Goal: Task Accomplishment & Management: Use online tool/utility

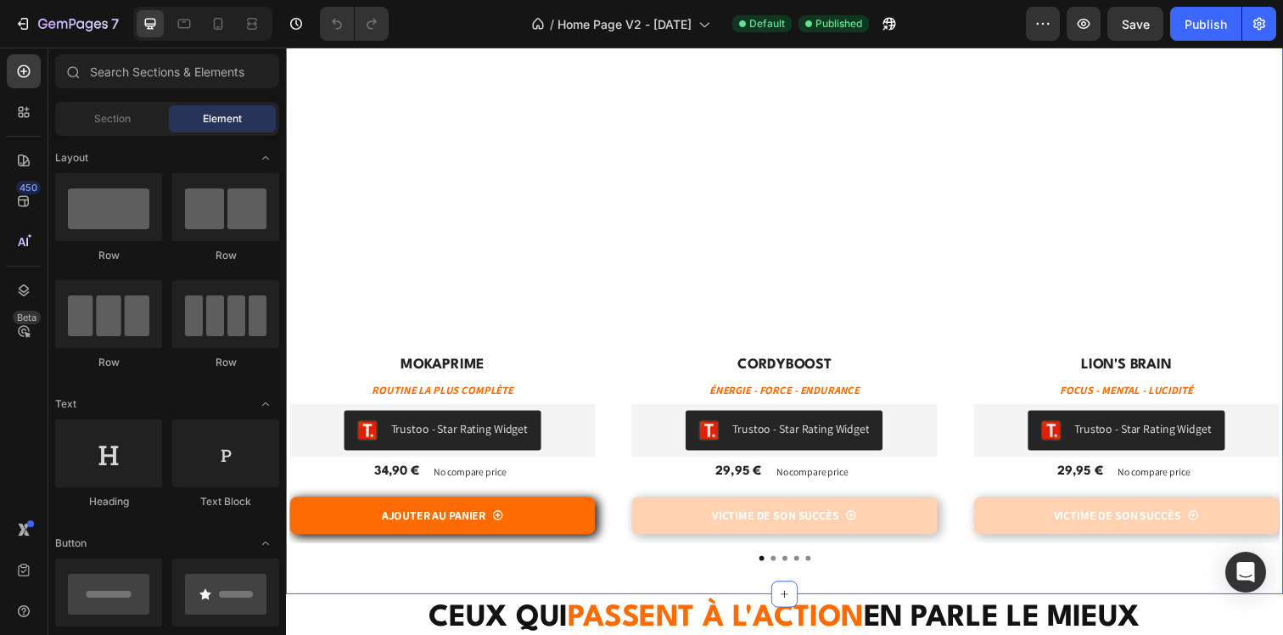
scroll to position [845, 0]
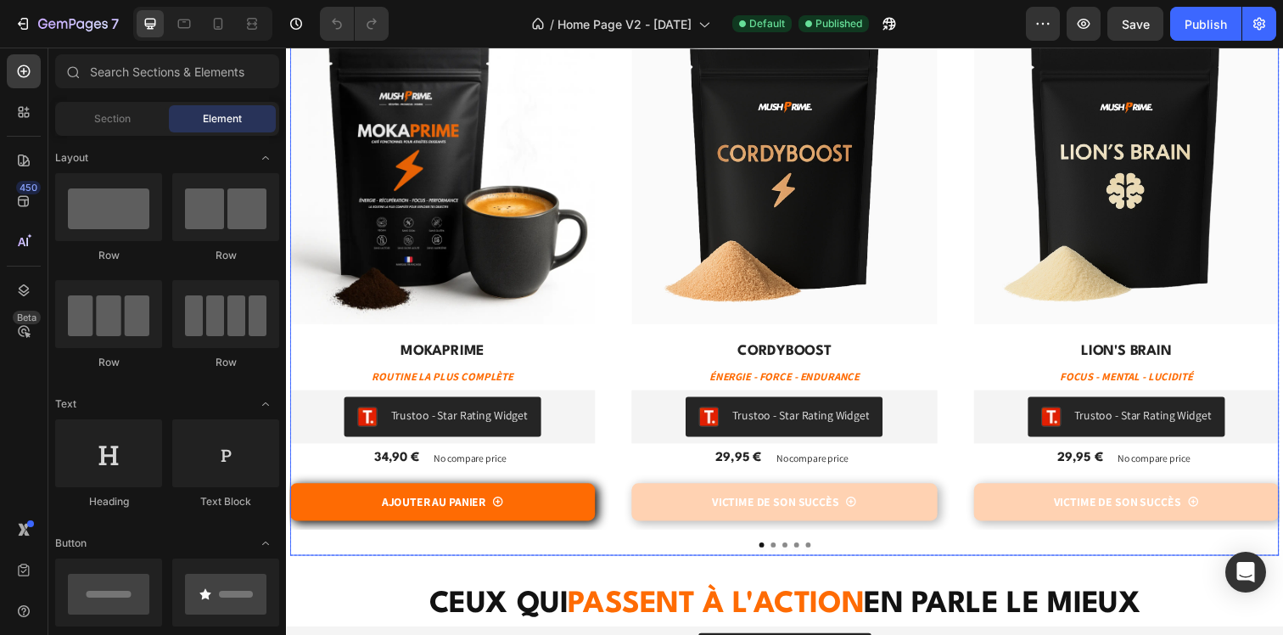
click at [595, 430] on div "Trustoo - Star Rating Widget" at bounding box center [446, 424] width 298 height 41
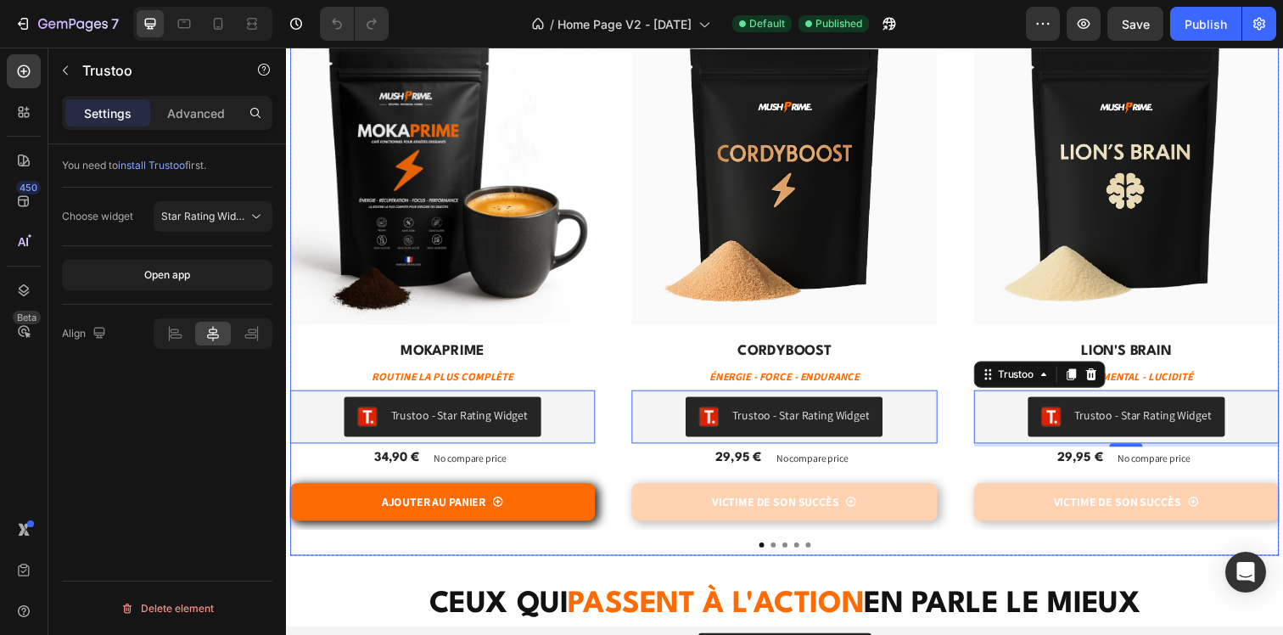
click at [782, 556] on button "Dot" at bounding box center [783, 554] width 5 height 5
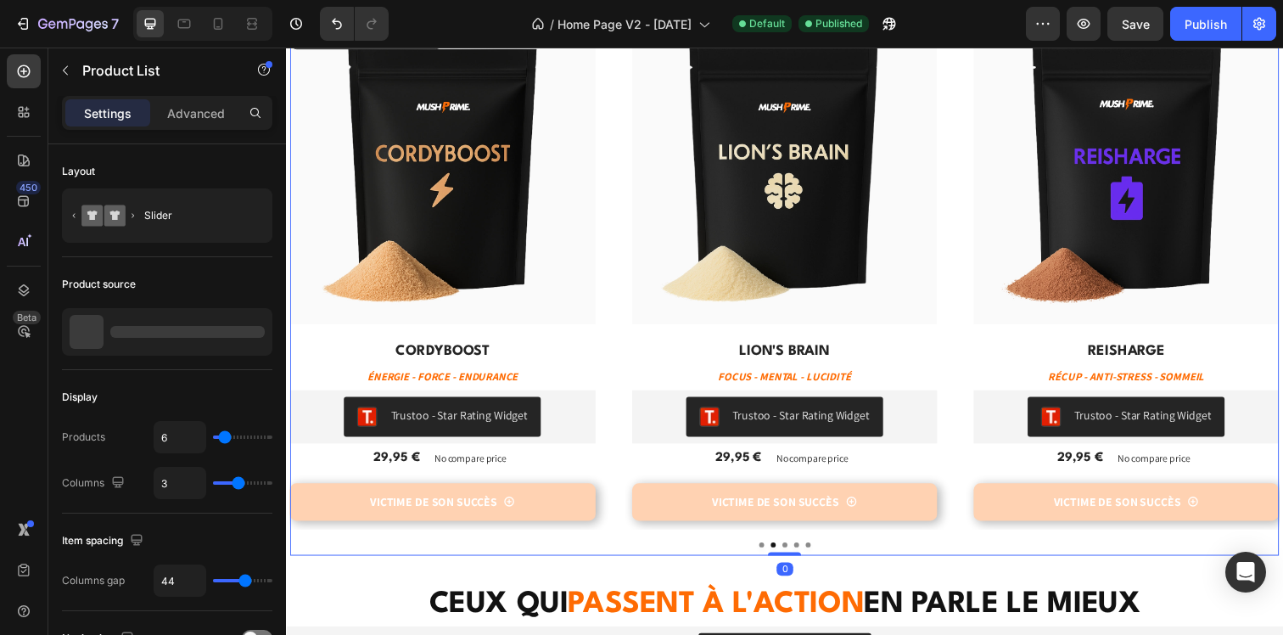
click at [803, 555] on div at bounding box center [795, 554] width 1010 height 5
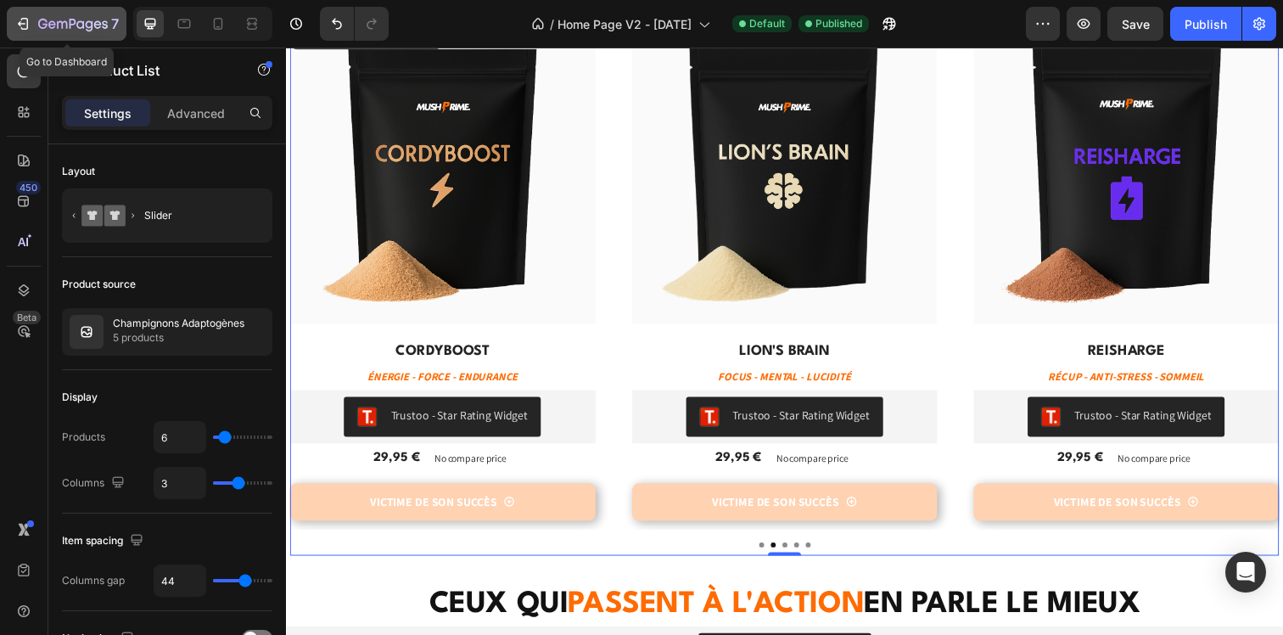
click at [22, 21] on icon "button" at bounding box center [22, 23] width 17 height 17
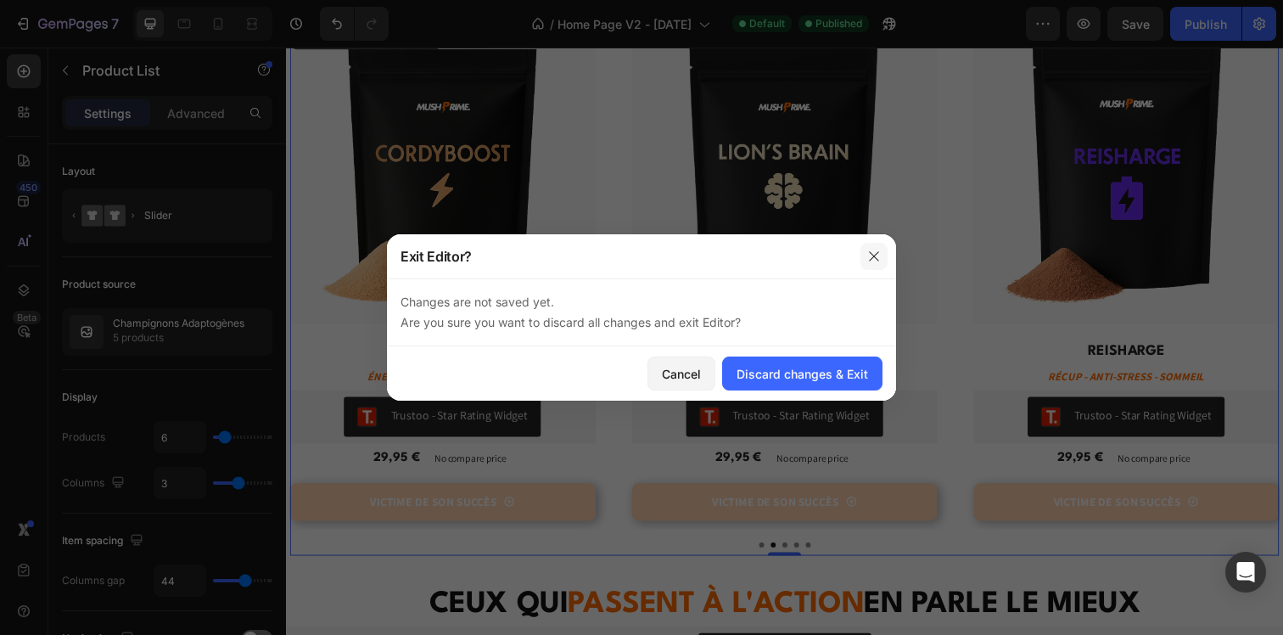
click at [872, 260] on icon "button" at bounding box center [874, 256] width 14 height 14
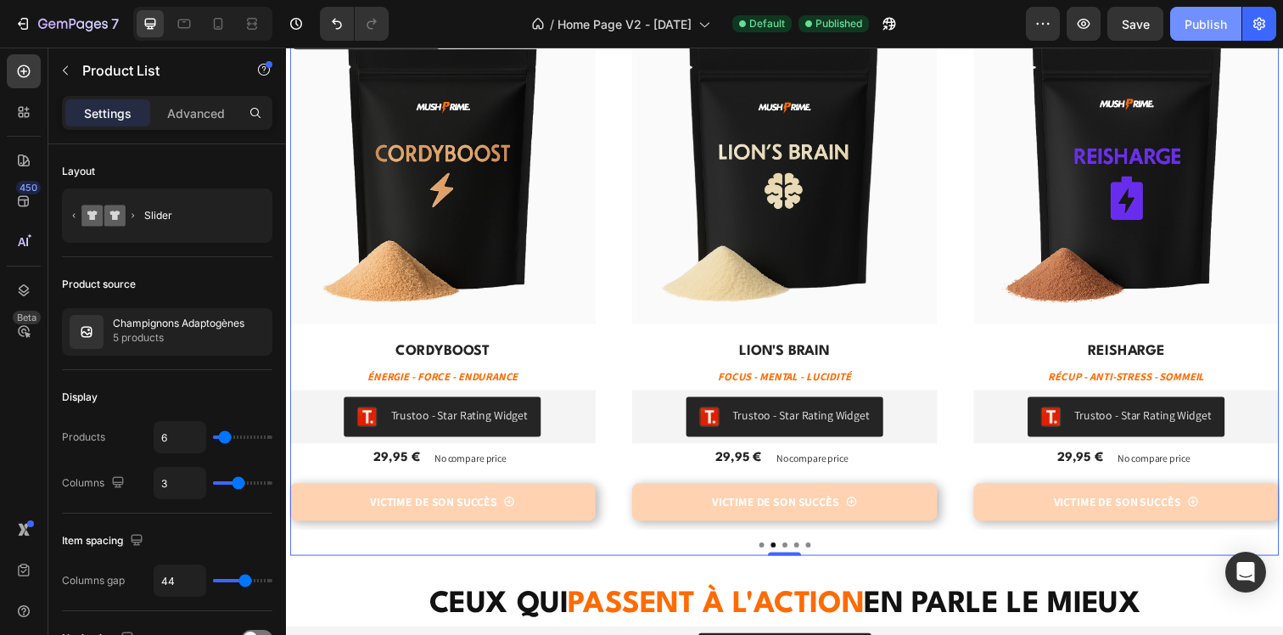
click at [1203, 25] on div "Publish" at bounding box center [1205, 24] width 42 height 18
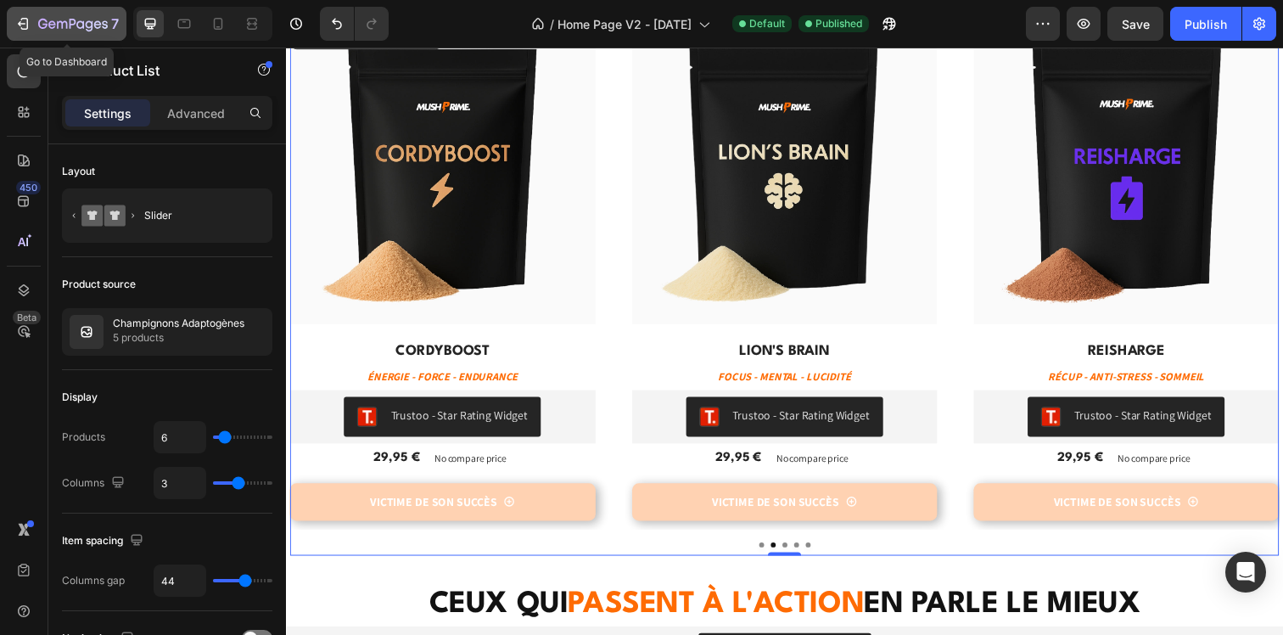
click at [20, 19] on icon "button" at bounding box center [22, 23] width 17 height 17
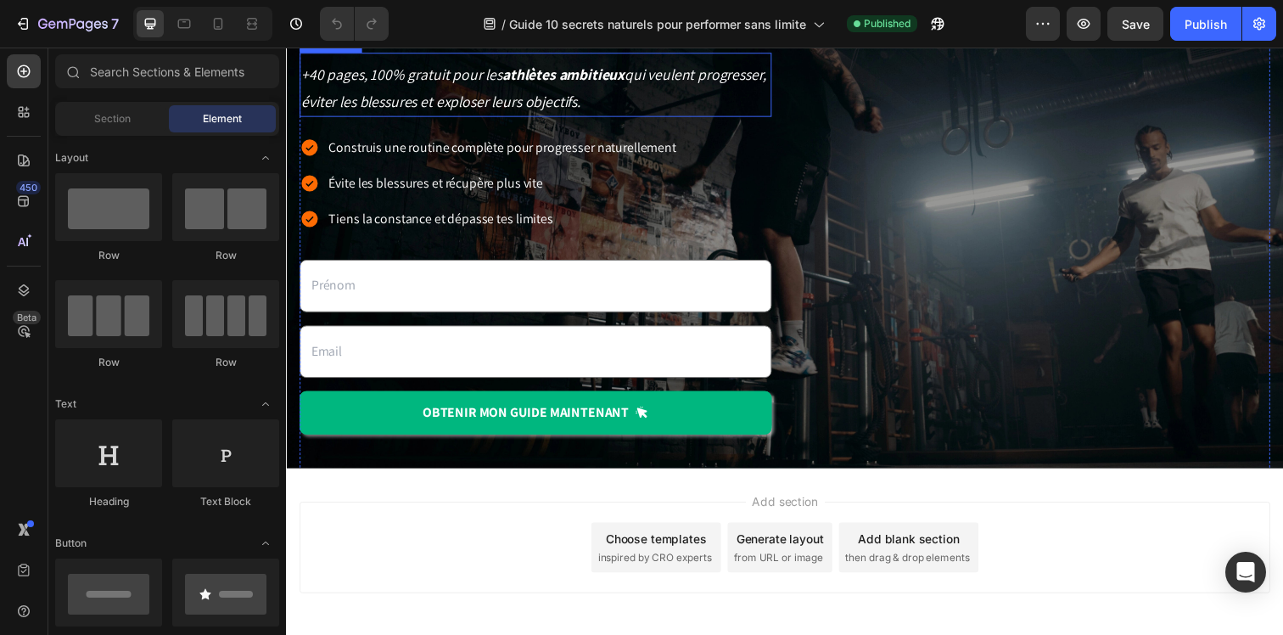
scroll to position [305, 0]
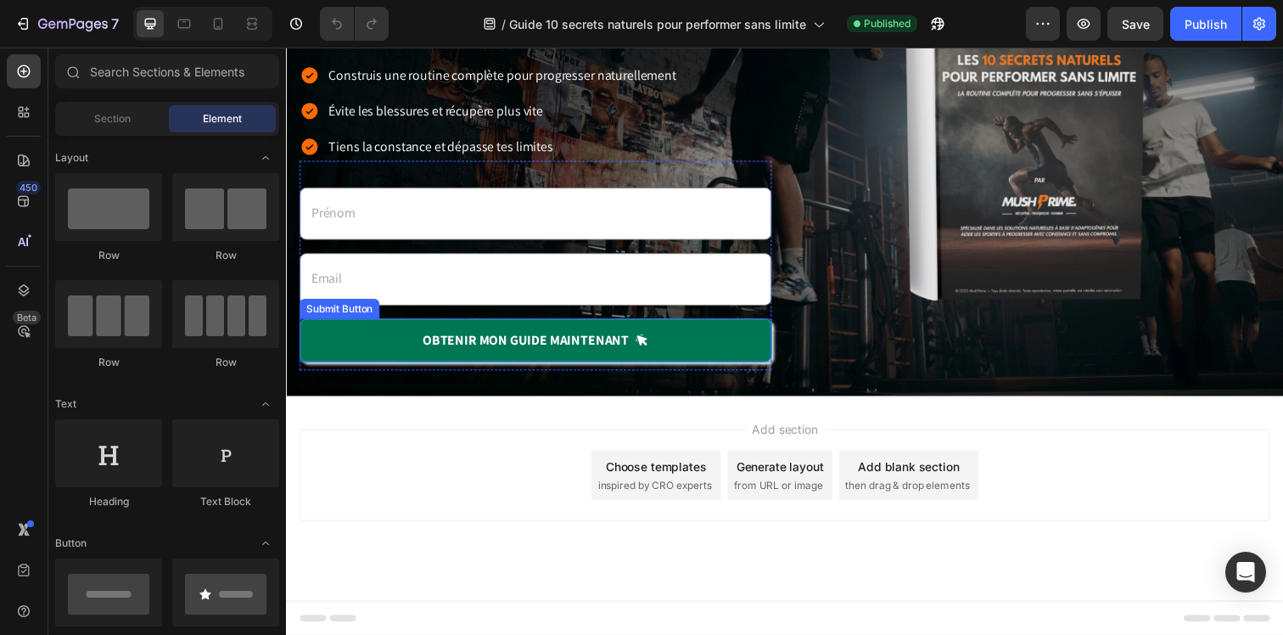
click at [560, 356] on button "OBTENIR mon guide maintenant" at bounding box center [540, 346] width 482 height 44
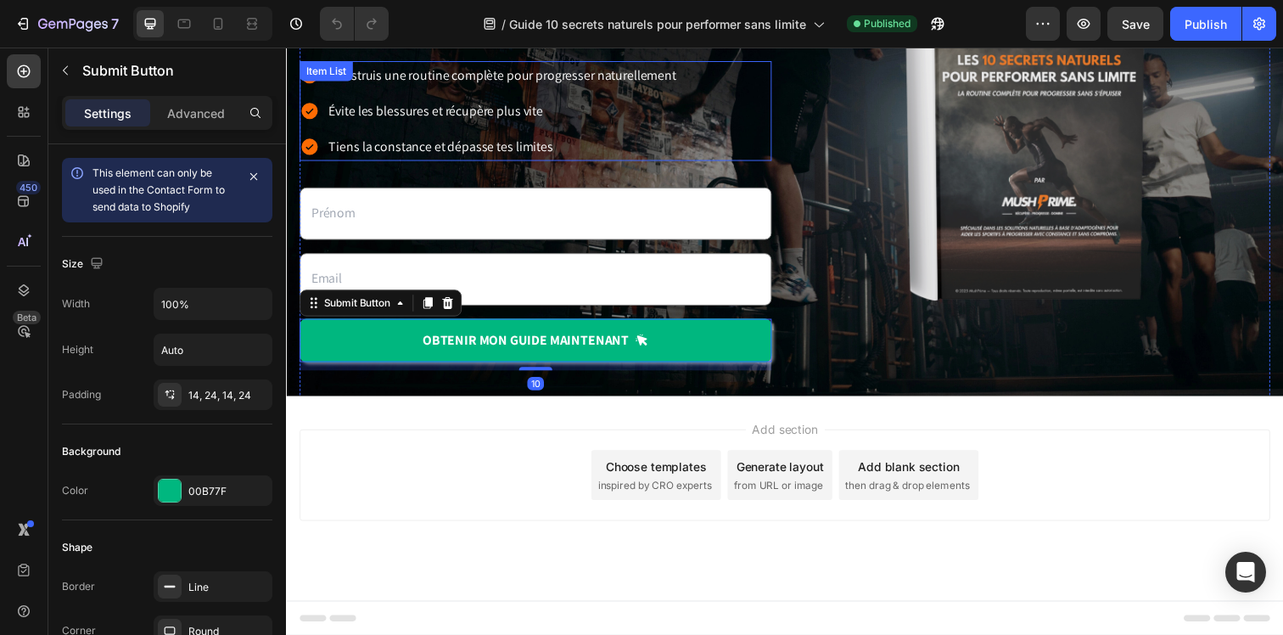
click at [607, 164] on div "Text Field Email Field OBTENIR mon guide maintenant Submit Button 10 Contact Fo…" at bounding box center [540, 270] width 482 height 214
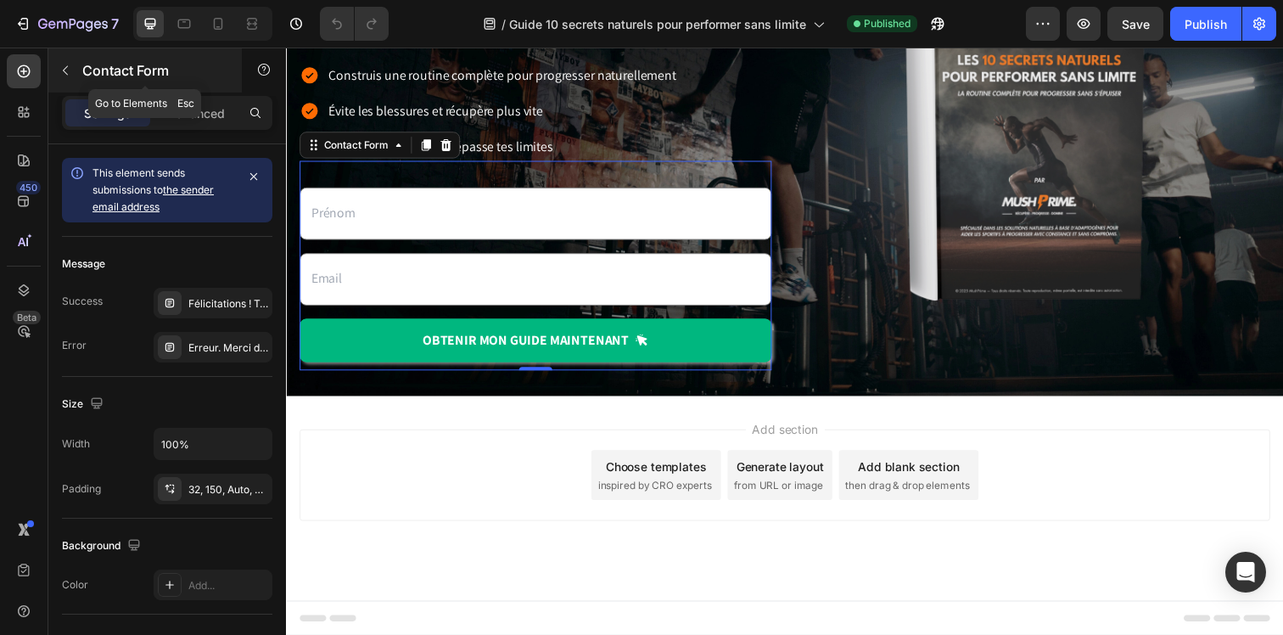
click at [64, 71] on icon "button" at bounding box center [65, 70] width 5 height 9
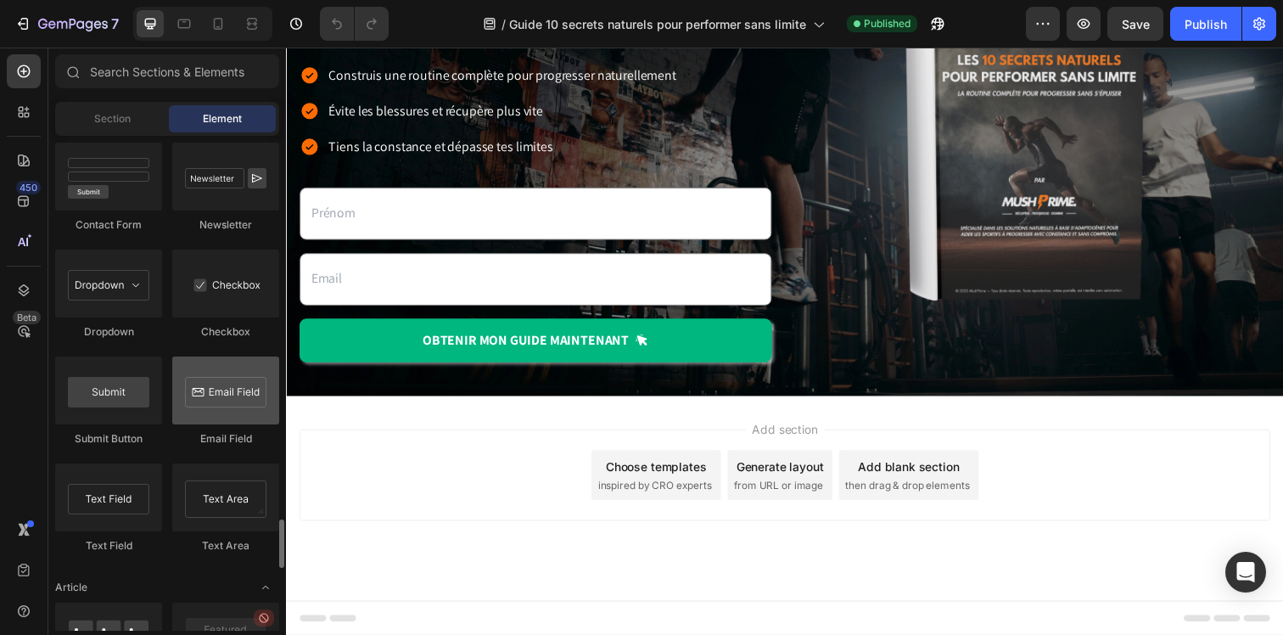
scroll to position [3887, 0]
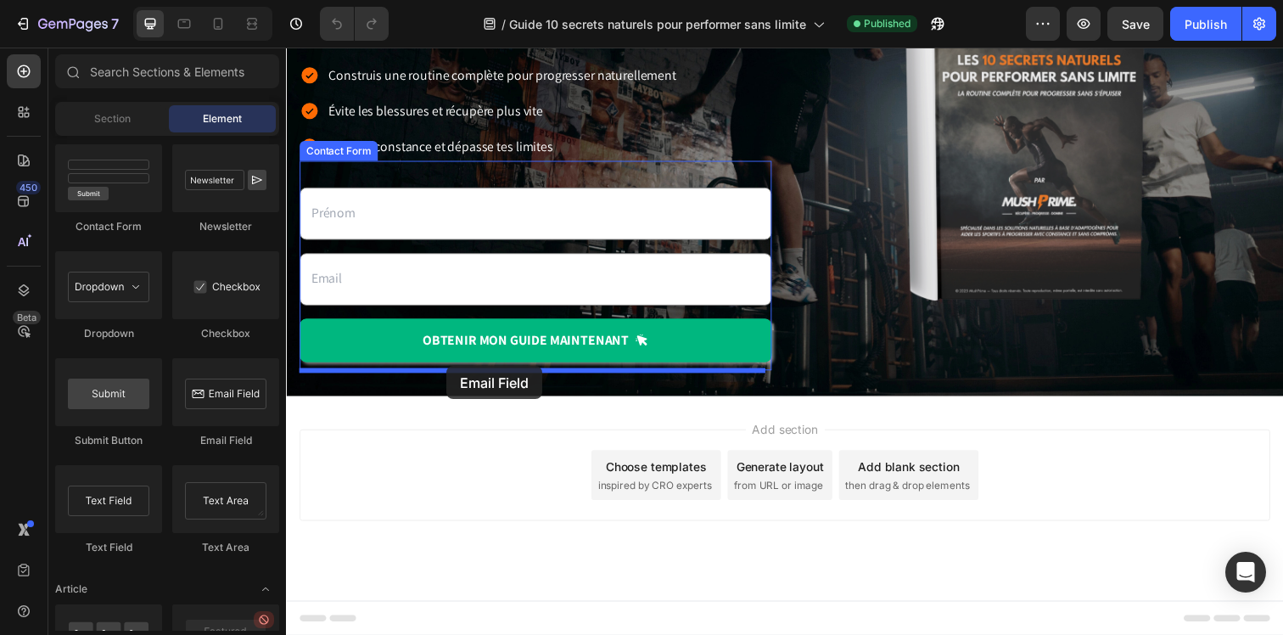
drag, startPoint x: 516, startPoint y: 467, endPoint x: 450, endPoint y: 372, distance: 115.8
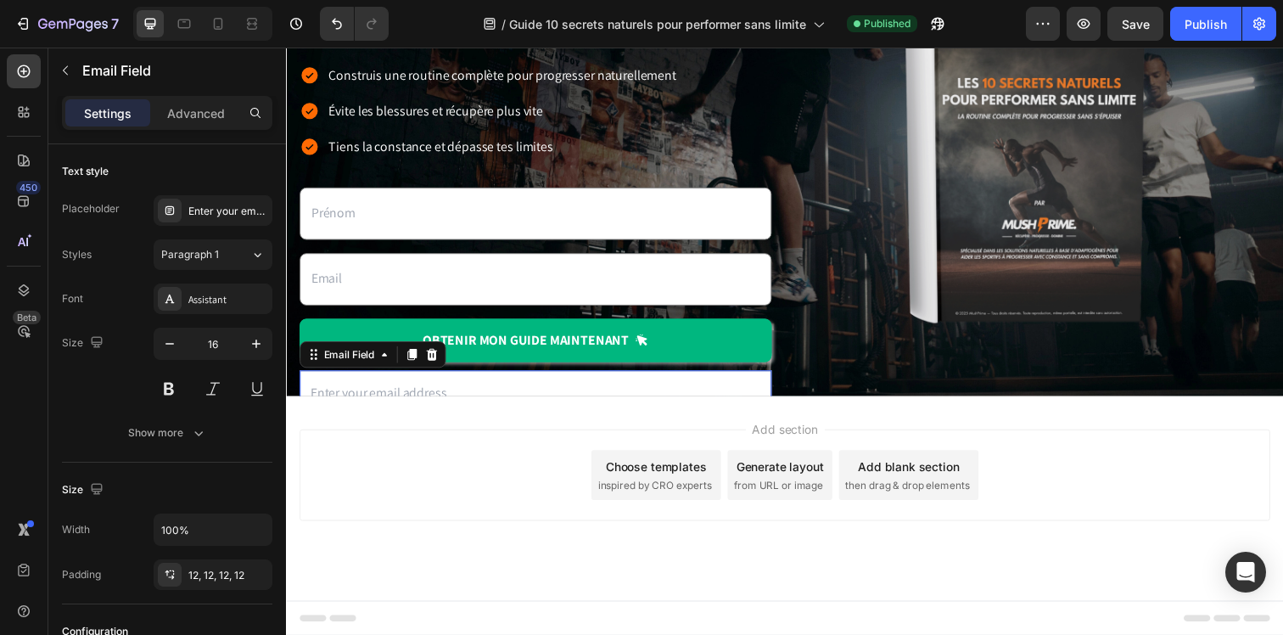
click at [505, 387] on input "email" at bounding box center [540, 400] width 482 height 47
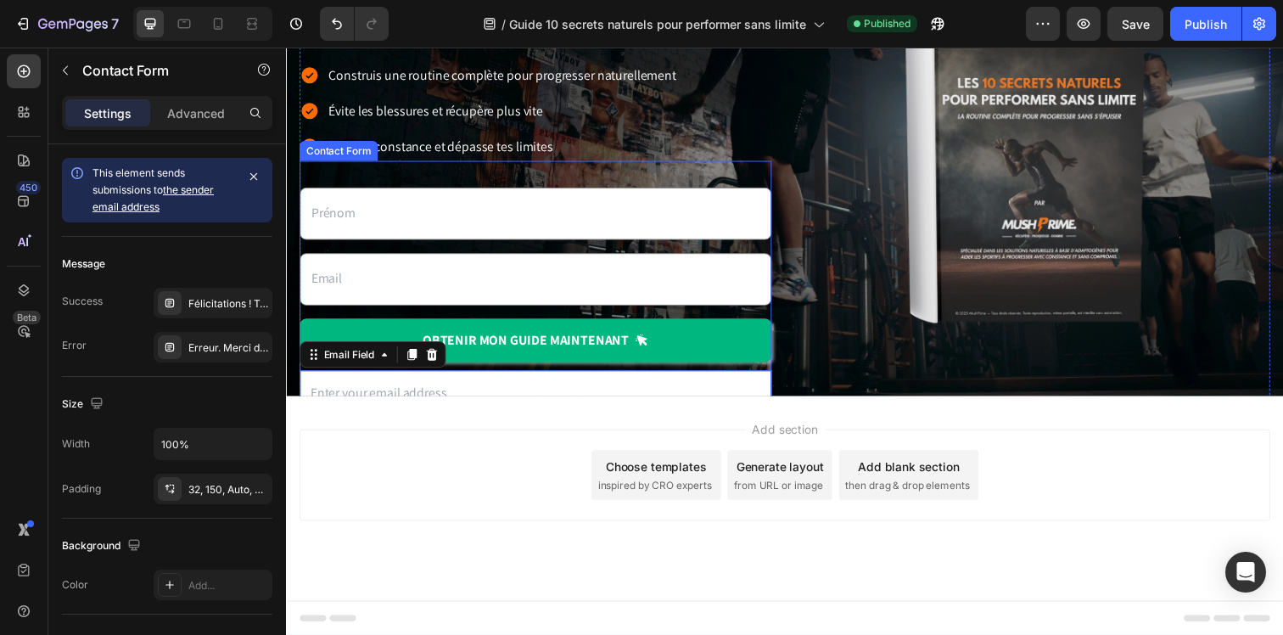
click at [539, 171] on div "Text Field Email Field OBTENIR mon guide maintenant Submit Button Email Field 0…" at bounding box center [540, 293] width 482 height 260
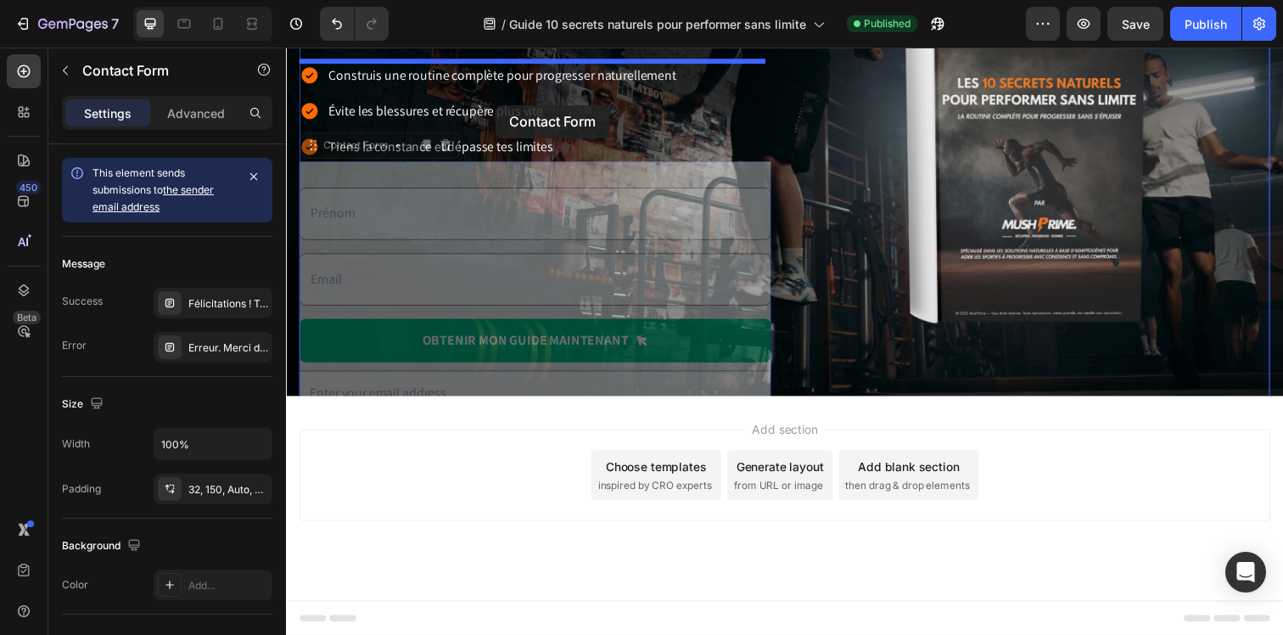
drag, startPoint x: 315, startPoint y: 150, endPoint x: 500, endPoint y: 106, distance: 190.1
click at [500, 106] on div "Header Découvre les 10 secrets naturels pour performer sans limite Heading Un g…" at bounding box center [795, 195] width 1018 height 904
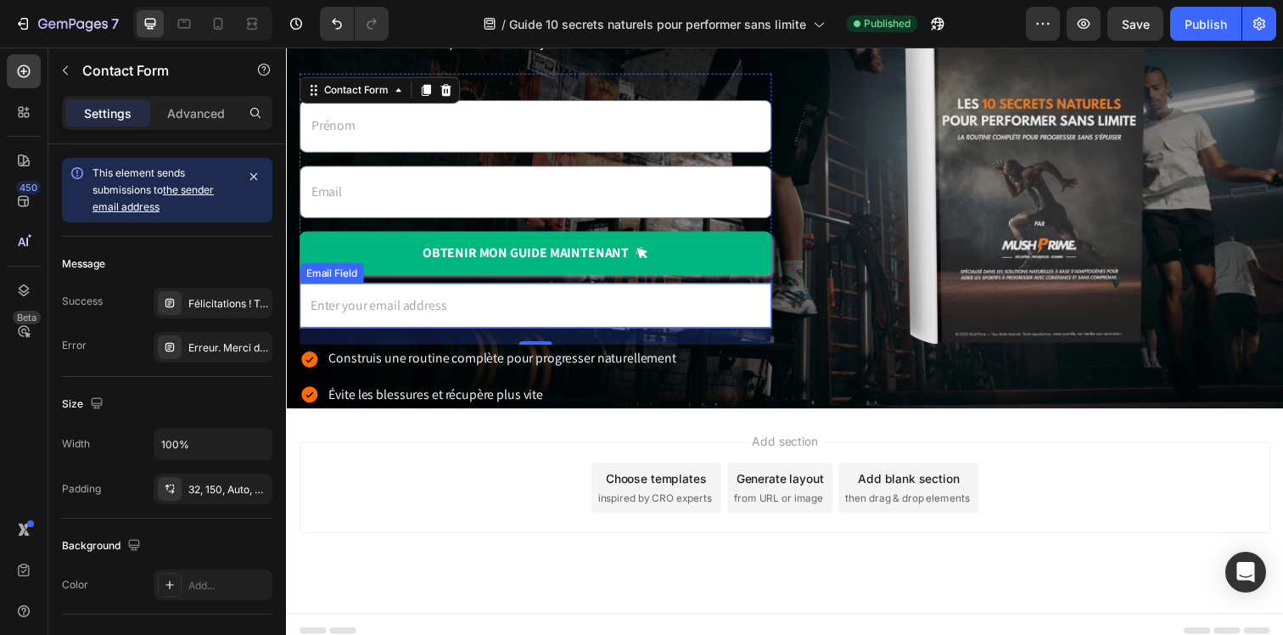
click at [515, 319] on input "email" at bounding box center [540, 311] width 482 height 47
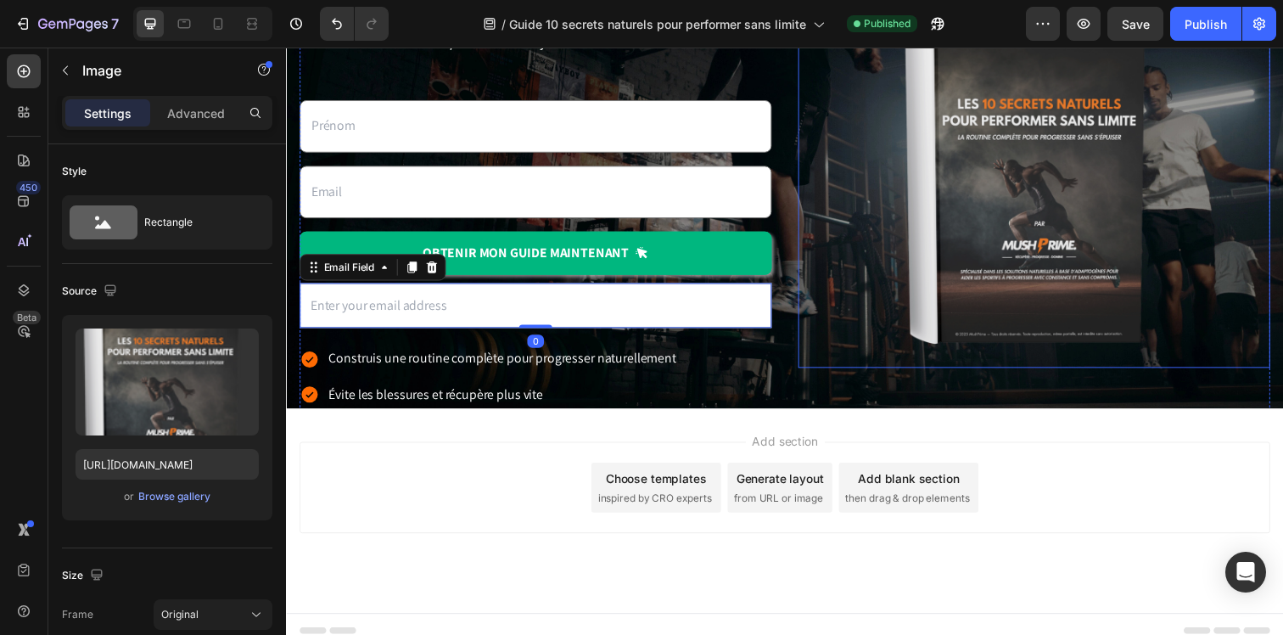
click at [814, 332] on div at bounding box center [1050, 169] width 482 height 411
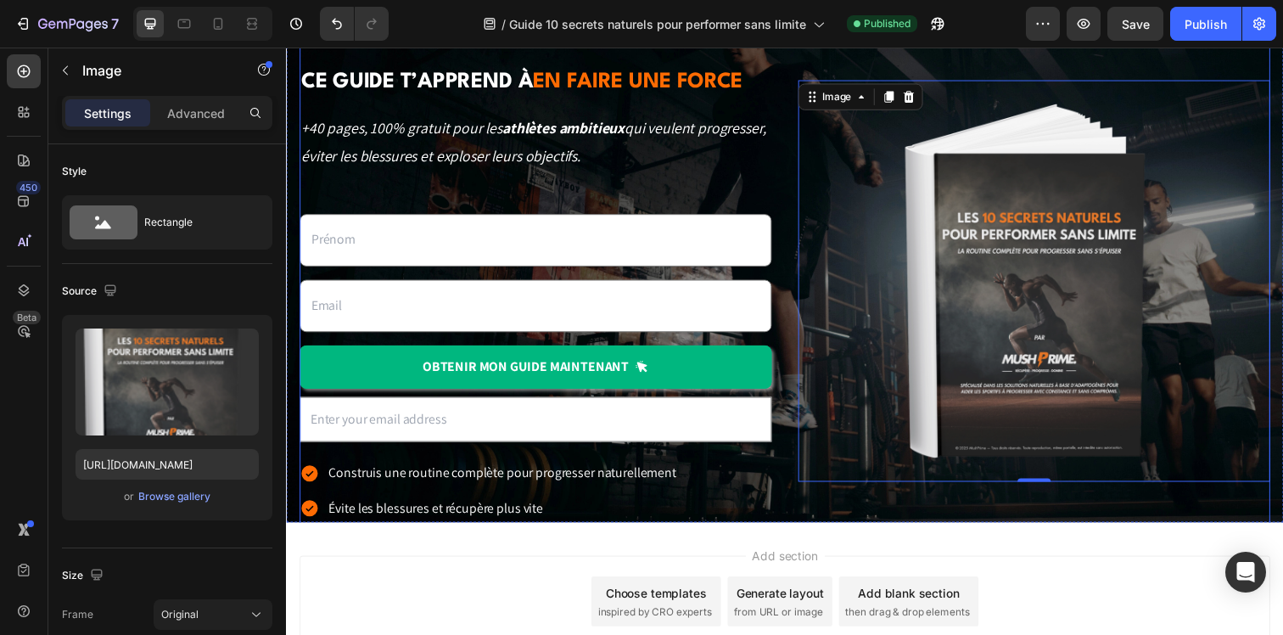
scroll to position [137, 0]
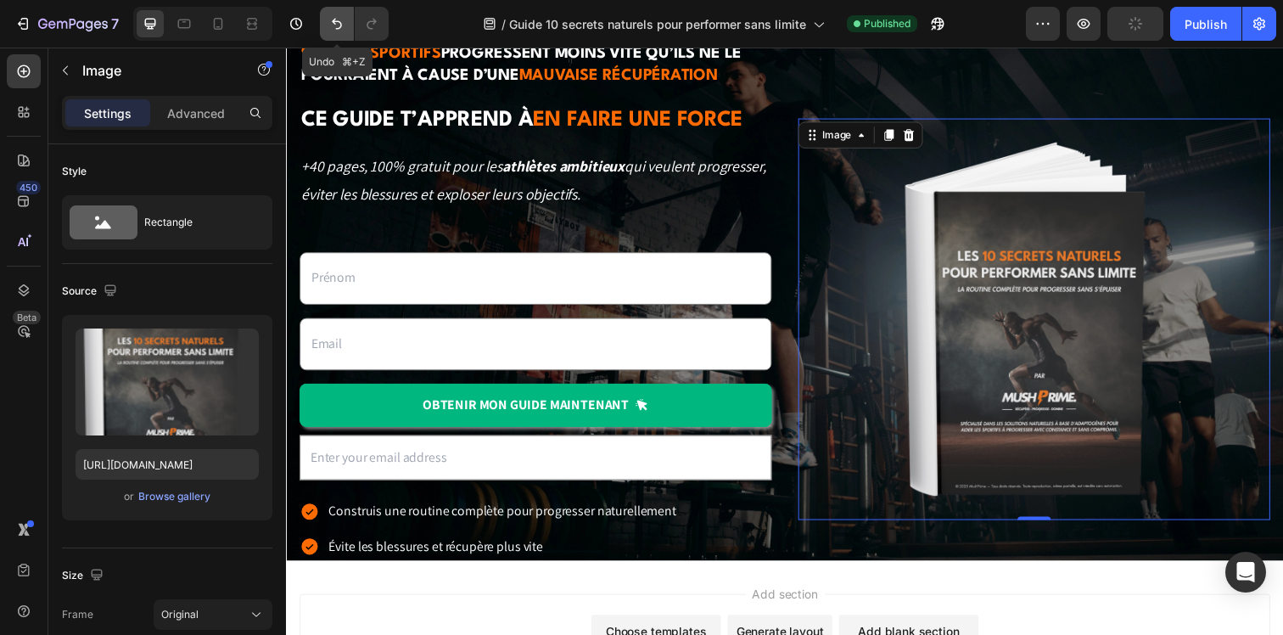
click at [327, 14] on button "Undo/Redo" at bounding box center [337, 24] width 34 height 34
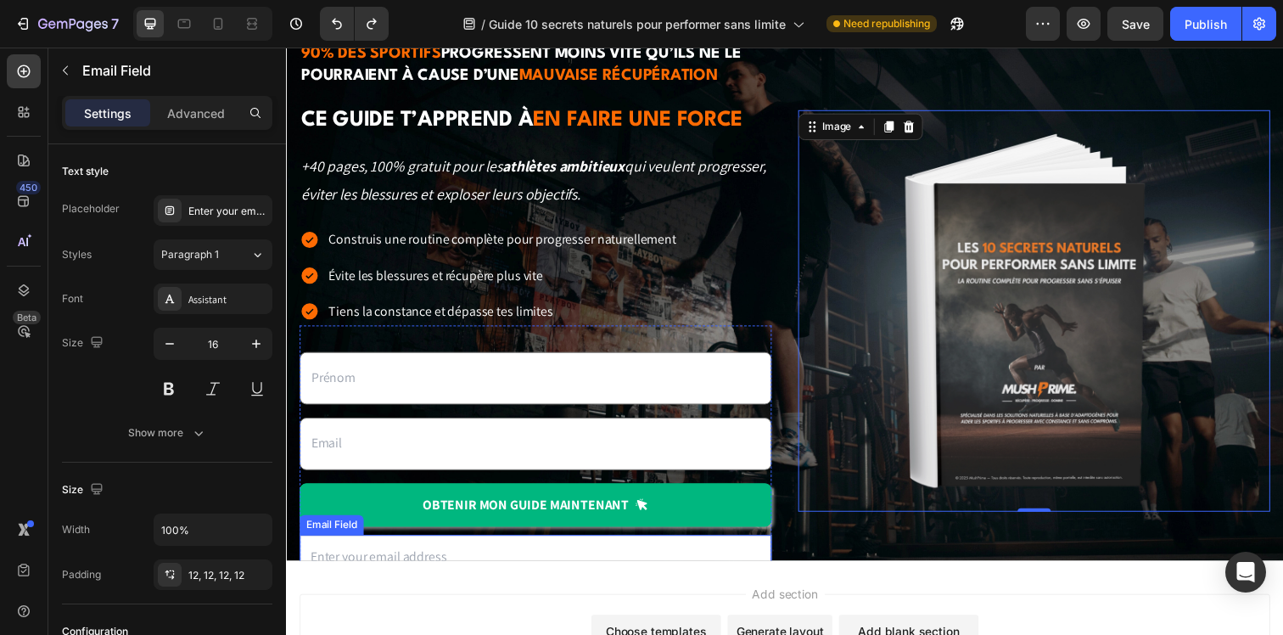
click at [425, 552] on input "email" at bounding box center [540, 568] width 482 height 47
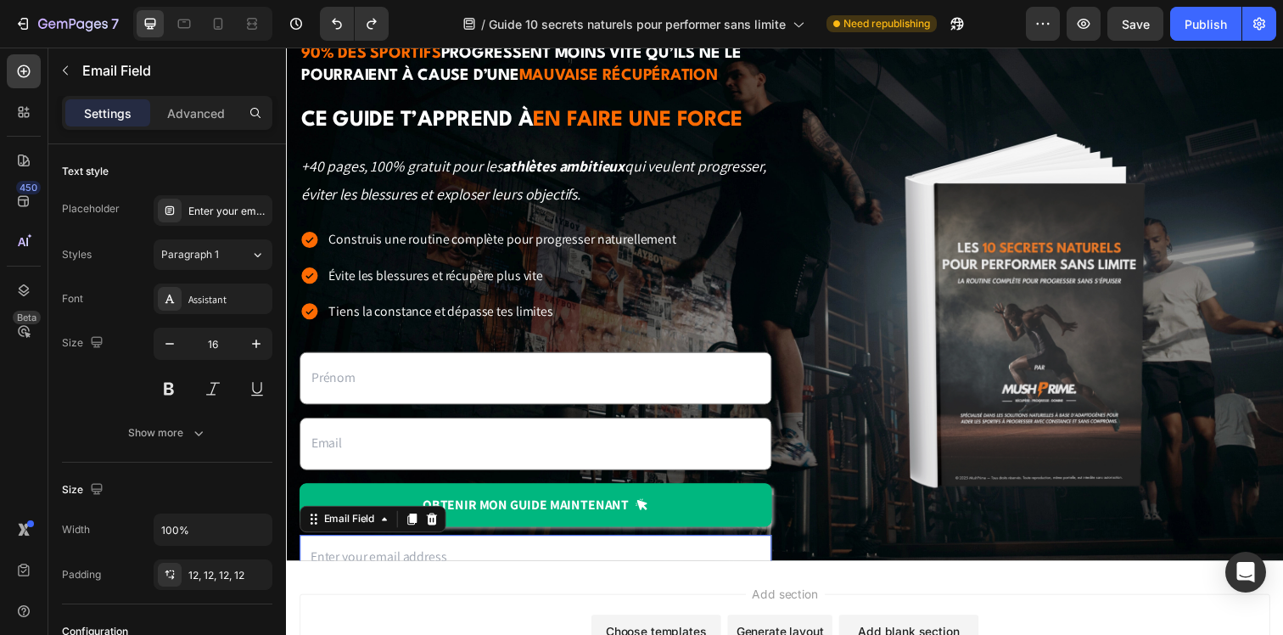
click at [594, 551] on input "email" at bounding box center [540, 568] width 482 height 47
click at [333, 538] on div "Email Field" at bounding box center [373, 528] width 149 height 27
click at [436, 532] on icon at bounding box center [434, 529] width 11 height 12
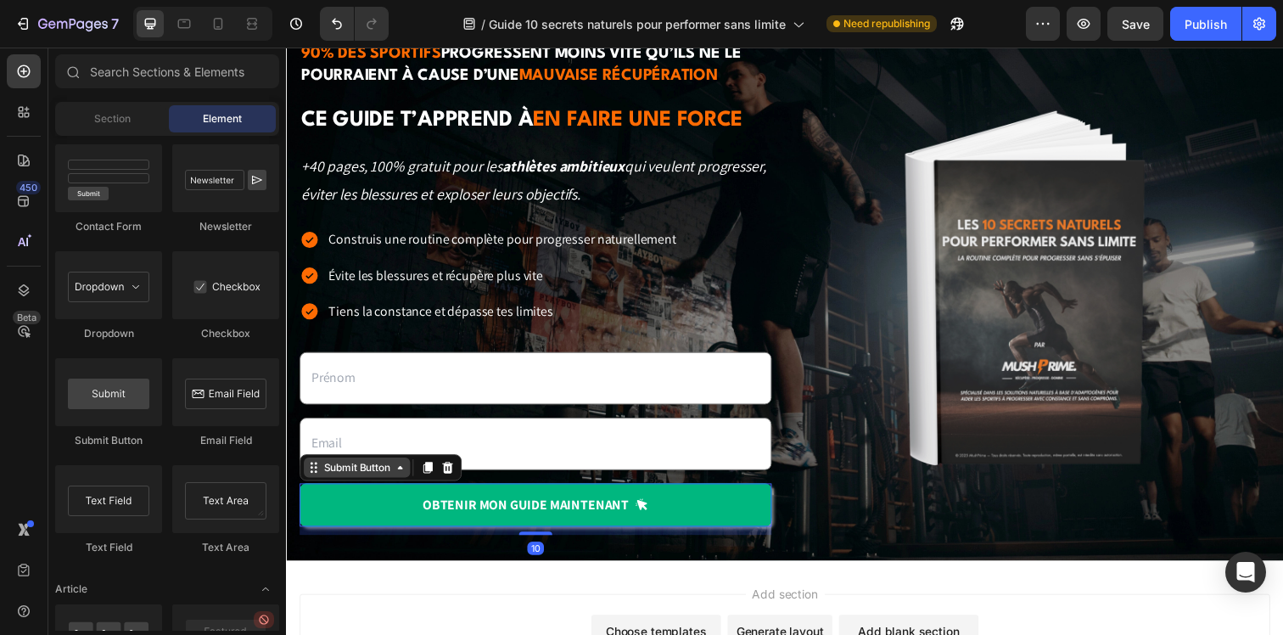
click at [355, 481] on div "Submit Button" at bounding box center [358, 475] width 75 height 15
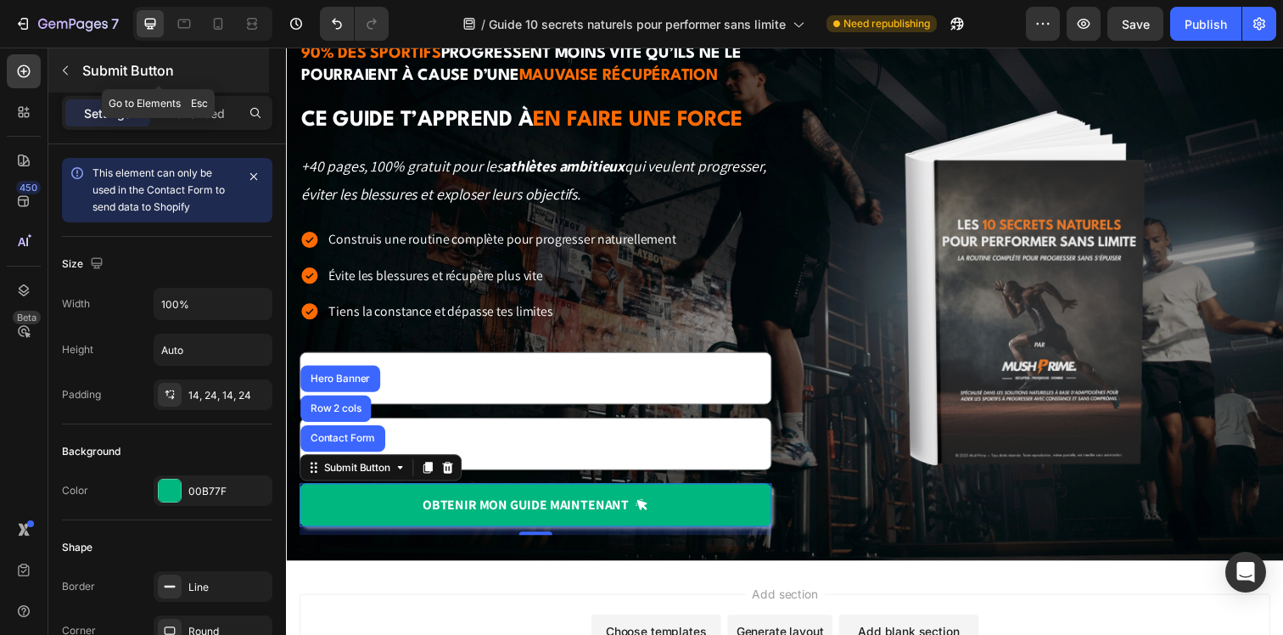
click at [80, 70] on div "Submit Button" at bounding box center [158, 70] width 221 height 44
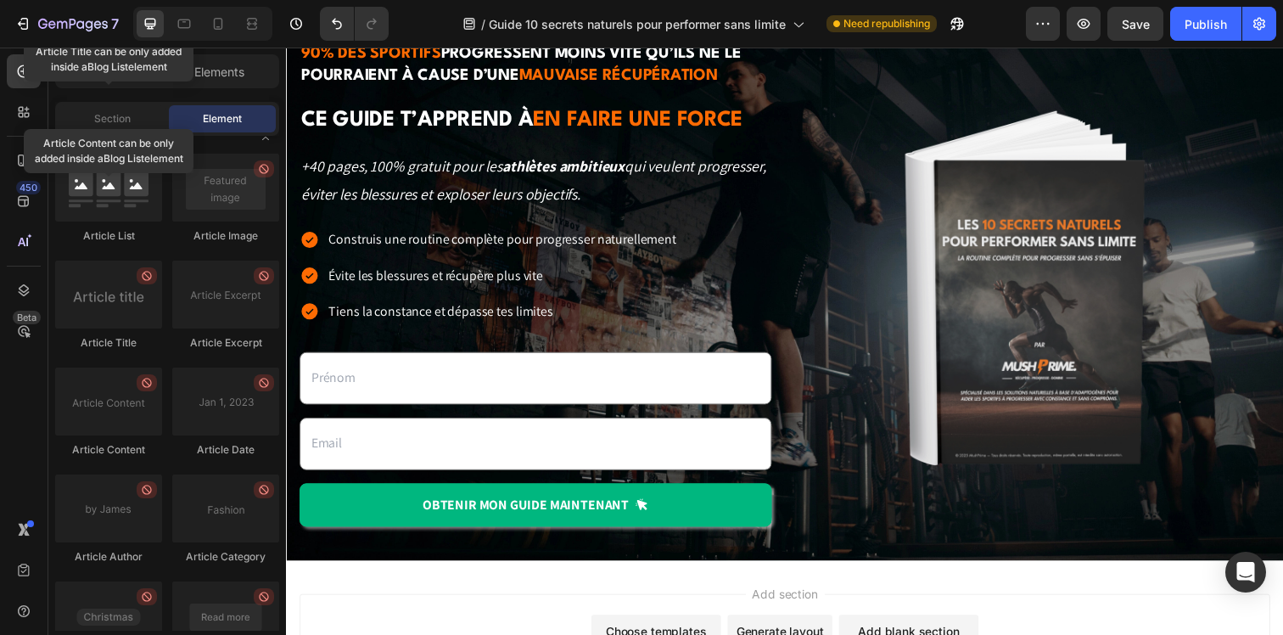
scroll to position [4319, 0]
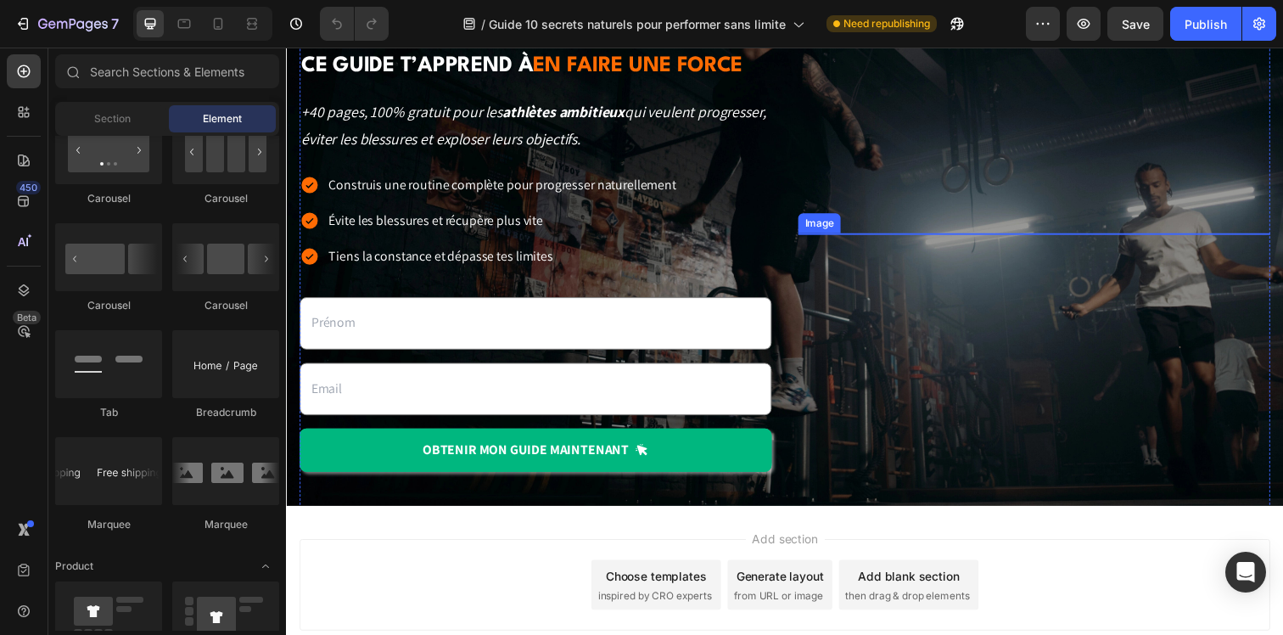
scroll to position [294, 0]
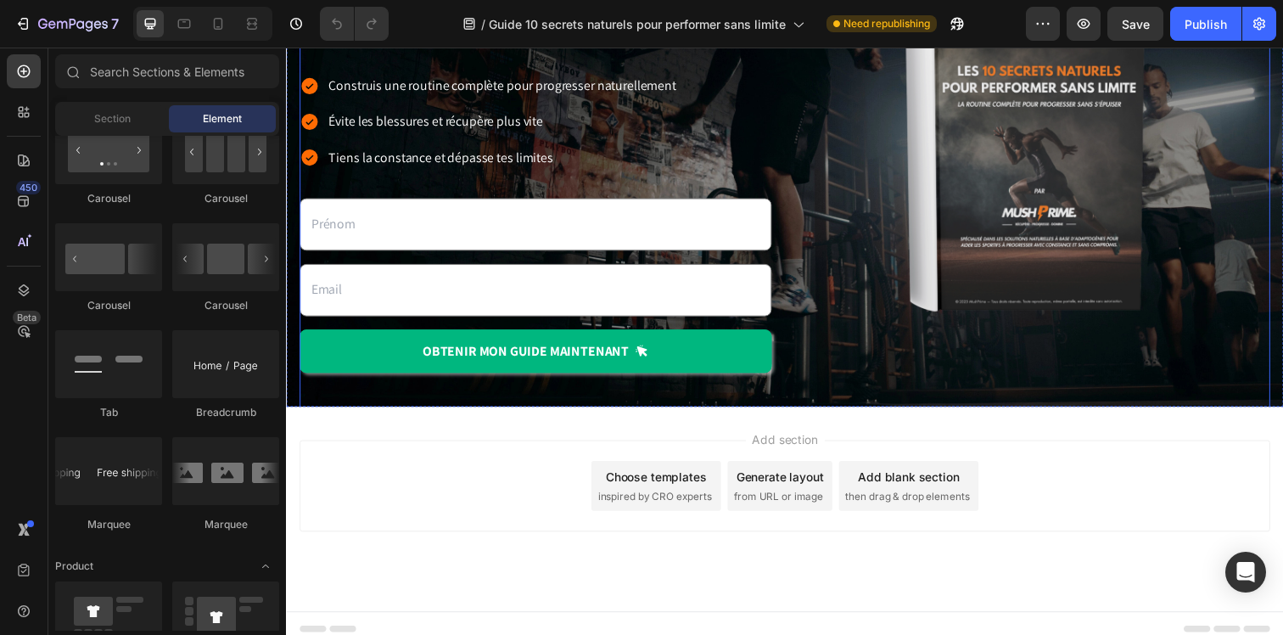
click at [811, 381] on div "Image" at bounding box center [1050, 136] width 482 height 504
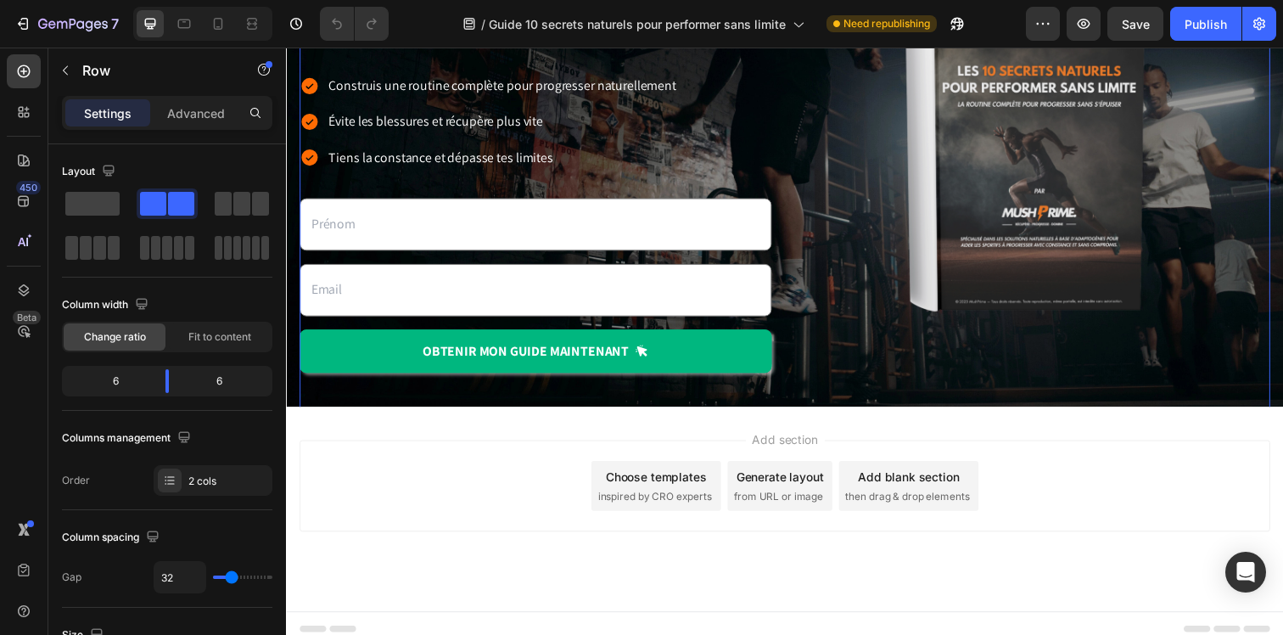
click at [833, 352] on div "Image" at bounding box center [1050, 136] width 482 height 504
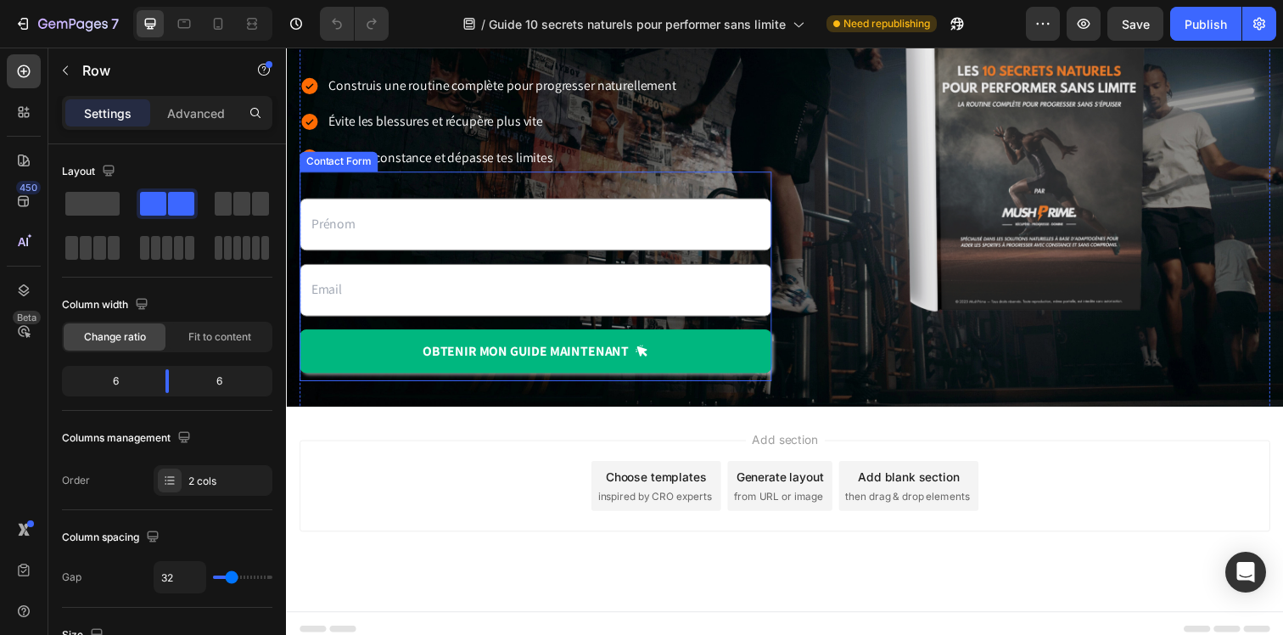
click at [750, 331] on div "Text Field Email Field OBTENIR mon guide maintenant Submit Button Contact Form" at bounding box center [540, 281] width 482 height 214
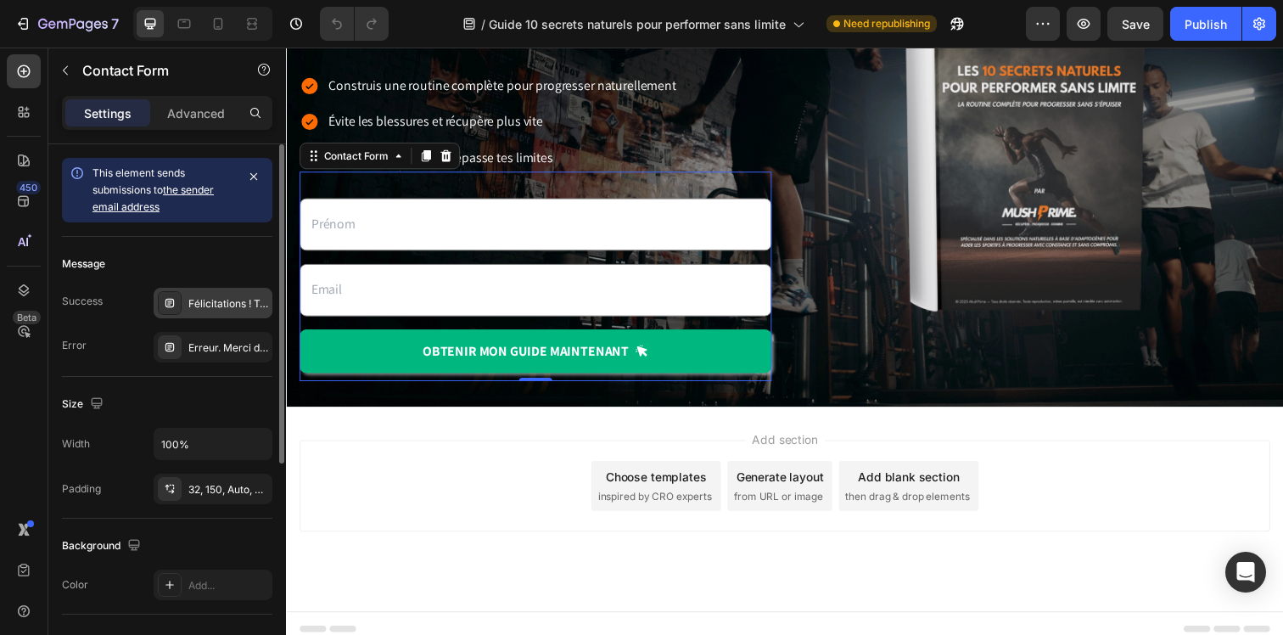
click at [199, 302] on div "Félicitations ! Ton guide est envoyé. Cela peut prendre quelques minutes. N'oub…" at bounding box center [228, 303] width 80 height 15
click at [139, 380] on div "Size Width 100% Padding 32, 150, Auto, Auto" at bounding box center [167, 448] width 210 height 142
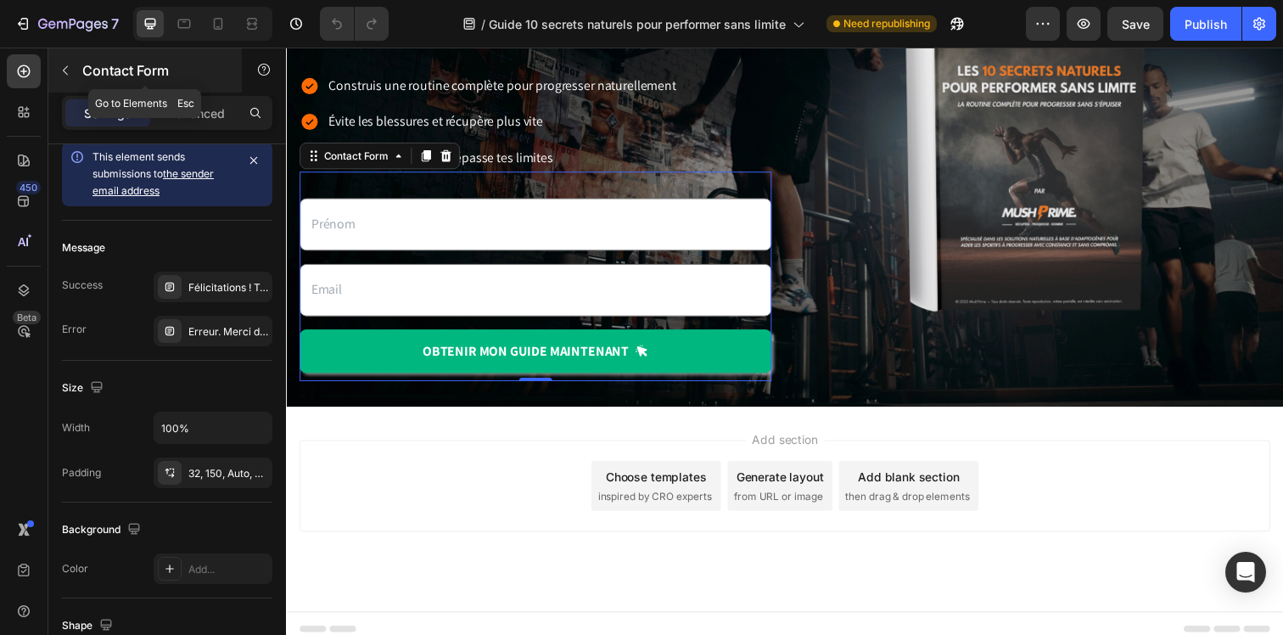
click at [71, 64] on icon "button" at bounding box center [66, 71] width 14 height 14
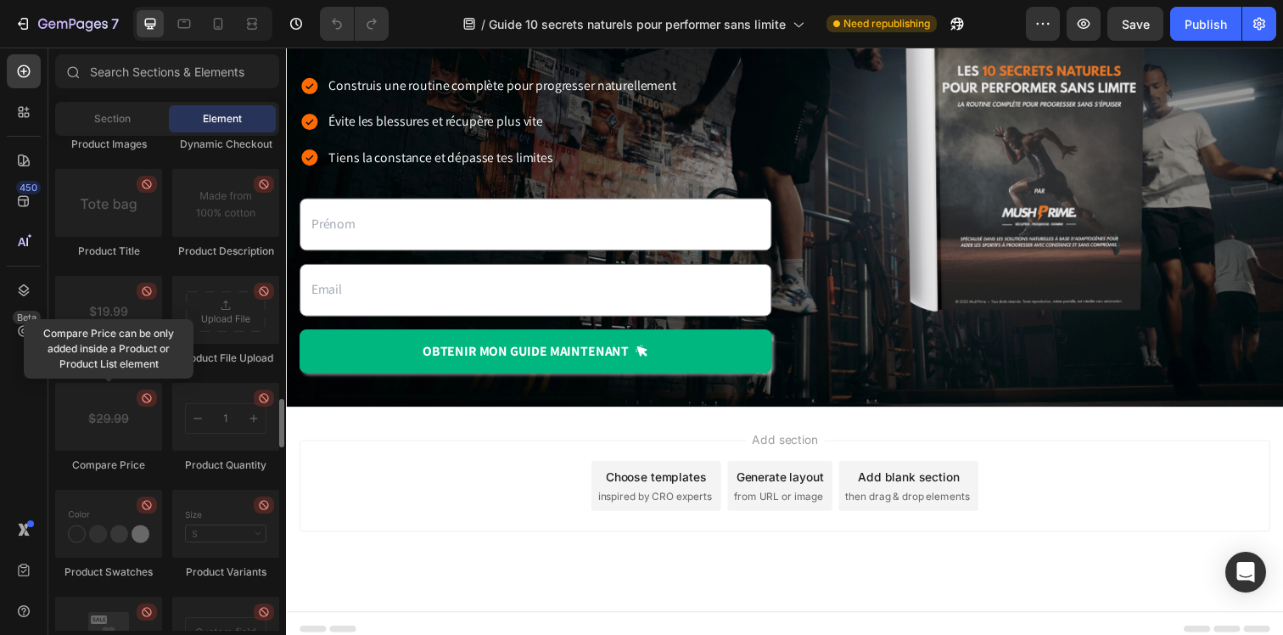
scroll to position [2586, 0]
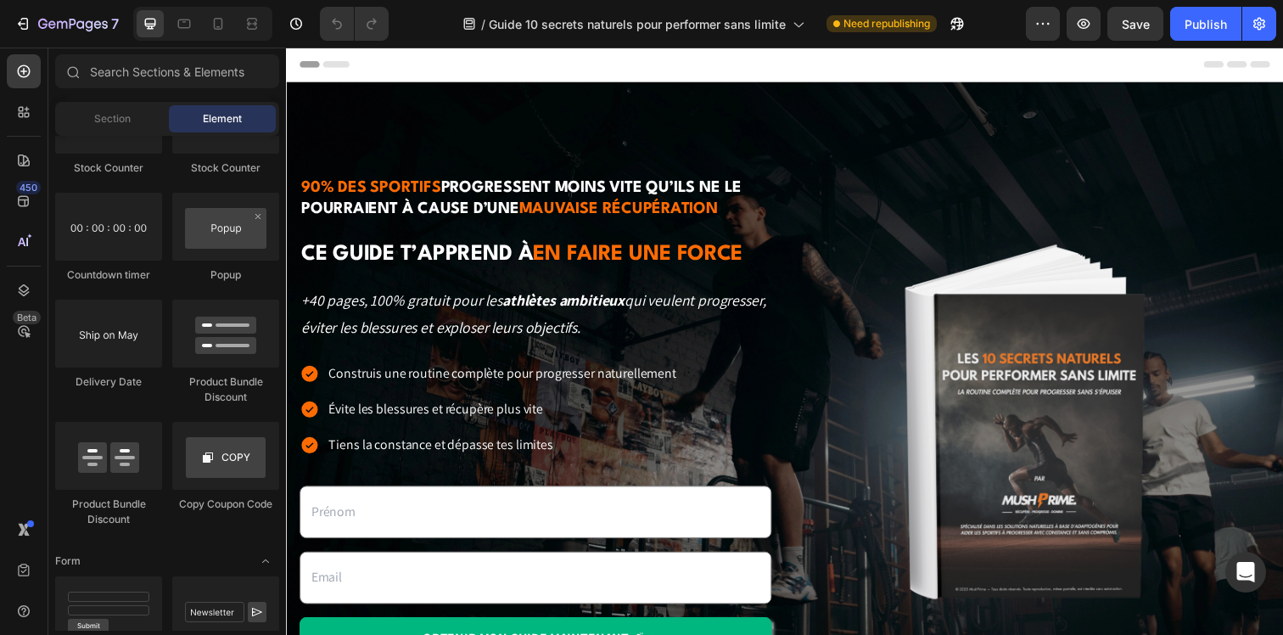
scroll to position [3795, 0]
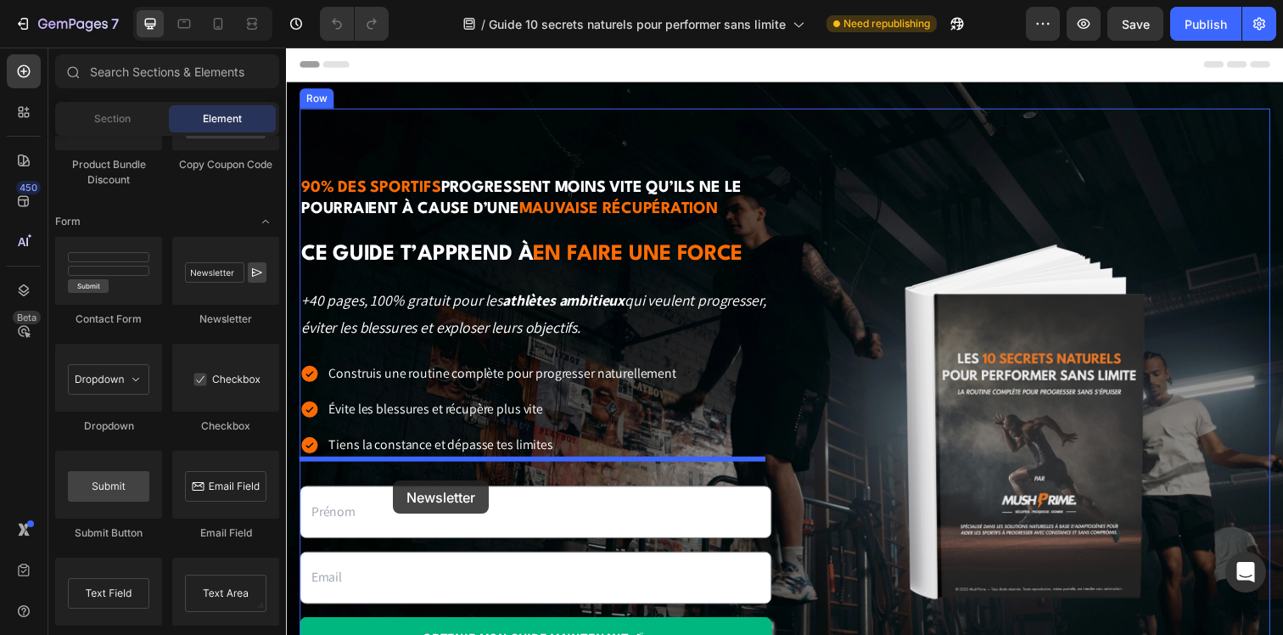
drag, startPoint x: 513, startPoint y: 329, endPoint x: 395, endPoint y: 490, distance: 199.0
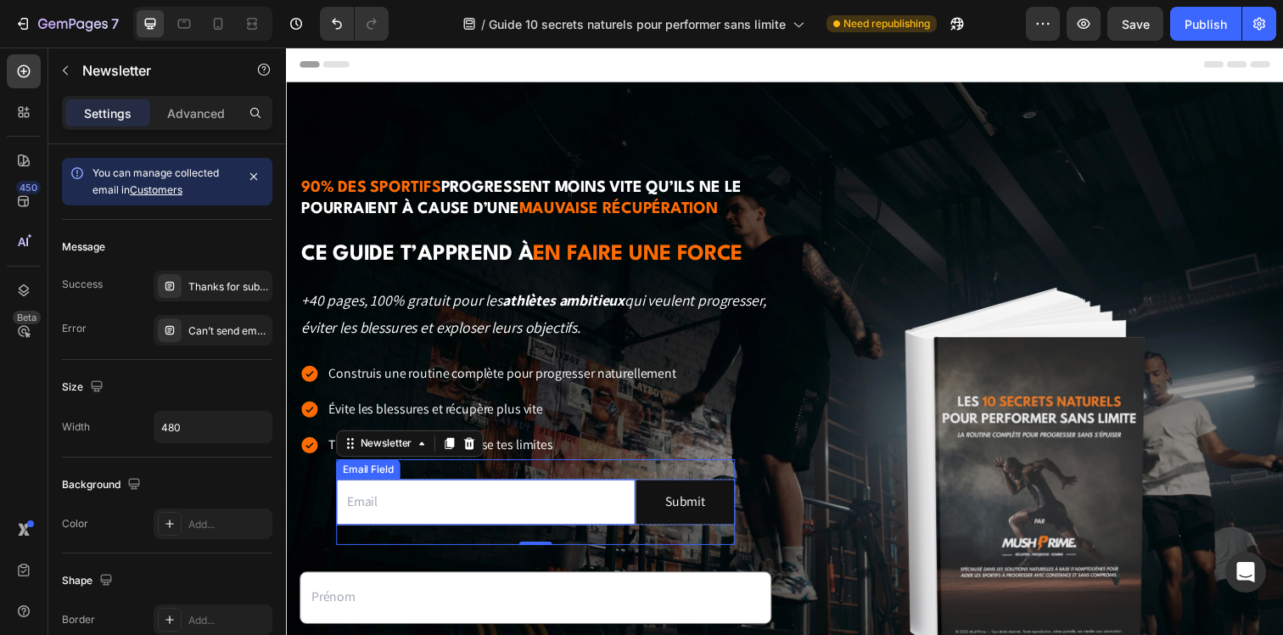
click at [443, 505] on input "email" at bounding box center [489, 511] width 305 height 47
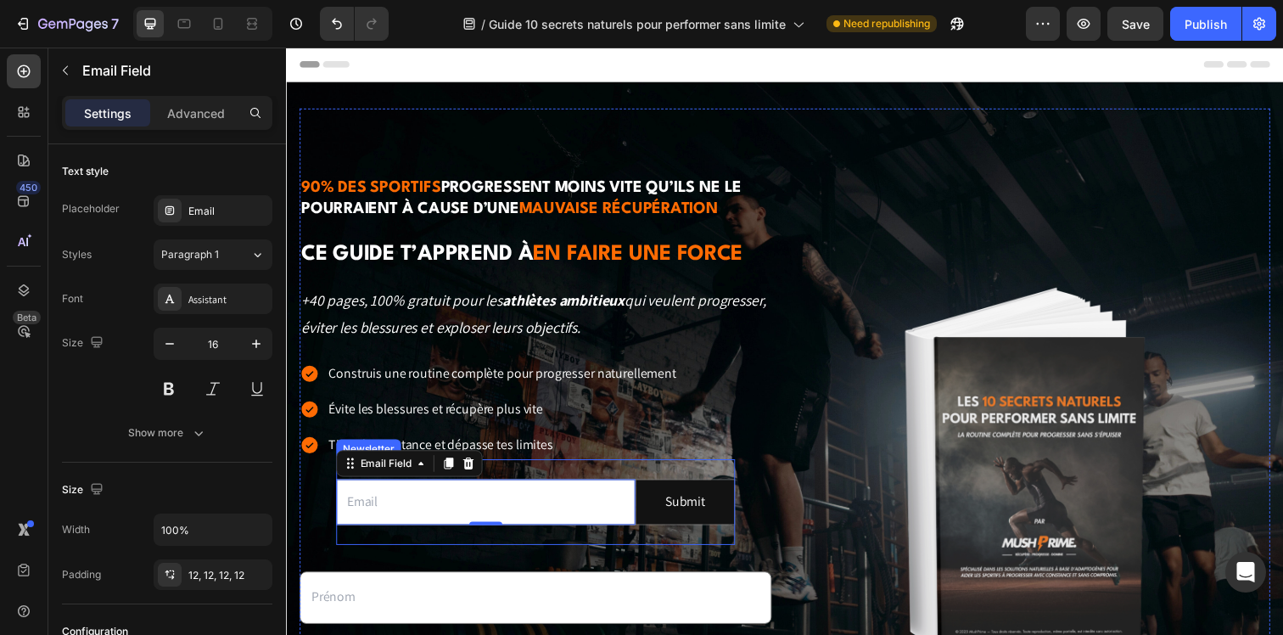
click at [660, 478] on div "Email Field 0 Submit Submit Button Row Newsletter" at bounding box center [540, 510] width 407 height 87
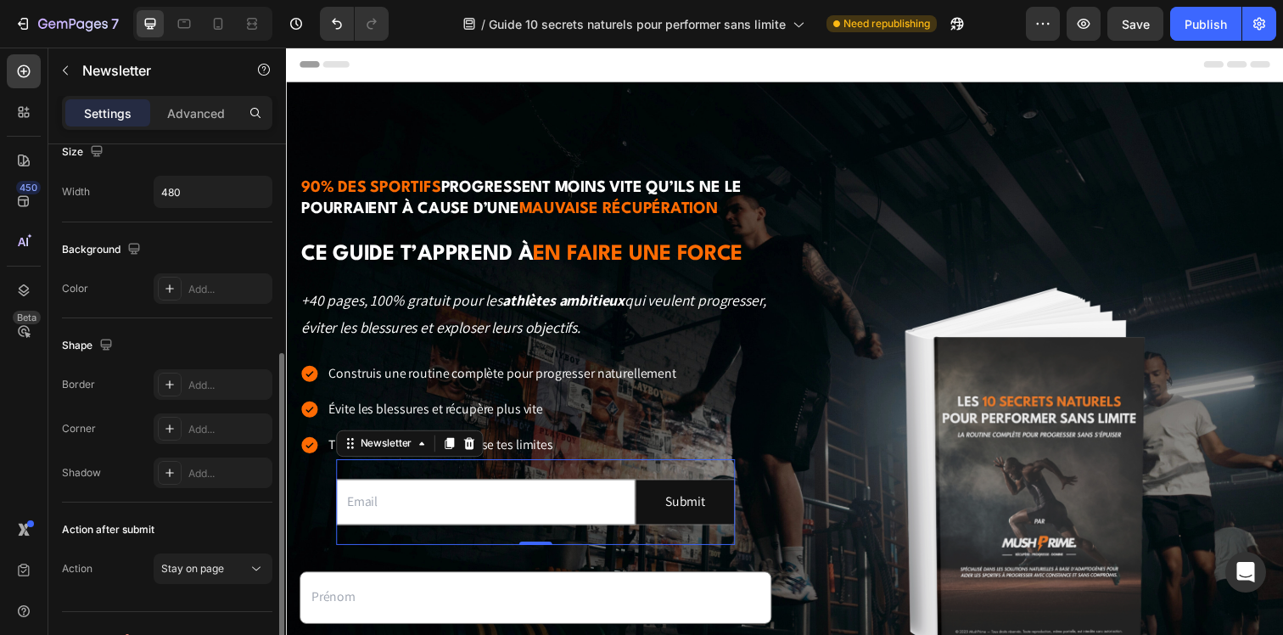
scroll to position [266, 0]
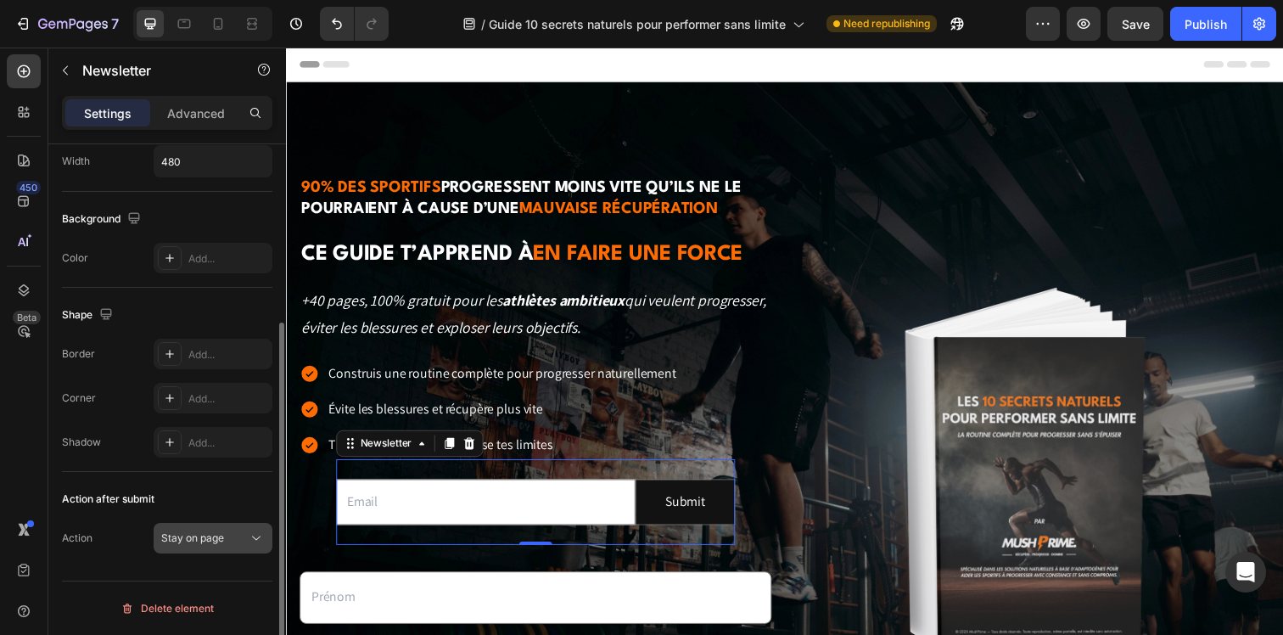
click at [218, 540] on span "Stay on page" at bounding box center [192, 537] width 63 height 13
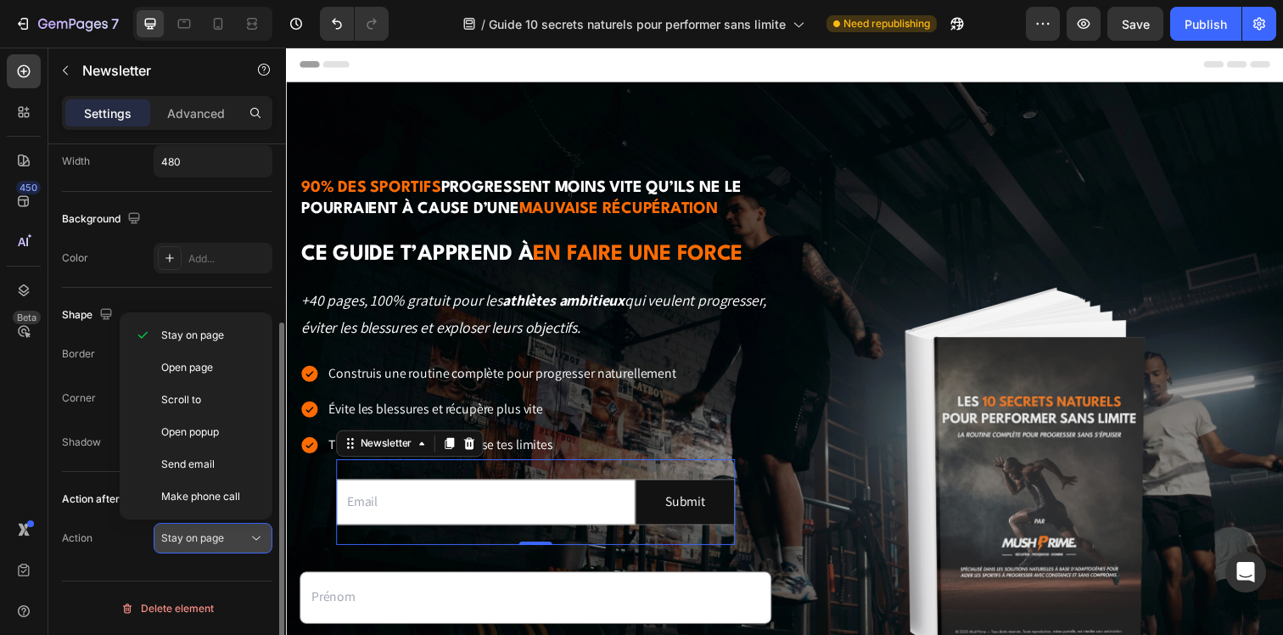
click at [218, 540] on span "Stay on page" at bounding box center [192, 537] width 63 height 13
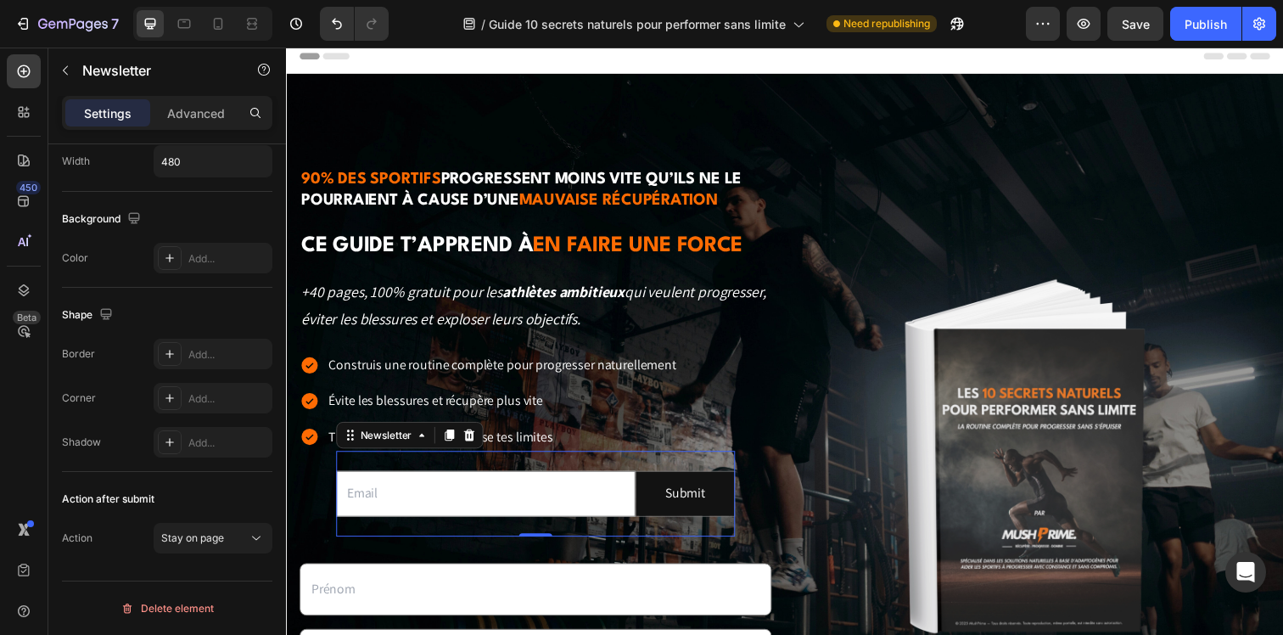
scroll to position [305, 0]
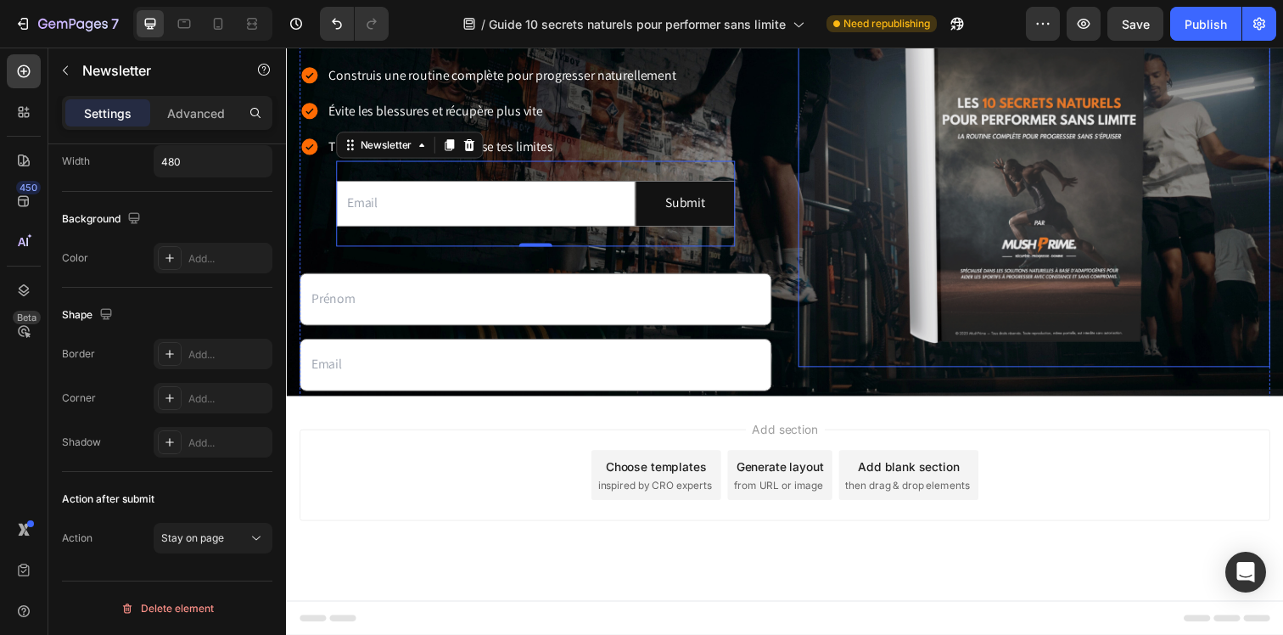
click at [817, 367] on div at bounding box center [1050, 169] width 482 height 411
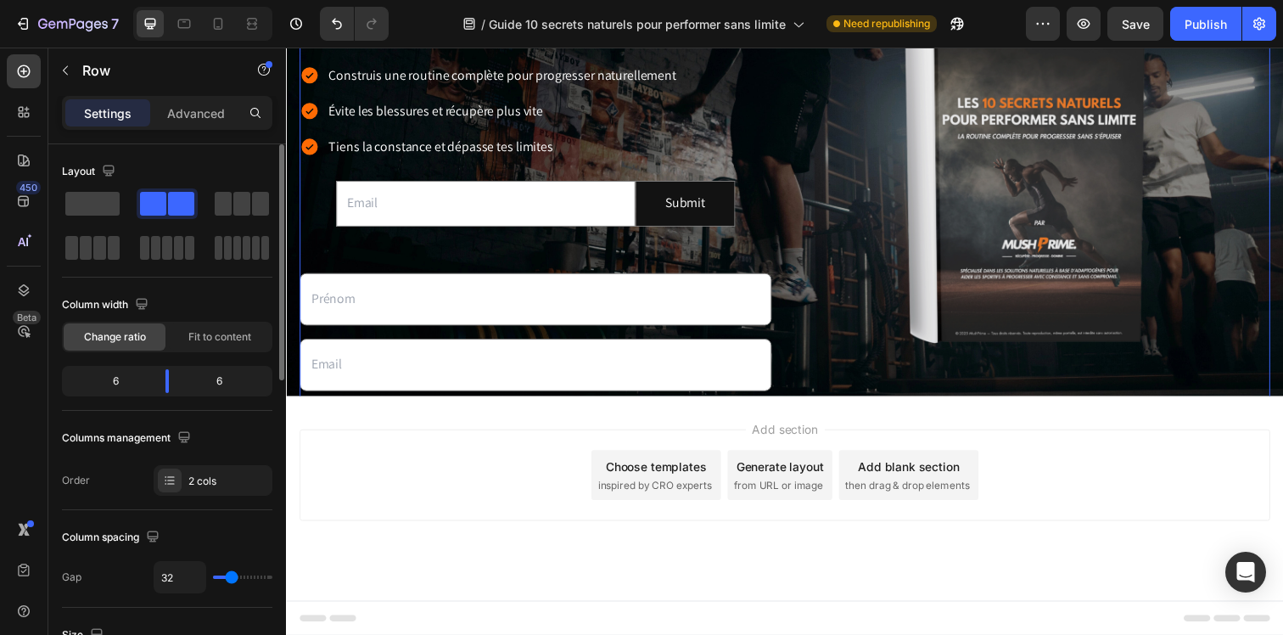
click at [809, 383] on div "Image" at bounding box center [1050, 168] width 482 height 591
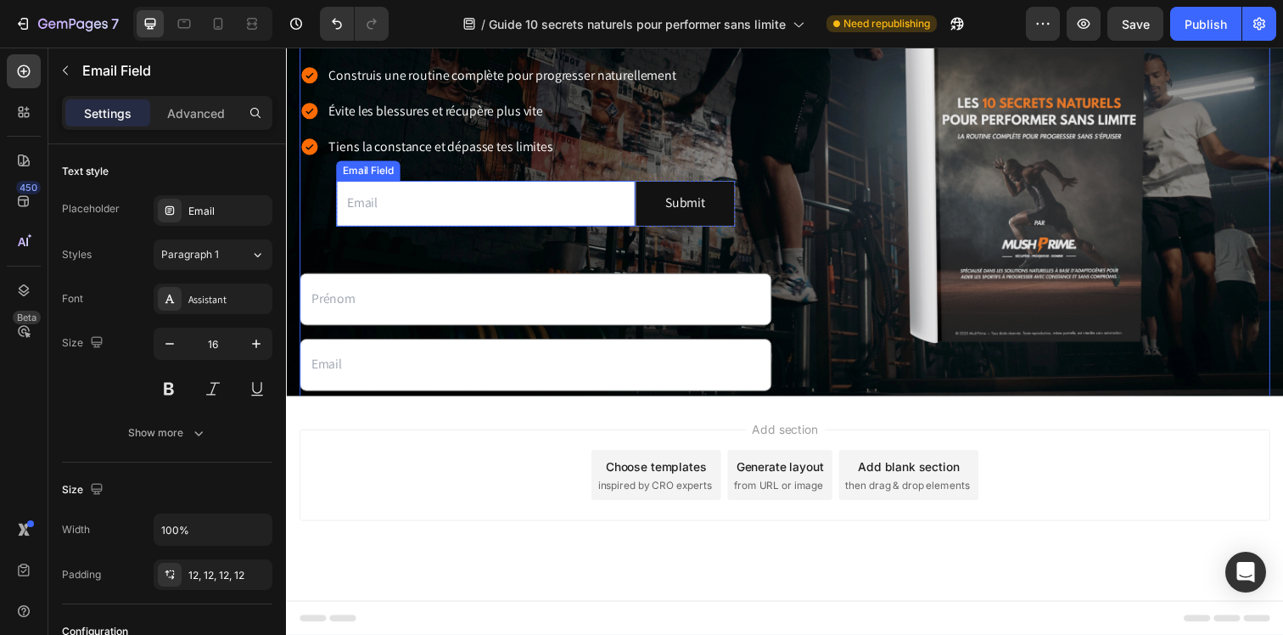
click at [445, 217] on input "email" at bounding box center [489, 206] width 305 height 47
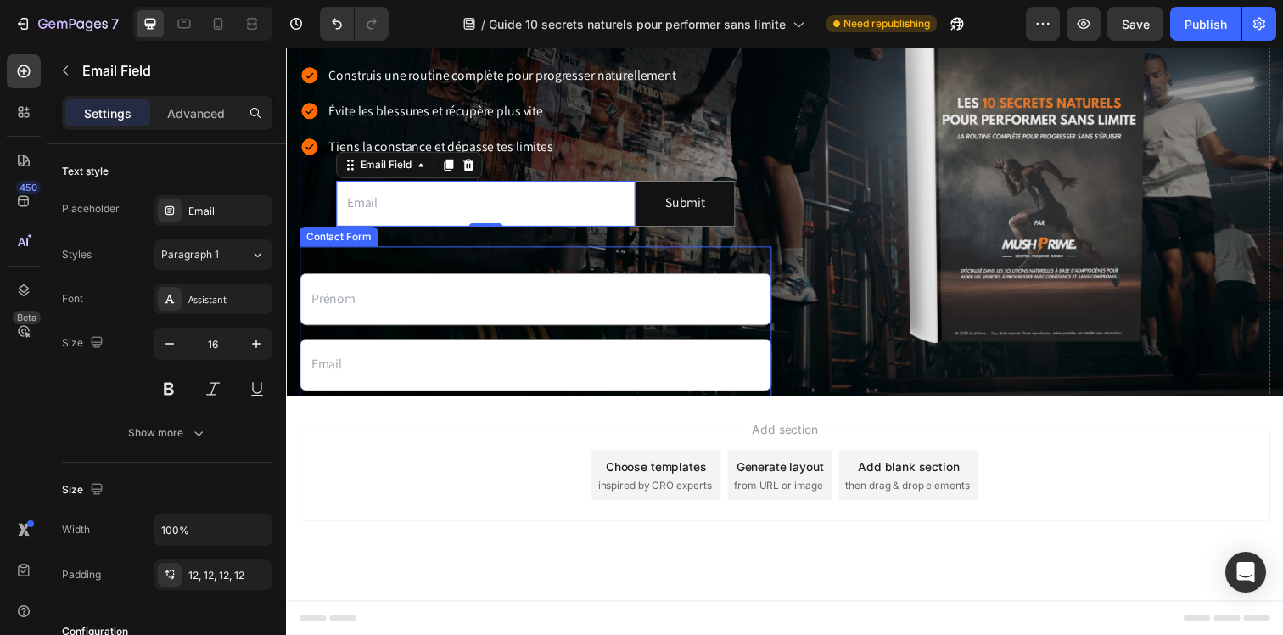
click at [664, 263] on div "Text Field Email Field OBTENIR mon guide maintenant Submit Button Contact Form" at bounding box center [540, 357] width 482 height 214
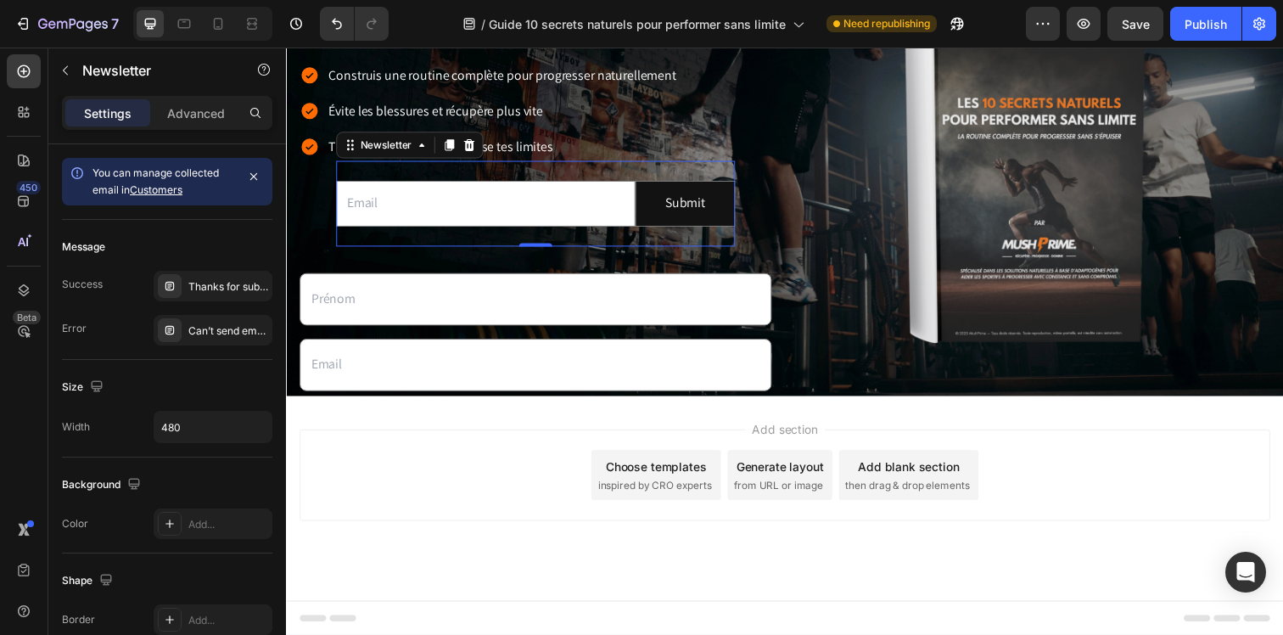
click at [624, 235] on div "Email Field Submit Submit Button Row Newsletter 0" at bounding box center [540, 206] width 407 height 87
click at [475, 144] on icon at bounding box center [473, 147] width 14 height 14
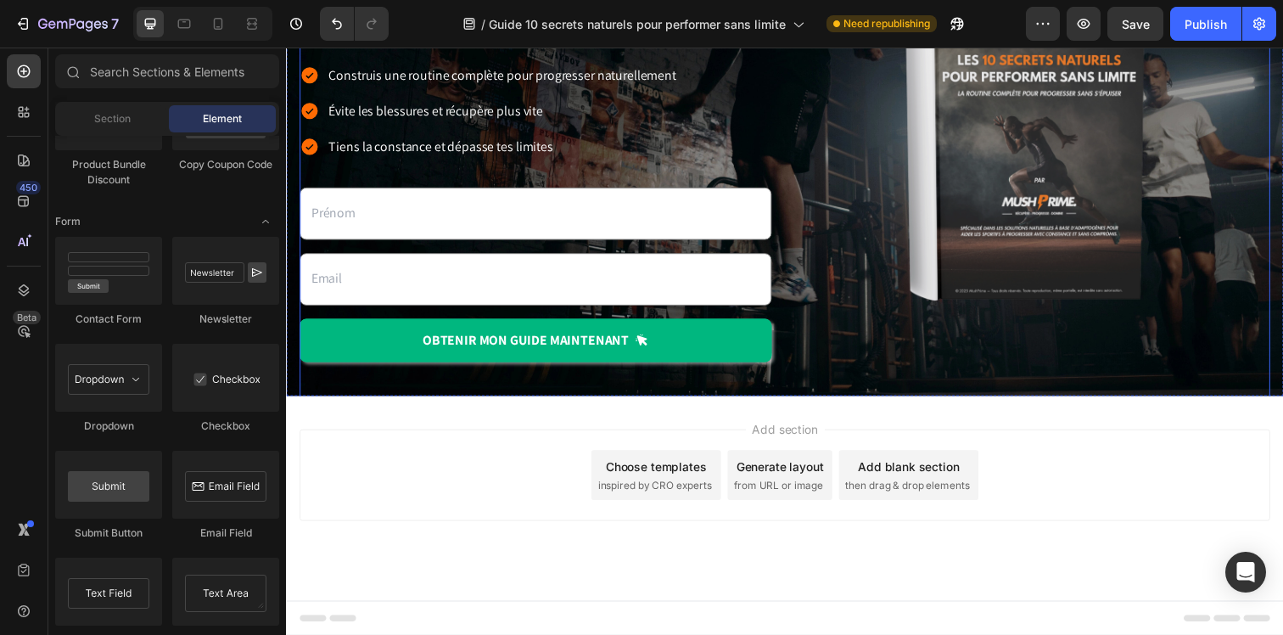
click at [809, 367] on div "Image" at bounding box center [1050, 125] width 482 height 504
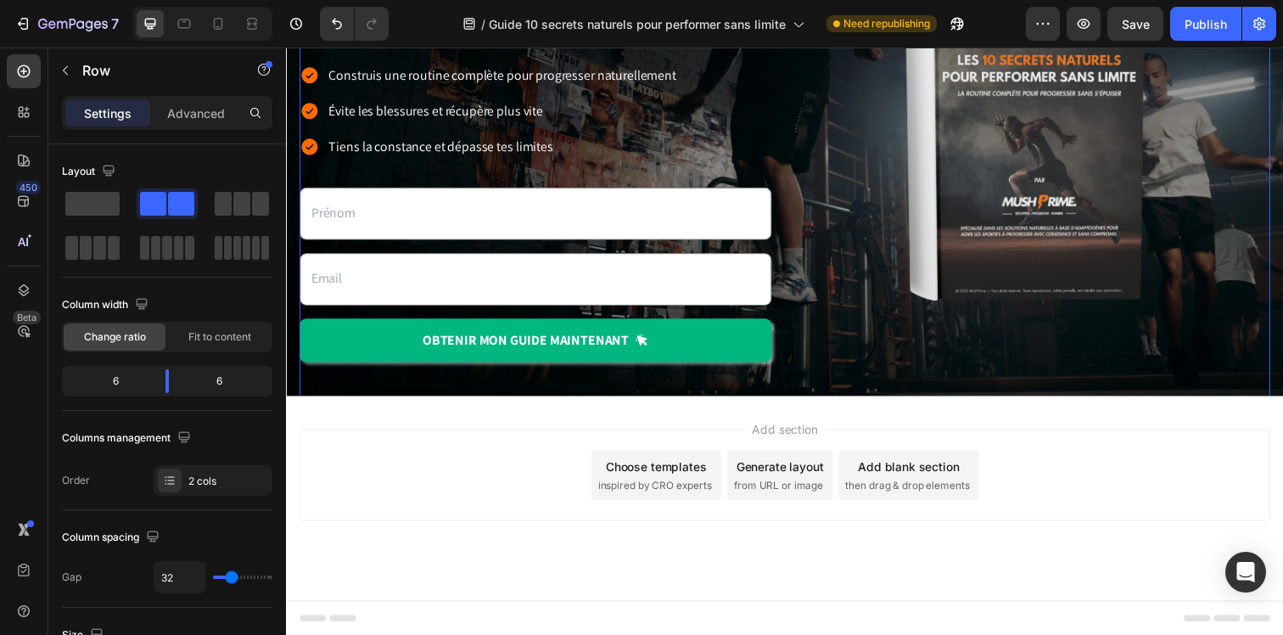
click at [791, 406] on div "Add section Choose templates inspired by CRO experts Generate layout from URL o…" at bounding box center [795, 507] width 1018 height 209
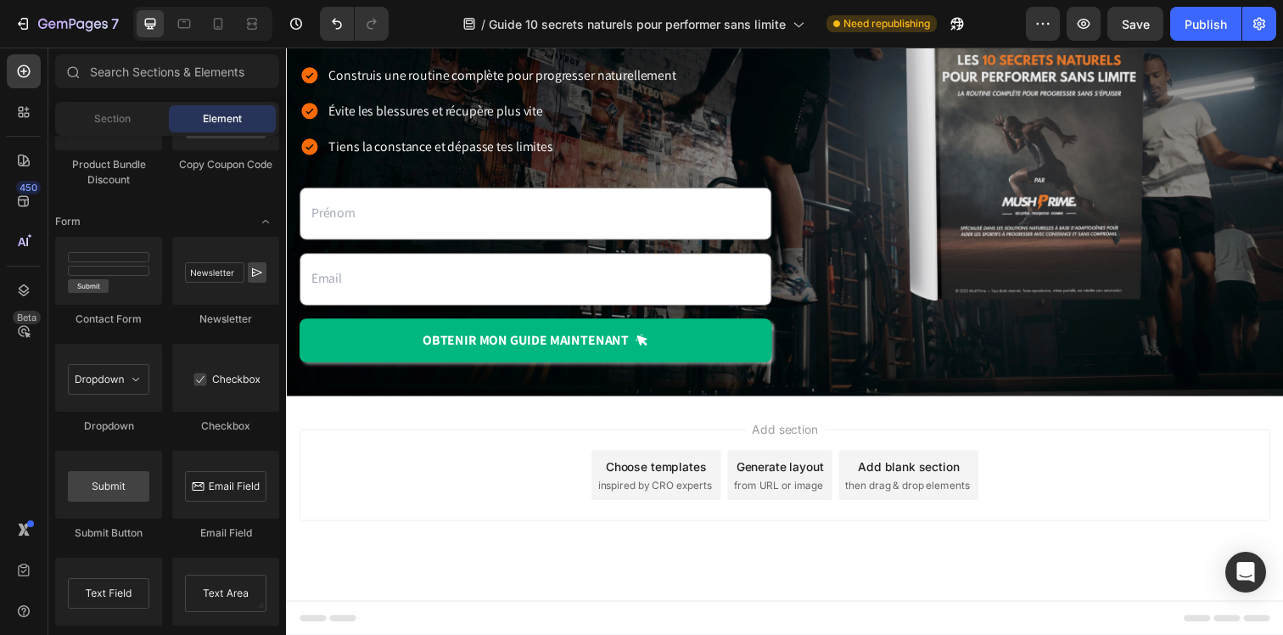
click at [690, 487] on span "inspired by CRO experts" at bounding box center [662, 494] width 116 height 15
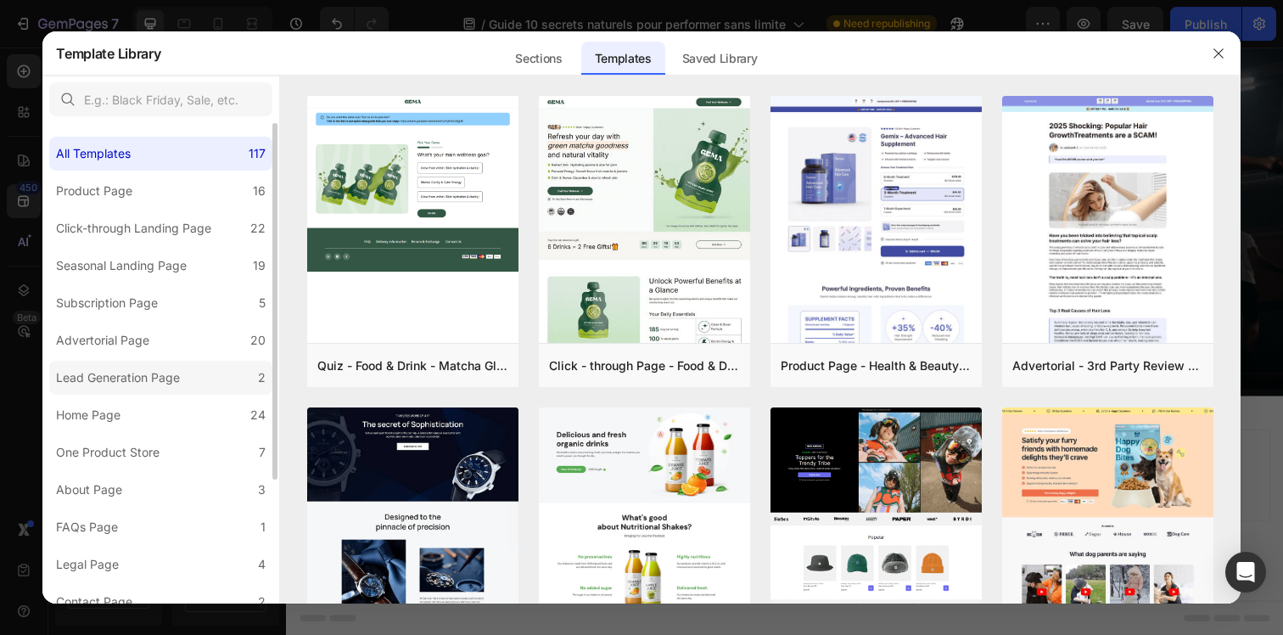
click at [132, 376] on div "Lead Generation Page" at bounding box center [118, 377] width 124 height 20
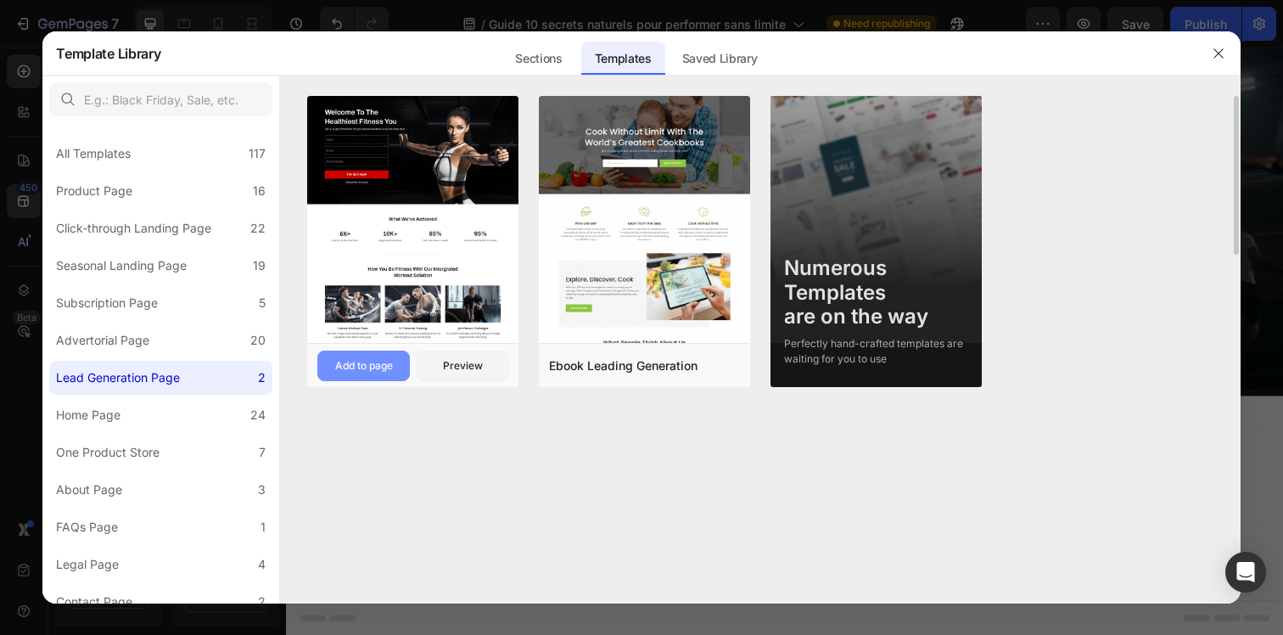
click at [361, 378] on button "Add to page" at bounding box center [363, 365] width 92 height 31
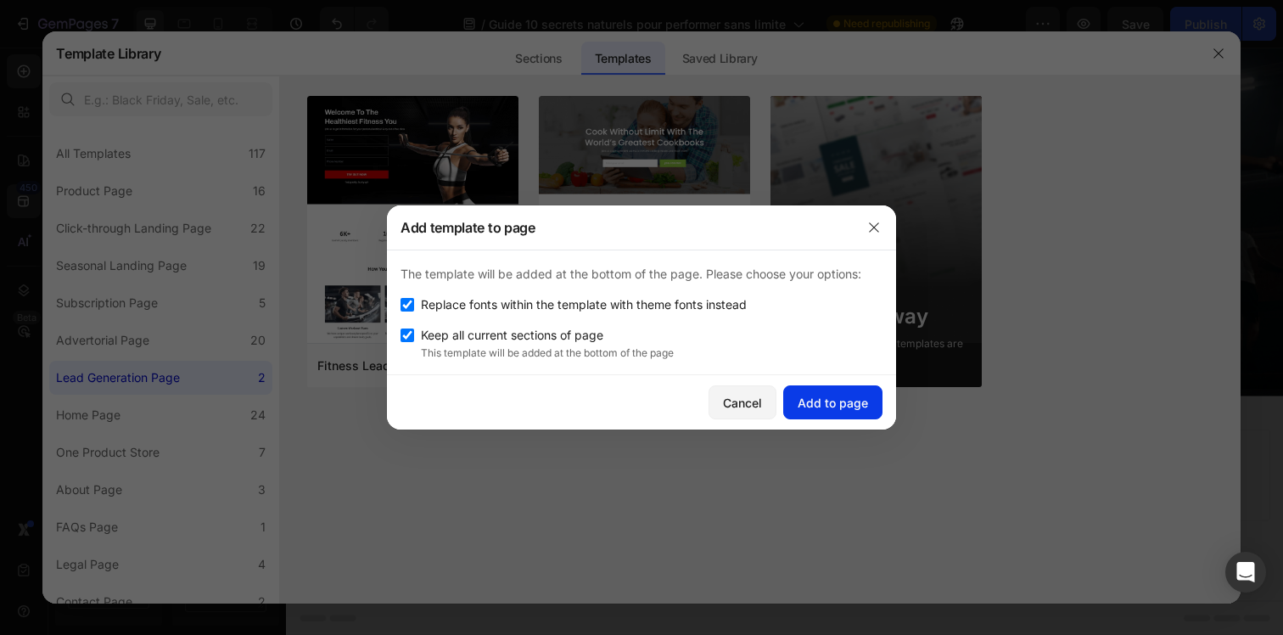
click at [824, 395] on div "Add to page" at bounding box center [833, 403] width 70 height 18
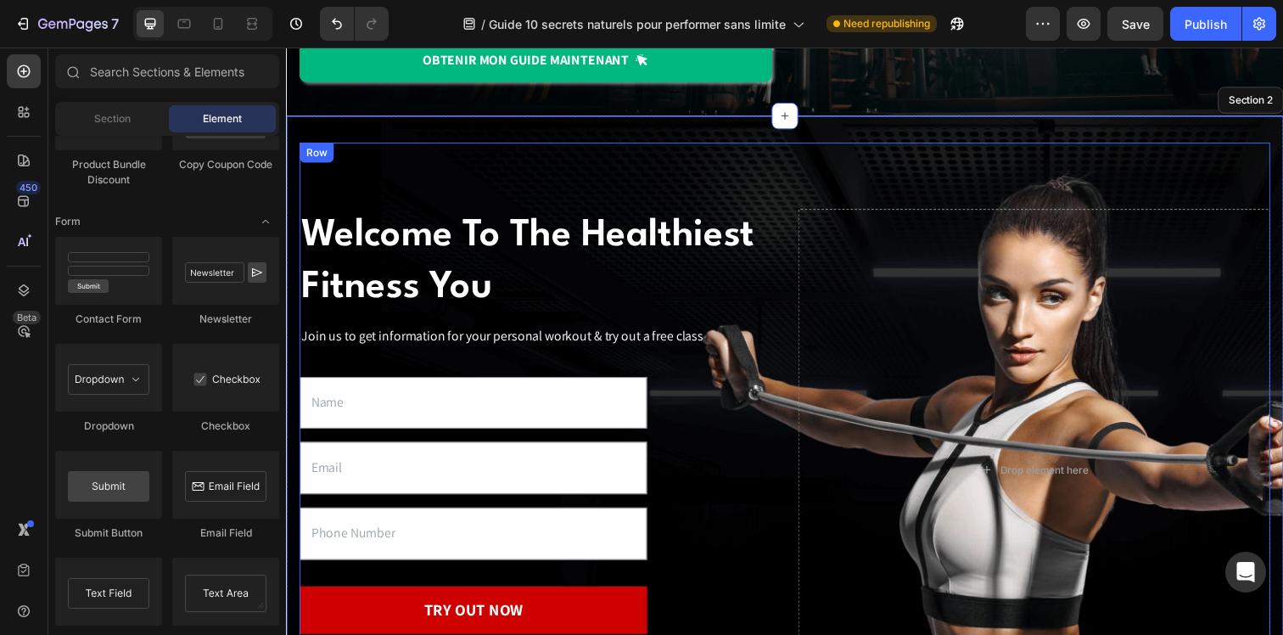
scroll to position [660, 0]
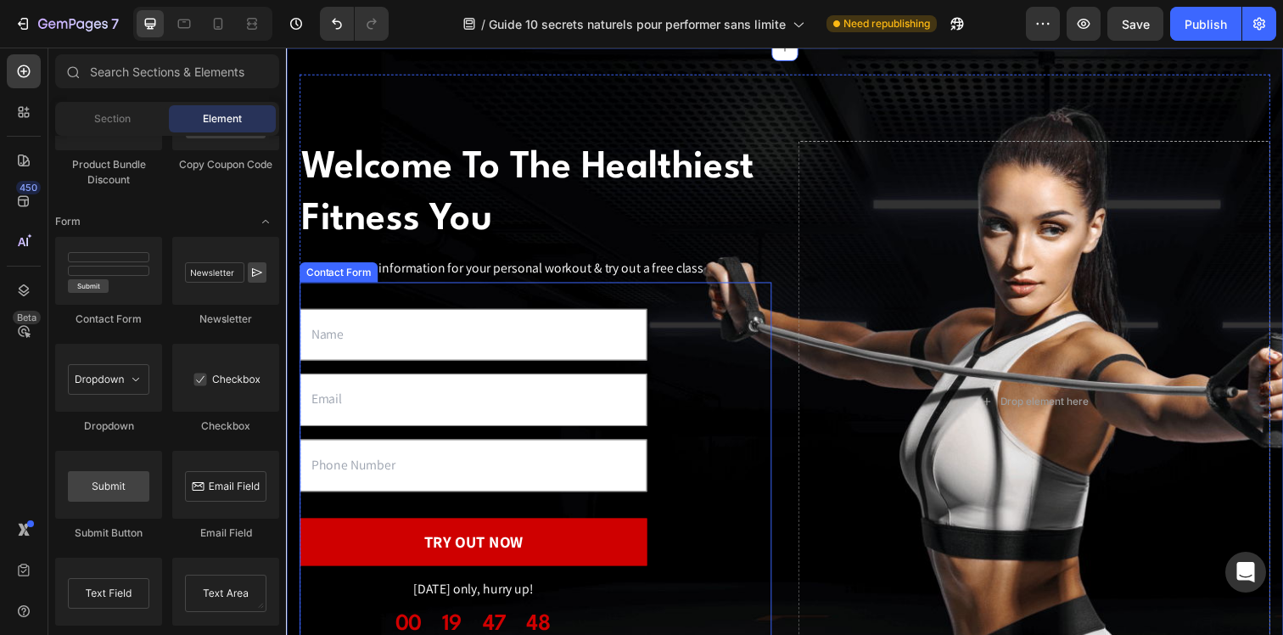
click at [597, 506] on div "Text Field Email Field Text Field TRY OUT NOW Submit Button Today only, hurry u…" at bounding box center [540, 481] width 482 height 389
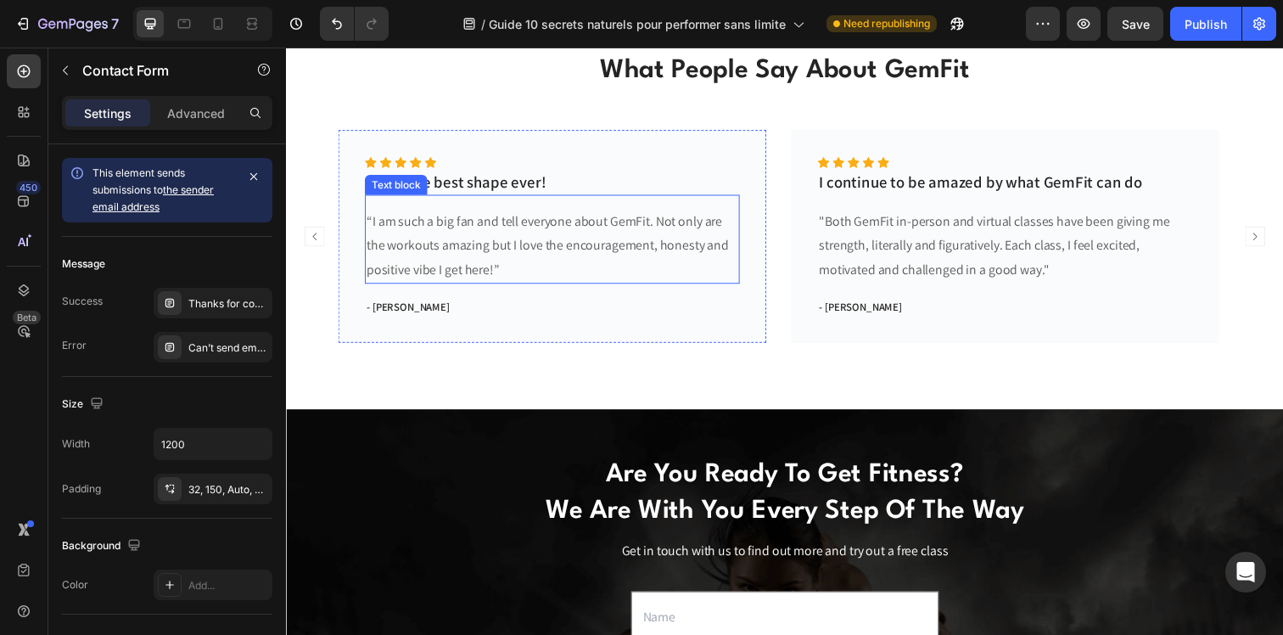
scroll to position [2462, 0]
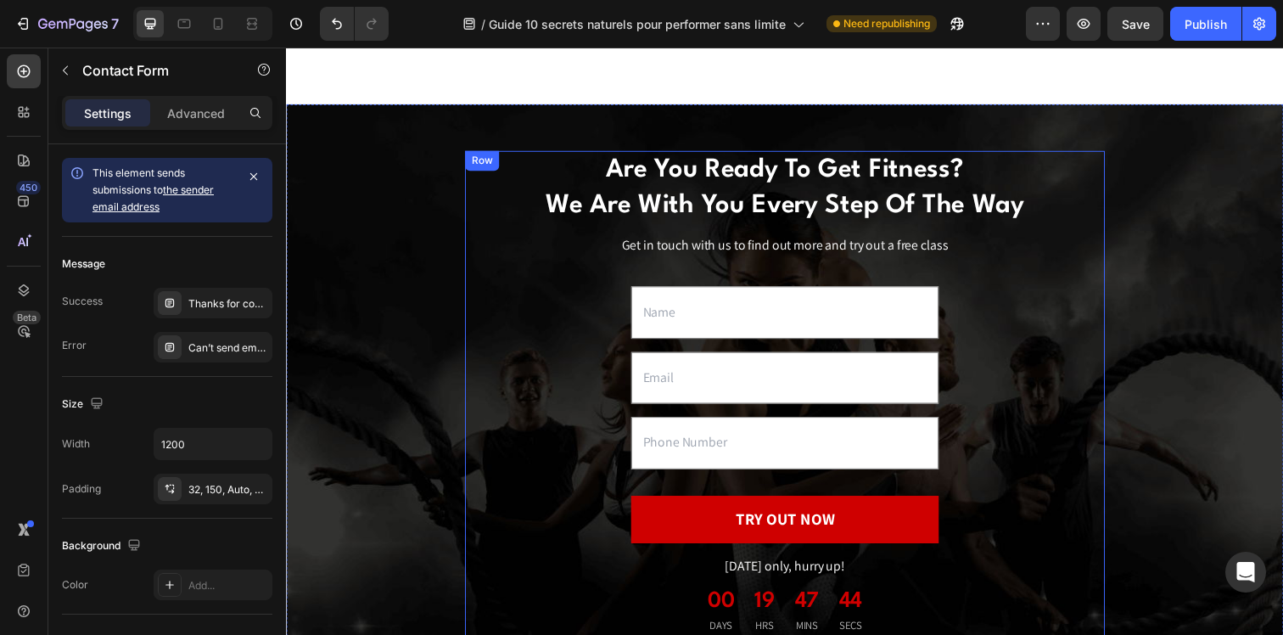
click at [589, 423] on div "Are You Ready To Get Fitness? We Are With You Every Step Of The Way Heading Get…" at bounding box center [794, 402] width 653 height 499
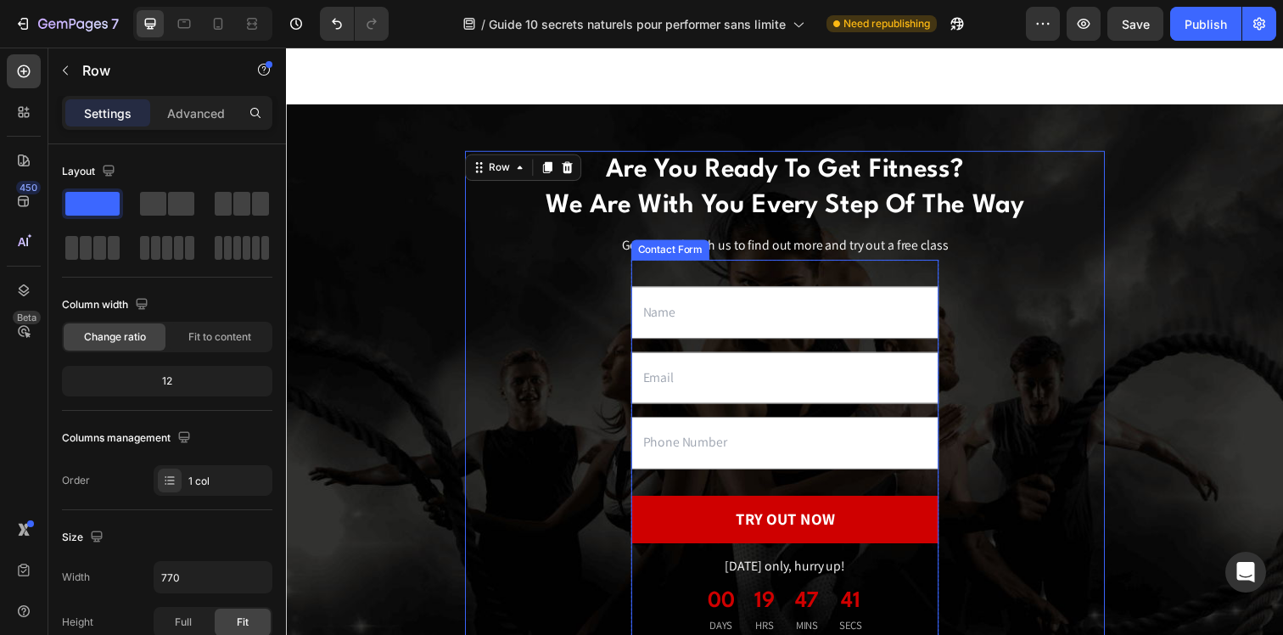
click at [764, 284] on div "Text Field Email Field Text Field TRY OUT NOW Submit Button Today only, hurry u…" at bounding box center [795, 458] width 314 height 389
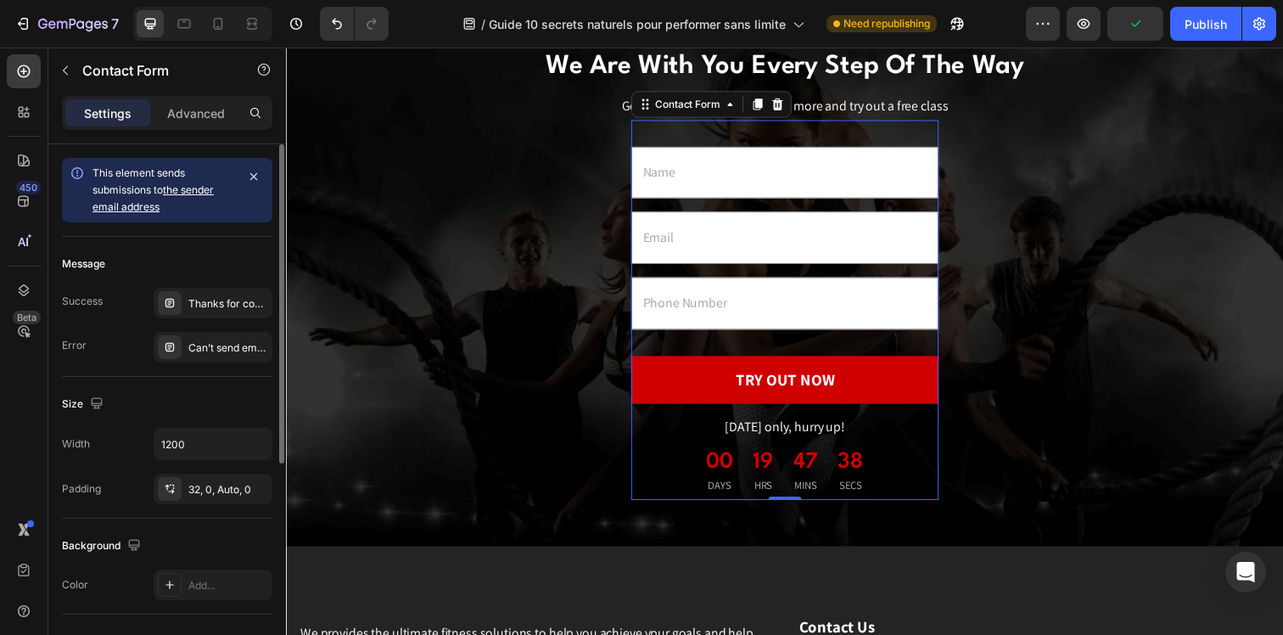
scroll to position [325, 0]
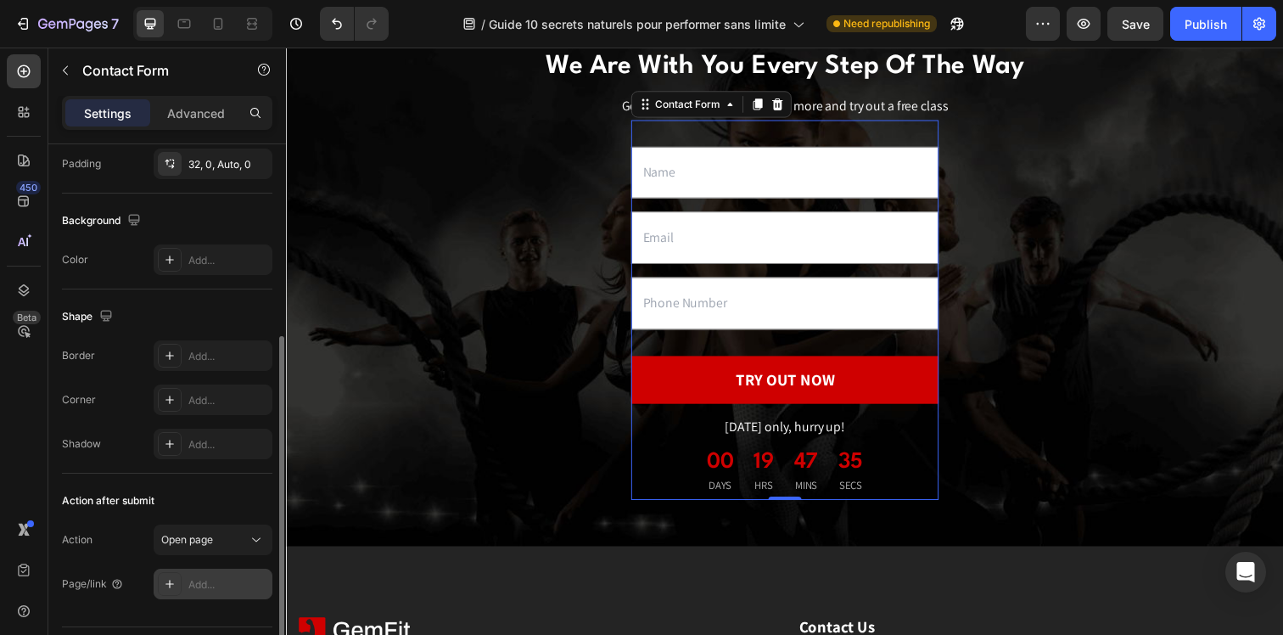
click at [198, 587] on div "Add..." at bounding box center [228, 584] width 80 height 15
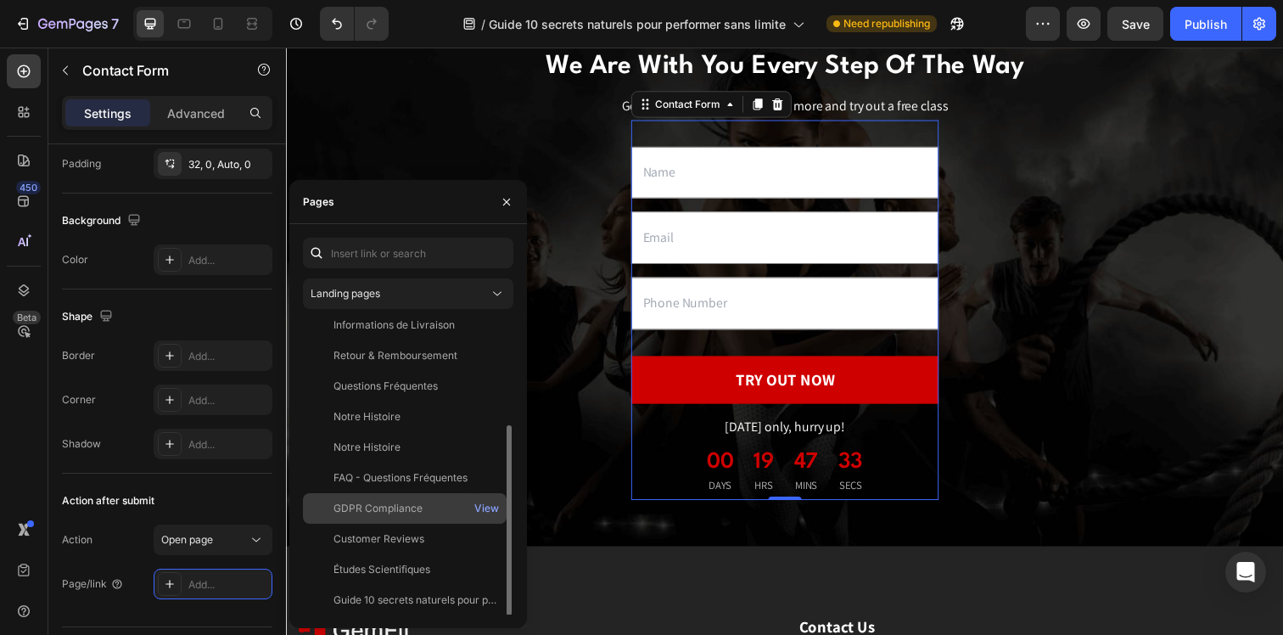
scroll to position [163, 0]
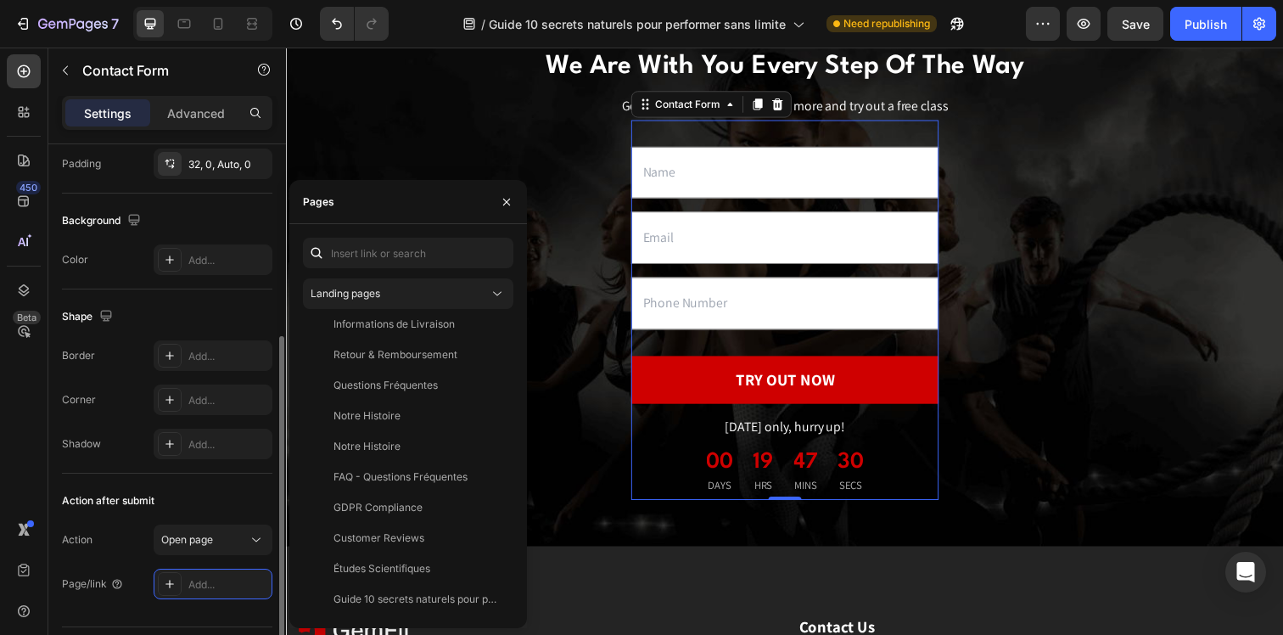
click at [187, 491] on div "Action after submit" at bounding box center [167, 500] width 210 height 27
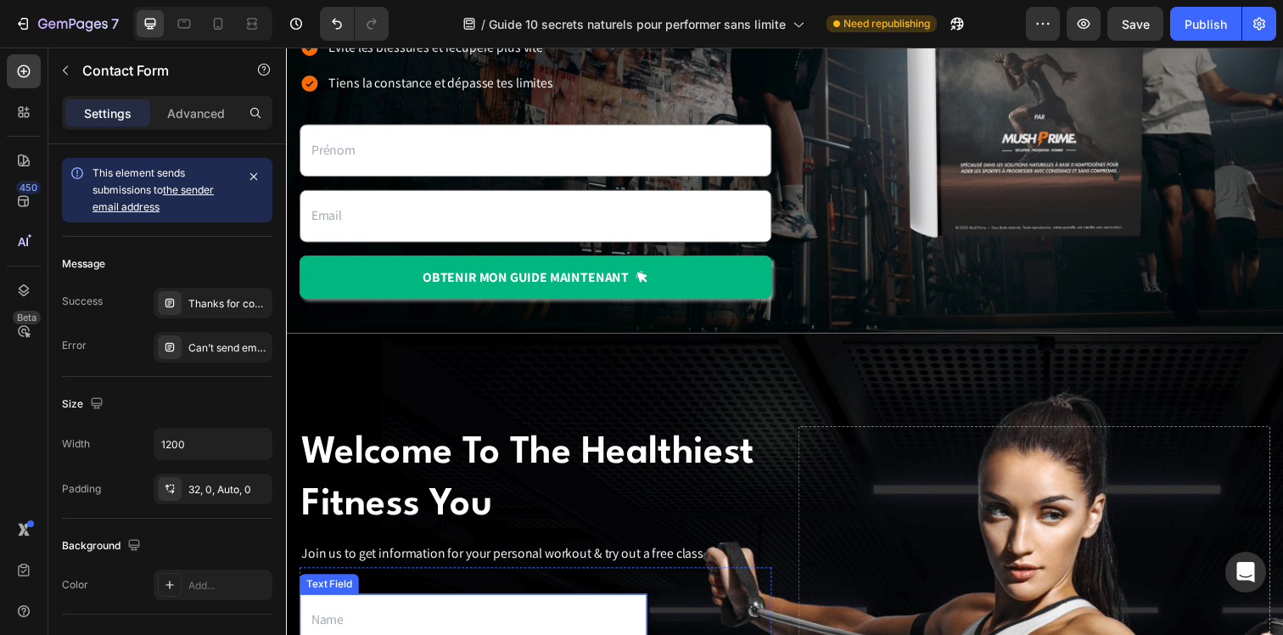
scroll to position [0, 0]
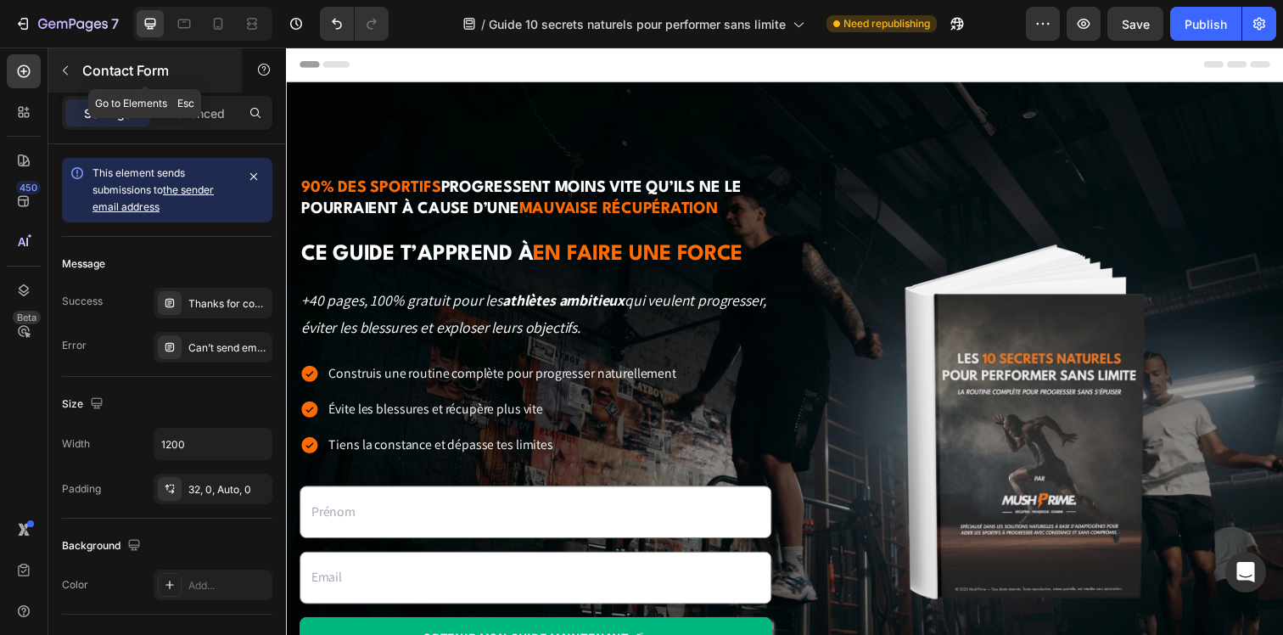
click at [81, 59] on div "Contact Form" at bounding box center [144, 70] width 193 height 44
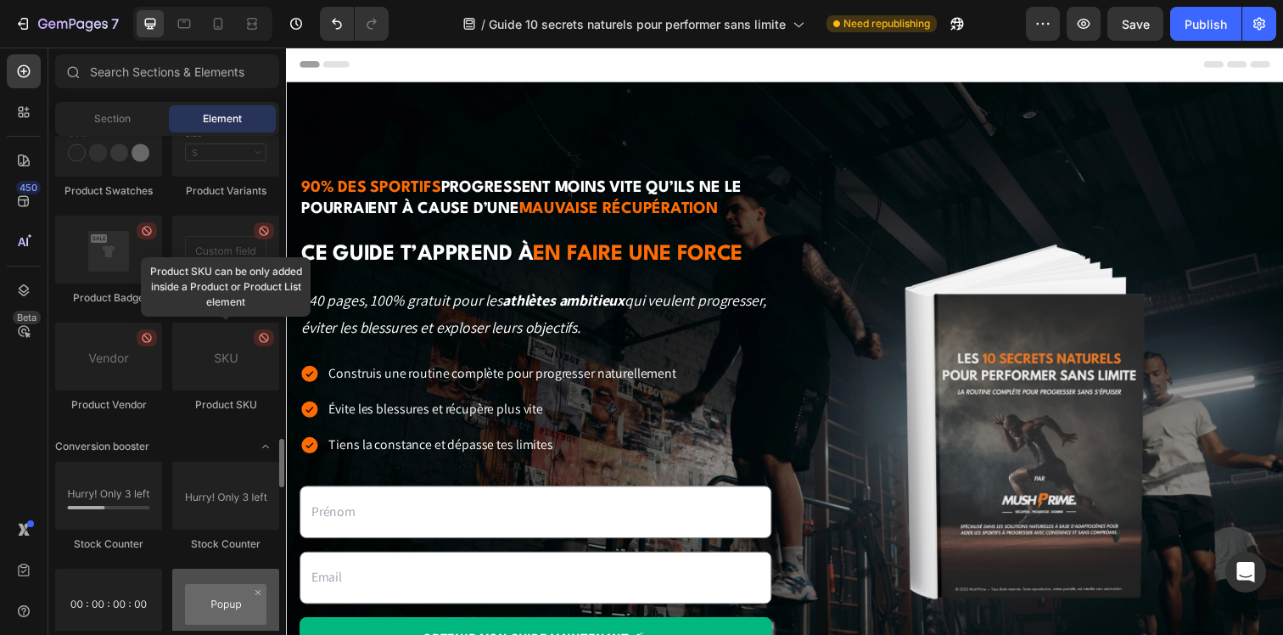
scroll to position [3672, 0]
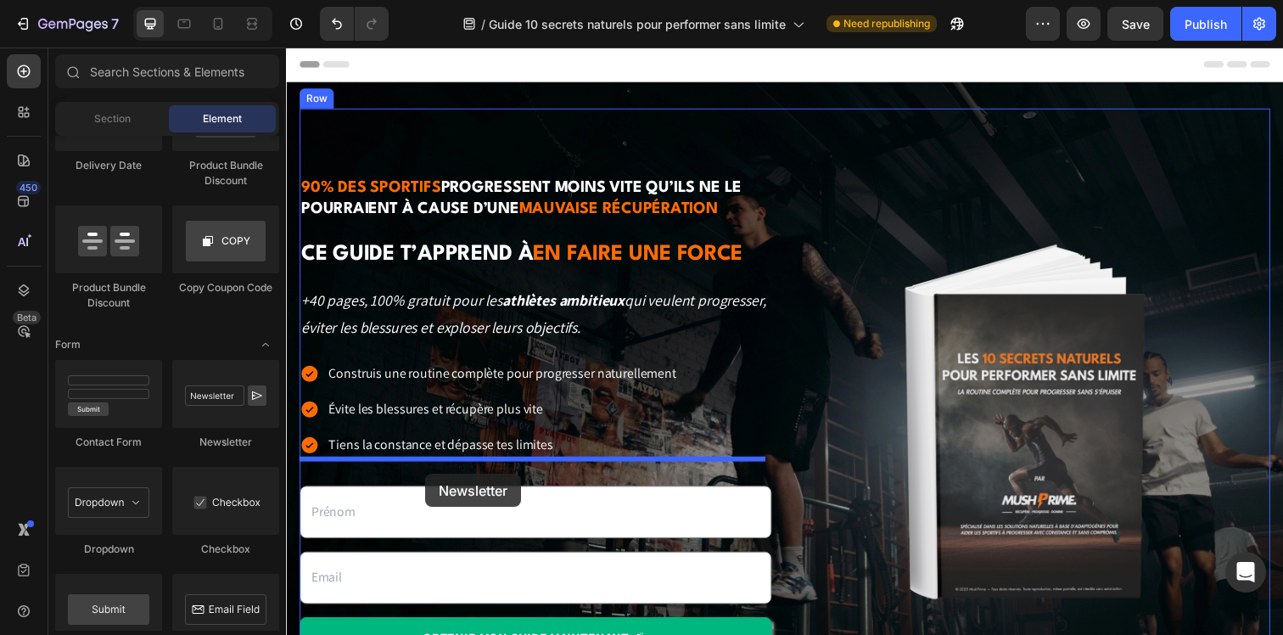
drag, startPoint x: 495, startPoint y: 442, endPoint x: 428, endPoint y: 483, distance: 79.2
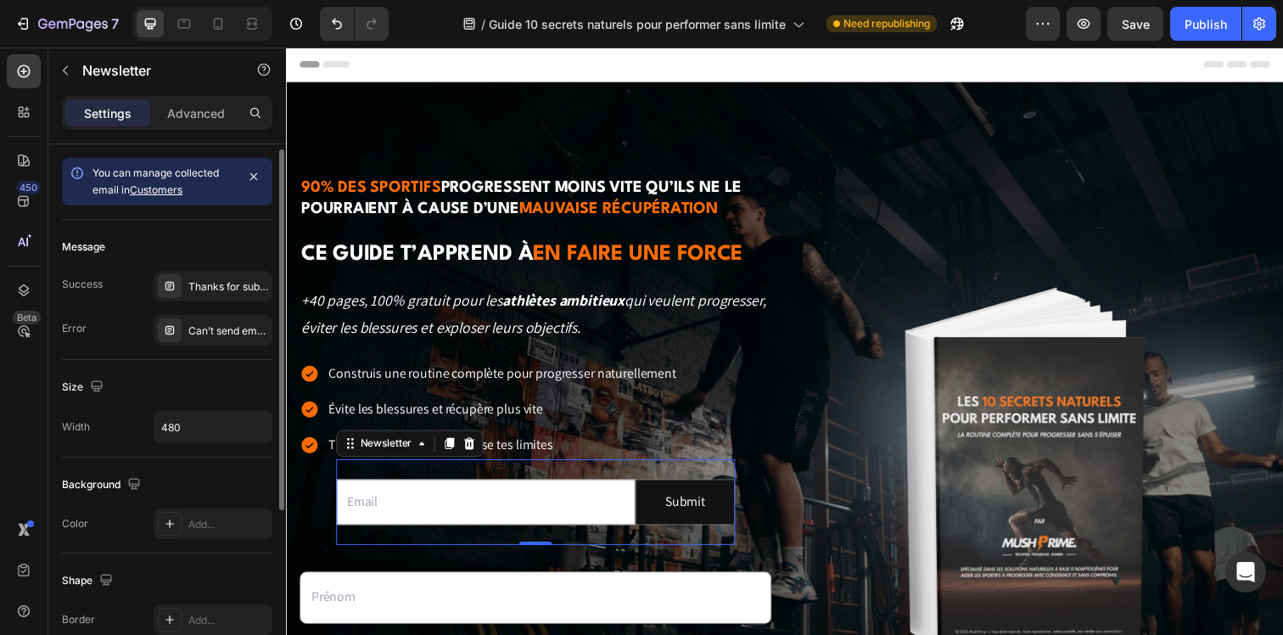
scroll to position [266, 0]
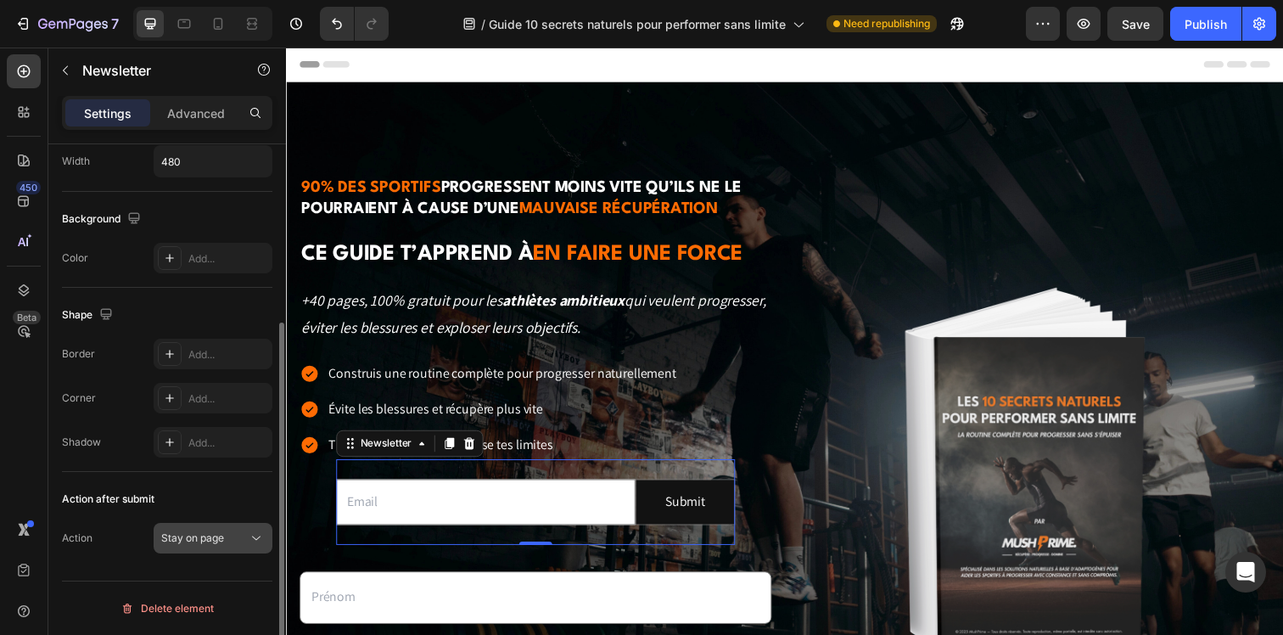
click at [247, 550] on button "Stay on page" at bounding box center [213, 538] width 119 height 31
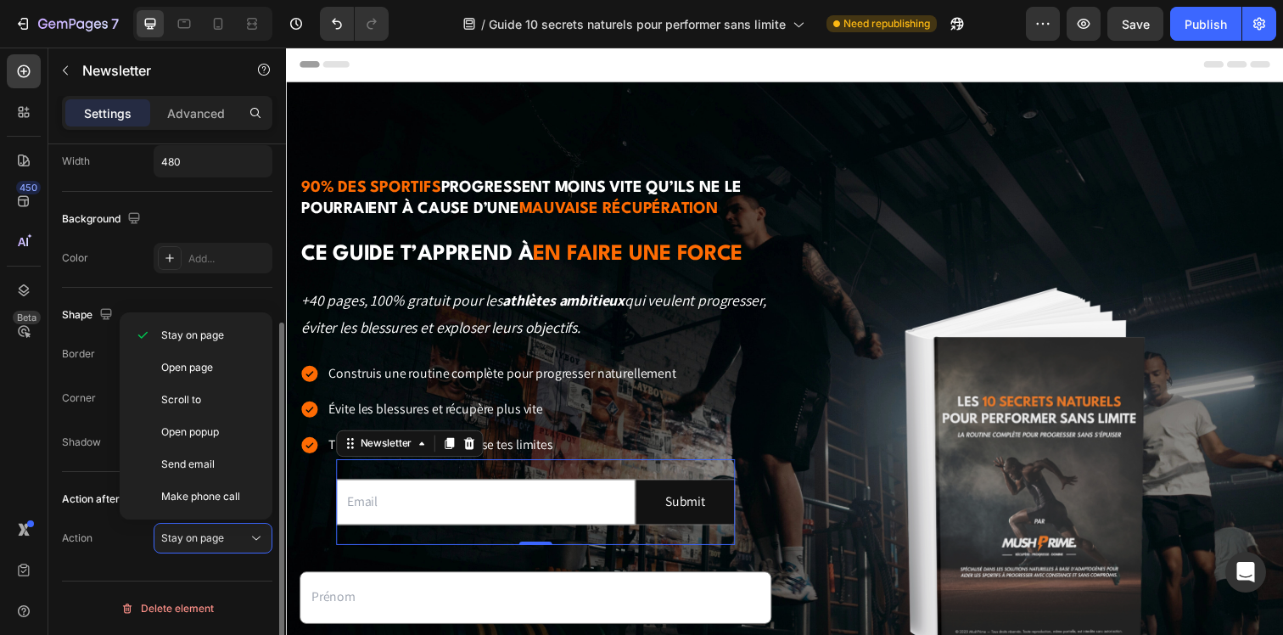
click at [93, 526] on div "Action Stay on page" at bounding box center [167, 538] width 210 height 31
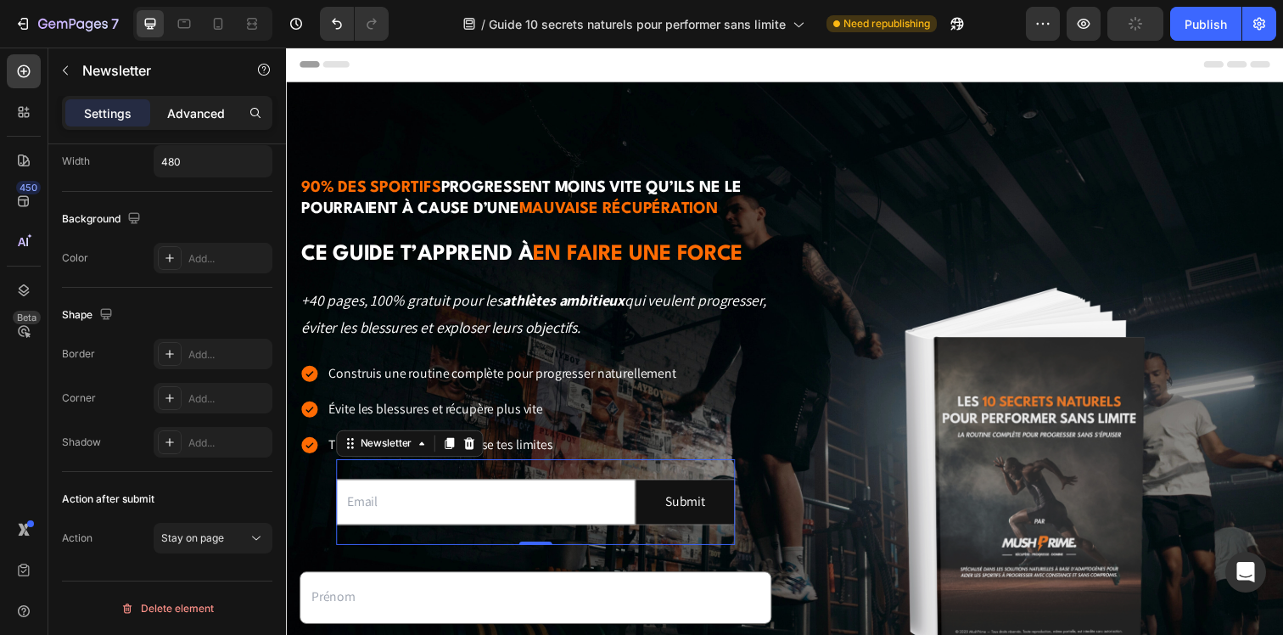
click at [209, 107] on p "Advanced" at bounding box center [196, 113] width 58 height 18
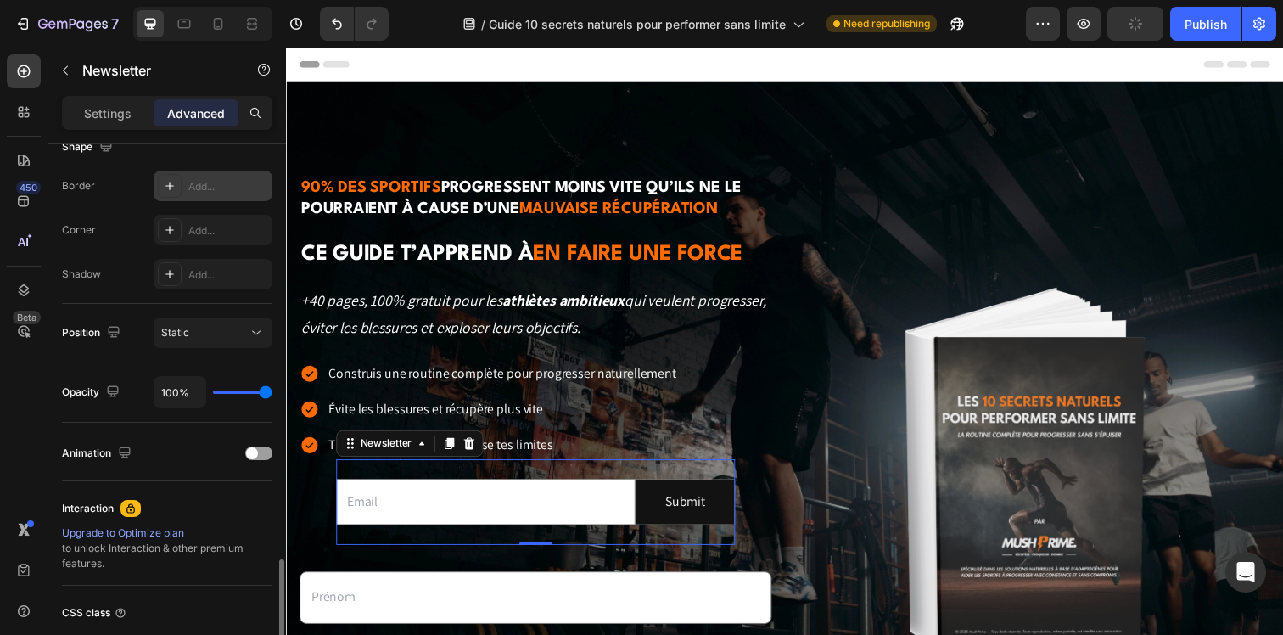
scroll to position [593, 0]
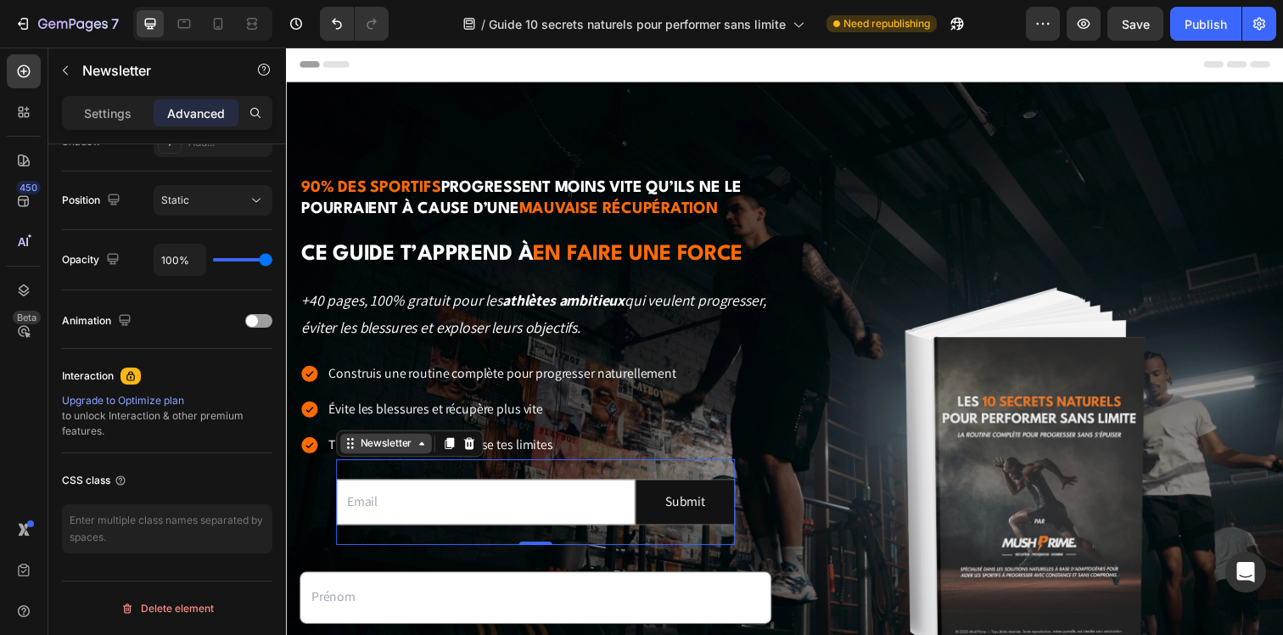
click at [367, 452] on div "Newsletter" at bounding box center [387, 451] width 59 height 15
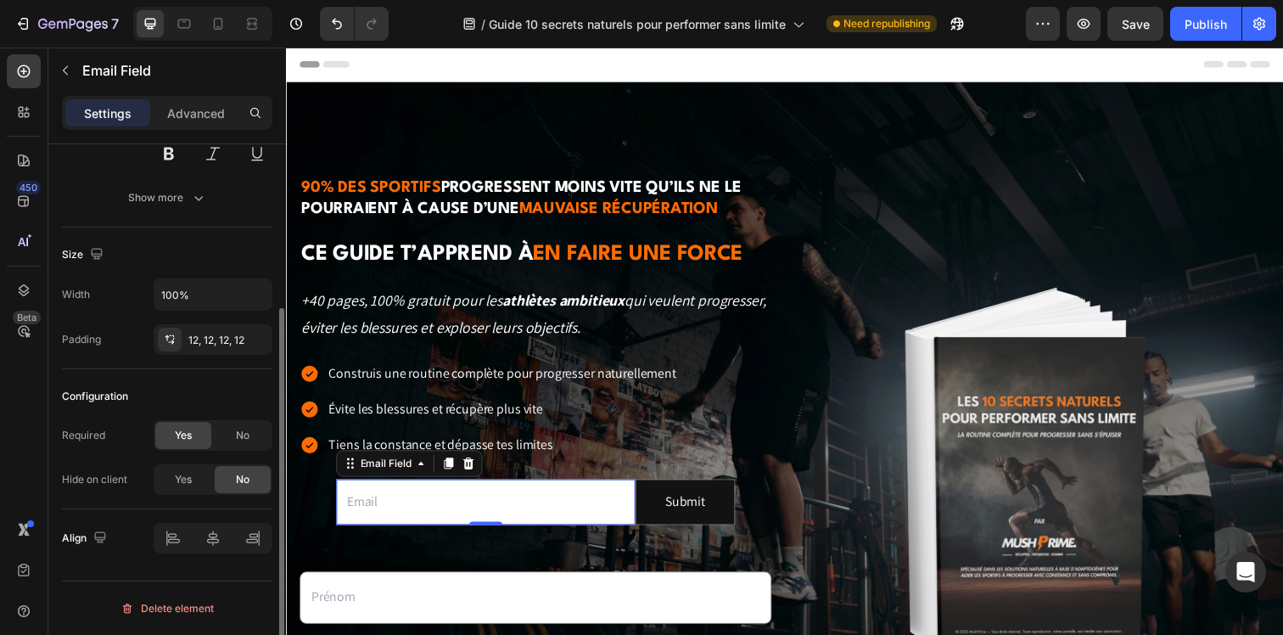
click at [467, 490] on input "email" at bounding box center [489, 511] width 305 height 47
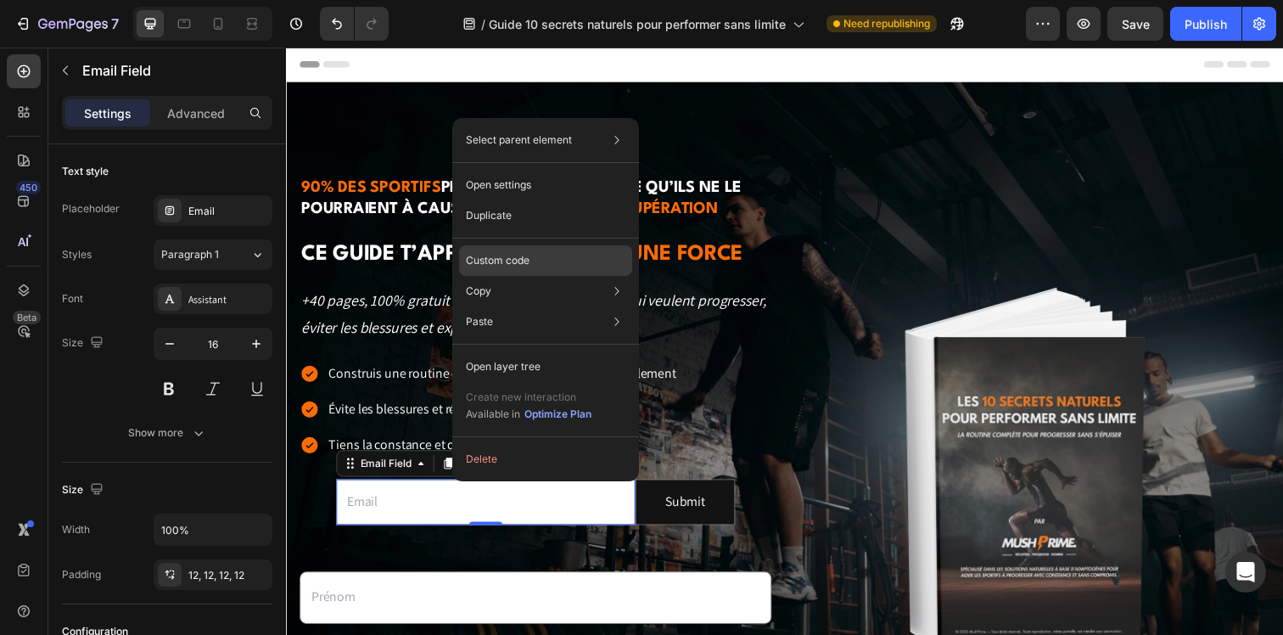
click at [509, 258] on p "Custom code" at bounding box center [498, 260] width 64 height 15
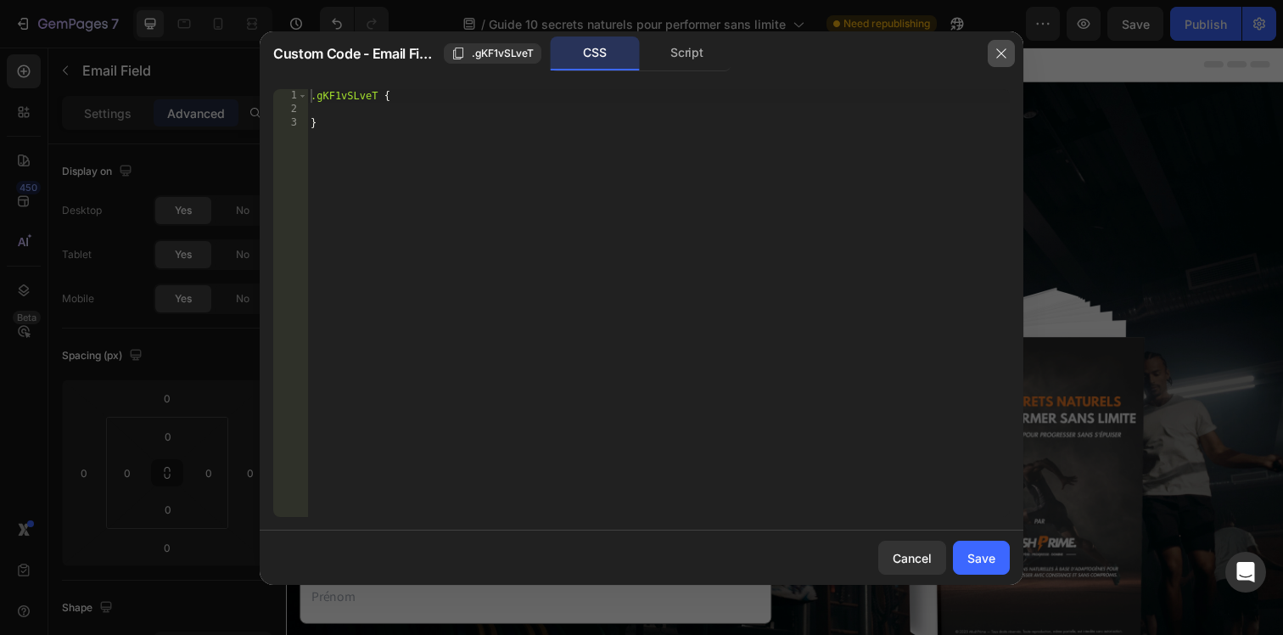
click at [999, 52] on icon "button" at bounding box center [1000, 53] width 9 height 9
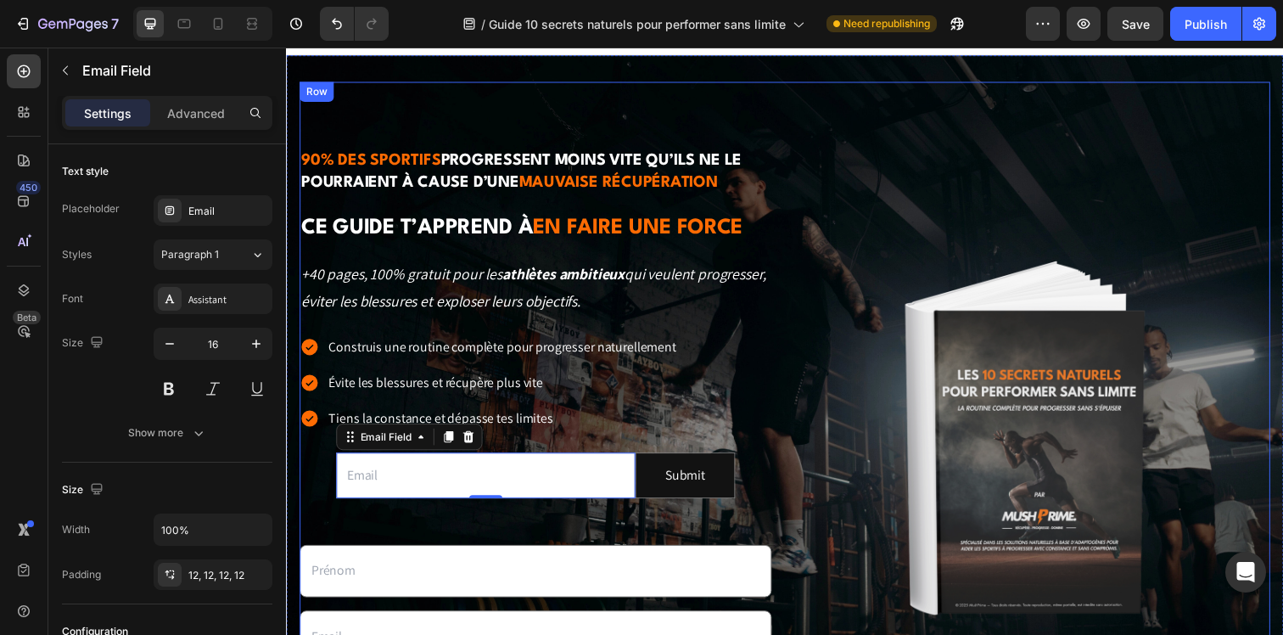
scroll to position [226, 0]
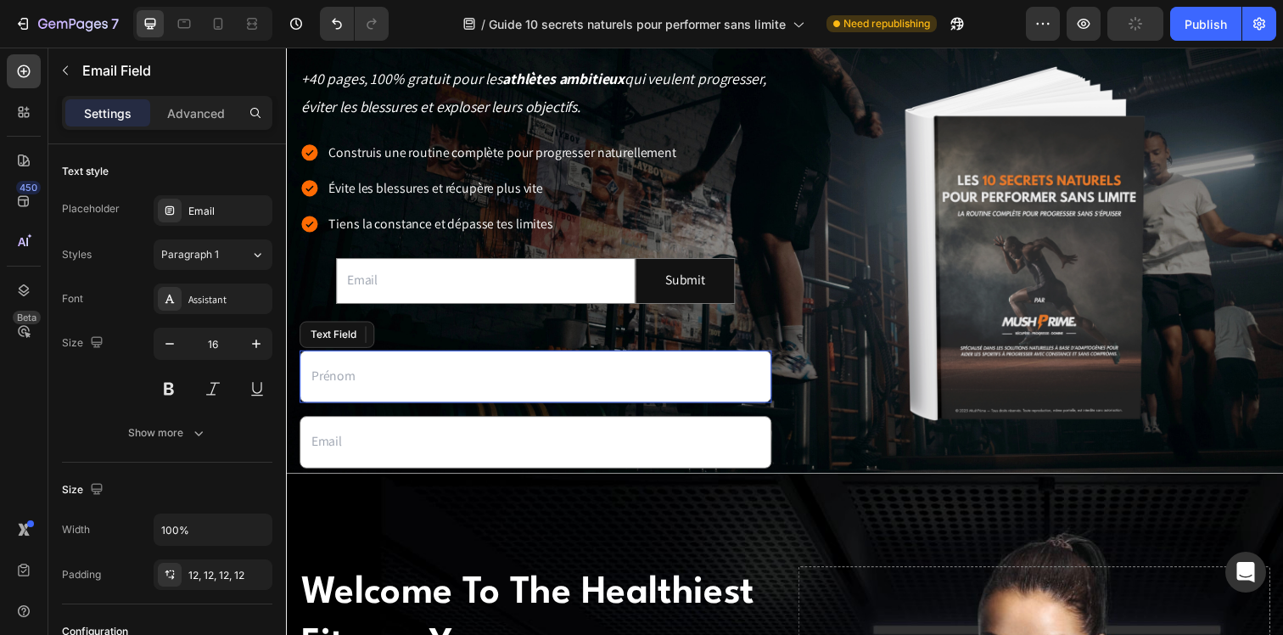
click at [420, 363] on input "text" at bounding box center [540, 382] width 482 height 53
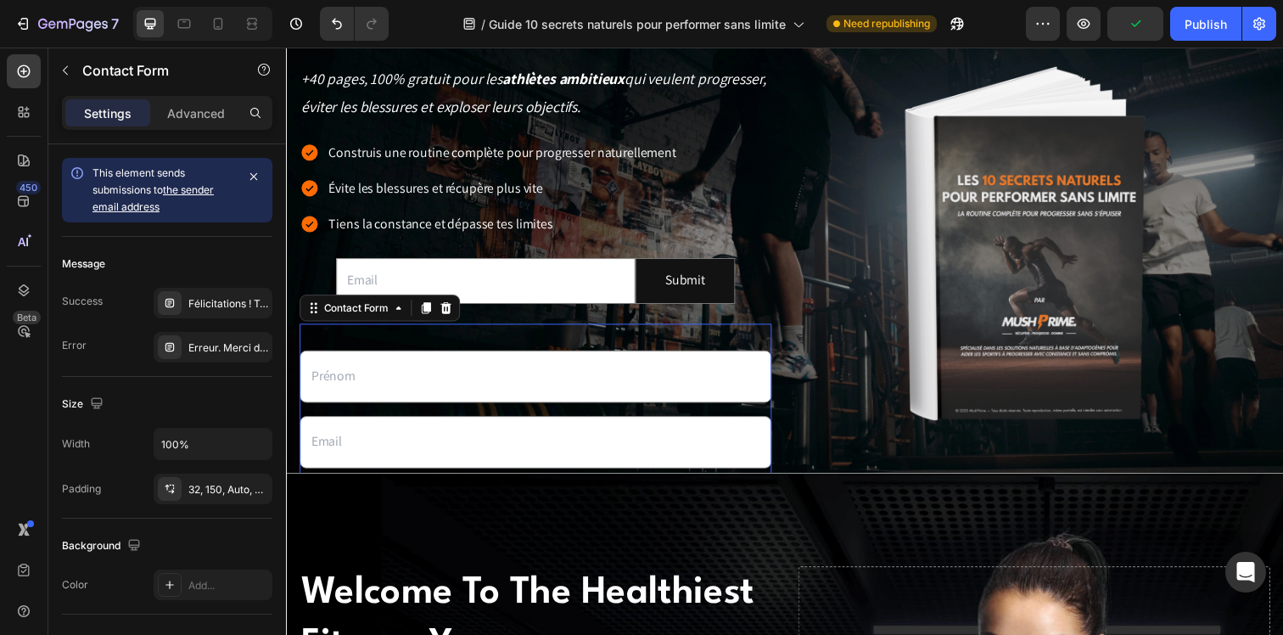
click at [532, 341] on div "Text Field Email Field OBTENIR mon guide maintenant Submit Button Contact Form 0" at bounding box center [540, 436] width 482 height 214
click at [478, 385] on input "text" at bounding box center [540, 382] width 482 height 53
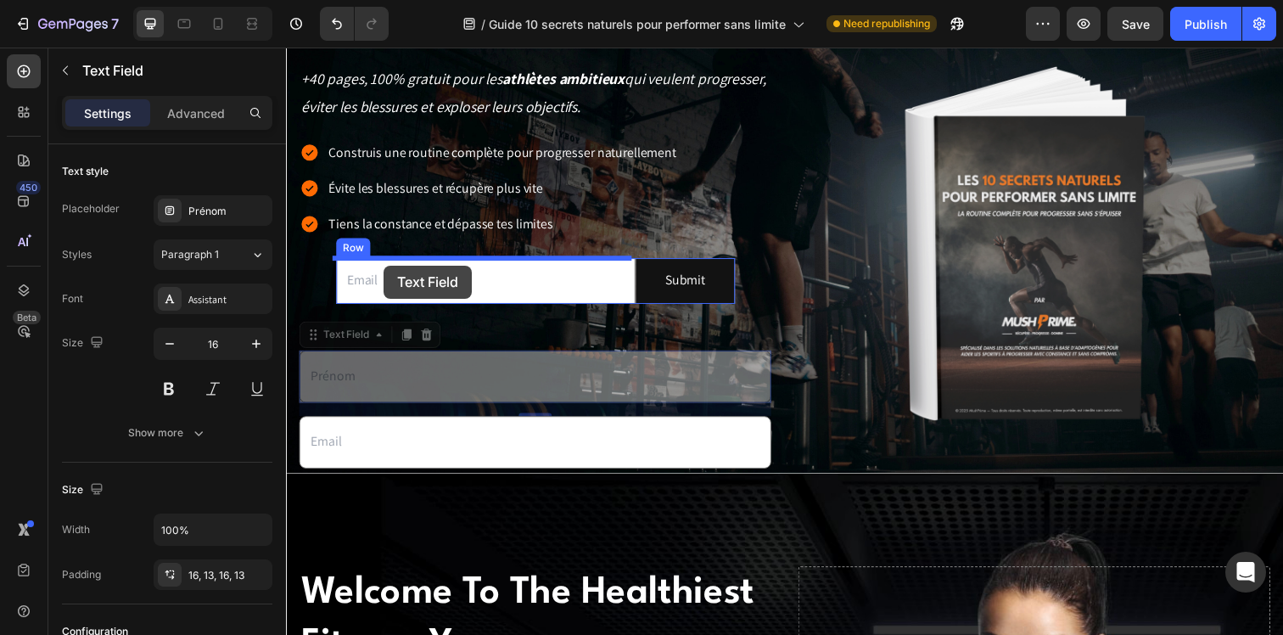
drag, startPoint x: 315, startPoint y: 346, endPoint x: 385, endPoint y: 270, distance: 103.9
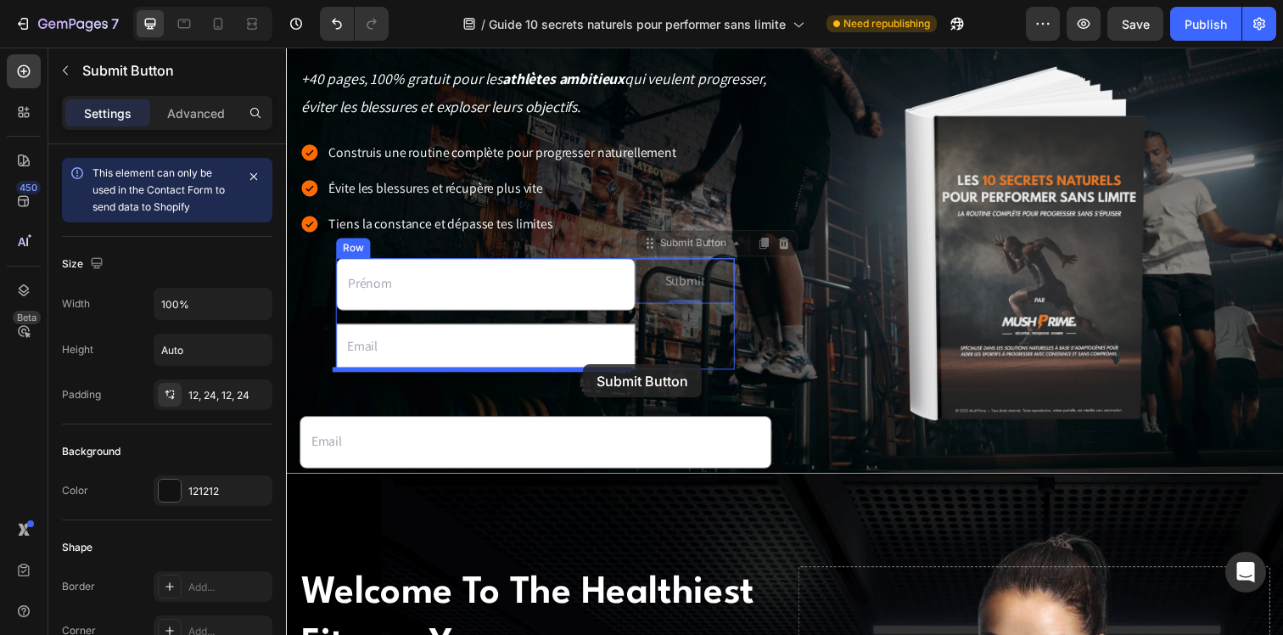
drag, startPoint x: 658, startPoint y: 292, endPoint x: 589, endPoint y: 371, distance: 104.6
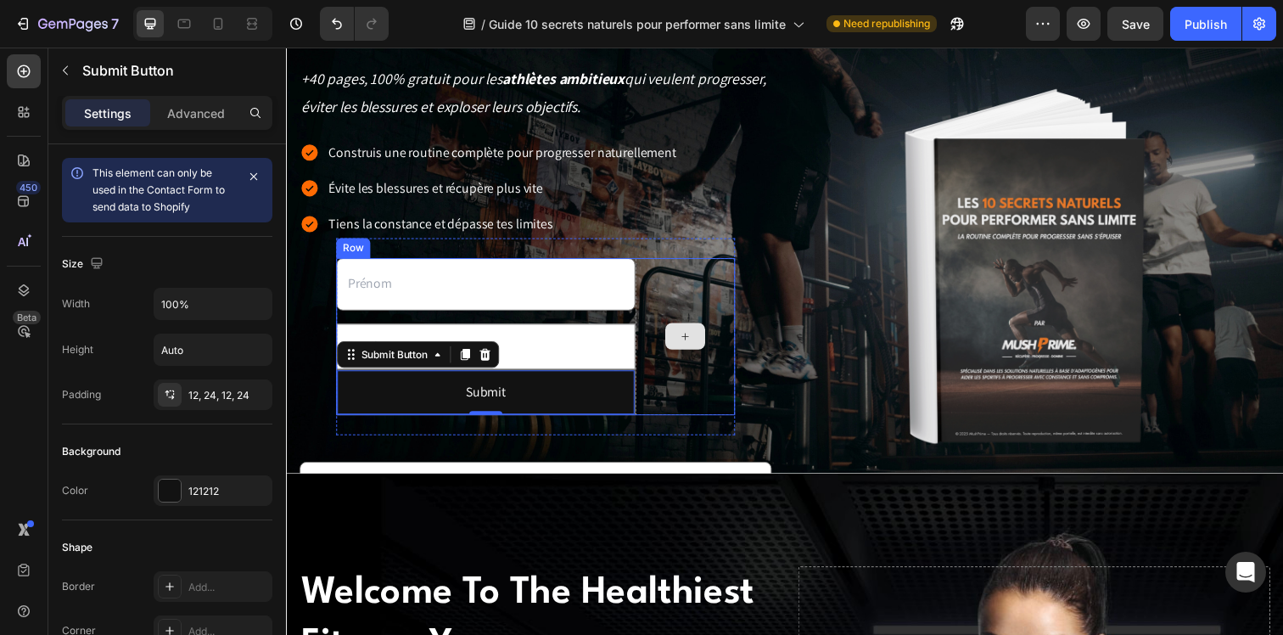
click at [647, 355] on div at bounding box center [693, 342] width 102 height 160
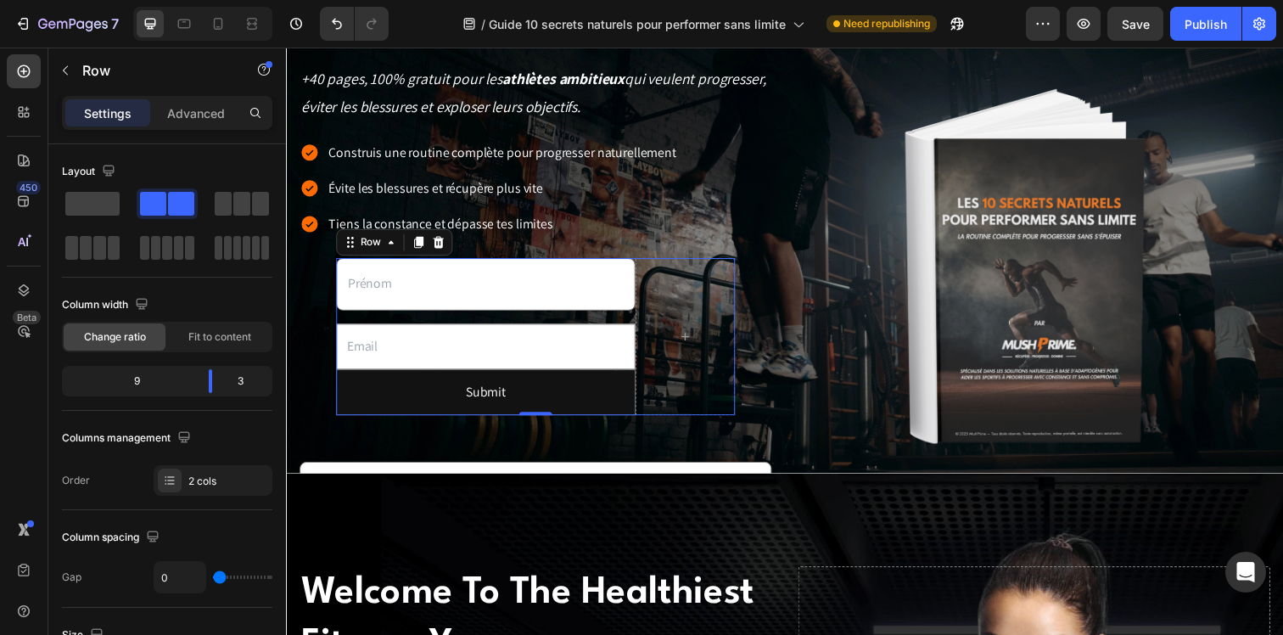
click at [602, 316] on div "Text Field Email Field Submit Submit Button" at bounding box center [489, 342] width 305 height 160
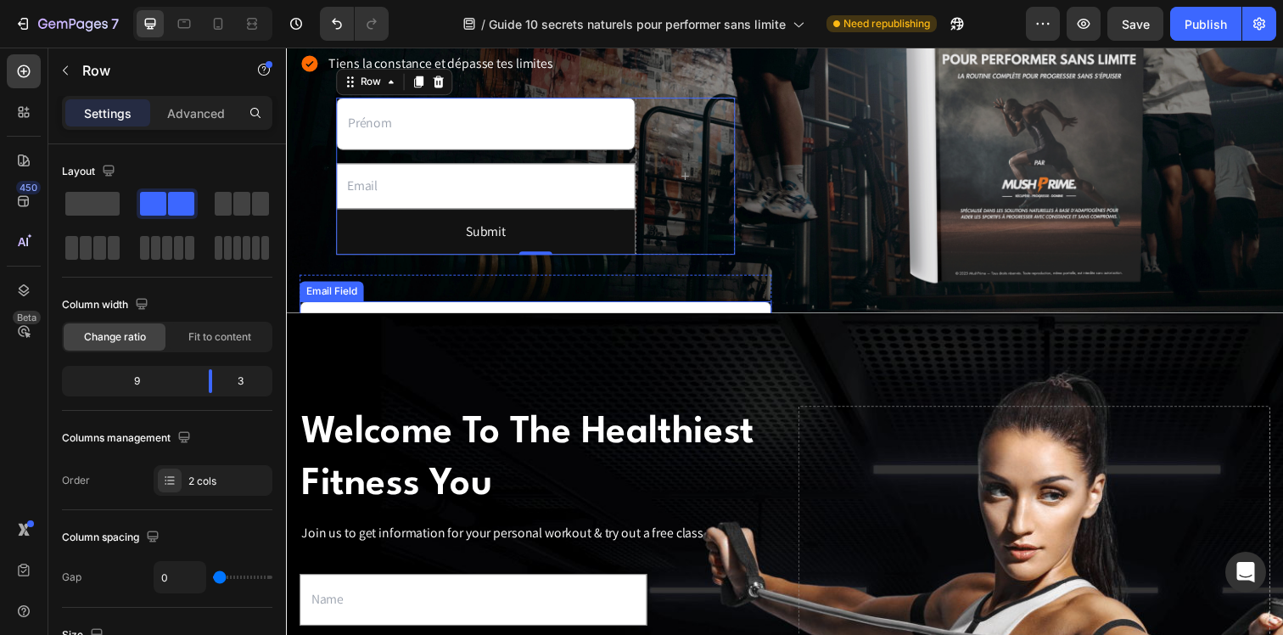
click at [600, 308] on input "email" at bounding box center [540, 332] width 482 height 53
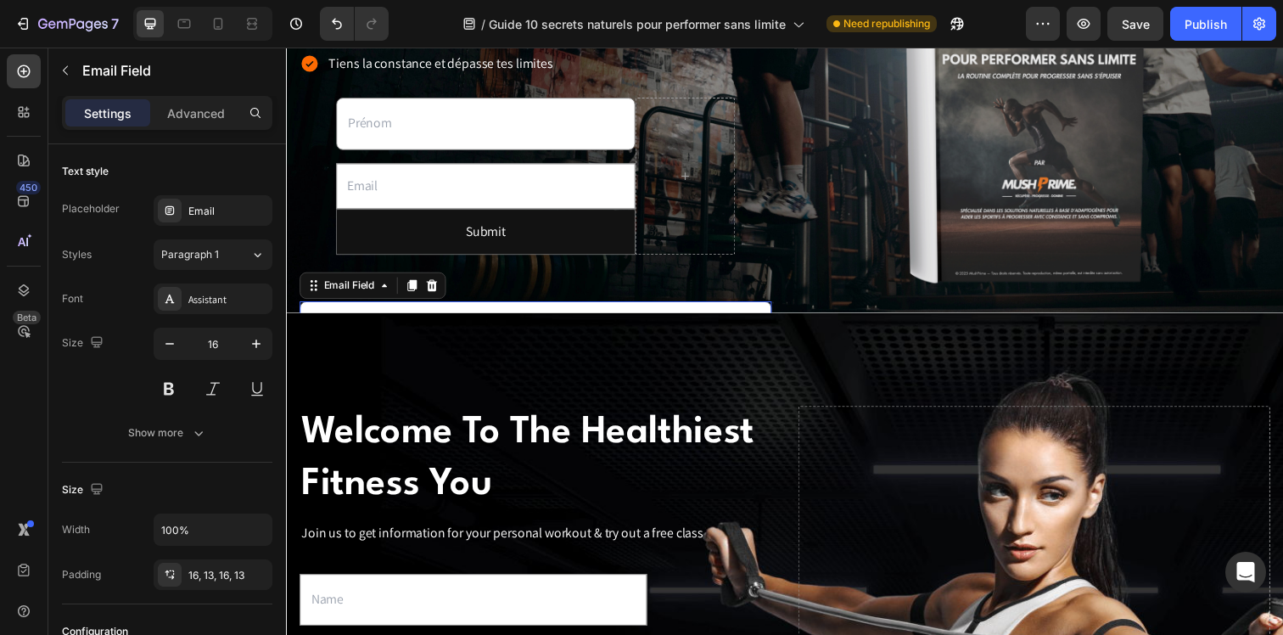
click at [596, 316] on input "email" at bounding box center [540, 332] width 482 height 53
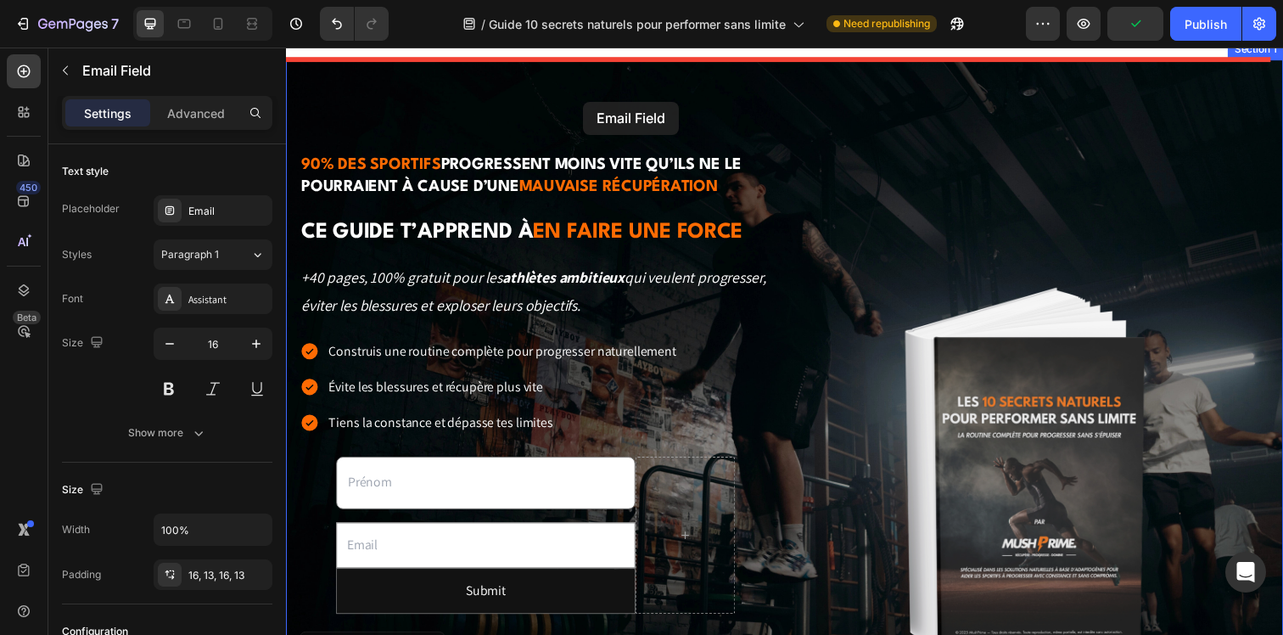
scroll to position [0, 0]
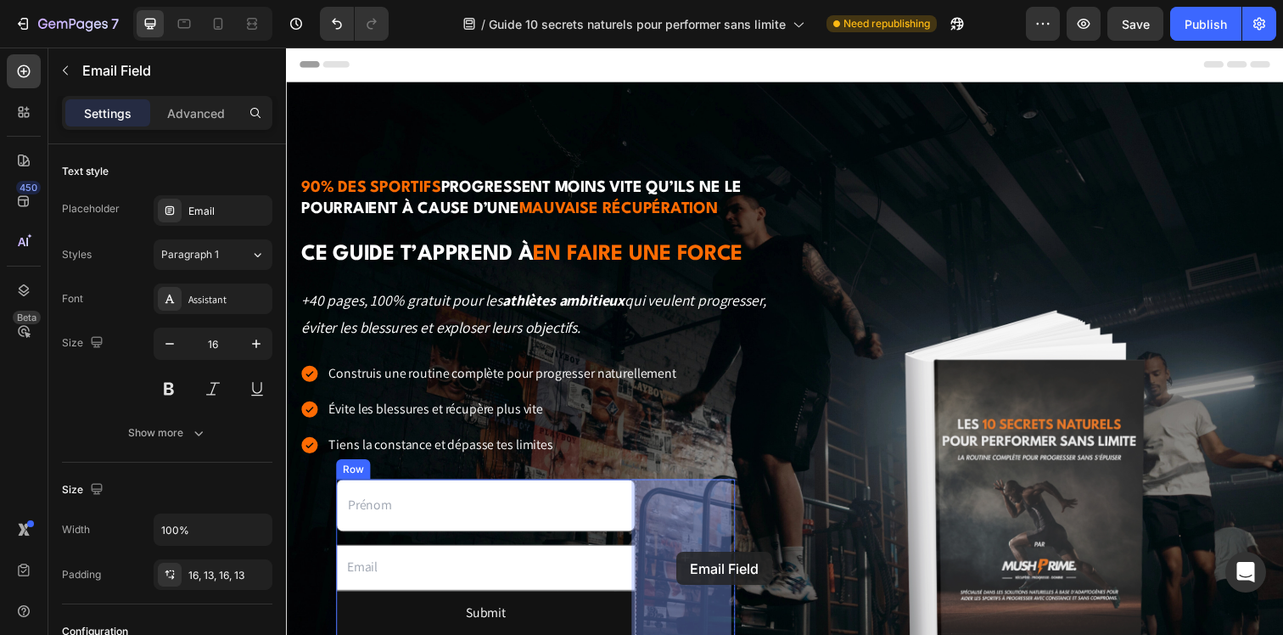
drag, startPoint x: 325, startPoint y: 288, endPoint x: 685, endPoint y: 563, distance: 452.7
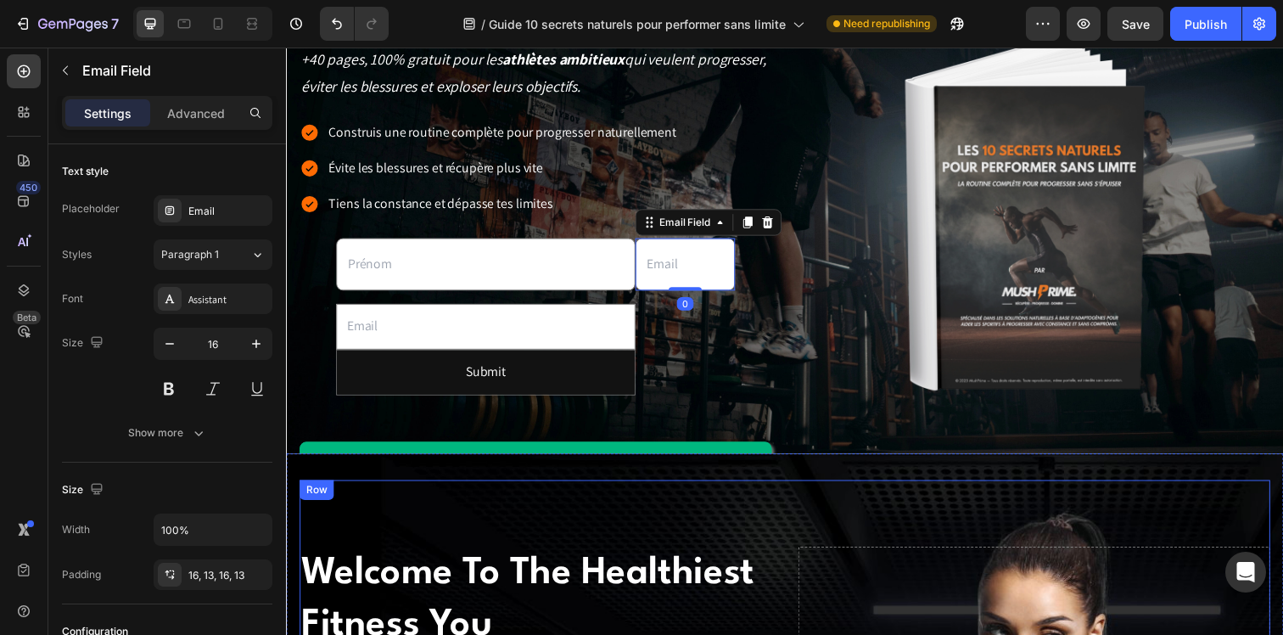
scroll to position [283, 0]
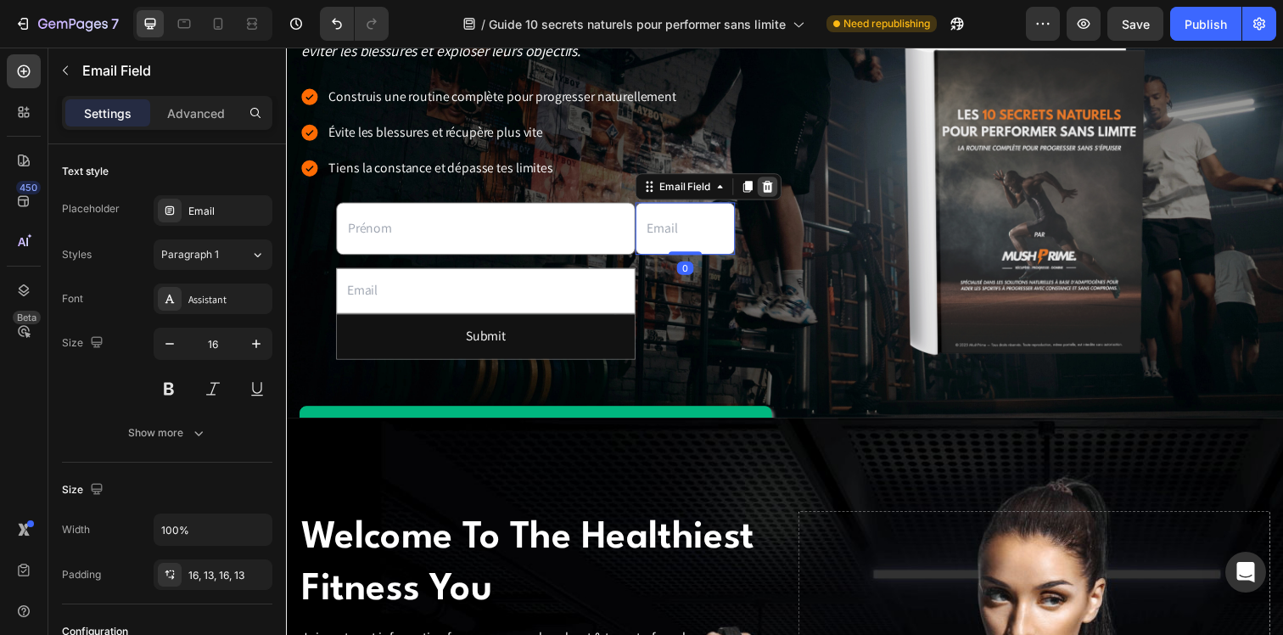
click at [772, 188] on icon at bounding box center [777, 189] width 11 height 12
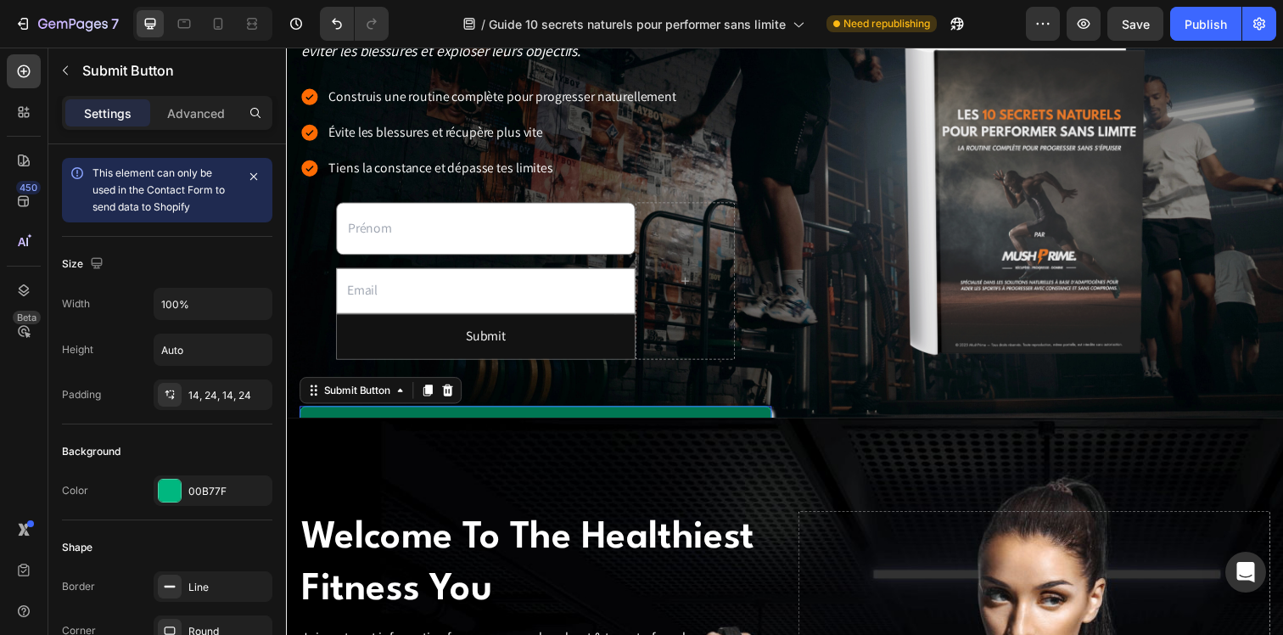
click at [576, 417] on button "OBTENIR mon guide maintenant" at bounding box center [540, 435] width 482 height 44
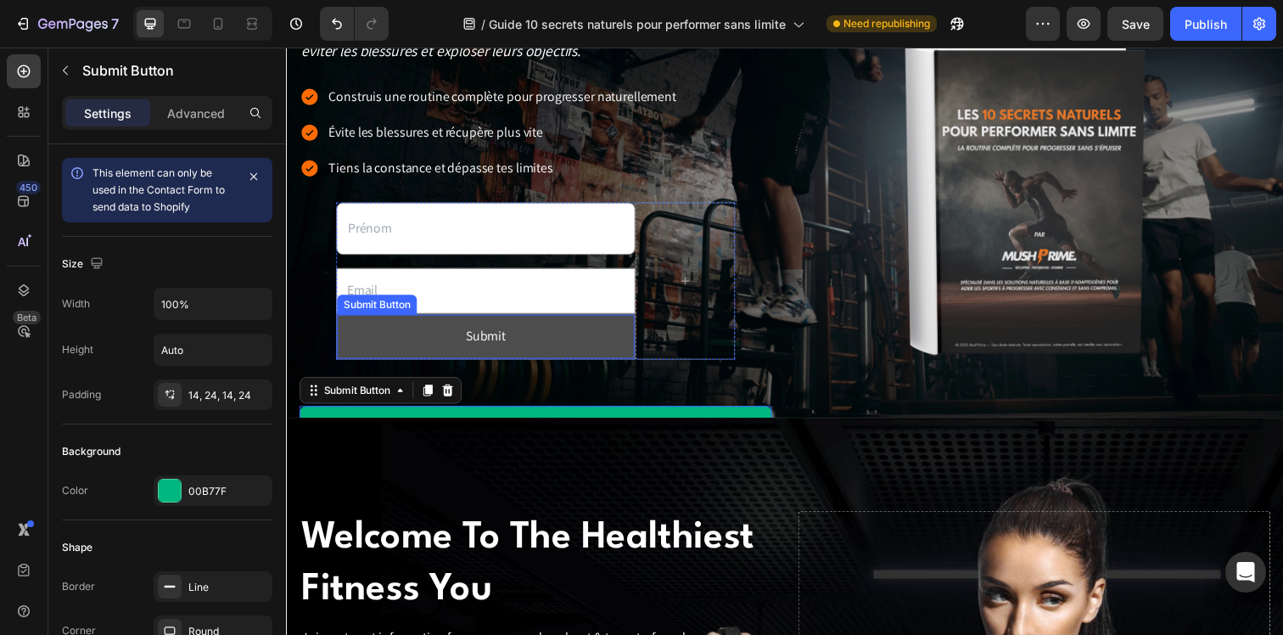
click at [381, 344] on button "Submit" at bounding box center [490, 342] width 304 height 45
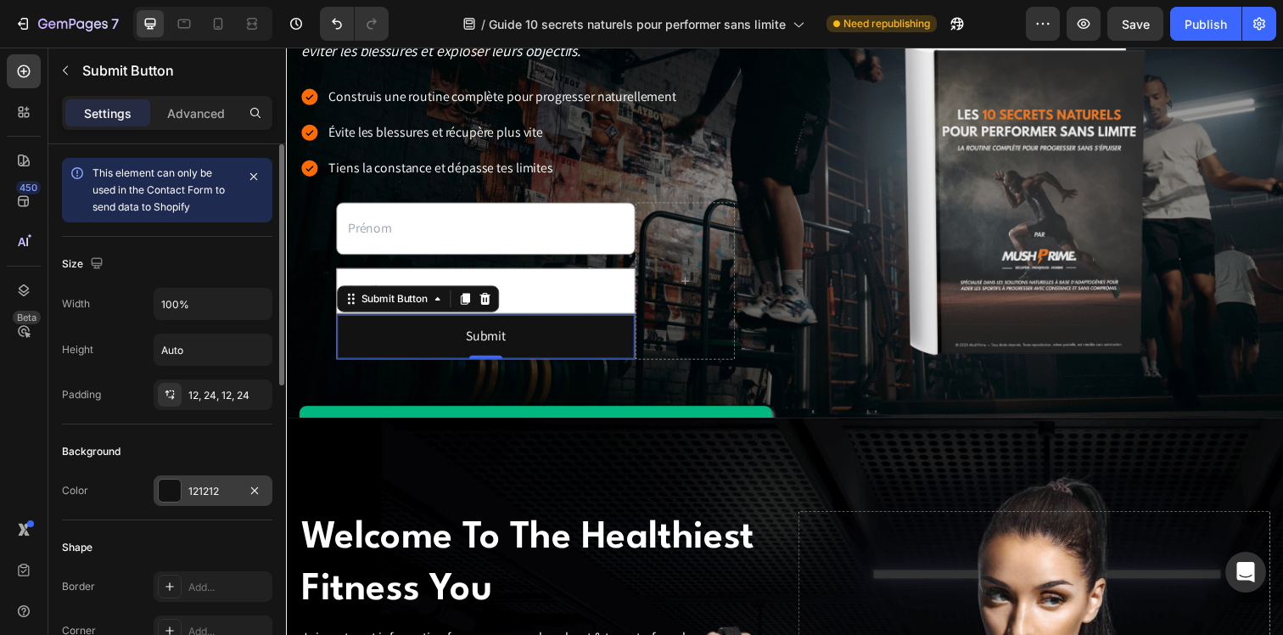
click at [210, 489] on div "121212" at bounding box center [212, 491] width 49 height 15
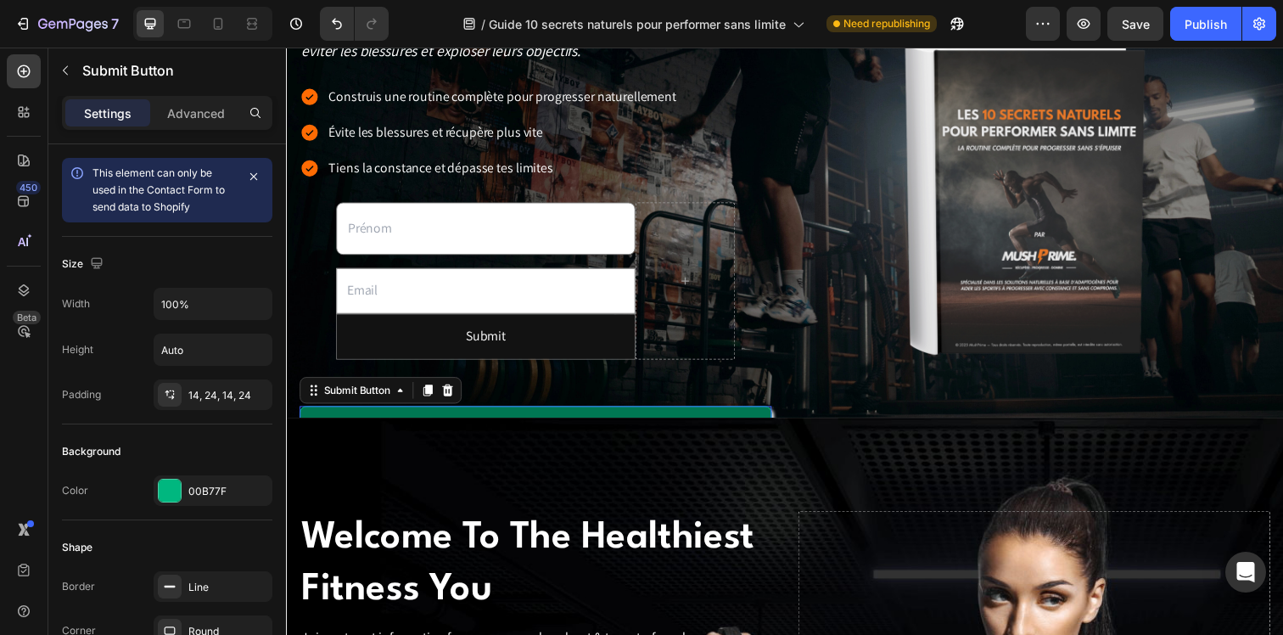
click at [582, 415] on button "OBTENIR mon guide maintenant" at bounding box center [540, 435] width 482 height 44
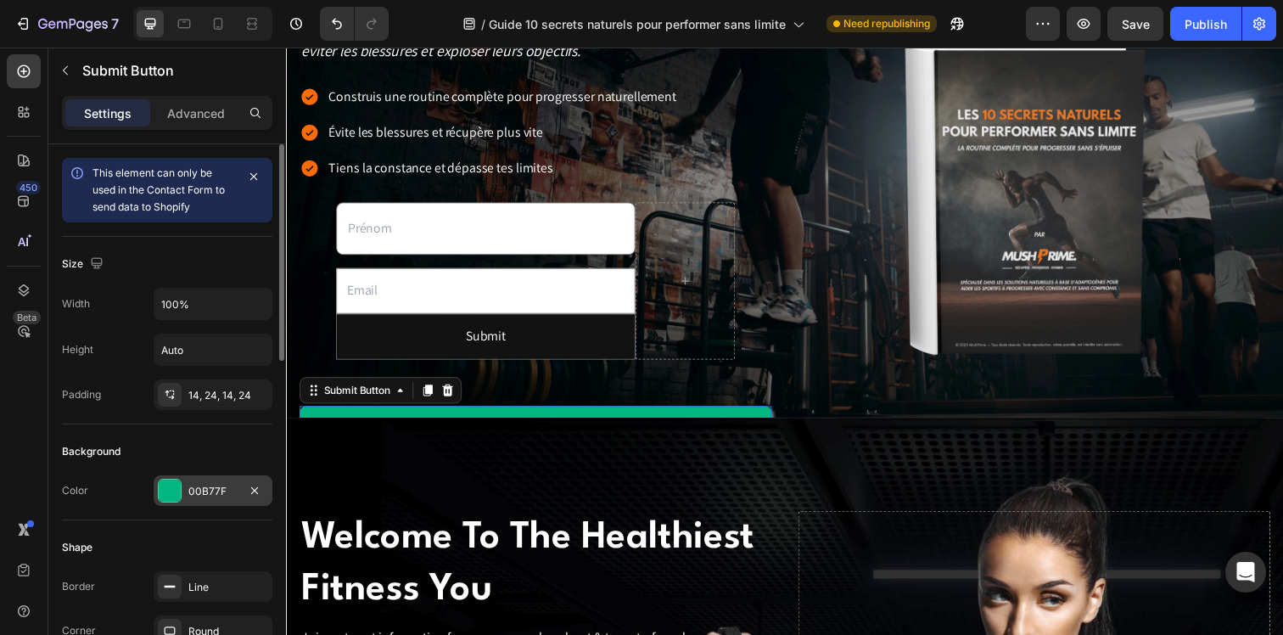
click at [218, 491] on div "00B77F" at bounding box center [212, 491] width 49 height 15
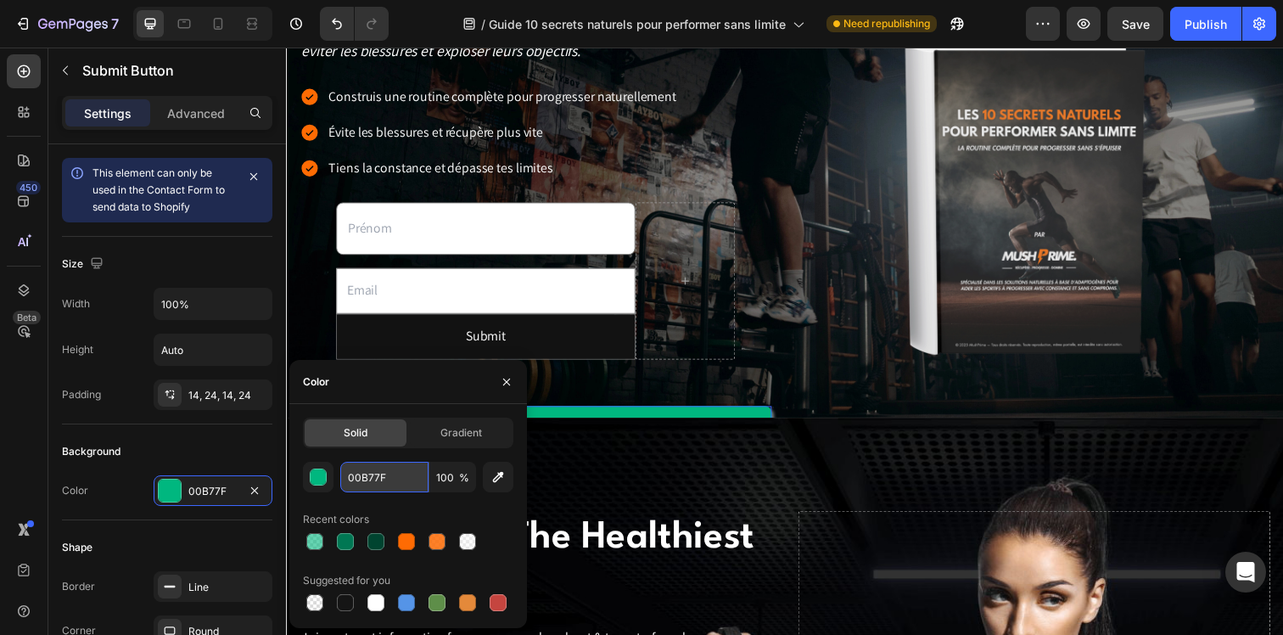
click at [385, 483] on input "00B77F" at bounding box center [384, 477] width 88 height 31
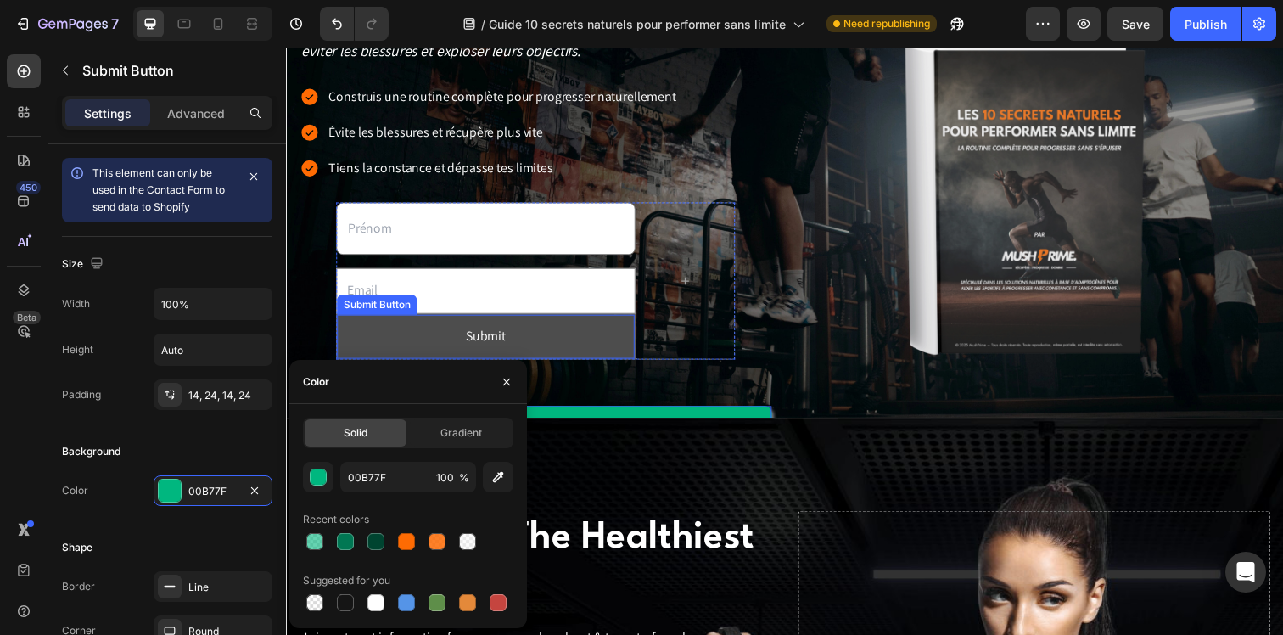
click at [579, 328] on button "Submit" at bounding box center [490, 342] width 304 height 45
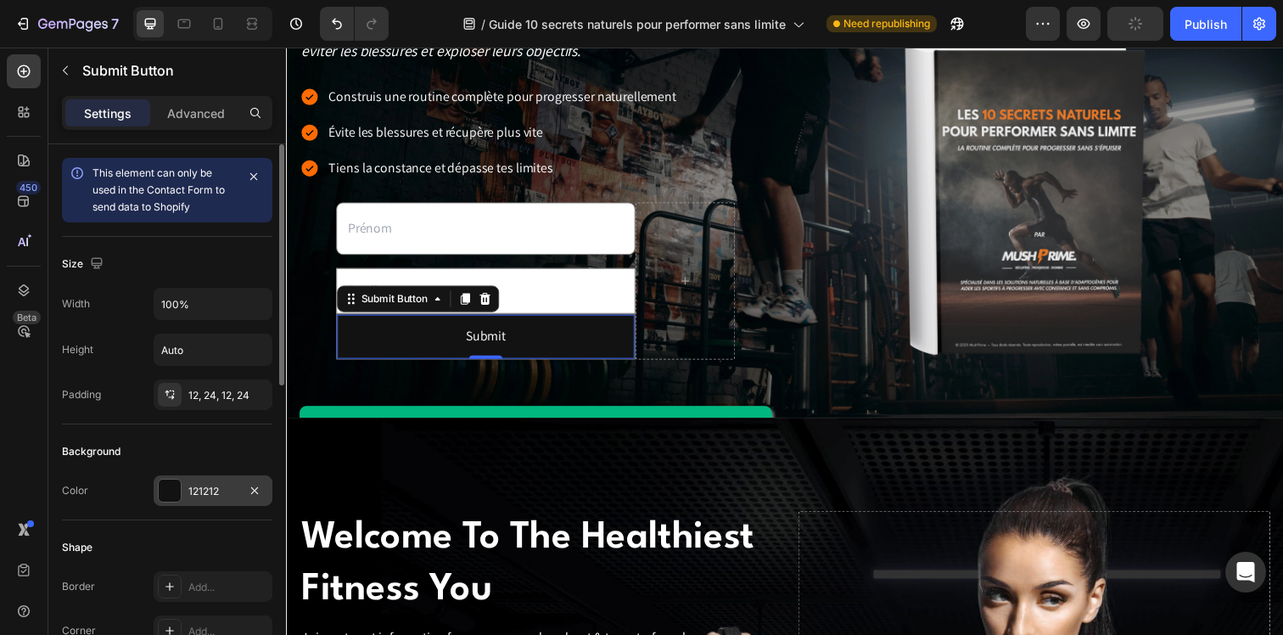
click at [215, 484] on div "121212" at bounding box center [212, 491] width 49 height 15
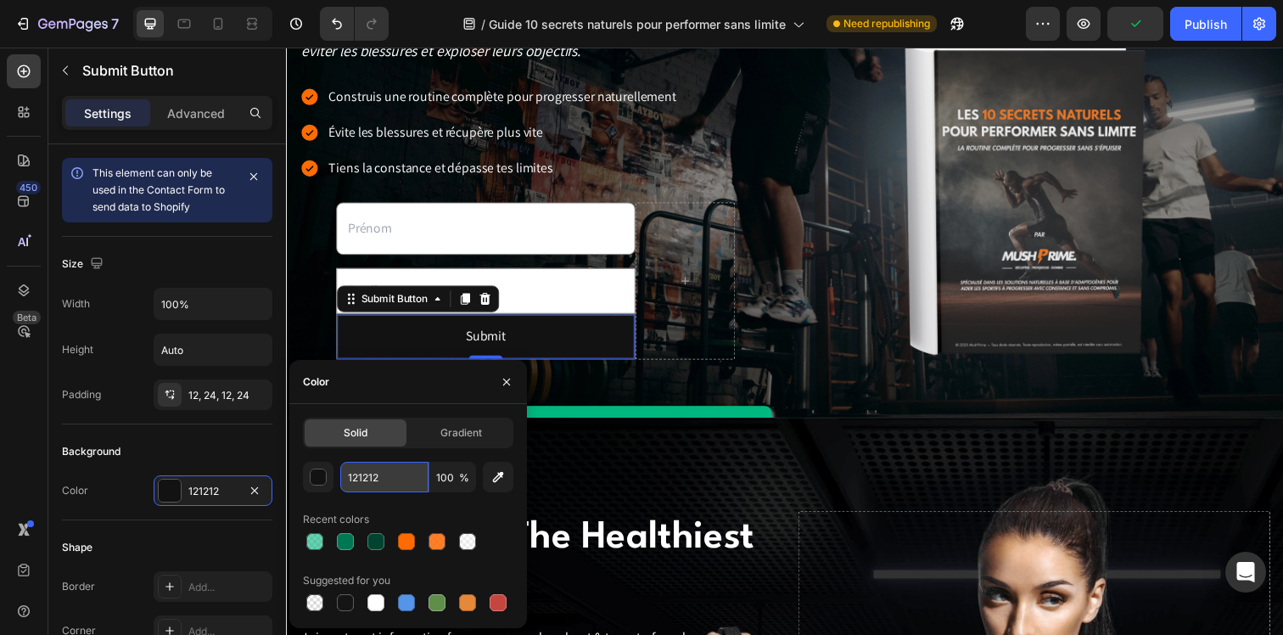
click at [381, 481] on input "121212" at bounding box center [384, 477] width 88 height 31
paste input "00B77F"
type input "00B77F"
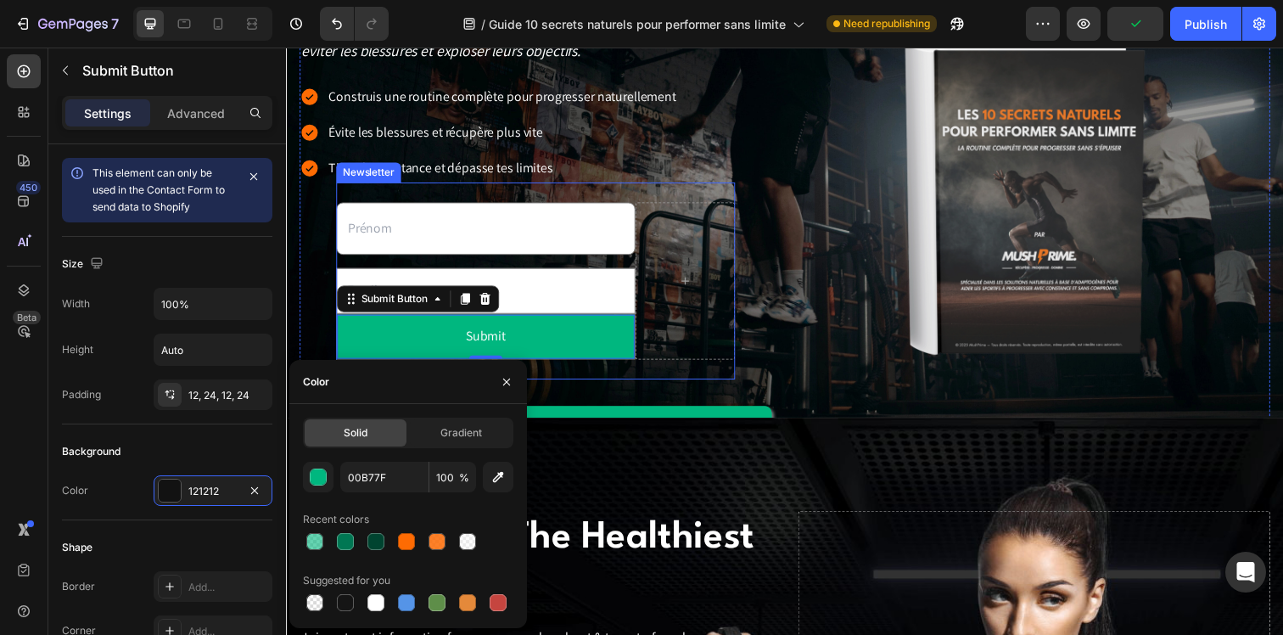
click at [663, 370] on div "Text Field Email Field Submit Submit Button 0 Row Newsletter" at bounding box center [540, 285] width 407 height 200
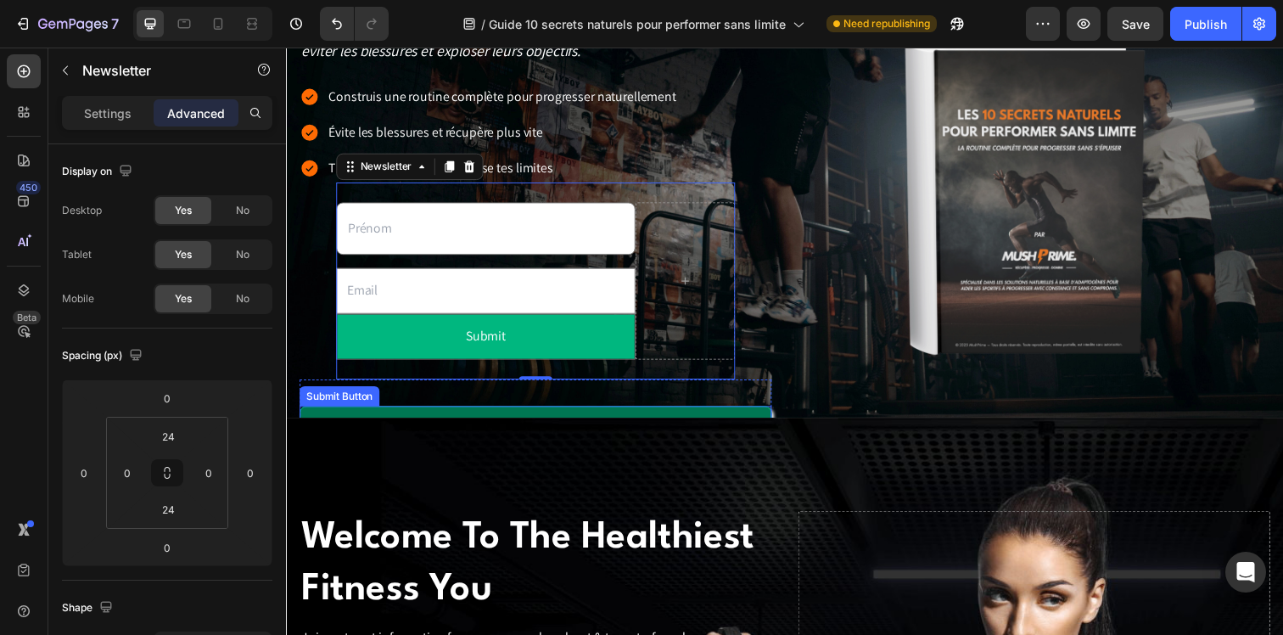
click at [607, 419] on button "OBTENIR mon guide maintenant" at bounding box center [540, 435] width 482 height 44
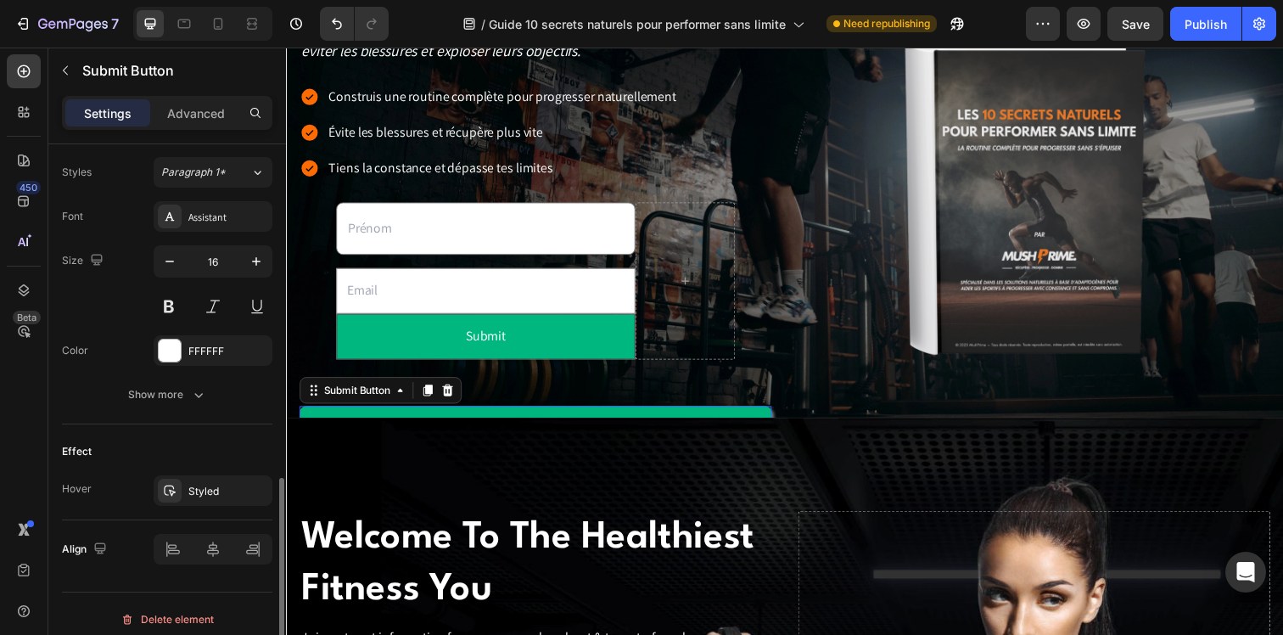
scroll to position [798, 0]
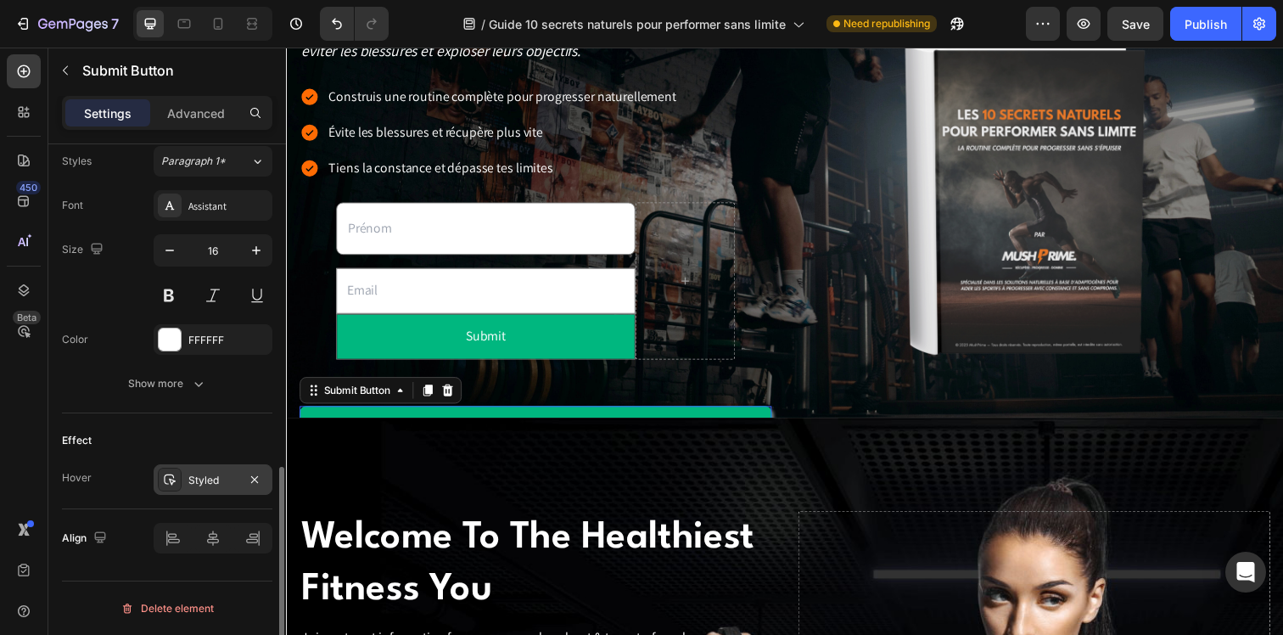
click at [208, 481] on div "Styled" at bounding box center [212, 480] width 49 height 15
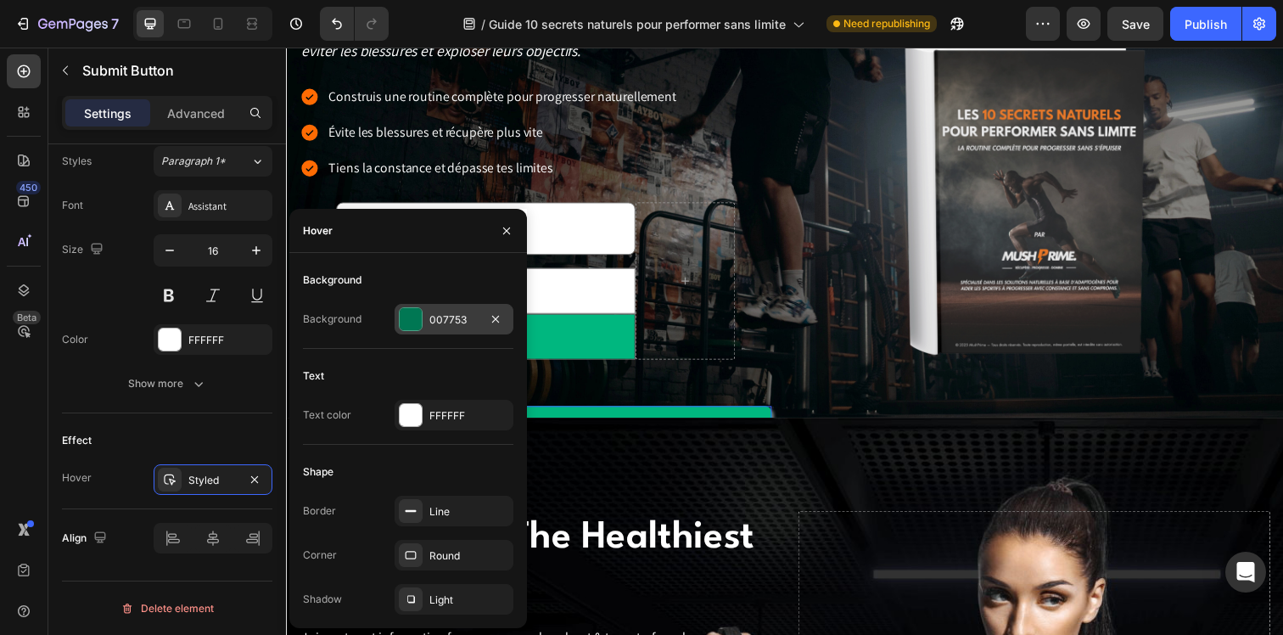
click at [445, 319] on div "007753" at bounding box center [453, 319] width 49 height 15
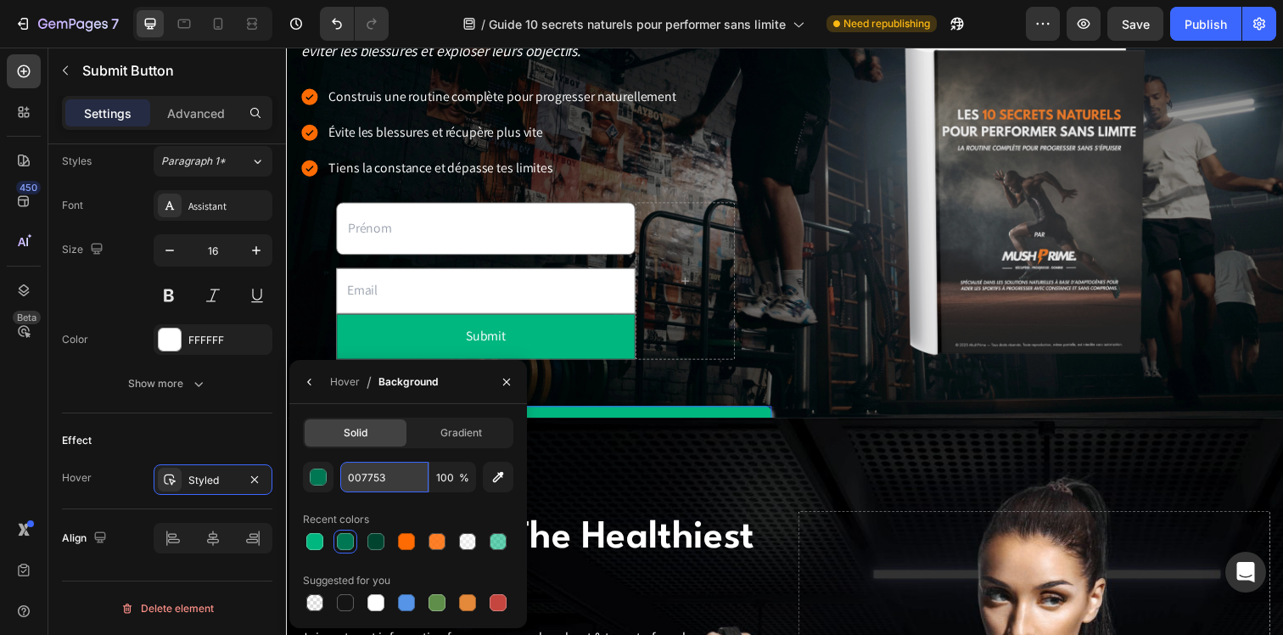
click at [385, 469] on input "007753" at bounding box center [384, 477] width 88 height 31
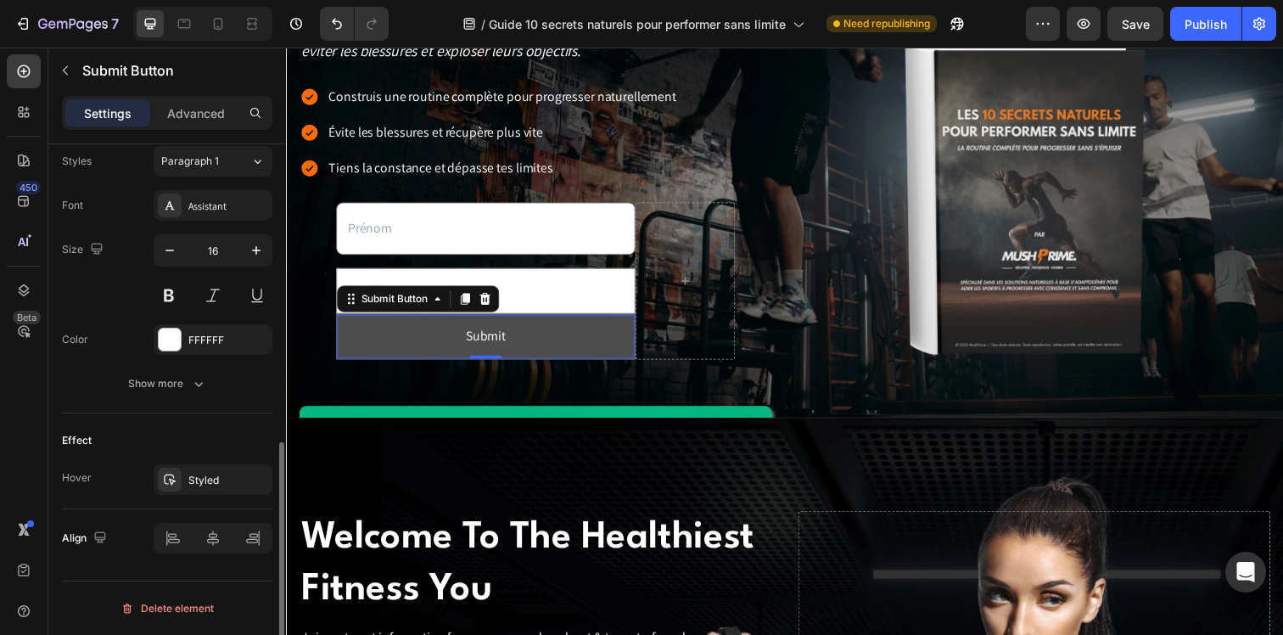
click at [582, 344] on button "Submit" at bounding box center [490, 342] width 304 height 45
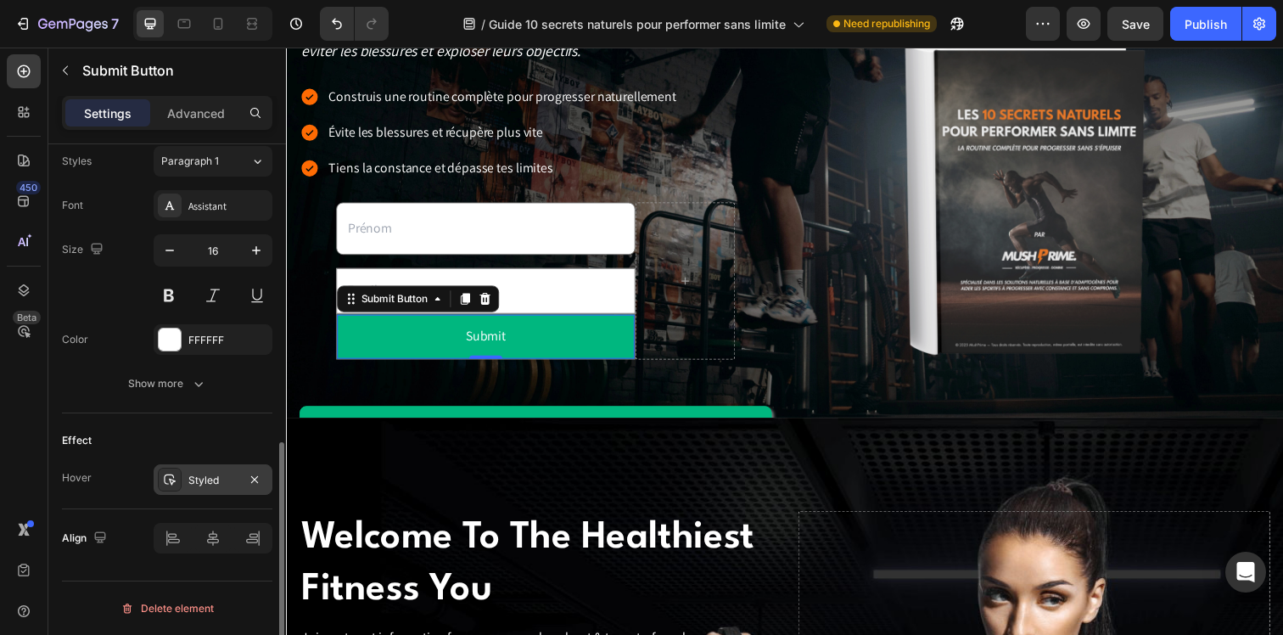
click at [219, 484] on div "Styled" at bounding box center [212, 480] width 49 height 15
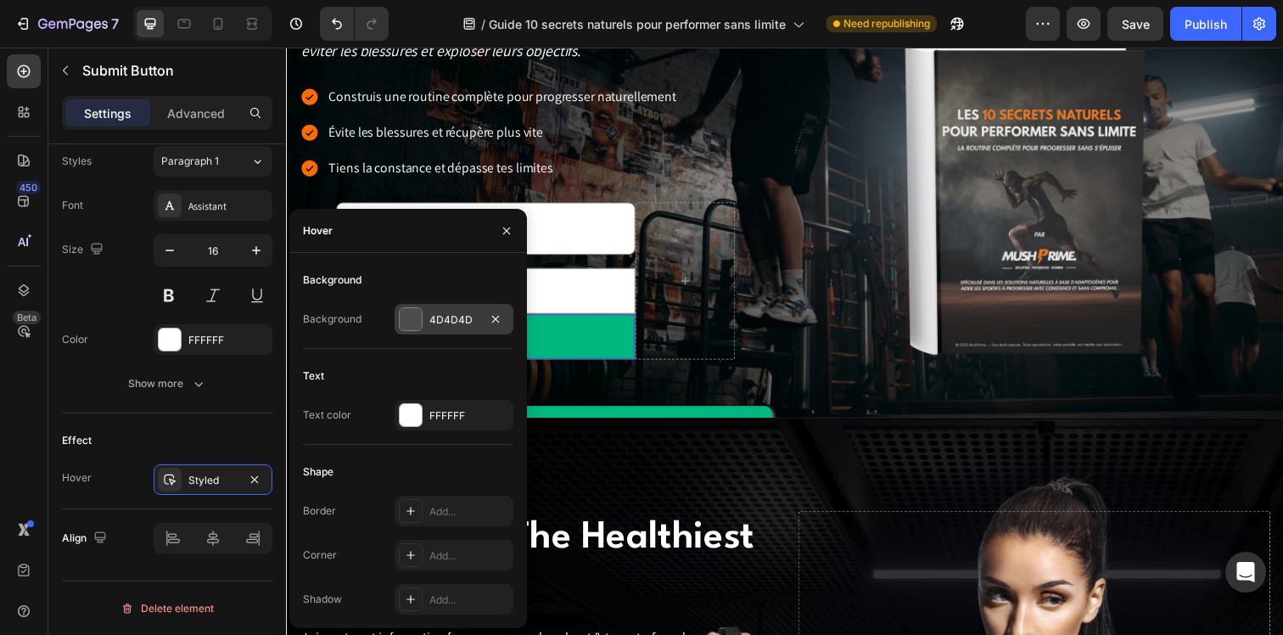
click at [456, 306] on div "4D4D4D" at bounding box center [454, 319] width 119 height 31
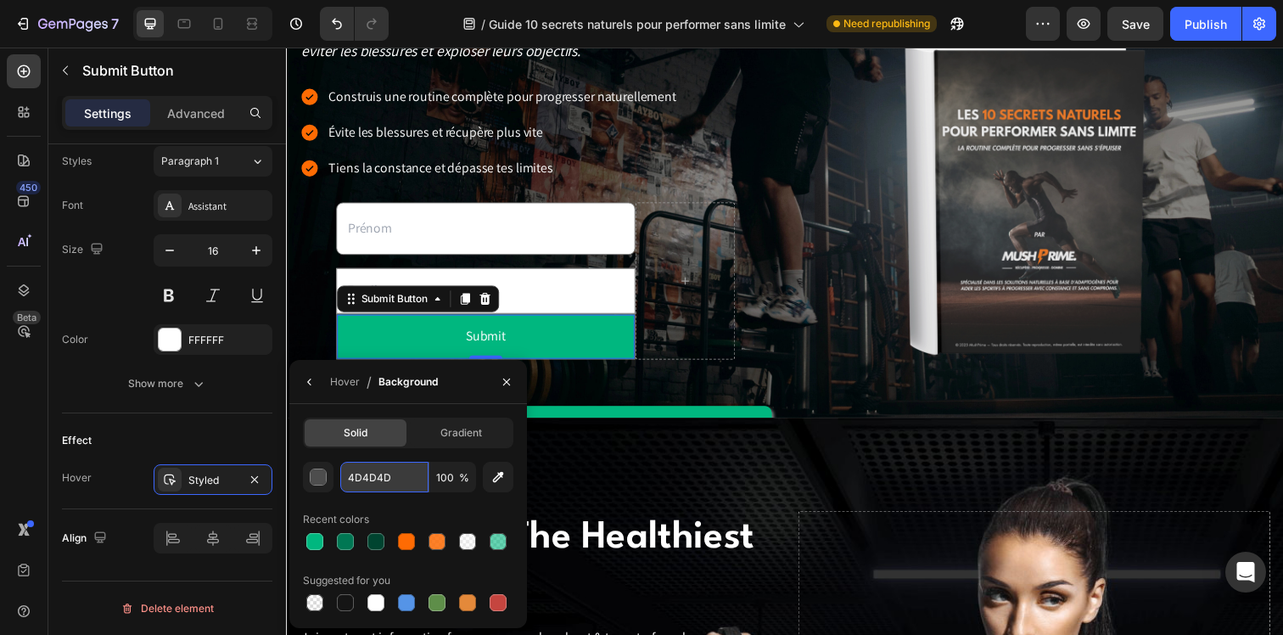
click at [400, 478] on input "4D4D4D" at bounding box center [384, 477] width 88 height 31
paste input "007753"
click at [498, 544] on div at bounding box center [498, 541] width 17 height 17
type input "00B77F"
type input "60"
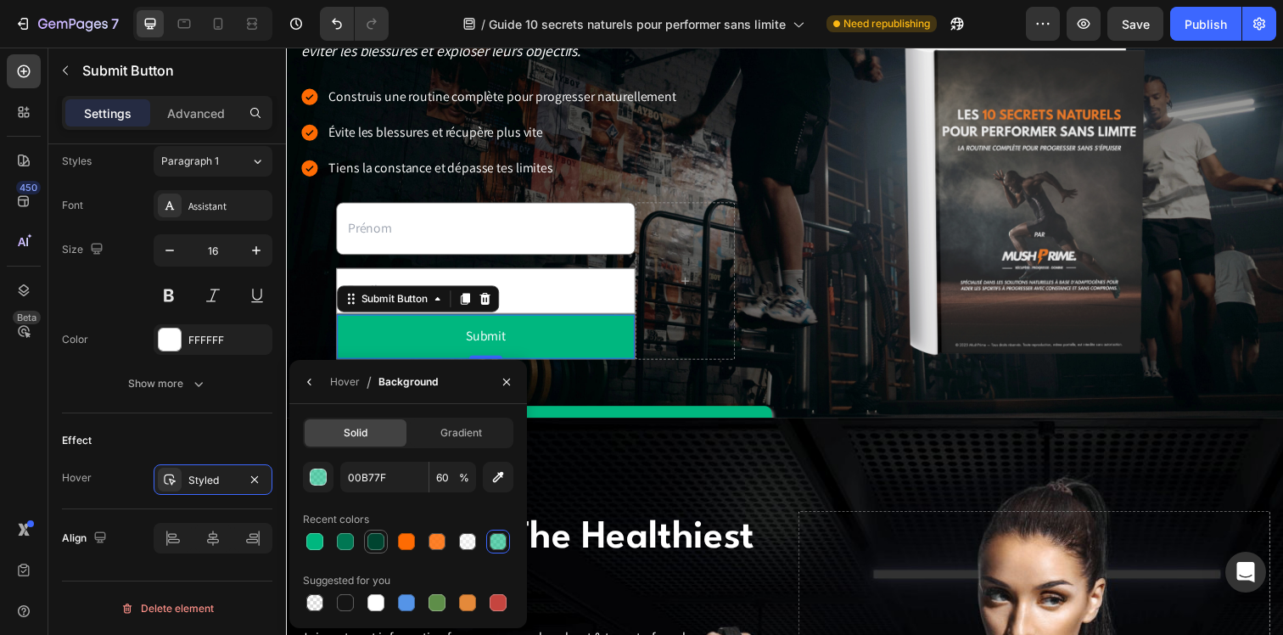
click at [383, 535] on div at bounding box center [375, 541] width 17 height 17
type input "004430"
type input "100"
click at [362, 485] on input "004430" at bounding box center [384, 477] width 88 height 31
paste input "7753"
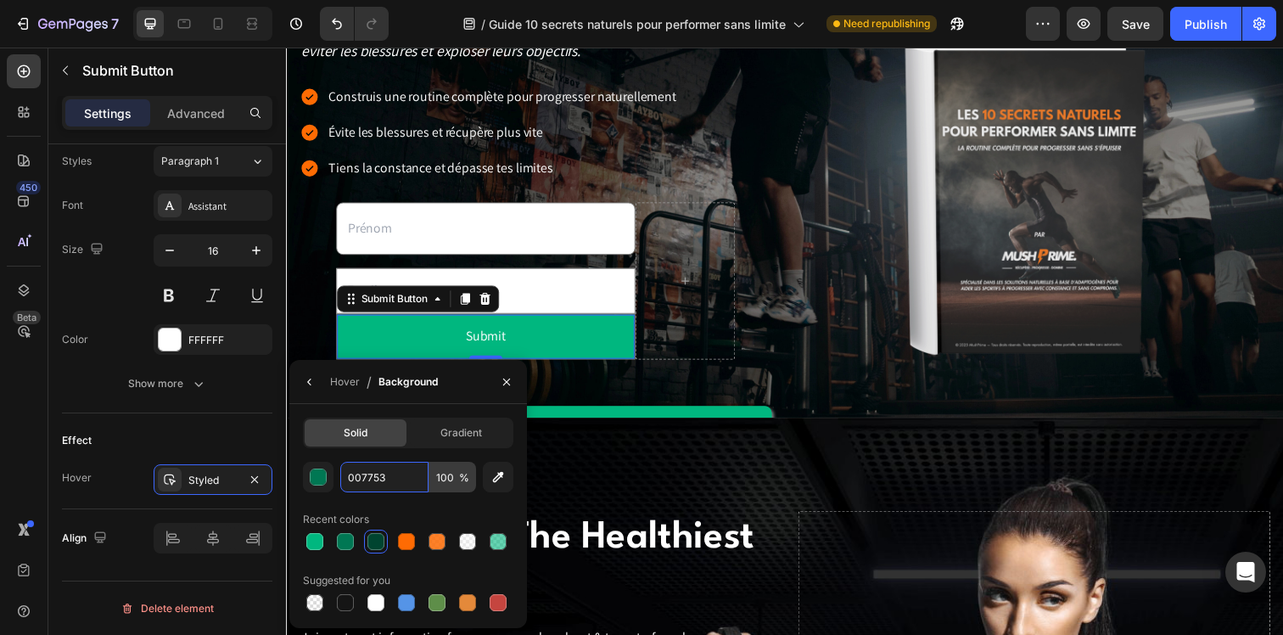
type input "007753"
click at [445, 479] on input "100" at bounding box center [452, 477] width 47 height 31
type input "80"
click at [433, 507] on div "Recent colors" at bounding box center [408, 519] width 210 height 27
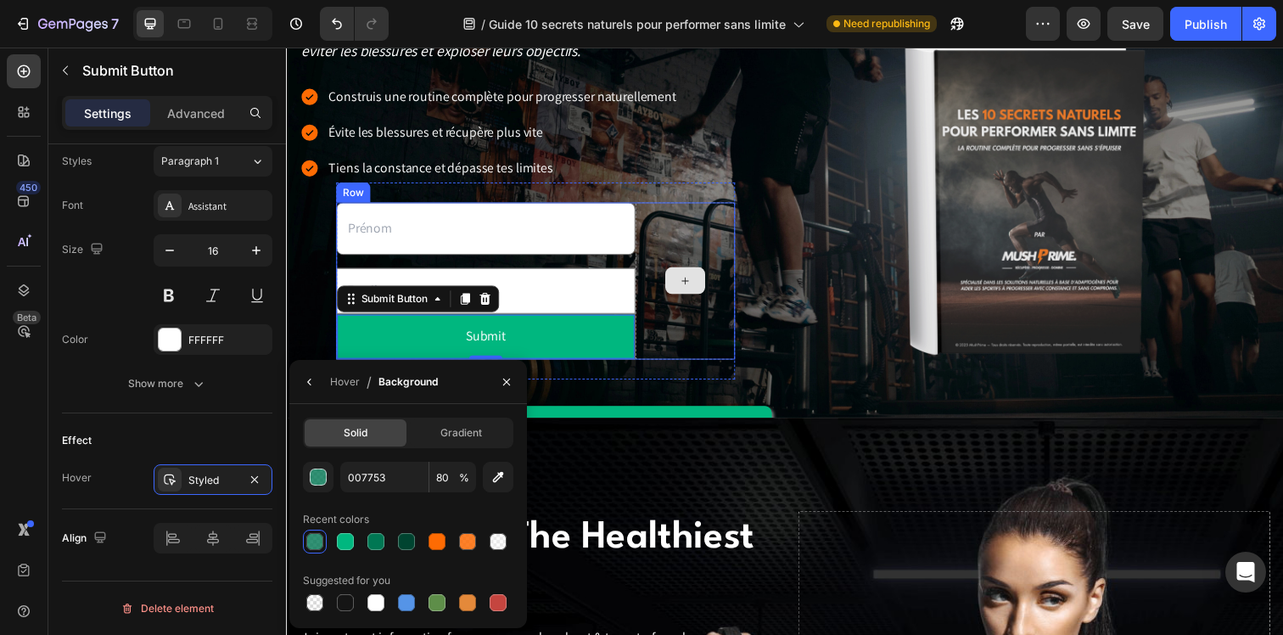
click at [672, 313] on div at bounding box center [693, 285] width 102 height 160
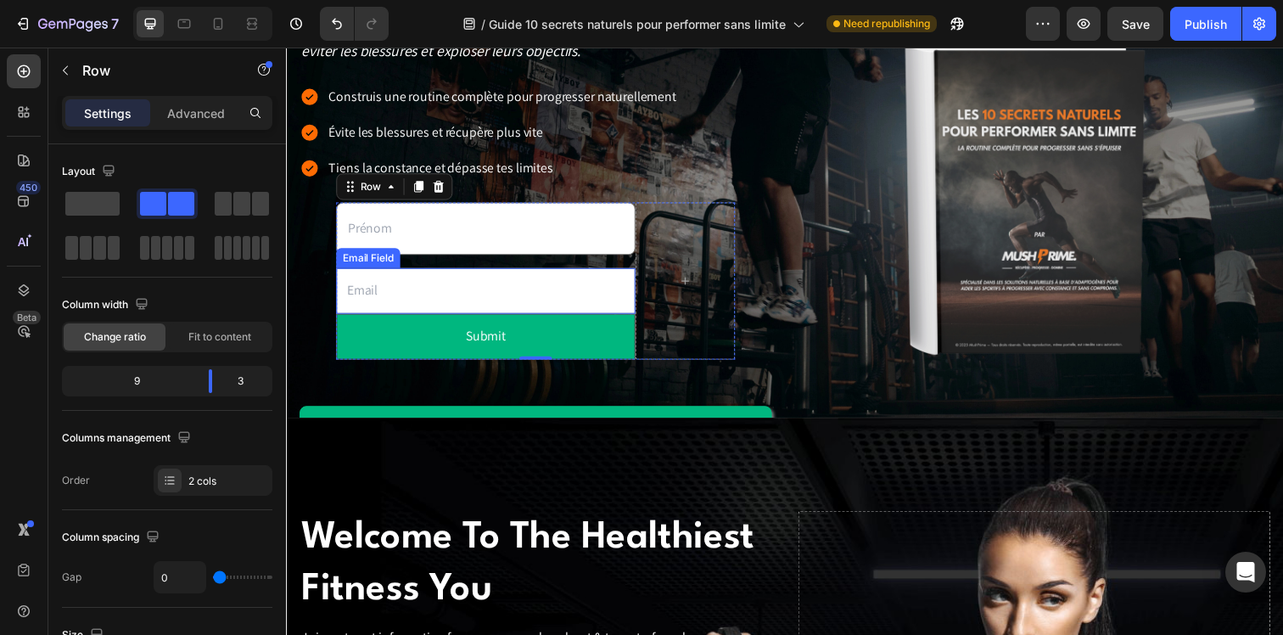
click at [592, 292] on input "email" at bounding box center [489, 295] width 305 height 47
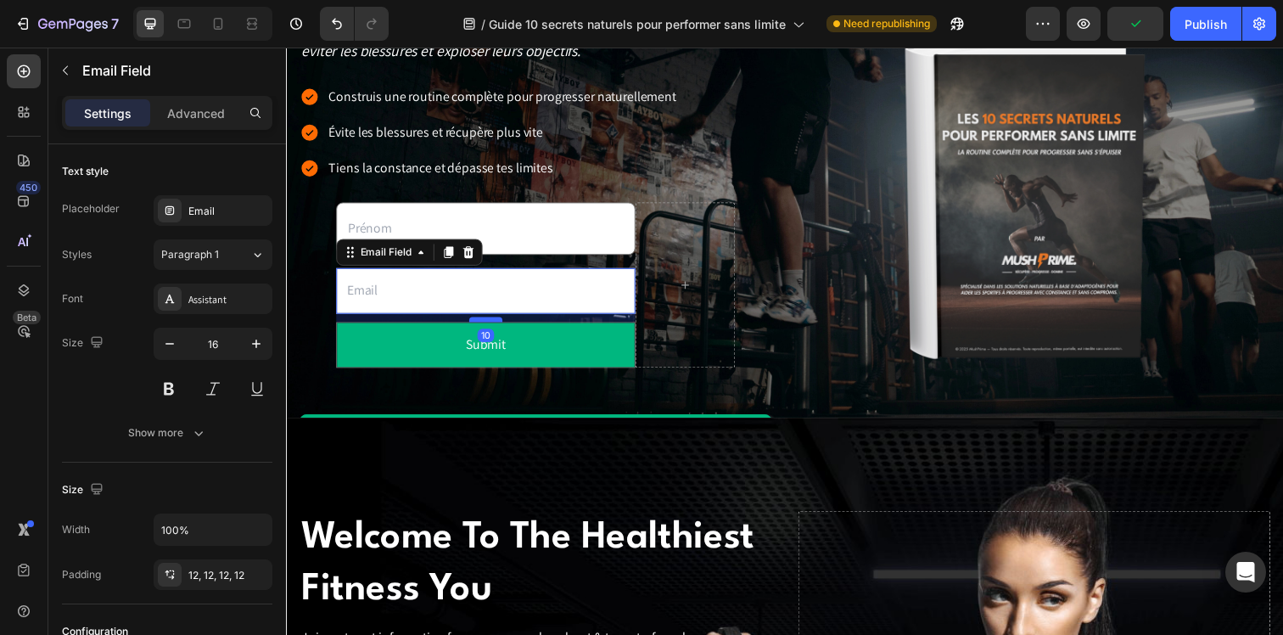
click at [493, 327] on div at bounding box center [490, 324] width 34 height 5
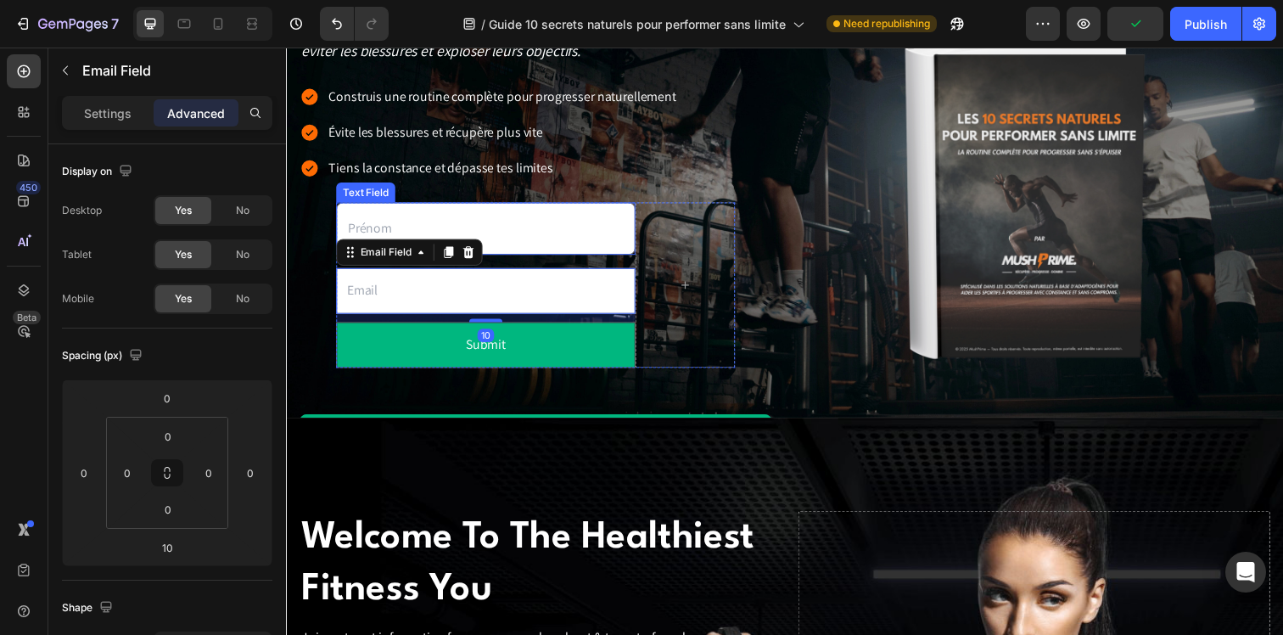
click at [534, 243] on input "text" at bounding box center [489, 231] width 305 height 53
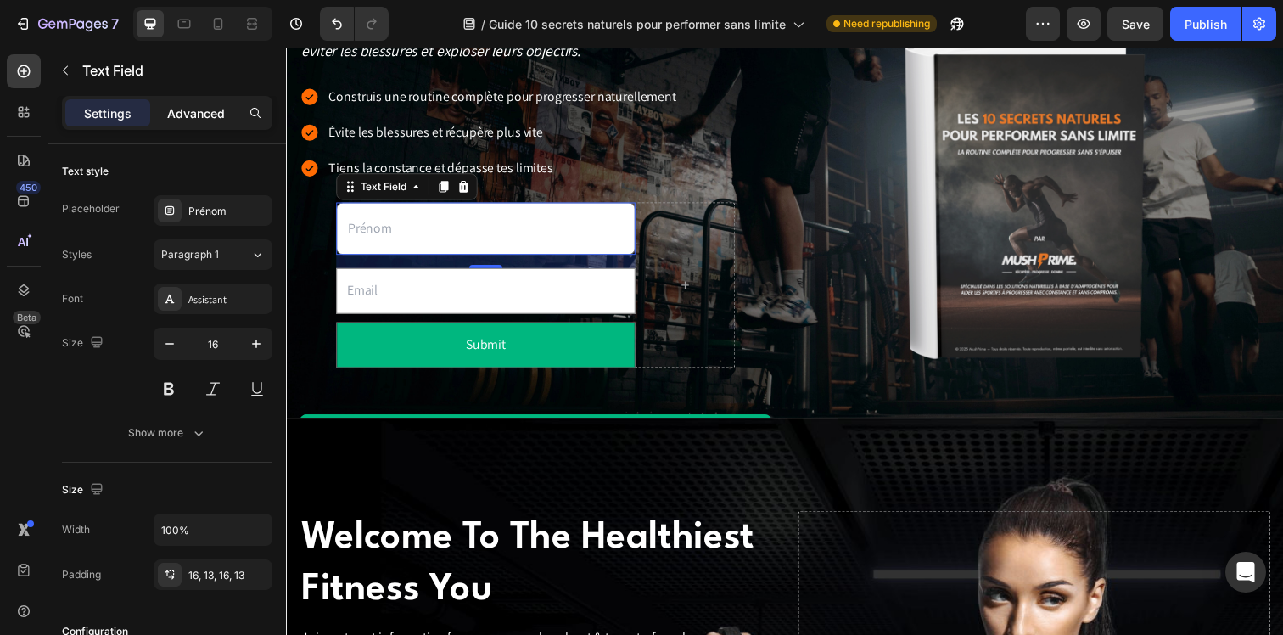
click at [200, 117] on p "Advanced" at bounding box center [196, 113] width 58 height 18
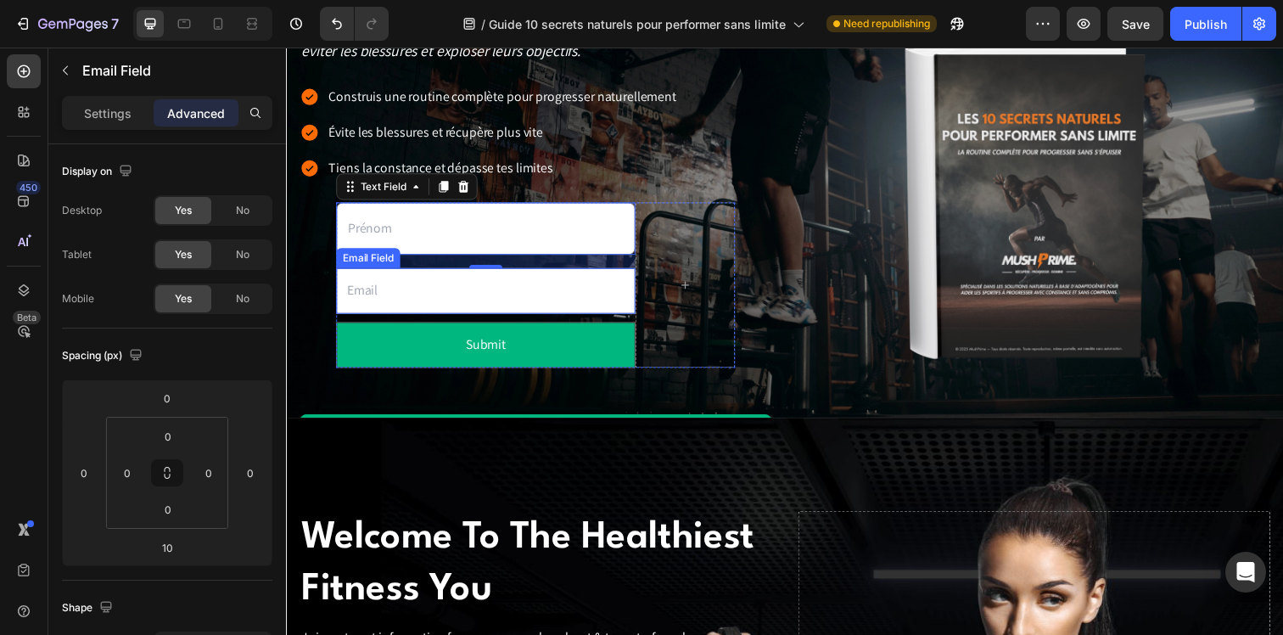
click at [607, 304] on input "email" at bounding box center [489, 295] width 305 height 47
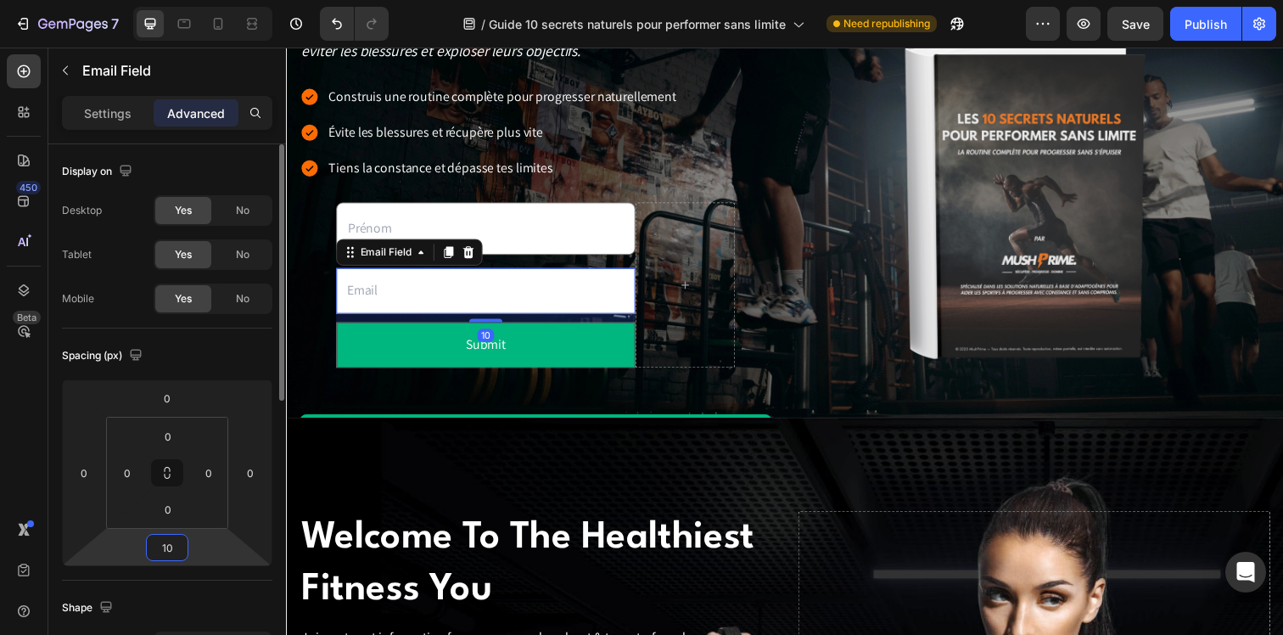
click at [168, 542] on input "10" at bounding box center [167, 547] width 34 height 25
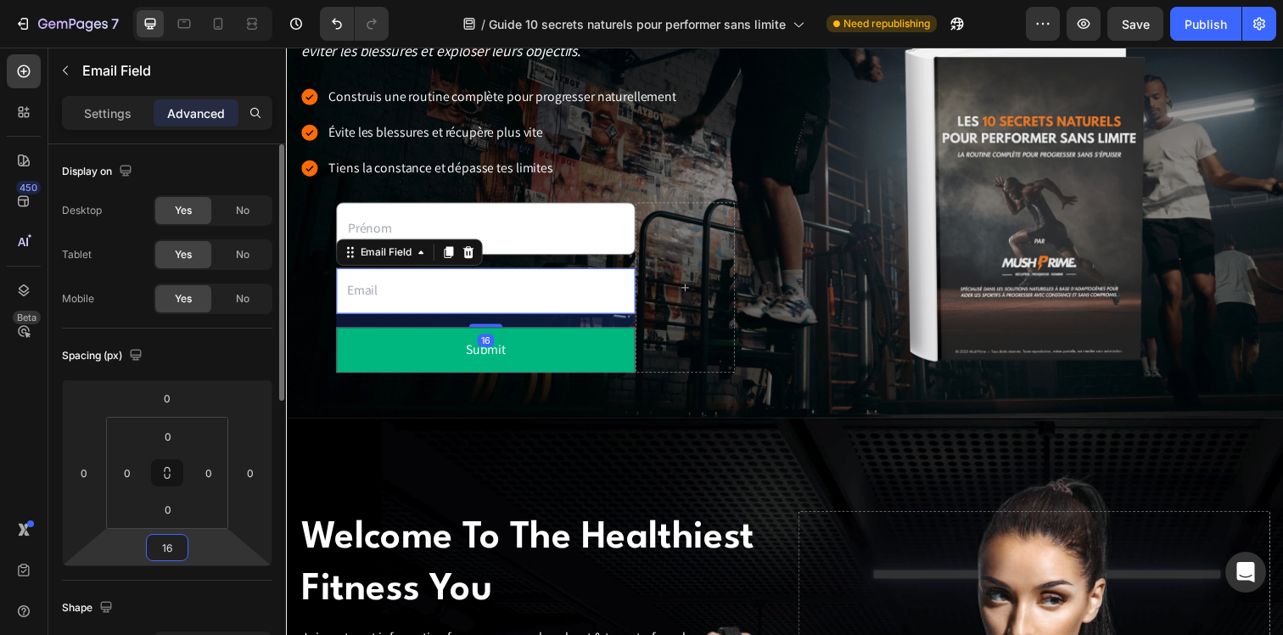
type input "16"
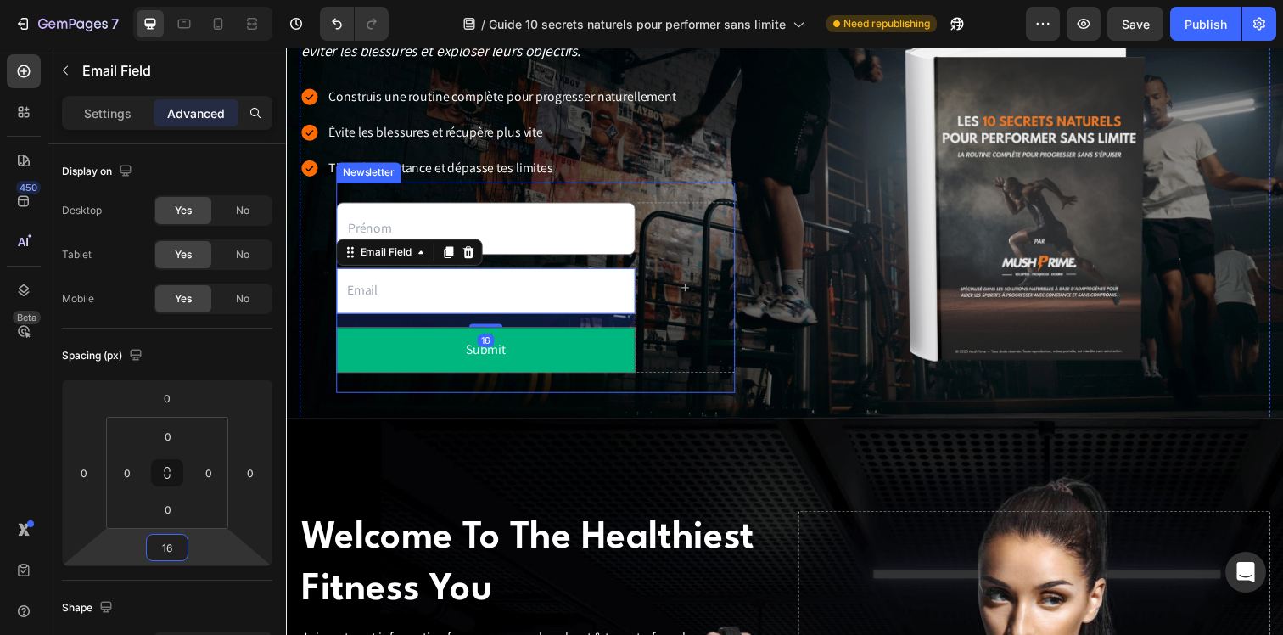
click at [609, 389] on div "Text Field Email Field 16 Submit Submit Button Row Newsletter" at bounding box center [540, 292] width 407 height 214
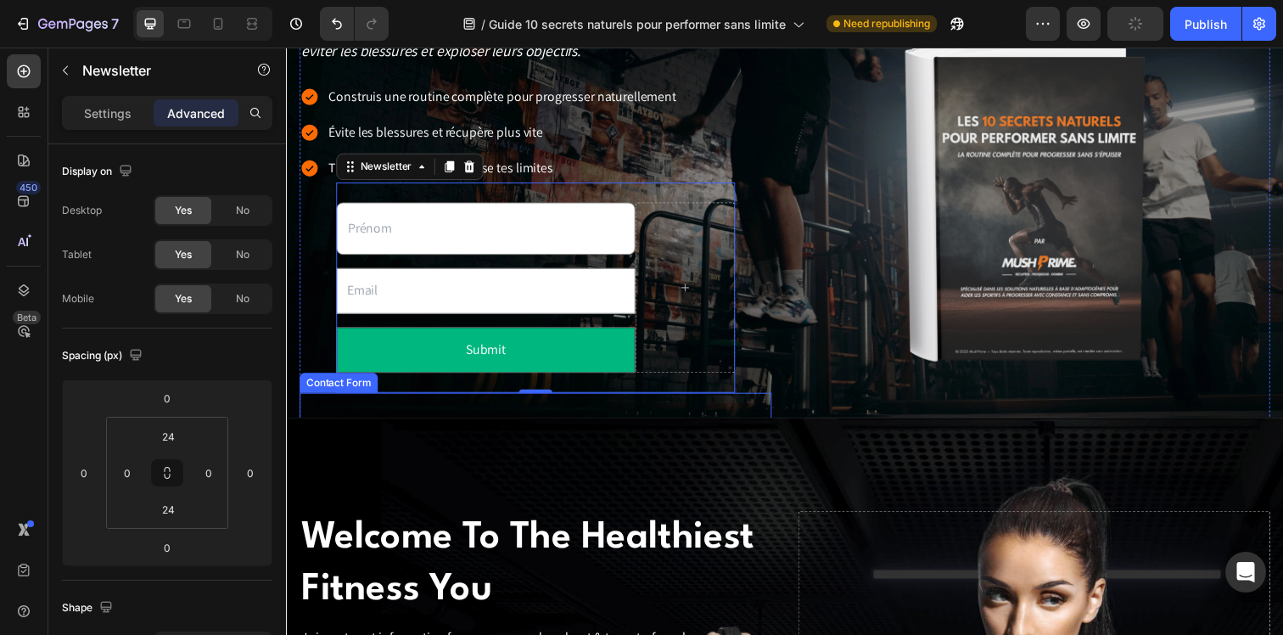
click at [587, 421] on div "OBTENIR mon guide maintenant Submit Button Contact Form" at bounding box center [540, 440] width 482 height 80
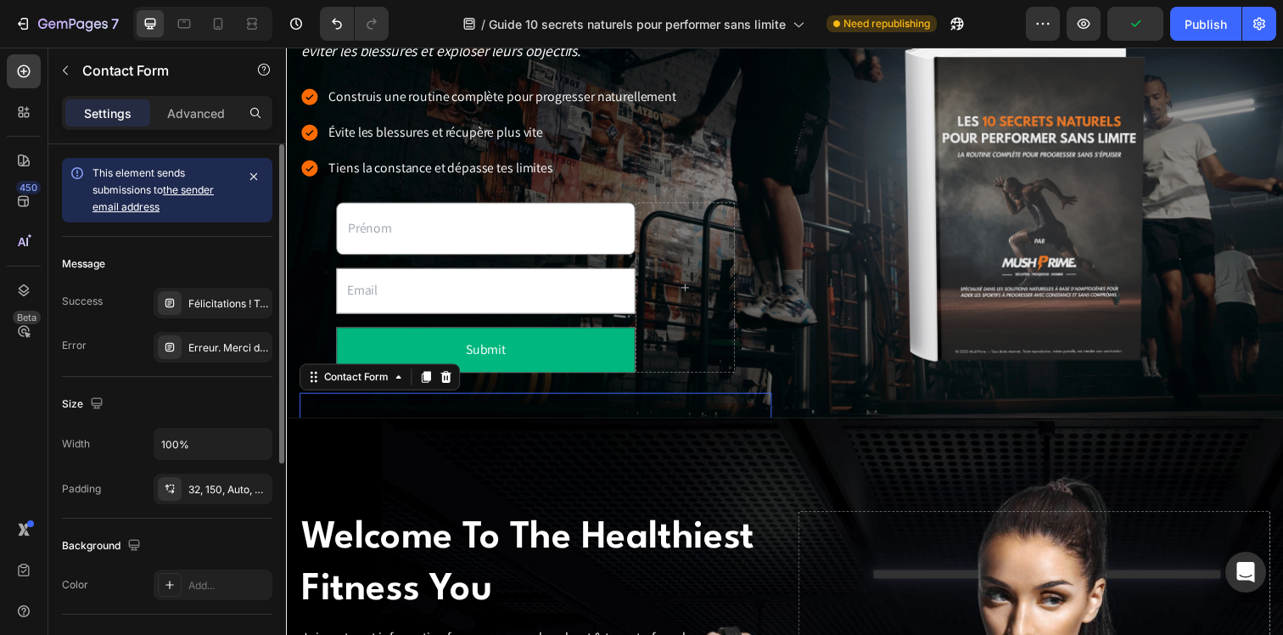
scroll to position [371, 0]
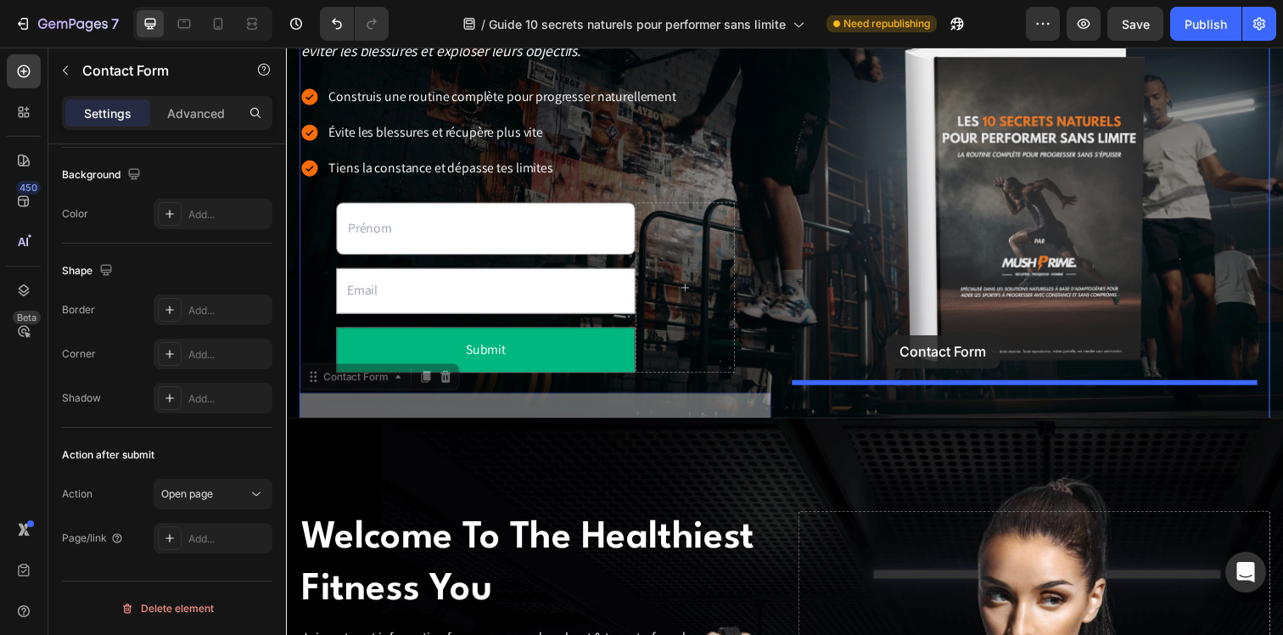
drag, startPoint x: 394, startPoint y: 411, endPoint x: 898, endPoint y: 341, distance: 509.7
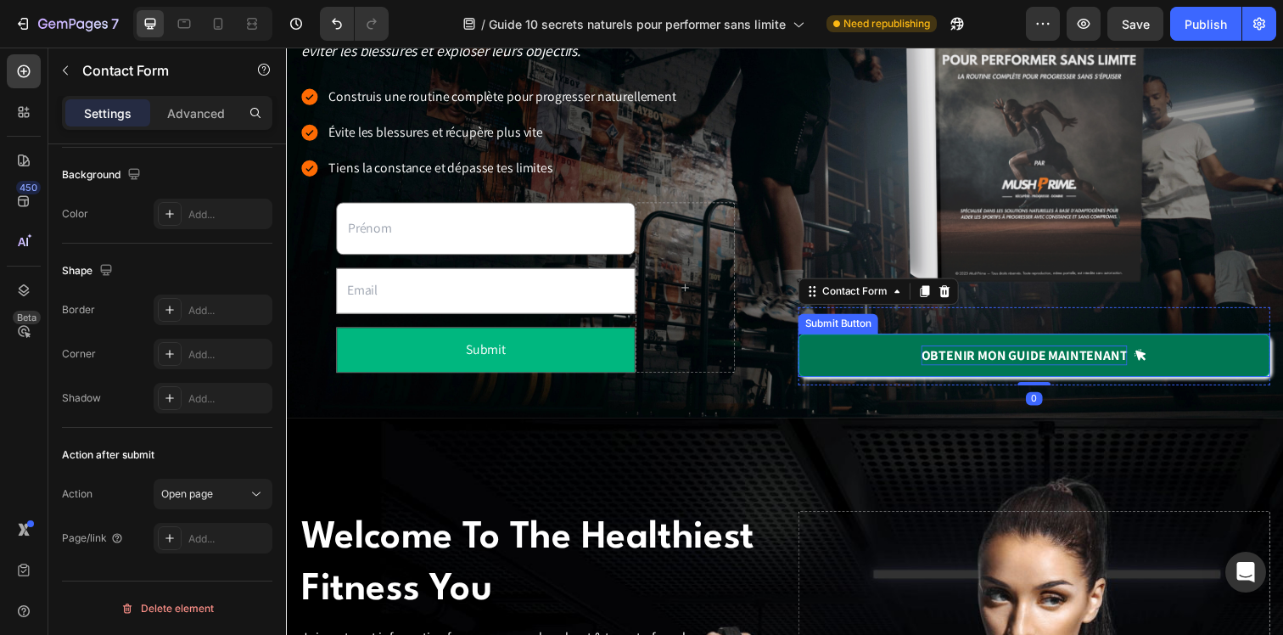
click at [1003, 365] on div "OBTENIR mon guide maintenant" at bounding box center [1039, 361] width 210 height 20
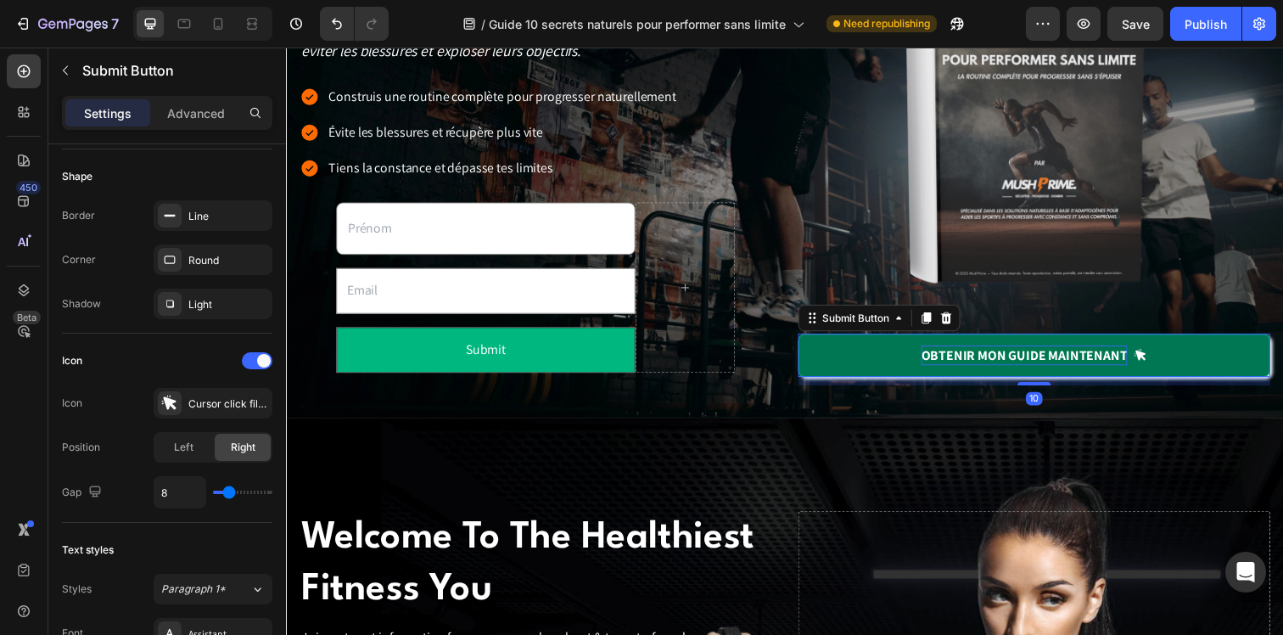
scroll to position [0, 0]
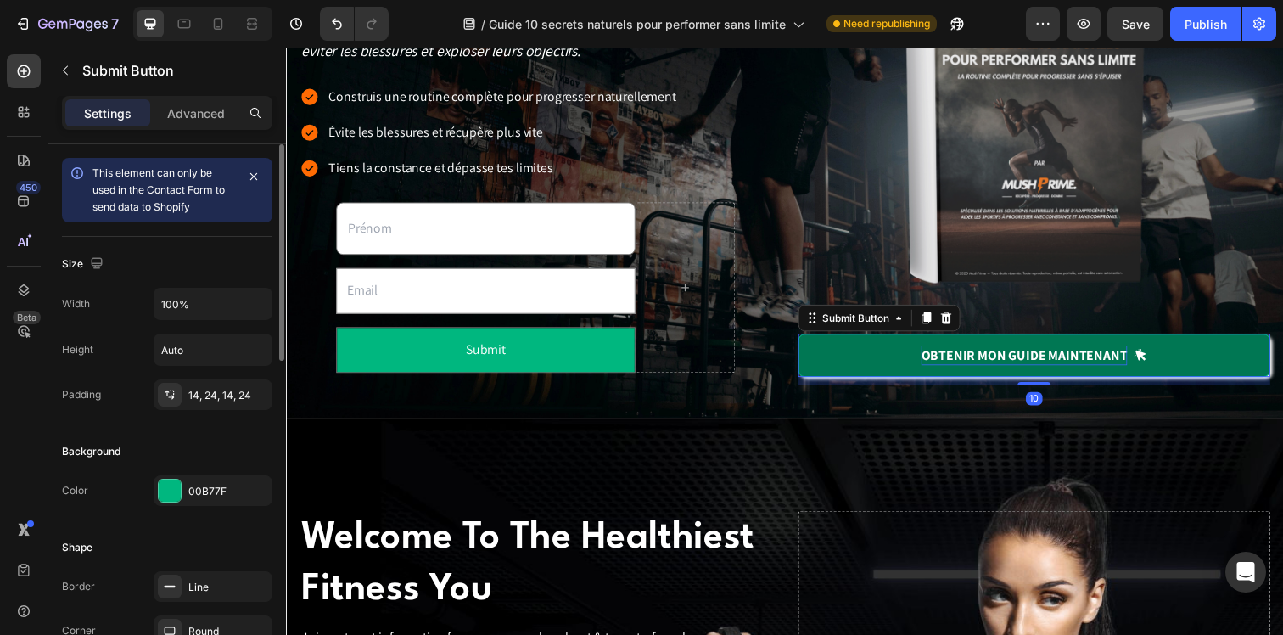
click at [1003, 361] on div "OBTENIR mon guide maintenant" at bounding box center [1039, 361] width 210 height 20
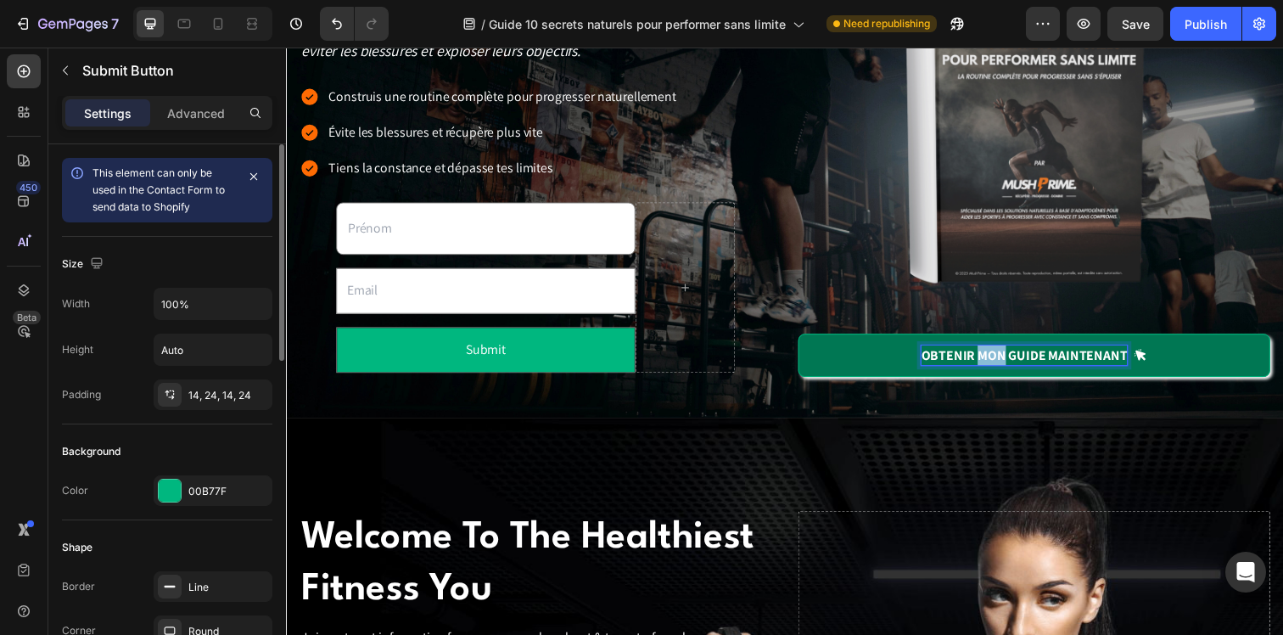
click at [1003, 361] on p "OBTENIR mon guide maintenant" at bounding box center [1039, 361] width 210 height 20
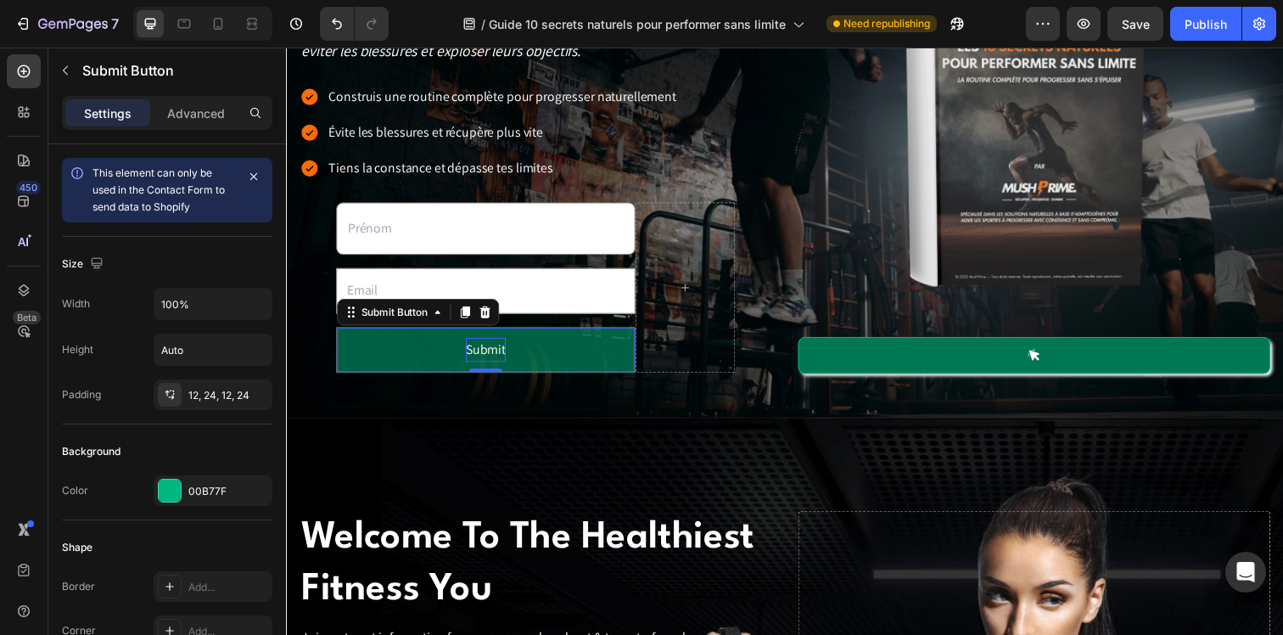
click at [482, 355] on div "Submit" at bounding box center [489, 356] width 41 height 25
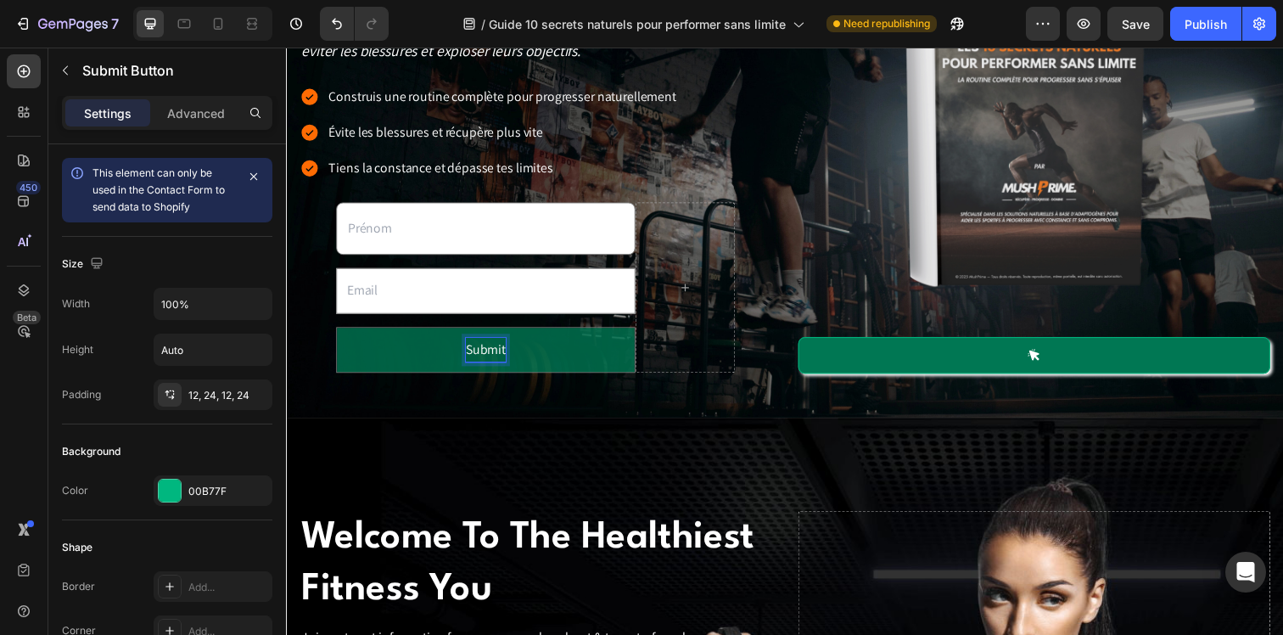
click at [482, 355] on p "Submit" at bounding box center [489, 356] width 41 height 25
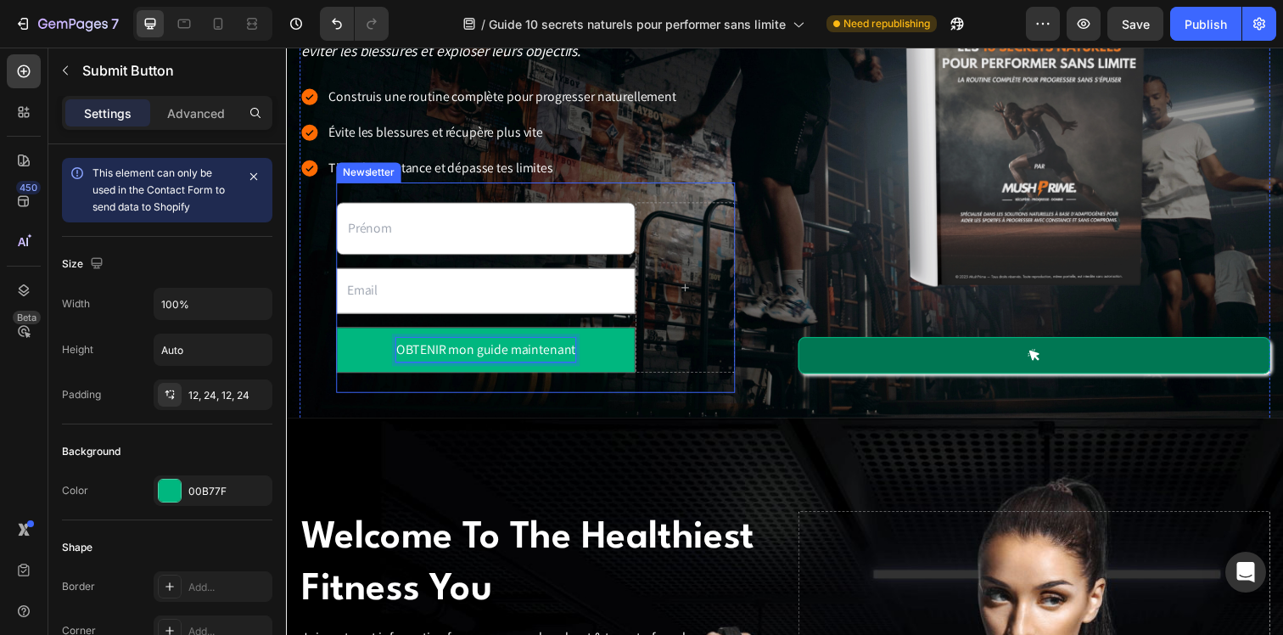
click at [500, 389] on div "Text Field Email Field OBTENIR mon guide maintenant Submit Button 0 Row Newslet…" at bounding box center [540, 292] width 407 height 214
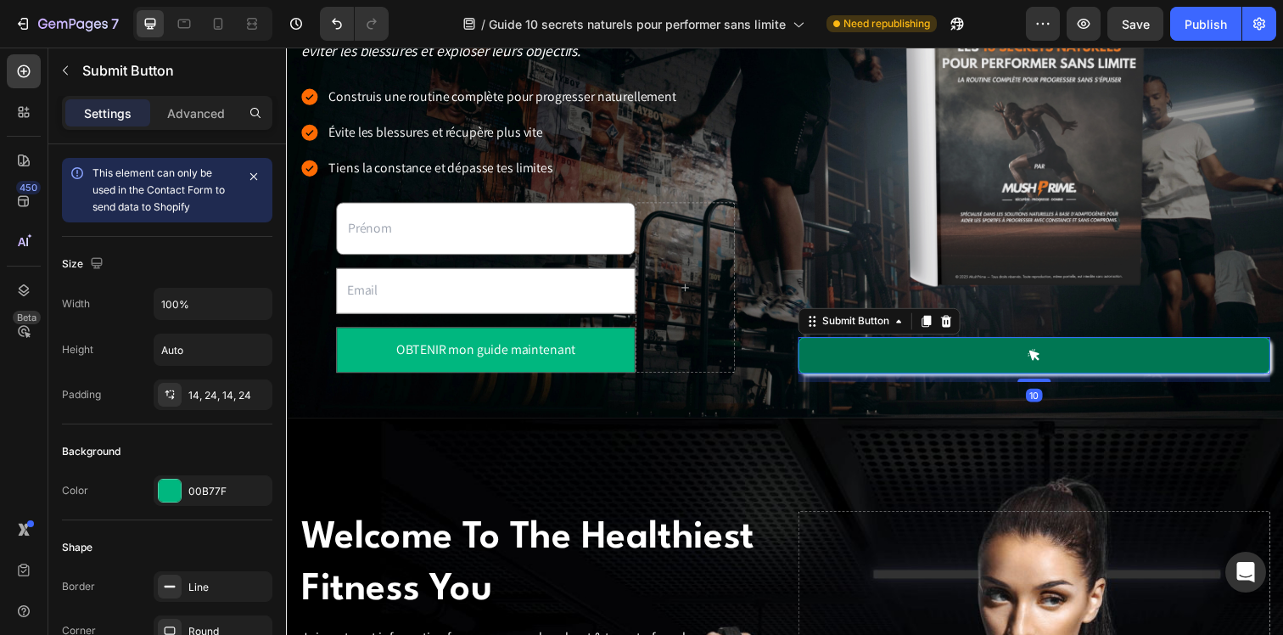
click at [907, 354] on button at bounding box center [1050, 361] width 482 height 37
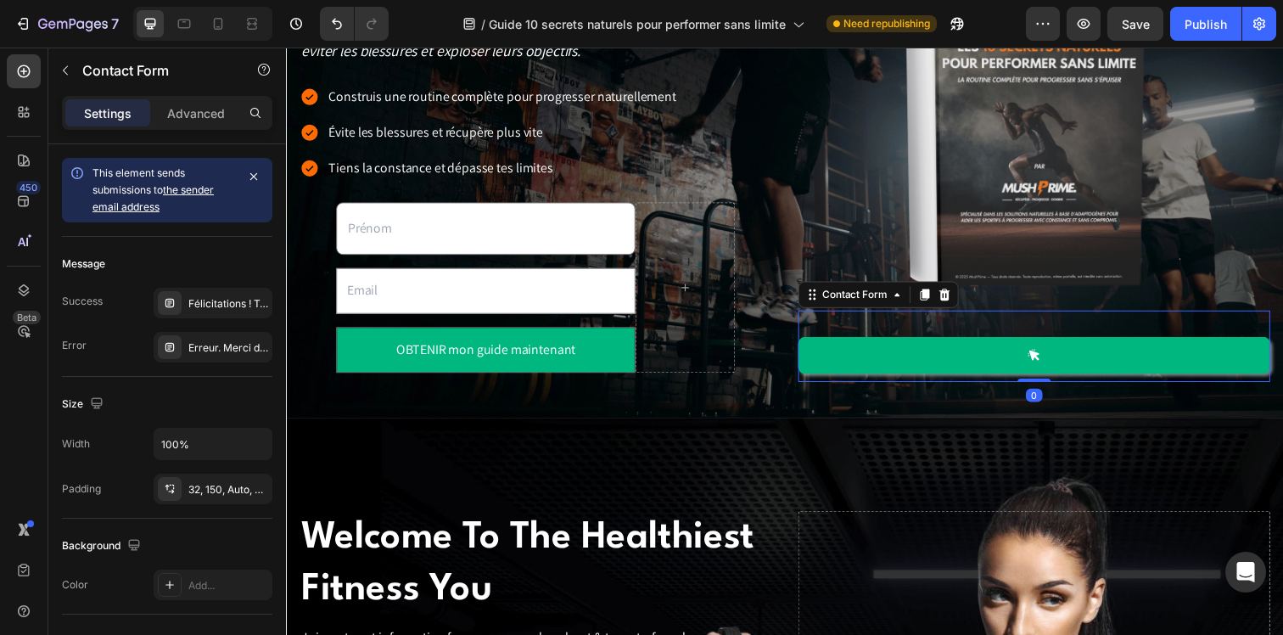
click at [1023, 325] on div "Submit Button Contact Form 0" at bounding box center [1050, 352] width 482 height 73
click at [960, 299] on div at bounding box center [958, 299] width 20 height 20
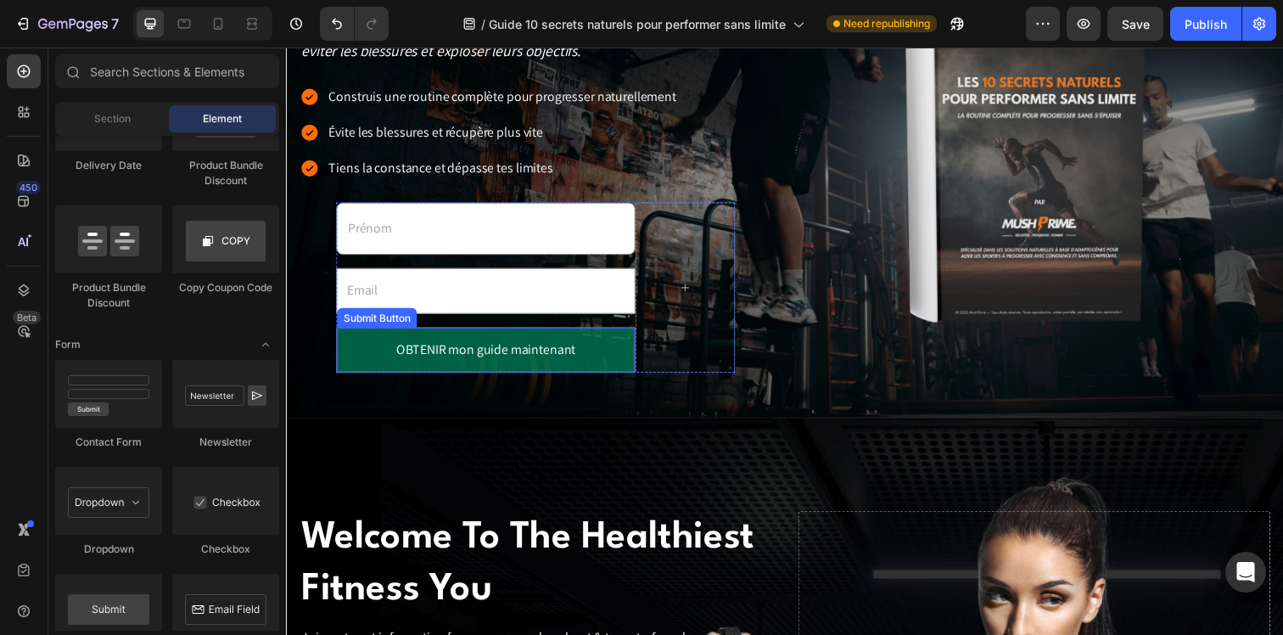
click at [596, 359] on button "OBTENIR mon guide maintenant" at bounding box center [490, 355] width 304 height 45
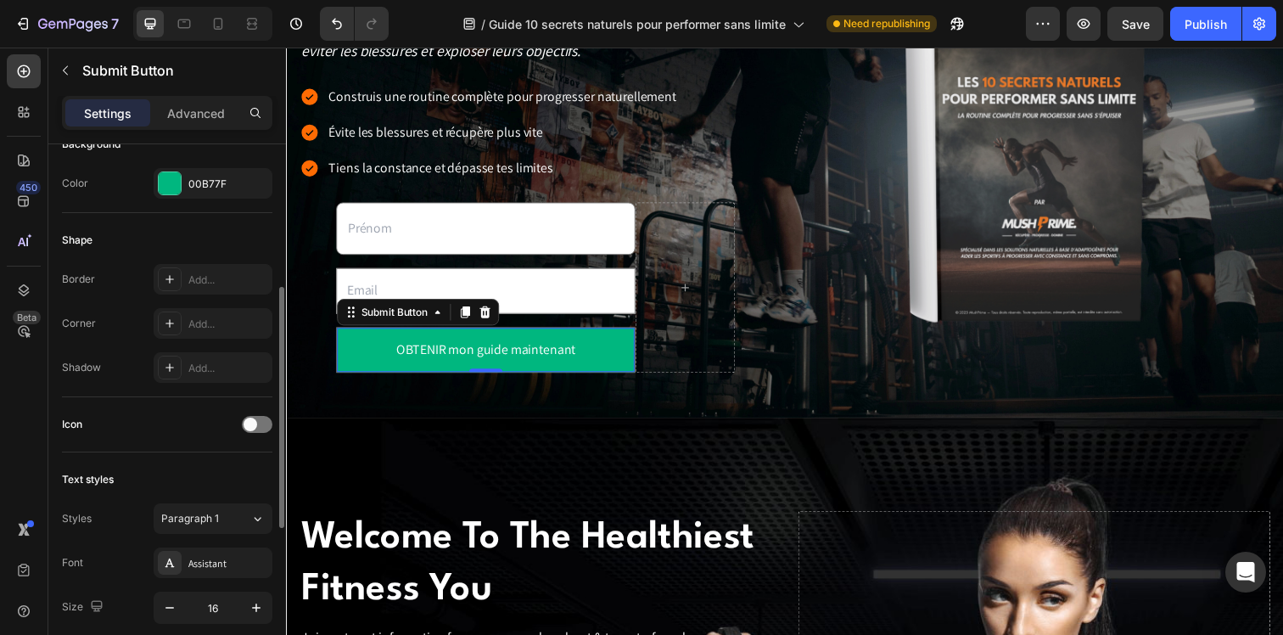
scroll to position [311, 0]
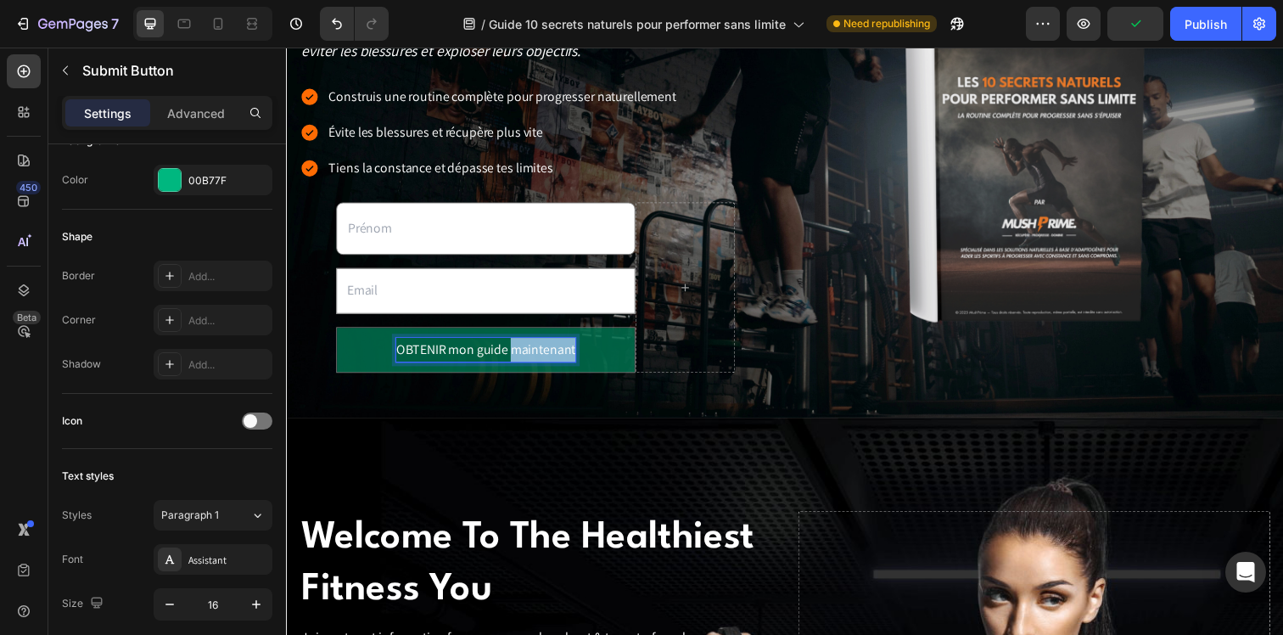
click at [546, 359] on p "OBTENIR mon guide maintenant" at bounding box center [489, 356] width 183 height 25
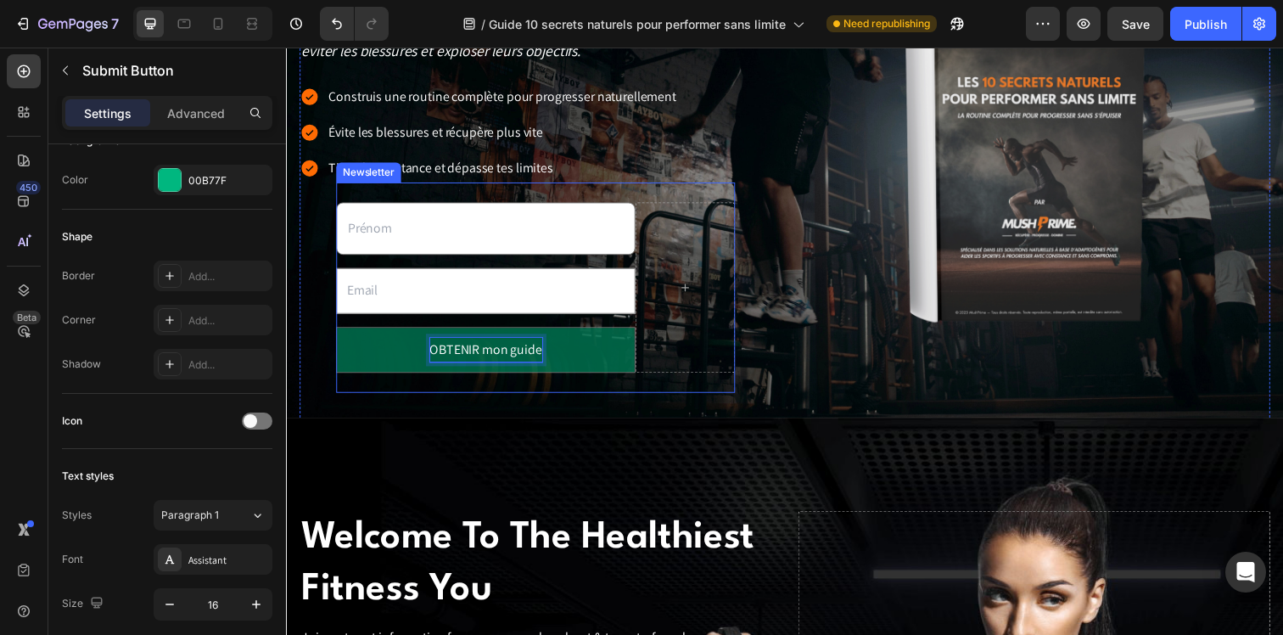
click at [475, 409] on div "90% des sportifs progressent moins vite qu’ils ne le pourraient à cause d’une m…" at bounding box center [794, 147] width 991 height 641
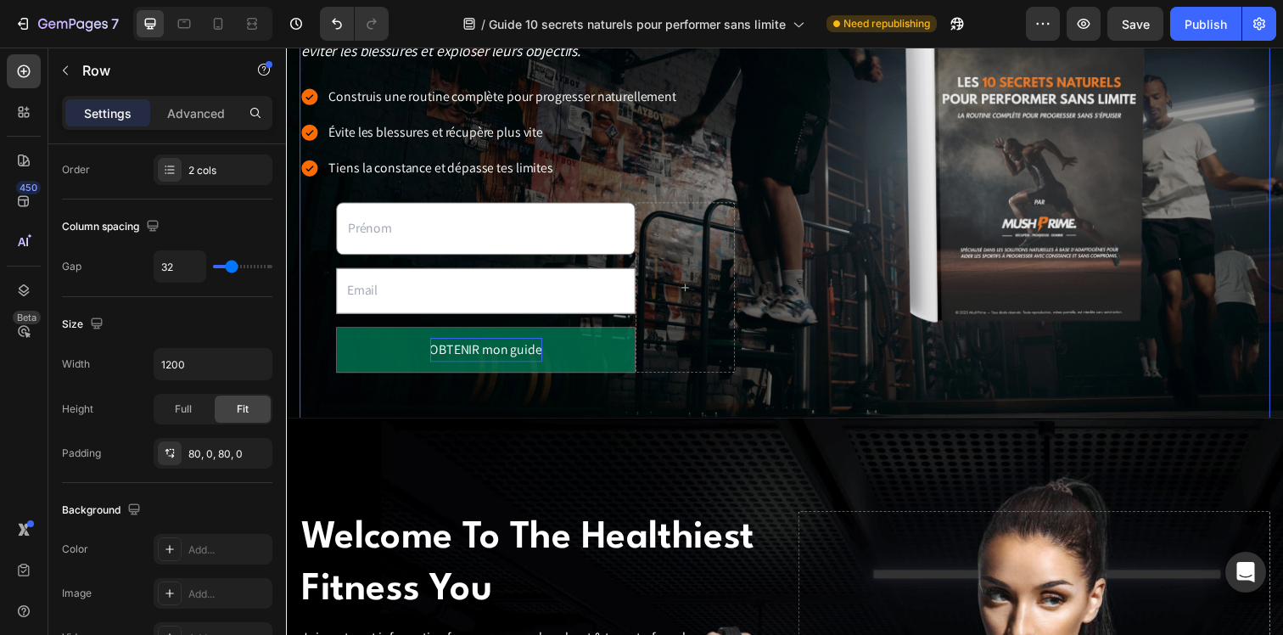
scroll to position [0, 0]
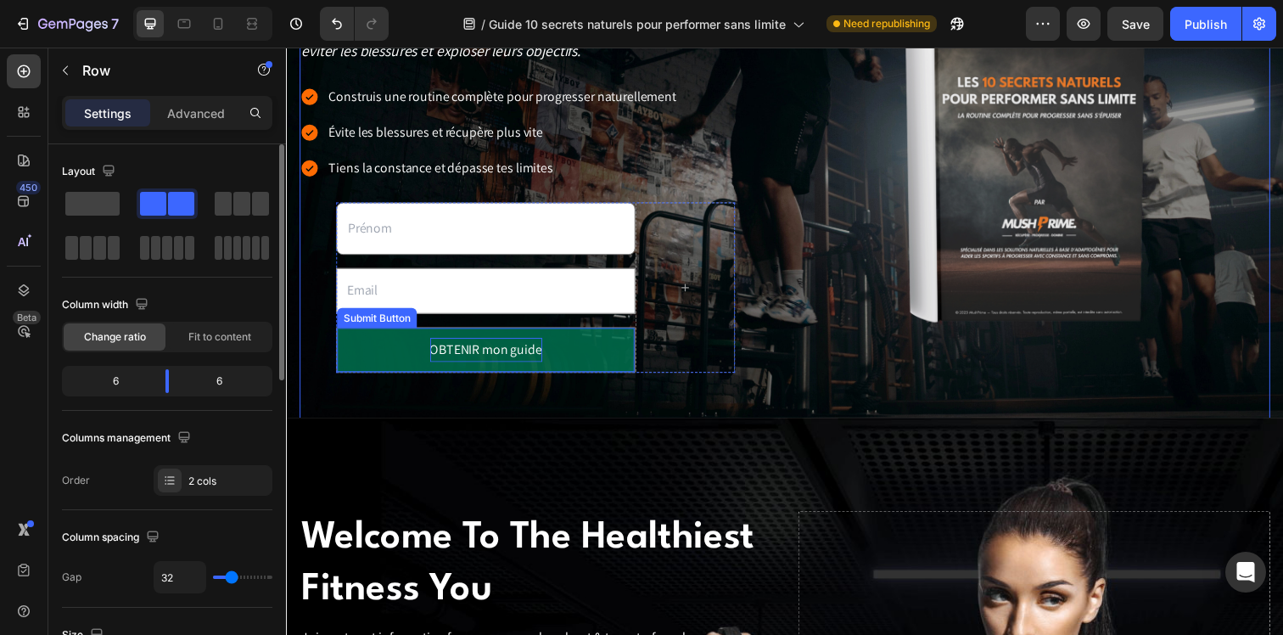
click at [381, 359] on button "OBTENIR mon guide" at bounding box center [490, 355] width 304 height 45
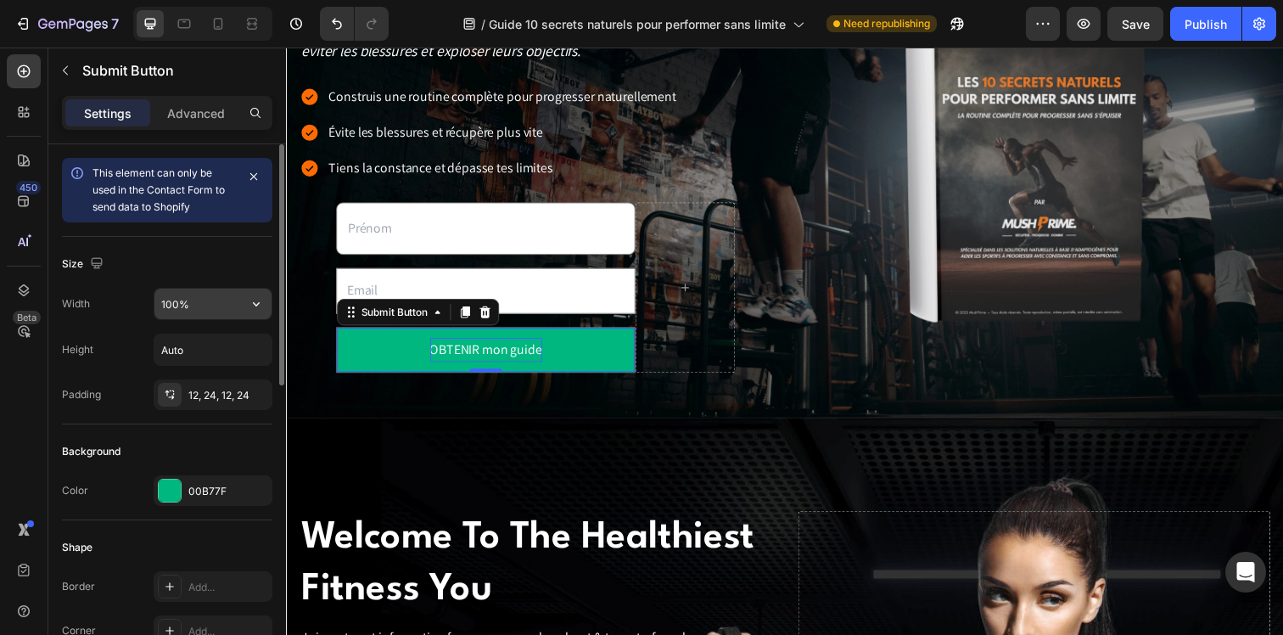
click at [203, 299] on input "100%" at bounding box center [212, 303] width 117 height 31
click at [249, 302] on icon "button" at bounding box center [256, 303] width 17 height 17
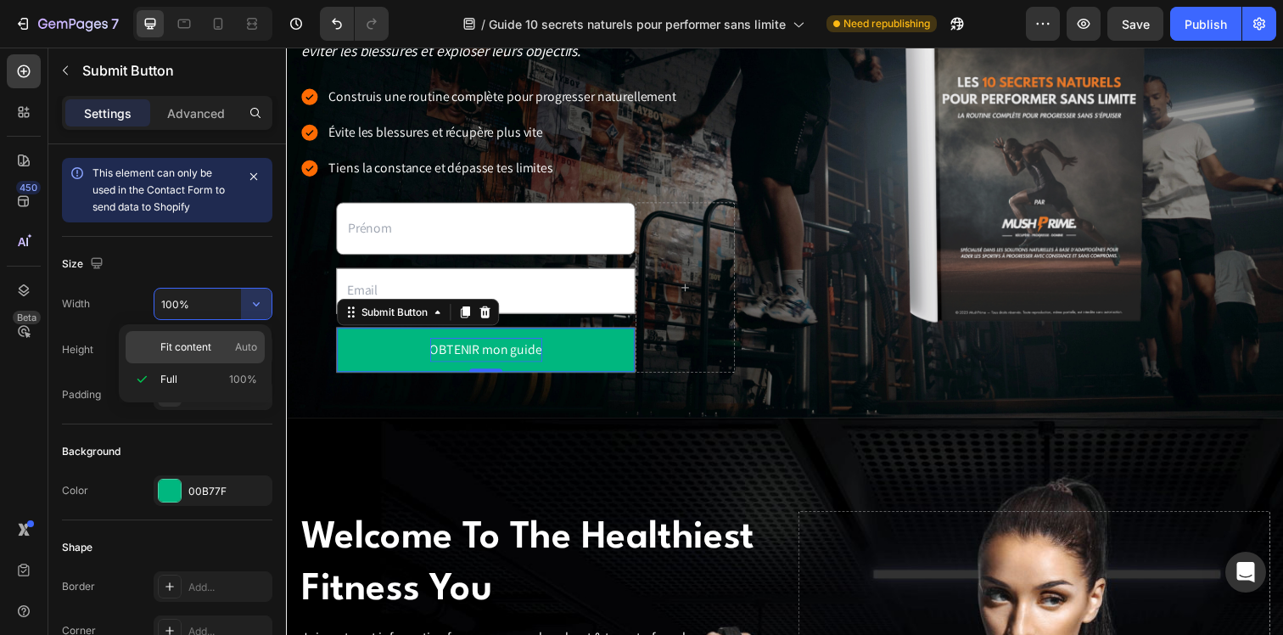
click at [223, 348] on p "Fit content Auto" at bounding box center [208, 346] width 97 height 15
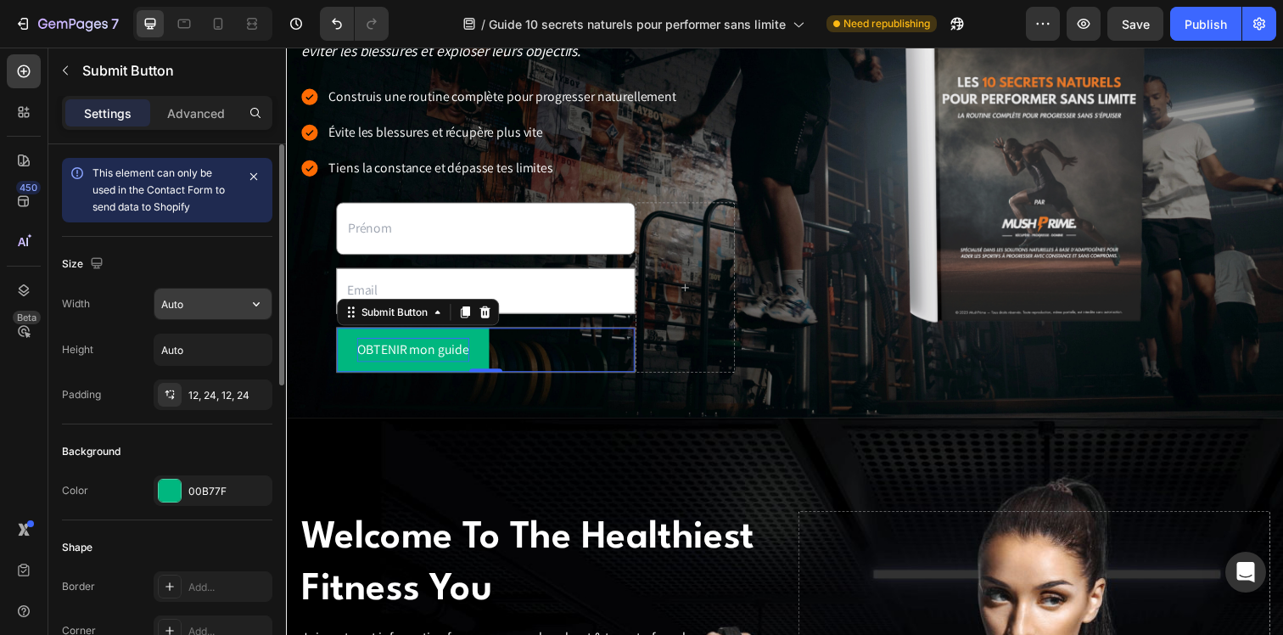
click at [191, 297] on input "Auto" at bounding box center [212, 303] width 117 height 31
click at [258, 307] on icon "button" at bounding box center [256, 303] width 17 height 17
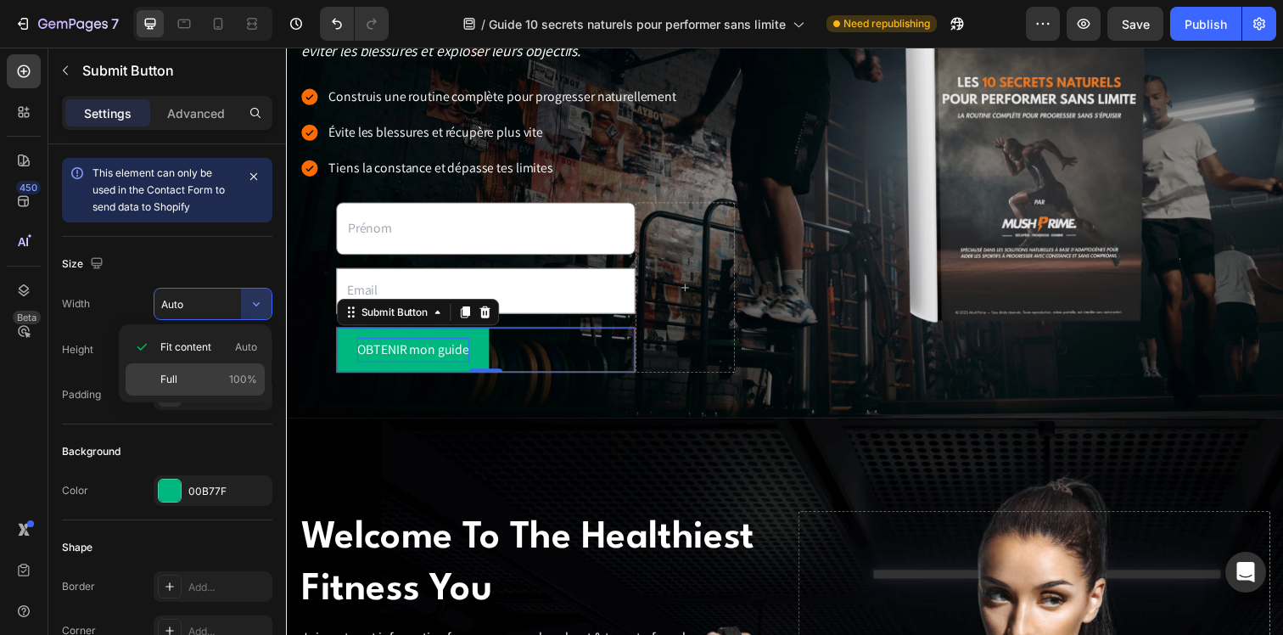
click at [225, 370] on div "Full 100%" at bounding box center [195, 379] width 139 height 32
type input "100%"
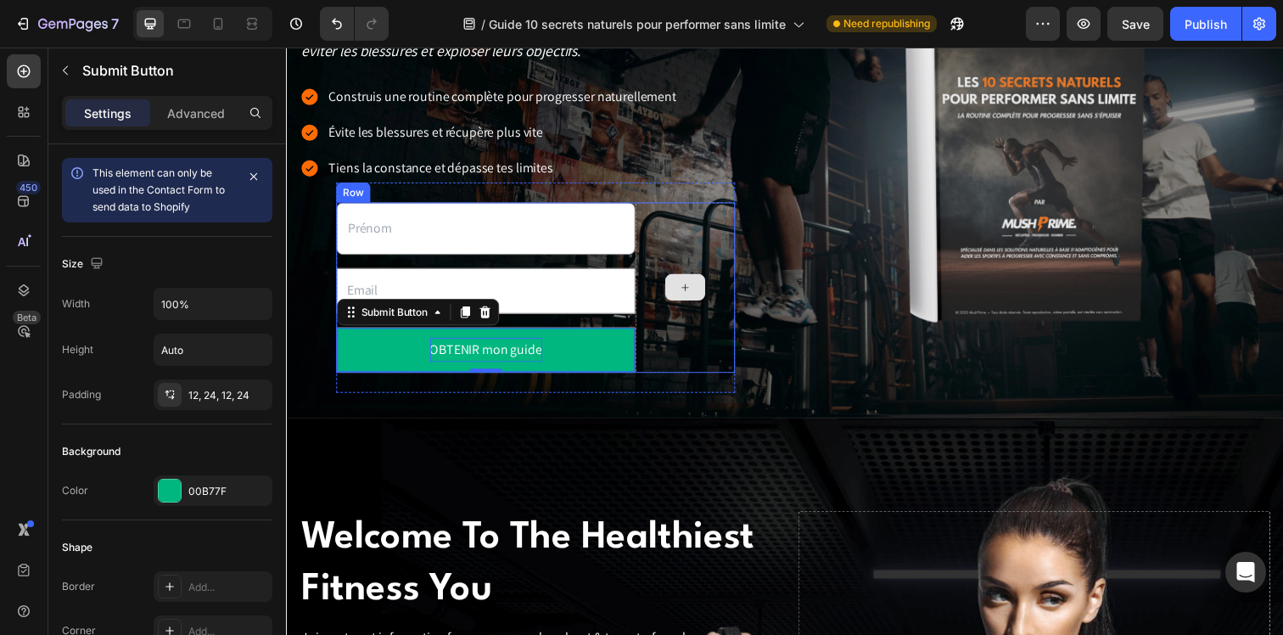
click at [677, 303] on div at bounding box center [693, 291] width 41 height 27
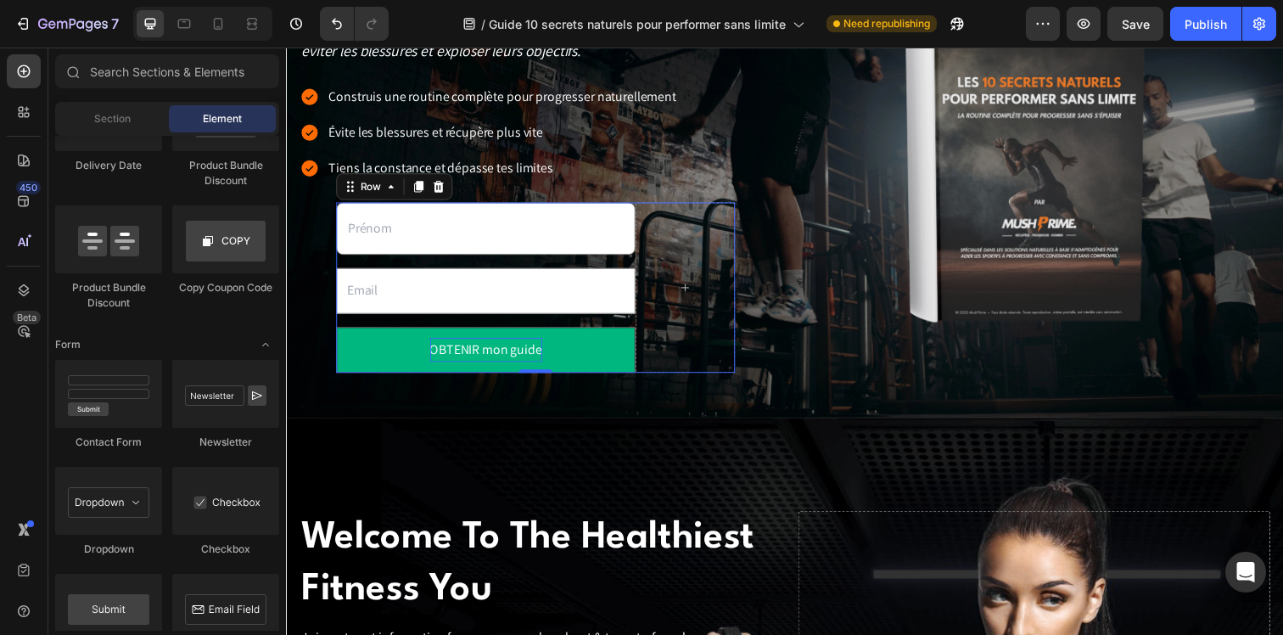
click at [607, 325] on div "Text Field Email Field OBTENIR mon guide Submit Button" at bounding box center [489, 291] width 305 height 173
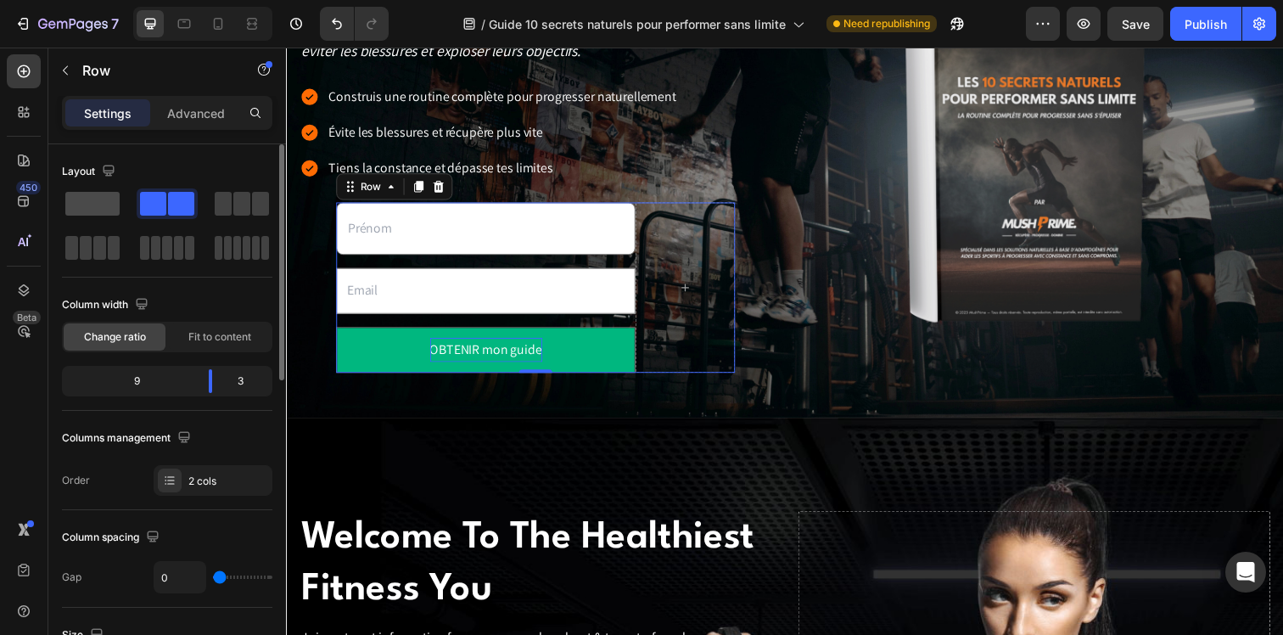
click at [91, 197] on span at bounding box center [92, 204] width 54 height 24
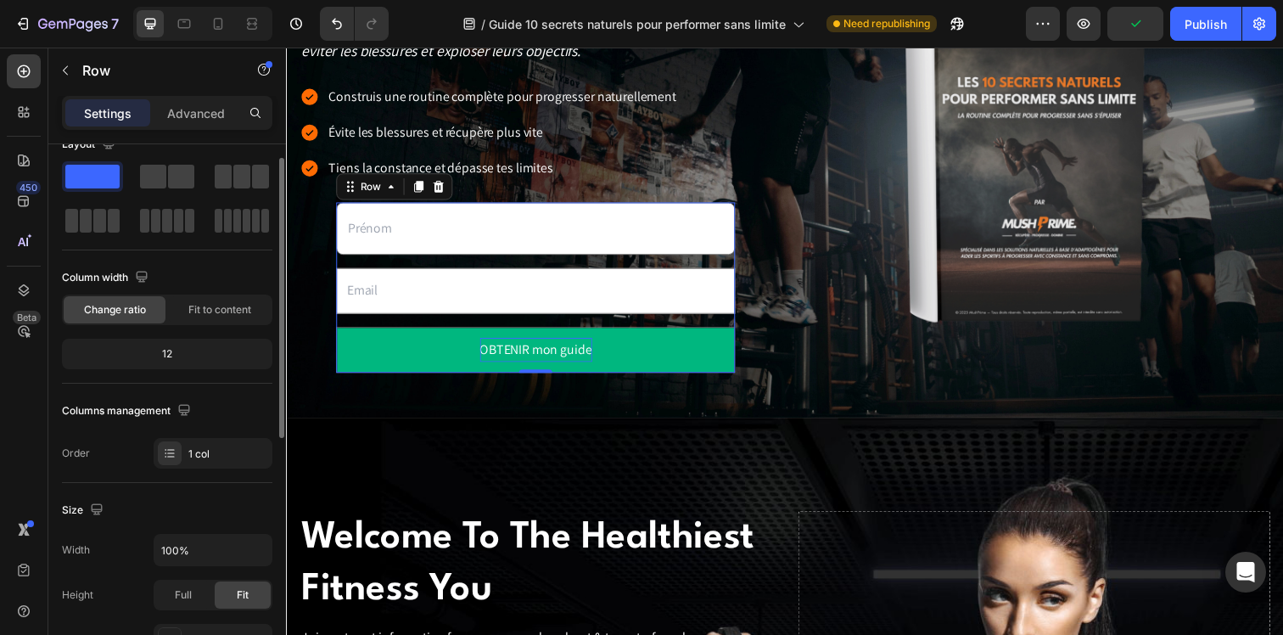
scroll to position [177, 0]
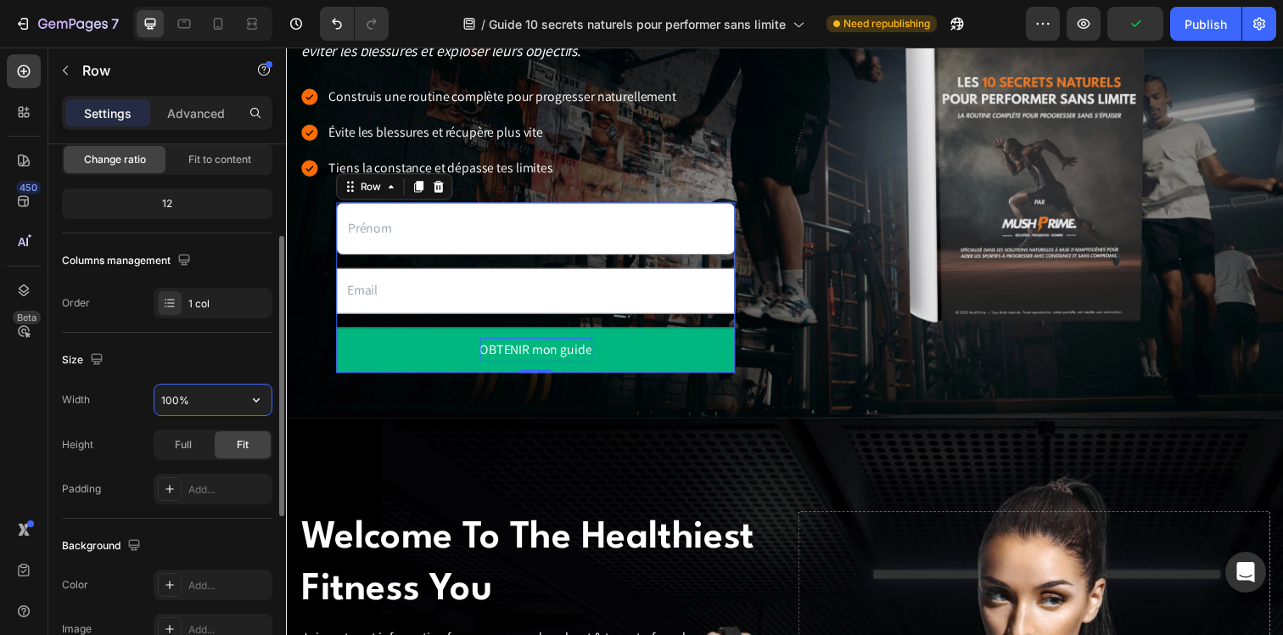
click at [188, 412] on input "100%" at bounding box center [212, 399] width 117 height 31
click at [245, 400] on button "button" at bounding box center [256, 399] width 31 height 31
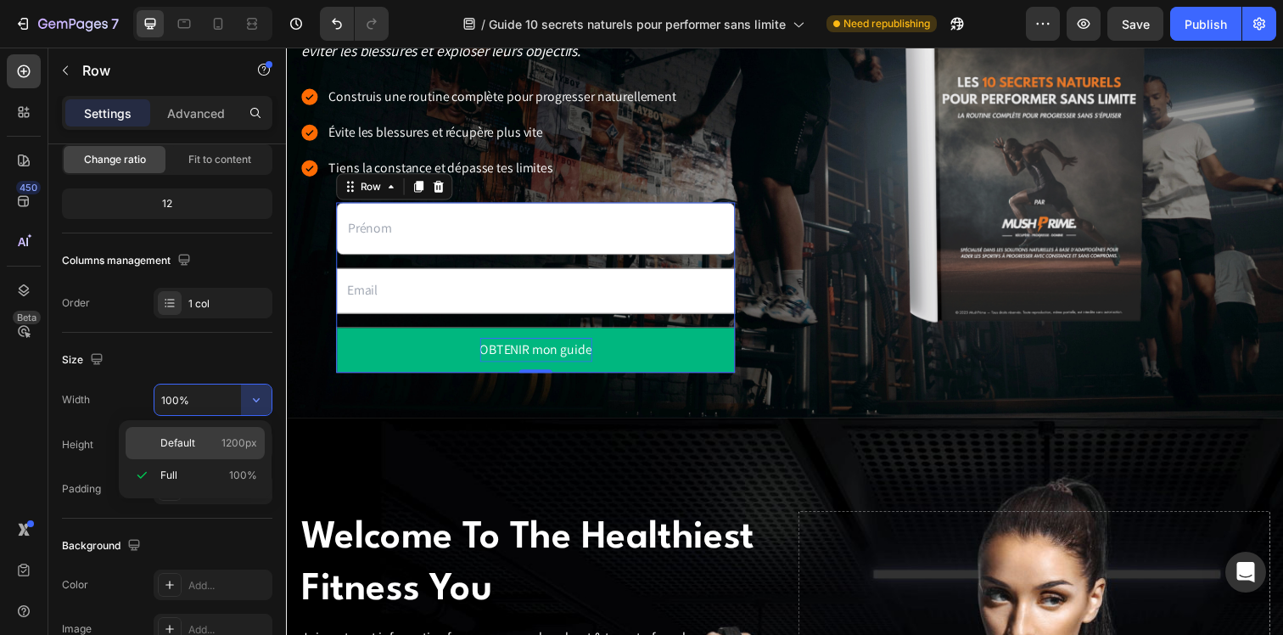
click at [221, 445] on p "Default 1200px" at bounding box center [208, 442] width 97 height 15
type input "1200"
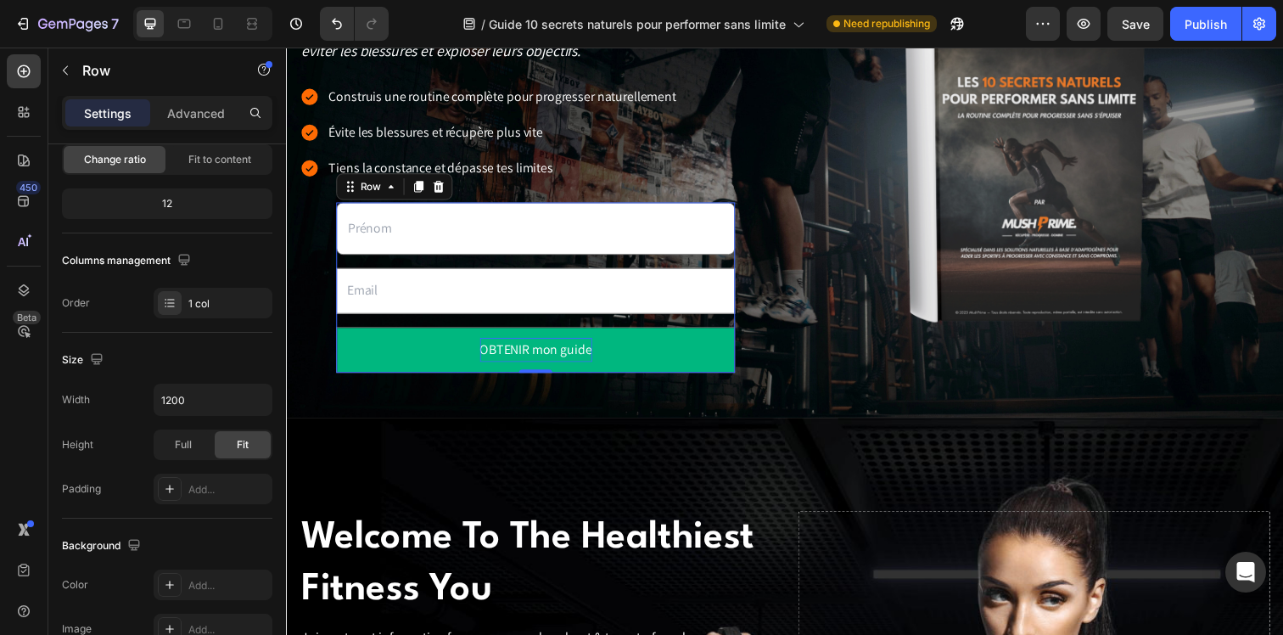
click at [346, 262] on div "Text Field Email Field OBTENIR mon guide Submit Button" at bounding box center [540, 291] width 407 height 173
click at [198, 114] on p "Advanced" at bounding box center [196, 113] width 58 height 18
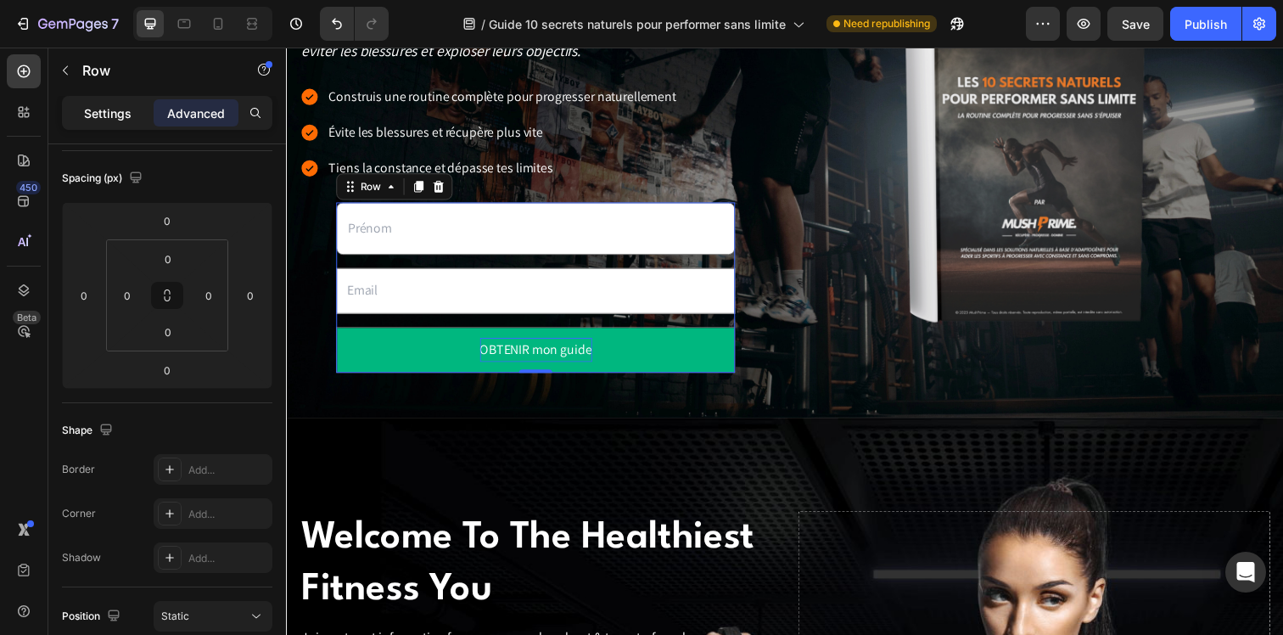
click at [134, 120] on div "Settings" at bounding box center [107, 112] width 85 height 27
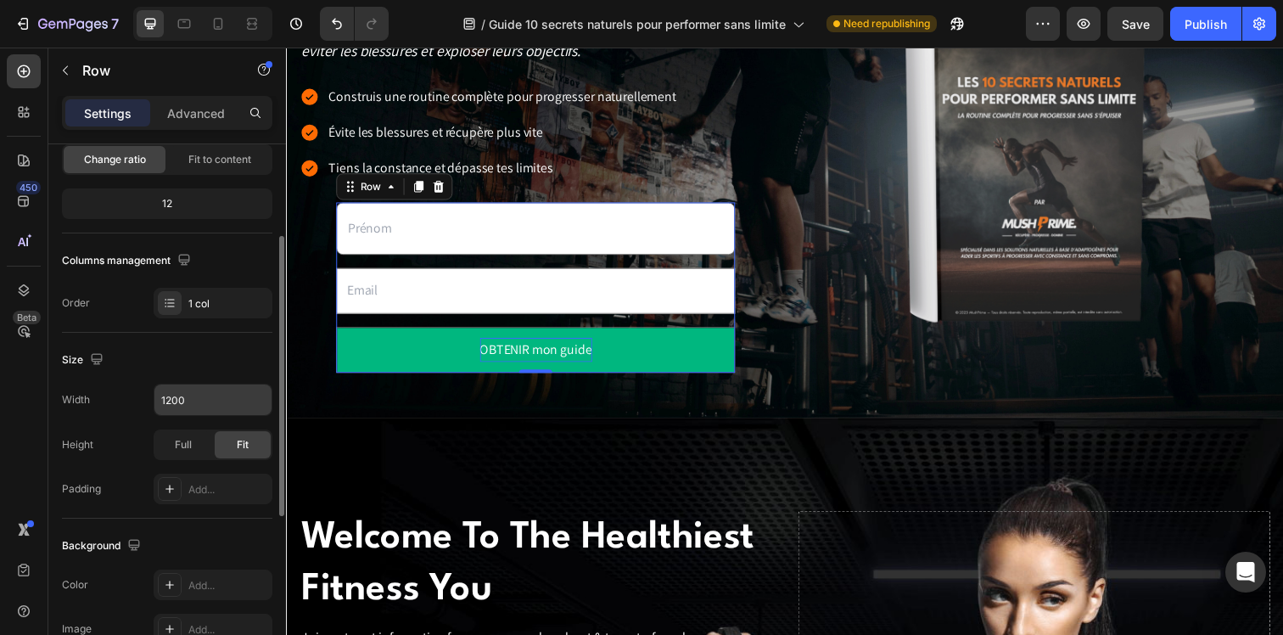
scroll to position [205, 0]
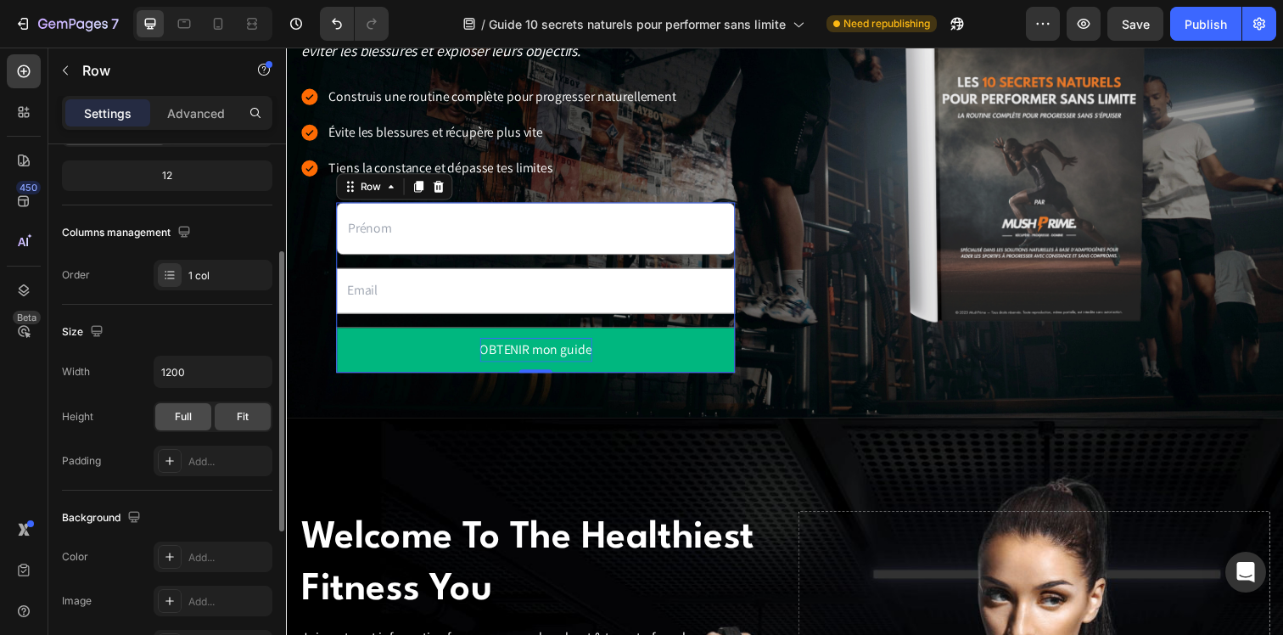
click at [185, 408] on div "Full" at bounding box center [183, 416] width 56 height 27
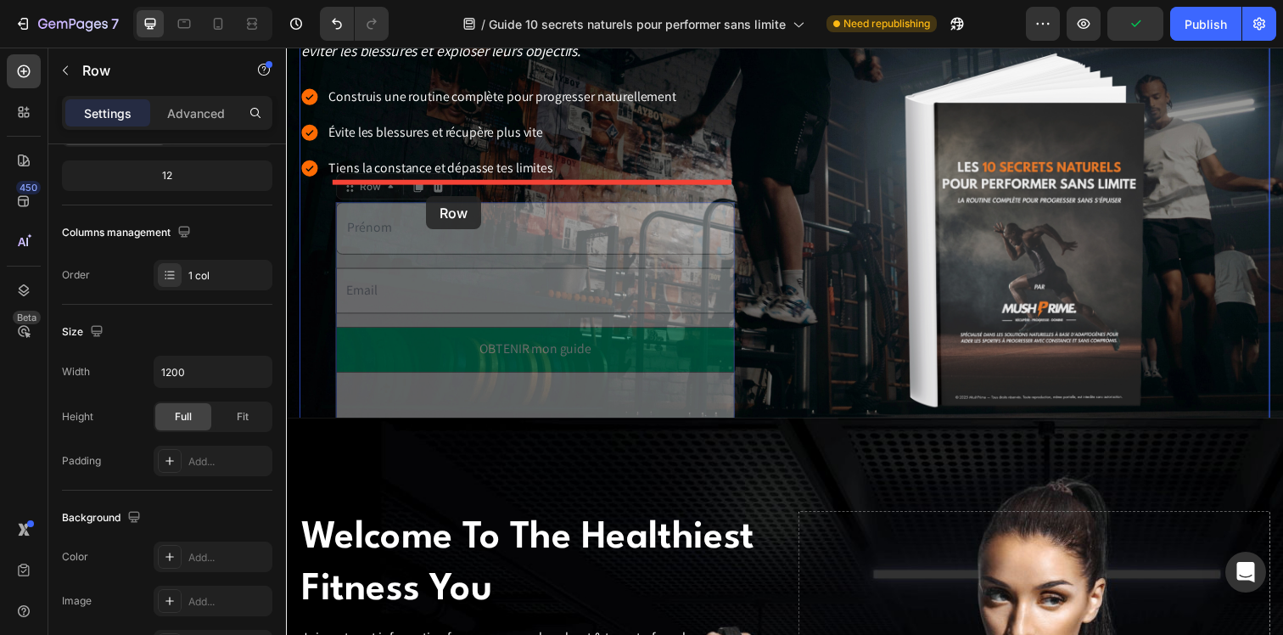
drag, startPoint x: 353, startPoint y: 191, endPoint x: 429, endPoint y: 199, distance: 76.8
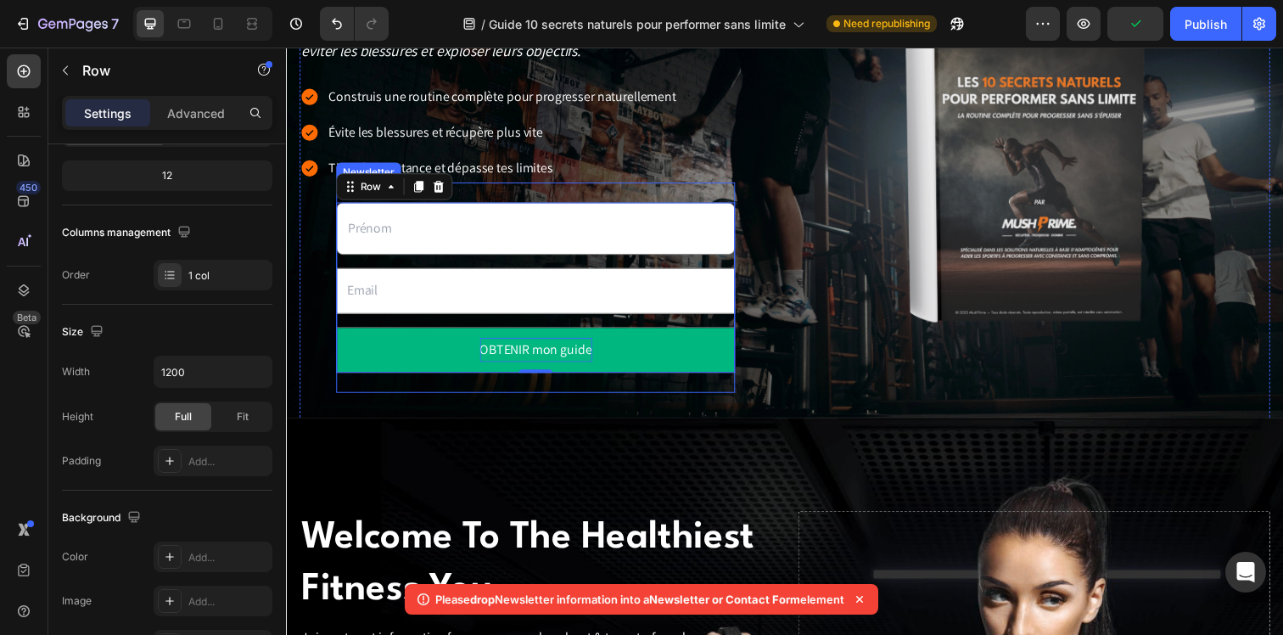
click at [412, 394] on div "Text Field Email Field OBTENIR mon guide Submit Button Row 0 Newsletter" at bounding box center [540, 292] width 407 height 214
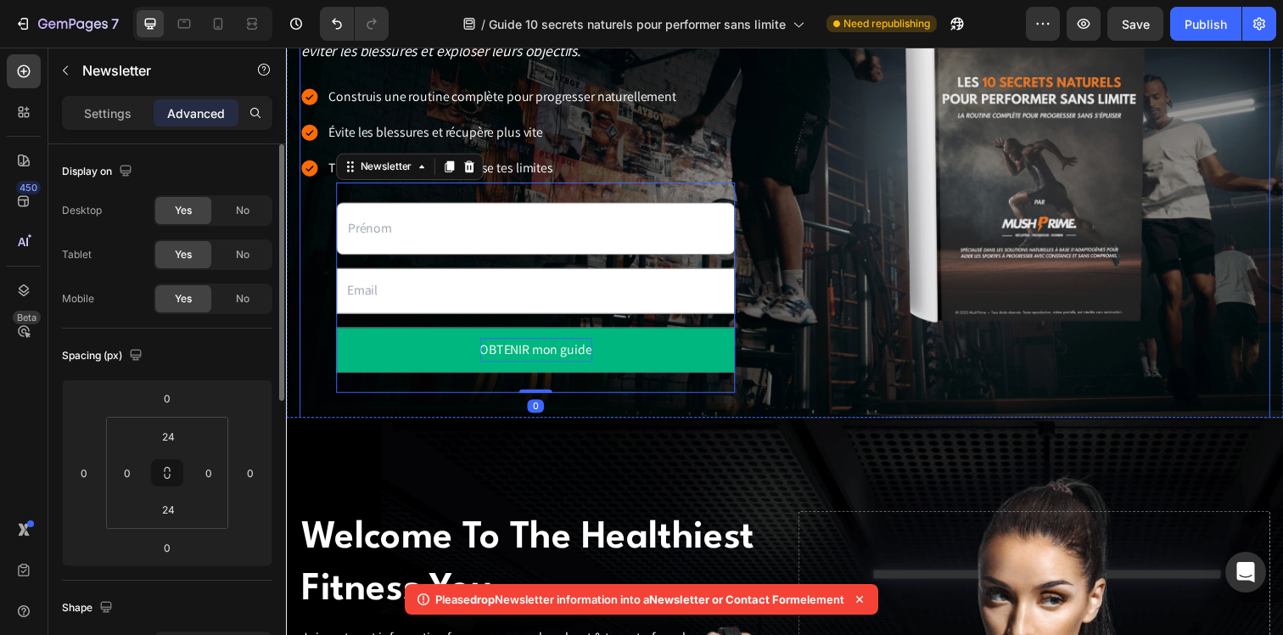
click at [594, 423] on div "90% des sportifs progressent moins vite qu’ils ne le pourraient à cause d’une m…" at bounding box center [794, 147] width 991 height 641
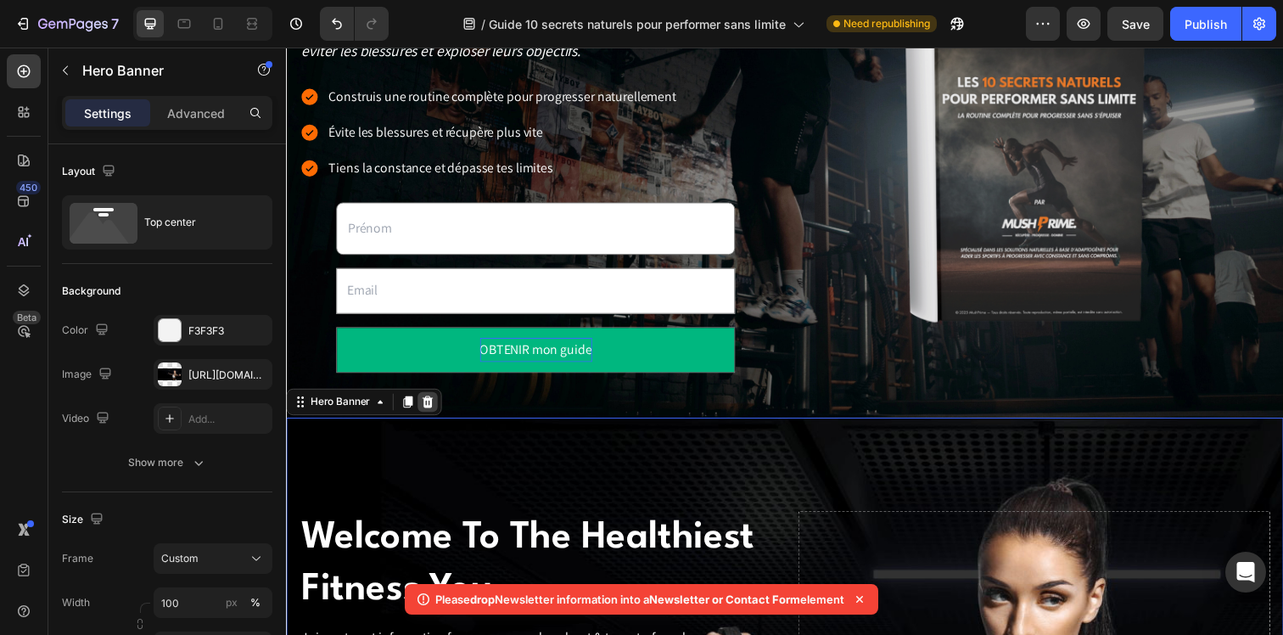
click at [434, 412] on icon at bounding box center [430, 409] width 14 height 14
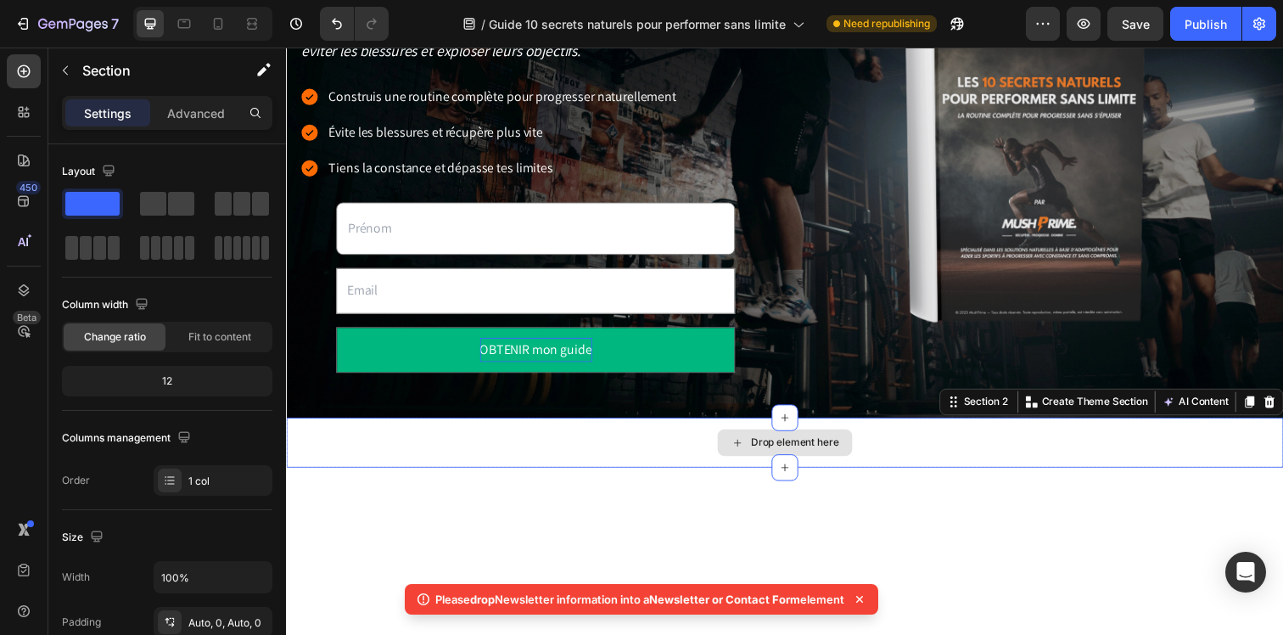
click at [437, 437] on div "Drop element here" at bounding box center [795, 450] width 1018 height 51
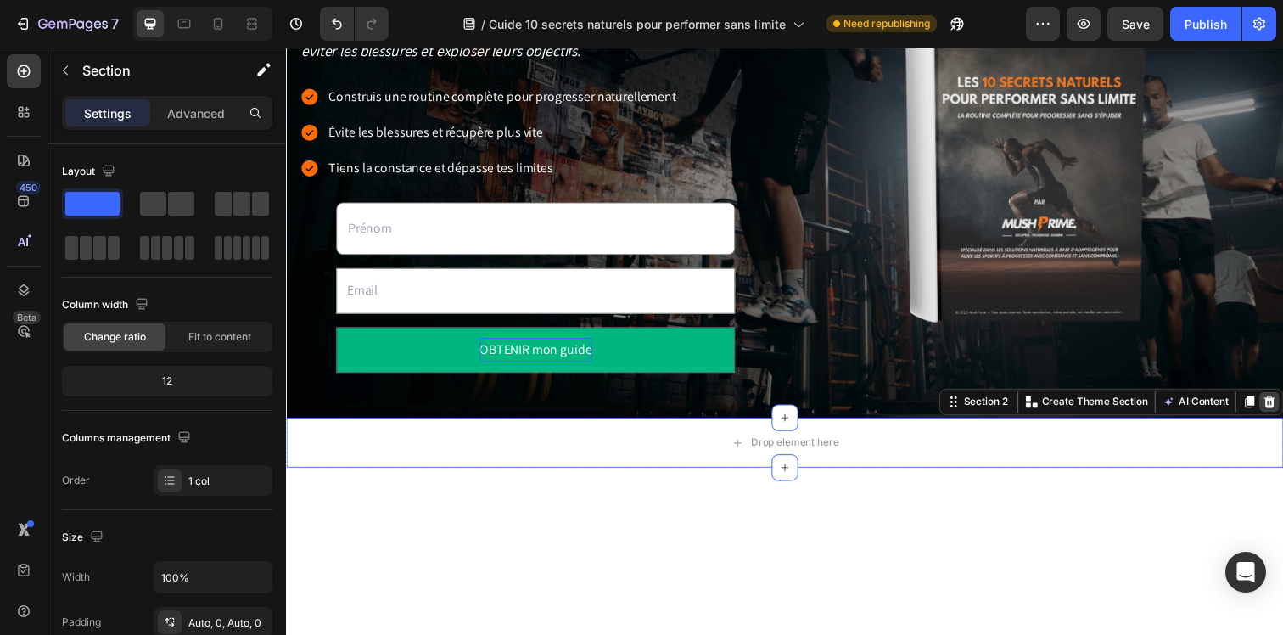
click at [1282, 412] on icon at bounding box center [1290, 409] width 14 height 14
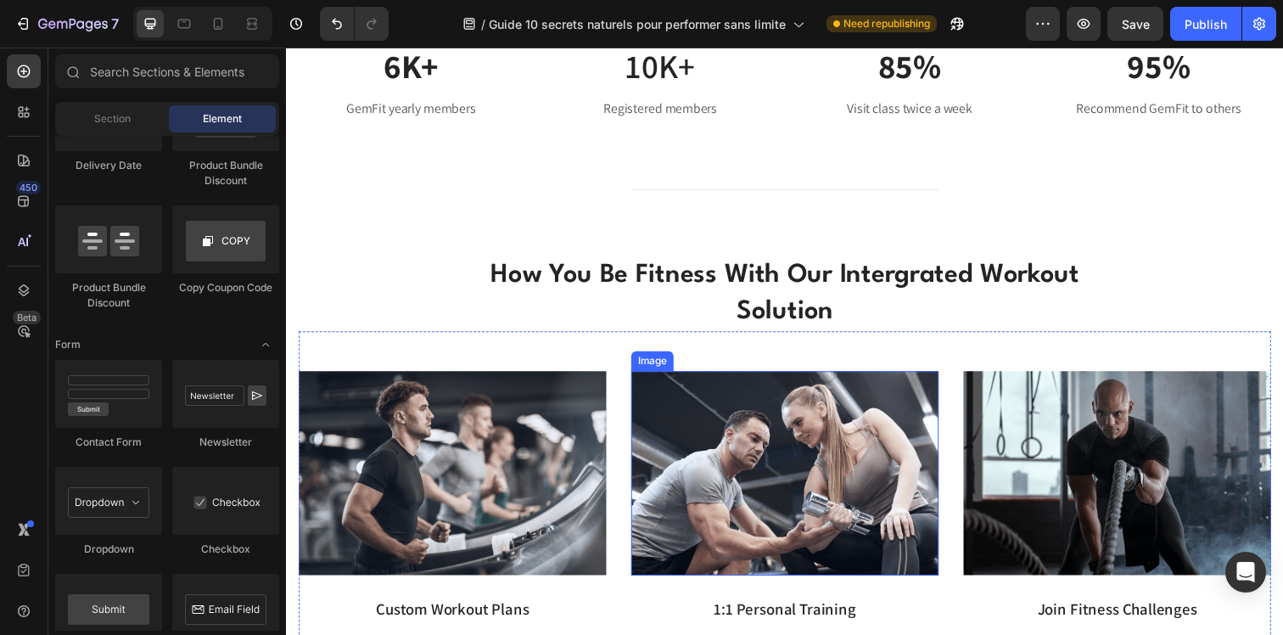
scroll to position [485, 0]
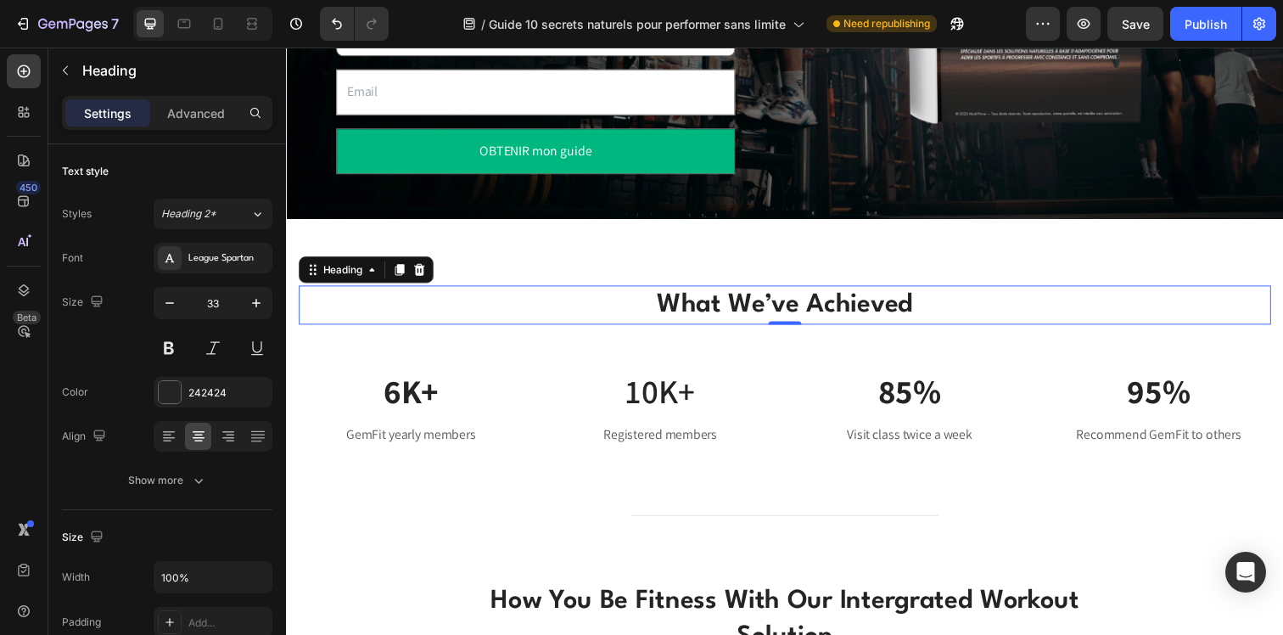
click at [559, 302] on p "What We’ve Achieved" at bounding box center [794, 310] width 989 height 36
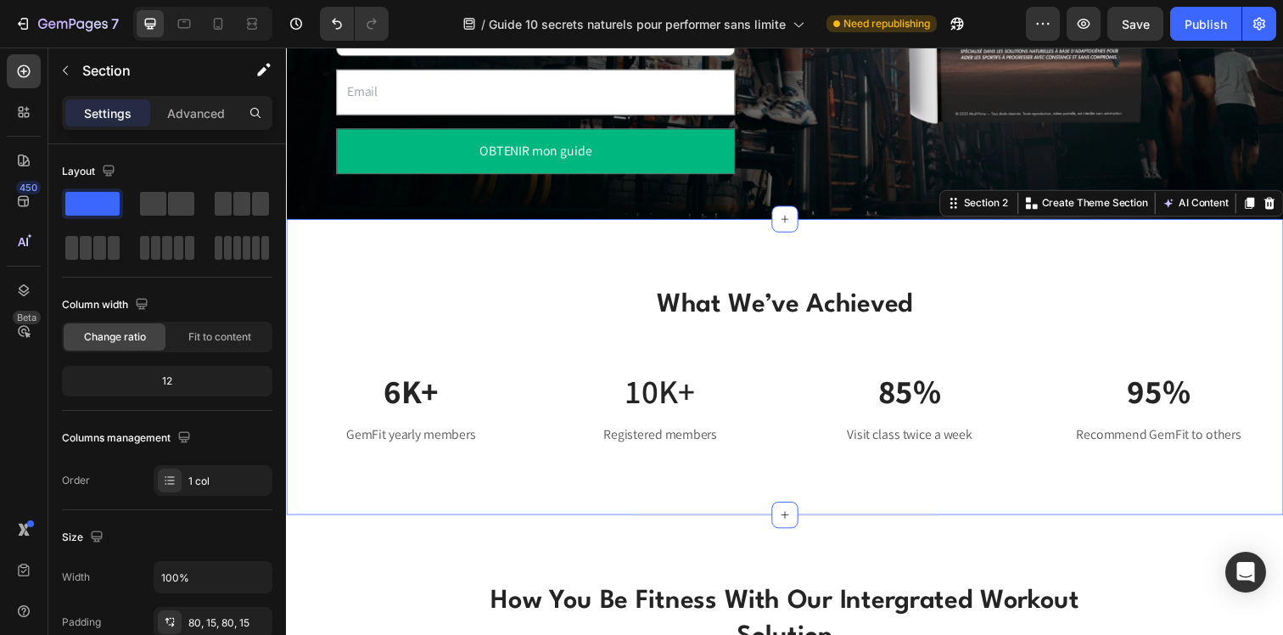
click at [576, 270] on div "What We’ve Achieved Heading Row 6K+ Text block GemFit yearly members Text block…" at bounding box center [795, 373] width 1018 height 302
click at [1282, 210] on icon at bounding box center [1290, 206] width 14 height 14
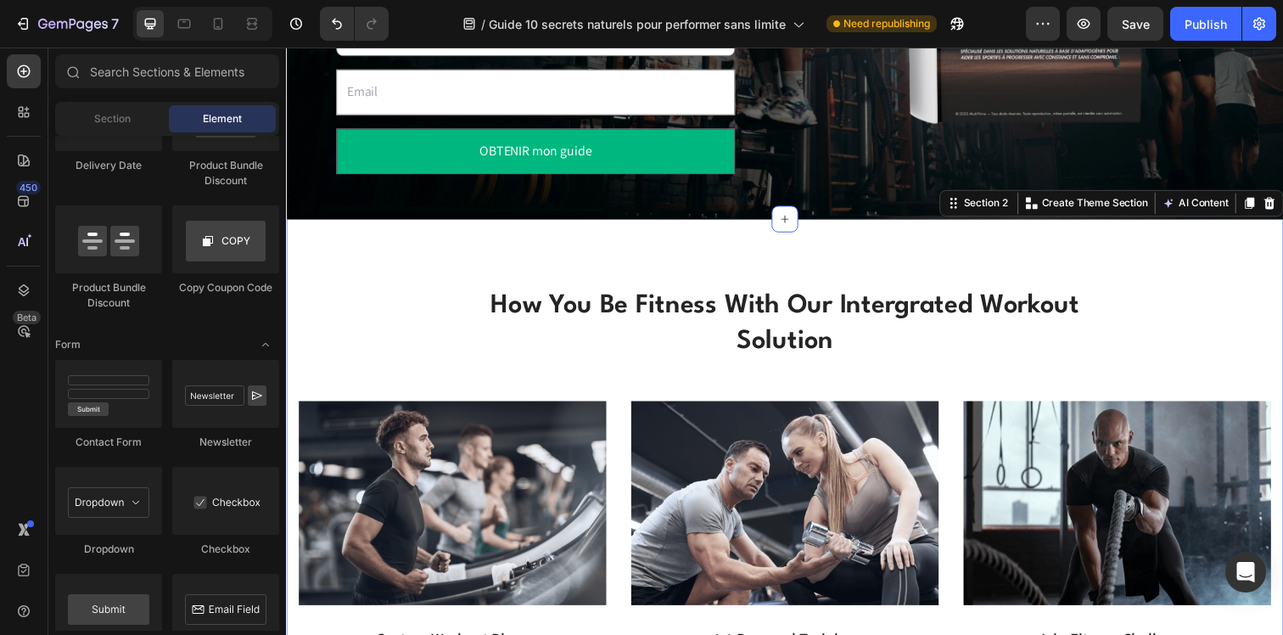
click at [1192, 301] on div "Title Line how you be fitness with our intergrated workout solution Heading Row…" at bounding box center [795, 473] width 993 height 502
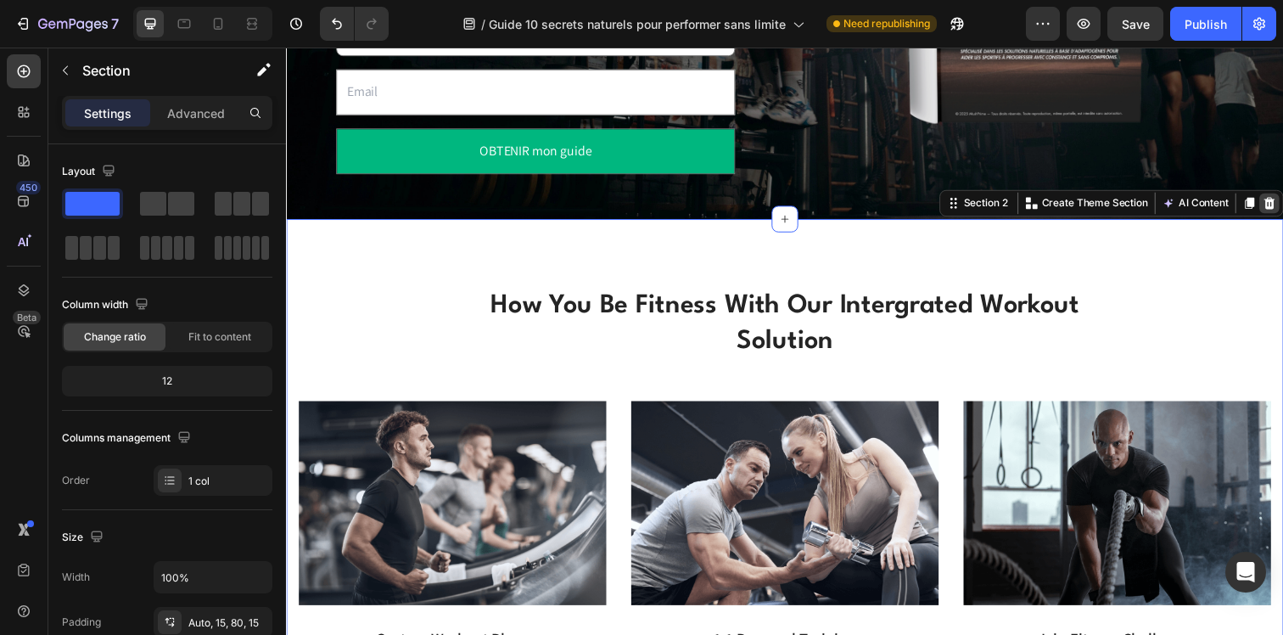
click at [1282, 207] on icon at bounding box center [1290, 206] width 11 height 12
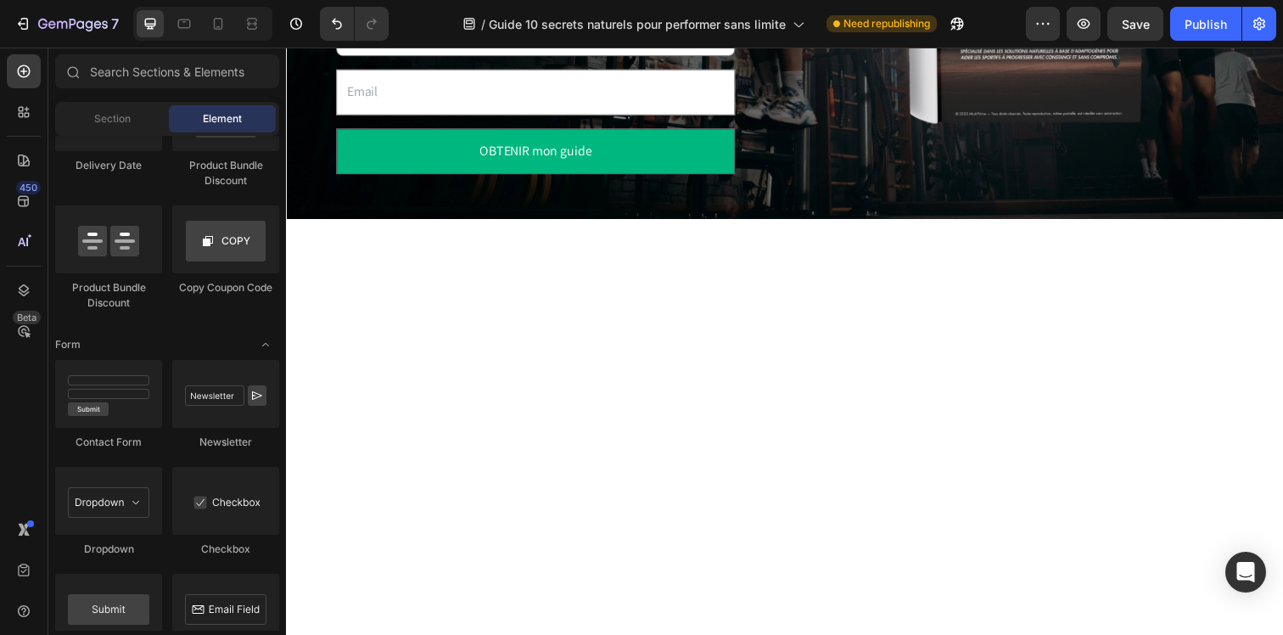
click at [1234, 254] on div at bounding box center [795, 371] width 993 height 298
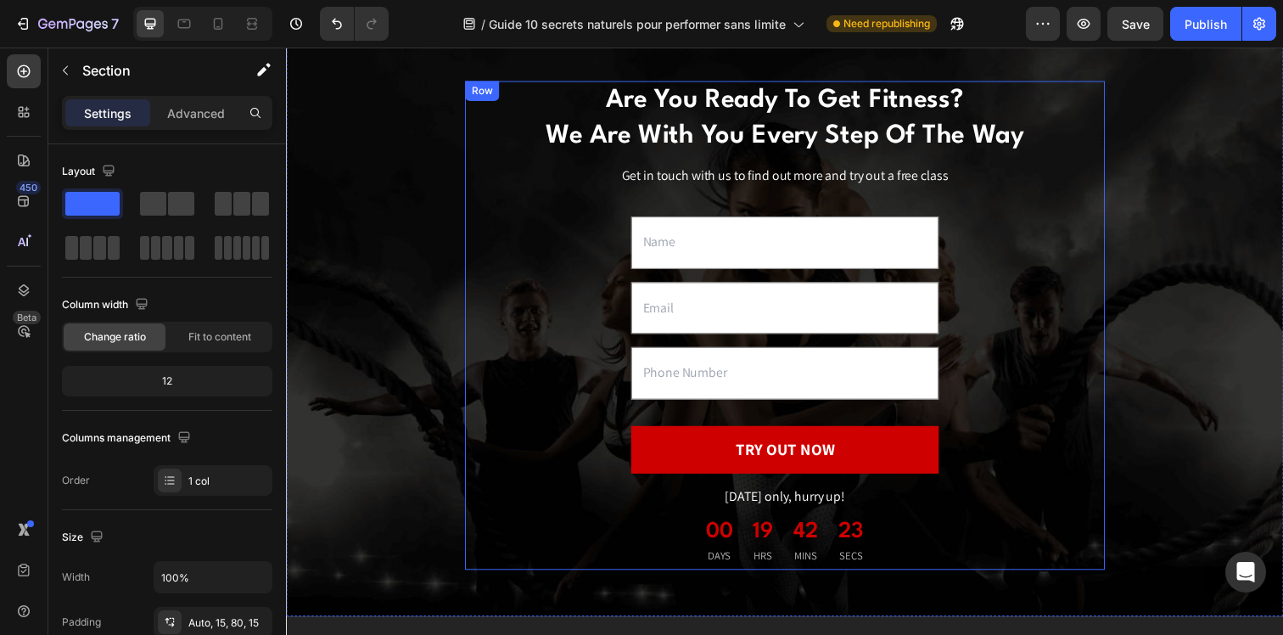
click at [471, 391] on div "Are You Ready To Get Fitness? We Are With You Every Step Of The Way Heading Get…" at bounding box center [794, 330] width 653 height 499
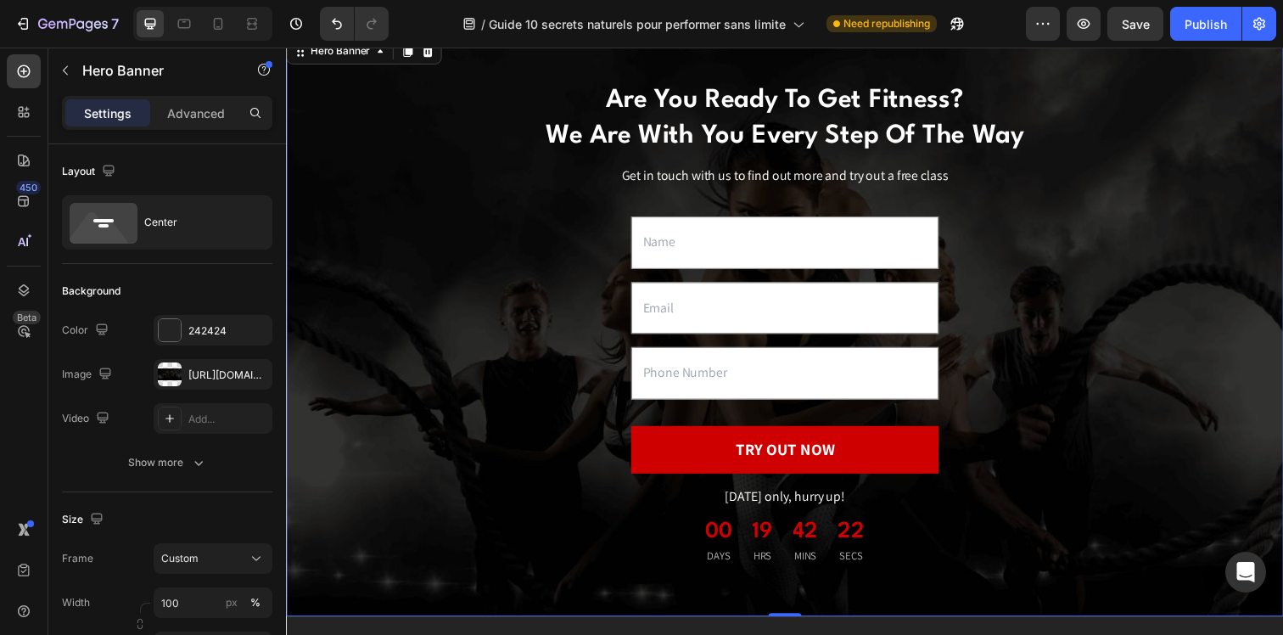
click at [408, 395] on div "Are You Ready To Get Fitness? We Are With You Every Step Of The Way Heading Get…" at bounding box center [795, 330] width 1018 height 499
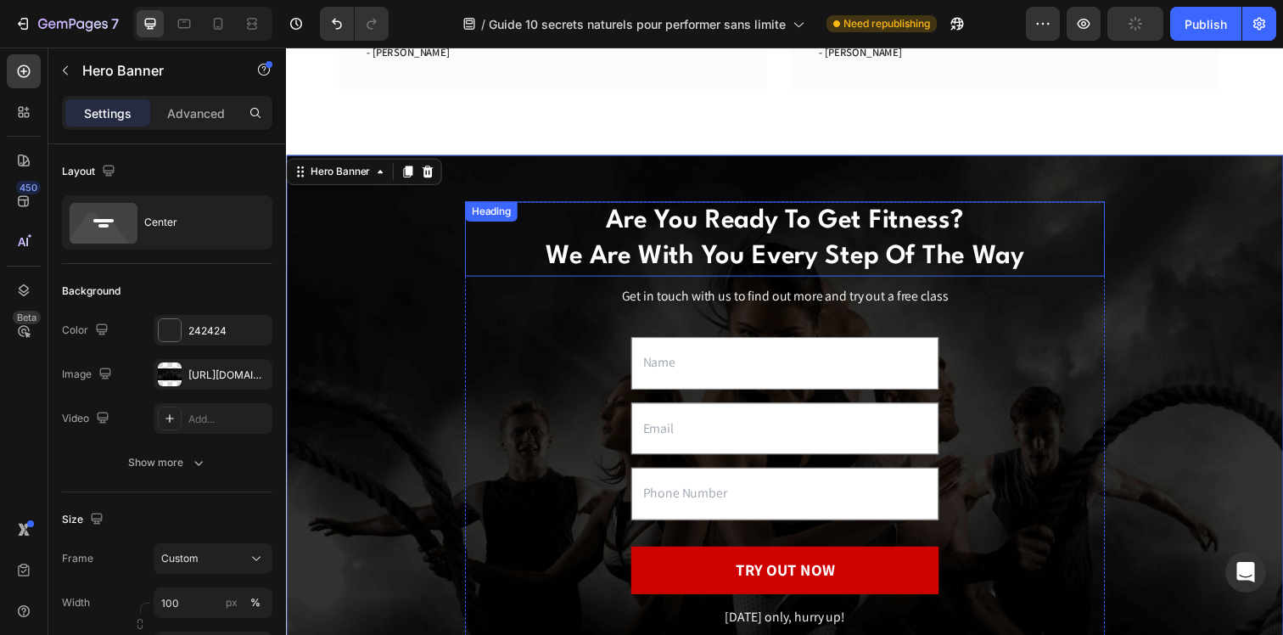
scroll to position [887, 0]
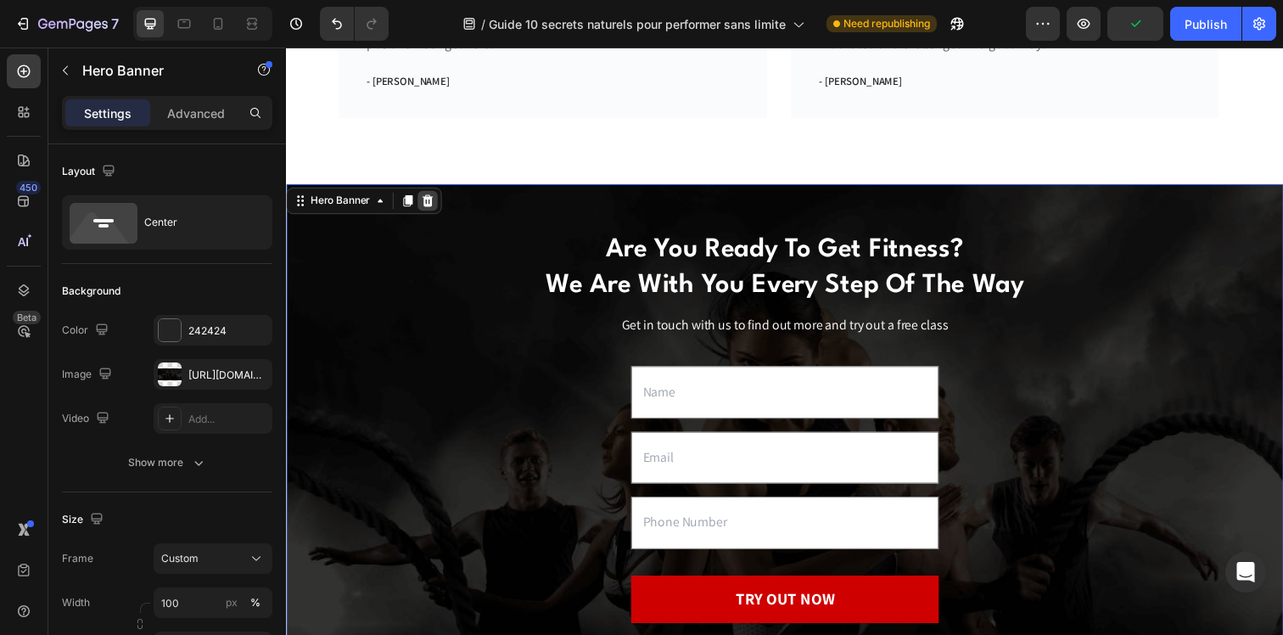
click at [430, 201] on icon at bounding box center [430, 204] width 11 height 12
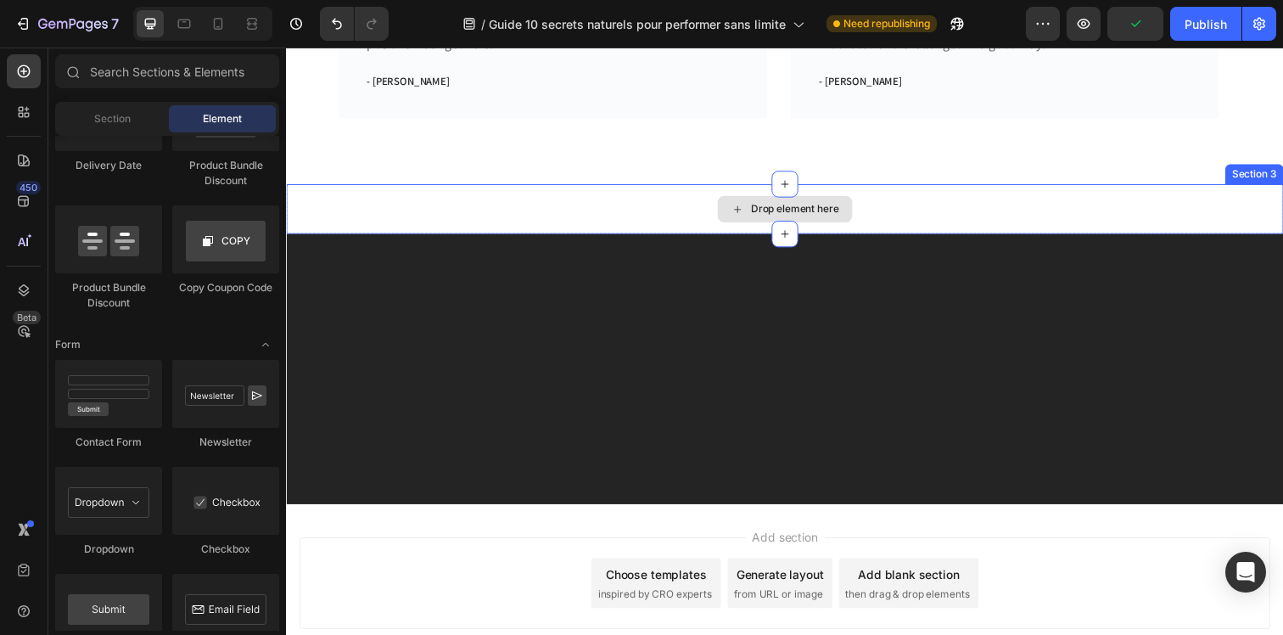
click at [458, 204] on div "Drop element here" at bounding box center [795, 212] width 1018 height 51
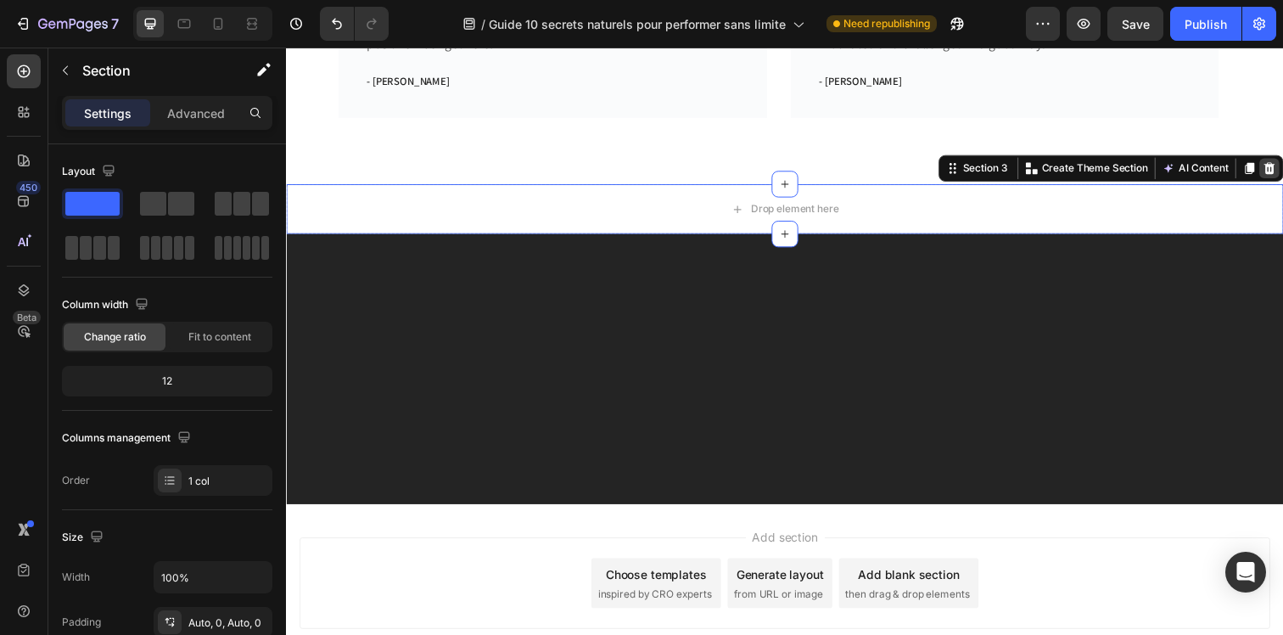
click at [1282, 169] on div at bounding box center [1289, 170] width 20 height 20
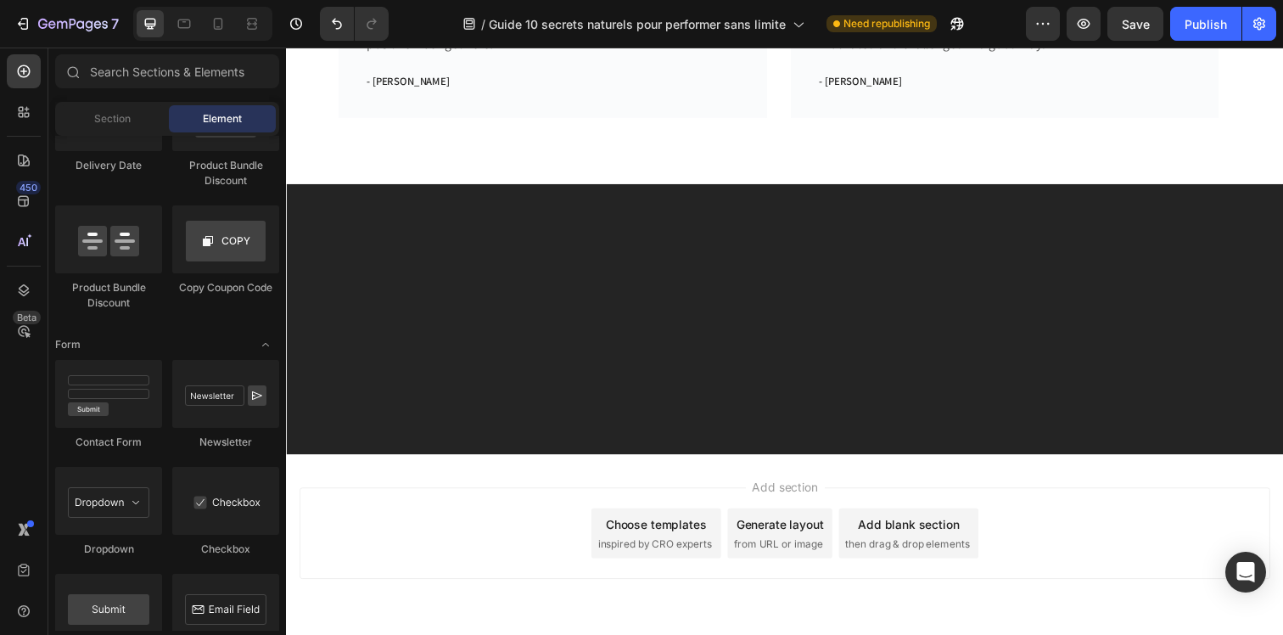
click at [1235, 234] on div at bounding box center [795, 325] width 1018 height 276
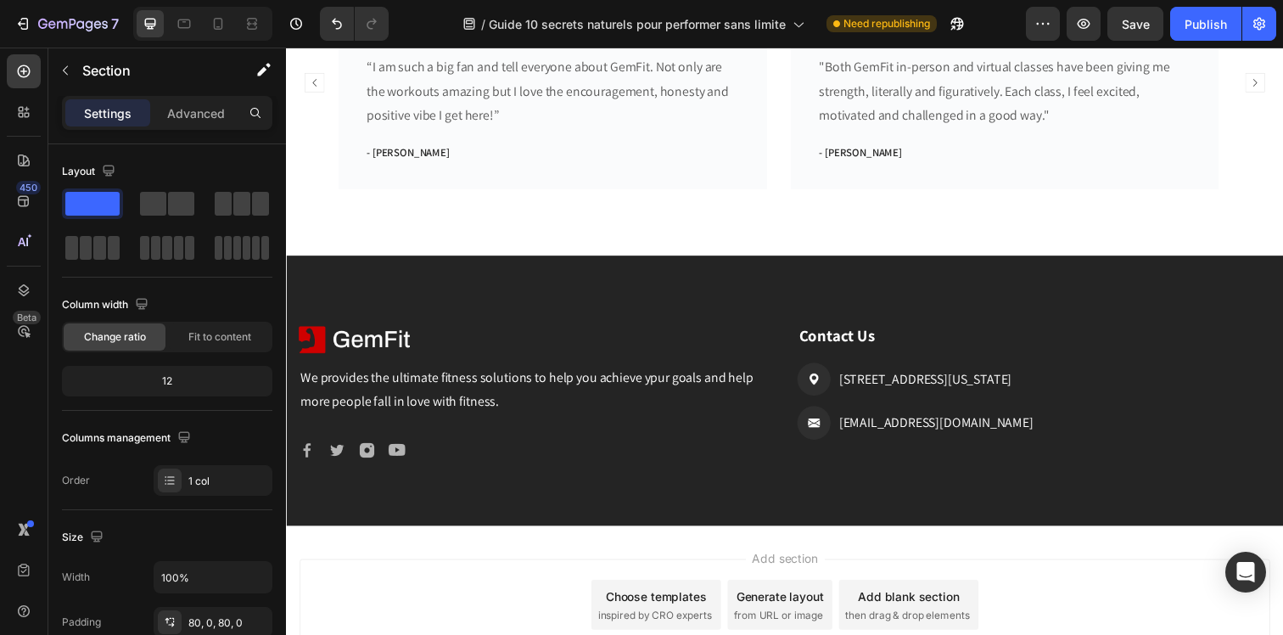
scroll to position [783, 0]
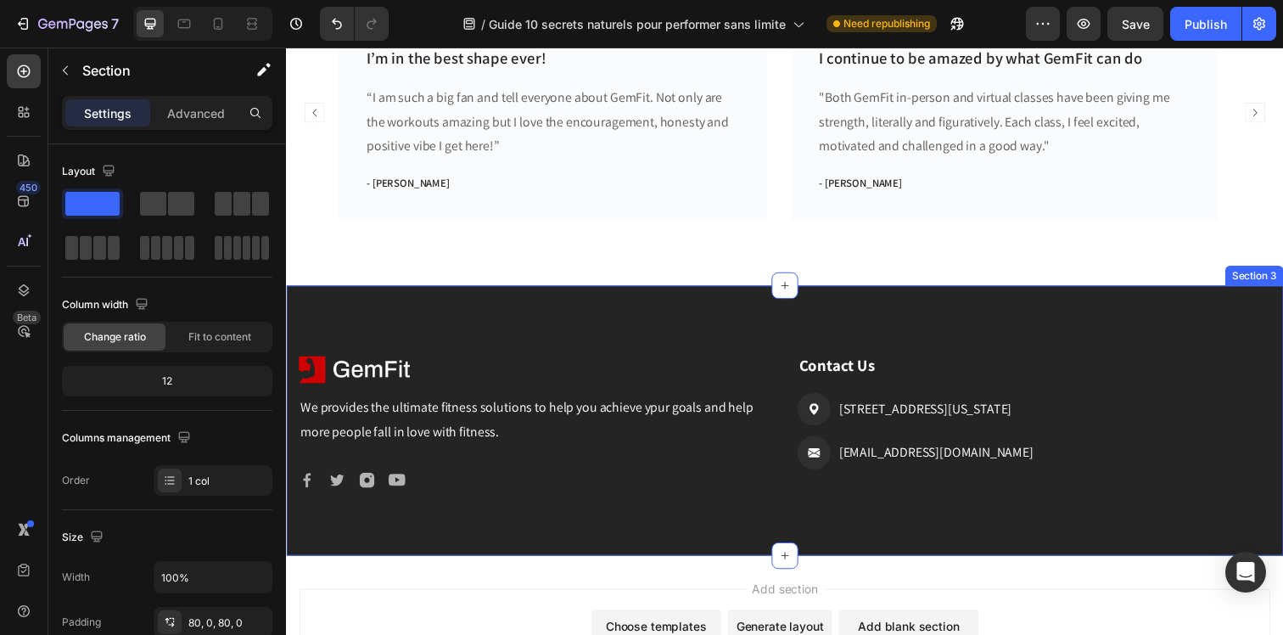
click at [452, 303] on div "Image We provides the ultimate fitness solutions to help you achieve ypur goals…" at bounding box center [795, 428] width 1018 height 276
click at [1253, 307] on div "Image We provides the ultimate fitness solutions to help you achieve ypur goals…" at bounding box center [795, 428] width 1018 height 276
click at [1141, 317] on div "Image We provides the ultimate fitness solutions to help you achieve ypur goals…" at bounding box center [795, 428] width 1018 height 276
click at [1255, 302] on div "Image We provides the ultimate fitness solutions to help you achieve ypur goals…" at bounding box center [795, 428] width 1018 height 276
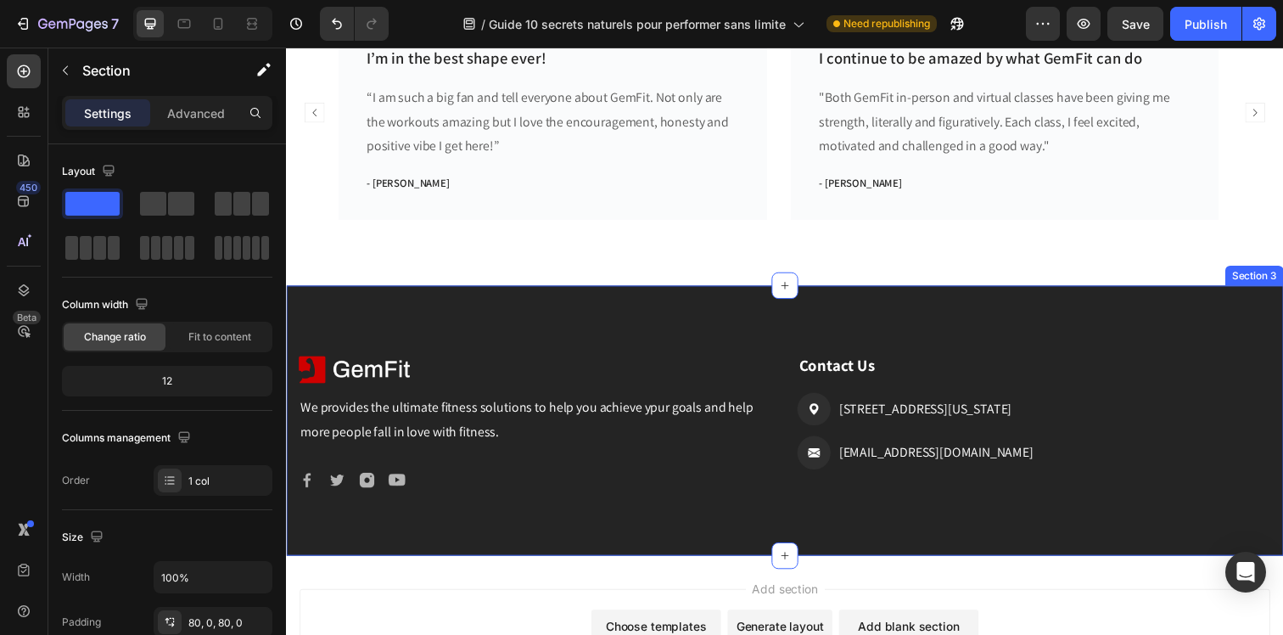
click at [1265, 283] on div "Section 3" at bounding box center [1274, 279] width 53 height 15
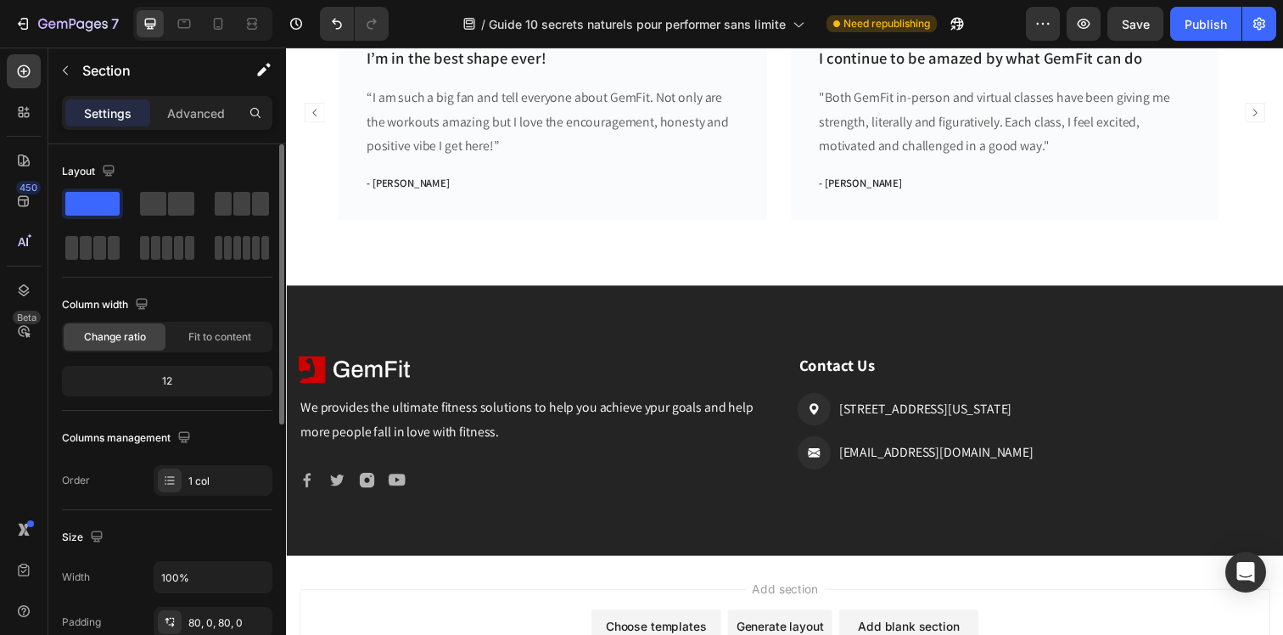
scroll to position [496, 0]
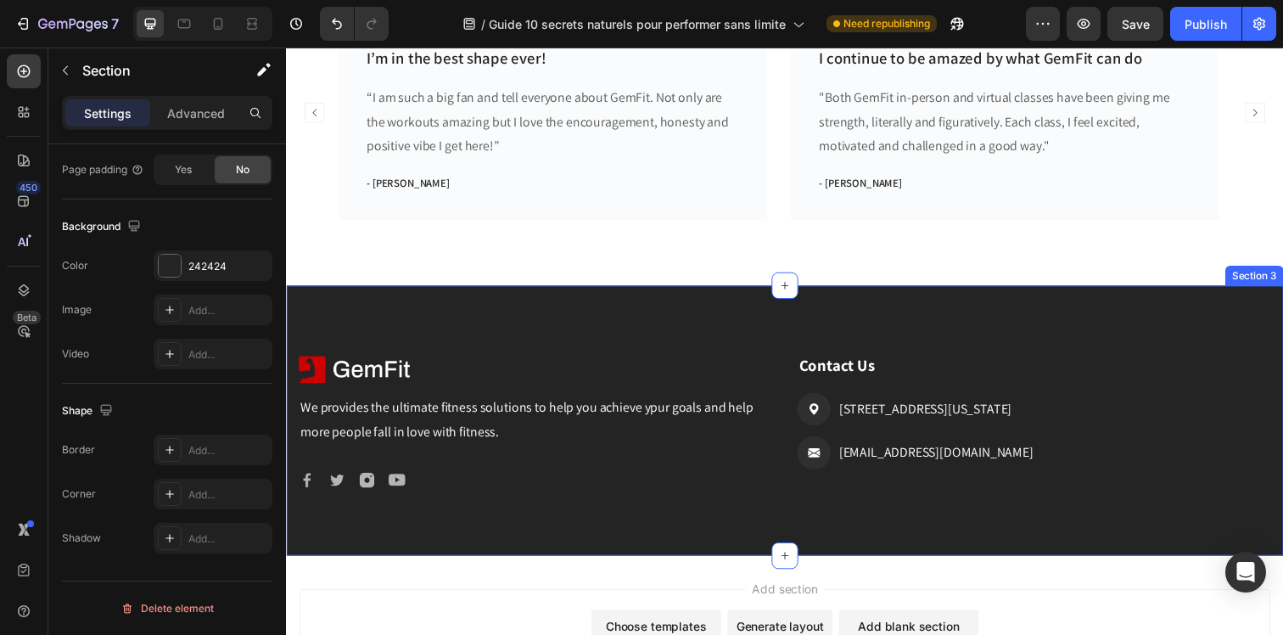
click at [413, 531] on div "Image We provides the ultimate fitness solutions to help you achieve ypur goals…" at bounding box center [795, 428] width 1018 height 276
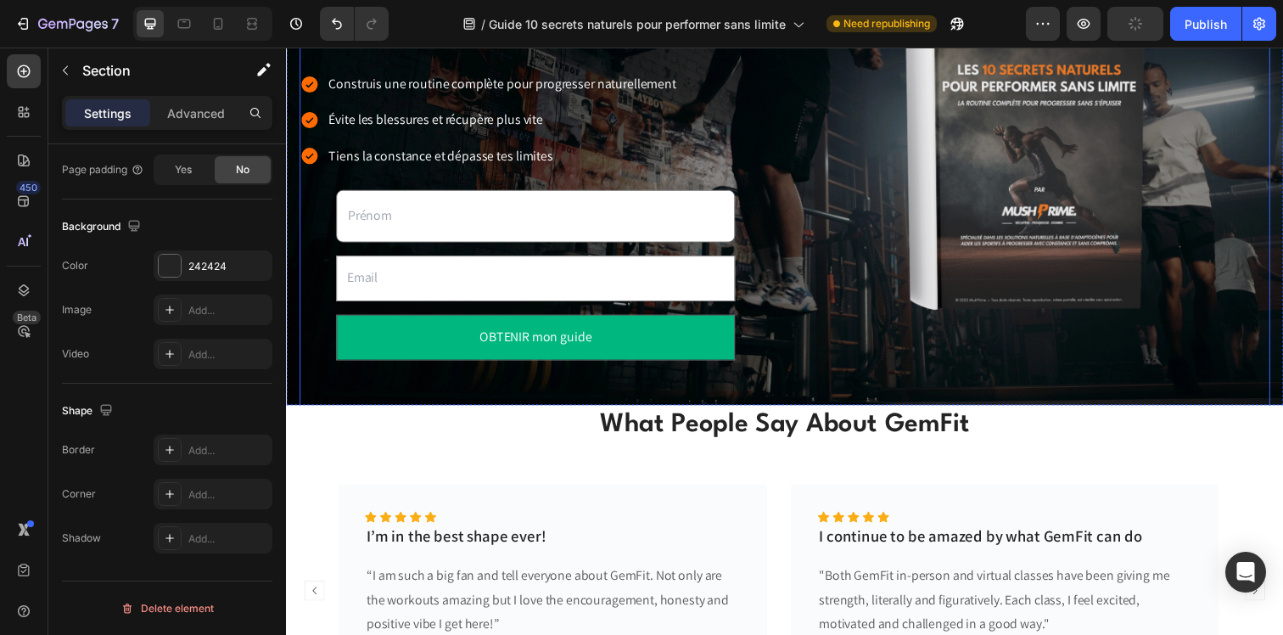
scroll to position [249, 0]
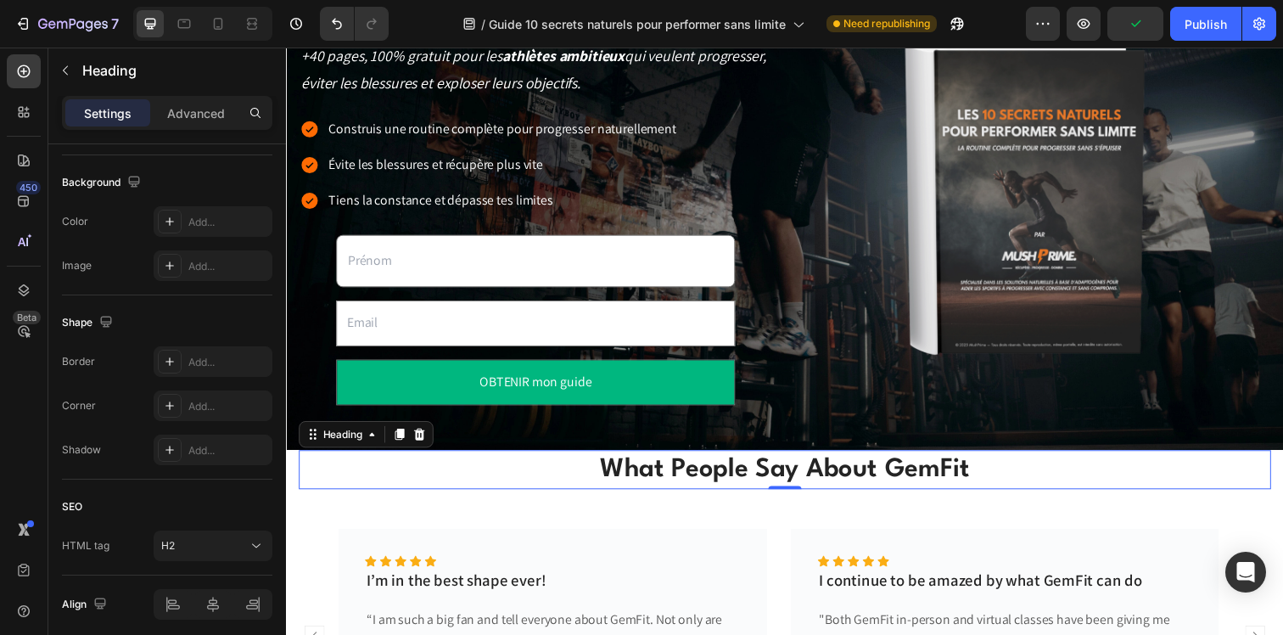
click at [521, 488] on p "What People Say About GemFit" at bounding box center [794, 478] width 989 height 36
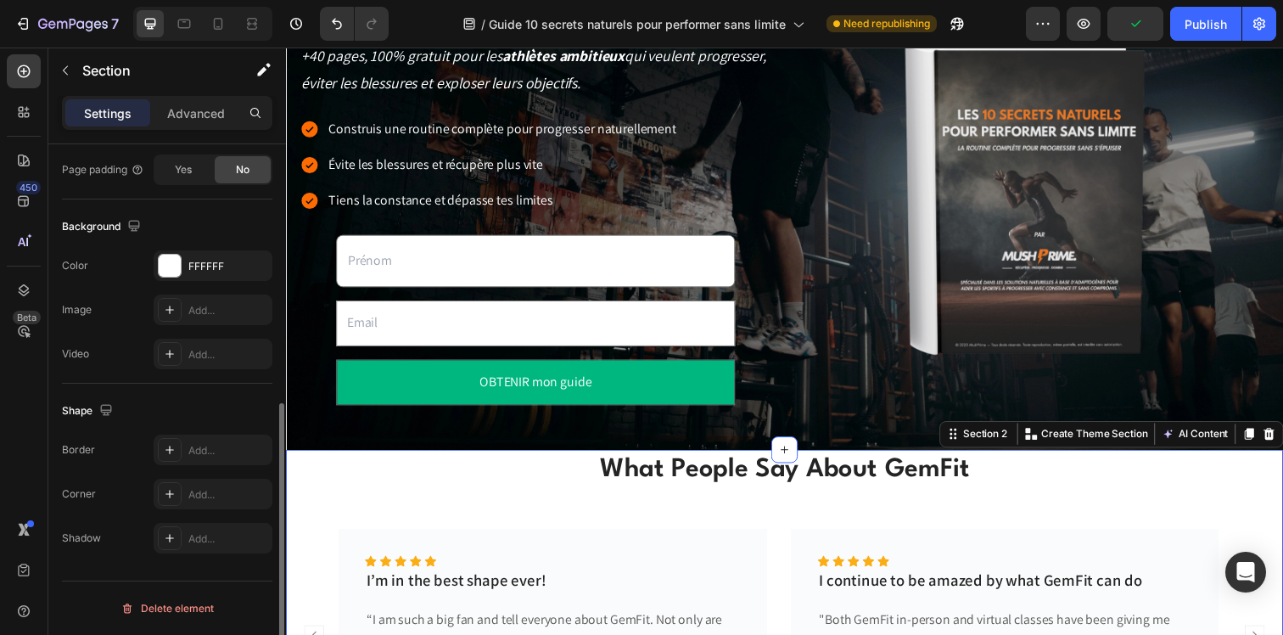
click at [290, 504] on div "What People Say About GemFit Heading Icon Icon Icon Icon Icon Icon List Hoz I’m…" at bounding box center [795, 641] width 1018 height 366
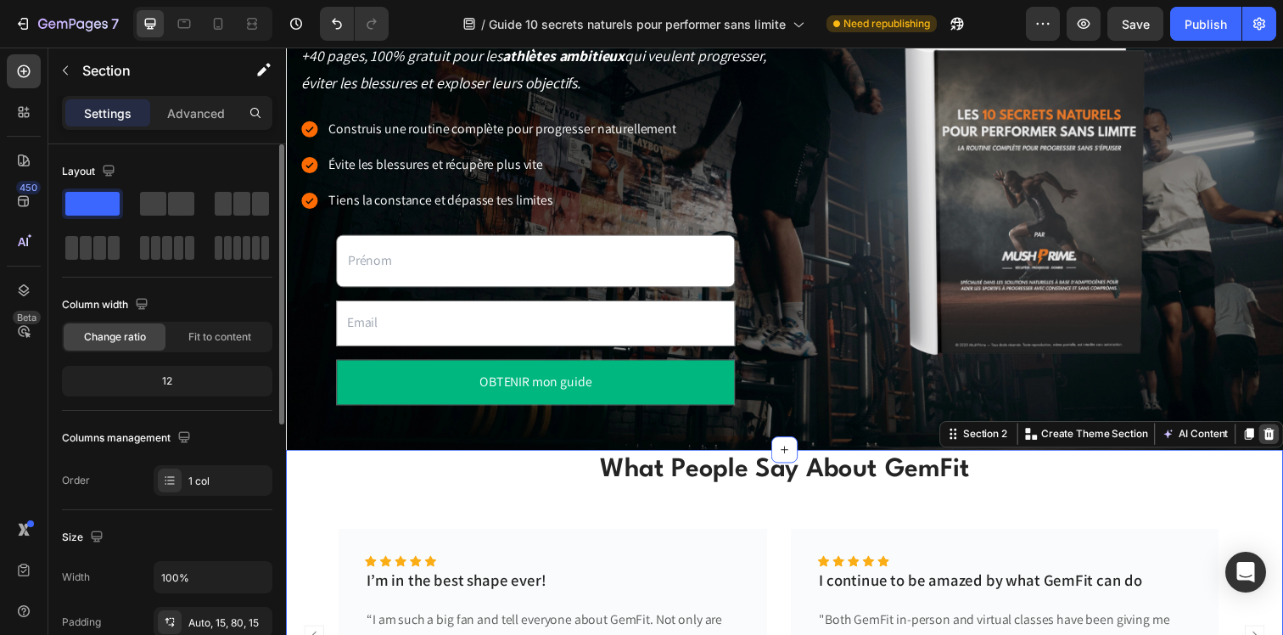
click at [1282, 436] on icon at bounding box center [1290, 442] width 11 height 12
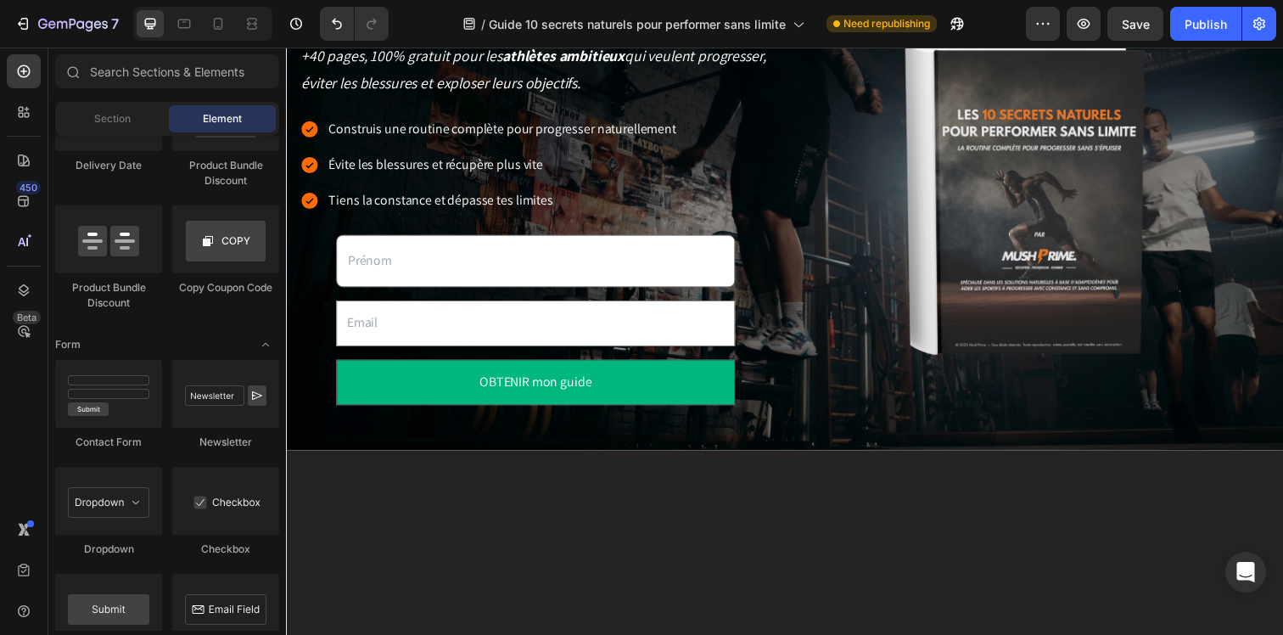
click at [1268, 490] on div at bounding box center [795, 596] width 1018 height 276
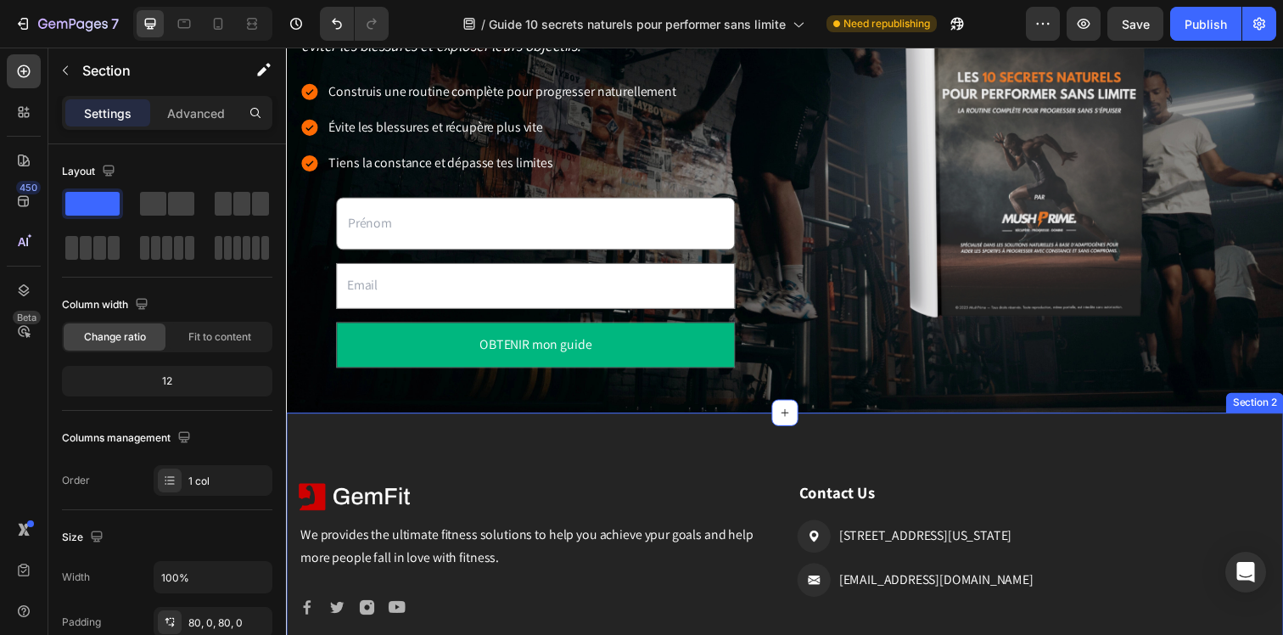
scroll to position [580, 0]
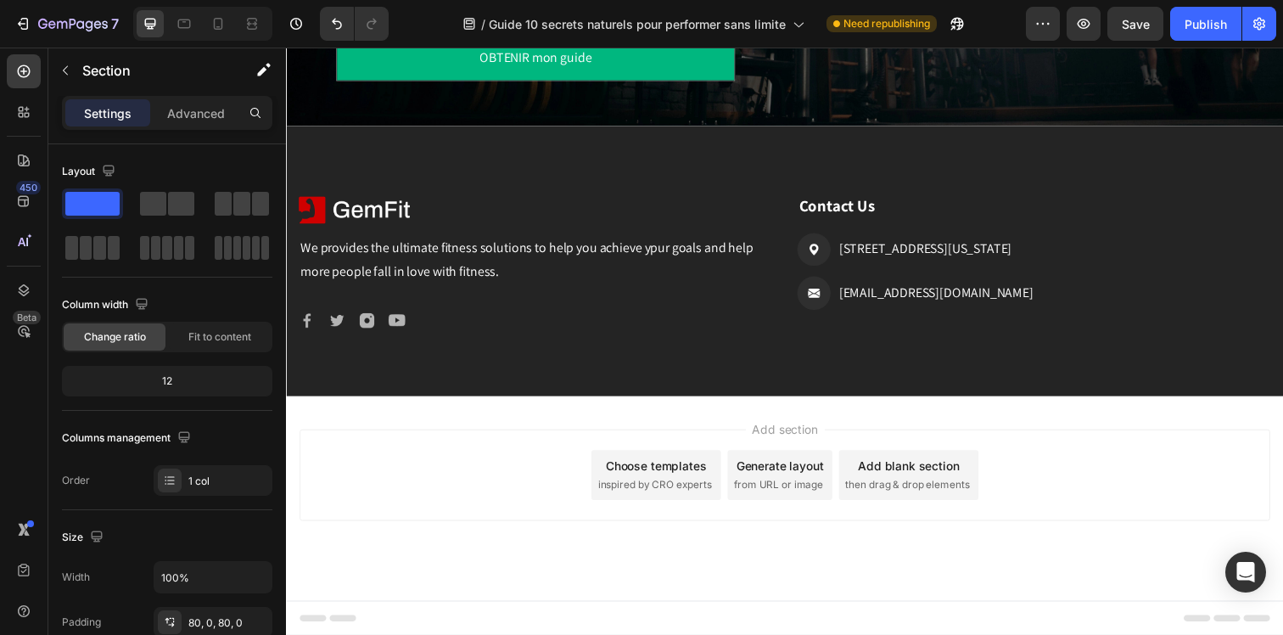
click at [554, 383] on div "Image We provides the ultimate fitness solutions to help you achieve ypur goals…" at bounding box center [795, 265] width 1018 height 276
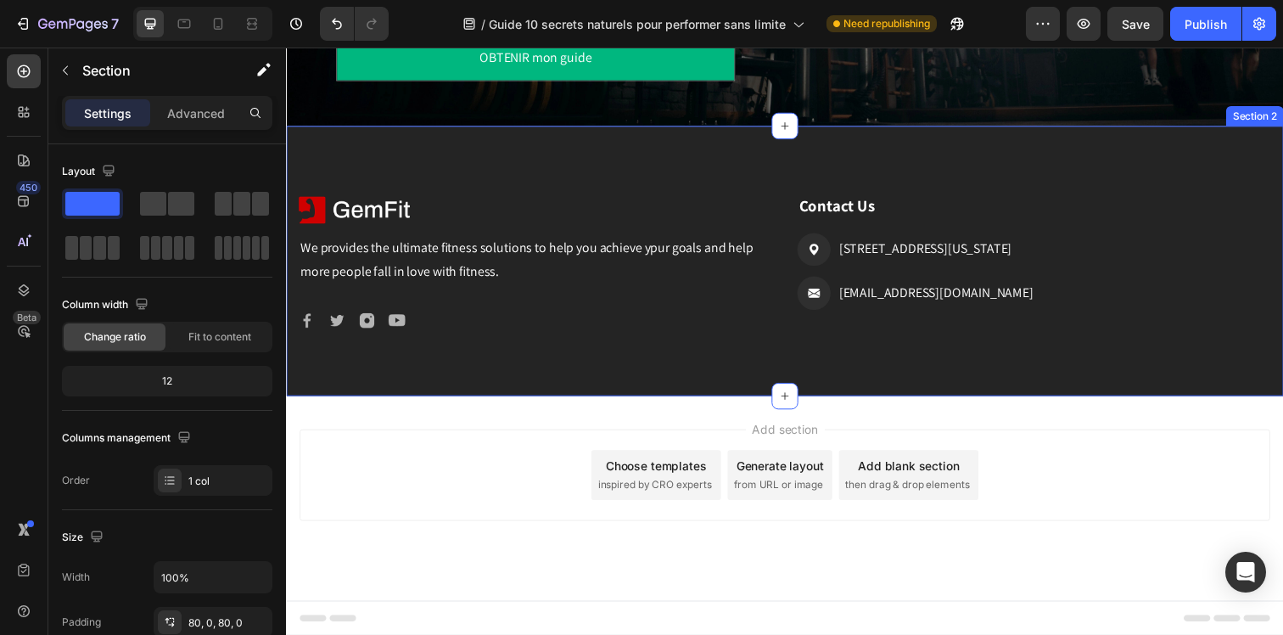
click at [808, 349] on div "Image We provides the ultimate fitness solutions to help you achieve ypur goals…" at bounding box center [795, 265] width 1018 height 276
click at [809, 348] on div "Image We provides the ultimate fitness solutions to help you achieve ypur goals…" at bounding box center [795, 265] width 1018 height 276
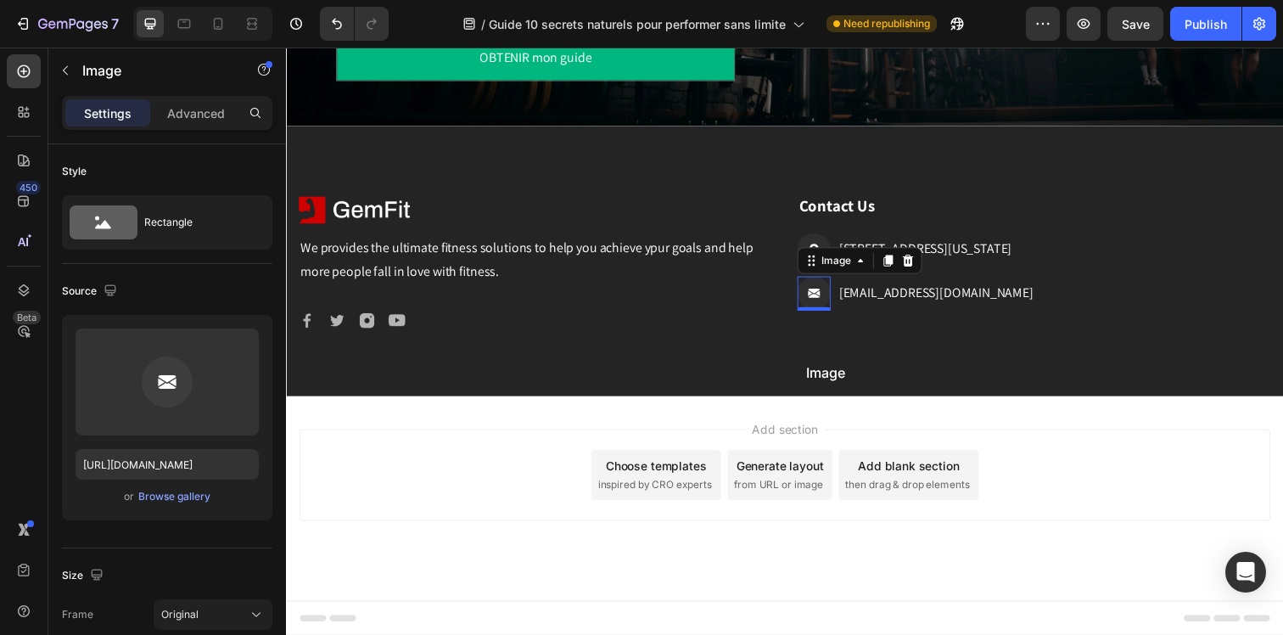
drag, startPoint x: 825, startPoint y: 278, endPoint x: 803, endPoint y: 362, distance: 86.6
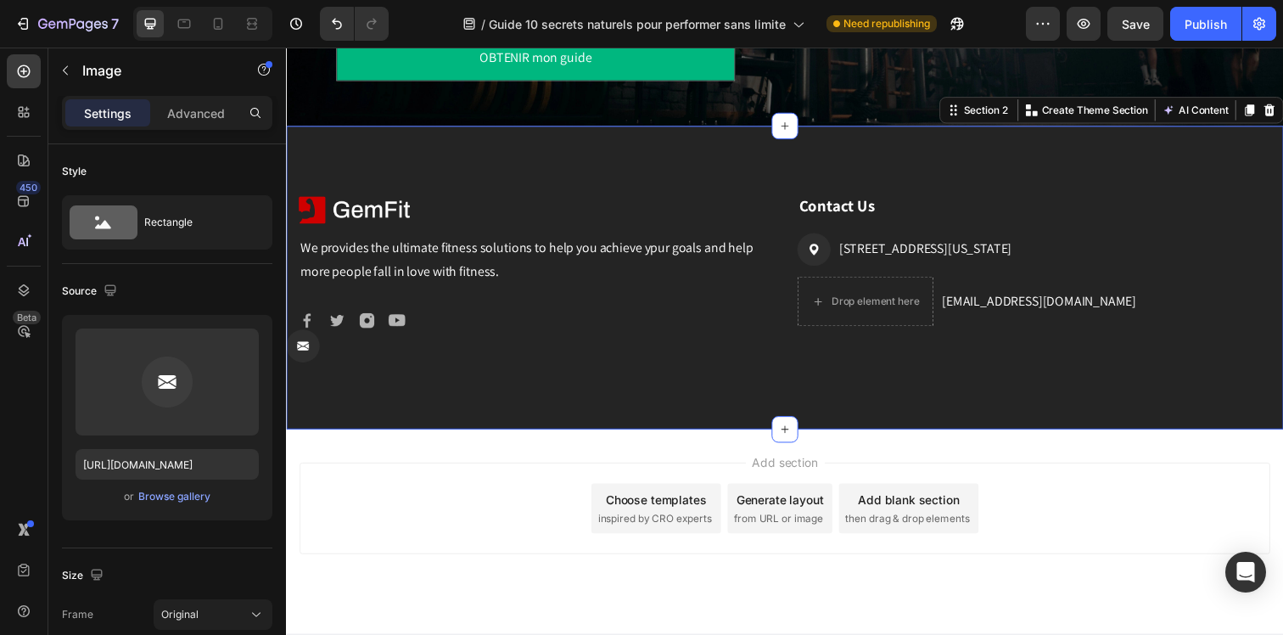
click at [803, 384] on div "Image We provides the ultimate fitness solutions to help you achieve ypur goals…" at bounding box center [795, 282] width 1018 height 310
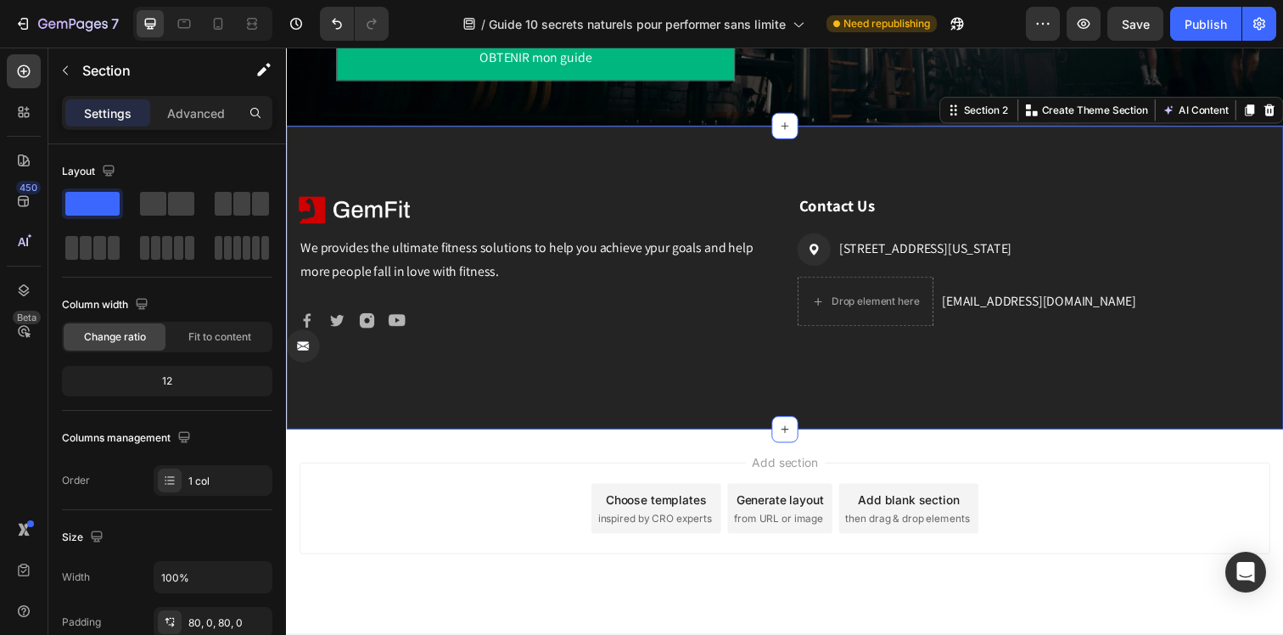
click at [1282, 111] on div "Section 2 Create Theme Section AI Content Write with GemAI What would you like …" at bounding box center [1128, 111] width 351 height 27
click at [1282, 110] on div at bounding box center [1289, 111] width 20 height 20
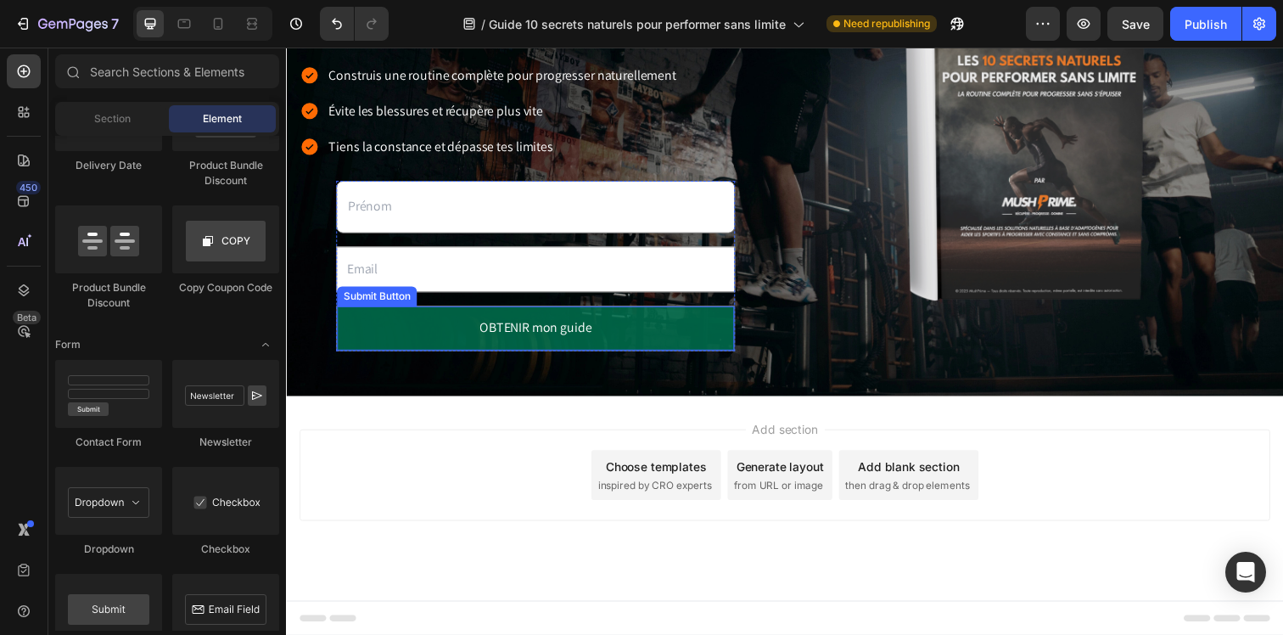
click at [402, 340] on button "OBTENIR mon guide" at bounding box center [541, 333] width 406 height 45
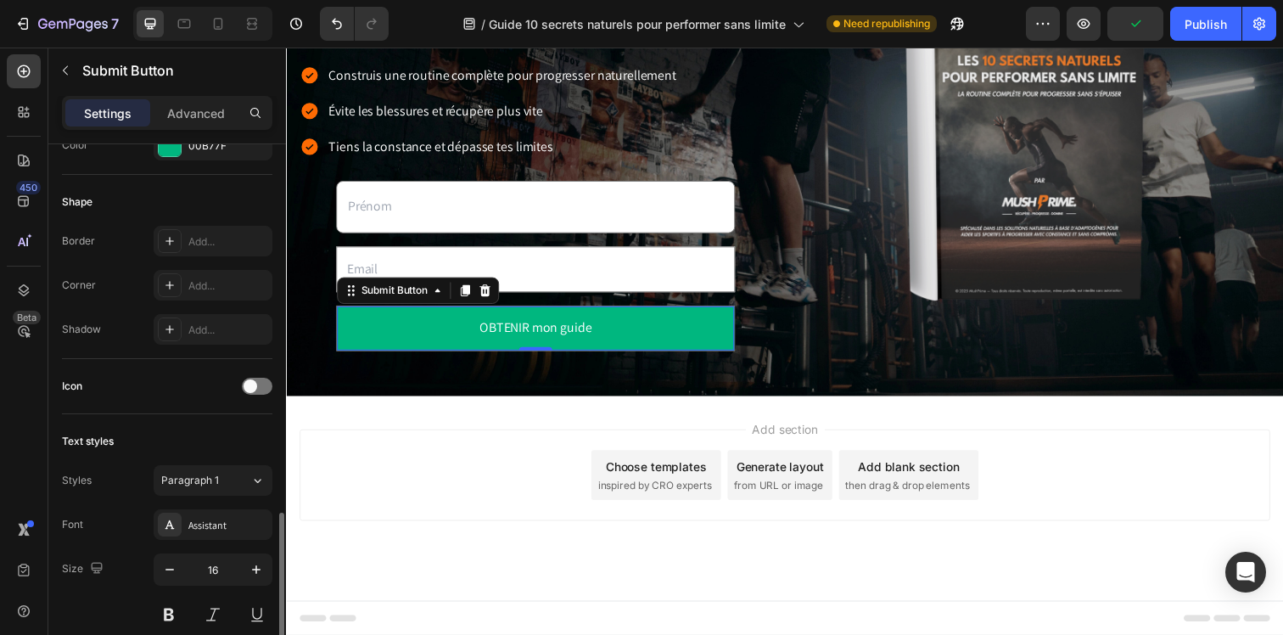
scroll to position [493, 0]
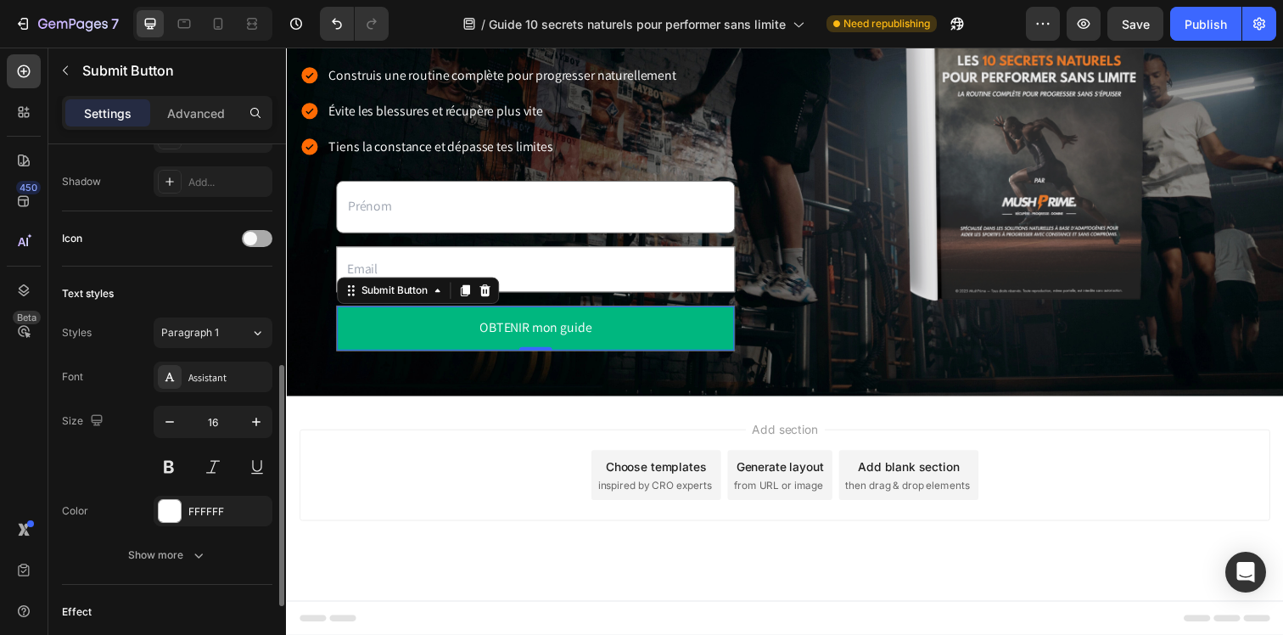
click at [254, 238] on span at bounding box center [250, 239] width 14 height 14
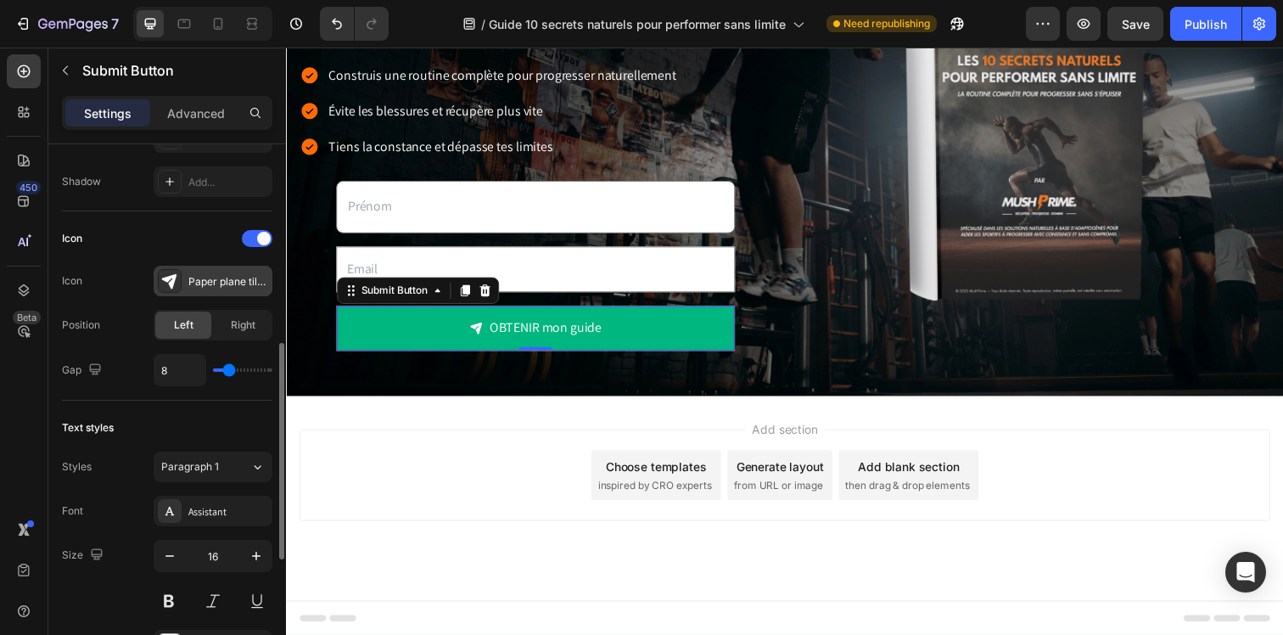
click at [236, 271] on div "Paper plane tilt filled" at bounding box center [213, 281] width 119 height 31
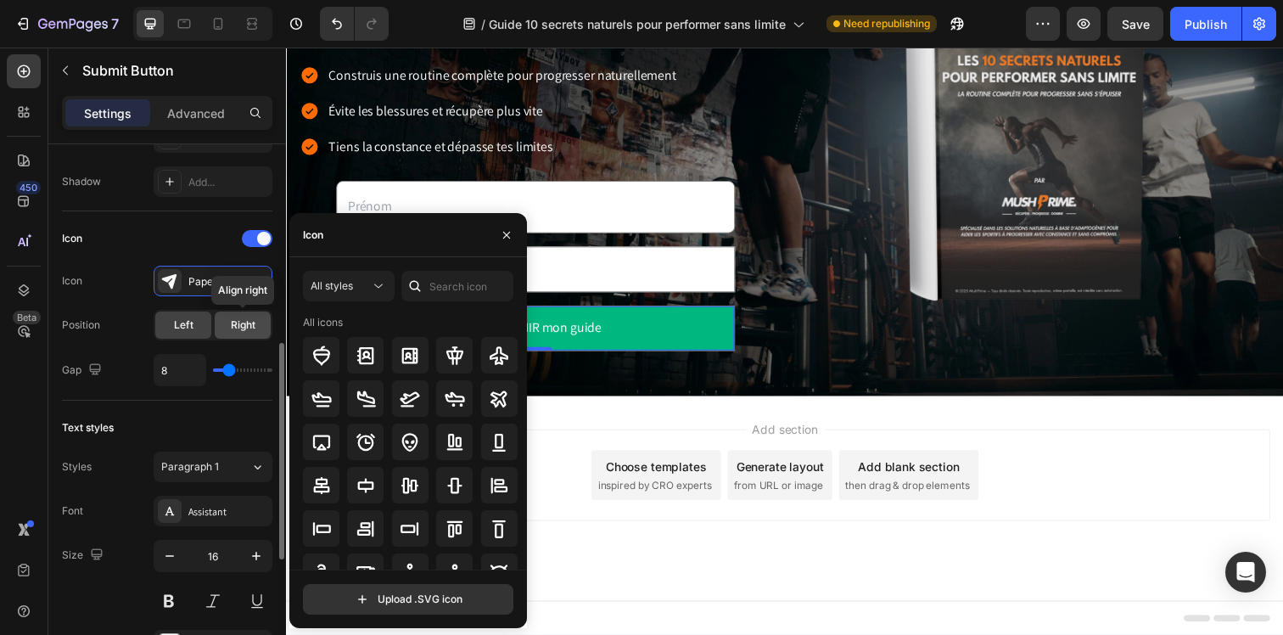
click at [244, 322] on span "Right" at bounding box center [243, 324] width 25 height 15
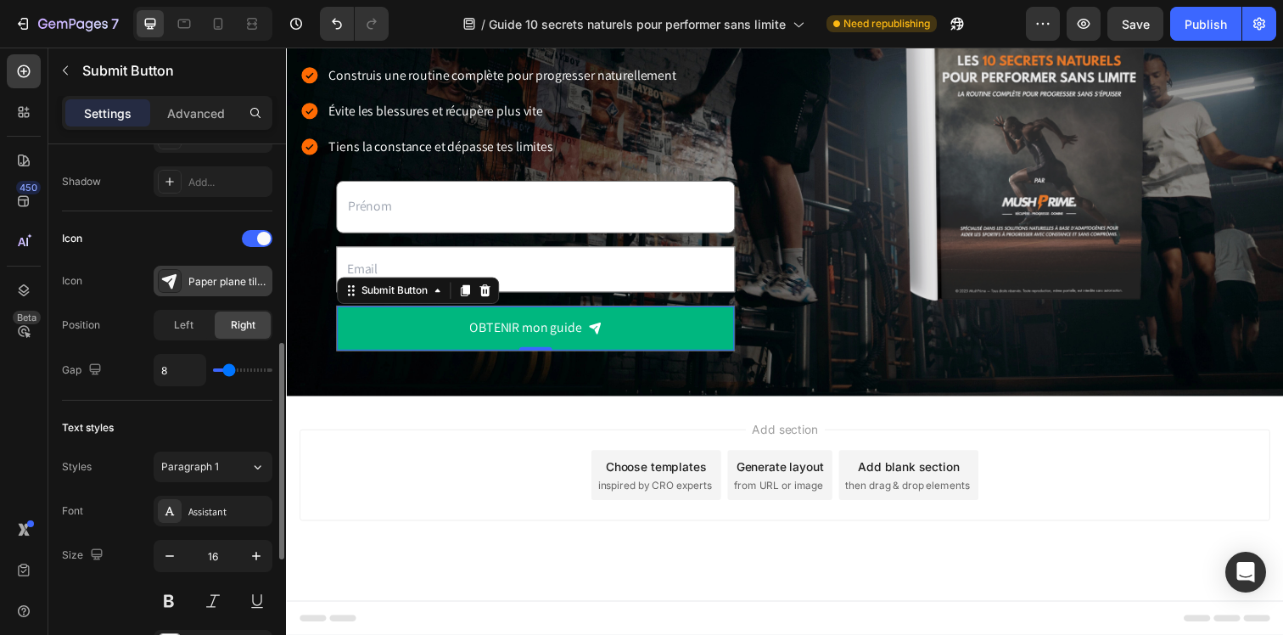
click at [221, 283] on div "Paper plane tilt filled" at bounding box center [228, 281] width 80 height 15
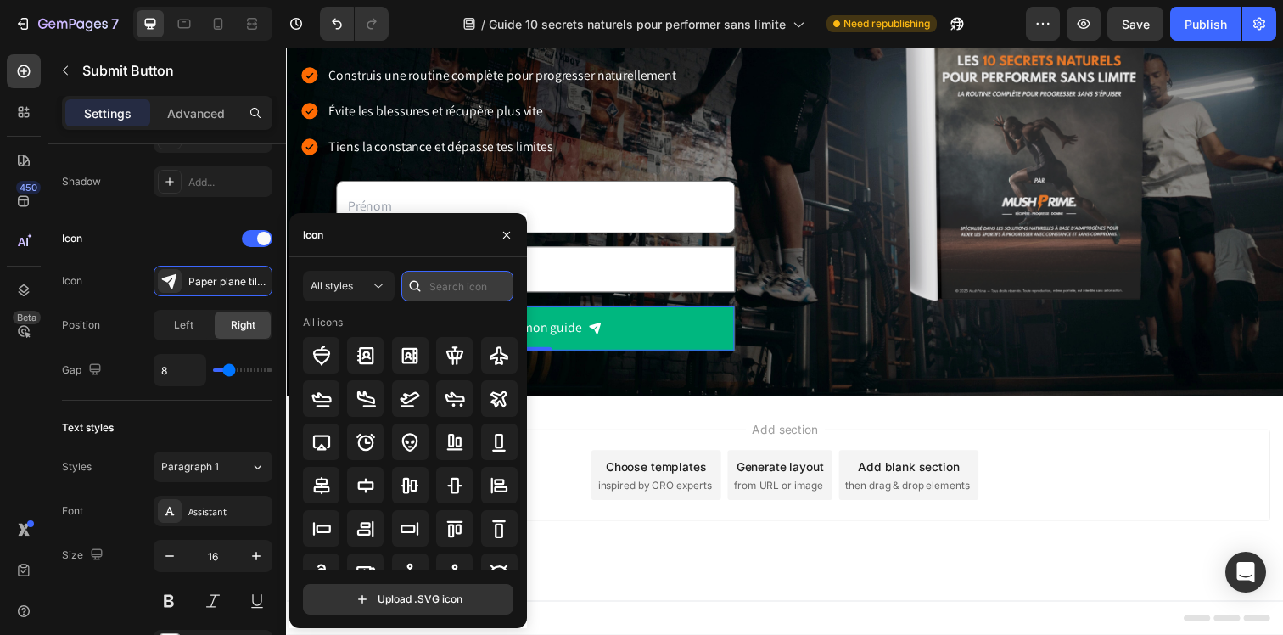
click at [447, 280] on input "text" at bounding box center [457, 286] width 112 height 31
click at [346, 286] on span "All styles" at bounding box center [332, 285] width 42 height 13
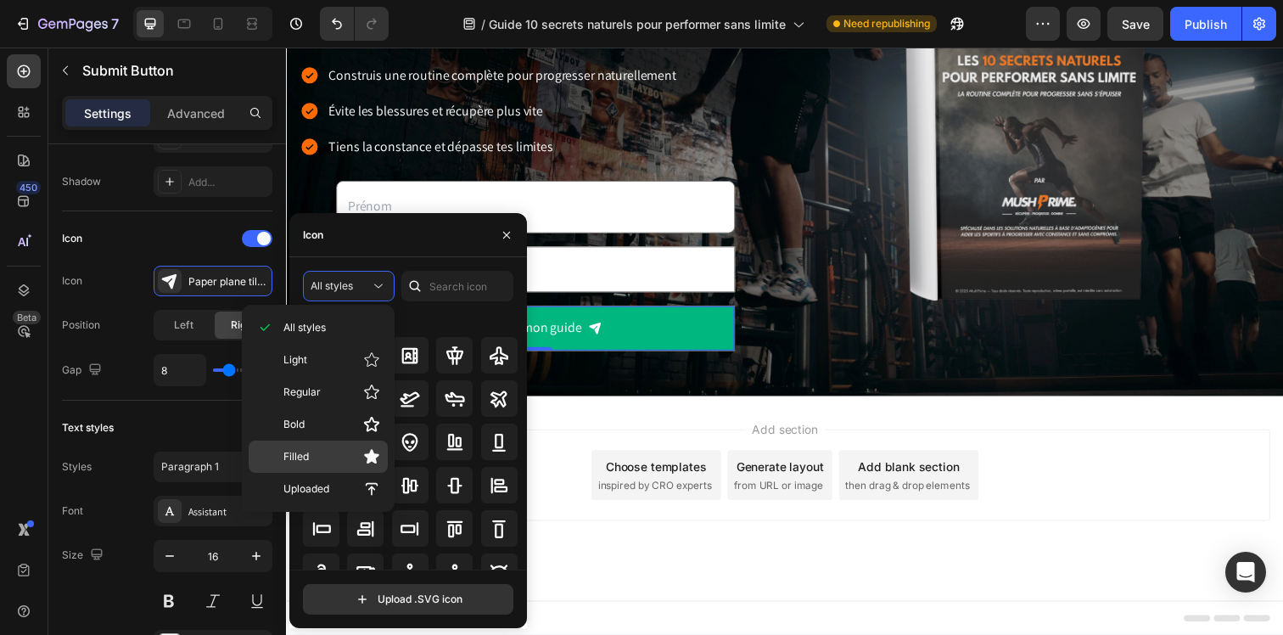
click at [339, 442] on div "Filled" at bounding box center [318, 456] width 139 height 32
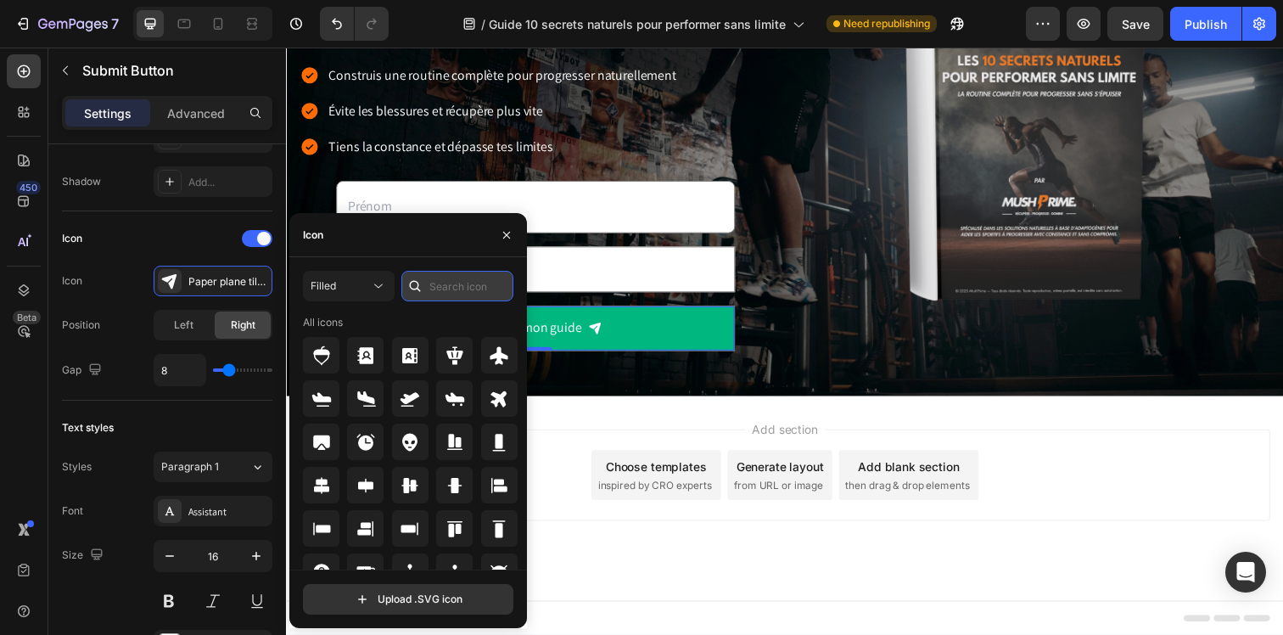
click at [434, 285] on input "text" at bounding box center [457, 286] width 112 height 31
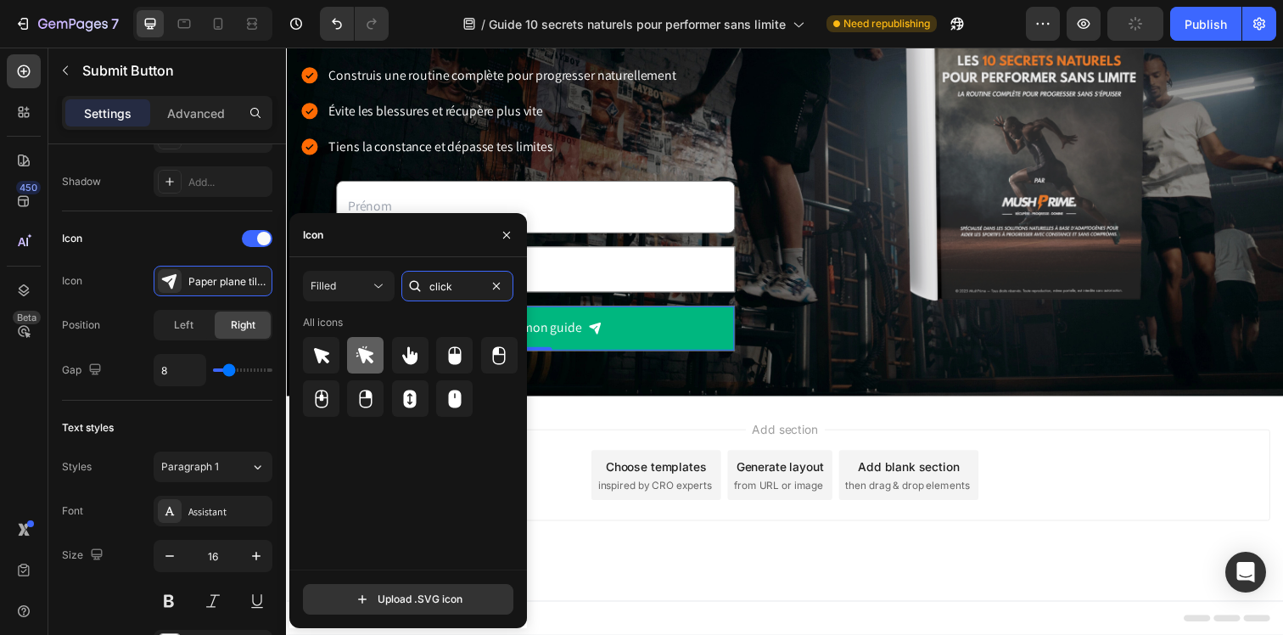
type input "click"
click at [381, 353] on div at bounding box center [365, 355] width 36 height 36
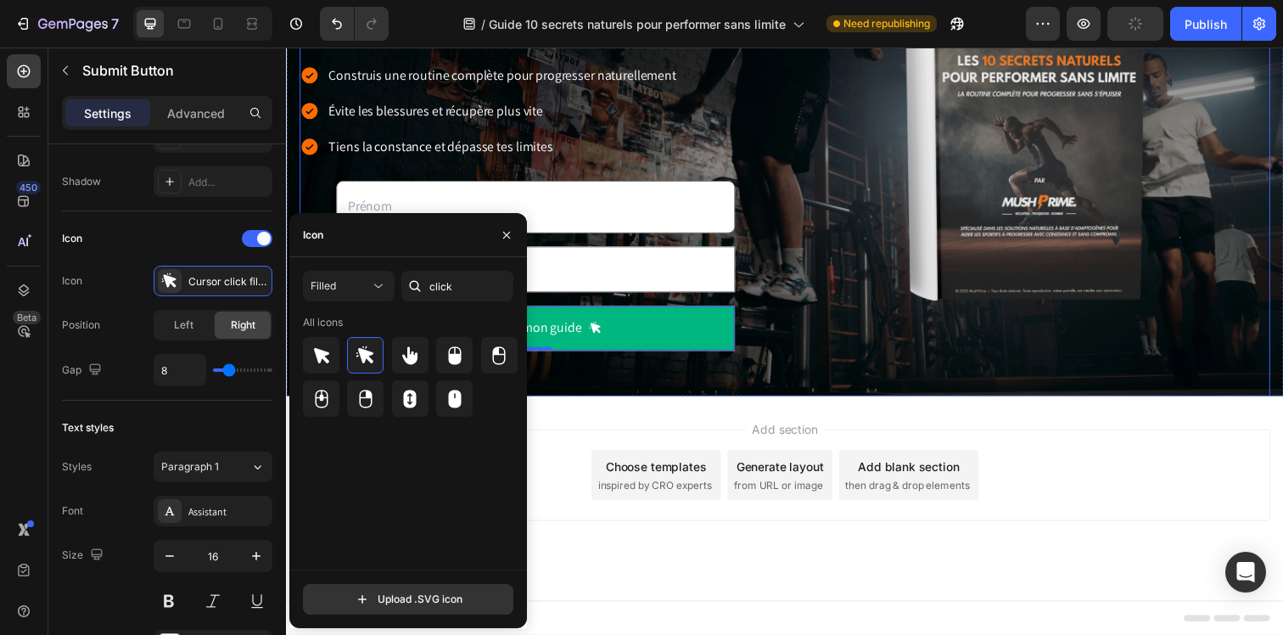
click at [613, 383] on div "90% des sportifs progressent moins vite qu’ils ne le pourraient à cause d’une m…" at bounding box center [794, 125] width 991 height 641
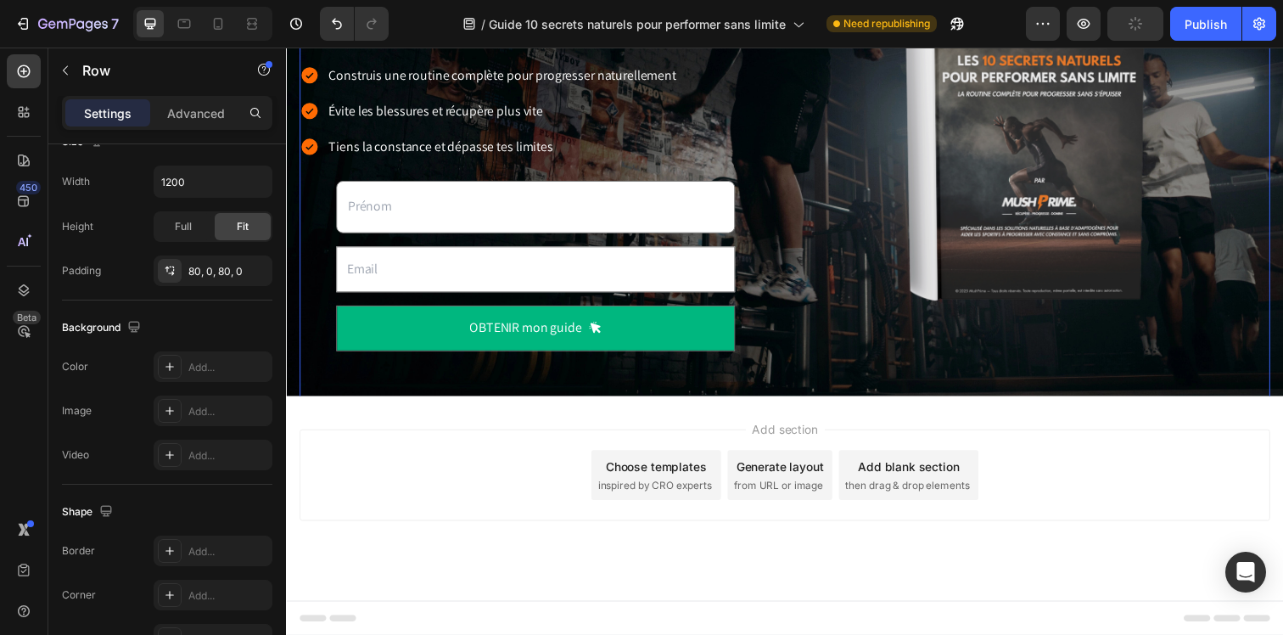
scroll to position [0, 0]
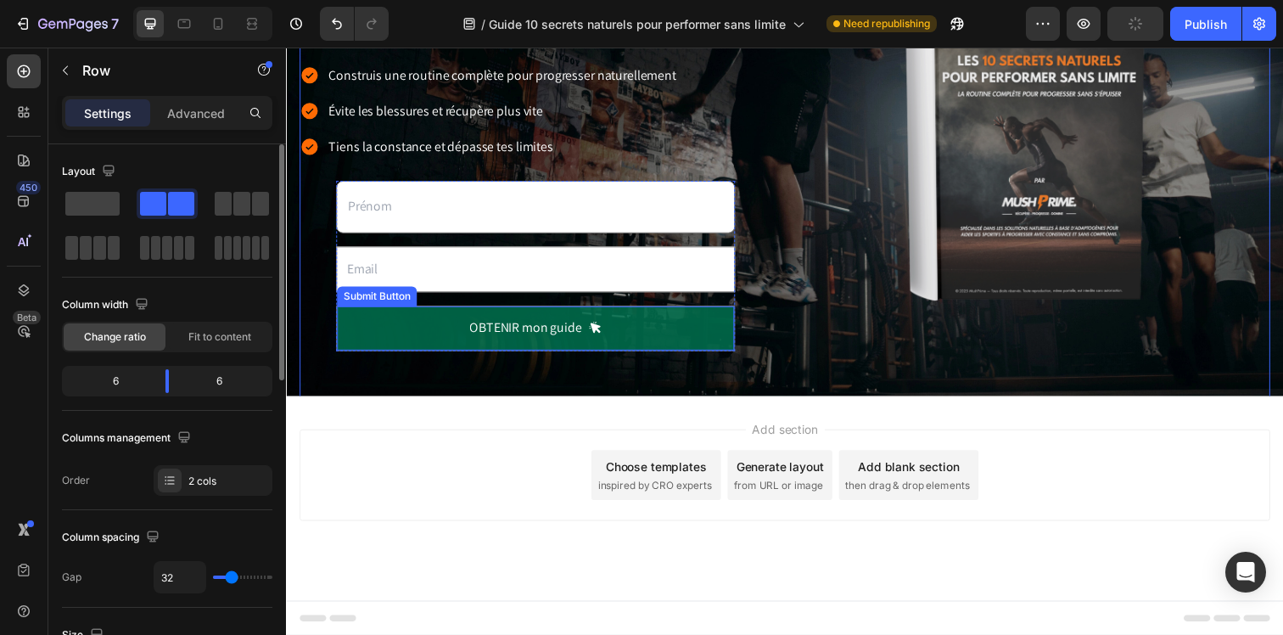
click at [402, 329] on button "OBTENIR mon guide" at bounding box center [541, 333] width 406 height 45
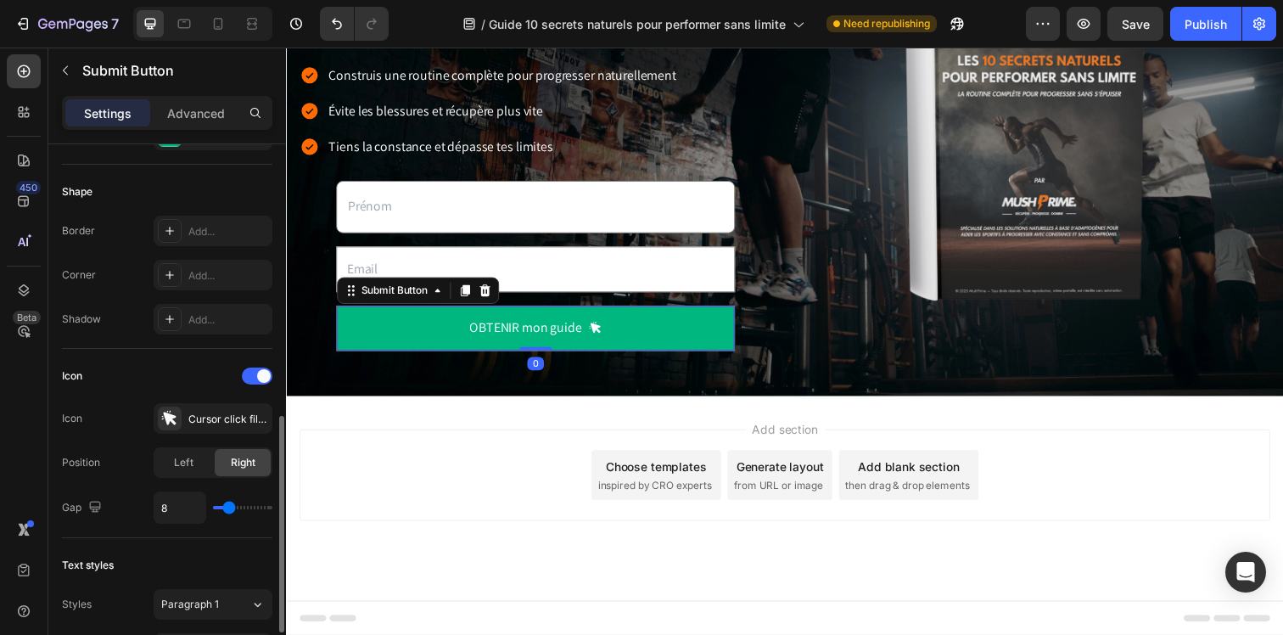
scroll to position [583, 0]
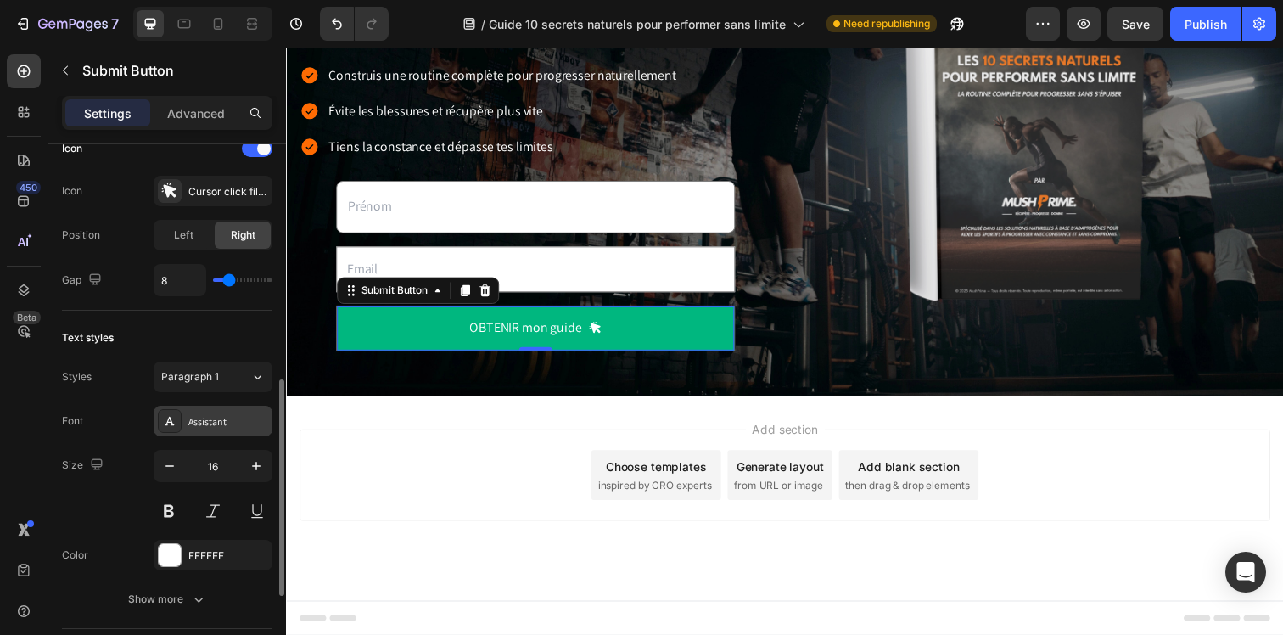
click at [178, 427] on div at bounding box center [170, 421] width 24 height 24
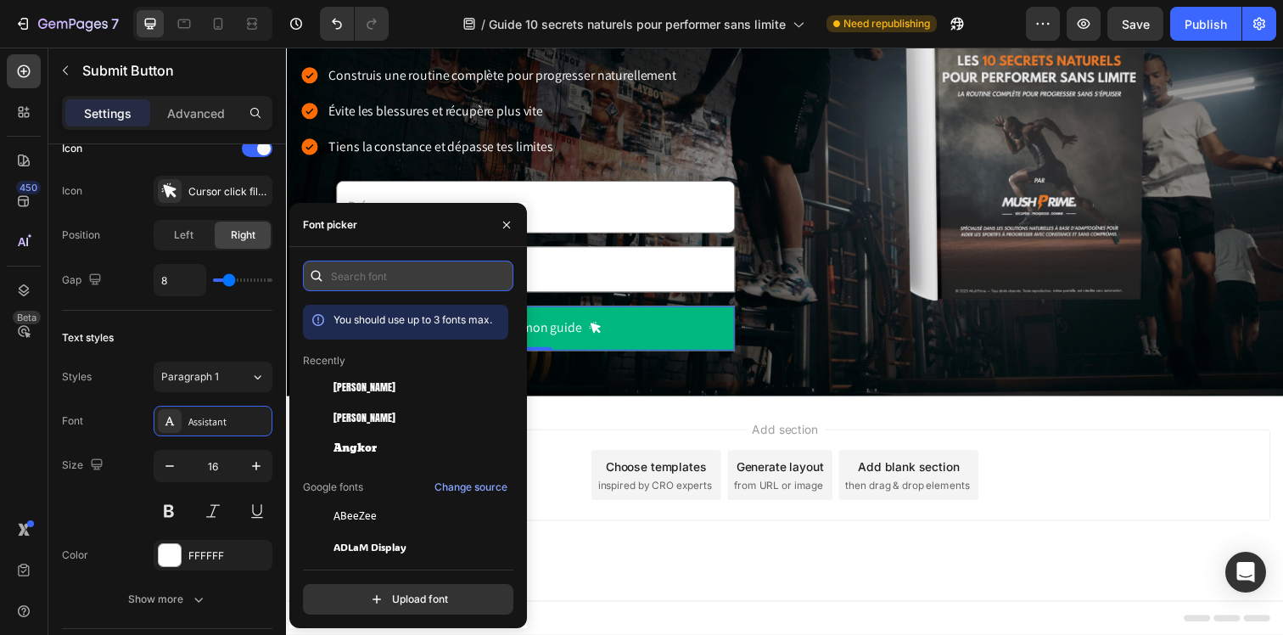
click at [389, 274] on input "text" at bounding box center [408, 275] width 210 height 31
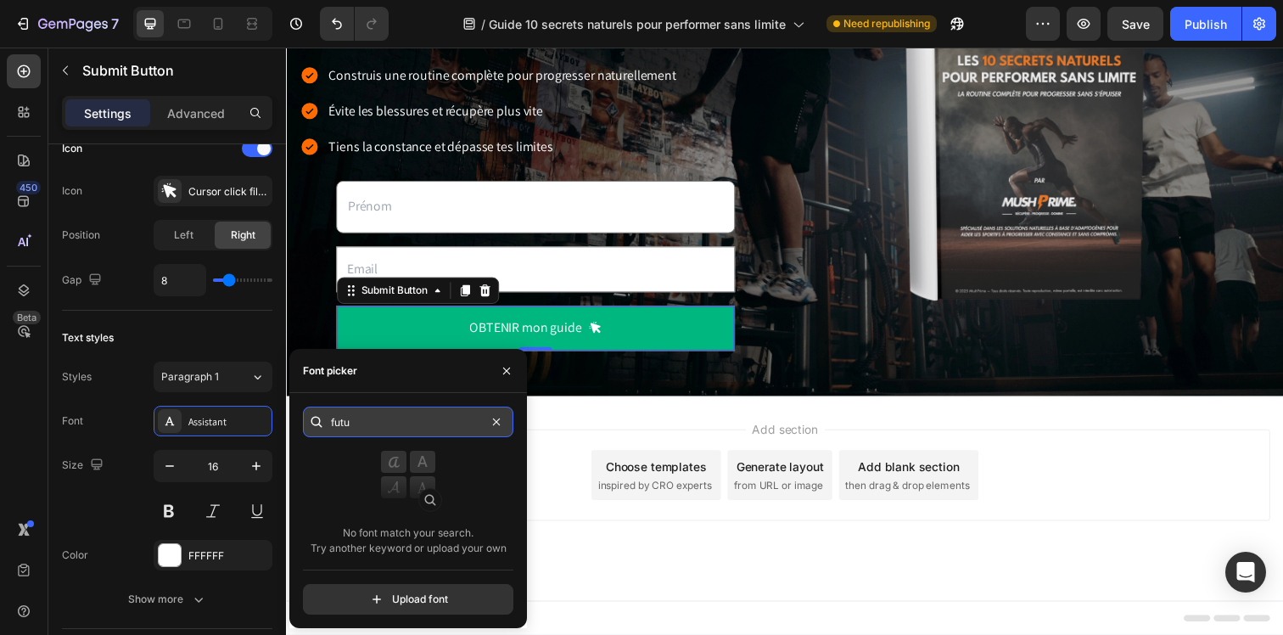
click at [372, 426] on input "futu" at bounding box center [408, 421] width 210 height 31
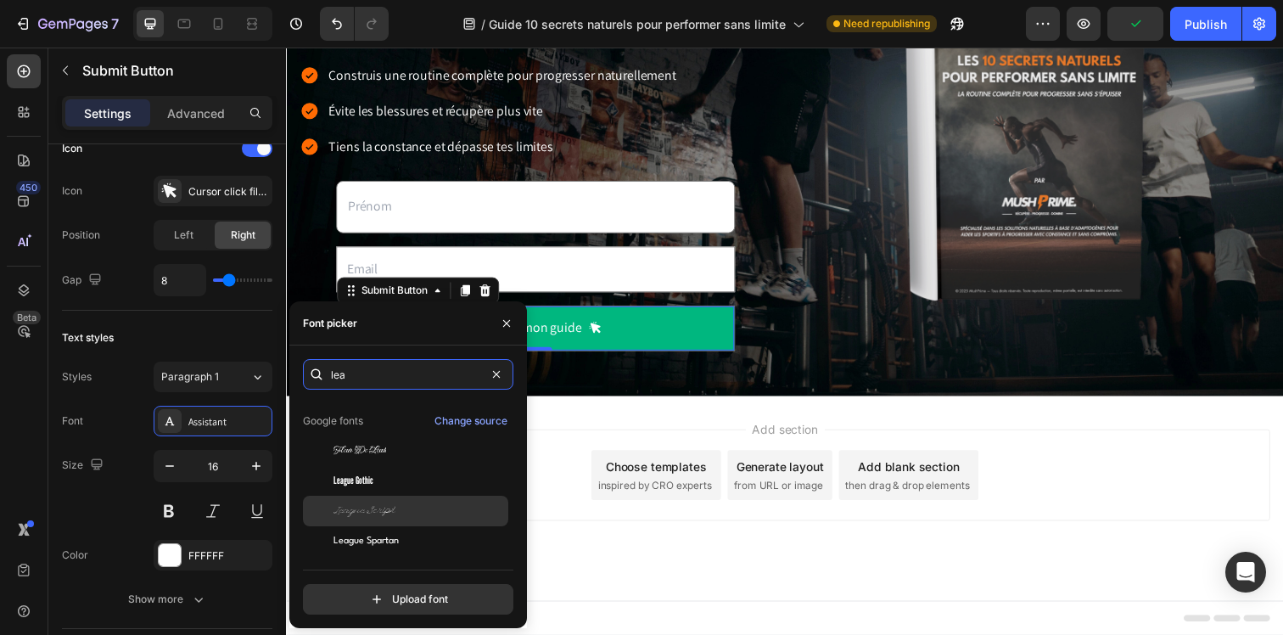
scroll to position [42, 0]
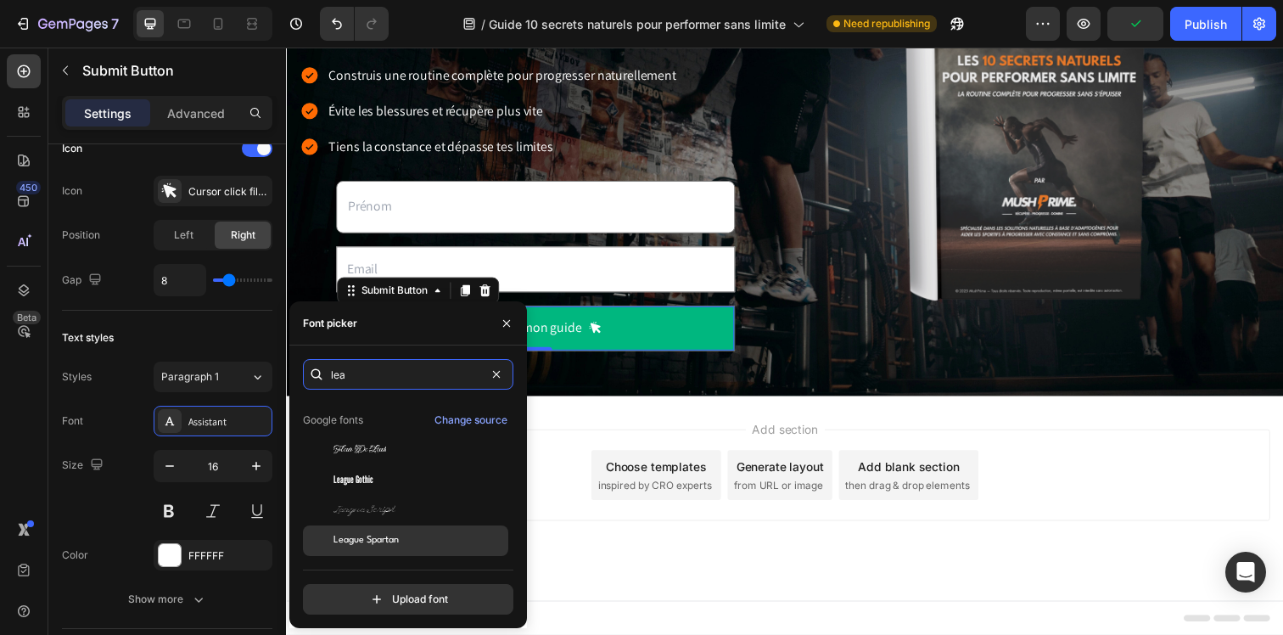
type input "lea"
click at [407, 532] on div "League Spartan" at bounding box center [405, 540] width 205 height 31
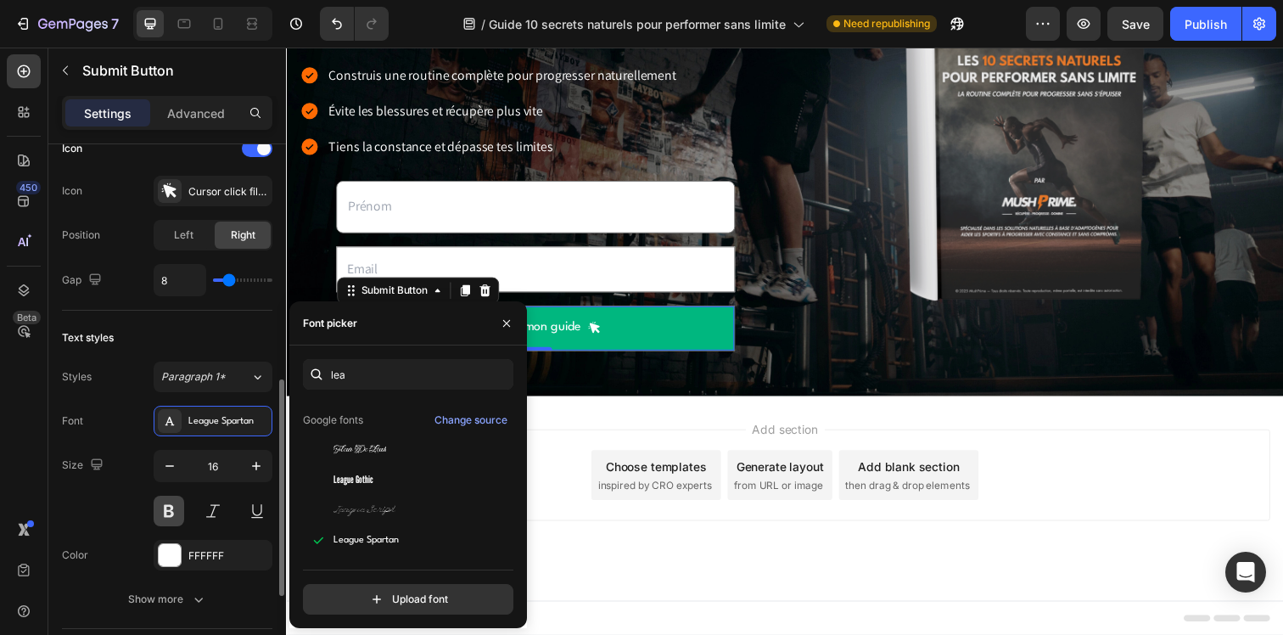
click at [175, 516] on button at bounding box center [169, 510] width 31 height 31
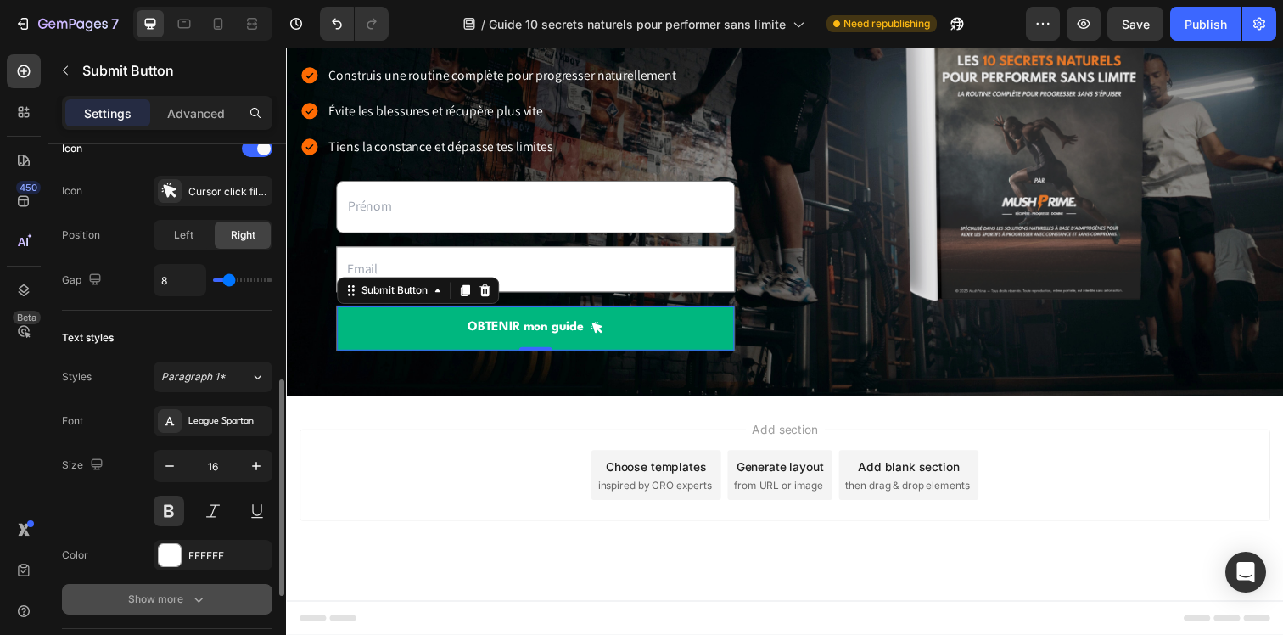
click at [180, 595] on div "Show more" at bounding box center [167, 599] width 79 height 17
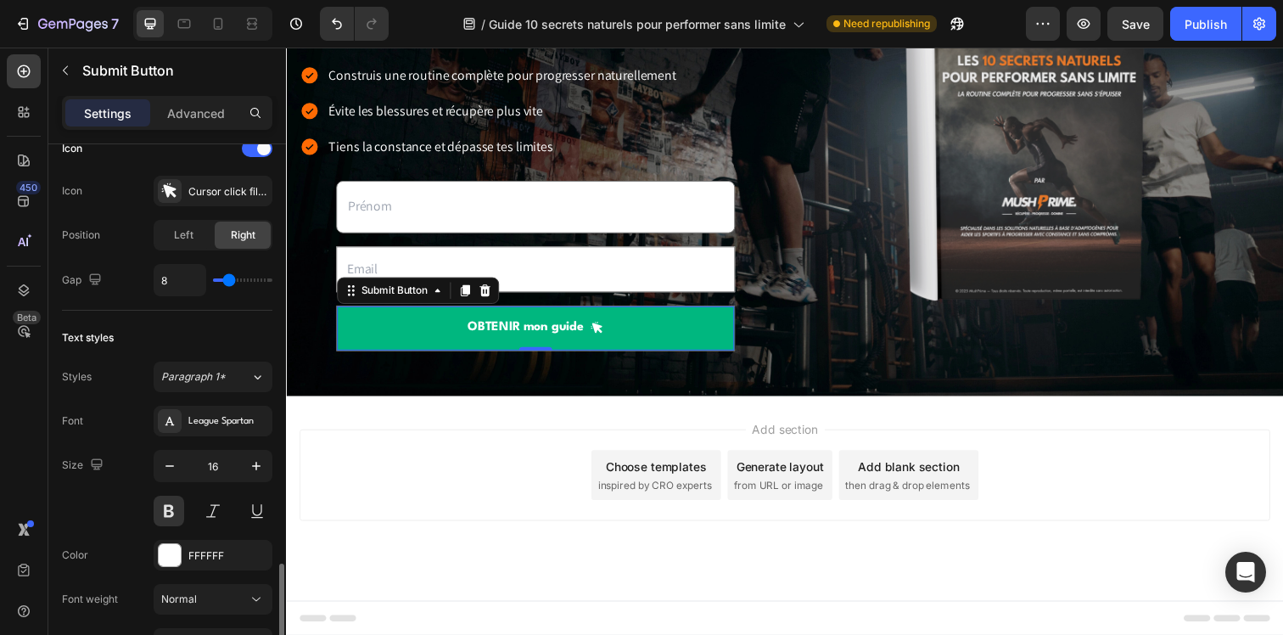
scroll to position [928, 0]
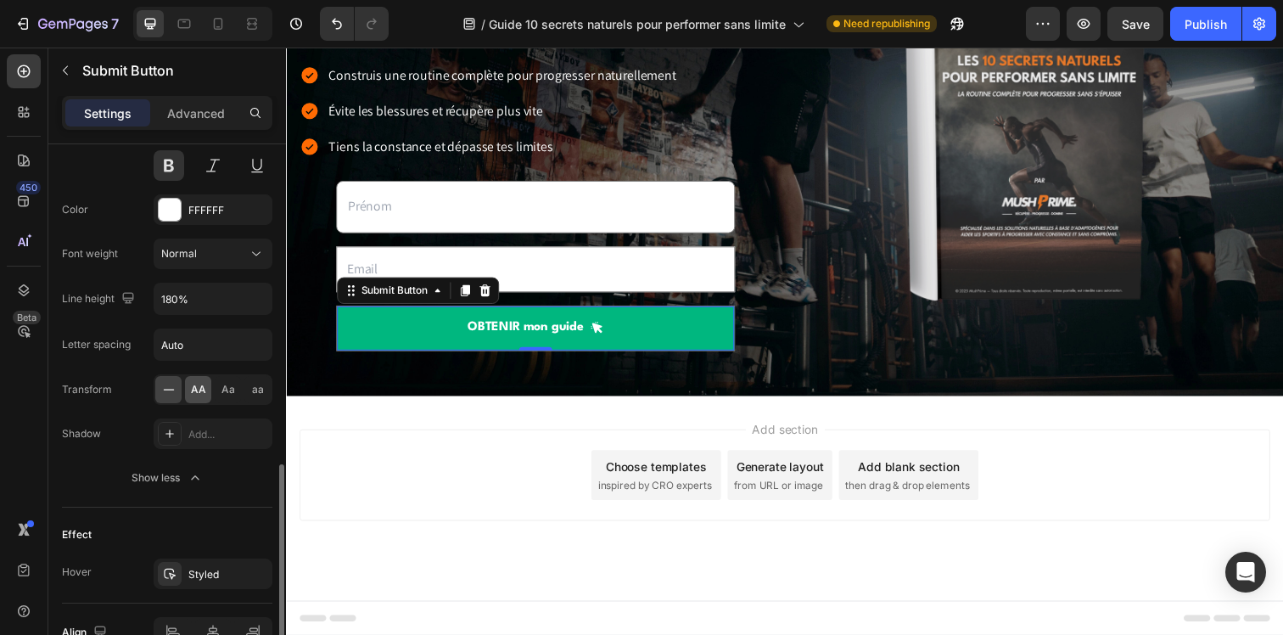
click at [206, 402] on div "AA" at bounding box center [198, 389] width 26 height 27
click at [498, 410] on div "Add section Choose templates inspired by CRO experts Generate layout from URL o…" at bounding box center [795, 507] width 1018 height 209
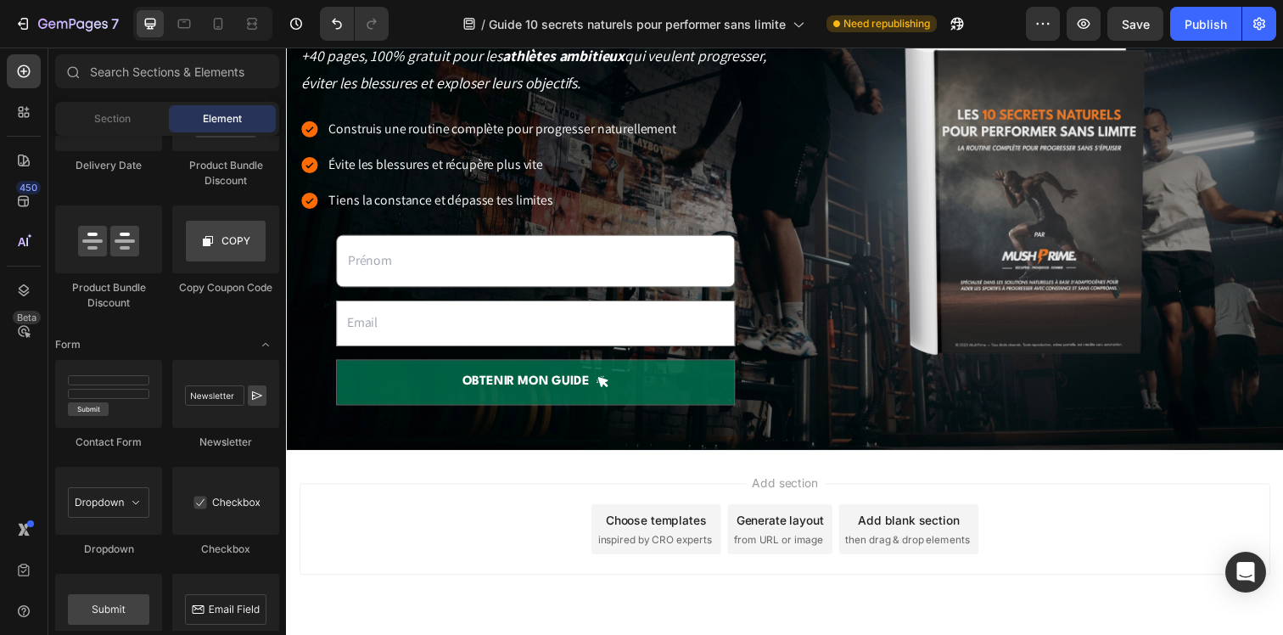
scroll to position [220, 0]
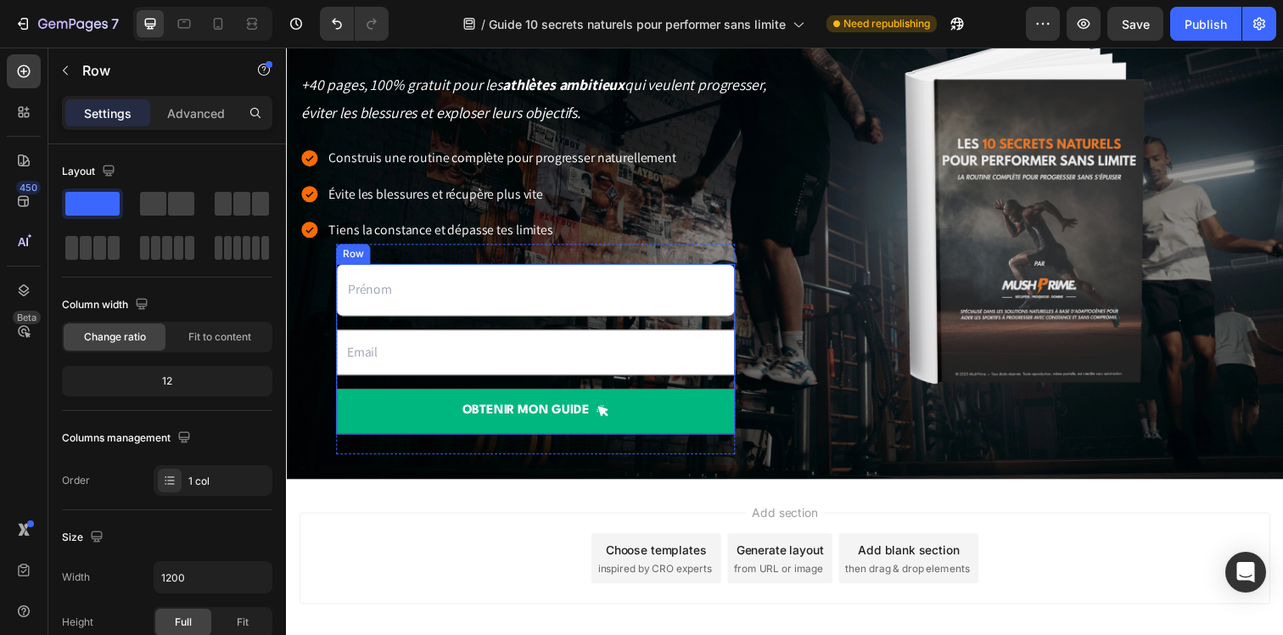
click at [473, 383] on div "Text Field Email Field OBTENIR mon guide Submit Button" at bounding box center [540, 354] width 407 height 173
click at [479, 372] on input "email" at bounding box center [540, 358] width 407 height 47
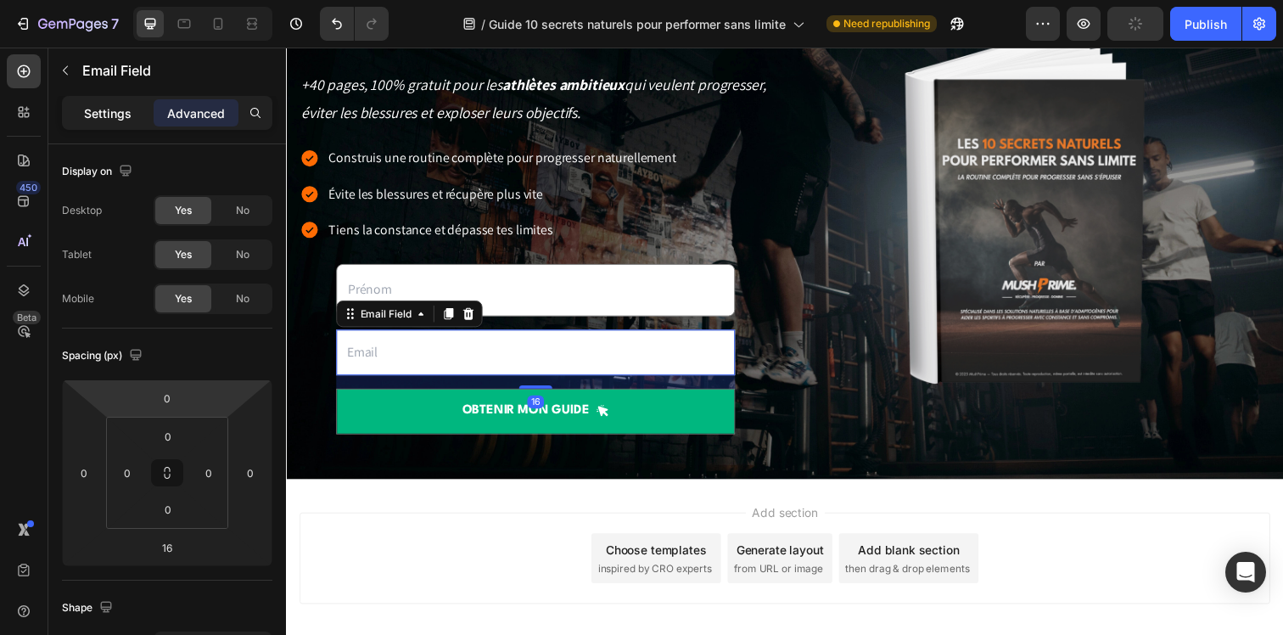
click at [101, 108] on p "Settings" at bounding box center [108, 113] width 48 height 18
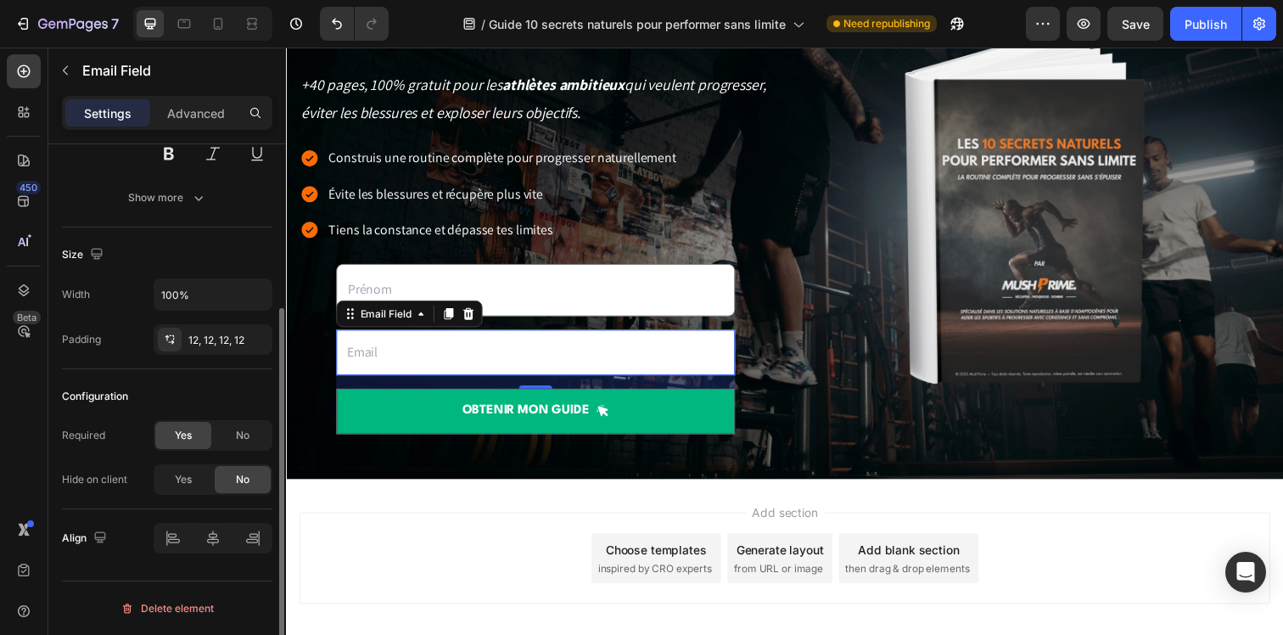
scroll to position [0, 0]
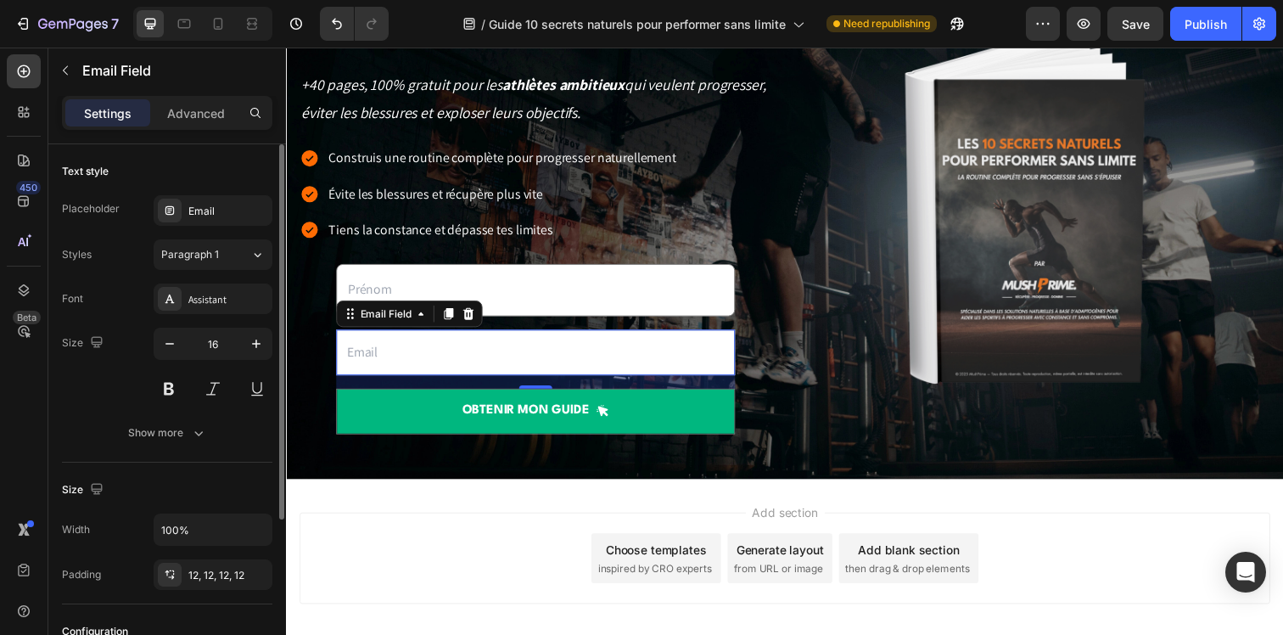
click at [206, 432] on button "Show more" at bounding box center [167, 432] width 210 height 31
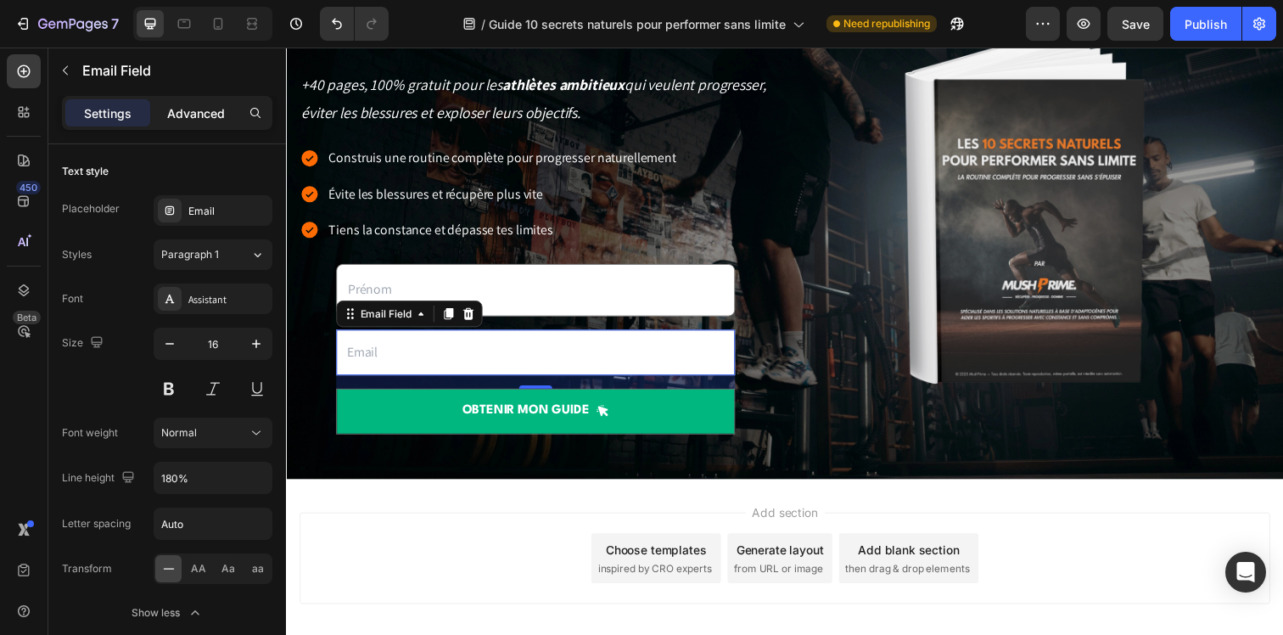
click at [171, 100] on div "Advanced" at bounding box center [196, 112] width 85 height 27
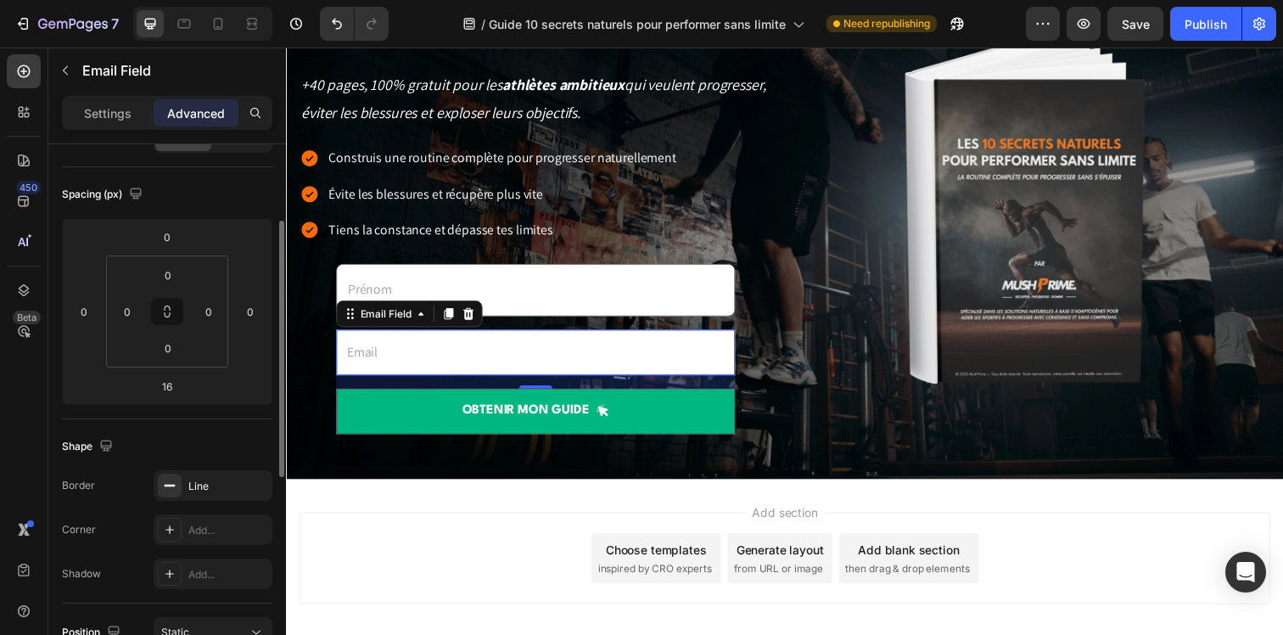
scroll to position [472, 0]
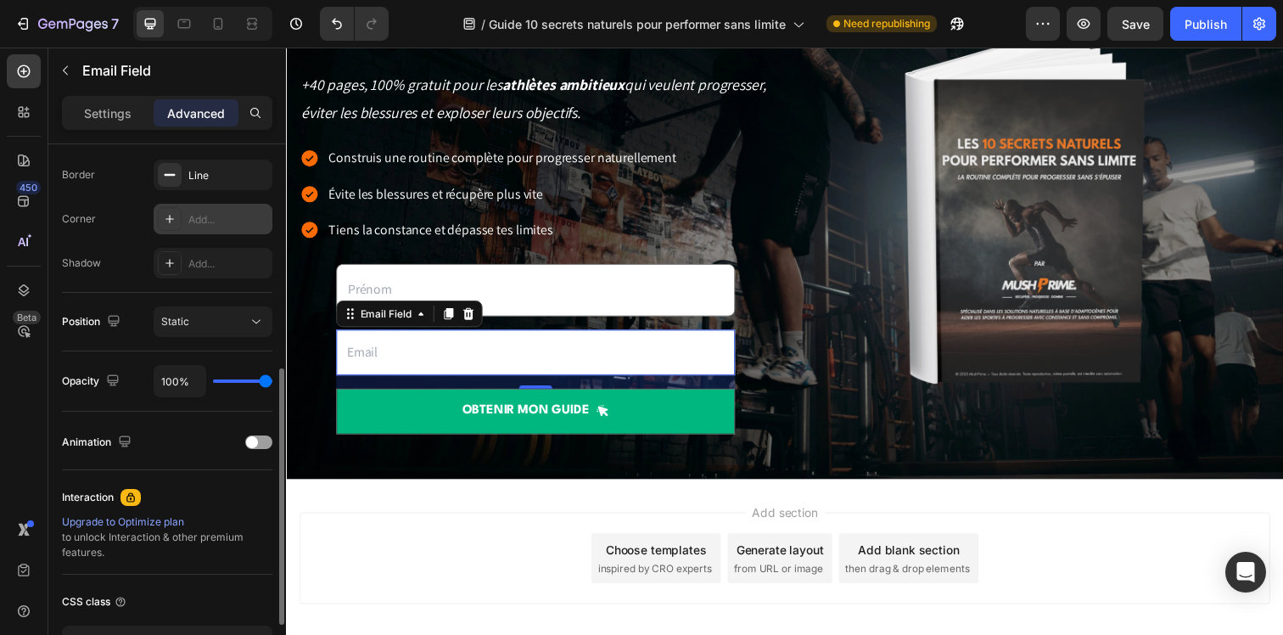
click at [197, 214] on div "Add..." at bounding box center [228, 219] width 80 height 15
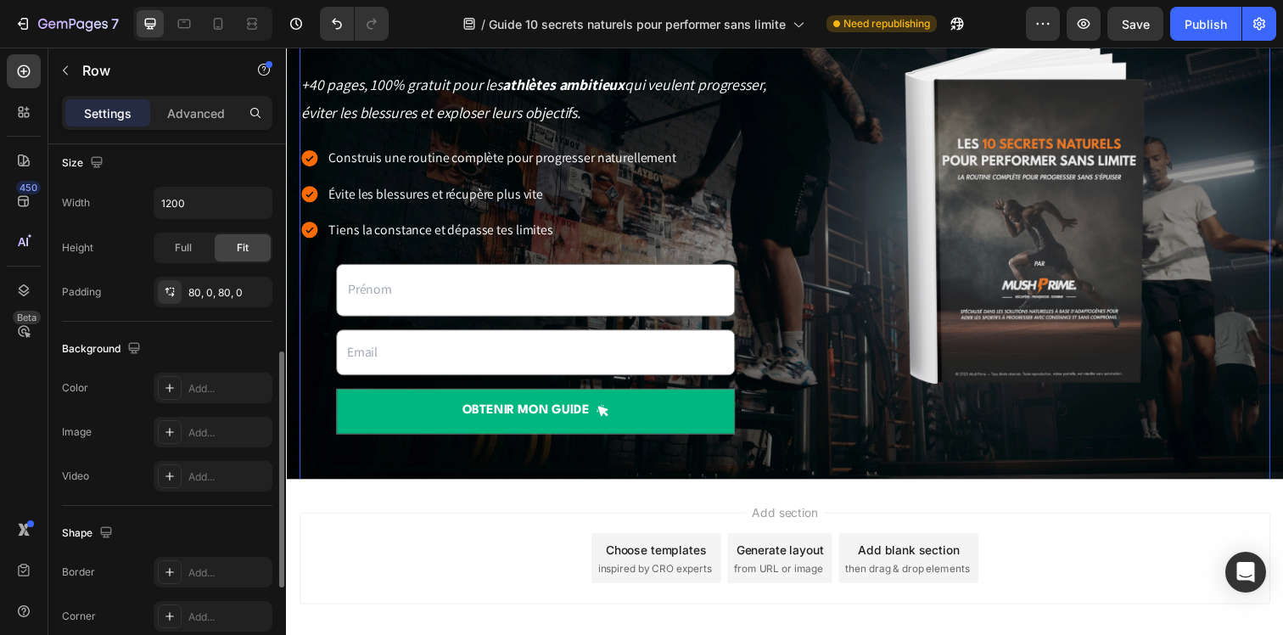
click at [551, 476] on div "90% des sportifs progressent moins vite qu’ils ne le pourraient à cause d’une m…" at bounding box center [794, 210] width 991 height 641
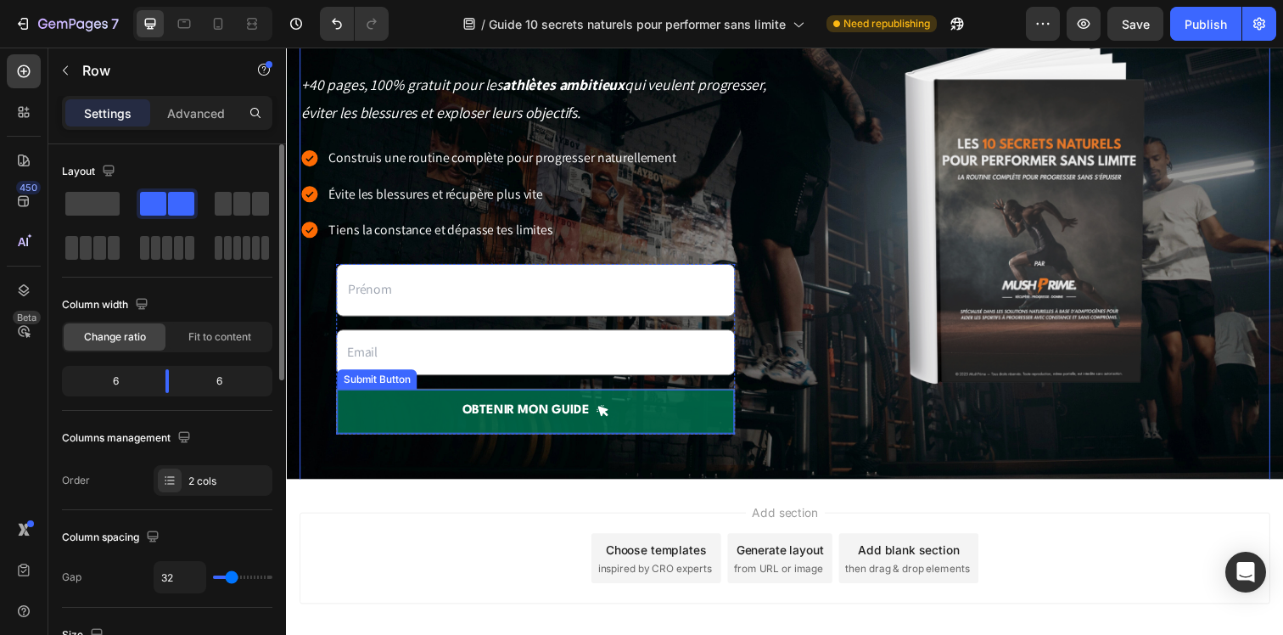
click at [707, 430] on button "OBTENIR mon guide" at bounding box center [541, 418] width 406 height 45
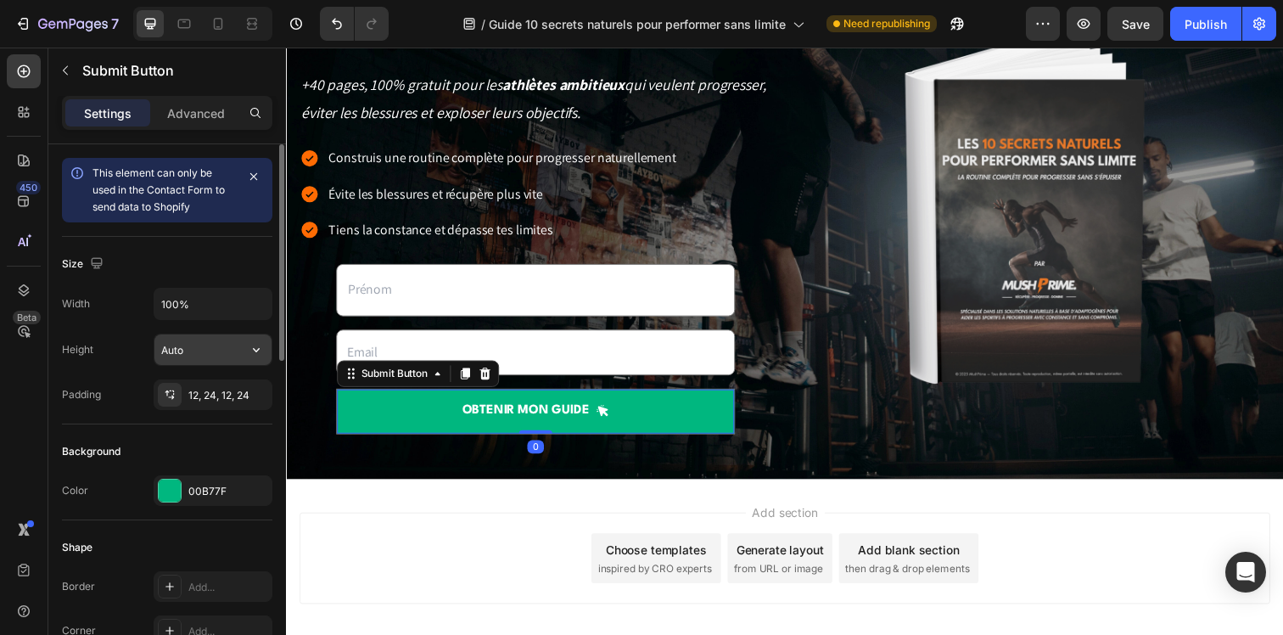
click at [194, 348] on input "Auto" at bounding box center [212, 349] width 117 height 31
click at [193, 103] on div "Advanced" at bounding box center [196, 112] width 85 height 27
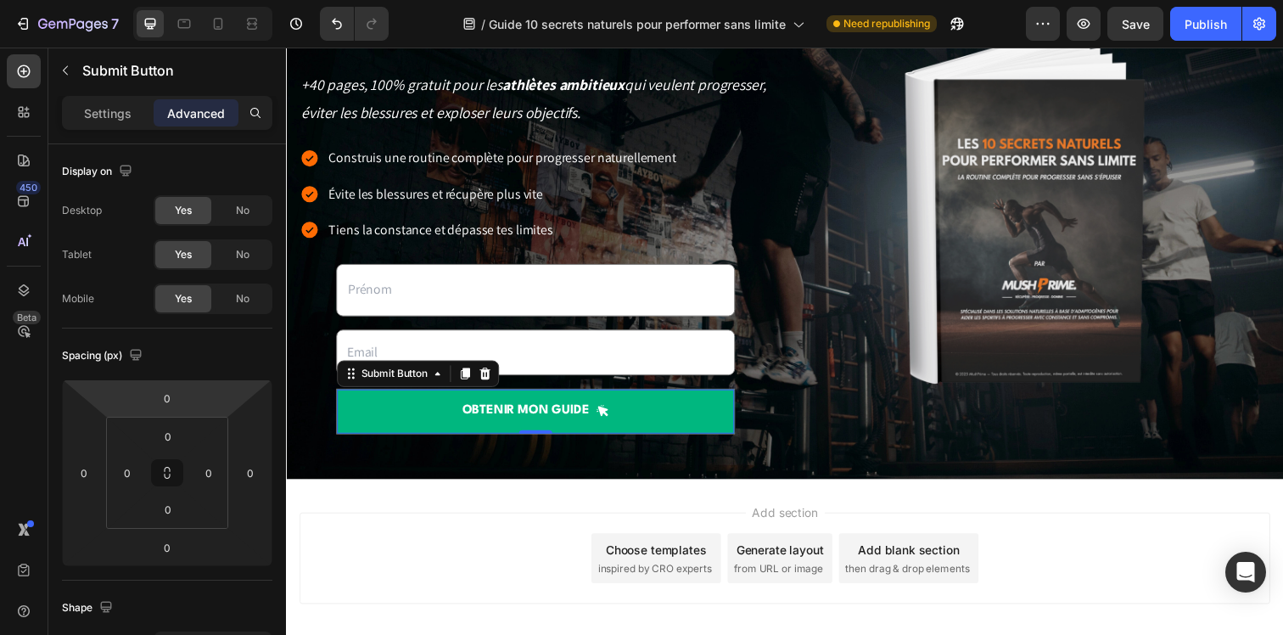
scroll to position [360, 0]
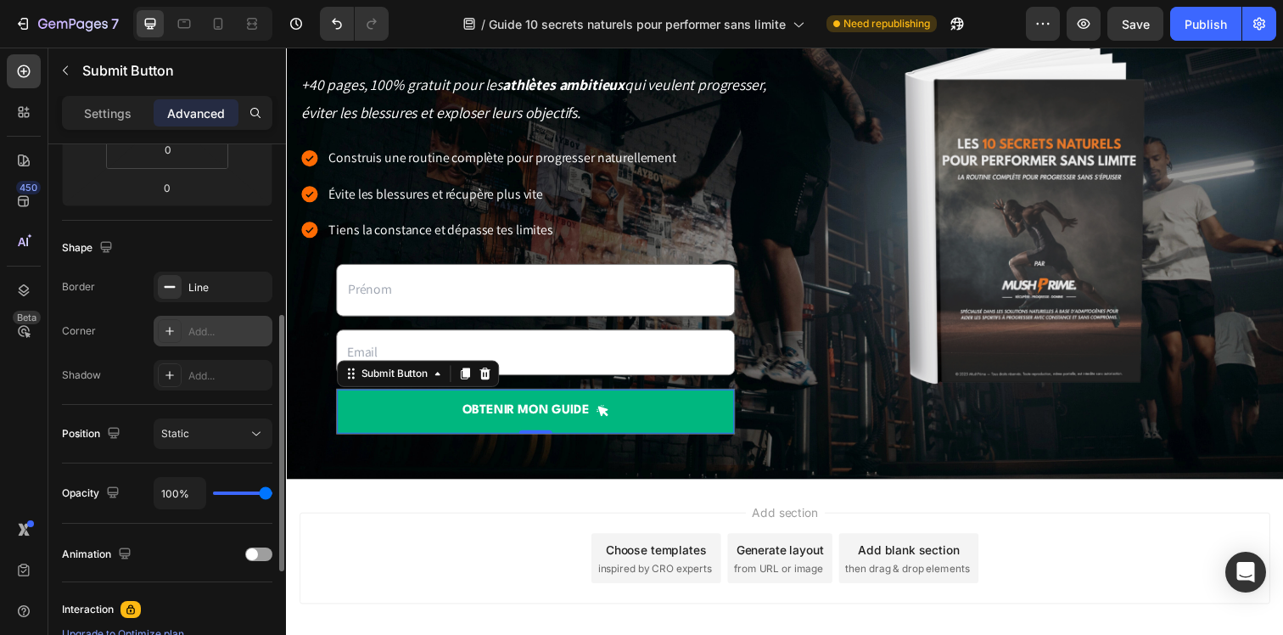
click at [213, 335] on div "Add..." at bounding box center [228, 331] width 80 height 15
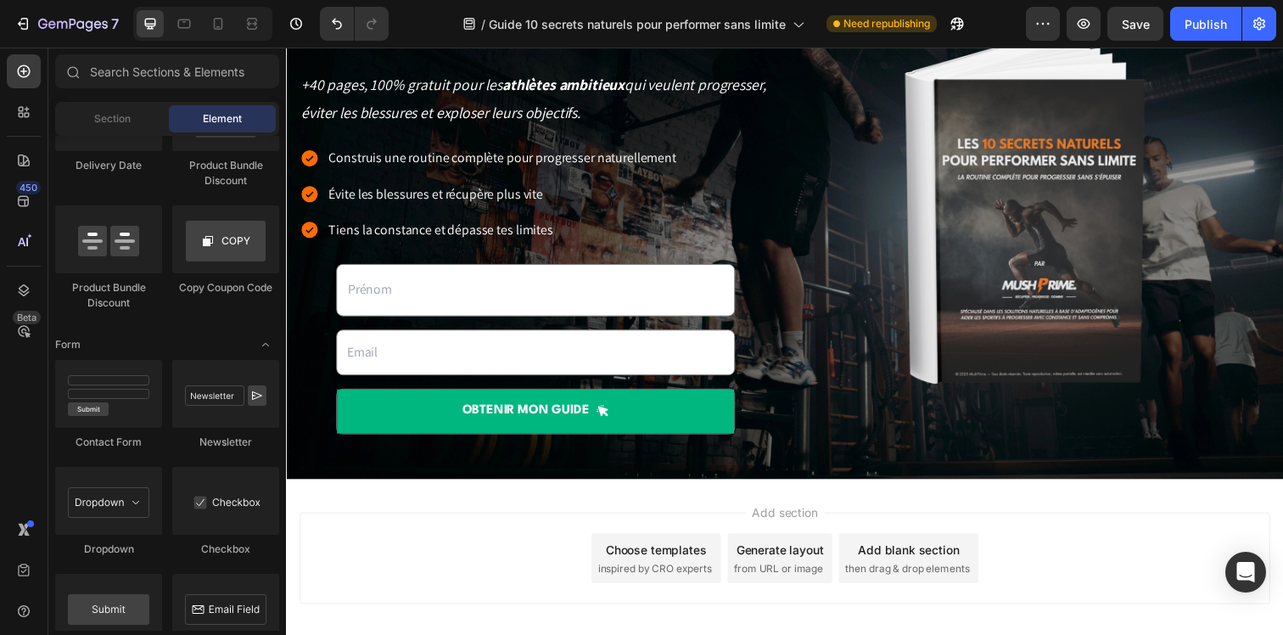
click at [609, 526] on div "Add section Choose templates inspired by CRO experts Generate layout from URL o…" at bounding box center [794, 568] width 991 height 93
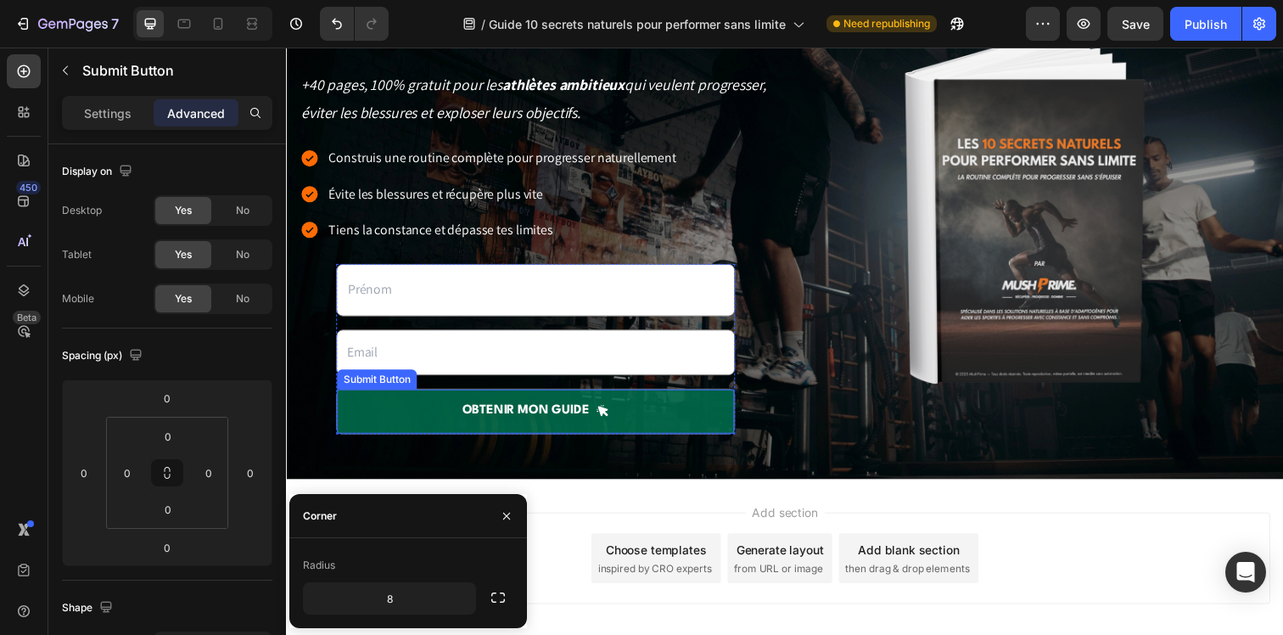
click at [380, 428] on button "OBTENIR mon guide" at bounding box center [541, 418] width 406 height 45
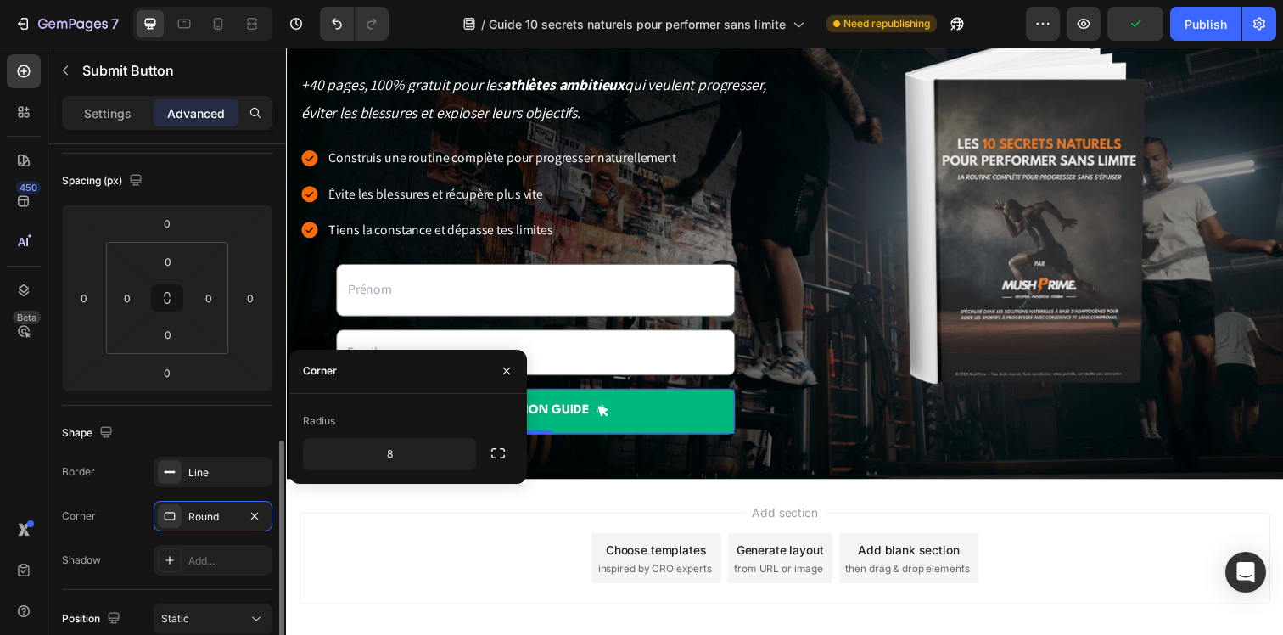
scroll to position [484, 0]
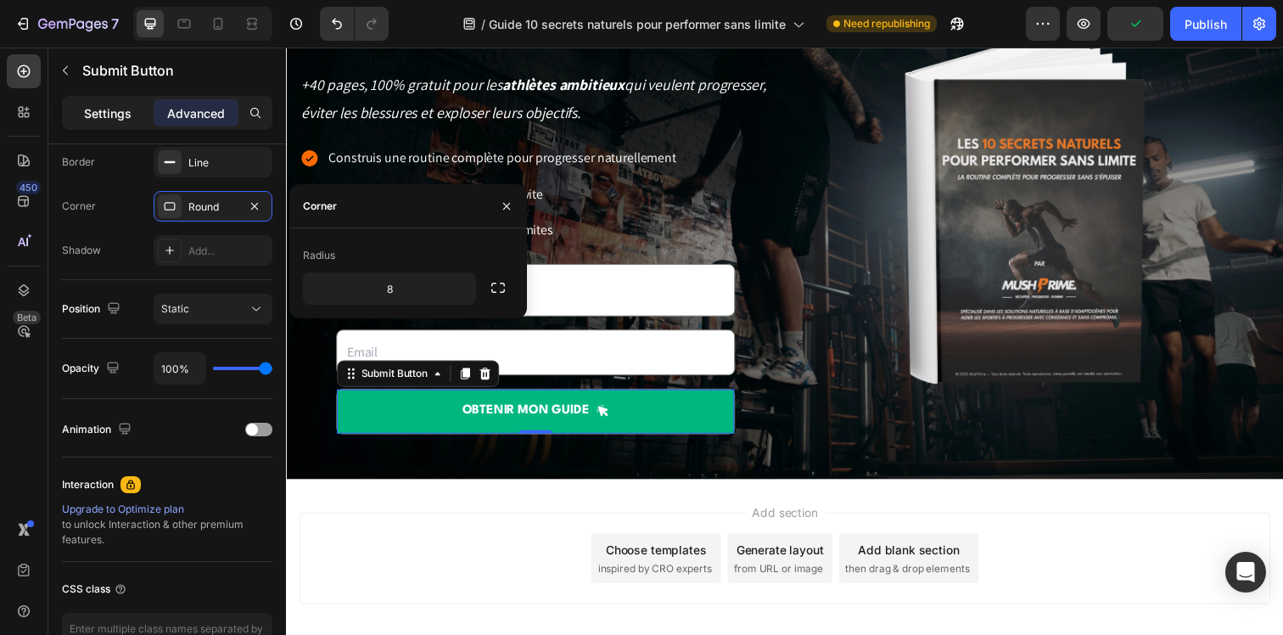
click at [96, 120] on p "Settings" at bounding box center [108, 113] width 48 height 18
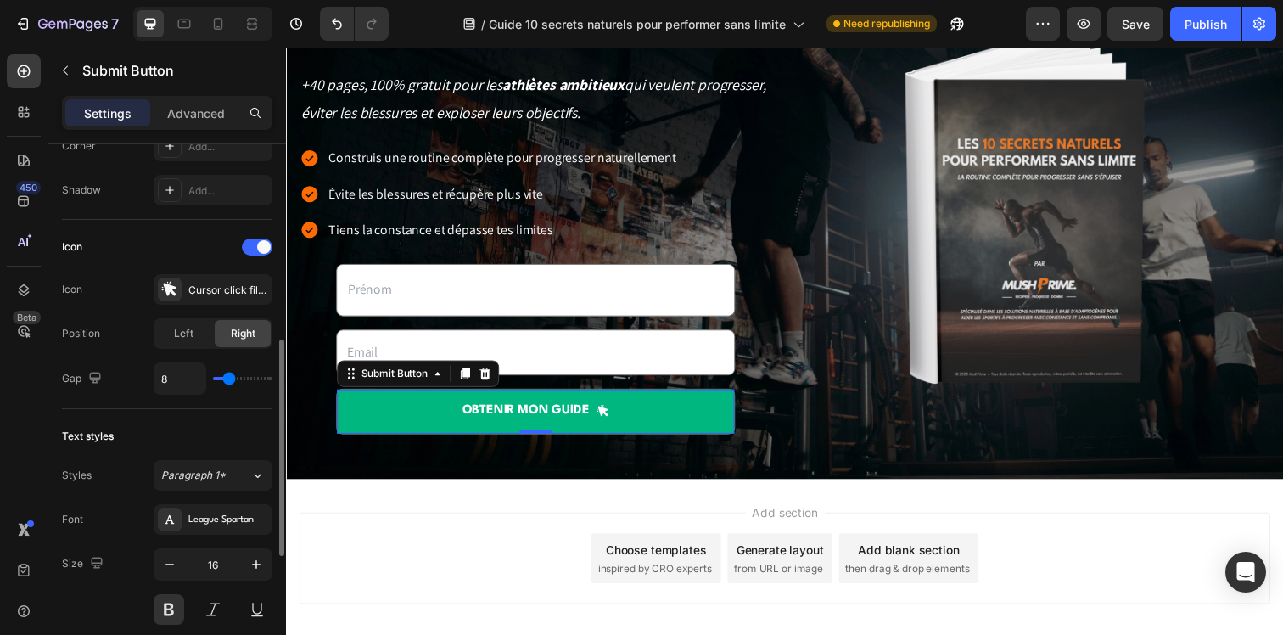
scroll to position [798, 0]
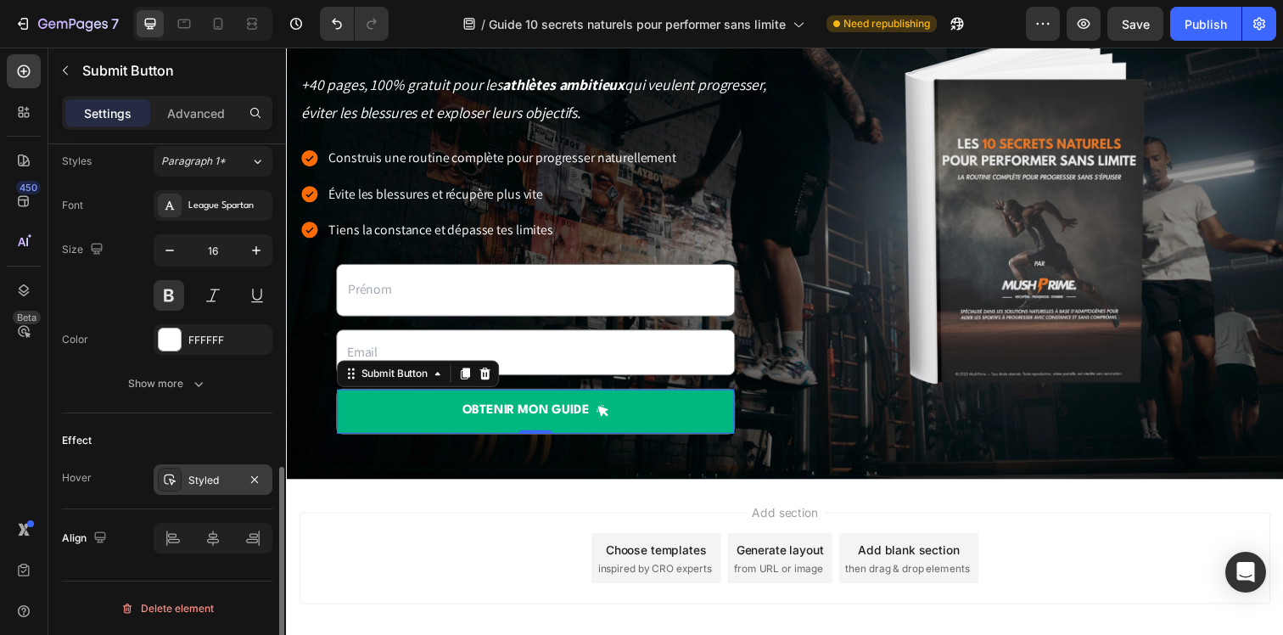
click at [207, 470] on div "Styled" at bounding box center [213, 479] width 119 height 31
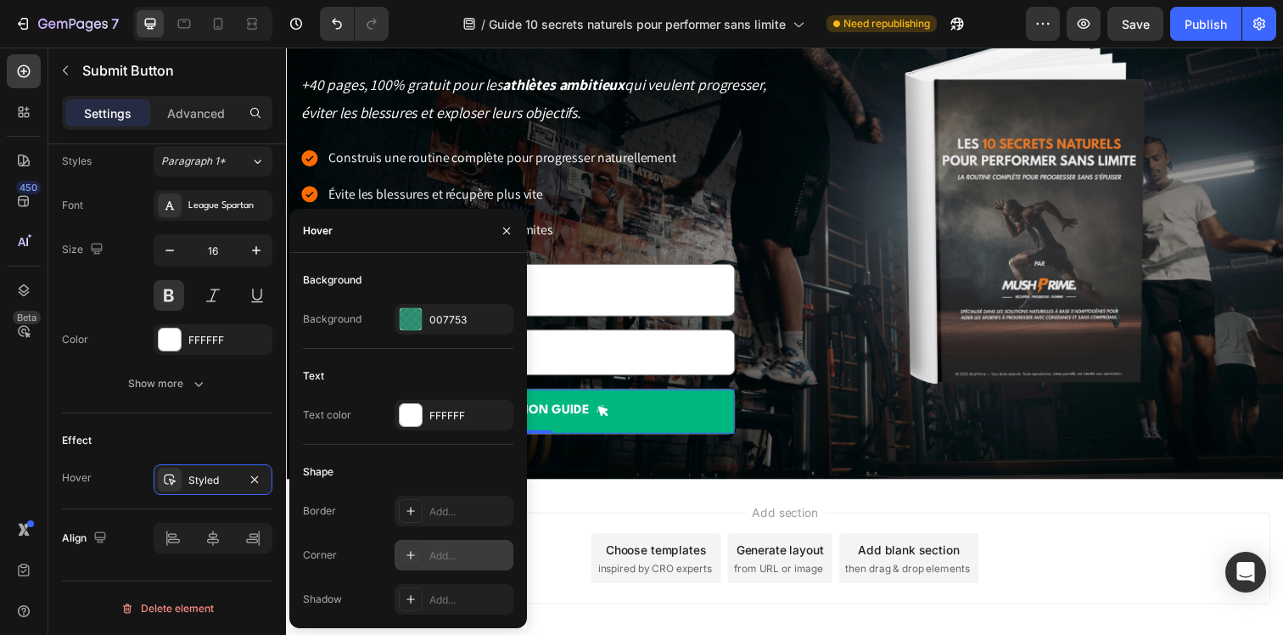
click at [453, 554] on div "Add..." at bounding box center [469, 555] width 80 height 15
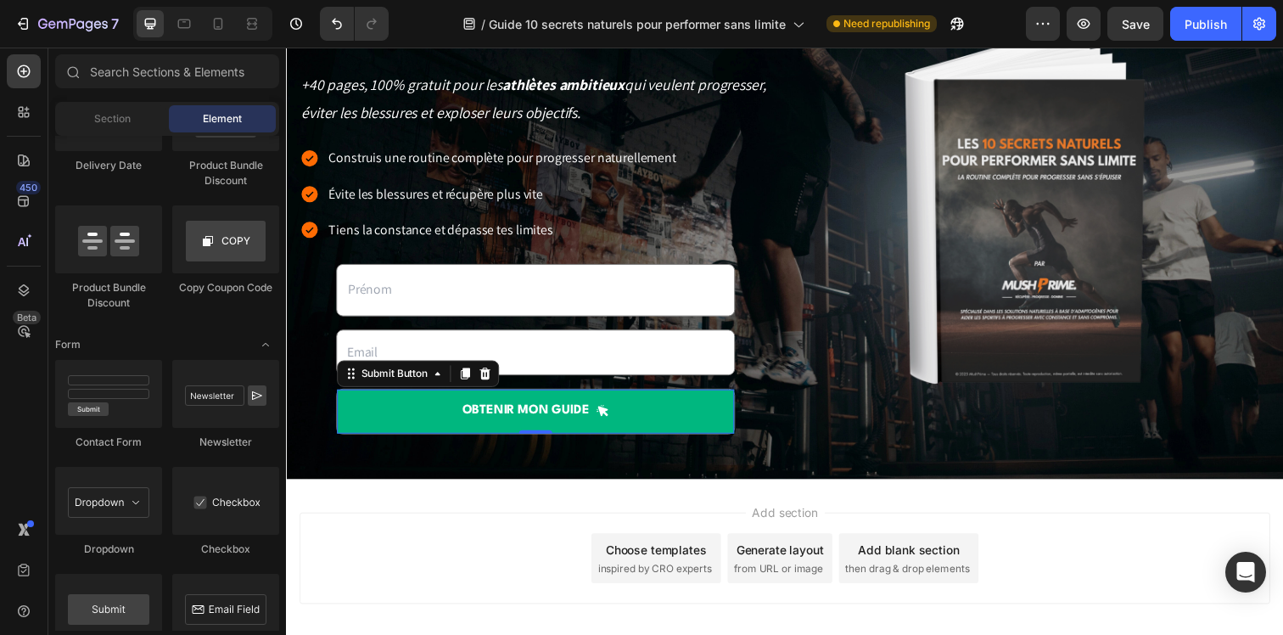
click at [650, 561] on div "Choose templates" at bounding box center [664, 560] width 103 height 18
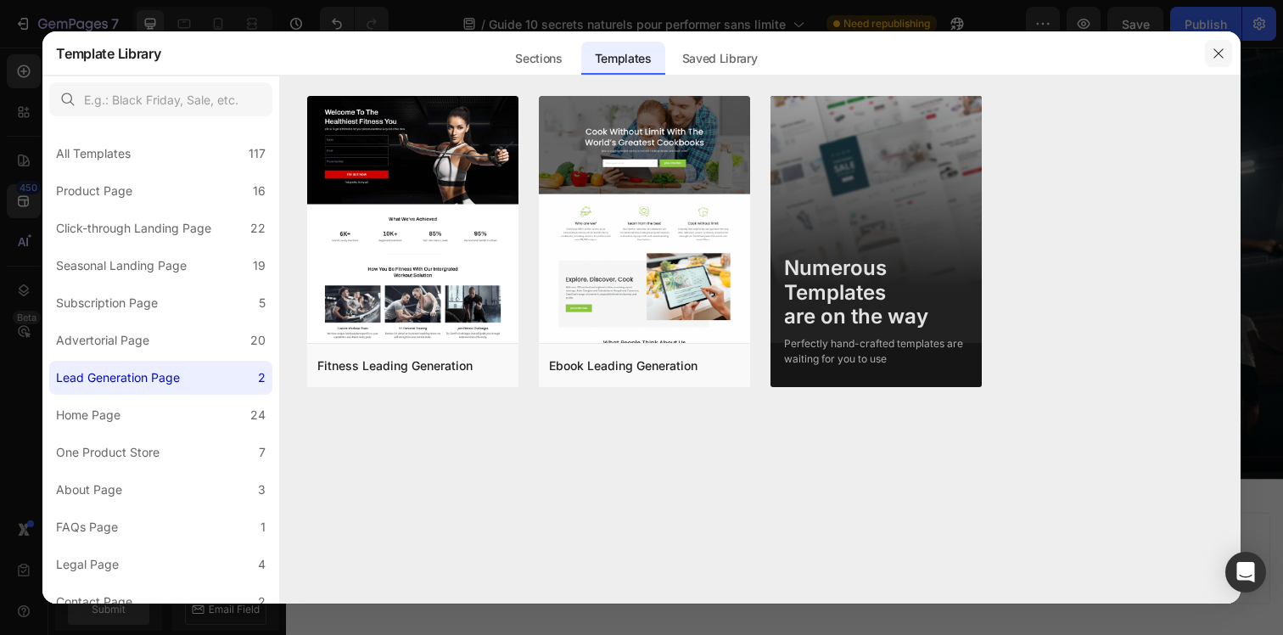
click at [1225, 60] on button "button" at bounding box center [1218, 53] width 27 height 27
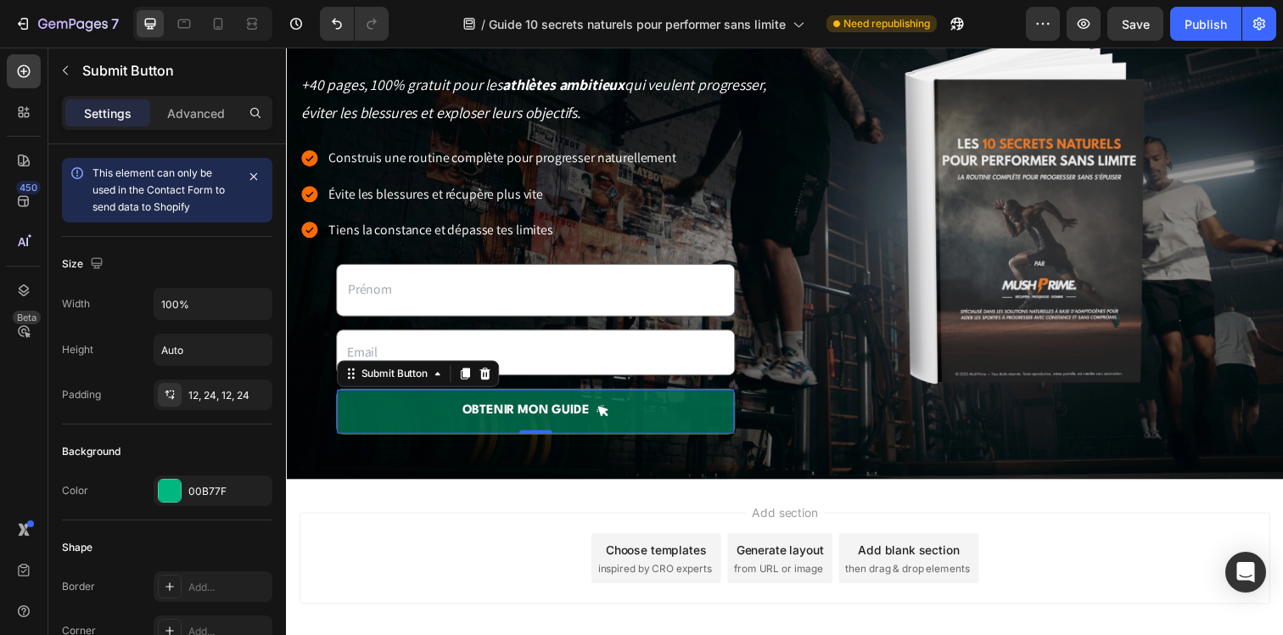
click at [737, 422] on button "OBTENIR mon guide" at bounding box center [541, 418] width 406 height 45
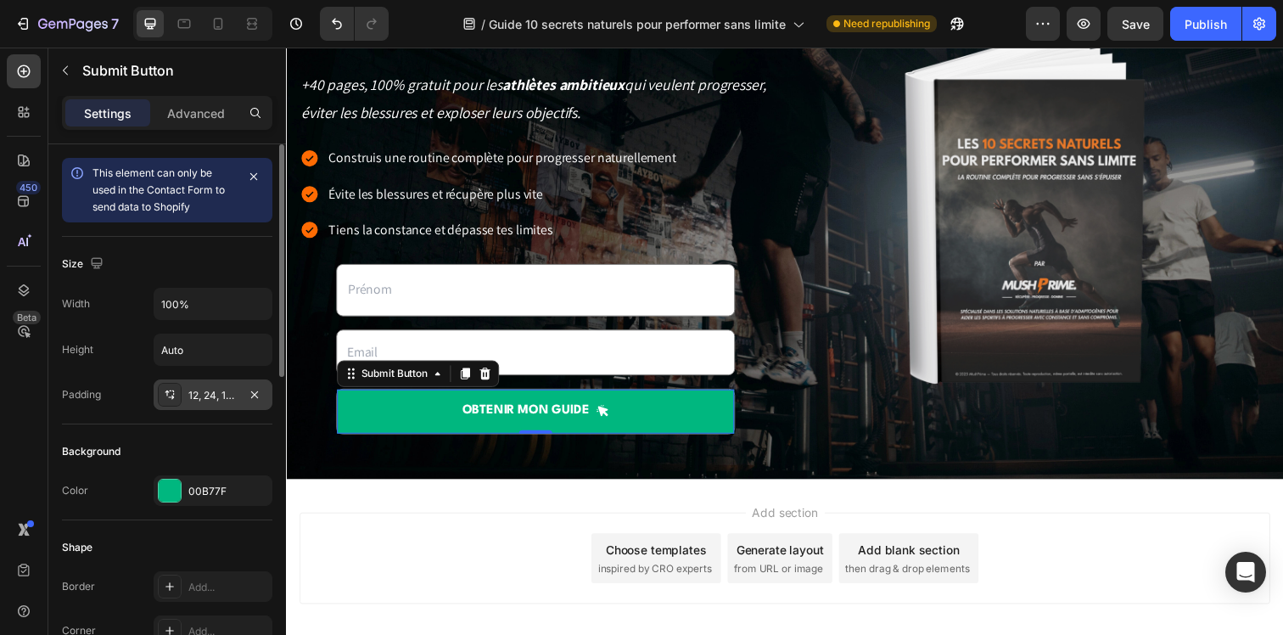
click at [209, 400] on div "12, 24, 12, 24" at bounding box center [212, 395] width 49 height 15
click at [119, 352] on div "Height Auto" at bounding box center [167, 349] width 210 height 32
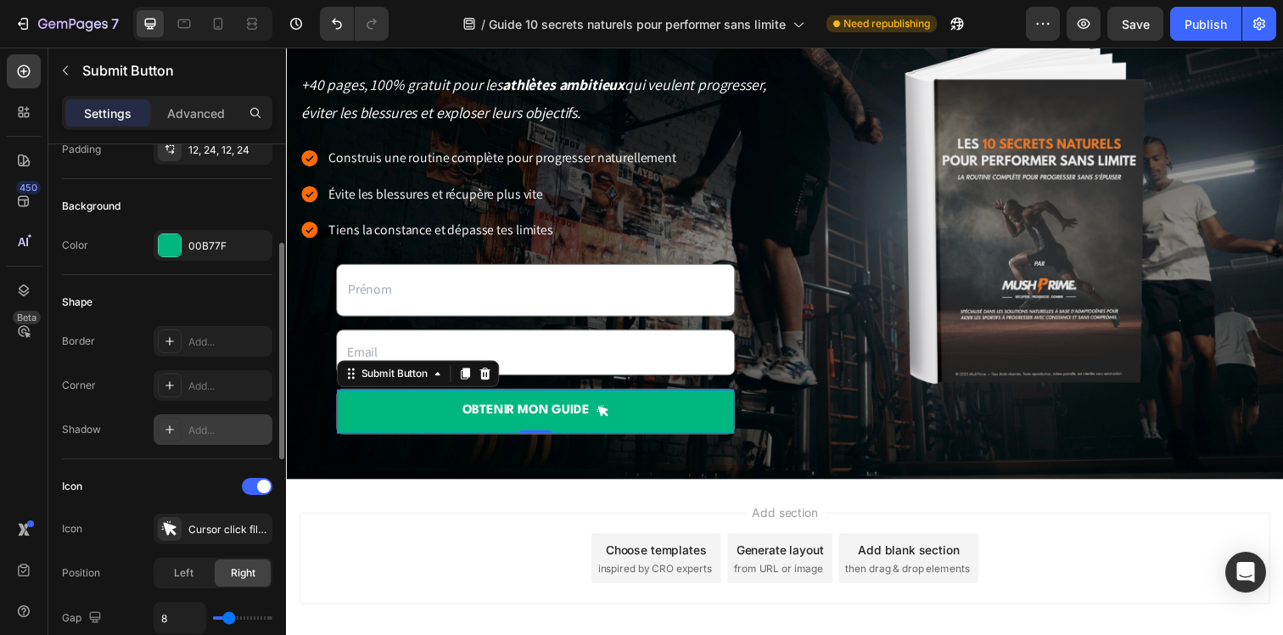
scroll to position [275, 0]
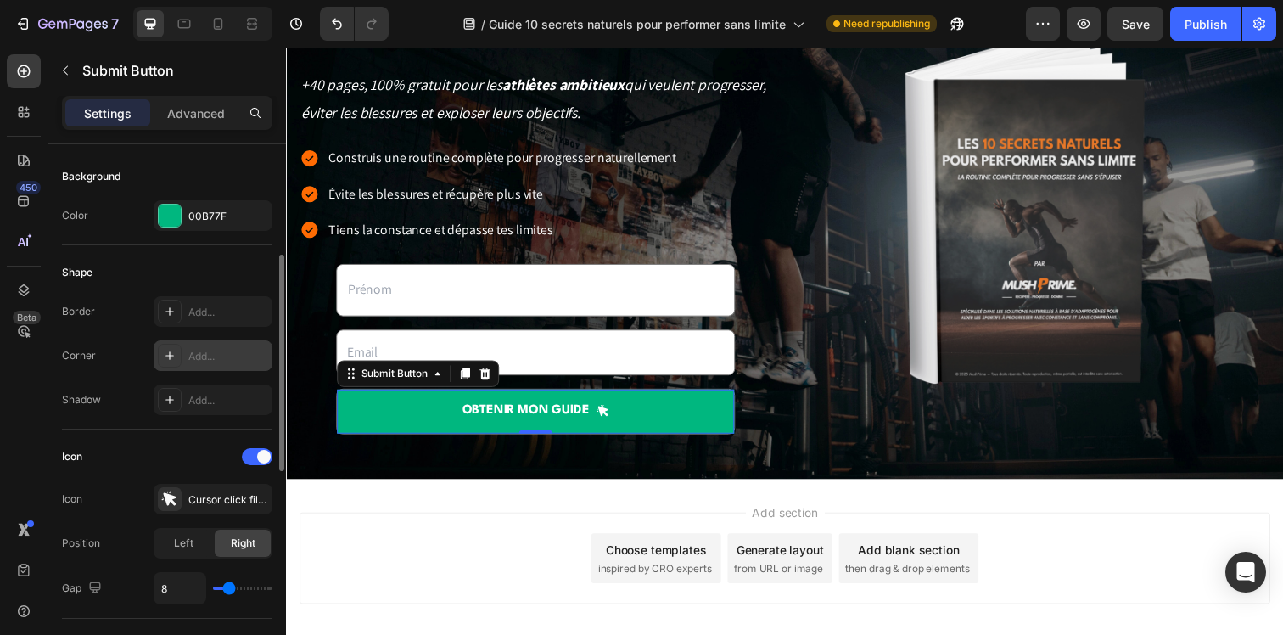
click at [212, 343] on div "Add..." at bounding box center [213, 355] width 119 height 31
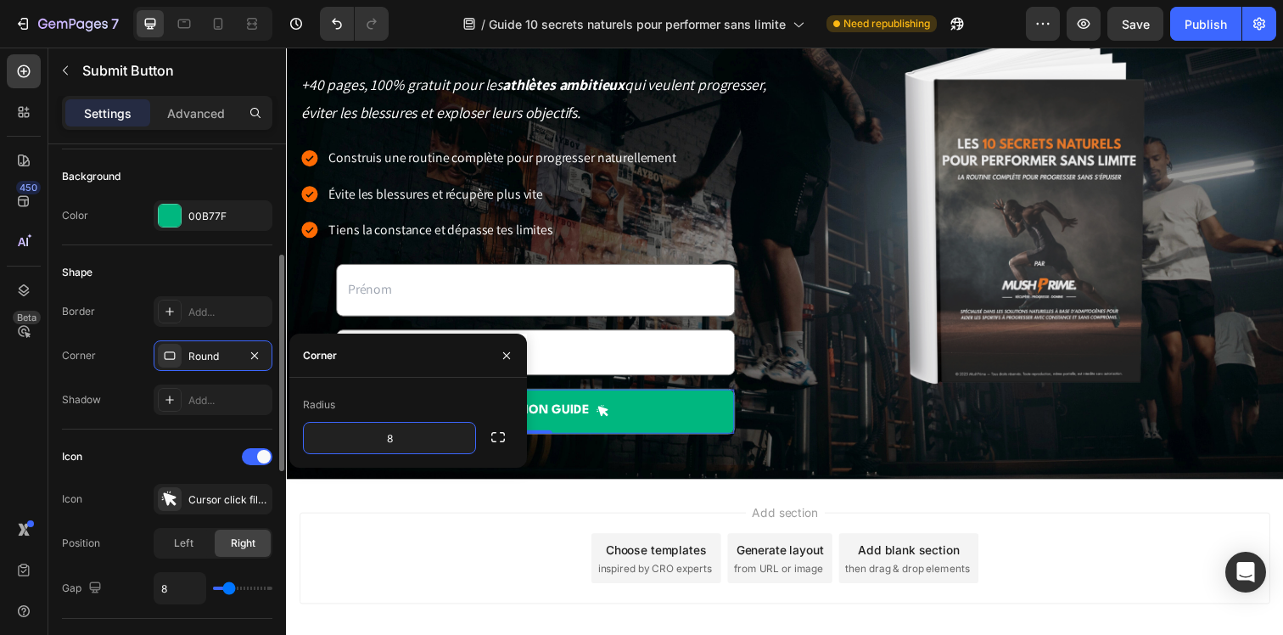
click at [80, 380] on div "Border Add... Corner Round Shadow Add..." at bounding box center [167, 355] width 210 height 119
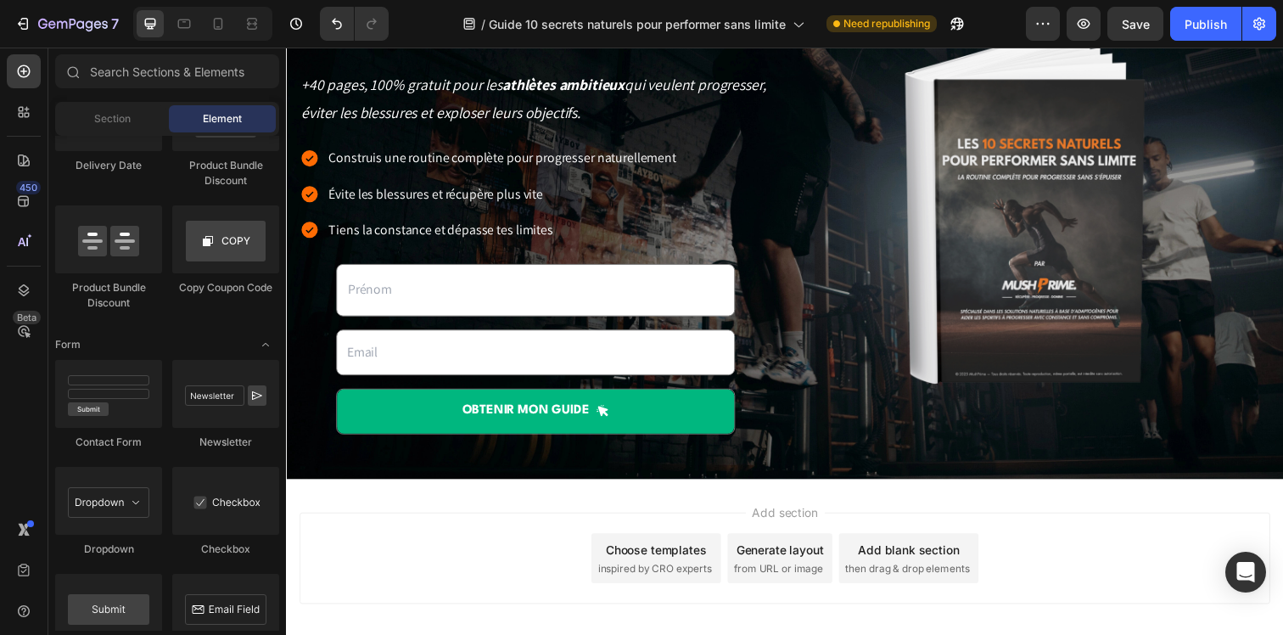
click at [462, 520] on div "Add section Choose templates inspired by CRO experts Generate layout from URL o…" at bounding box center [795, 592] width 1018 height 209
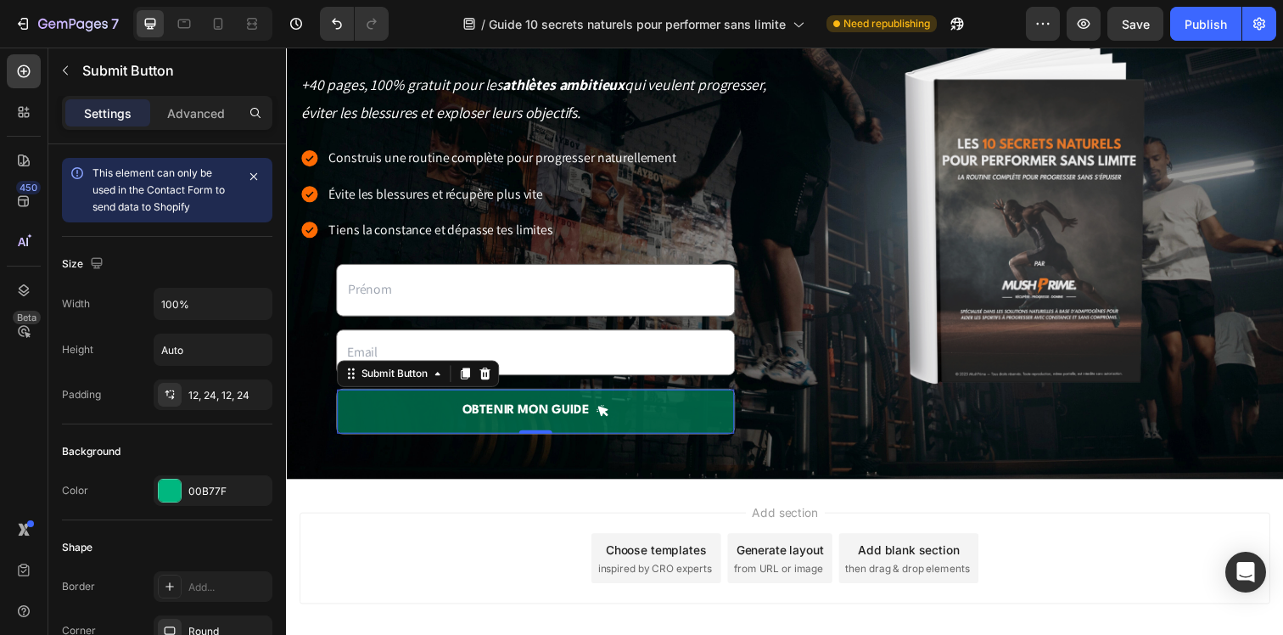
click at [394, 432] on button "OBTENIR mon guide" at bounding box center [541, 418] width 406 height 45
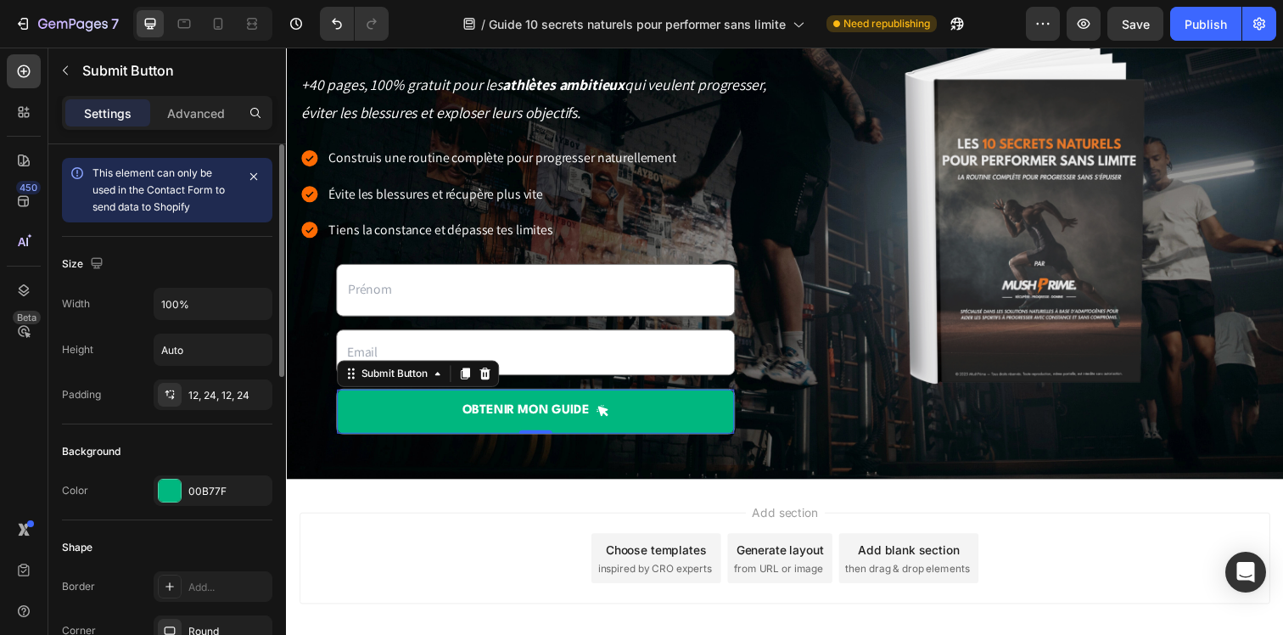
scroll to position [131, 0]
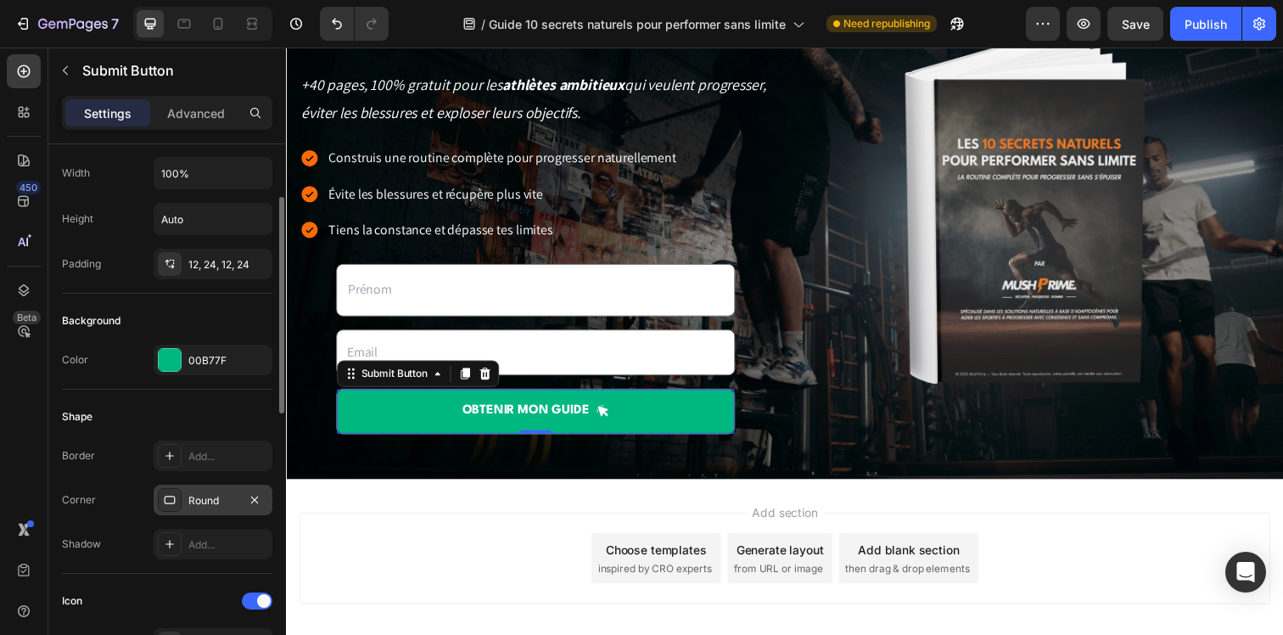
click at [199, 502] on div "Round" at bounding box center [212, 500] width 49 height 15
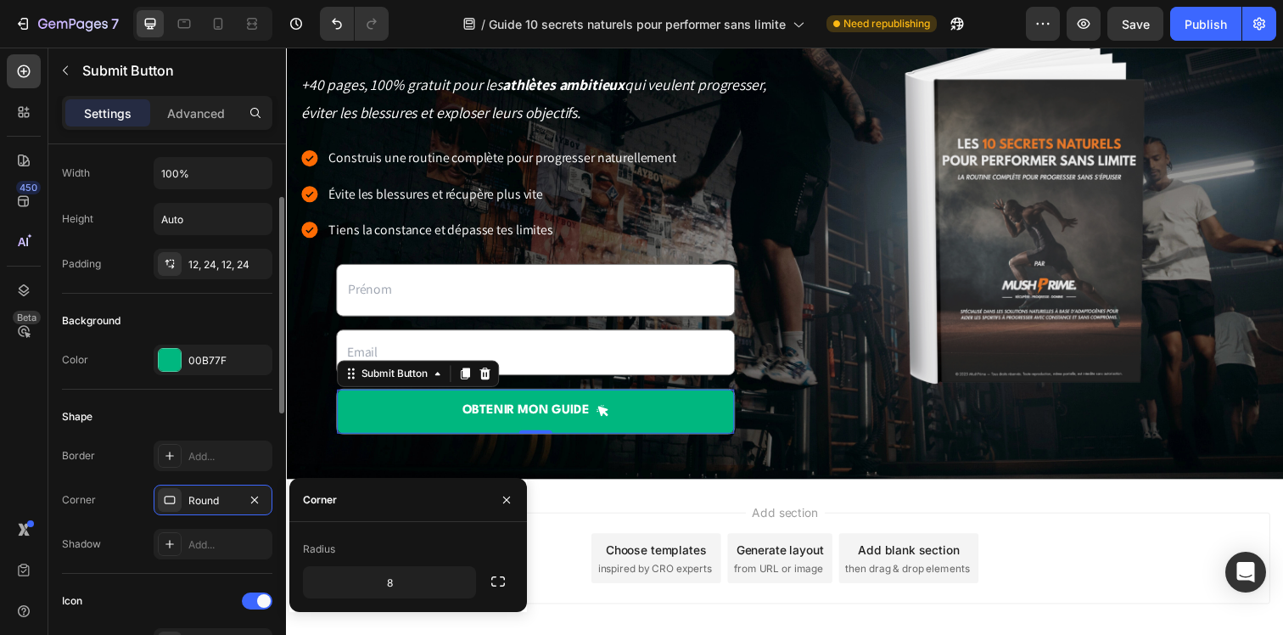
click at [104, 428] on div "Shape" at bounding box center [167, 416] width 210 height 27
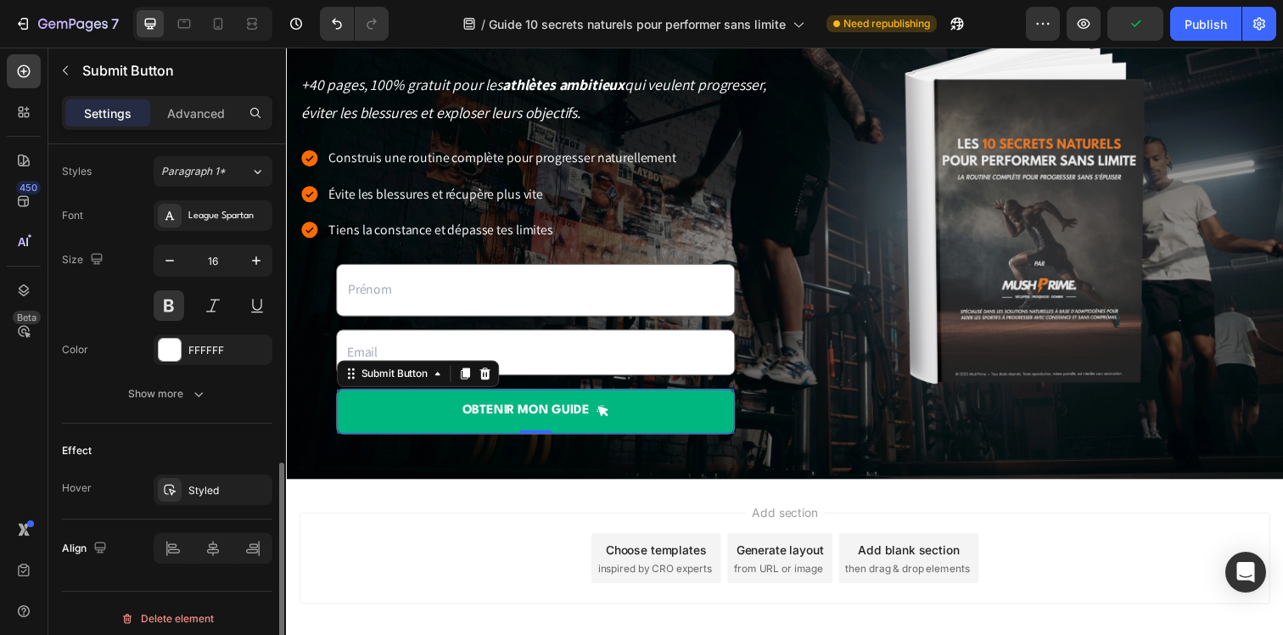
scroll to position [798, 0]
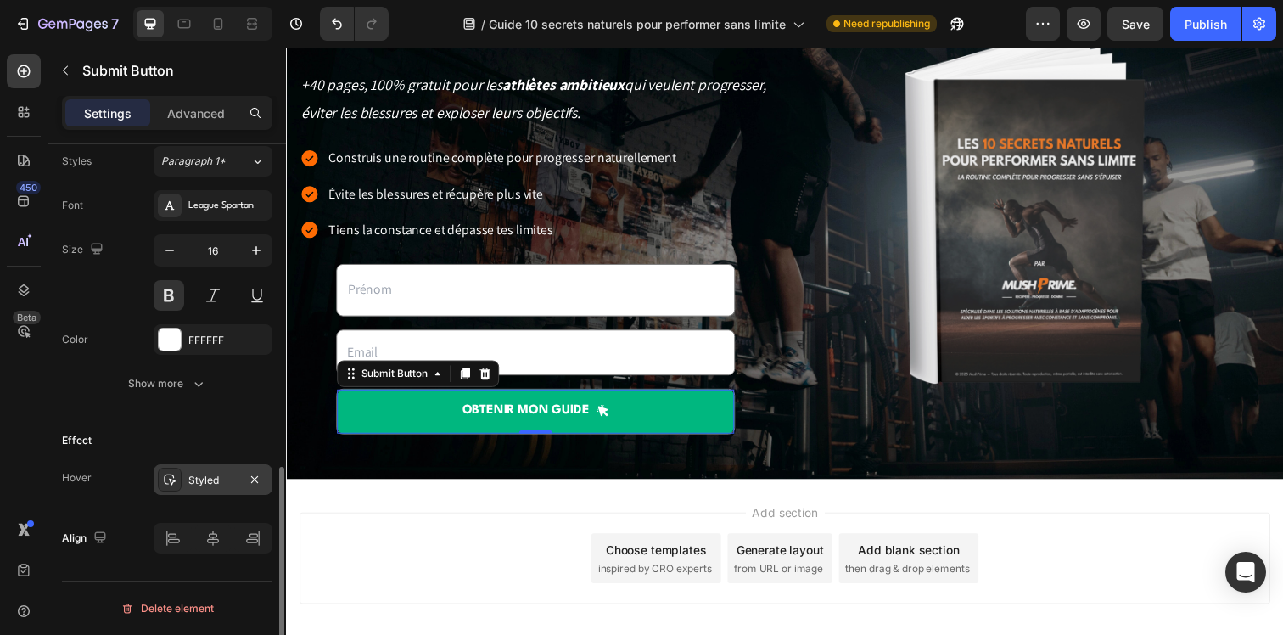
click at [221, 482] on div "Styled" at bounding box center [212, 480] width 49 height 15
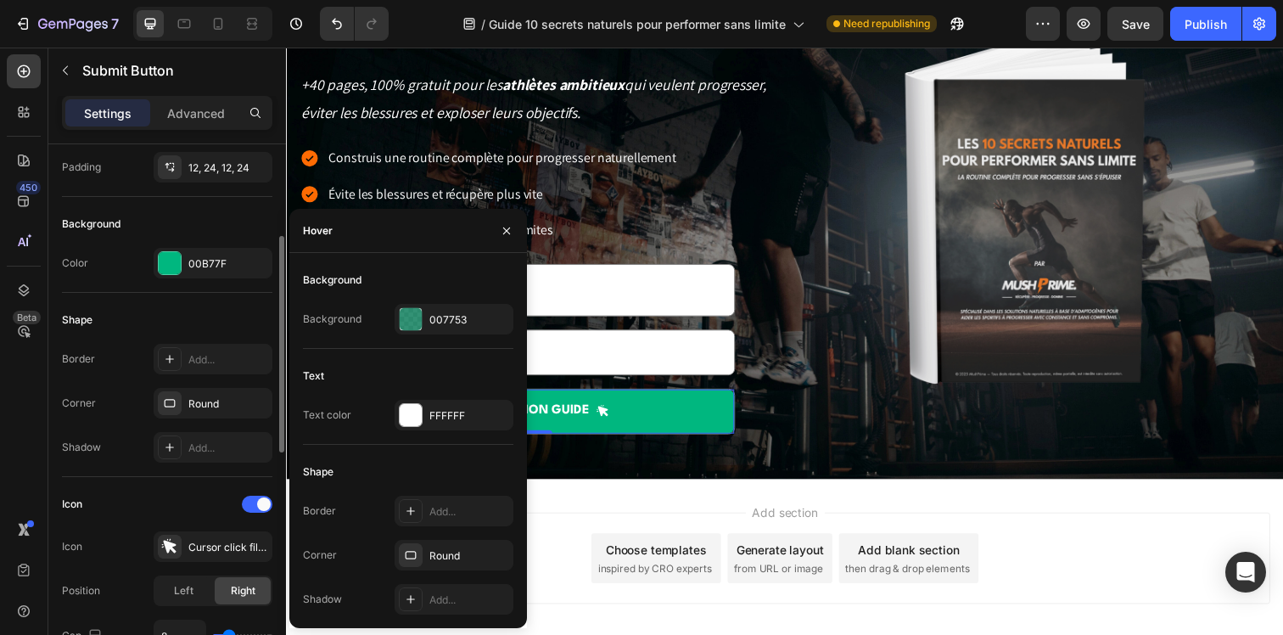
scroll to position [0, 0]
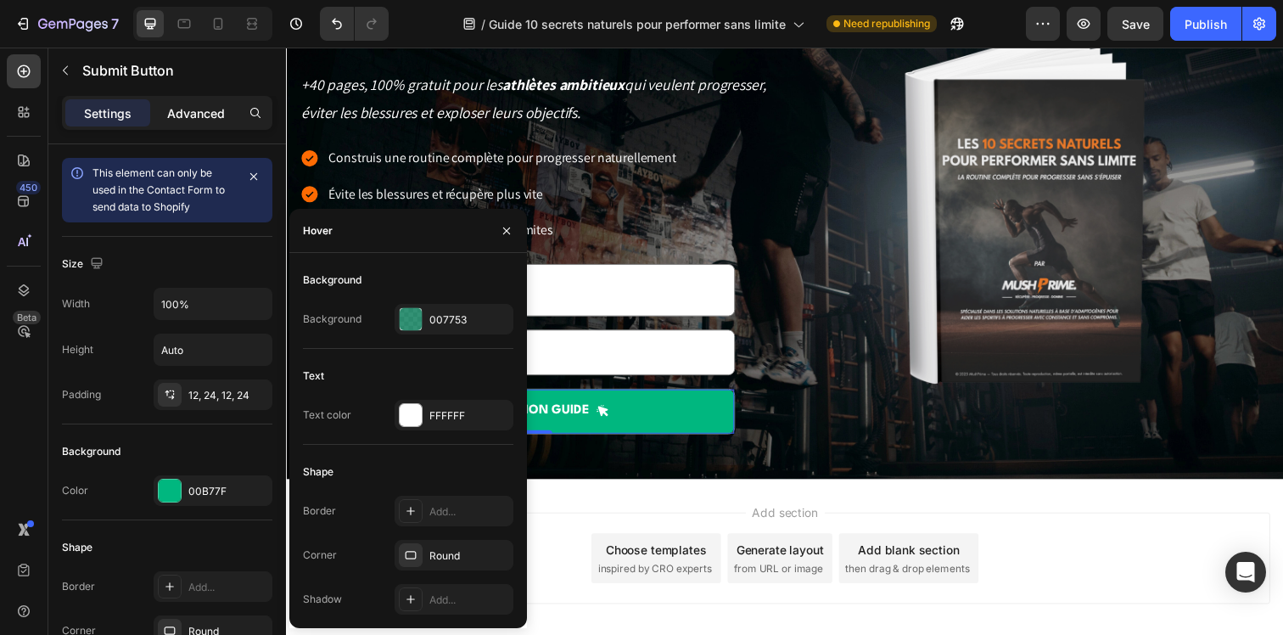
click at [180, 112] on p "Advanced" at bounding box center [196, 113] width 58 height 18
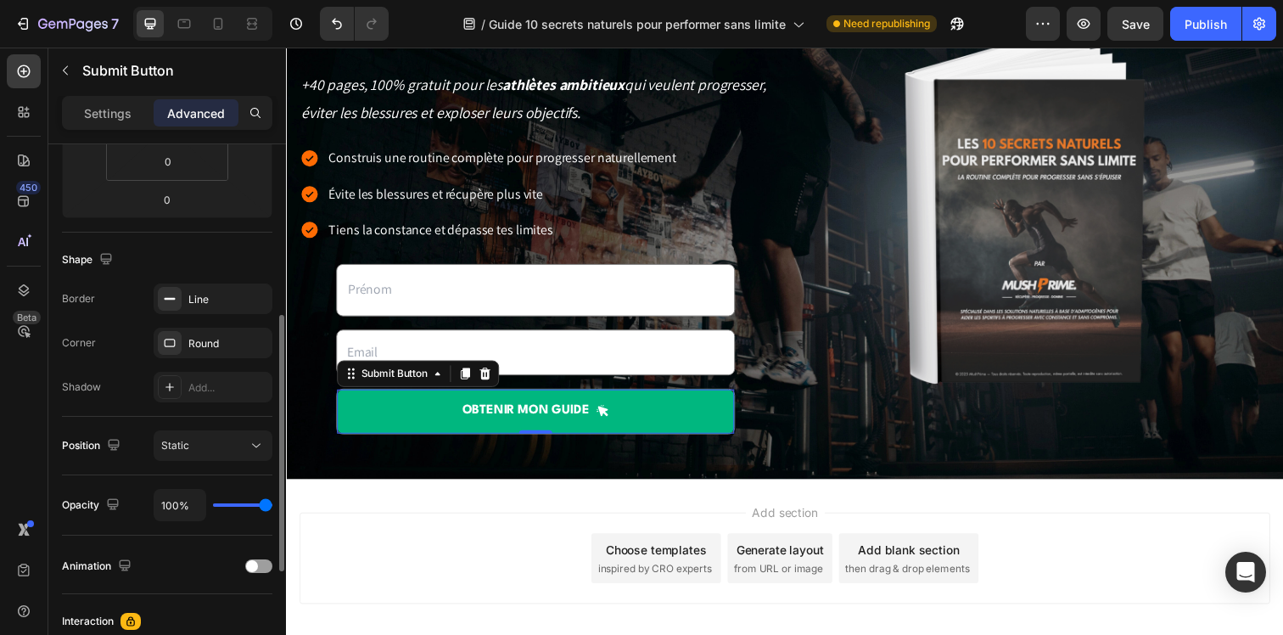
scroll to position [351, 0]
click at [249, 293] on icon "button" at bounding box center [255, 295] width 14 height 14
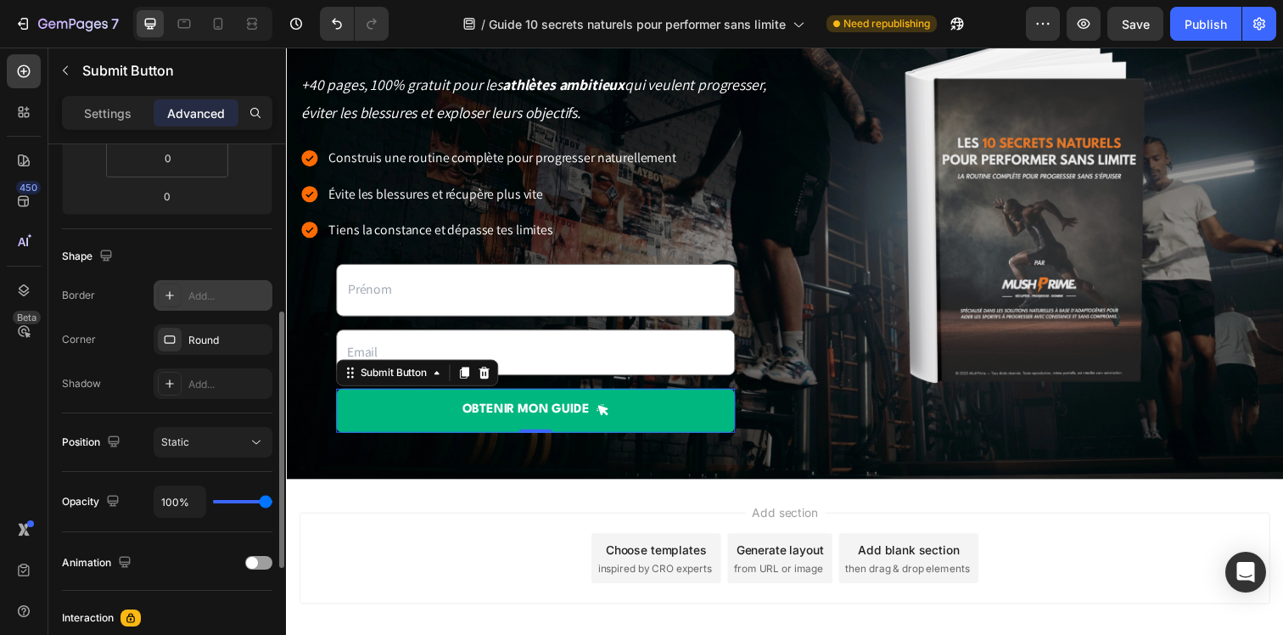
click at [372, 491] on div "Add section Choose templates inspired by CRO experts Generate layout from URL o…" at bounding box center [795, 592] width 1018 height 209
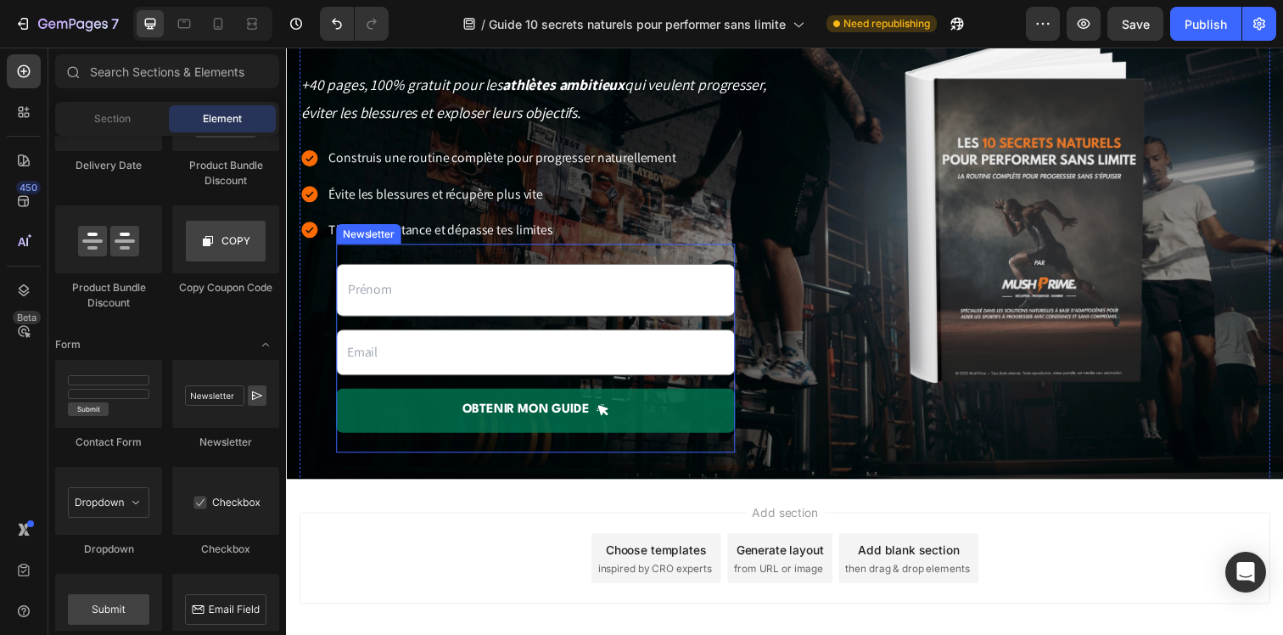
click at [360, 428] on button "OBTENIR mon guide" at bounding box center [540, 417] width 407 height 45
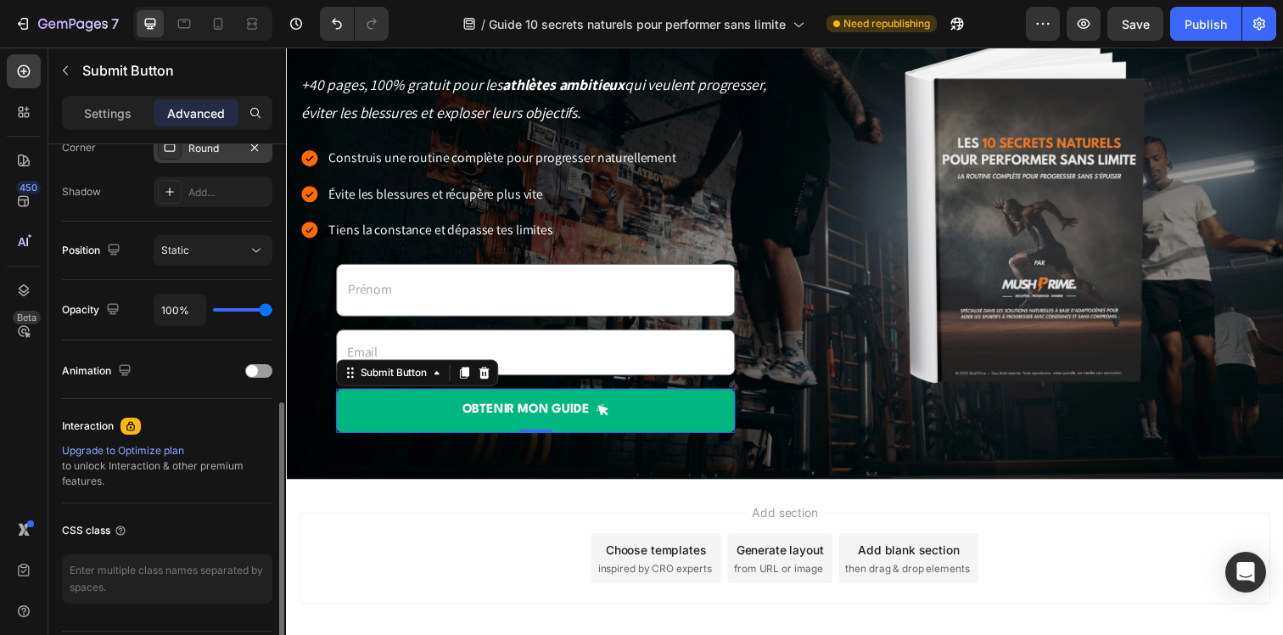
scroll to position [222, 0]
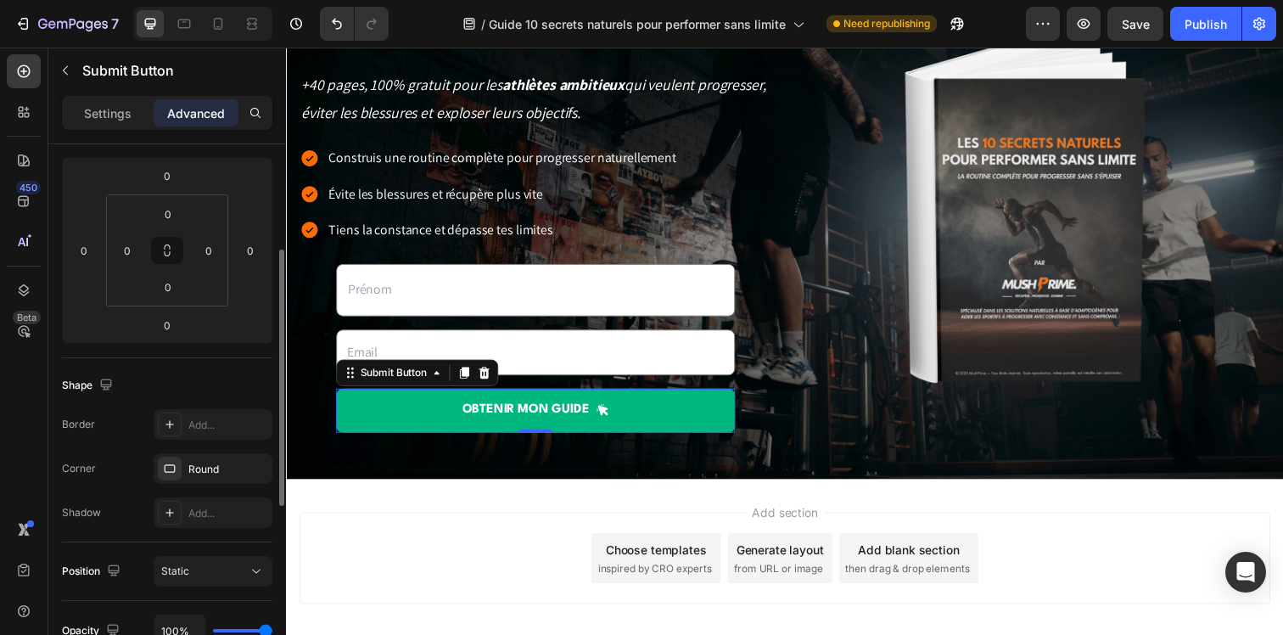
click at [200, 495] on div "Border Add... Corner Round Shadow Add..." at bounding box center [167, 468] width 210 height 119
click at [198, 503] on div "Add..." at bounding box center [213, 512] width 119 height 31
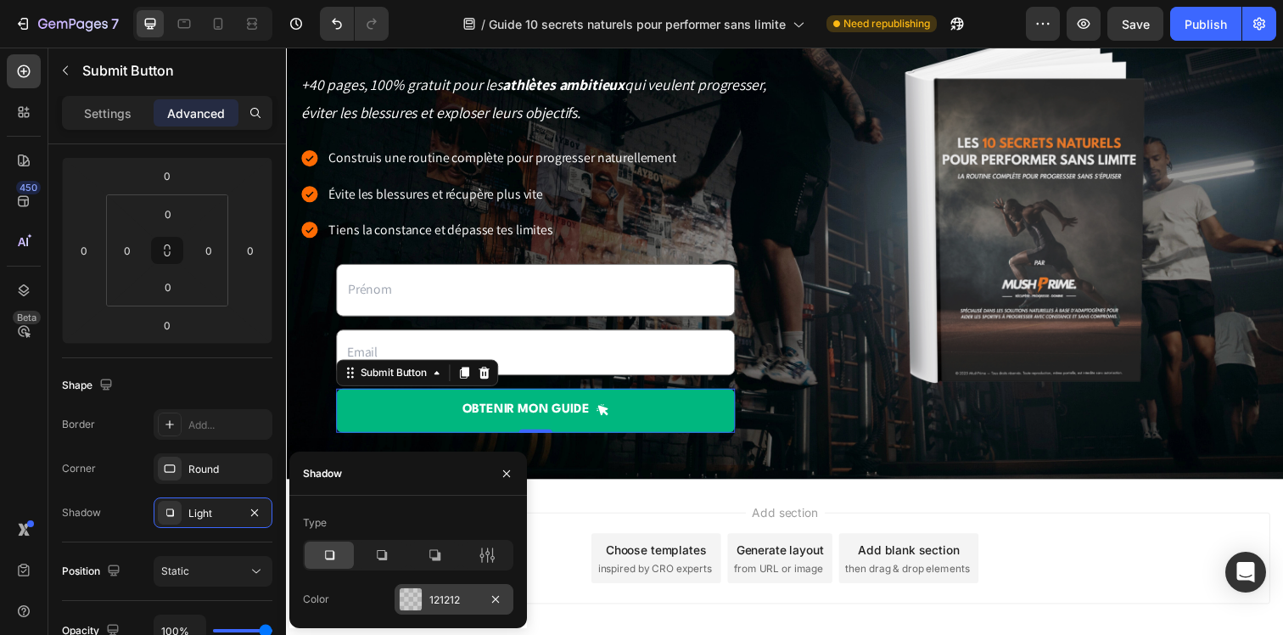
click at [414, 592] on div at bounding box center [411, 599] width 22 height 22
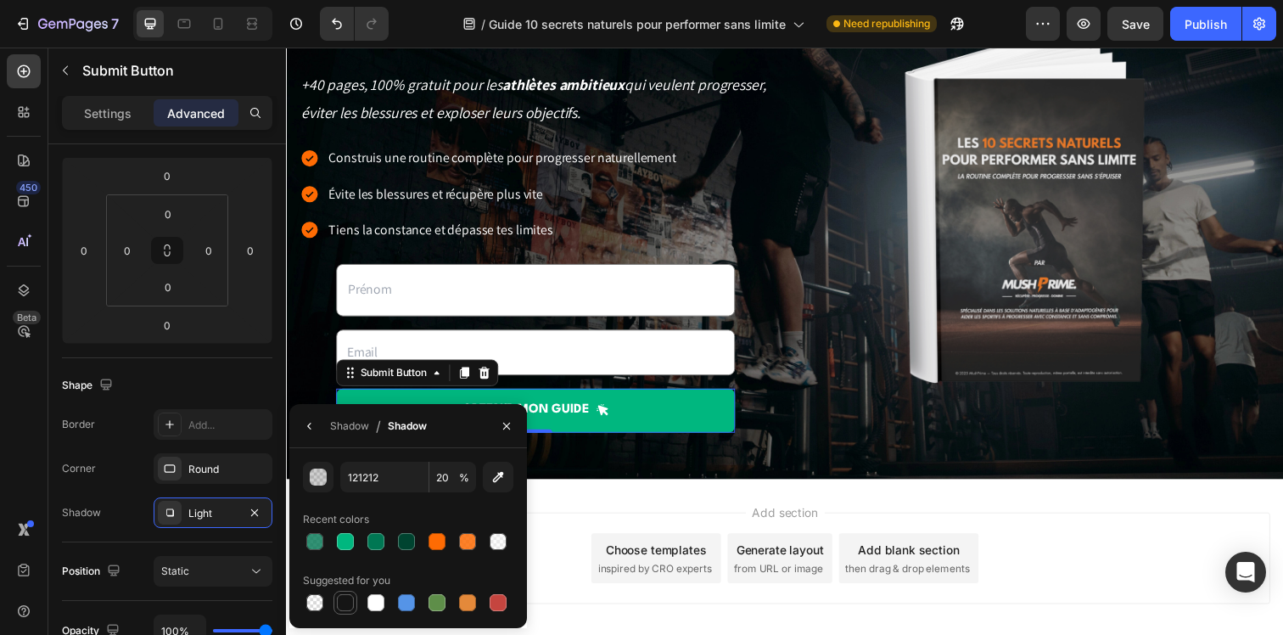
click at [352, 596] on div at bounding box center [345, 602] width 17 height 17
type input "151515"
type input "100"
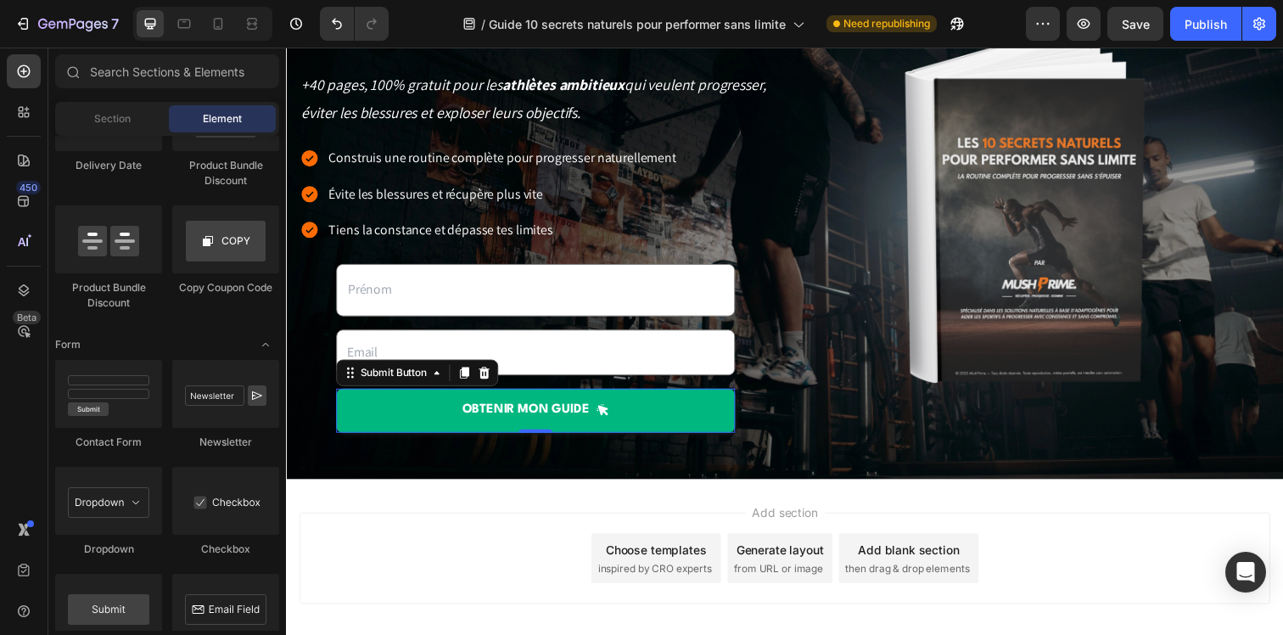
click at [680, 505] on div "Add section Choose templates inspired by CRO experts Generate layout from URL o…" at bounding box center [795, 592] width 1018 height 209
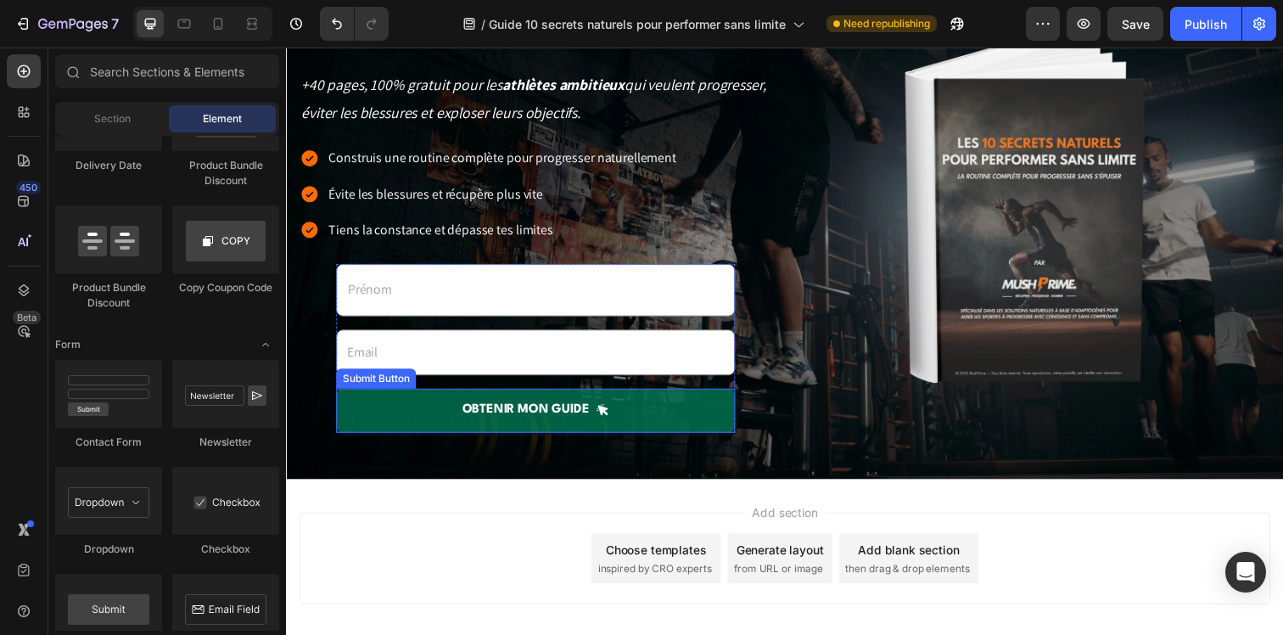
click at [680, 416] on button "OBTENIR mon guide" at bounding box center [540, 417] width 407 height 45
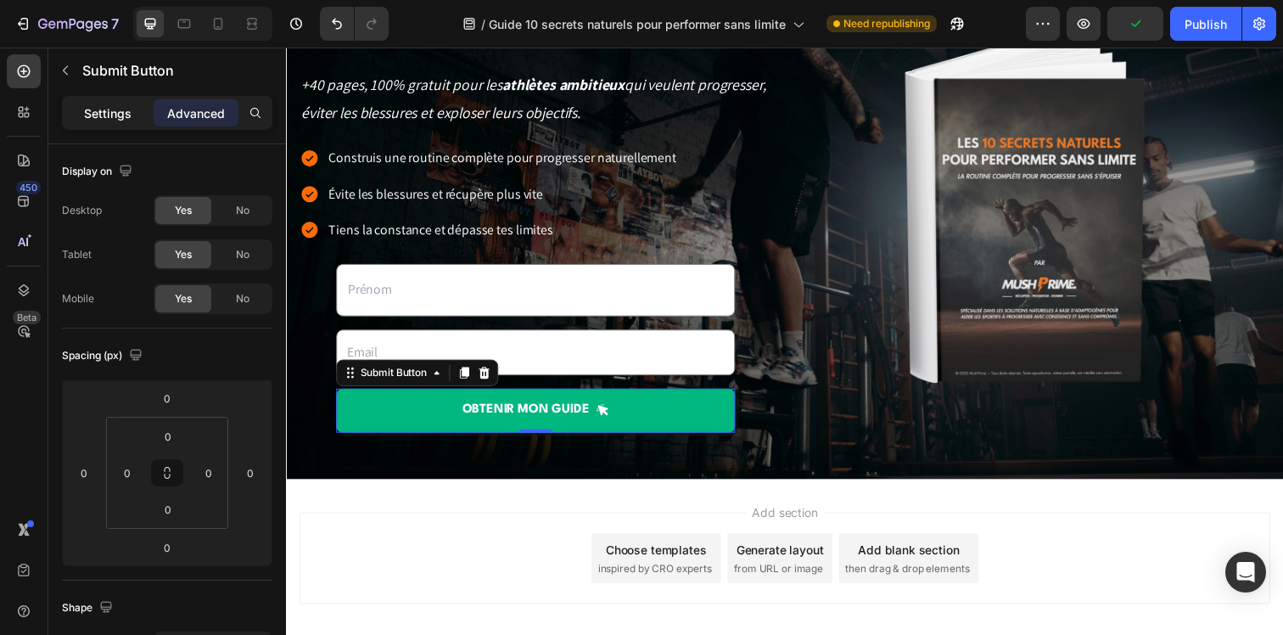
click at [80, 112] on div "Settings" at bounding box center [107, 112] width 85 height 27
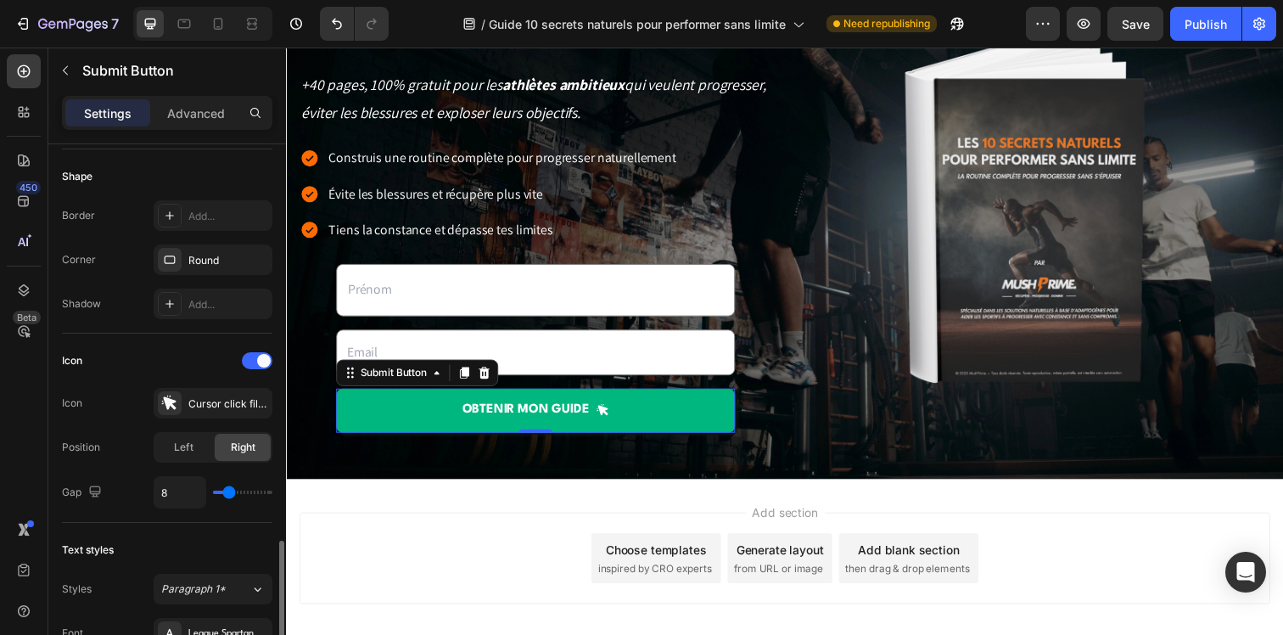
scroll to position [729, 0]
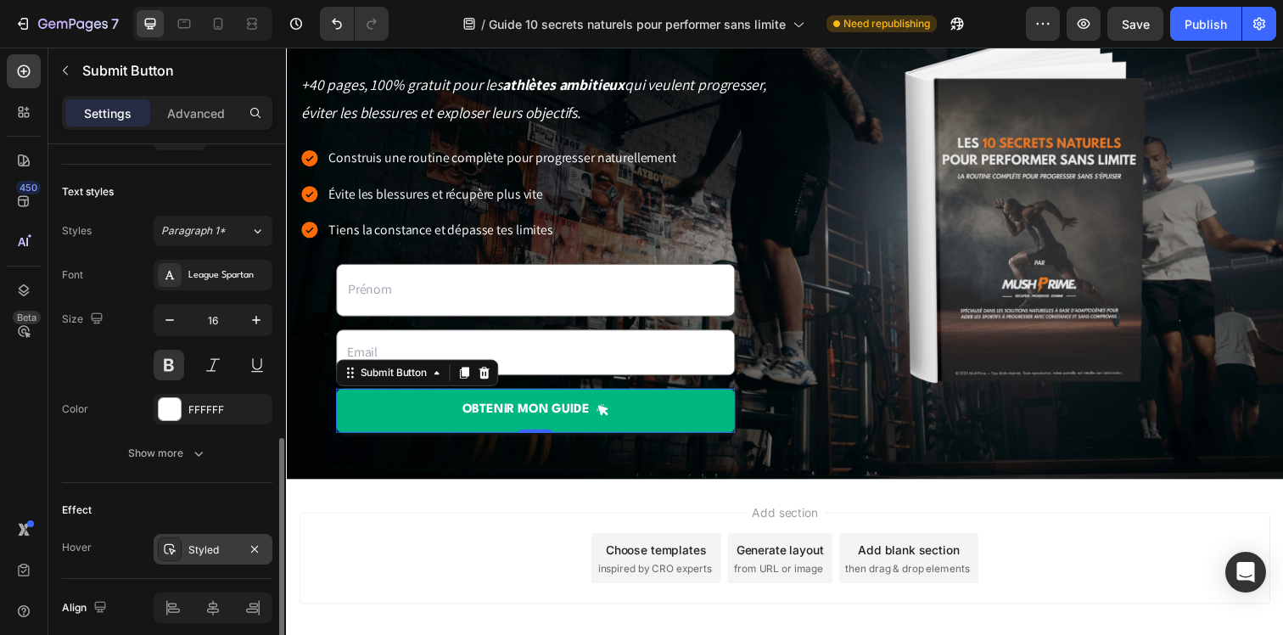
click at [211, 546] on div "Styled" at bounding box center [212, 549] width 49 height 15
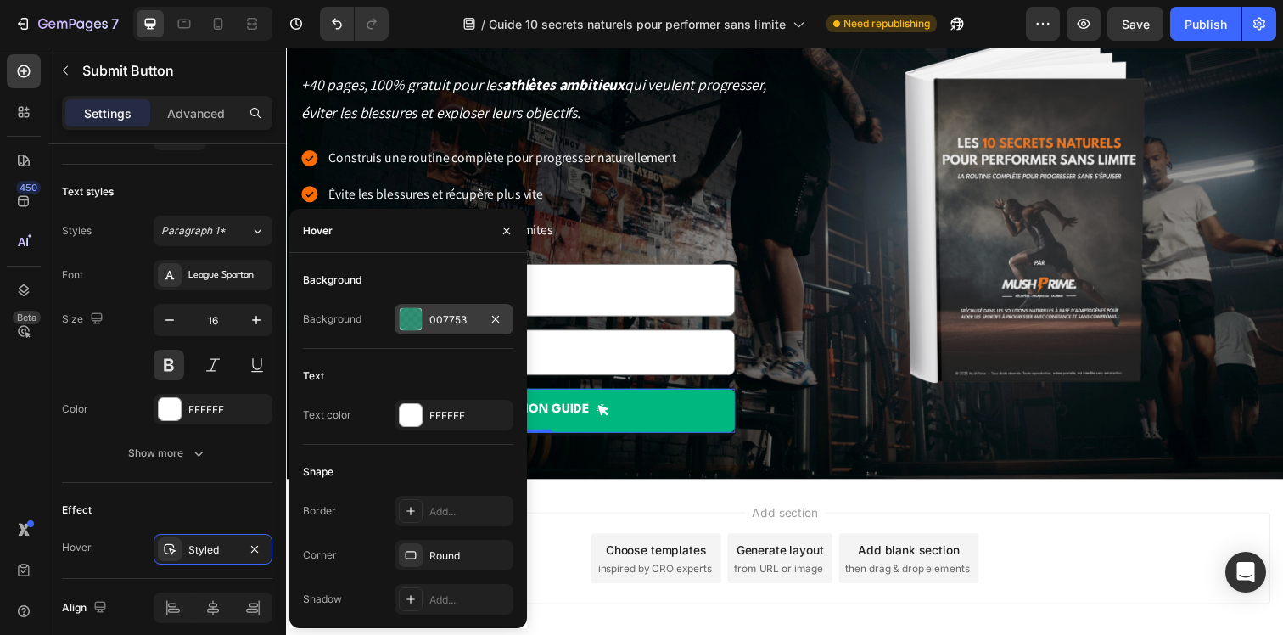
click at [456, 316] on div "007753" at bounding box center [453, 319] width 49 height 15
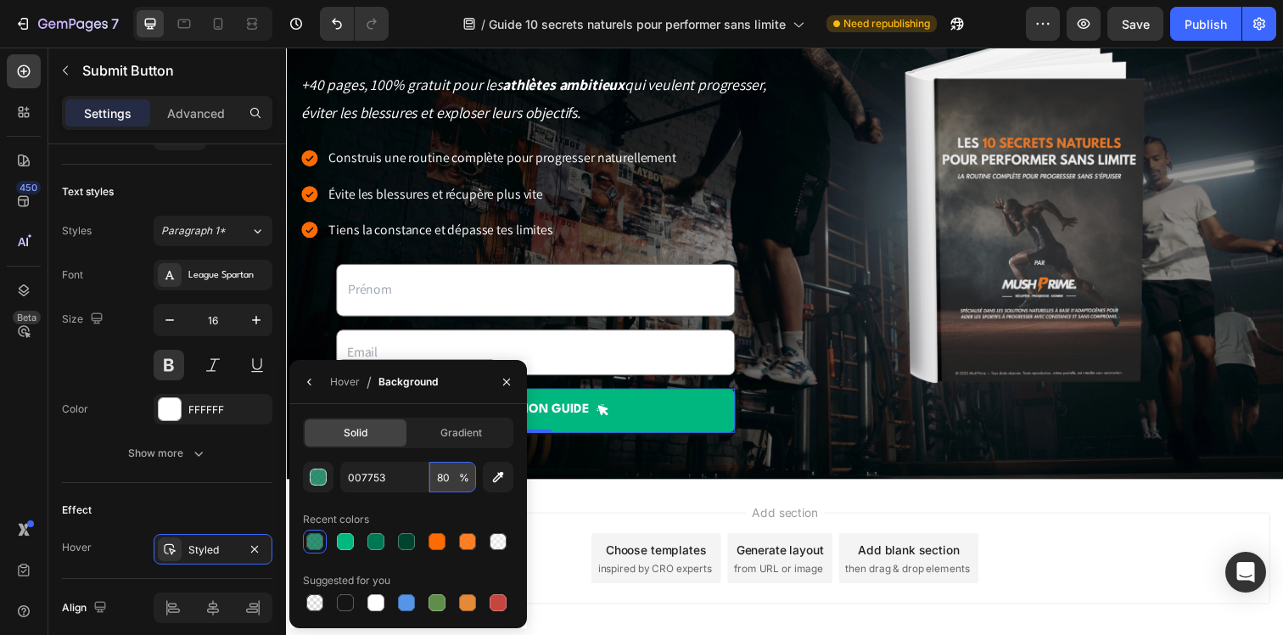
click at [441, 477] on input "80" at bounding box center [452, 477] width 47 height 31
type input "90"
click at [414, 509] on div "Recent colors" at bounding box center [408, 519] width 210 height 27
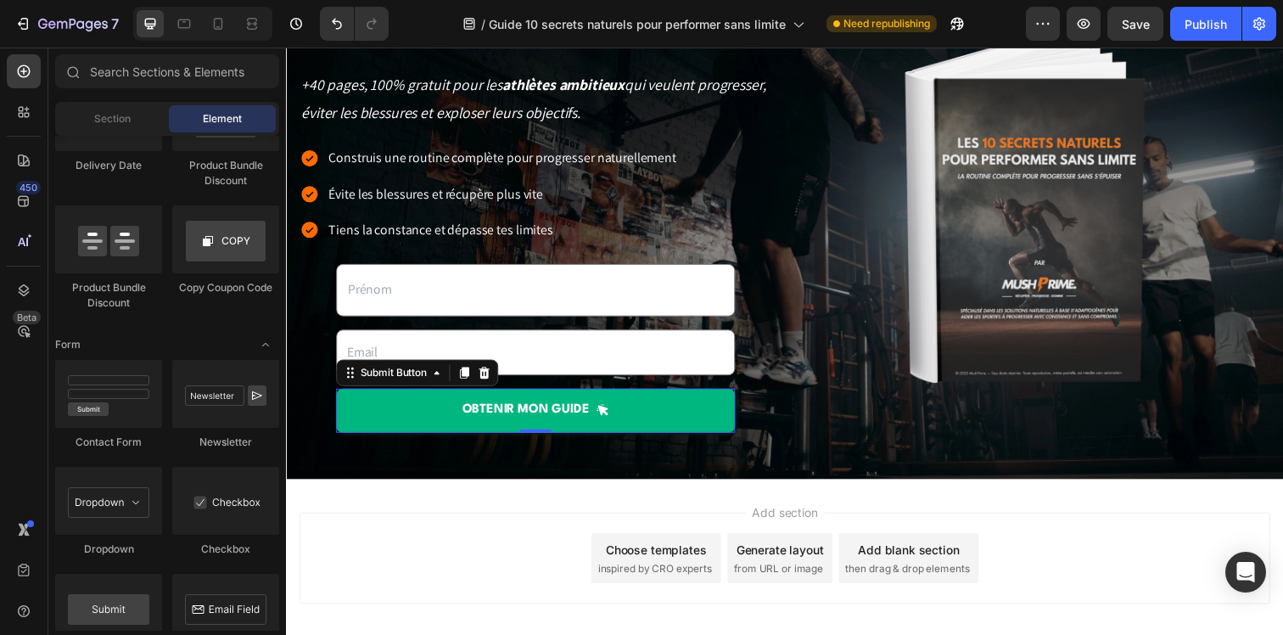
click at [563, 488] on div "Add section Choose templates inspired by CRO experts Generate layout from URL o…" at bounding box center [795, 592] width 1018 height 209
click at [504, 327] on div "Text Field Email Field OBTENIR mon guide Submit Button" at bounding box center [540, 353] width 407 height 171
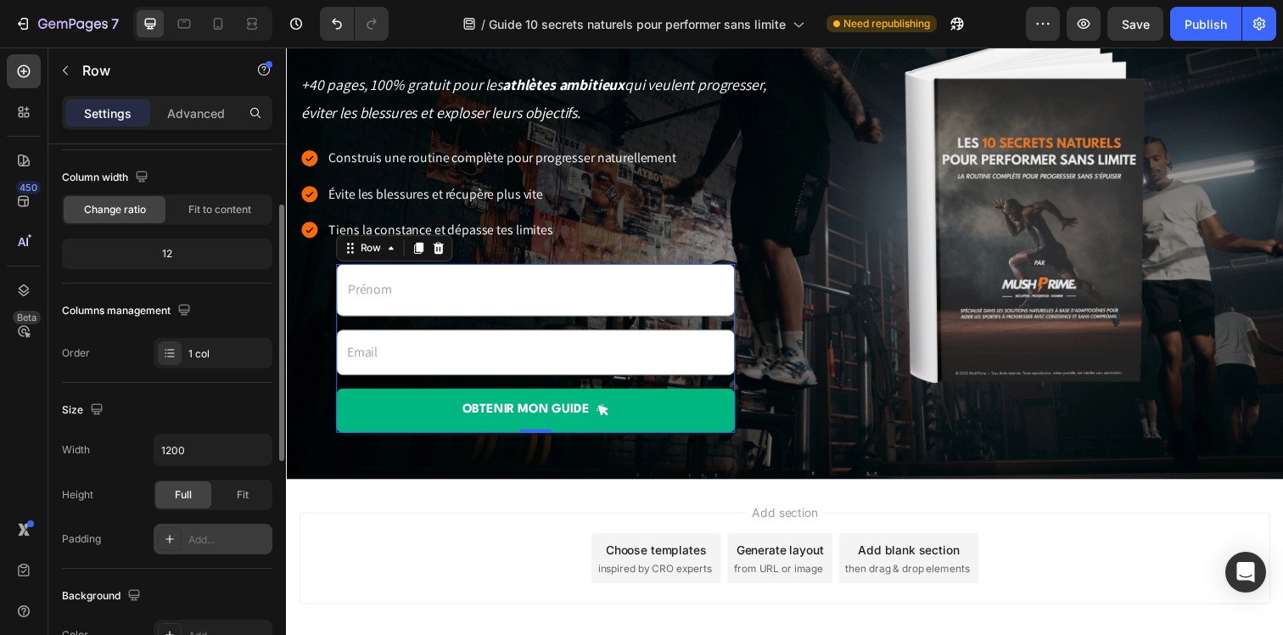
scroll to position [421, 0]
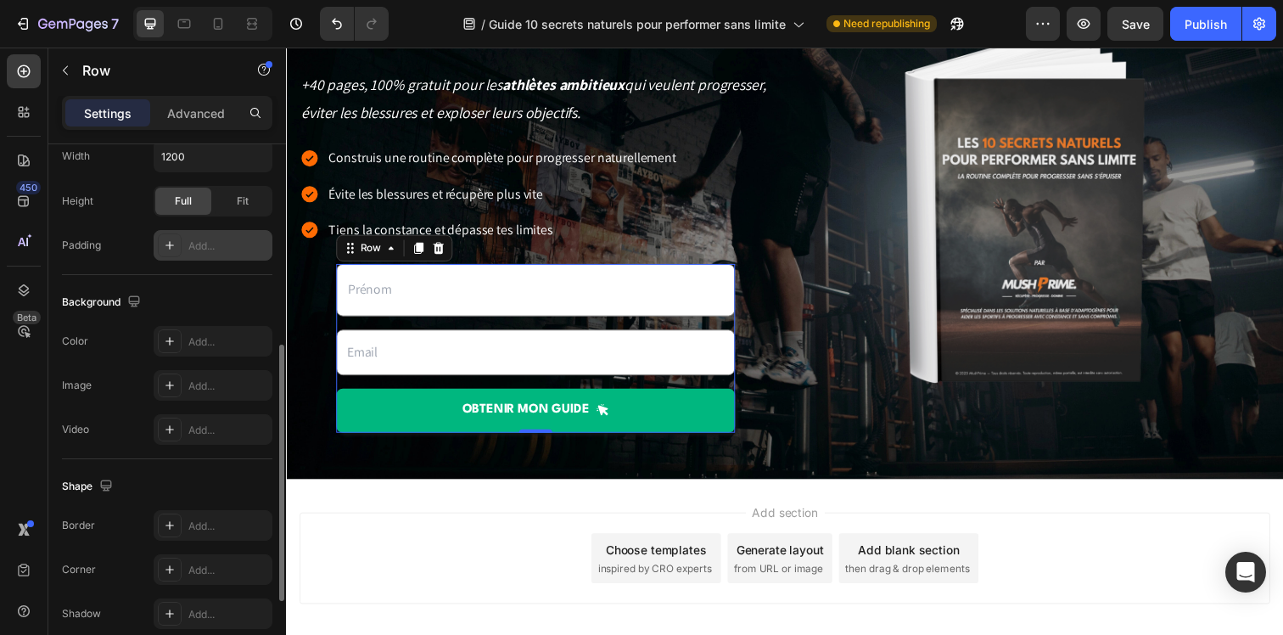
click at [194, 239] on div "Add..." at bounding box center [228, 245] width 80 height 15
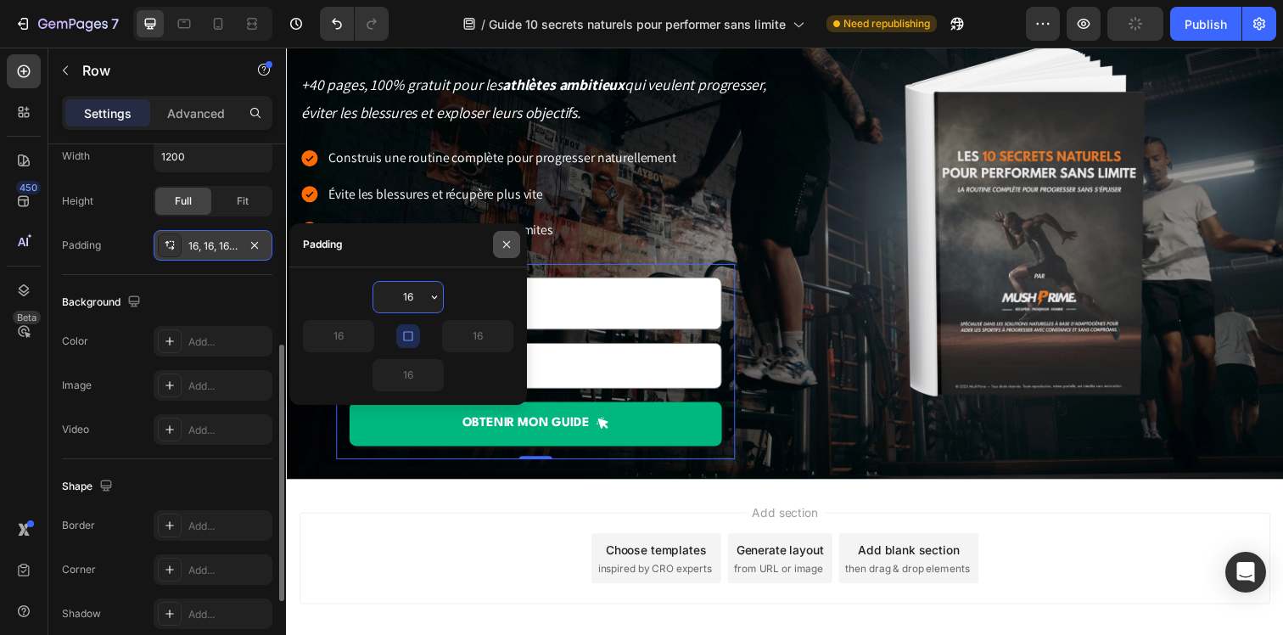
click at [509, 240] on icon "button" at bounding box center [507, 245] width 14 height 14
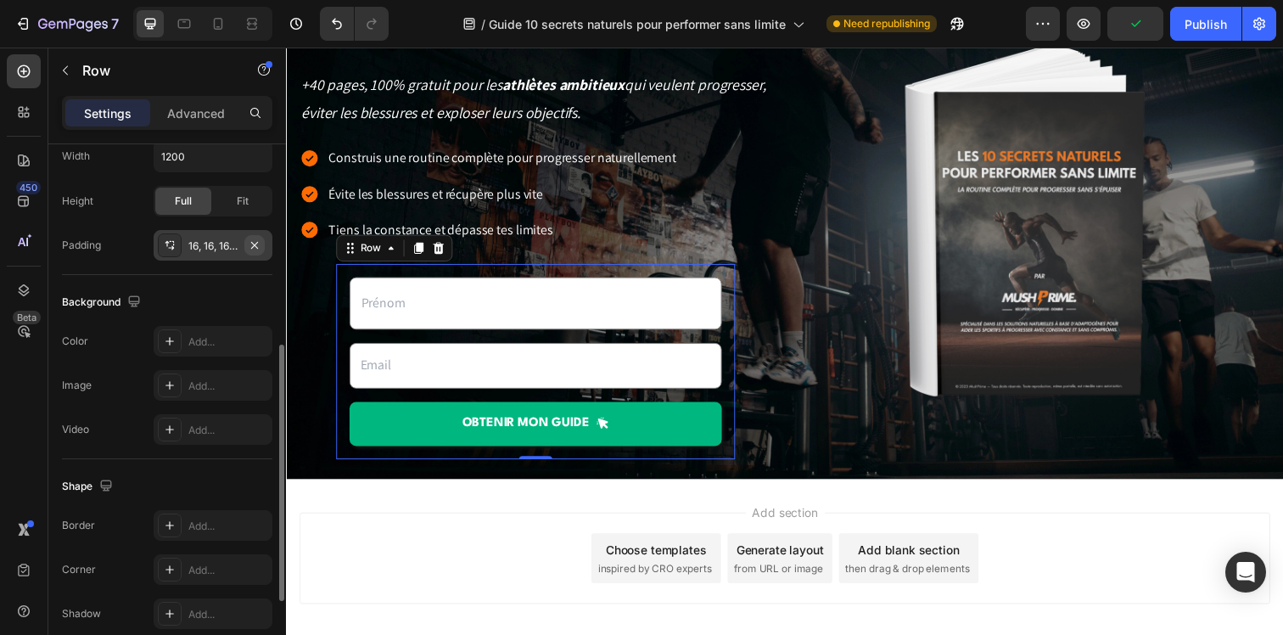
click at [260, 244] on icon "button" at bounding box center [255, 245] width 14 height 14
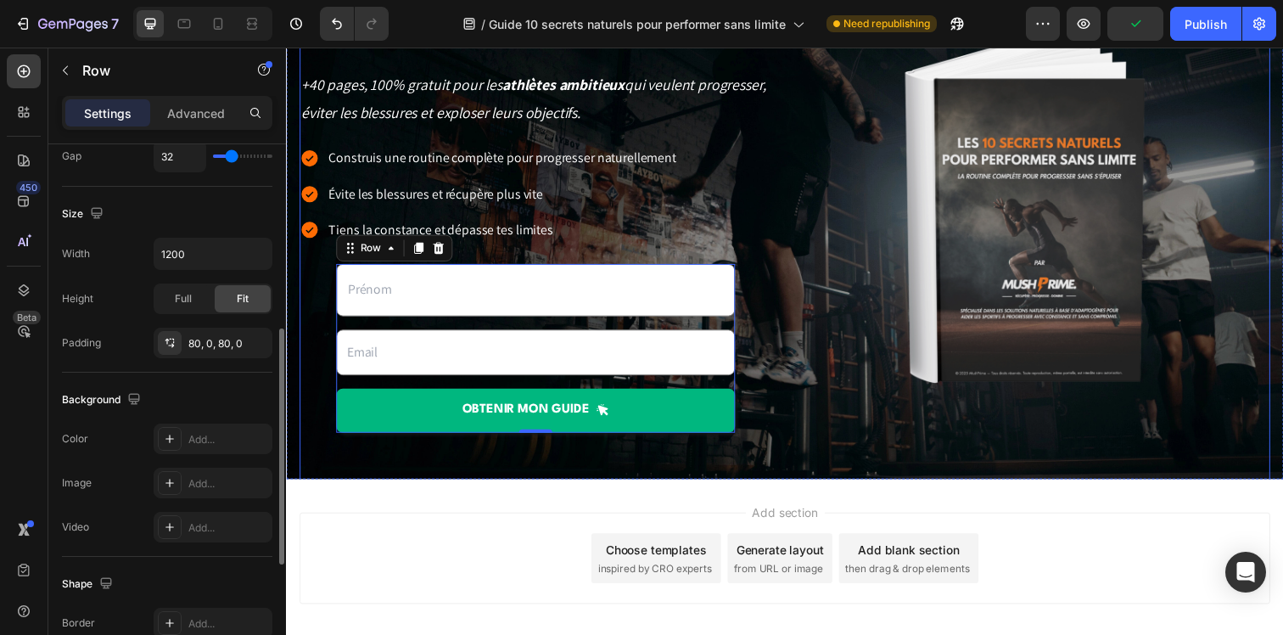
click at [320, 283] on div "90% des sportifs progressent moins vite qu’ils ne le pourraient à cause d’une m…" at bounding box center [540, 209] width 482 height 503
click at [199, 339] on div "80, 0, 80, 0" at bounding box center [212, 343] width 49 height 15
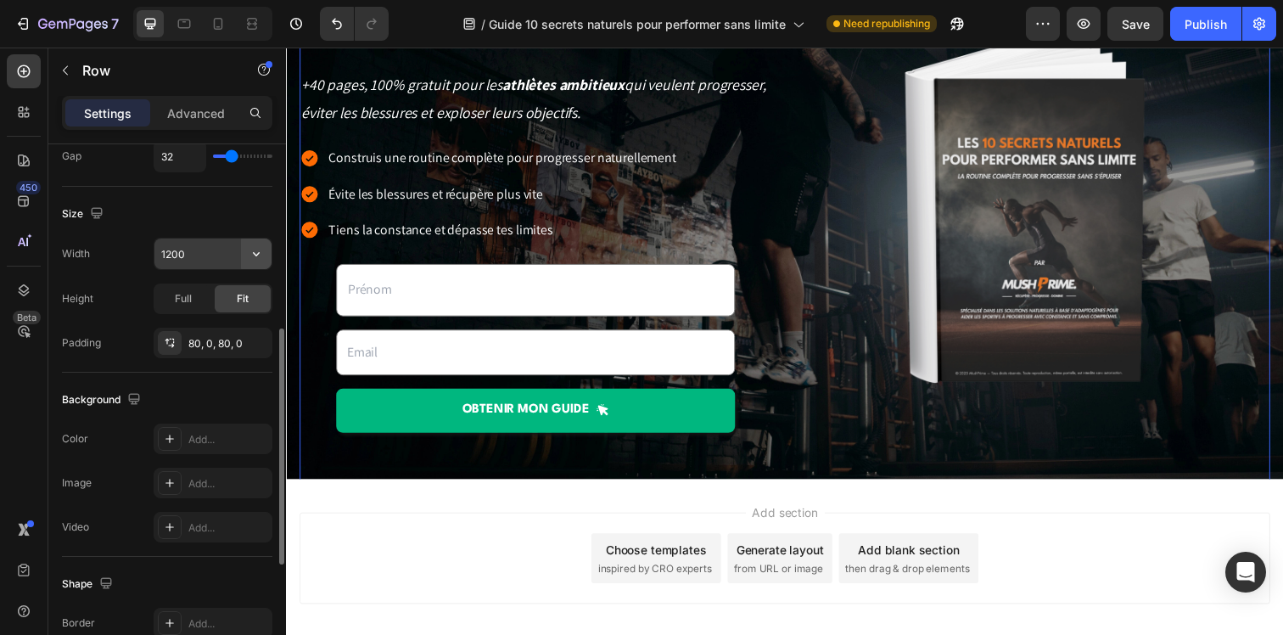
click at [257, 247] on icon "button" at bounding box center [256, 253] width 17 height 17
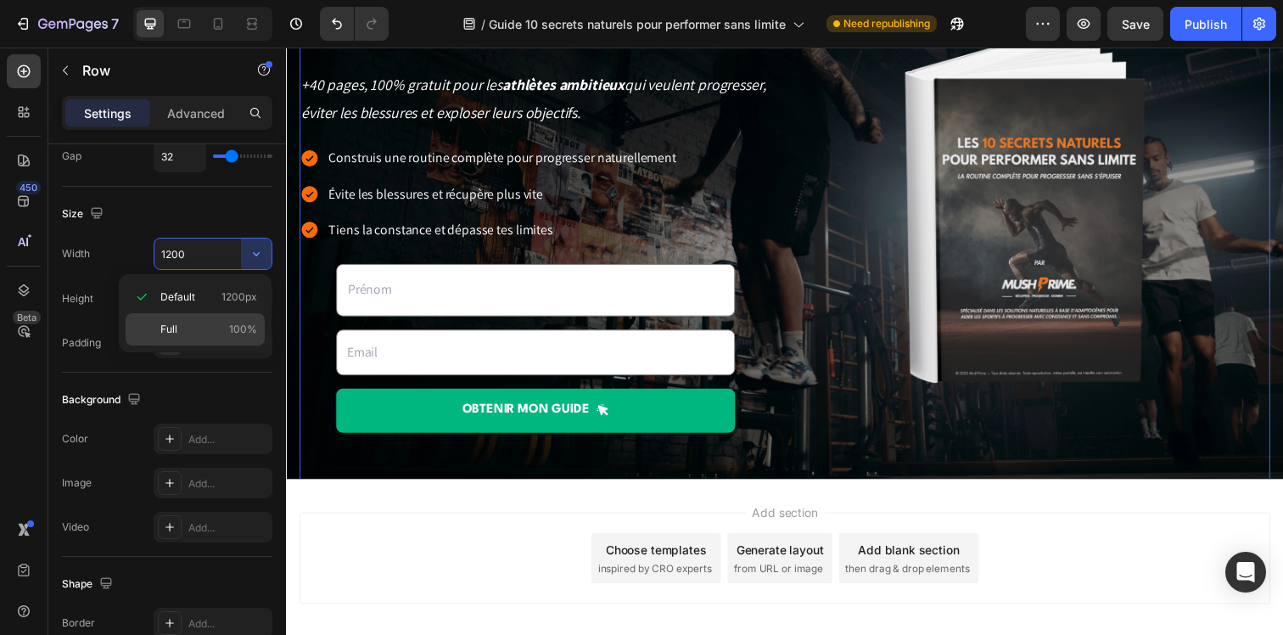
click at [181, 333] on p "Full 100%" at bounding box center [208, 329] width 97 height 15
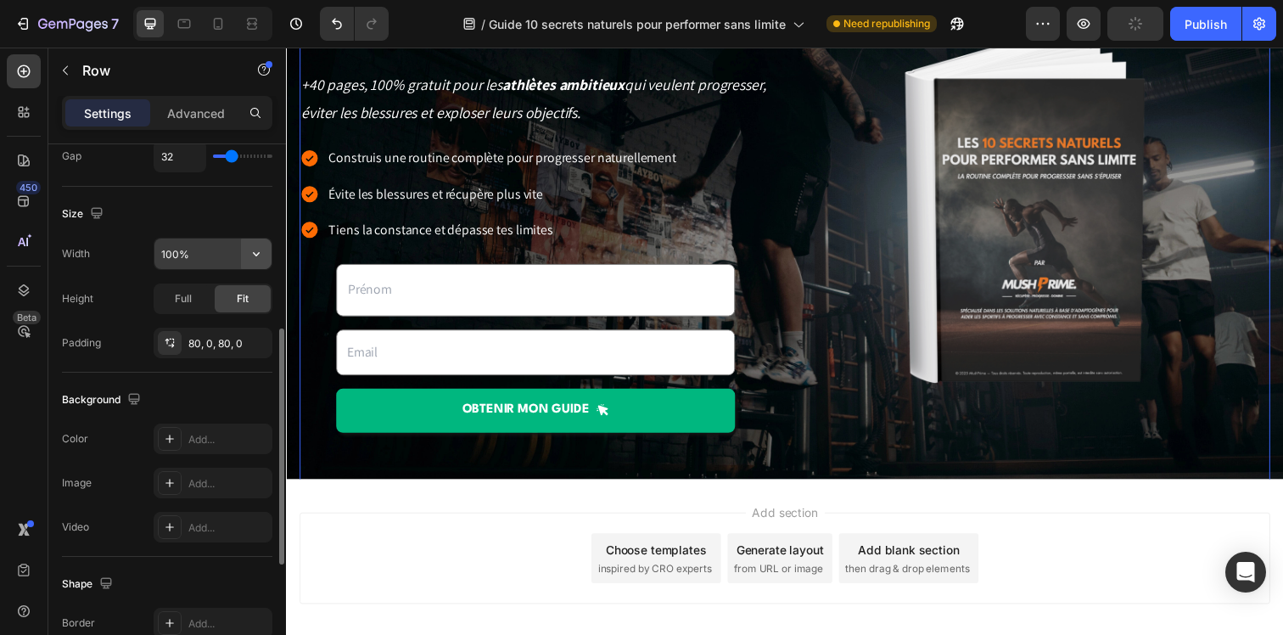
click at [250, 256] on icon "button" at bounding box center [256, 253] width 17 height 17
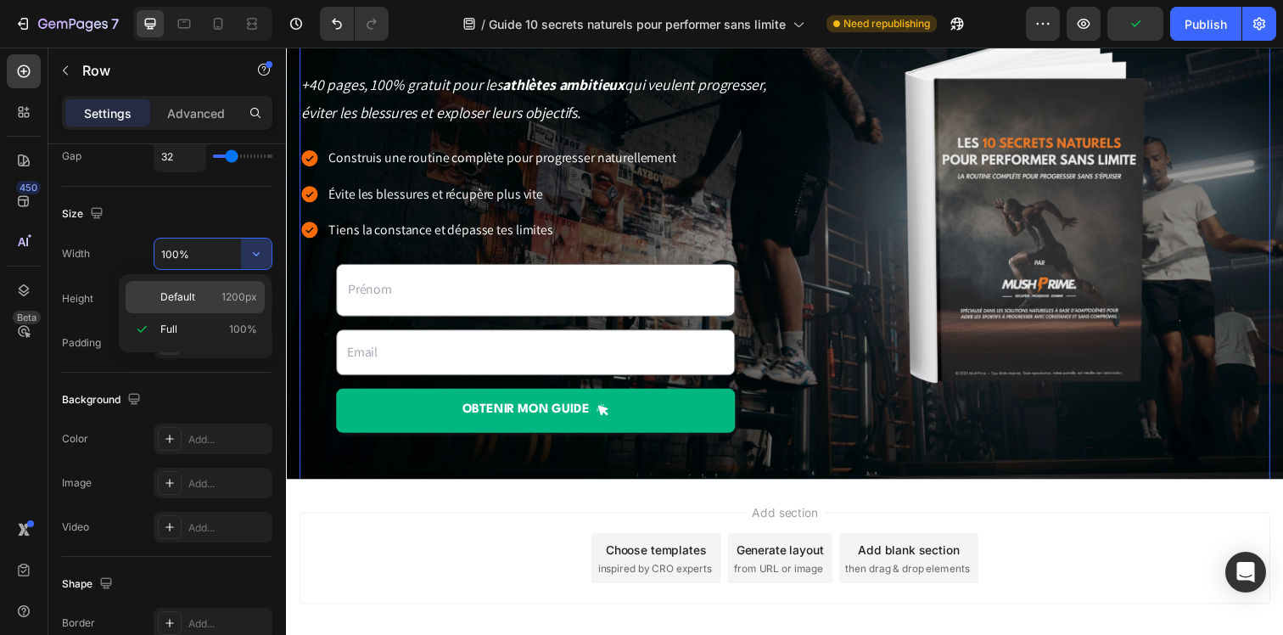
click at [220, 293] on p "Default 1200px" at bounding box center [208, 296] width 97 height 15
type input "1200"
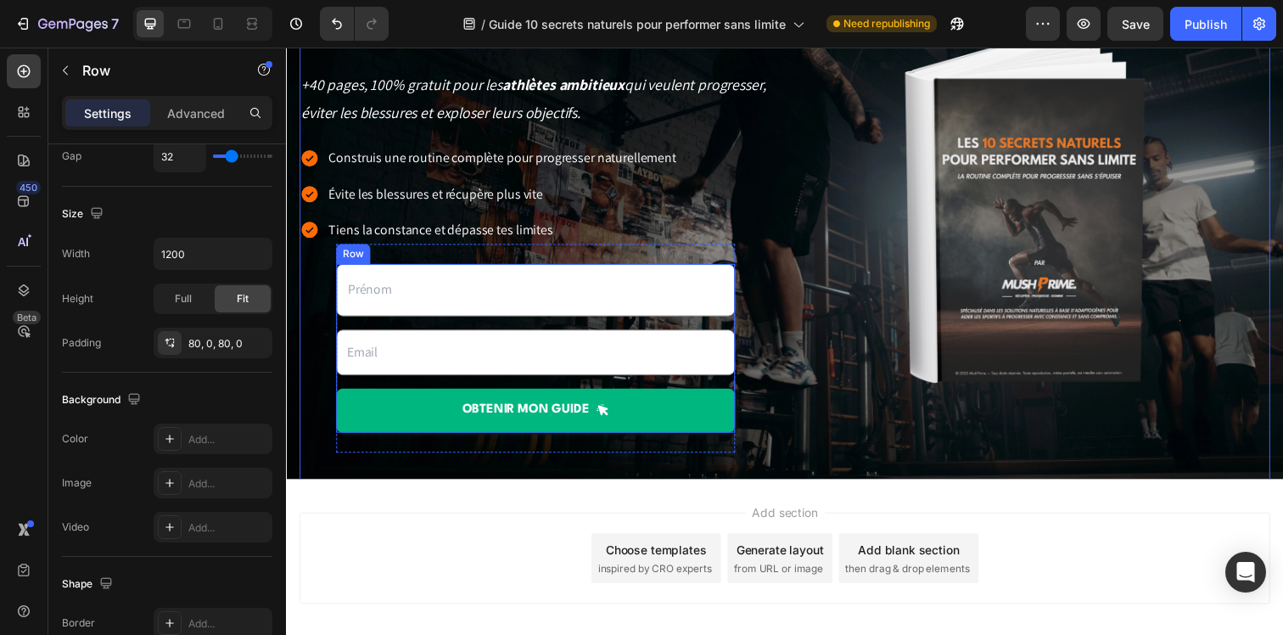
click at [344, 388] on div "Text Field Email Field OBTENIR mon guide Submit Button" at bounding box center [540, 353] width 407 height 171
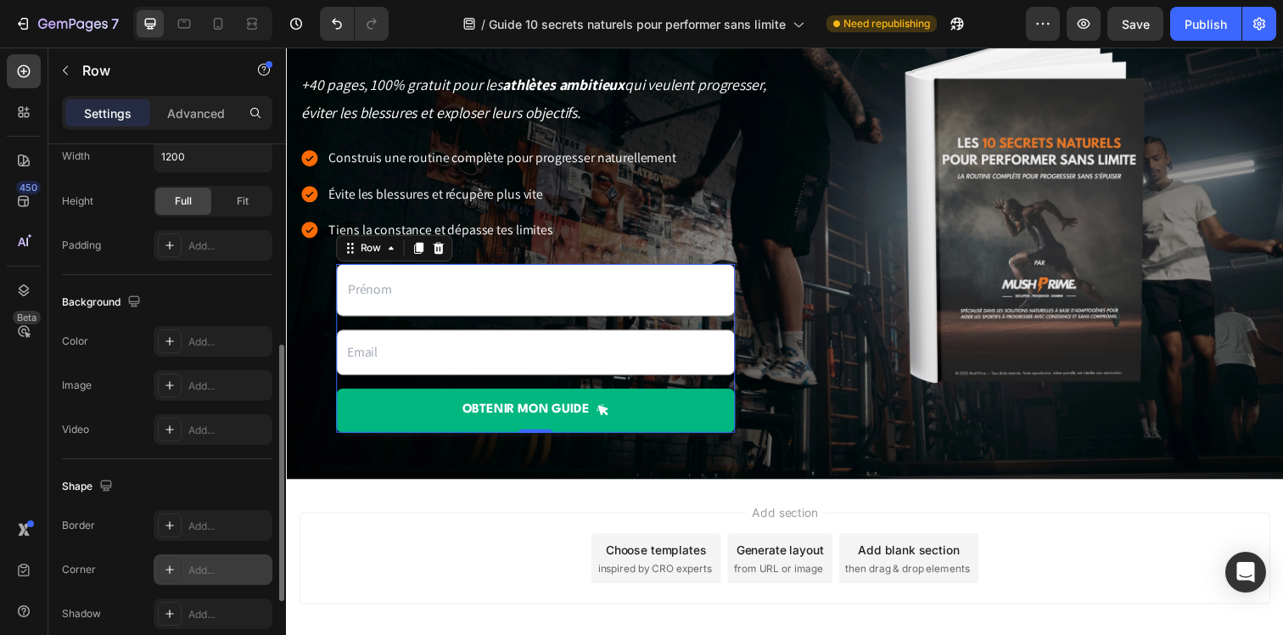
scroll to position [592, 0]
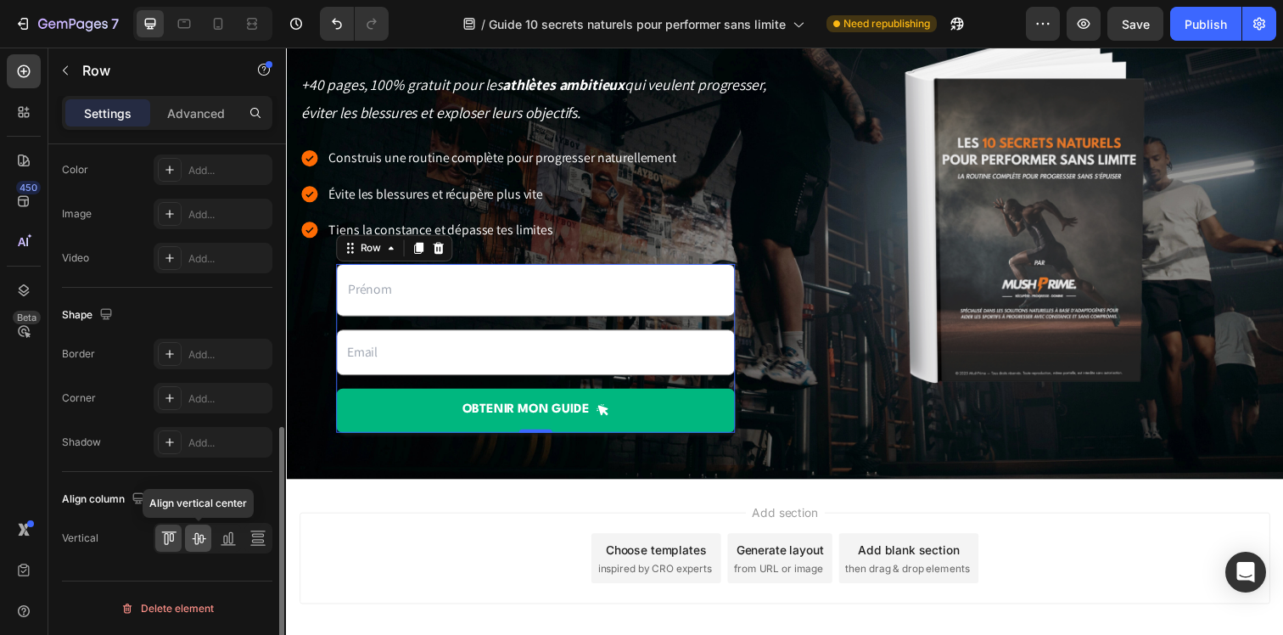
click at [202, 539] on icon at bounding box center [199, 539] width 14 height 12
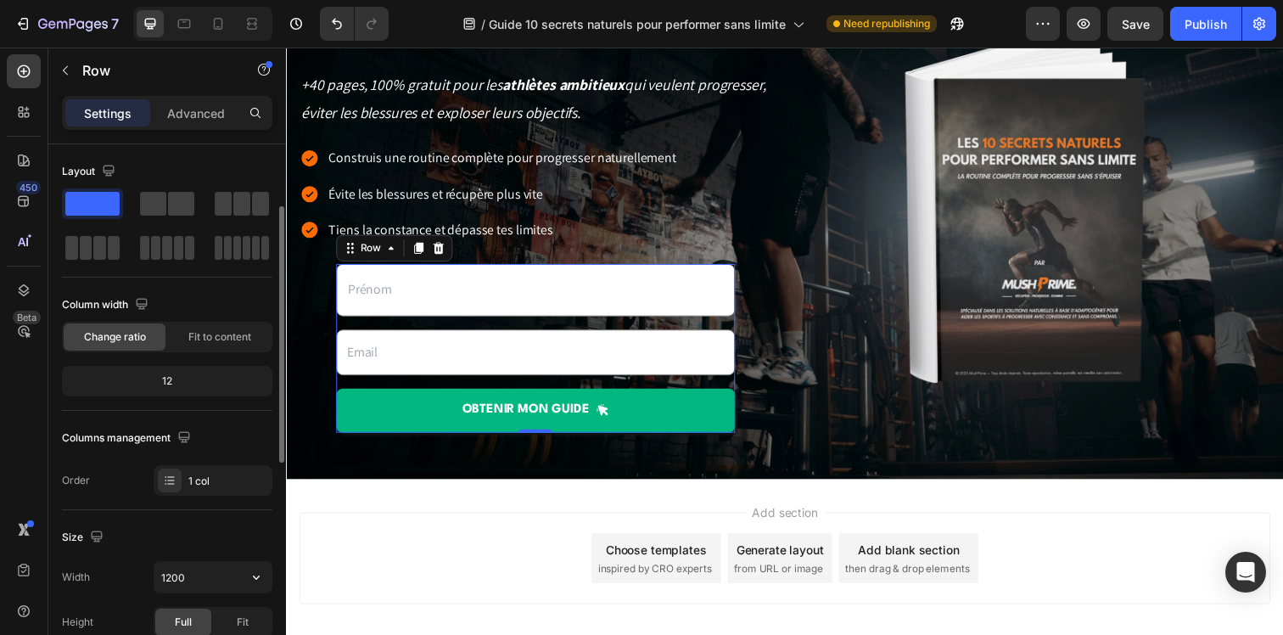
scroll to position [359, 0]
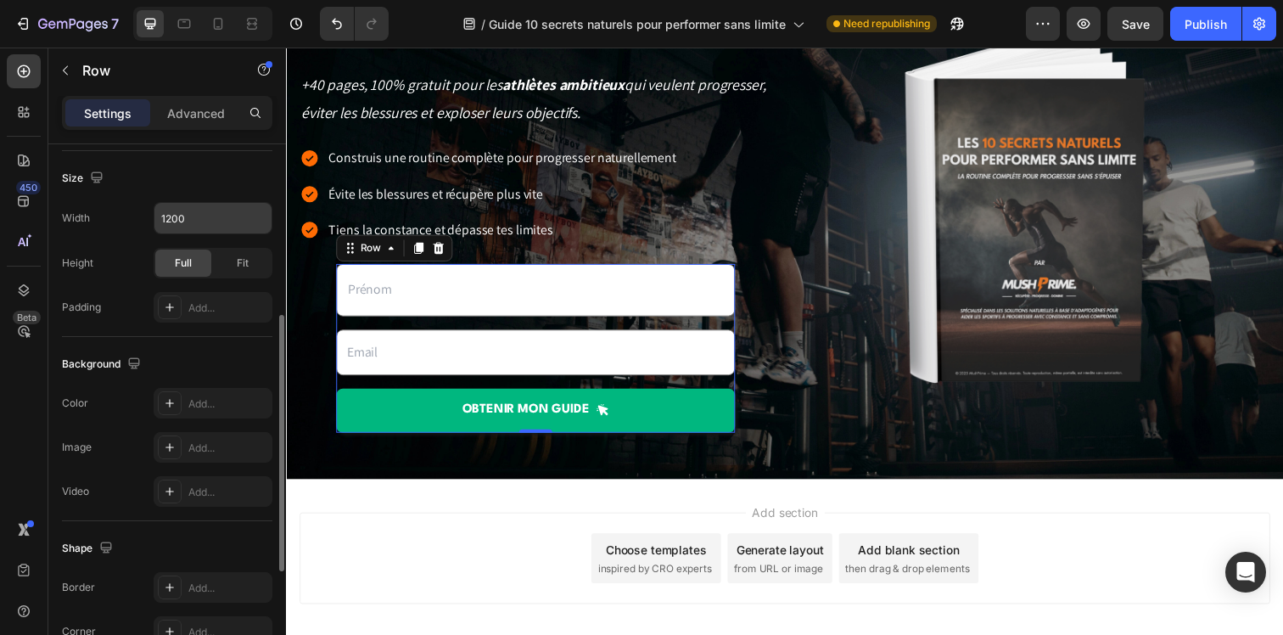
click at [198, 220] on input "1200" at bounding box center [212, 218] width 117 height 31
click at [250, 215] on icon "button" at bounding box center [256, 218] width 17 height 17
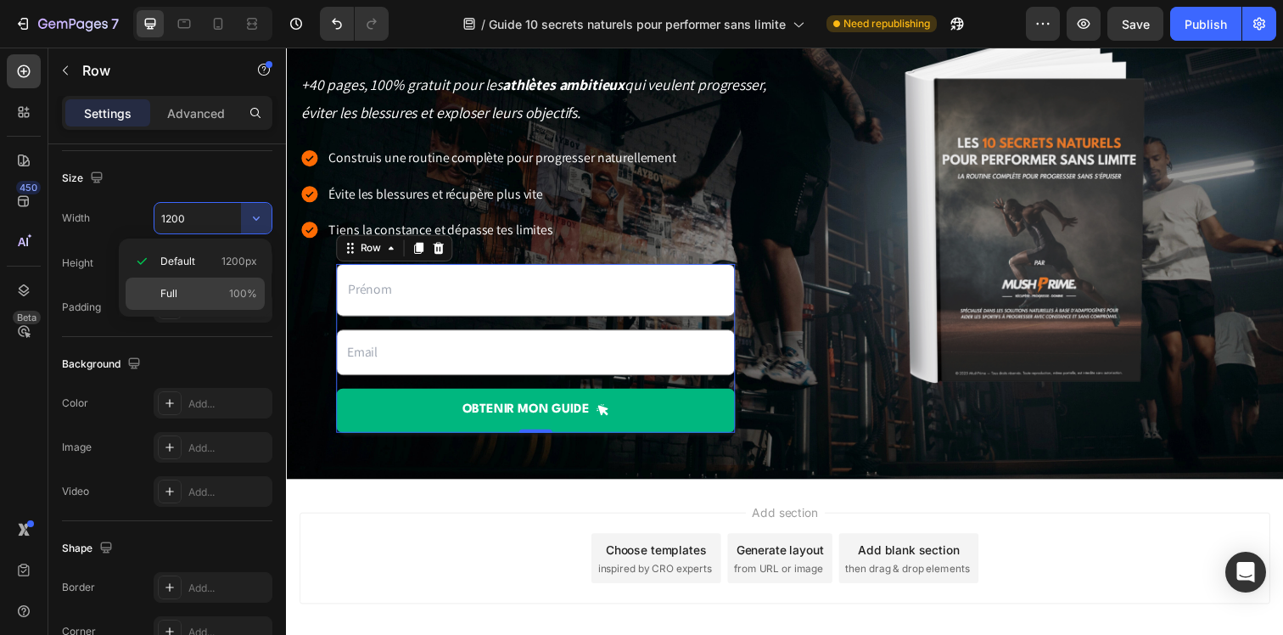
click at [221, 290] on p "Full 100%" at bounding box center [208, 293] width 97 height 15
type input "100%"
click at [461, 493] on div "Add section Choose templates inspired by CRO experts Generate layout from URL o…" at bounding box center [795, 592] width 1018 height 209
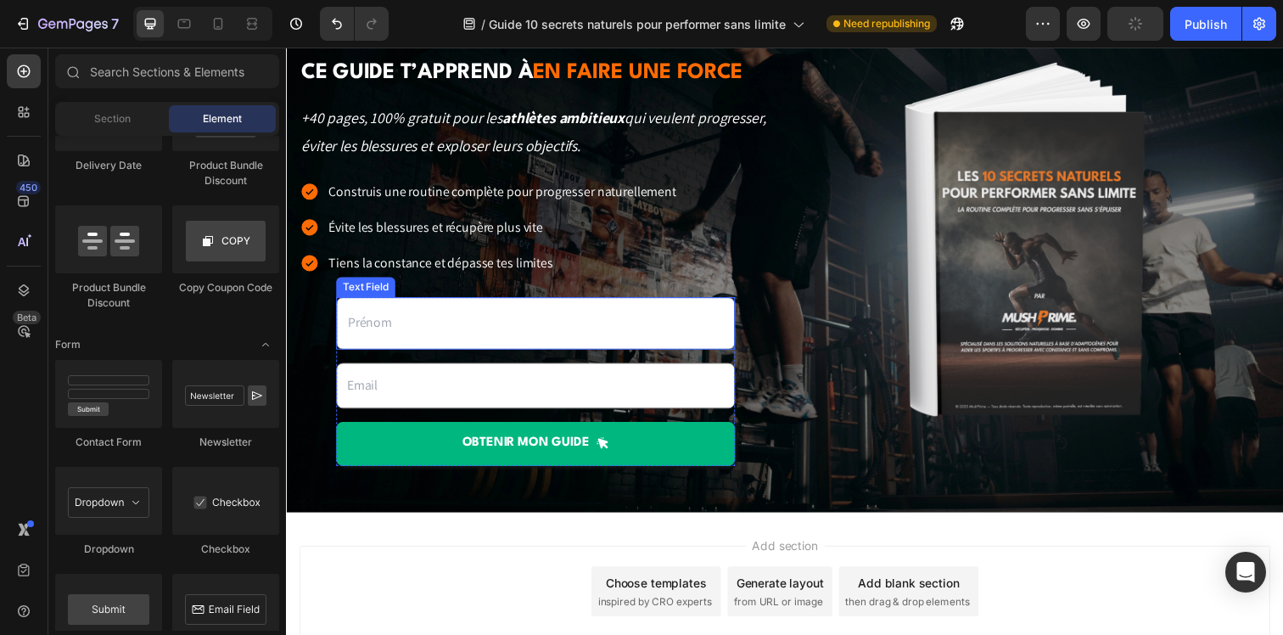
scroll to position [76, 0]
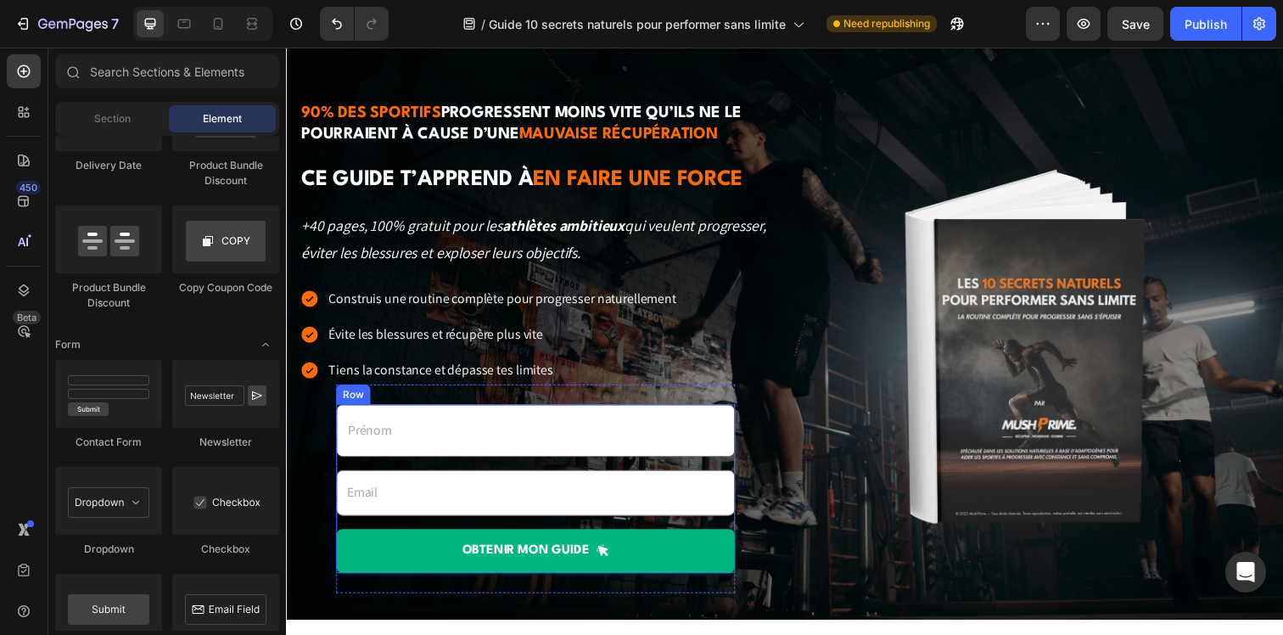
click at [518, 473] on div "Text Field Email Field OBTENIR mon guide Submit Button" at bounding box center [540, 496] width 407 height 171
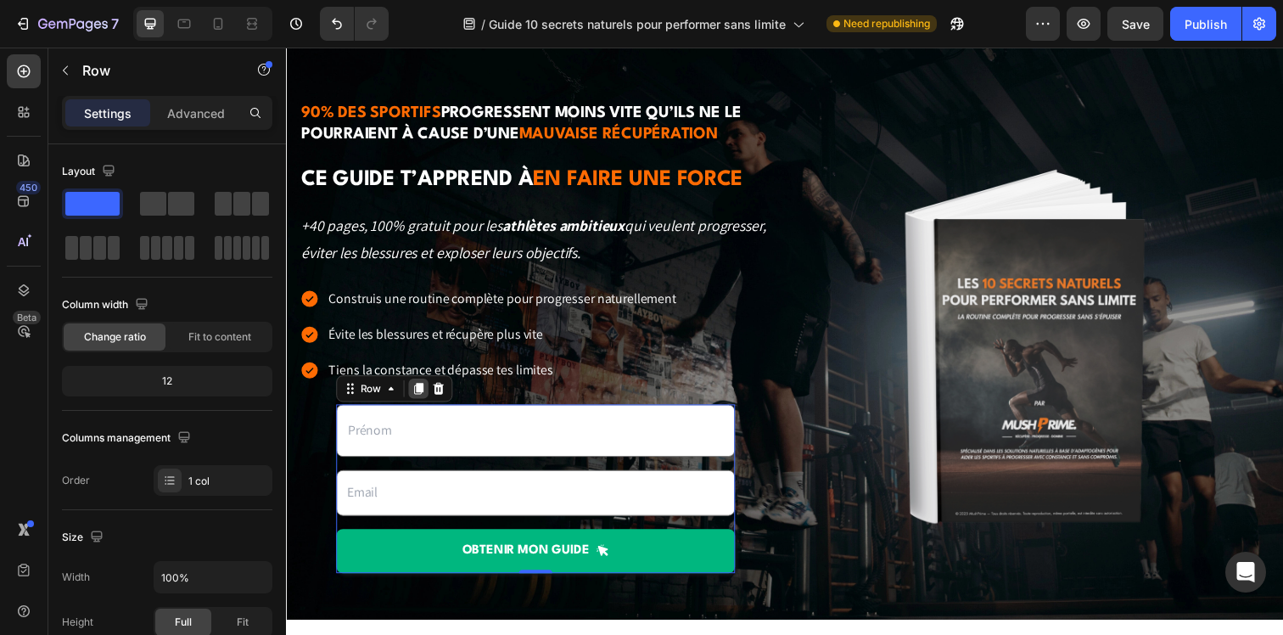
click at [414, 399] on icon at bounding box center [421, 396] width 14 height 14
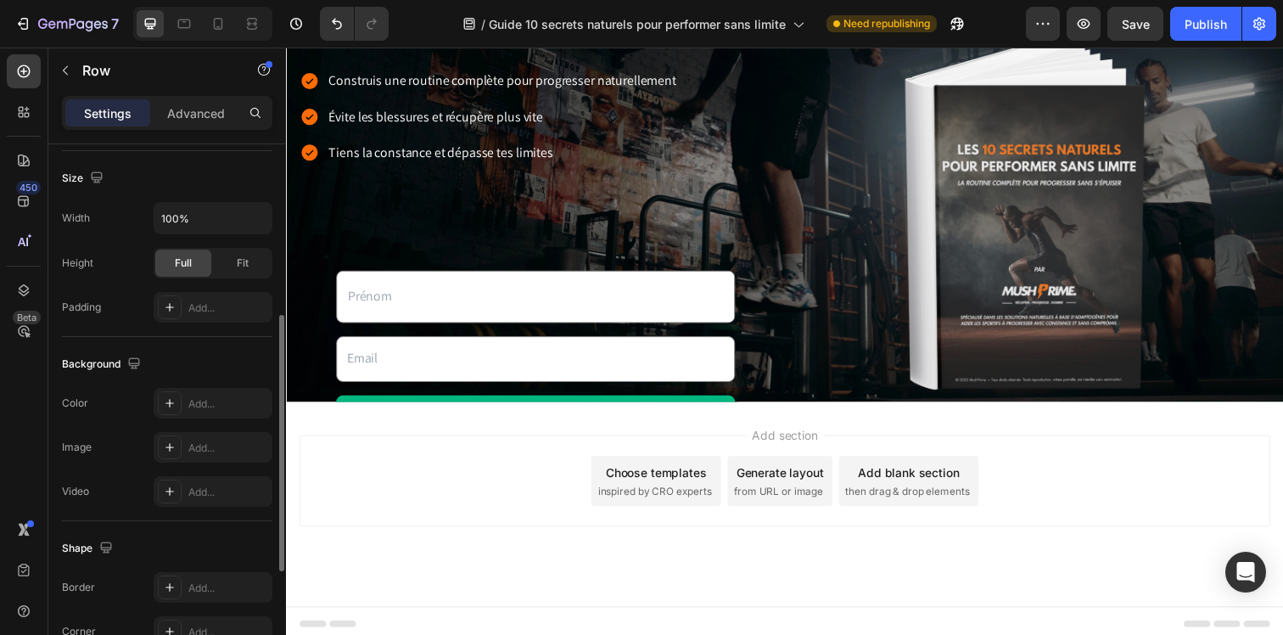
scroll to position [305, 0]
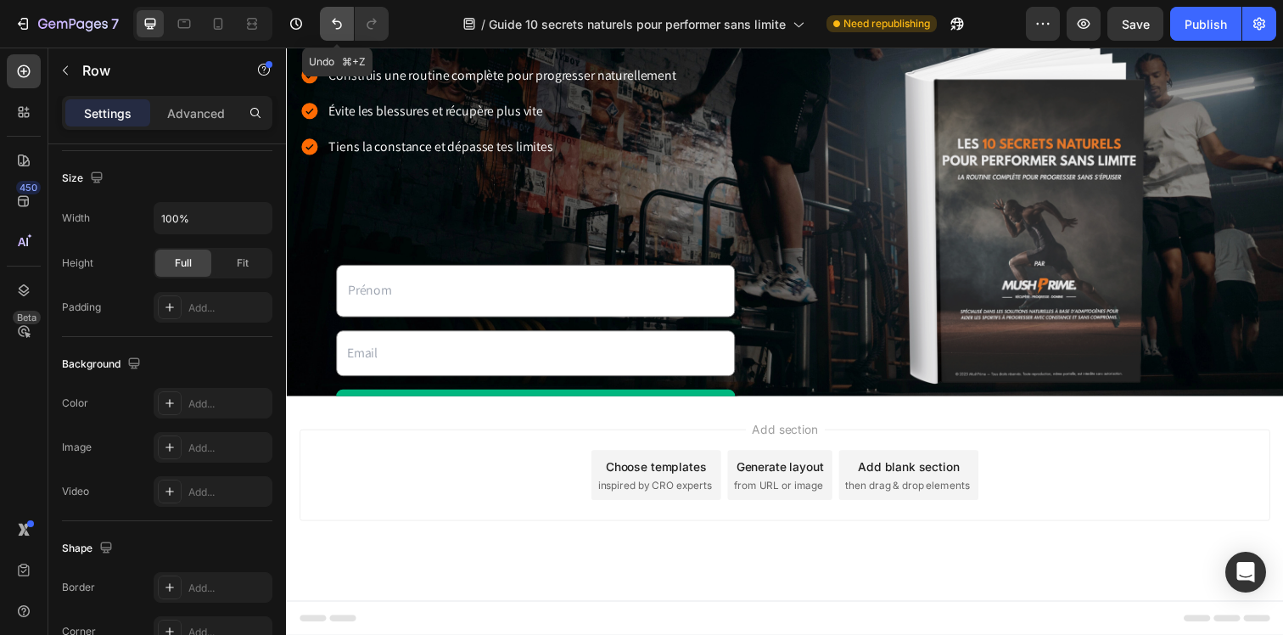
click at [329, 17] on icon "Undo/Redo" at bounding box center [336, 23] width 17 height 17
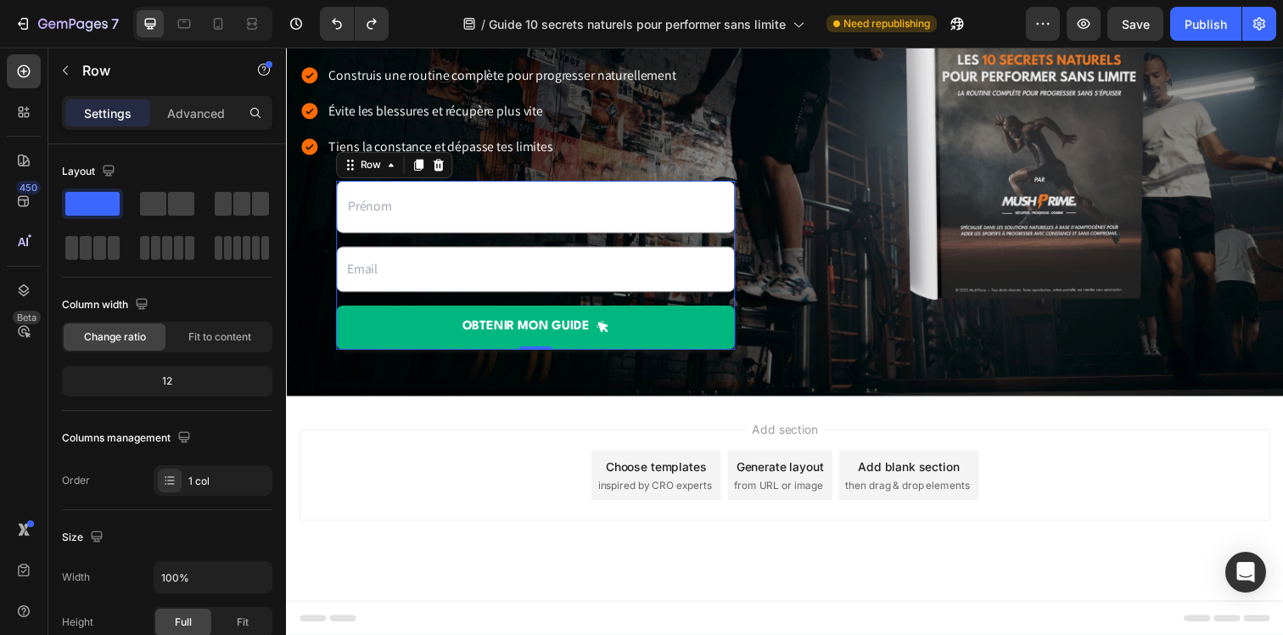
click at [362, 237] on div "Text Field Email Field OBTENIR mon guide Submit Button" at bounding box center [540, 268] width 407 height 171
click at [193, 476] on div "1 col" at bounding box center [228, 480] width 80 height 15
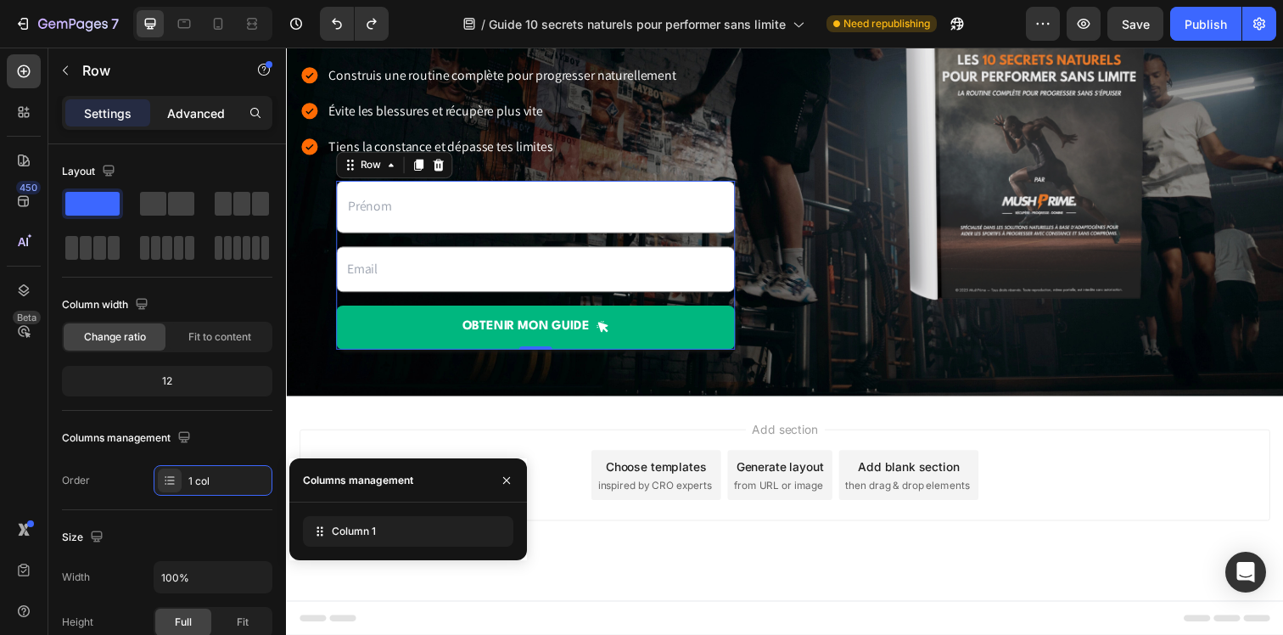
click at [183, 111] on p "Advanced" at bounding box center [196, 113] width 58 height 18
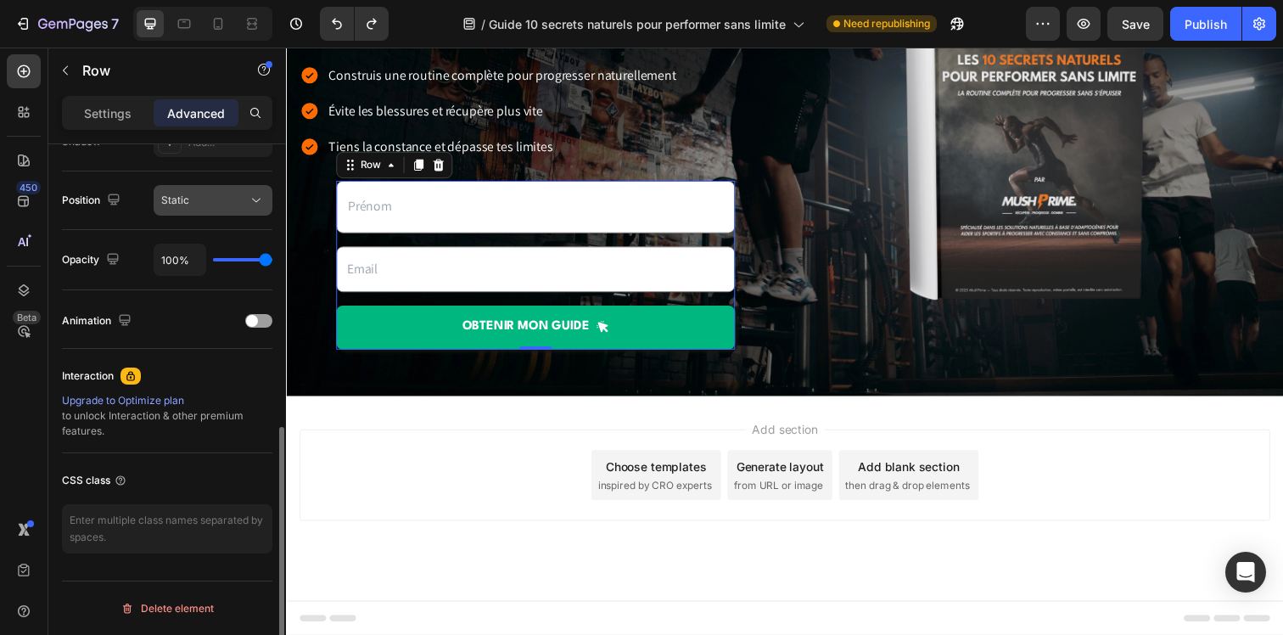
scroll to position [0, 0]
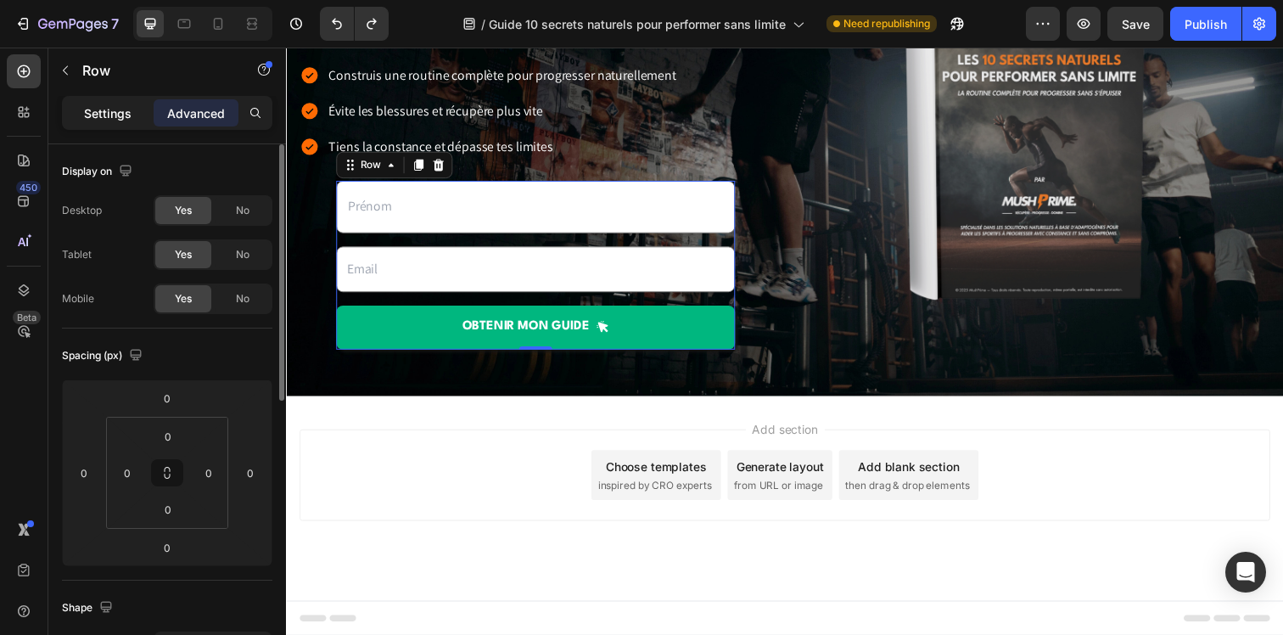
click at [126, 117] on p "Settings" at bounding box center [108, 113] width 48 height 18
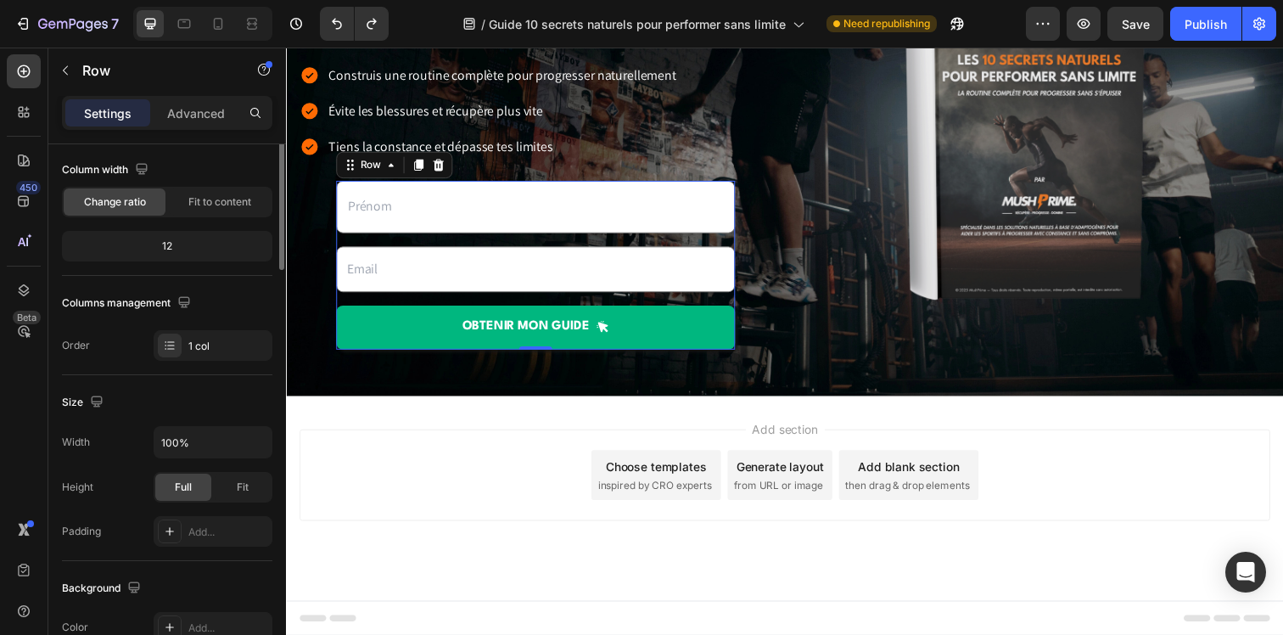
scroll to position [294, 0]
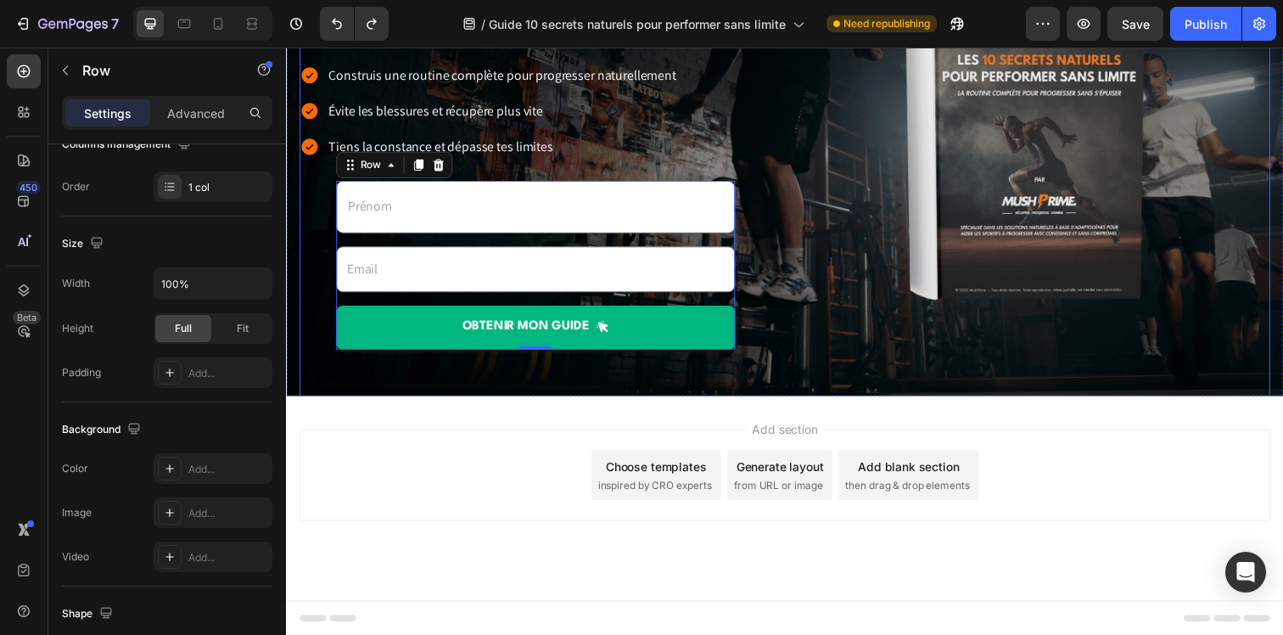
click at [430, 385] on div "90% des sportifs progressent moins vite qu’ils ne le pourraient à cause d’une m…" at bounding box center [794, 124] width 991 height 639
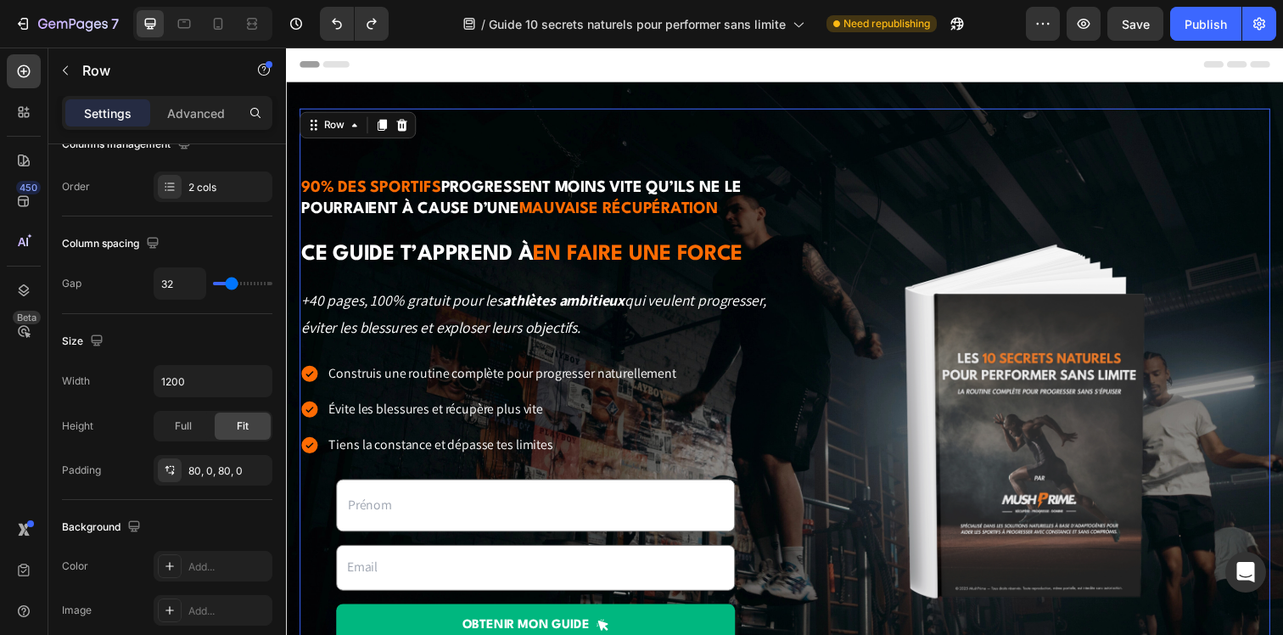
scroll to position [0, 0]
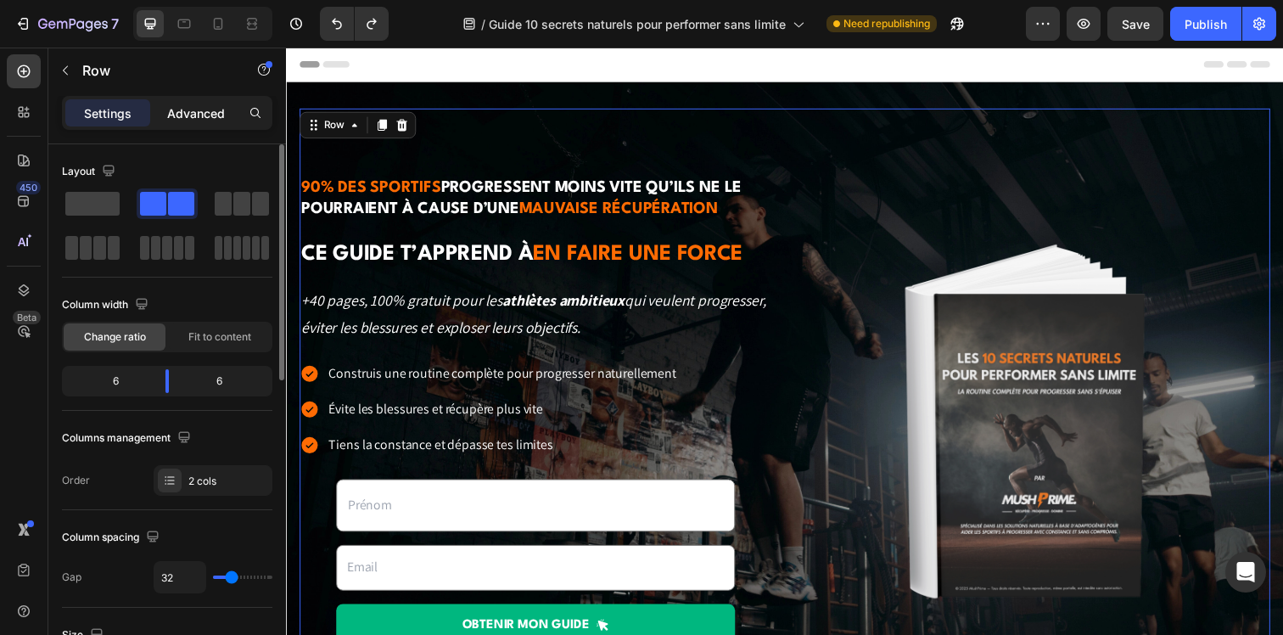
click at [203, 106] on p "Advanced" at bounding box center [196, 113] width 58 height 18
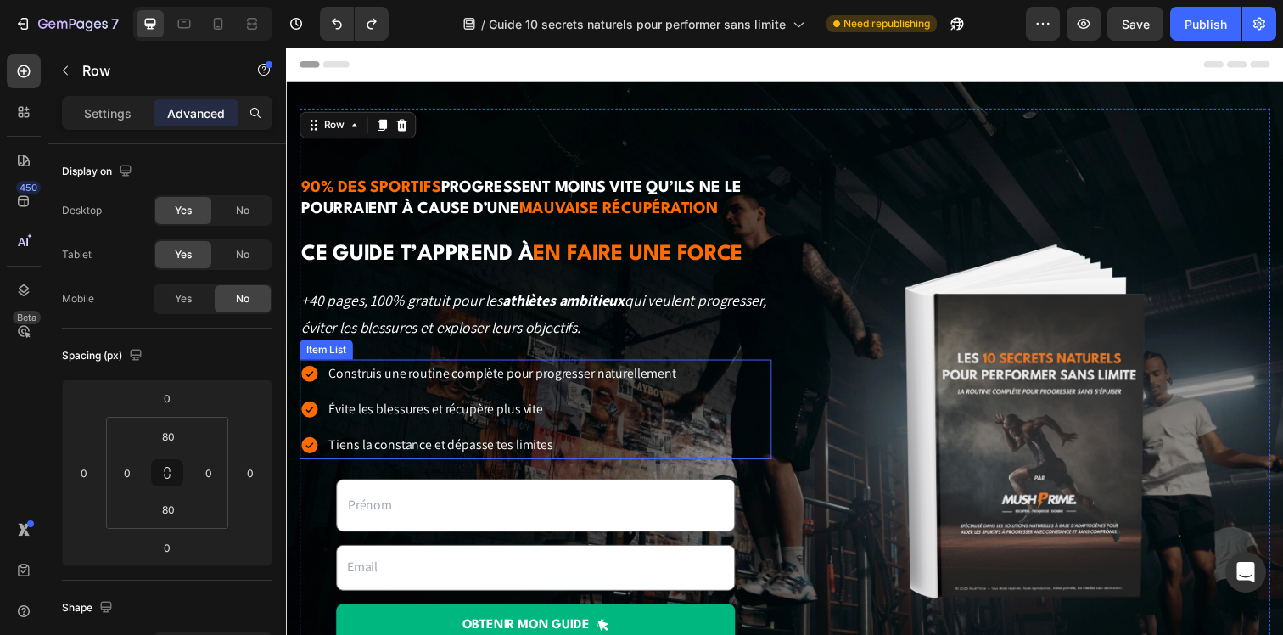
scroll to position [305, 0]
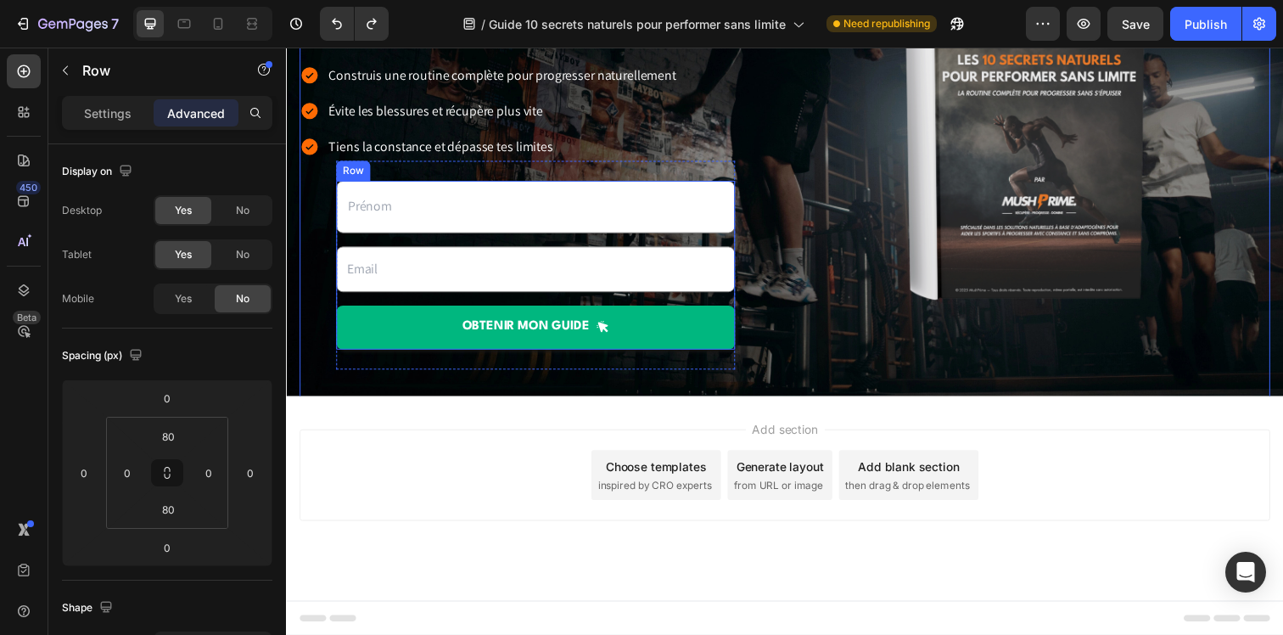
click at [361, 240] on div "Text Field Email Field OBTENIR mon guide Submit Button" at bounding box center [540, 268] width 407 height 171
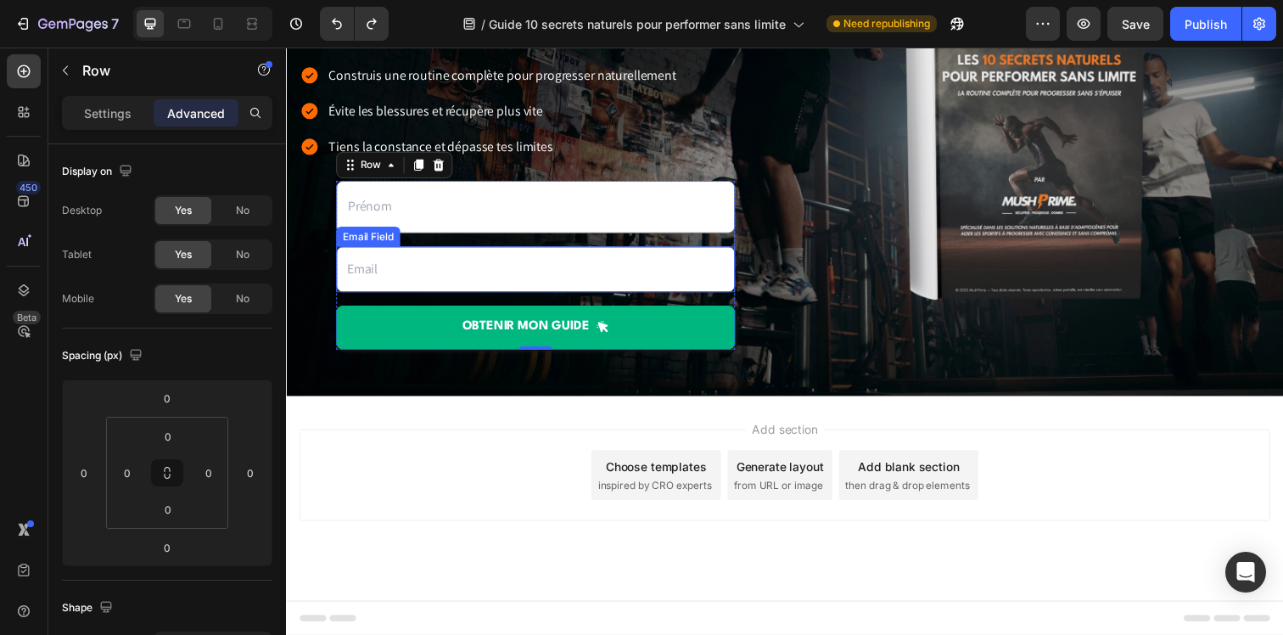
scroll to position [0, 0]
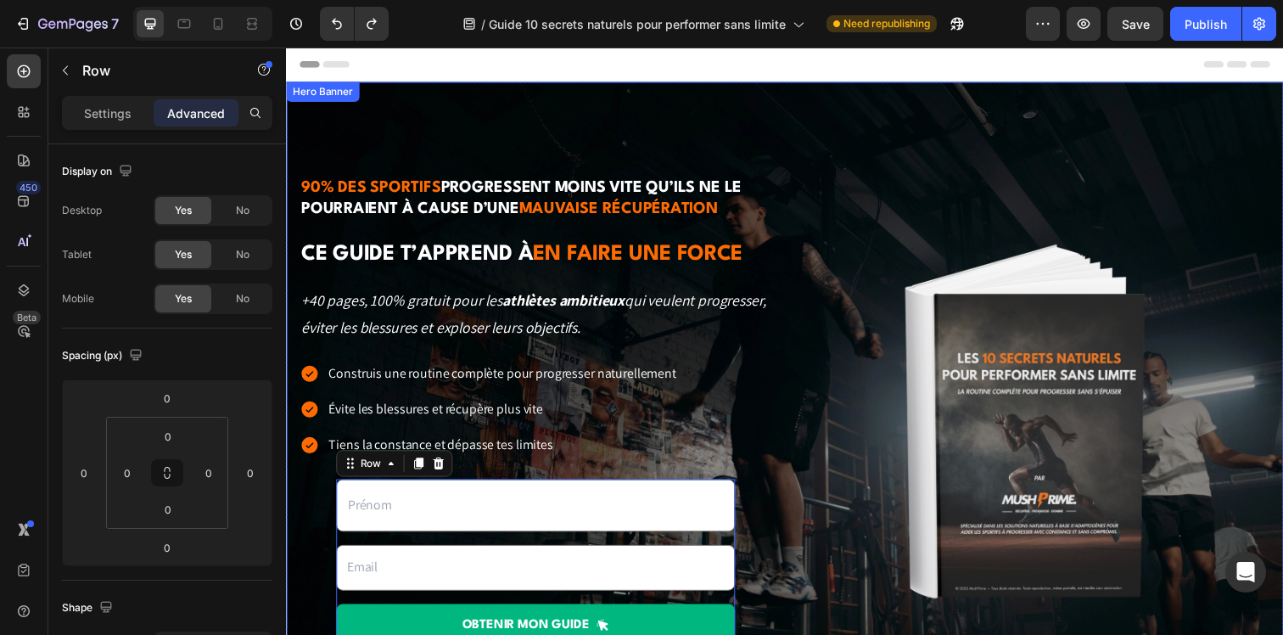
click at [352, 102] on div "Hero Banner" at bounding box center [323, 92] width 75 height 20
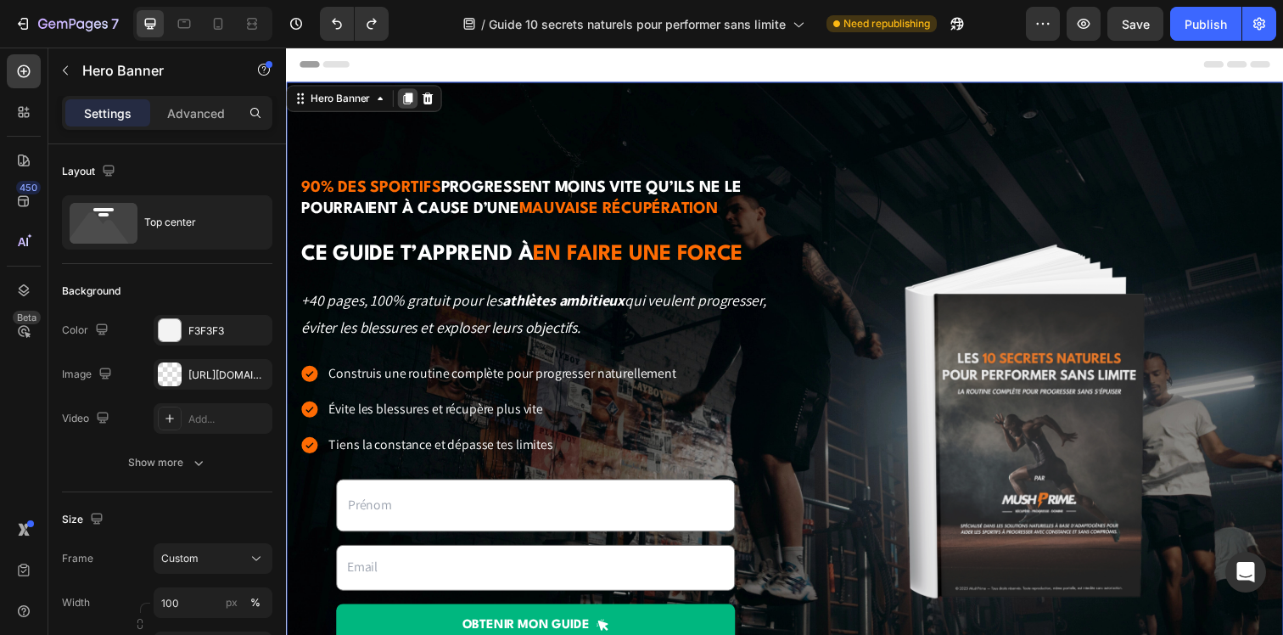
click at [412, 98] on icon at bounding box center [410, 99] width 9 height 12
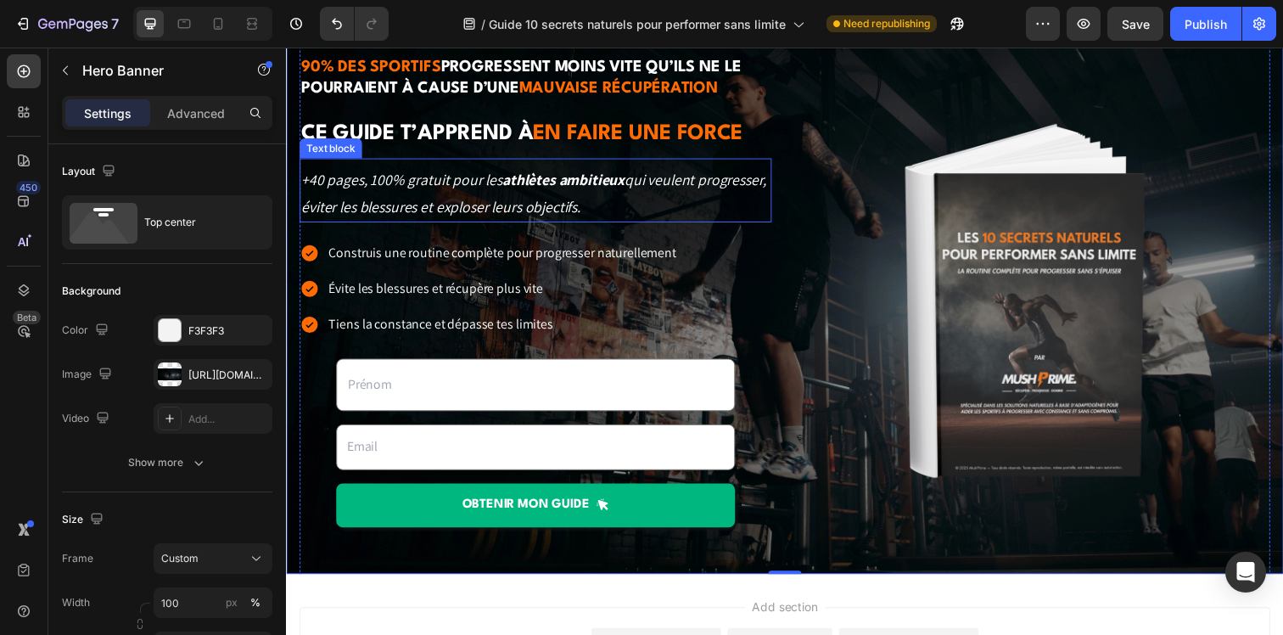
scroll to position [762, 0]
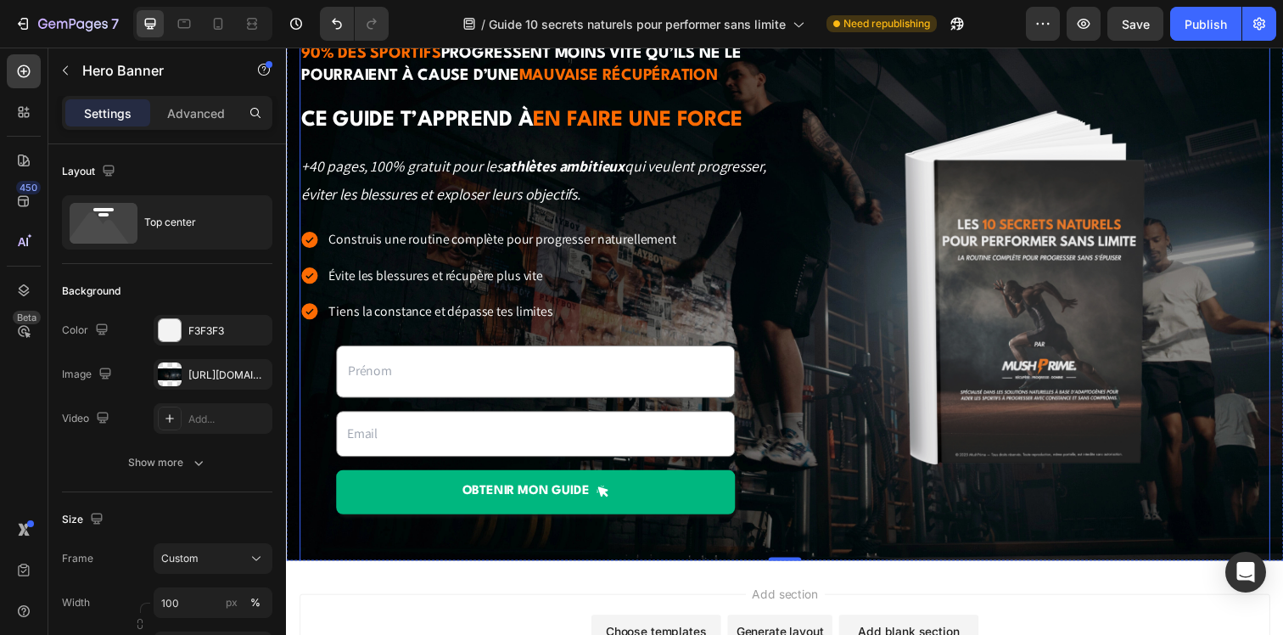
click at [322, 366] on div "90% des sportifs progressent moins vite qu’ils ne le pourraient à cause d’une m…" at bounding box center [540, 292] width 482 height 503
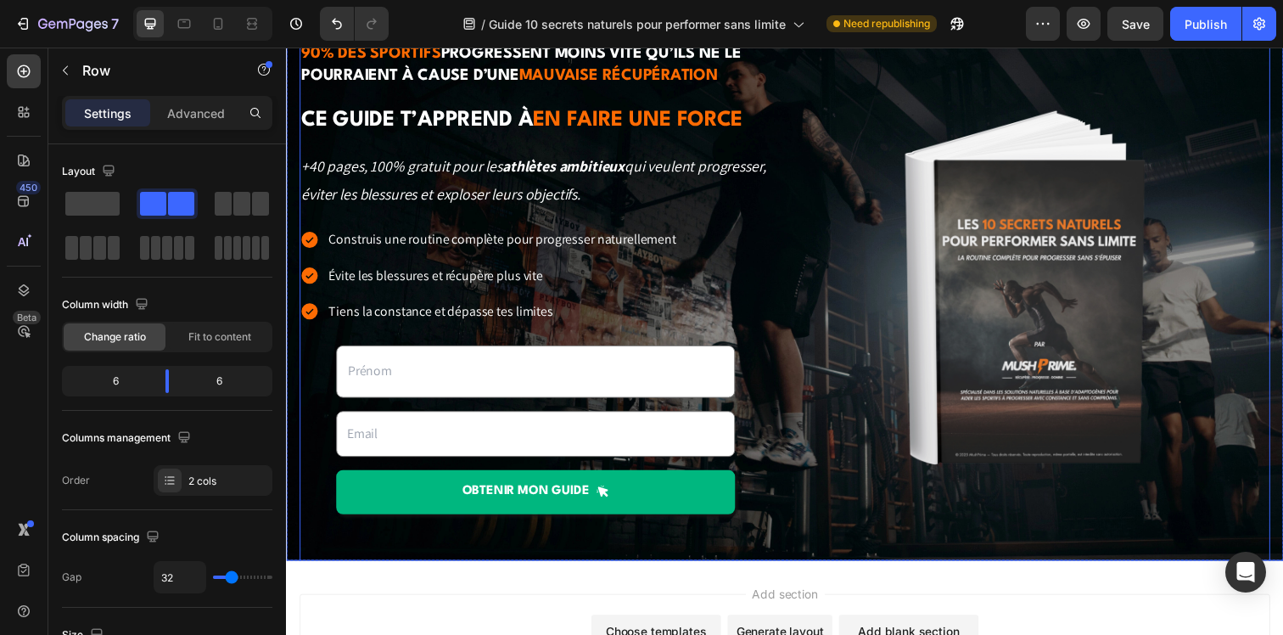
click at [295, 284] on div "90% des sportifs progressent moins vite qu’ils ne le pourraient à cause d’une m…" at bounding box center [795, 292] width 1018 height 693
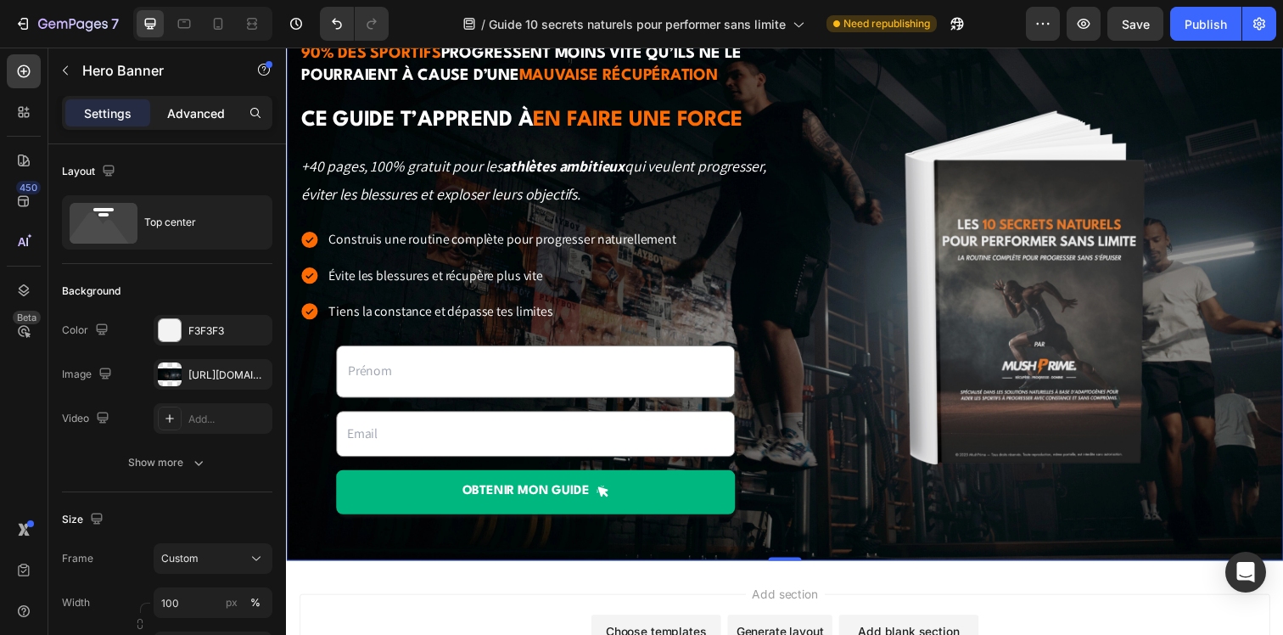
click at [196, 104] on p "Advanced" at bounding box center [196, 113] width 58 height 18
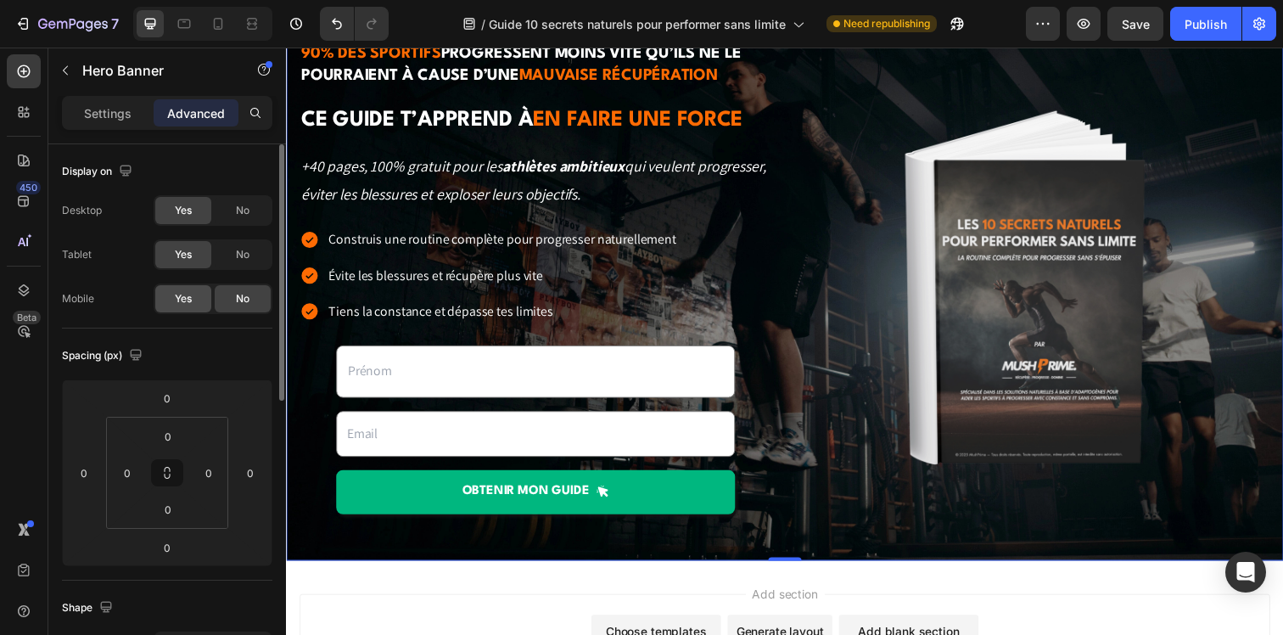
click at [196, 288] on div "Yes" at bounding box center [183, 298] width 56 height 27
click at [226, 30] on icon at bounding box center [218, 23] width 17 height 17
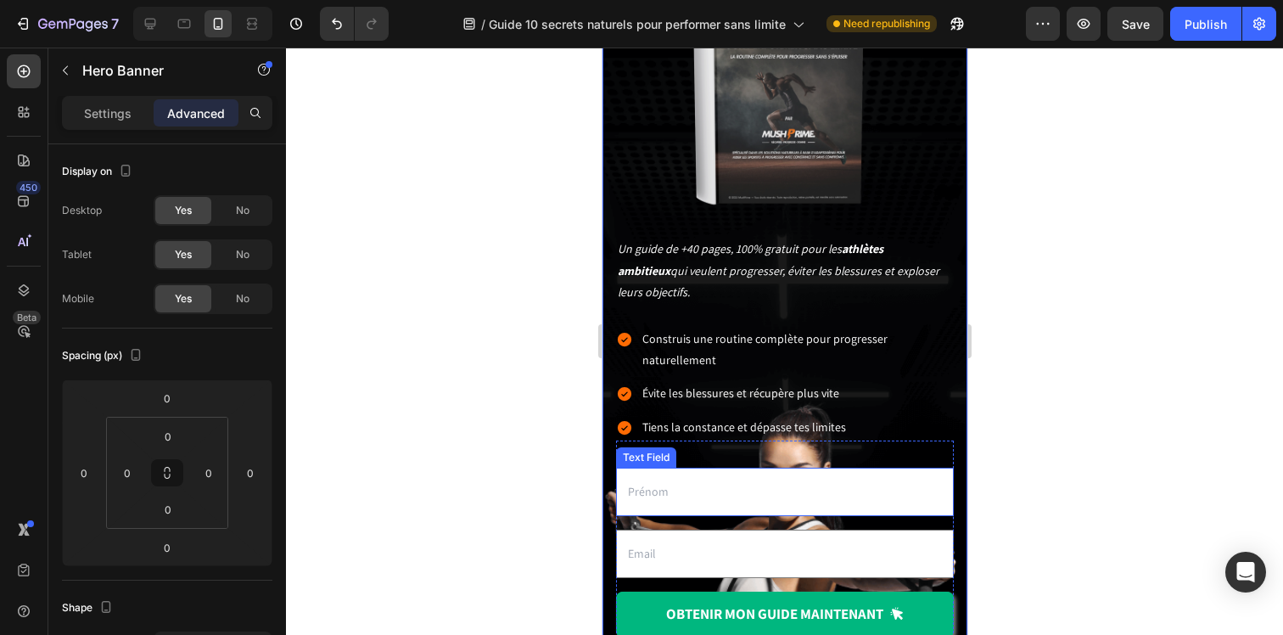
scroll to position [1296, 0]
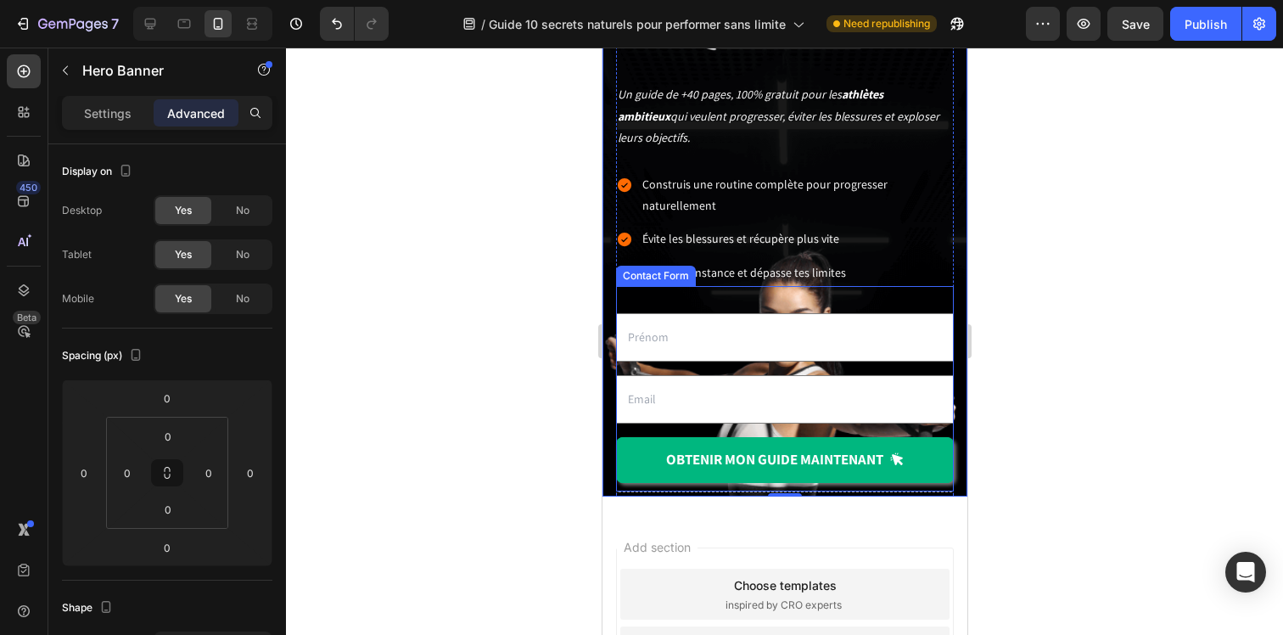
click at [654, 424] on div "Text Field Email Field OBTENIR mon guide maintenant Submit Button Contact Form" at bounding box center [784, 388] width 338 height 205
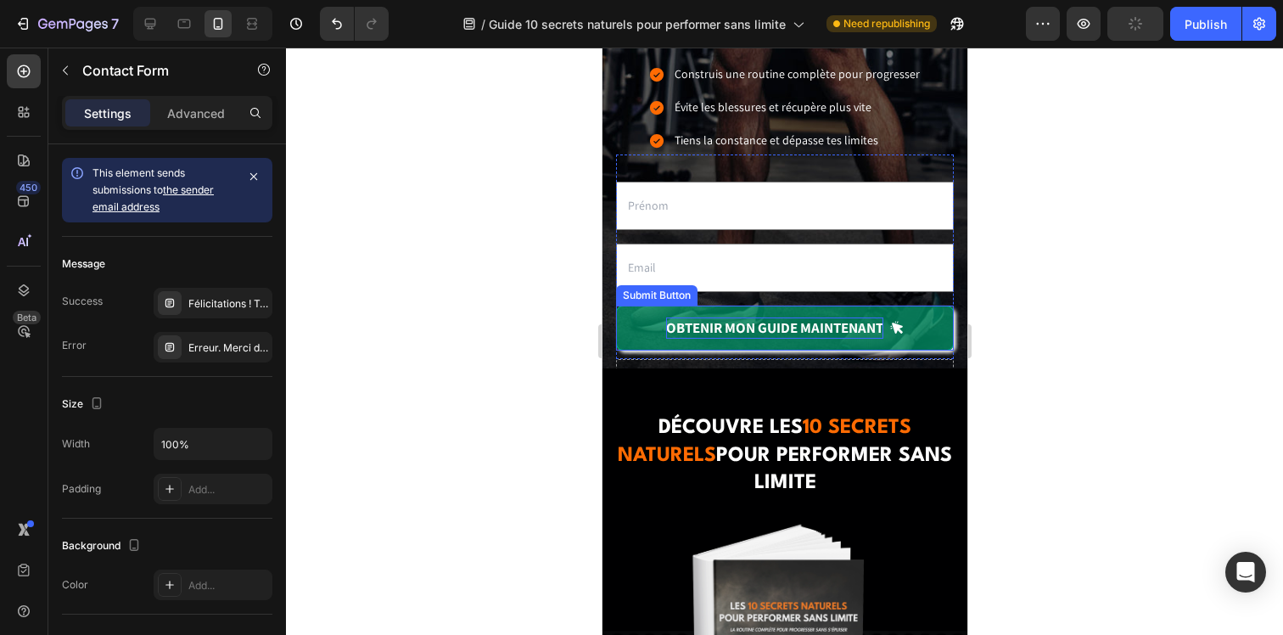
scroll to position [567, 0]
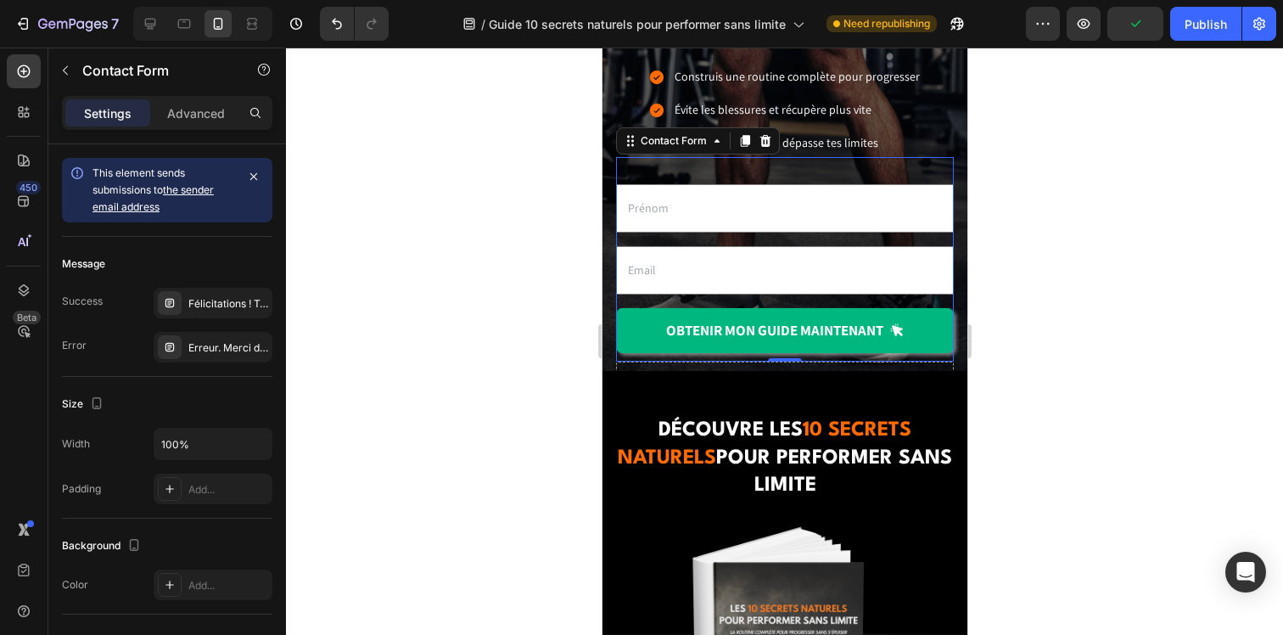
click at [665, 302] on div "Text Field Email Field OBTENIR mon guide maintenant Submit Button Contact Form 0" at bounding box center [784, 259] width 338 height 205
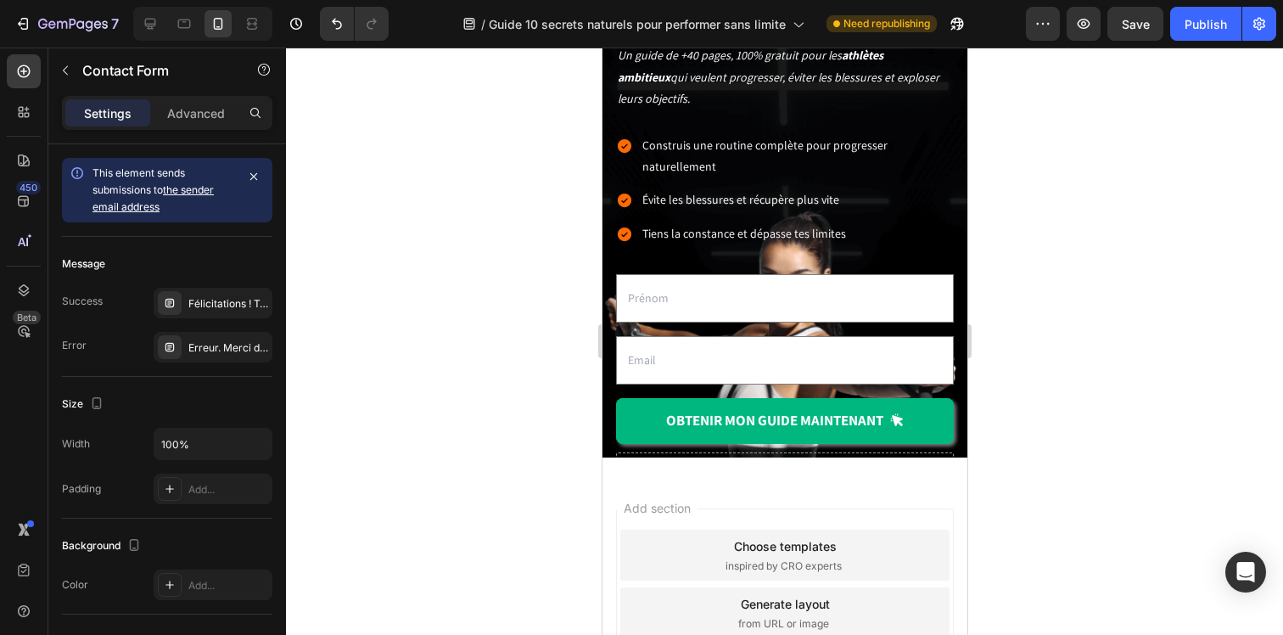
scroll to position [1363, 0]
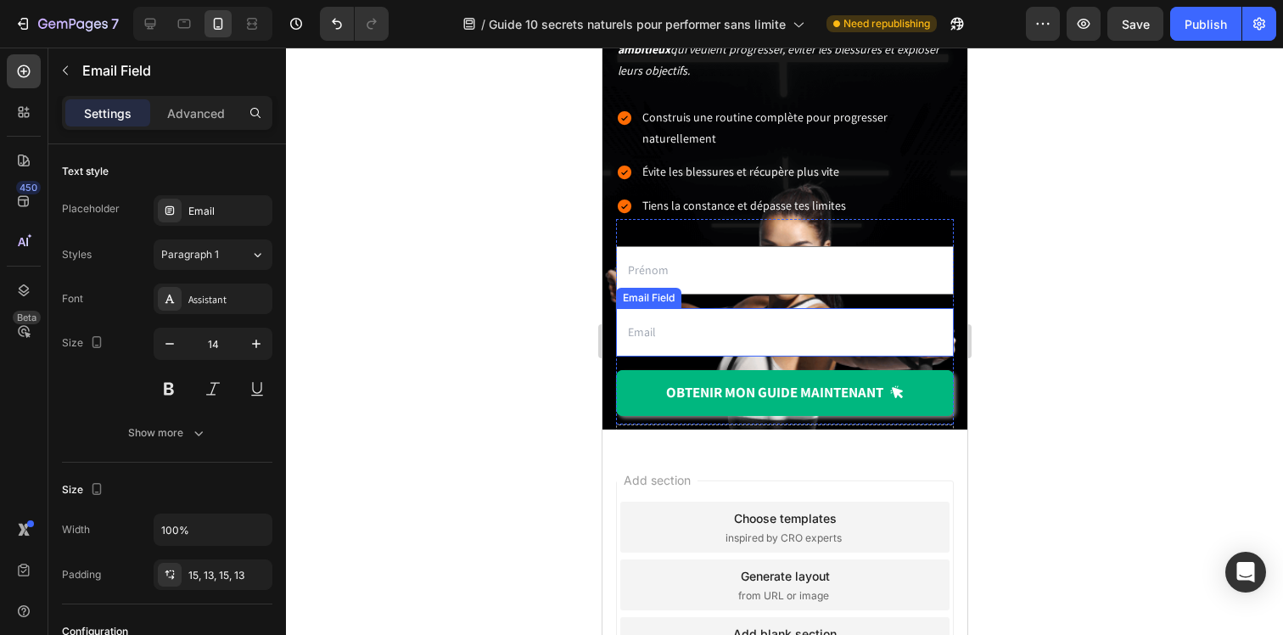
click at [736, 344] on div "Email Field" at bounding box center [784, 332] width 338 height 48
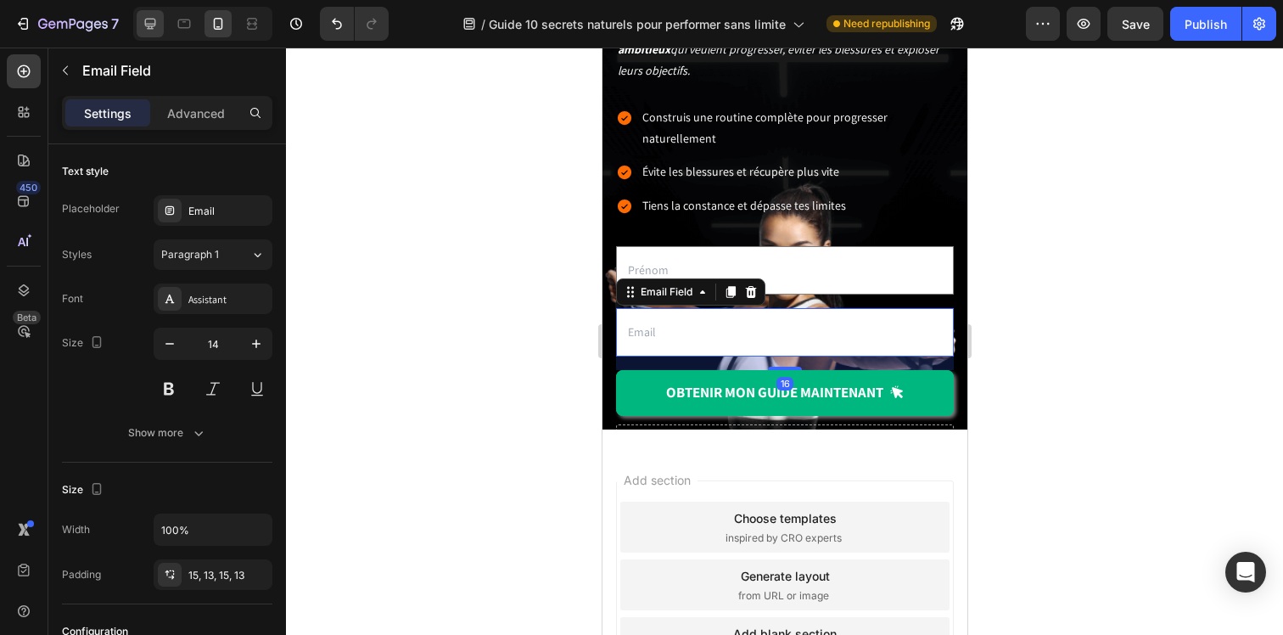
click at [157, 30] on icon at bounding box center [150, 23] width 17 height 17
type input "16"
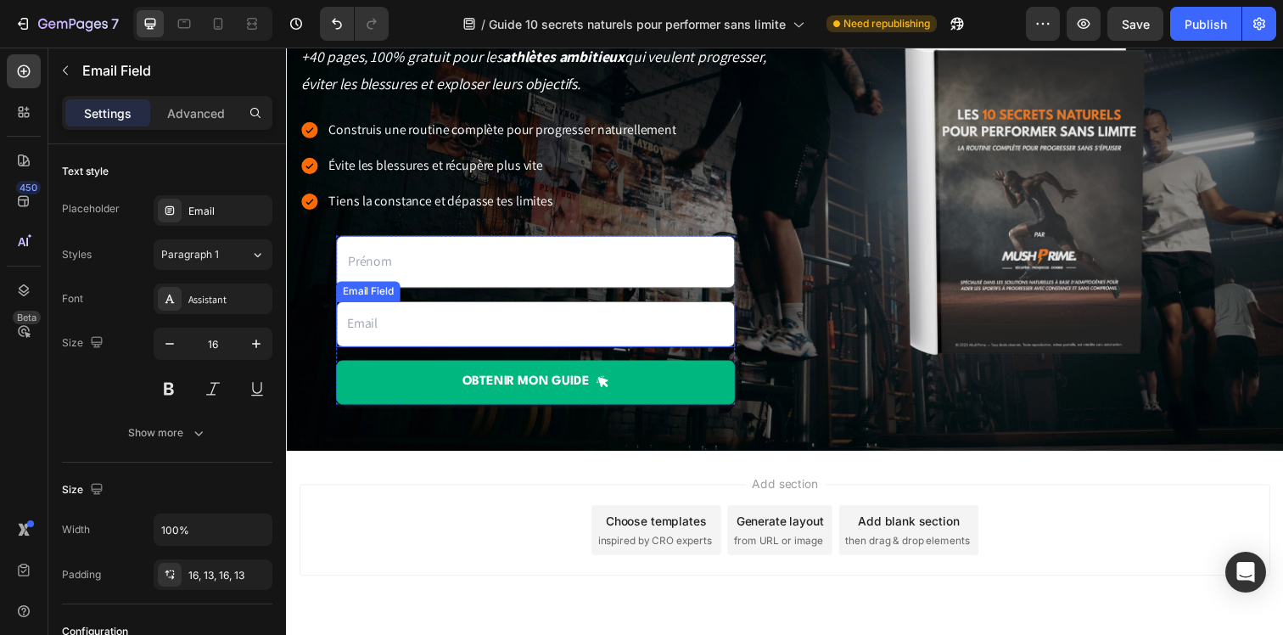
scroll to position [870, 0]
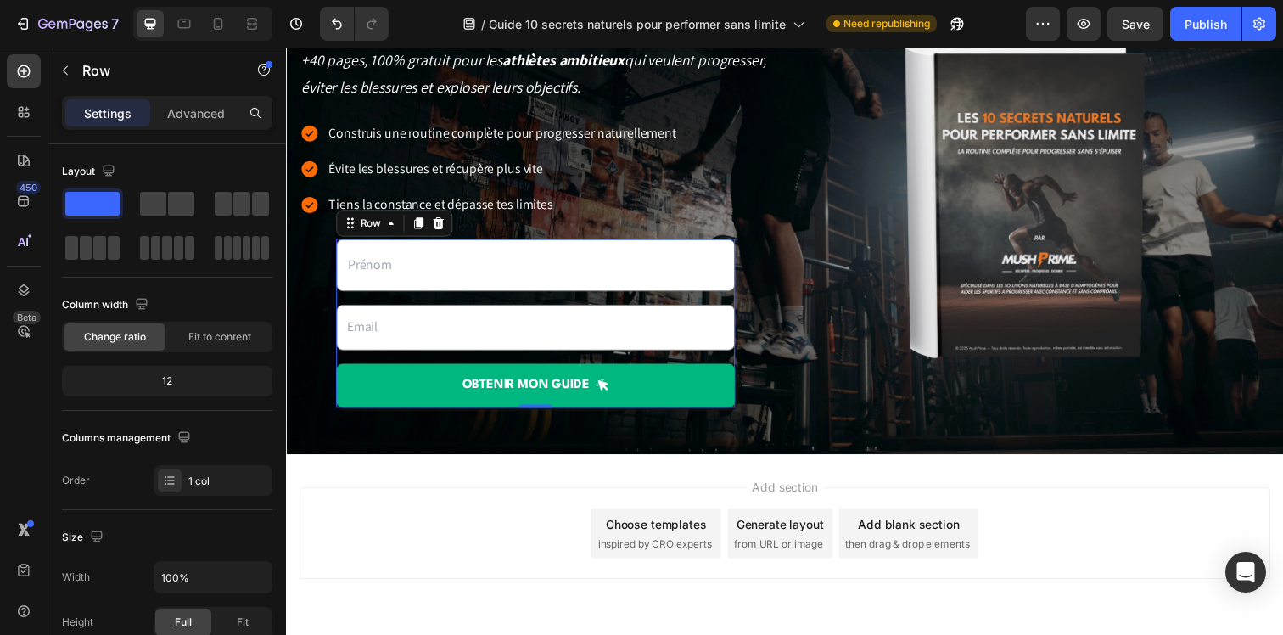
click at [425, 299] on div "Text Field Email Field OBTENIR mon guide Submit Button" at bounding box center [540, 328] width 407 height 171
click at [213, 125] on div "Advanced" at bounding box center [196, 112] width 85 height 27
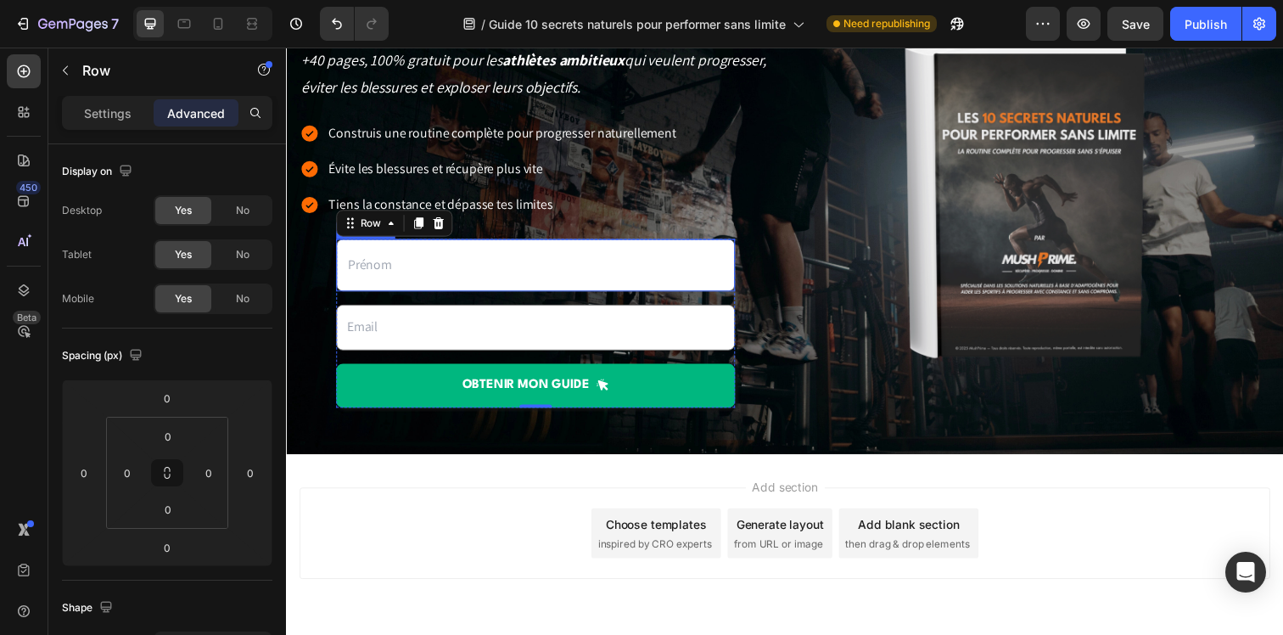
click at [398, 275] on input "text" at bounding box center [540, 269] width 407 height 53
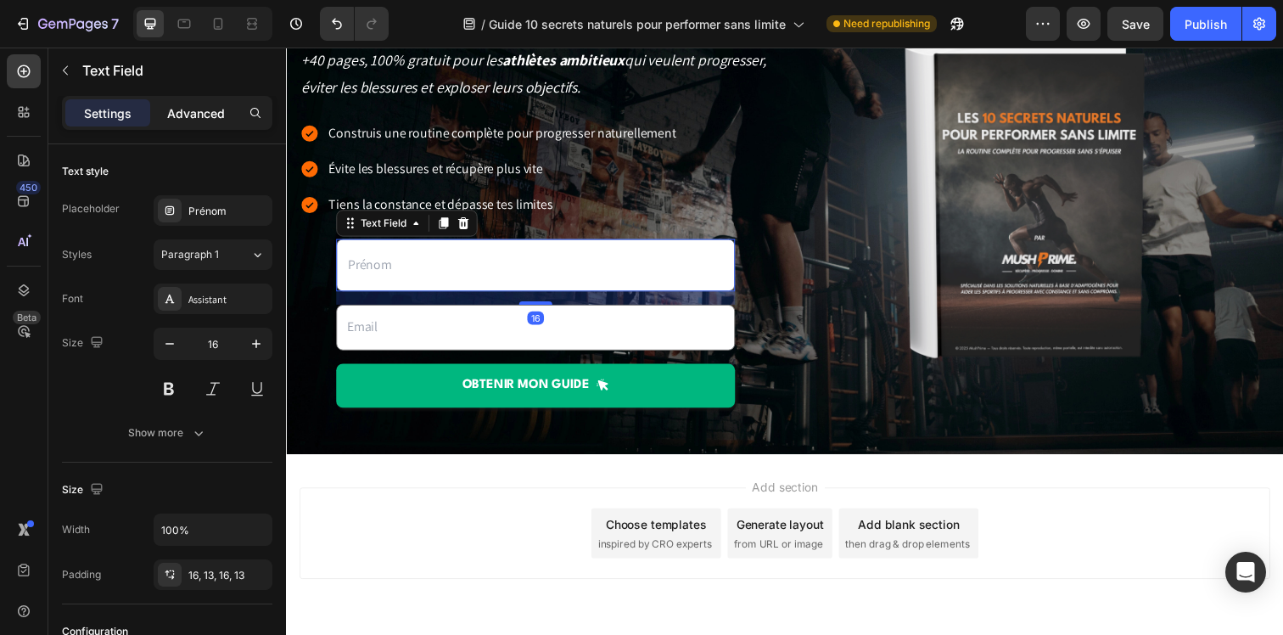
click at [194, 124] on div "Advanced" at bounding box center [196, 112] width 85 height 27
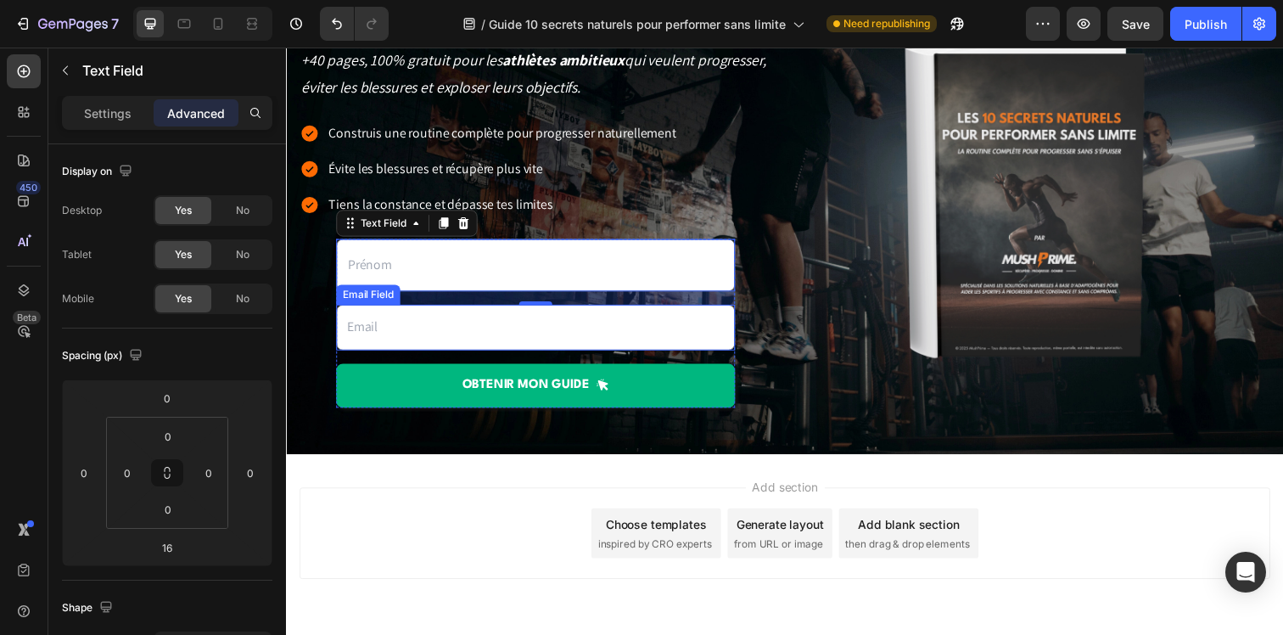
click at [399, 329] on input "email" at bounding box center [540, 333] width 407 height 47
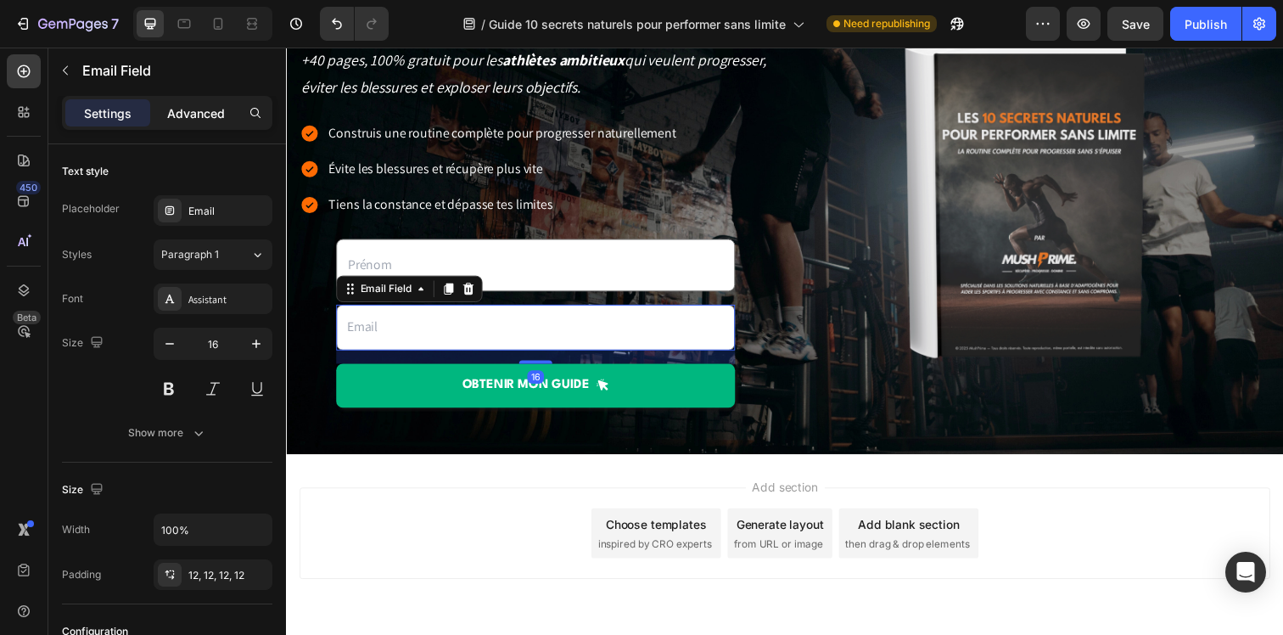
click at [199, 119] on p "Advanced" at bounding box center [196, 113] width 58 height 18
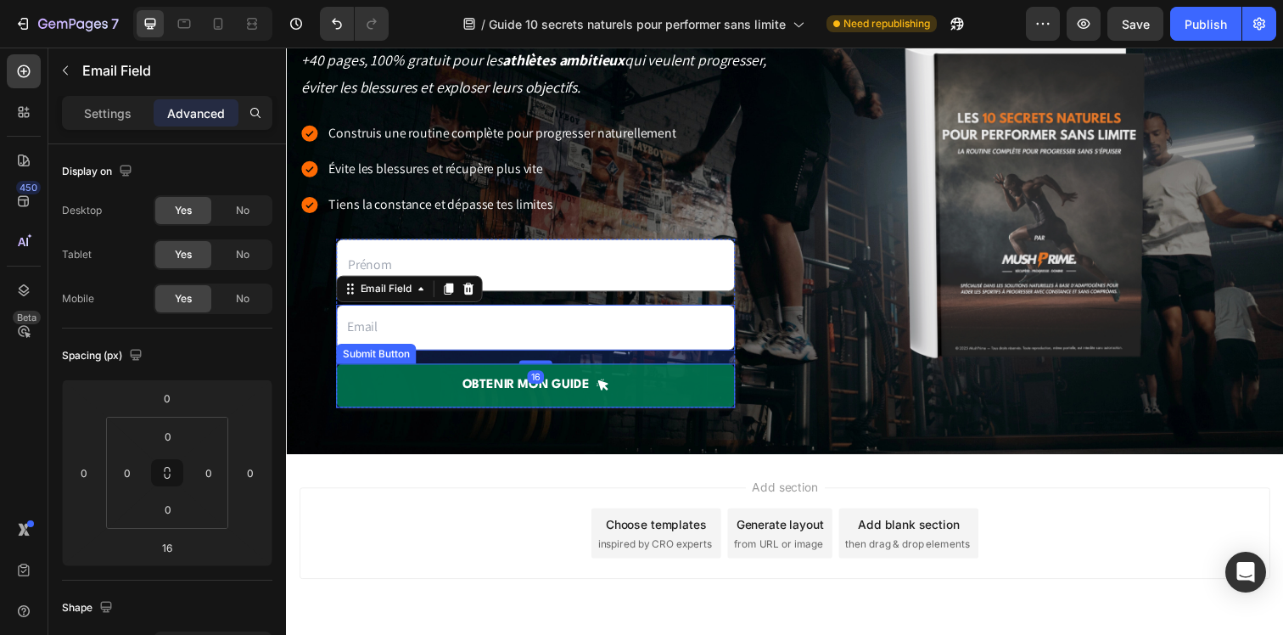
click at [395, 397] on button "OBTENIR mon guide" at bounding box center [540, 392] width 407 height 45
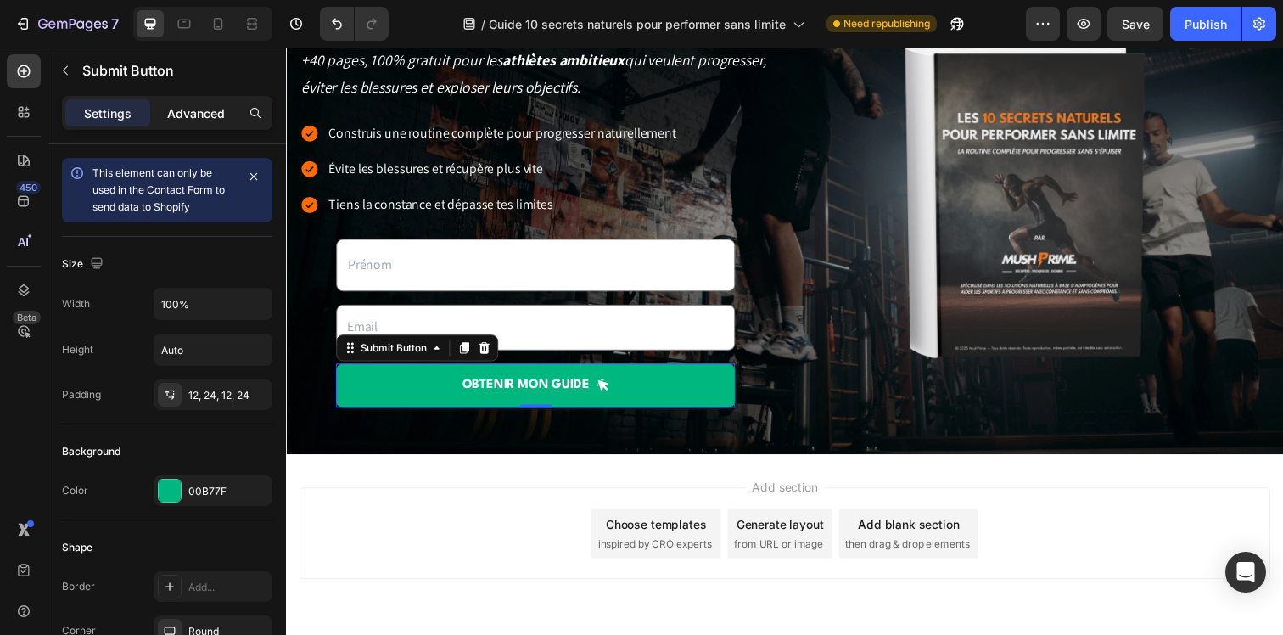
click at [188, 103] on div "Advanced" at bounding box center [196, 112] width 85 height 27
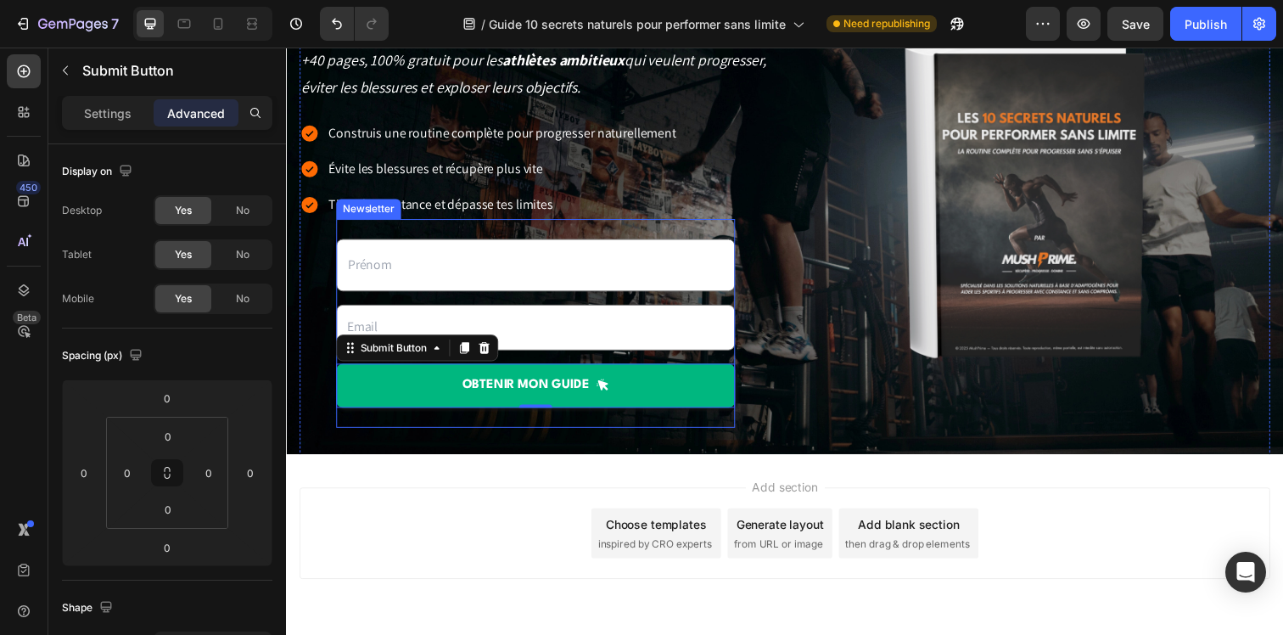
click at [728, 219] on div "Construis une routine complète pour progresser naturellement Évite les blessure…" at bounding box center [540, 171] width 482 height 102
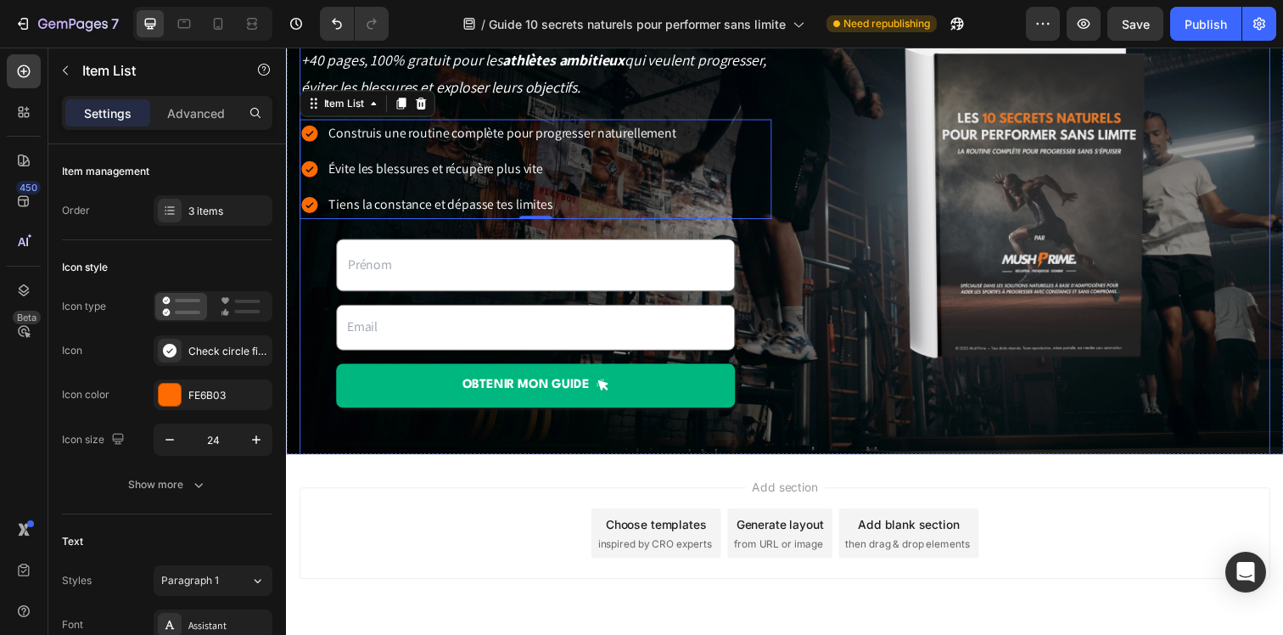
click at [770, 249] on div "90% des sportifs progressent moins vite qu’ils ne le pourraient à cause d’une m…" at bounding box center [540, 183] width 482 height 503
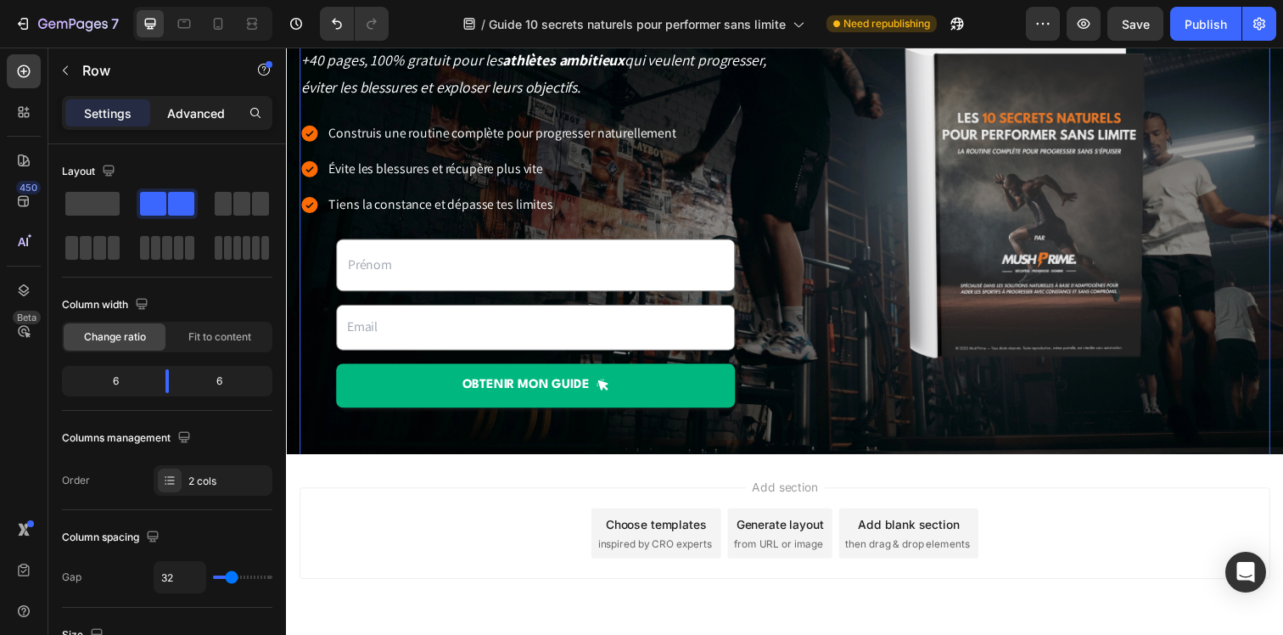
click at [205, 115] on p "Advanced" at bounding box center [196, 113] width 58 height 18
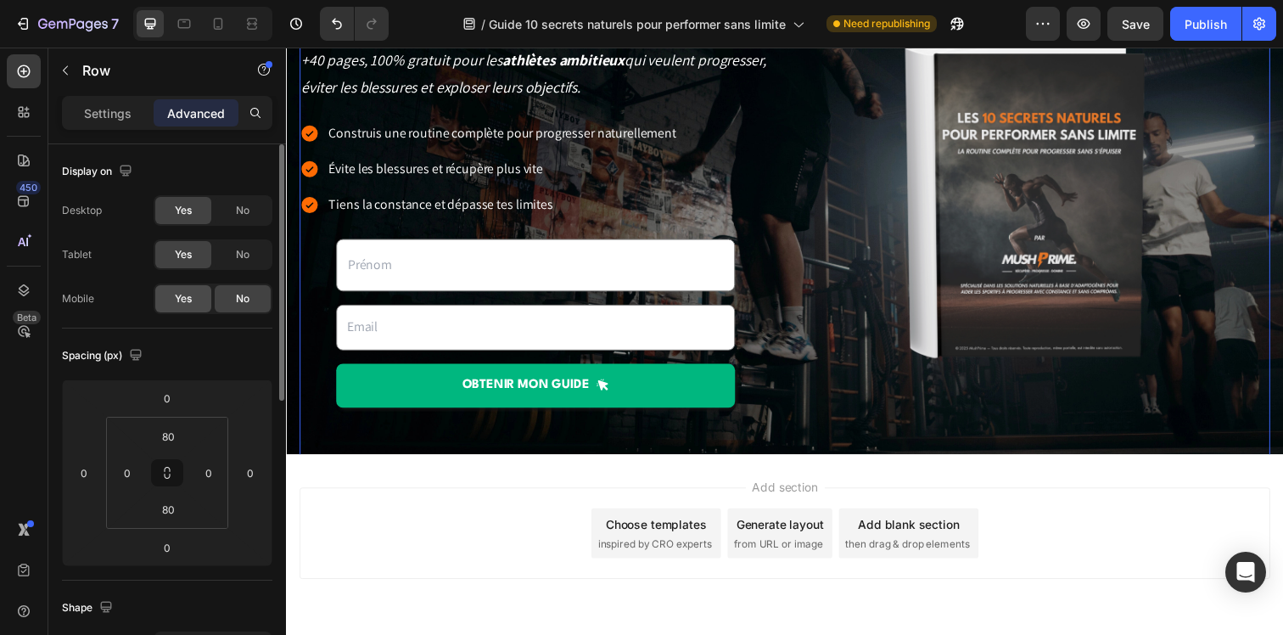
click at [188, 294] on span "Yes" at bounding box center [183, 298] width 17 height 15
click at [212, 27] on icon at bounding box center [218, 23] width 17 height 17
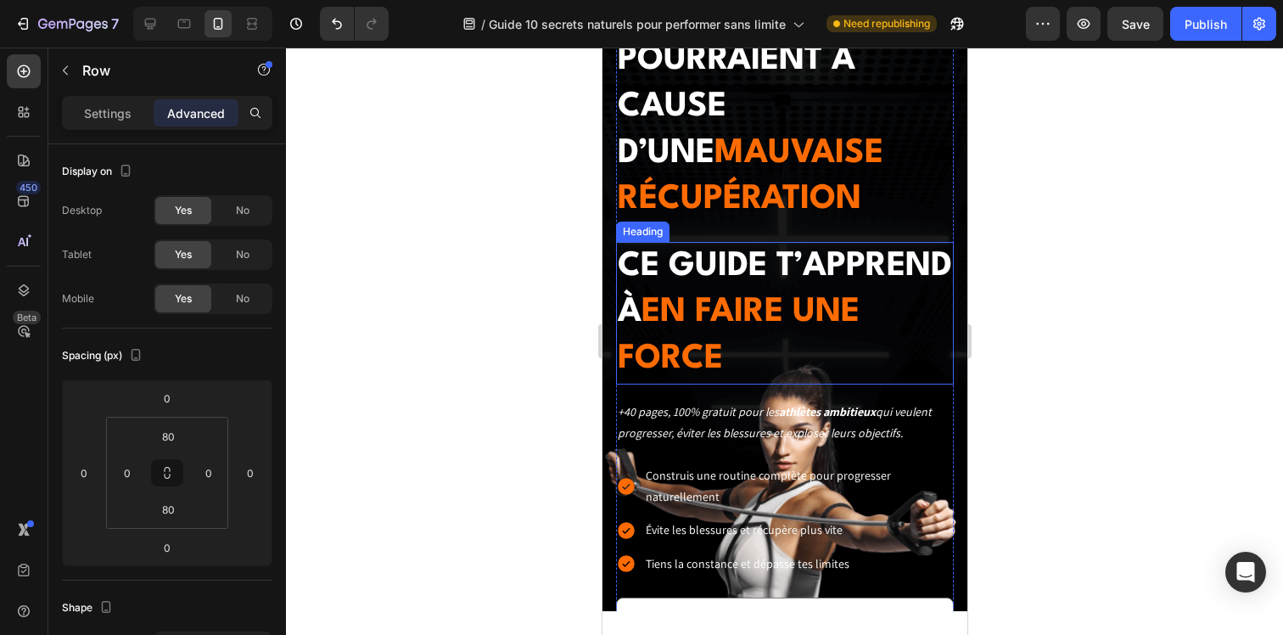
scroll to position [1339, 0]
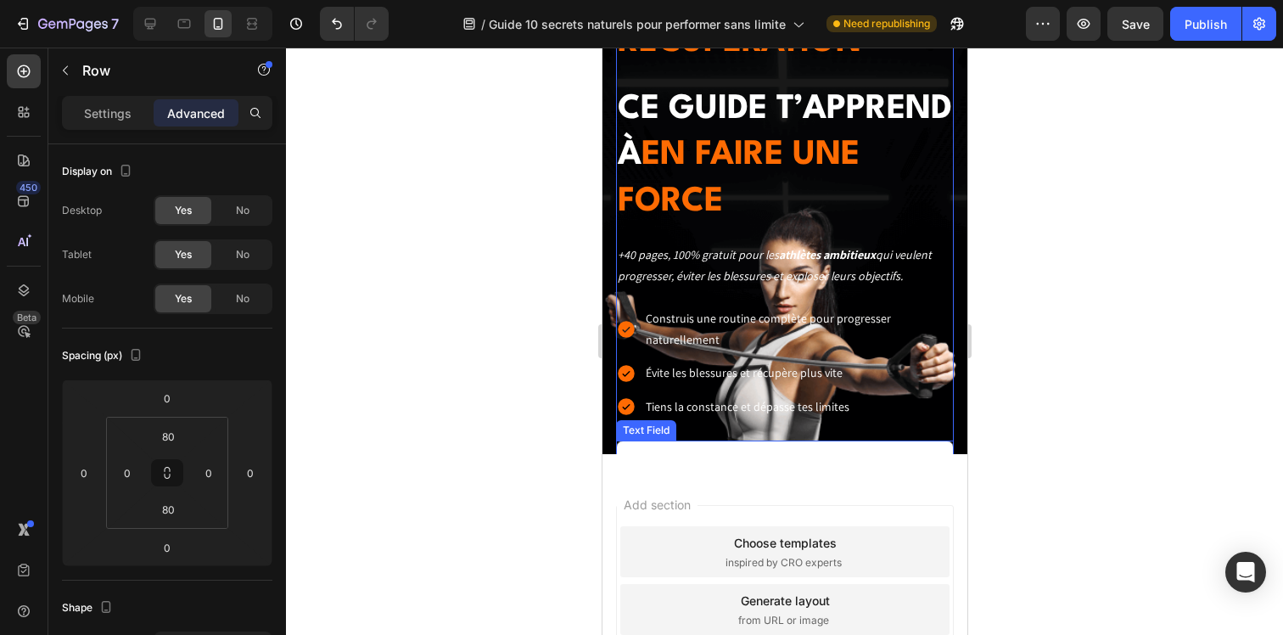
click at [687, 440] on input "text" at bounding box center [784, 464] width 338 height 48
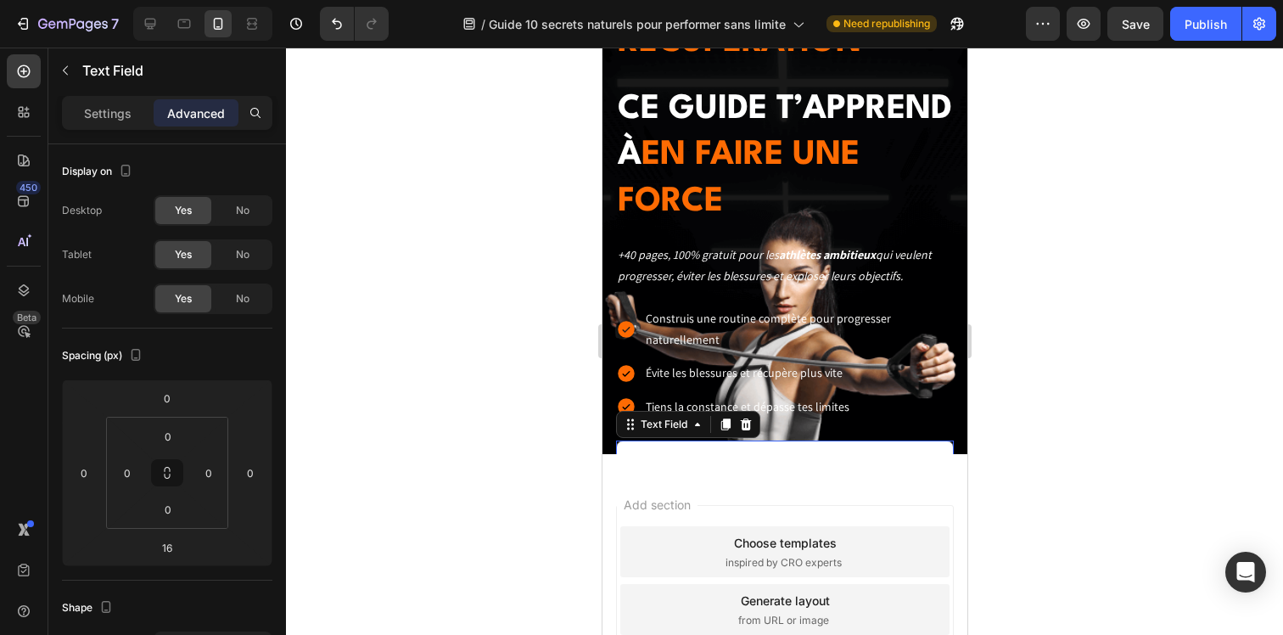
click at [677, 489] on div "16" at bounding box center [784, 496] width 338 height 14
click at [651, 417] on div "Text Field" at bounding box center [662, 424] width 53 height 15
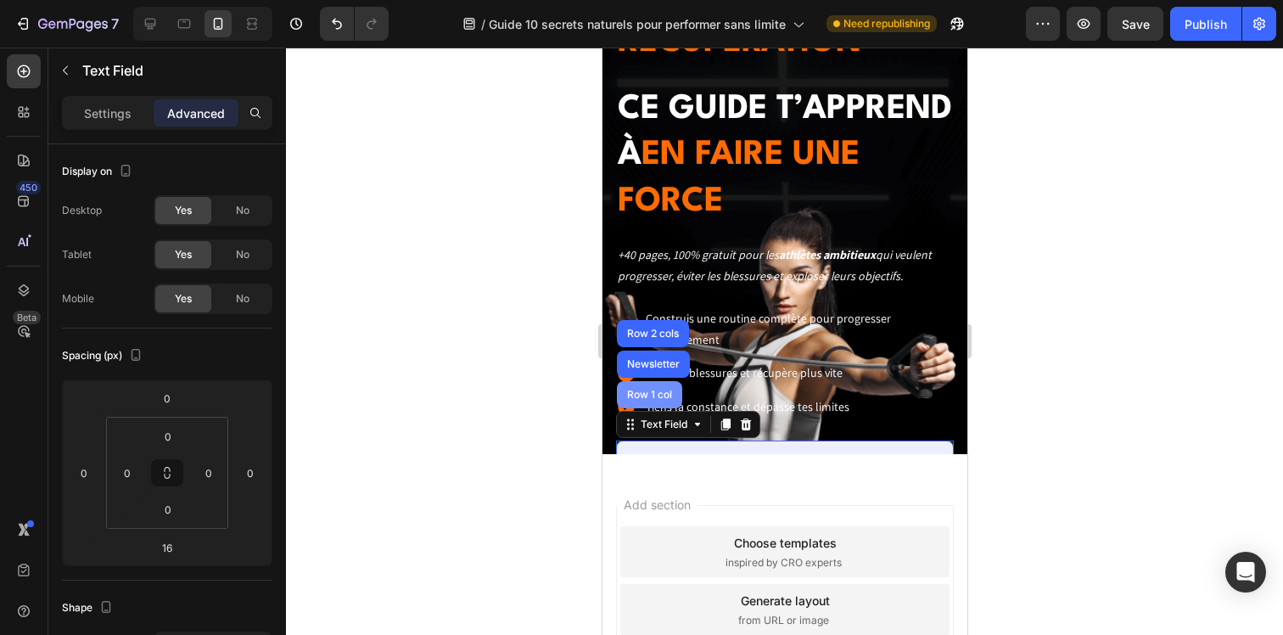
click at [651, 389] on div "Row 1 col" at bounding box center [649, 394] width 52 height 10
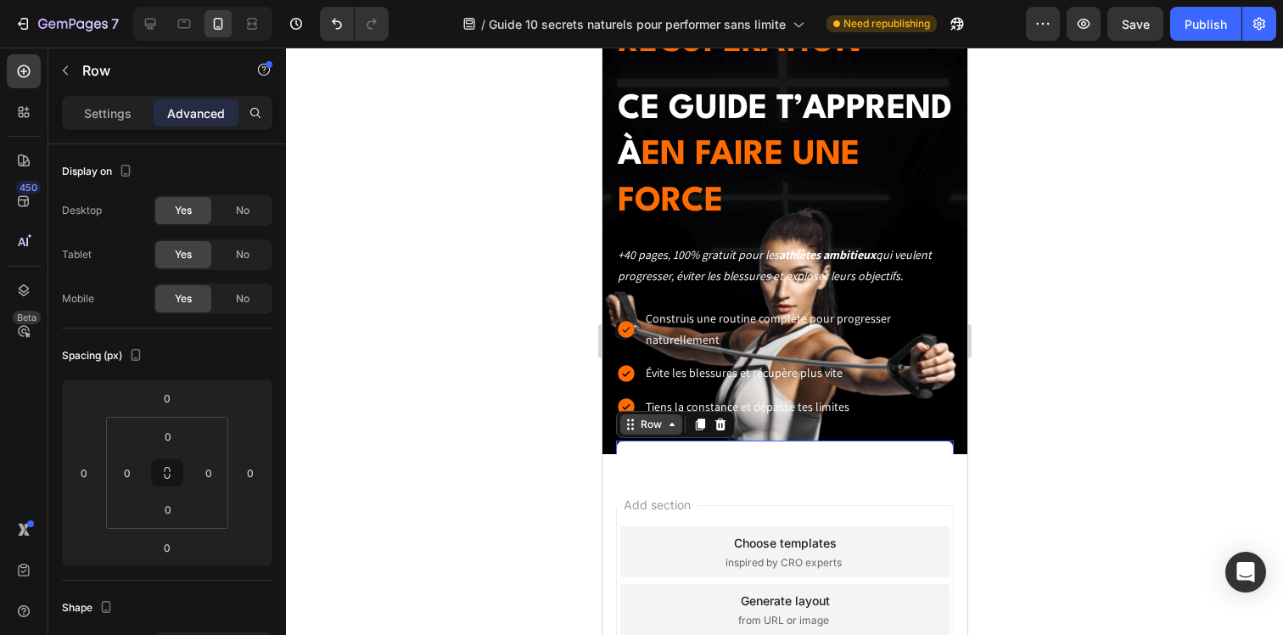
click at [634, 417] on icon at bounding box center [630, 424] width 14 height 14
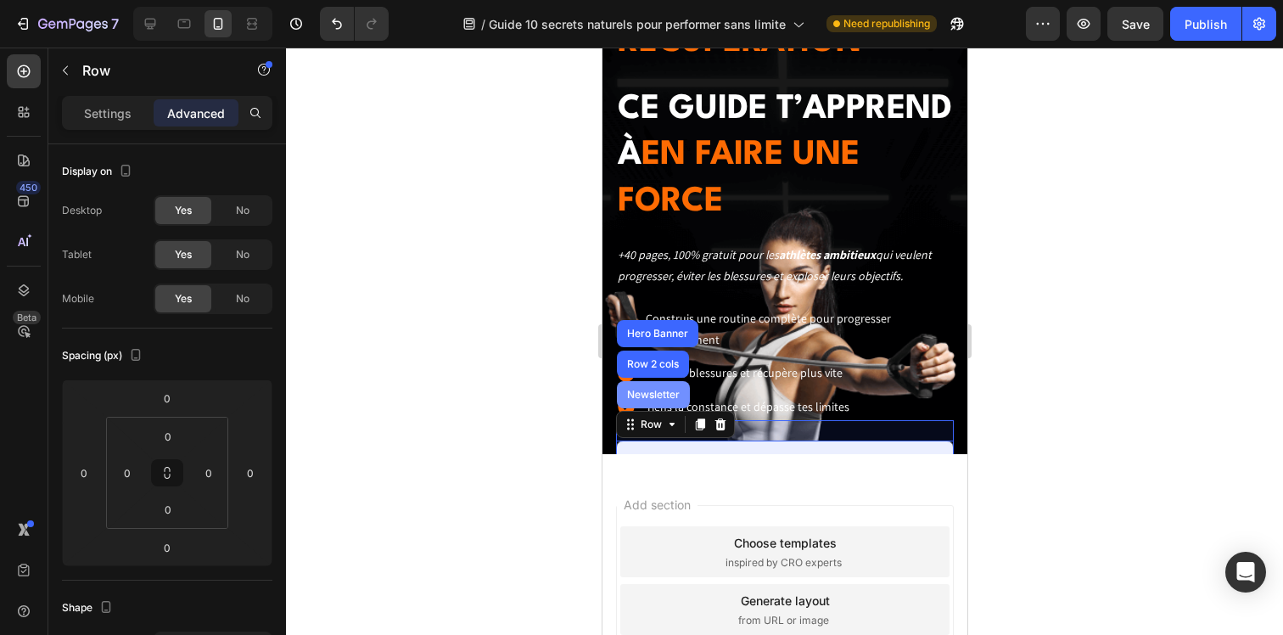
click at [642, 389] on div "Newsletter" at bounding box center [652, 394] width 59 height 10
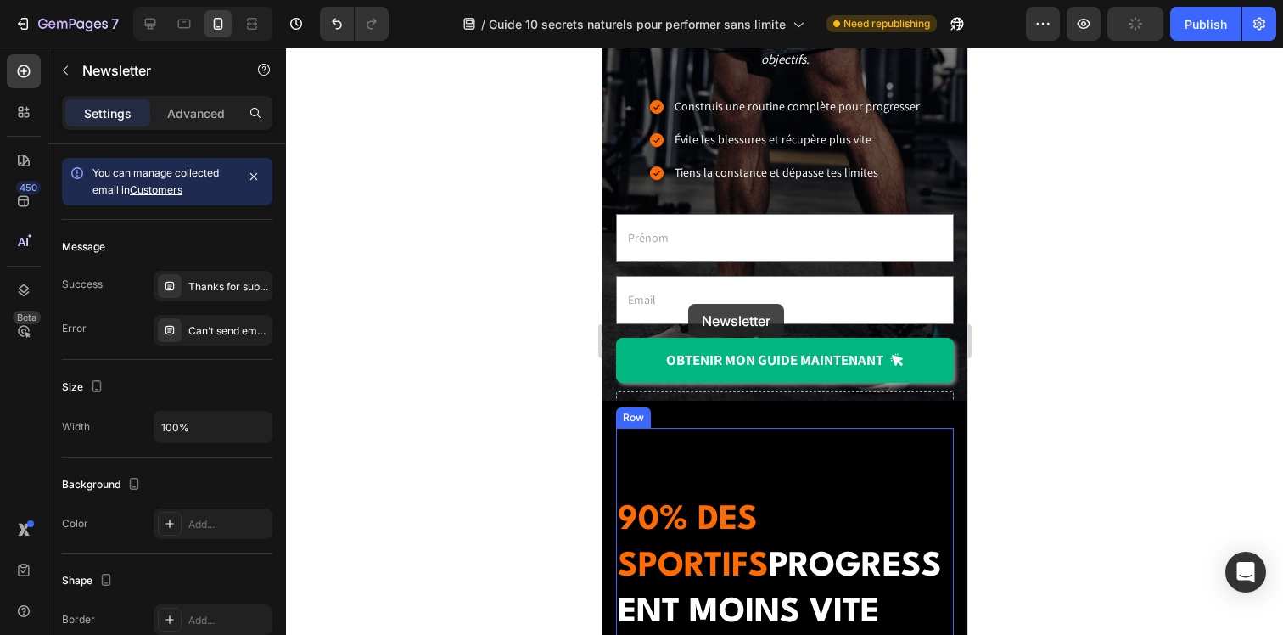
scroll to position [509, 0]
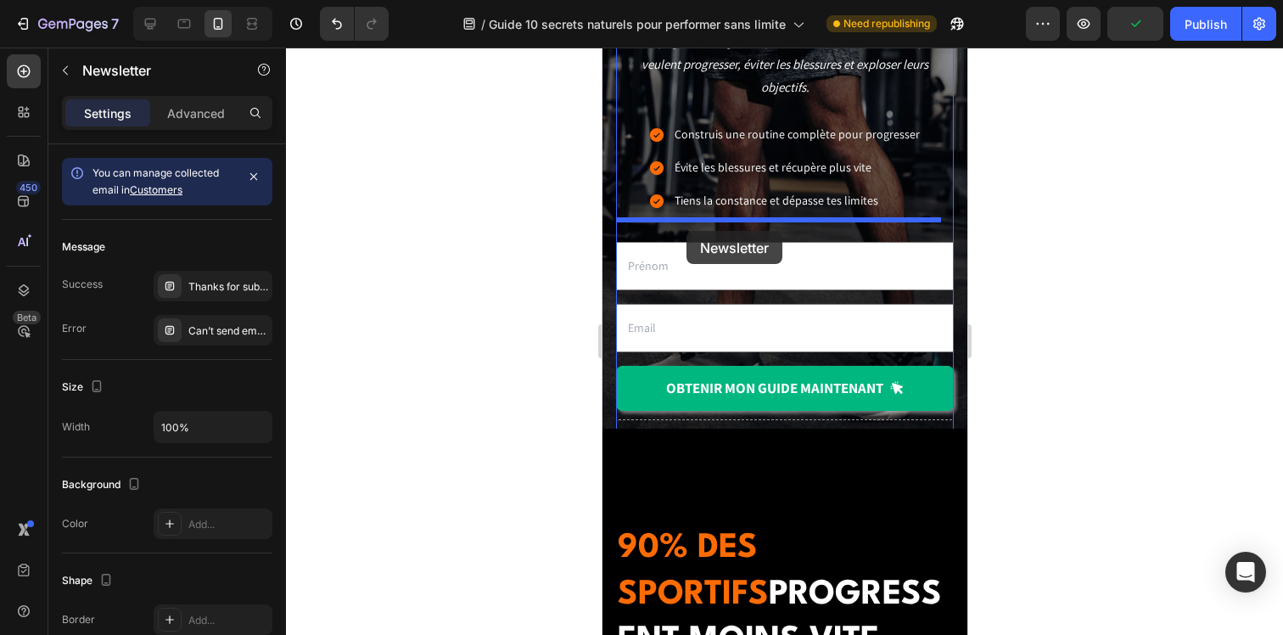
drag, startPoint x: 633, startPoint y: 357, endPoint x: 686, endPoint y: 231, distance: 136.9
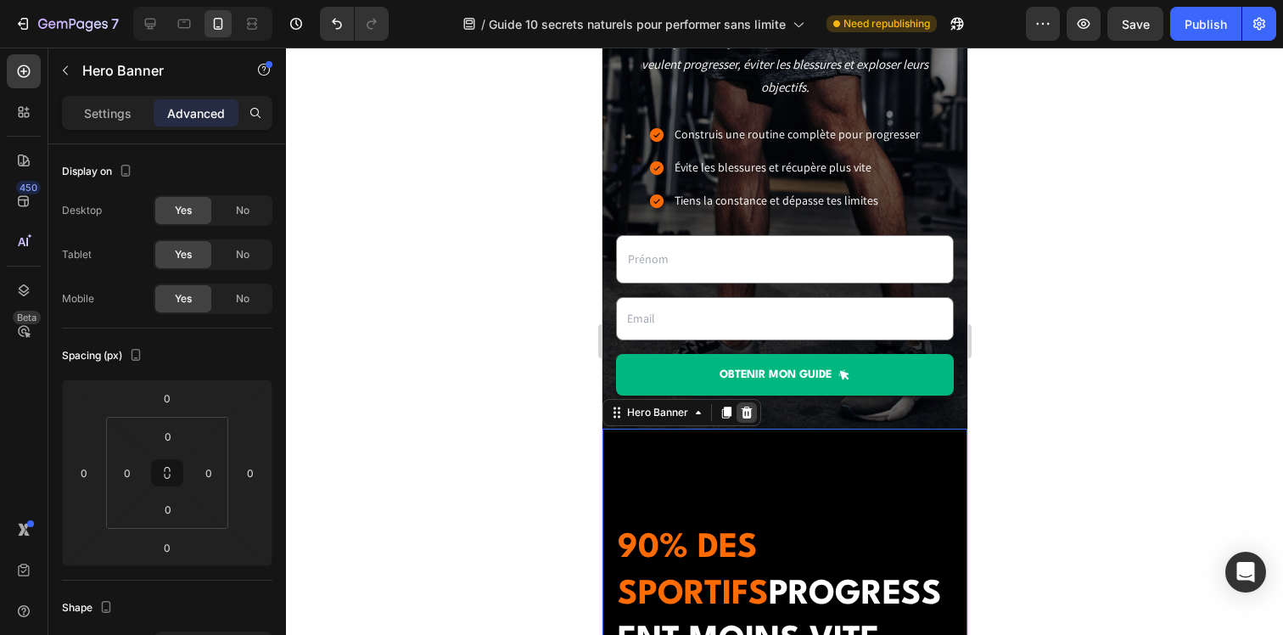
click at [746, 411] on icon at bounding box center [746, 412] width 11 height 12
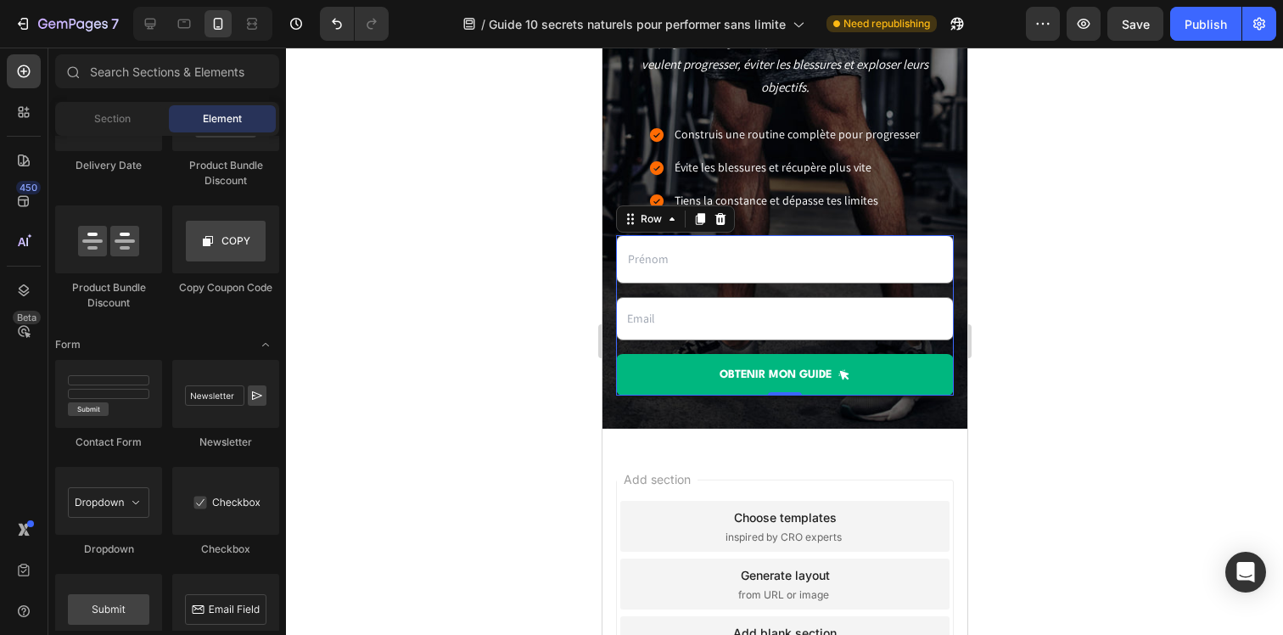
click at [677, 356] on div "Text Field Email Field OBTENIR mon guide Submit Button" at bounding box center [784, 315] width 338 height 161
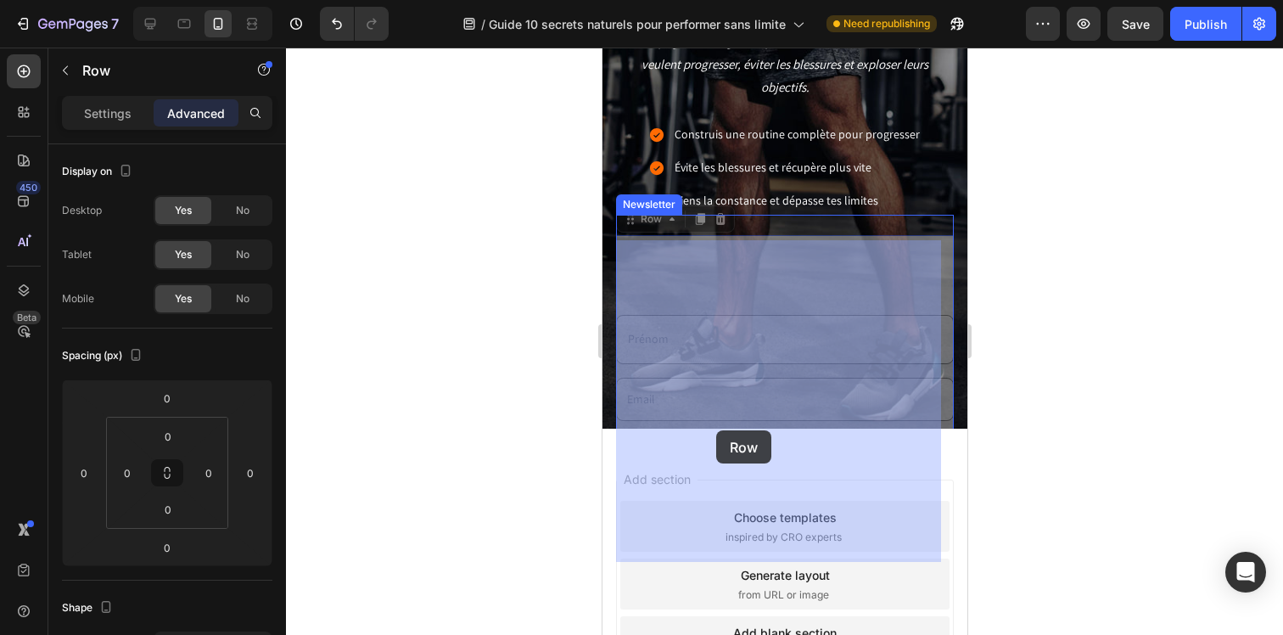
drag, startPoint x: 628, startPoint y: 230, endPoint x: 715, endPoint y: 430, distance: 218.5
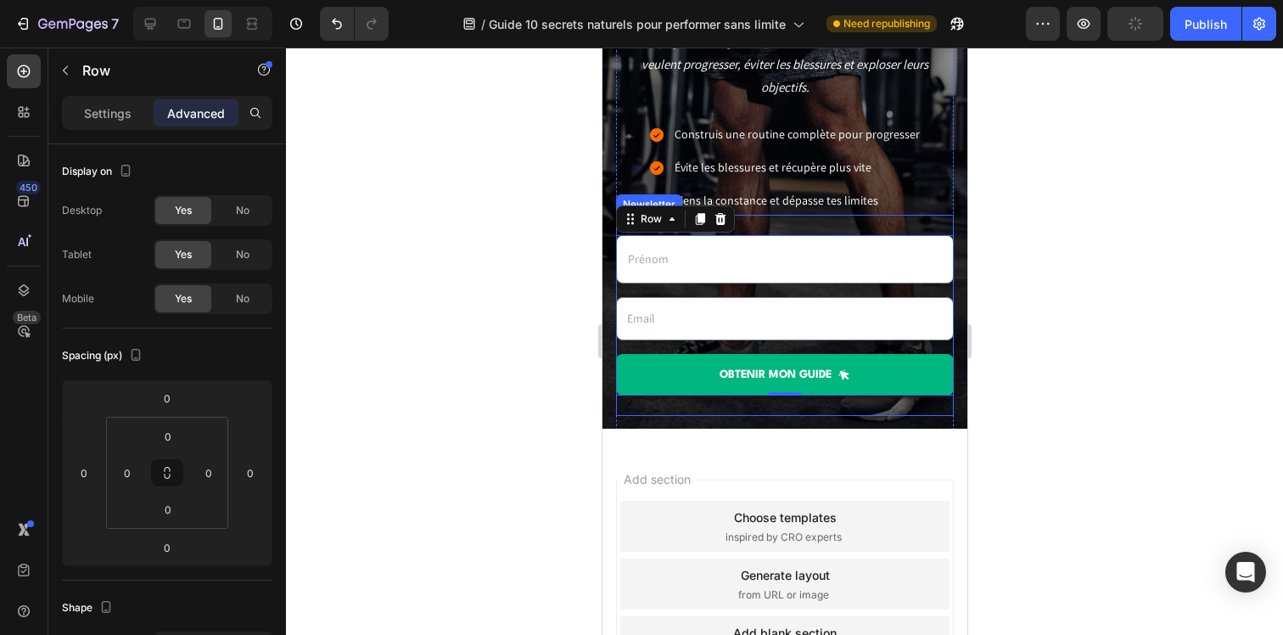
scroll to position [512, 0]
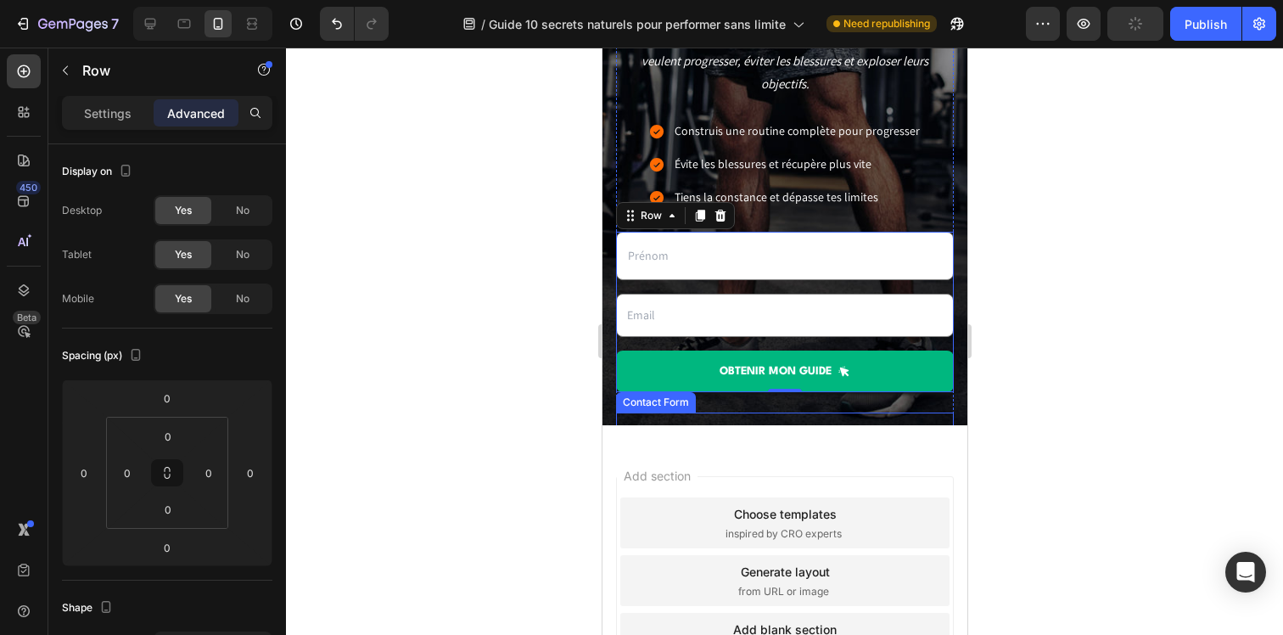
click at [715, 420] on div "Text Field Email Field OBTENIR mon guide maintenant Submit Button Contact Form" at bounding box center [784, 514] width 338 height 205
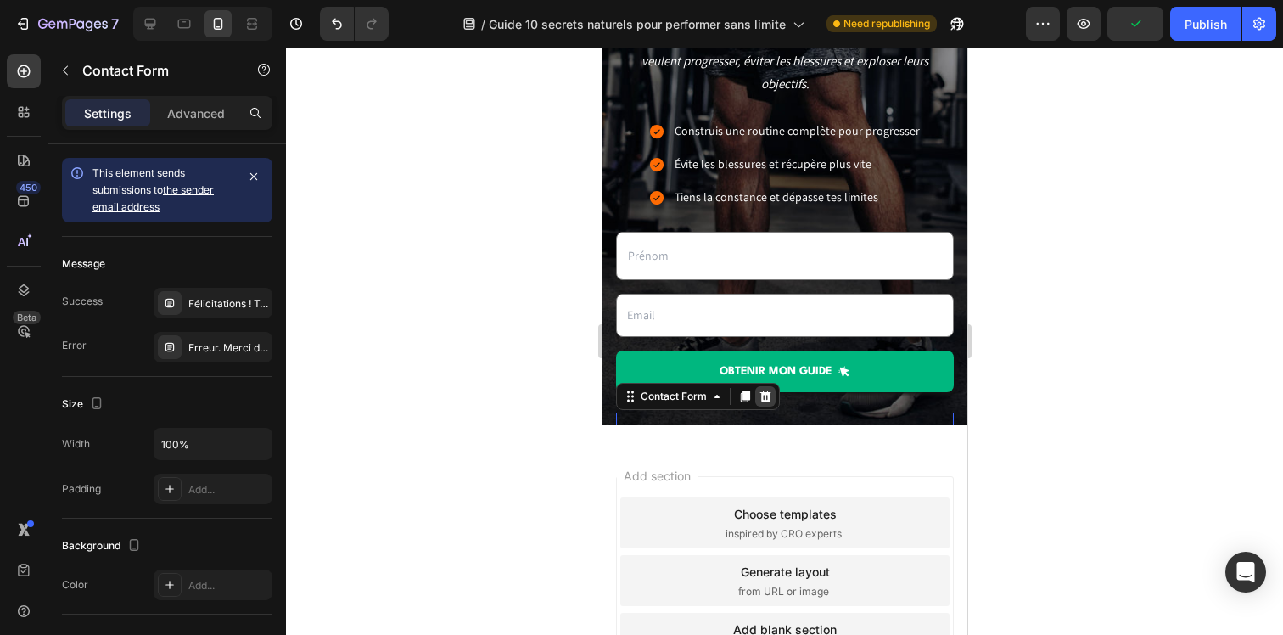
click at [764, 402] on icon at bounding box center [764, 396] width 11 height 12
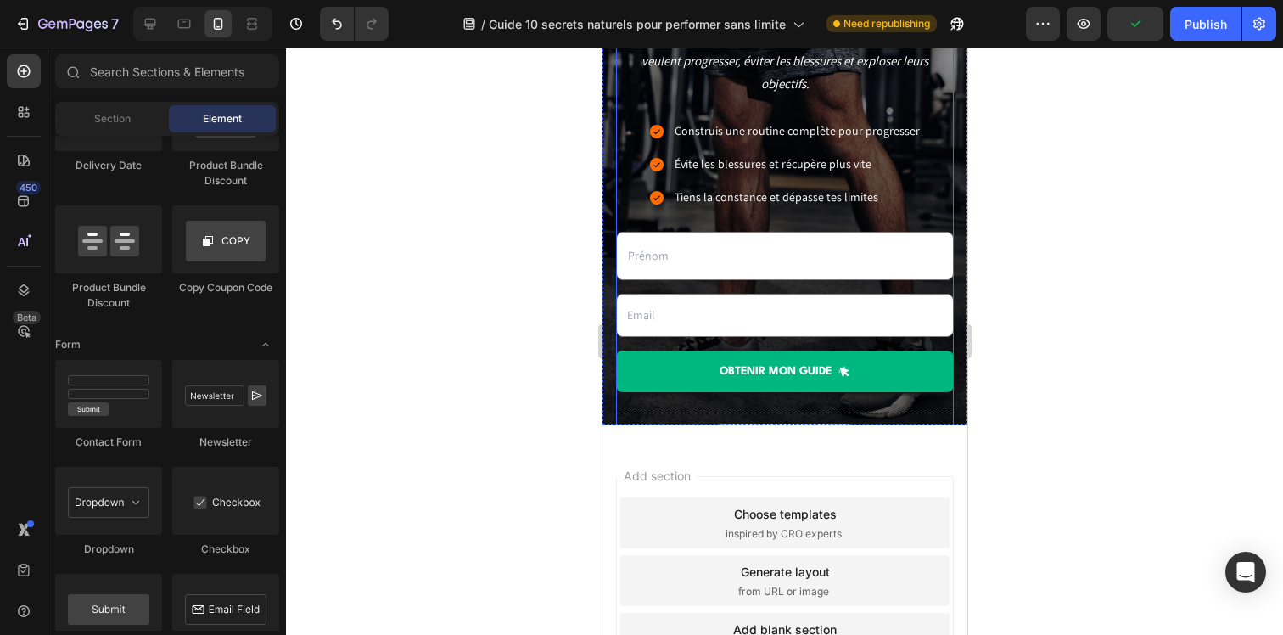
click at [770, 419] on div "Drop element here" at bounding box center [784, 437] width 338 height 51
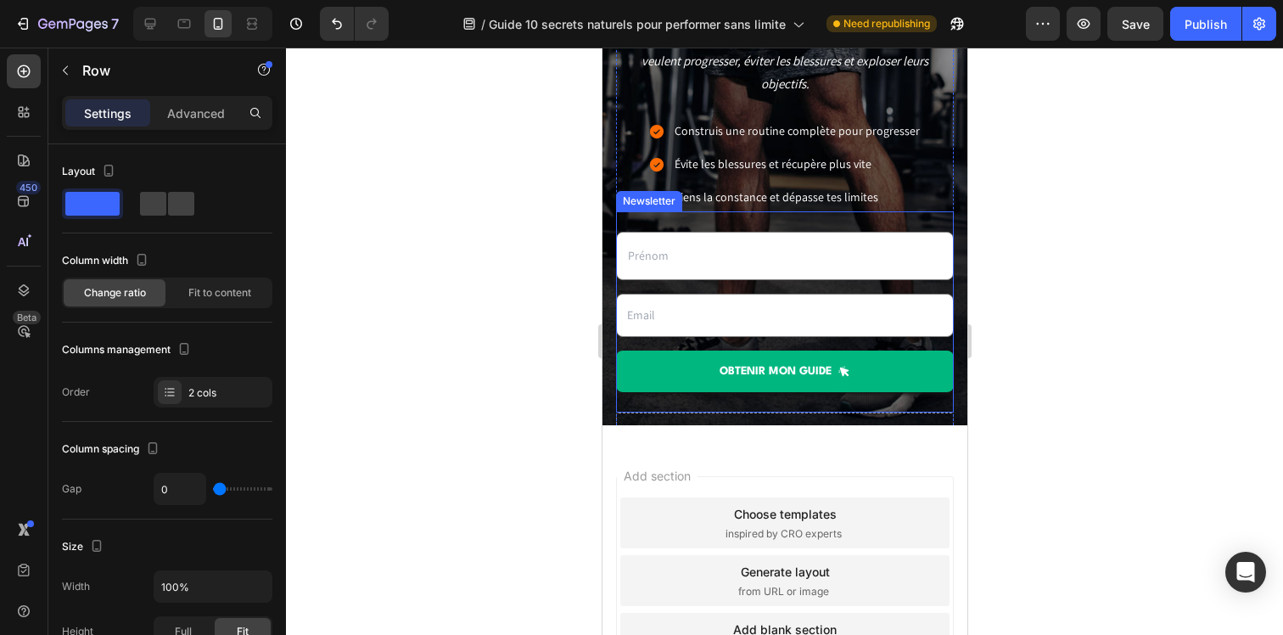
click at [766, 409] on div "Text Field Email Field OBTENIR mon guide Submit Button Row Newsletter" at bounding box center [784, 312] width 338 height 202
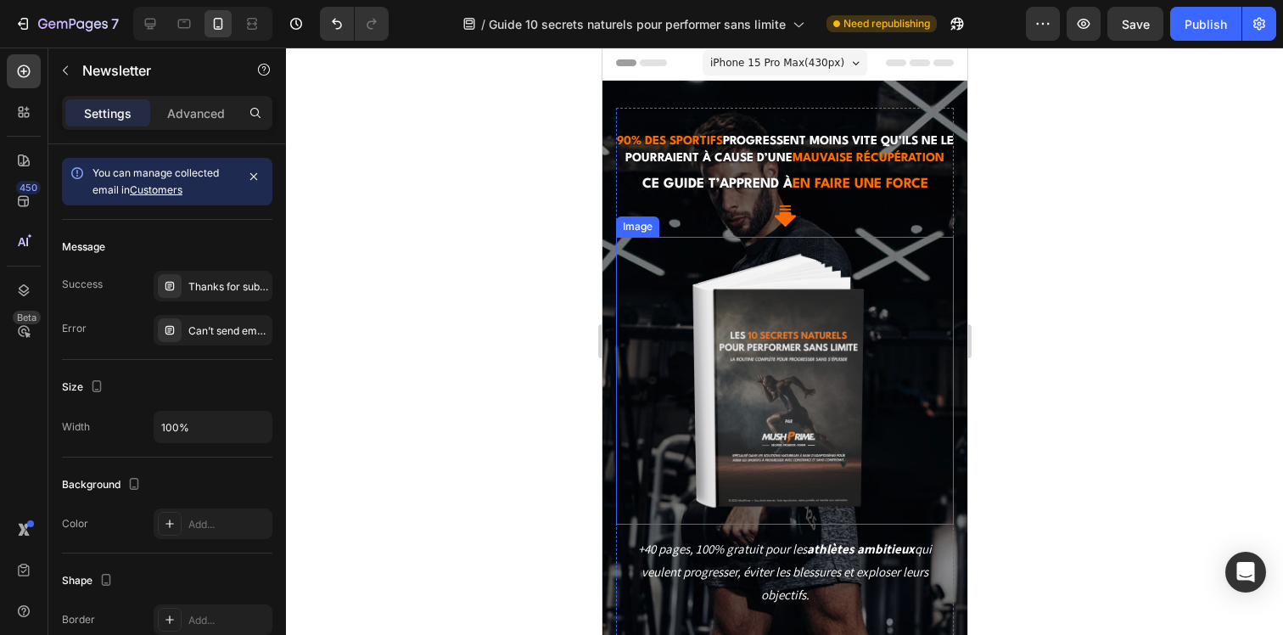
scroll to position [0, 0]
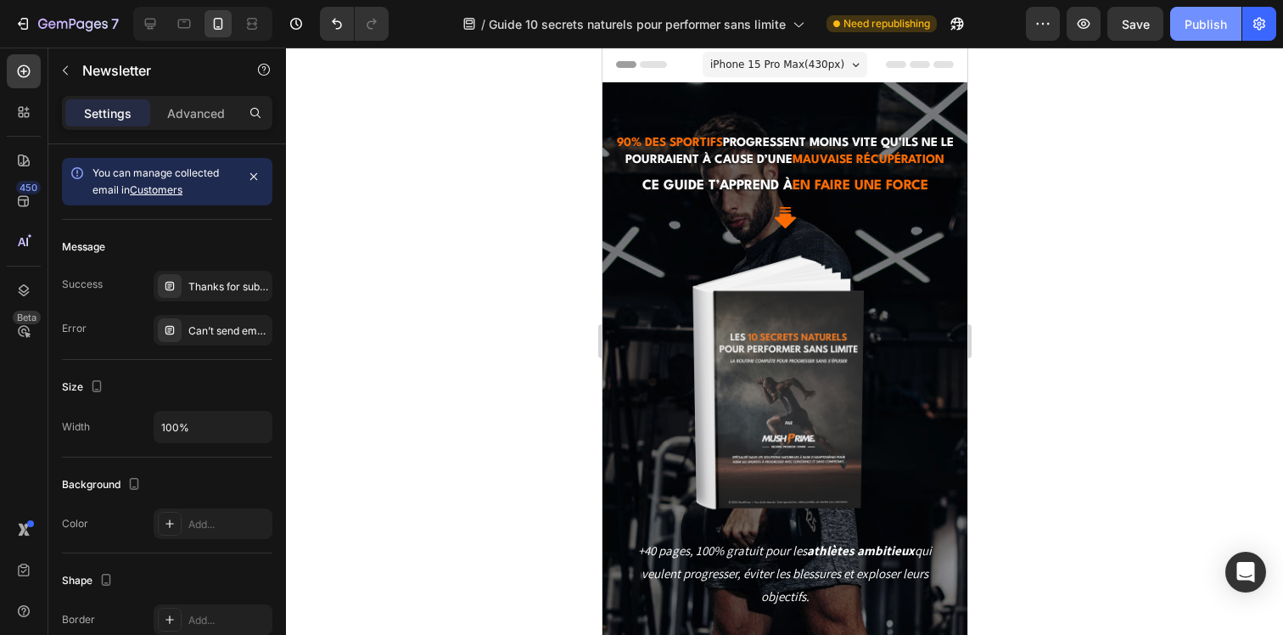
click at [1203, 22] on div "Publish" at bounding box center [1205, 24] width 42 height 18
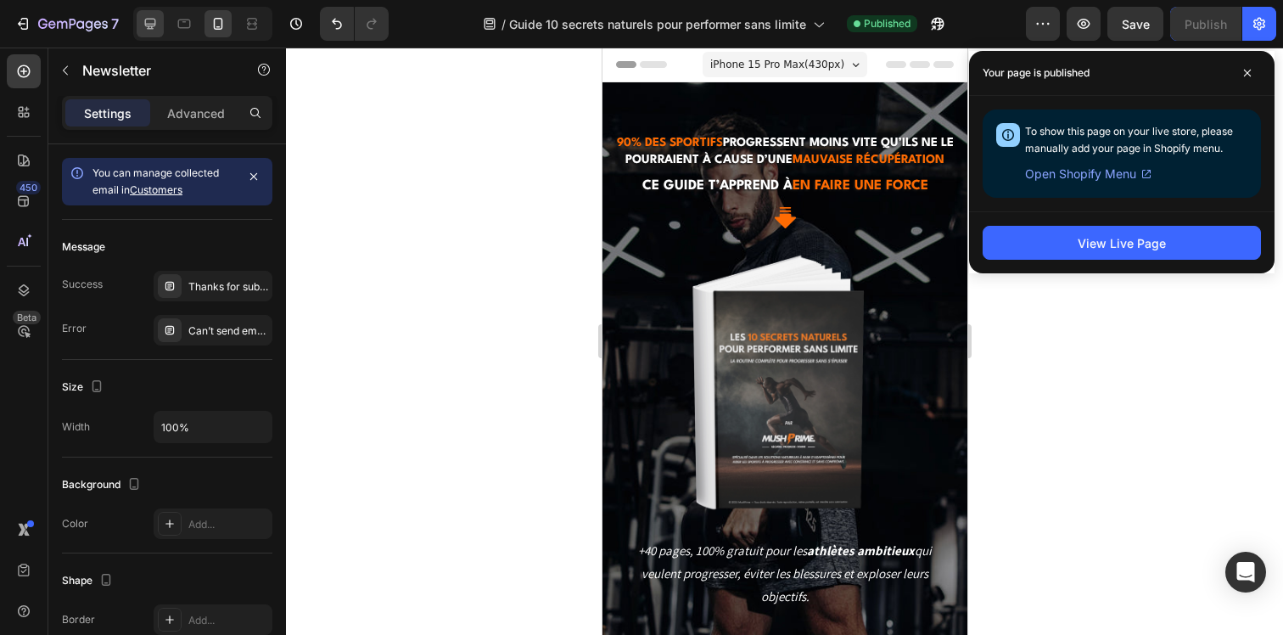
click at [152, 21] on icon at bounding box center [150, 23] width 17 height 17
type input "480"
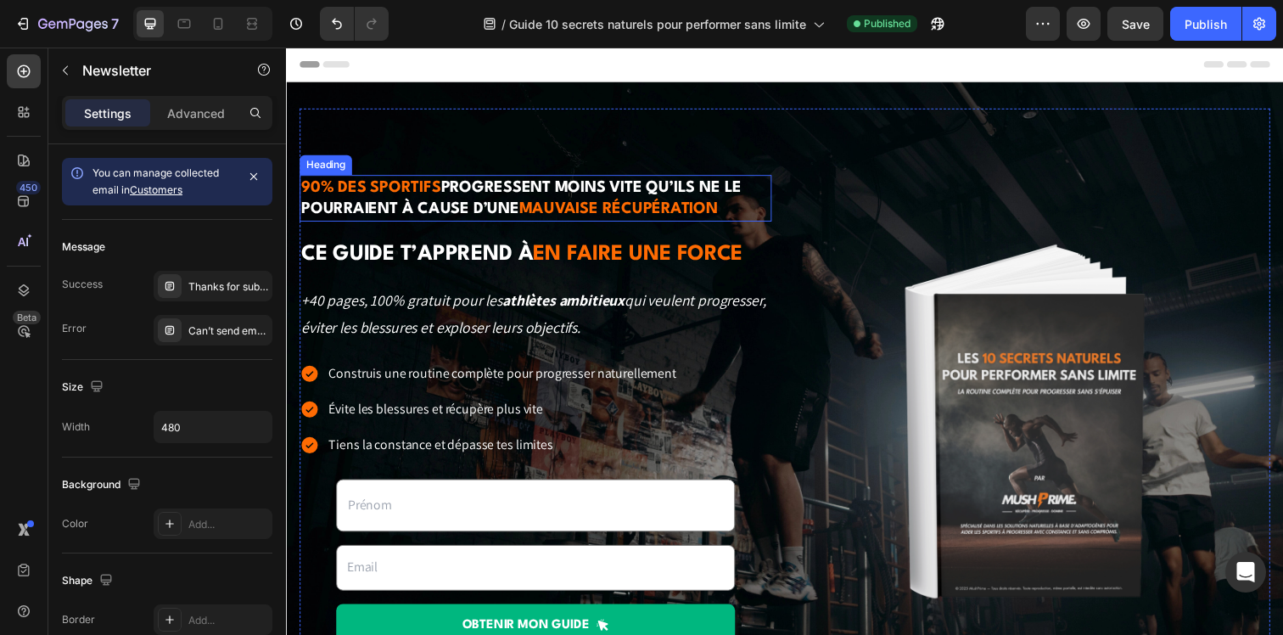
click at [557, 199] on h2 "90% des sportifs progressent moins vite qu’ils ne le pourraient à cause d’une m…" at bounding box center [540, 201] width 482 height 48
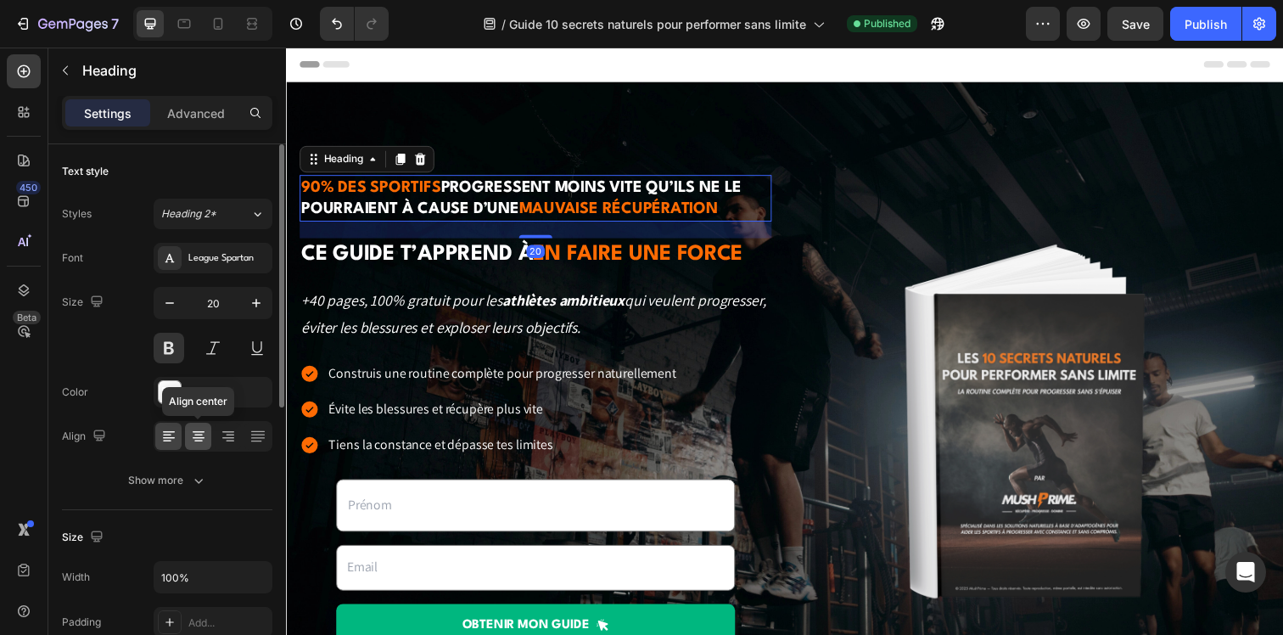
click at [195, 433] on icon at bounding box center [198, 436] width 17 height 17
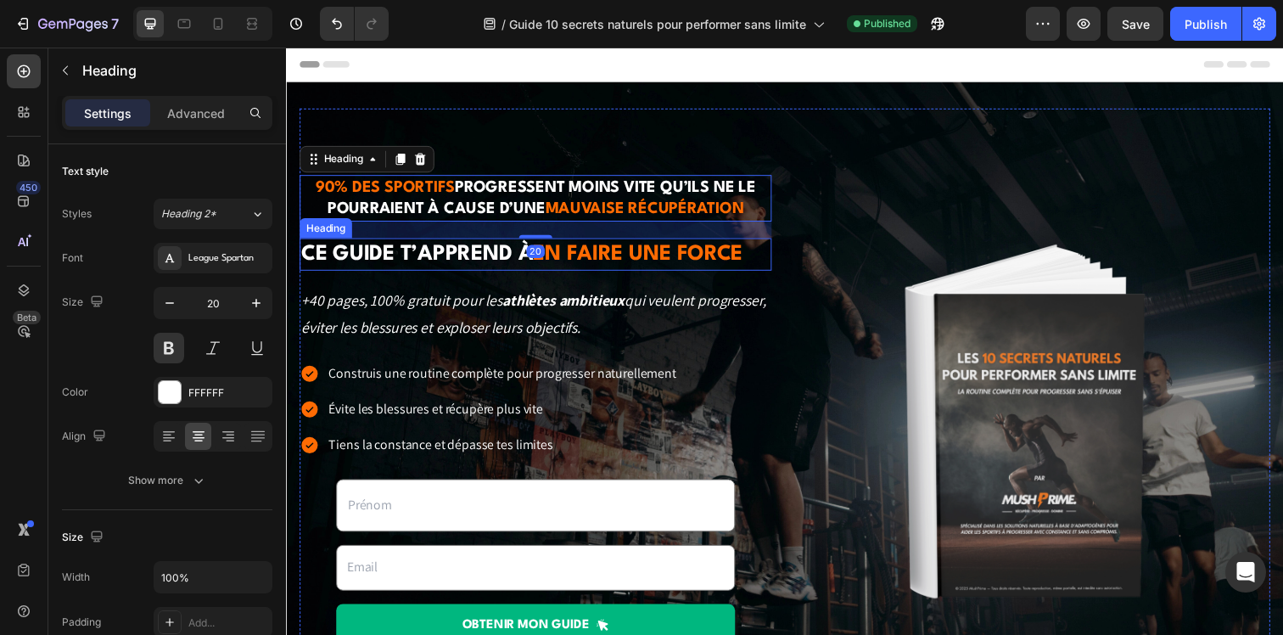
click at [458, 251] on h2 "Ce guide t’apprend à en faire une force" at bounding box center [540, 258] width 482 height 33
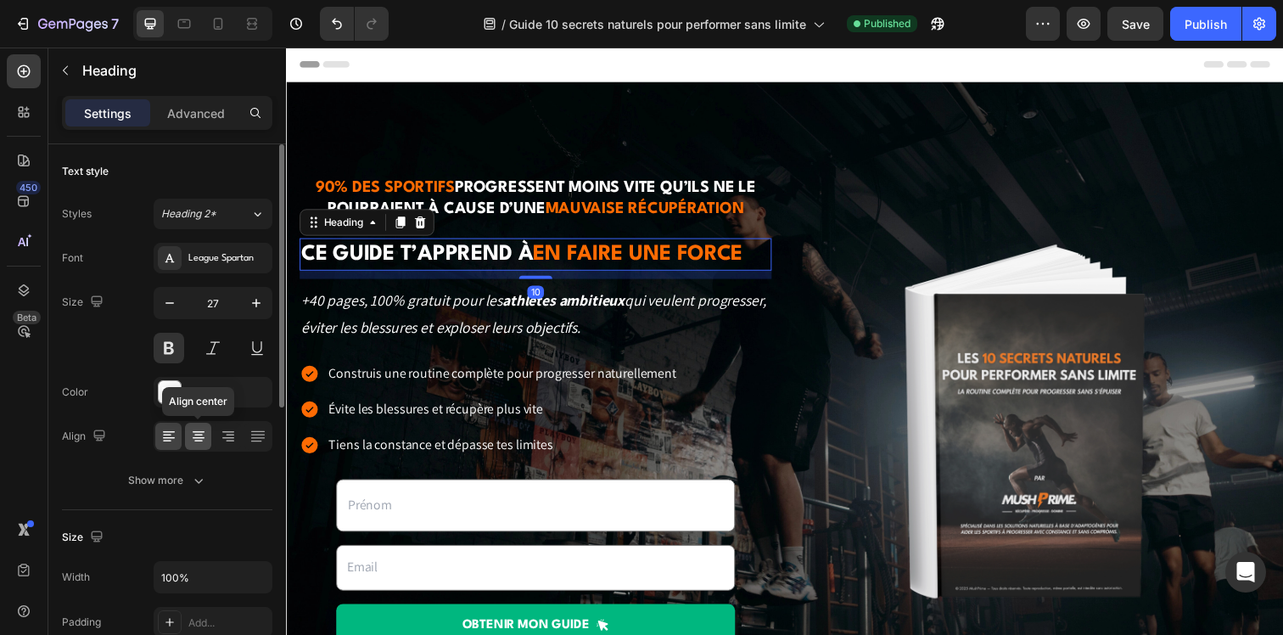
click at [203, 437] on icon at bounding box center [199, 438] width 12 height 2
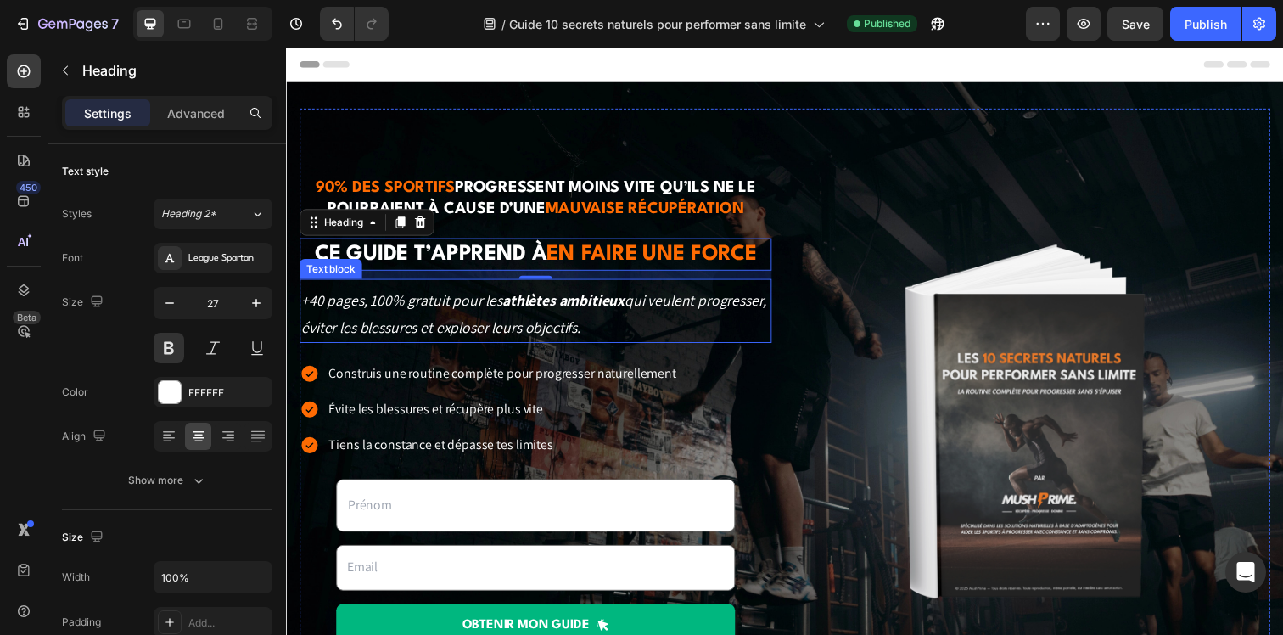
click at [567, 327] on p "+40 pages, 100% gratuit pour les athlètes ambitieux qui veulent progresser, évi…" at bounding box center [540, 319] width 479 height 55
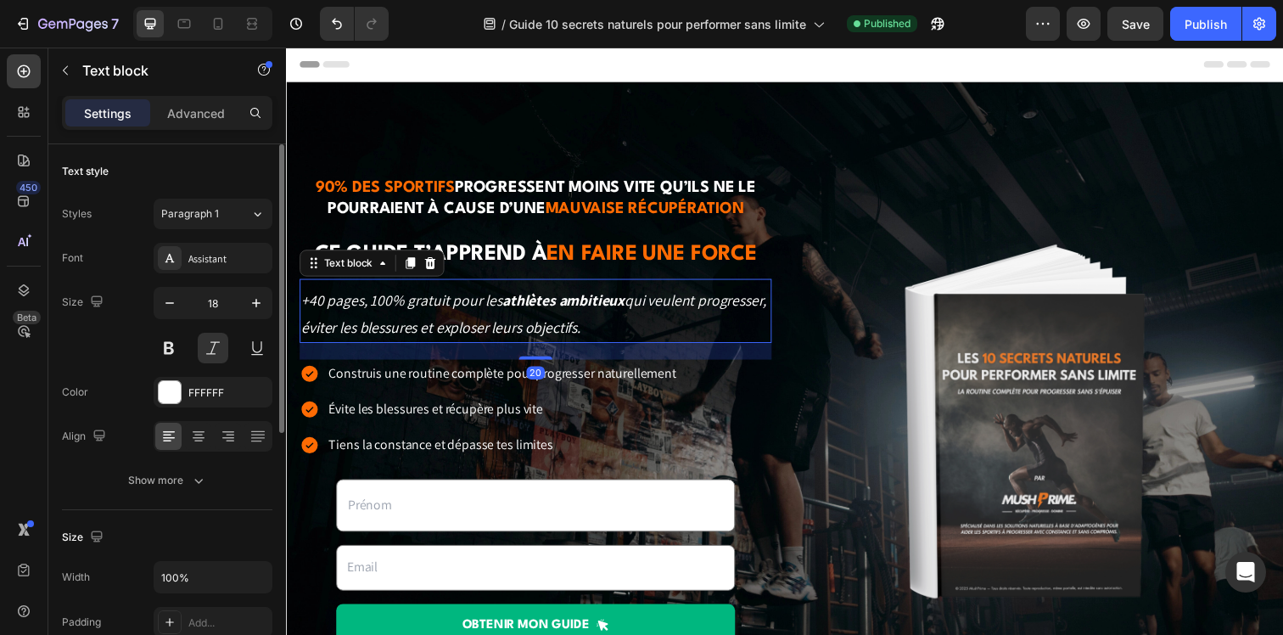
click at [212, 445] on div at bounding box center [213, 436] width 119 height 31
click at [191, 438] on icon at bounding box center [198, 436] width 17 height 17
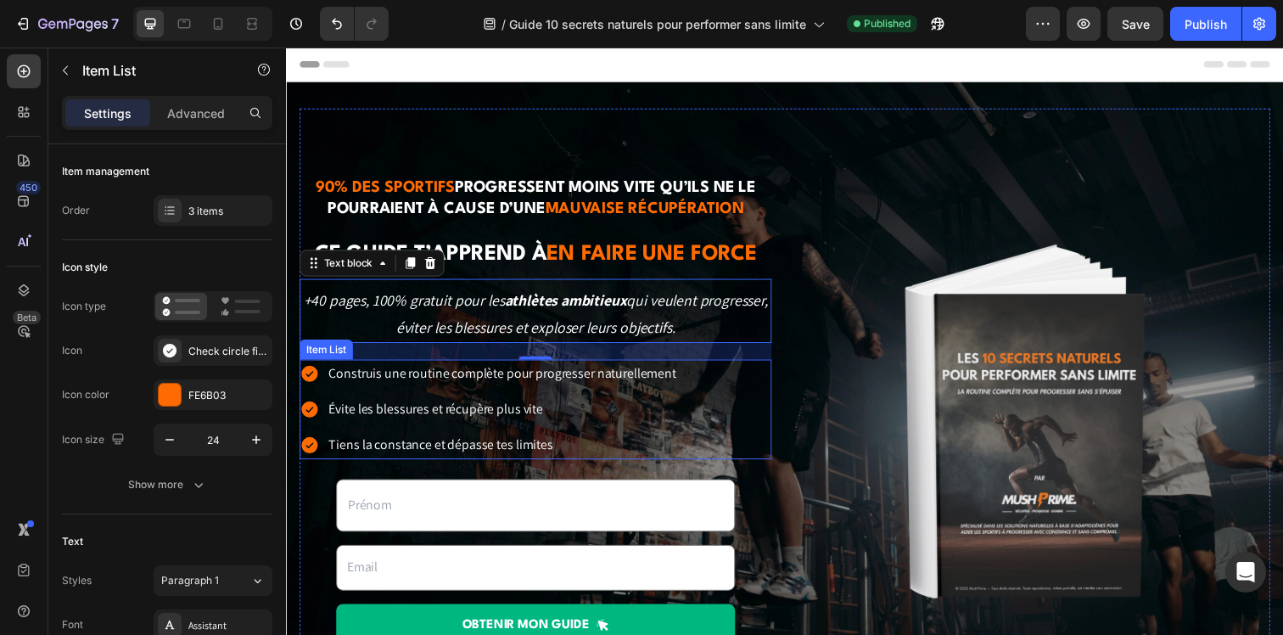
click at [732, 429] on div "Construis une routine complète pour progresser naturellement Évite les blessure…" at bounding box center [540, 417] width 482 height 102
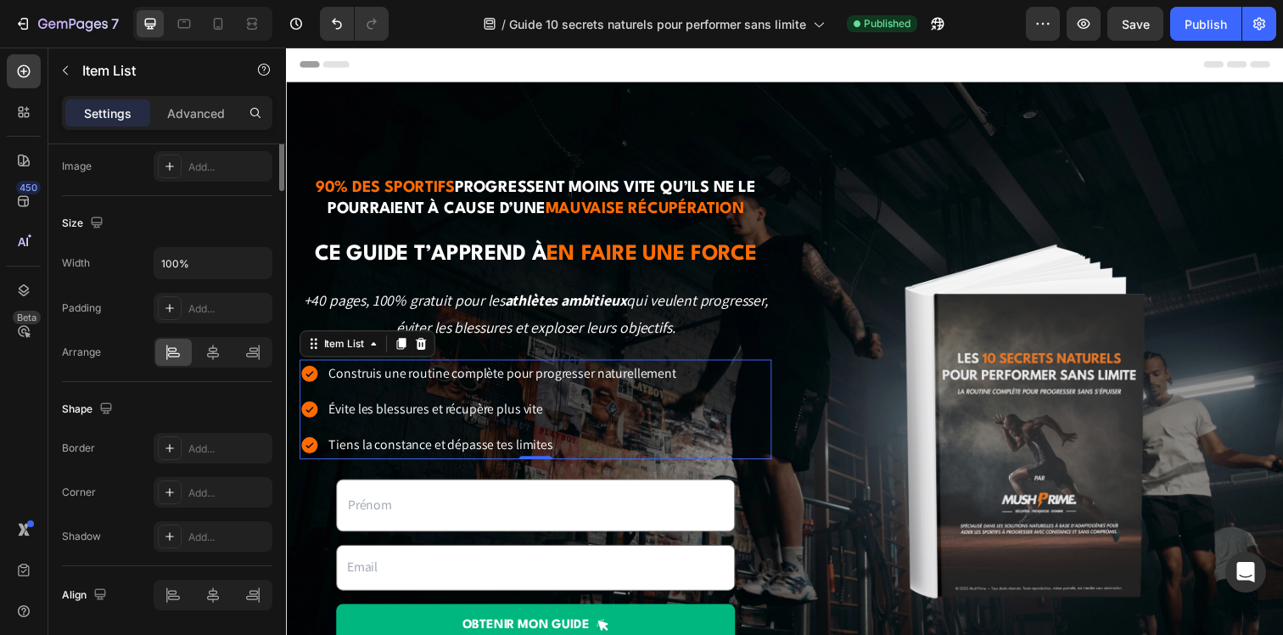
scroll to position [1028, 0]
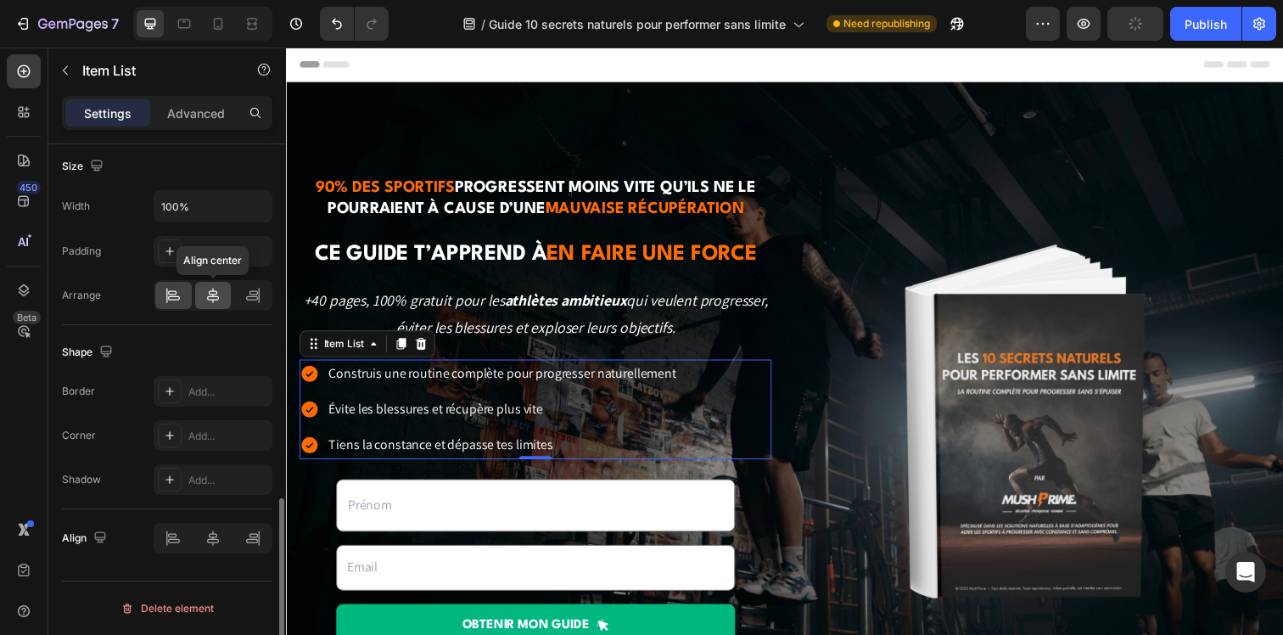
click at [220, 283] on div at bounding box center [213, 295] width 36 height 27
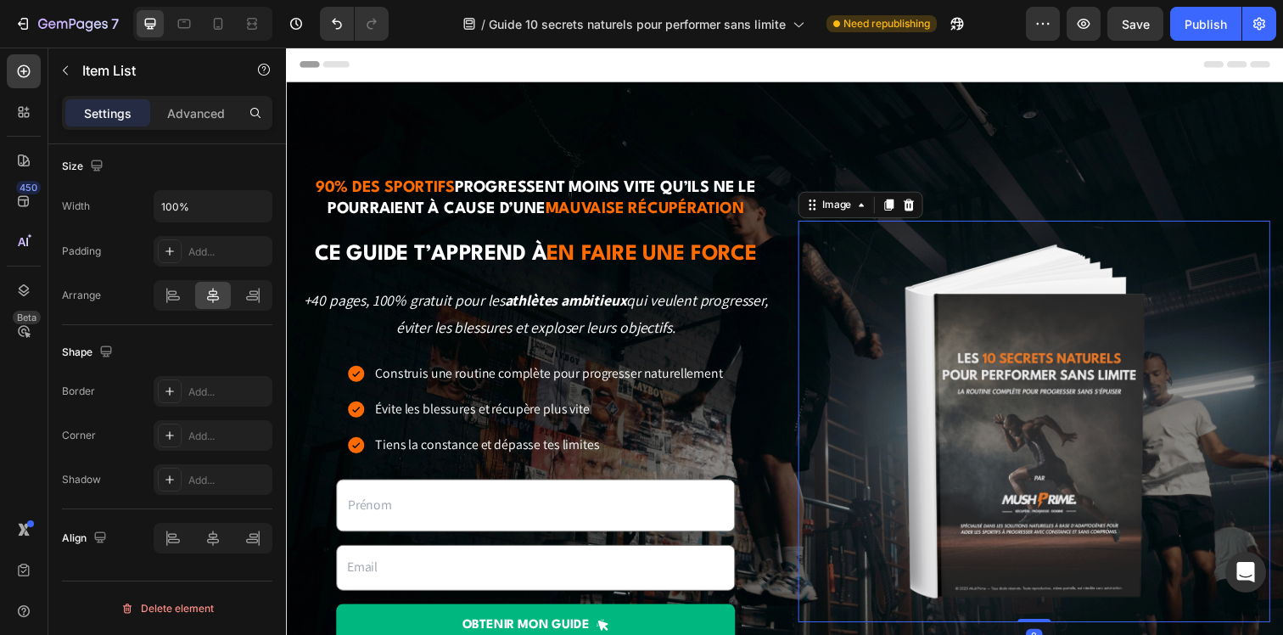
click at [826, 528] on div at bounding box center [1050, 429] width 482 height 411
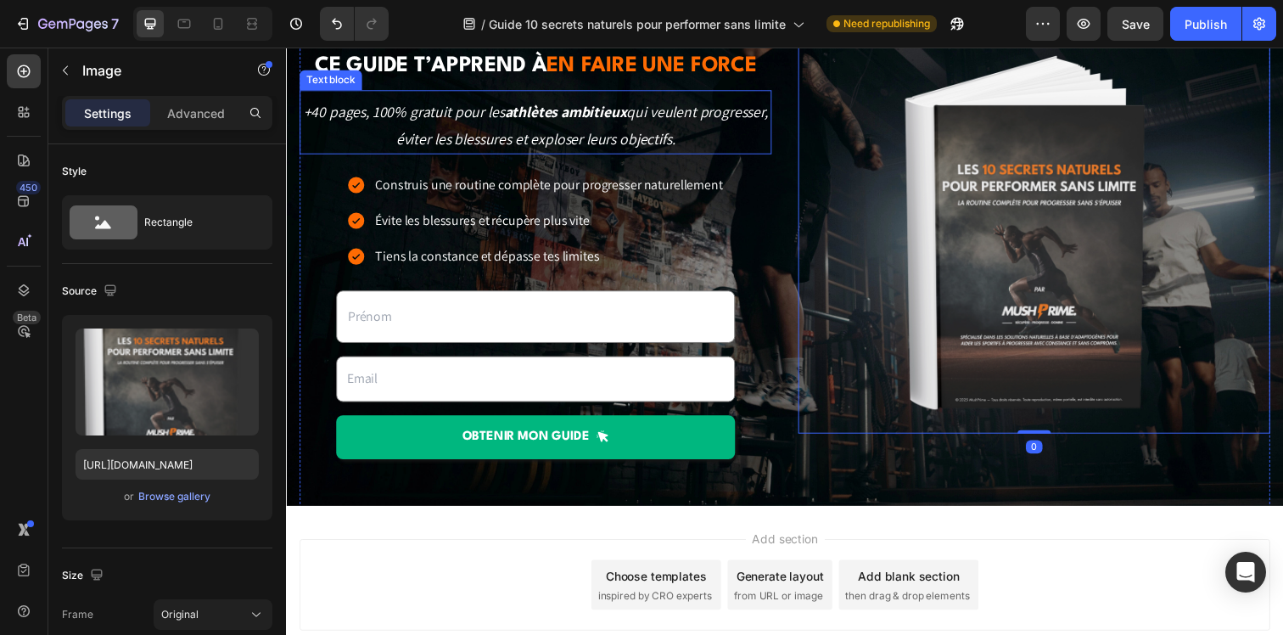
scroll to position [214, 0]
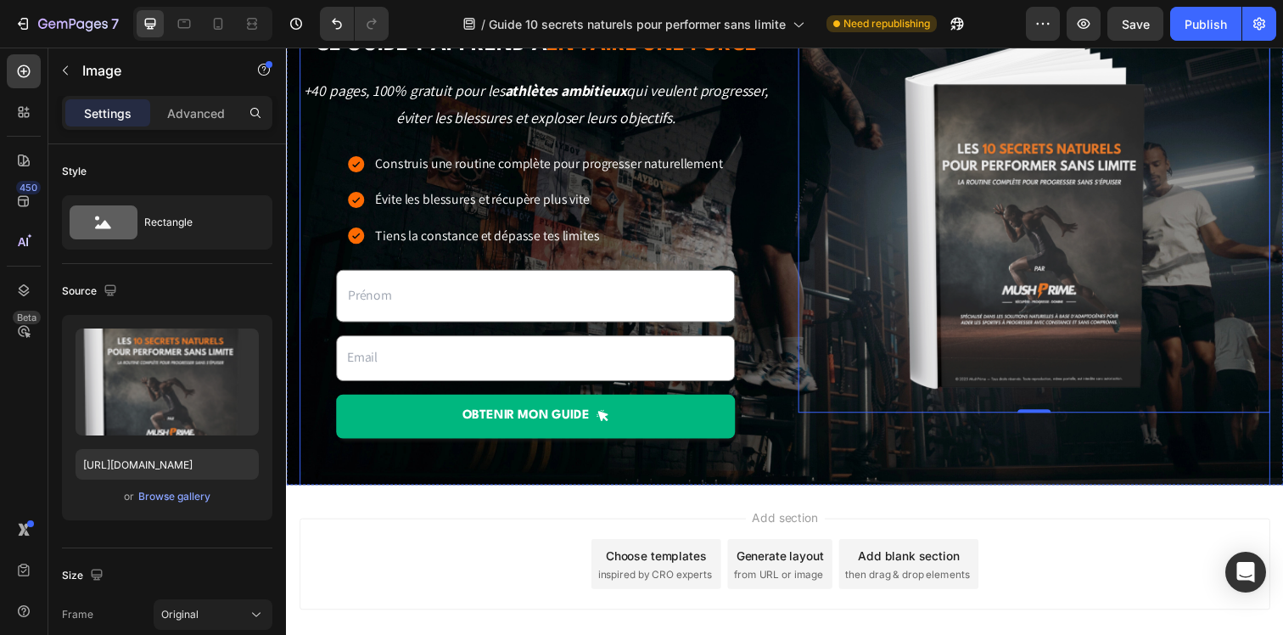
click at [810, 490] on div "90% des sportifs progressent moins vite qu’ils ne le pourraient à cause d’une m…" at bounding box center [794, 215] width 991 height 639
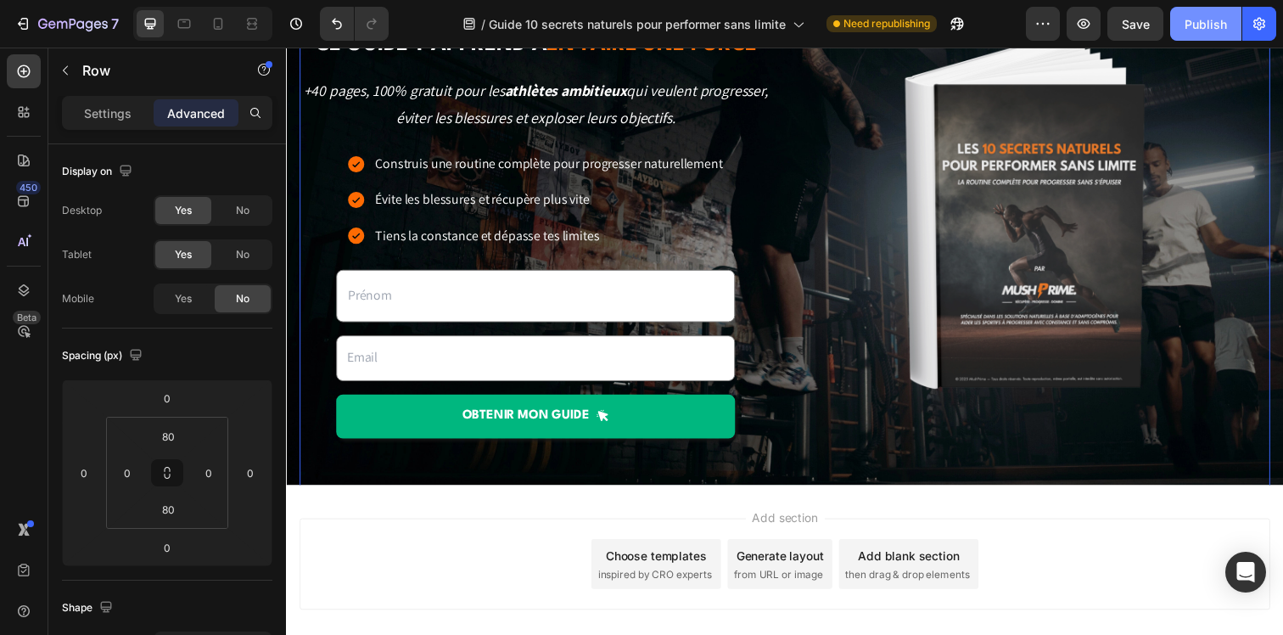
click at [1209, 25] on div "Publish" at bounding box center [1205, 24] width 42 height 18
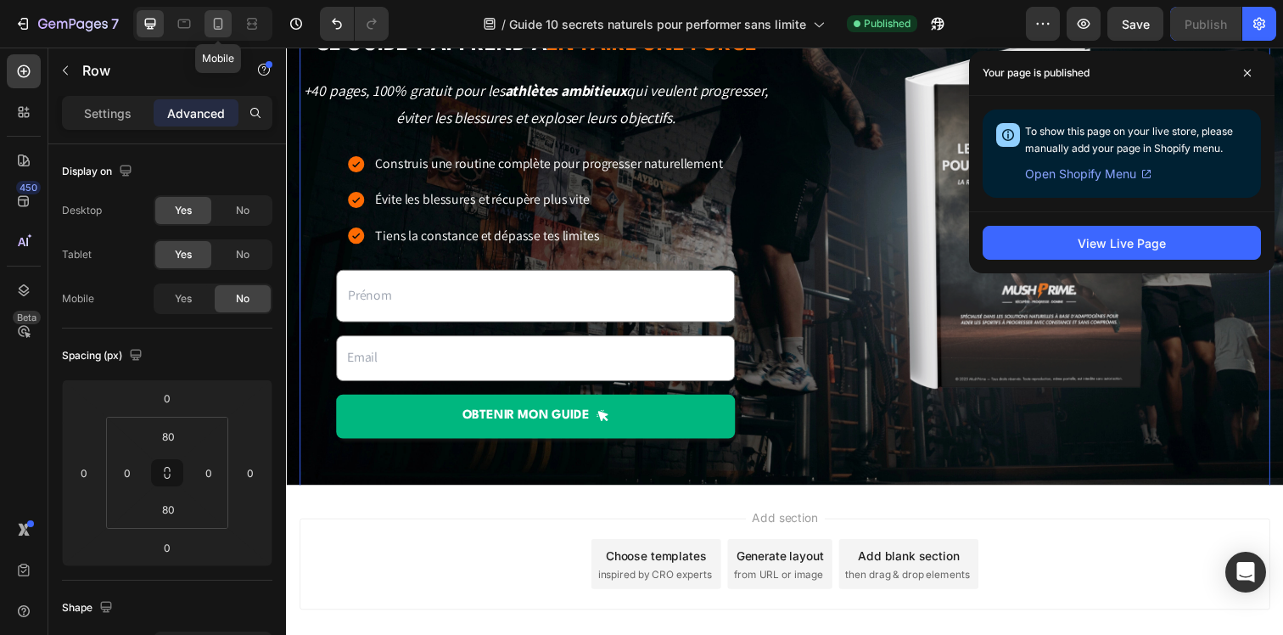
click at [225, 30] on icon at bounding box center [218, 23] width 17 height 17
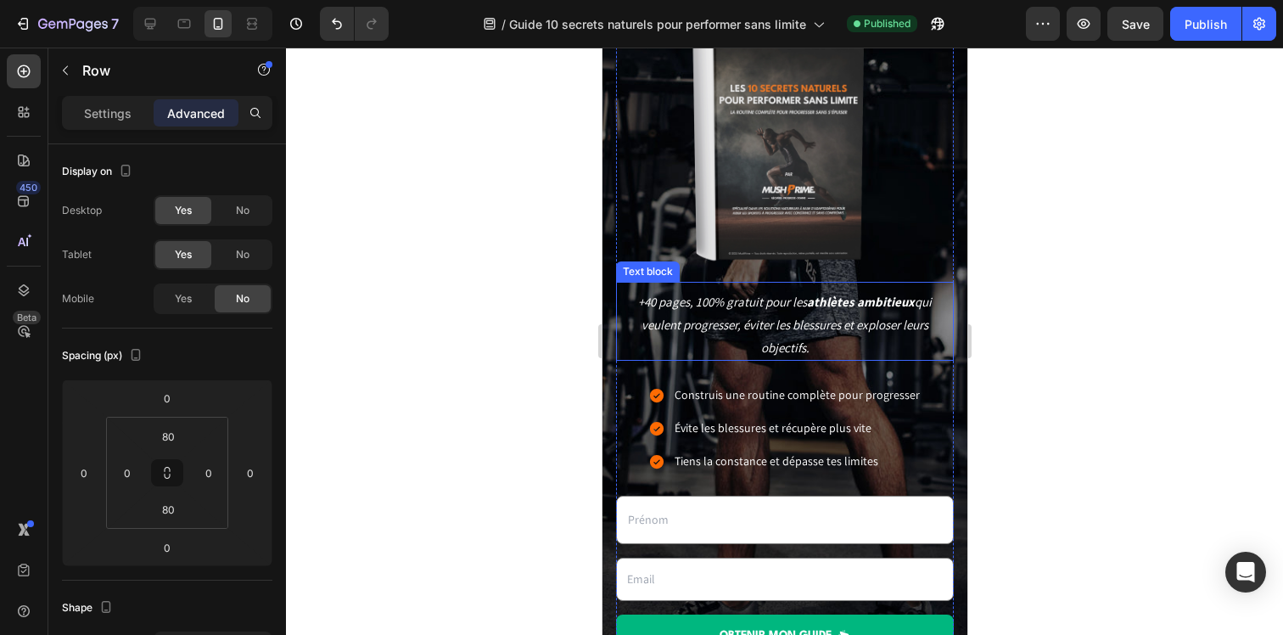
scroll to position [389, 0]
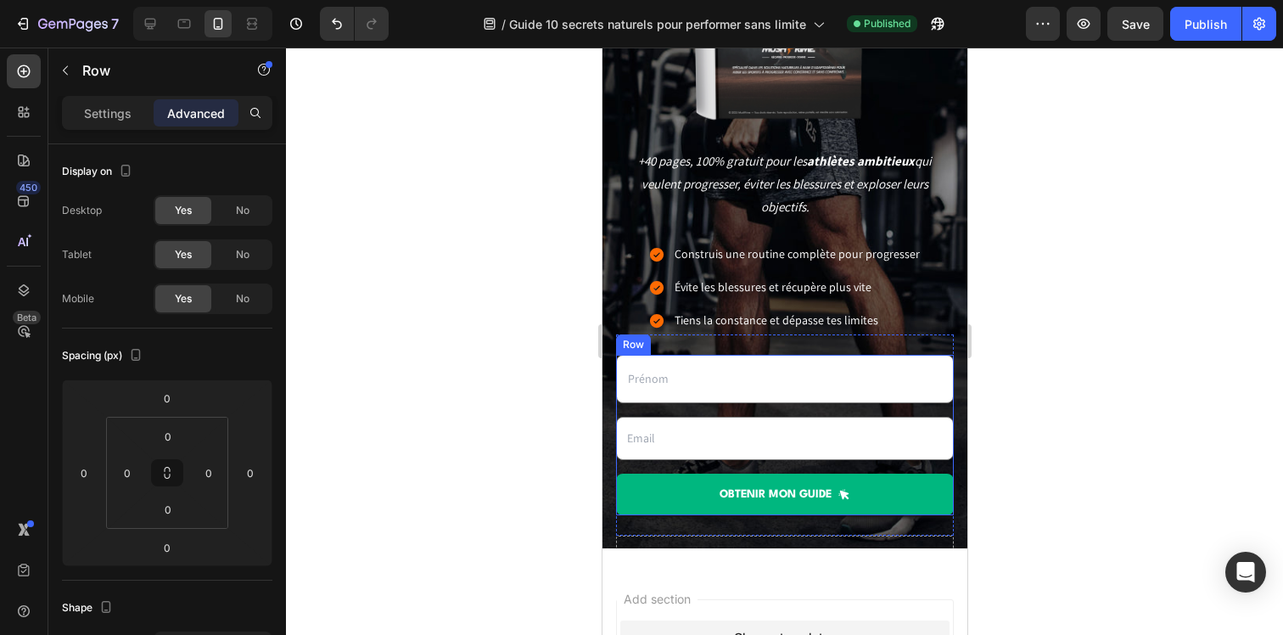
click at [642, 474] on div "Text Field Email Field OBTENIR mon guide Submit Button" at bounding box center [784, 435] width 338 height 161
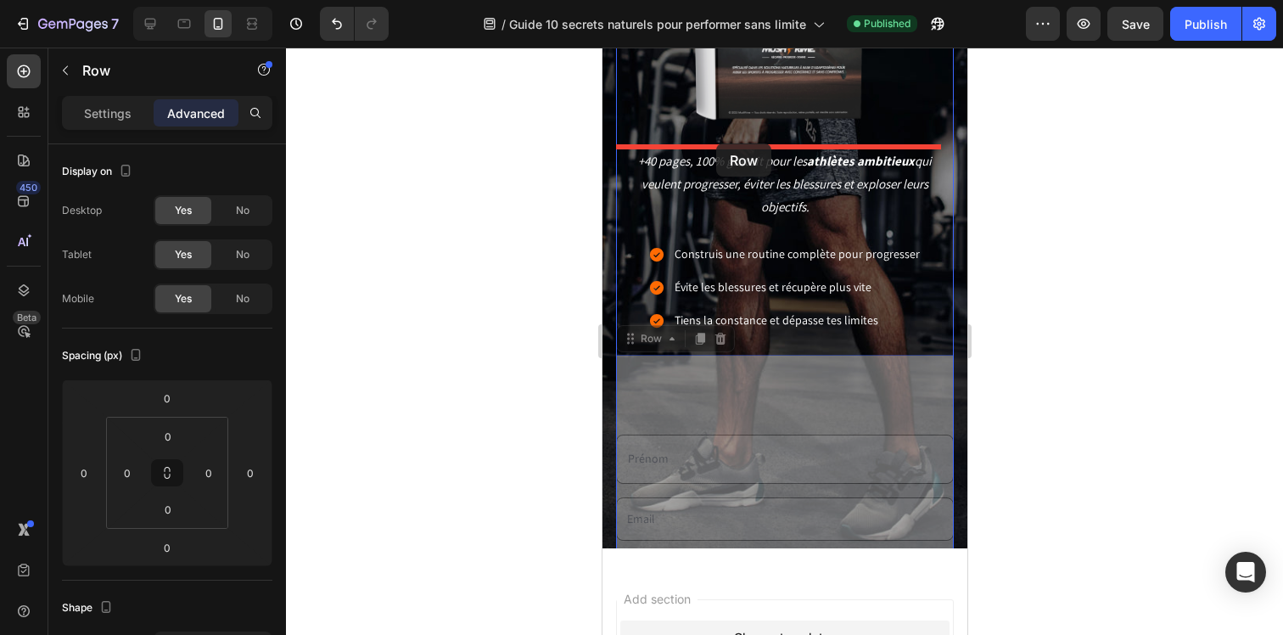
drag, startPoint x: 633, startPoint y: 346, endPoint x: 715, endPoint y: 146, distance: 216.5
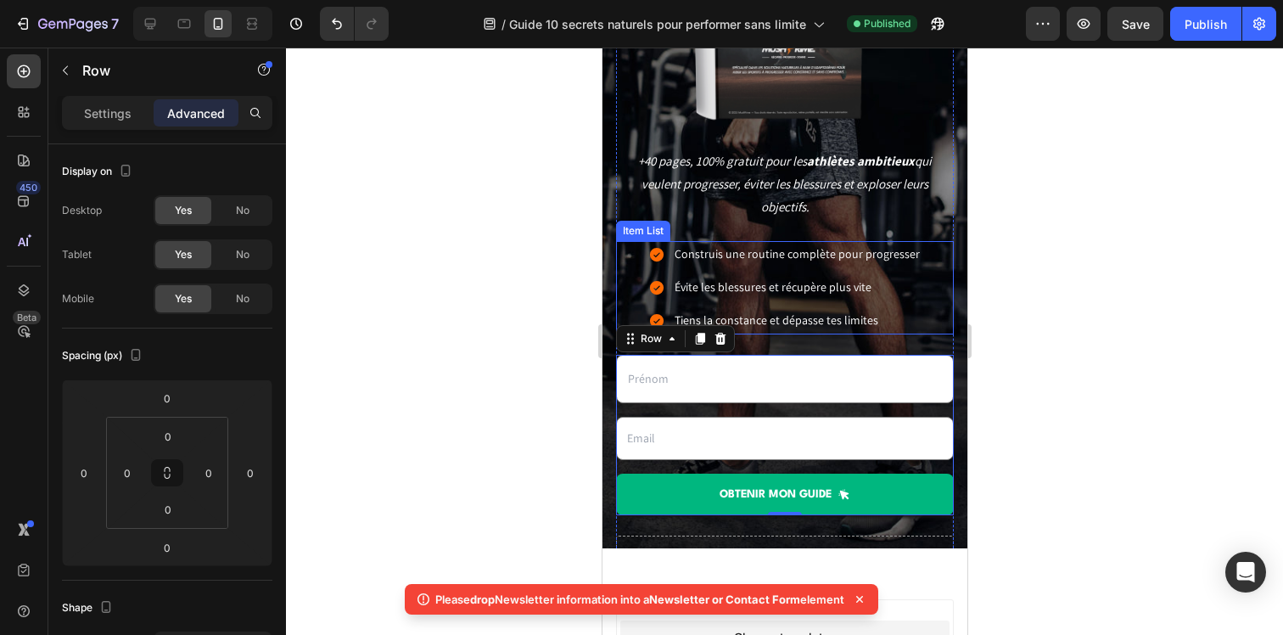
click at [630, 304] on div "Construis une routine complète pour progresser Évite les blessures et récupère …" at bounding box center [784, 287] width 338 height 93
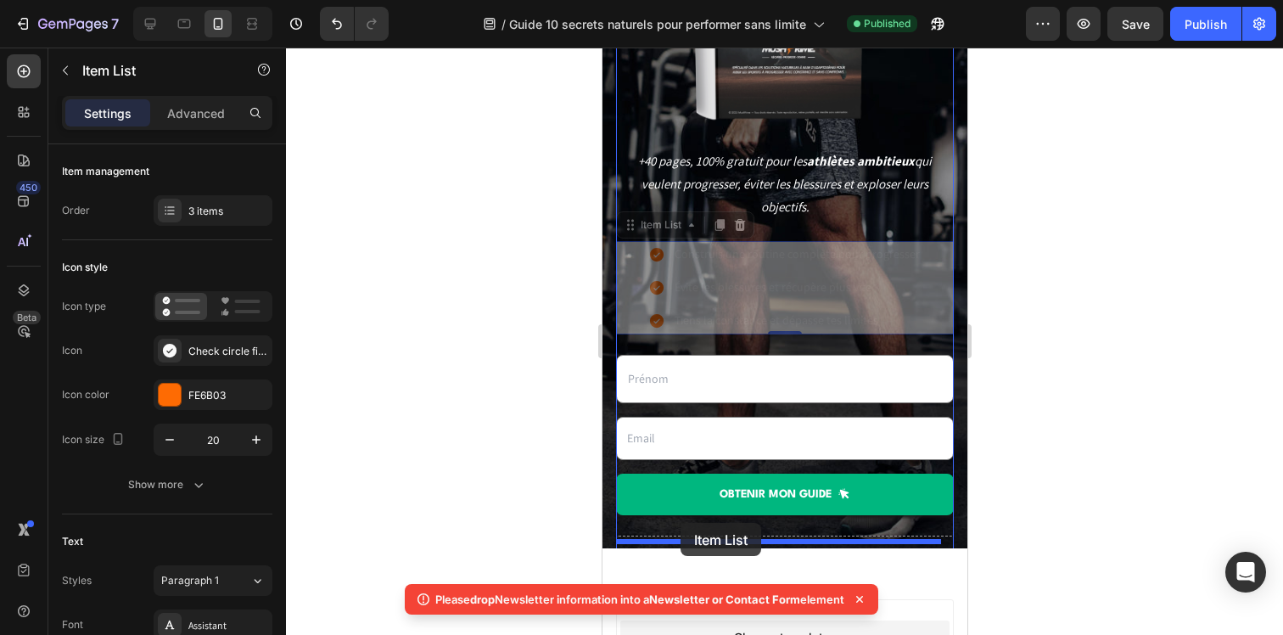
drag, startPoint x: 634, startPoint y: 225, endPoint x: 680, endPoint y: 523, distance: 301.3
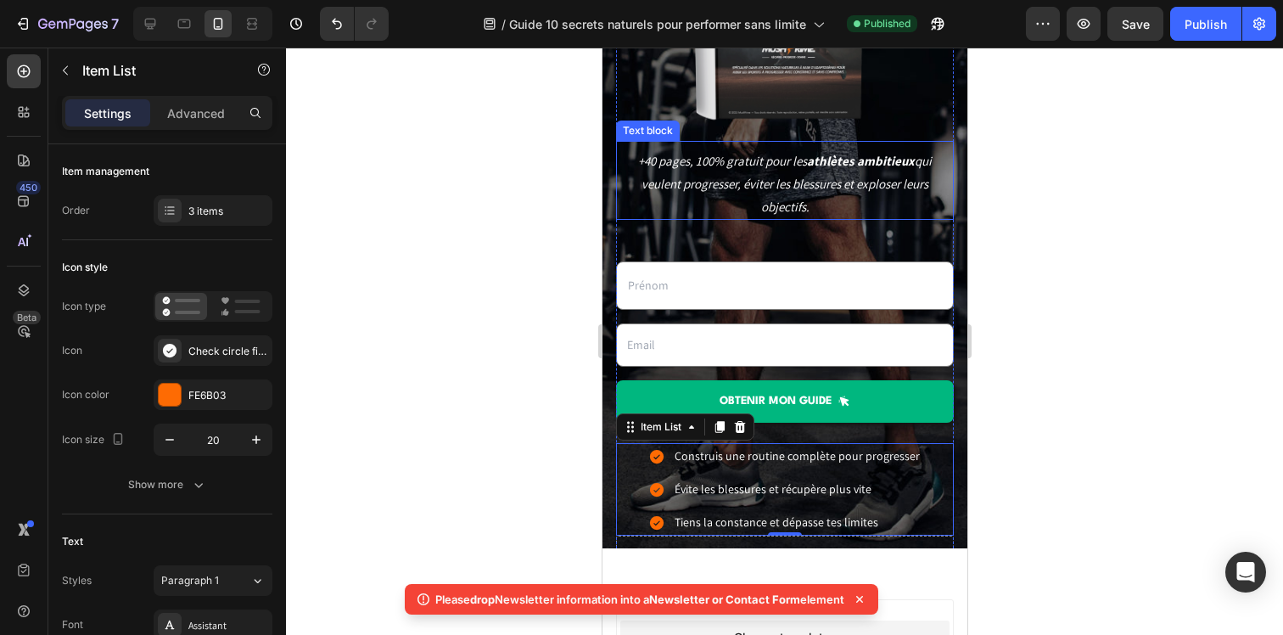
click at [684, 180] on p "+40 pages, 100% gratuit pour les athlètes ambitieux qui veulent progresser, évi…" at bounding box center [784, 183] width 334 height 69
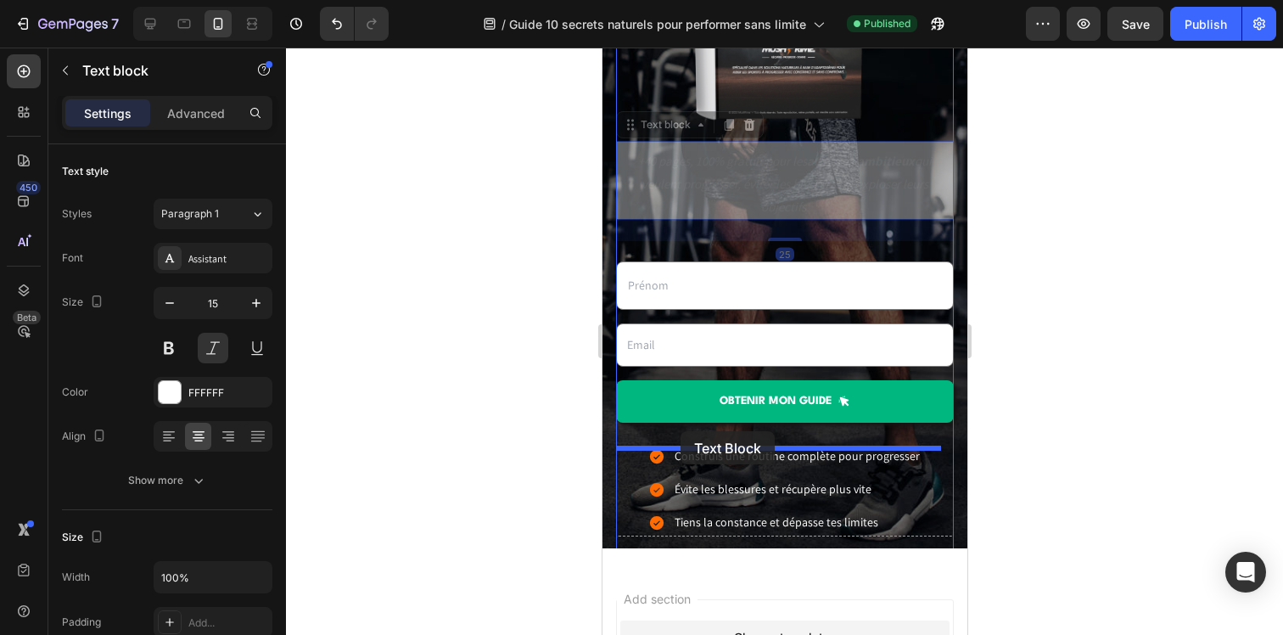
drag, startPoint x: 632, startPoint y: 132, endPoint x: 680, endPoint y: 431, distance: 303.2
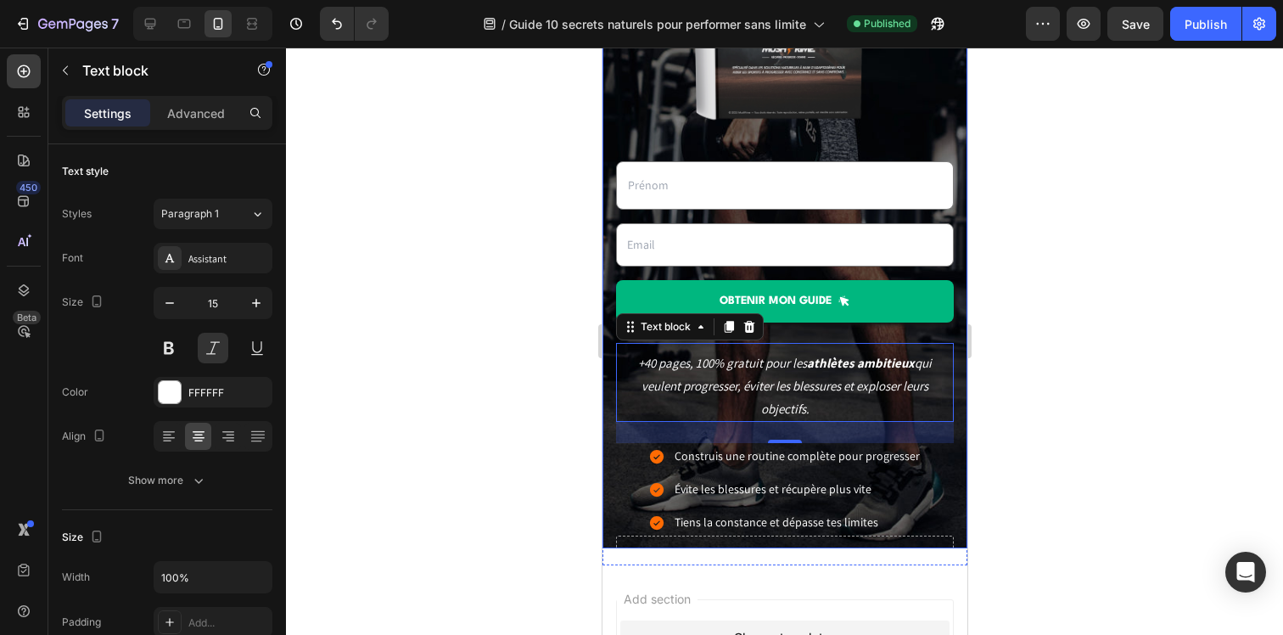
click at [949, 513] on div "Découvre les 10 secrets naturels pour performer sans limite Heading Un guide de…" at bounding box center [784, 153] width 365 height 921
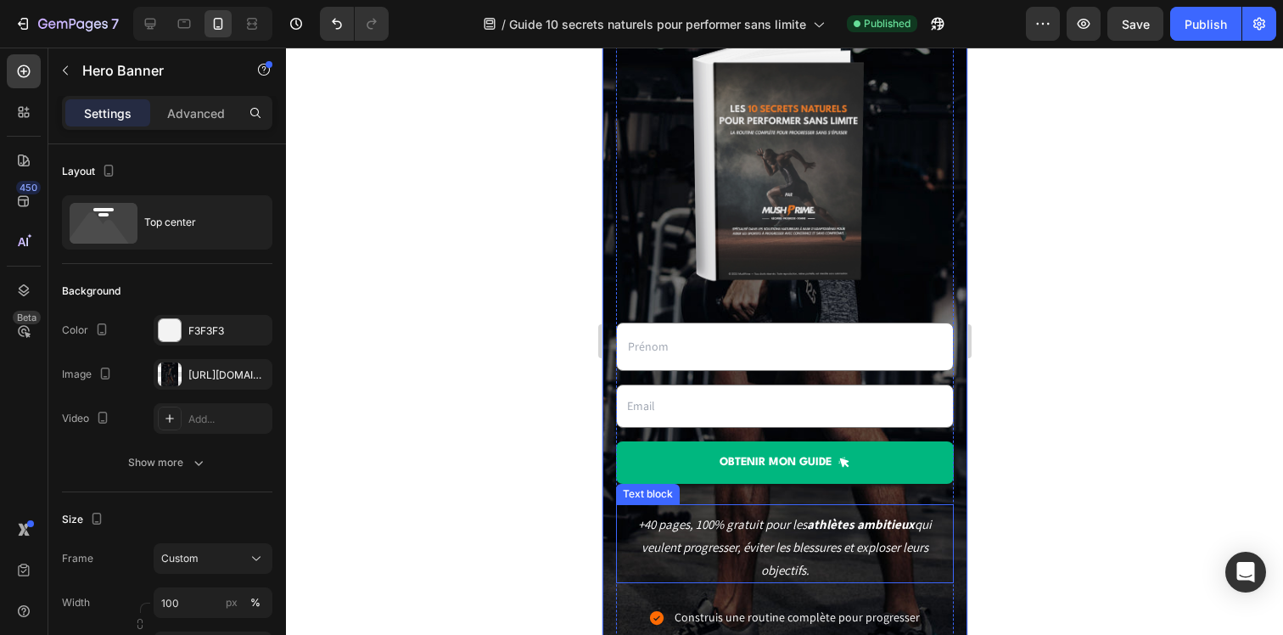
scroll to position [215, 0]
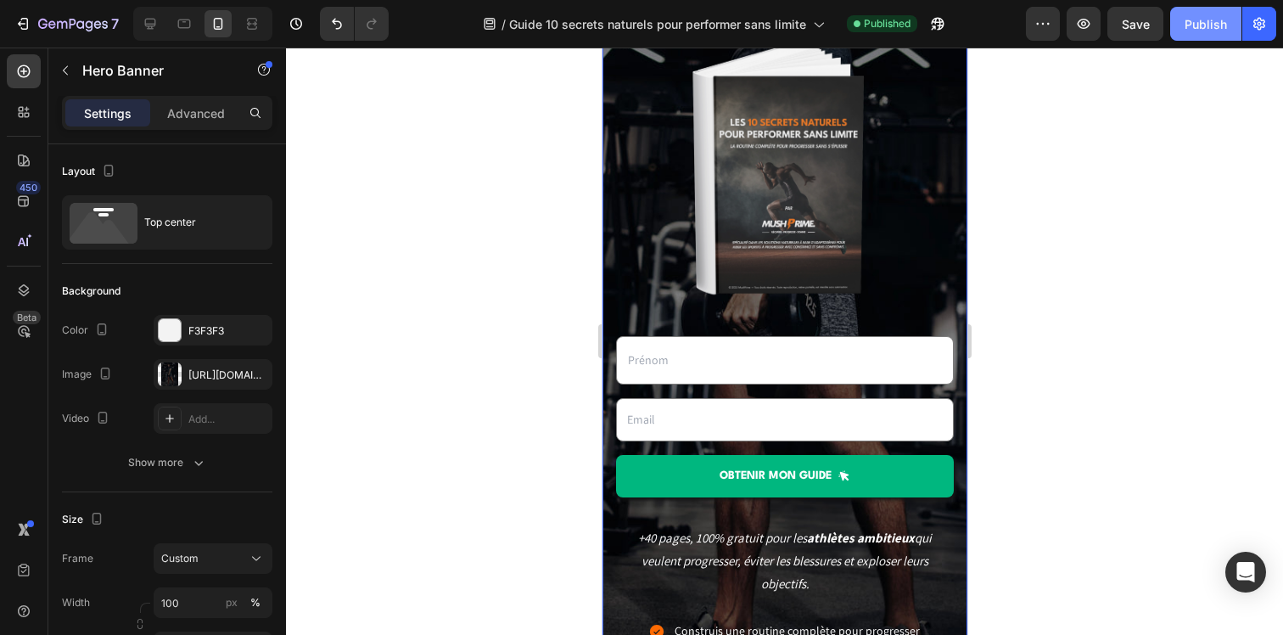
click at [1209, 31] on div "Publish" at bounding box center [1205, 24] width 42 height 18
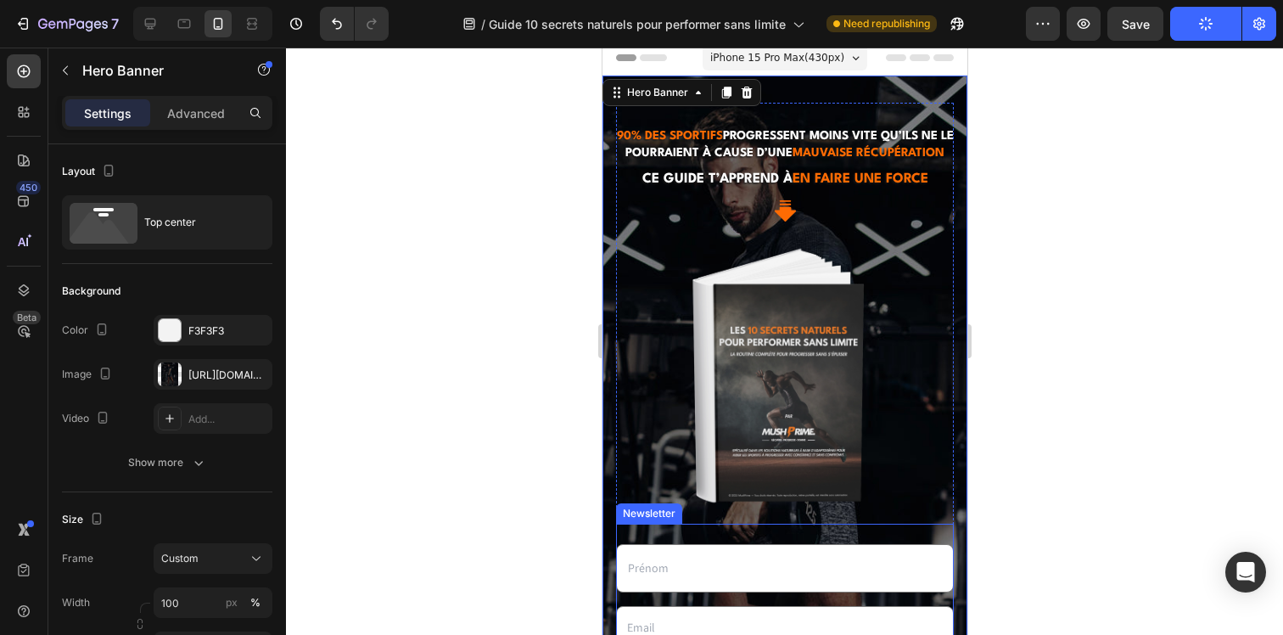
scroll to position [0, 0]
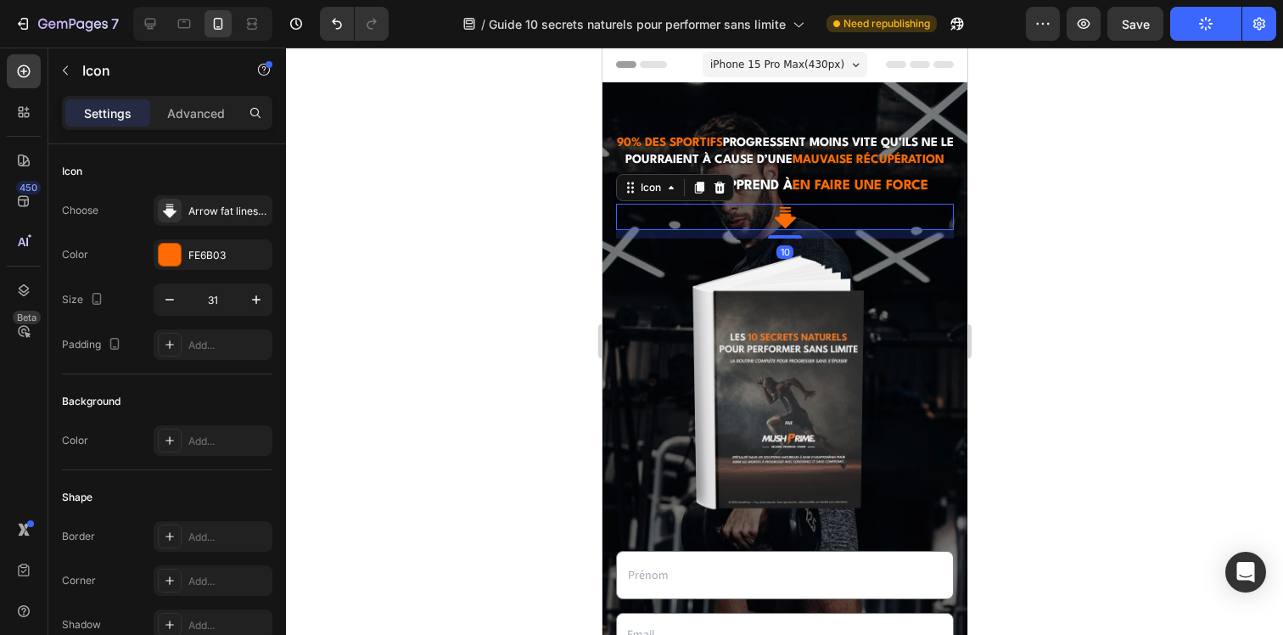
click at [780, 228] on icon at bounding box center [783, 217] width 21 height 21
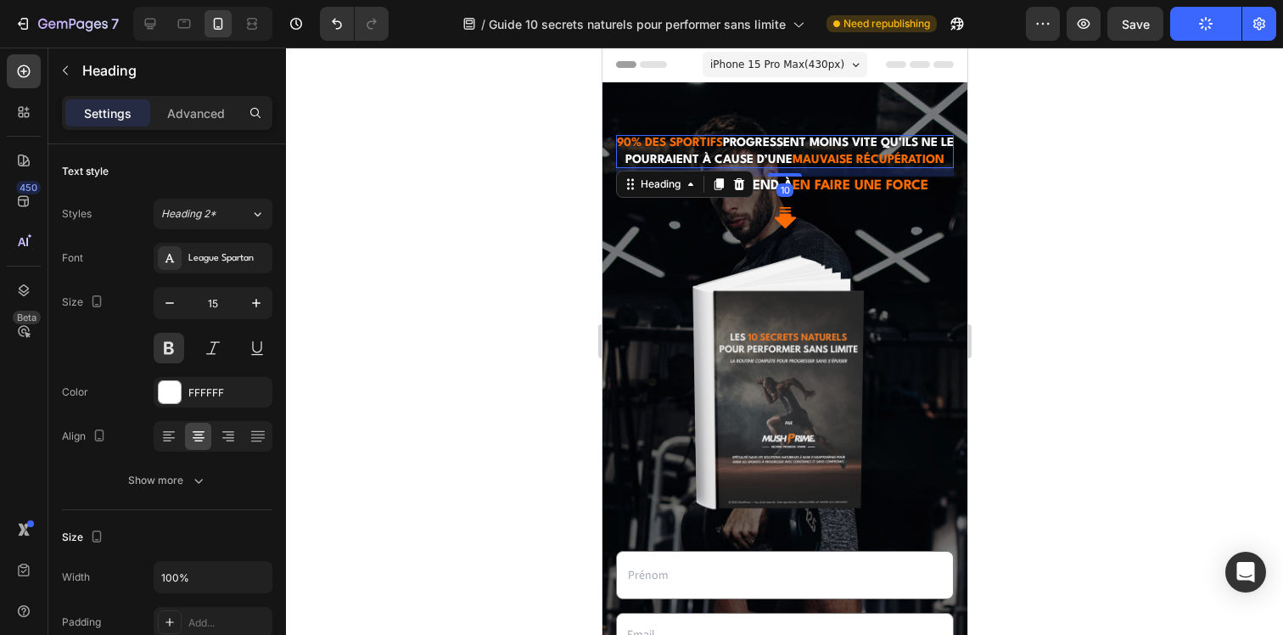
click at [792, 165] on span "mauvaise récupération" at bounding box center [868, 160] width 152 height 12
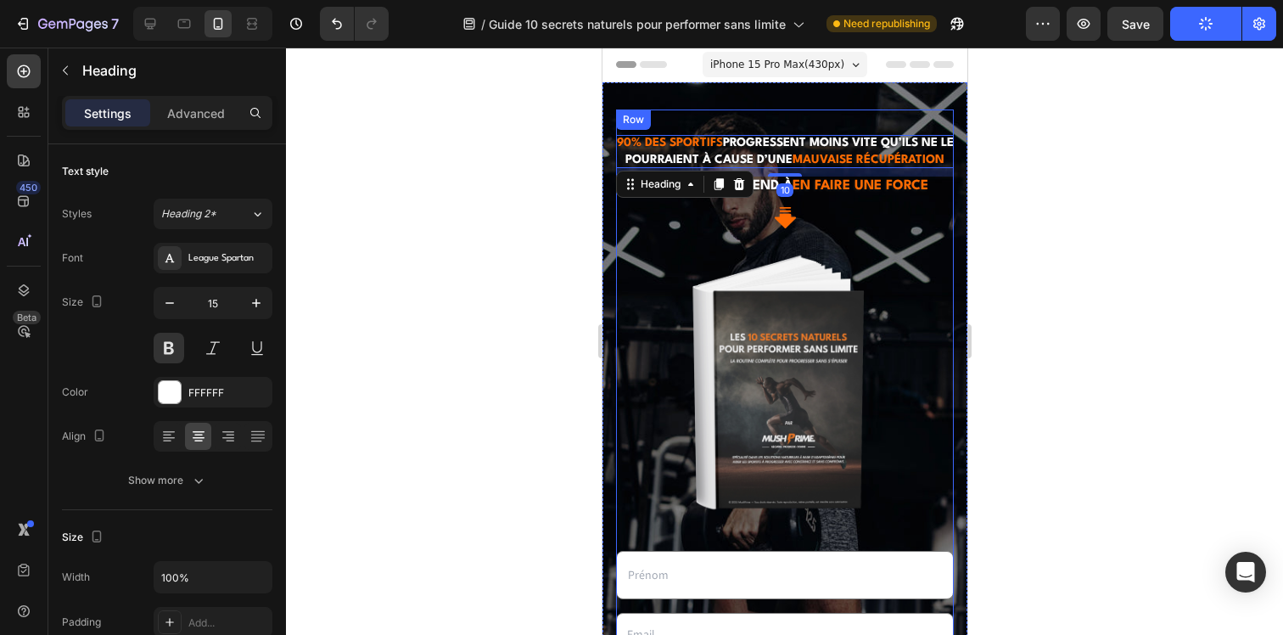
click at [780, 120] on div "90% des sportifs progressent moins vite qu’ils ne le pourraient à cause d’une m…" at bounding box center [784, 542] width 338 height 866
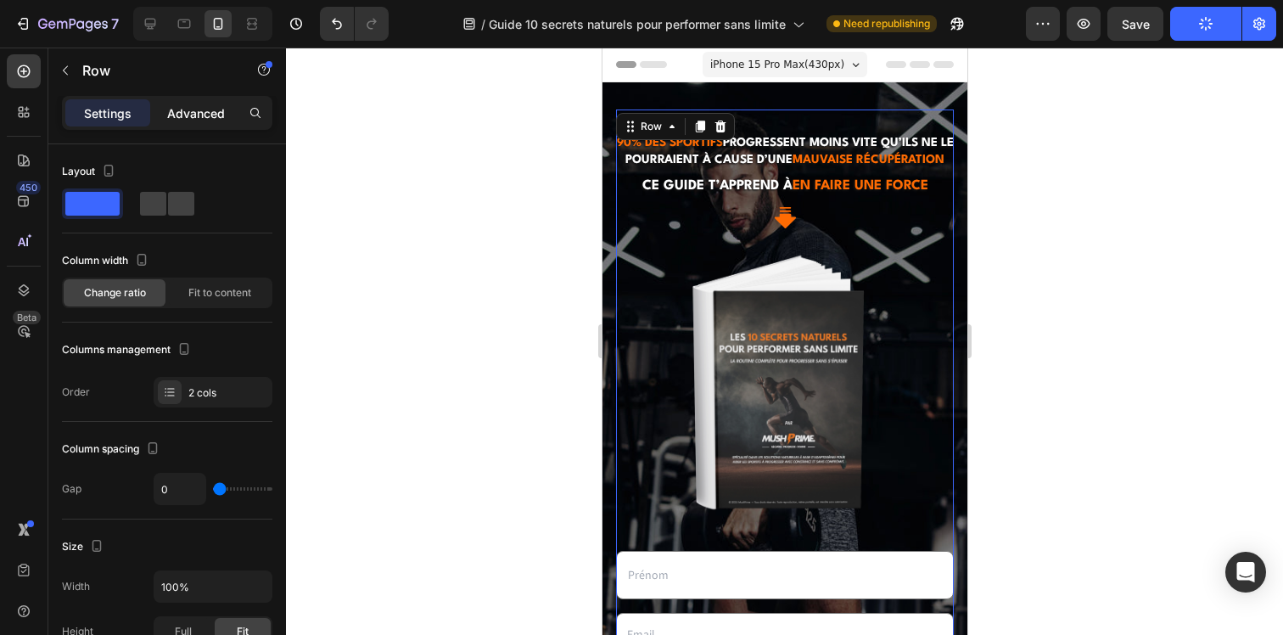
click at [197, 115] on p "Advanced" at bounding box center [196, 113] width 58 height 18
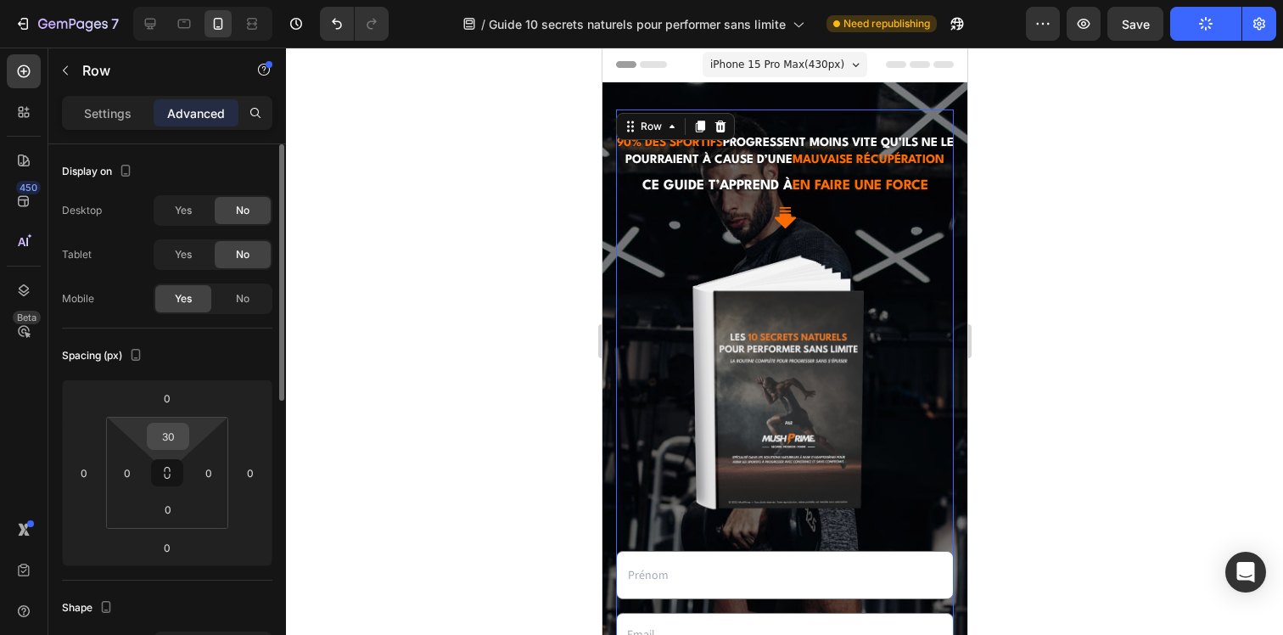
click at [168, 436] on input "30" at bounding box center [168, 435] width 34 height 25
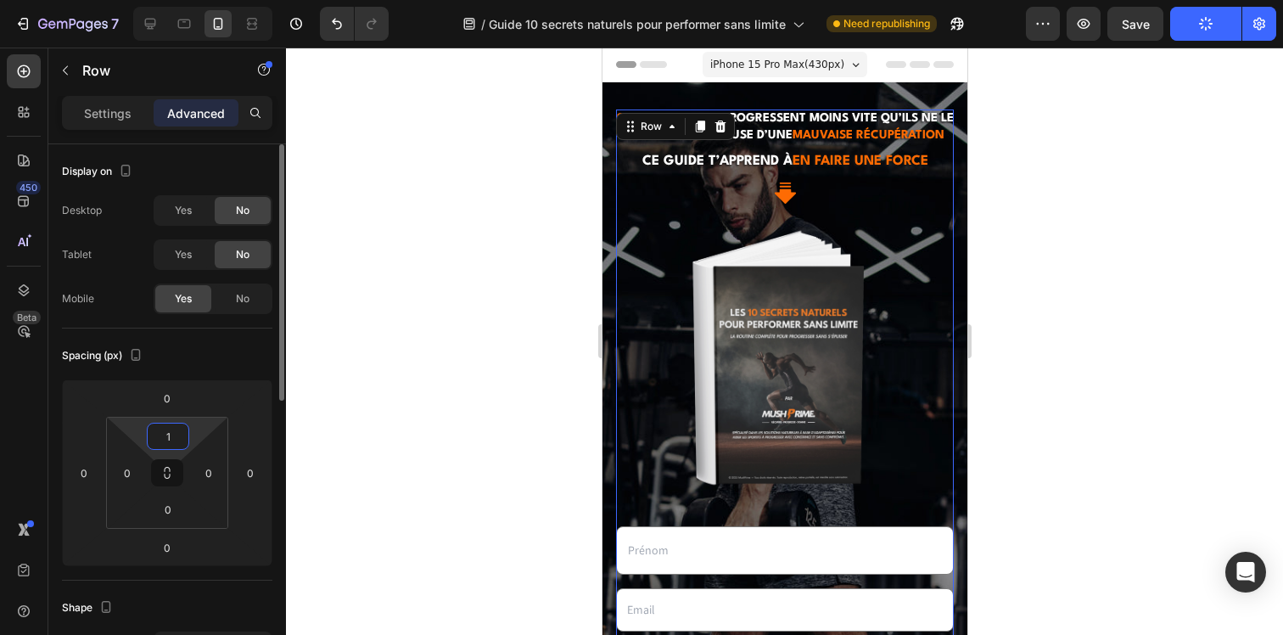
type input "10"
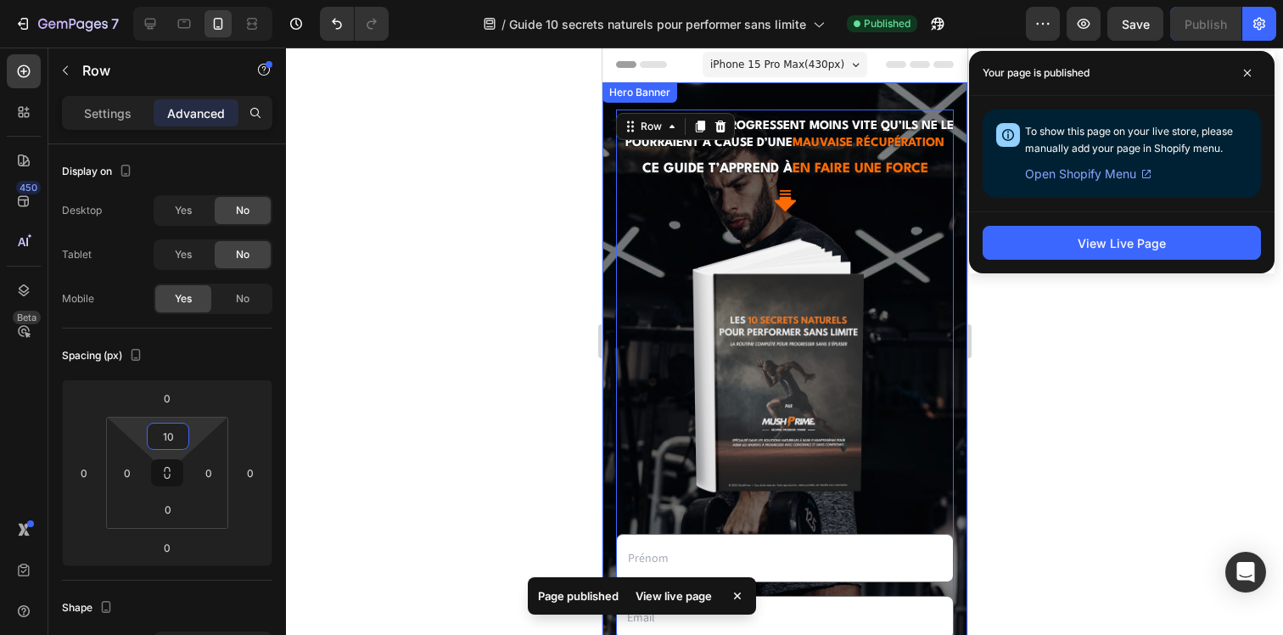
click at [729, 95] on div "Découvre les 10 secrets naturels pour performer sans limite Heading Un guide de…" at bounding box center [784, 534] width 365 height 904
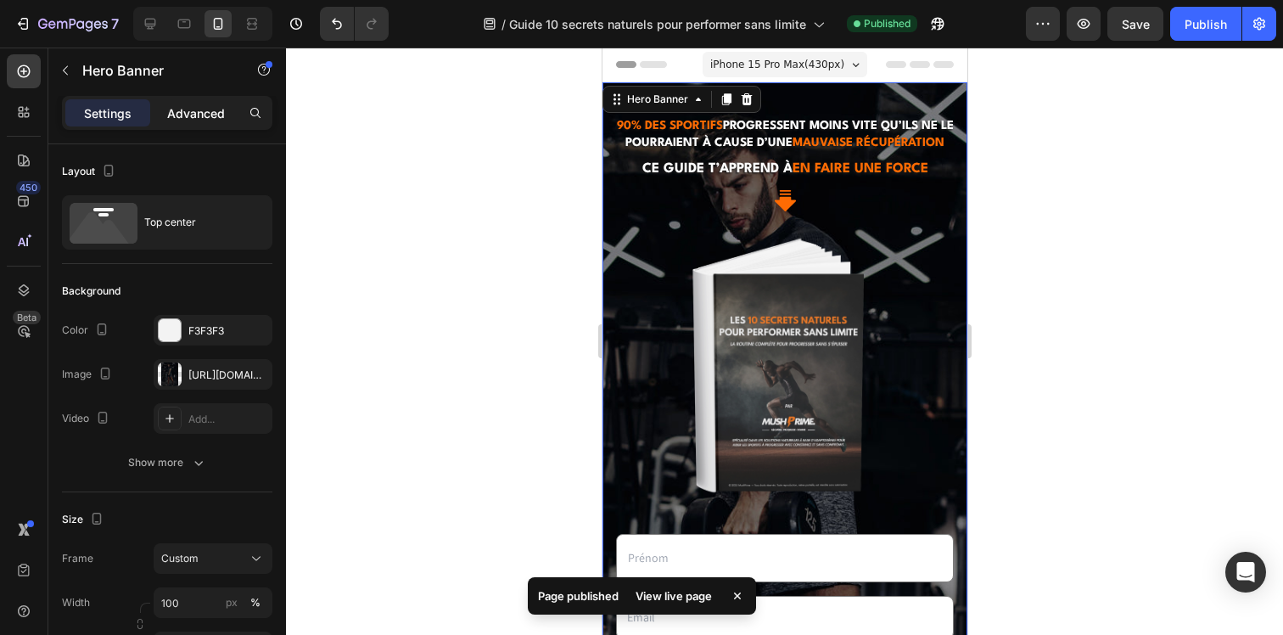
click at [177, 115] on p "Advanced" at bounding box center [196, 113] width 58 height 18
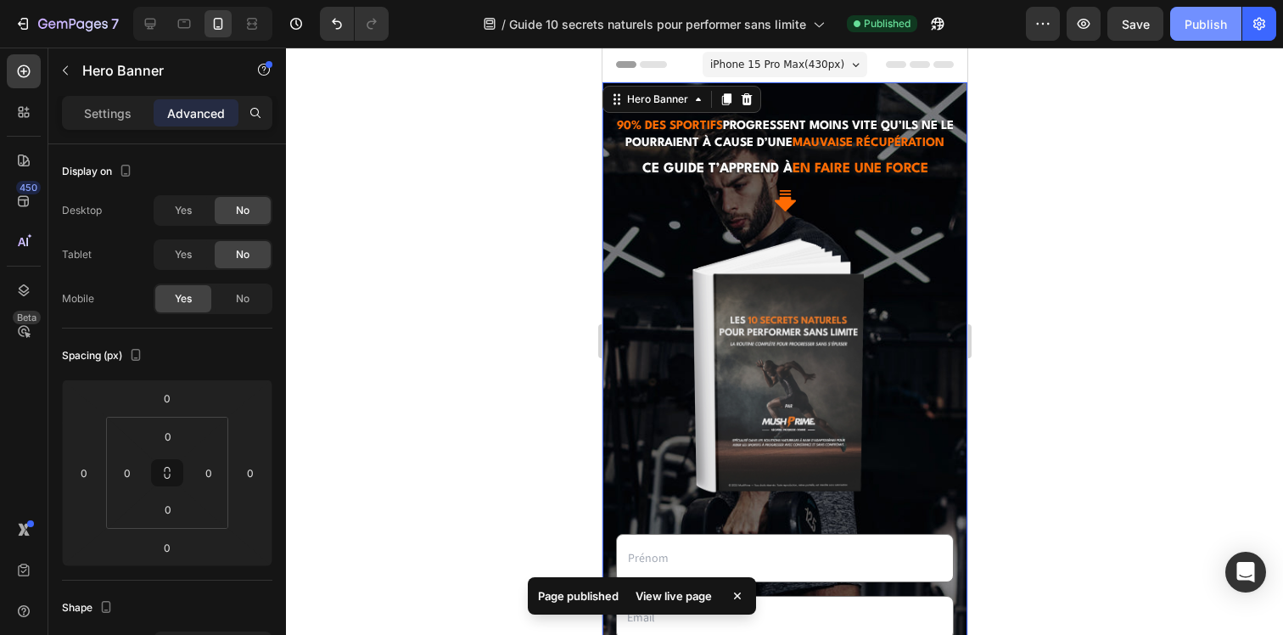
click at [1201, 29] on div "Publish" at bounding box center [1205, 24] width 42 height 18
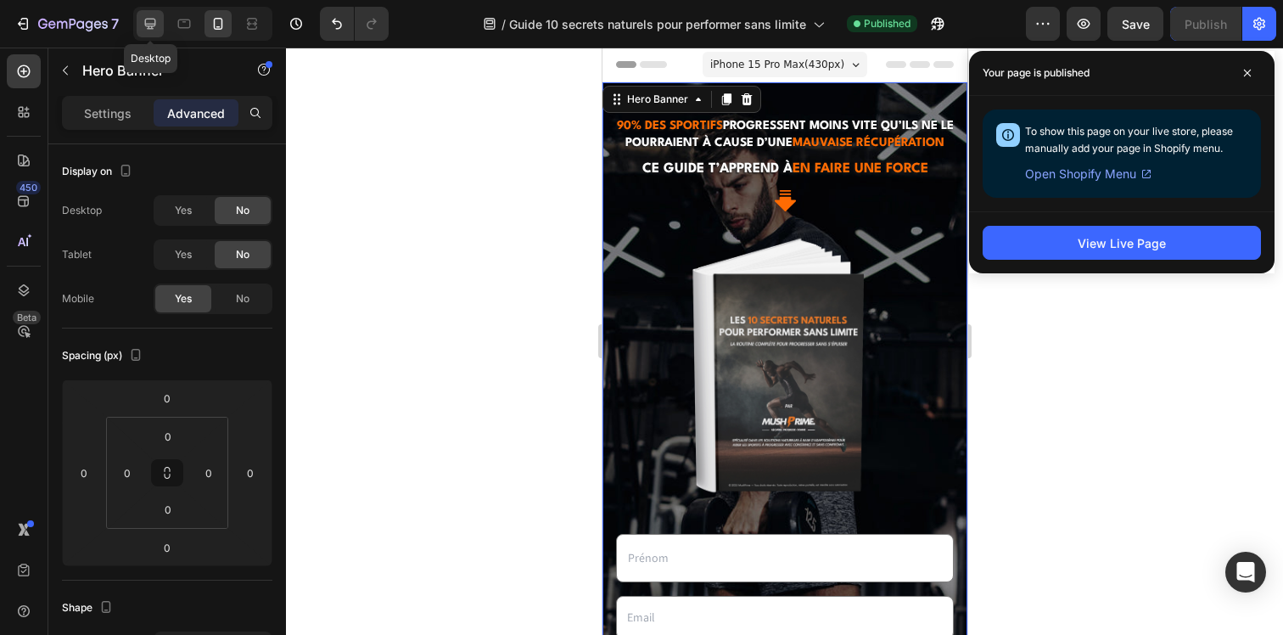
click at [155, 15] on icon at bounding box center [150, 23] width 17 height 17
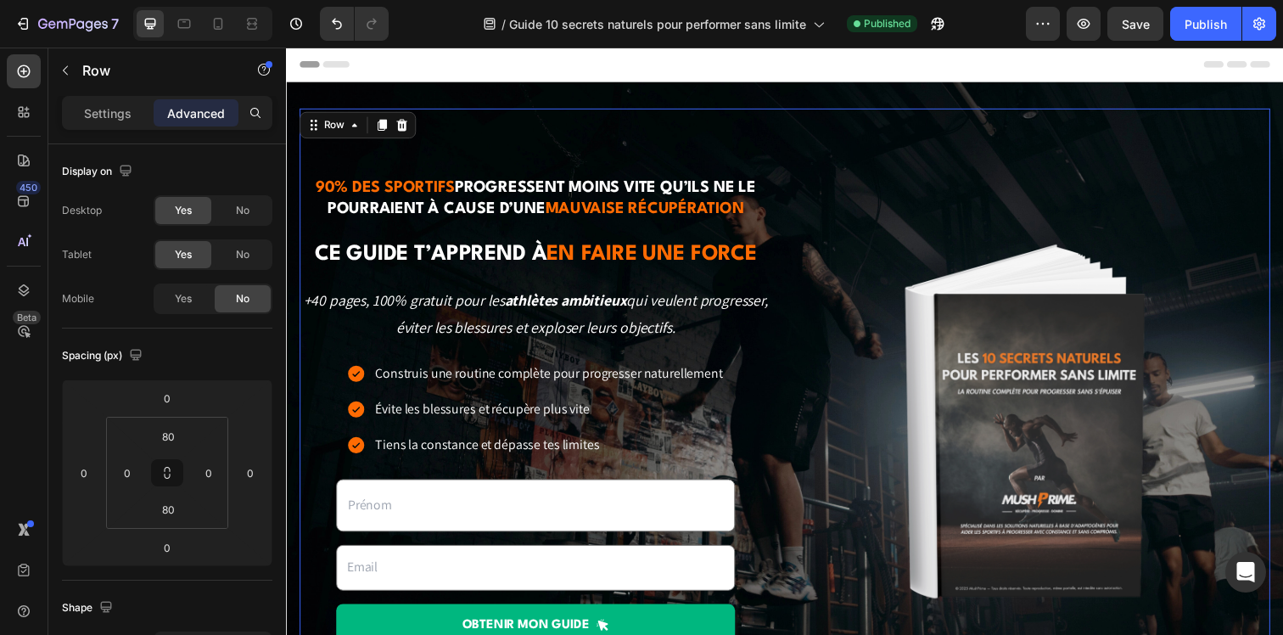
click at [636, 165] on div "90% des sportifs progressent moins vite qu’ils ne le pourraient à cause d’une m…" at bounding box center [794, 428] width 991 height 639
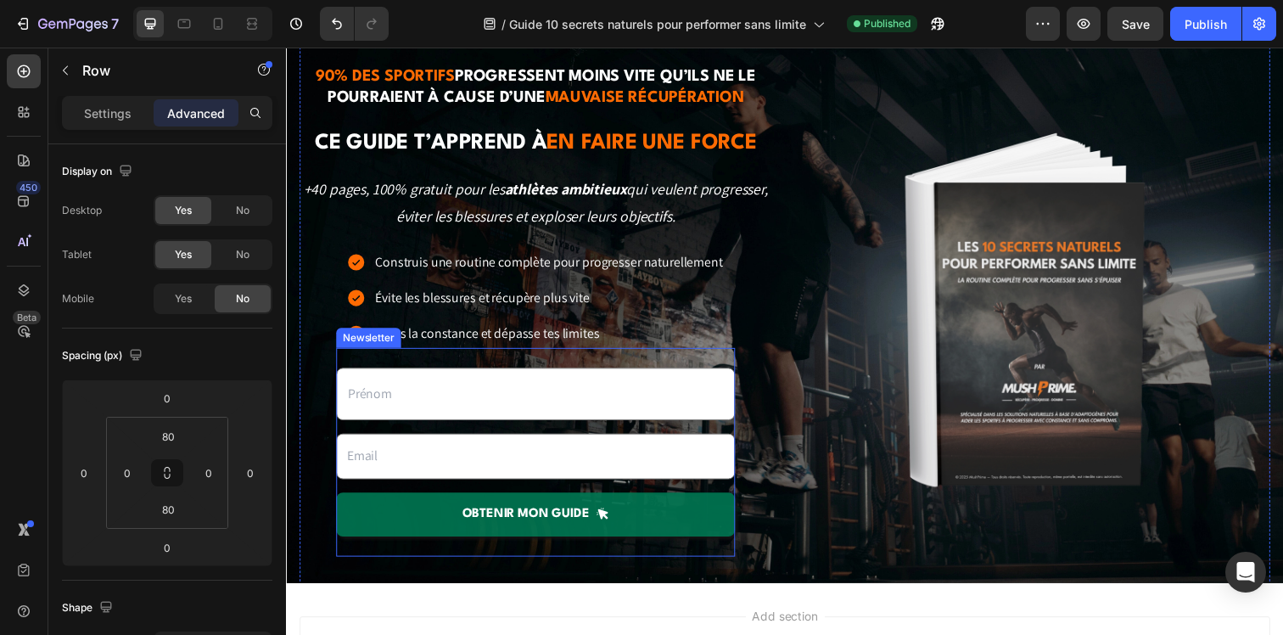
scroll to position [132, 0]
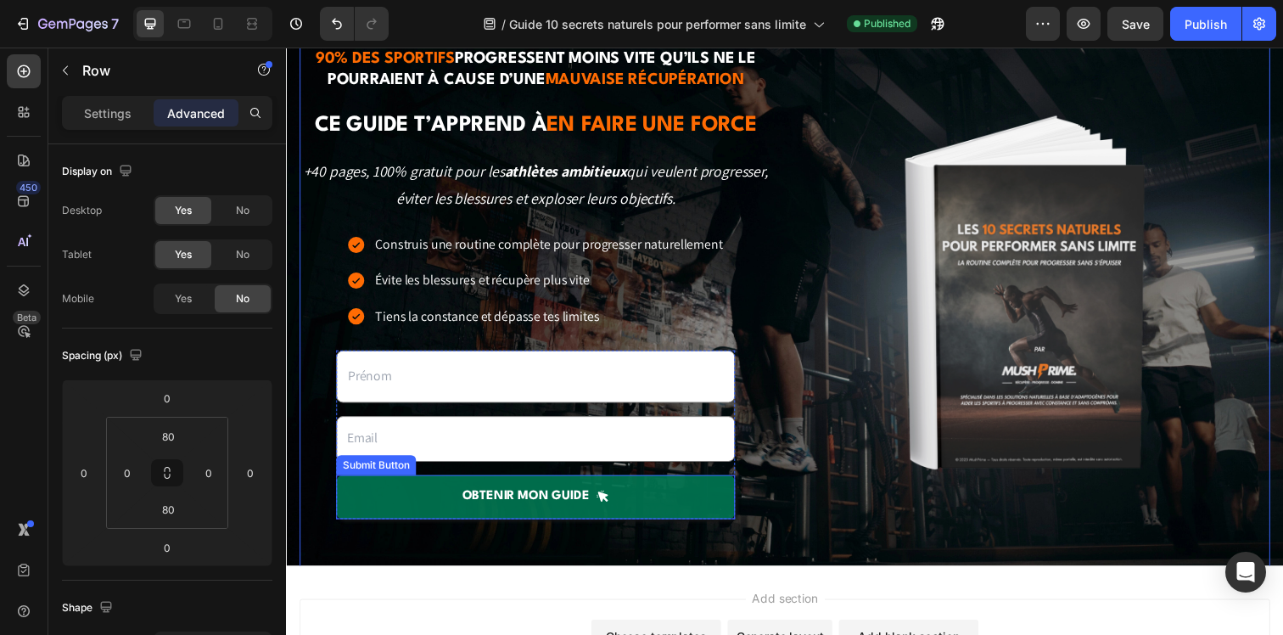
click at [410, 514] on button "OBTENIR mon guide" at bounding box center [540, 506] width 407 height 45
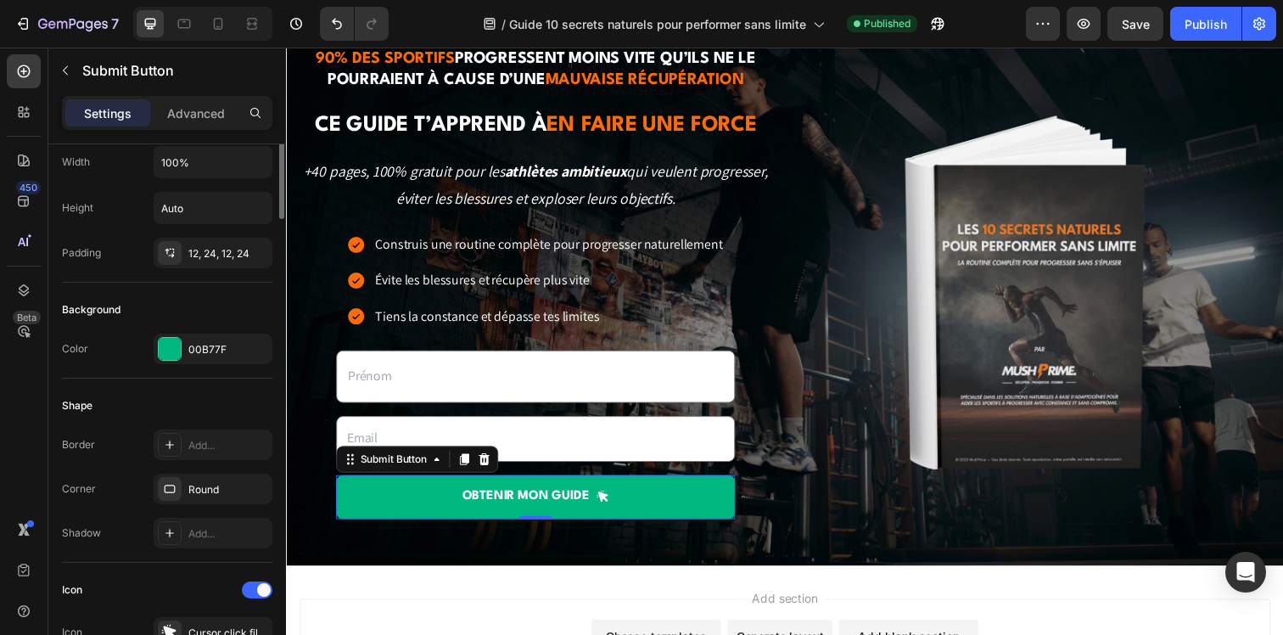
scroll to position [0, 0]
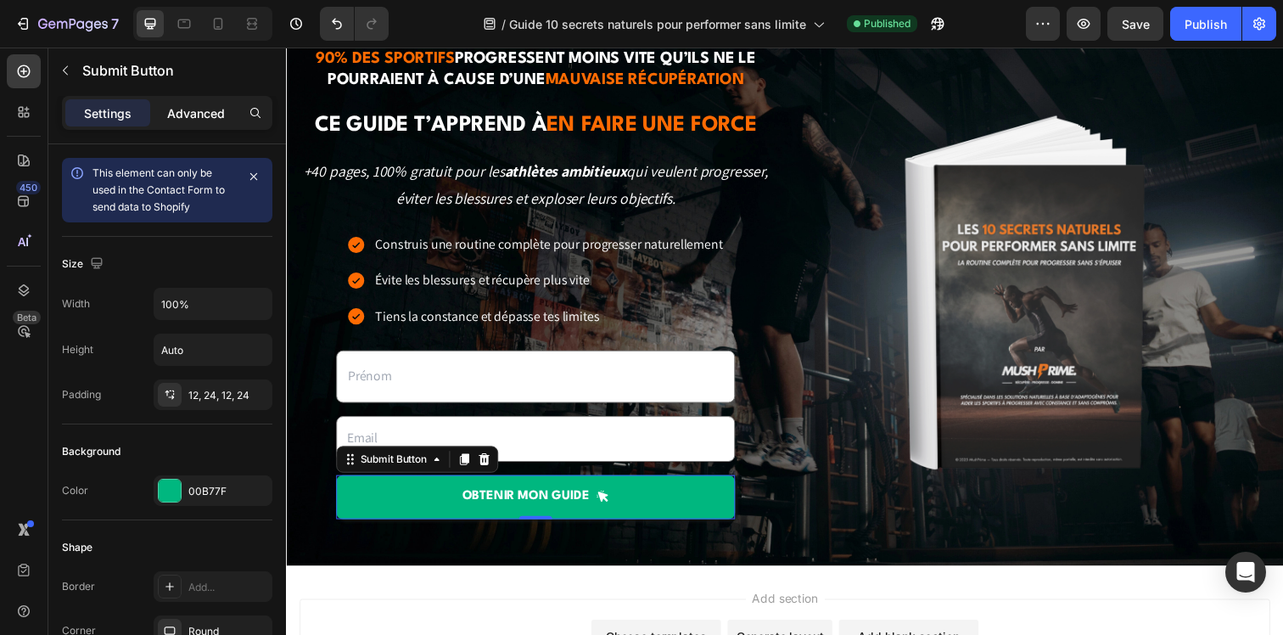
click at [180, 120] on p "Advanced" at bounding box center [196, 113] width 58 height 18
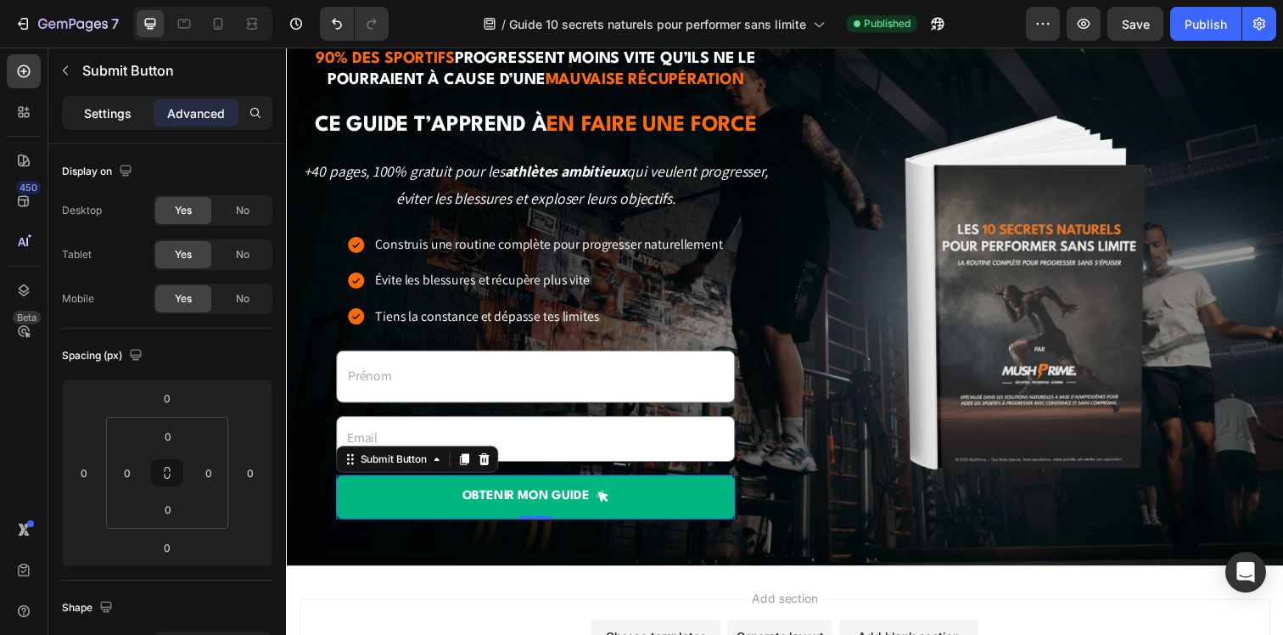
click at [103, 120] on p "Settings" at bounding box center [108, 113] width 48 height 18
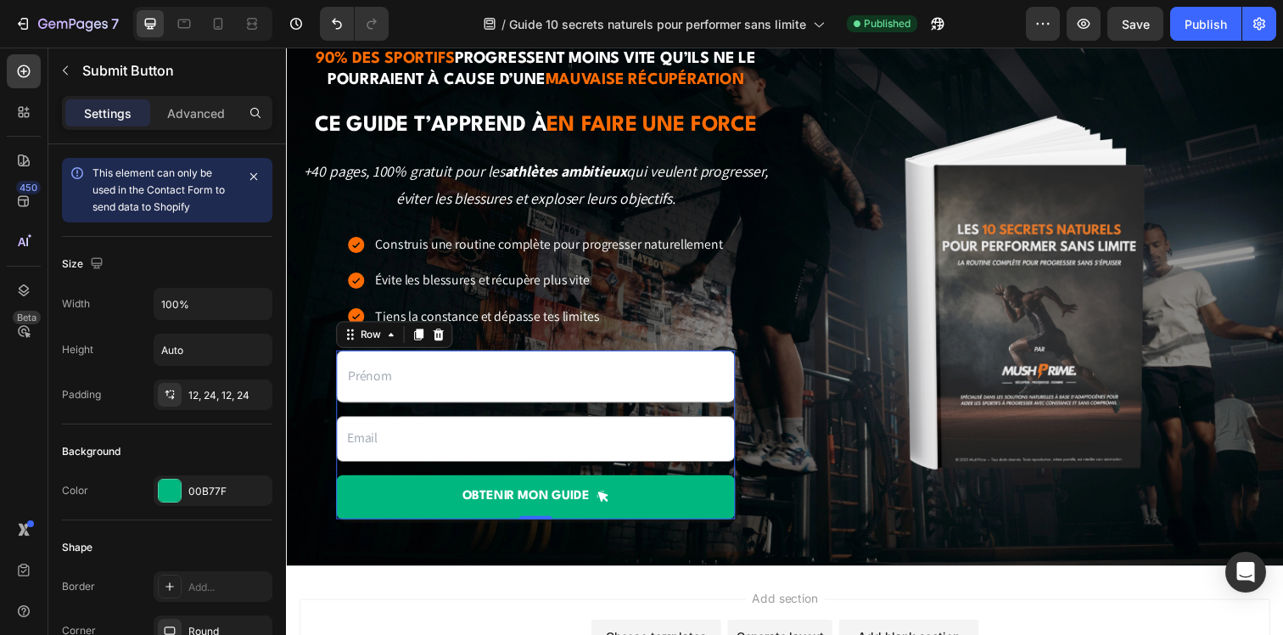
click at [543, 478] on div "Text Field Email Field OBTENIR mon guide Submit Button" at bounding box center [540, 441] width 407 height 171
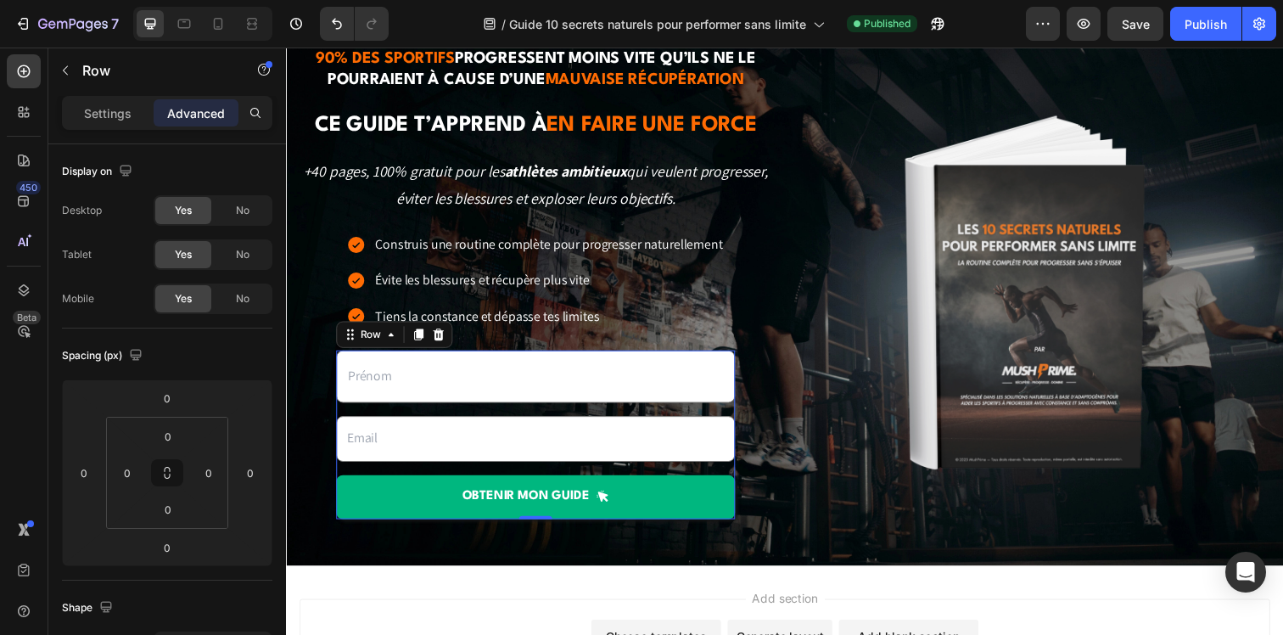
click at [111, 127] on div "Settings Advanced" at bounding box center [167, 113] width 210 height 34
click at [110, 121] on div "Settings" at bounding box center [107, 112] width 85 height 27
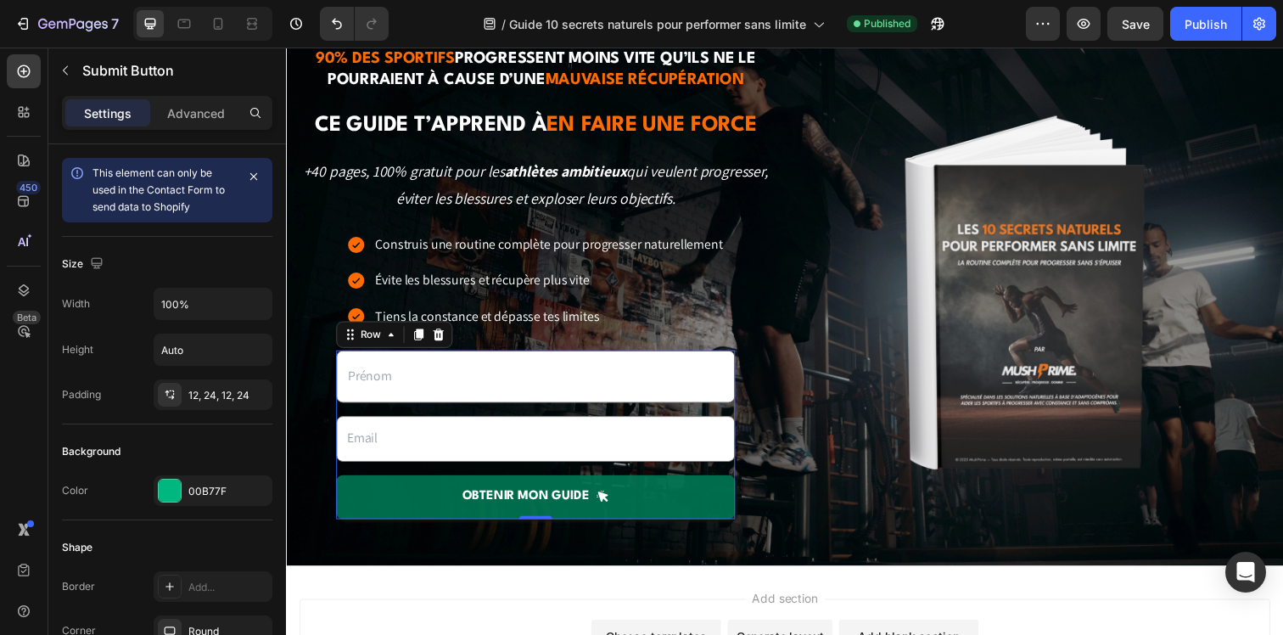
click at [407, 485] on button "OBTENIR mon guide" at bounding box center [540, 506] width 407 height 45
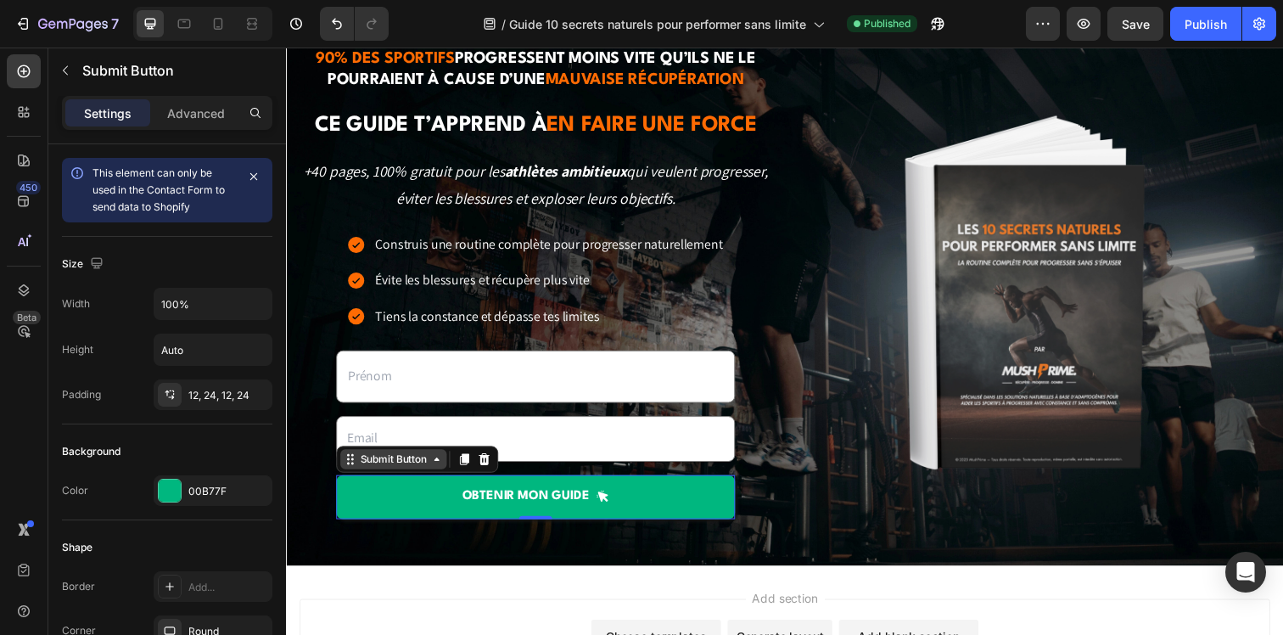
click at [366, 466] on div "Submit Button" at bounding box center [395, 467] width 75 height 15
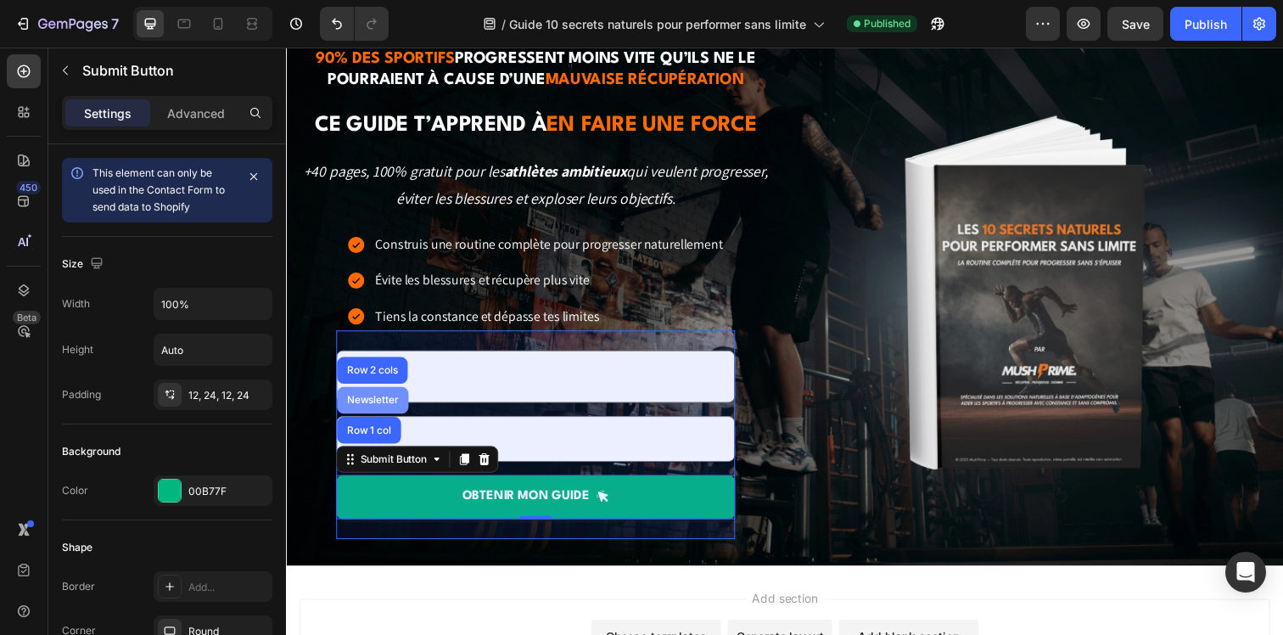
click at [370, 404] on div "Newsletter" at bounding box center [373, 407] width 59 height 10
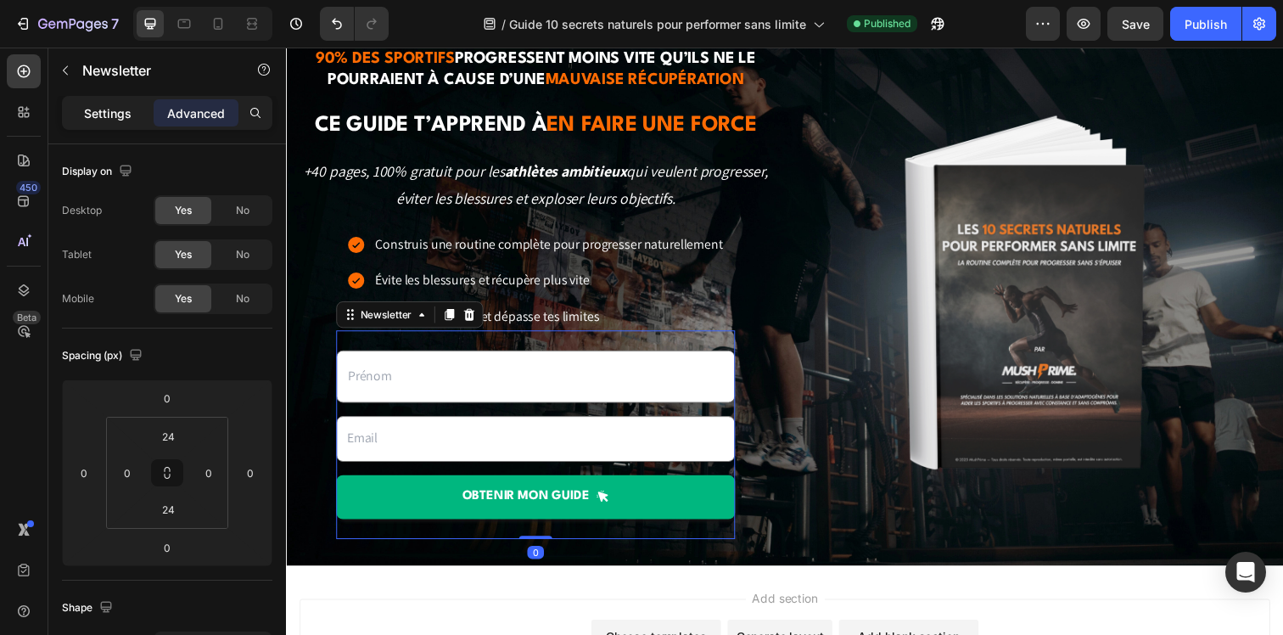
click at [107, 120] on p "Settings" at bounding box center [108, 113] width 48 height 18
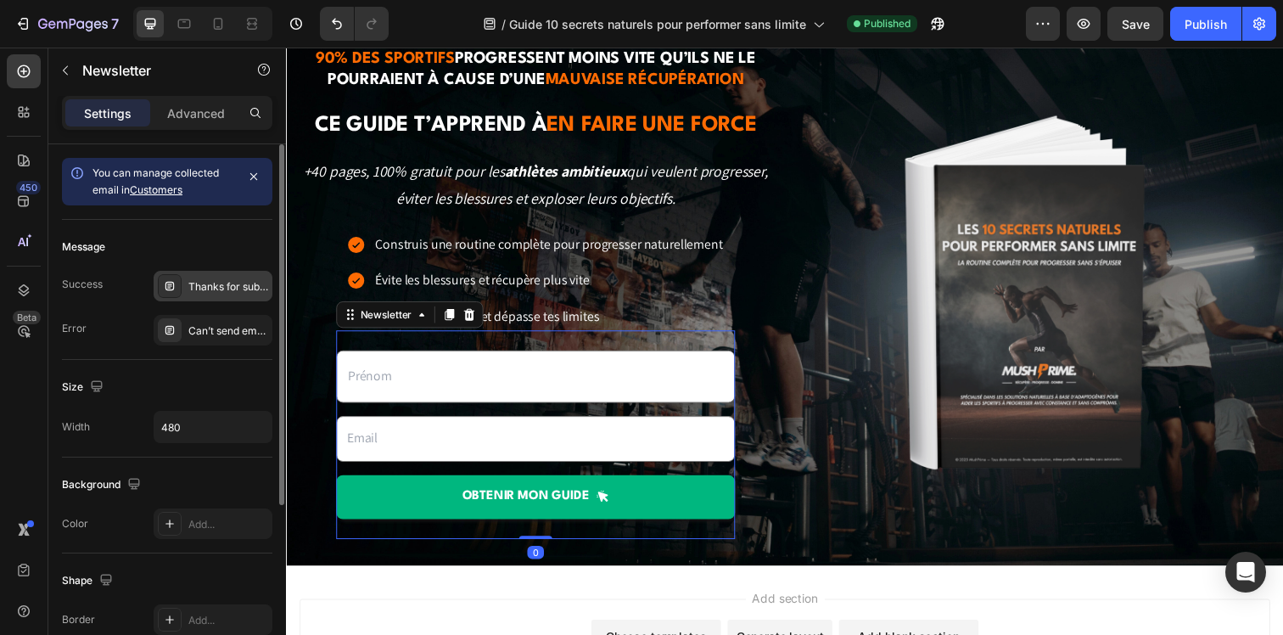
click at [192, 283] on div "Thanks for subscribing" at bounding box center [228, 286] width 80 height 15
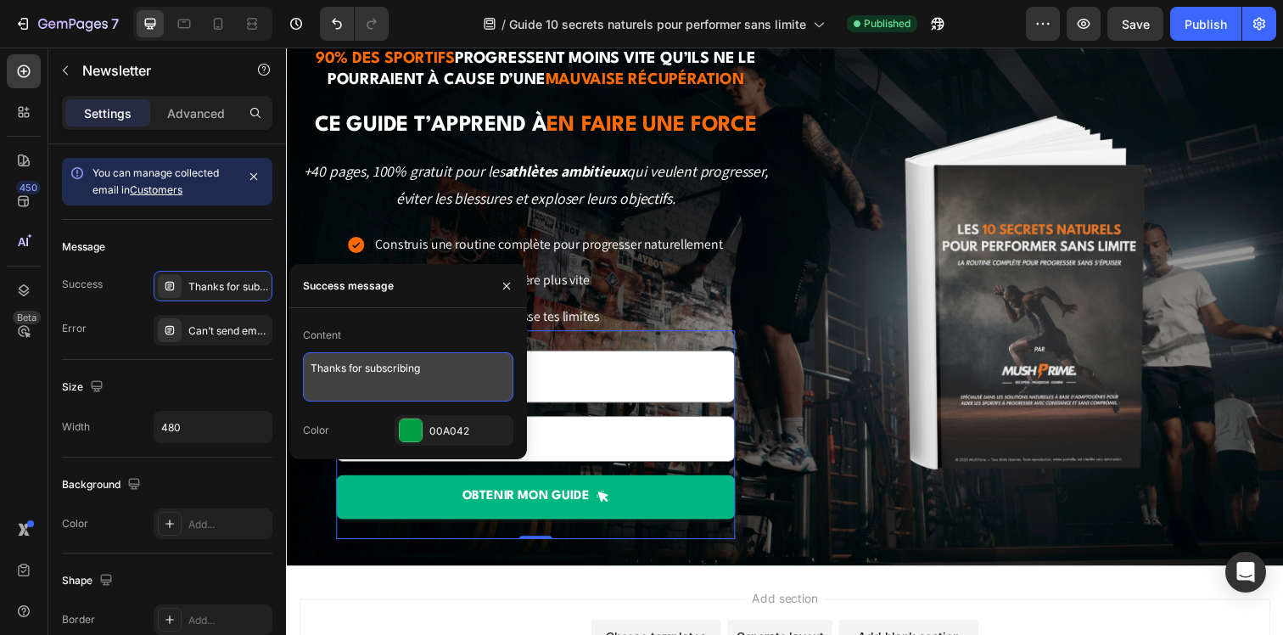
click at [392, 366] on textarea "Thanks for subscribing" at bounding box center [408, 376] width 210 height 49
click at [389, 372] on textarea "Merci ! Ton guide arrive dans ta boite mail, penses à vérifier les spams !" at bounding box center [408, 376] width 210 height 49
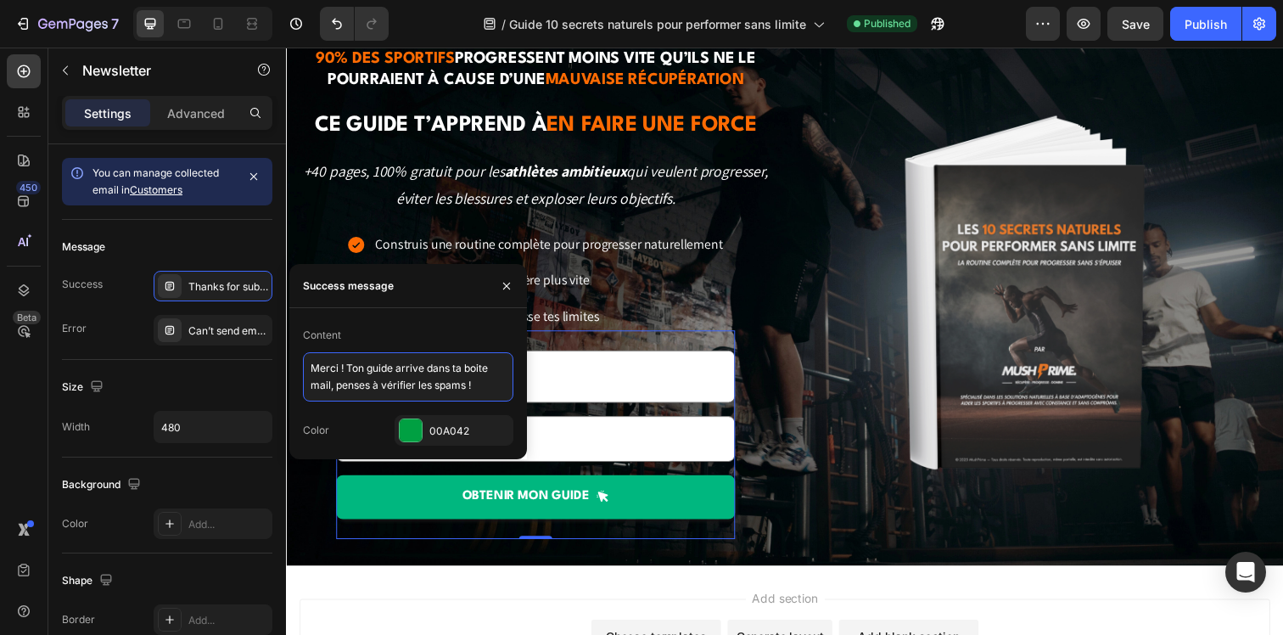
click at [389, 372] on textarea "Merci ! Ton guide arrive dans ta boite mail, penses à vérifier les spams !" at bounding box center [408, 376] width 210 height 49
paste textarea "îte mail, pense à vérifier t"
type textarea "Merci ! Ton guide arrive dans ta boîte mail, pense à vérifier tes spams !"
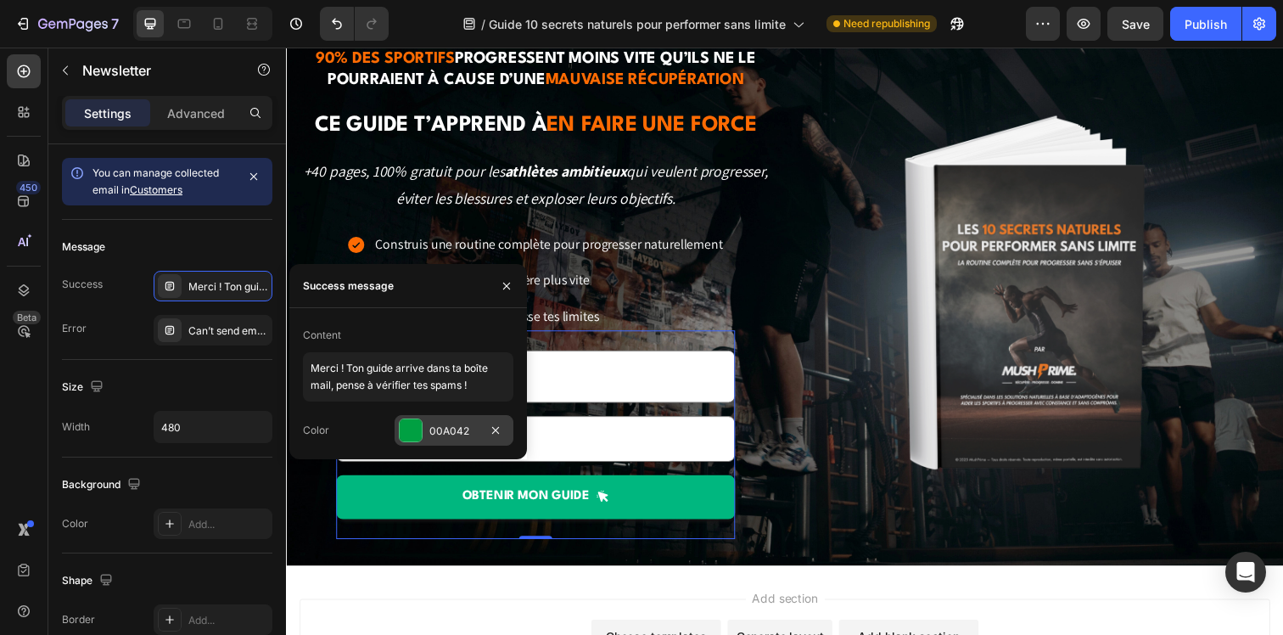
click at [437, 435] on div "00A042" at bounding box center [453, 430] width 49 height 15
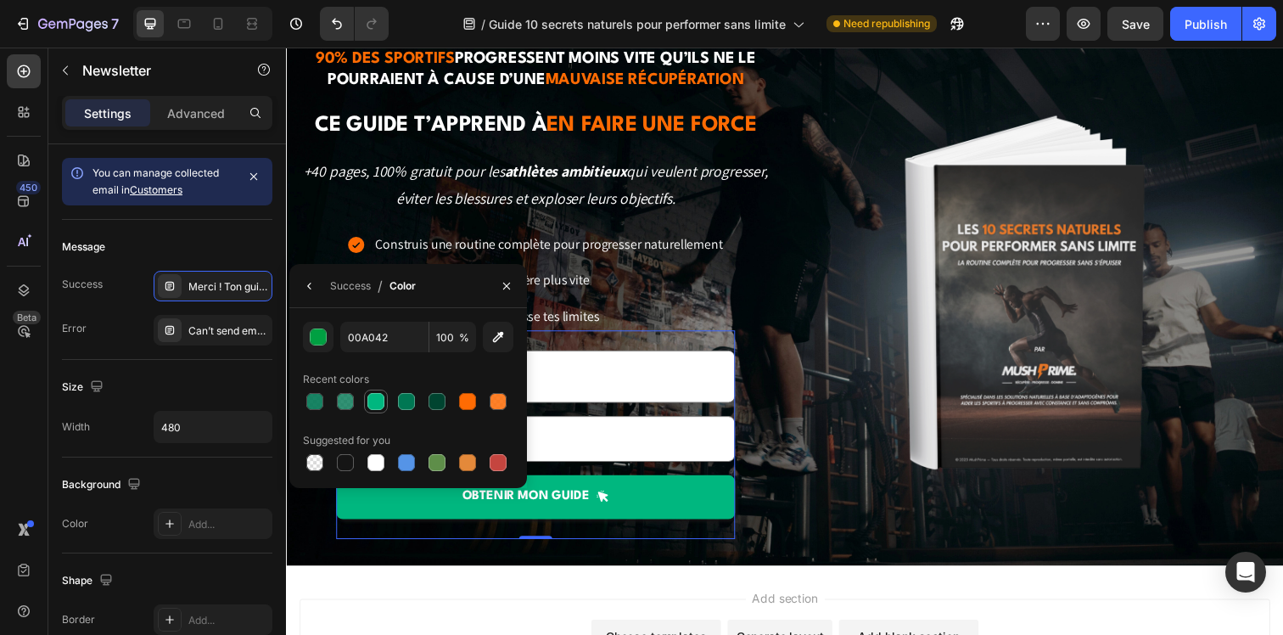
click at [371, 403] on div at bounding box center [375, 401] width 17 height 17
type input "00B77F"
click at [123, 333] on div "Error Can’t send email. Please try again later." at bounding box center [167, 330] width 210 height 31
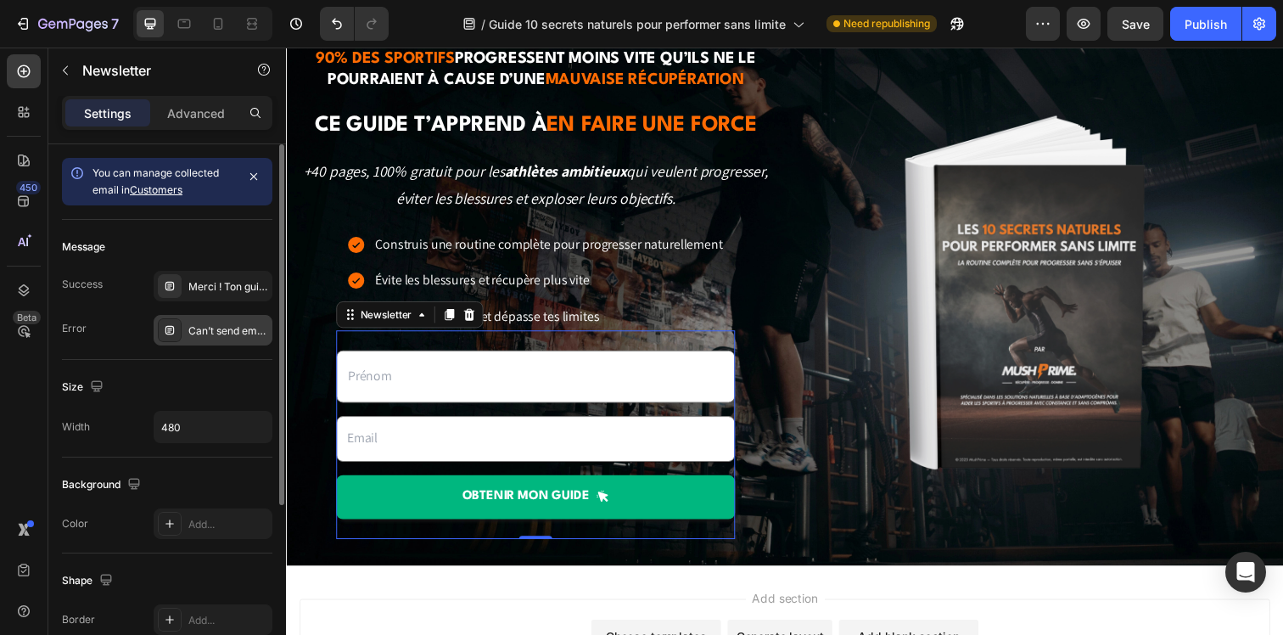
click at [199, 330] on div "Can’t send email. Please try again later." at bounding box center [228, 330] width 80 height 15
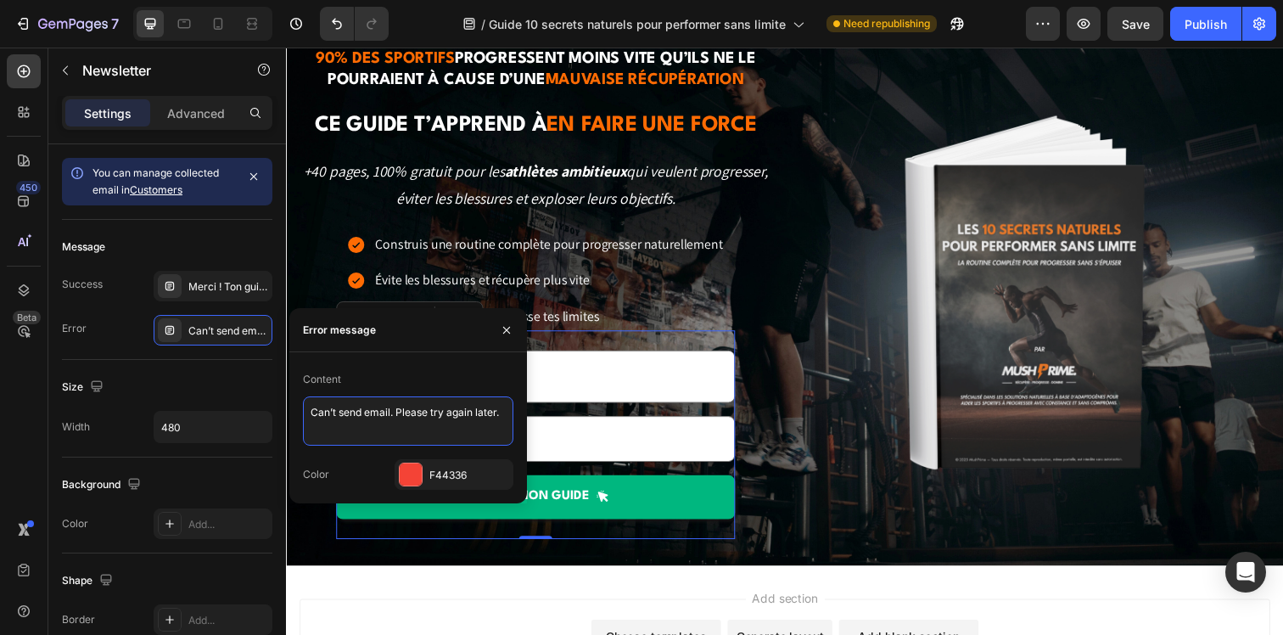
click at [414, 410] on textarea "Can’t send email. Please try again later." at bounding box center [408, 420] width 210 height 49
type textarea "Erreur, merci de réessayer."
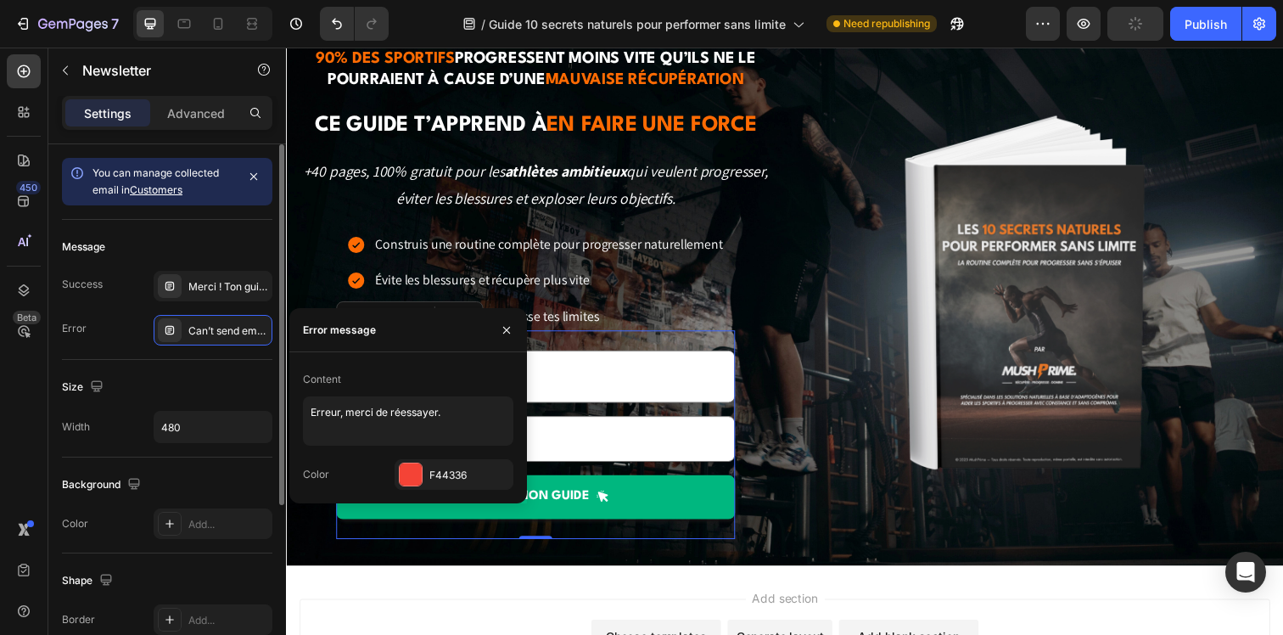
click at [186, 357] on div "Message Success Merci ! Ton guide arrive dans ta boîte mail, pense à vérifier t…" at bounding box center [167, 290] width 210 height 140
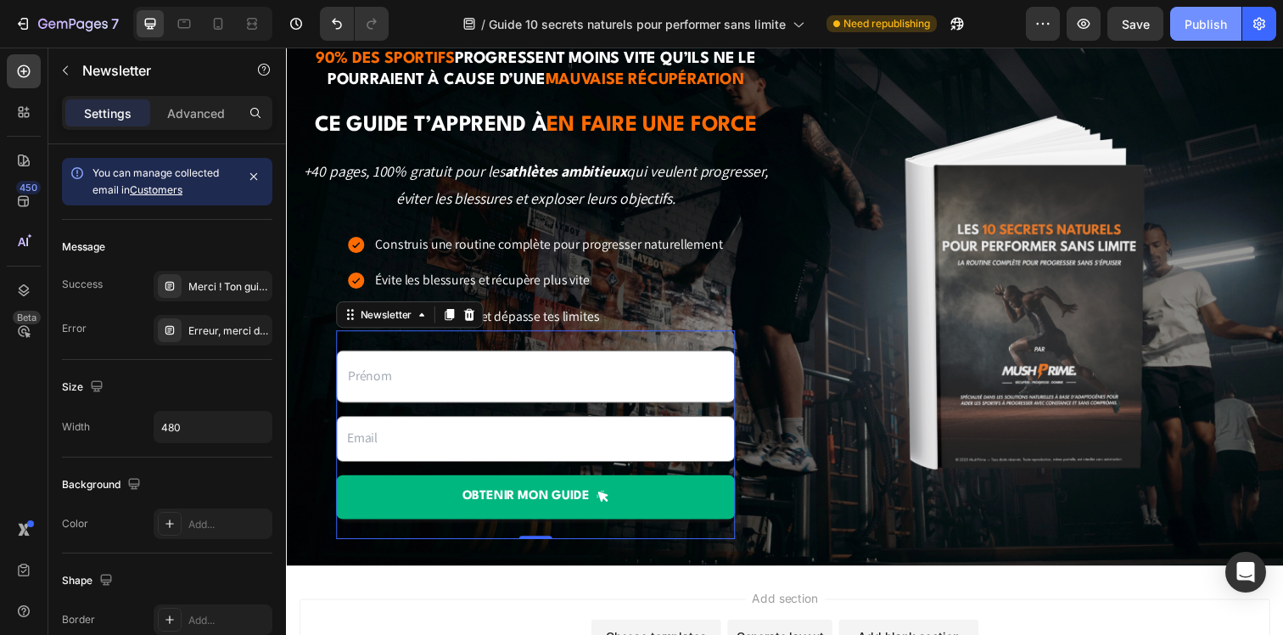
click at [1206, 22] on div "Publish" at bounding box center [1205, 24] width 42 height 18
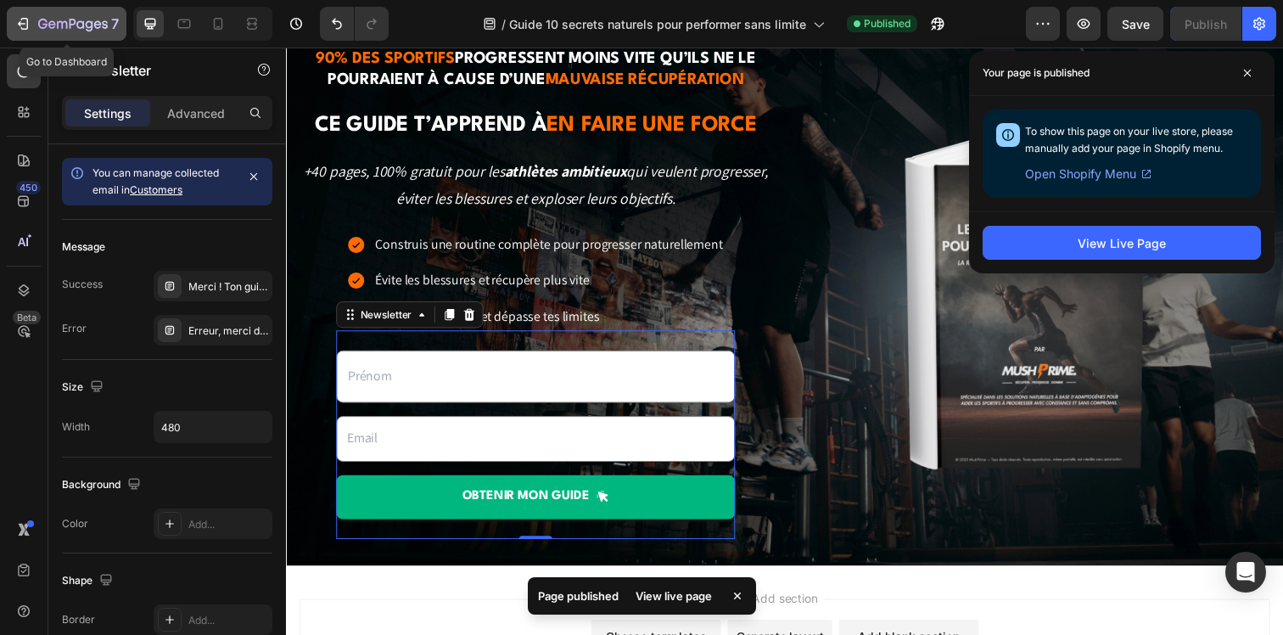
click at [63, 19] on icon "button" at bounding box center [73, 25] width 70 height 14
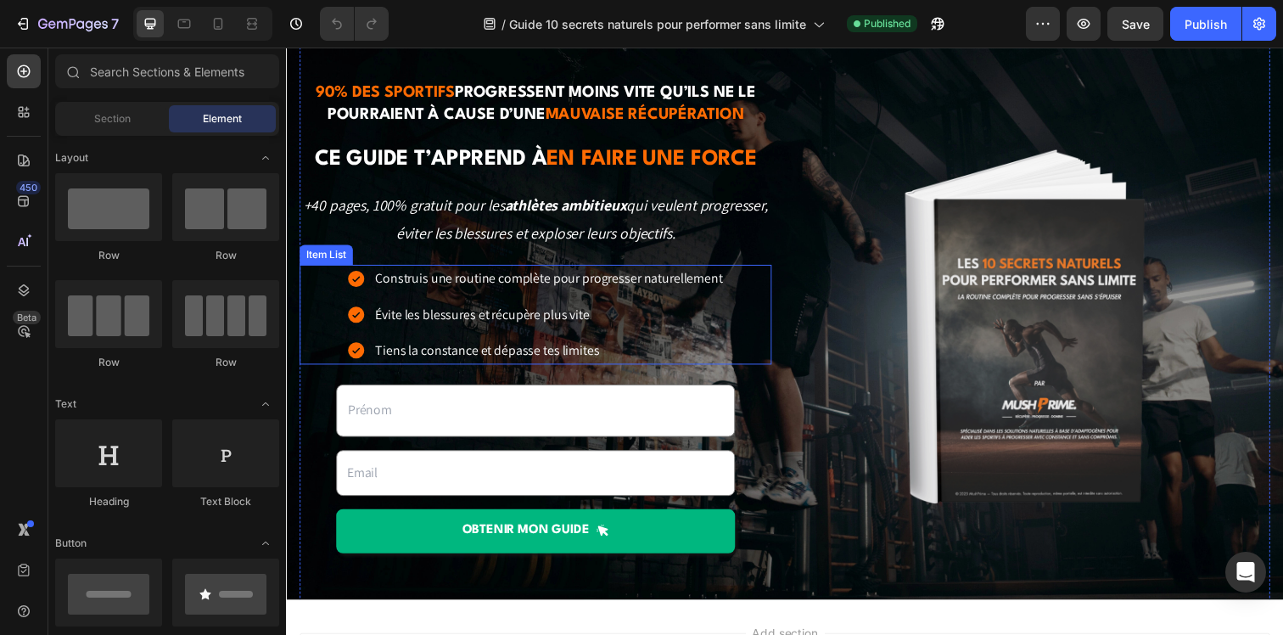
scroll to position [171, 0]
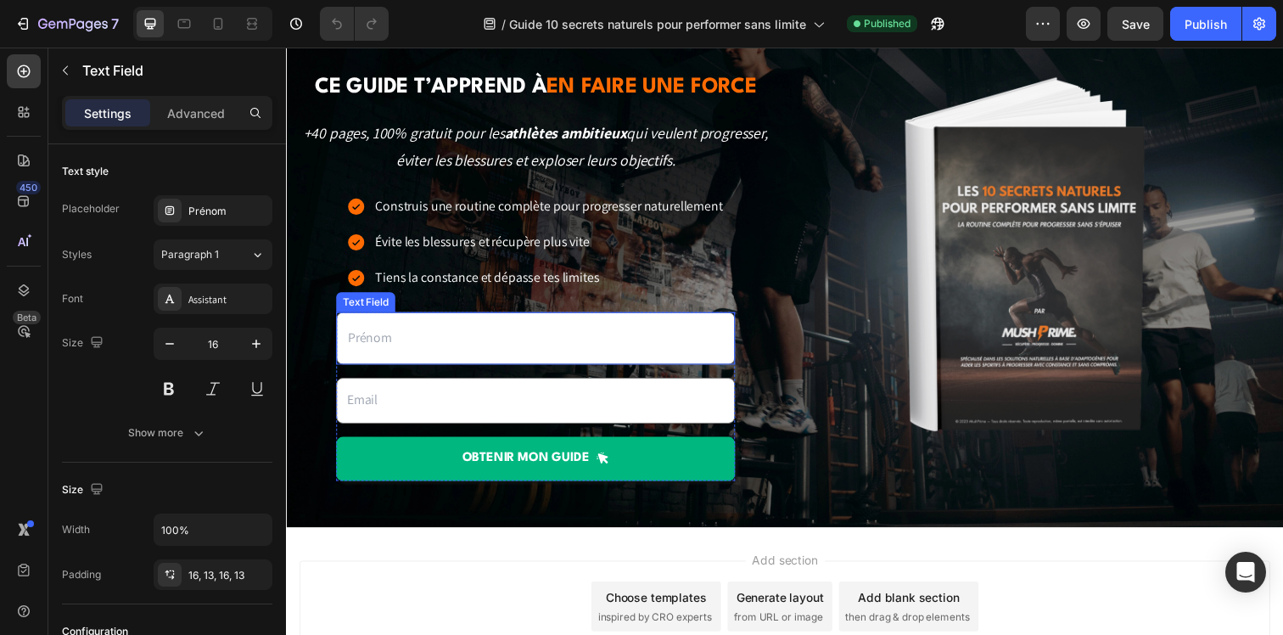
click at [490, 349] on input "text" at bounding box center [540, 343] width 407 height 53
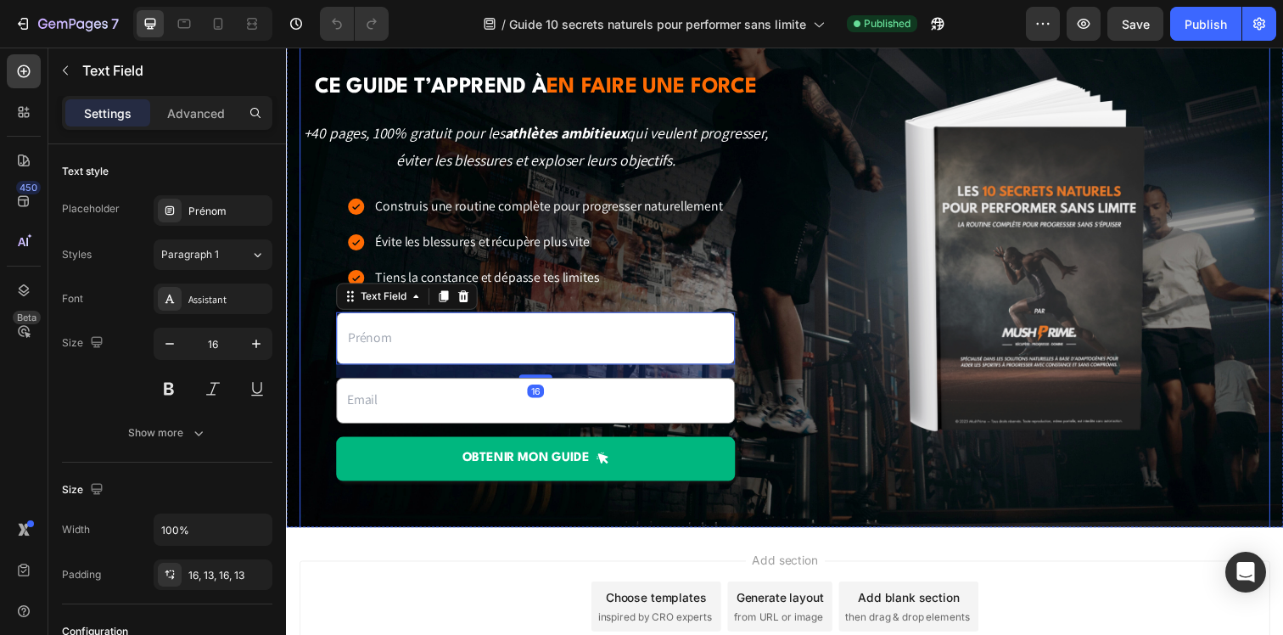
click at [305, 362] on div "90% des sportifs progressent moins vite qu’ils ne le pourraient à cause d’une m…" at bounding box center [540, 258] width 482 height 503
click at [367, 355] on input "text" at bounding box center [540, 343] width 407 height 53
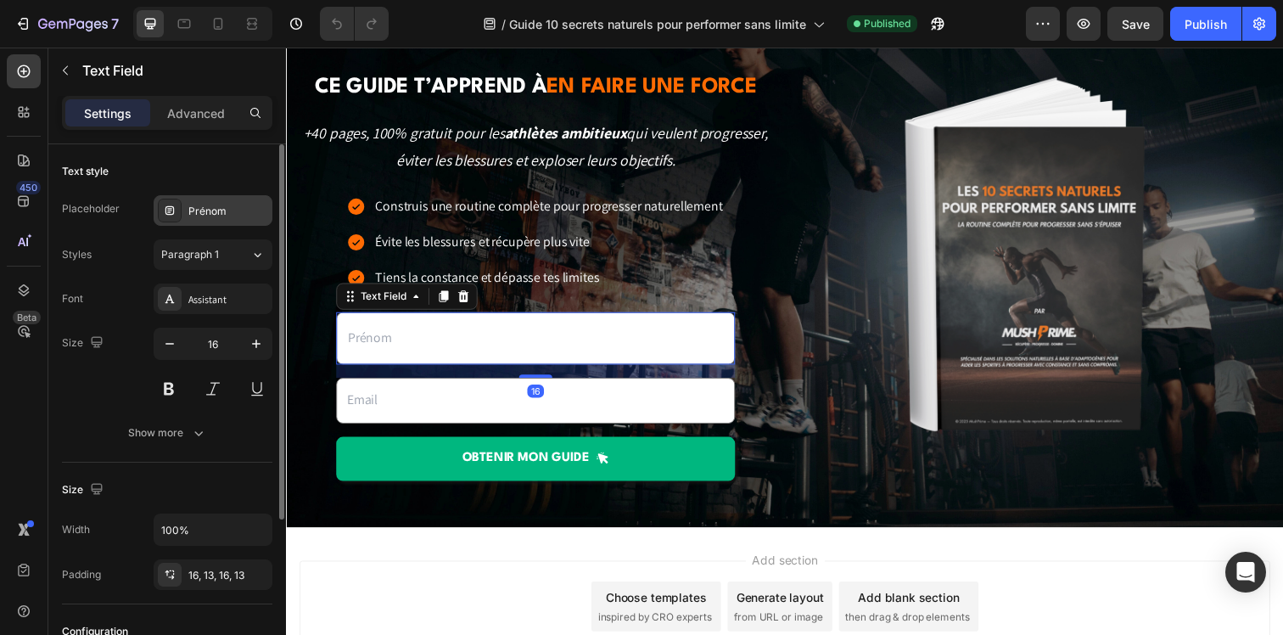
click at [234, 207] on div "Prénom" at bounding box center [228, 211] width 80 height 15
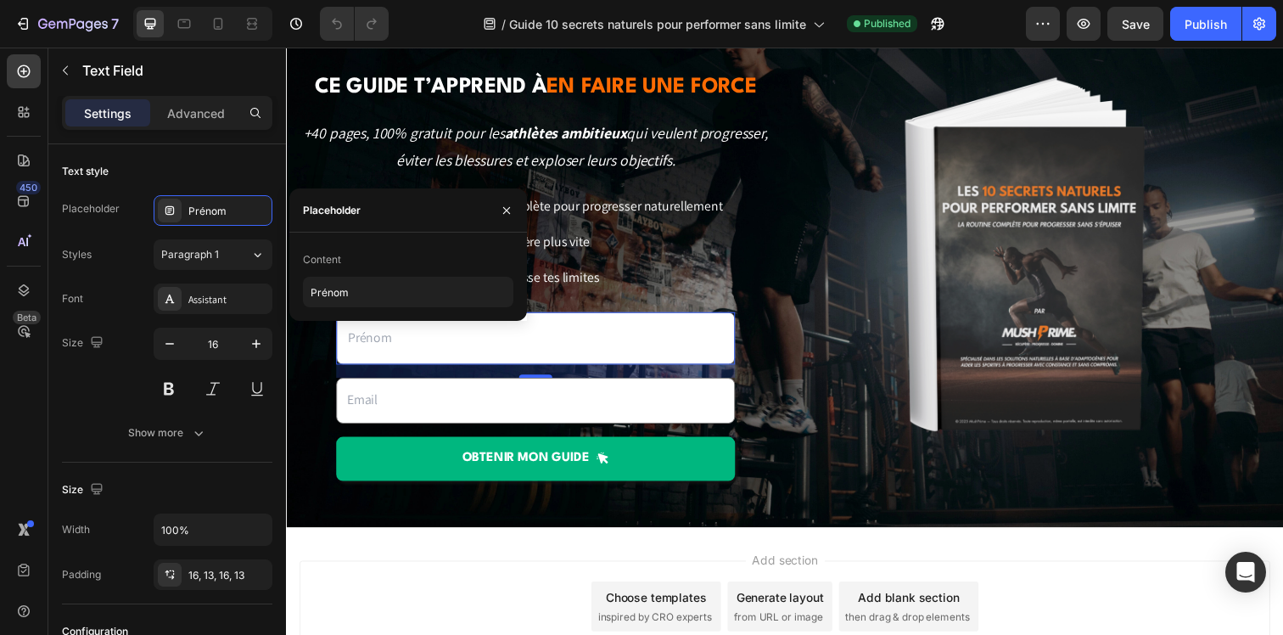
click at [361, 380] on div "16" at bounding box center [540, 378] width 407 height 14
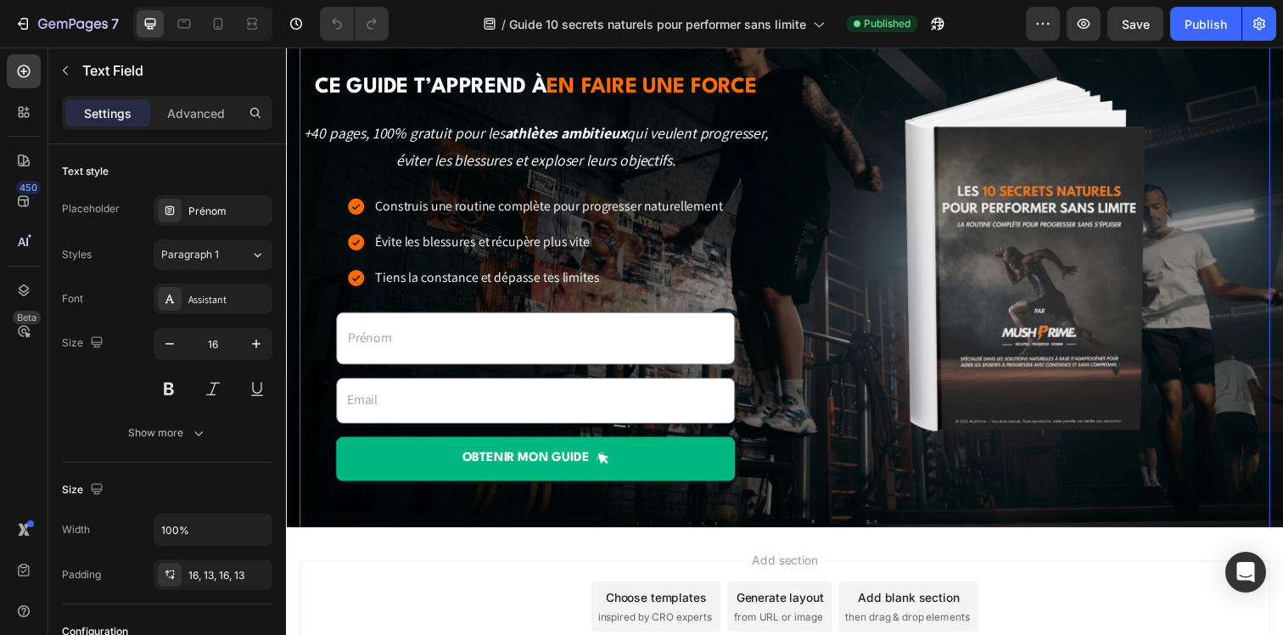
click at [317, 372] on div "90% des sportifs progressent moins vite qu’ils ne le pourraient à cause d’une m…" at bounding box center [540, 258] width 482 height 503
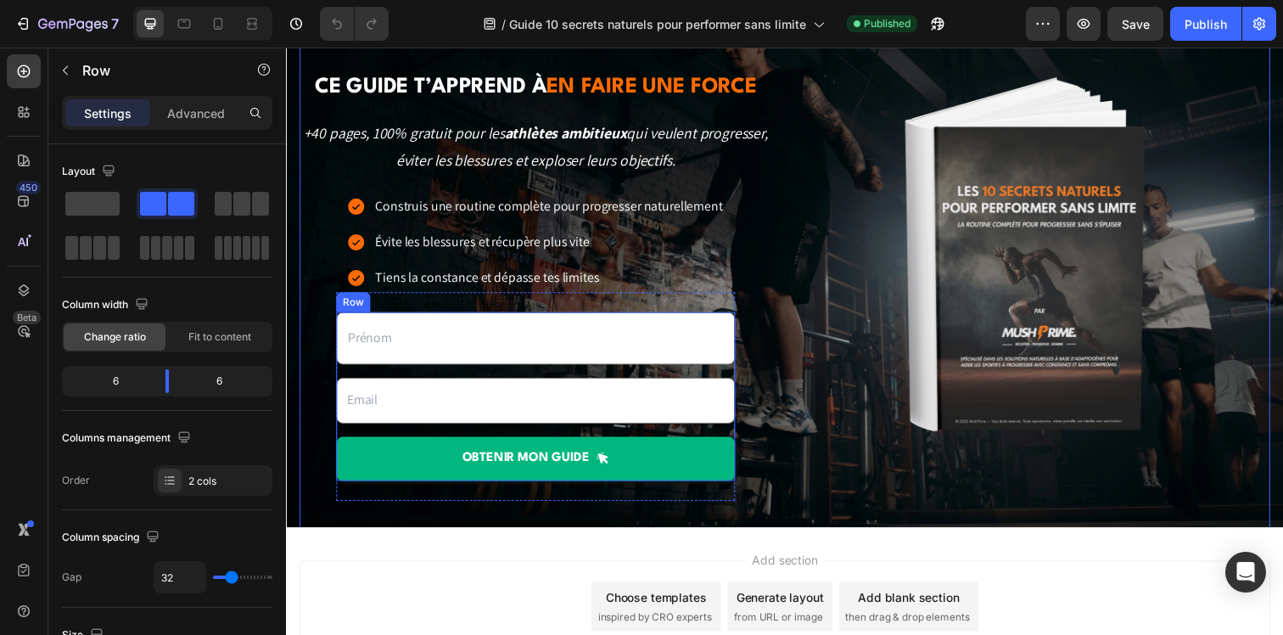
click at [372, 372] on div "Text Field Email Field OBTENIR mon guide Submit Button" at bounding box center [540, 402] width 407 height 171
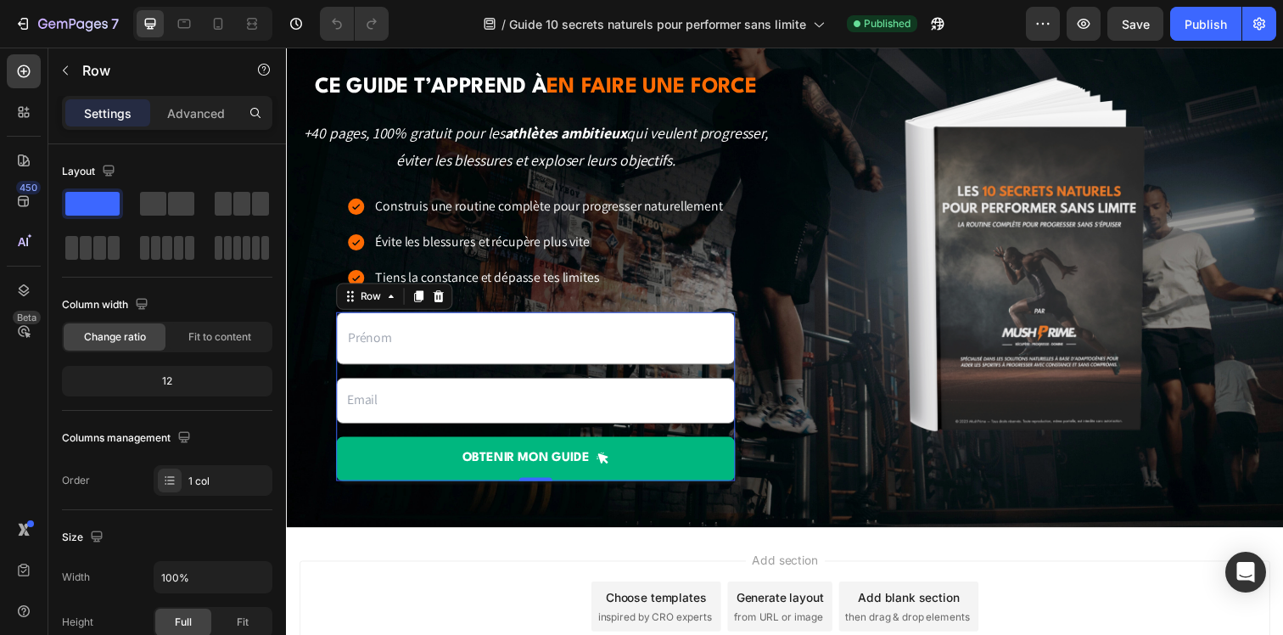
click at [469, 373] on div "Text Field Email Field OBTENIR mon guide Submit Button" at bounding box center [540, 402] width 407 height 171
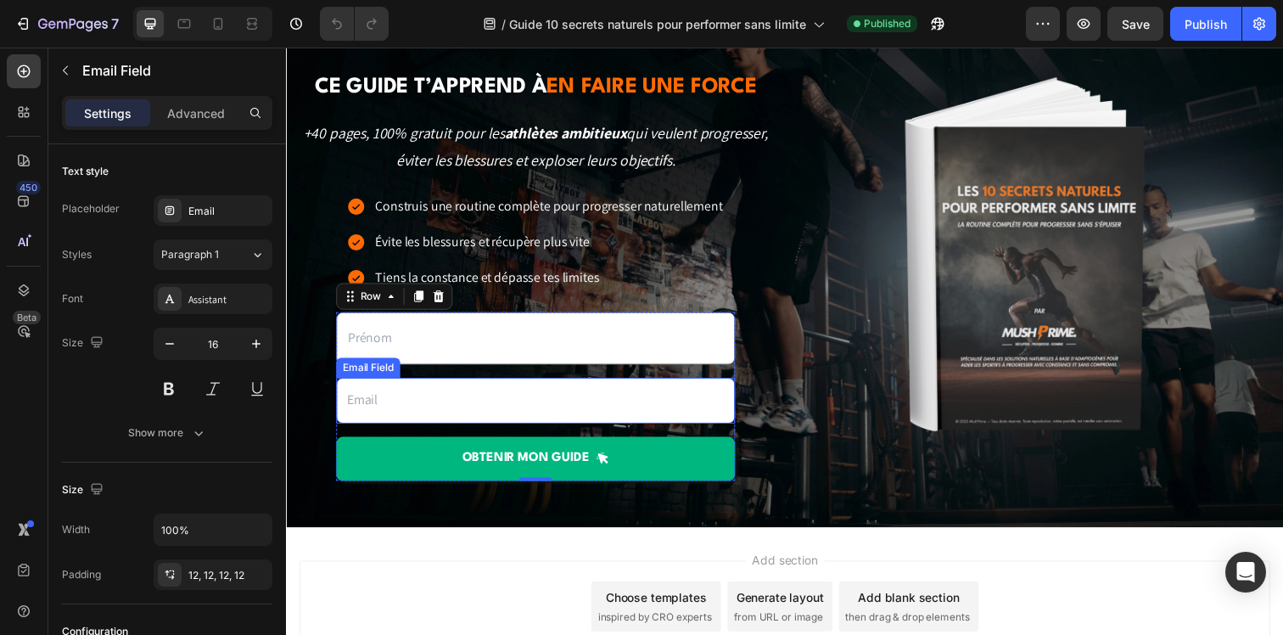
click at [456, 392] on input "email" at bounding box center [540, 407] width 407 height 47
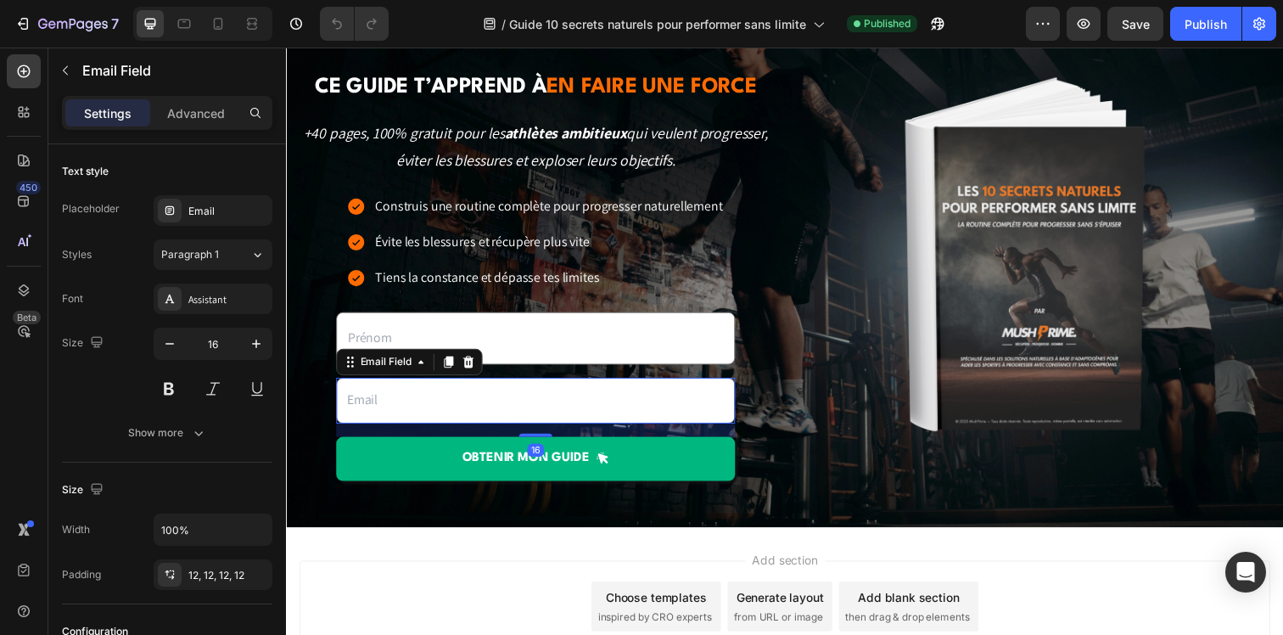
click at [513, 346] on input "text" at bounding box center [540, 343] width 407 height 53
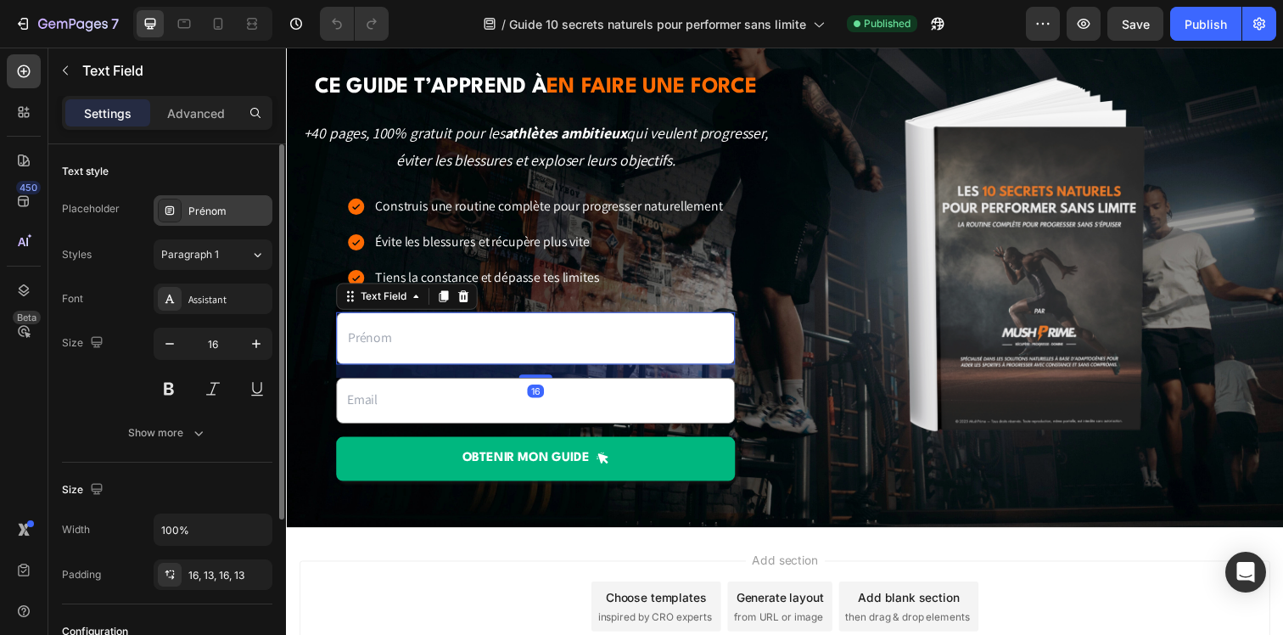
click at [210, 223] on div "Prénom" at bounding box center [213, 210] width 119 height 31
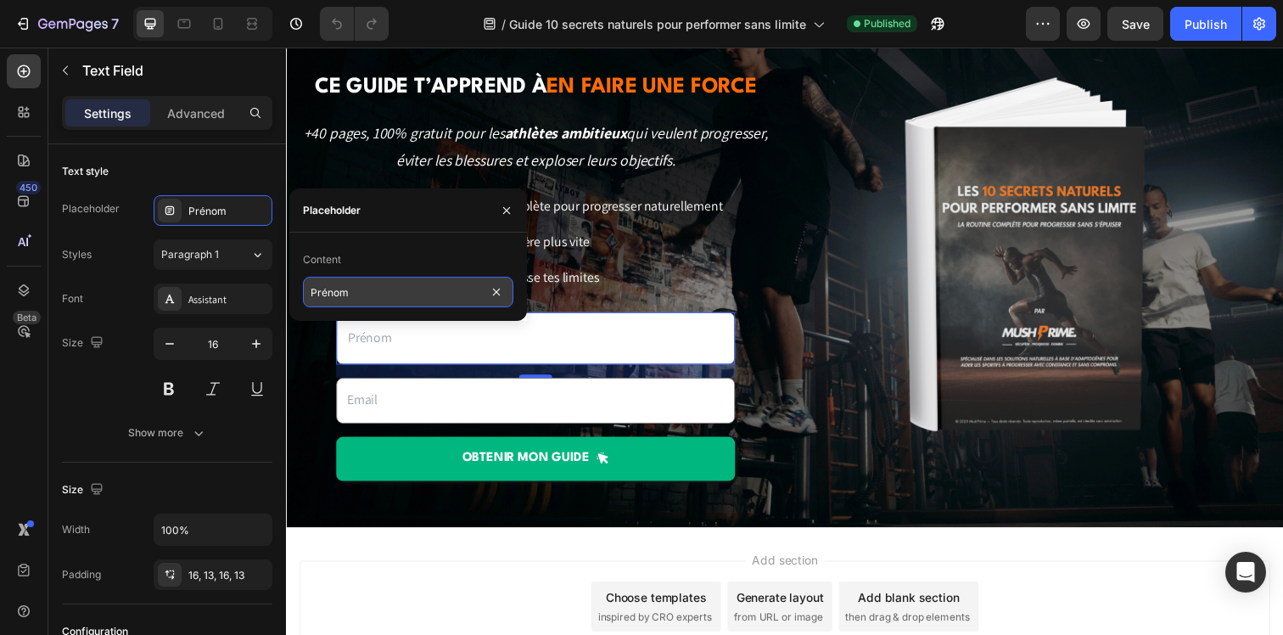
click at [333, 290] on input "Prénom" at bounding box center [408, 292] width 210 height 31
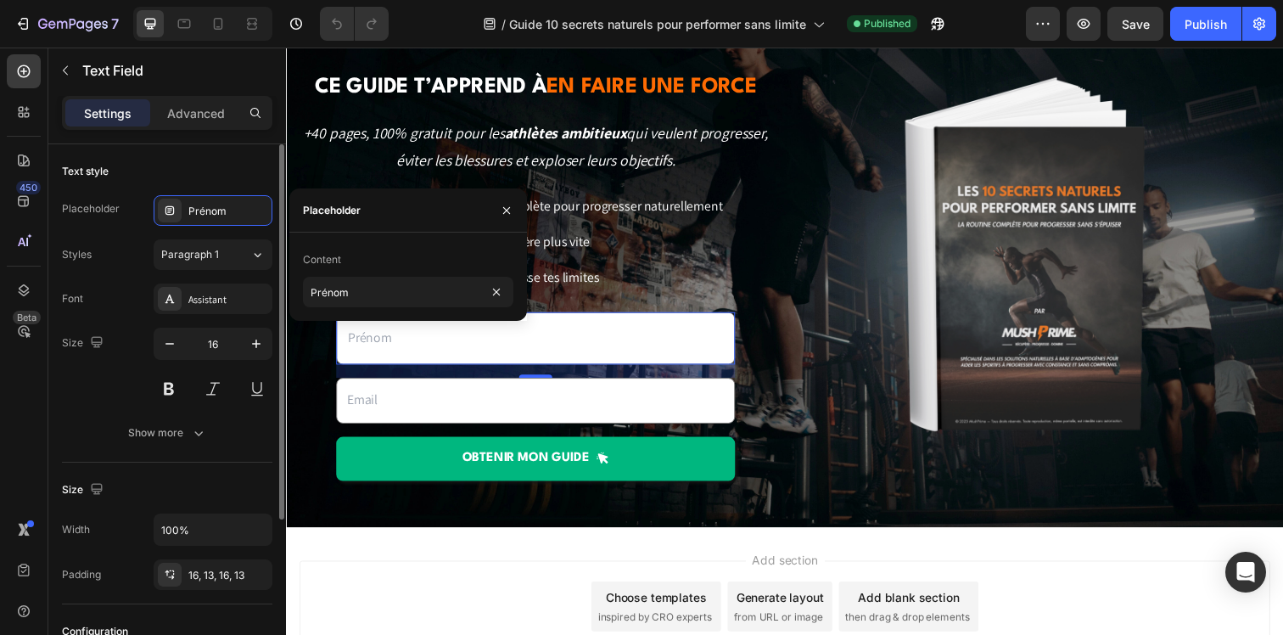
click at [87, 247] on div "Styles" at bounding box center [77, 254] width 30 height 15
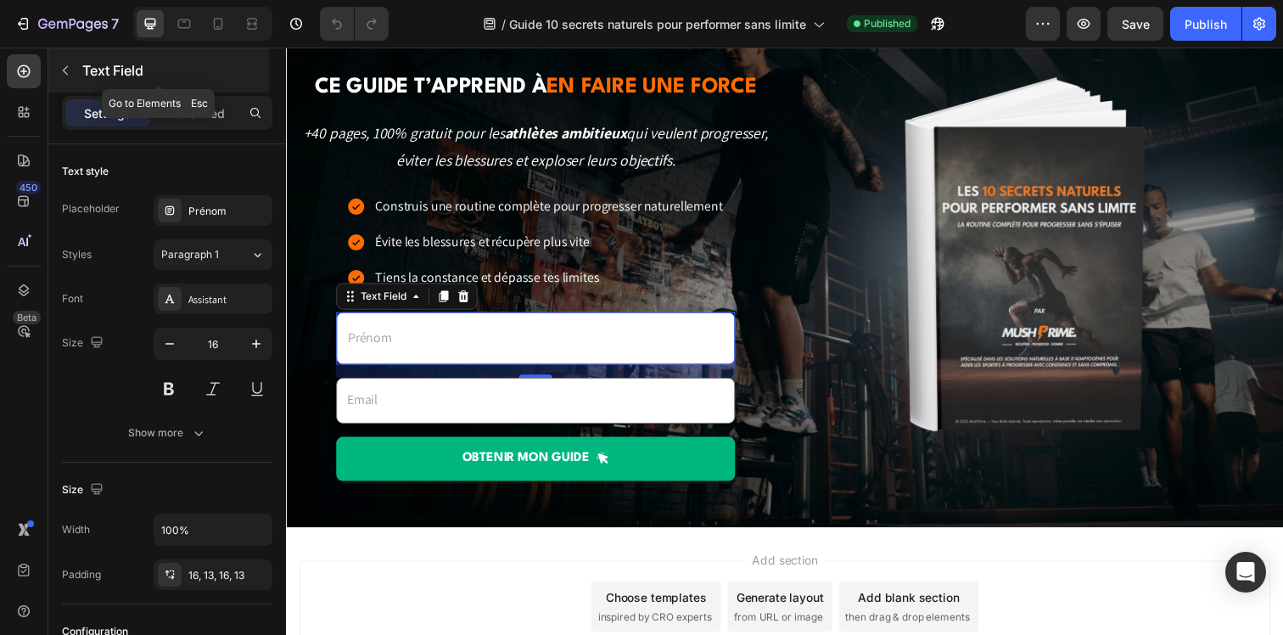
click at [64, 79] on button "button" at bounding box center [65, 70] width 27 height 27
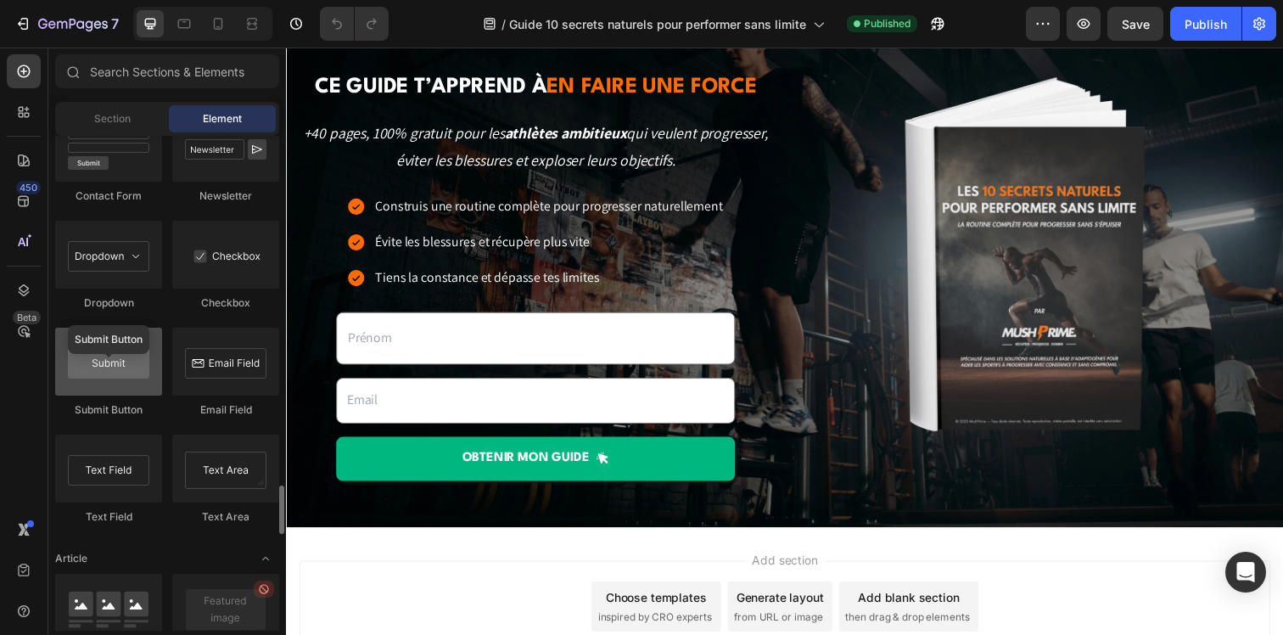
scroll to position [3798, 0]
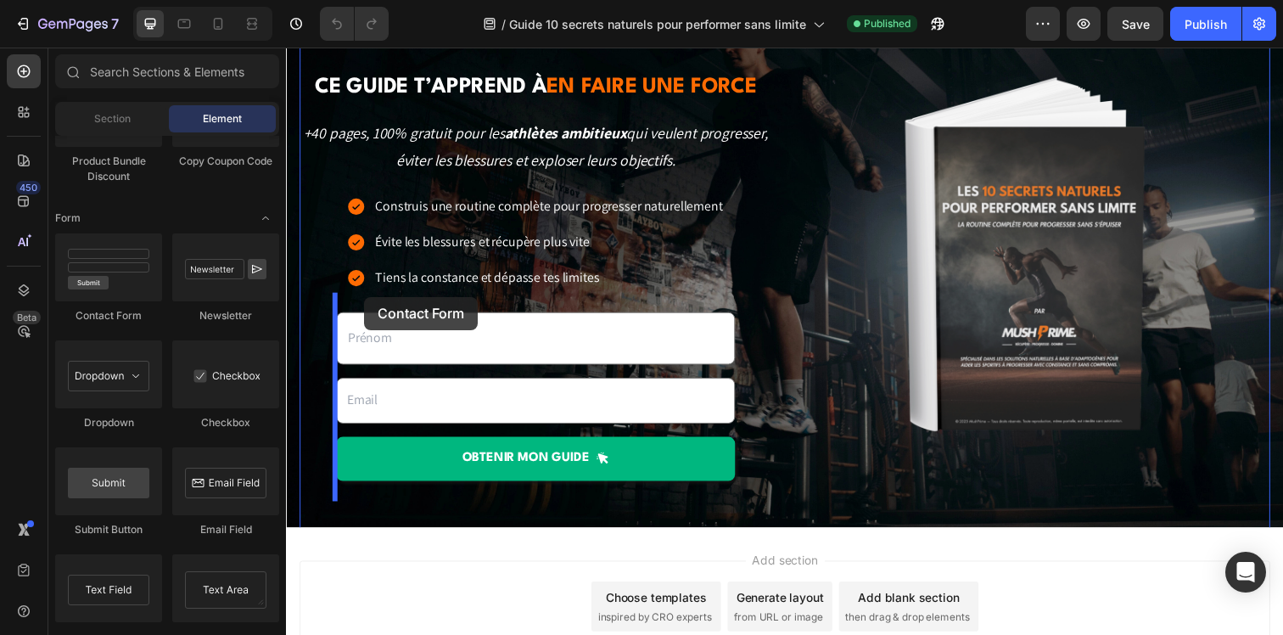
drag, startPoint x: 406, startPoint y: 319, endPoint x: 366, endPoint y: 302, distance: 43.3
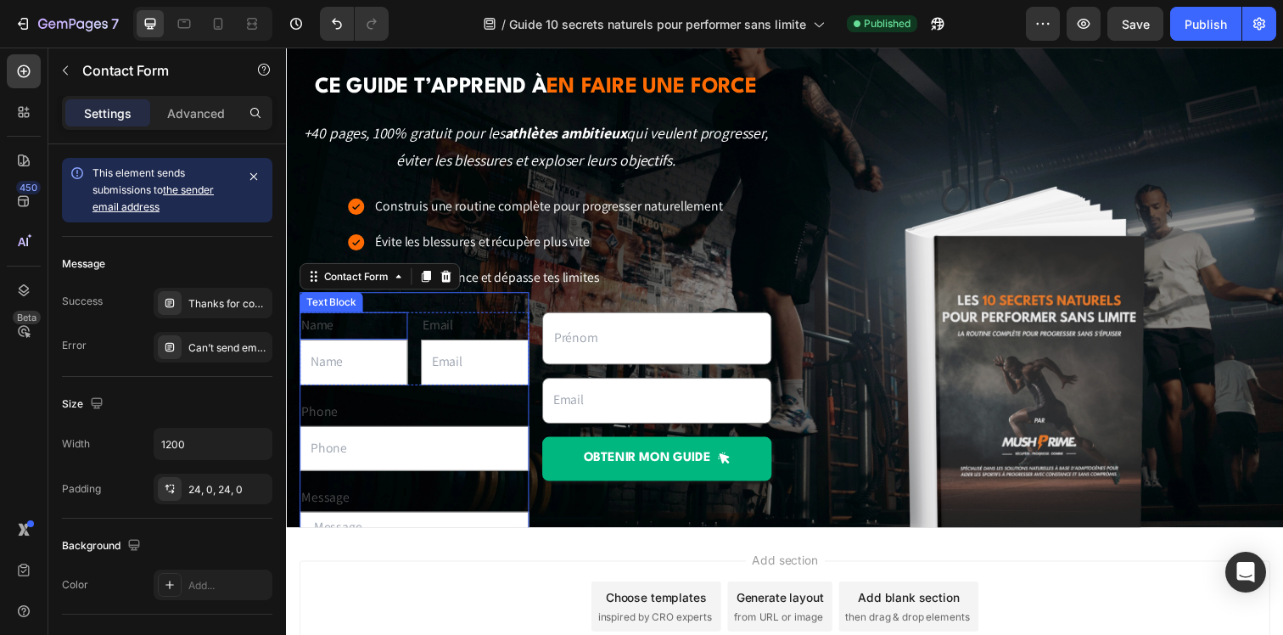
click at [364, 333] on div "Name" at bounding box center [354, 331] width 110 height 28
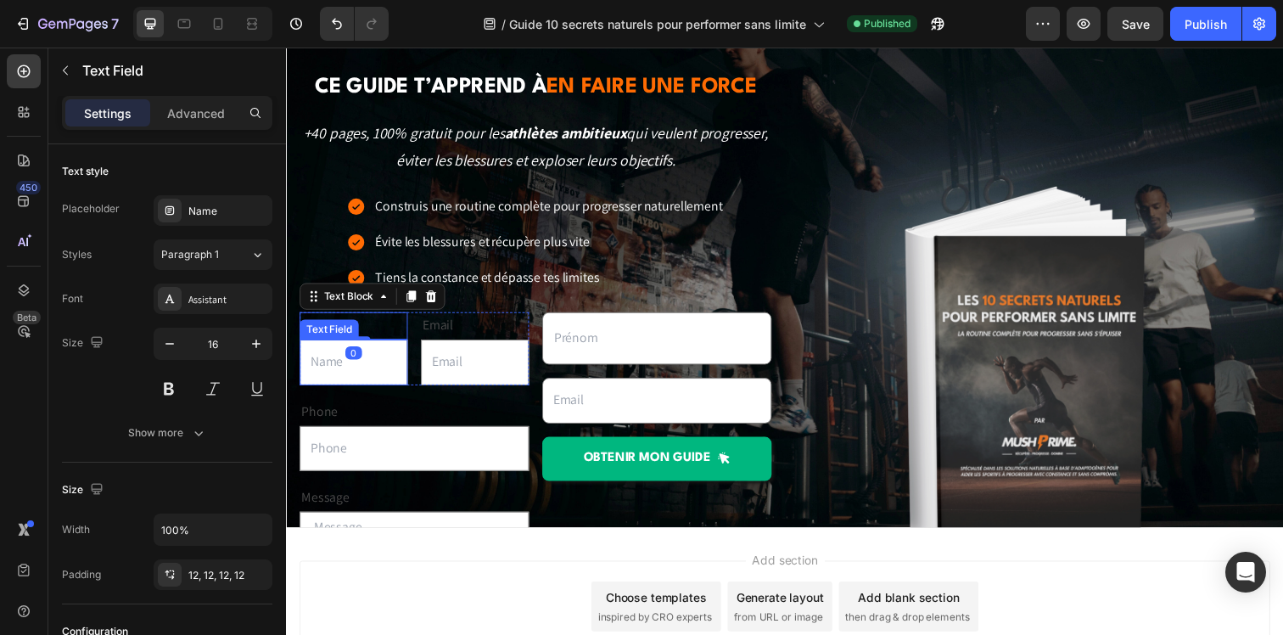
click at [395, 362] on input "text" at bounding box center [354, 368] width 110 height 47
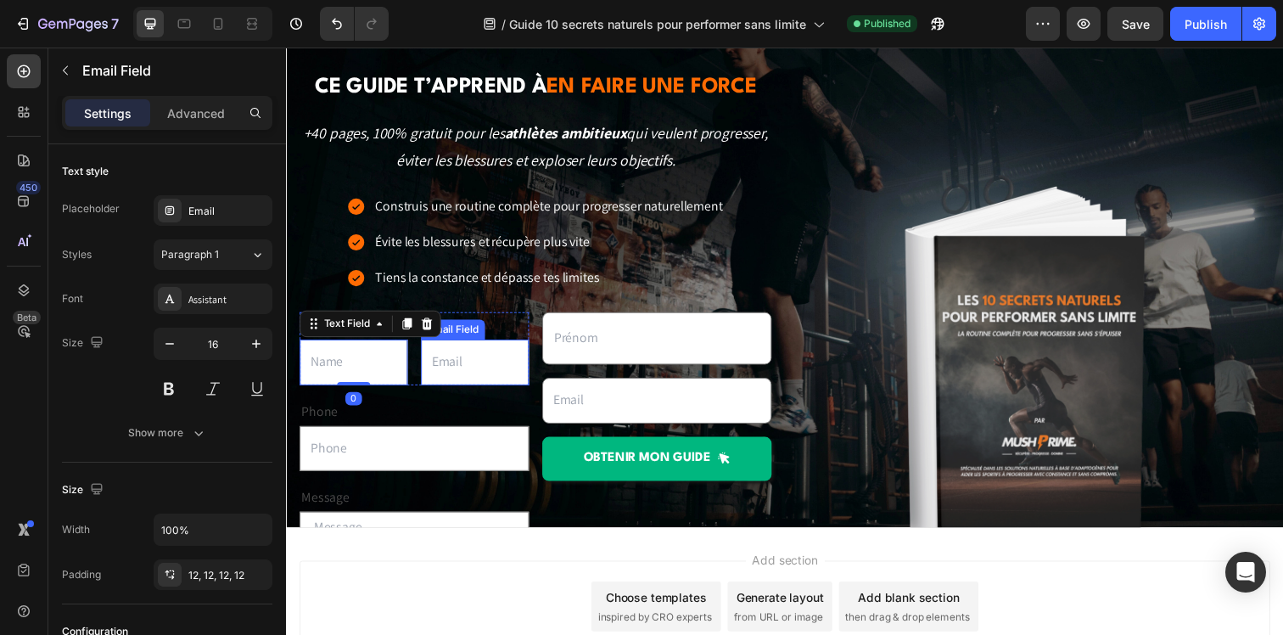
click at [483, 372] on input "email" at bounding box center [478, 368] width 110 height 47
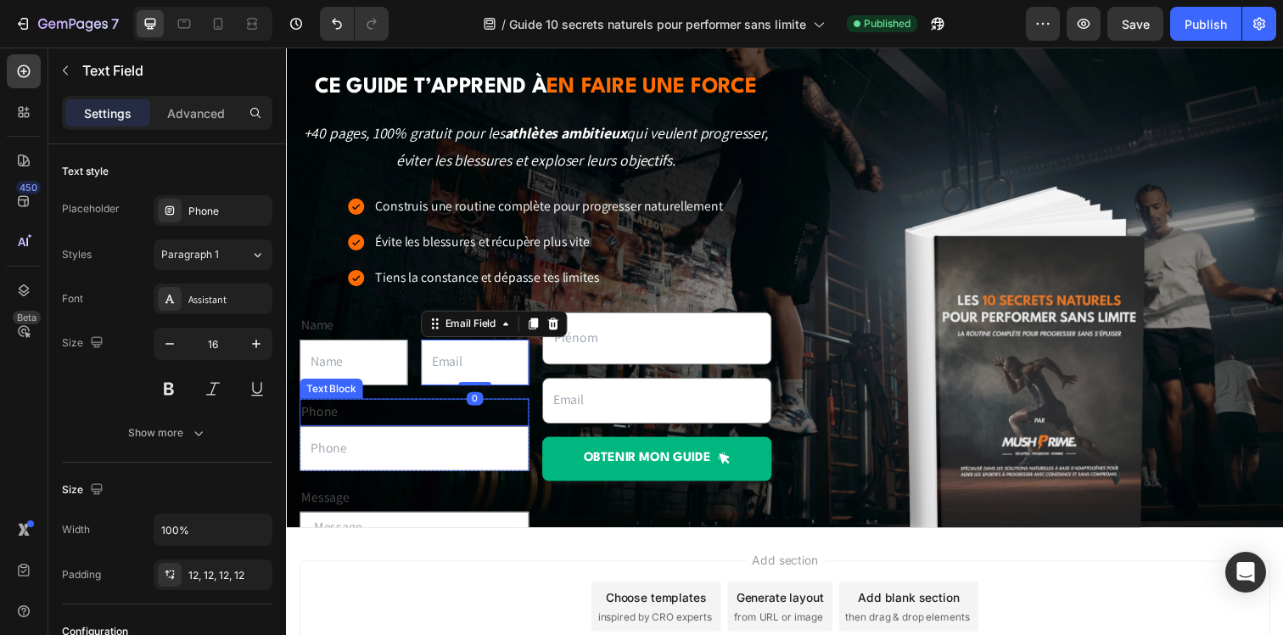
click at [434, 439] on input "text" at bounding box center [416, 457] width 234 height 47
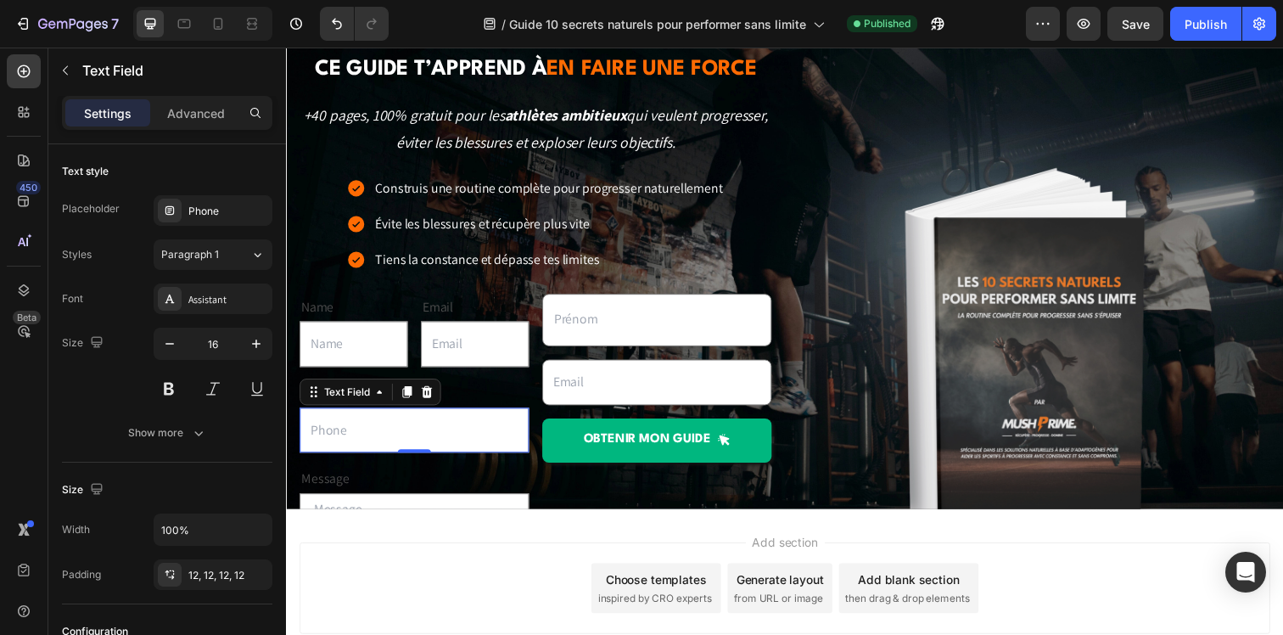
scroll to position [193, 0]
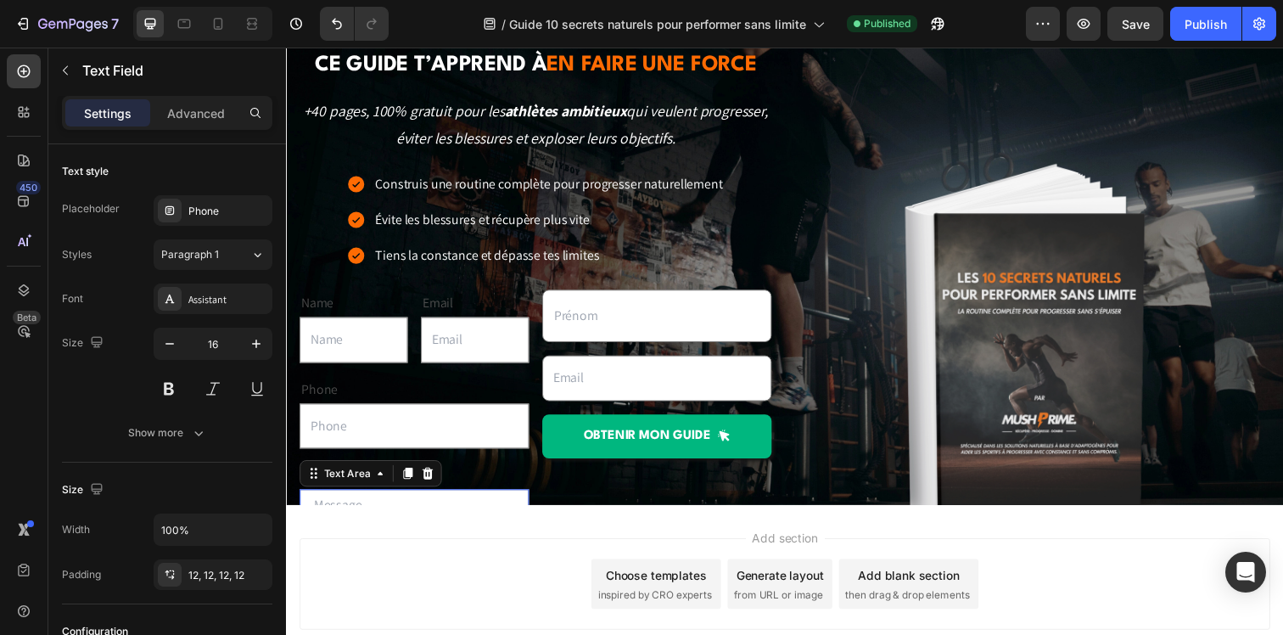
click at [365, 511] on textarea at bounding box center [416, 561] width 234 height 127
click at [464, 462] on div "Name Text Block Text Field Email Text Block Email Field Row Phone Text Block Te…" at bounding box center [416, 492] width 234 height 436
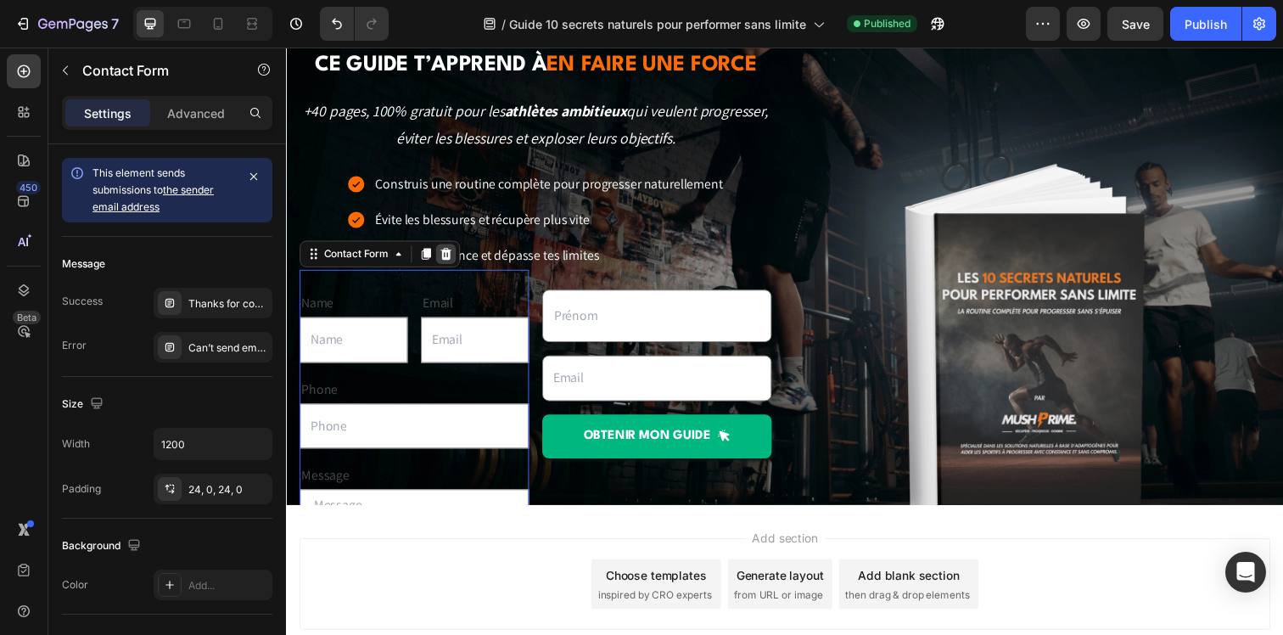
click at [446, 259] on icon at bounding box center [449, 258] width 14 height 14
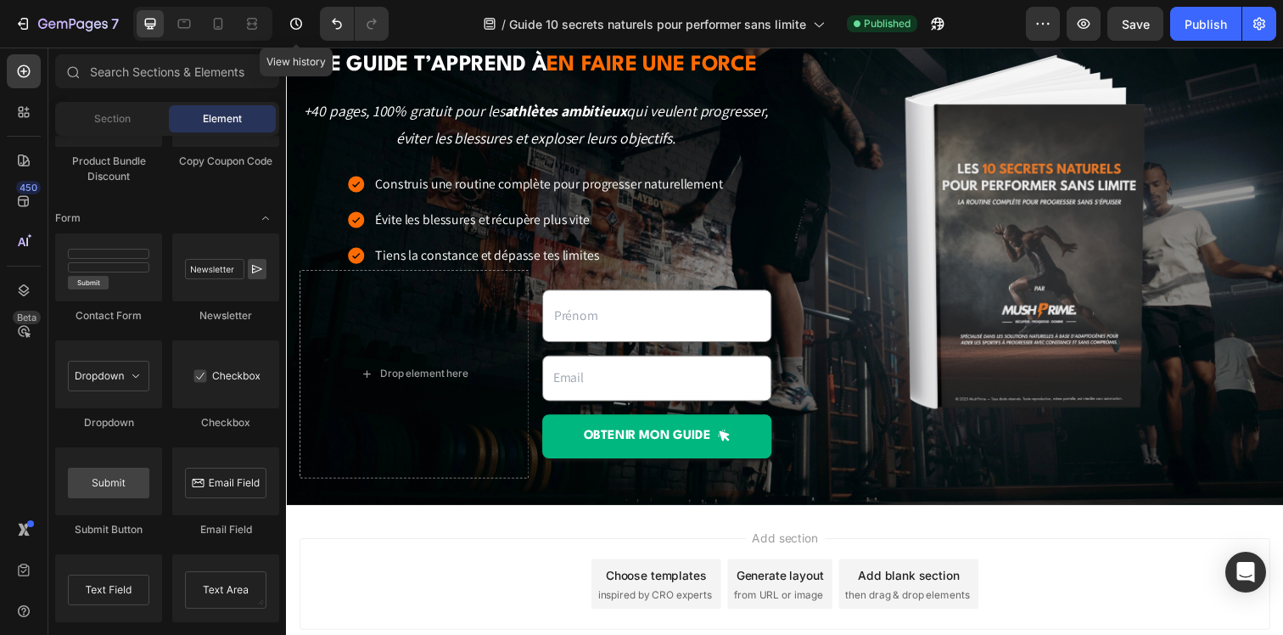
click at [313, 19] on div at bounding box center [351, 24] width 76 height 34
click at [319, 19] on div at bounding box center [351, 24] width 76 height 34
click at [321, 20] on button "Undo/Redo" at bounding box center [337, 24] width 34 height 34
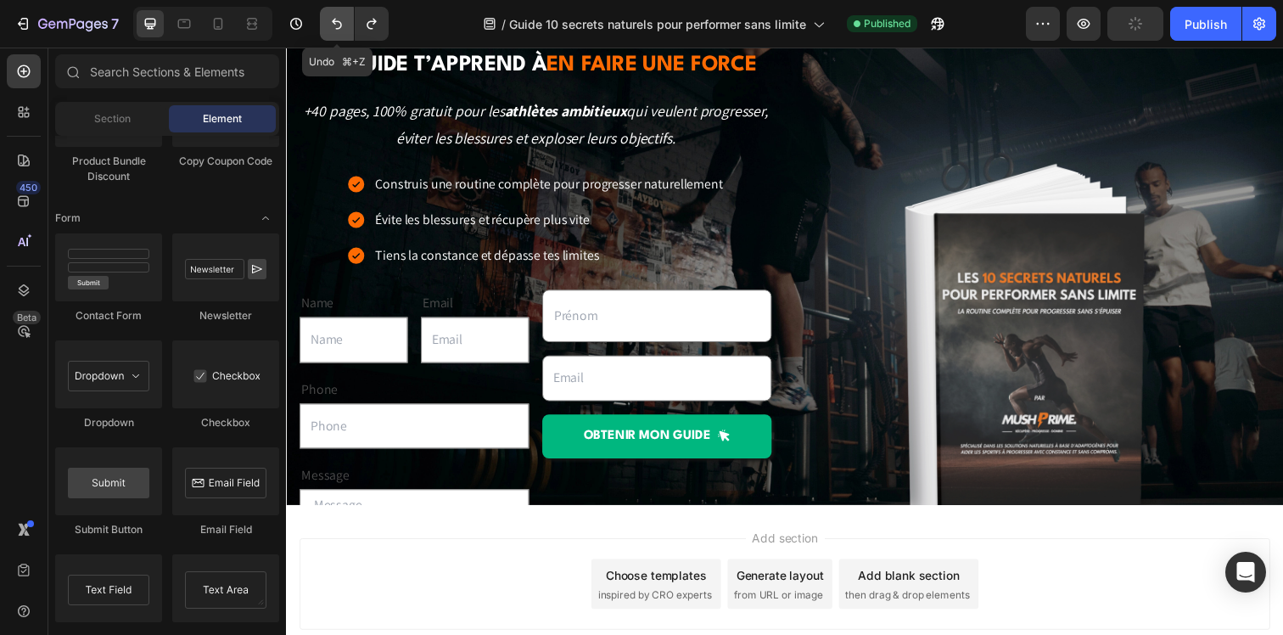
click at [321, 20] on button "Undo/Redo" at bounding box center [337, 24] width 34 height 34
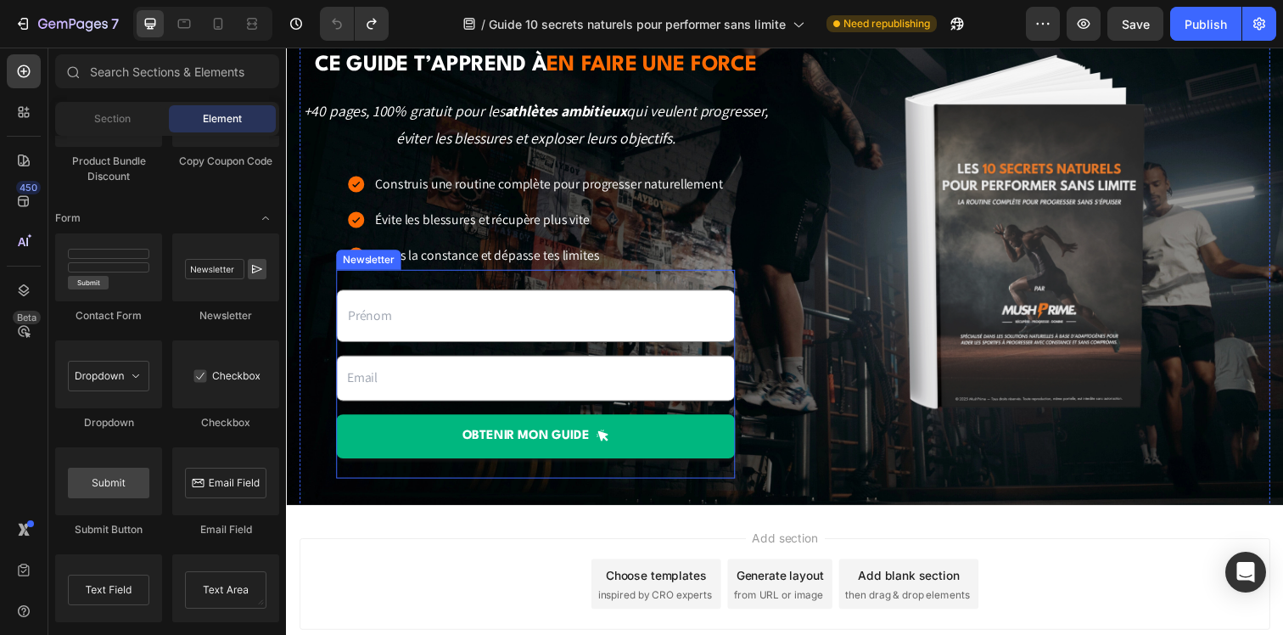
click at [428, 327] on input "text" at bounding box center [540, 320] width 407 height 53
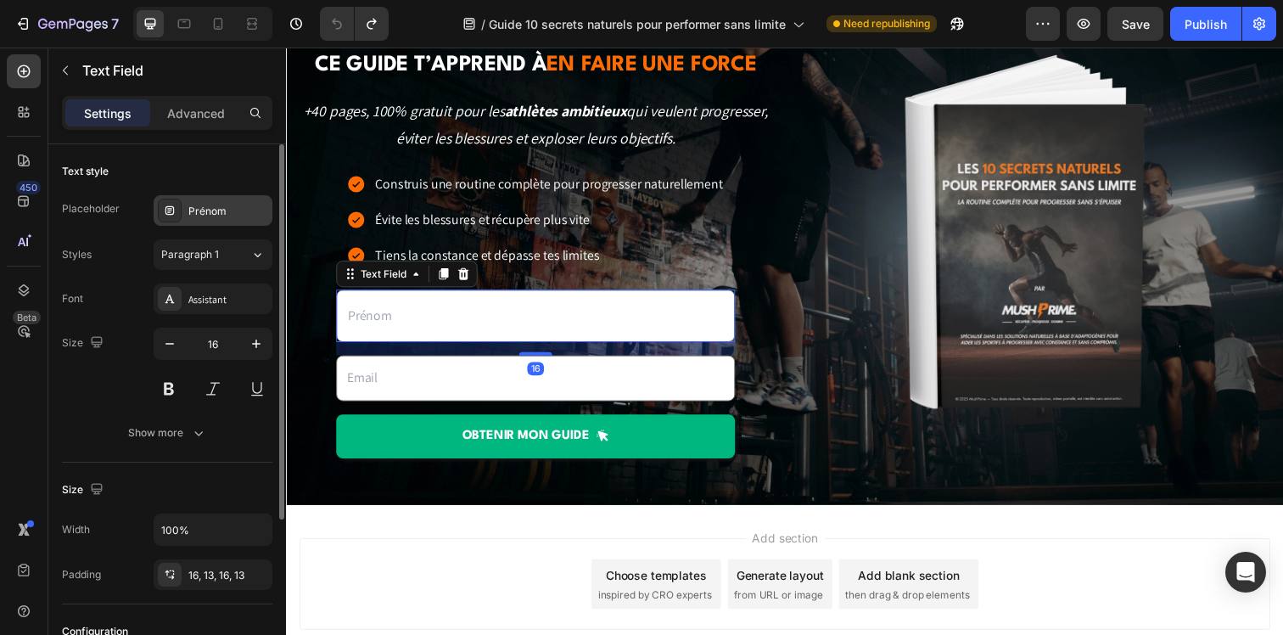
click at [191, 209] on div "Prénom" at bounding box center [228, 211] width 80 height 15
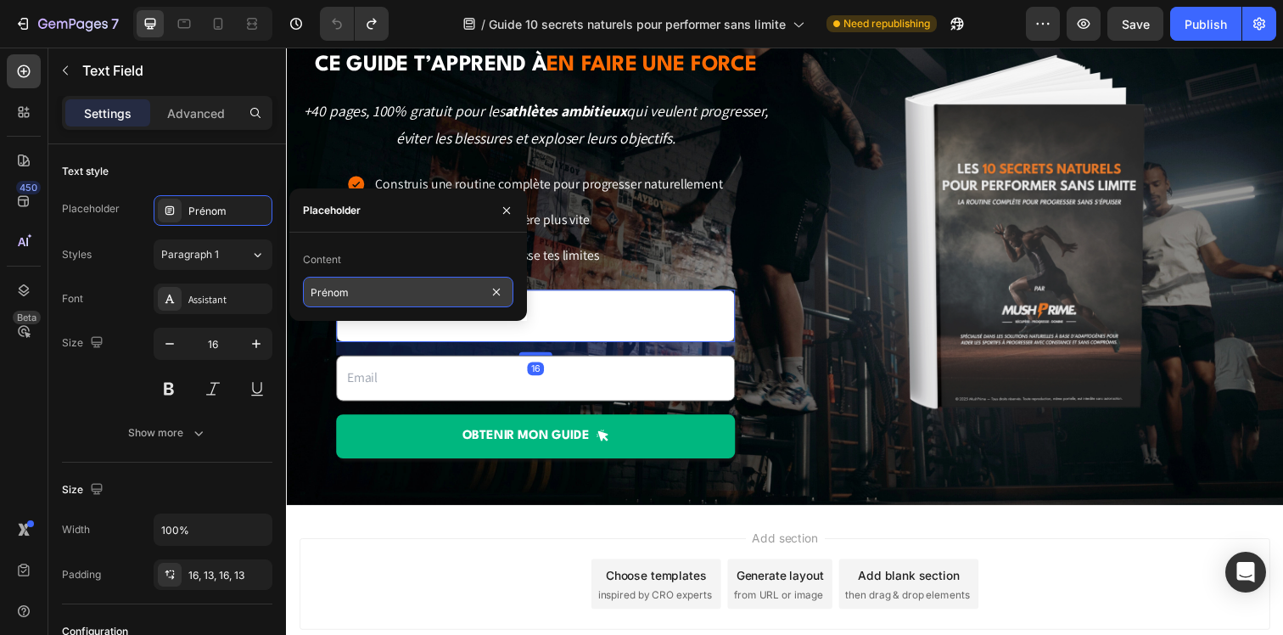
click at [355, 297] on input "Prénom" at bounding box center [408, 292] width 210 height 31
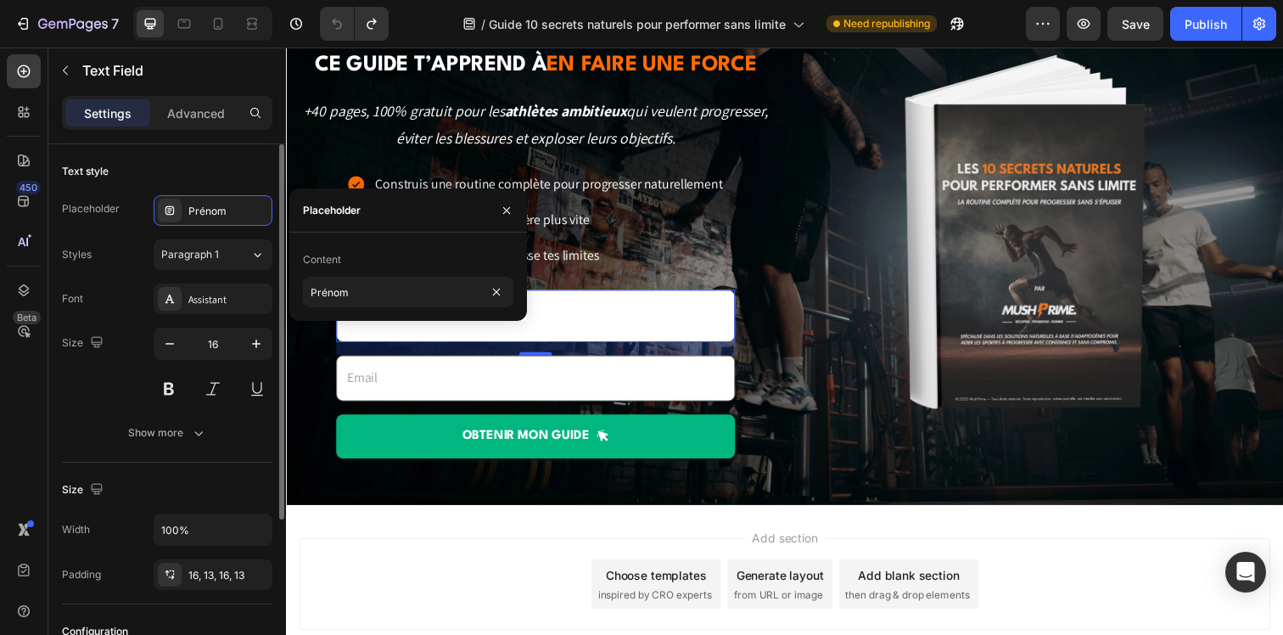
click at [137, 241] on div "Styles Paragraph 1" at bounding box center [167, 254] width 210 height 31
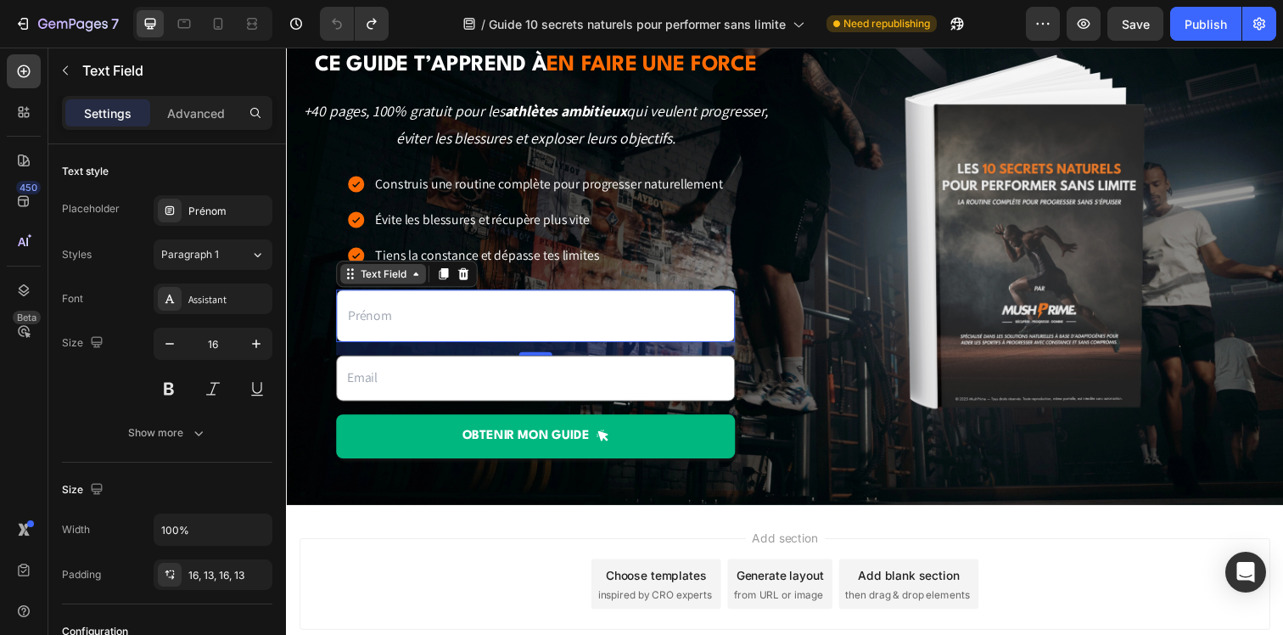
click at [369, 283] on div "Text Field" at bounding box center [384, 278] width 53 height 15
click at [1192, 19] on div "Publish" at bounding box center [1205, 24] width 42 height 18
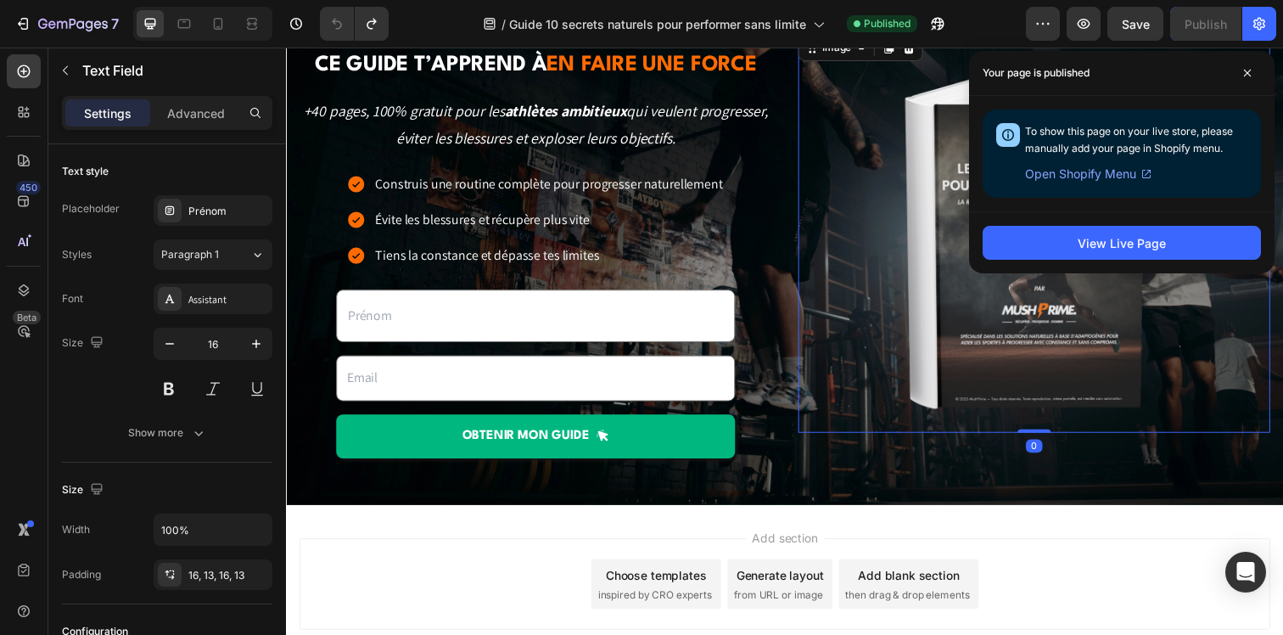
click at [809, 273] on div at bounding box center [1050, 236] width 482 height 411
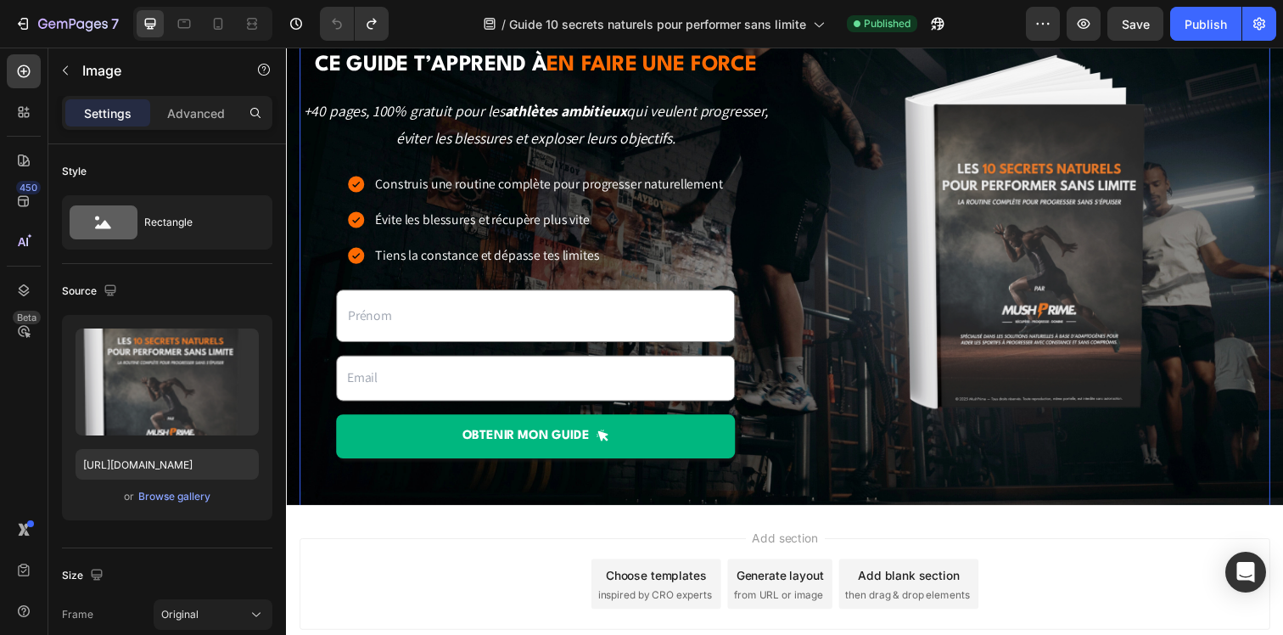
click at [798, 313] on div "90% des sportifs progressent moins vite qu’ils ne le pourraient à cause d’une m…" at bounding box center [794, 235] width 991 height 639
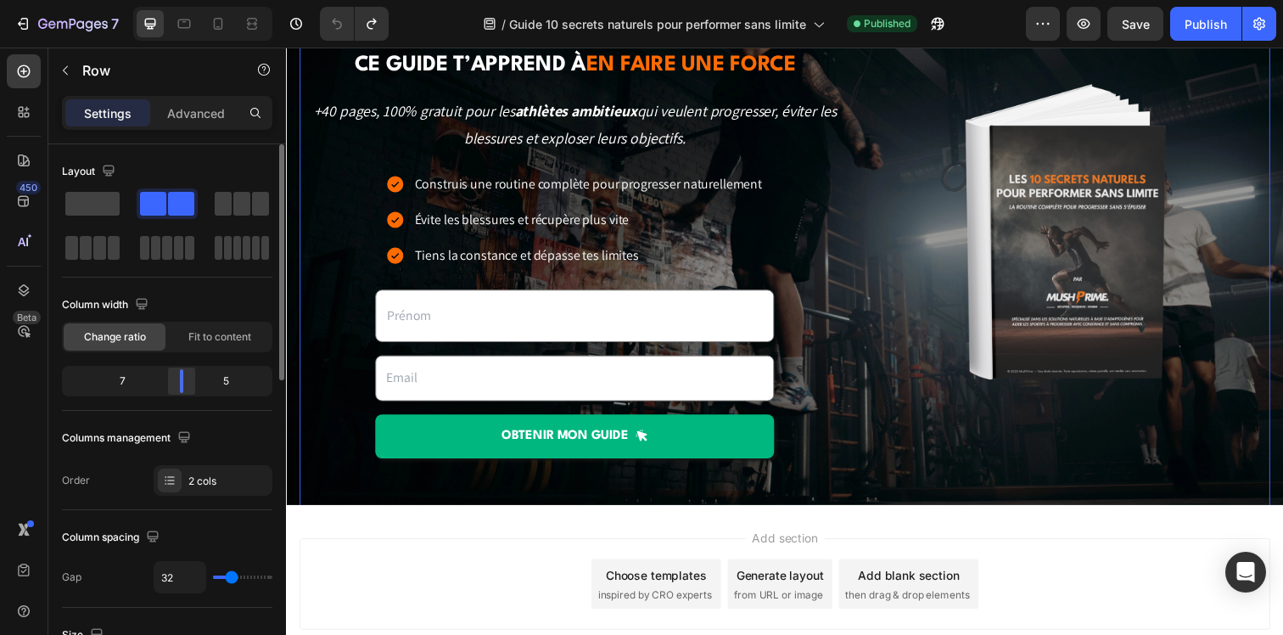
drag, startPoint x: 168, startPoint y: 383, endPoint x: 176, endPoint y: 382, distance: 8.5
click at [178, 0] on body "7 Version history / Guide 10 secrets naturels pour performer sans limite Publis…" at bounding box center [641, 0] width 1283 height 0
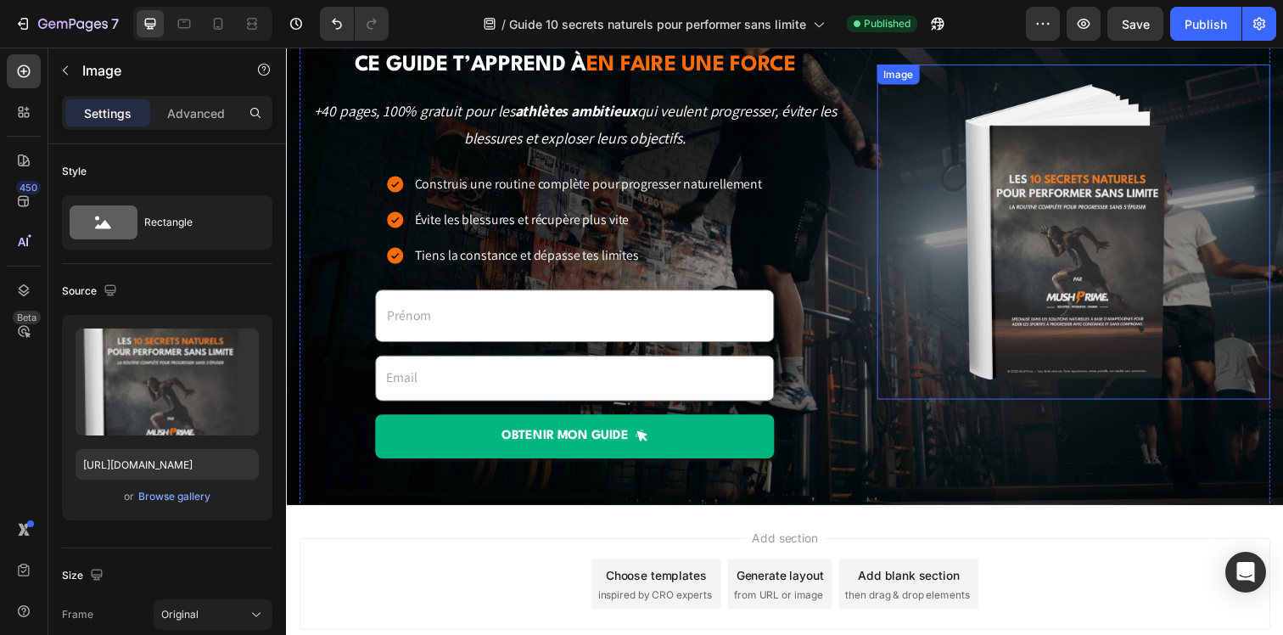
click at [958, 319] on div at bounding box center [1089, 235] width 401 height 342
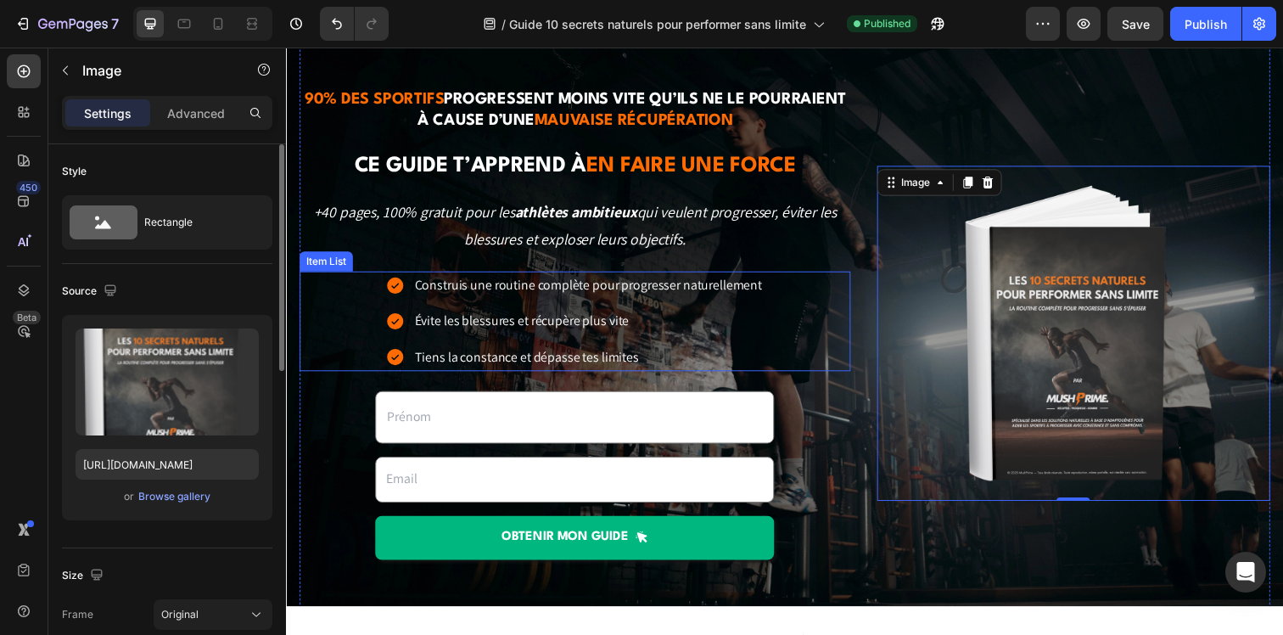
scroll to position [0, 0]
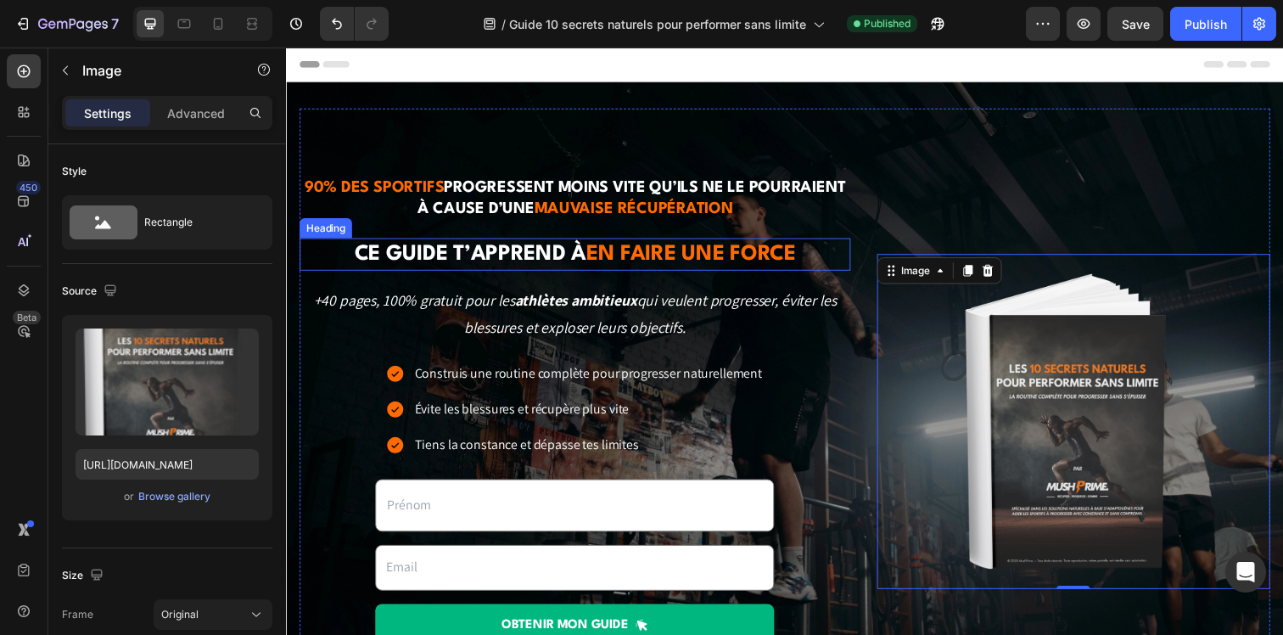
click at [619, 258] on span "en faire une force" at bounding box center [699, 258] width 214 height 21
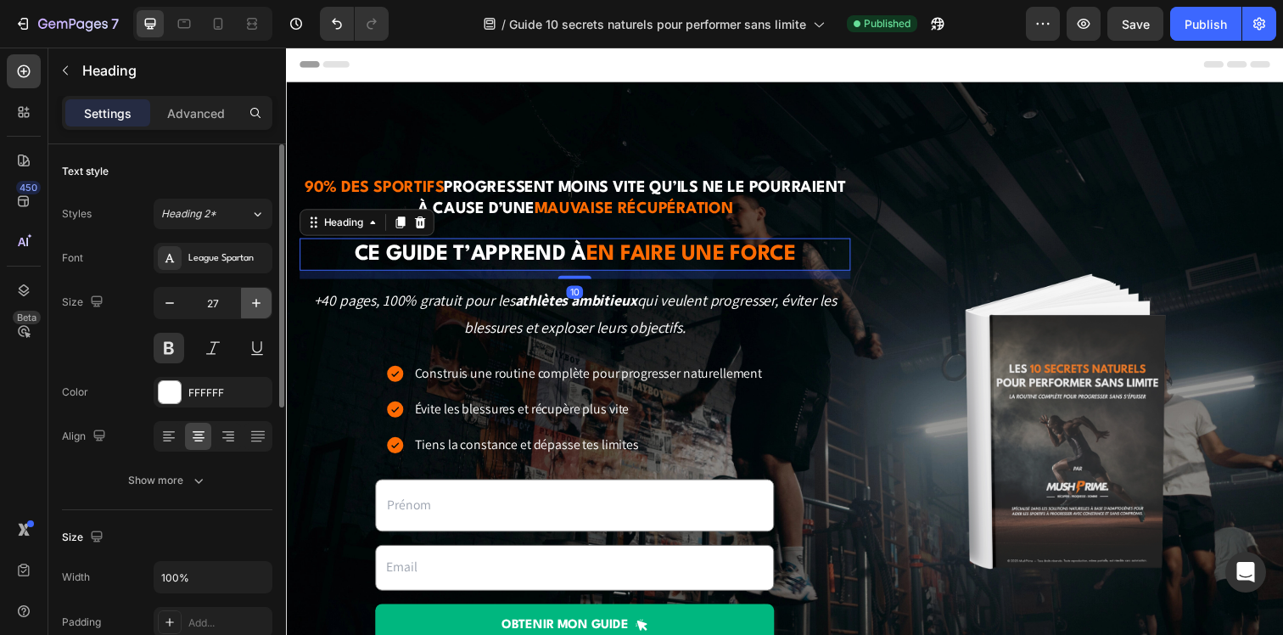
click at [243, 311] on button "button" at bounding box center [256, 303] width 31 height 31
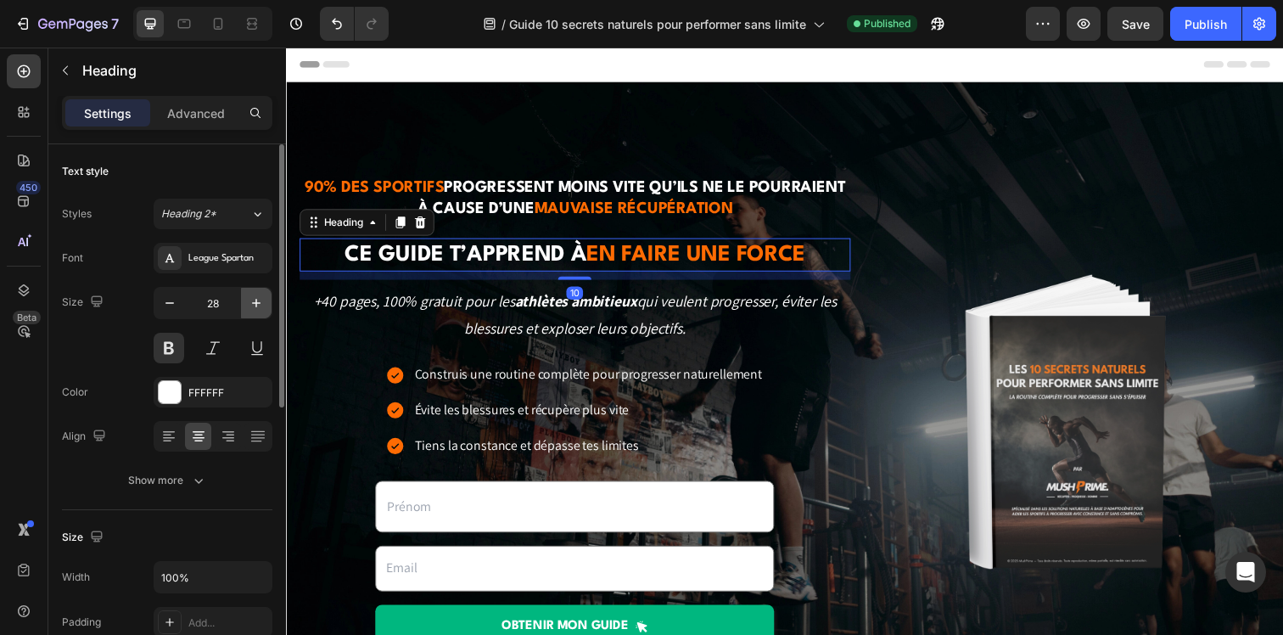
click at [243, 311] on button "button" at bounding box center [256, 303] width 31 height 31
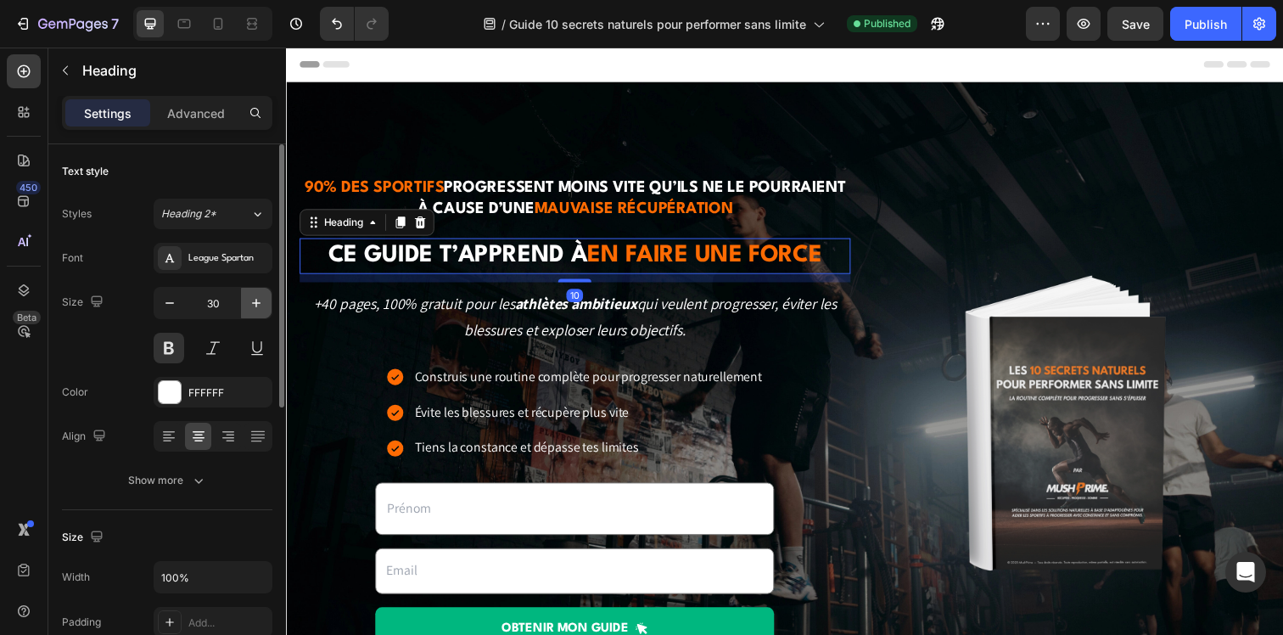
click at [243, 311] on button "button" at bounding box center [256, 303] width 31 height 31
type input "32"
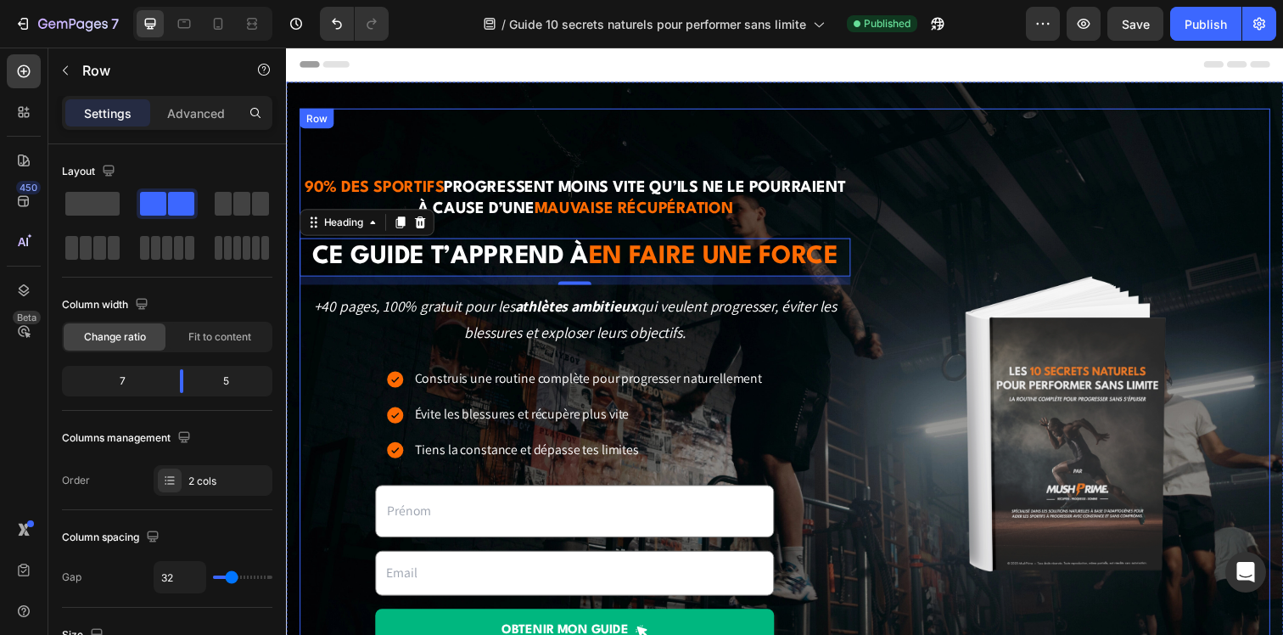
click at [855, 410] on div "90% des sportifs progressent moins vite qu’ils ne le pourraient à cause d’une m…" at bounding box center [794, 431] width 991 height 644
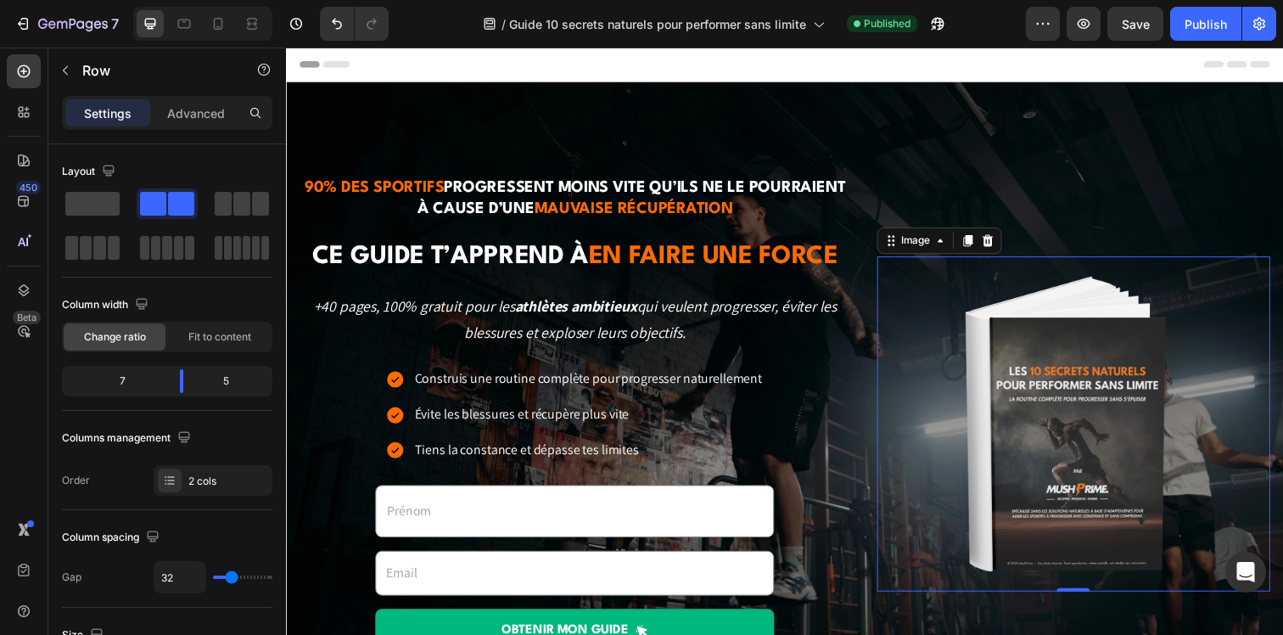
click at [1057, 406] on img at bounding box center [1089, 431] width 241 height 342
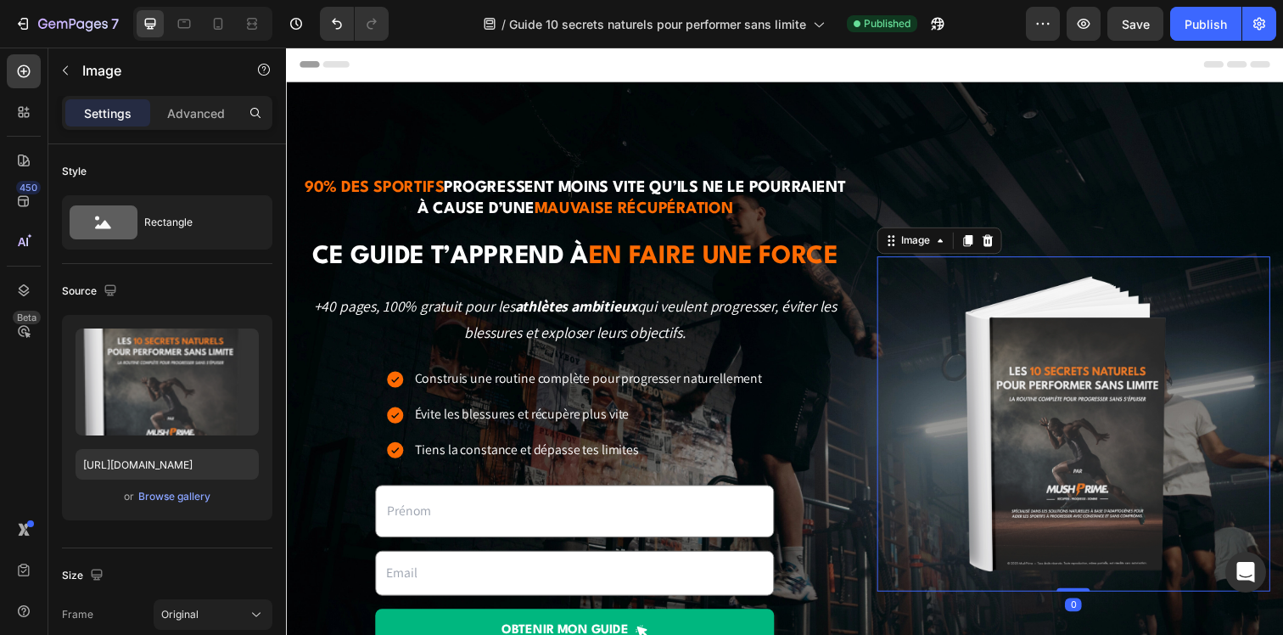
click at [1068, 214] on div "Image 0" at bounding box center [1089, 431] width 401 height 508
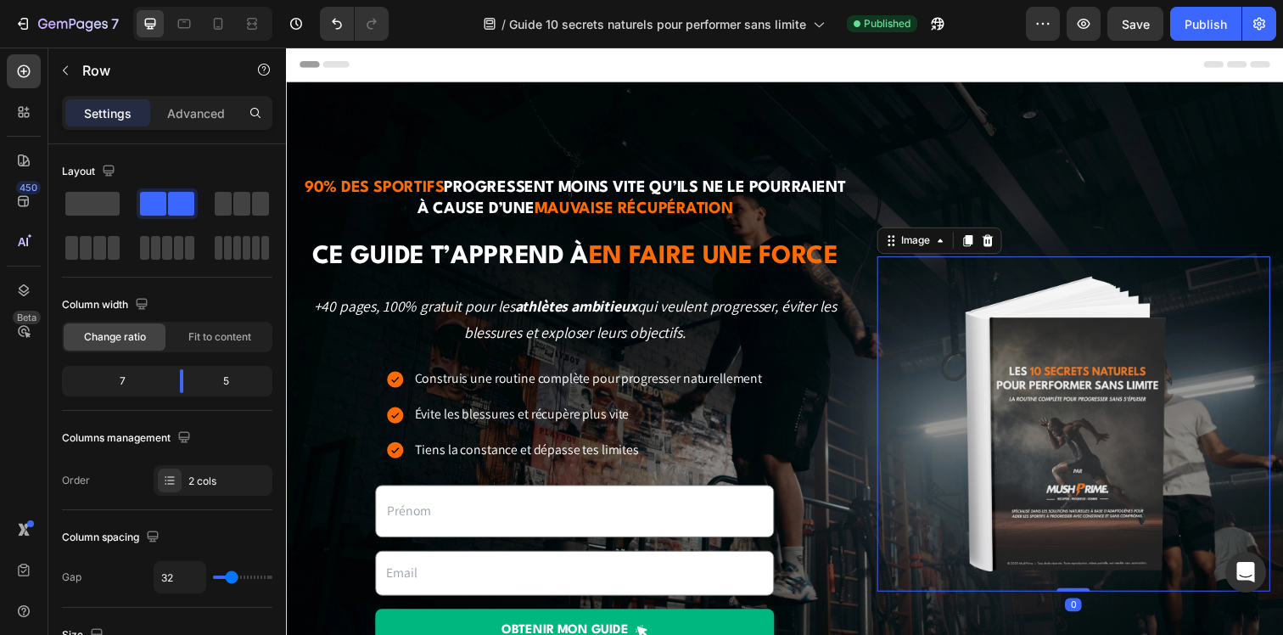
click at [1060, 366] on img at bounding box center [1089, 431] width 241 height 342
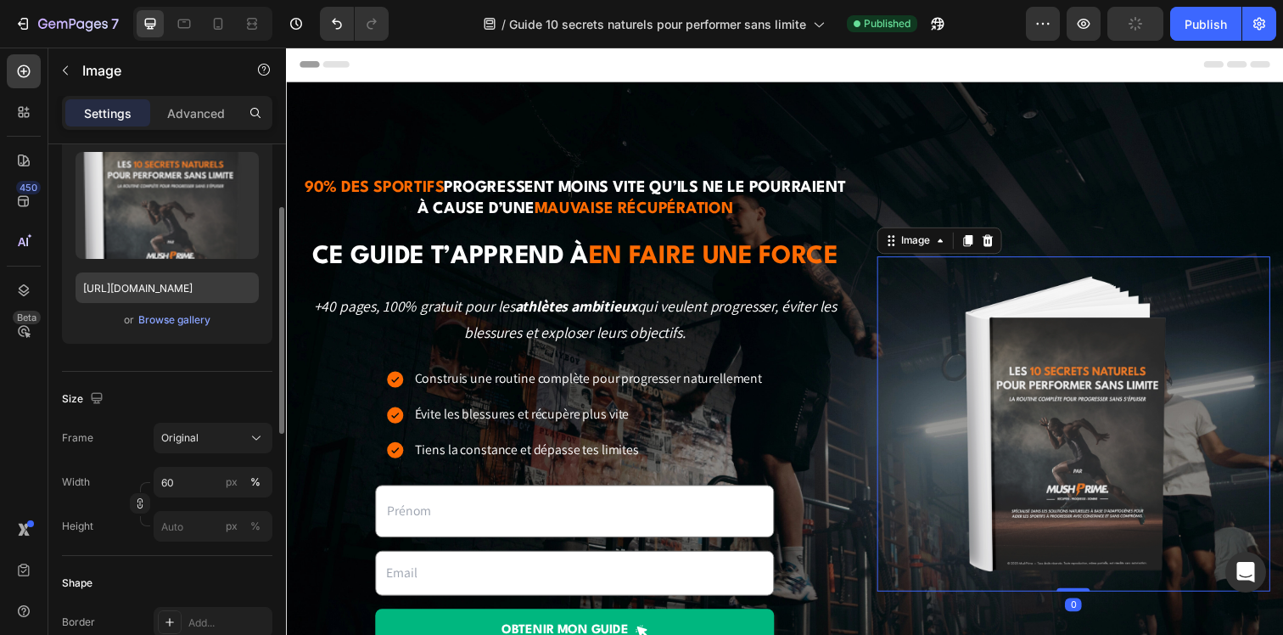
scroll to position [196, 0]
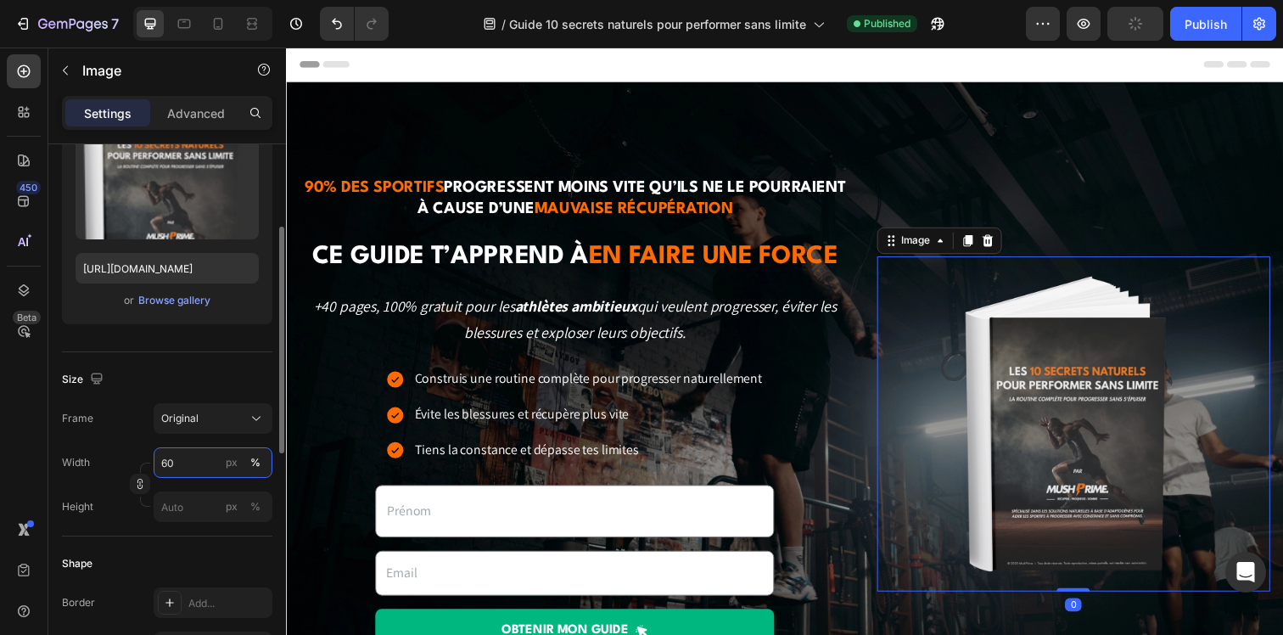
click at [176, 471] on input "60" at bounding box center [213, 462] width 119 height 31
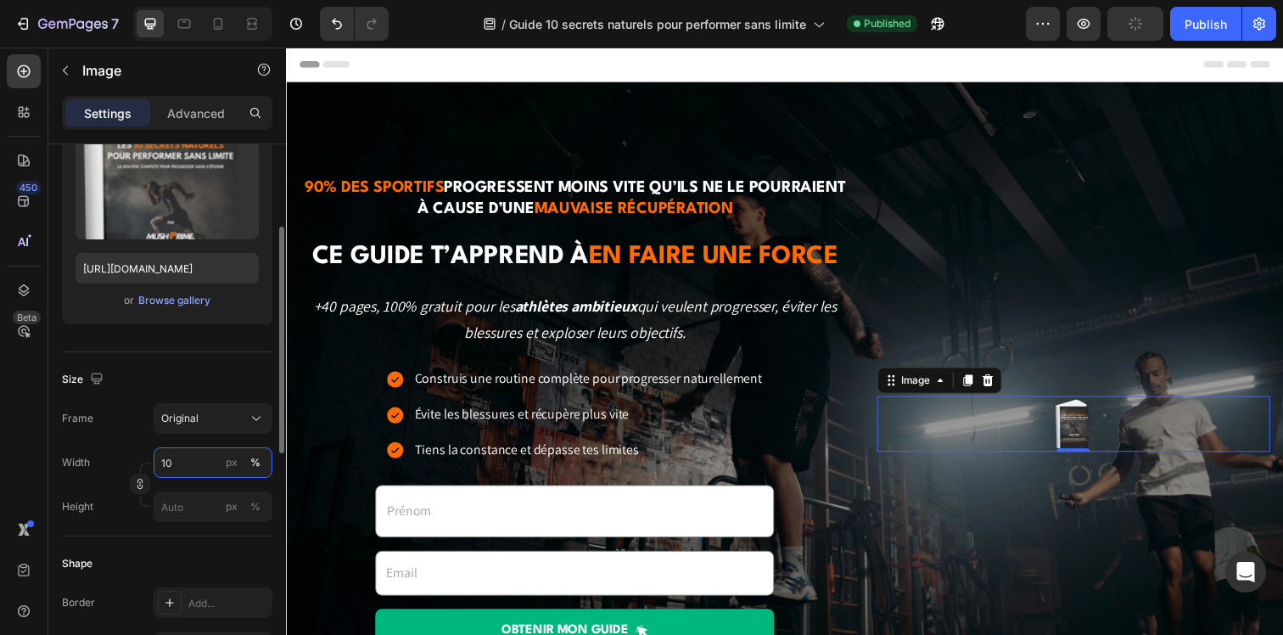
type input "1"
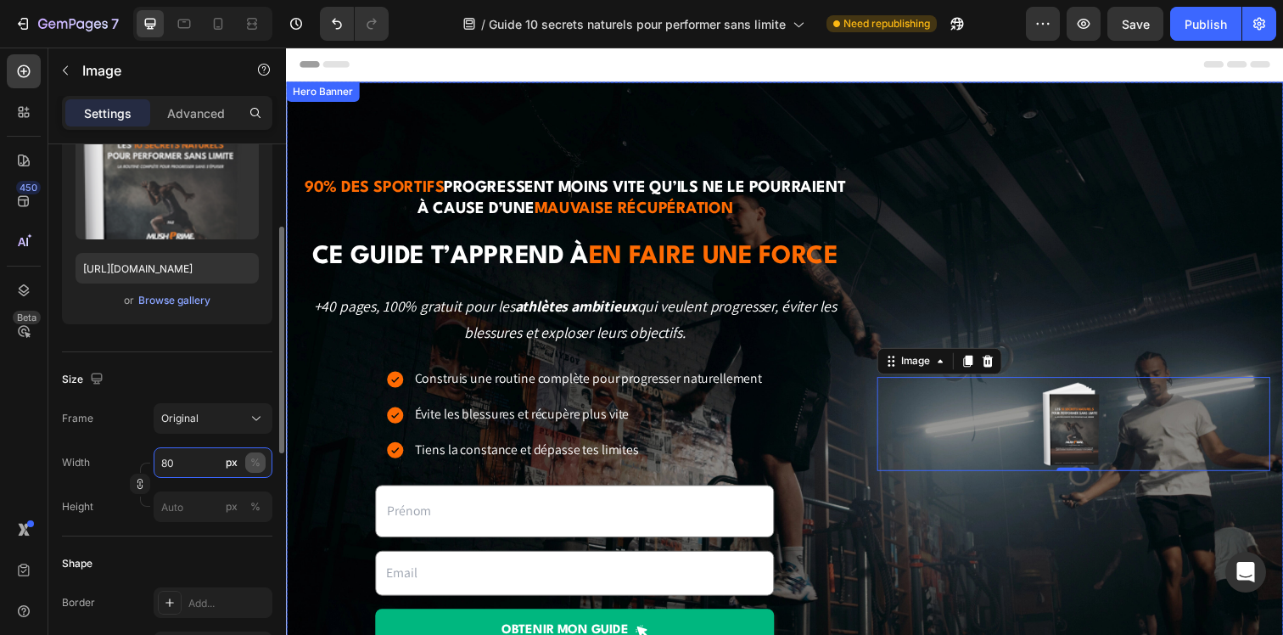
type input "80"
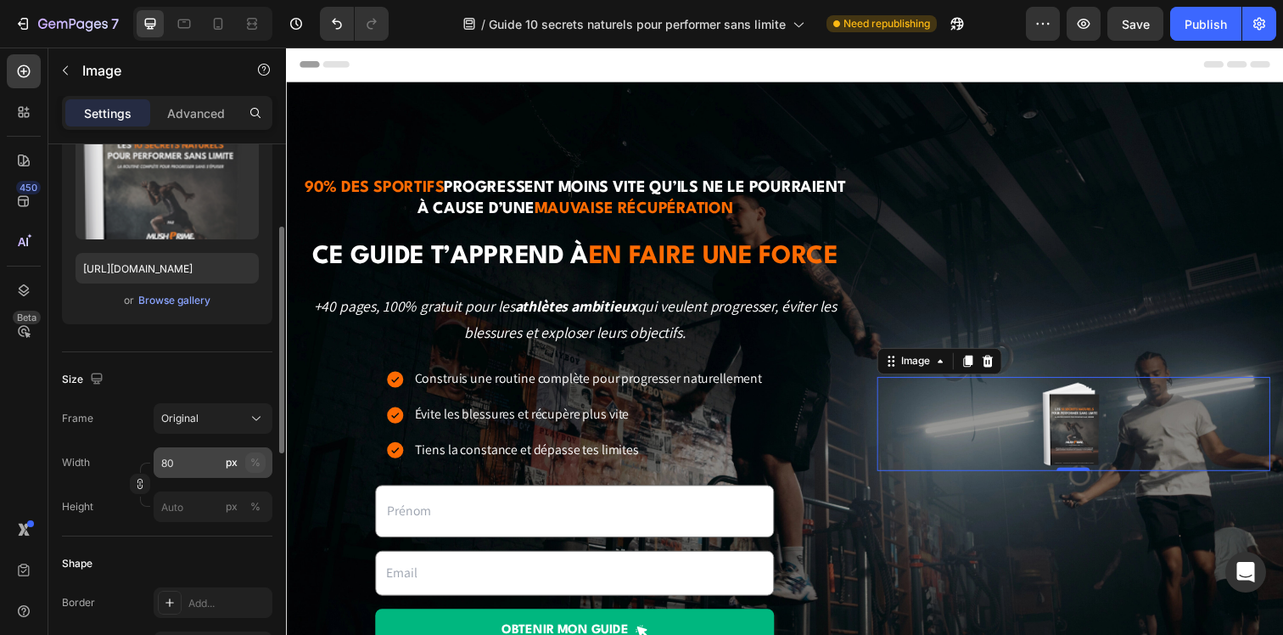
click at [252, 453] on button "%" at bounding box center [255, 462] width 20 height 20
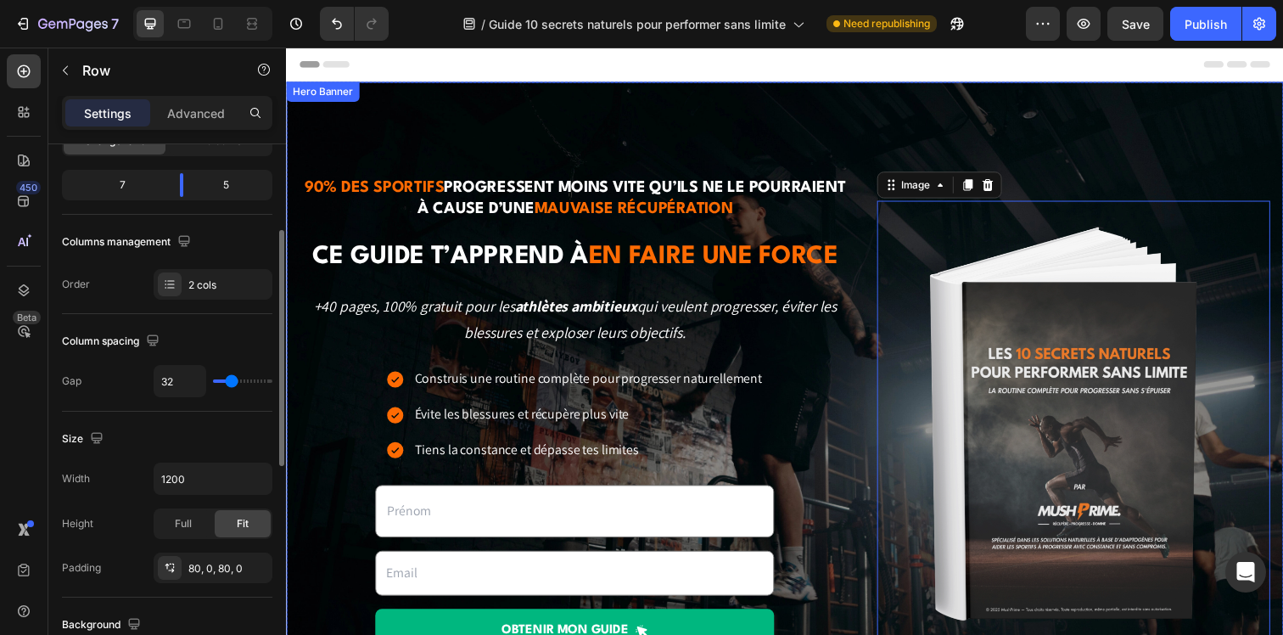
click at [836, 109] on div "90% des sportifs progressent moins vite qu’ils ne le pourraient à cause d’une m…" at bounding box center [794, 431] width 991 height 644
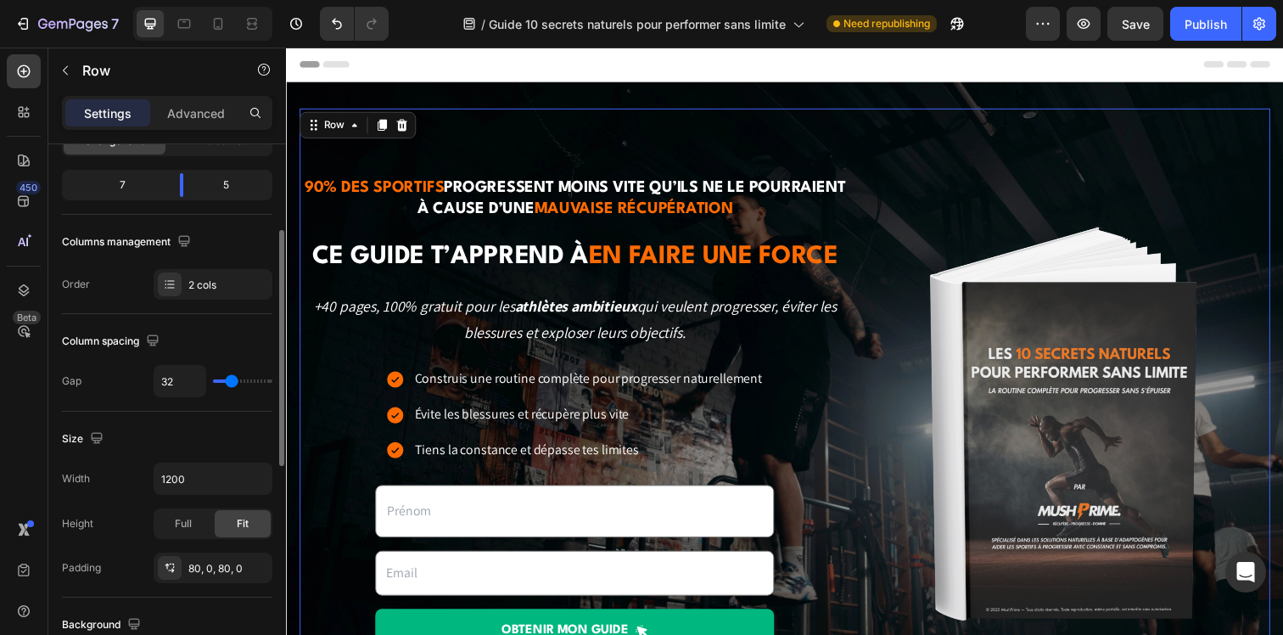
scroll to position [0, 0]
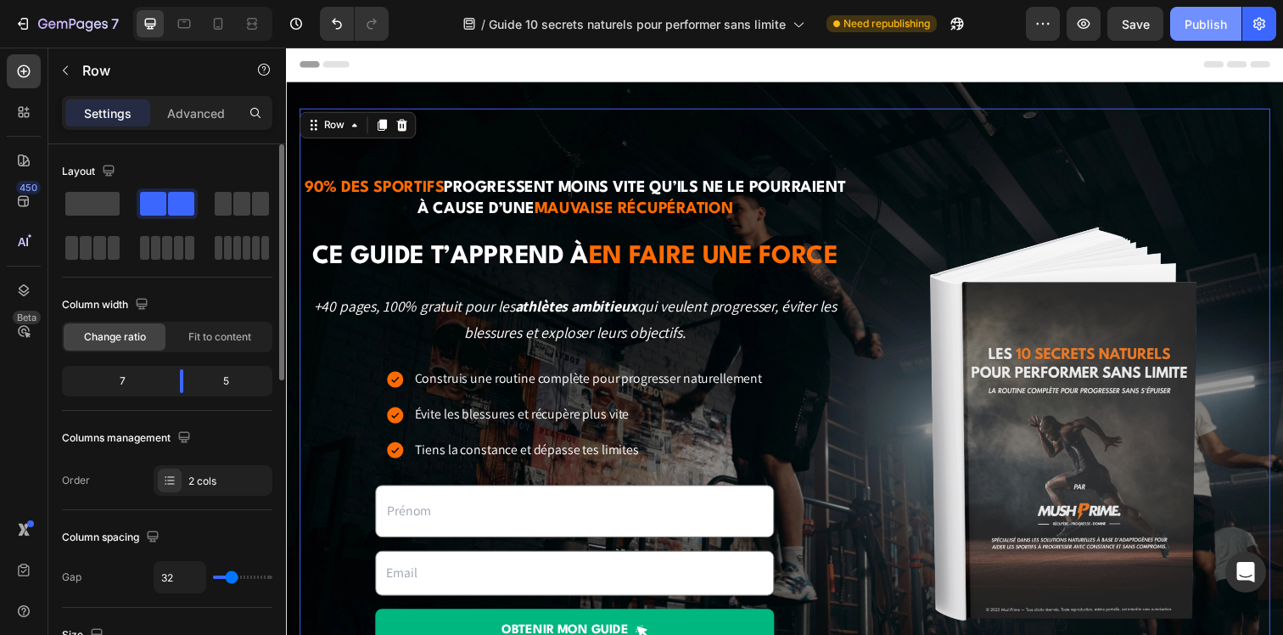
click at [1212, 22] on div "Publish" at bounding box center [1205, 24] width 42 height 18
click at [798, 520] on div "90% des sportifs progressent moins vite qu’ils ne le pourraient à cause d’une m…" at bounding box center [580, 431] width 563 height 508
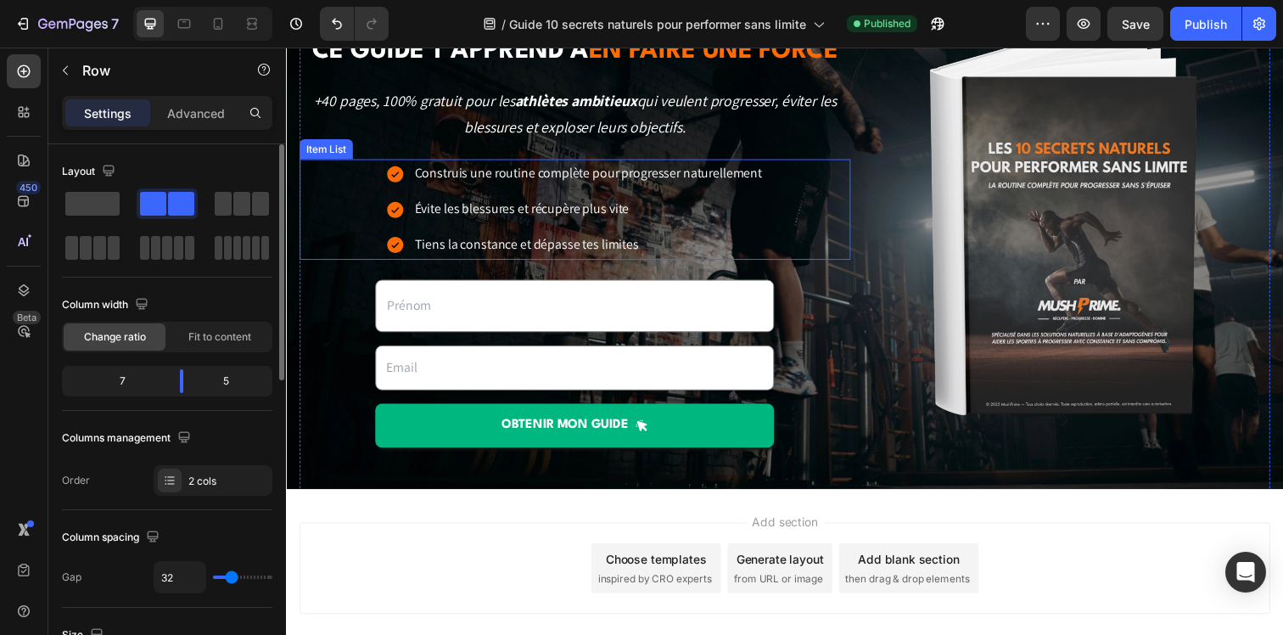
scroll to position [221, 0]
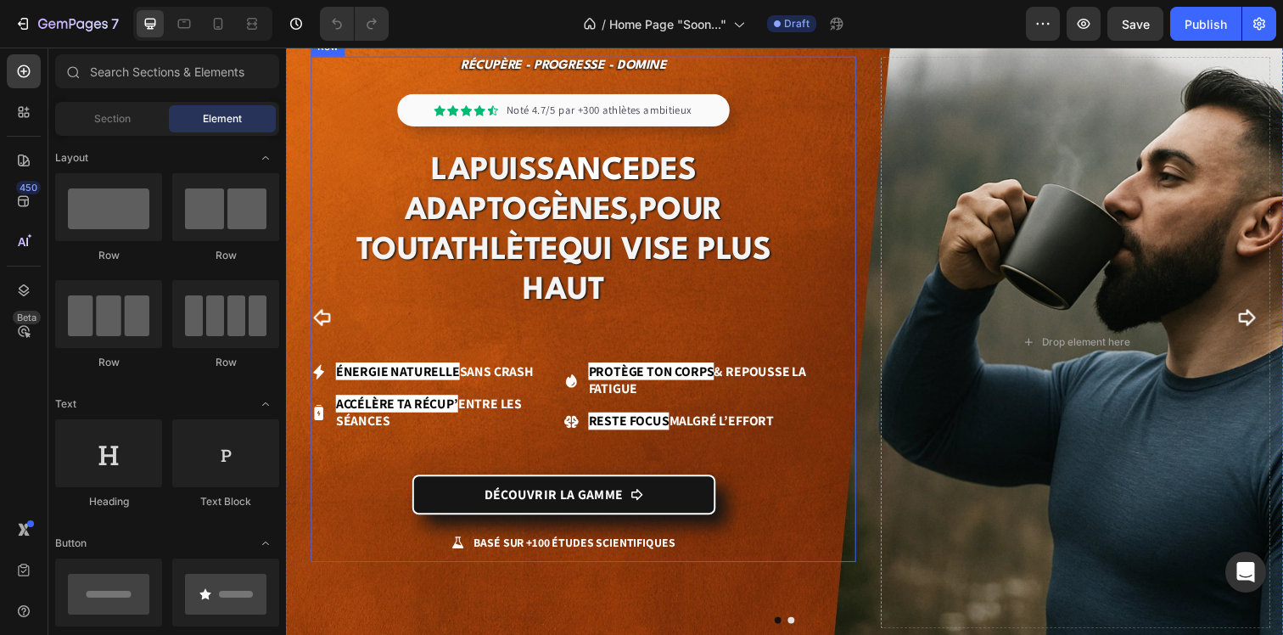
scroll to position [136, 0]
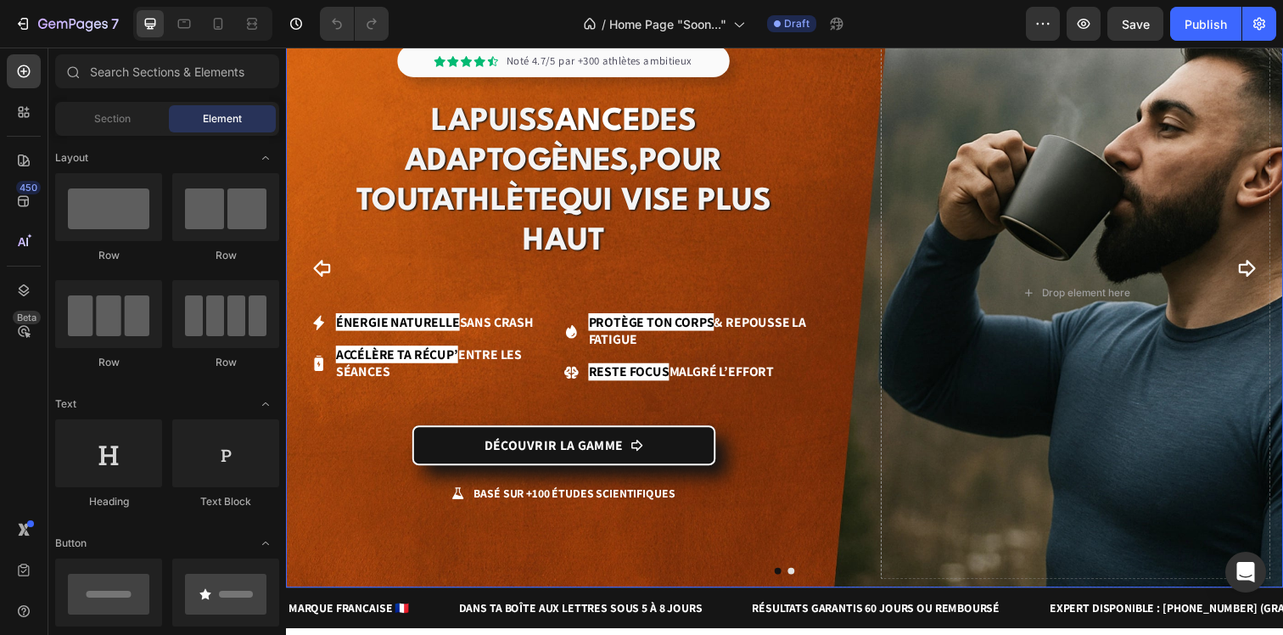
click at [1268, 264] on icon "Carousel Next Arrow" at bounding box center [1267, 272] width 17 height 17
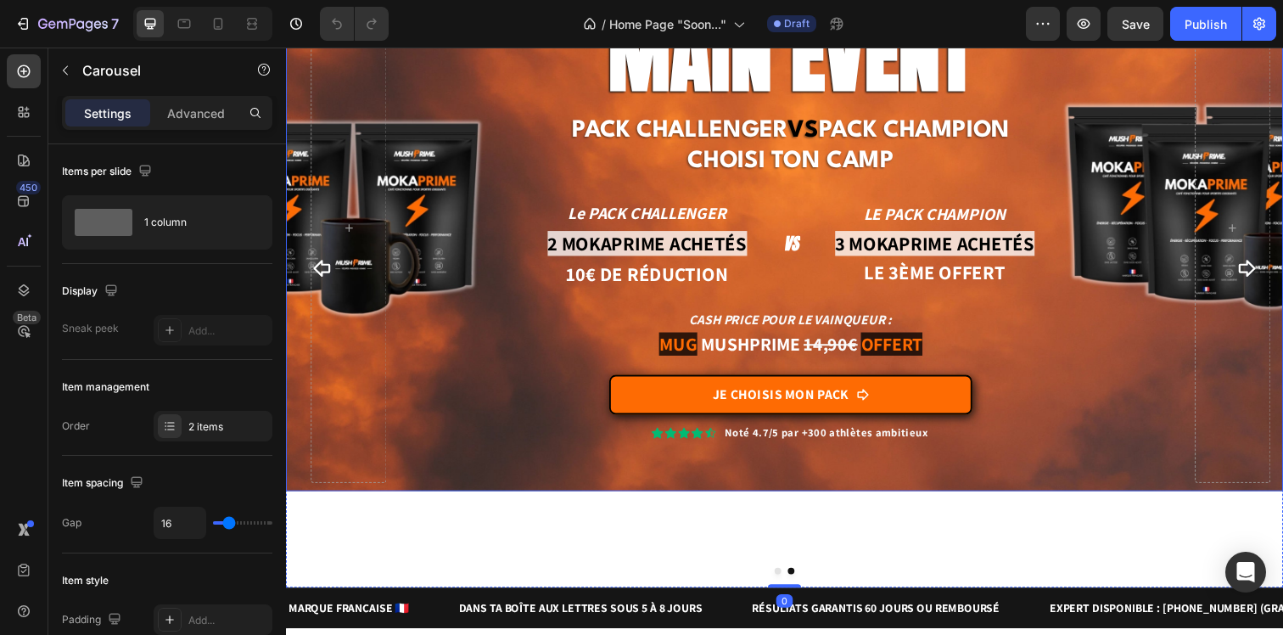
click at [405, 483] on div "Fight Night Adaptogène – re-stock - limité à 400 pièces Heading MAIN EVENT Head…" at bounding box center [795, 223] width 1018 height 553
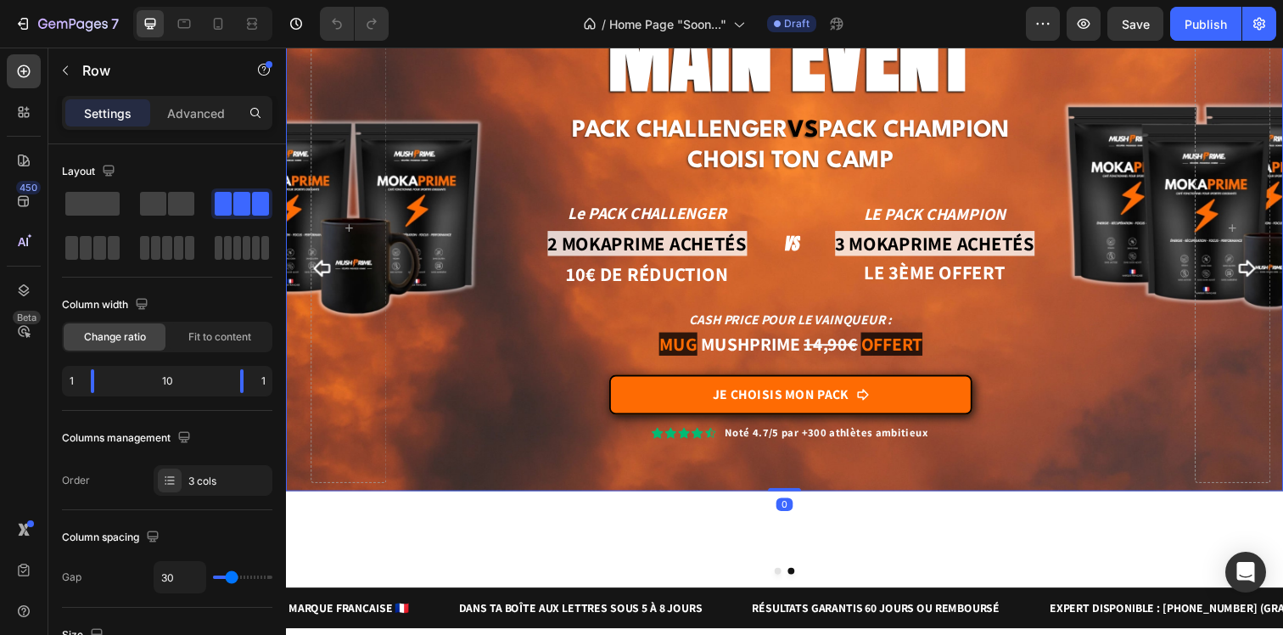
scroll to position [0, 0]
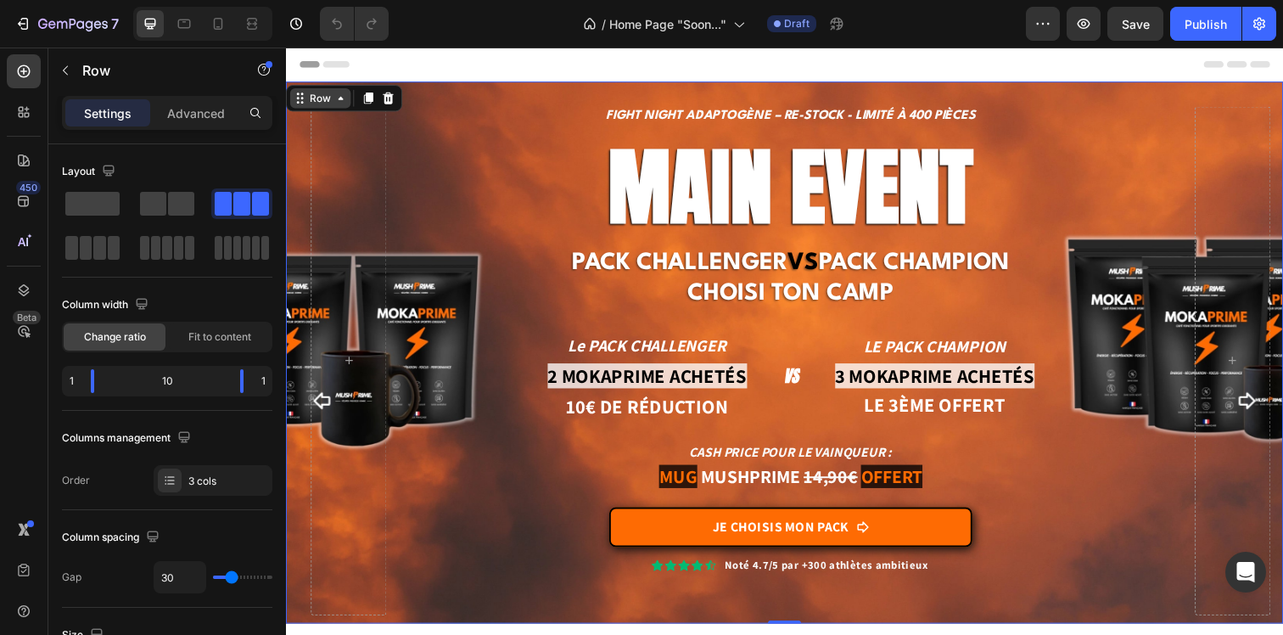
click at [321, 102] on div "Row" at bounding box center [321, 99] width 28 height 15
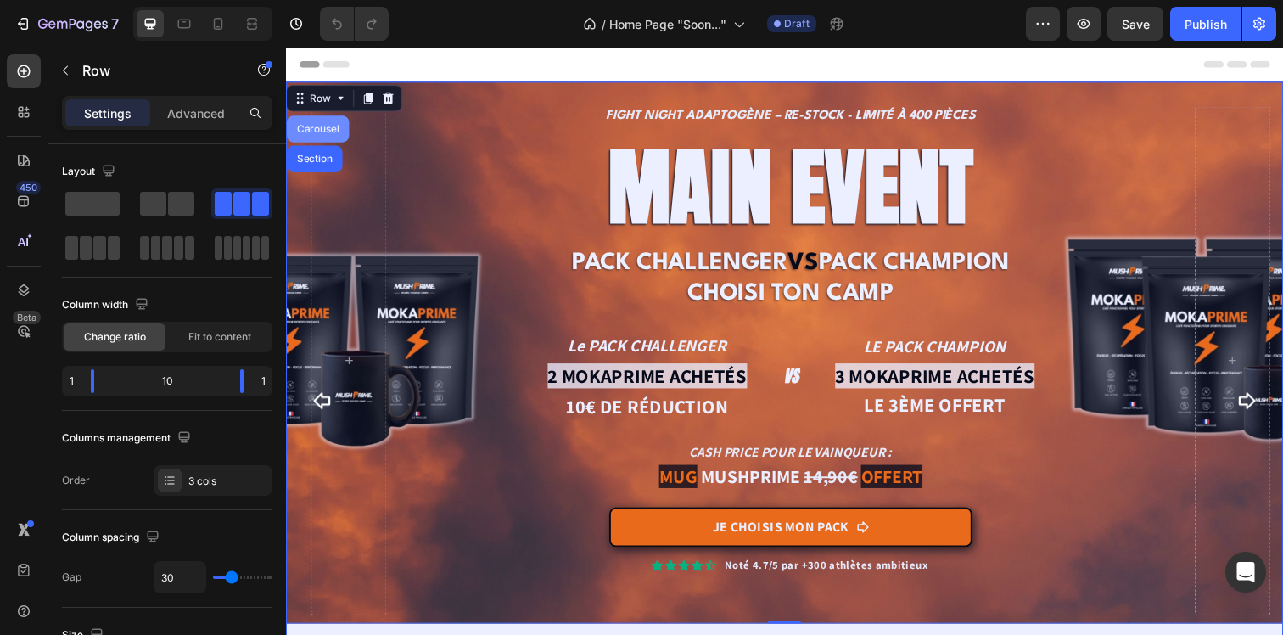
click at [314, 132] on div "Carousel" at bounding box center [319, 131] width 50 height 10
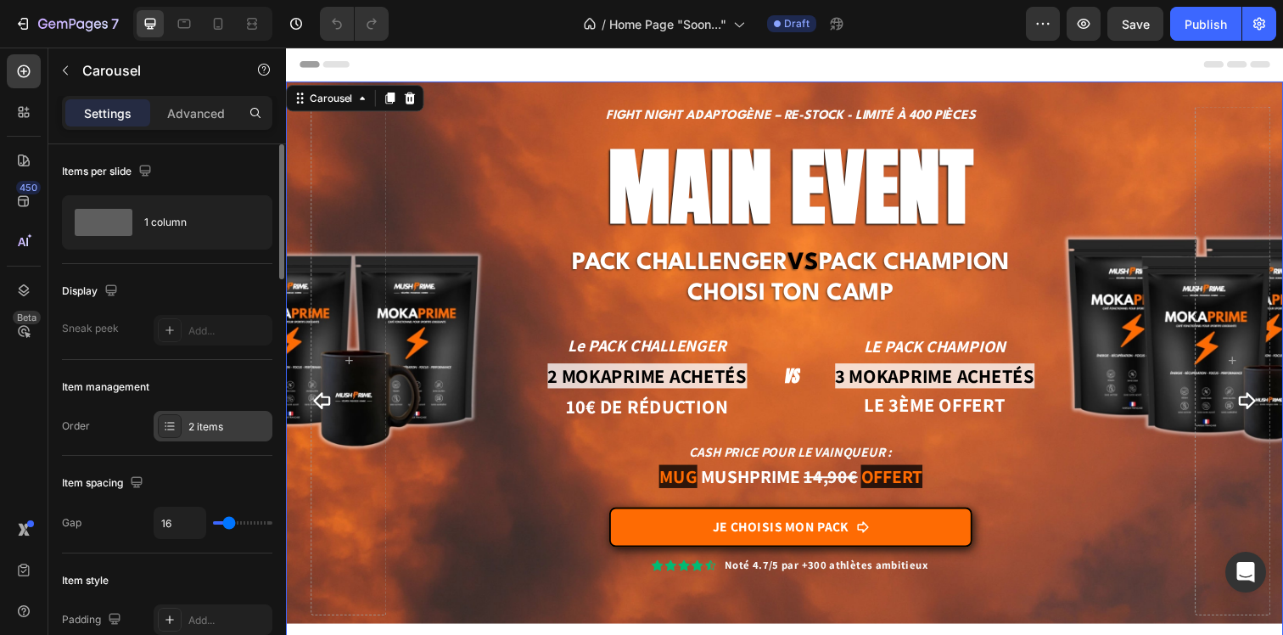
click at [213, 429] on div "2 items" at bounding box center [228, 426] width 80 height 15
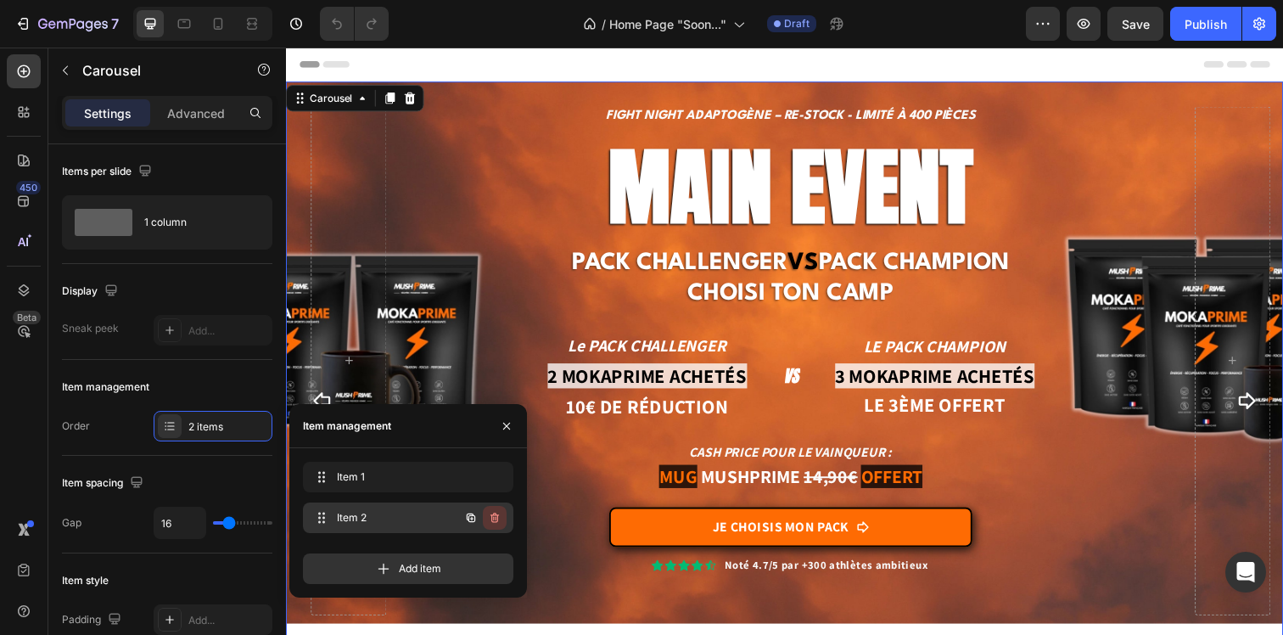
click at [490, 515] on icon "button" at bounding box center [495, 518] width 14 height 14
click at [490, 515] on div "Delete" at bounding box center [482, 517] width 31 height 15
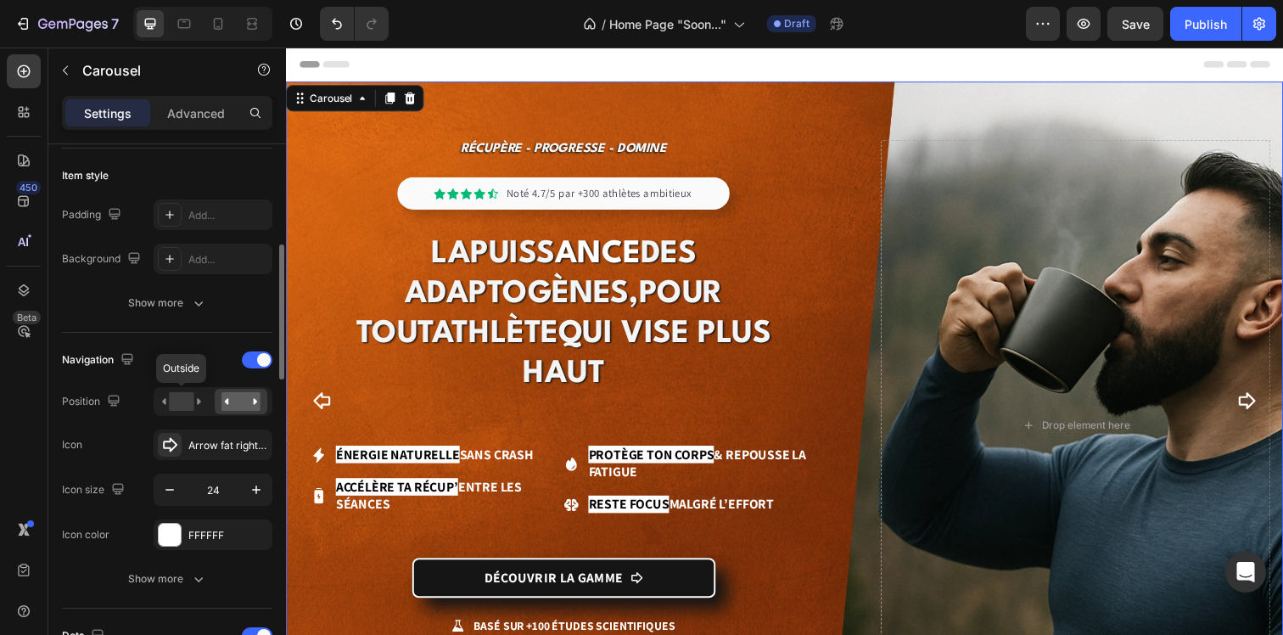
scroll to position [406, 0]
click at [254, 359] on div at bounding box center [257, 358] width 31 height 17
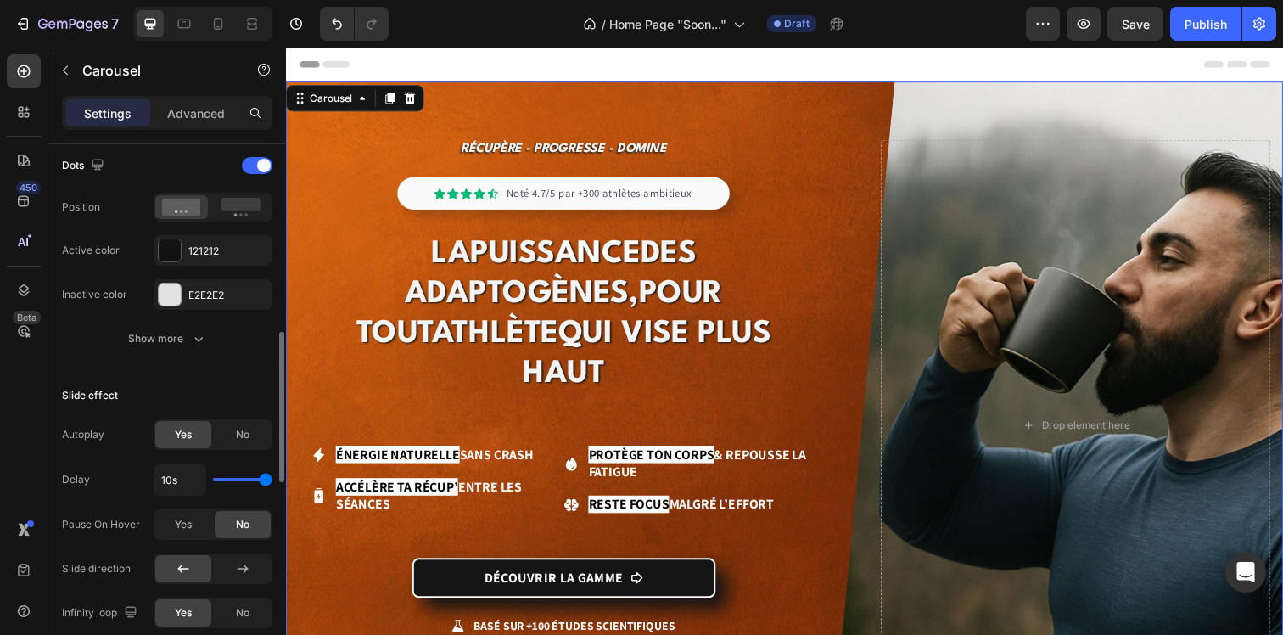
scroll to position [658, 0]
click at [220, 435] on div "No" at bounding box center [243, 430] width 56 height 27
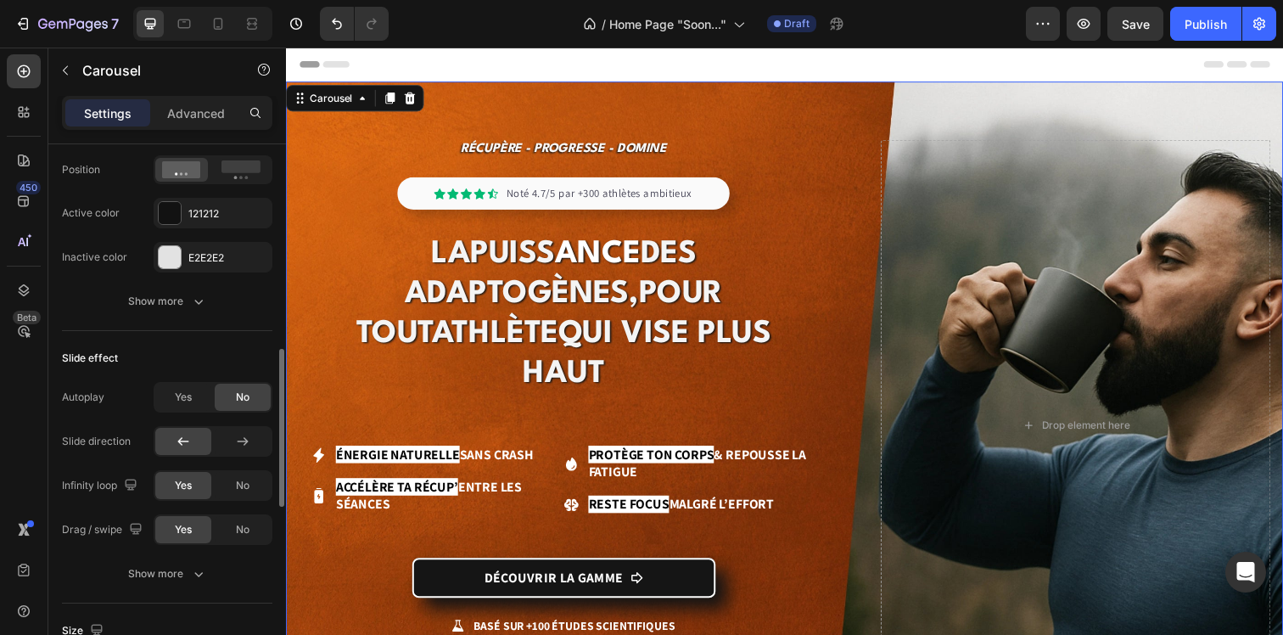
scroll to position [707, 0]
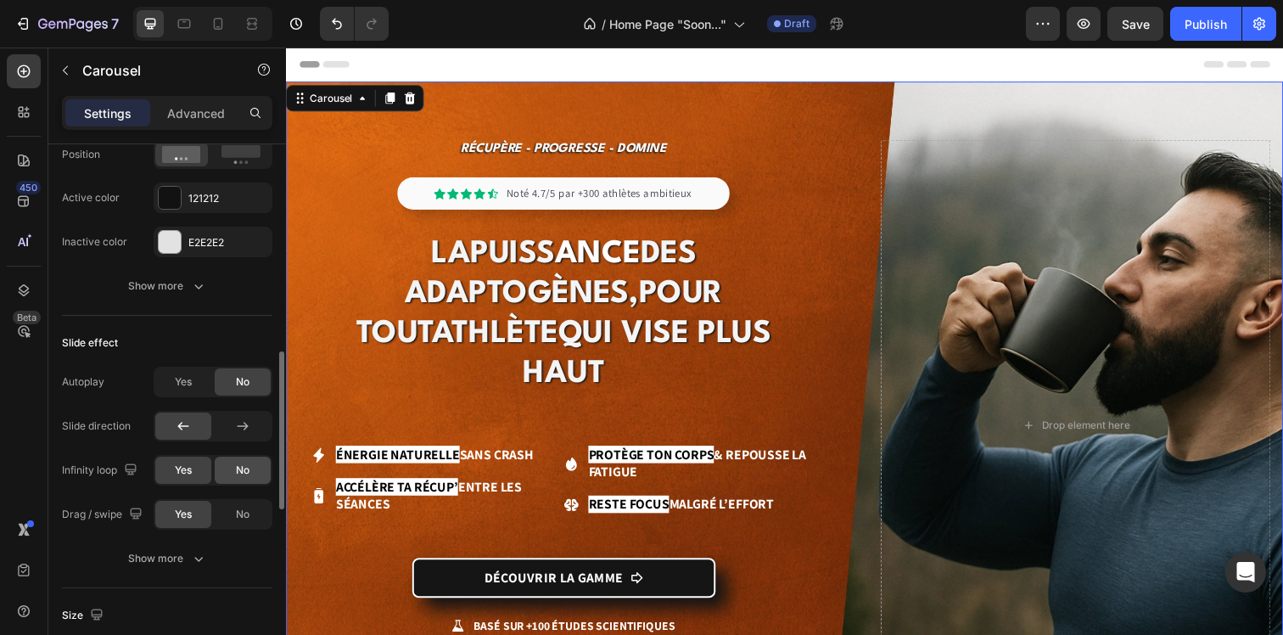
click at [242, 472] on span "No" at bounding box center [243, 469] width 14 height 15
click at [223, 522] on div "No" at bounding box center [243, 514] width 56 height 27
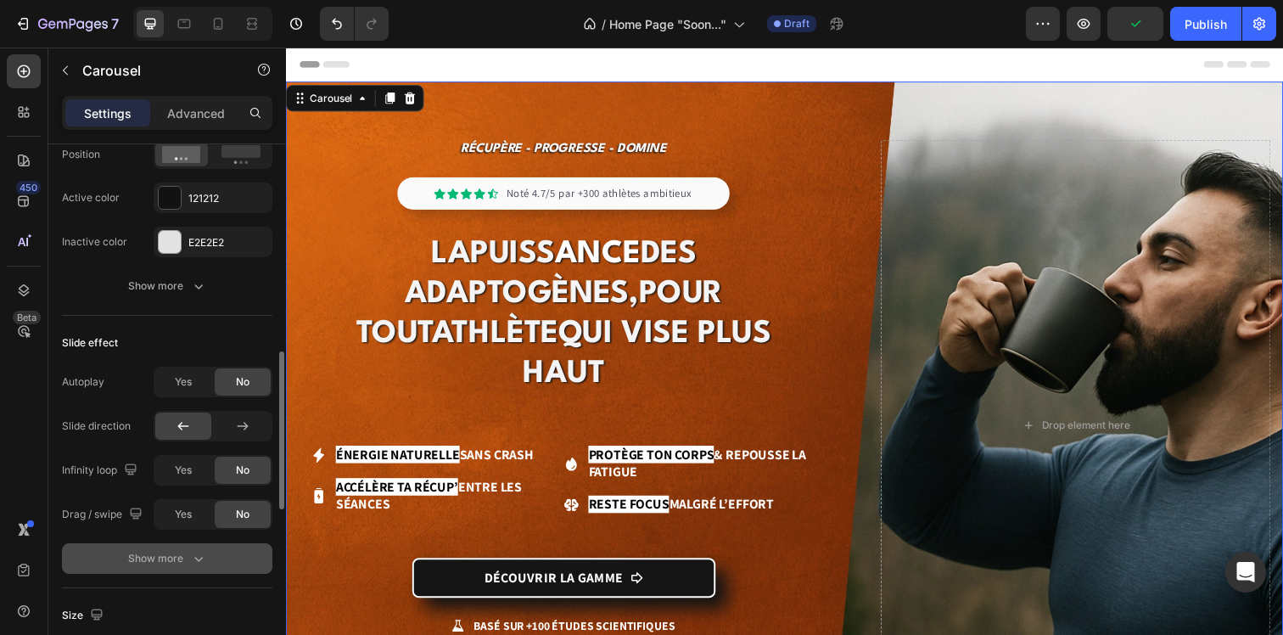
click at [185, 551] on div "Show more" at bounding box center [167, 558] width 79 height 17
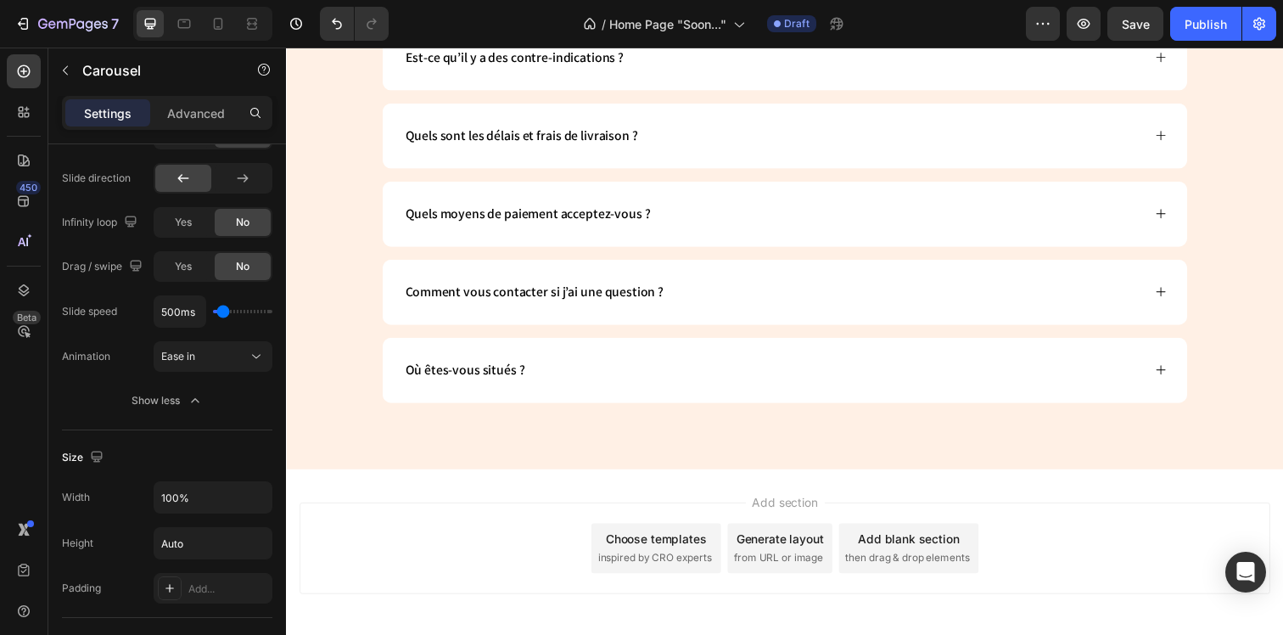
scroll to position [6513, 0]
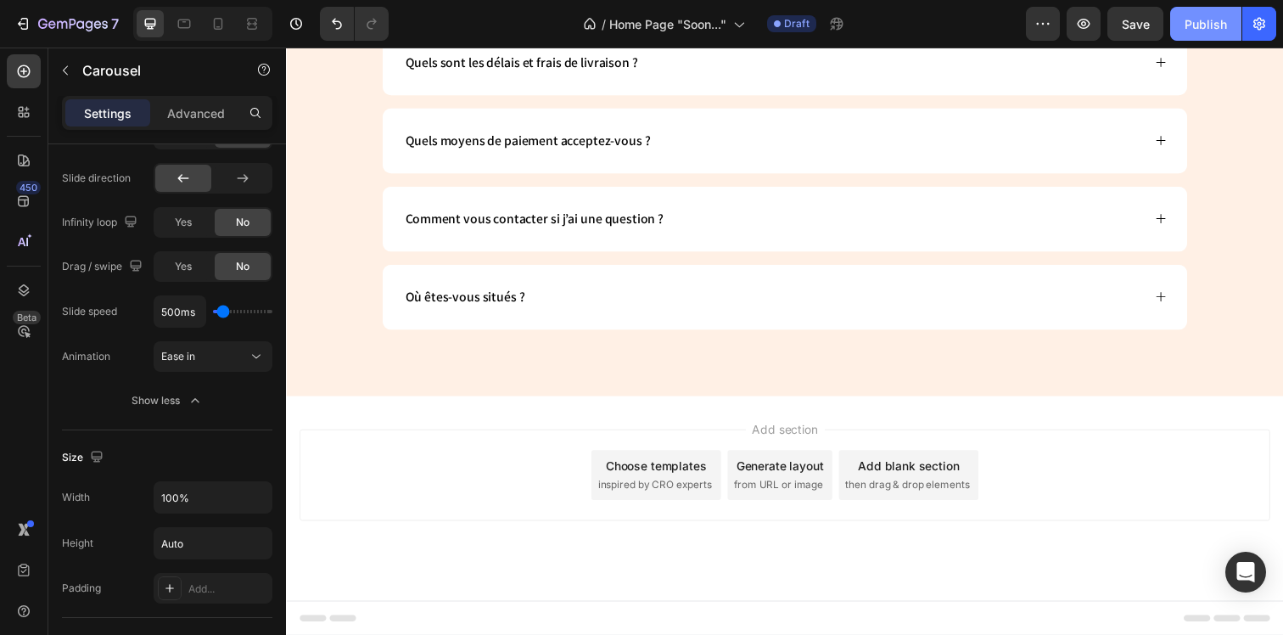
click at [1210, 31] on div "Publish" at bounding box center [1205, 24] width 42 height 18
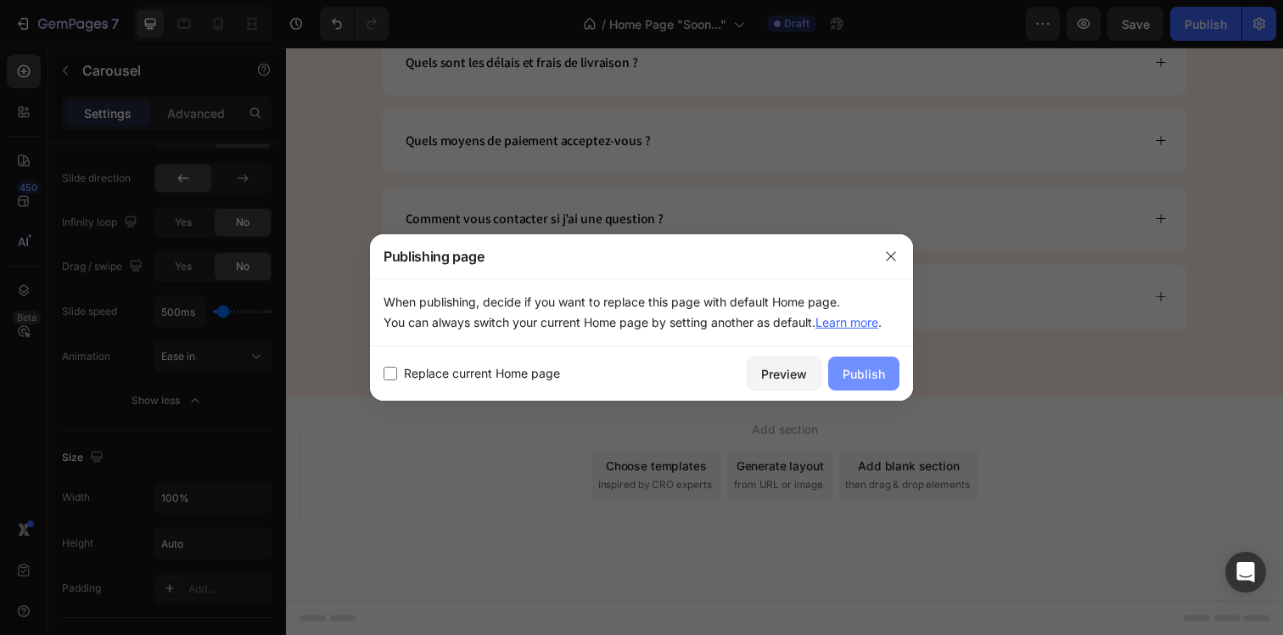
click at [870, 372] on div "Publish" at bounding box center [863, 374] width 42 height 18
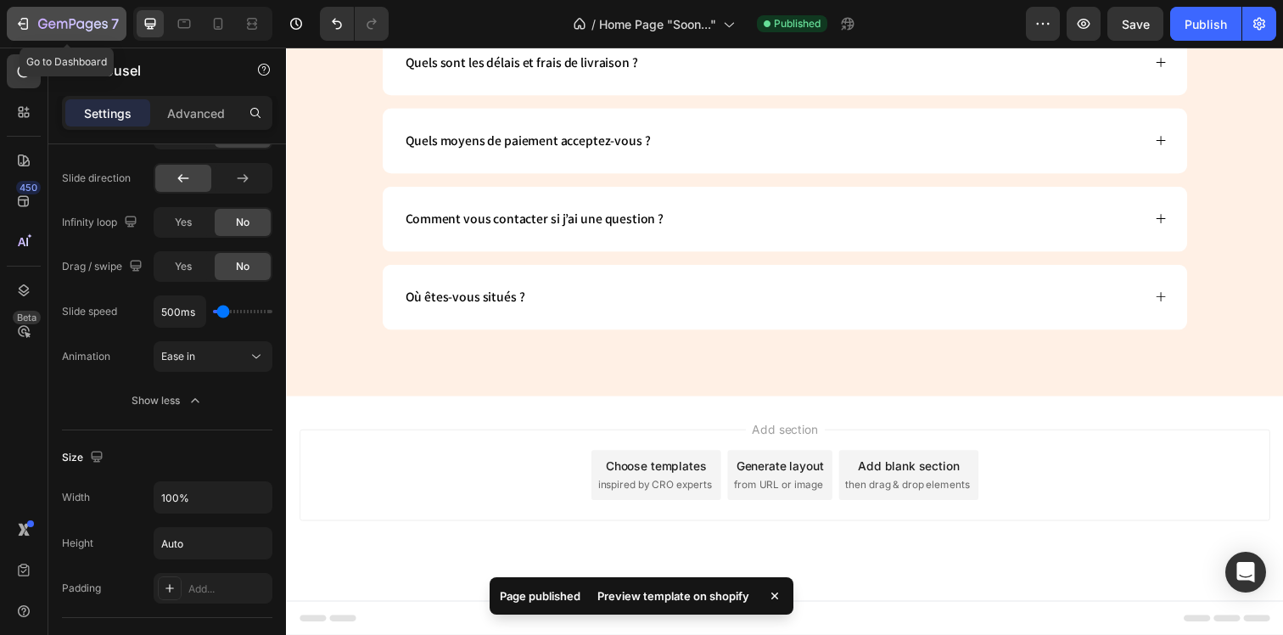
click at [25, 34] on button "7" at bounding box center [67, 24] width 120 height 34
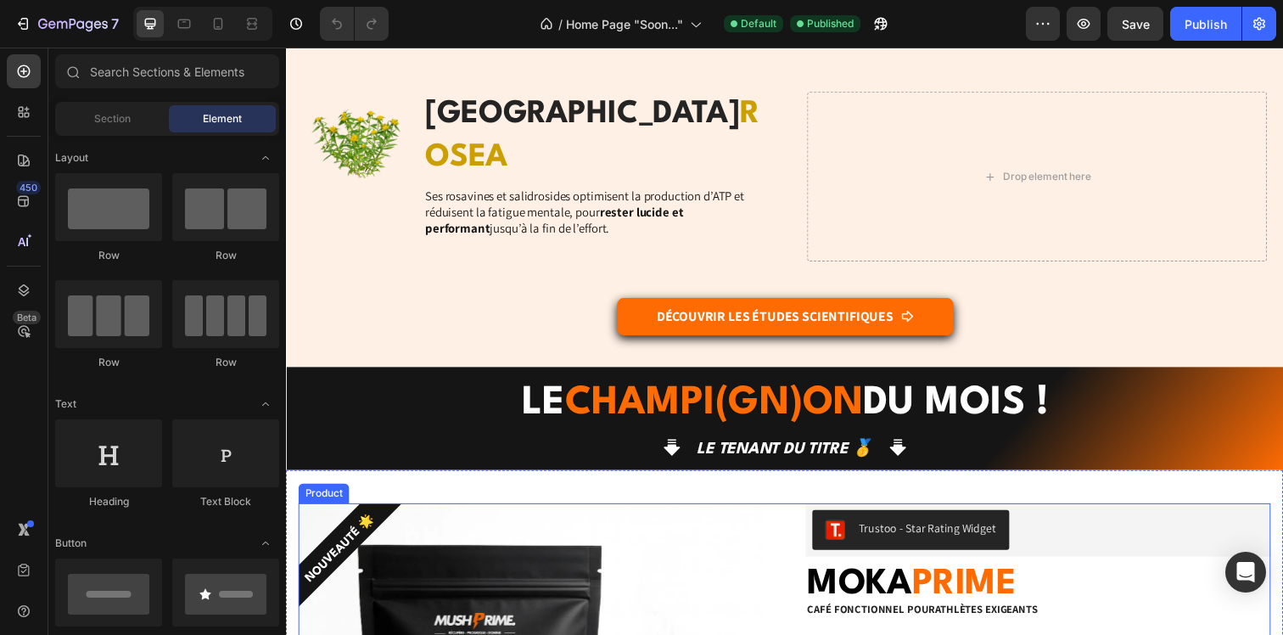
scroll to position [2544, 0]
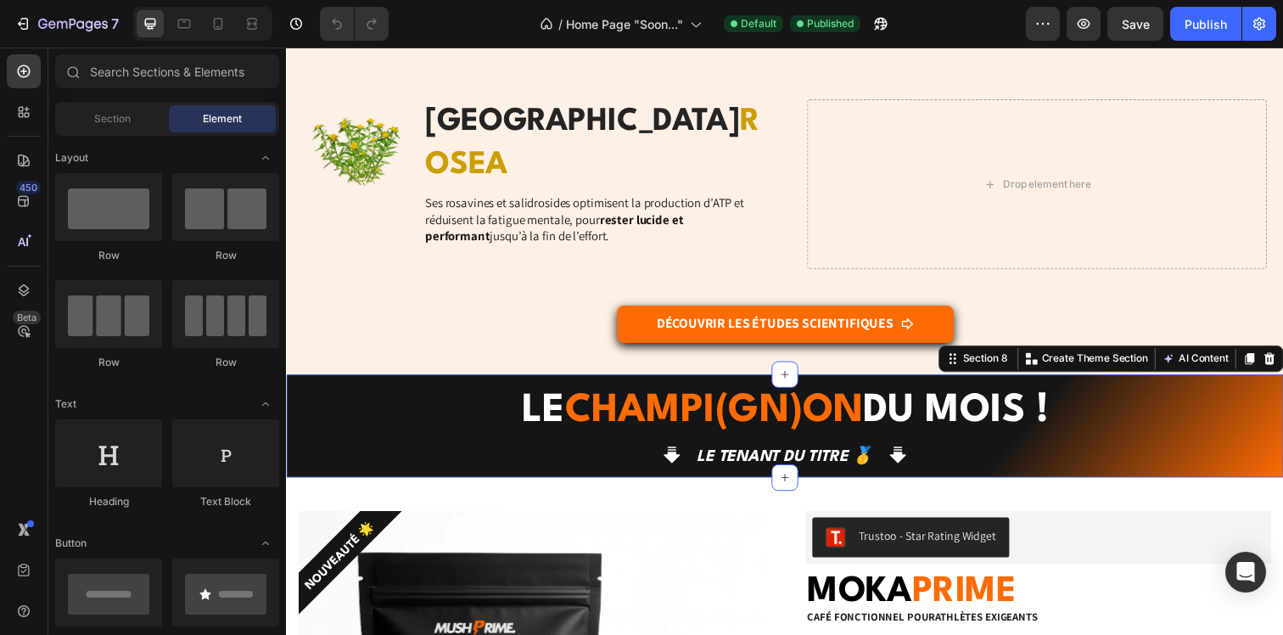
click at [579, 381] on div "le champi(gn)on du mois ! Heading Icon Le tenant du titre 🥇 Text Block Icon Row…" at bounding box center [795, 433] width 1018 height 105
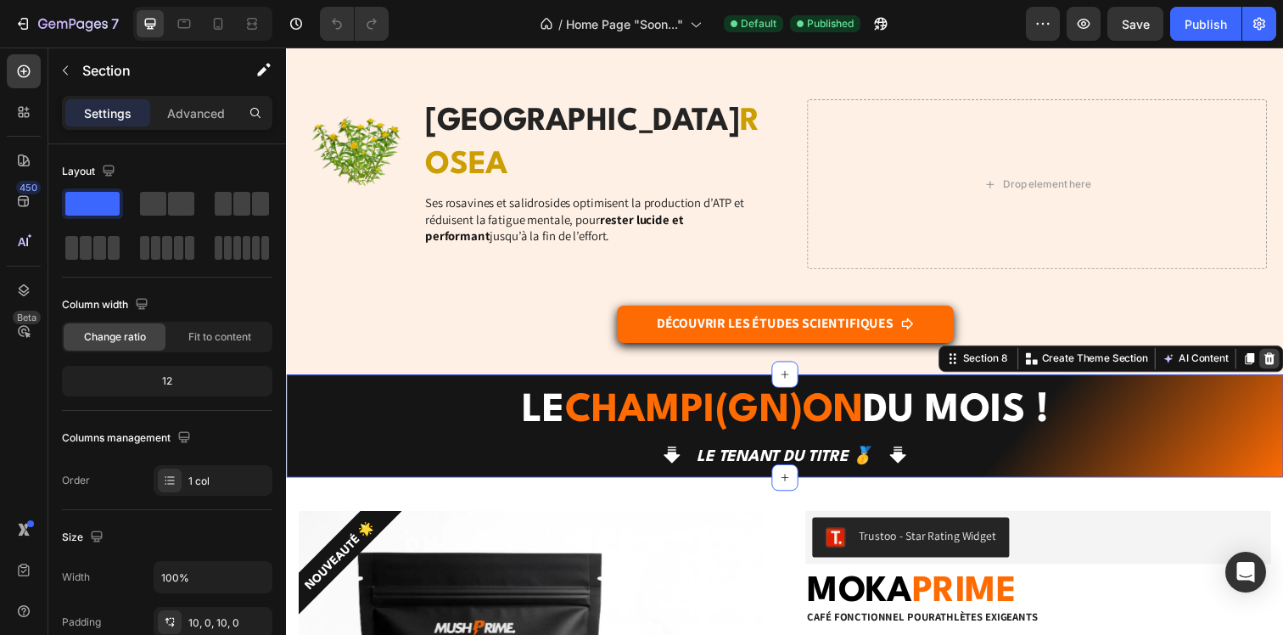
click at [1282, 358] on icon at bounding box center [1290, 364] width 11 height 12
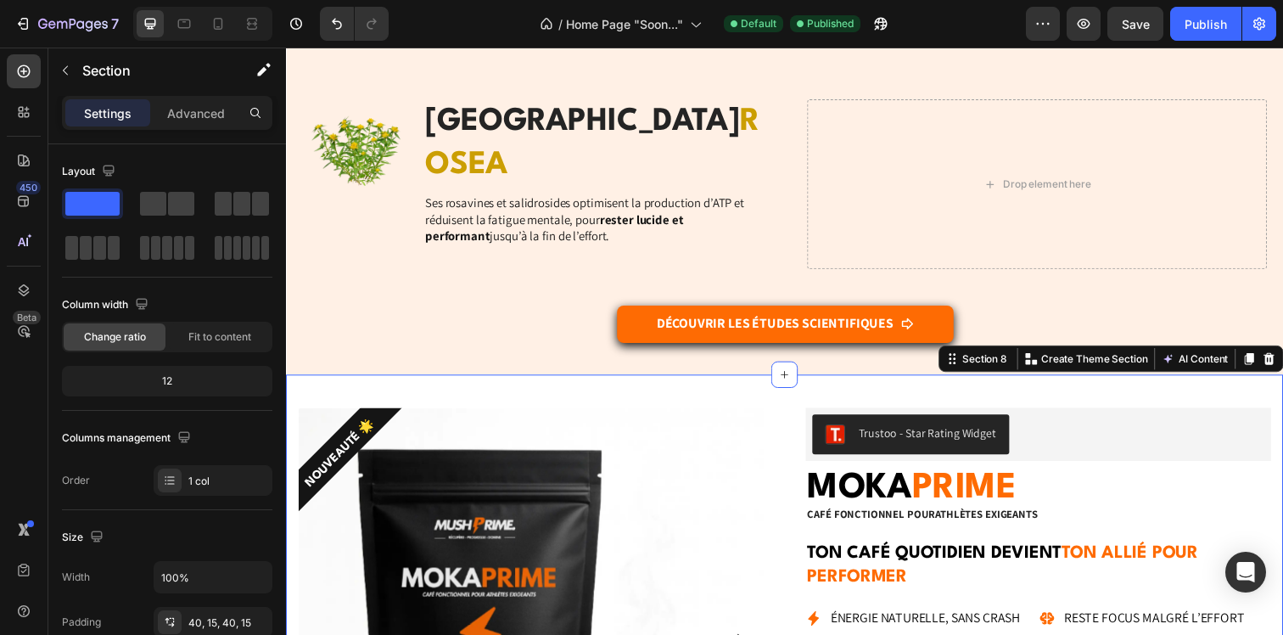
click at [1282, 358] on icon at bounding box center [1290, 365] width 14 height 14
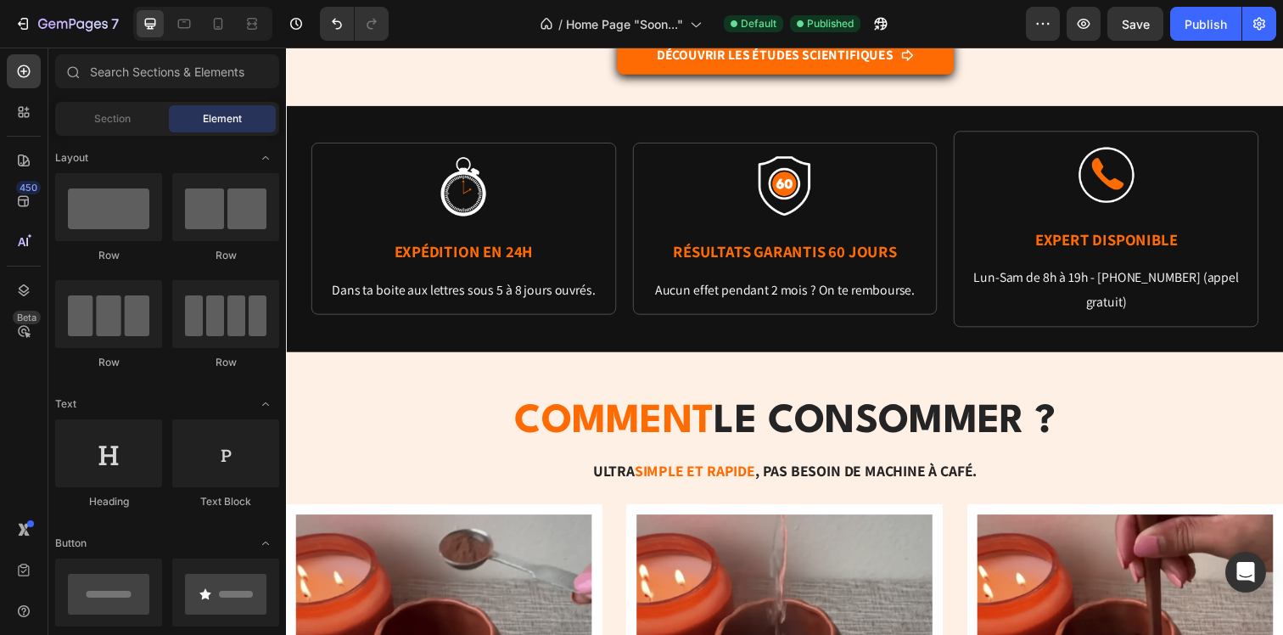
scroll to position [2824, 0]
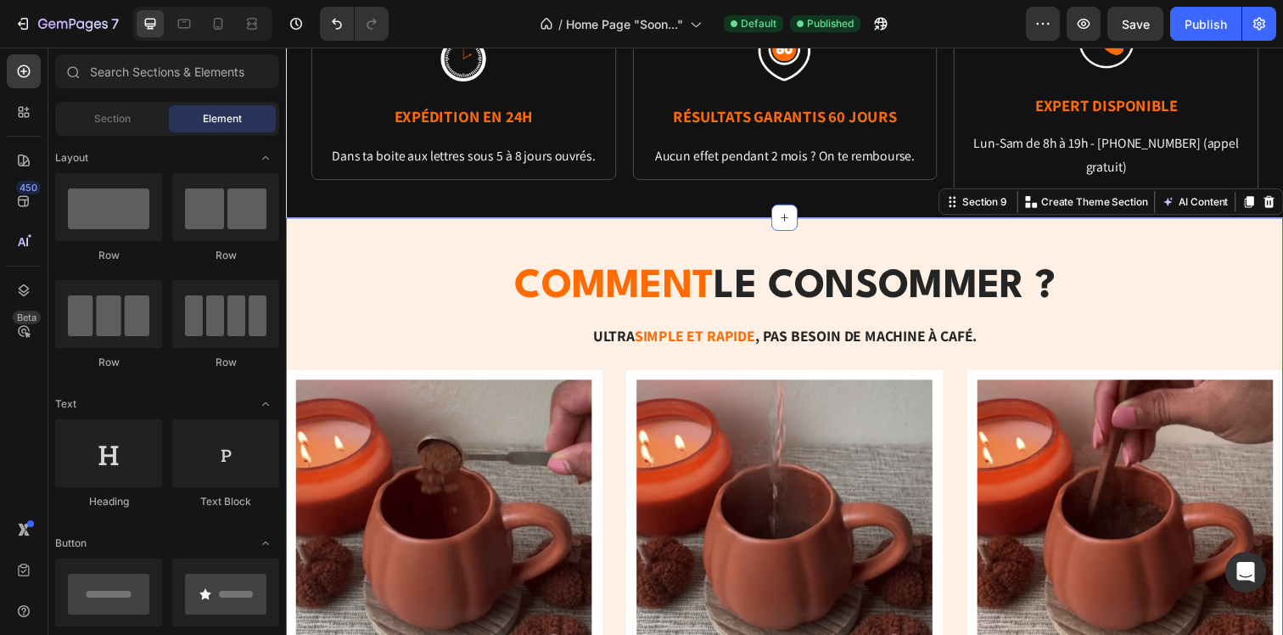
click at [1094, 222] on div "comment le consommer ? Heading Ultra simple et rapide , Pas besoin de machine à…" at bounding box center [795, 586] width 1018 height 730
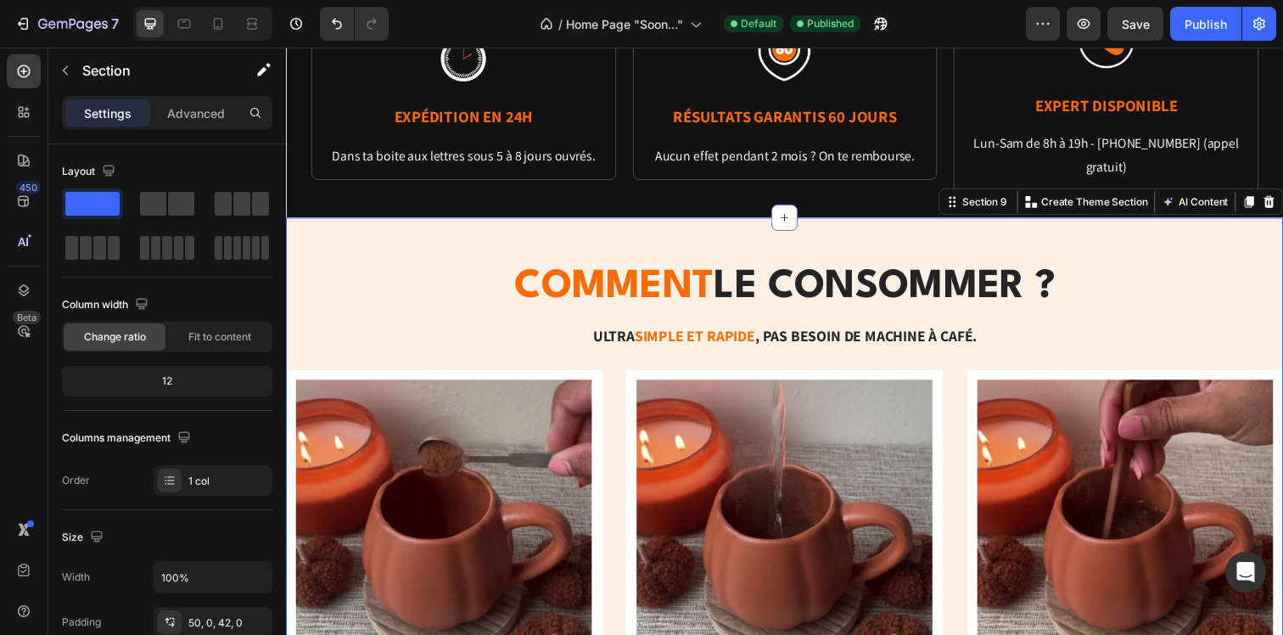
click at [1103, 232] on div "comment le consommer ? Heading Ultra simple et rapide , Pas besoin de machine à…" at bounding box center [795, 586] width 1018 height 730
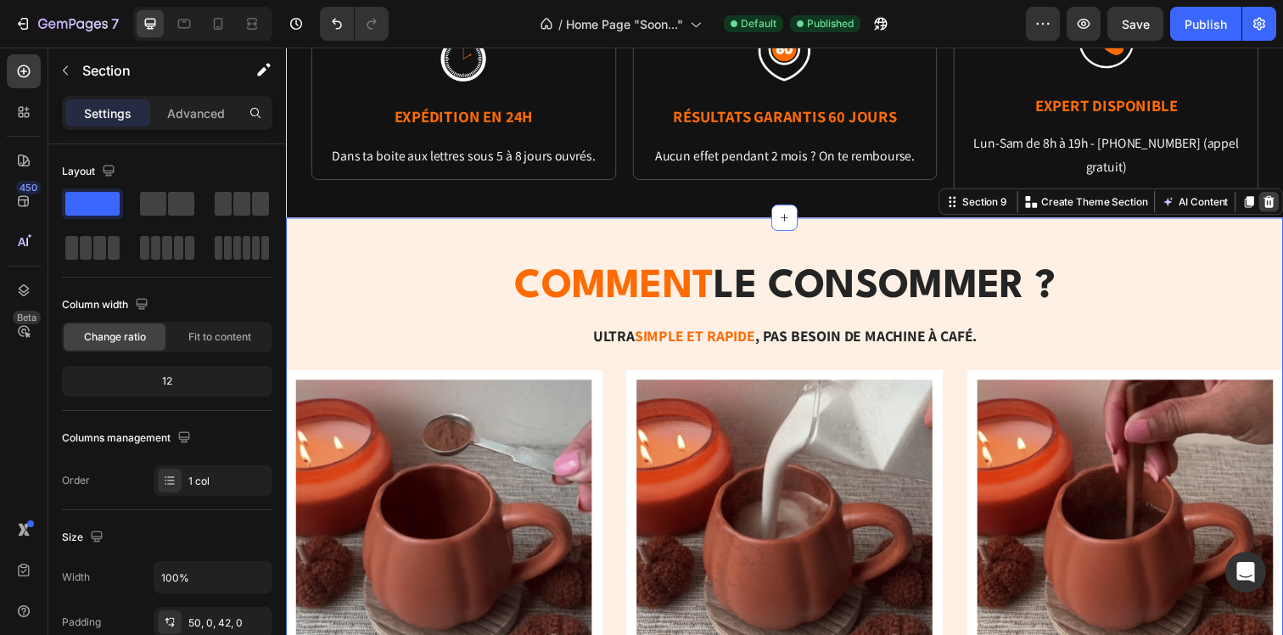
click at [1282, 204] on icon at bounding box center [1290, 205] width 11 height 12
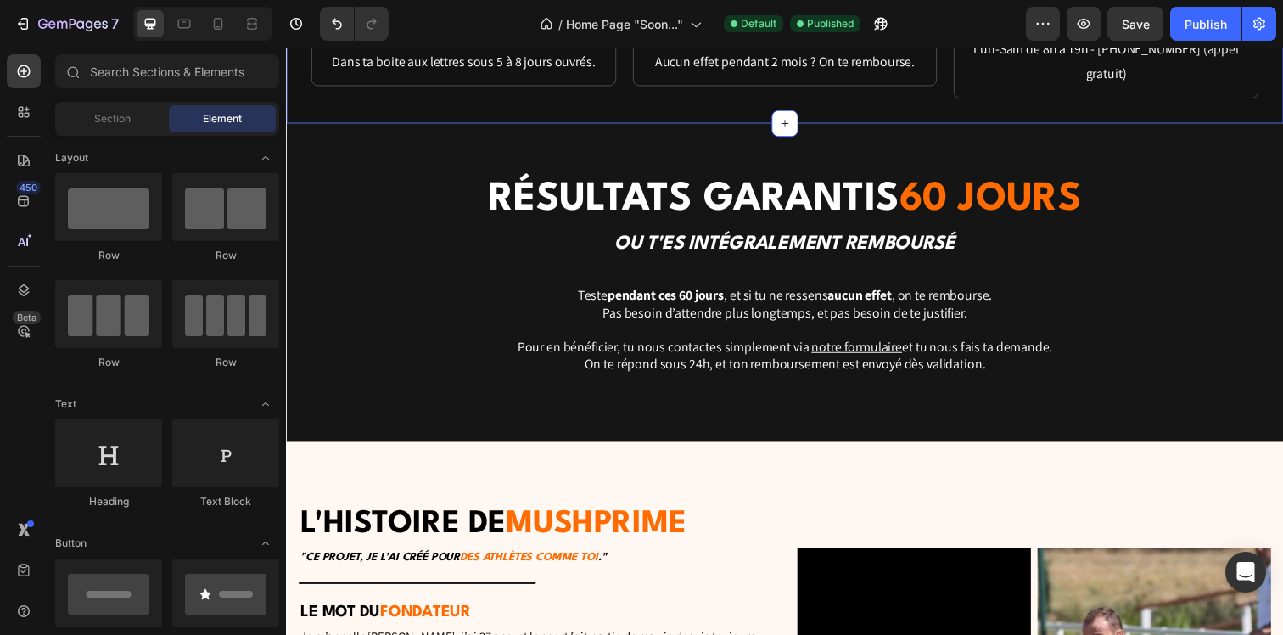
scroll to position [2921, 0]
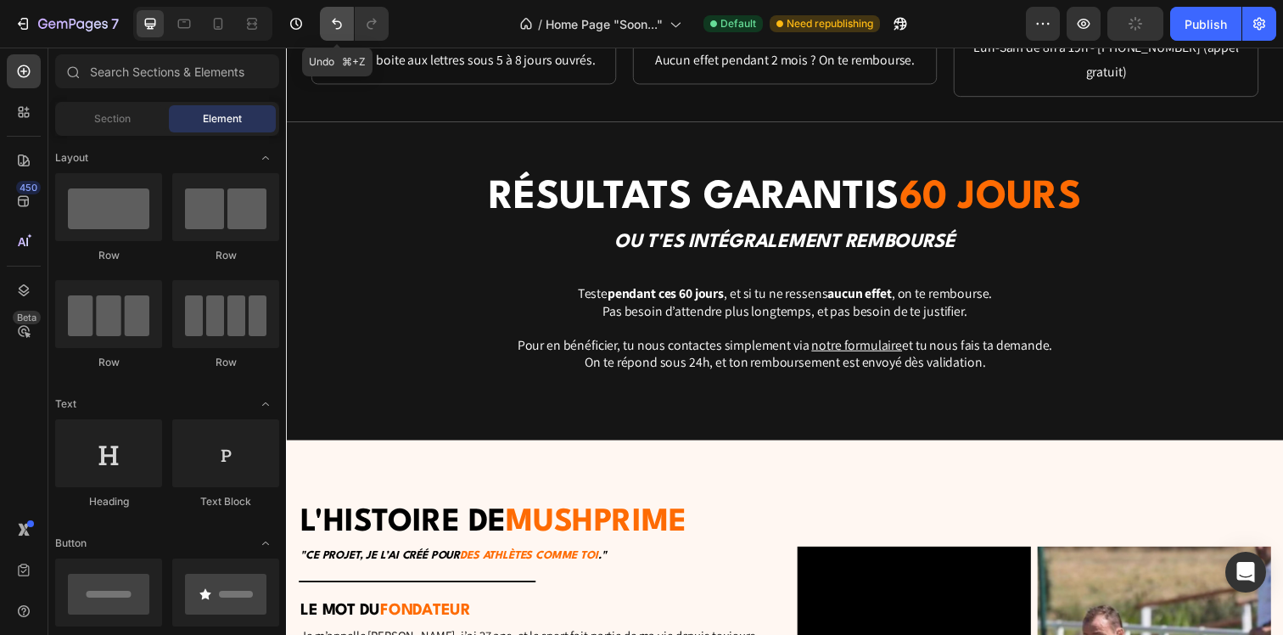
click at [332, 26] on icon "Undo/Redo" at bounding box center [336, 23] width 17 height 17
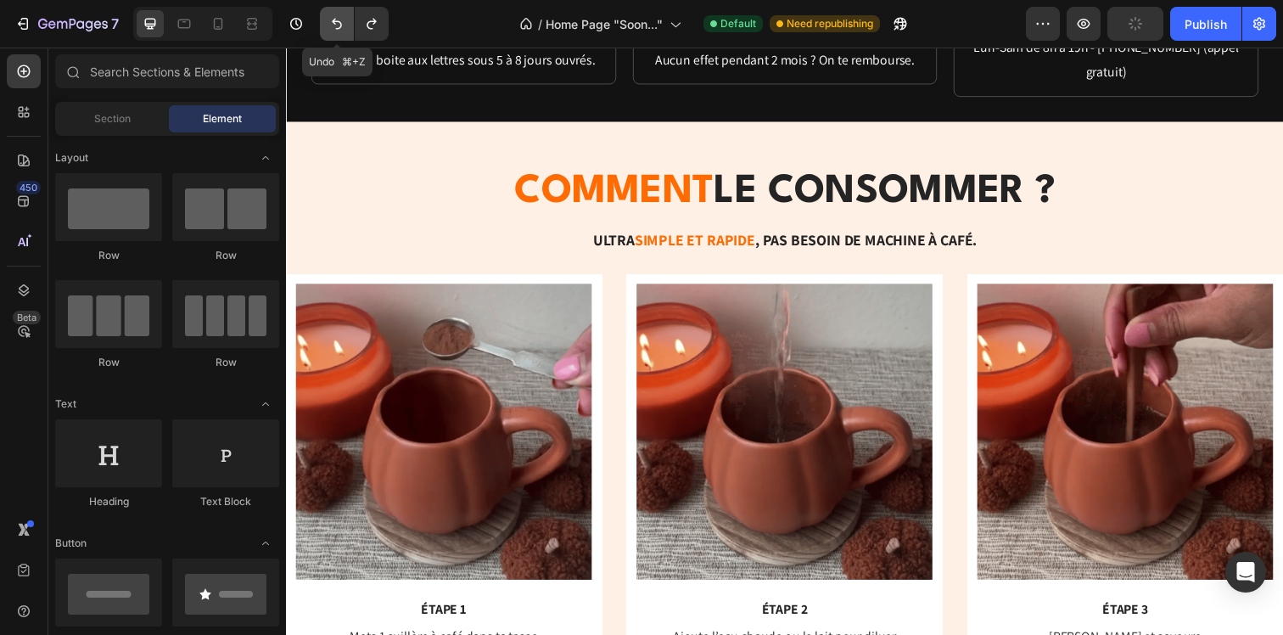
click at [332, 26] on icon "Undo/Redo" at bounding box center [336, 23] width 17 height 17
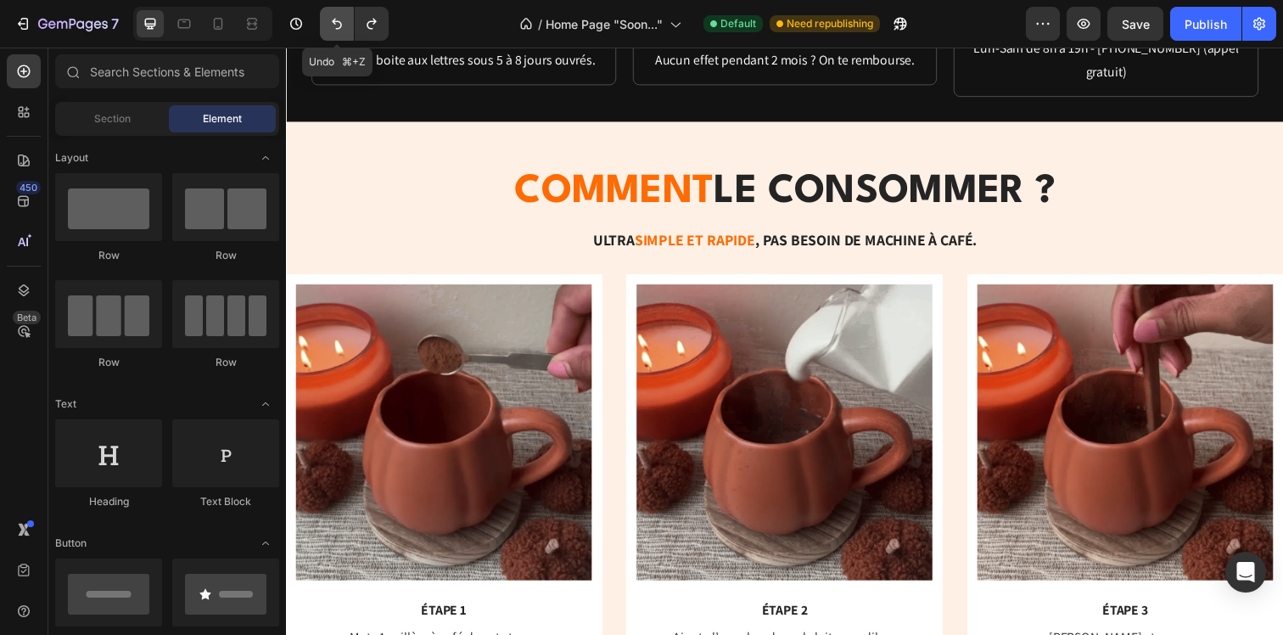
click at [332, 26] on icon "Undo/Redo" at bounding box center [336, 23] width 17 height 17
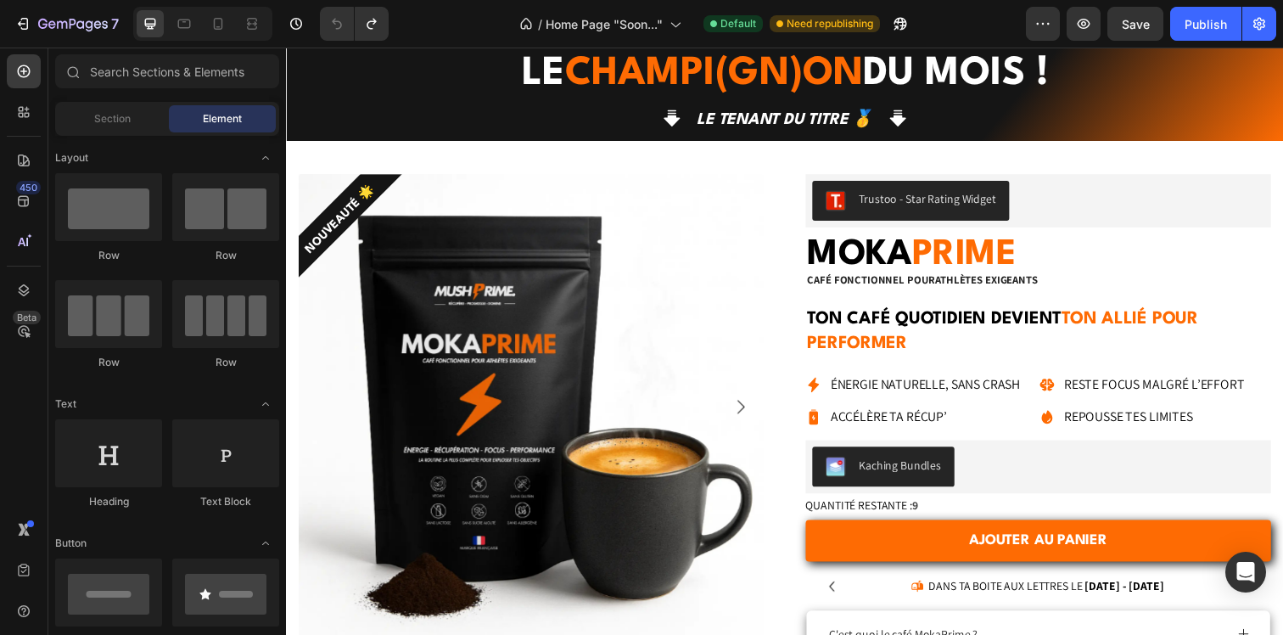
scroll to position [2760, 0]
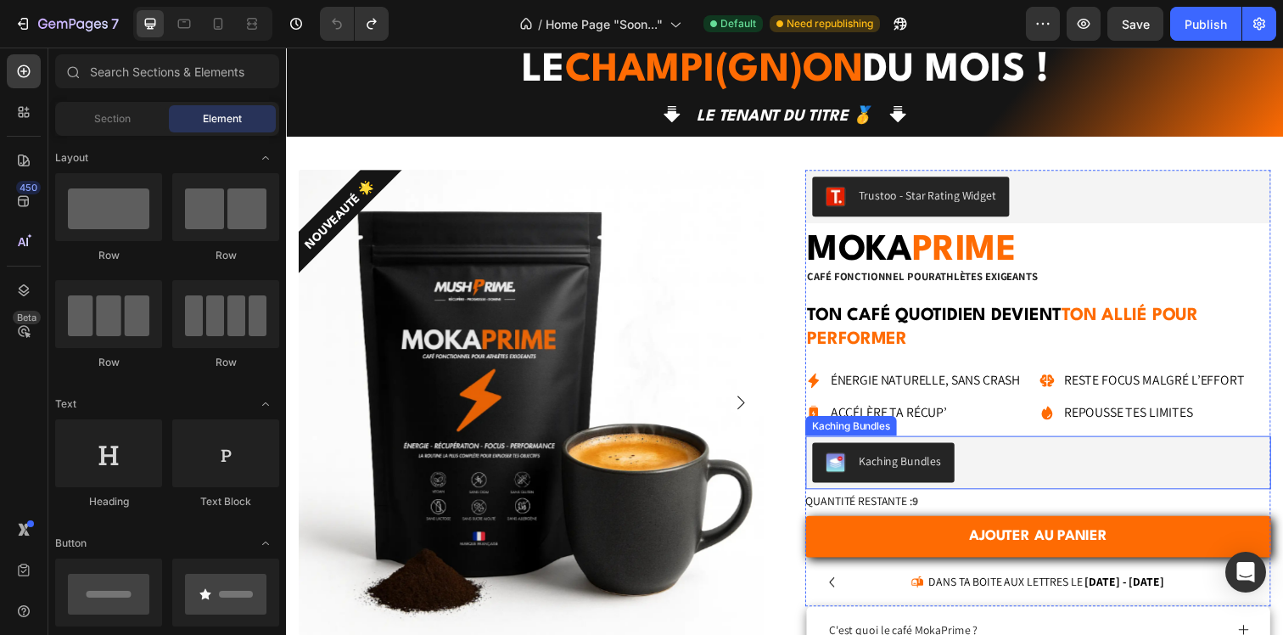
click at [1009, 480] on div "Kaching Bundles" at bounding box center [1054, 471] width 462 height 41
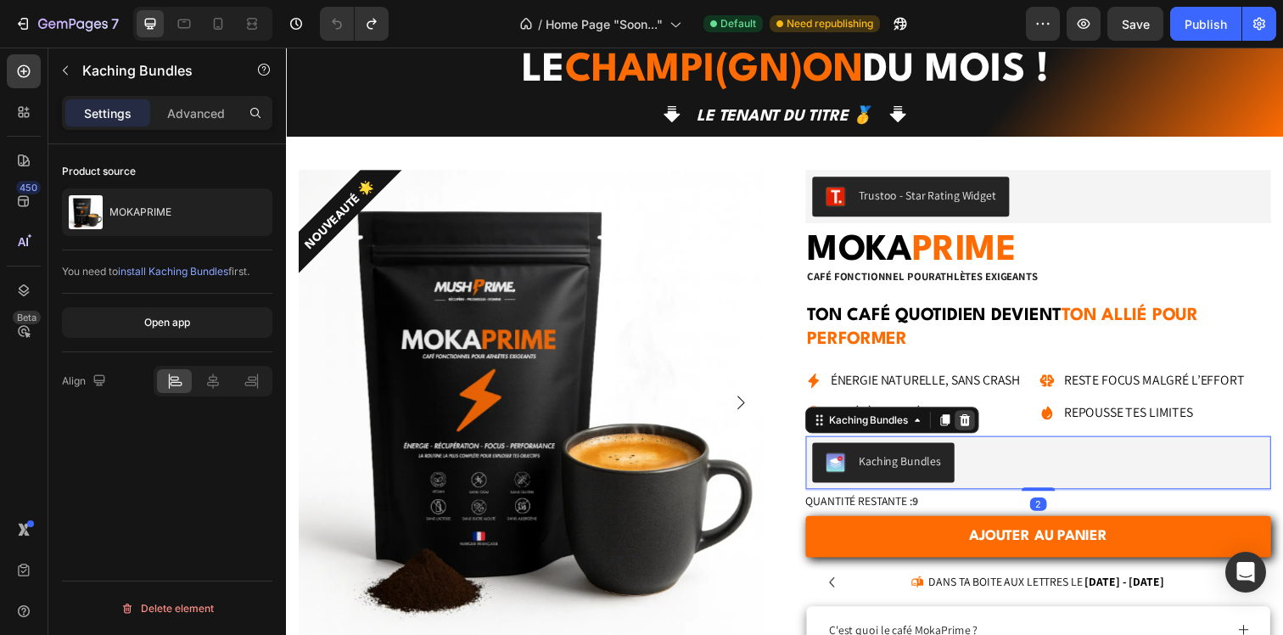
click at [981, 423] on icon at bounding box center [979, 428] width 14 height 14
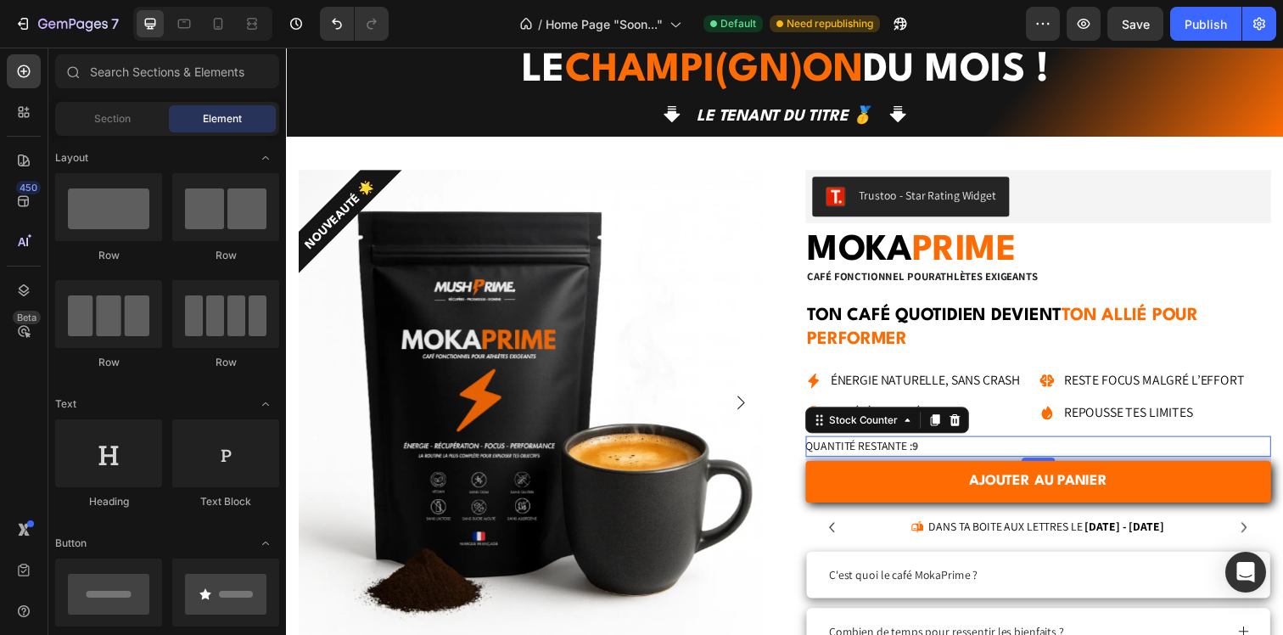
click at [949, 444] on div "Quantité restante : 9" at bounding box center [1053, 454] width 475 height 21
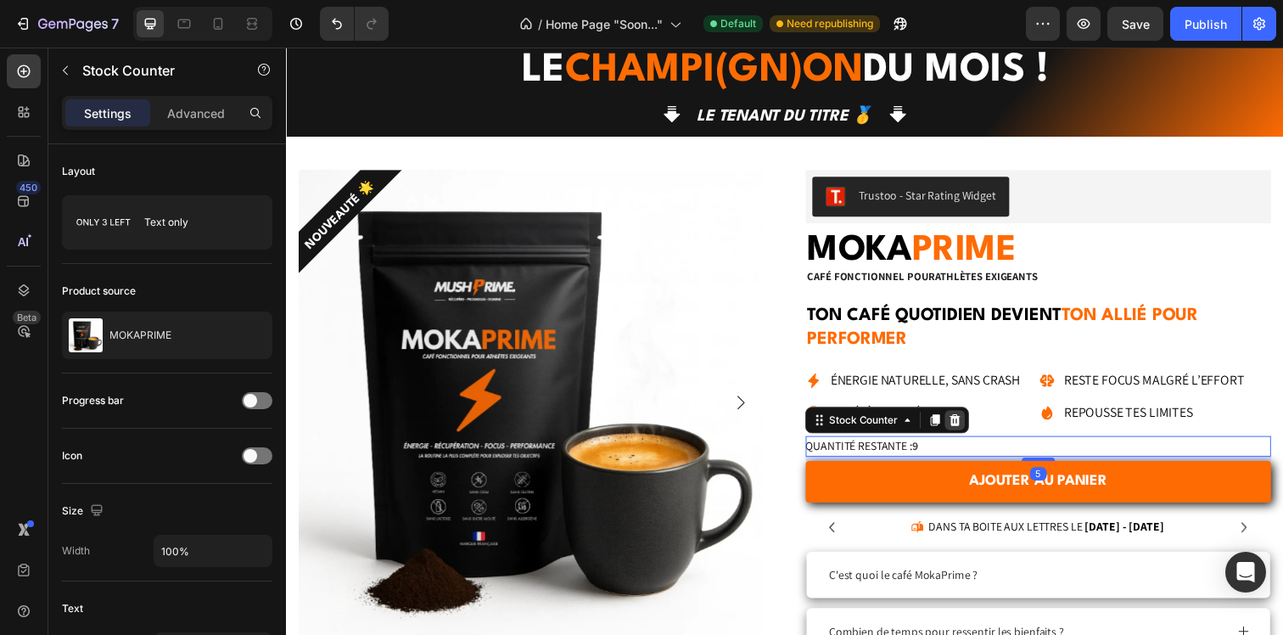
click at [973, 426] on icon at bounding box center [969, 428] width 14 height 14
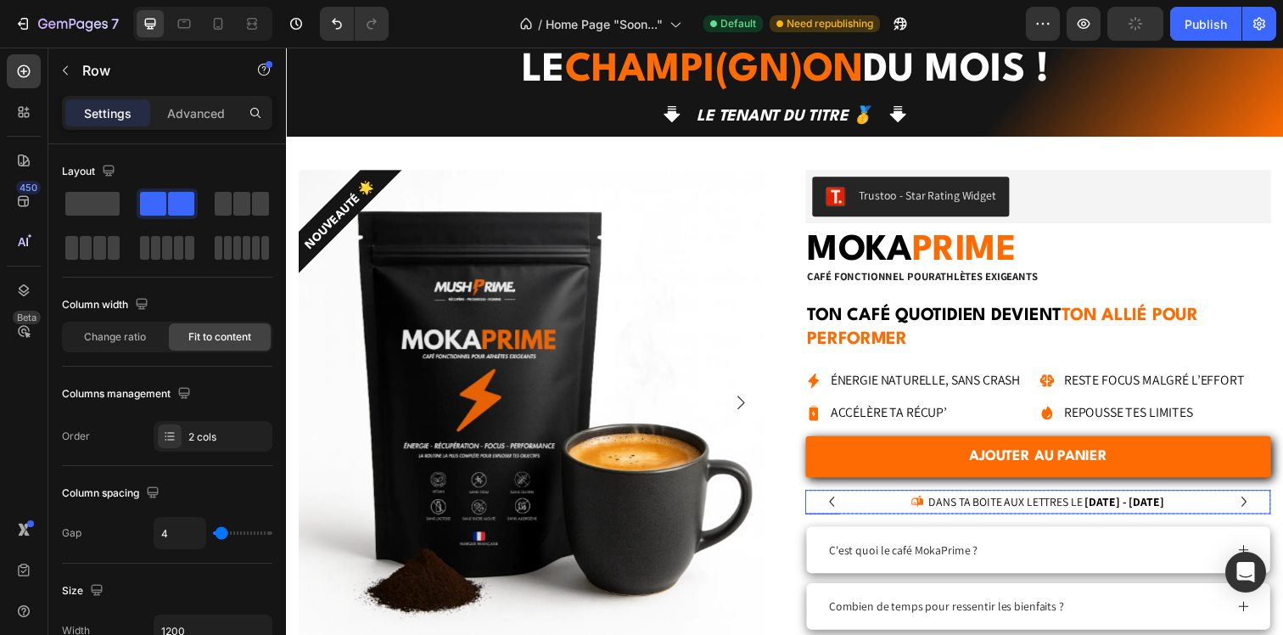
click at [868, 506] on div "Icon Dans ta boite aux lettres le [DATE] - [DATE] Delivery Date Row" at bounding box center [1053, 511] width 475 height 25
click at [859, 515] on div "Icon Dans ta boite aux lettres le [DATE] - [DATE] Delivery Date Row 0" at bounding box center [1053, 511] width 475 height 25
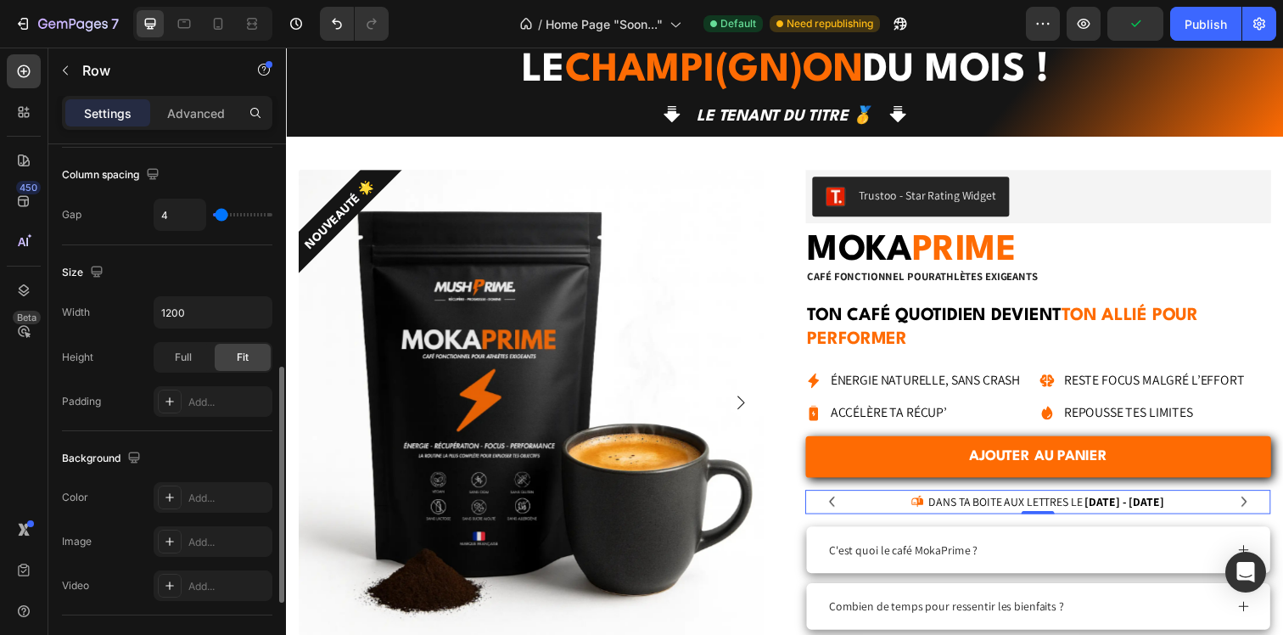
scroll to position [690, 0]
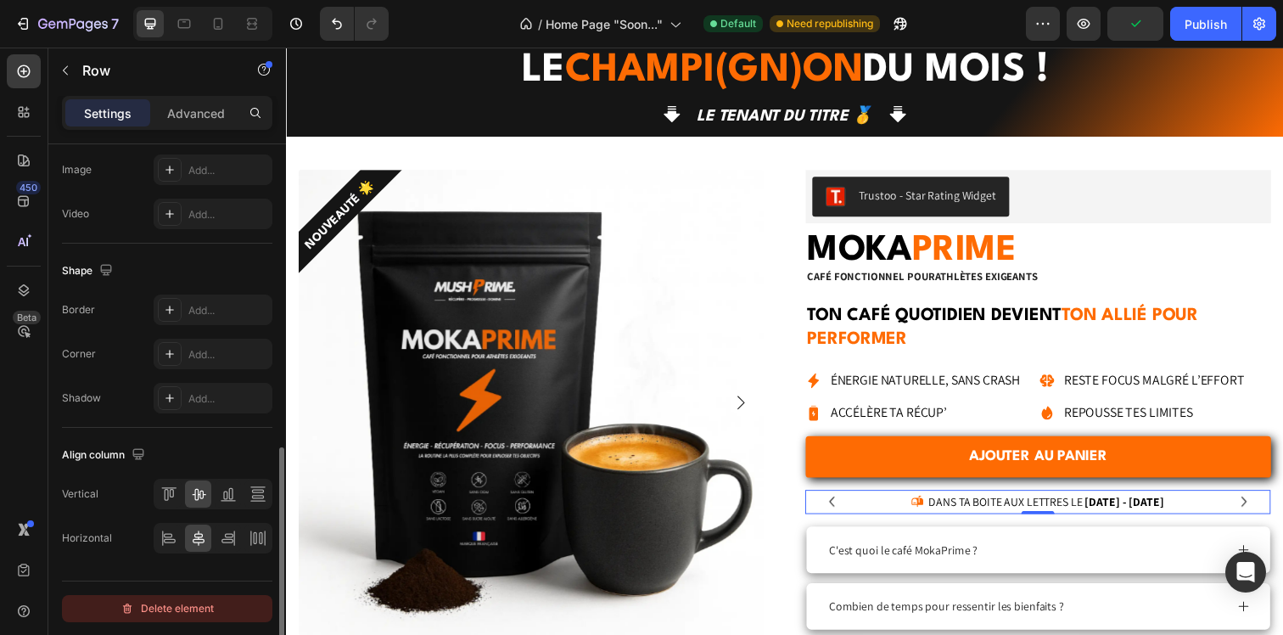
click at [156, 601] on div "Delete element" at bounding box center [166, 608] width 93 height 20
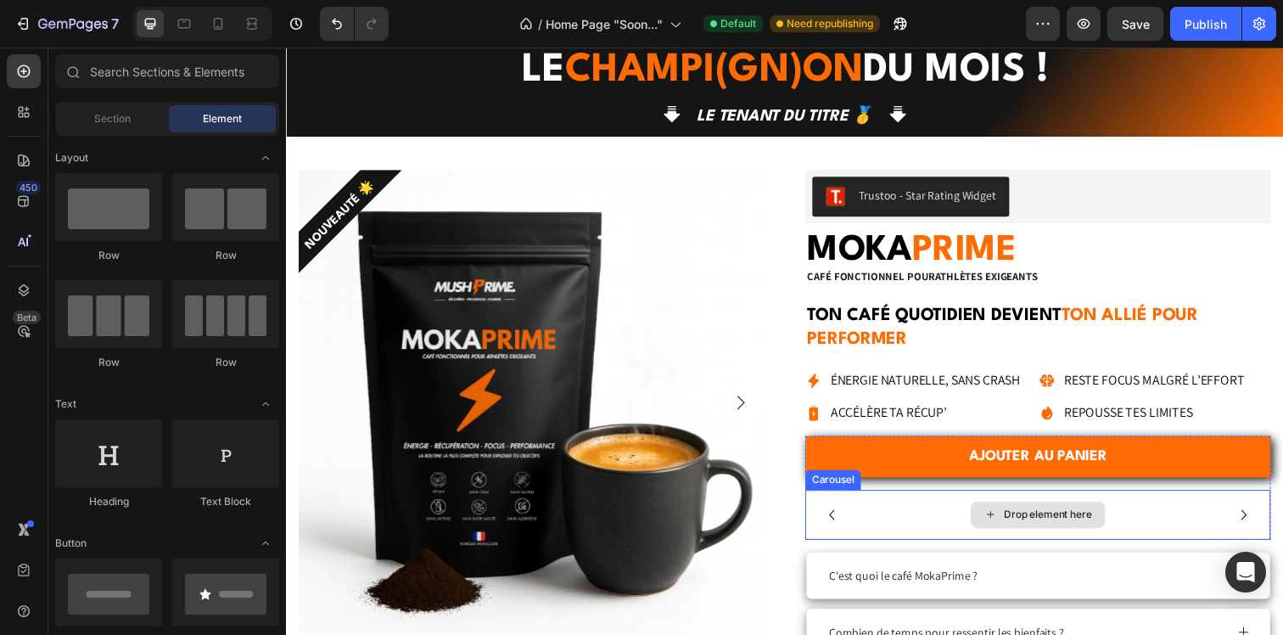
click at [878, 519] on div "Drop element here" at bounding box center [1053, 524] width 475 height 51
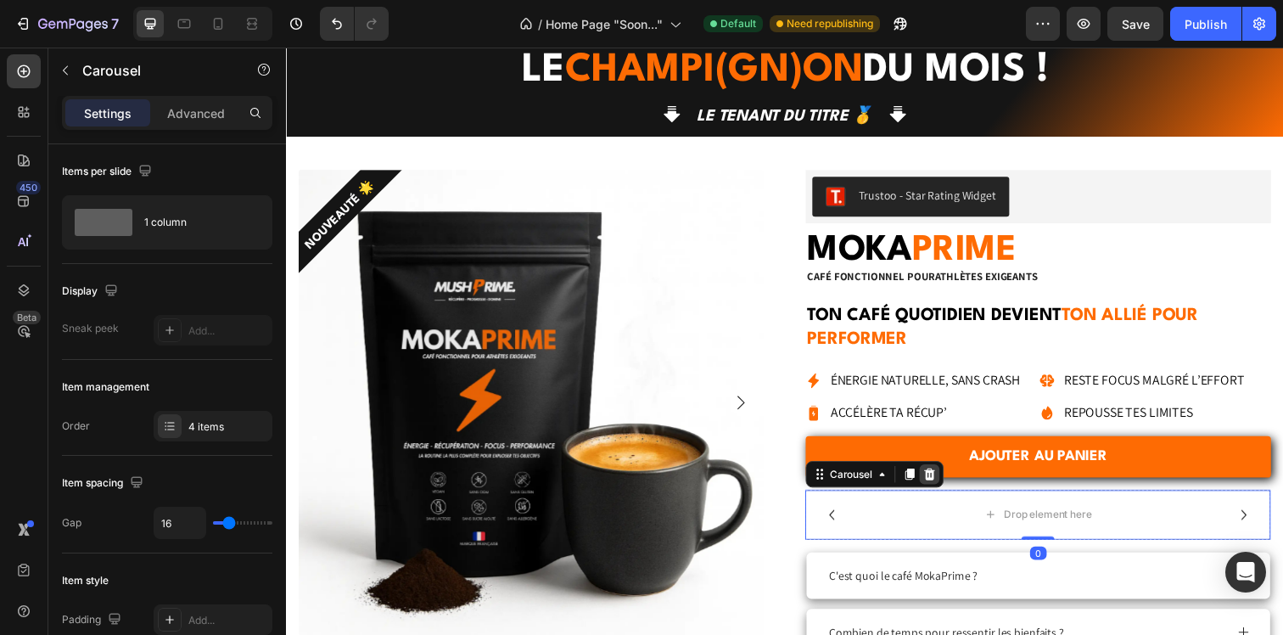
click at [949, 483] on div at bounding box center [942, 483] width 20 height 20
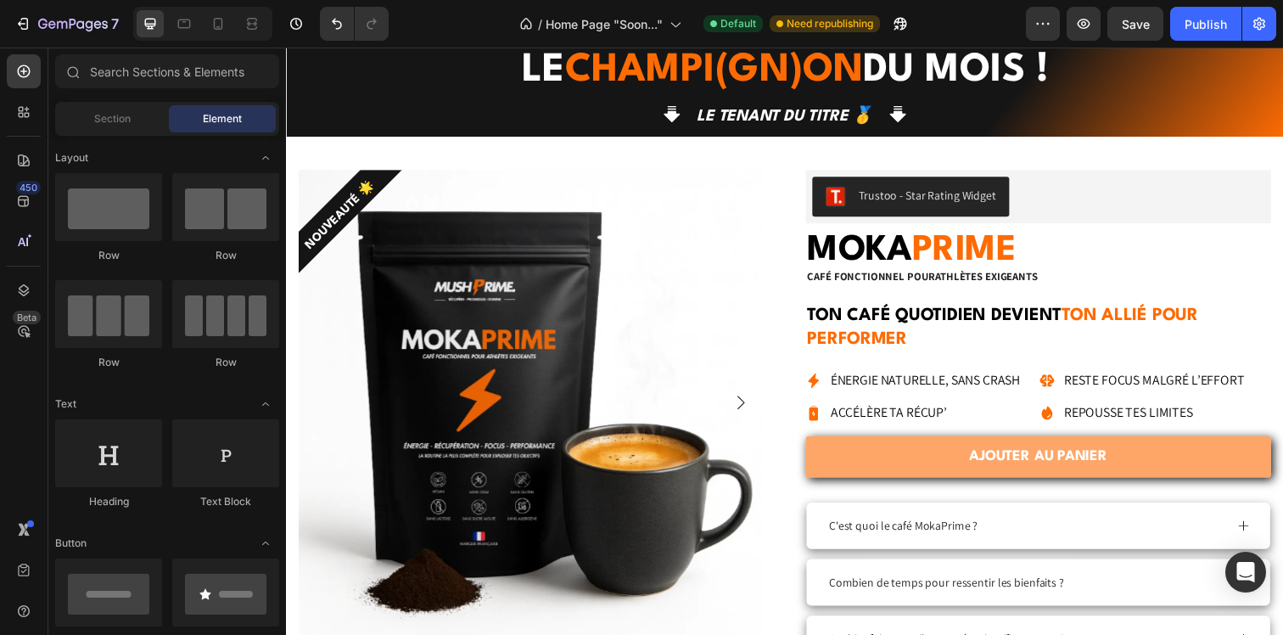
click at [914, 467] on button "AJOUTER AU PANIER" at bounding box center [1053, 465] width 475 height 42
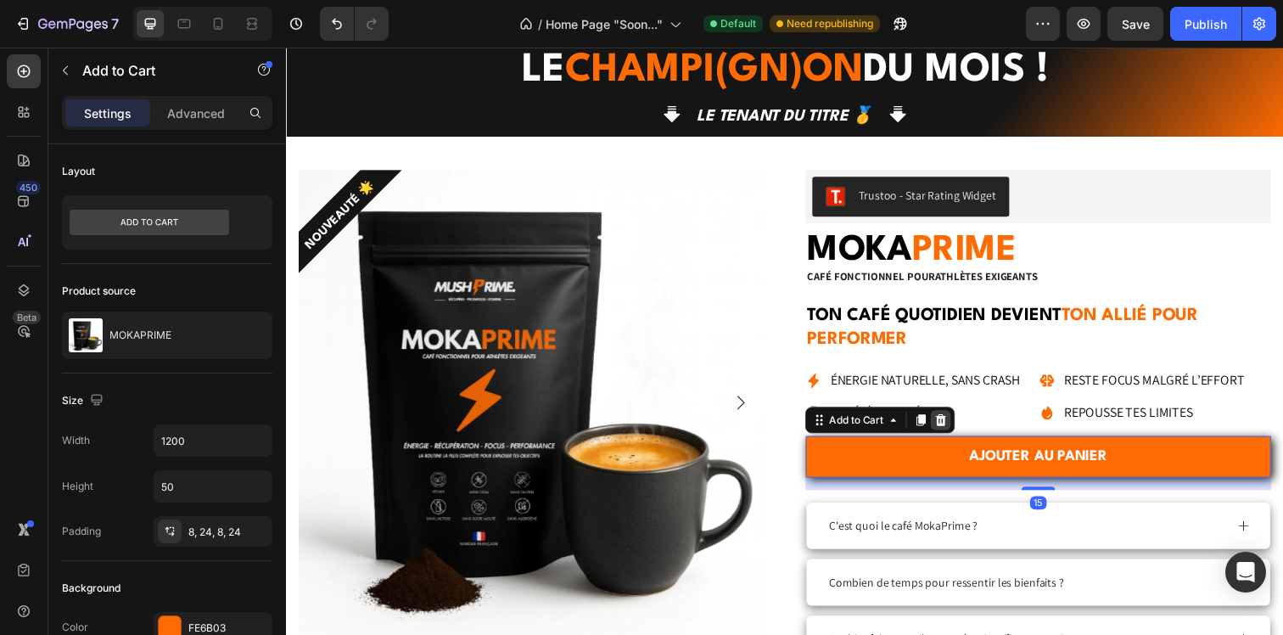
click at [954, 430] on icon at bounding box center [955, 428] width 14 height 14
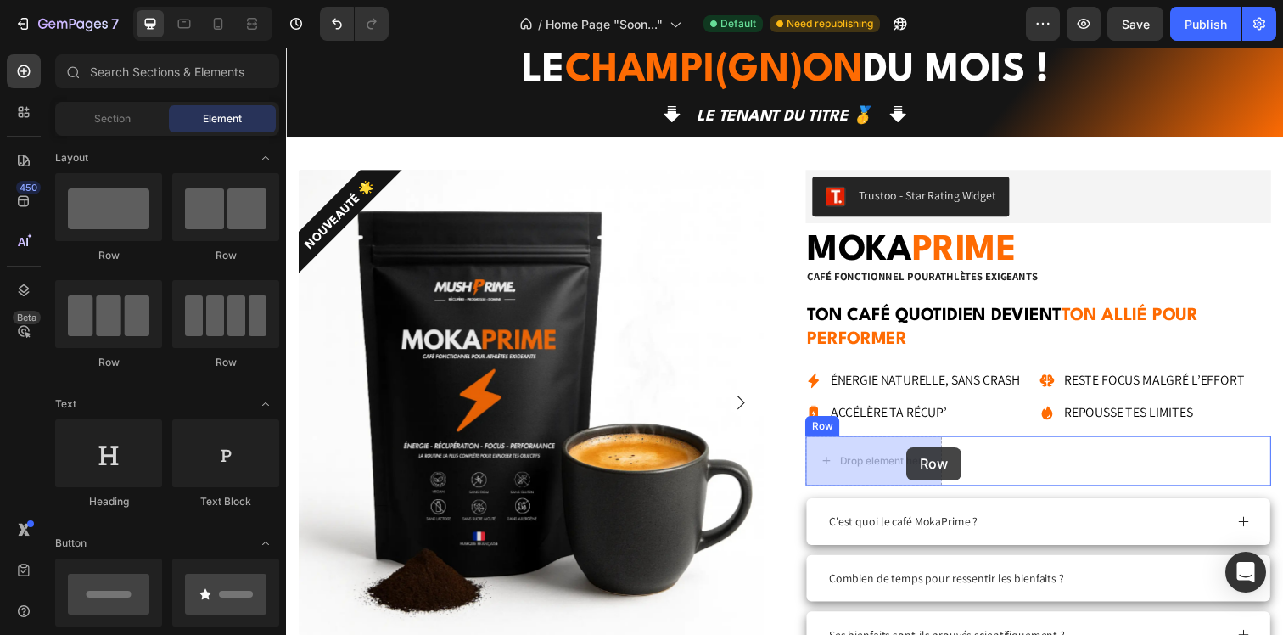
drag, startPoint x: 414, startPoint y: 257, endPoint x: 920, endPoint y: 456, distance: 543.2
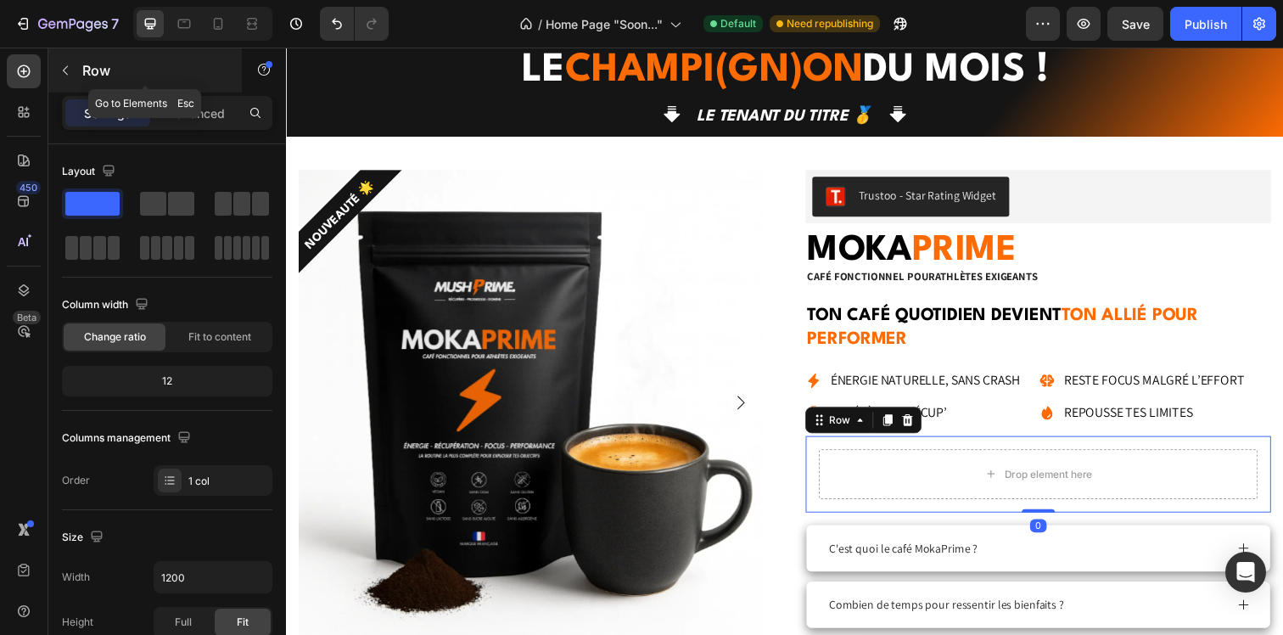
click at [52, 79] on button "button" at bounding box center [65, 70] width 27 height 27
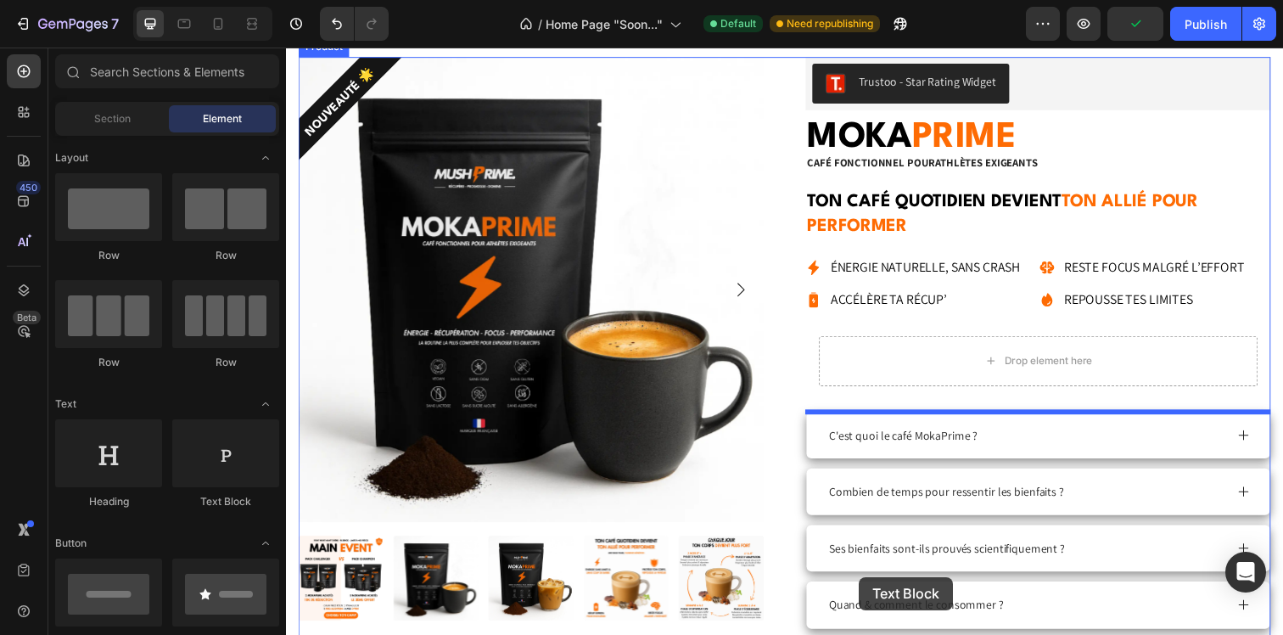
scroll to position [2902, 0]
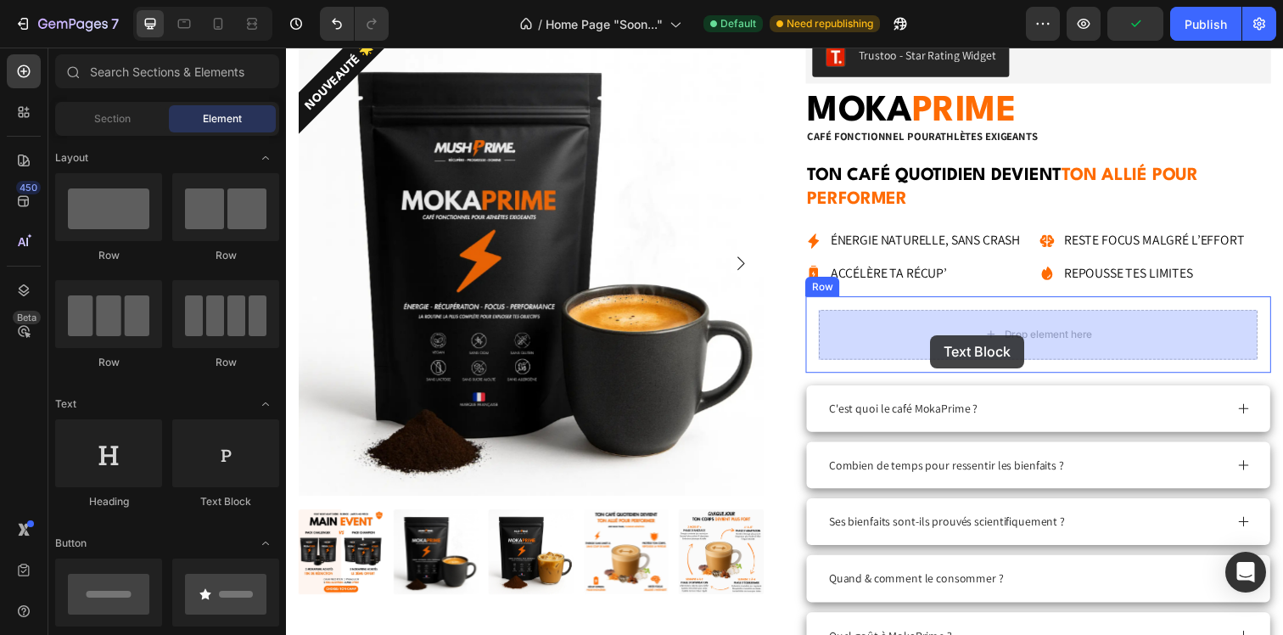
drag, startPoint x: 543, startPoint y: 510, endPoint x: 943, endPoint y: 340, distance: 434.9
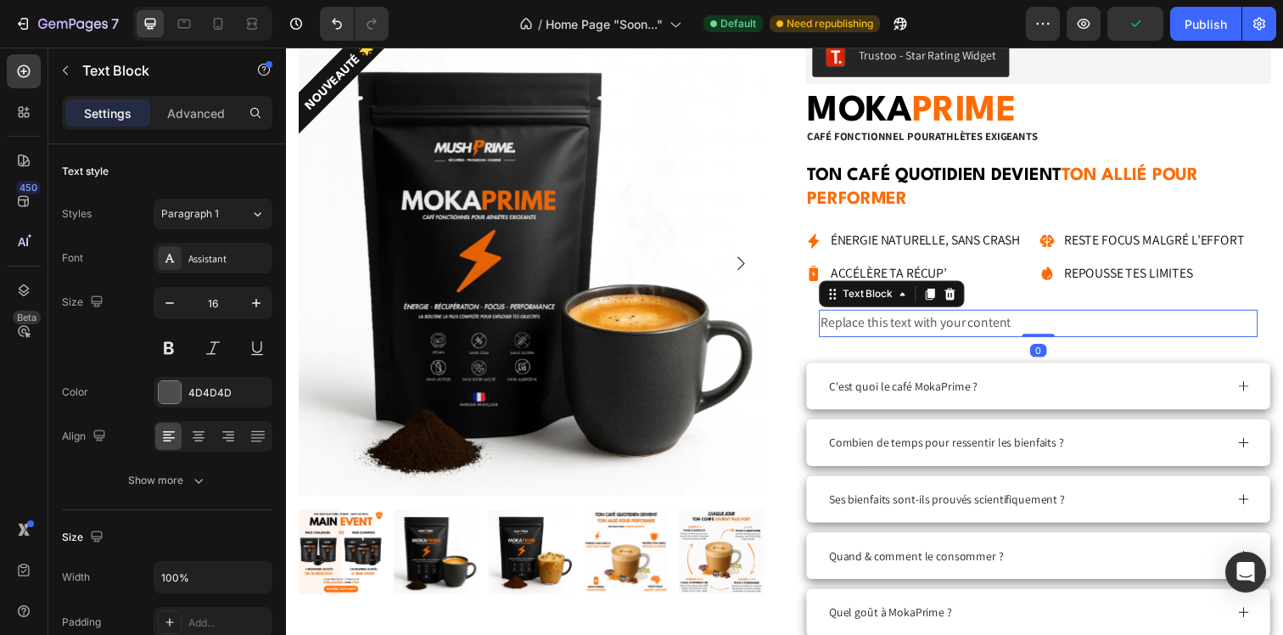
click at [943, 339] on div "Replace this text with your content" at bounding box center [1054, 329] width 448 height 28
click at [943, 339] on p "Replace this text with your content" at bounding box center [1053, 328] width 445 height 25
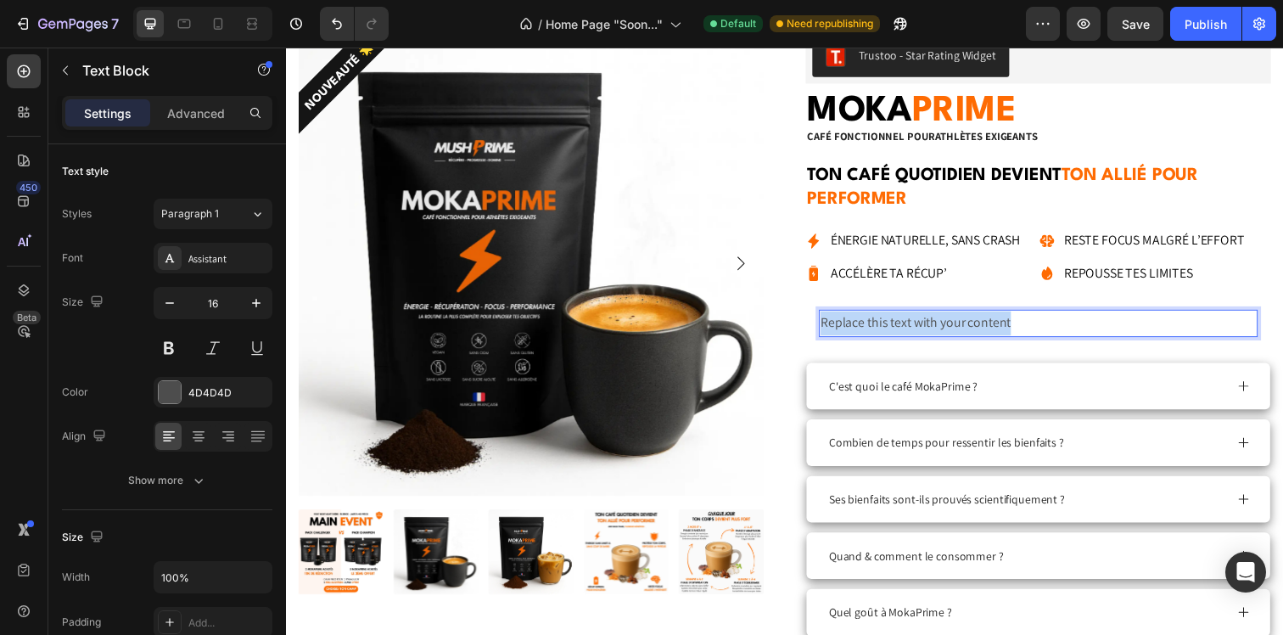
click at [943, 339] on p "Replace this text with your content" at bounding box center [1053, 328] width 445 height 25
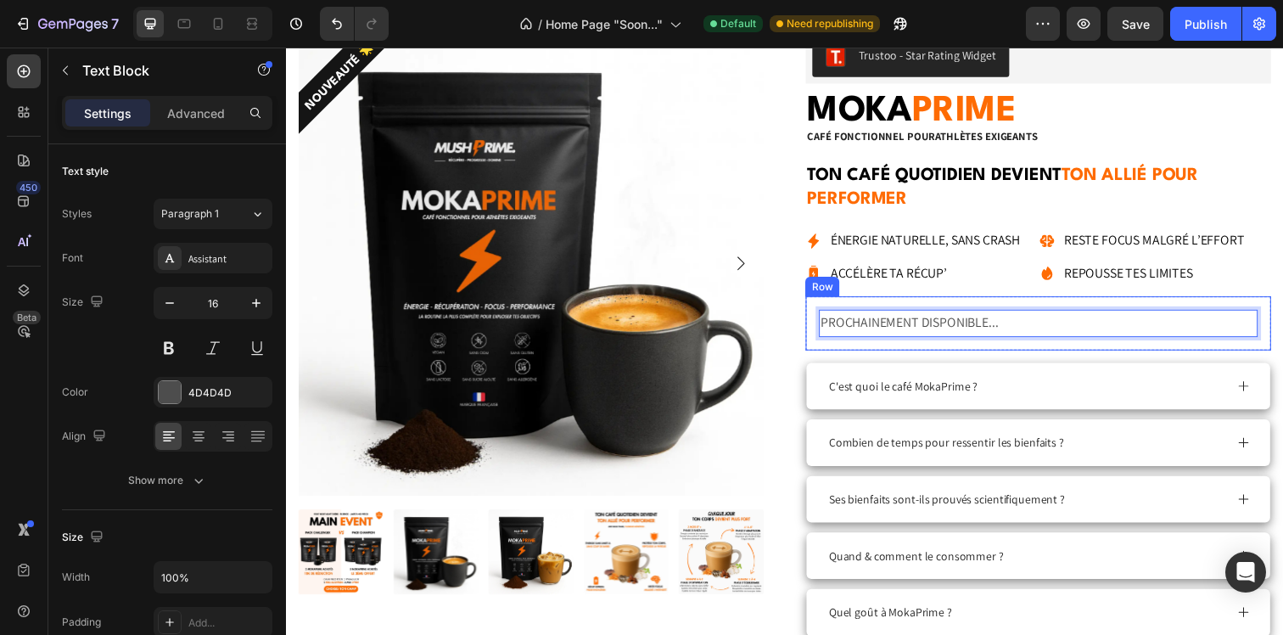
click at [971, 347] on div "PROCHAINEMENT DISPONIBLE... Text Block 0 Row" at bounding box center [1053, 328] width 475 height 55
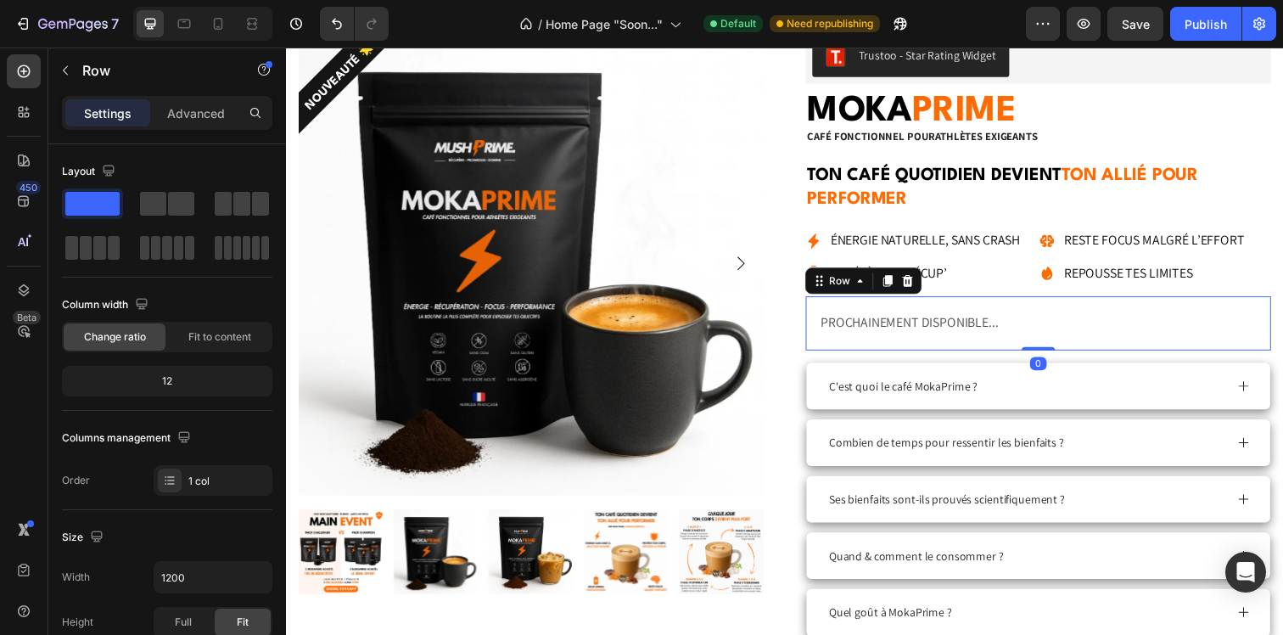
click at [931, 322] on p "PROCHAINEMENT DISPONIBLE..." at bounding box center [1053, 328] width 445 height 25
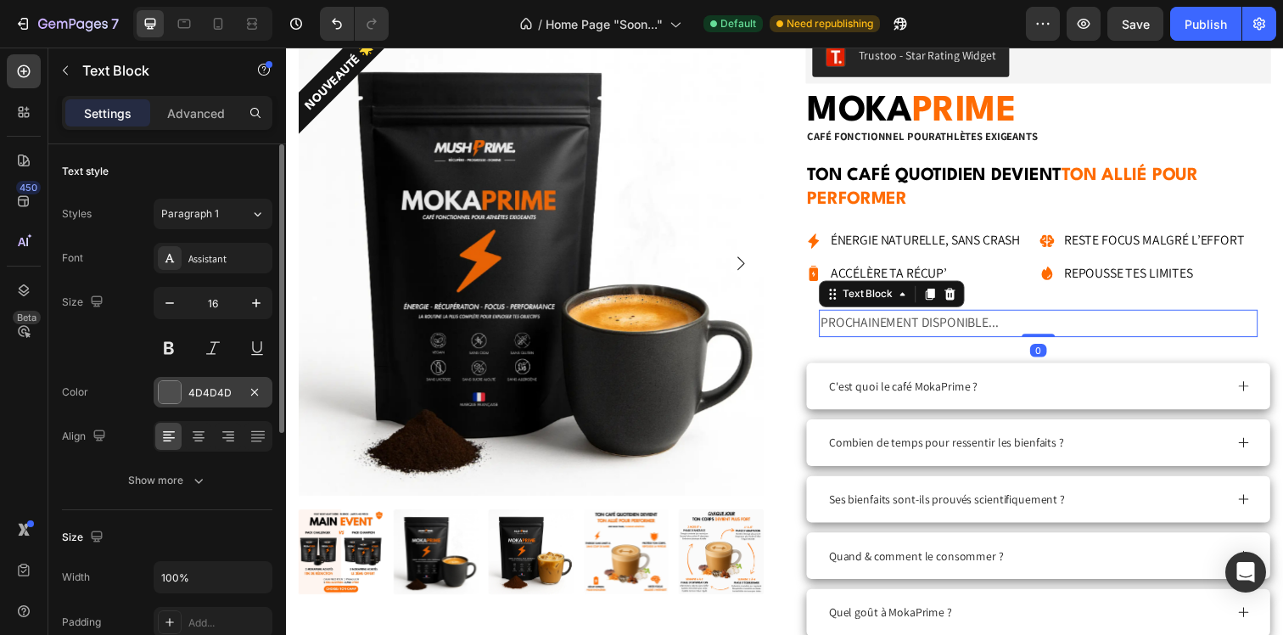
click at [190, 405] on div "4D4D4D" at bounding box center [213, 392] width 119 height 31
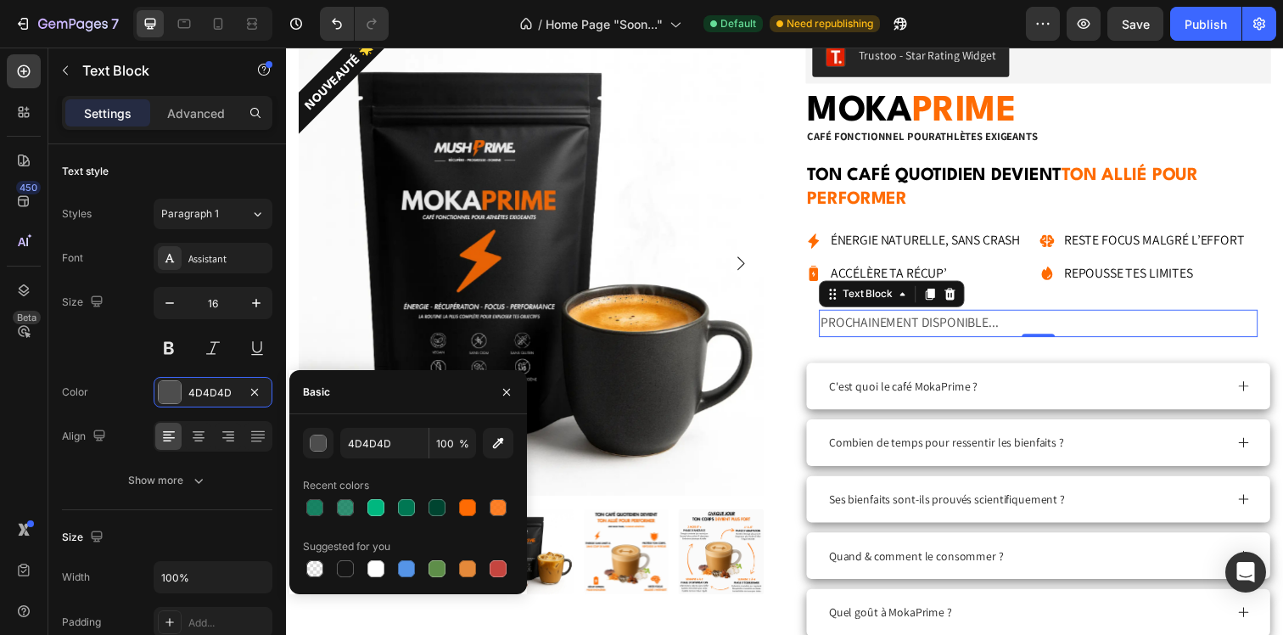
click at [373, 583] on div "4D4D4D 100 % Recent colors Suggested for you" at bounding box center [408, 504] width 238 height 180
click at [373, 574] on div at bounding box center [375, 568] width 17 height 17
type input "FFFFFF"
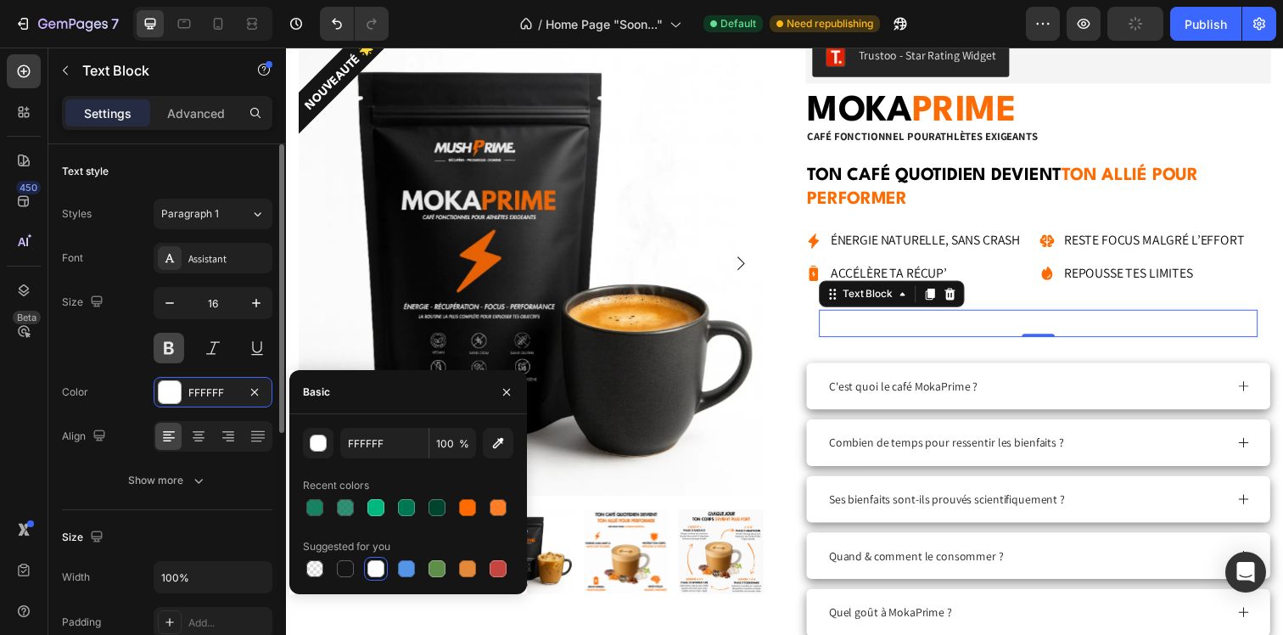
click at [172, 349] on button at bounding box center [169, 348] width 31 height 31
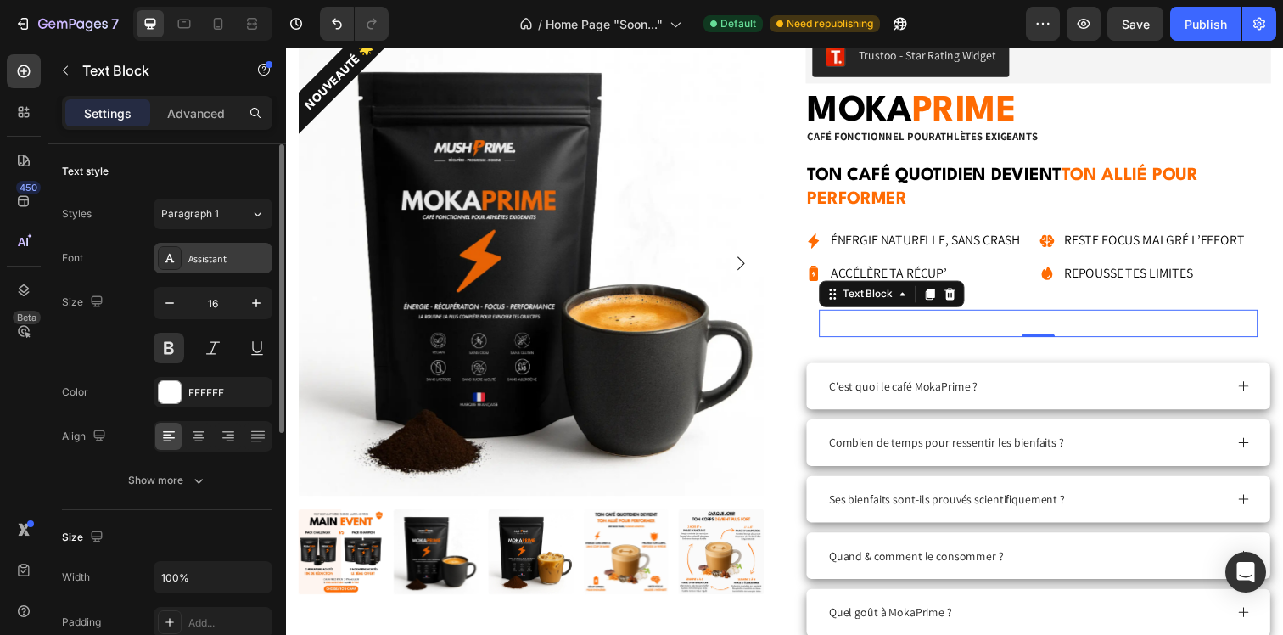
click at [204, 255] on div "Assistant" at bounding box center [228, 258] width 80 height 15
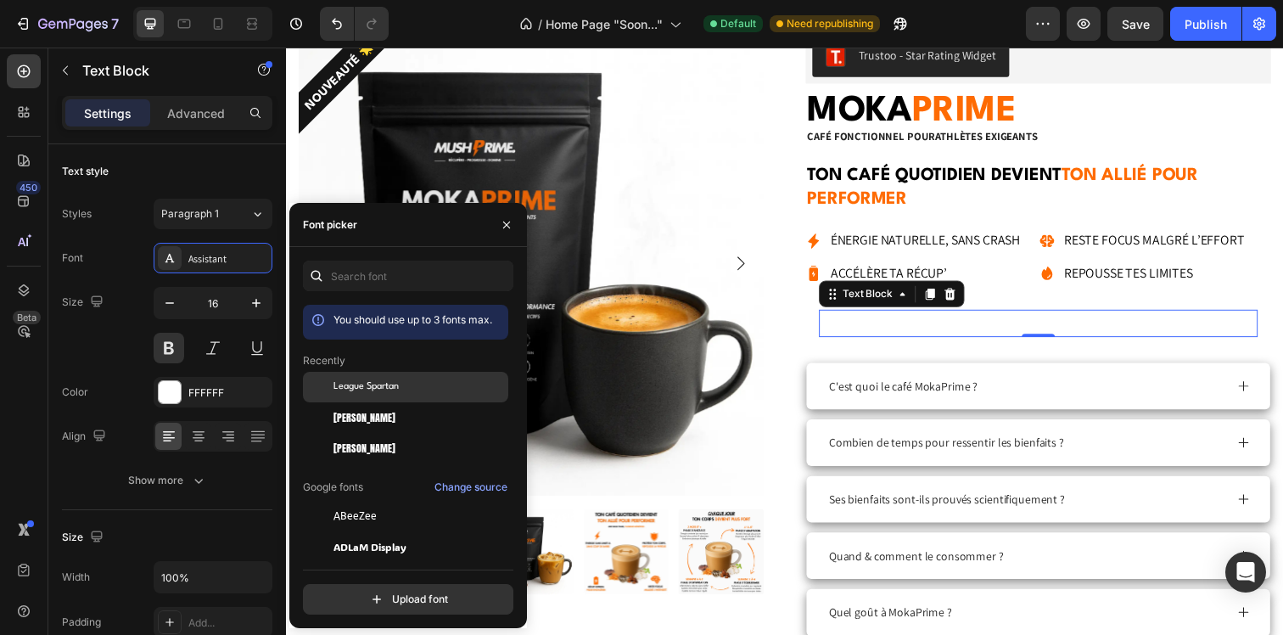
click at [354, 392] on span "League Spartan" at bounding box center [365, 386] width 65 height 15
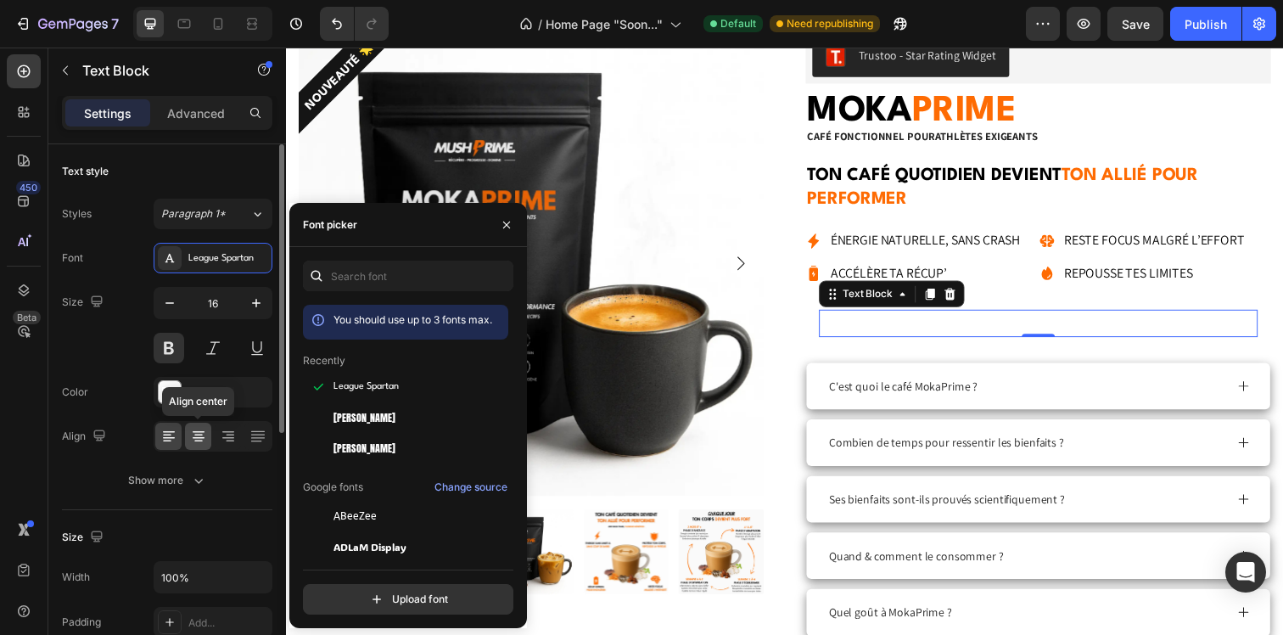
click at [200, 432] on icon at bounding box center [198, 436] width 17 height 17
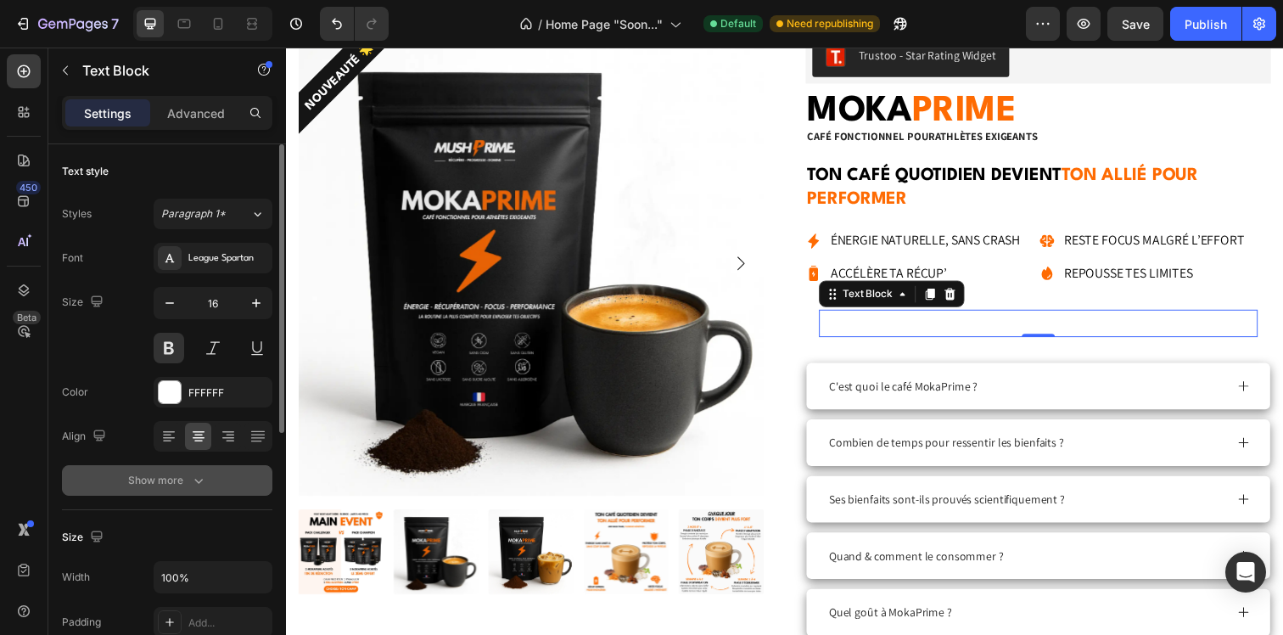
click at [195, 481] on icon "button" at bounding box center [198, 481] width 8 height 5
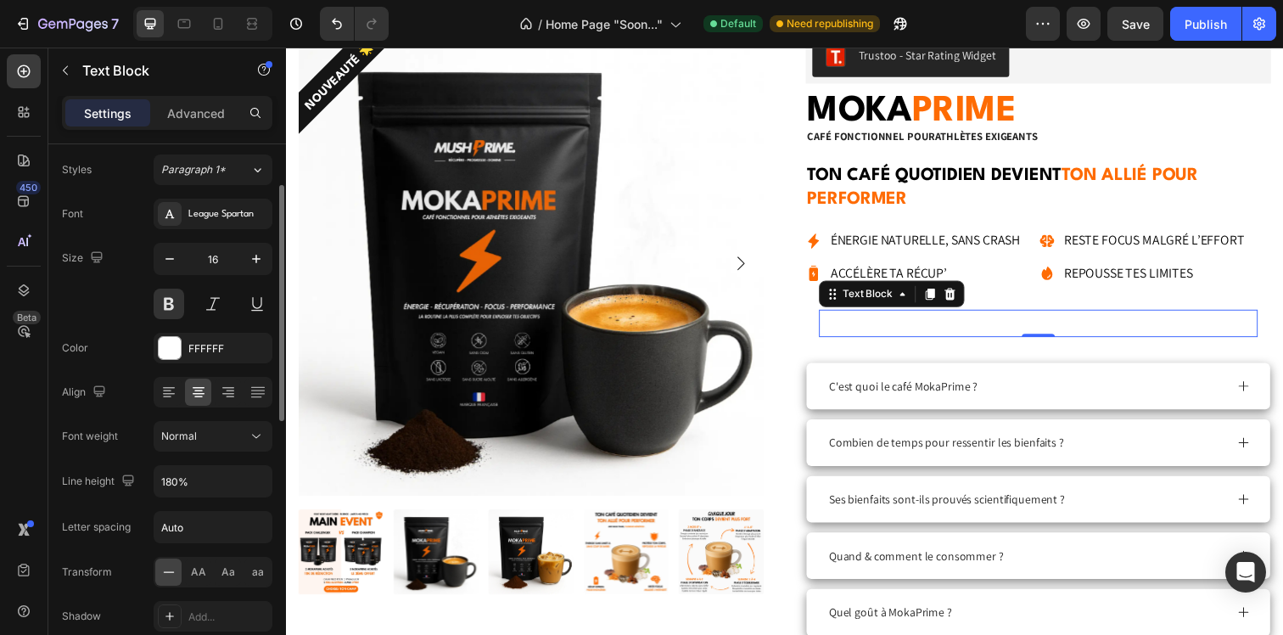
scroll to position [72, 0]
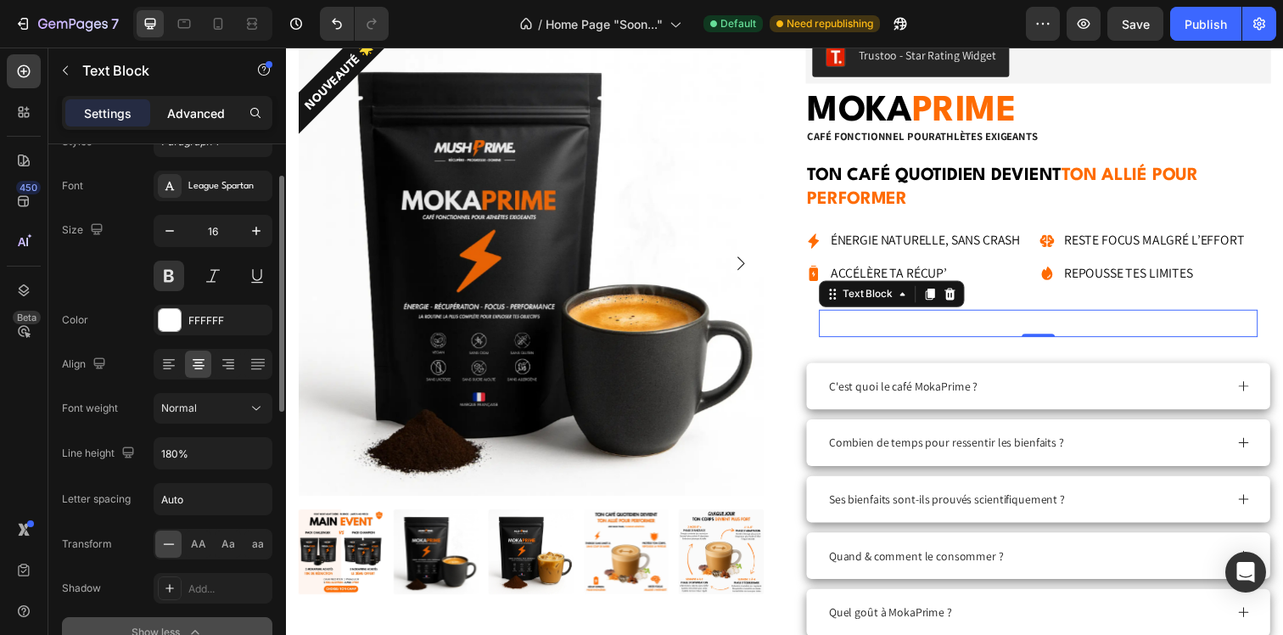
click at [197, 117] on p "Advanced" at bounding box center [196, 113] width 58 height 18
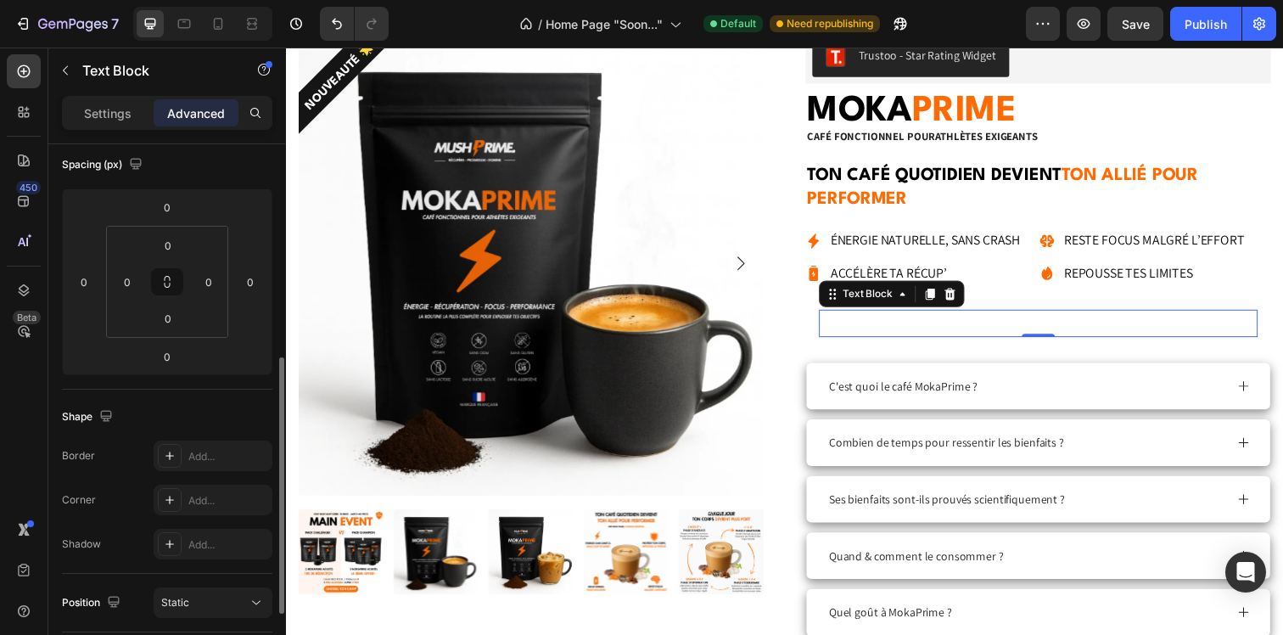
scroll to position [344, 0]
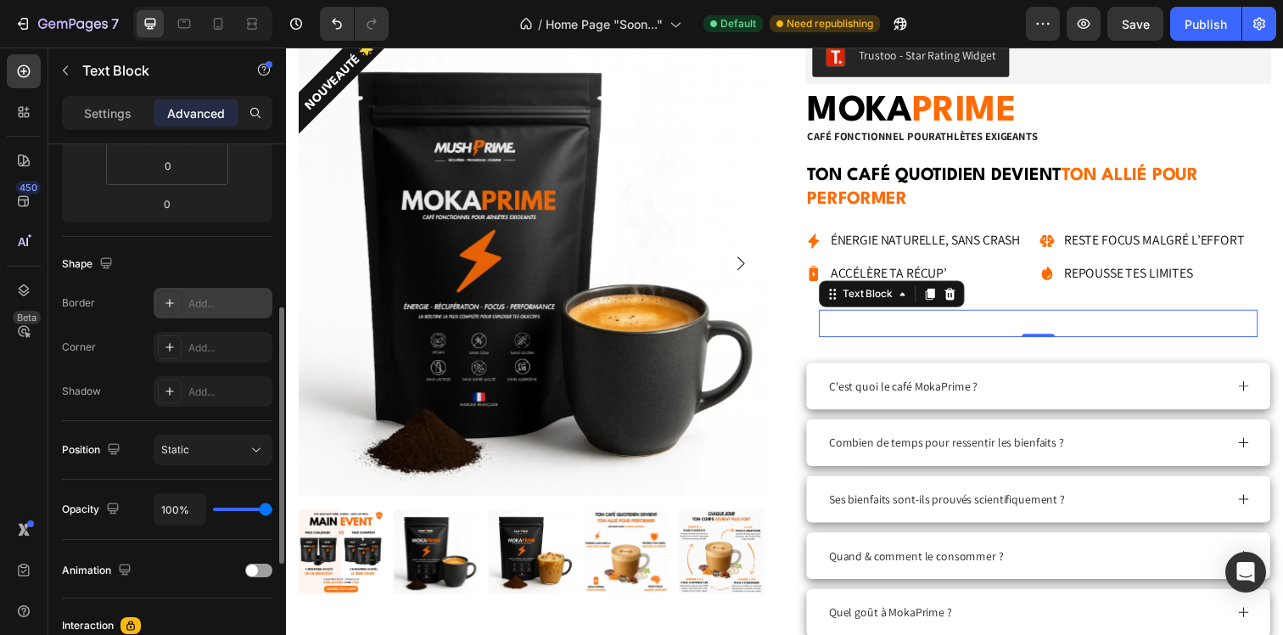
click at [202, 302] on div "Add..." at bounding box center [228, 303] width 80 height 15
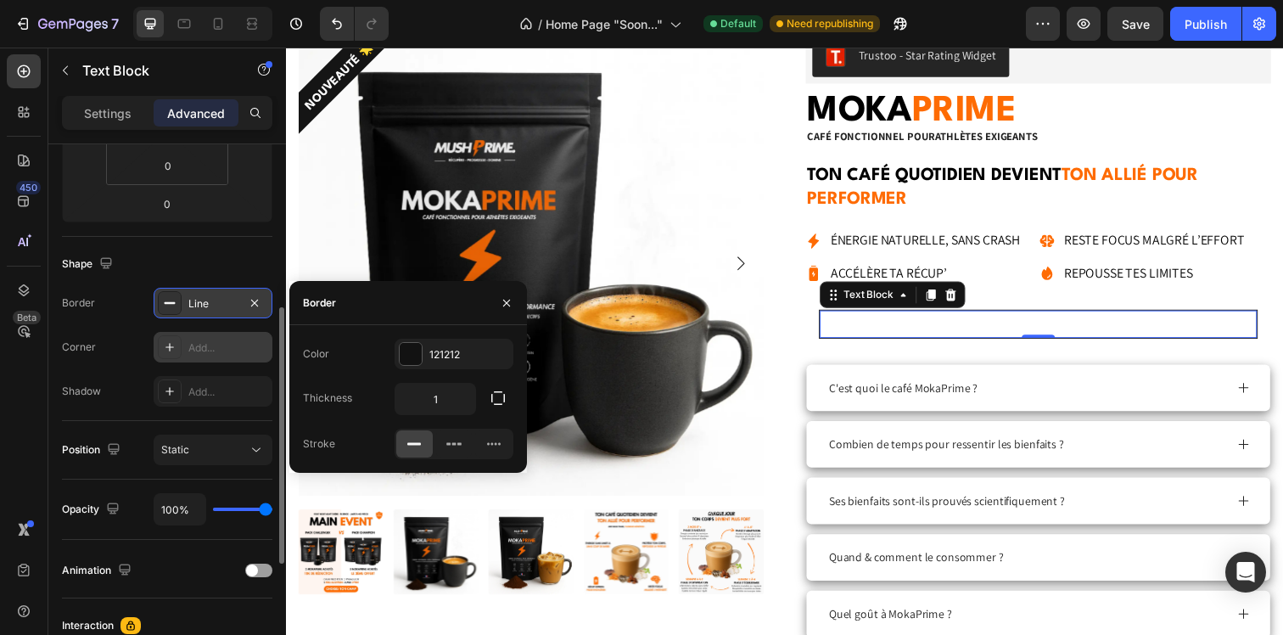
click at [199, 344] on div "Add..." at bounding box center [228, 347] width 80 height 15
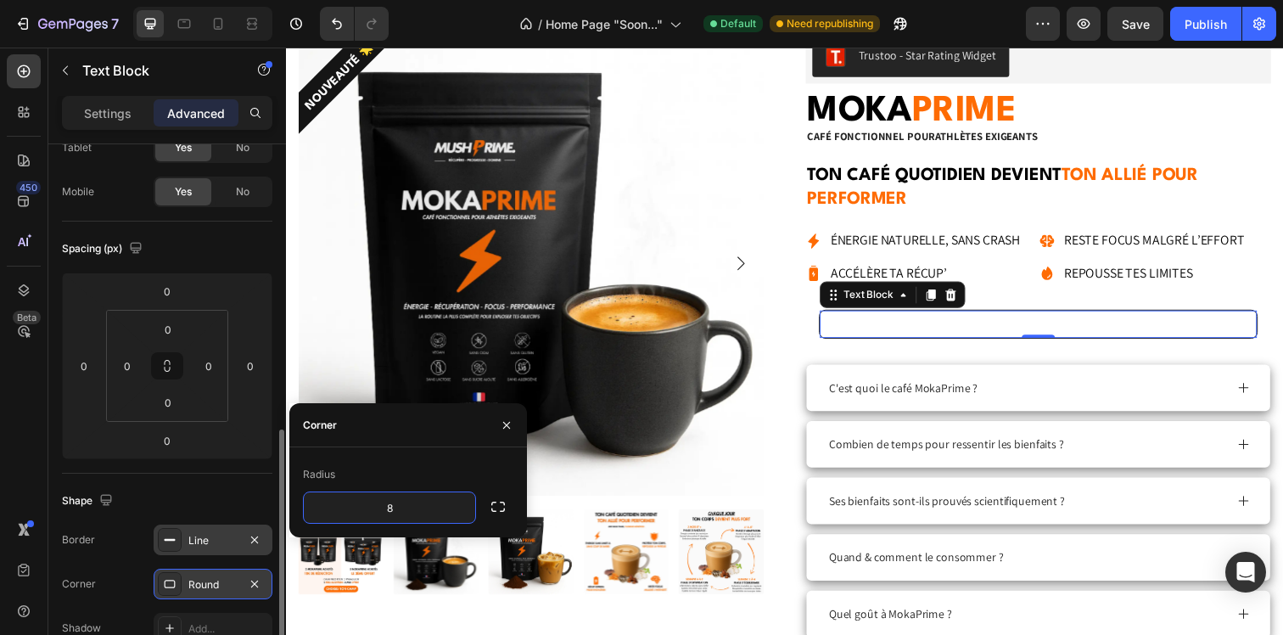
scroll to position [0, 0]
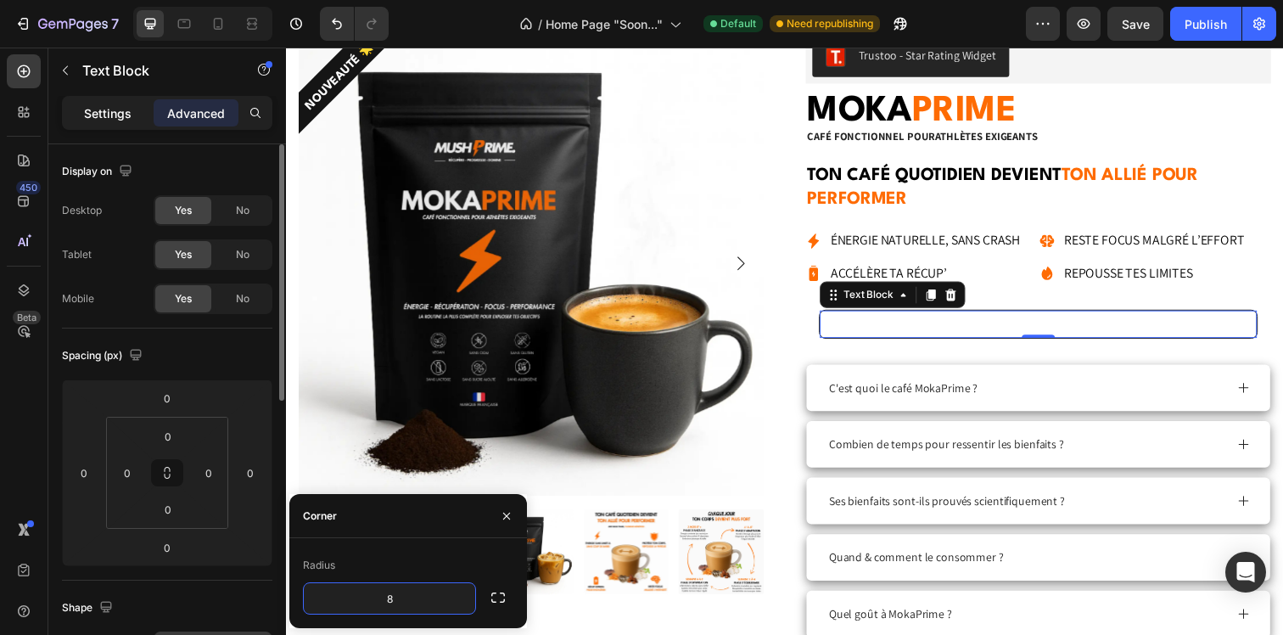
click at [106, 116] on p "Settings" at bounding box center [108, 113] width 48 height 18
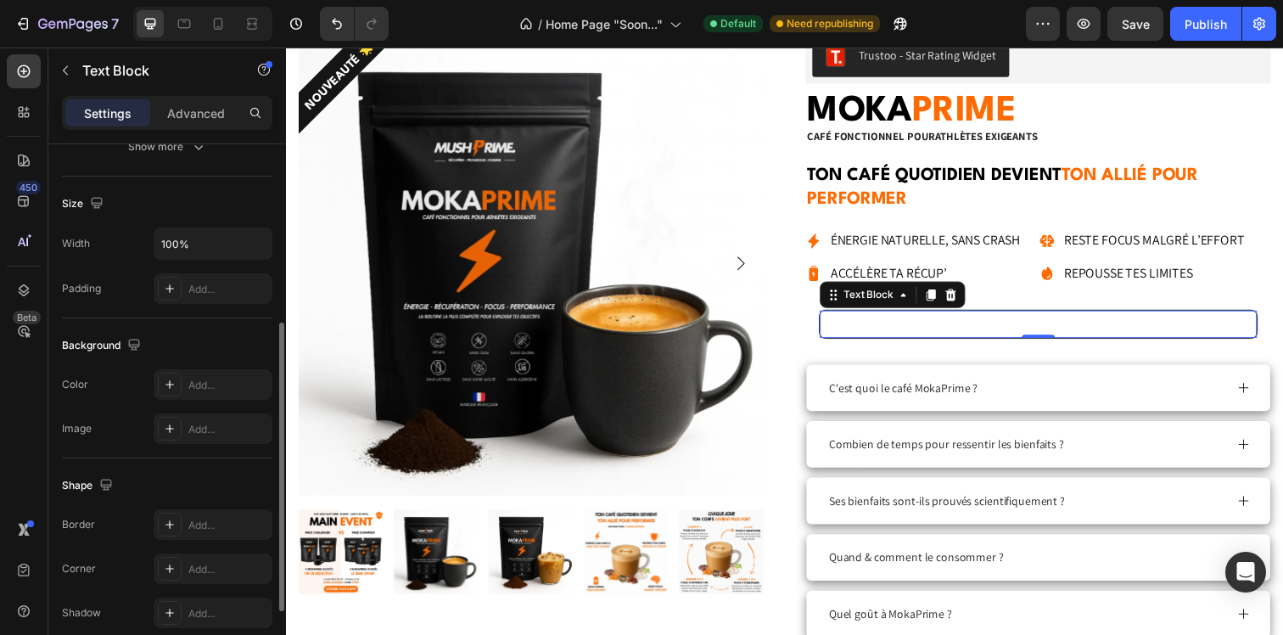
scroll to position [301, 0]
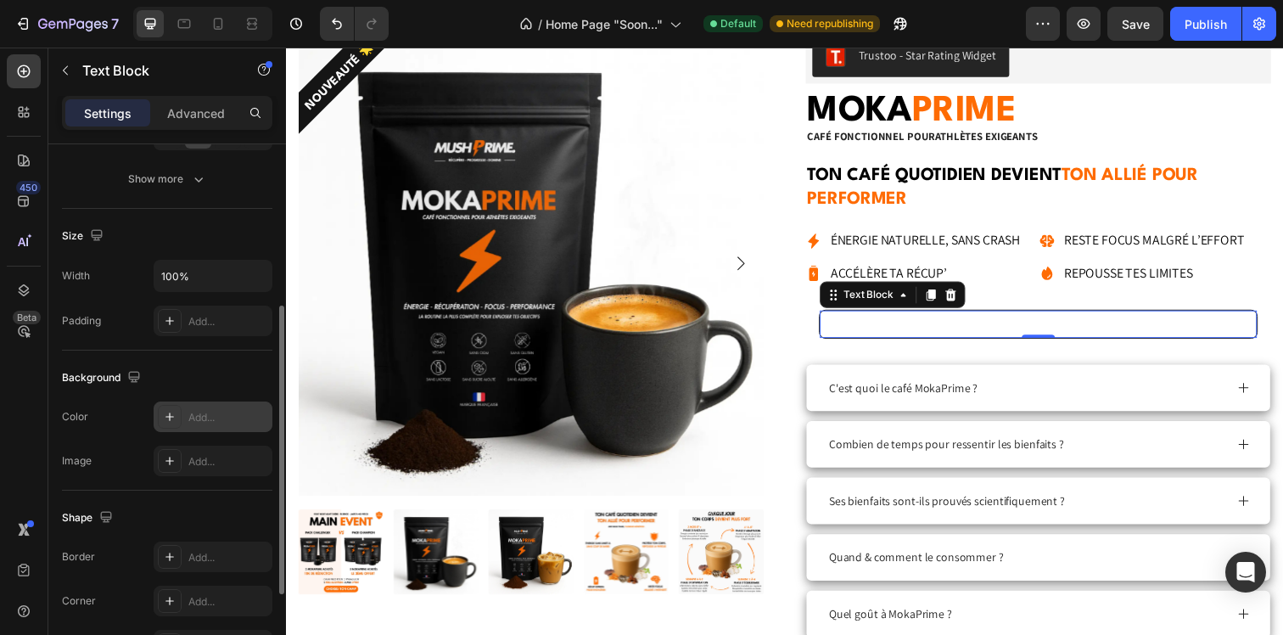
click at [218, 408] on div "Add..." at bounding box center [213, 416] width 119 height 31
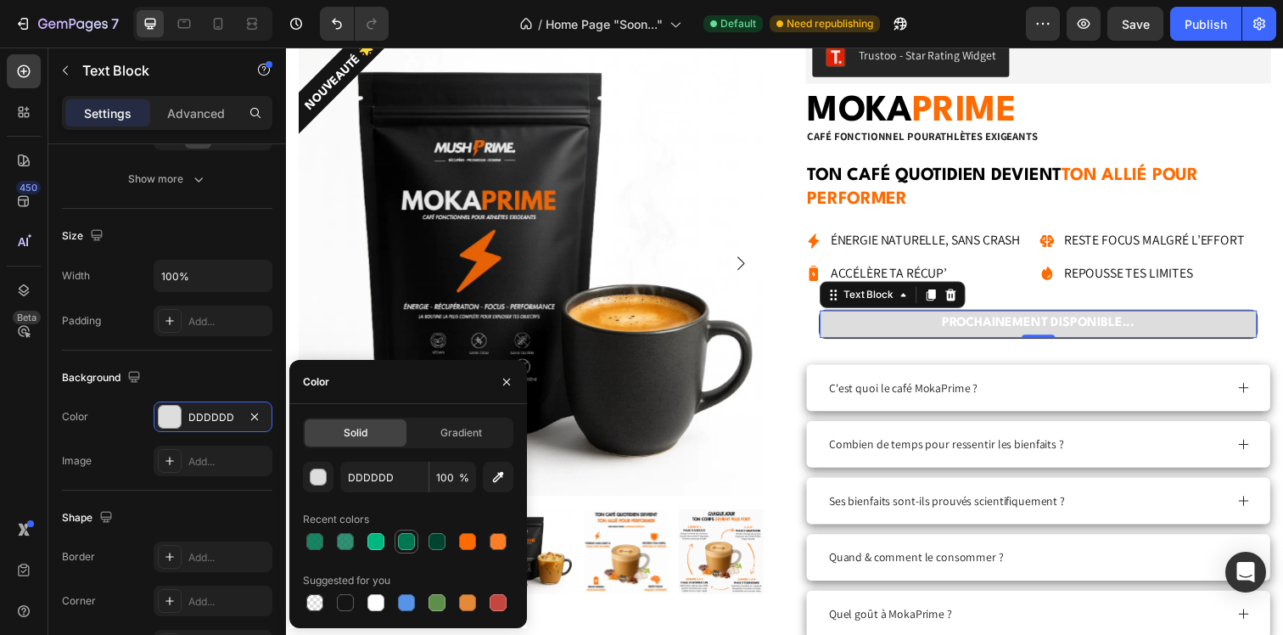
click at [403, 542] on div at bounding box center [406, 541] width 17 height 17
type input "007753"
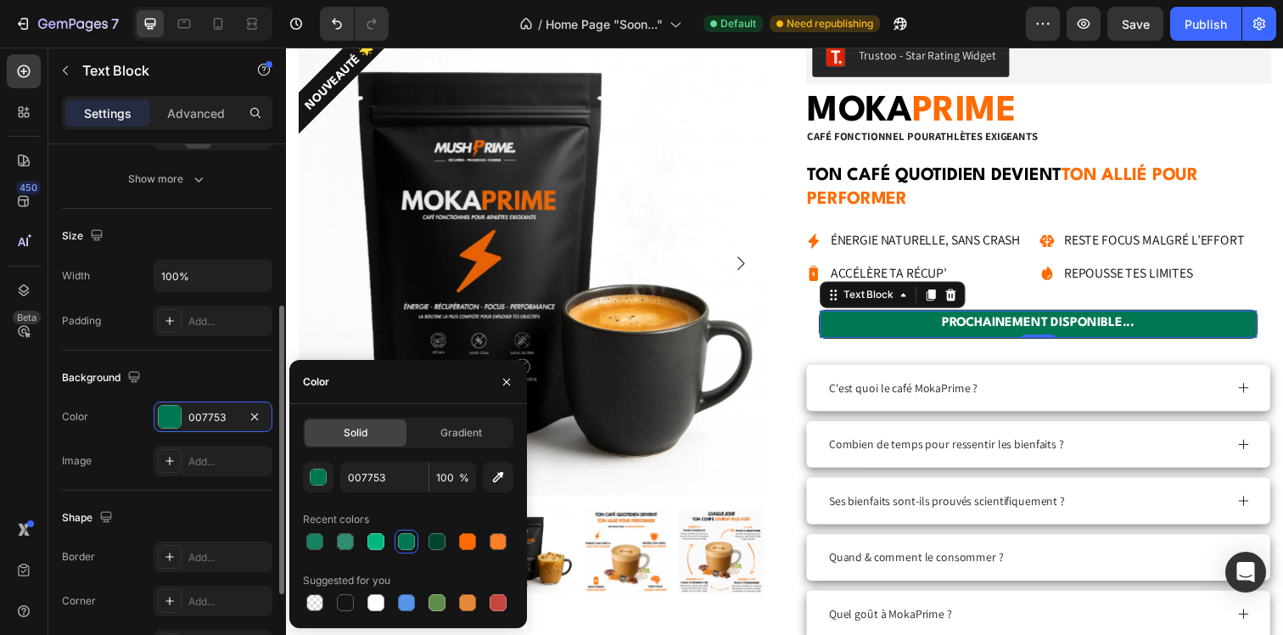
click at [137, 451] on div "Image Add..." at bounding box center [167, 460] width 210 height 31
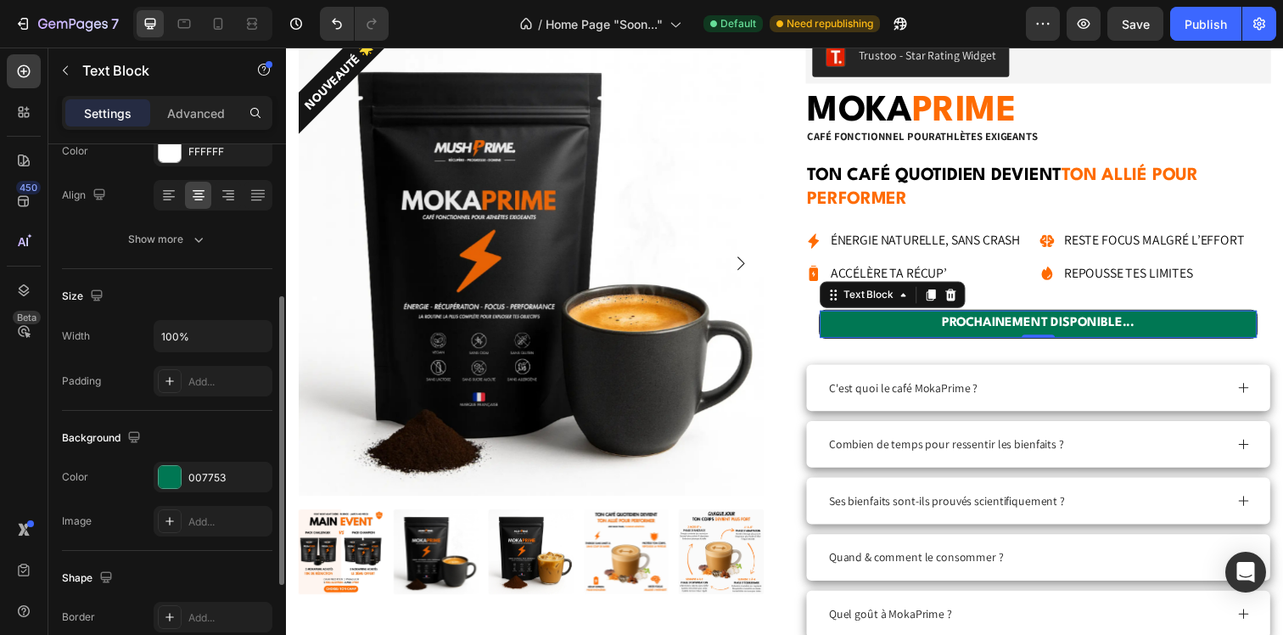
scroll to position [218, 0]
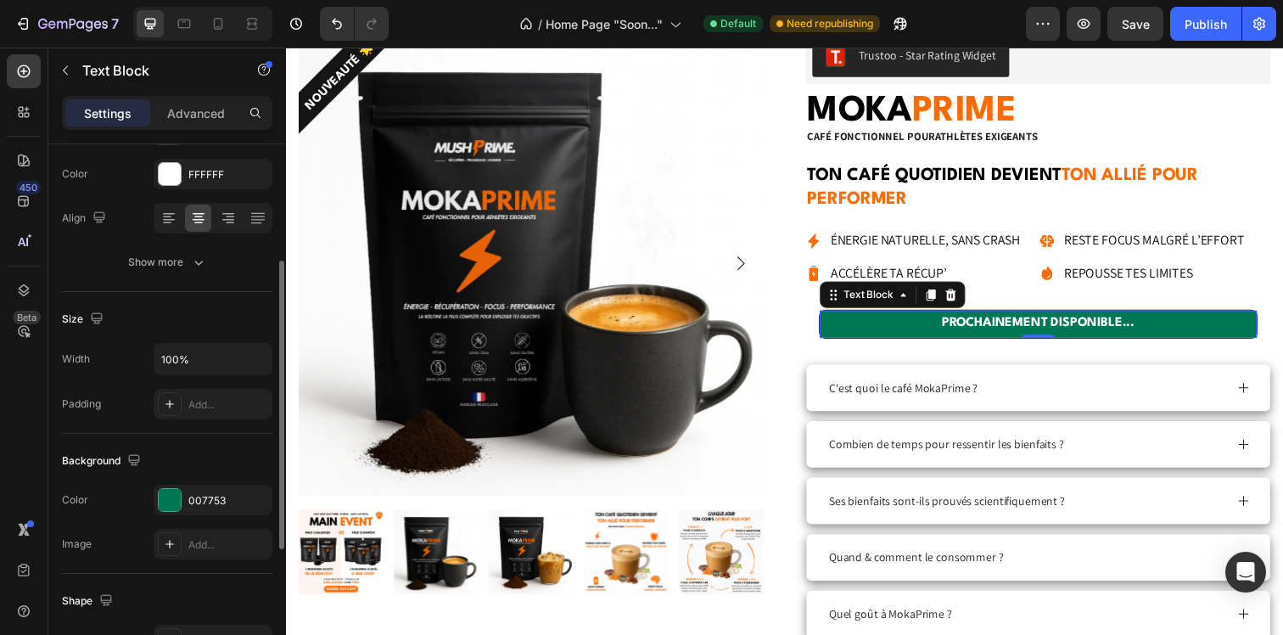
click at [205, 381] on div "Width 100% Padding Add..." at bounding box center [167, 381] width 210 height 76
click at [205, 395] on div "Add..." at bounding box center [213, 404] width 119 height 31
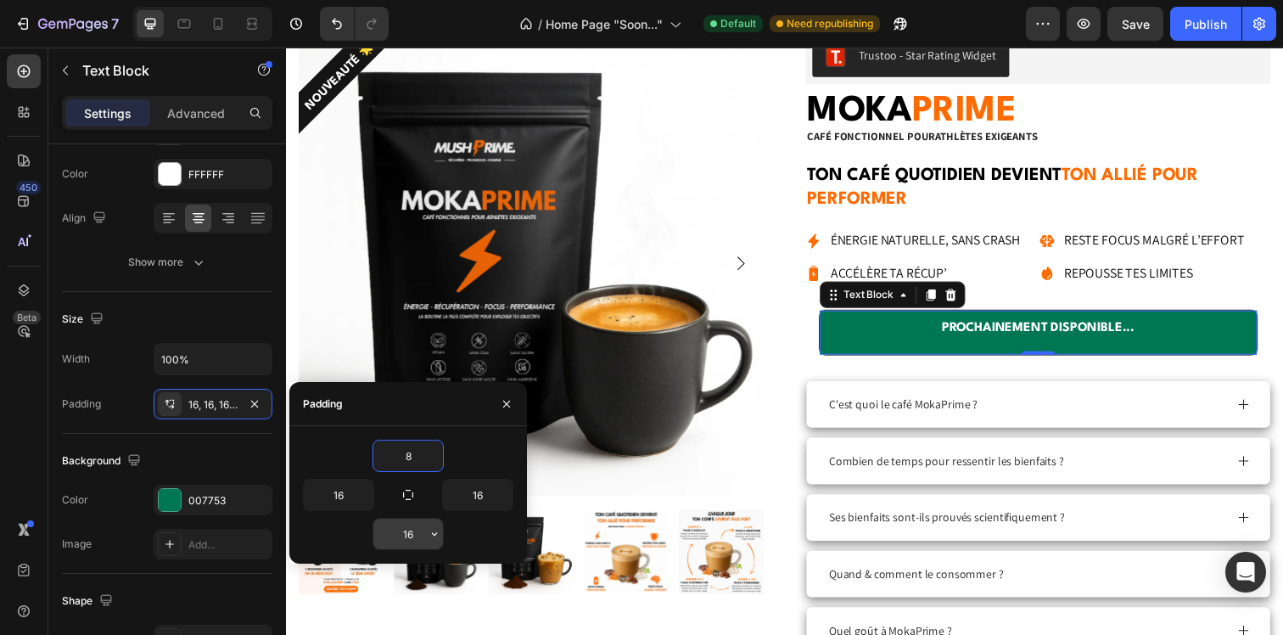
type input "8"
click at [417, 534] on input "16" at bounding box center [408, 533] width 70 height 31
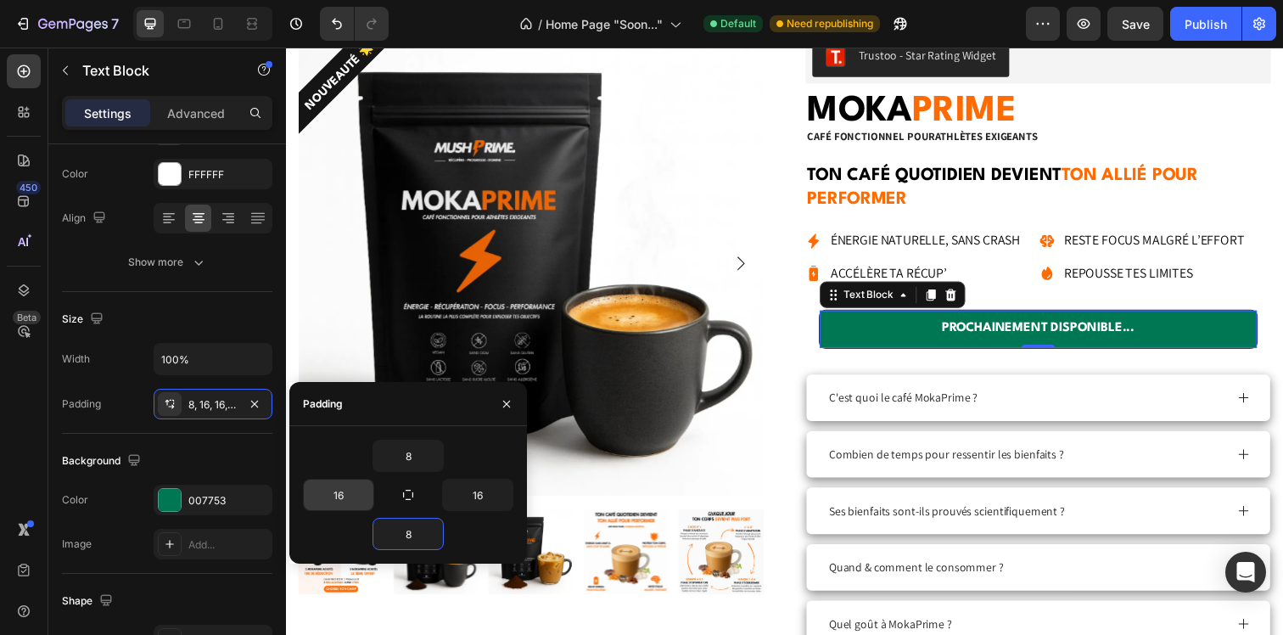
type input "8"
click at [331, 492] on input "16" at bounding box center [339, 494] width 70 height 31
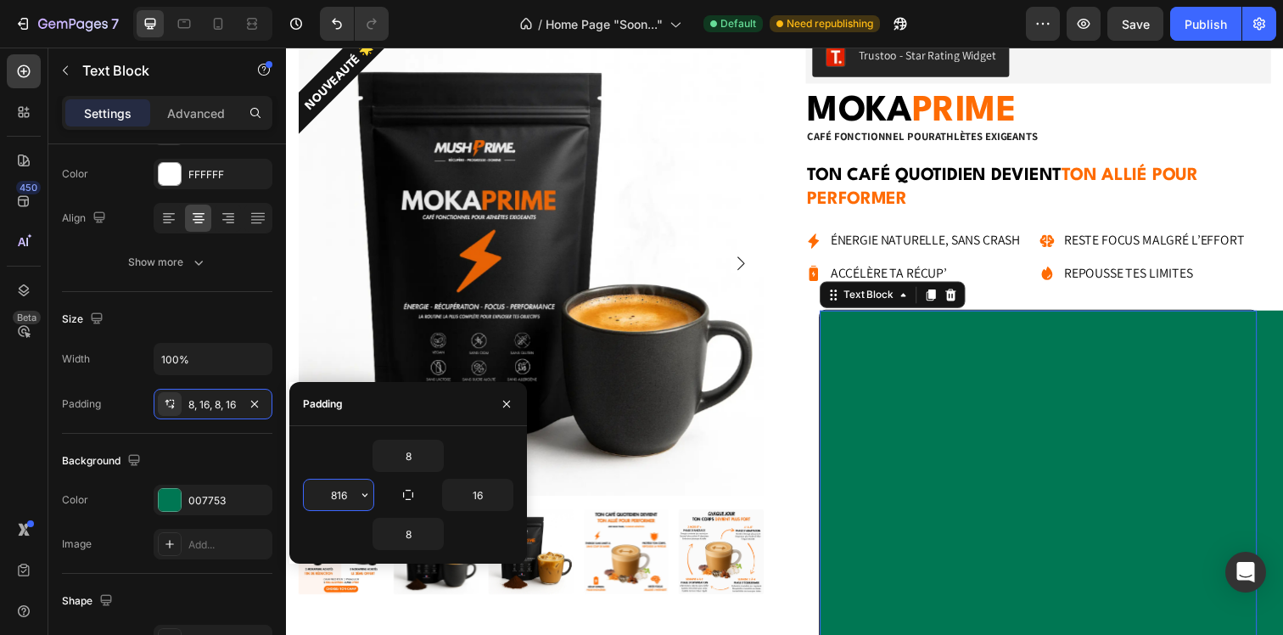
click at [331, 492] on input "816" at bounding box center [339, 494] width 70 height 31
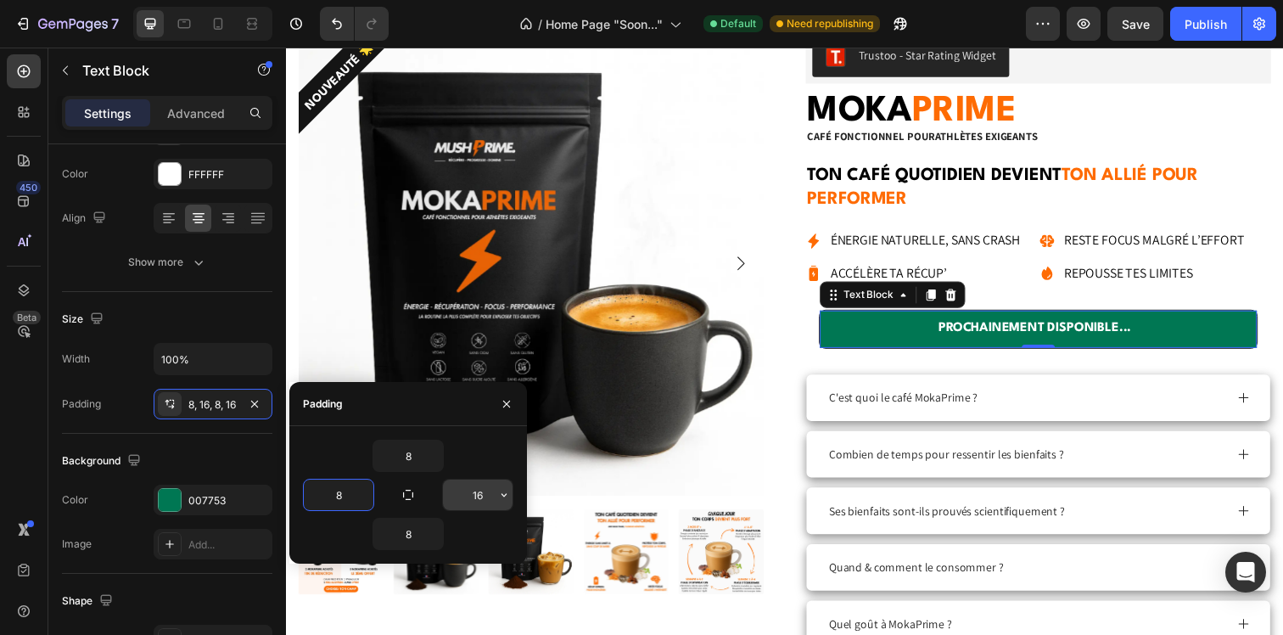
type input "8"
click at [484, 490] on input "16" at bounding box center [478, 494] width 70 height 31
type input "8"
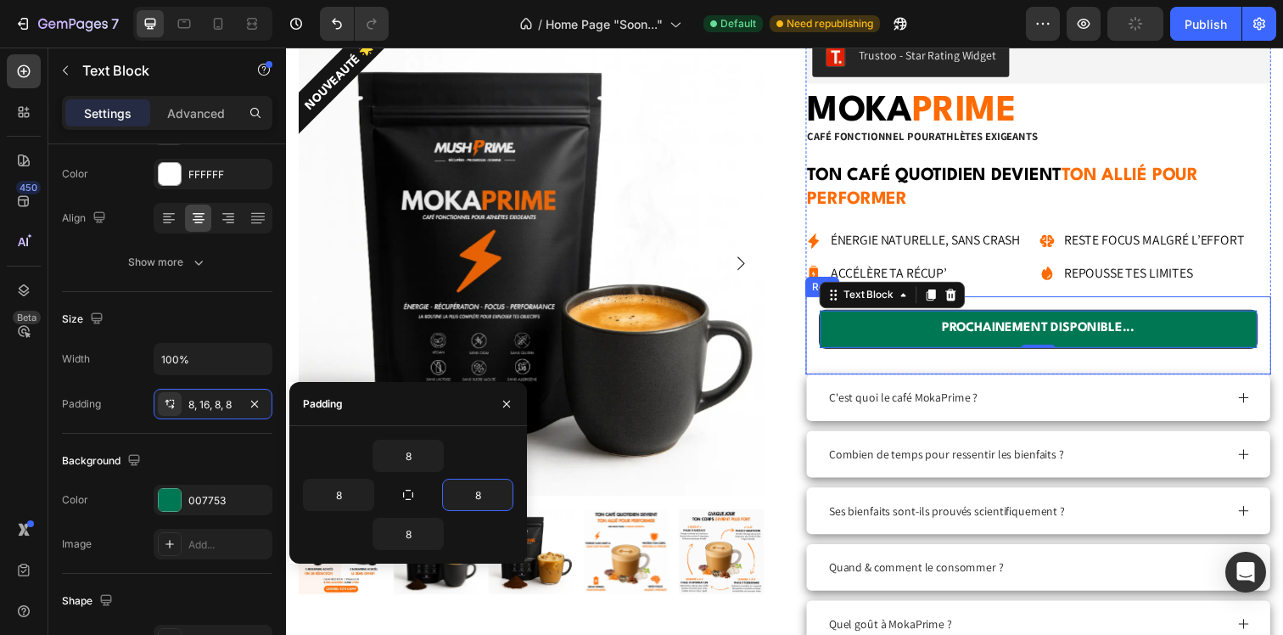
click at [954, 369] on div "PROCHAINEMENT DISPONIBLE... Text Block 0 Row Row" at bounding box center [1053, 341] width 475 height 80
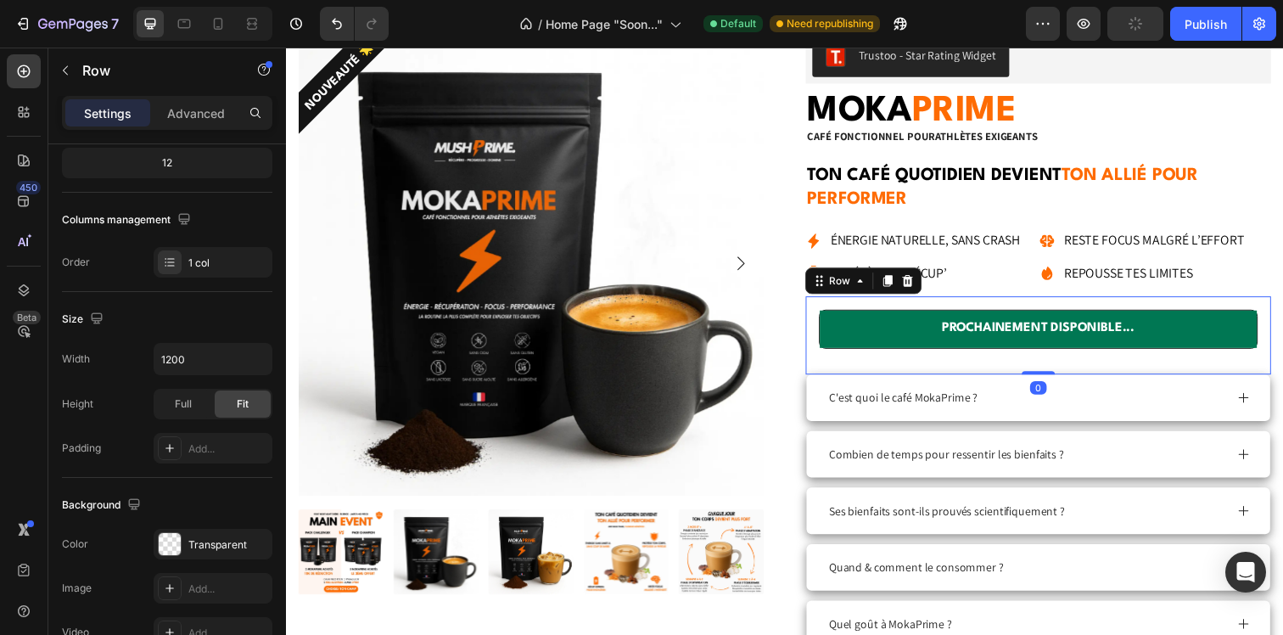
scroll to position [0, 0]
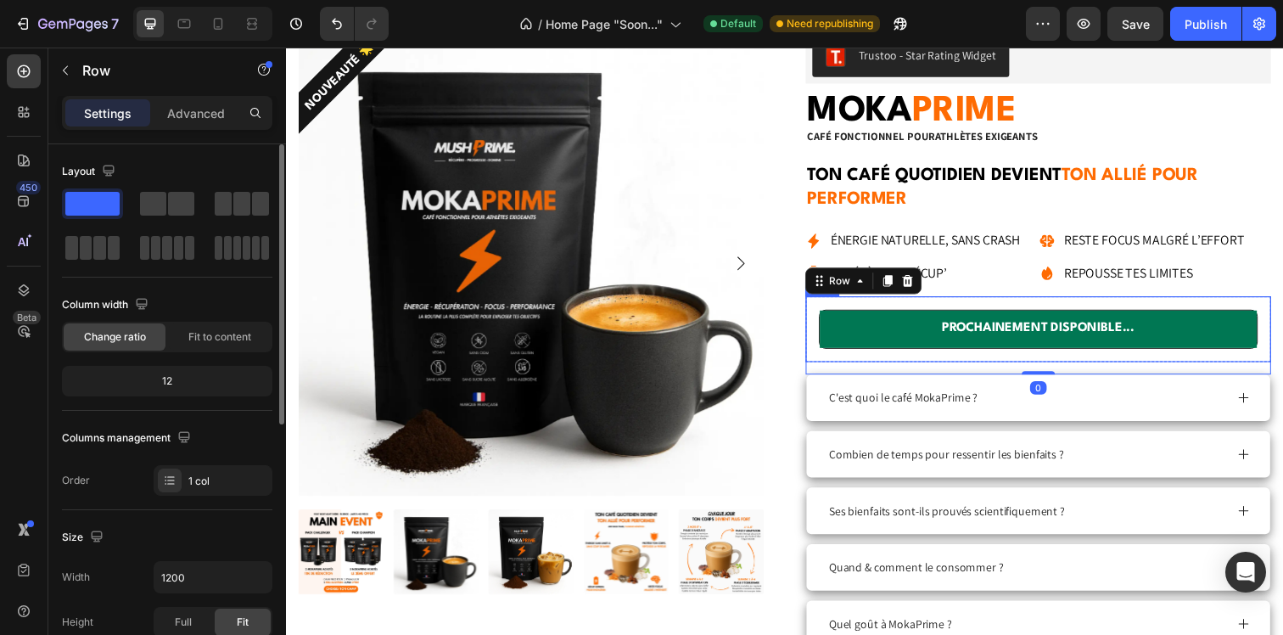
click at [910, 368] on div "PROCHAINEMENT DISPONIBLE... Text Block Row Row" at bounding box center [1053, 341] width 475 height 80
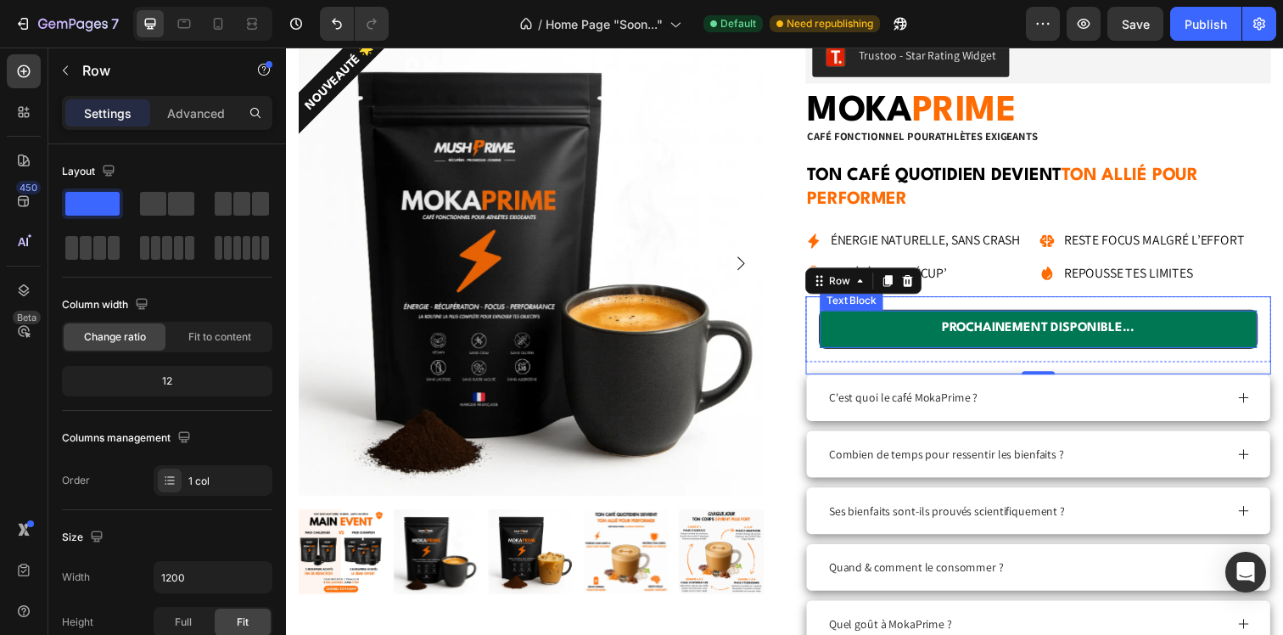
click at [901, 337] on p "PROCHAINEMENT DISPONIBLE..." at bounding box center [1053, 334] width 433 height 25
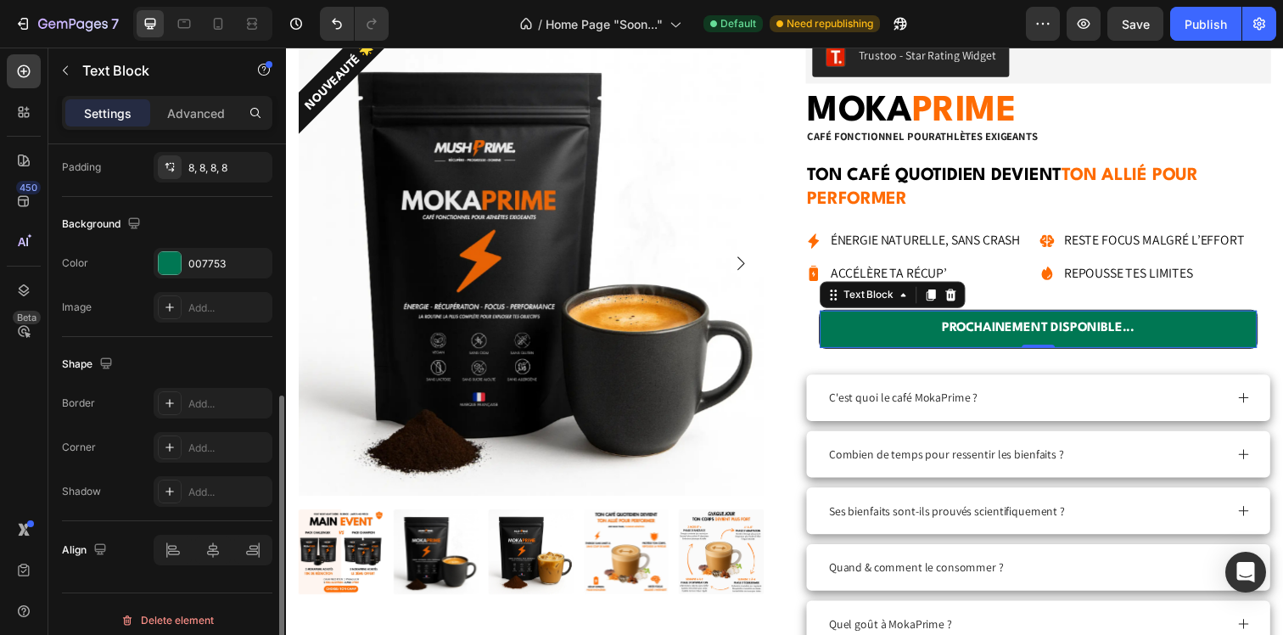
scroll to position [467, 0]
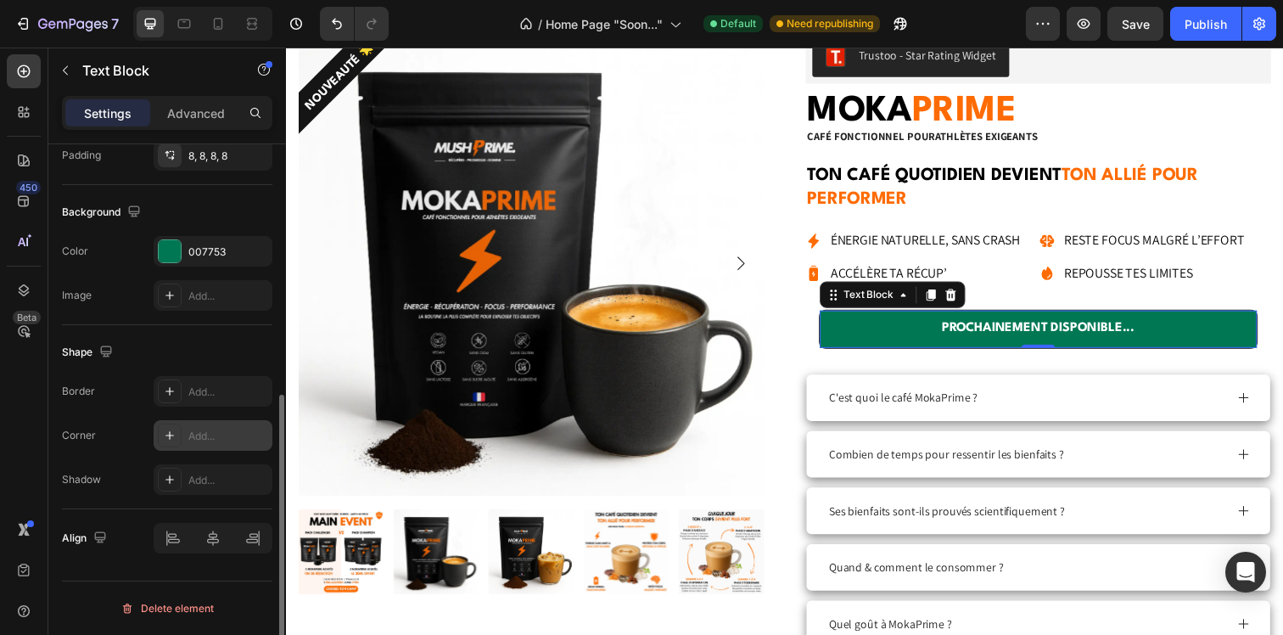
click at [204, 430] on div "Add..." at bounding box center [228, 435] width 80 height 15
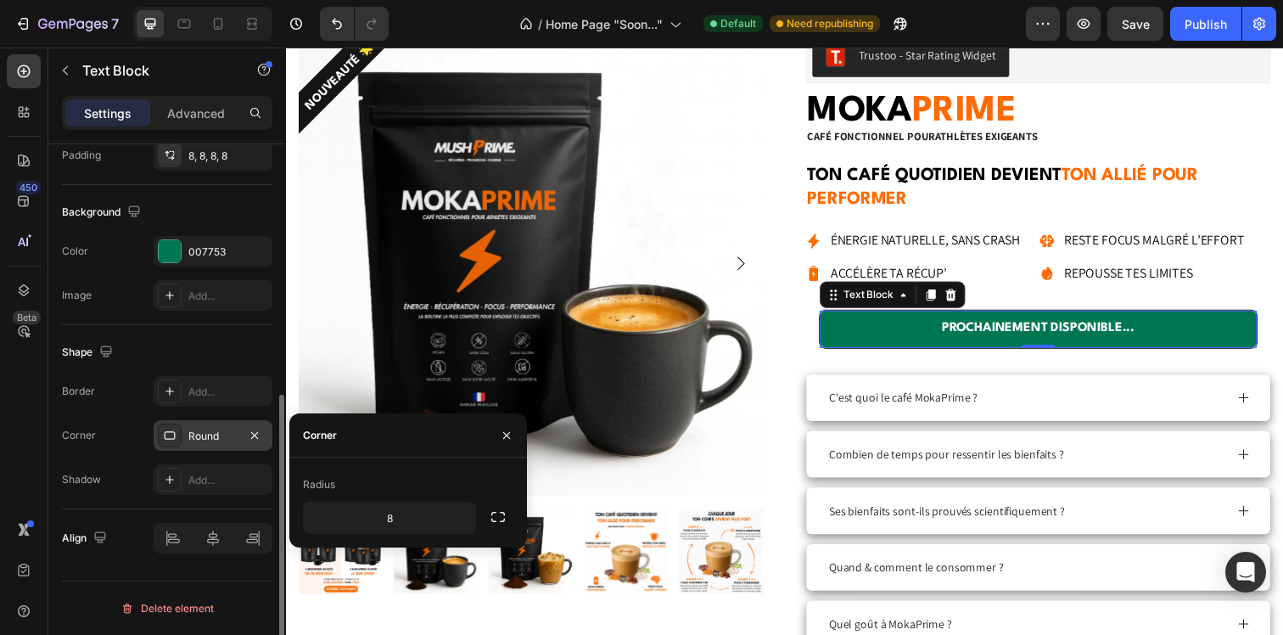
click at [119, 420] on div "Corner Round" at bounding box center [167, 435] width 210 height 31
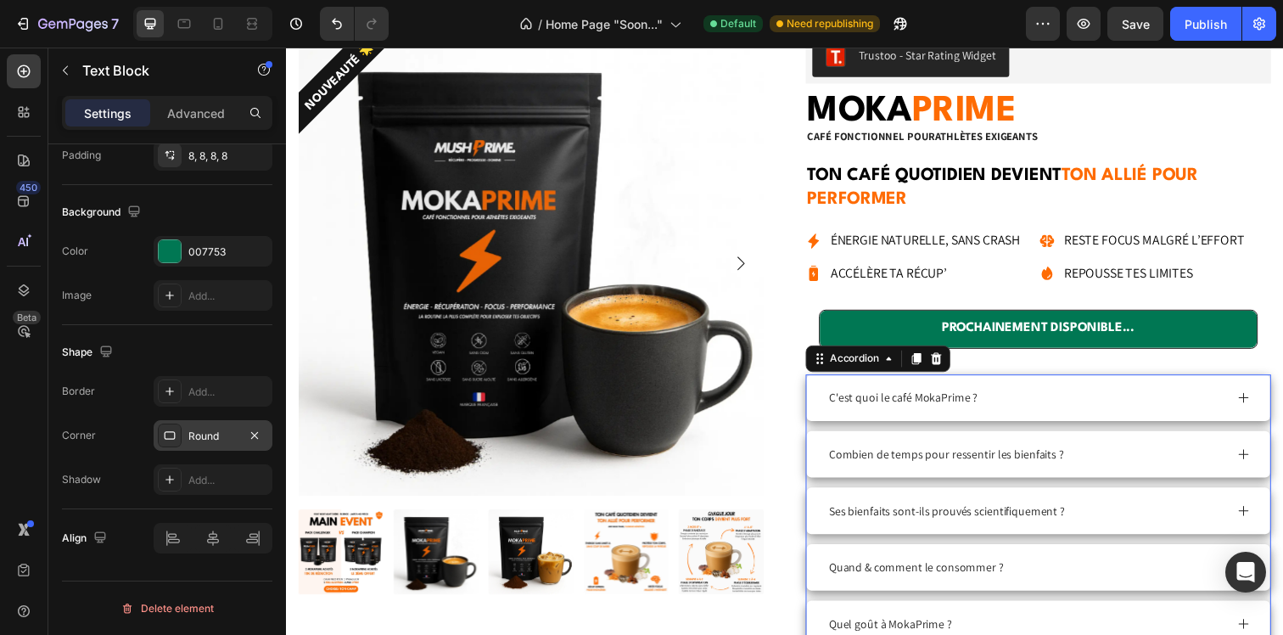
click at [978, 422] on div "C'est quoi le café MokaPrime ?" at bounding box center [1053, 405] width 473 height 48
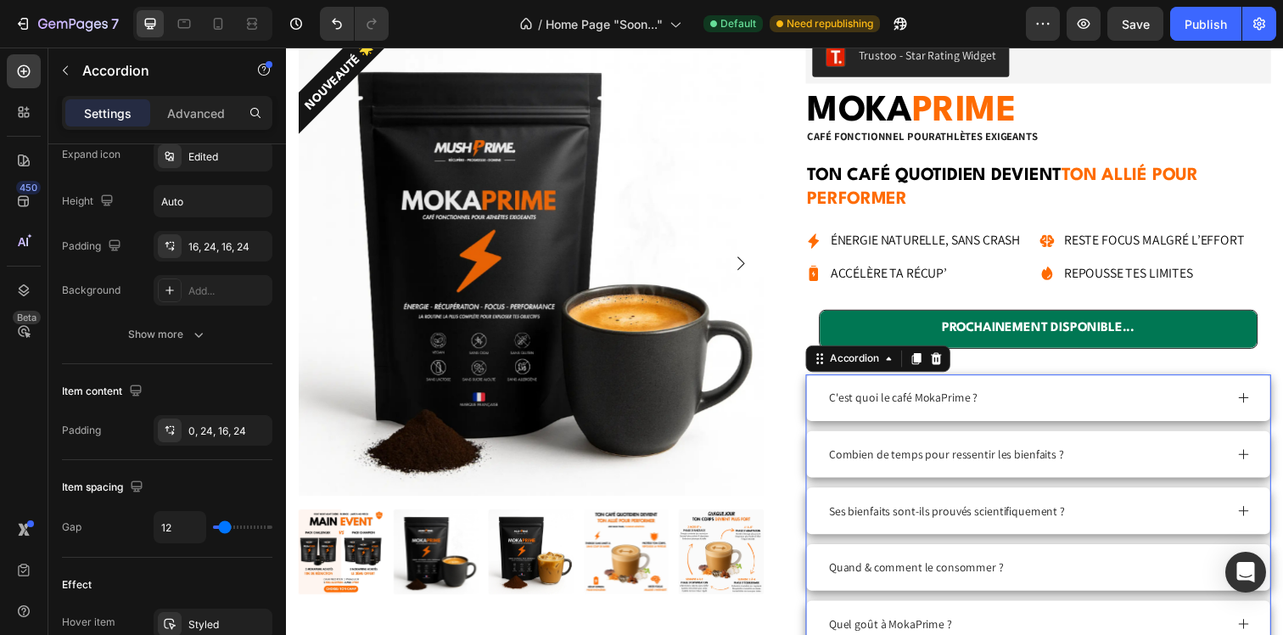
scroll to position [0, 0]
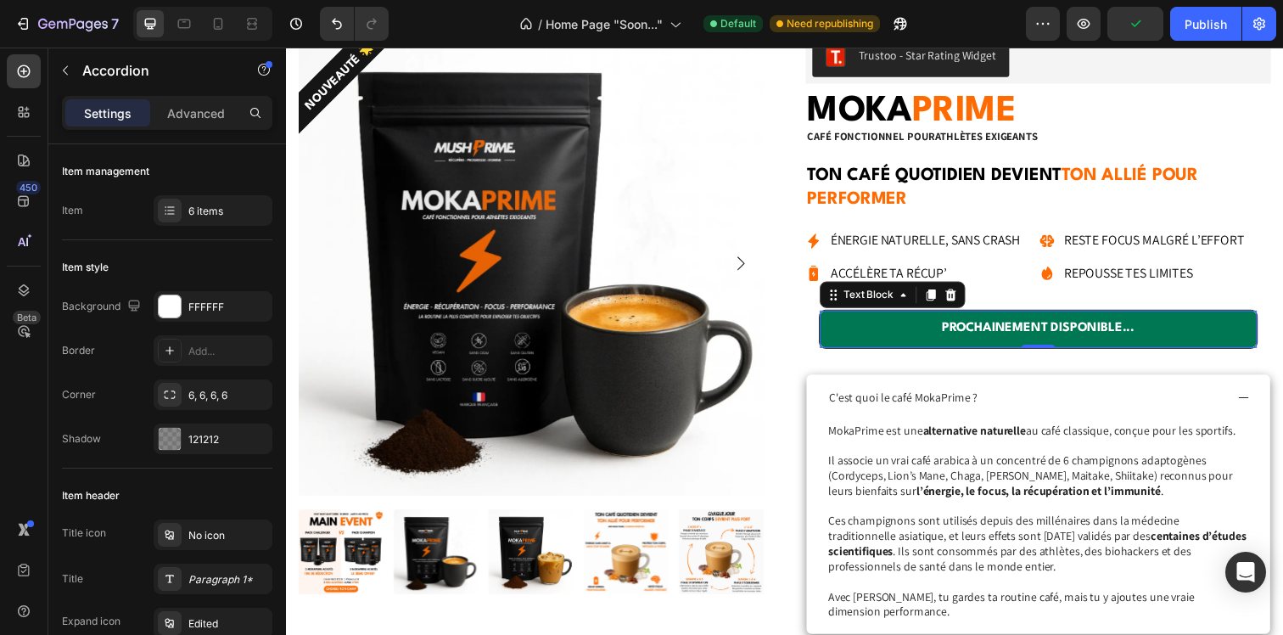
click at [899, 337] on p "PROCHAINEMENT DISPONIBLE..." at bounding box center [1053, 334] width 433 height 25
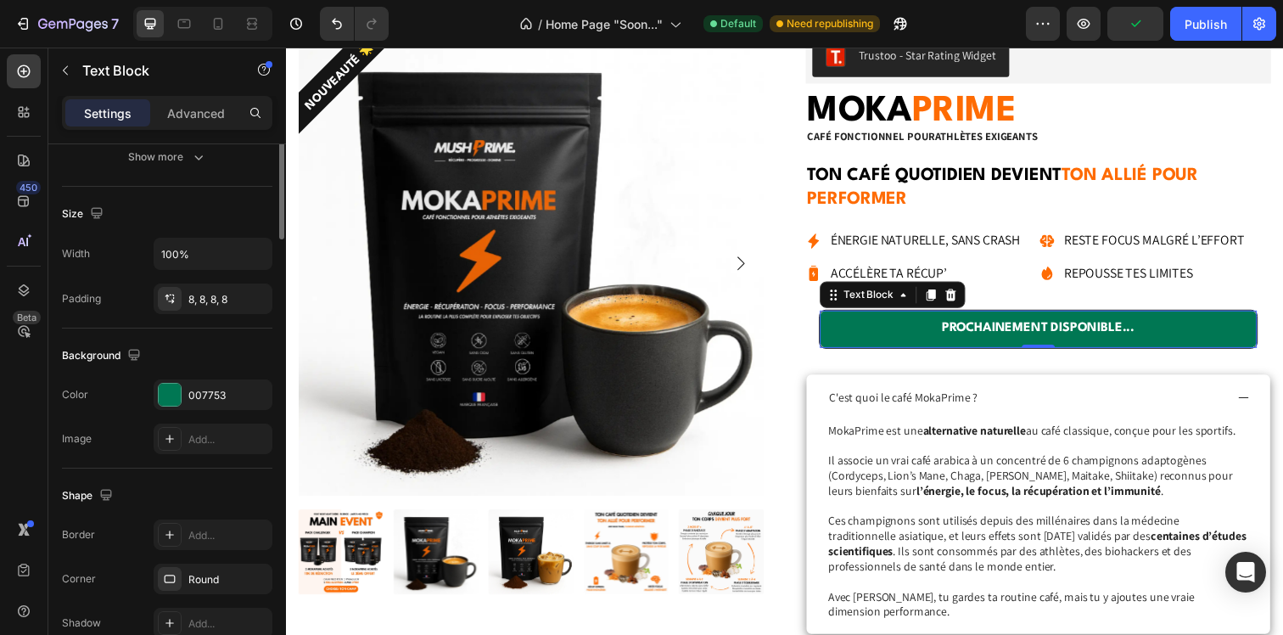
scroll to position [467, 0]
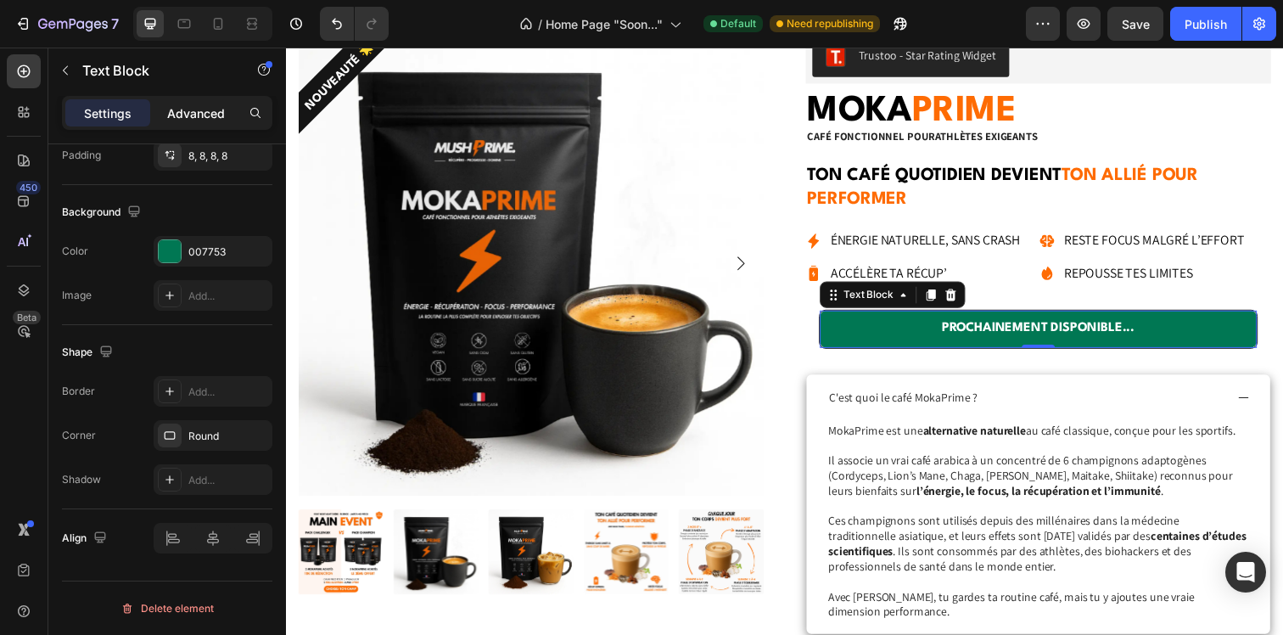
click at [183, 107] on p "Advanced" at bounding box center [196, 113] width 58 height 18
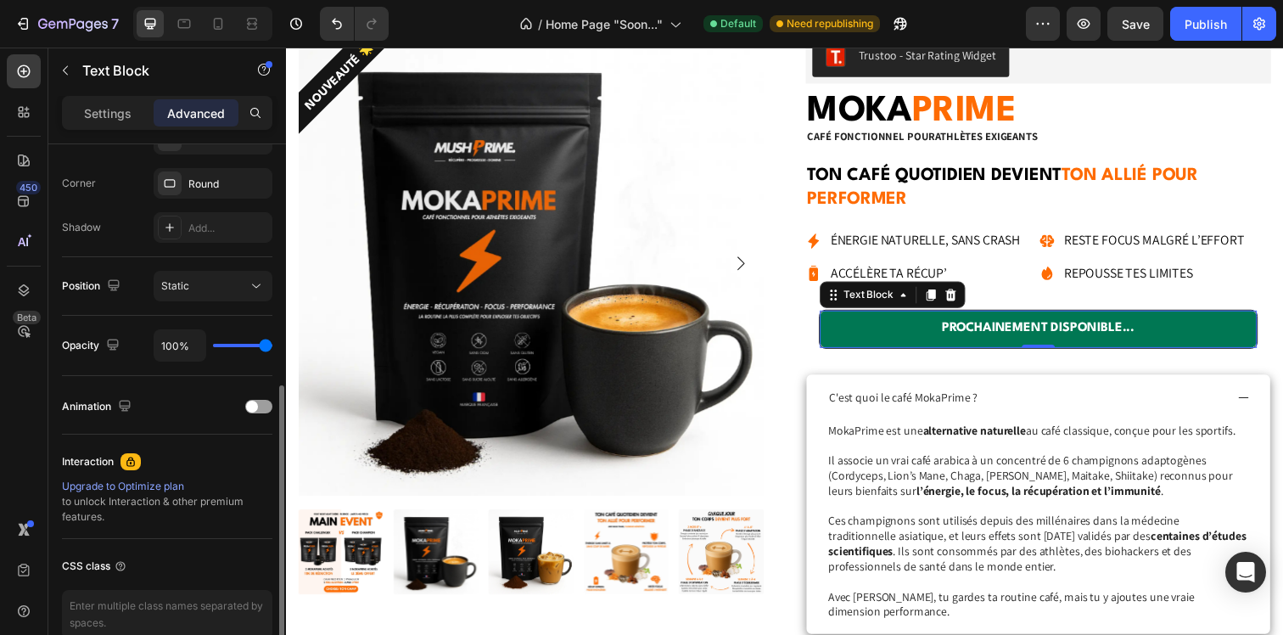
scroll to position [475, 0]
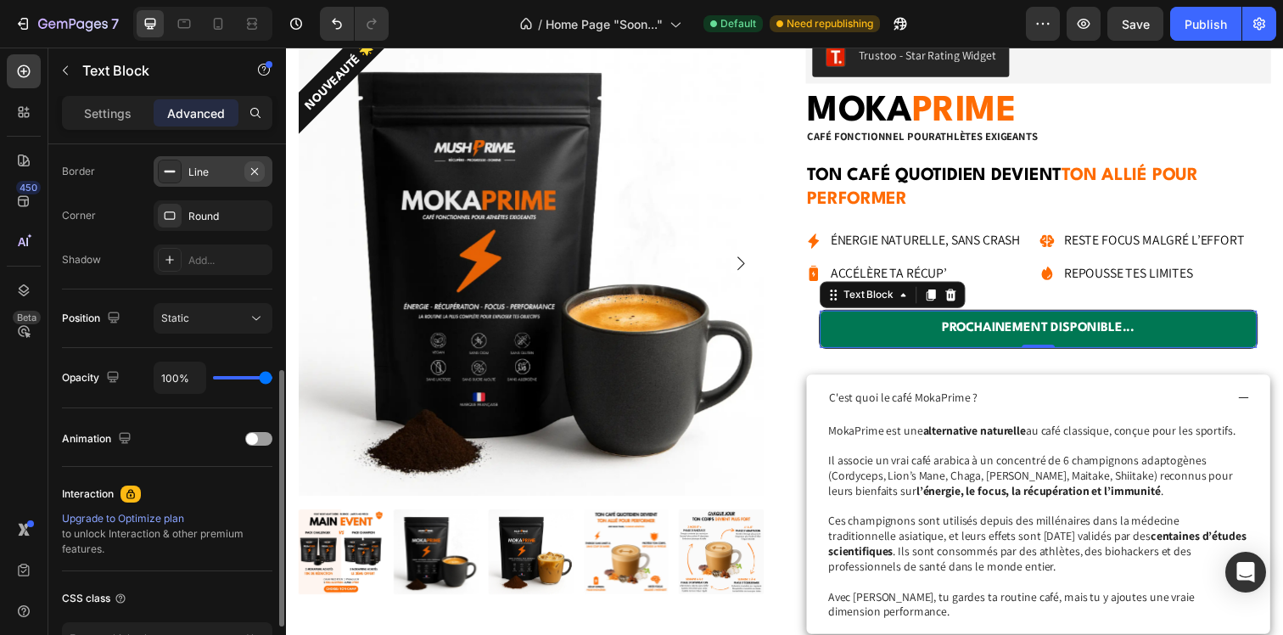
click at [260, 174] on icon "button" at bounding box center [255, 172] width 14 height 14
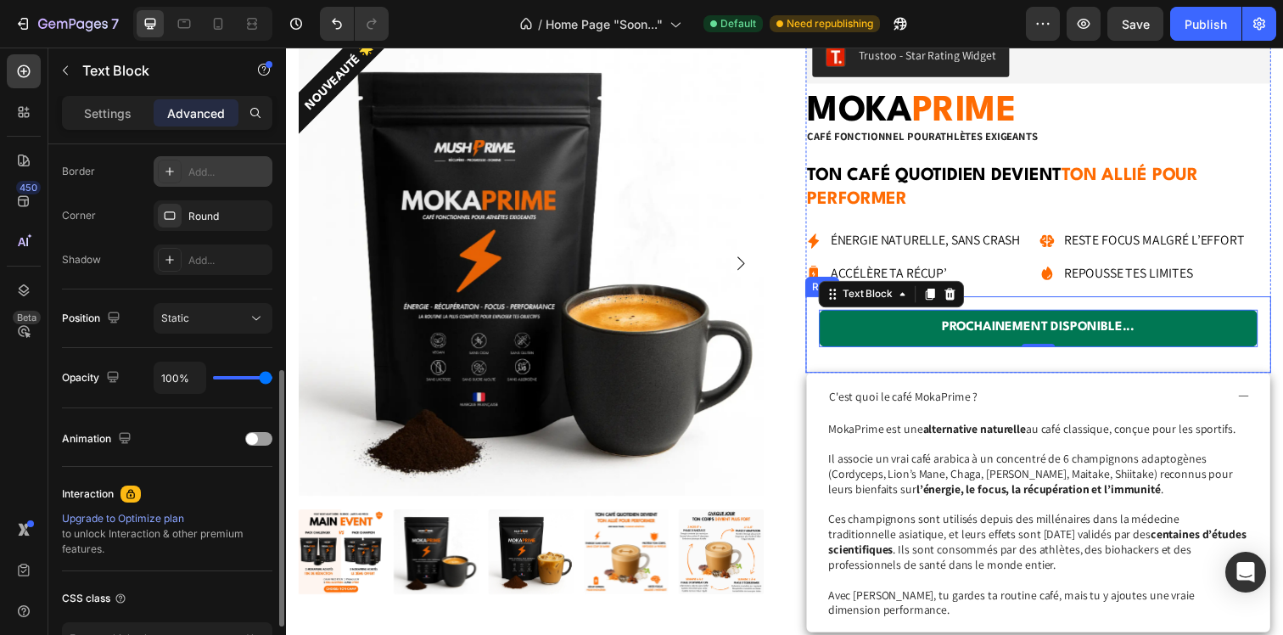
click at [849, 382] on div "C'est quoi le café MokaPrime ?" at bounding box center [1053, 403] width 473 height 48
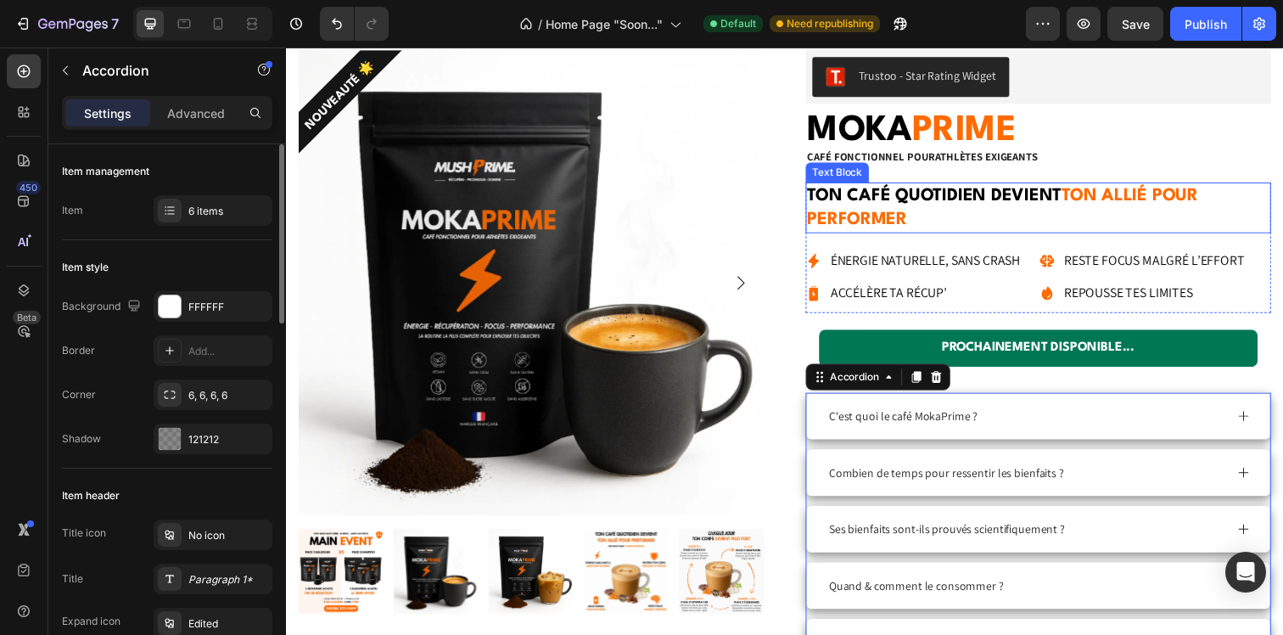
scroll to position [2881, 0]
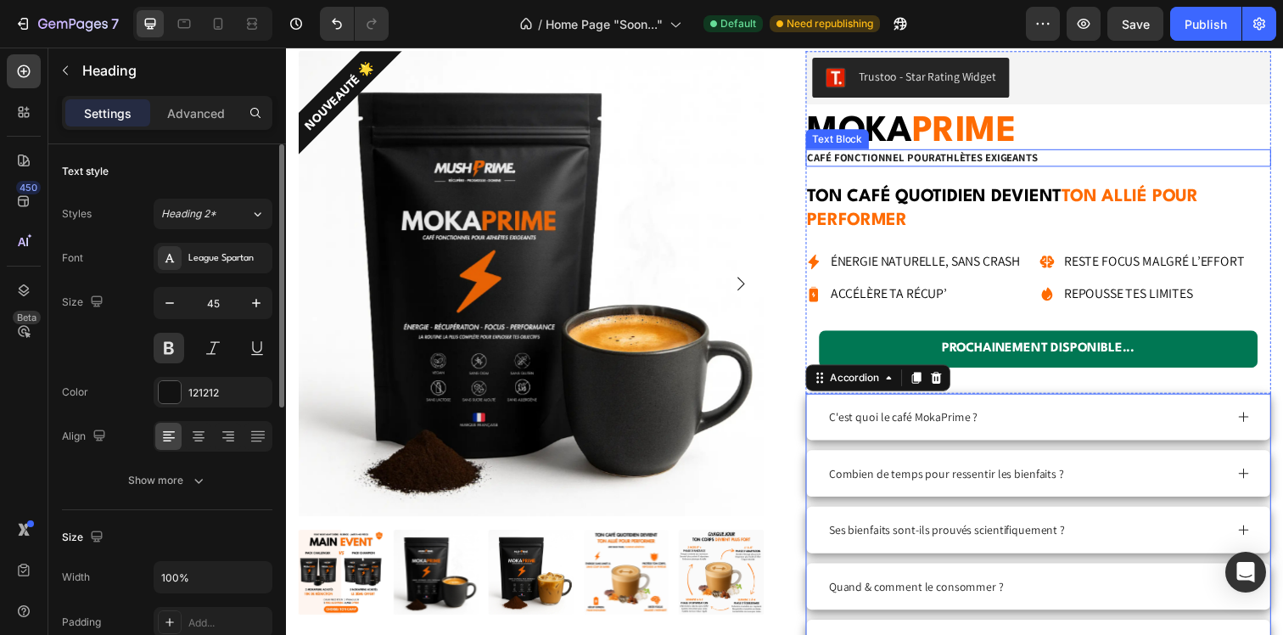
click at [1185, 148] on h2 "MOKA PRIME" at bounding box center [1053, 133] width 475 height 53
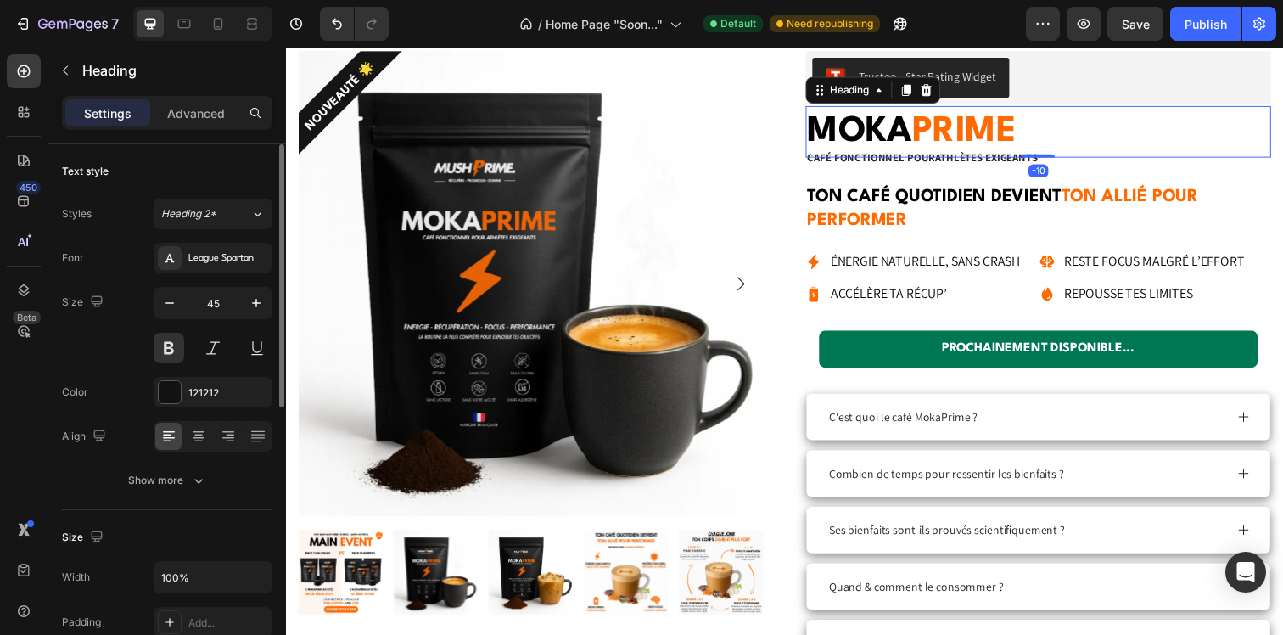
scroll to position [2847, 0]
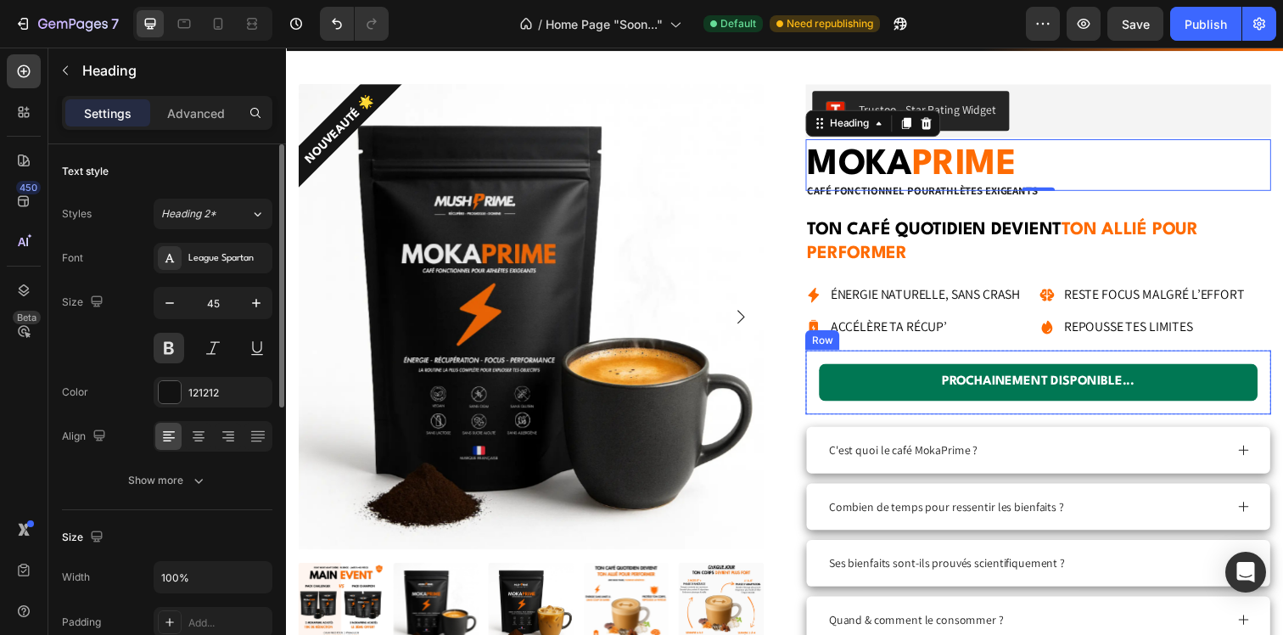
click at [860, 391] on p "PROCHAINEMENT DISPONIBLE..." at bounding box center [1054, 389] width 434 height 25
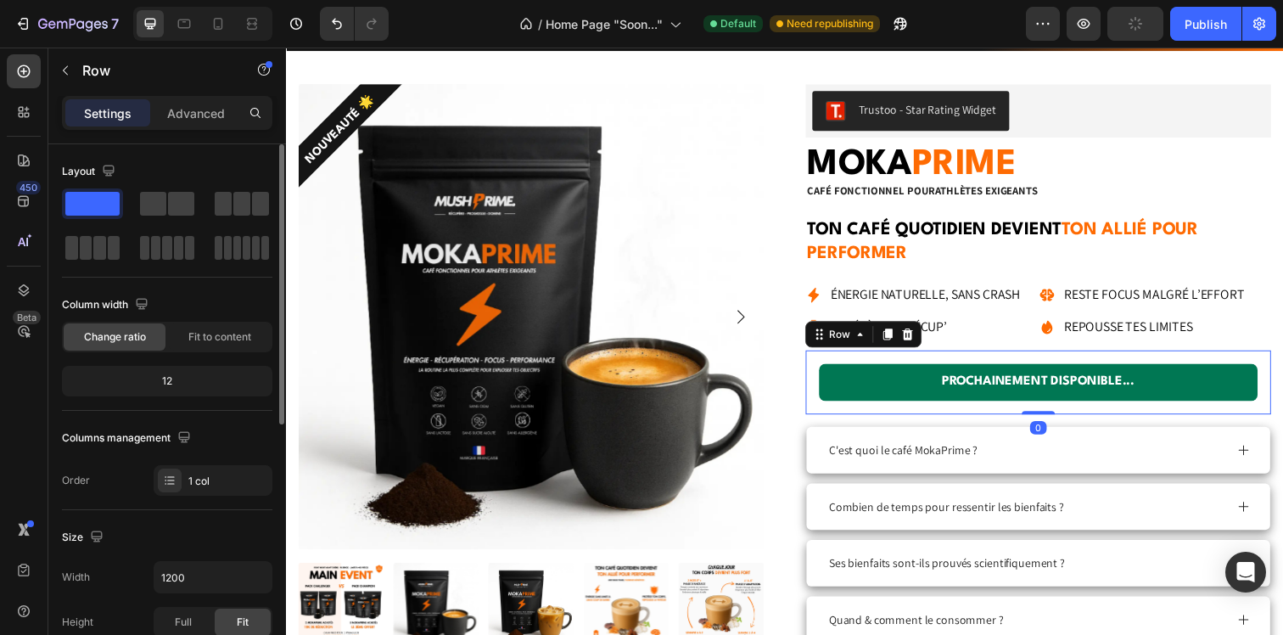
click at [833, 414] on div "PROCHAINEMENT DISPONIBLE... Text Block Row 0" at bounding box center [1053, 388] width 475 height 65
click at [199, 111] on p "Advanced" at bounding box center [196, 113] width 58 height 18
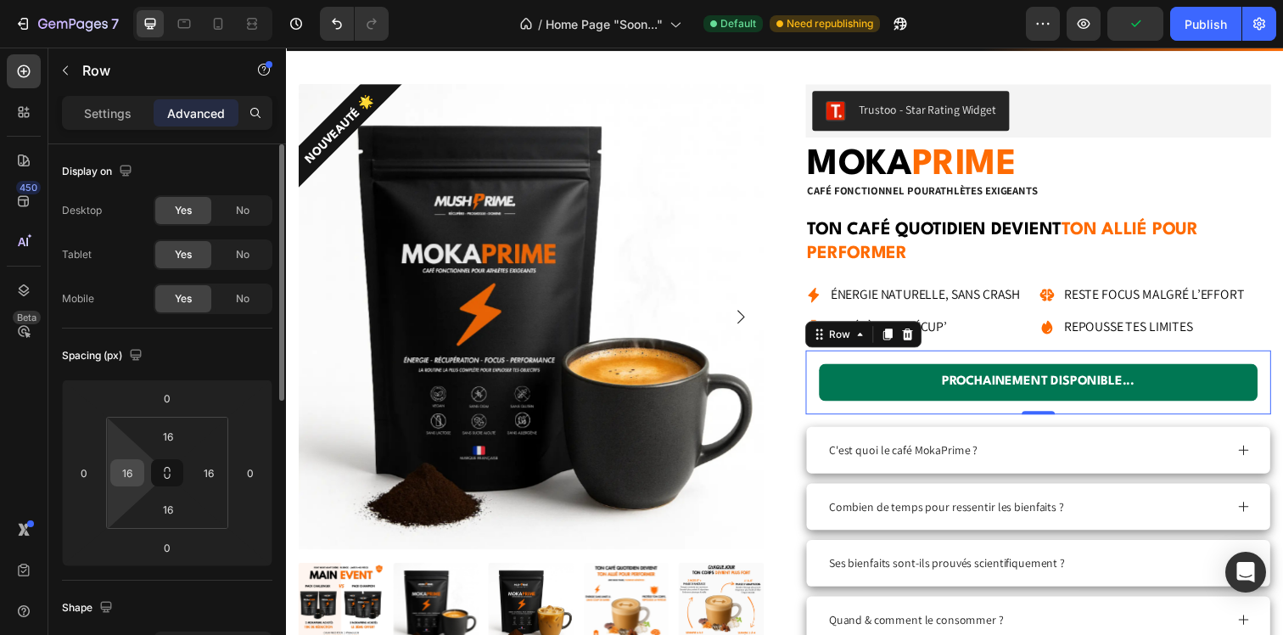
click at [120, 476] on input "16" at bounding box center [127, 472] width 25 height 25
type input "0"
click at [210, 481] on input "16" at bounding box center [208, 472] width 25 height 25
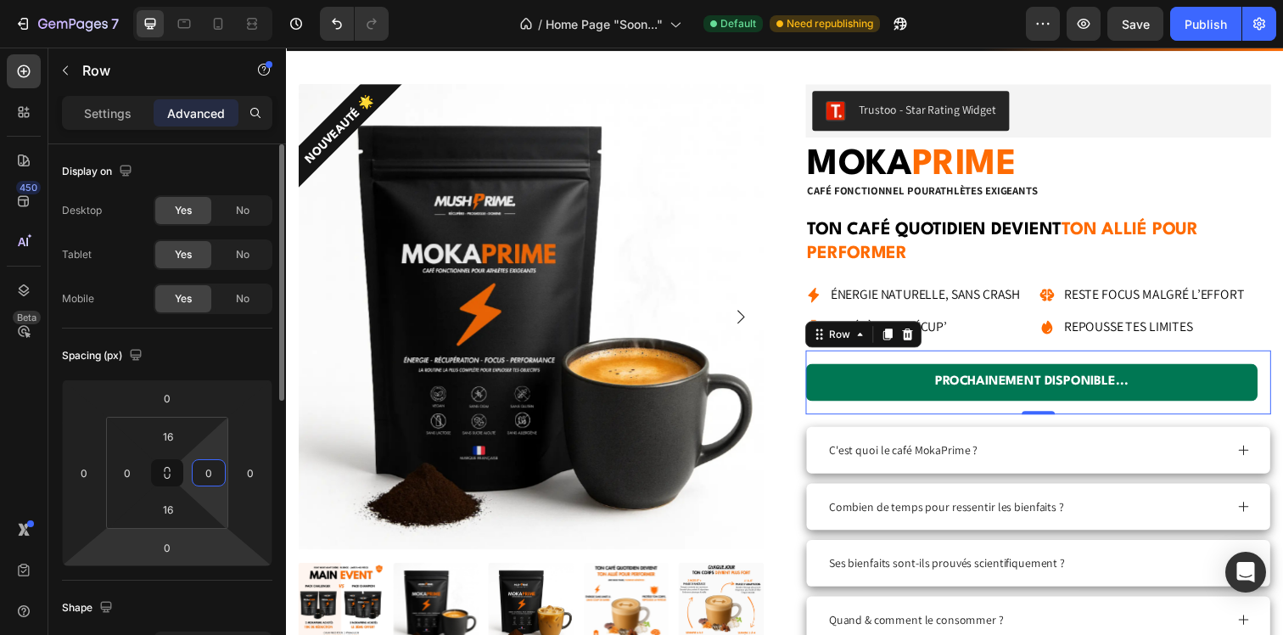
type input "0"
click at [0, 0] on div "Spacing (px) 0 0 0 0 16 0 16 0" at bounding box center [0, 0] width 0 height 0
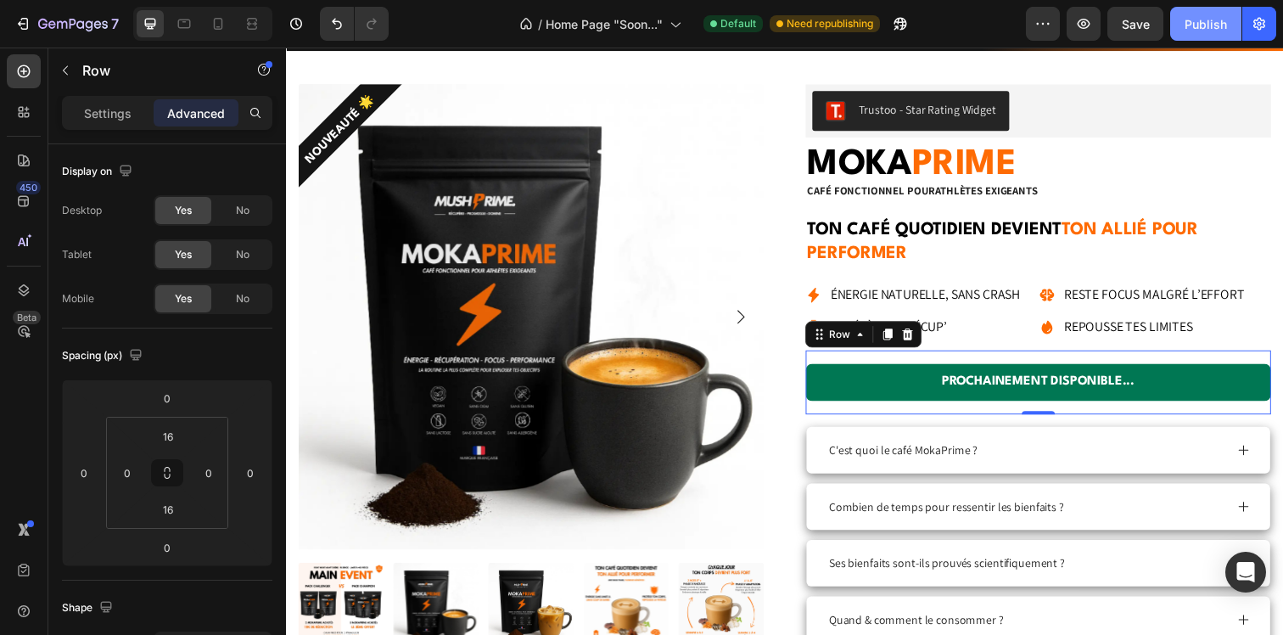
click at [1206, 21] on div "Publish" at bounding box center [1205, 24] width 42 height 18
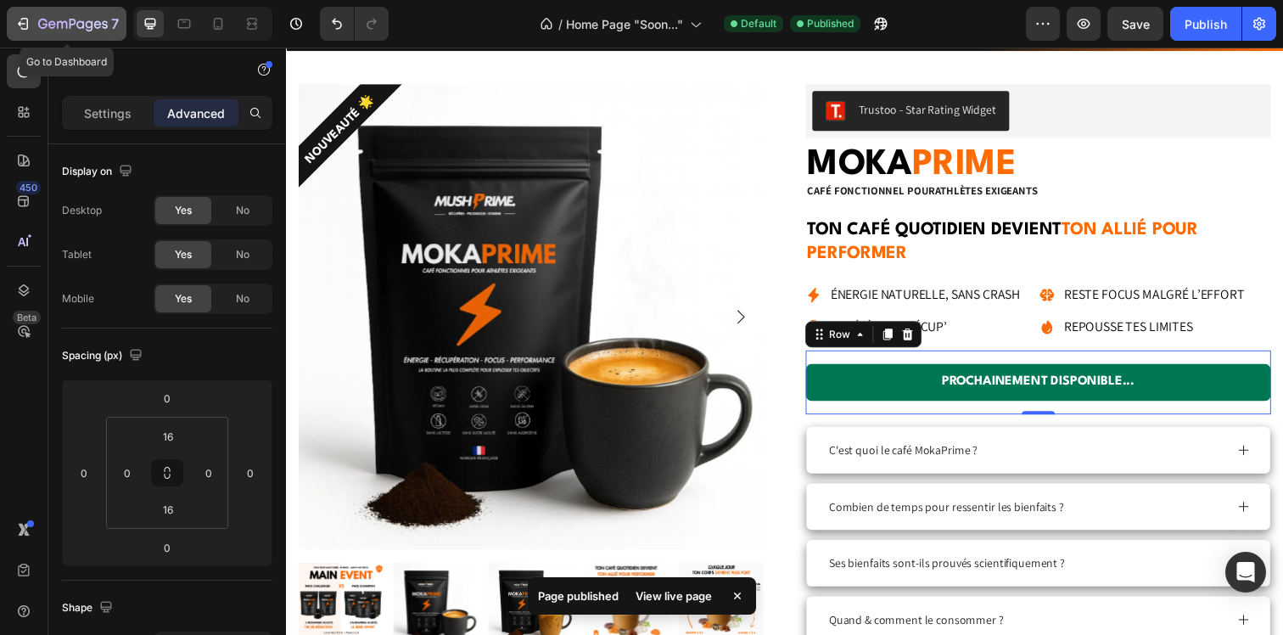
click at [65, 13] on button "7" at bounding box center [67, 24] width 120 height 34
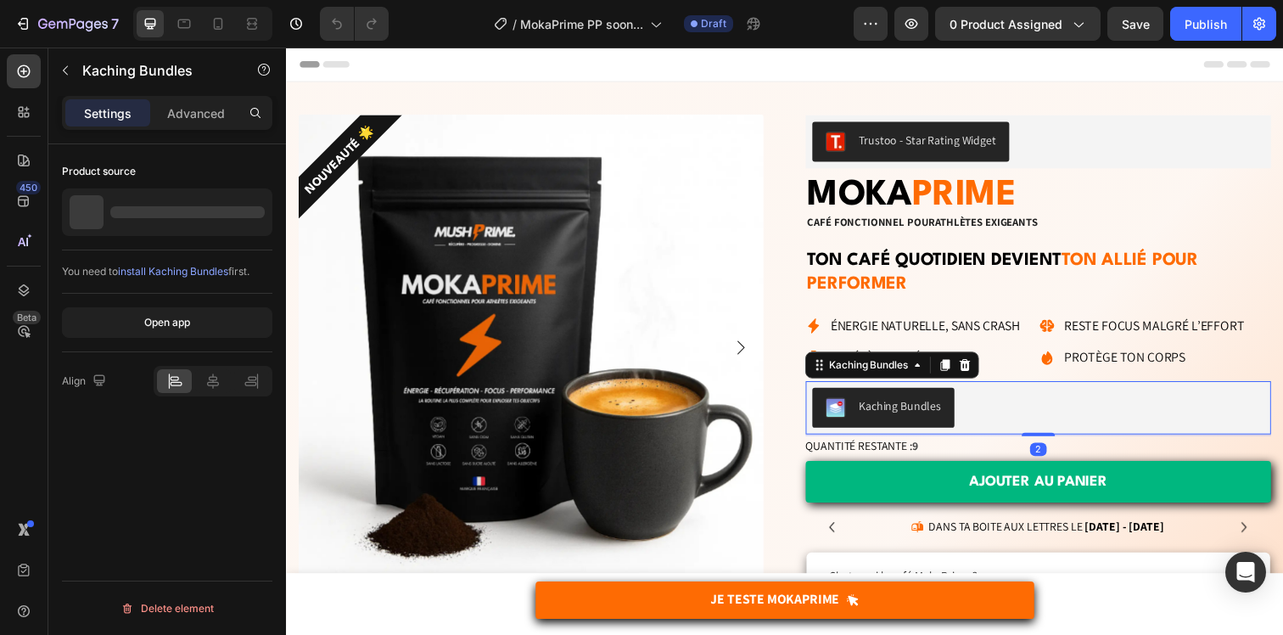
click at [1072, 401] on div "Kaching Bundles" at bounding box center [1054, 415] width 462 height 41
click at [985, 370] on icon at bounding box center [979, 372] width 11 height 12
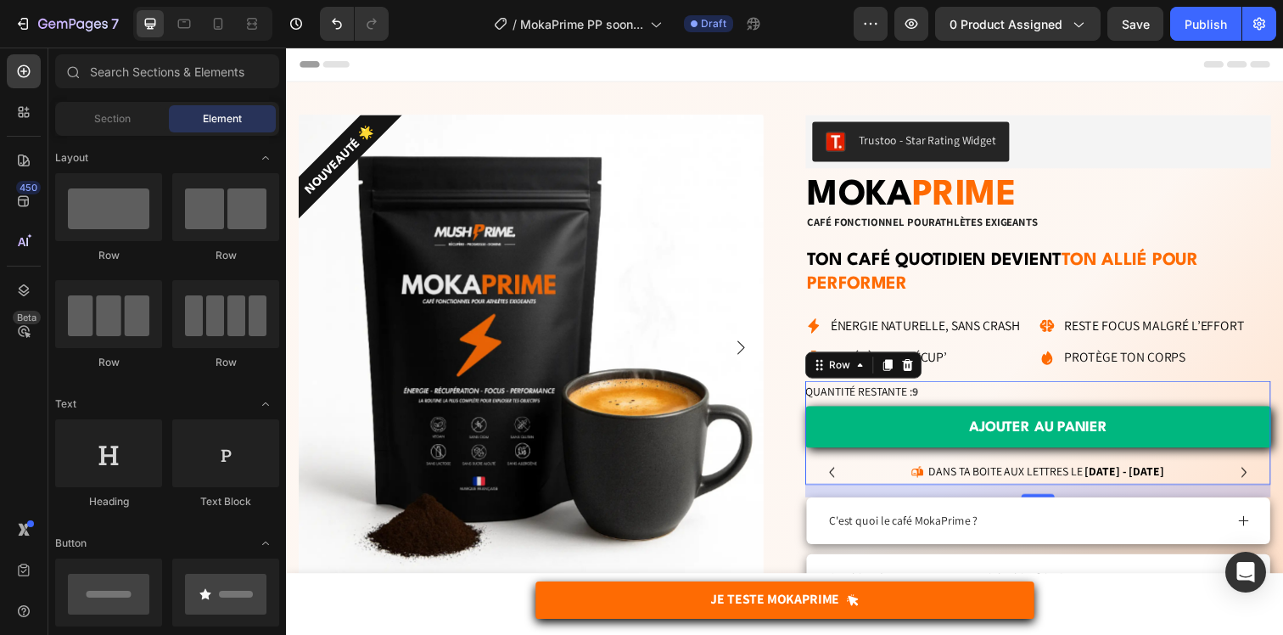
click at [898, 464] on div "AJOUTER AU PANIER Add to Cart" at bounding box center [1053, 440] width 475 height 55
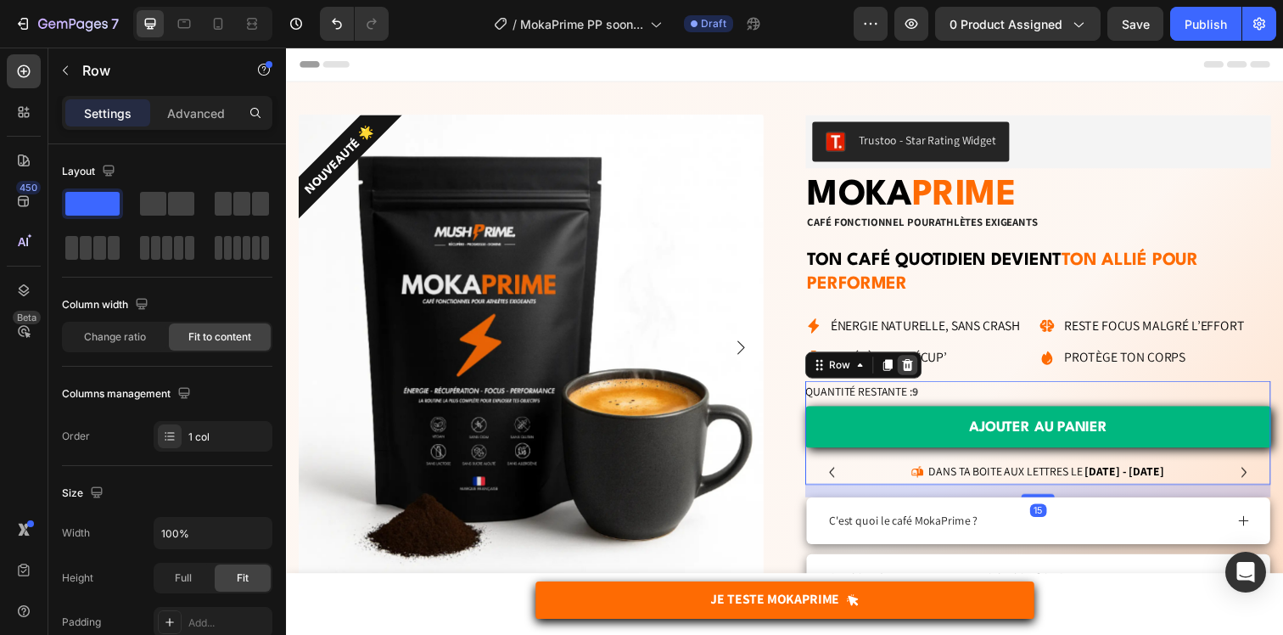
click at [921, 372] on icon at bounding box center [920, 372] width 11 height 12
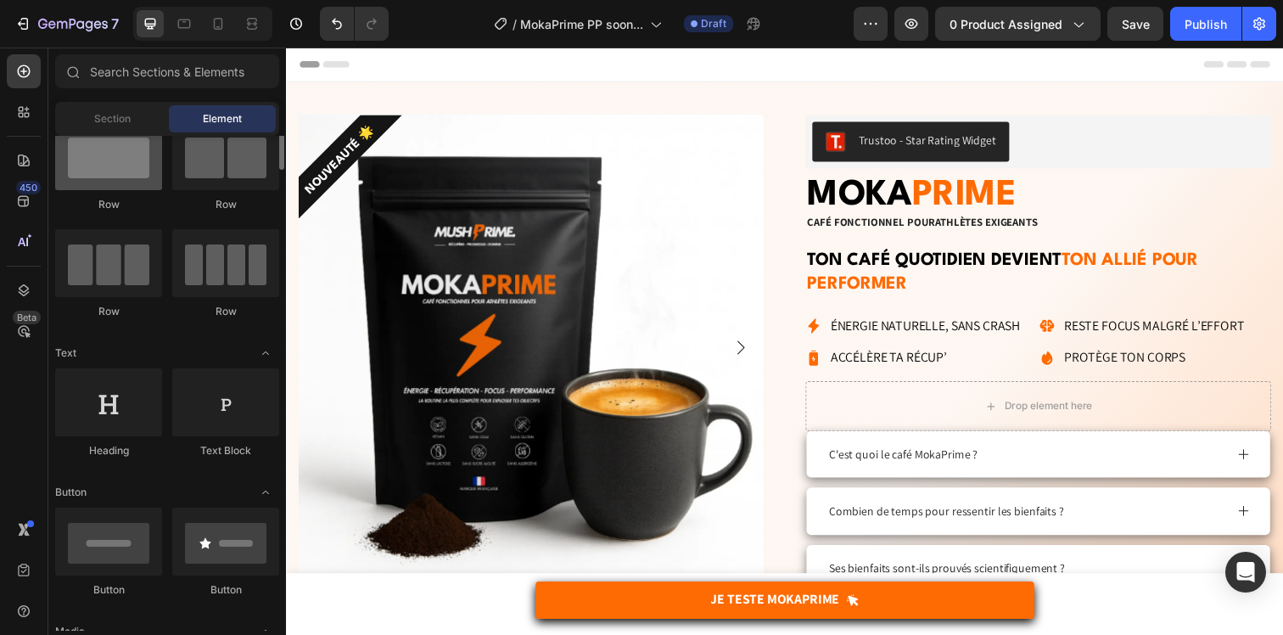
scroll to position [81, 0]
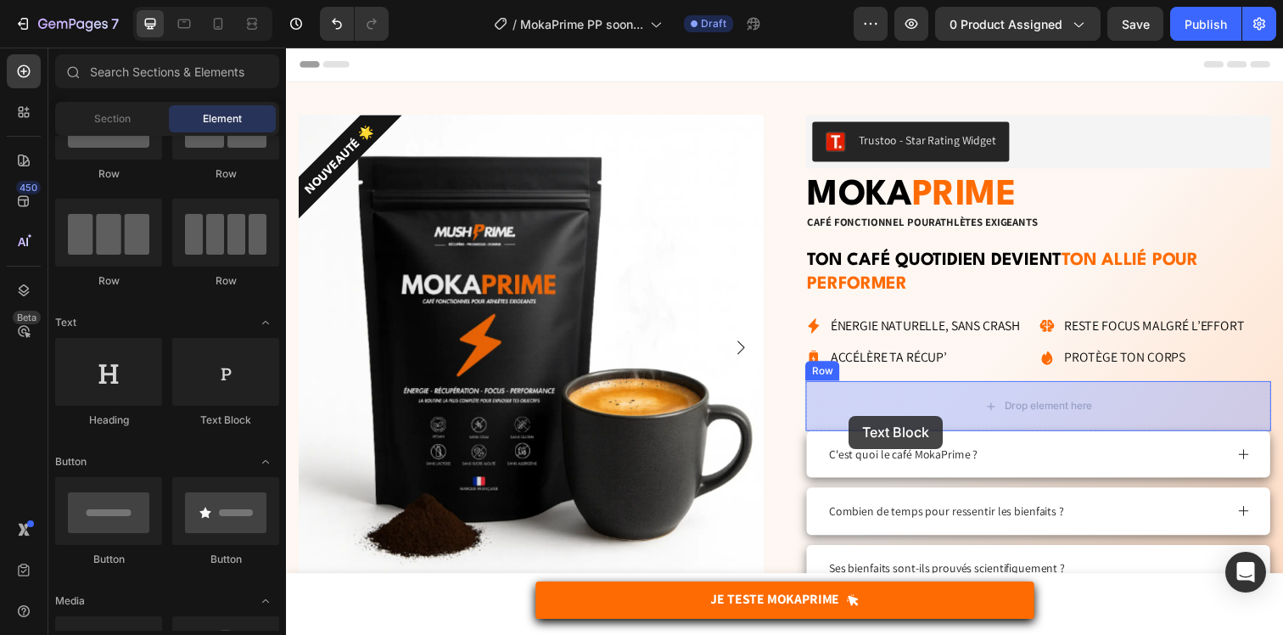
drag, startPoint x: 490, startPoint y: 417, endPoint x: 860, endPoint y: 423, distance: 370.0
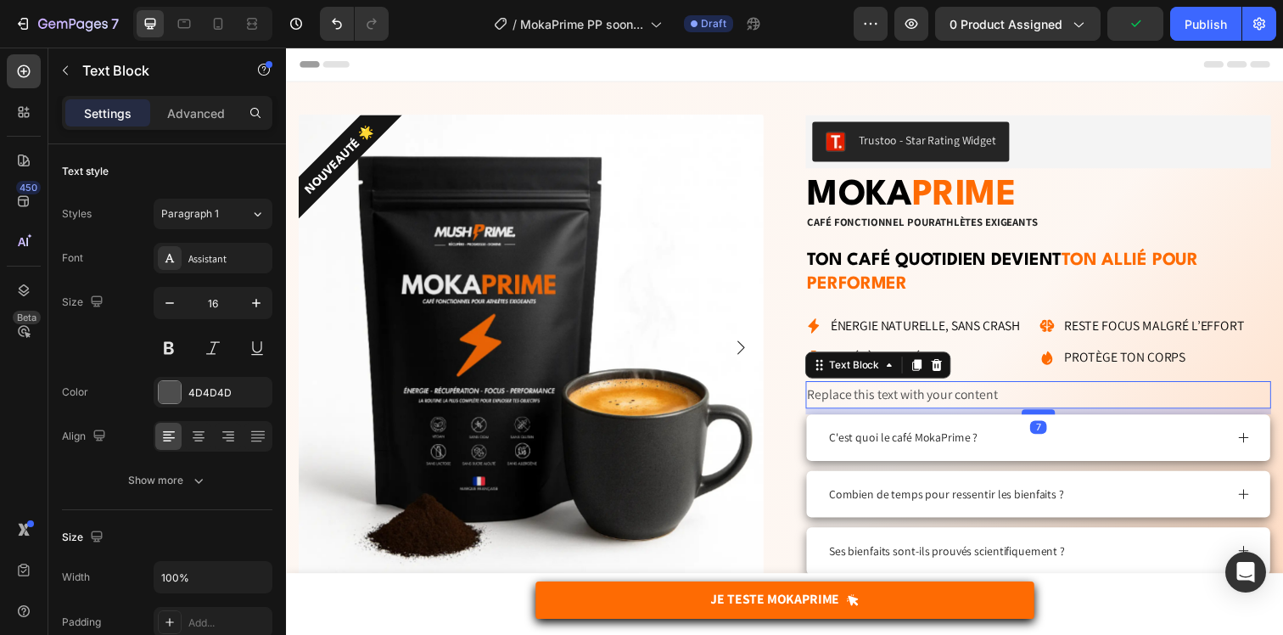
click at [1051, 418] on div at bounding box center [1054, 419] width 34 height 5
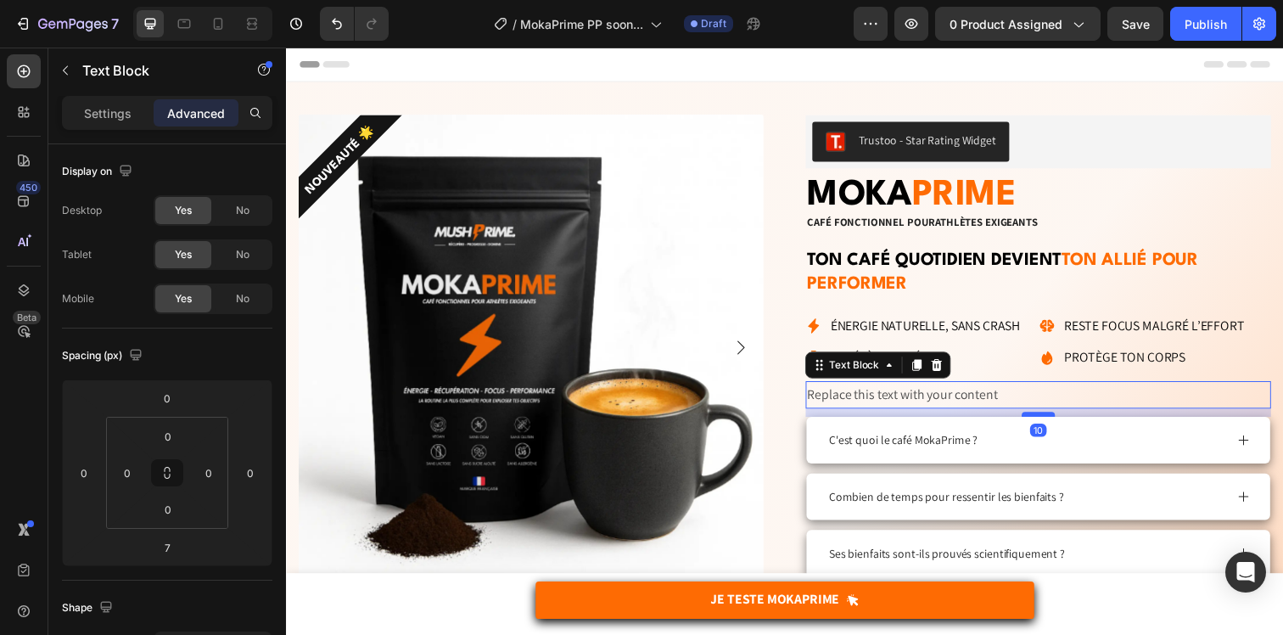
click at [1051, 421] on div at bounding box center [1054, 421] width 34 height 5
type input "10"
click at [1000, 398] on div "Replace this text with your content" at bounding box center [1053, 402] width 475 height 28
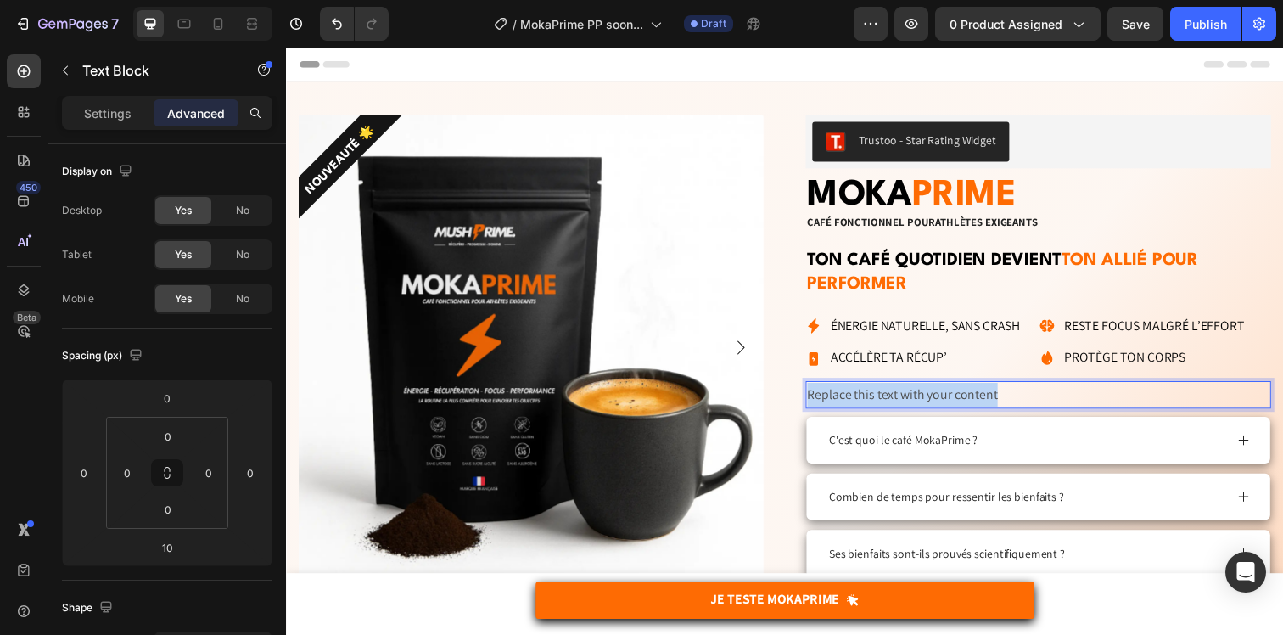
click at [1000, 398] on p "Replace this text with your content" at bounding box center [1054, 401] width 472 height 25
click at [104, 115] on p "Settings" at bounding box center [108, 113] width 48 height 18
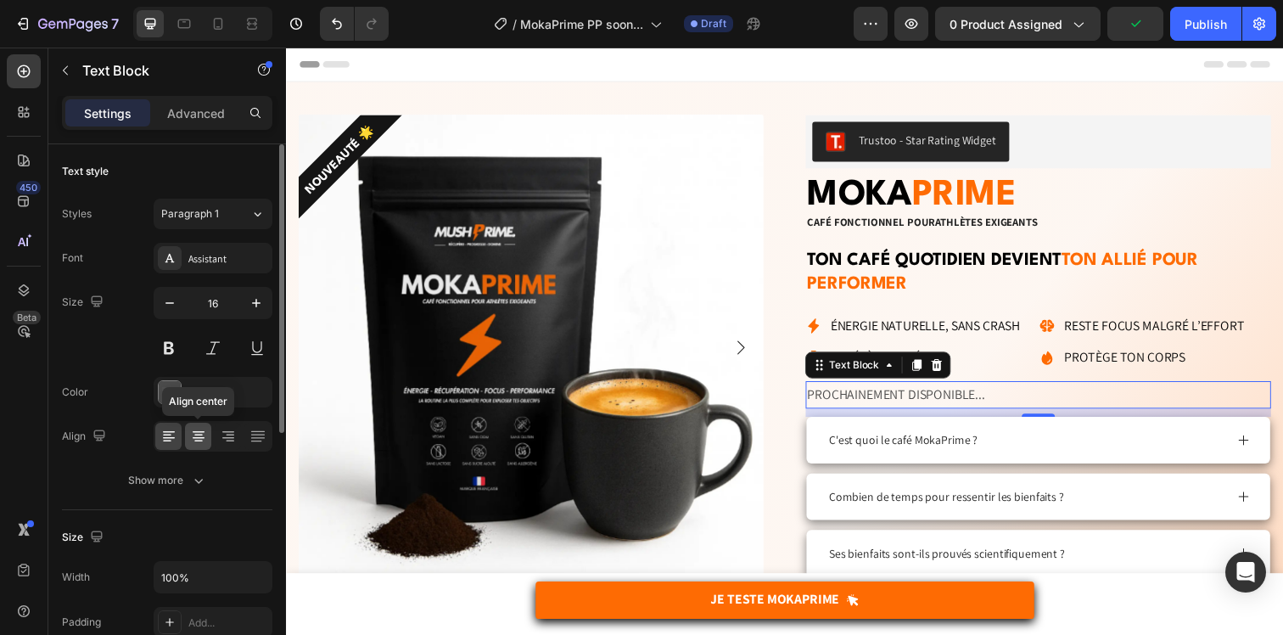
click at [193, 423] on div at bounding box center [198, 436] width 26 height 27
click at [193, 424] on div at bounding box center [198, 436] width 26 height 27
click at [243, 381] on div "4D4D4D" at bounding box center [213, 392] width 119 height 31
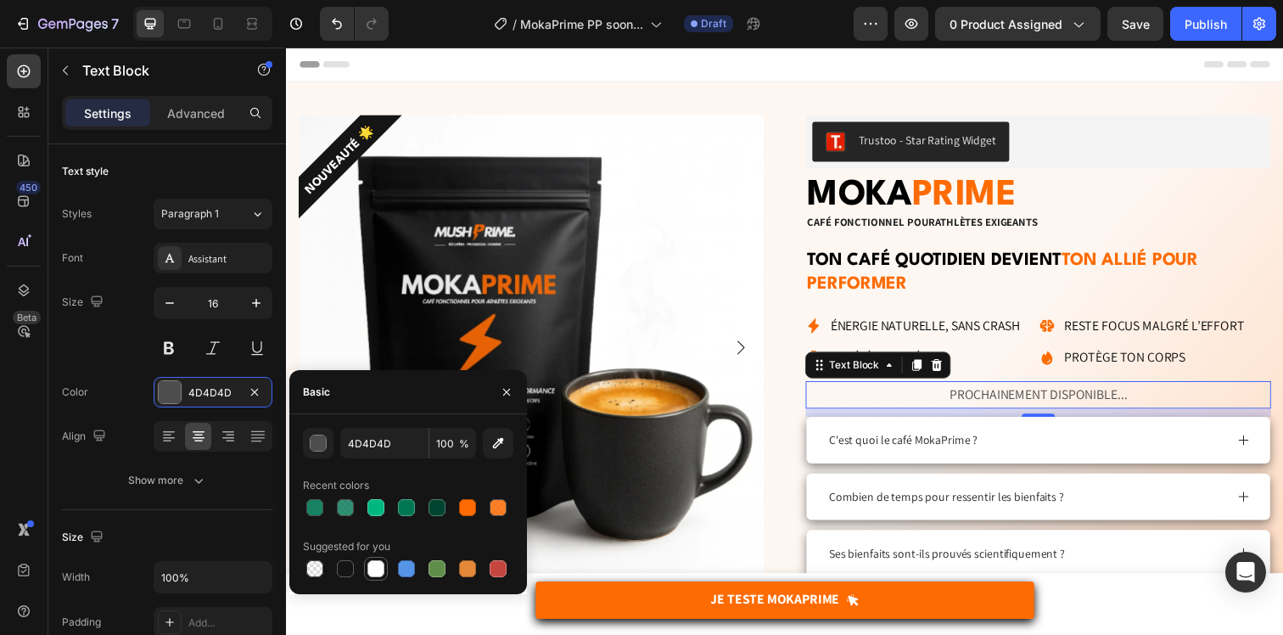
click at [375, 576] on div at bounding box center [375, 568] width 17 height 17
type input "FFFFFF"
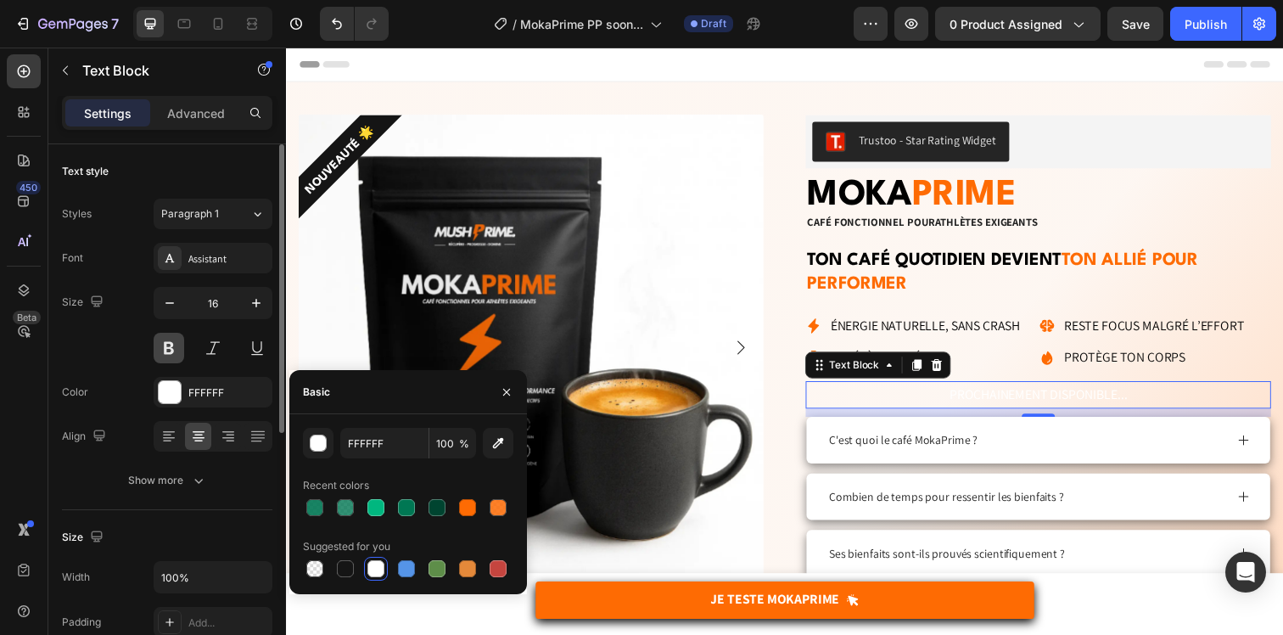
click at [182, 336] on button at bounding box center [169, 348] width 31 height 31
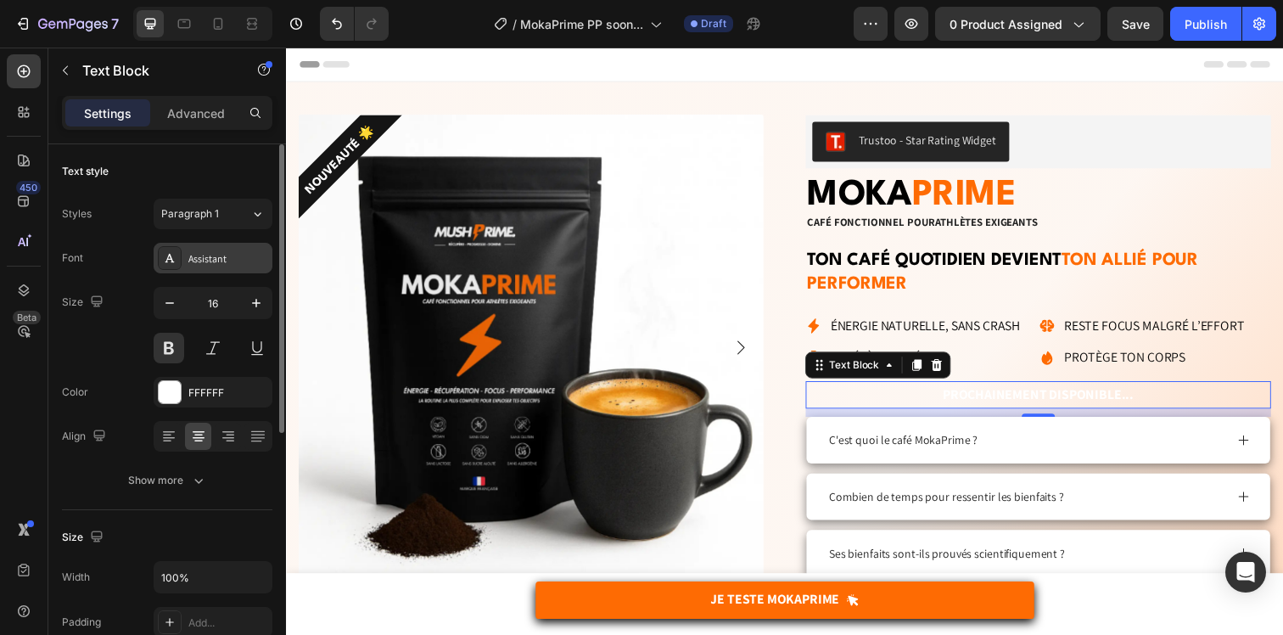
click at [217, 245] on div "Assistant" at bounding box center [213, 258] width 119 height 31
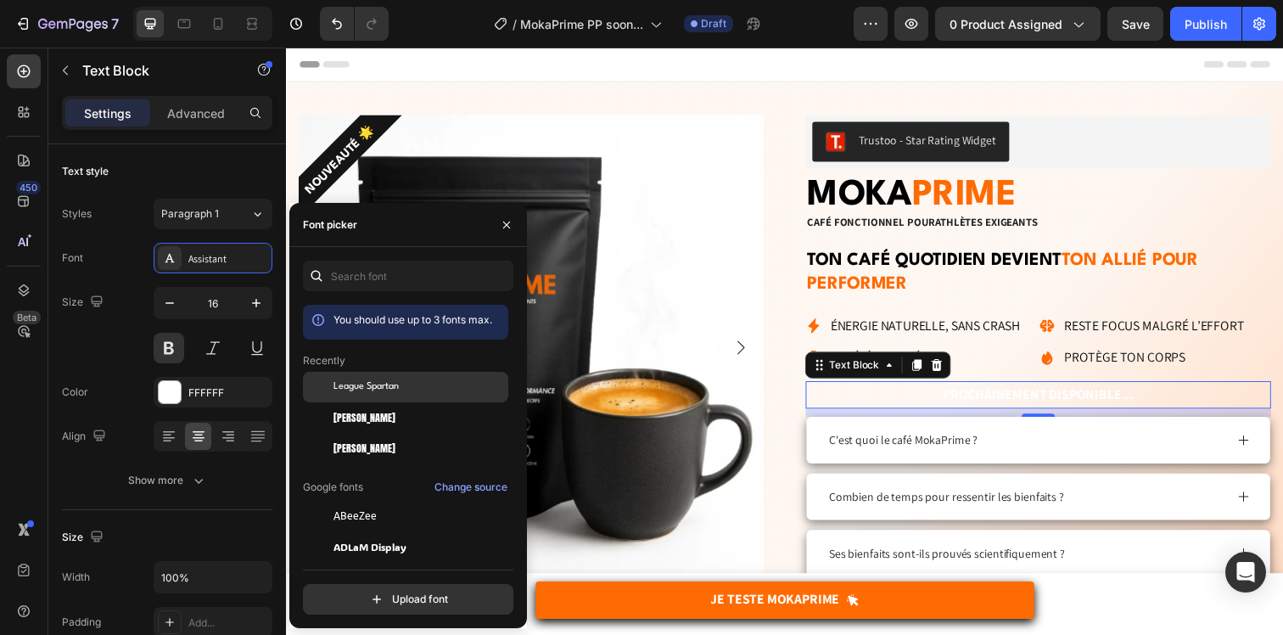
click at [366, 384] on span "League Spartan" at bounding box center [365, 386] width 65 height 15
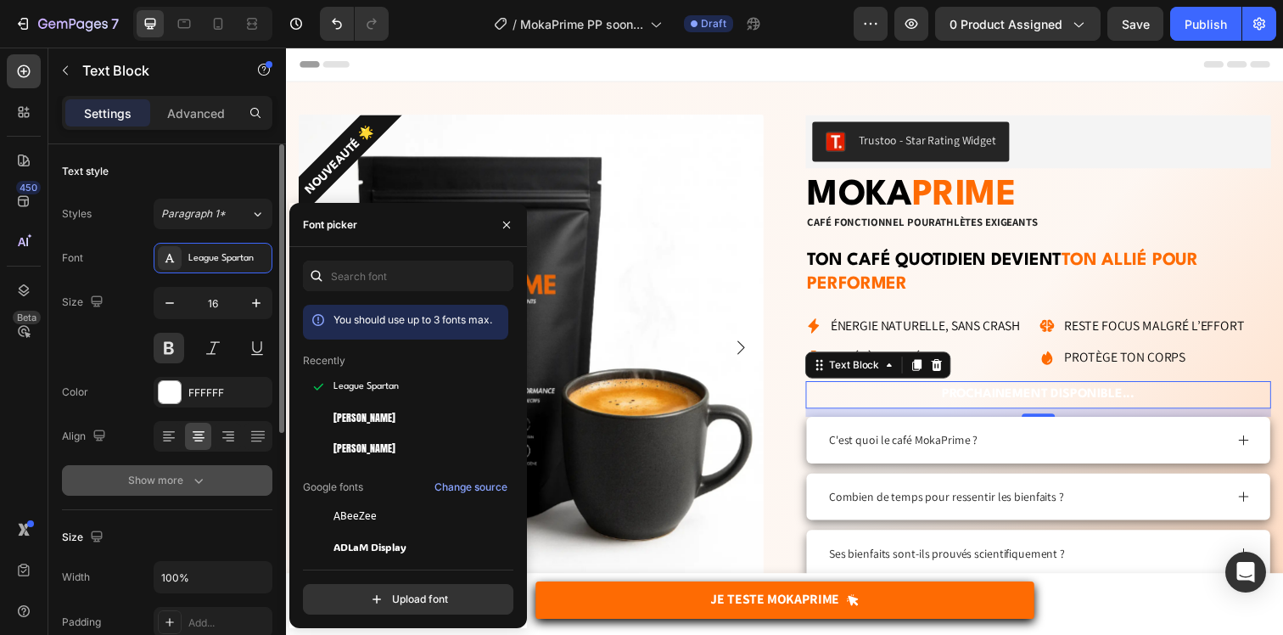
click at [135, 481] on div "Show more" at bounding box center [167, 480] width 79 height 17
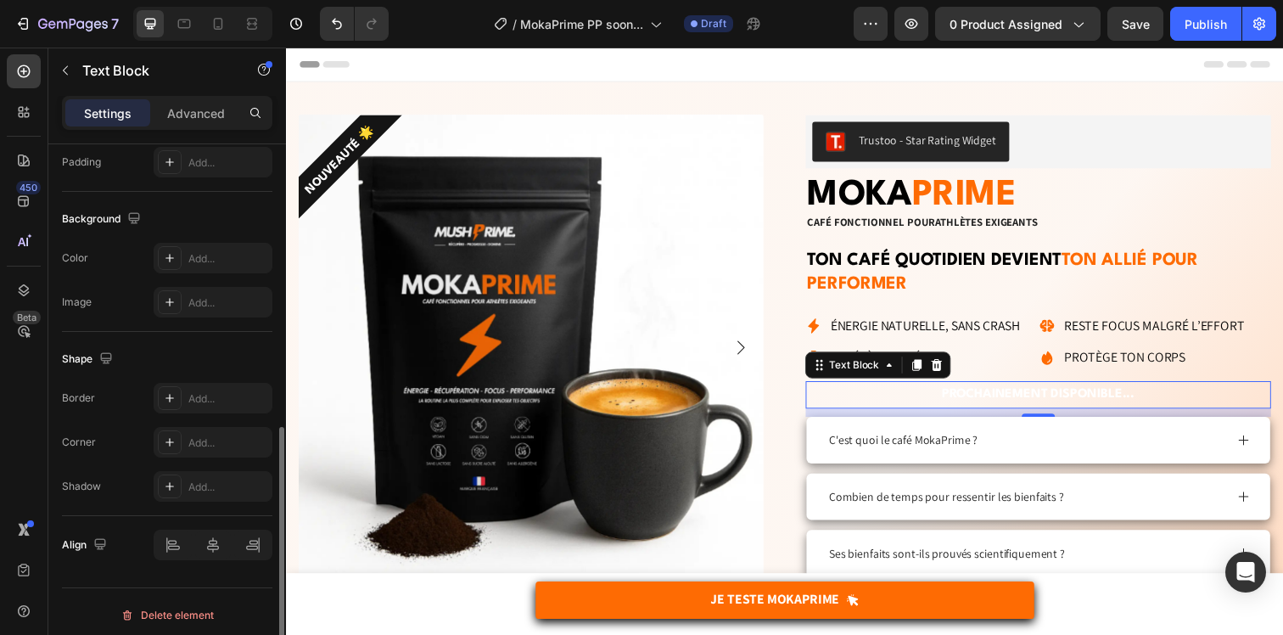
scroll to position [691, 0]
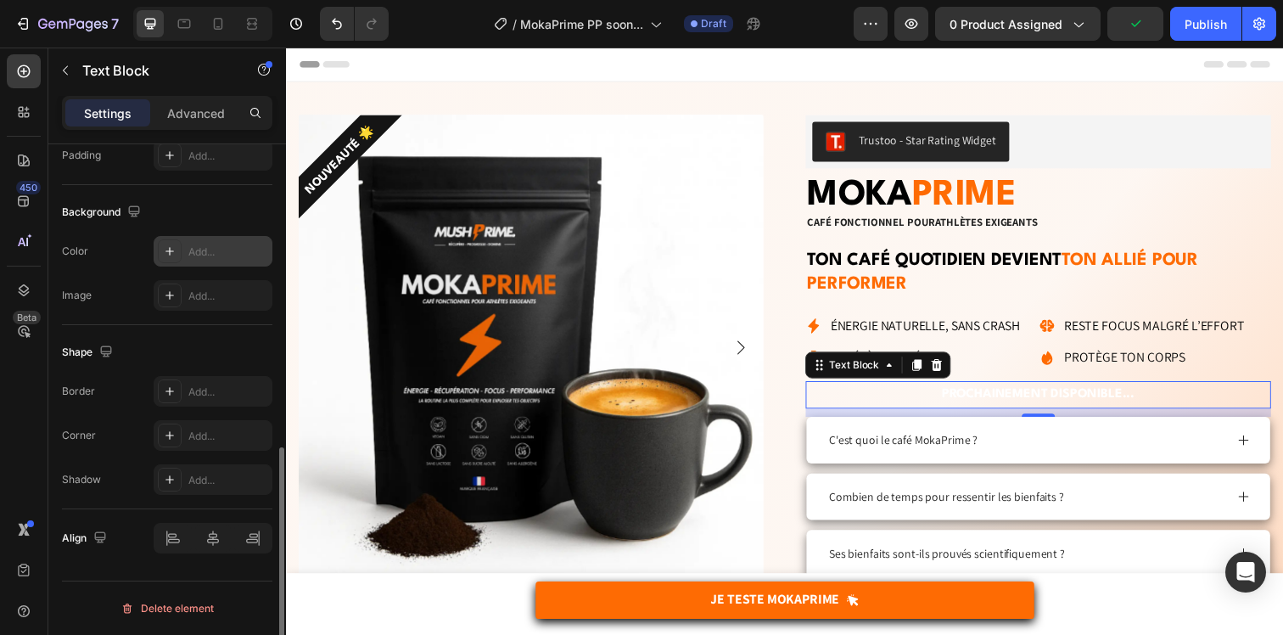
click at [203, 249] on div "Add..." at bounding box center [228, 251] width 80 height 15
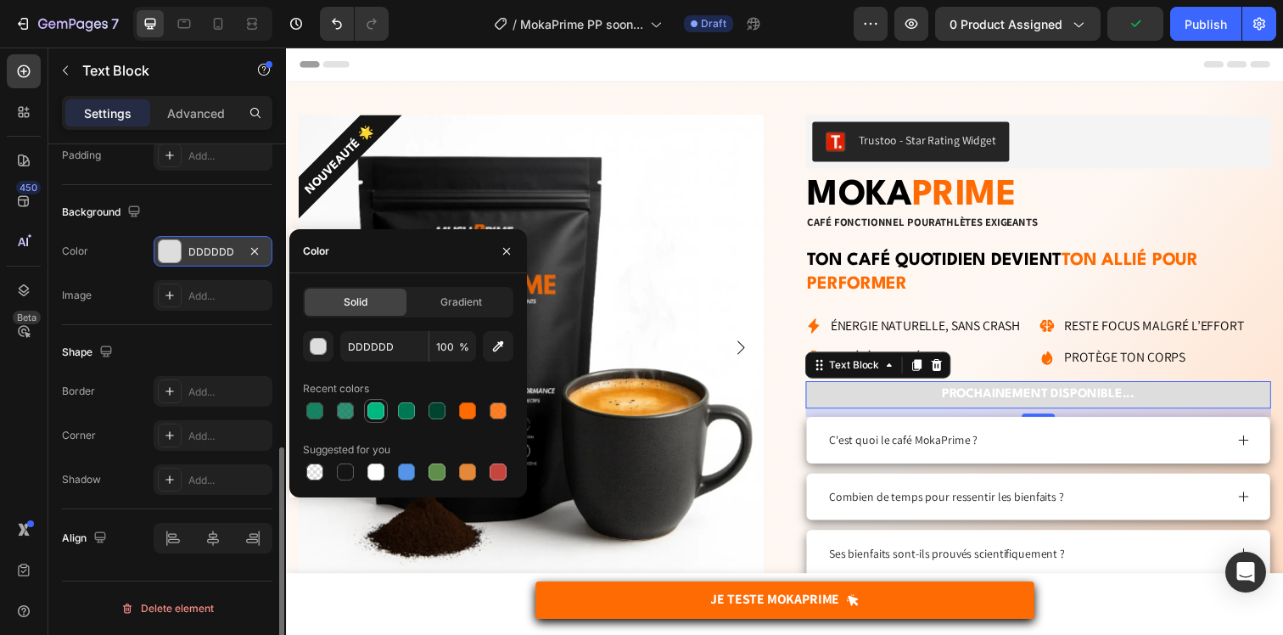
click at [375, 404] on div at bounding box center [375, 410] width 17 height 17
type input "00B77F"
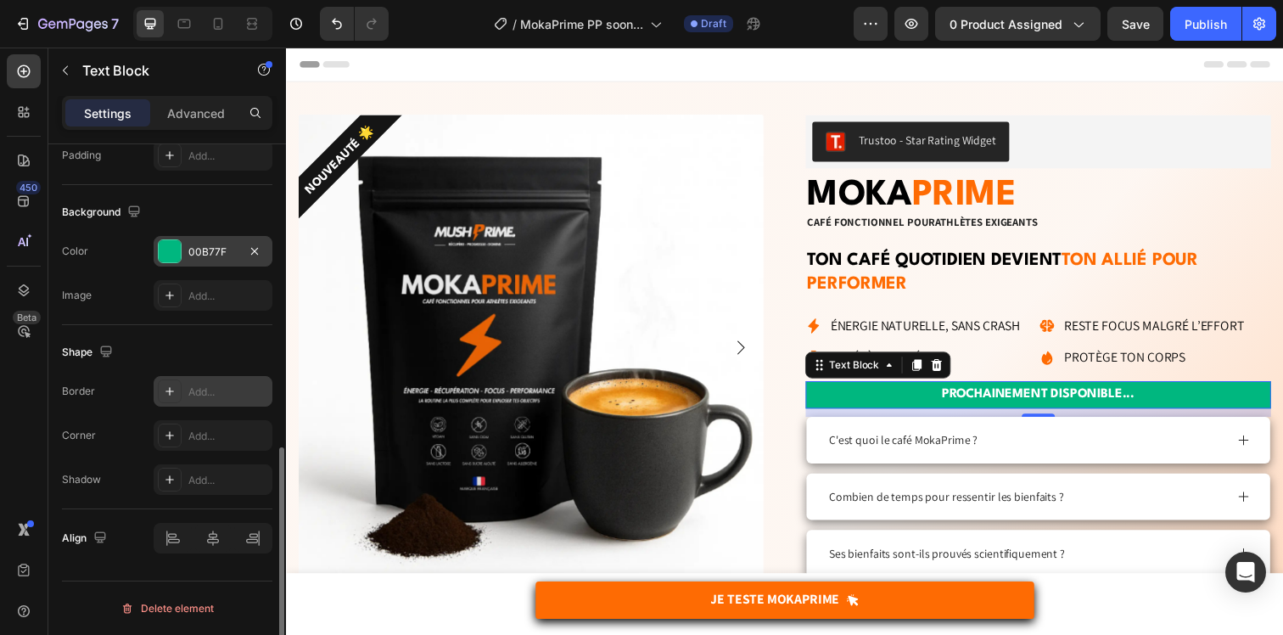
click at [213, 382] on div "Add..." at bounding box center [213, 391] width 119 height 31
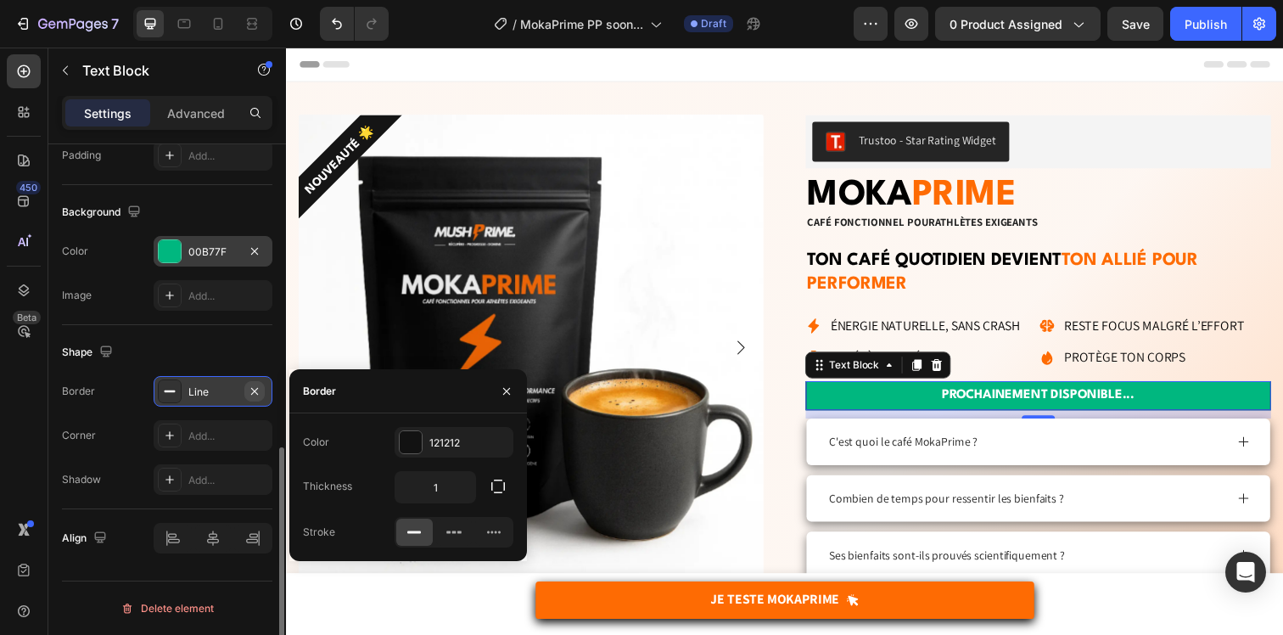
click at [260, 391] on icon "button" at bounding box center [255, 391] width 14 height 14
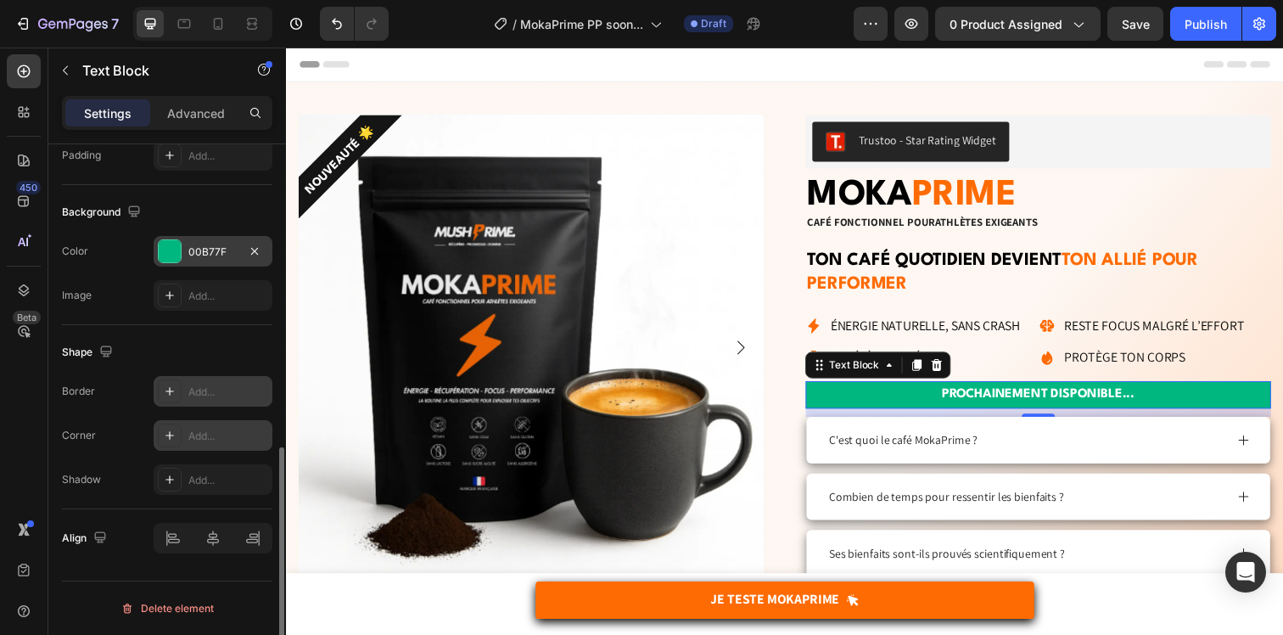
click at [212, 438] on div "Add..." at bounding box center [228, 435] width 80 height 15
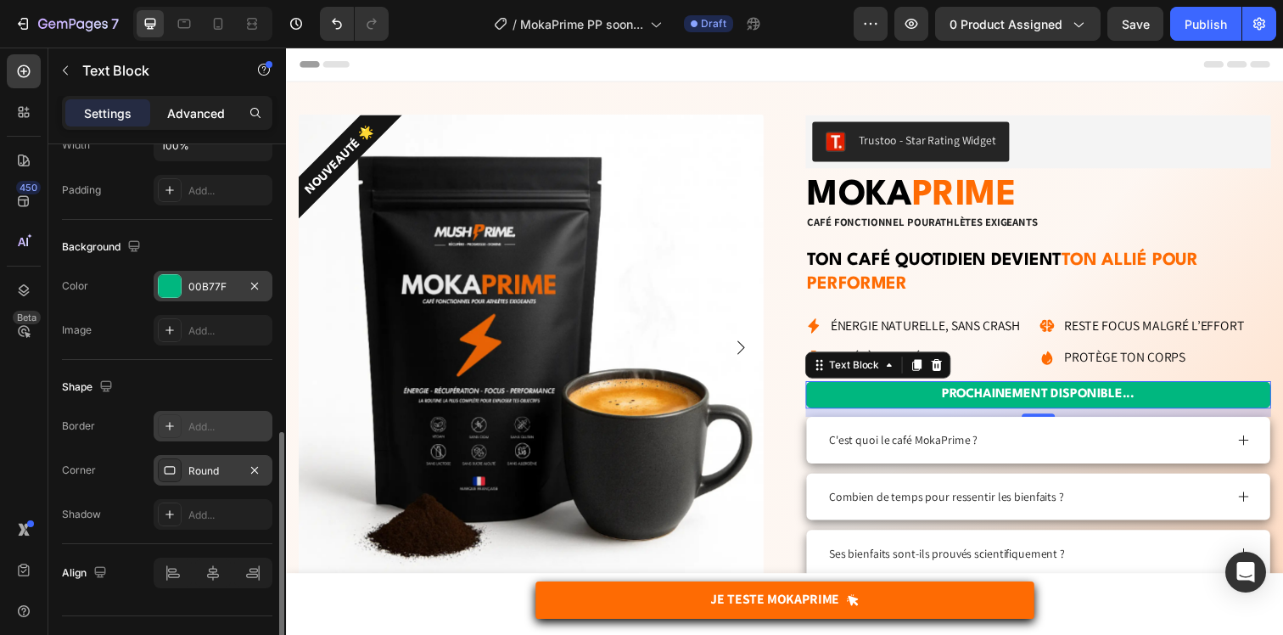
click at [199, 105] on p "Advanced" at bounding box center [196, 113] width 58 height 18
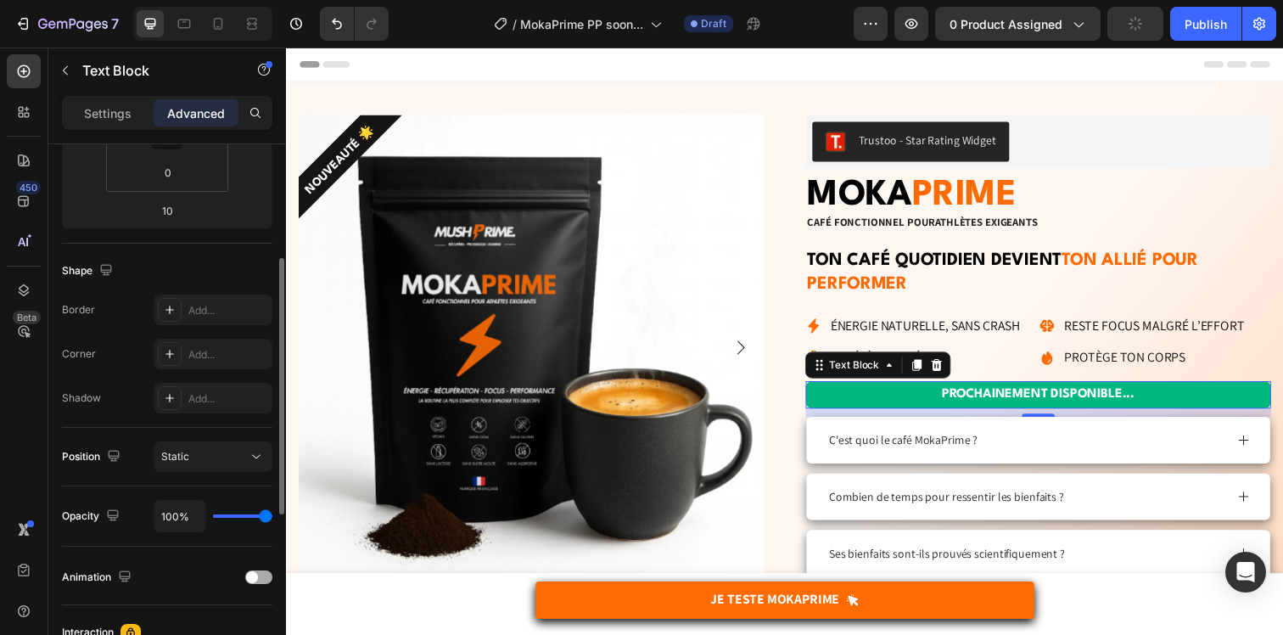
scroll to position [277, 0]
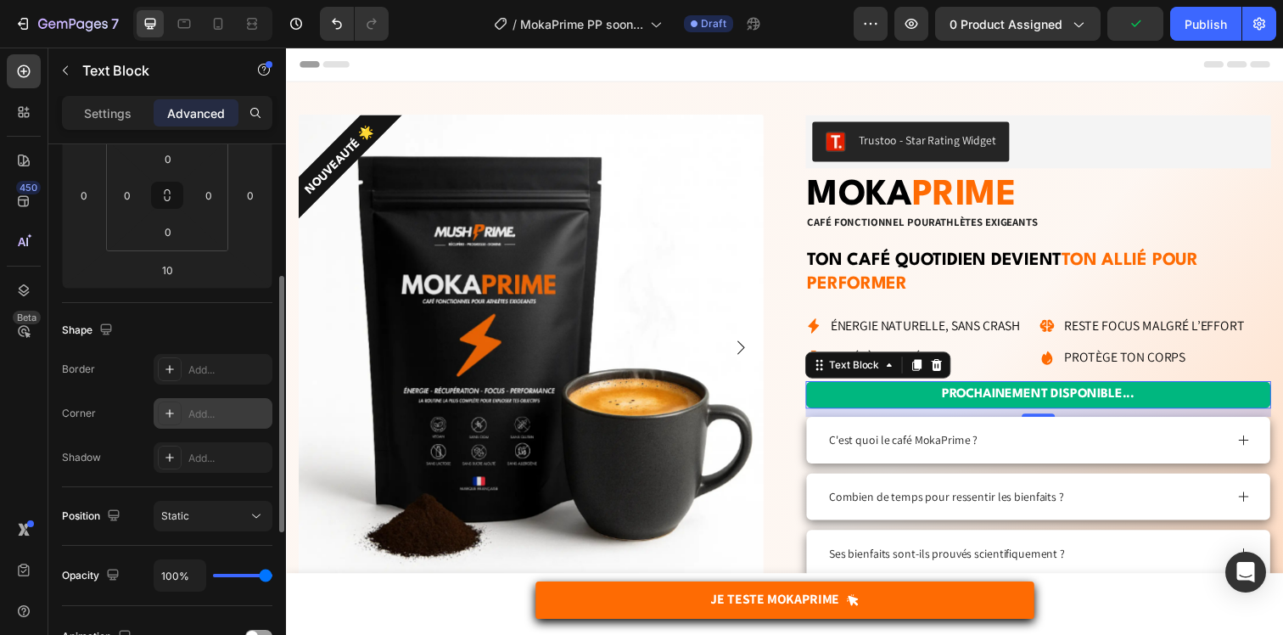
click at [198, 406] on div "Add..." at bounding box center [228, 413] width 80 height 15
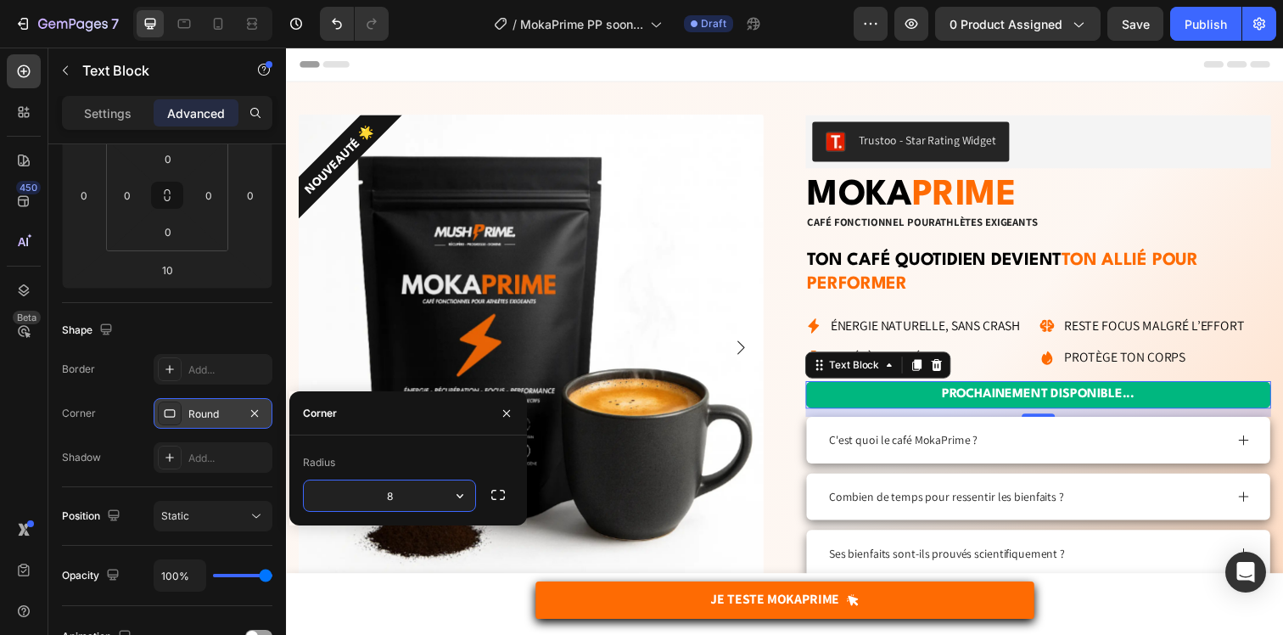
click at [101, 423] on div "Corner Round" at bounding box center [167, 413] width 210 height 31
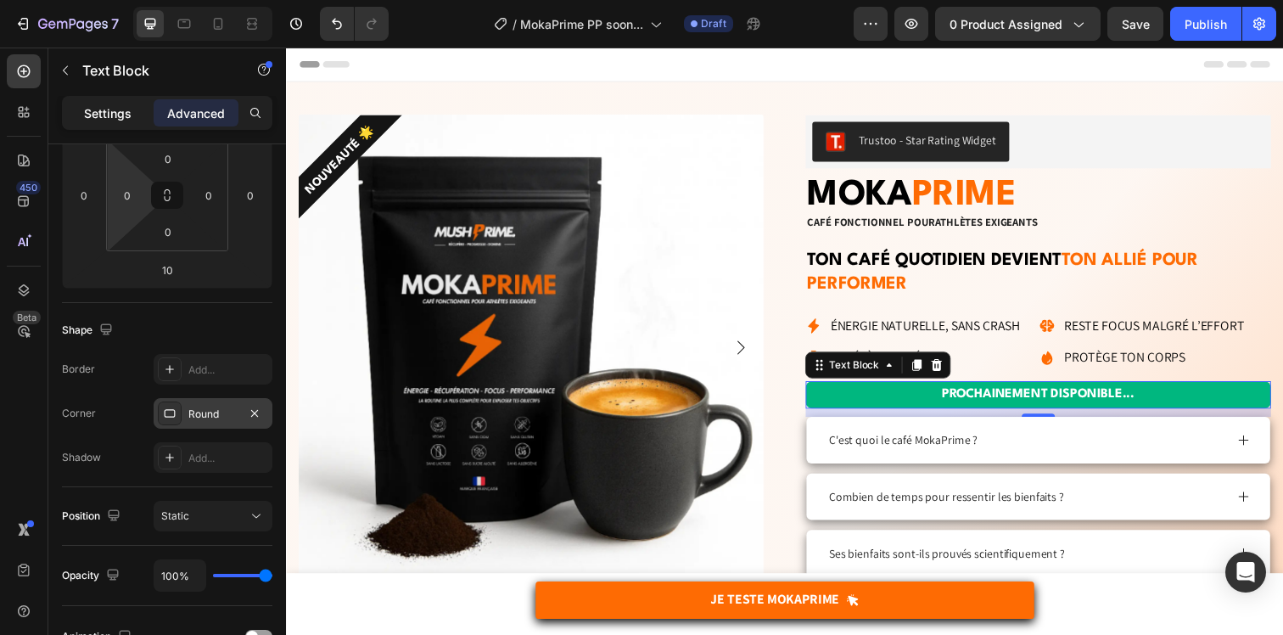
click at [98, 116] on p "Settings" at bounding box center [108, 113] width 48 height 18
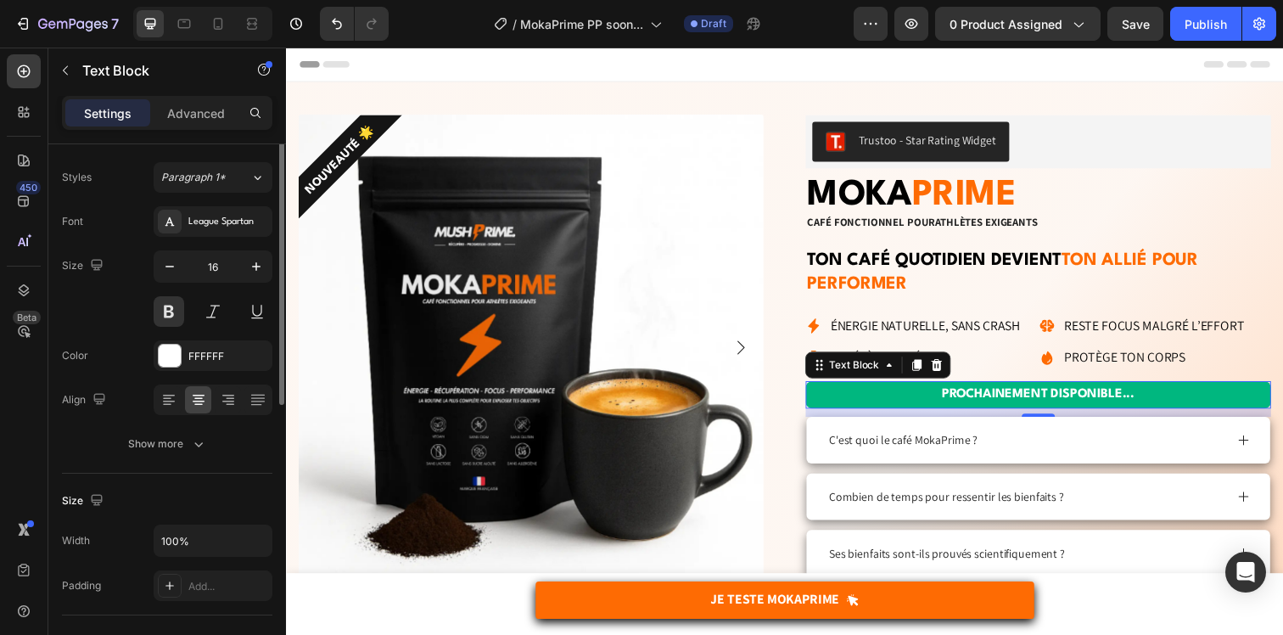
scroll to position [0, 0]
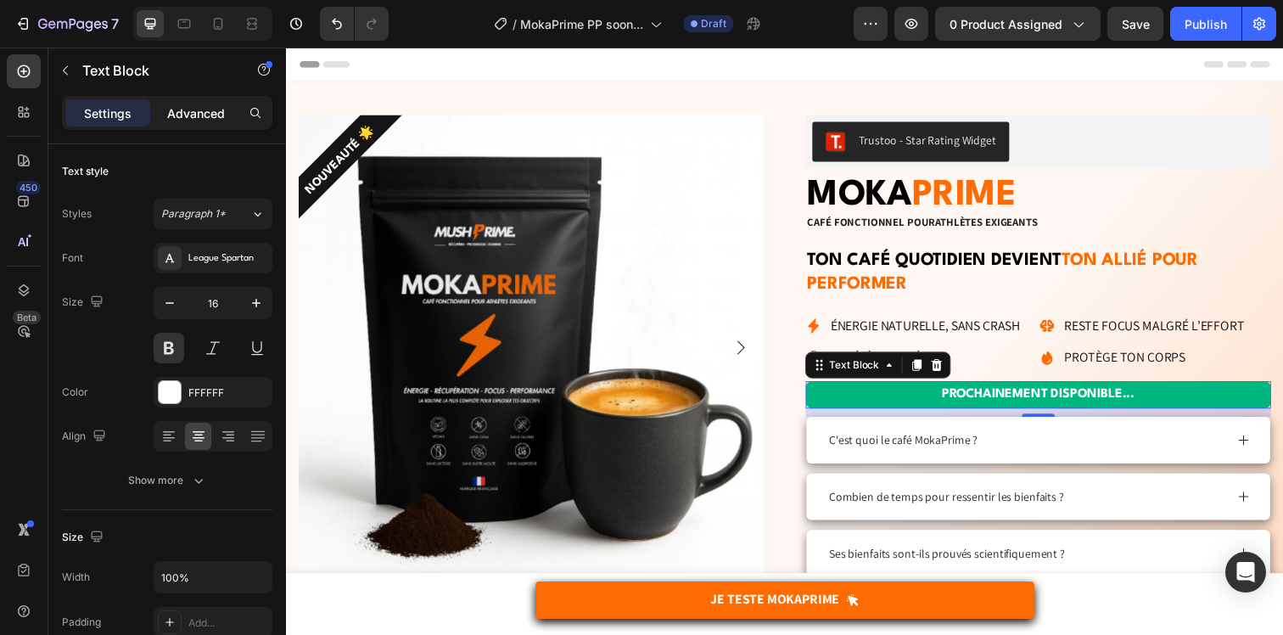
click at [219, 105] on p "Advanced" at bounding box center [196, 113] width 58 height 18
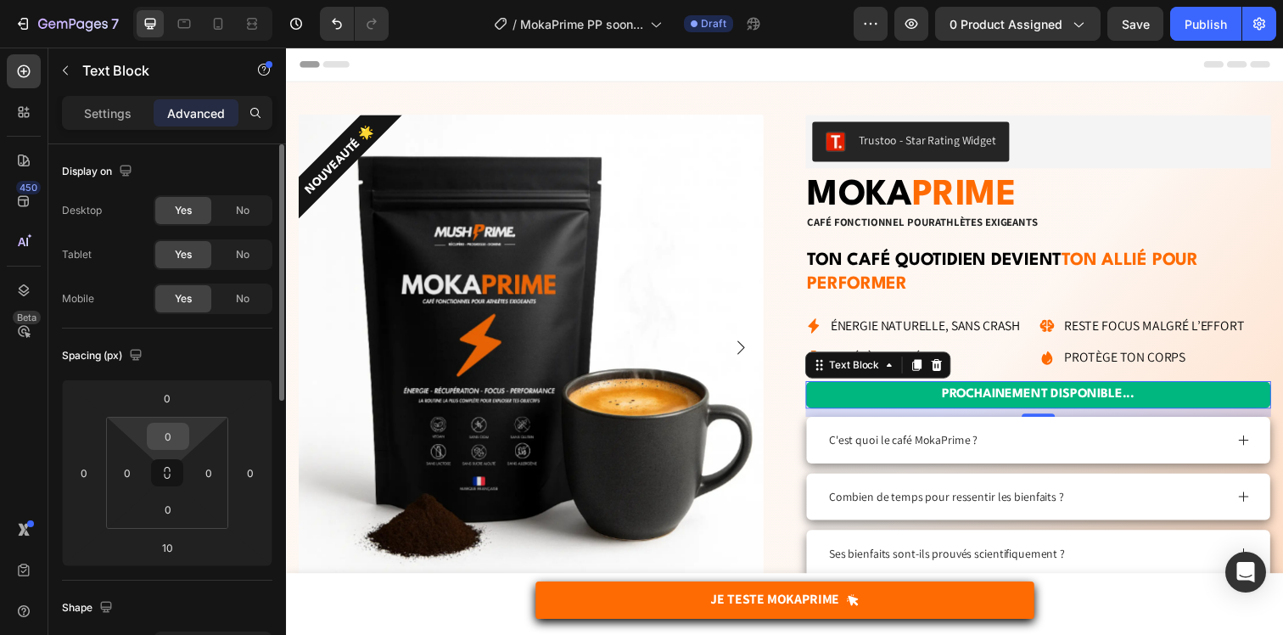
click at [165, 436] on input "0" at bounding box center [168, 435] width 34 height 25
type input "8"
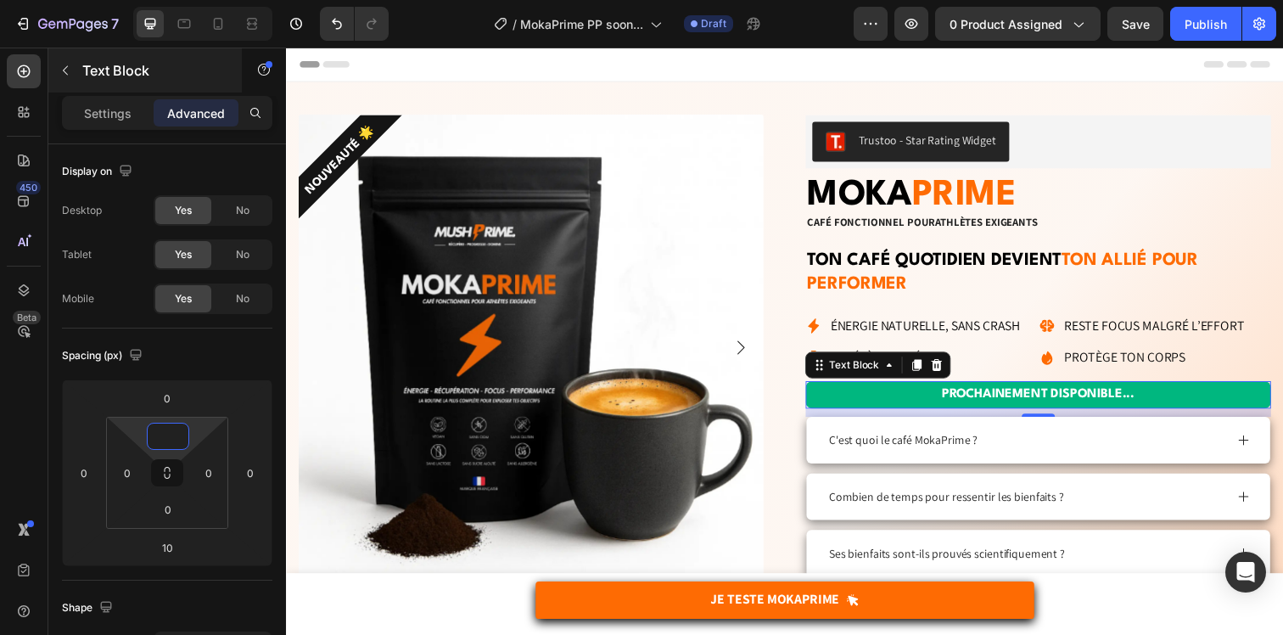
click at [80, 77] on div "Text Block" at bounding box center [144, 70] width 193 height 44
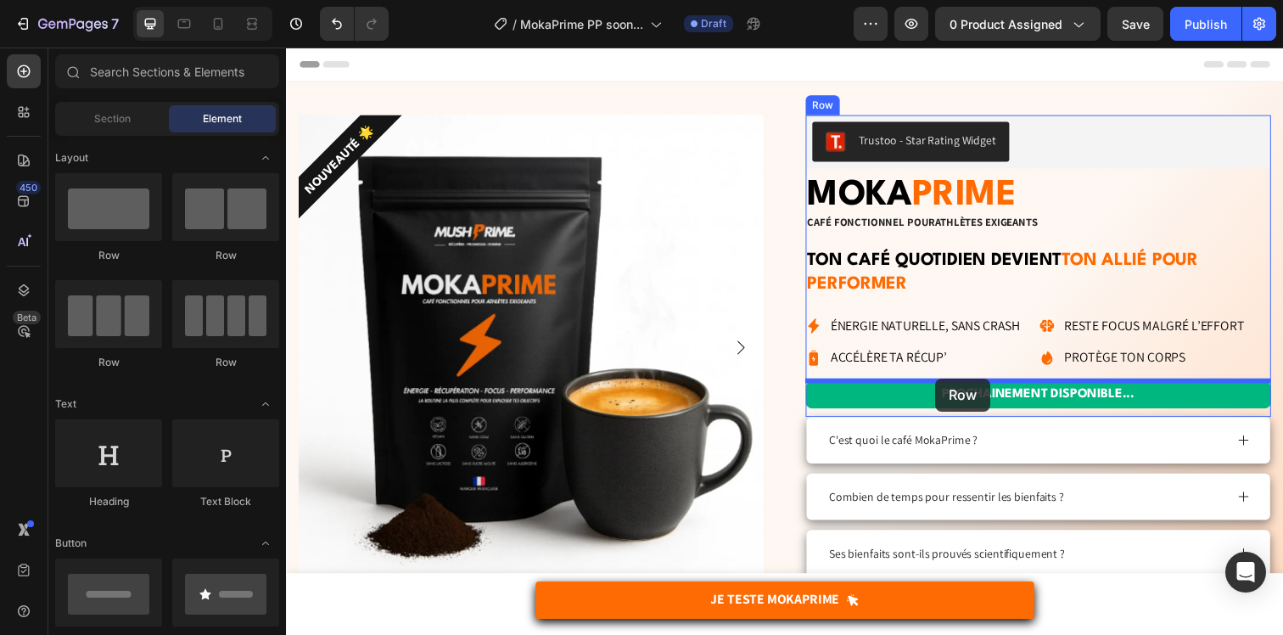
drag, startPoint x: 415, startPoint y: 256, endPoint x: 949, endPoint y: 385, distance: 549.0
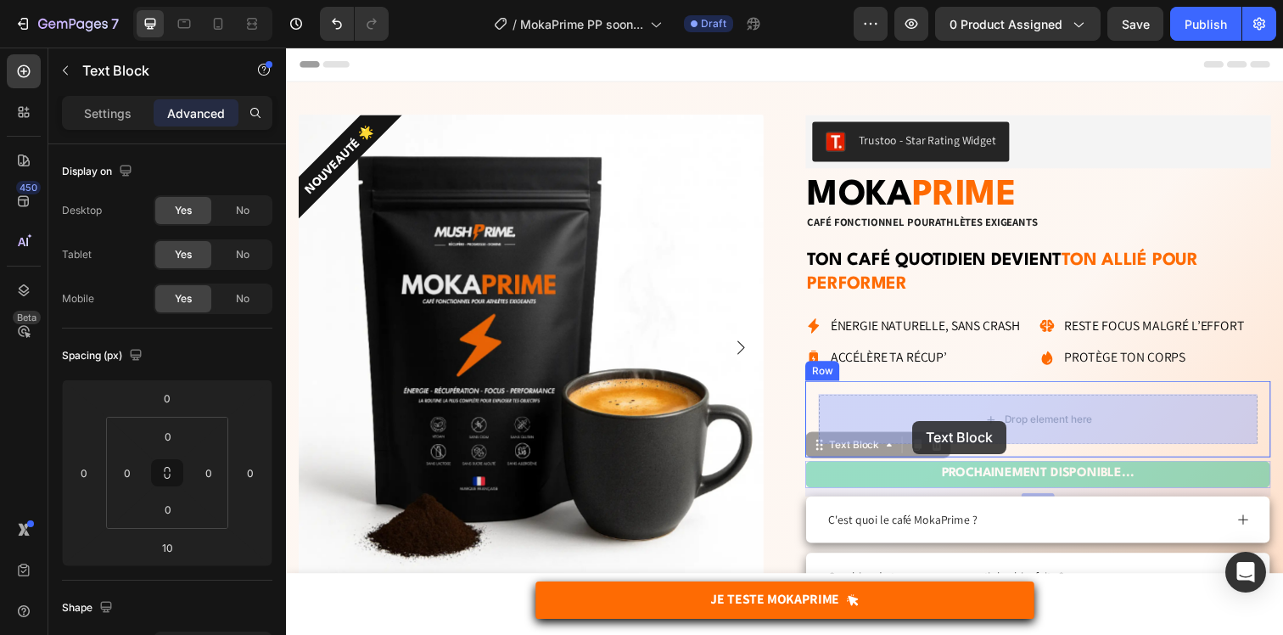
drag, startPoint x: 910, startPoint y: 484, endPoint x: 926, endPoint y: 428, distance: 58.0
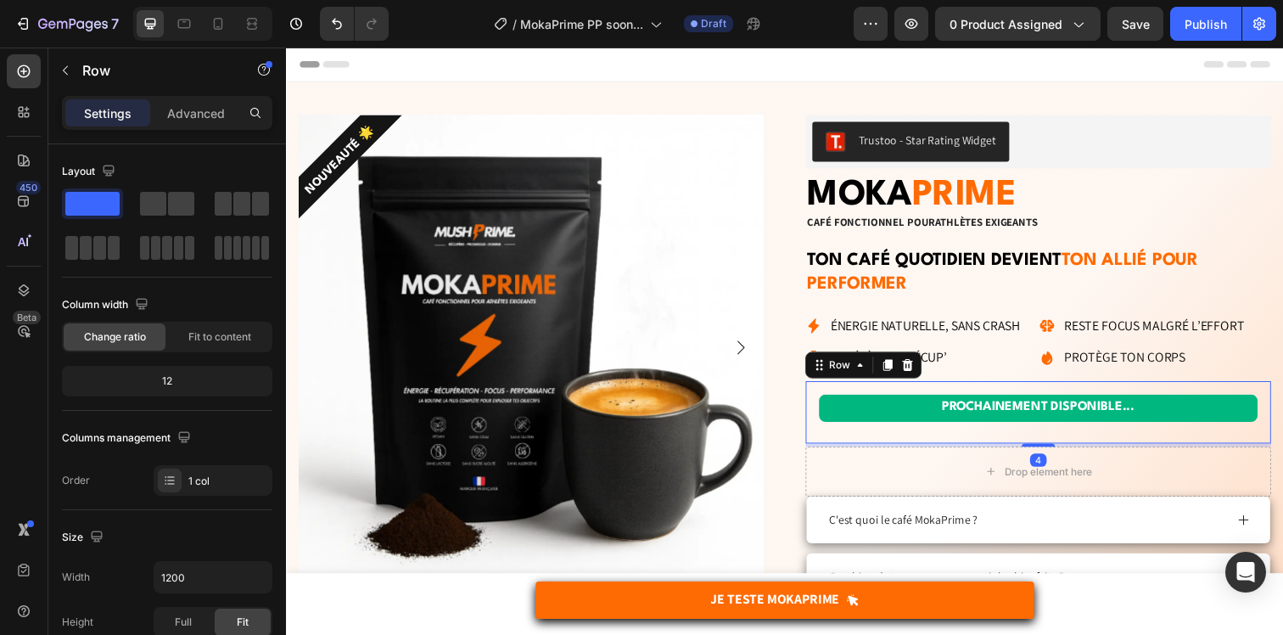
click at [915, 442] on div "PROCHAINEMENT DISPONIBLE... Text Block Row 4" at bounding box center [1053, 420] width 475 height 64
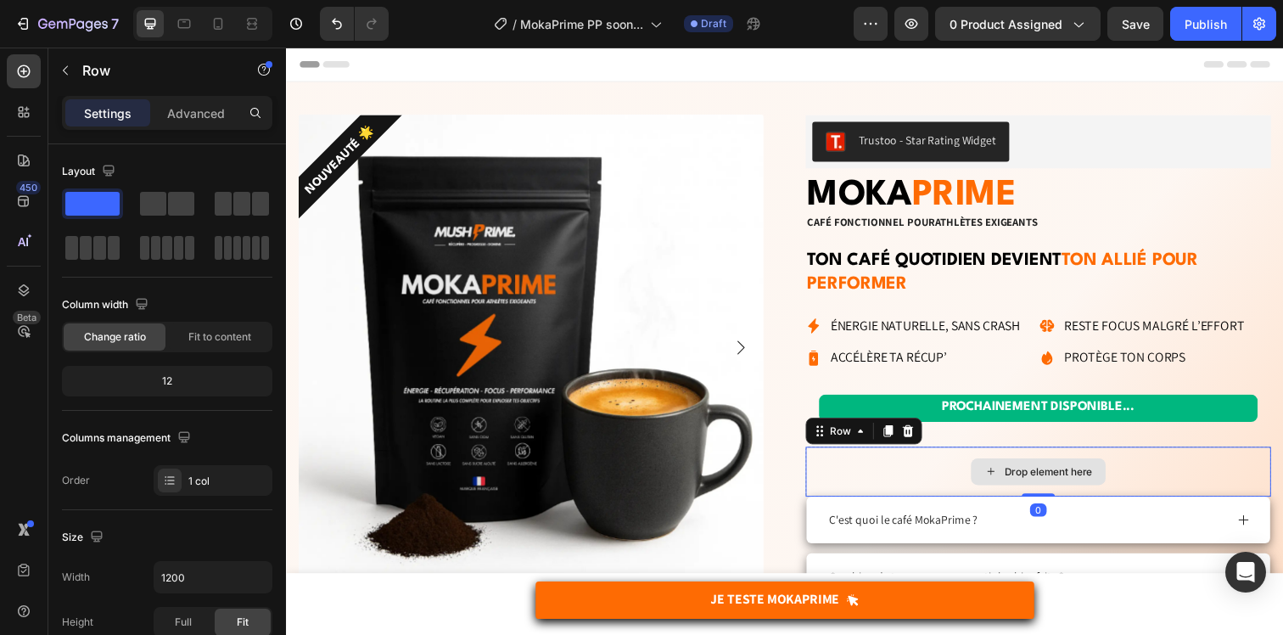
click at [870, 481] on div "Drop element here" at bounding box center [1053, 480] width 475 height 51
click at [918, 444] on icon at bounding box center [920, 439] width 11 height 12
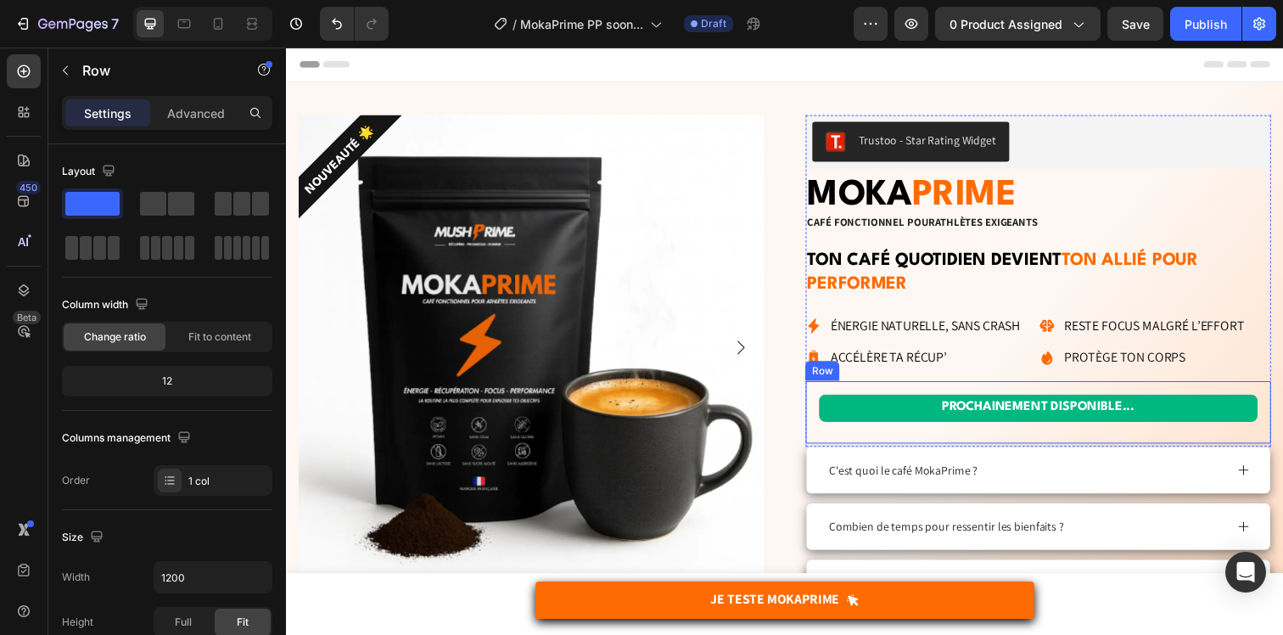
click at [890, 437] on div "PROCHAINEMENT DISPONIBLE... Text Block" at bounding box center [1054, 419] width 448 height 36
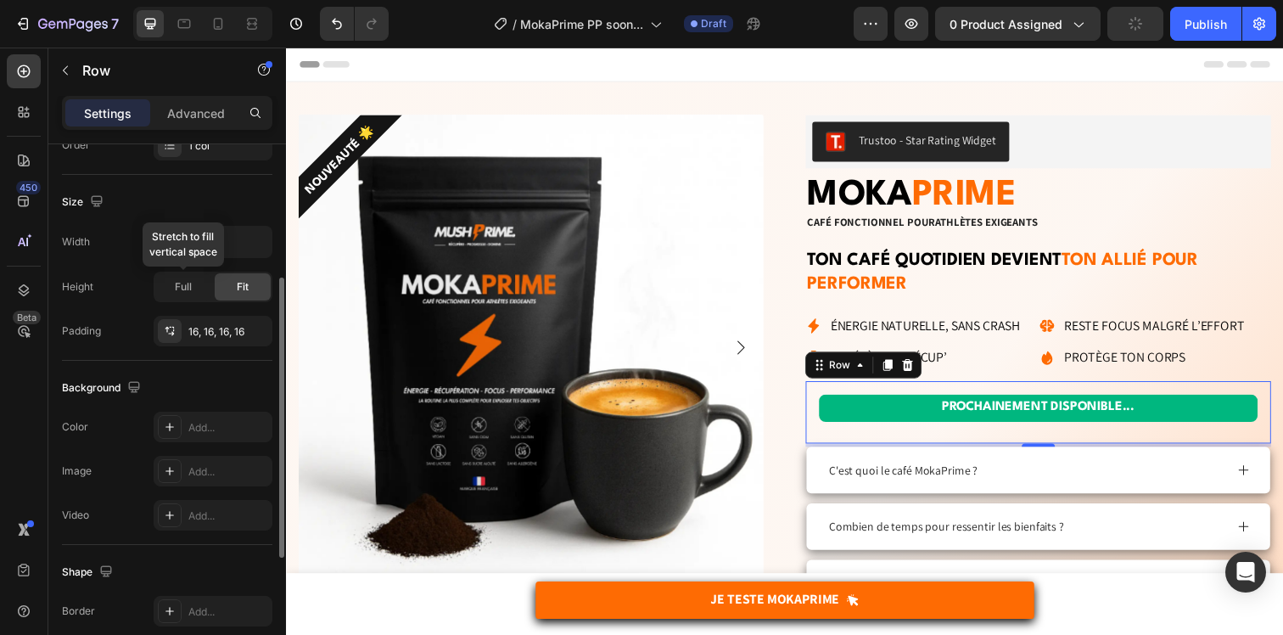
scroll to position [496, 0]
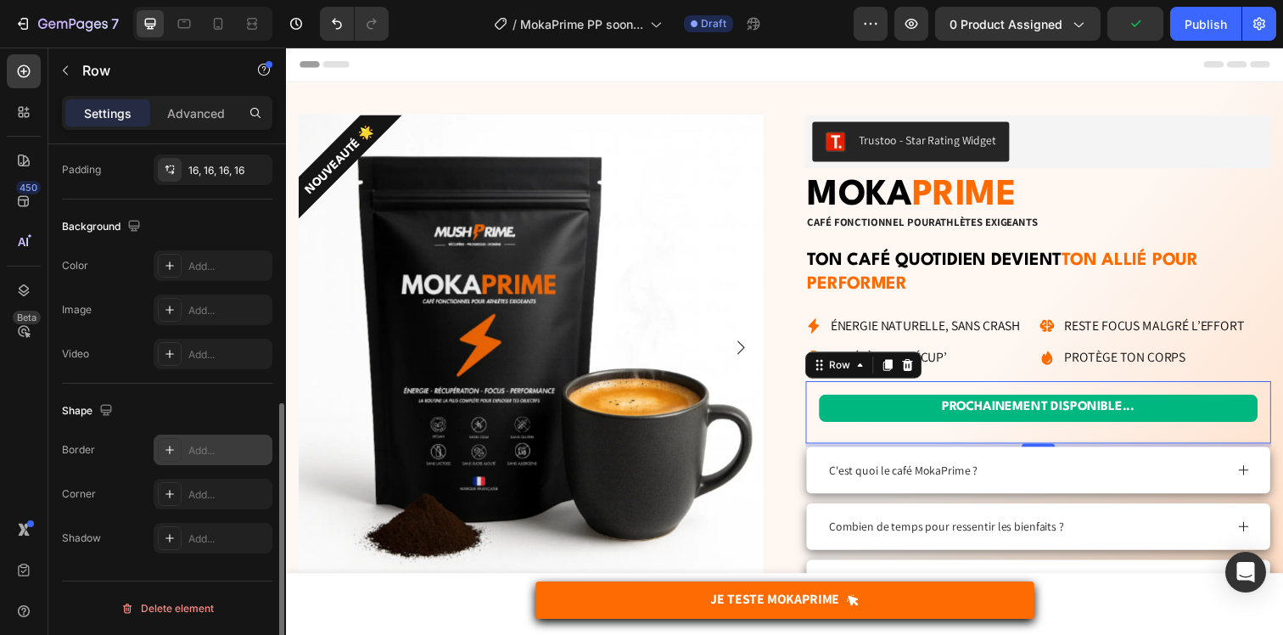
click at [198, 451] on div "Add..." at bounding box center [228, 450] width 80 height 15
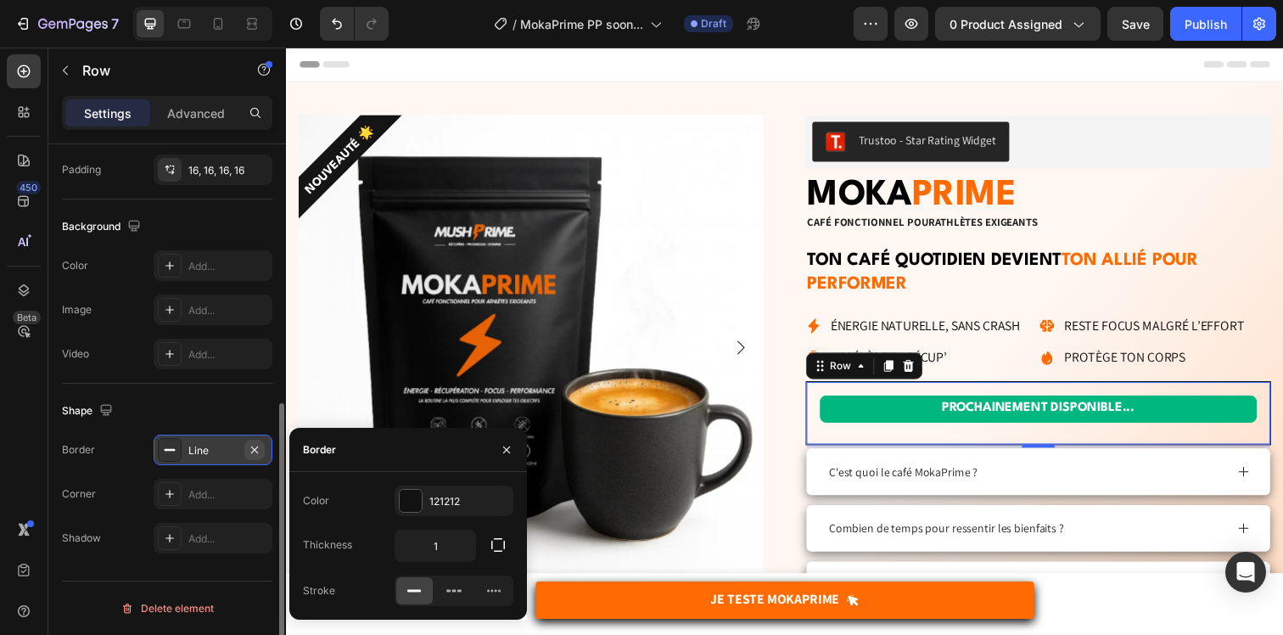
click at [261, 449] on button "button" at bounding box center [254, 449] width 20 height 20
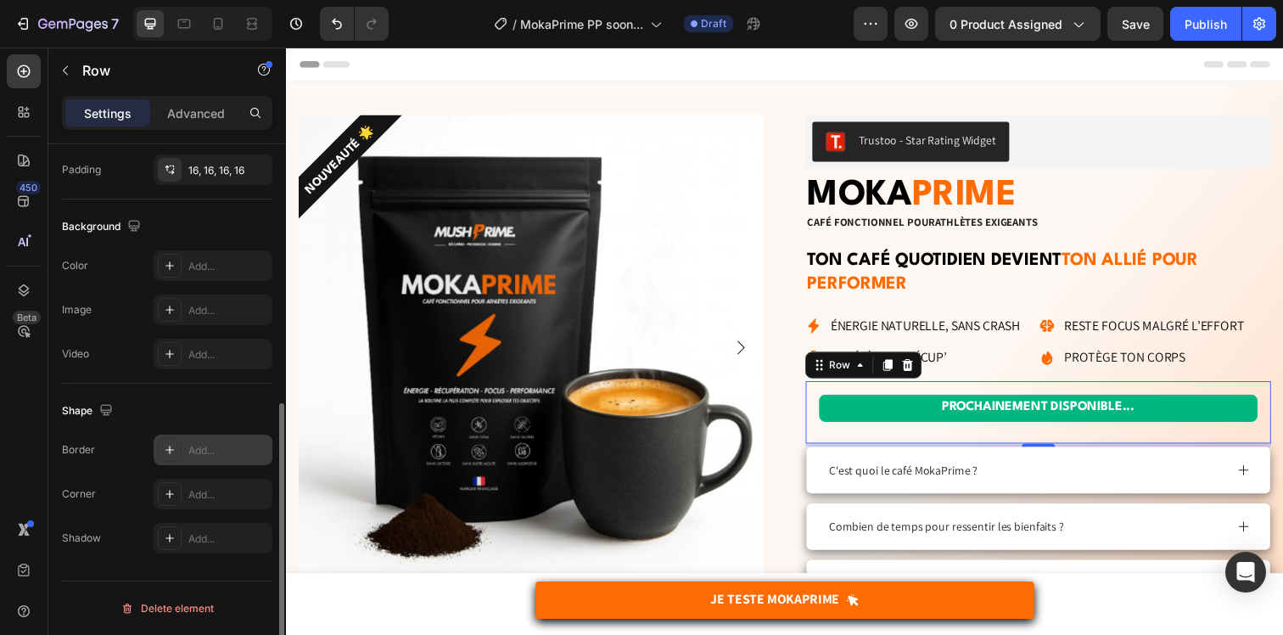
click at [232, 468] on div "Border Add... Corner Add... Shadow Add..." at bounding box center [167, 493] width 210 height 119
click at [209, 488] on div "Add..." at bounding box center [228, 494] width 80 height 15
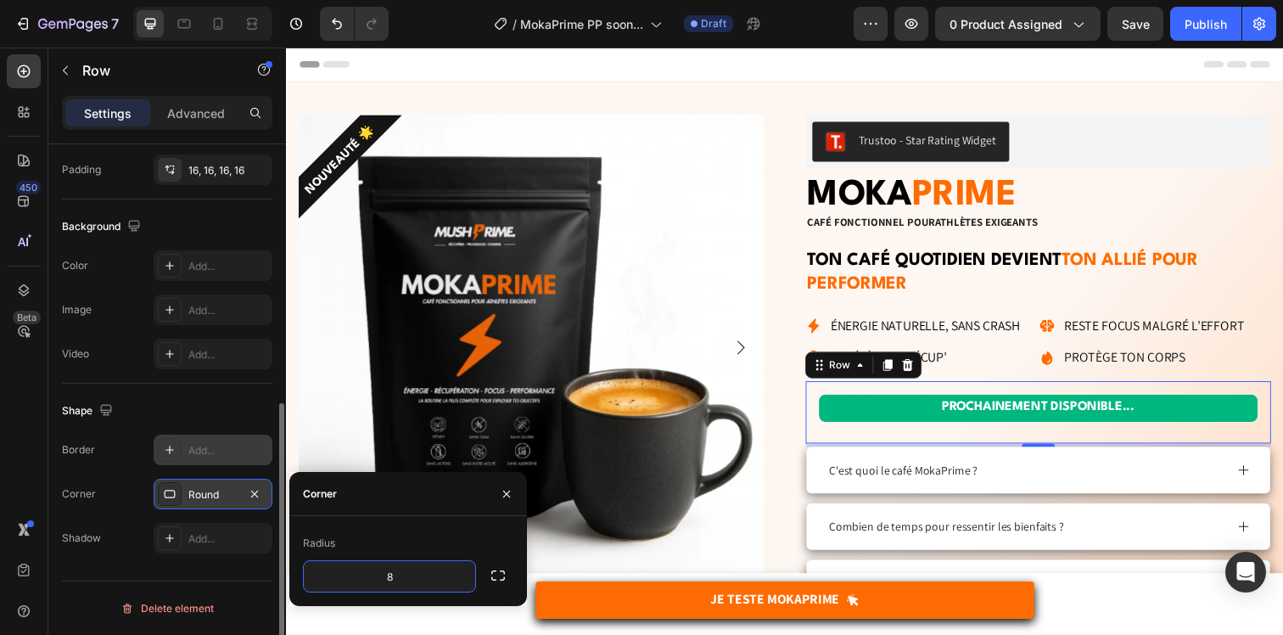
click at [126, 489] on div "Corner Round" at bounding box center [167, 494] width 210 height 31
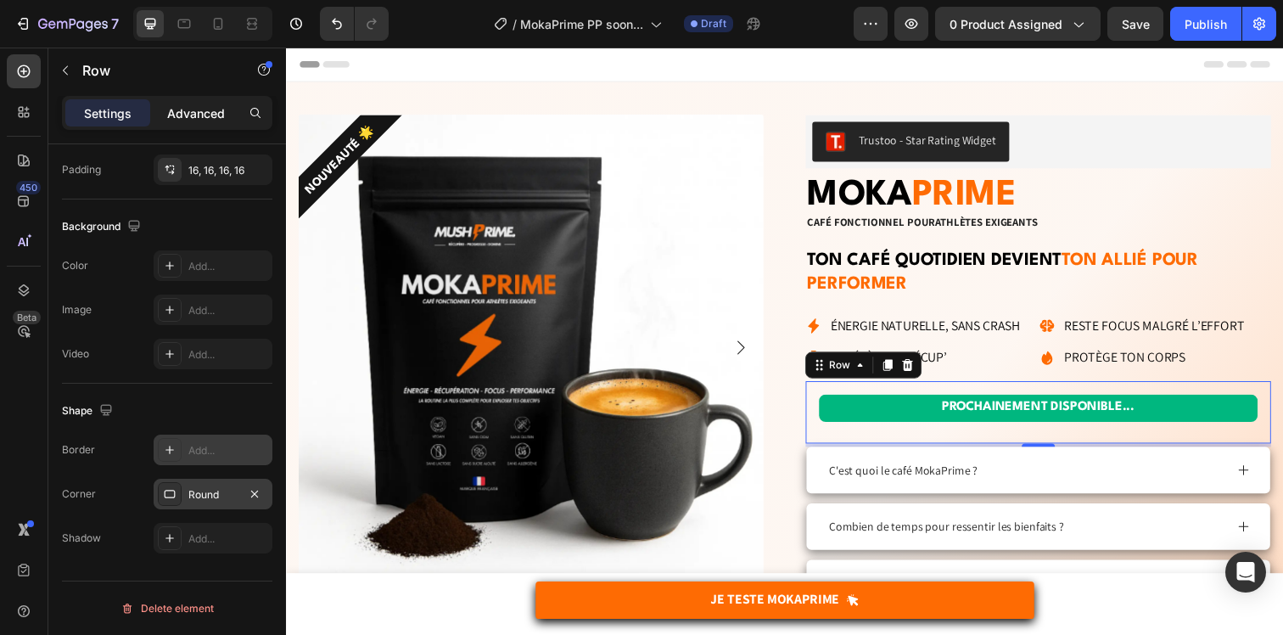
click at [175, 120] on p "Advanced" at bounding box center [196, 113] width 58 height 18
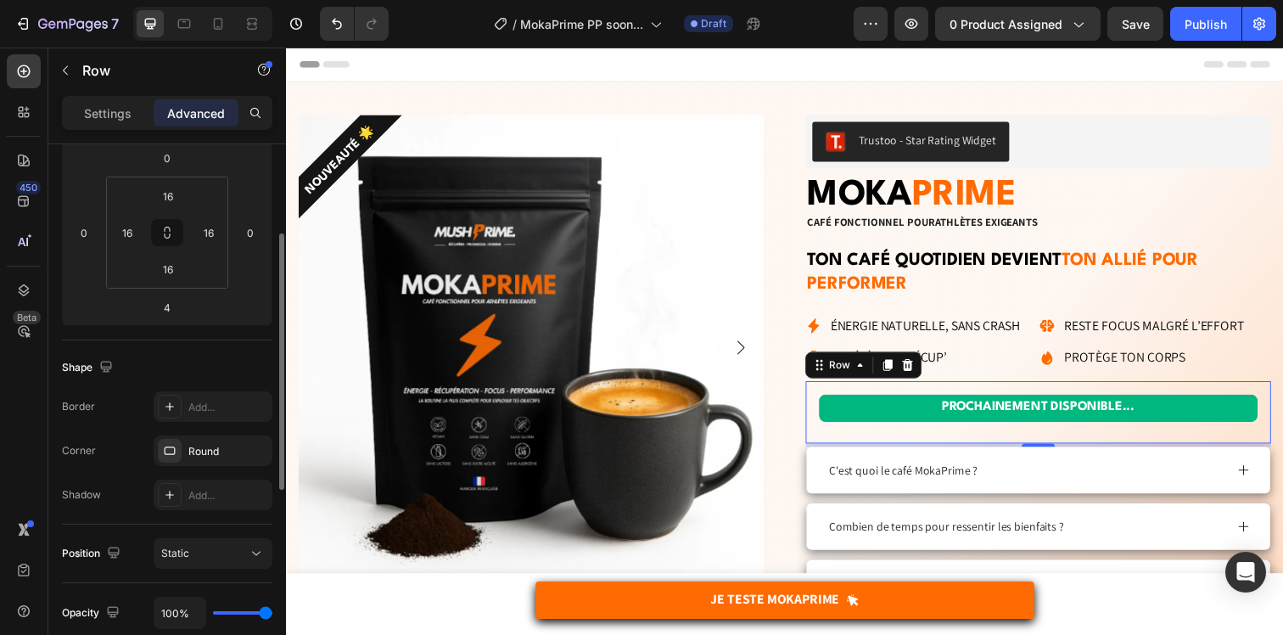
scroll to position [121, 0]
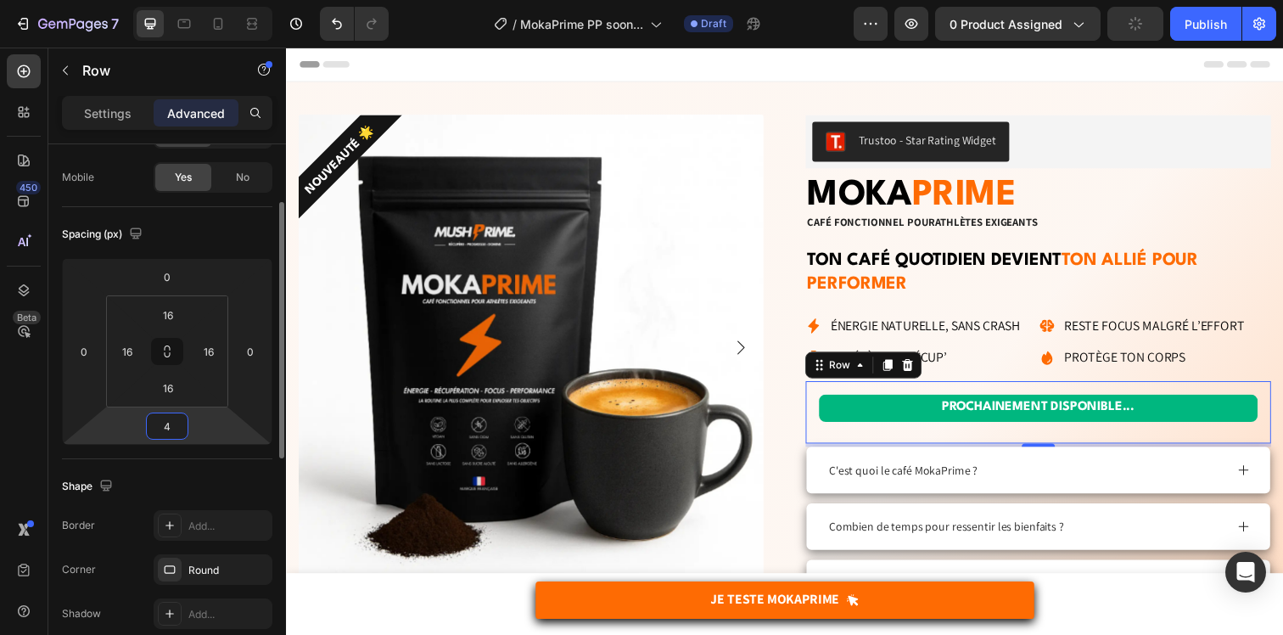
click at [171, 424] on input "4" at bounding box center [167, 425] width 34 height 25
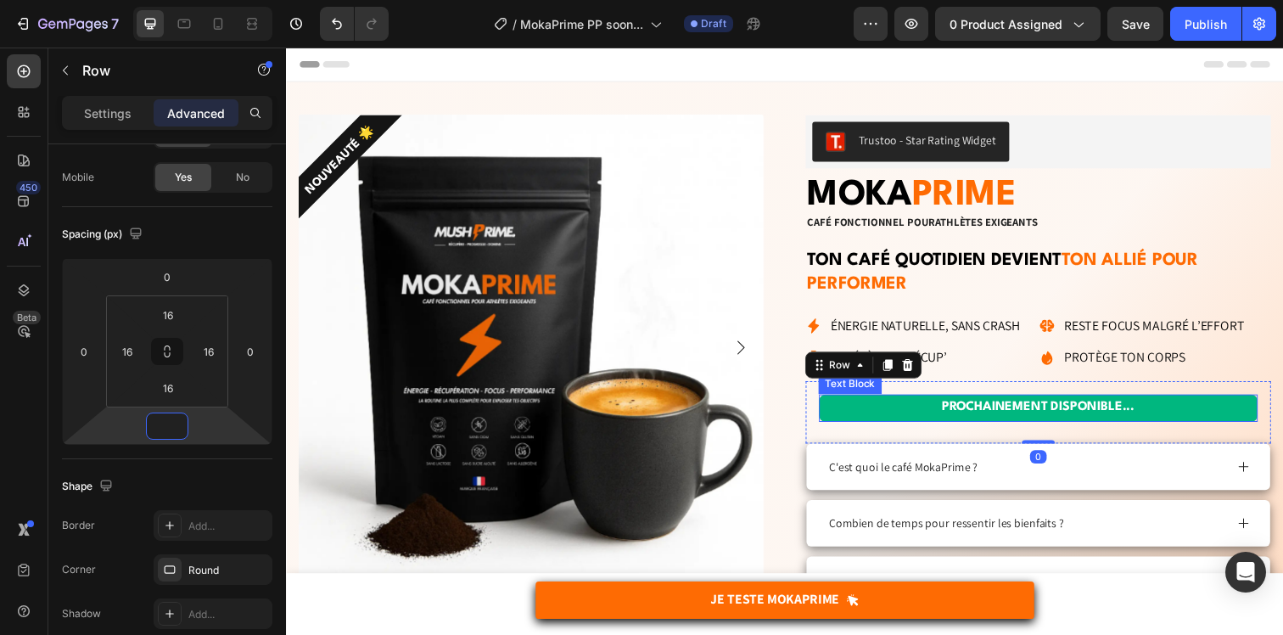
click at [885, 433] on div "PROCHAINEMENT DISPONIBLE... Text Block" at bounding box center [1054, 419] width 448 height 36
type input "0"
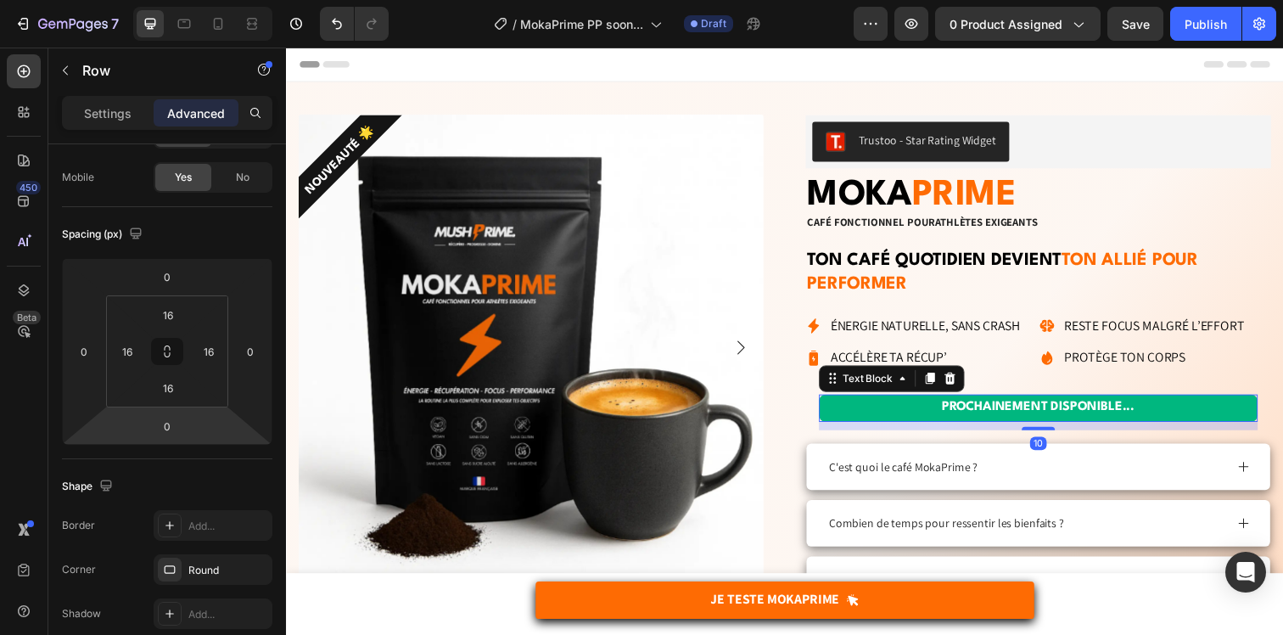
click at [873, 427] on p "PROCHAINEMENT DISPONIBLE..." at bounding box center [1053, 415] width 445 height 25
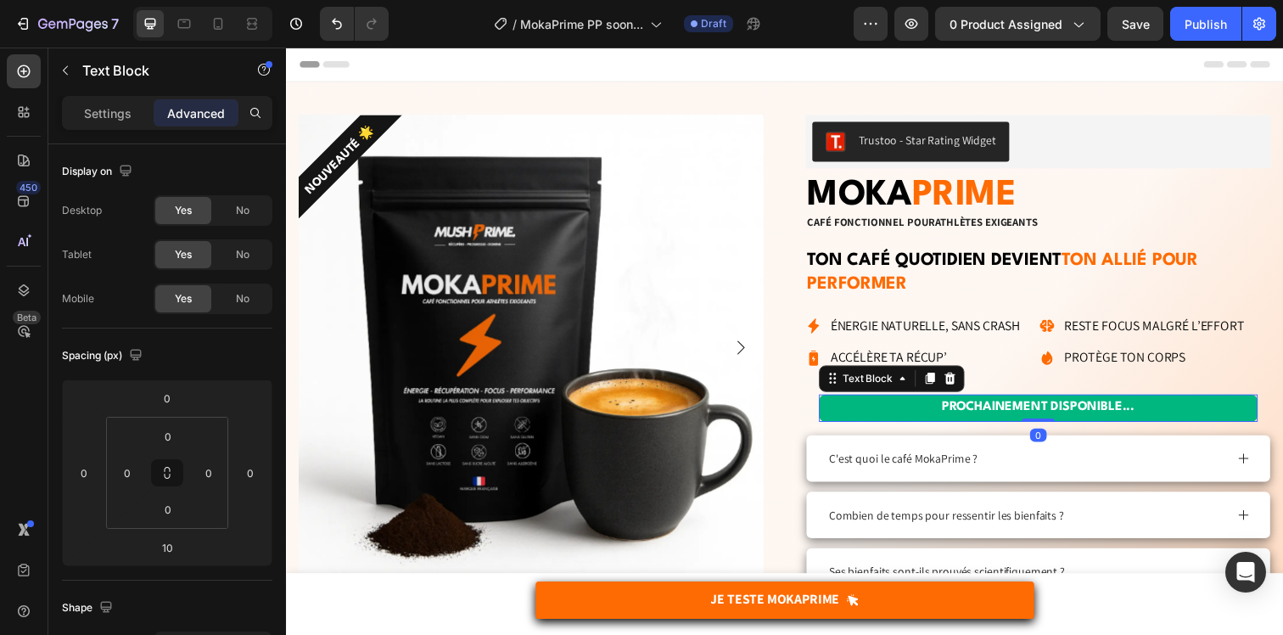
drag, startPoint x: 1056, startPoint y: 436, endPoint x: 1055, endPoint y: 411, distance: 25.5
click at [1055, 411] on div "PROCHAINEMENT DISPONIBLE... Text Block 0" at bounding box center [1054, 415] width 448 height 28
type input "0"
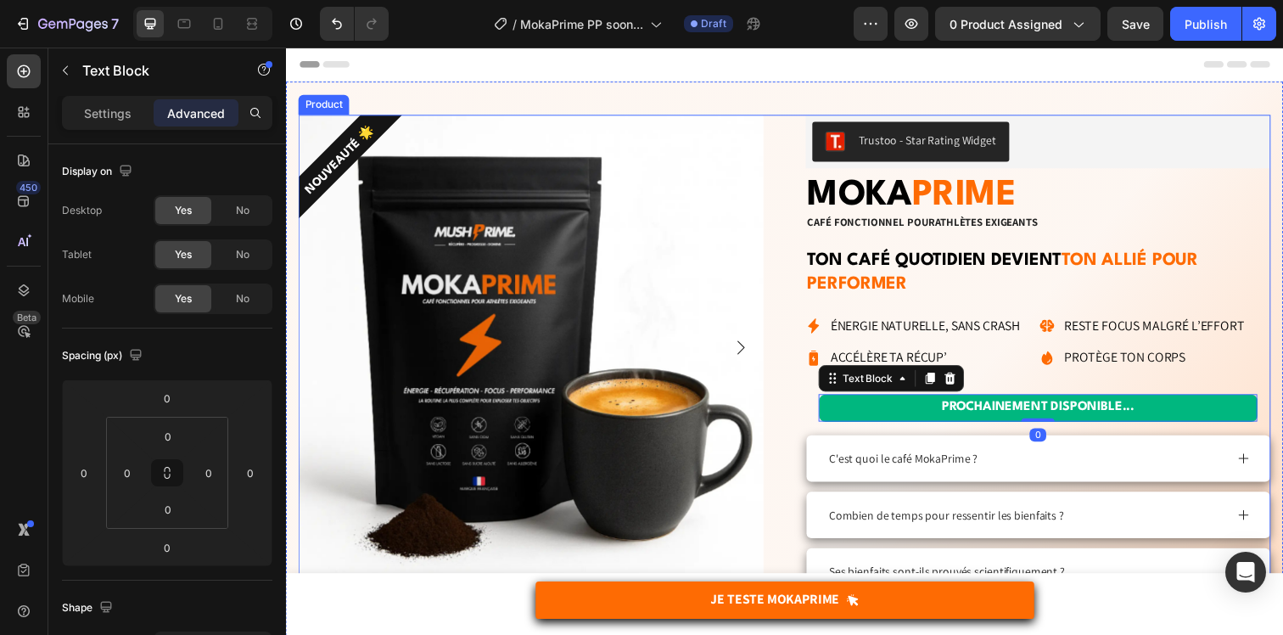
click at [813, 412] on div "NOUVEAUTÉ 🌟 Product Badge Product Images Trustoo - Star Rating Widget Trustoo M…" at bounding box center [795, 458] width 993 height 684
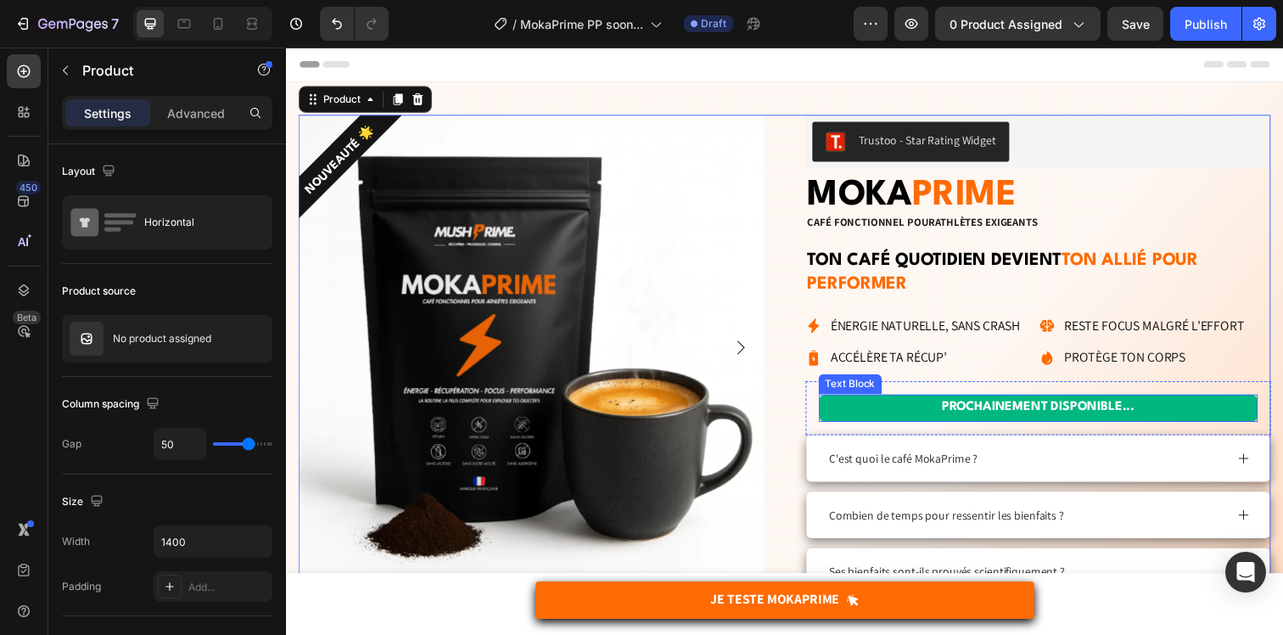
click at [844, 417] on p "PROCHAINEMENT DISPONIBLE..." at bounding box center [1053, 415] width 445 height 25
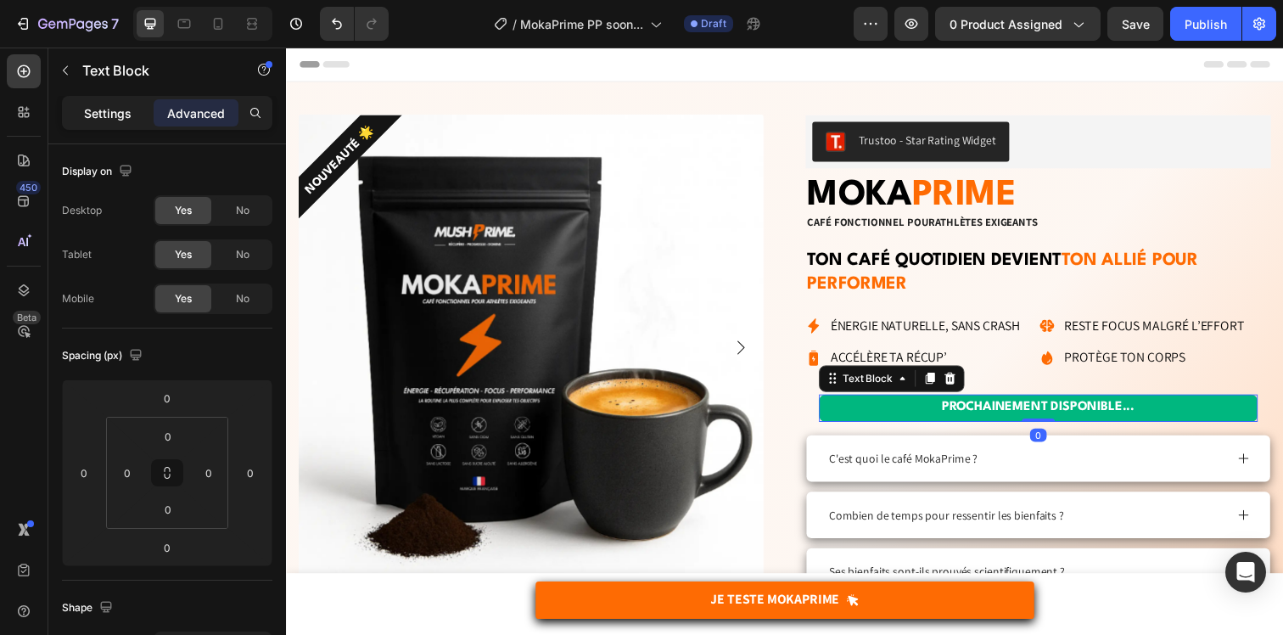
click at [131, 110] on p "Settings" at bounding box center [108, 113] width 48 height 18
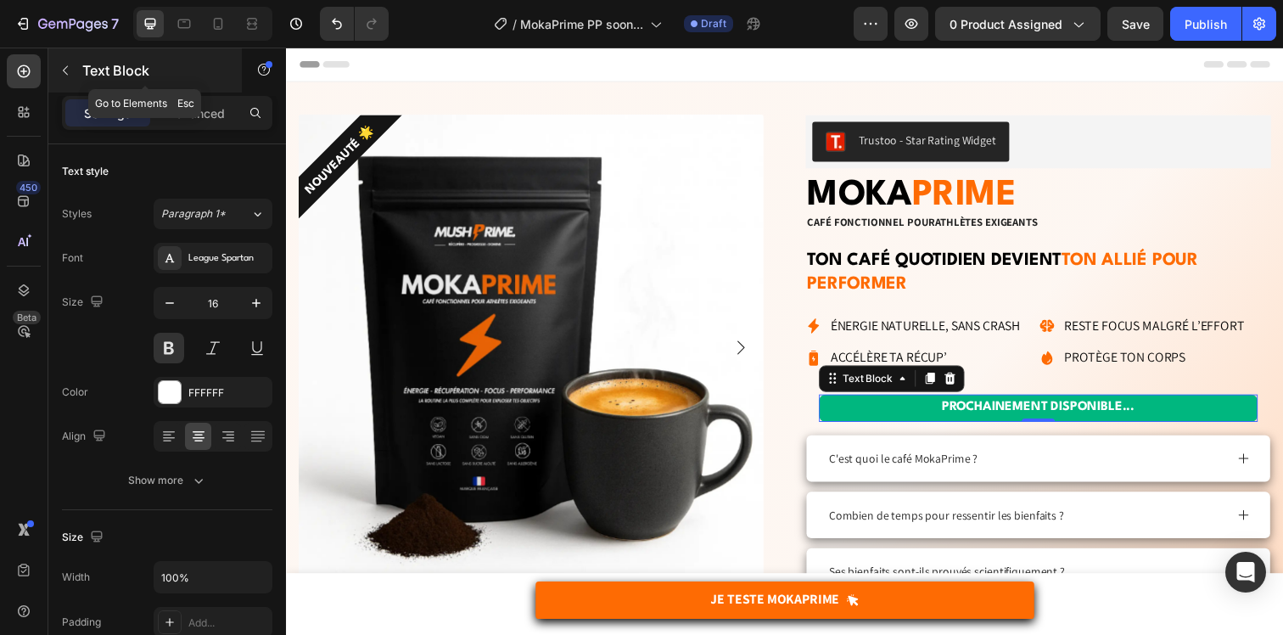
click at [65, 66] on icon "button" at bounding box center [66, 71] width 14 height 14
click at [876, 418] on p "PROCHAINEMENT DISPONIBLE..." at bounding box center [1053, 415] width 445 height 25
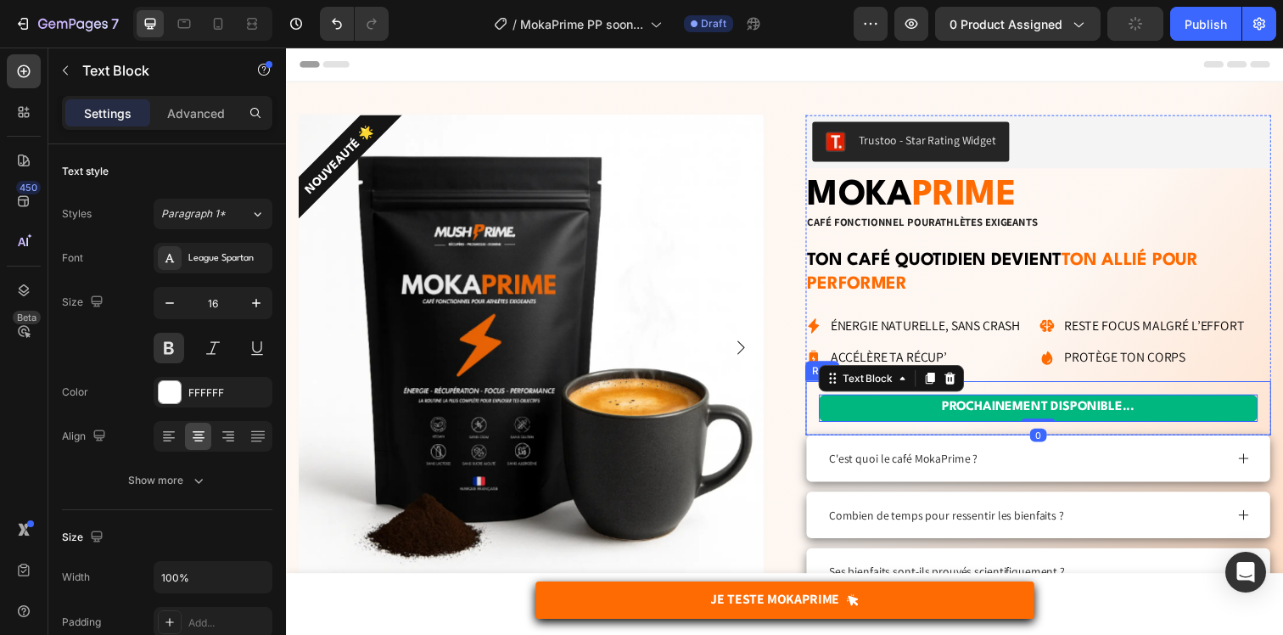
click at [856, 442] on div "PROCHAINEMENT DISPONIBLE... Text Block 0 Row" at bounding box center [1053, 415] width 475 height 55
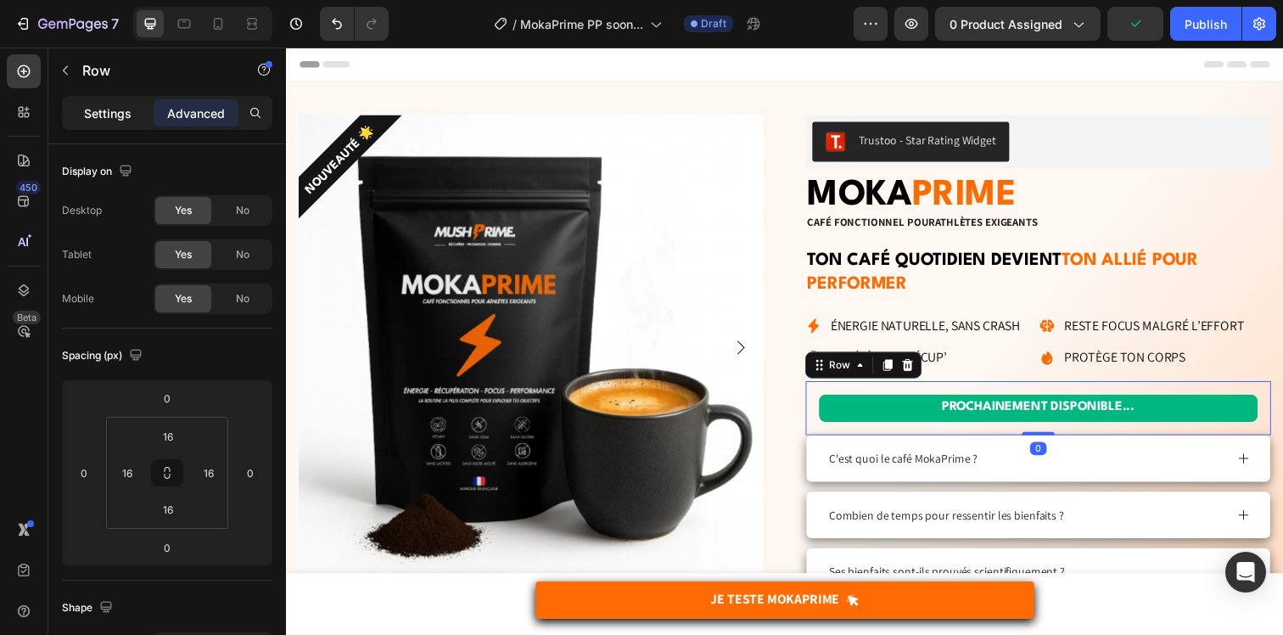
click at [92, 114] on p "Settings" at bounding box center [108, 113] width 48 height 18
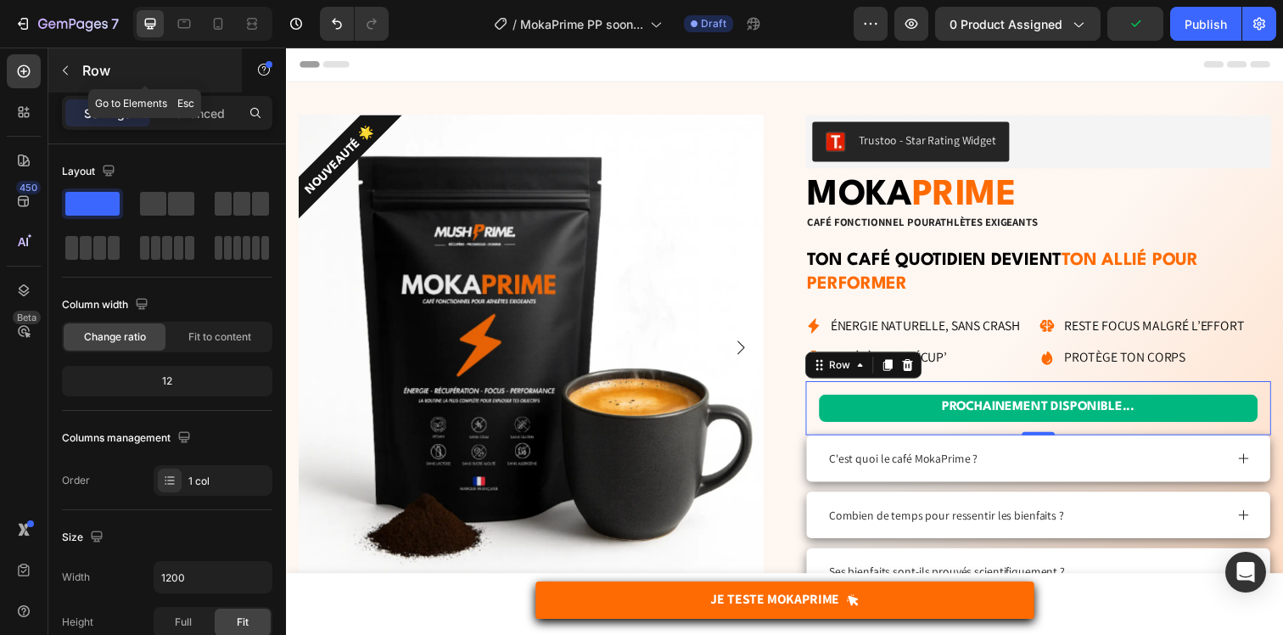
click at [70, 66] on icon "button" at bounding box center [66, 71] width 14 height 14
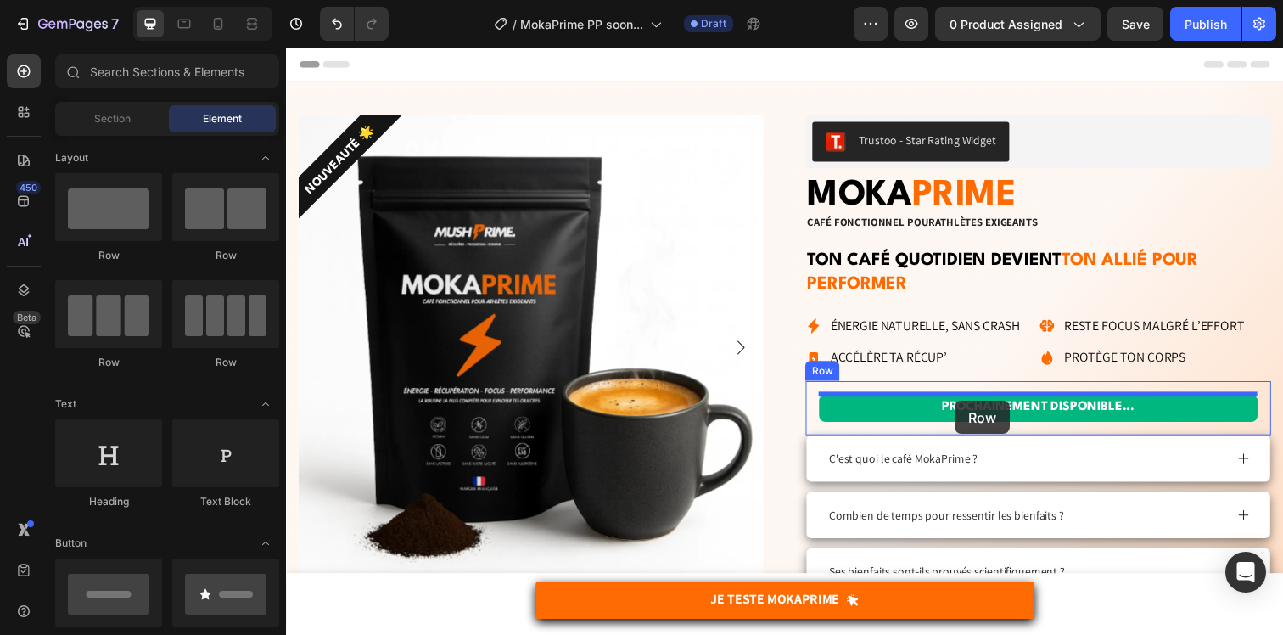
drag, startPoint x: 518, startPoint y: 260, endPoint x: 969, endPoint y: 408, distance: 475.2
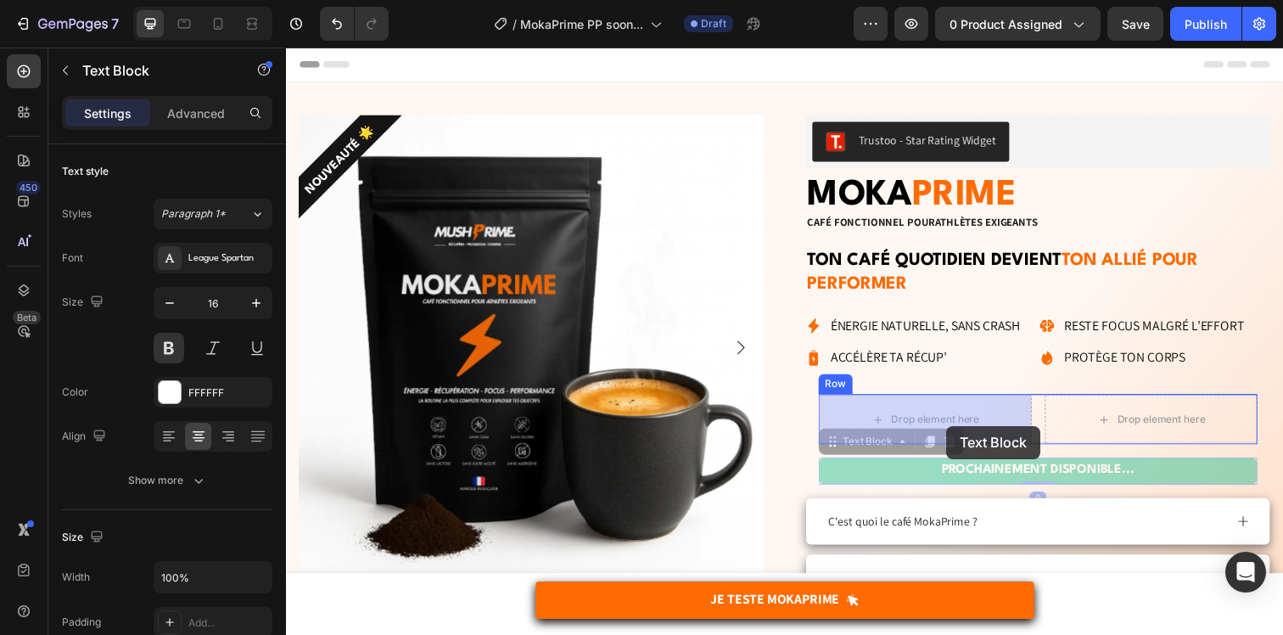
drag, startPoint x: 984, startPoint y: 483, endPoint x: 977, endPoint y: 471, distance: 14.1
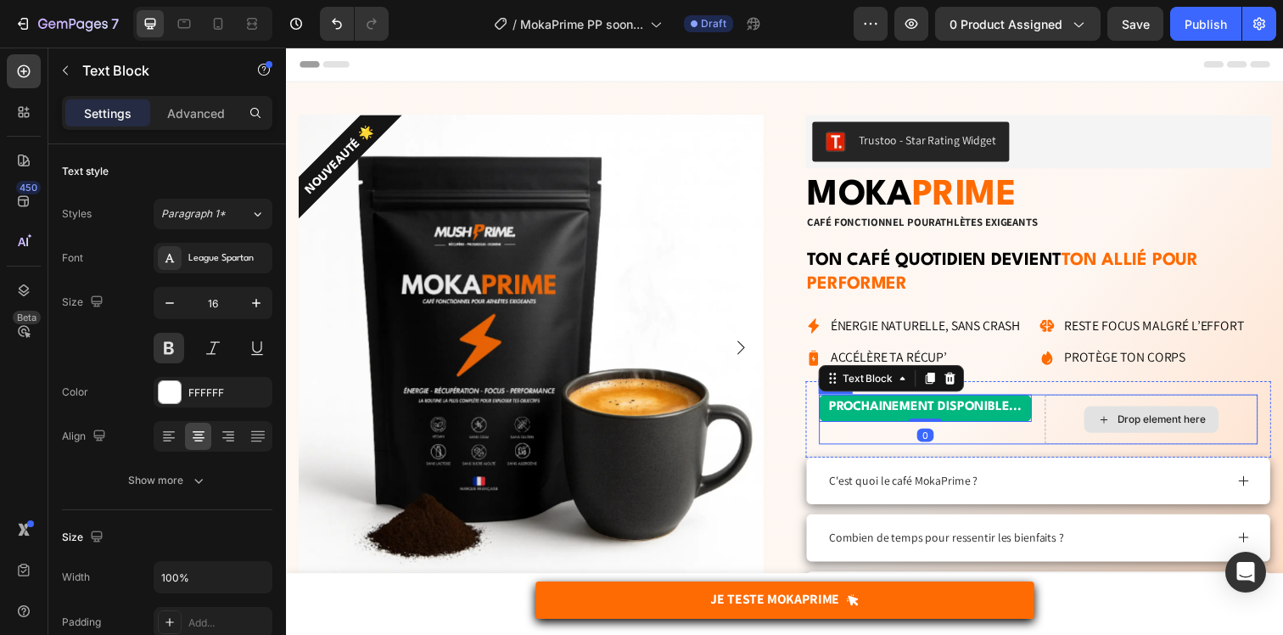
click at [1098, 443] on div "Drop element here" at bounding box center [1169, 426] width 217 height 51
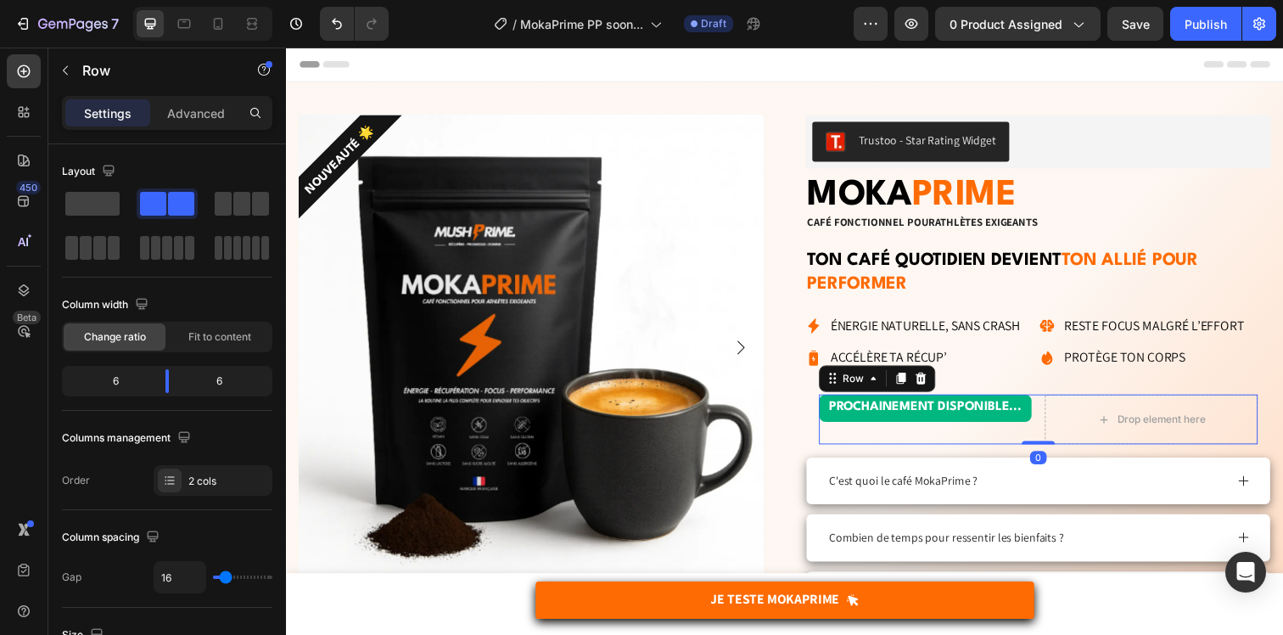
click at [1052, 439] on div "PROCHAINEMENT DISPONIBLE... Text Block Drop element here Row 0" at bounding box center [1054, 426] width 448 height 51
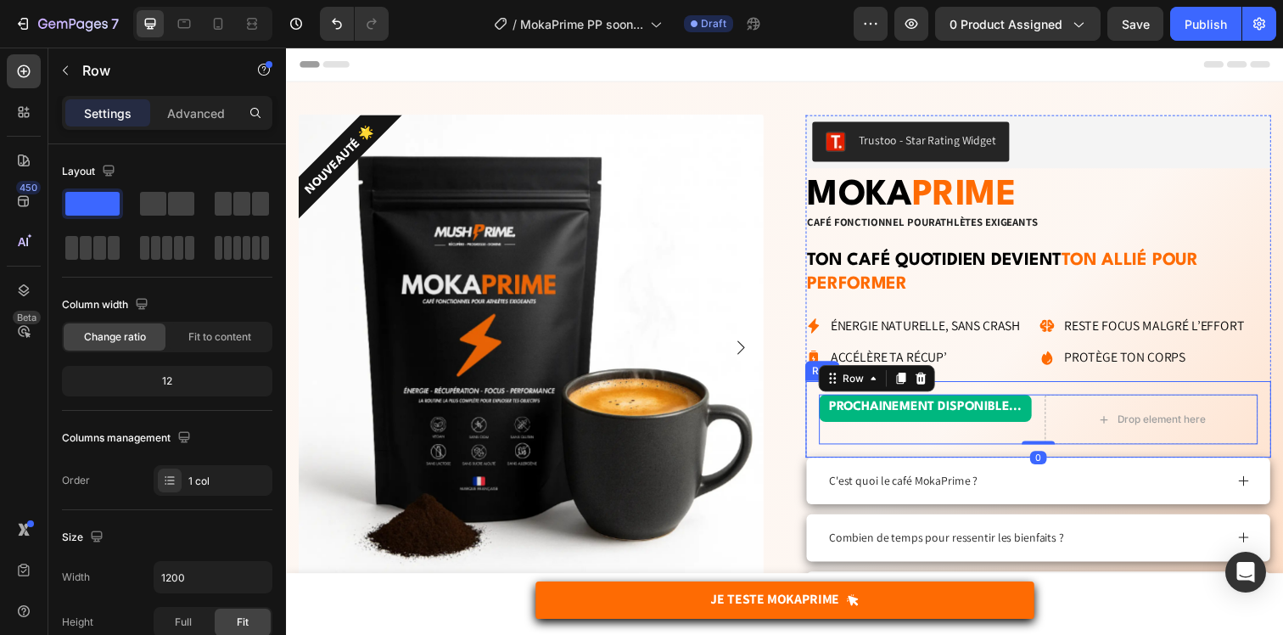
click at [1032, 456] on div "PROCHAINEMENT DISPONIBLE... Text Block Drop element here Row 0 Row" at bounding box center [1053, 427] width 475 height 78
click at [1021, 420] on p "PROCHAINEMENT DISPONIBLE..." at bounding box center [938, 415] width 214 height 25
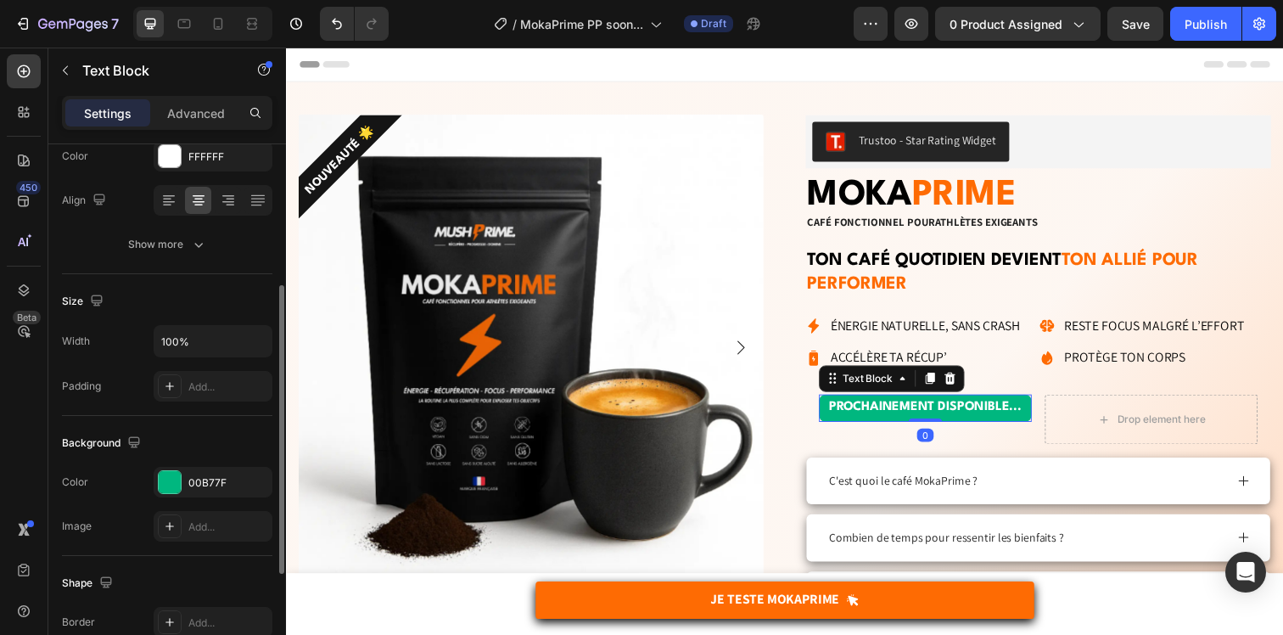
scroll to position [245, 0]
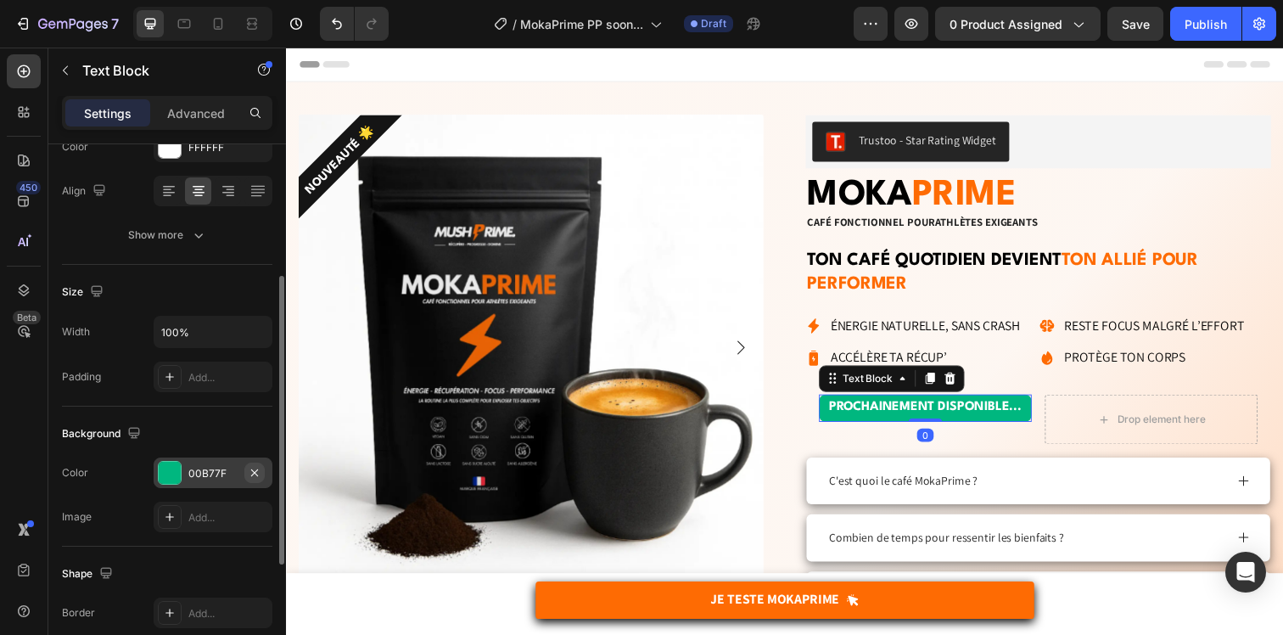
click at [253, 476] on icon "button" at bounding box center [255, 473] width 14 height 14
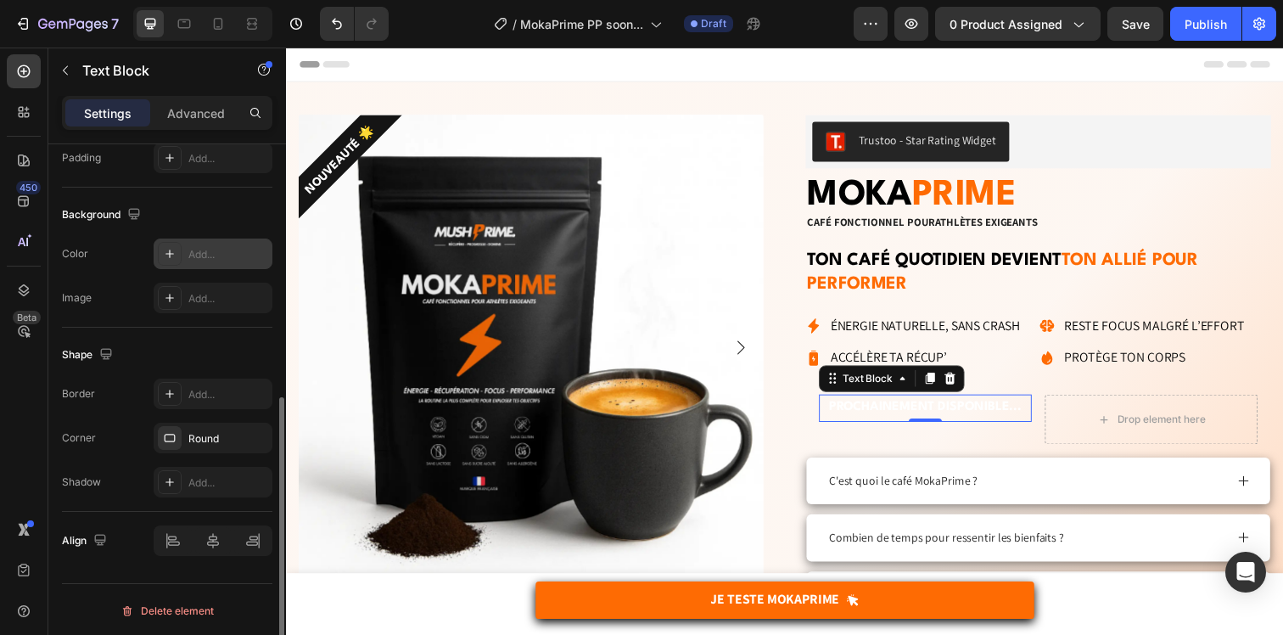
scroll to position [467, 0]
click at [255, 434] on icon "button" at bounding box center [254, 434] width 7 height 7
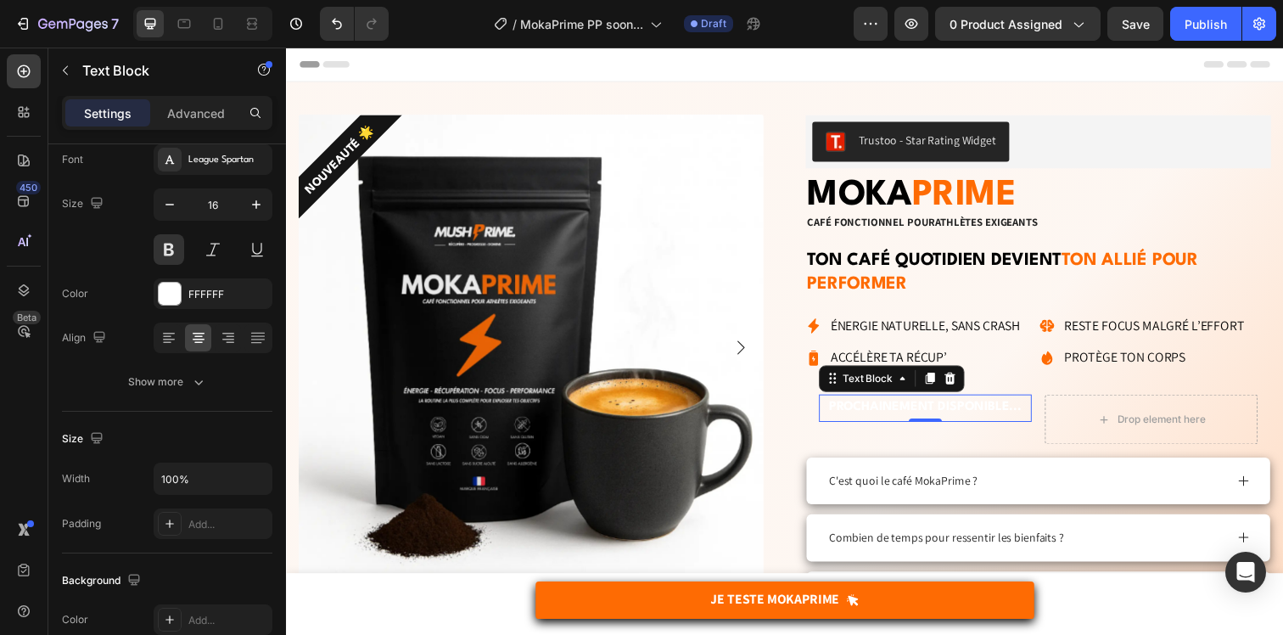
scroll to position [0, 0]
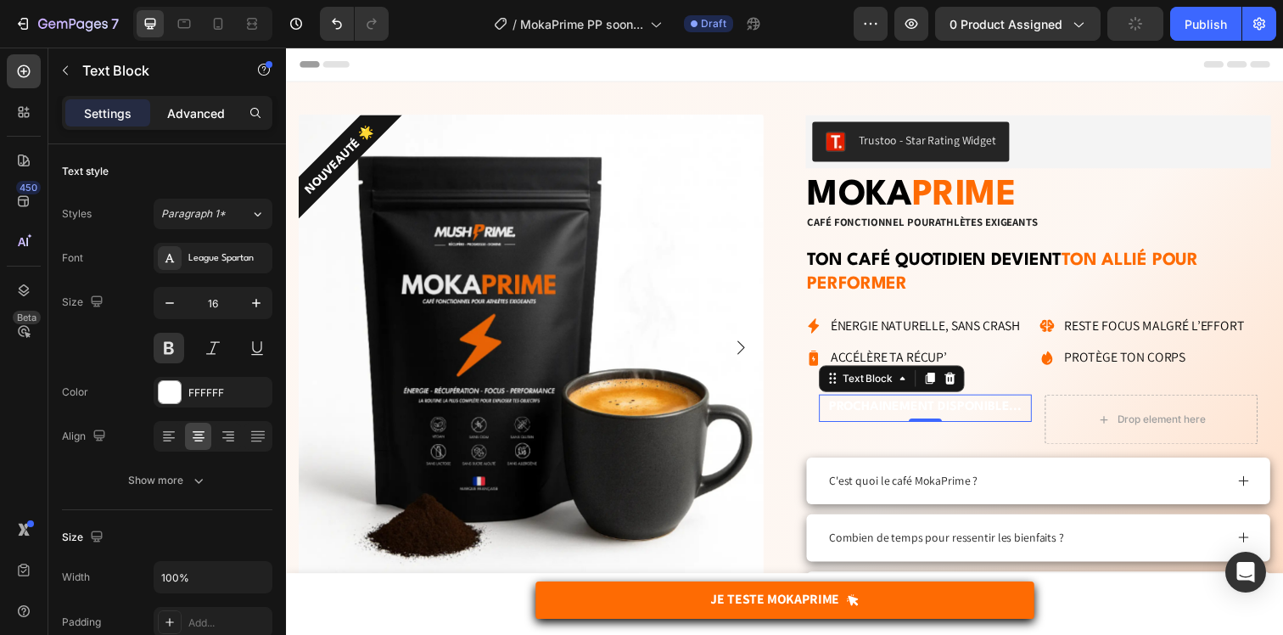
click at [199, 120] on p "Advanced" at bounding box center [196, 113] width 58 height 18
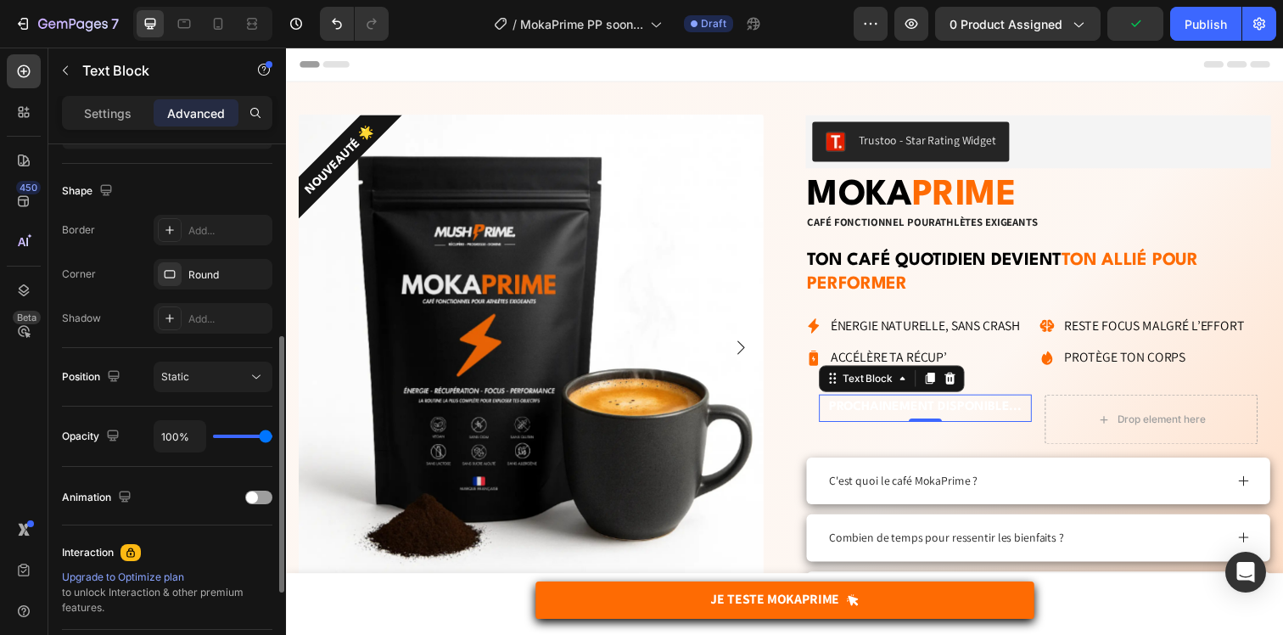
scroll to position [412, 0]
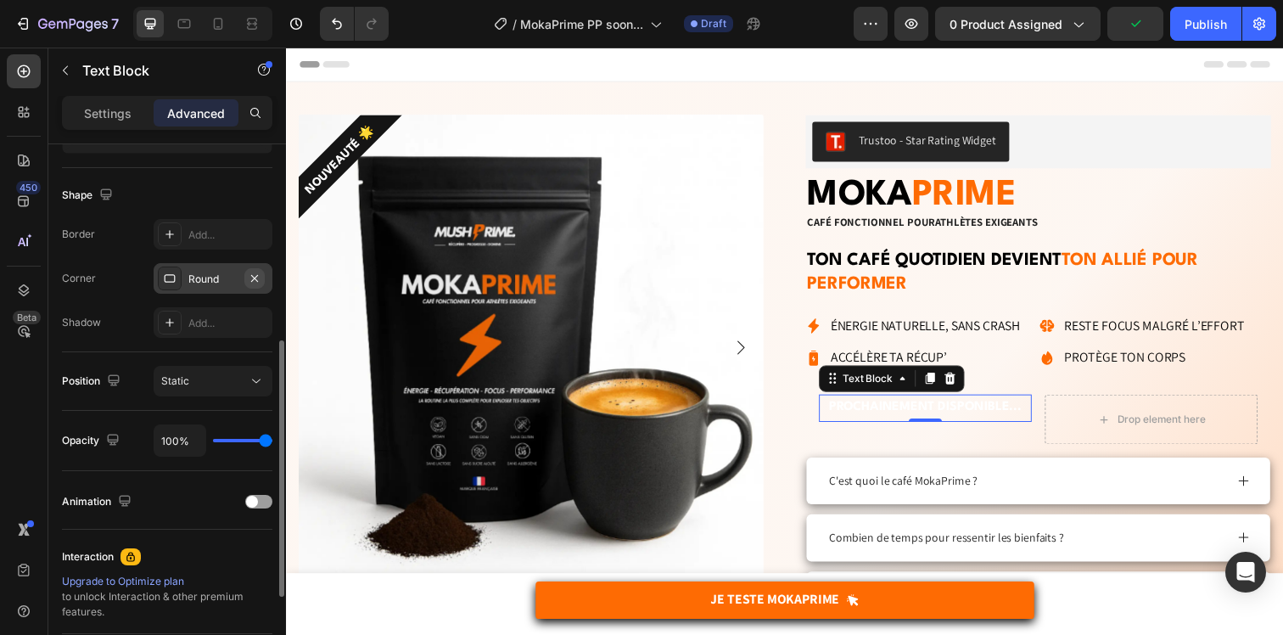
click at [258, 279] on icon "button" at bounding box center [255, 278] width 14 height 14
click at [68, 63] on button "button" at bounding box center [65, 70] width 27 height 27
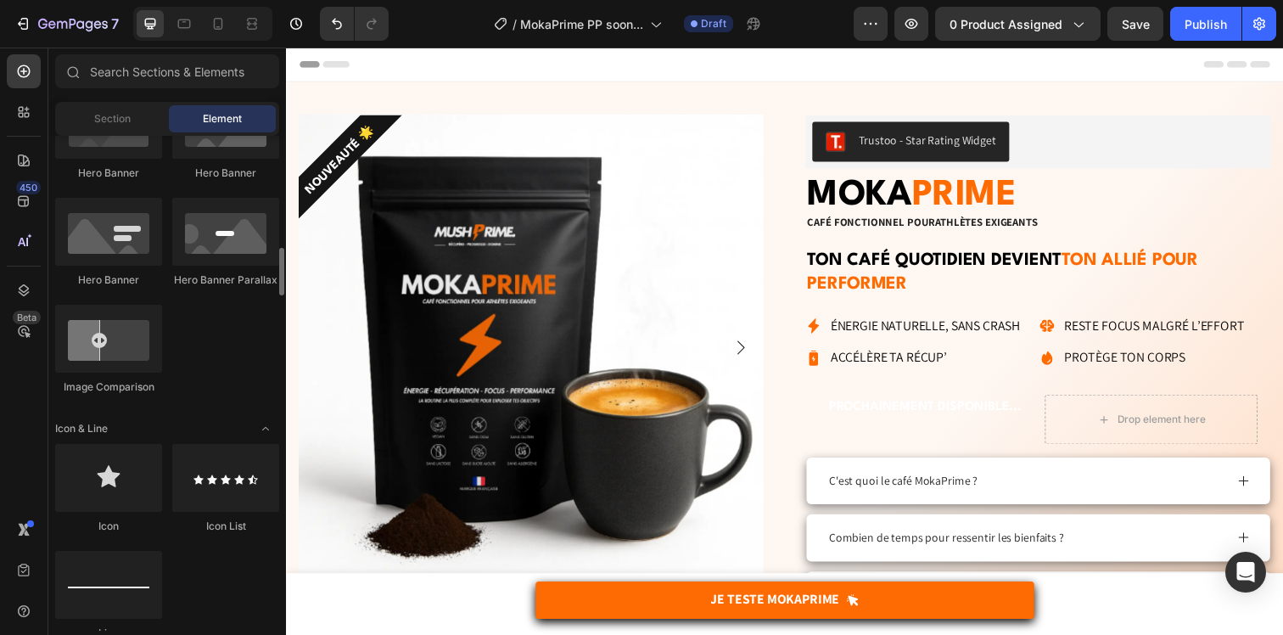
scroll to position [858, 0]
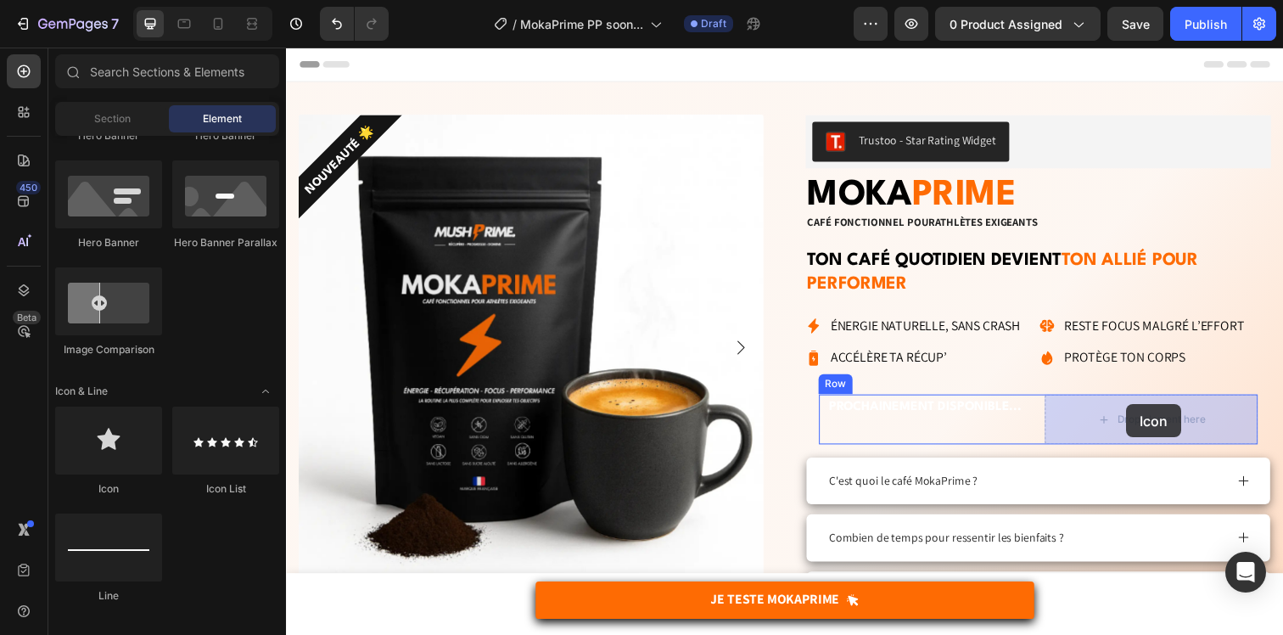
drag, startPoint x: 387, startPoint y: 486, endPoint x: 1145, endPoint y: 410, distance: 761.5
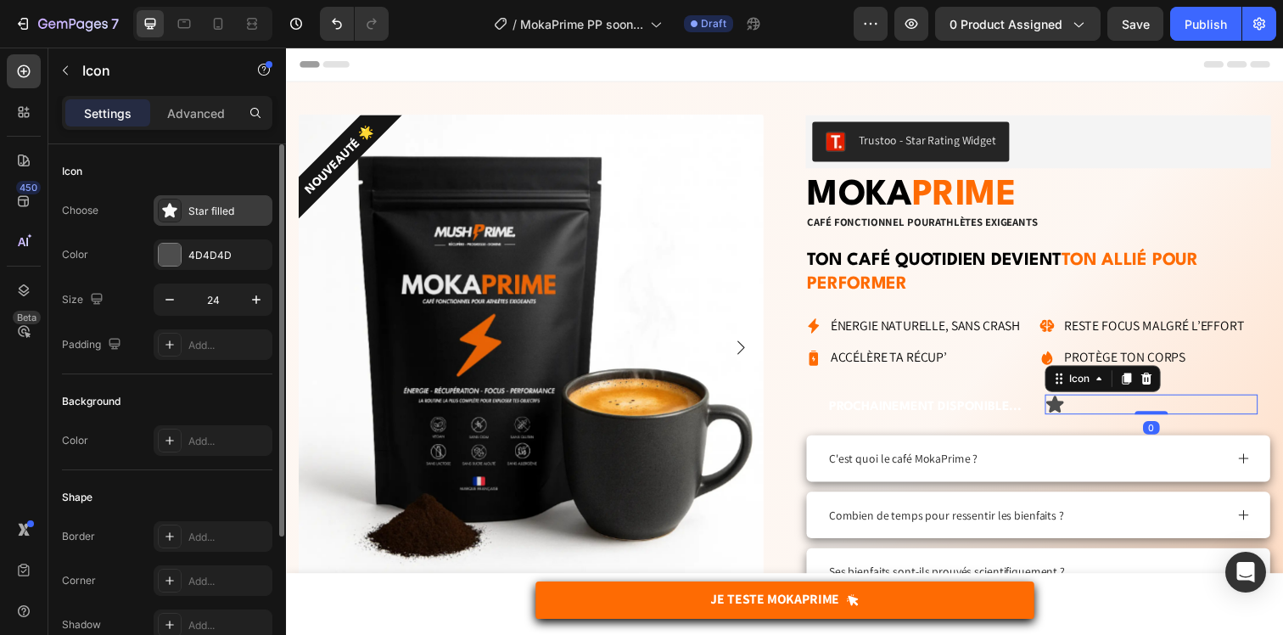
click at [208, 210] on div "Star filled" at bounding box center [228, 211] width 80 height 15
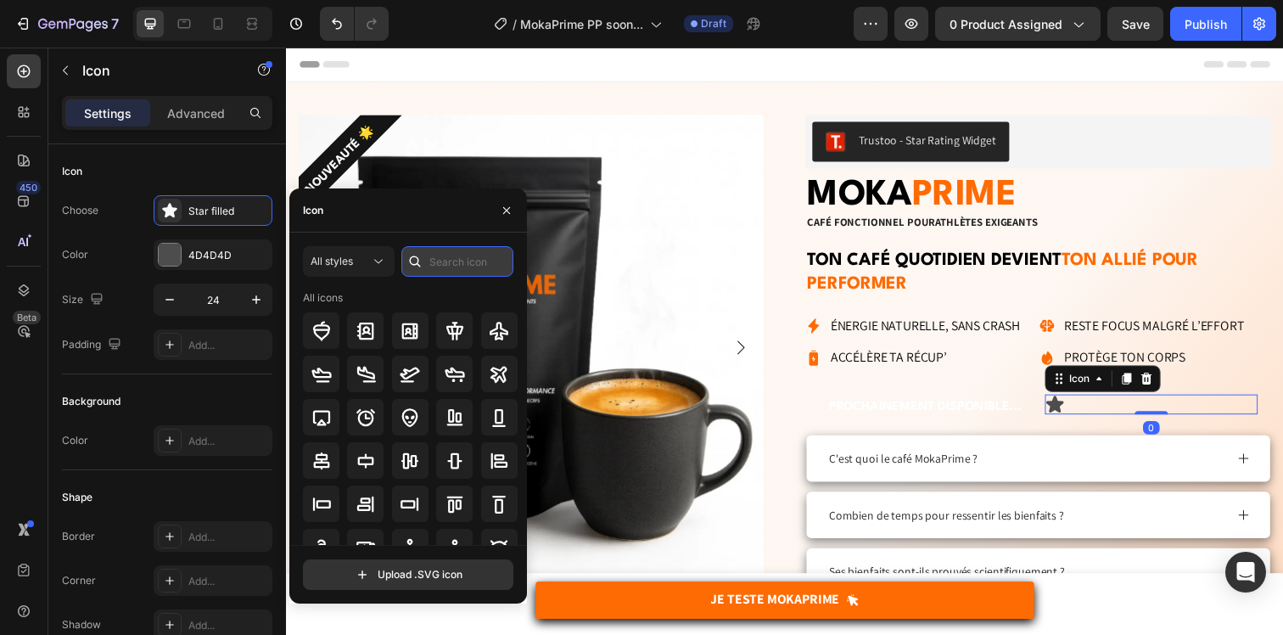
click at [443, 266] on input "text" at bounding box center [457, 261] width 112 height 31
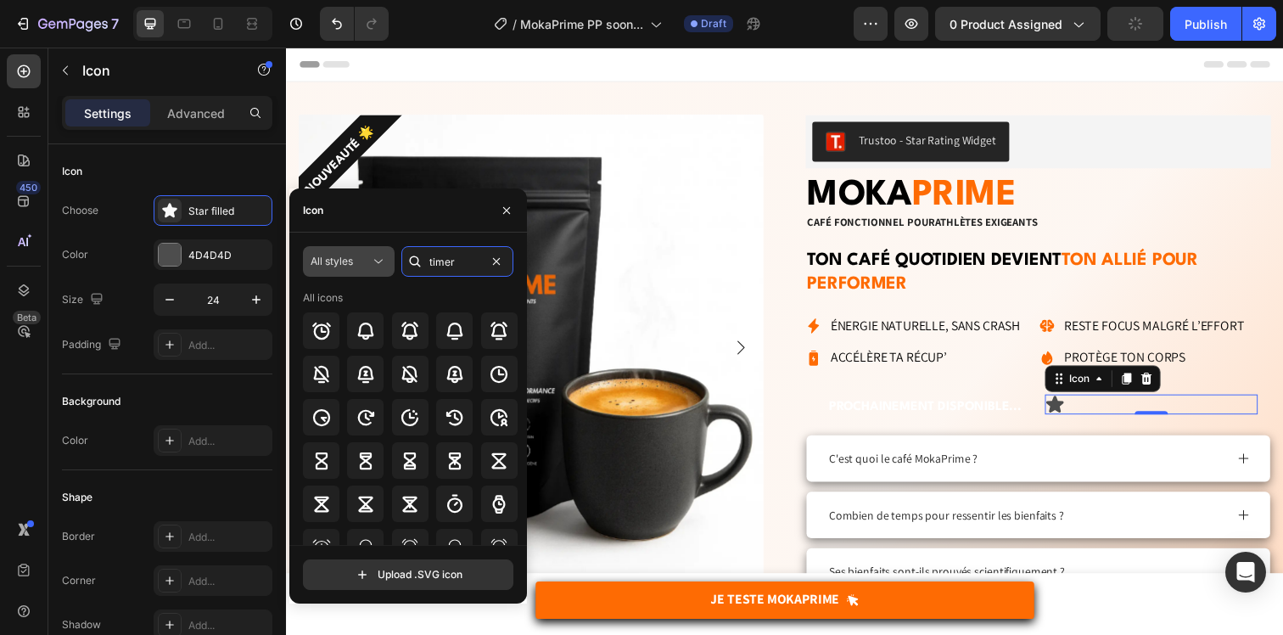
type input "timer"
click at [347, 269] on div "All styles" at bounding box center [349, 261] width 76 height 17
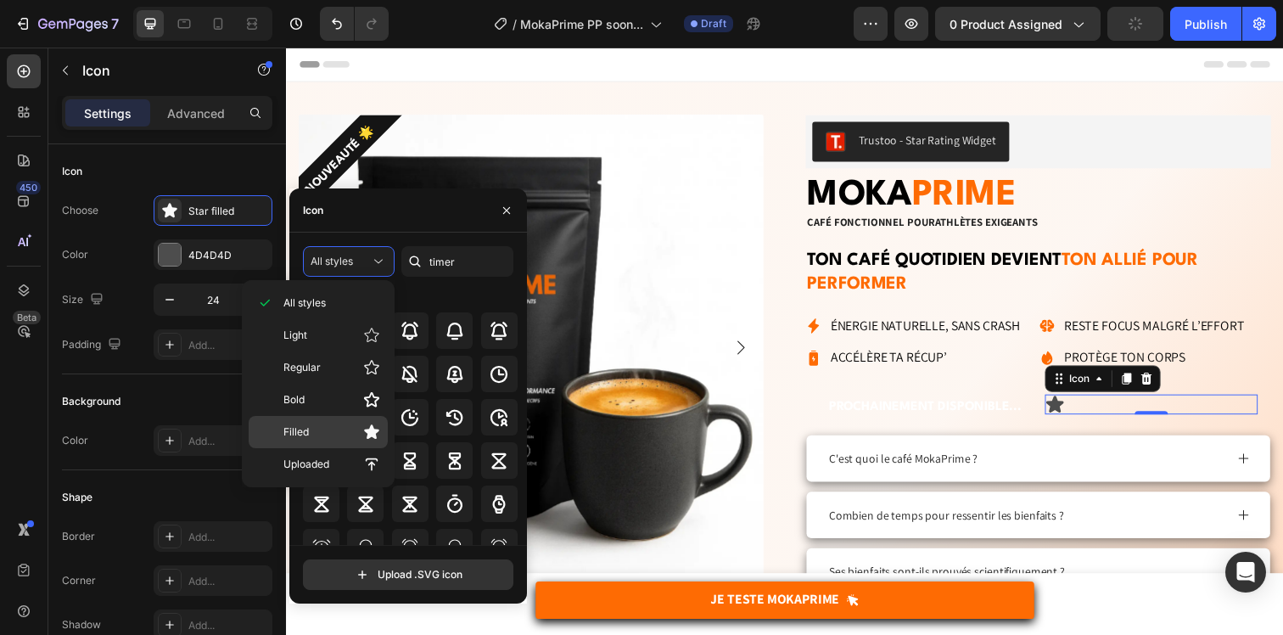
click at [321, 434] on p "Filled" at bounding box center [331, 431] width 97 height 17
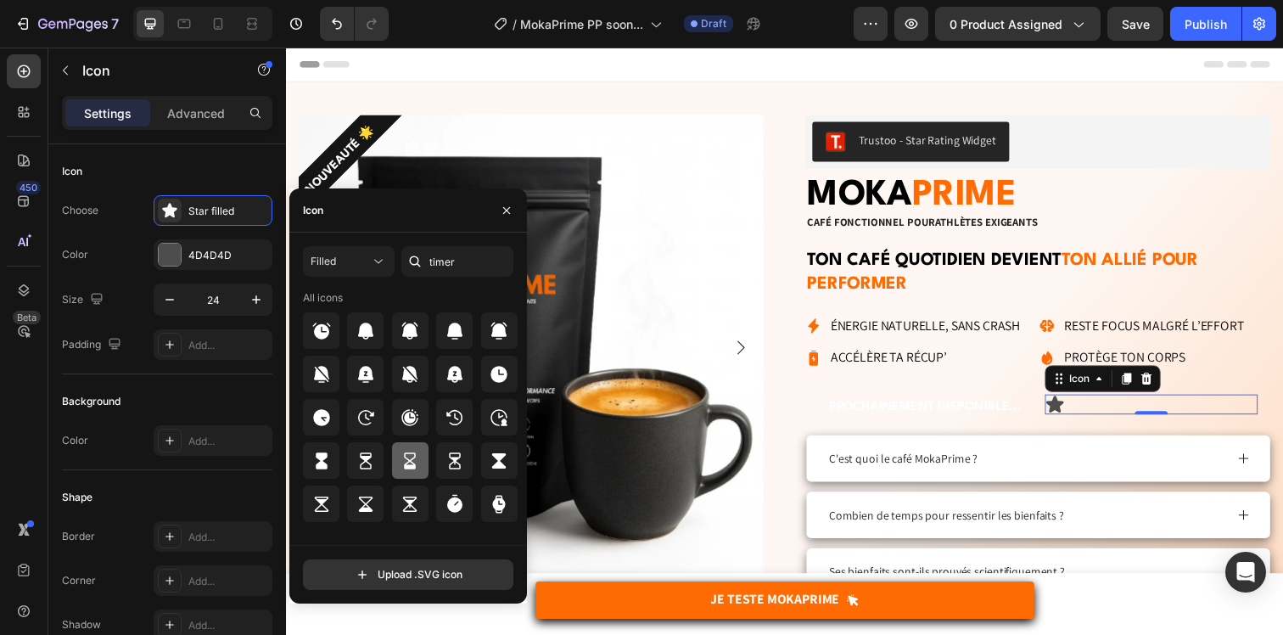
click at [413, 457] on icon at bounding box center [411, 460] width 12 height 17
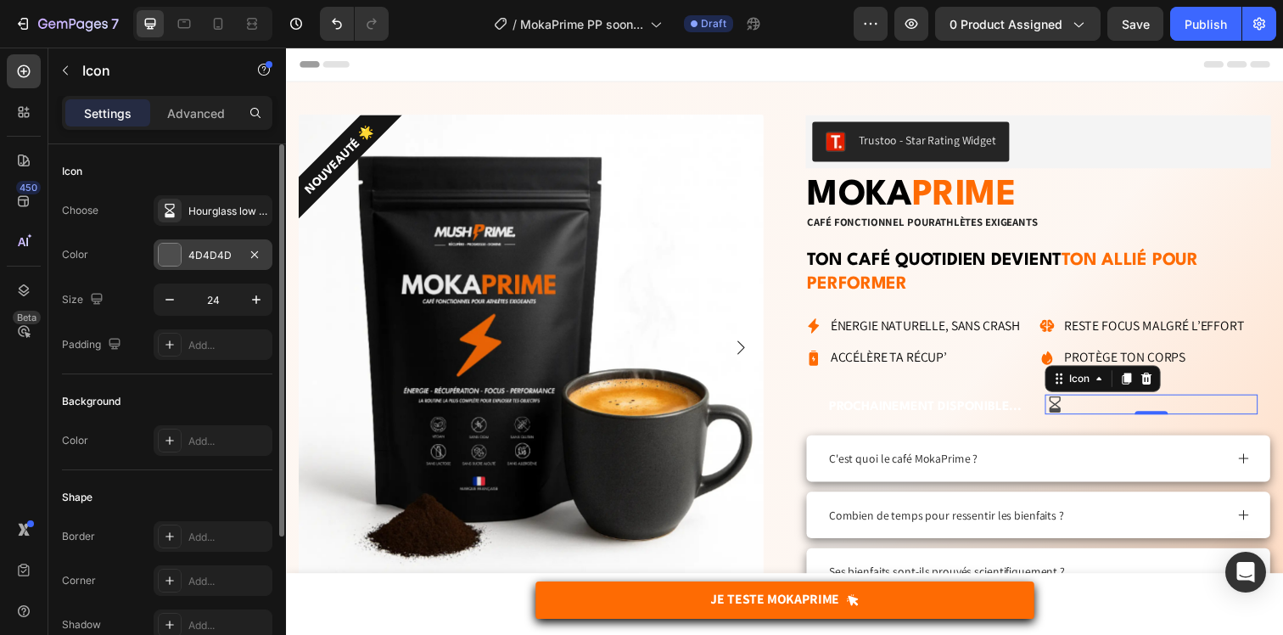
click at [200, 250] on div "4D4D4D" at bounding box center [212, 255] width 49 height 15
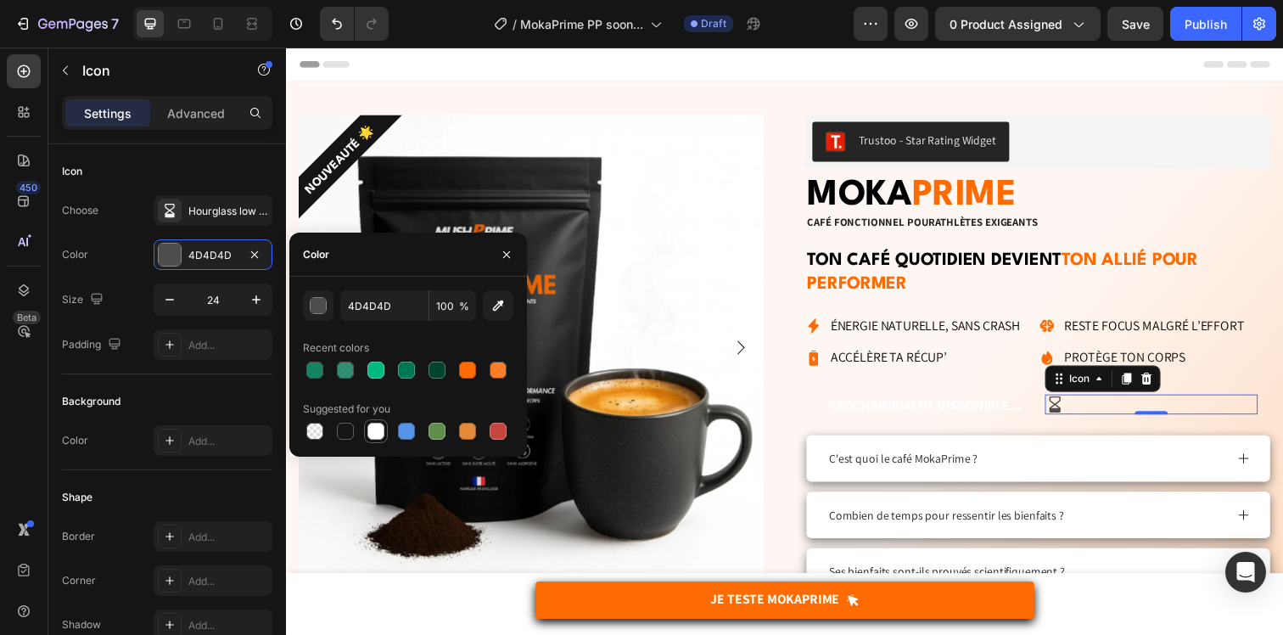
click at [367, 429] on div at bounding box center [375, 431] width 17 height 17
type input "FFFFFF"
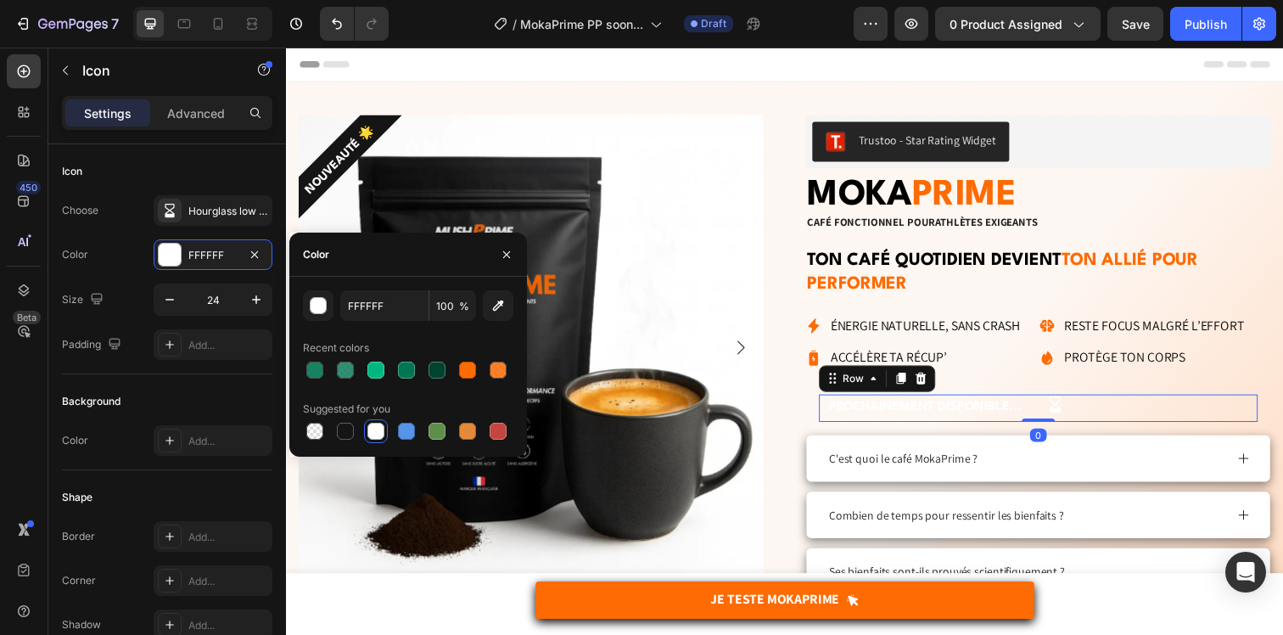
click at [1063, 424] on div "Icon" at bounding box center [1169, 415] width 217 height 28
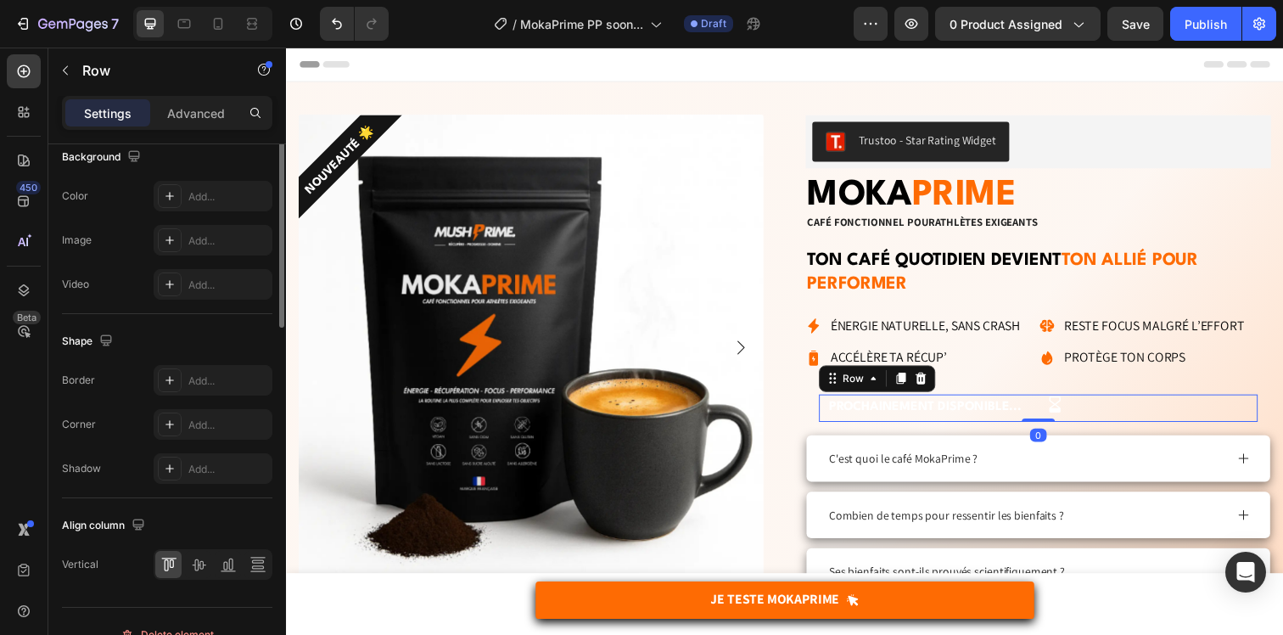
scroll to position [690, 0]
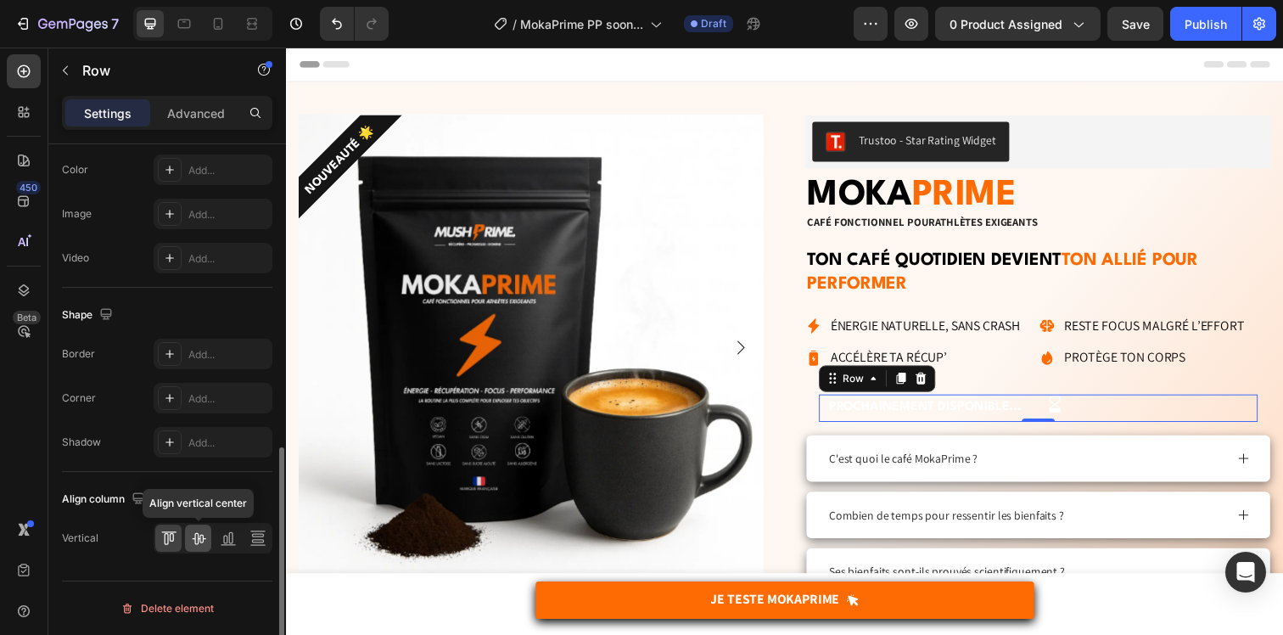
click at [204, 546] on icon at bounding box center [198, 537] width 17 height 17
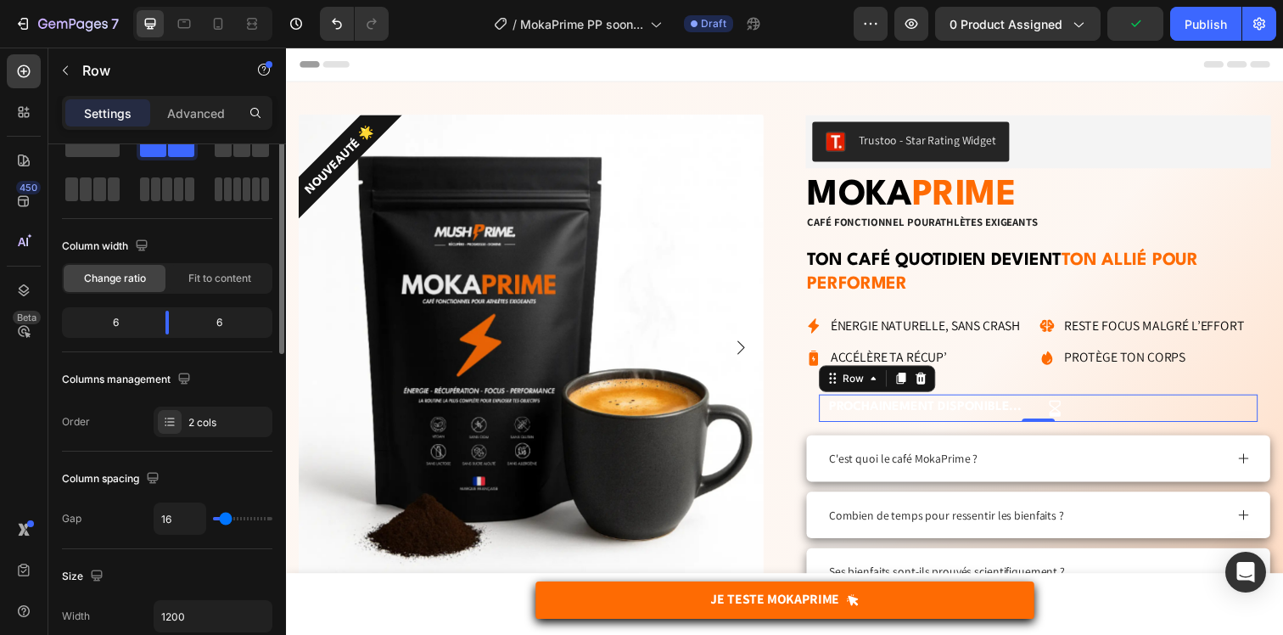
scroll to position [0, 0]
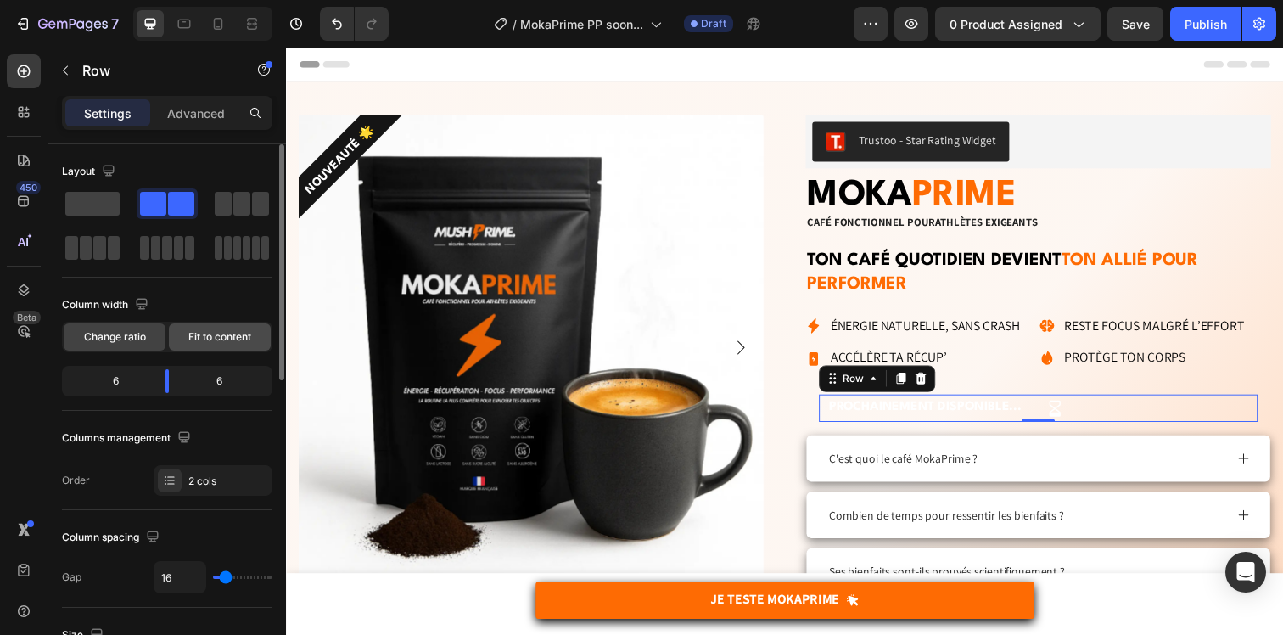
click at [219, 331] on span "Fit to content" at bounding box center [219, 336] width 63 height 15
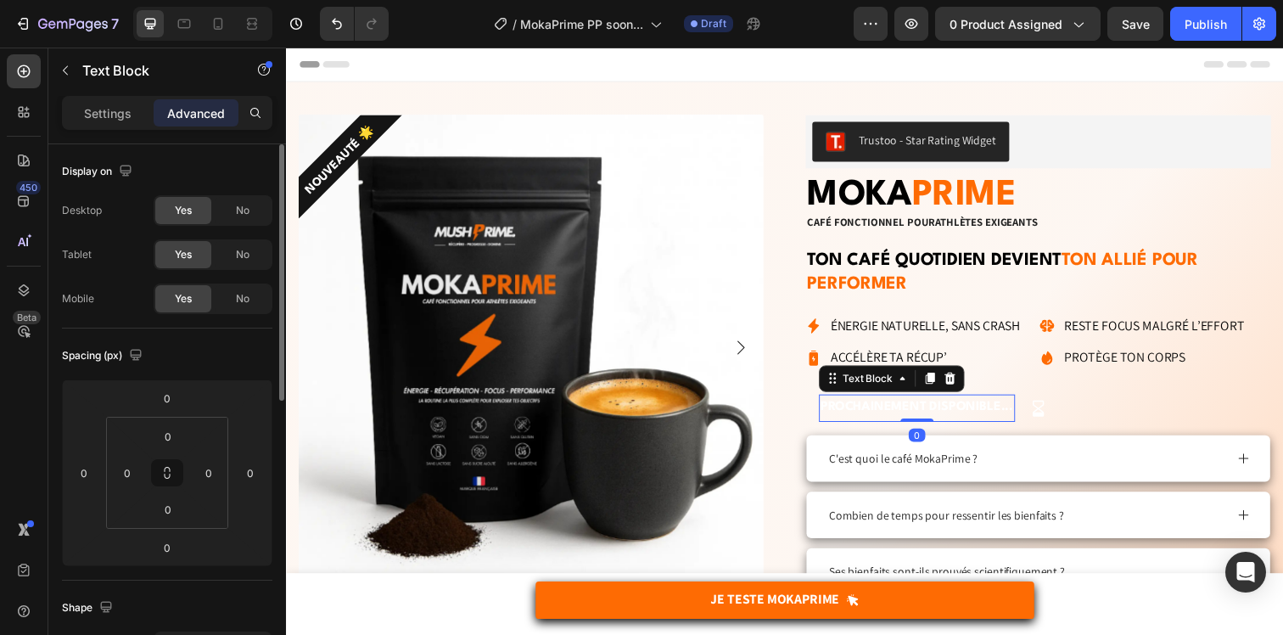
click at [1025, 418] on p "PROCHAINEMENT DISPONIBLE..." at bounding box center [929, 415] width 197 height 25
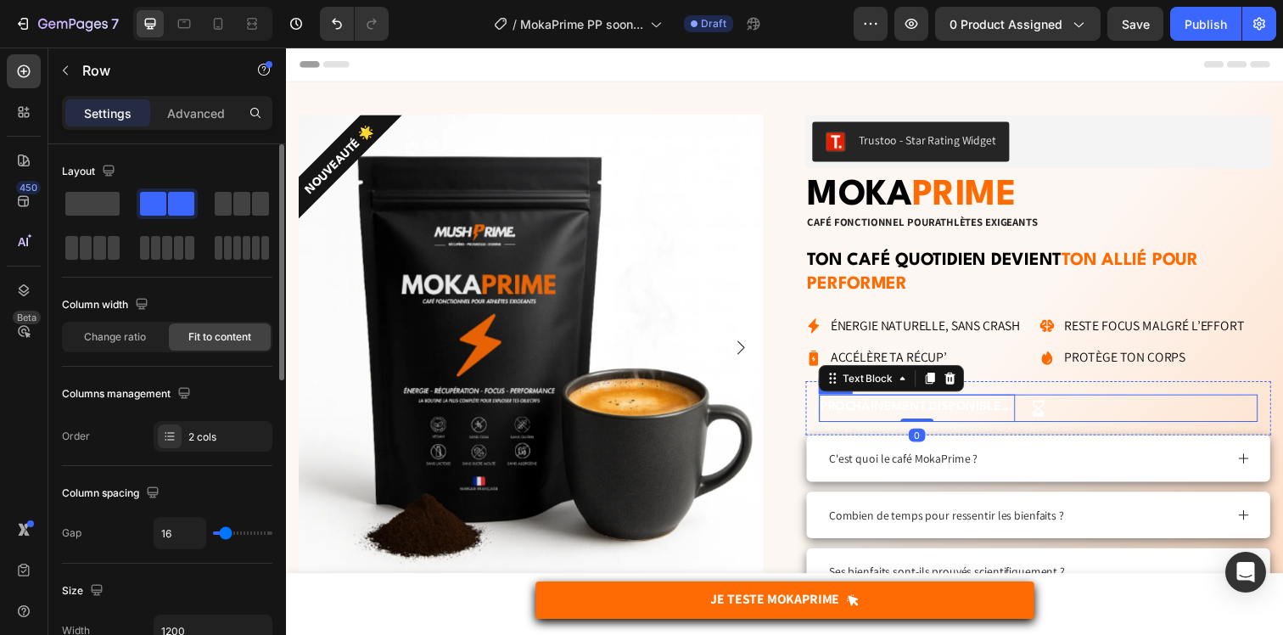
click at [1036, 420] on div "PROCHAINEMENT DISPONIBLE... Text Block 0 Icon Row" at bounding box center [1054, 415] width 448 height 28
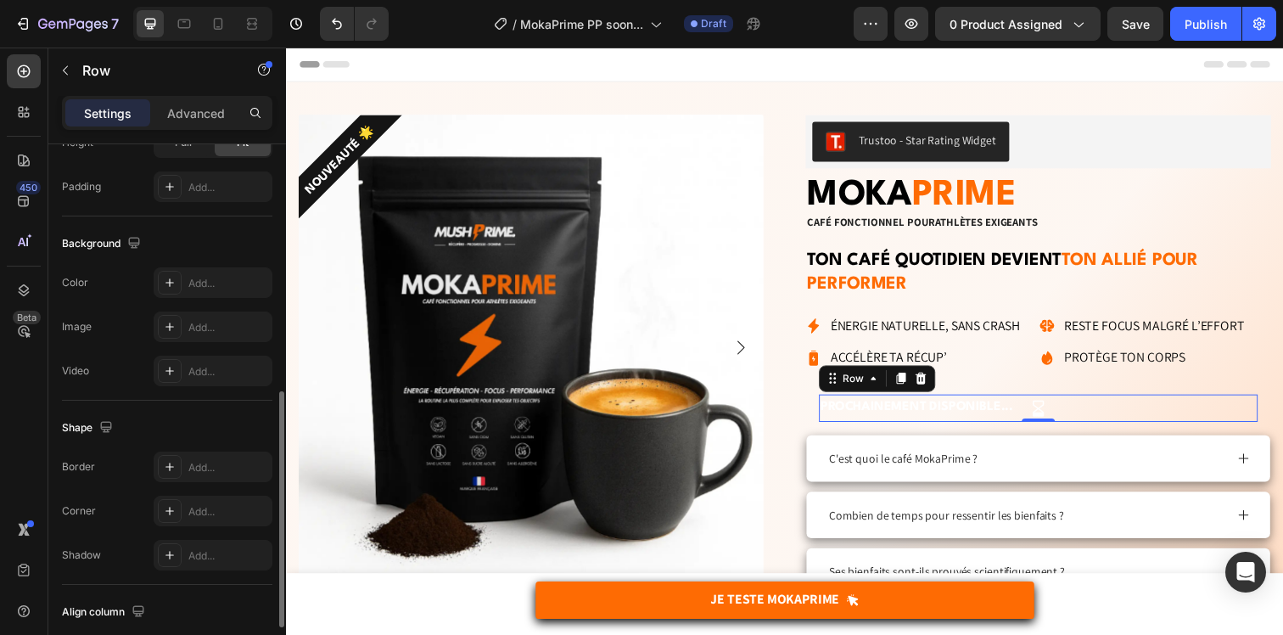
scroll to position [690, 0]
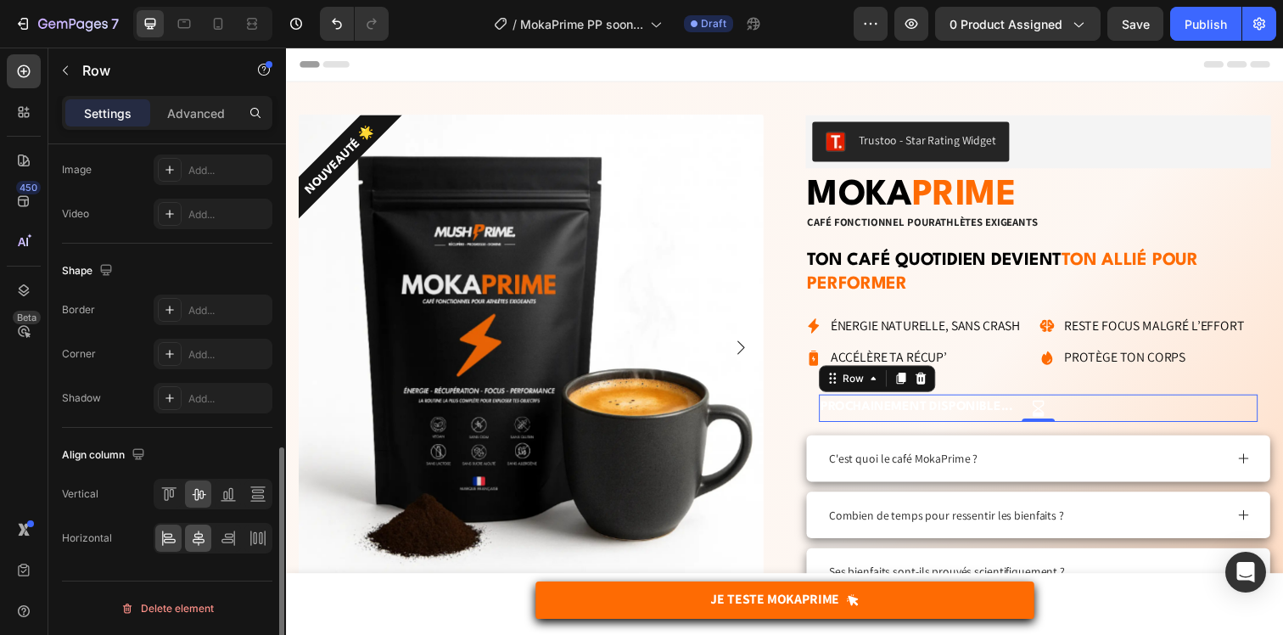
click at [191, 549] on div at bounding box center [198, 537] width 26 height 27
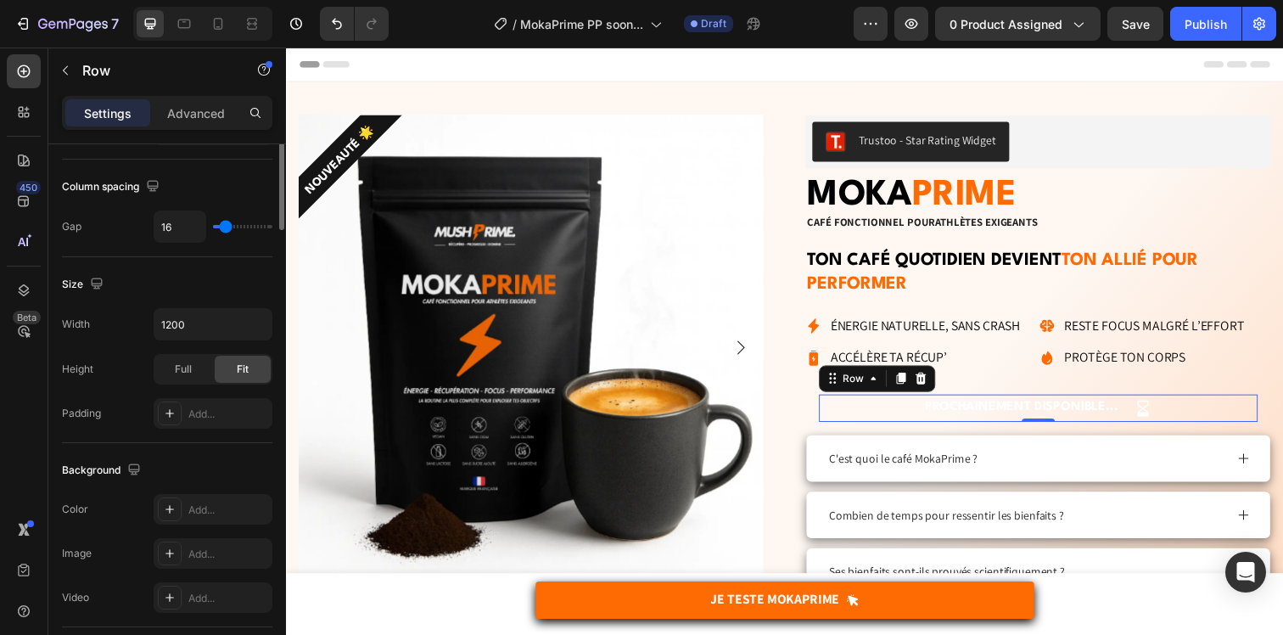
scroll to position [381, 0]
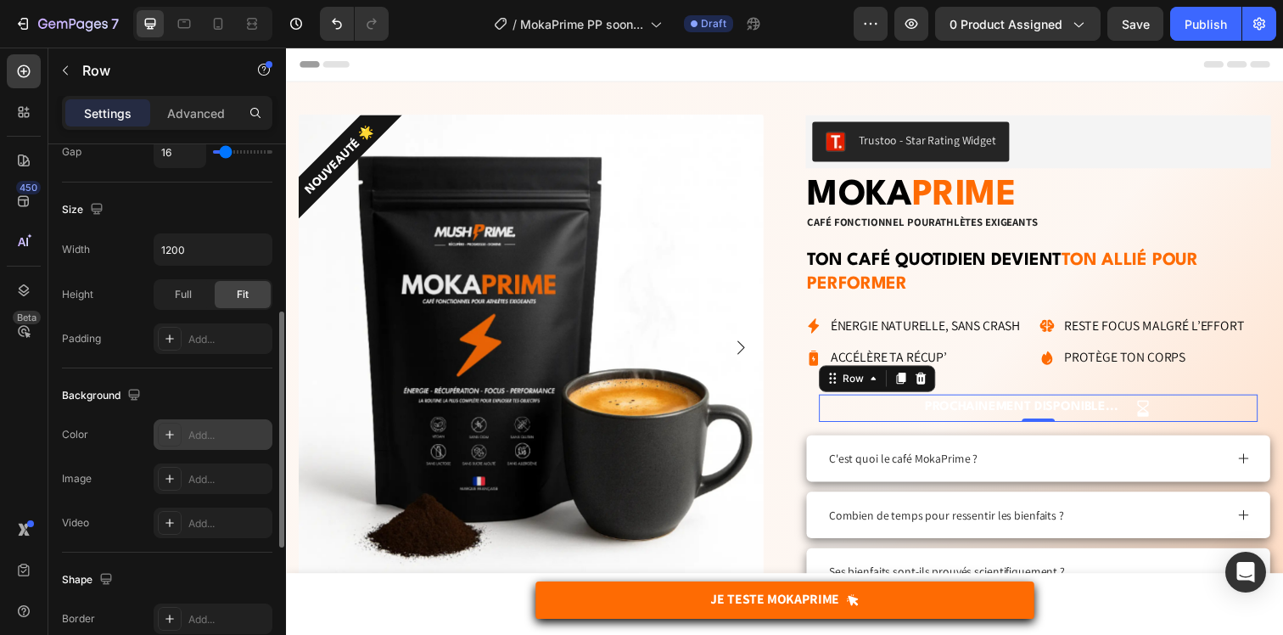
click at [199, 433] on div "Add..." at bounding box center [228, 435] width 80 height 15
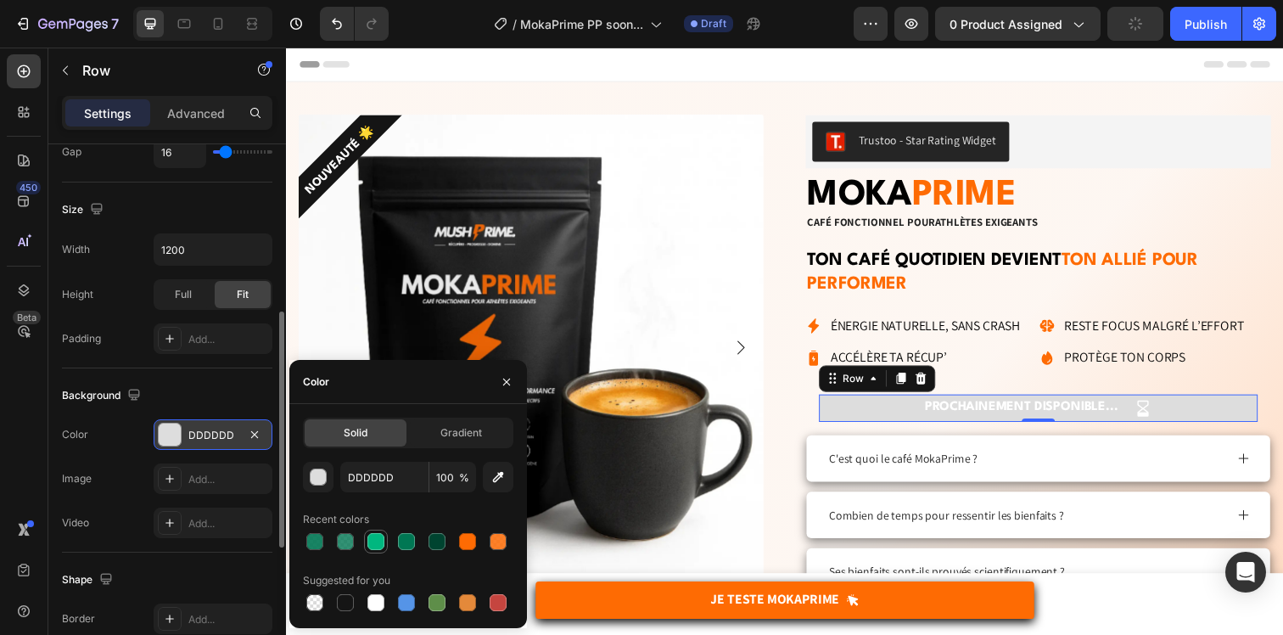
click at [369, 549] on div at bounding box center [376, 541] width 20 height 20
type input "00B77F"
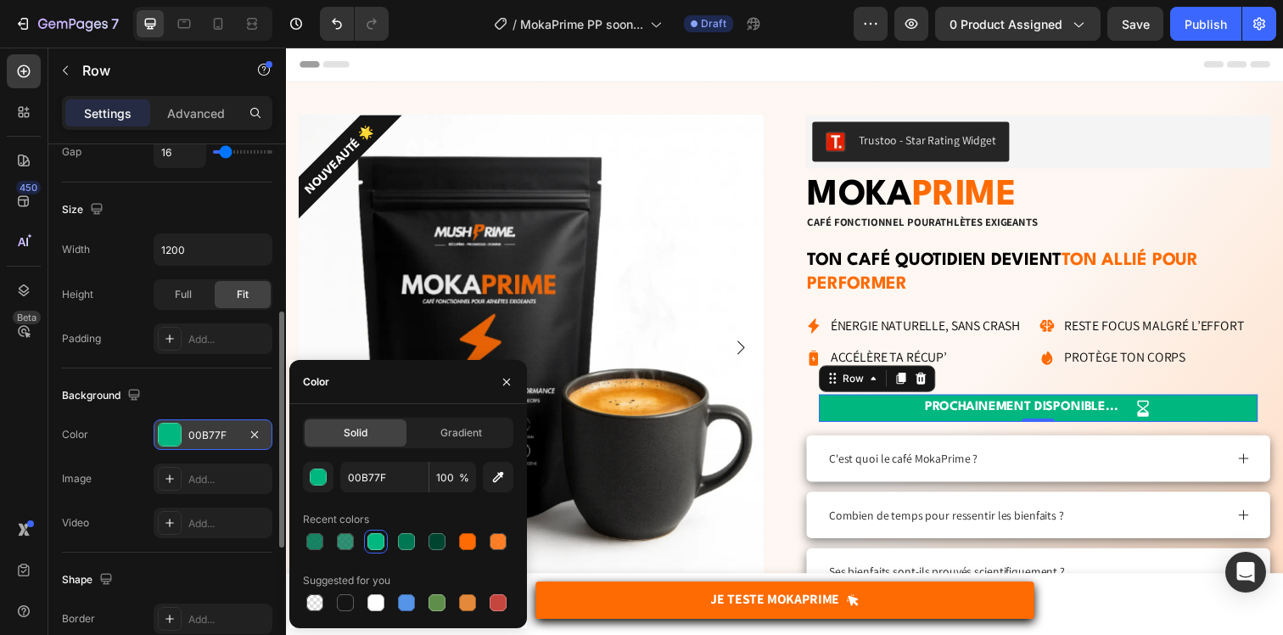
click at [105, 432] on div "Color 00B77F" at bounding box center [167, 434] width 210 height 31
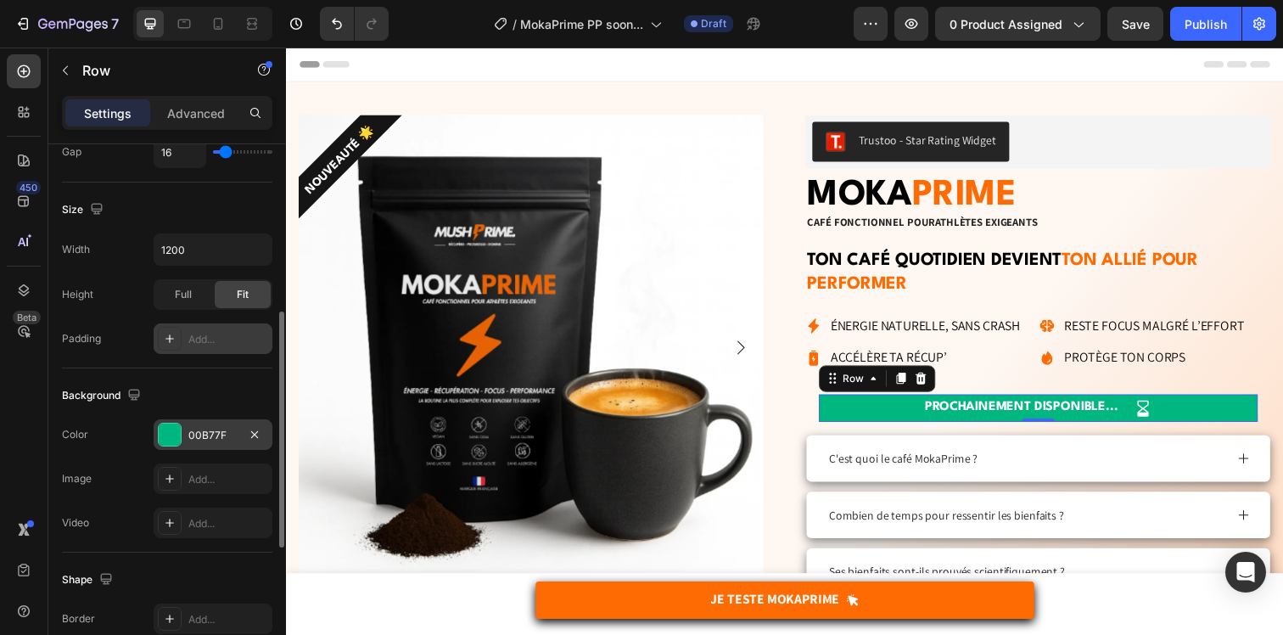
click at [221, 329] on div "Add..." at bounding box center [213, 338] width 119 height 31
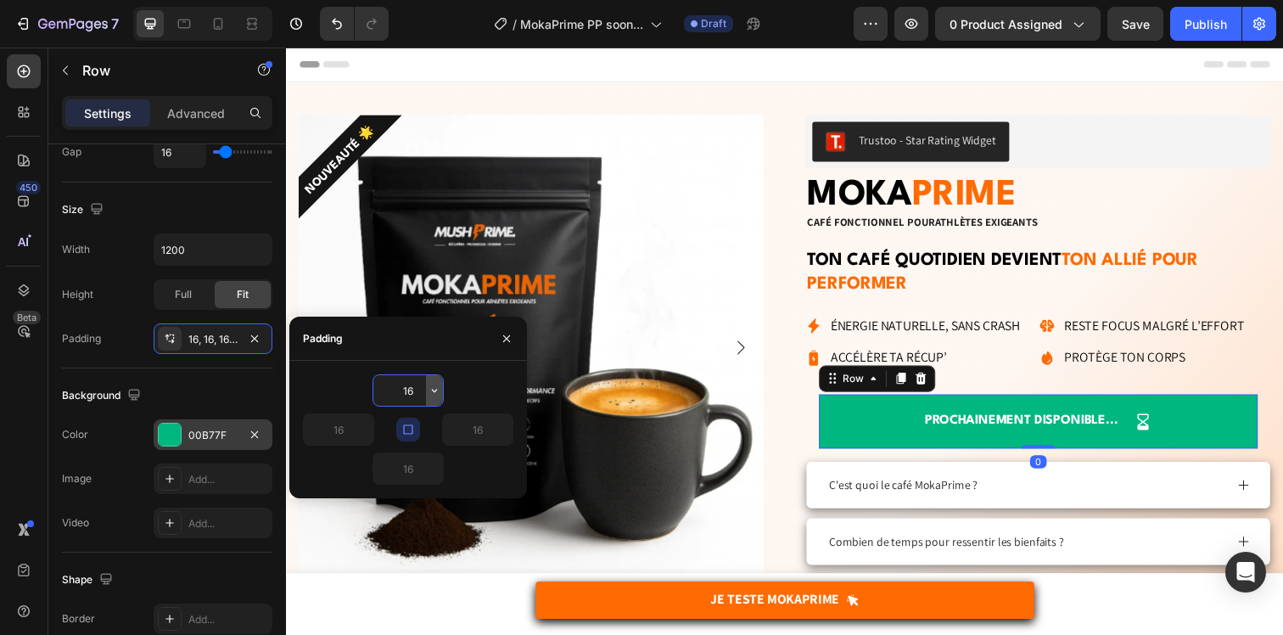
type input "8"
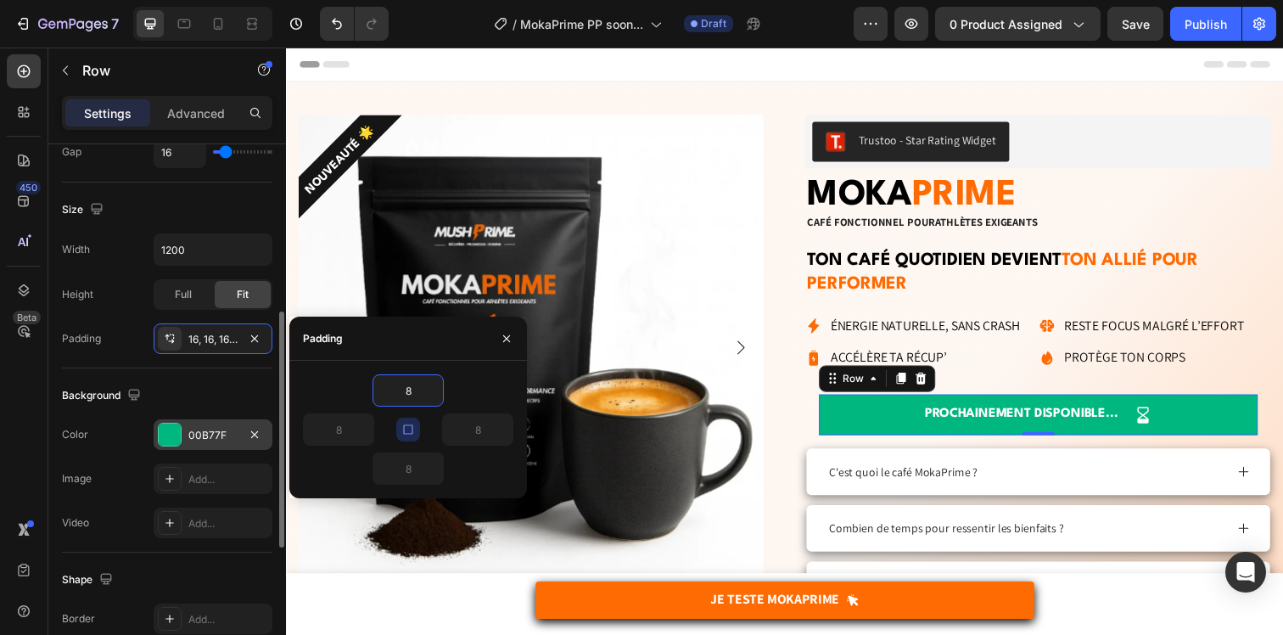
click at [201, 368] on div "Background The changes might be hidden by the video. Color 00B77F Image Add... …" at bounding box center [167, 460] width 210 height 184
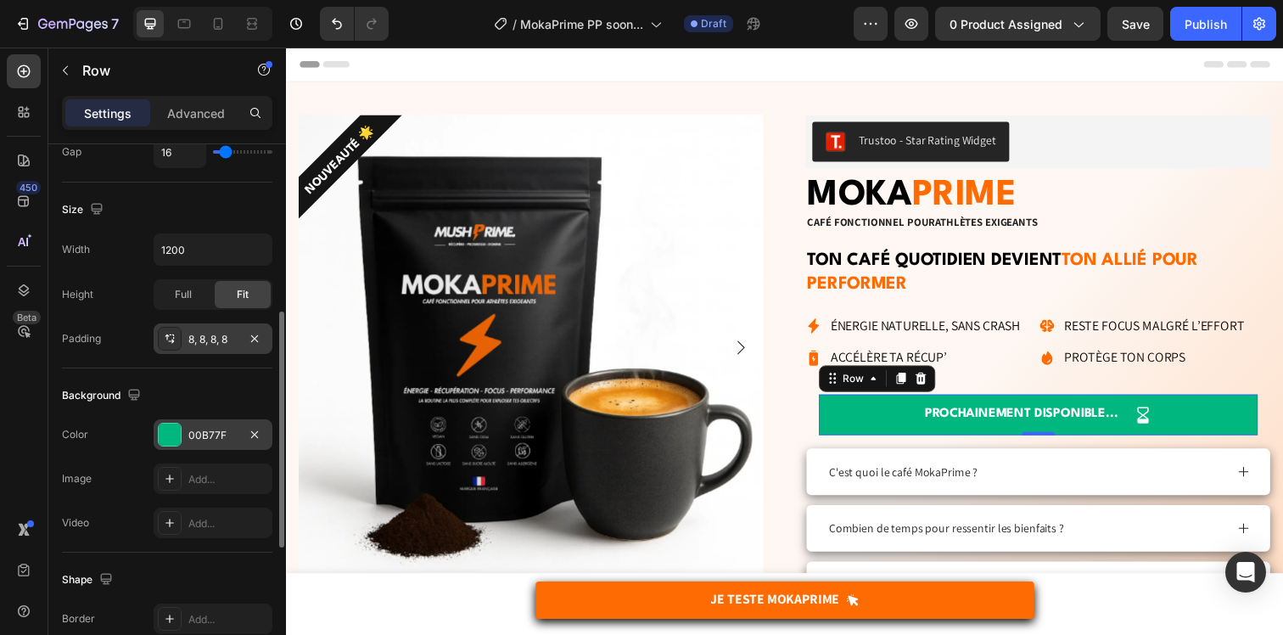
click at [210, 341] on div "8, 8, 8, 8" at bounding box center [212, 339] width 49 height 15
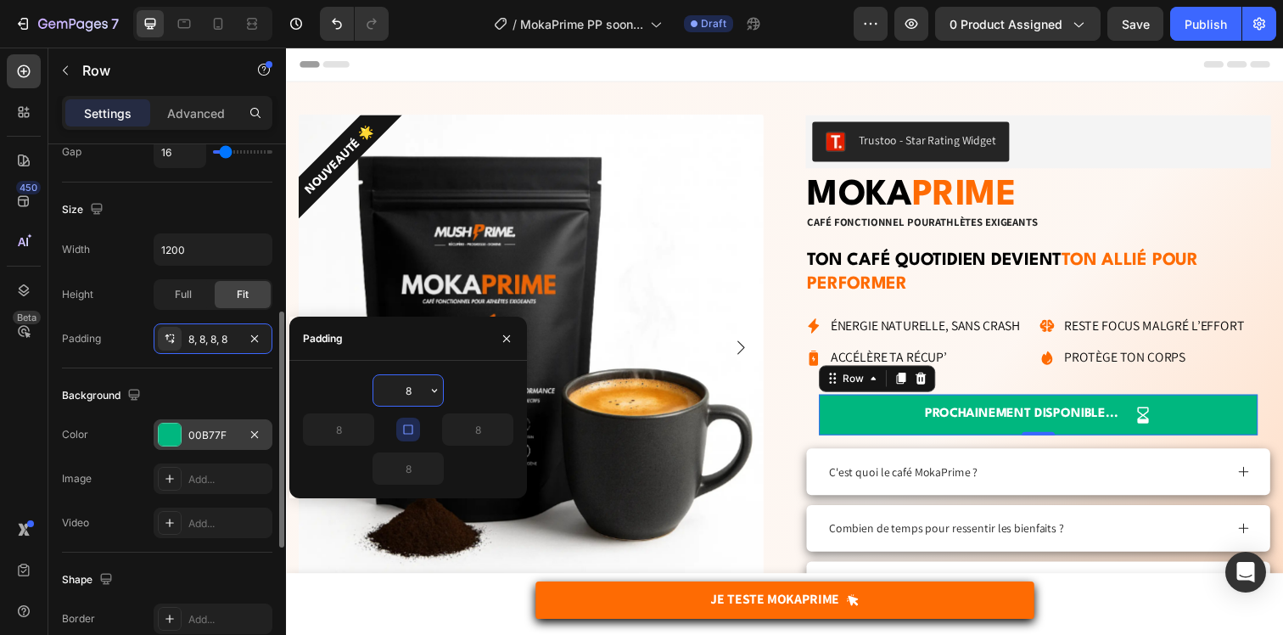
click at [198, 376] on div "Background The changes might be hidden by the video. Color 00B77F Image Add... …" at bounding box center [167, 460] width 210 height 184
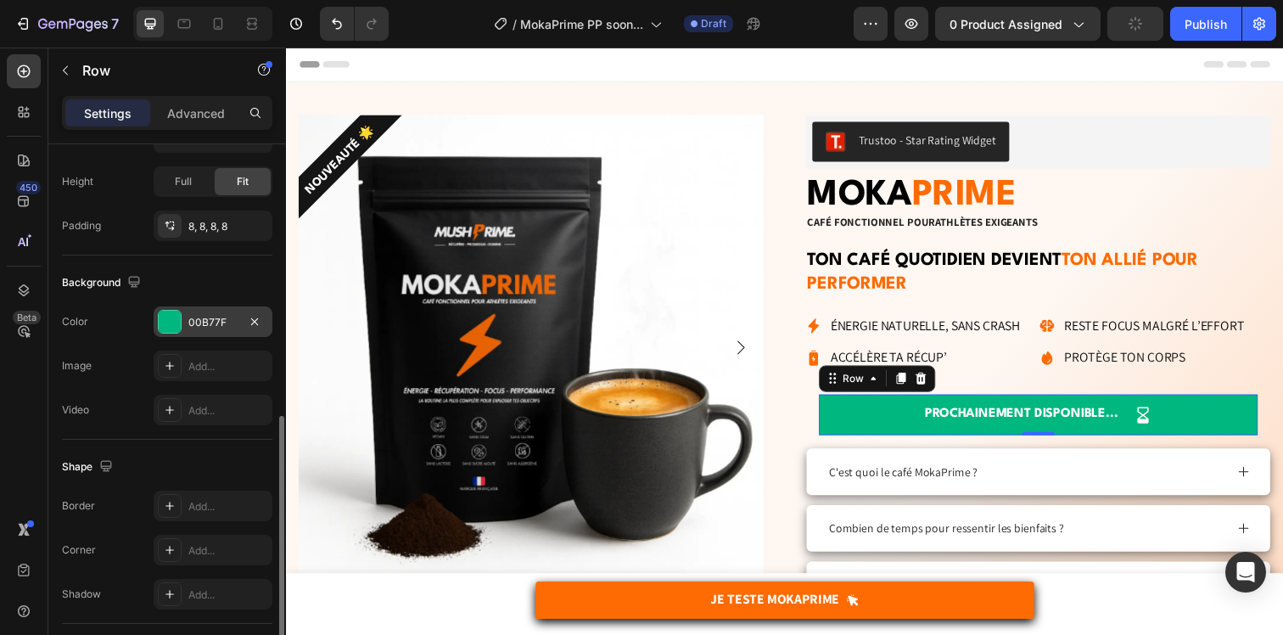
scroll to position [591, 0]
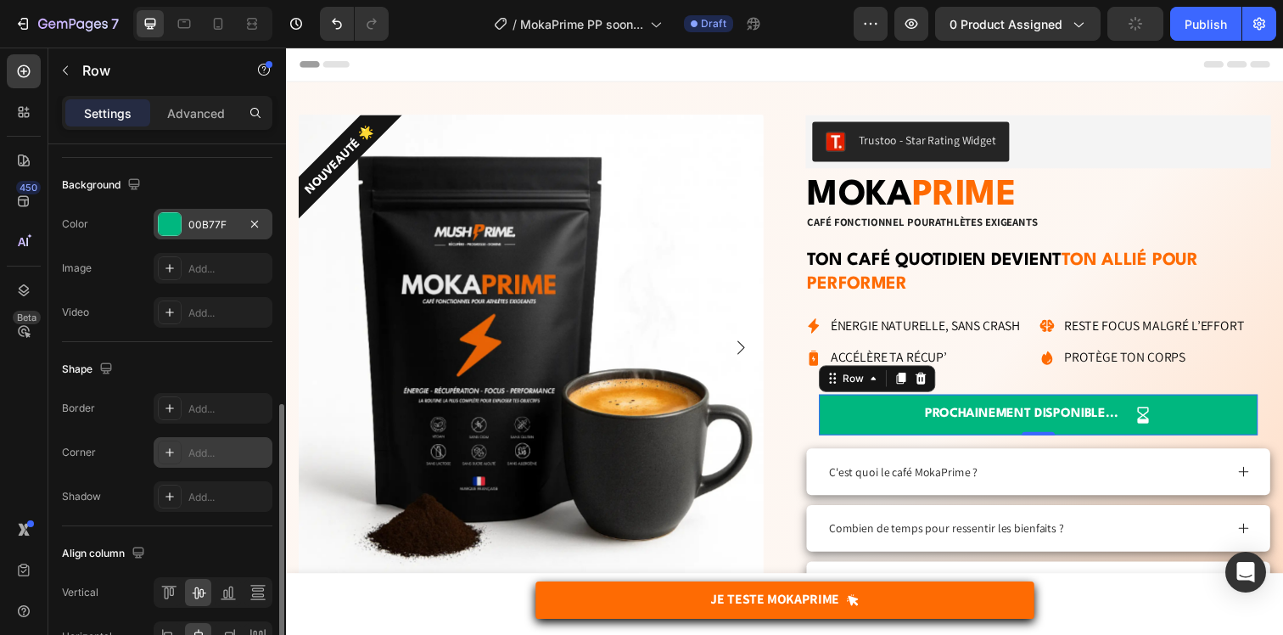
click at [206, 450] on div "Add..." at bounding box center [228, 452] width 80 height 15
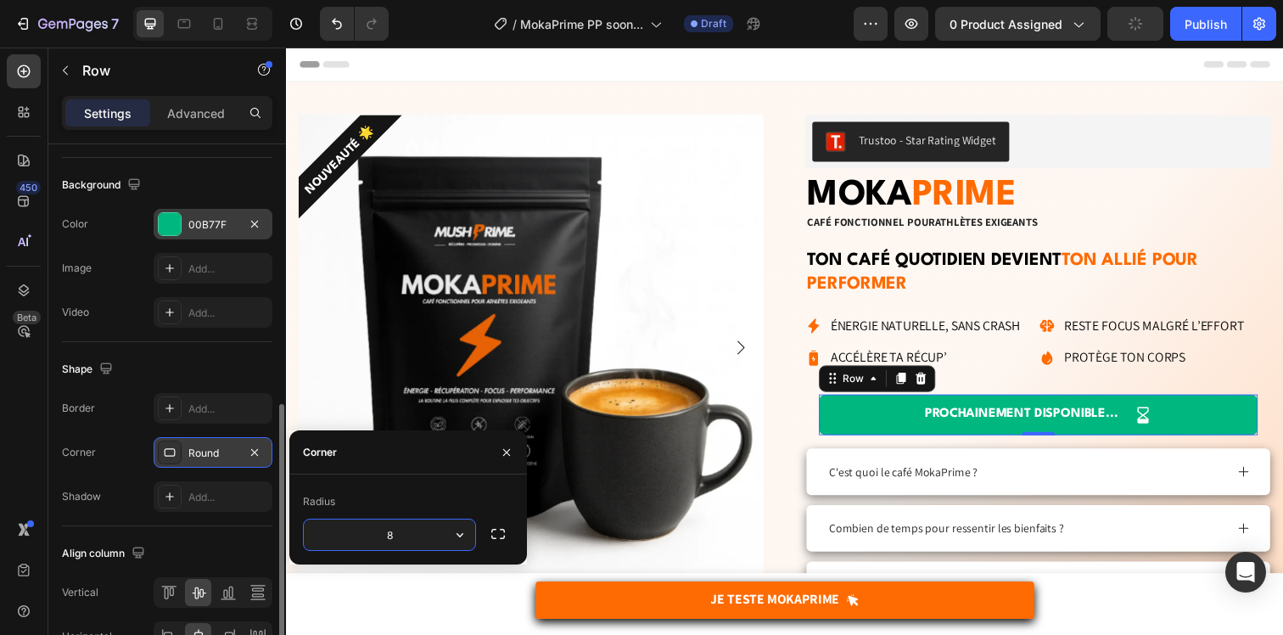
click at [106, 425] on div "Border Add... Corner Round Shadow Add..." at bounding box center [167, 452] width 210 height 119
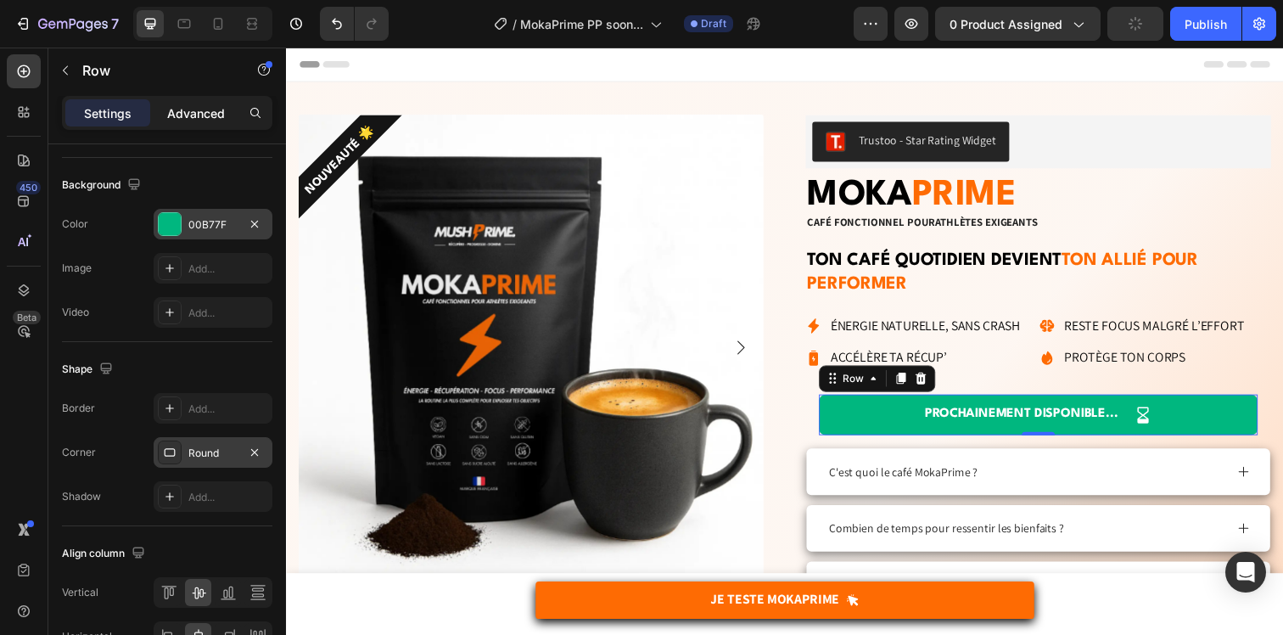
click at [210, 116] on p "Advanced" at bounding box center [196, 113] width 58 height 18
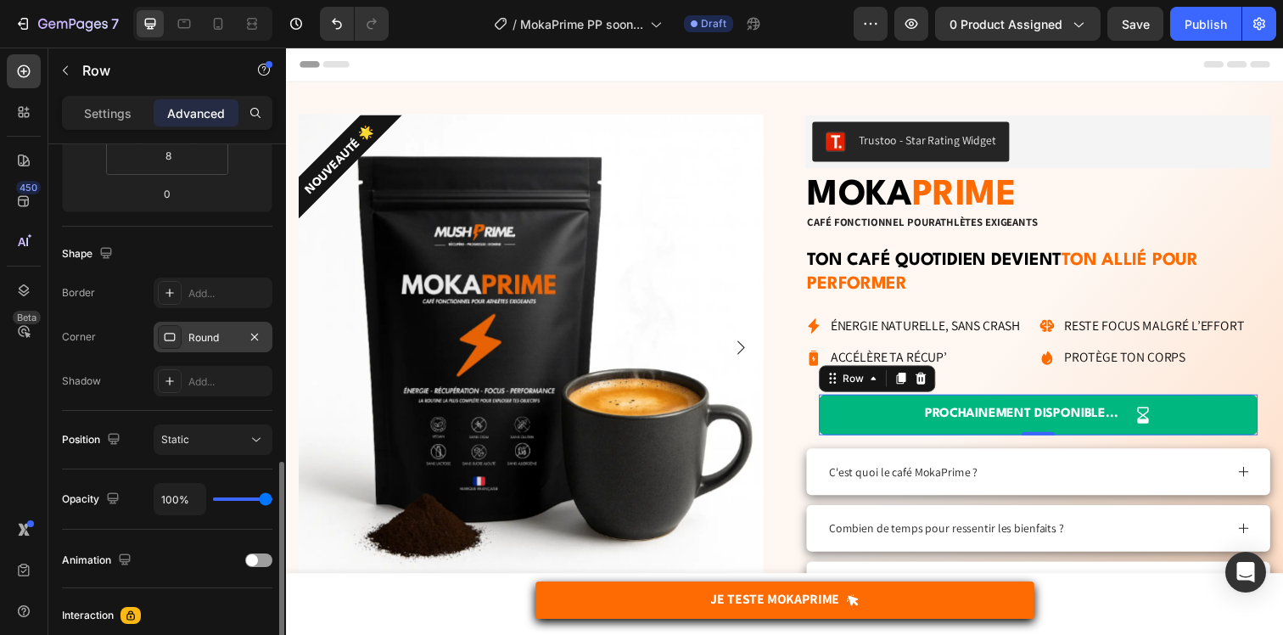
scroll to position [333, 0]
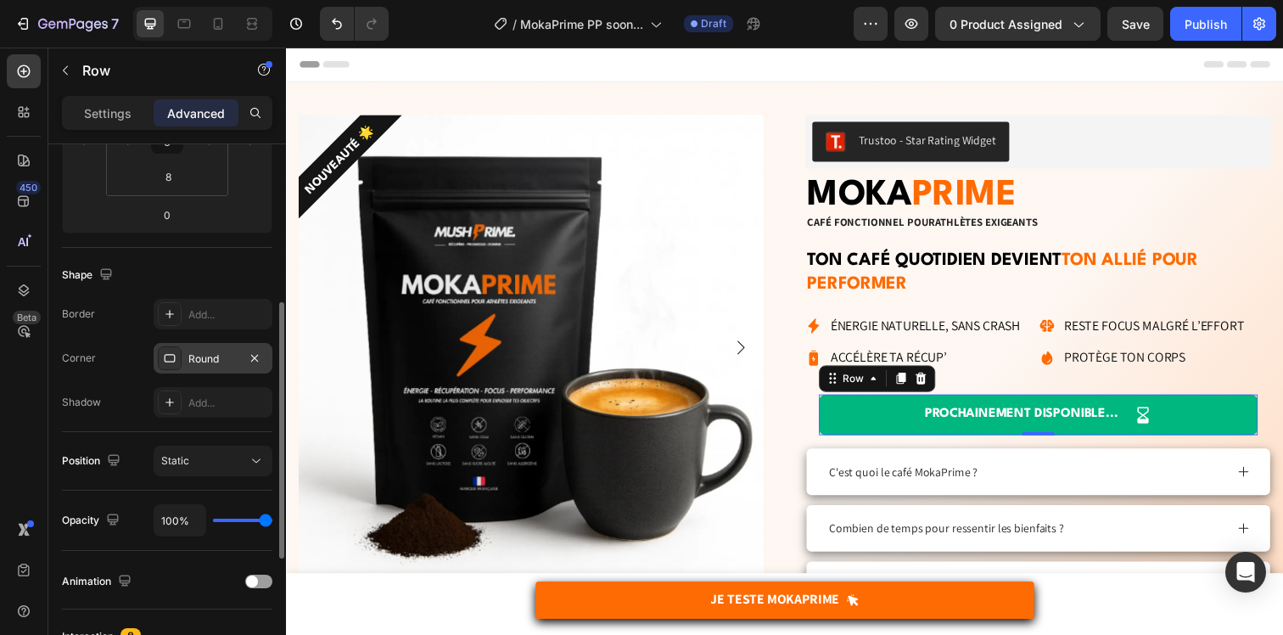
click at [198, 348] on div "Round" at bounding box center [213, 358] width 119 height 31
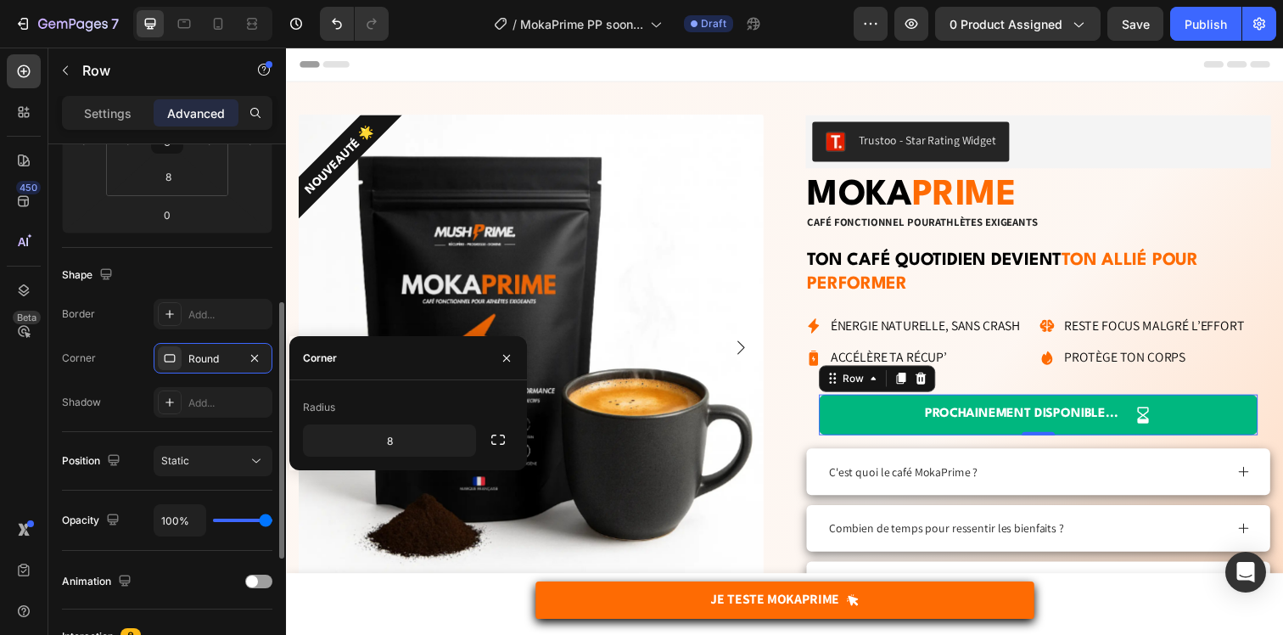
click at [76, 367] on div "Corner" at bounding box center [79, 357] width 34 height 27
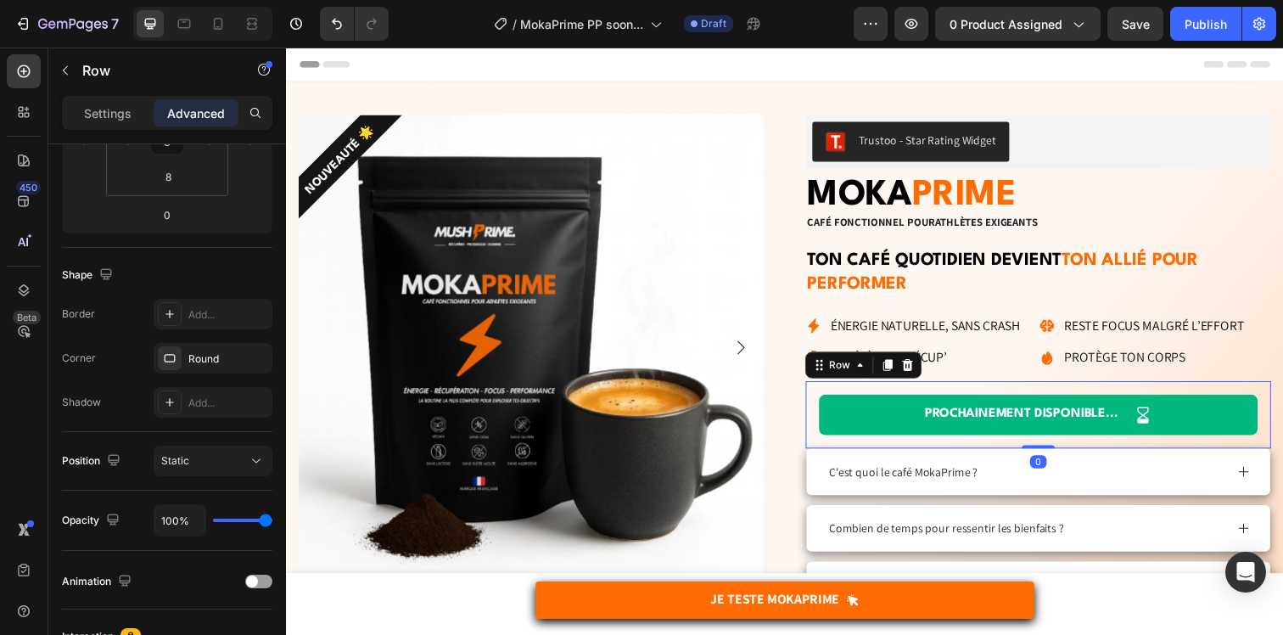
click at [1222, 445] on div "PROCHAINEMENT DISPONIBLE... Text Block Icon Row Row 0" at bounding box center [1053, 422] width 475 height 69
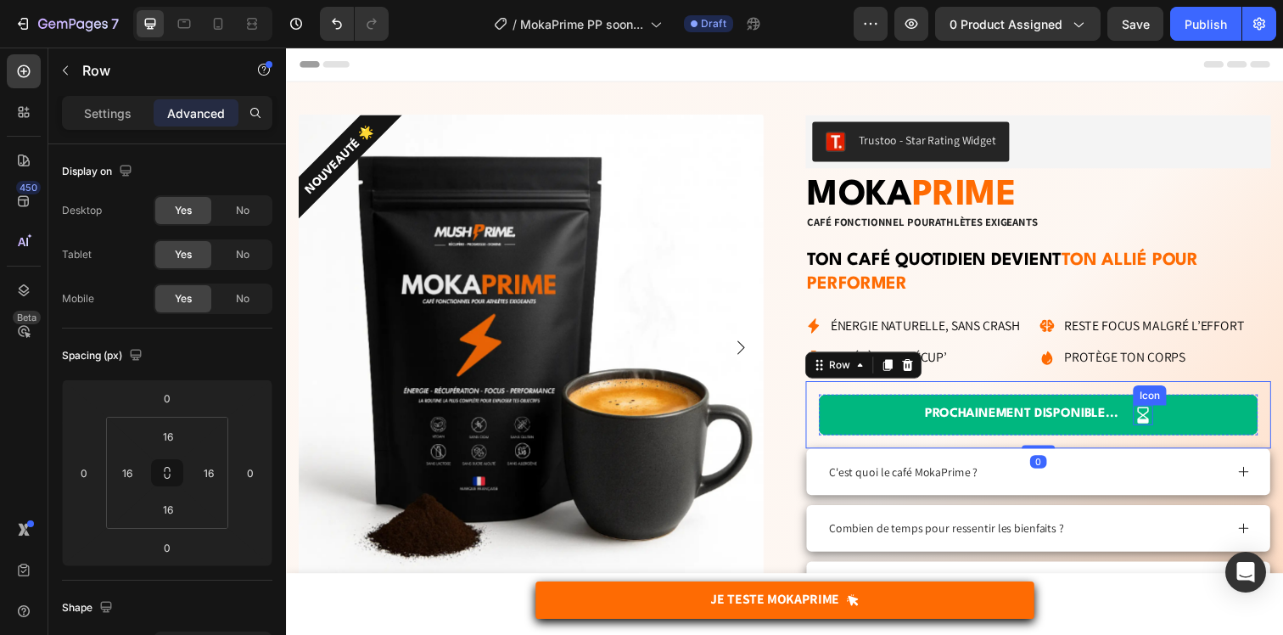
click at [1162, 412] on icon at bounding box center [1160, 422] width 20 height 20
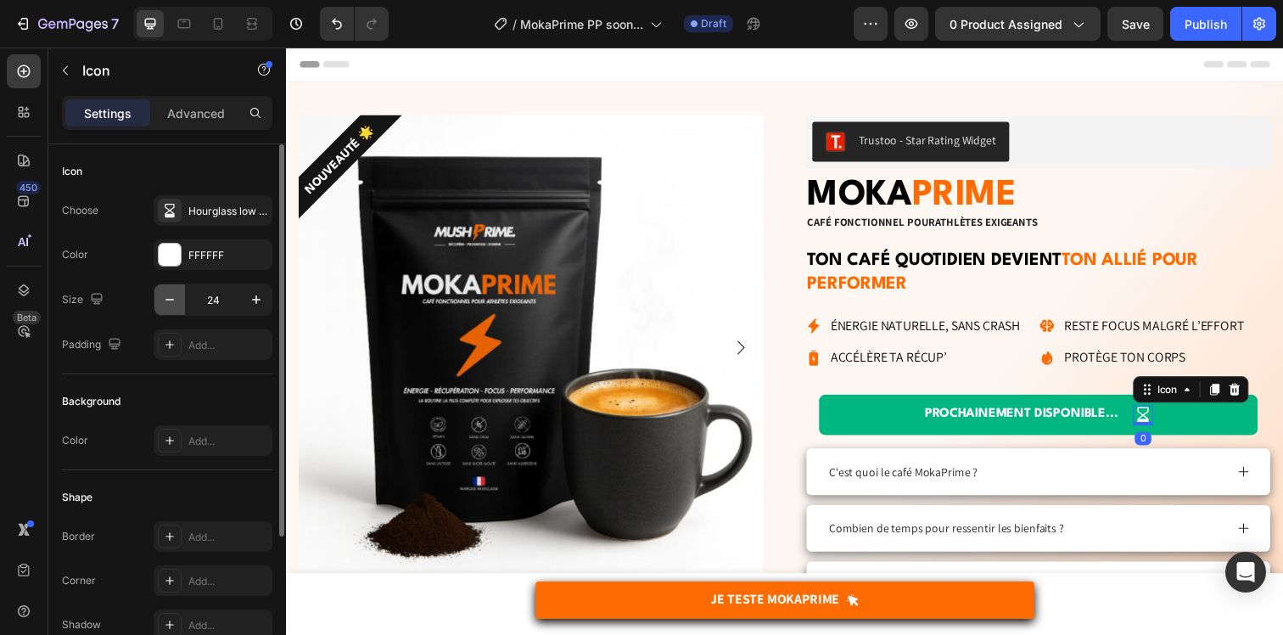
click at [156, 299] on button "button" at bounding box center [169, 299] width 31 height 31
type input "20"
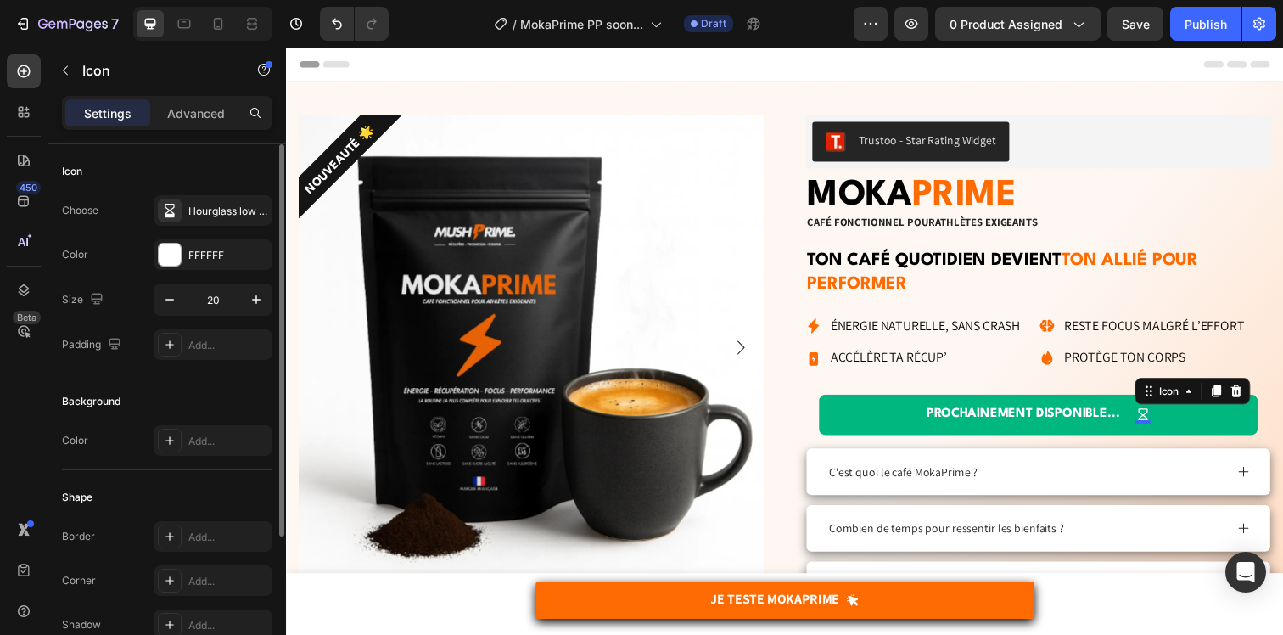
click at [151, 374] on div "Background Color Add..." at bounding box center [167, 422] width 210 height 96
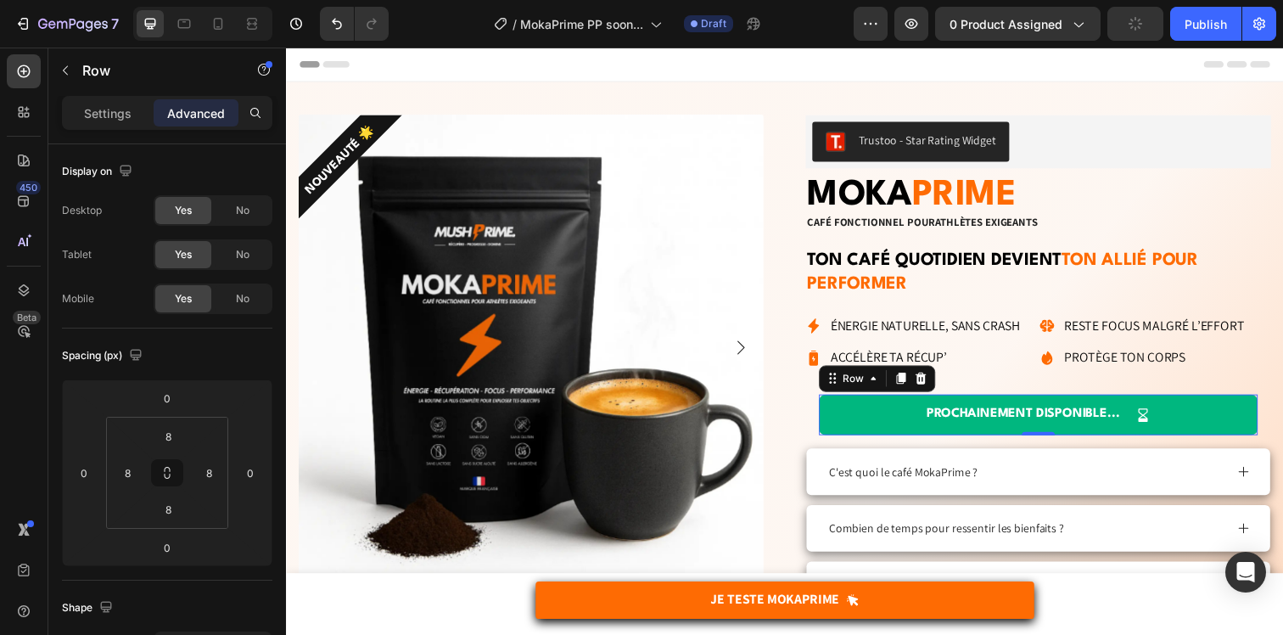
click at [1142, 420] on div "PROCHAINEMENT DISPONIBLE... Text Block Icon Row 0" at bounding box center [1054, 422] width 448 height 42
click at [119, 115] on p "Settings" at bounding box center [108, 113] width 48 height 18
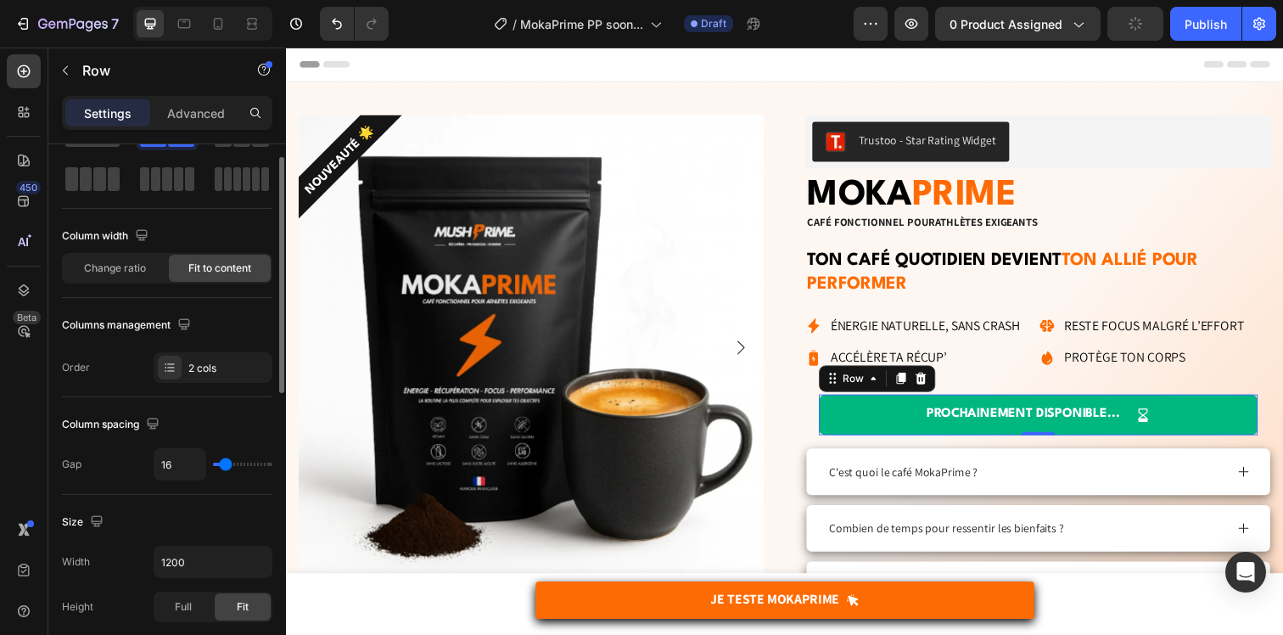
scroll to position [143, 0]
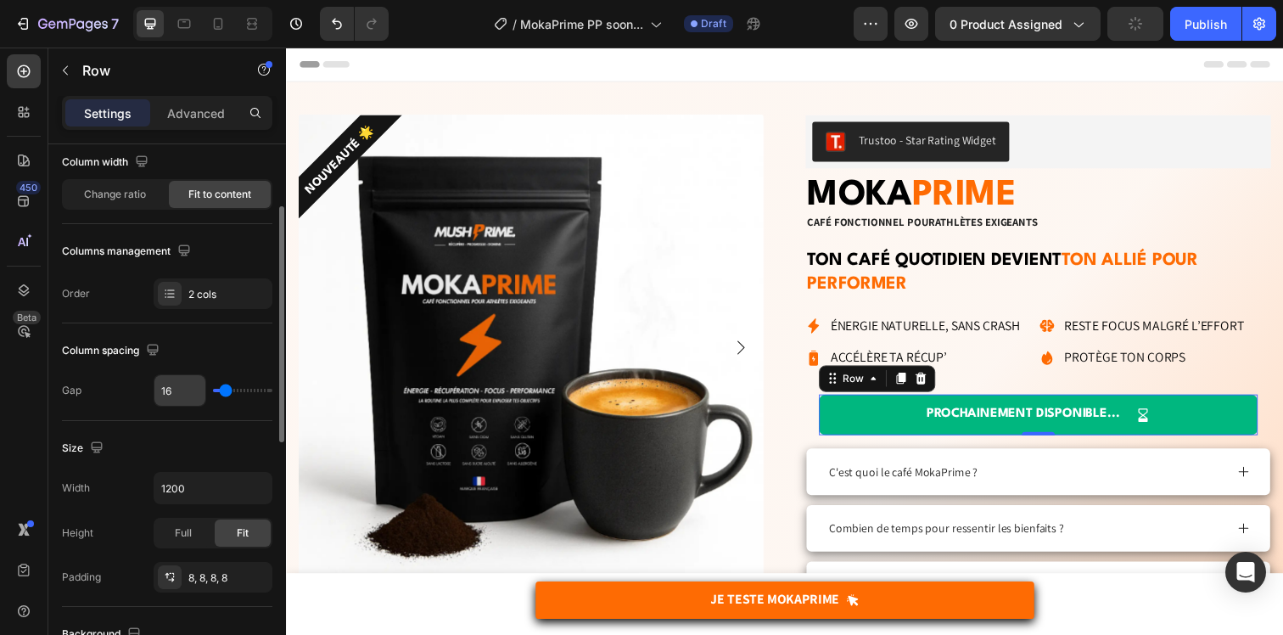
click at [168, 389] on input "16" at bounding box center [179, 390] width 51 height 31
type input "8"
click at [122, 411] on div "Column spacing Gap 8" at bounding box center [167, 372] width 210 height 98
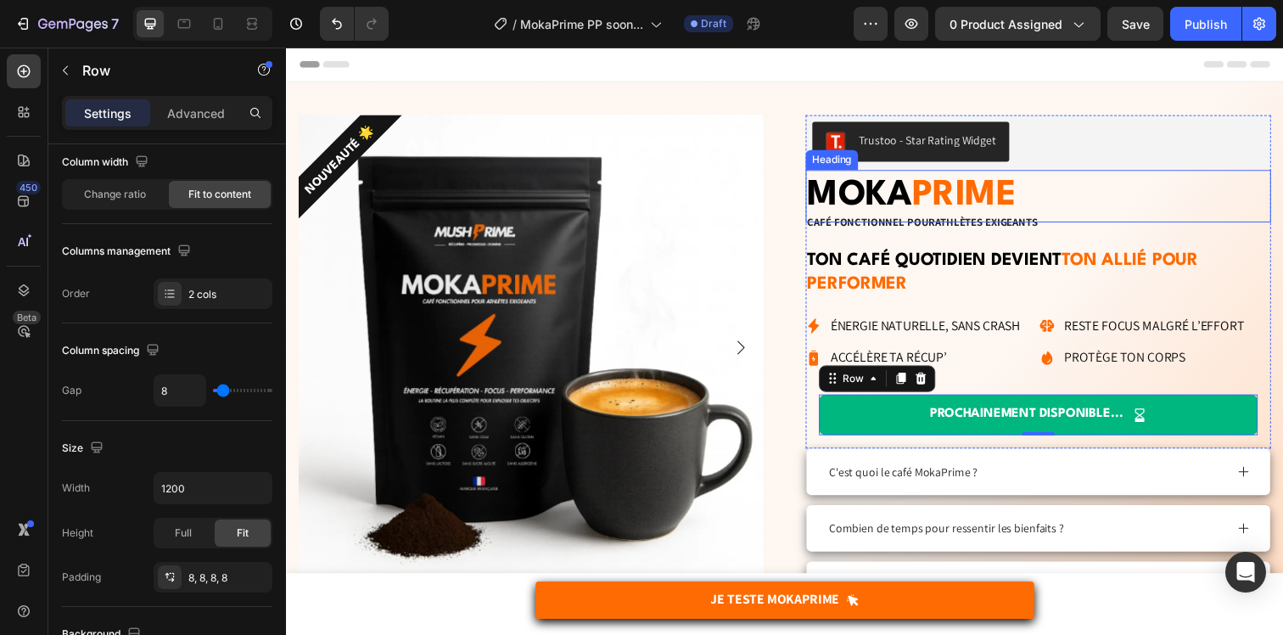
click at [1161, 175] on h2 "MOKA PRIME" at bounding box center [1053, 198] width 475 height 53
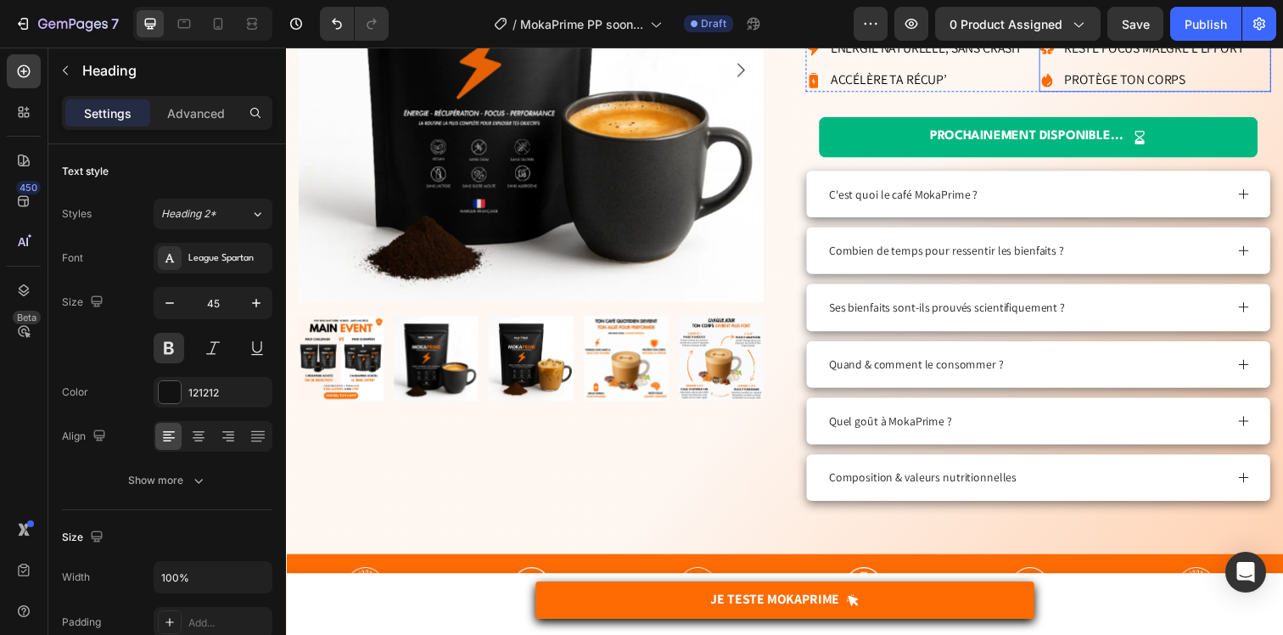
scroll to position [249, 0]
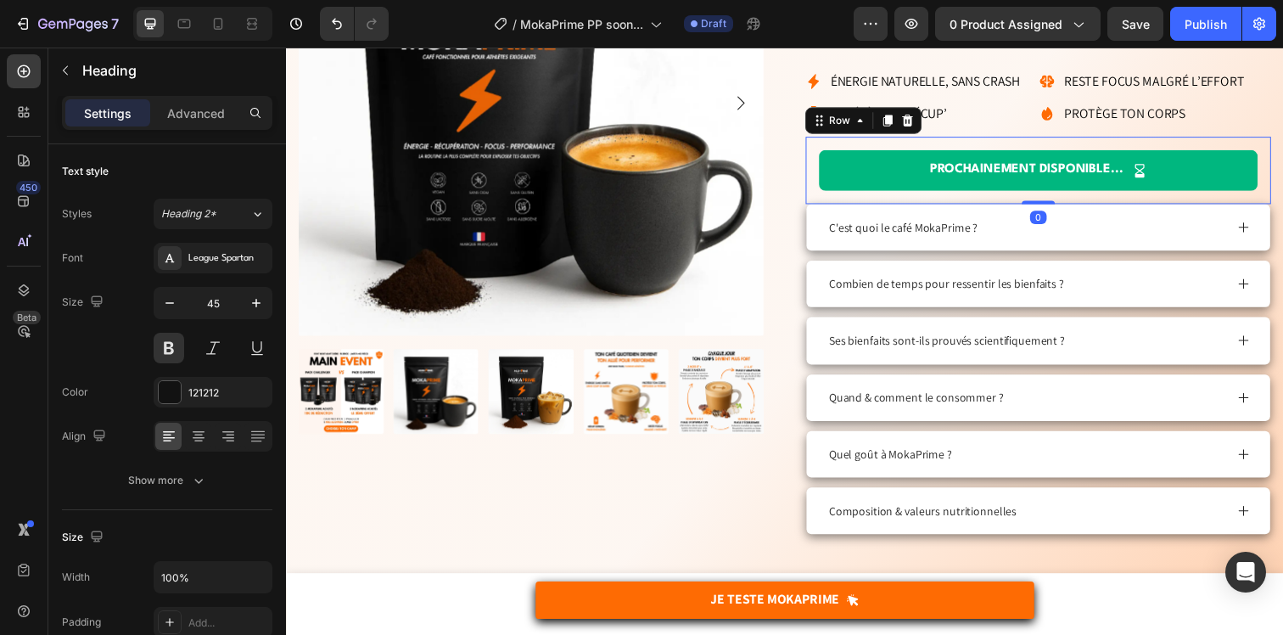
click at [826, 173] on div "PROCHAINEMENT DISPONIBLE... Text Block Icon Row Row 0" at bounding box center [1053, 172] width 475 height 69
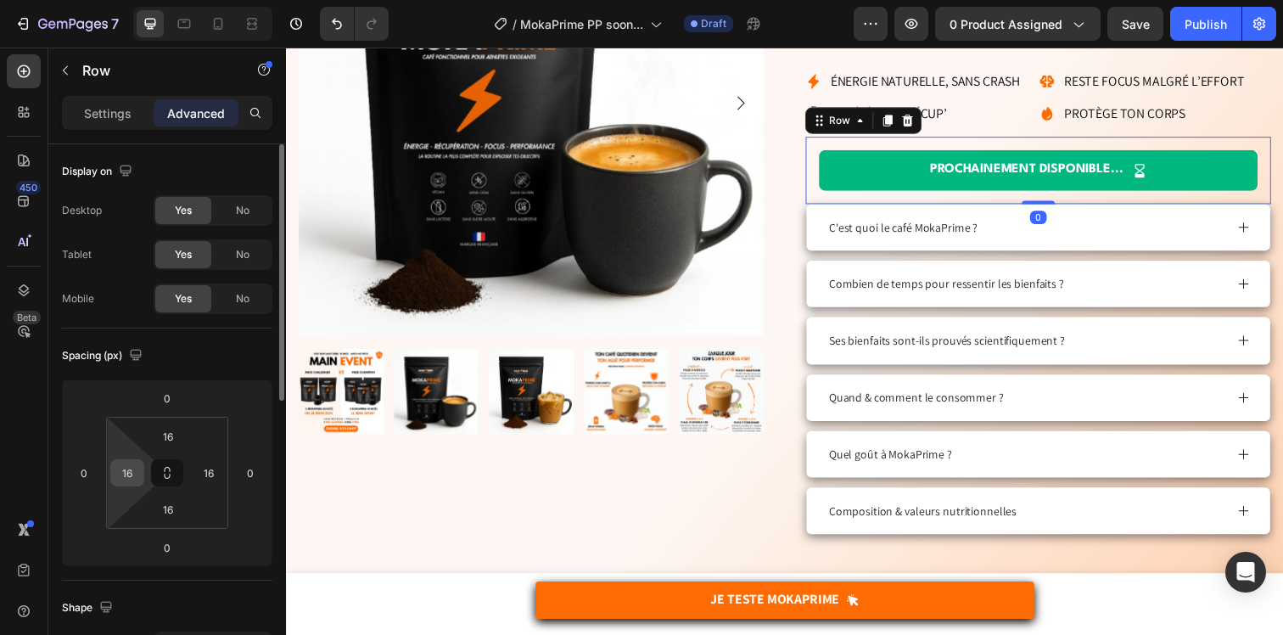
click at [131, 475] on input "16" at bounding box center [127, 472] width 25 height 25
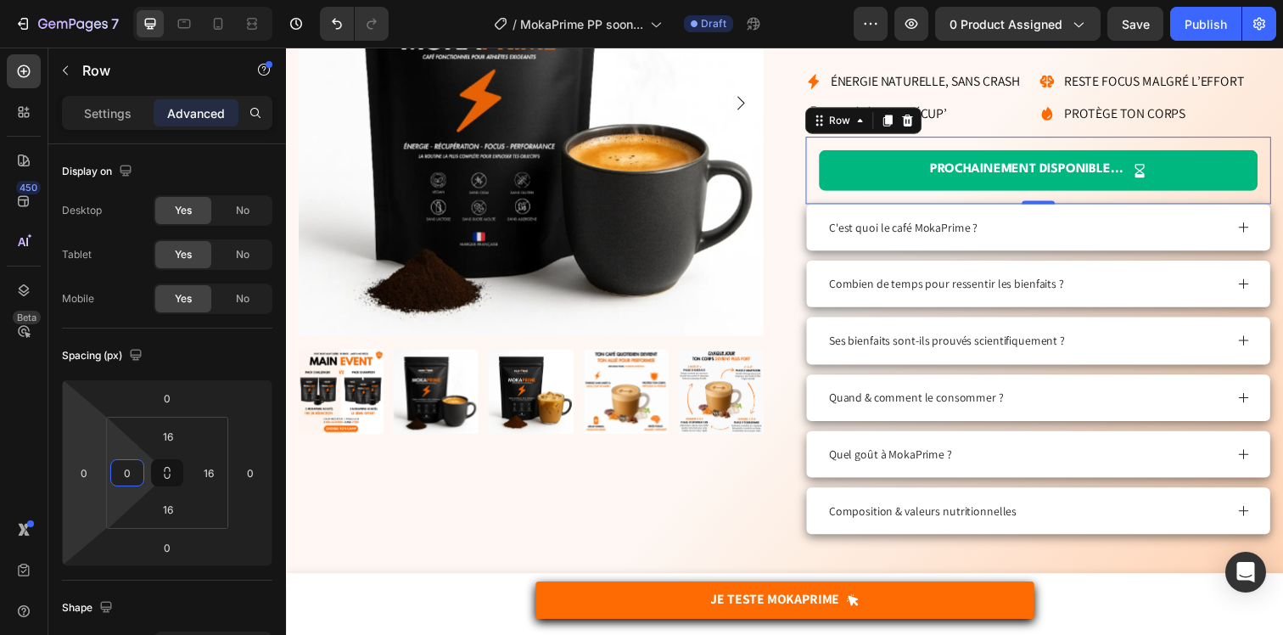
type input "0"
click at [87, 0] on html "7 Version history / MokaPrime PP soon... Draft Preview 0 product assigned Save …" at bounding box center [641, 0] width 1283 height 0
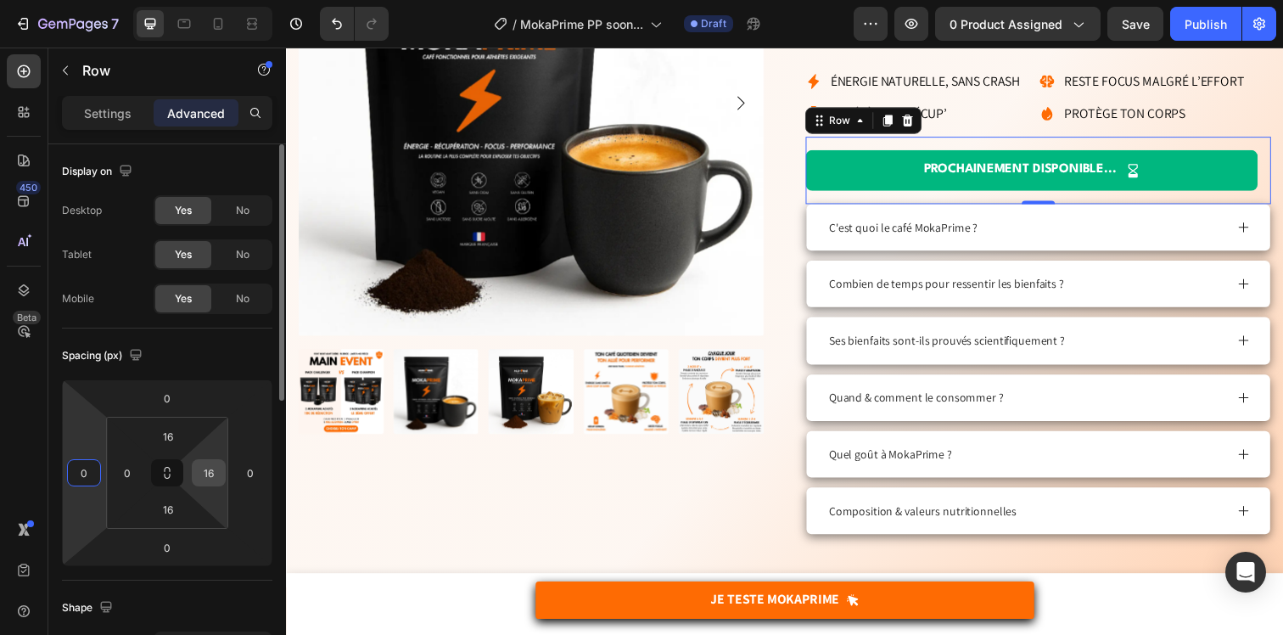
click at [218, 471] on input "16" at bounding box center [208, 472] width 25 height 25
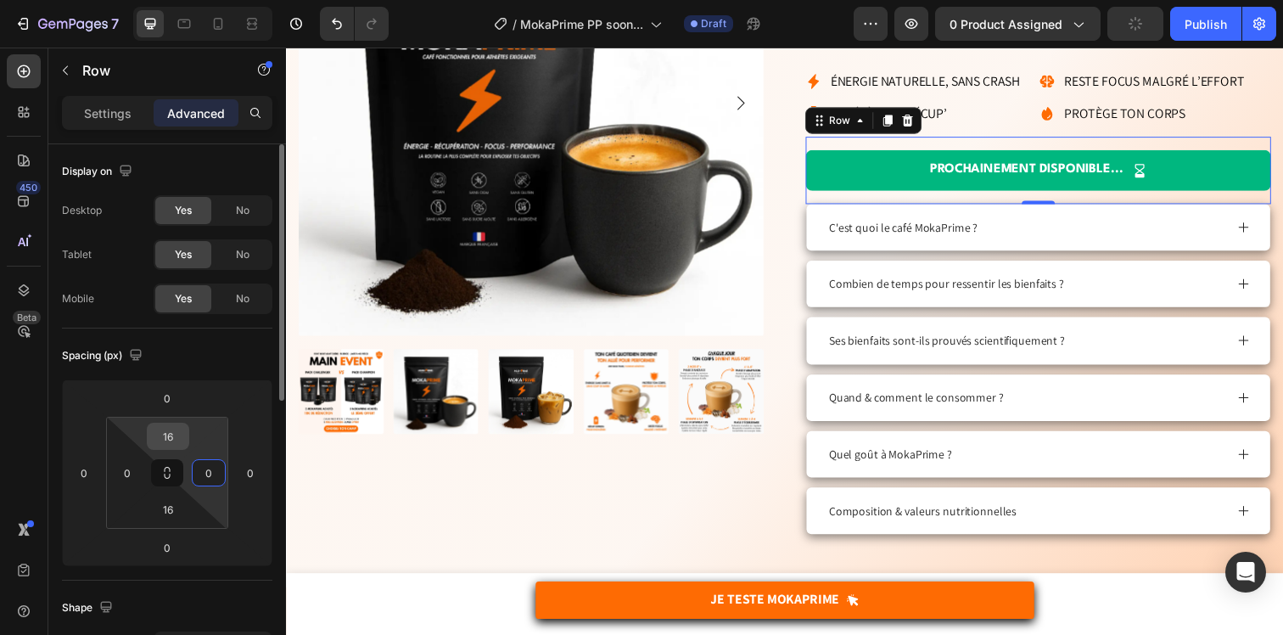
type input "0"
click at [160, 432] on input "16" at bounding box center [168, 435] width 34 height 25
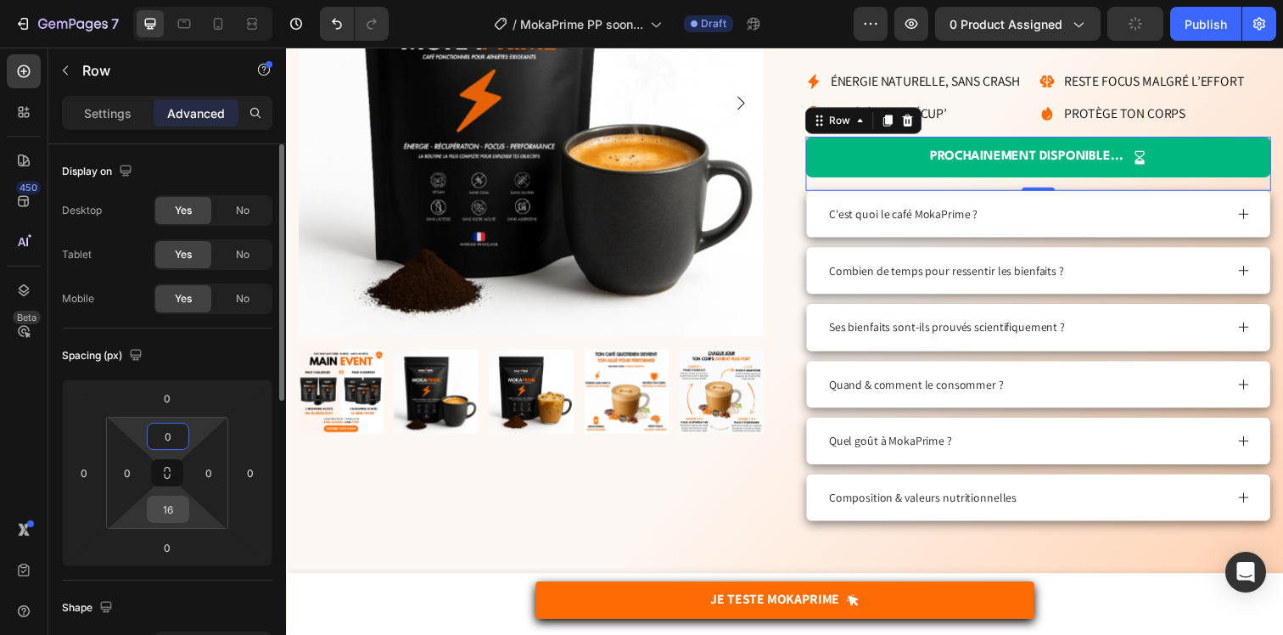
type input "0"
click at [175, 505] on input "16" at bounding box center [168, 508] width 34 height 25
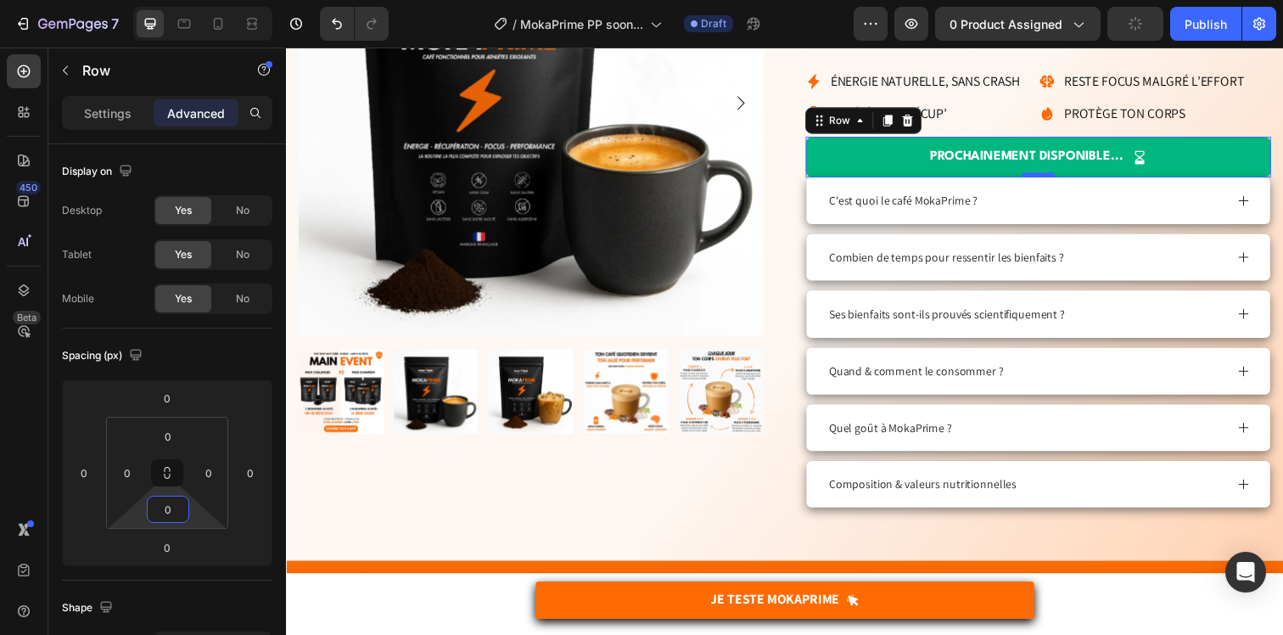
type input "0"
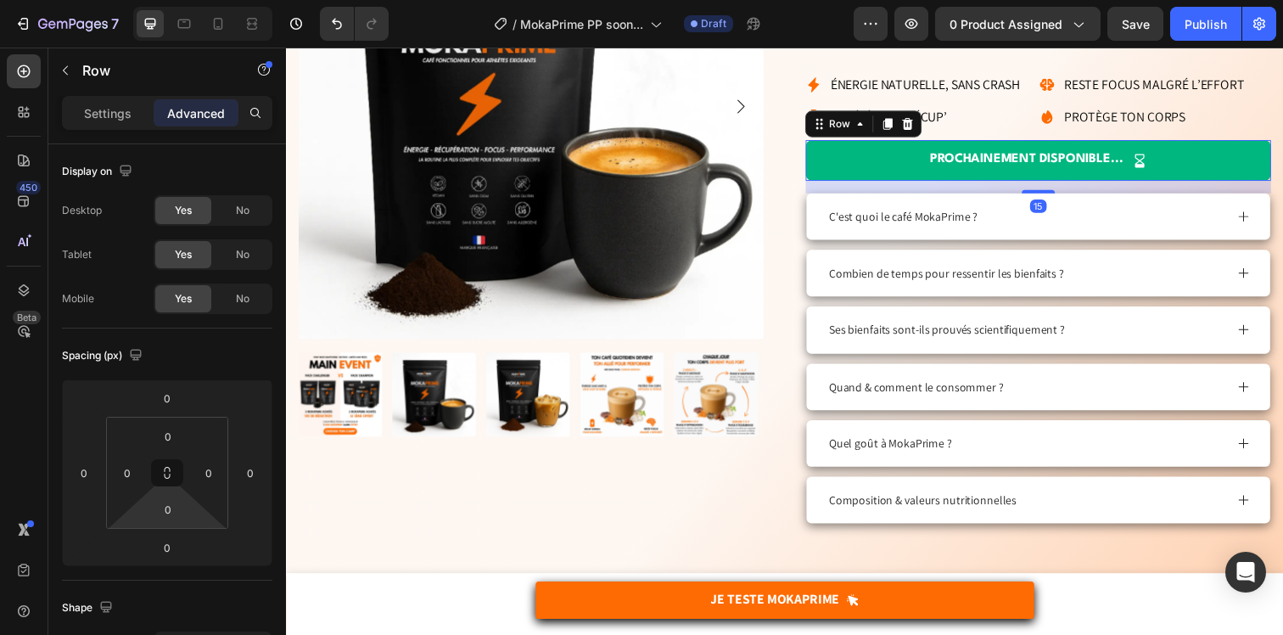
drag, startPoint x: 1048, startPoint y: 176, endPoint x: 1053, endPoint y: 189, distance: 13.7
click at [1053, 183] on div "15" at bounding box center [1053, 183] width 475 height 0
type input "15"
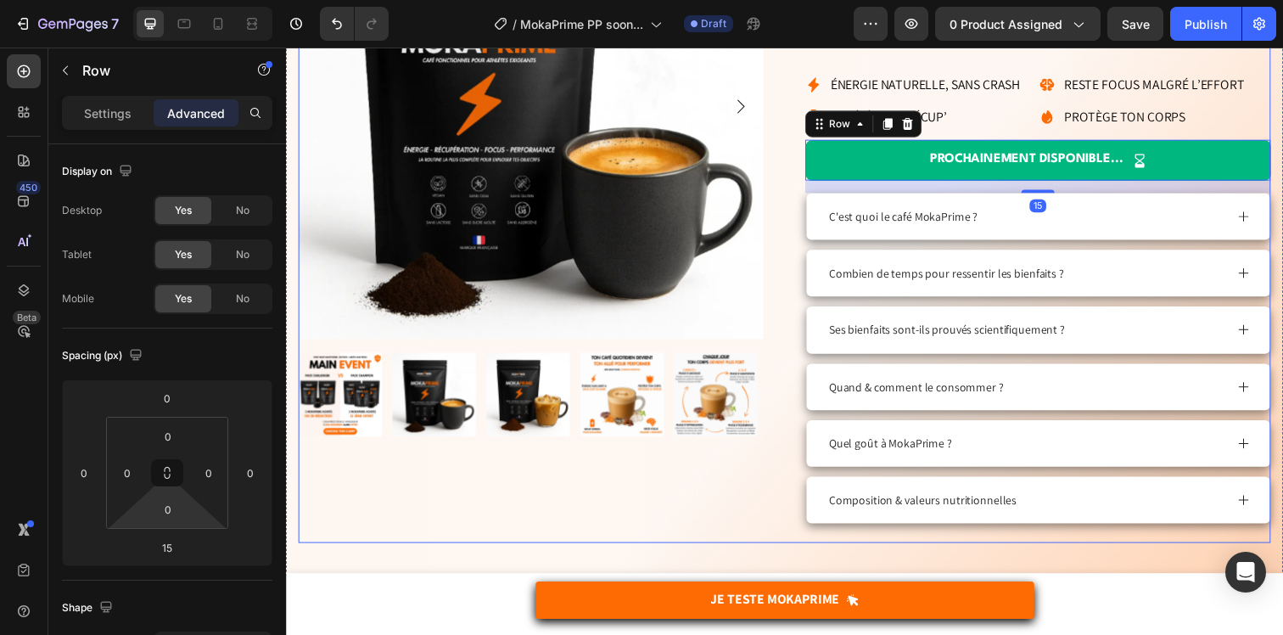
click at [754, 487] on div "NOUVEAUTÉ 🌟 Product Badge Product Images" at bounding box center [536, 211] width 475 height 683
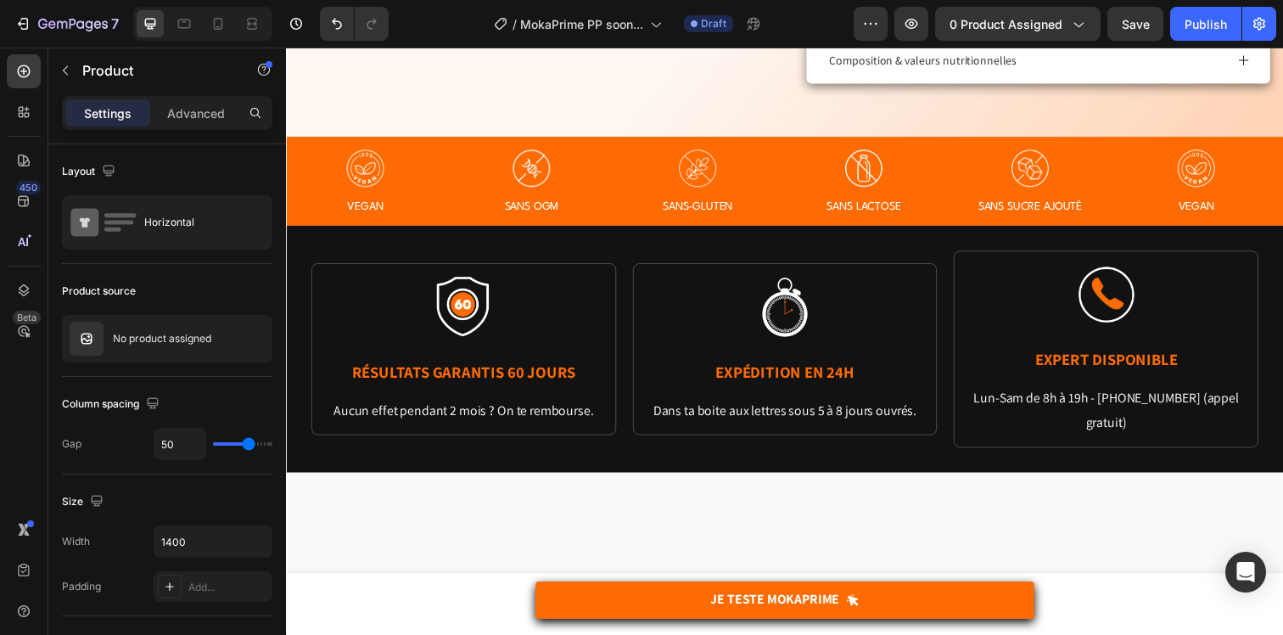
scroll to position [0, 0]
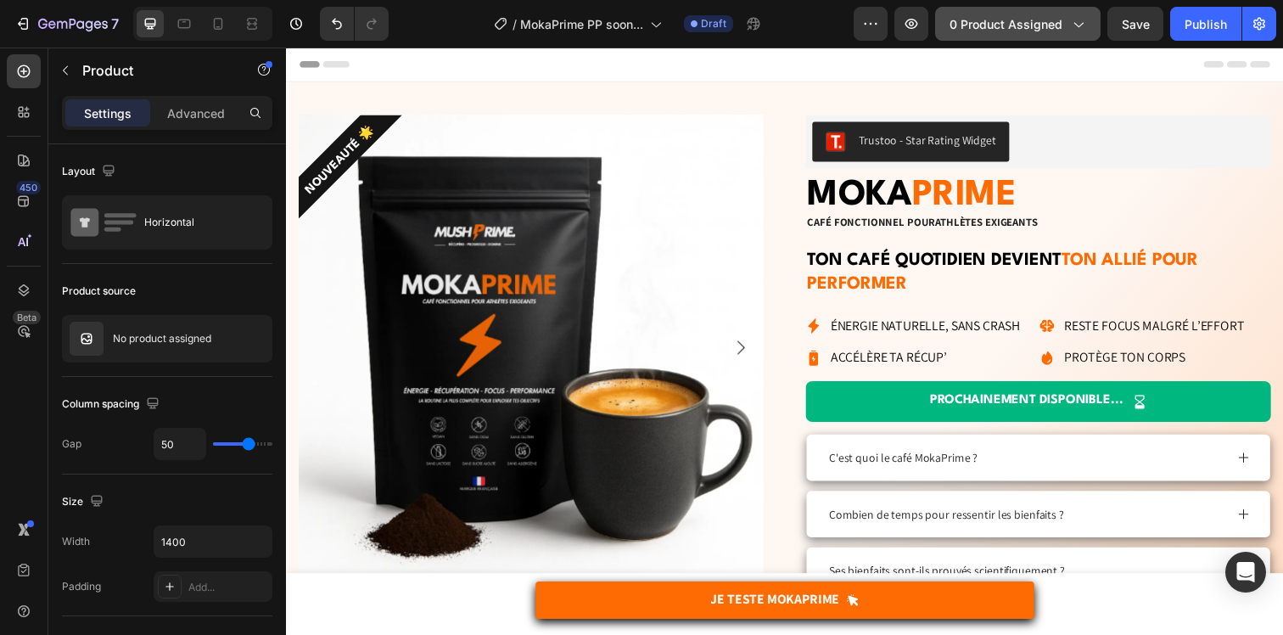
click at [1028, 38] on button "0 product assigned" at bounding box center [1017, 24] width 165 height 34
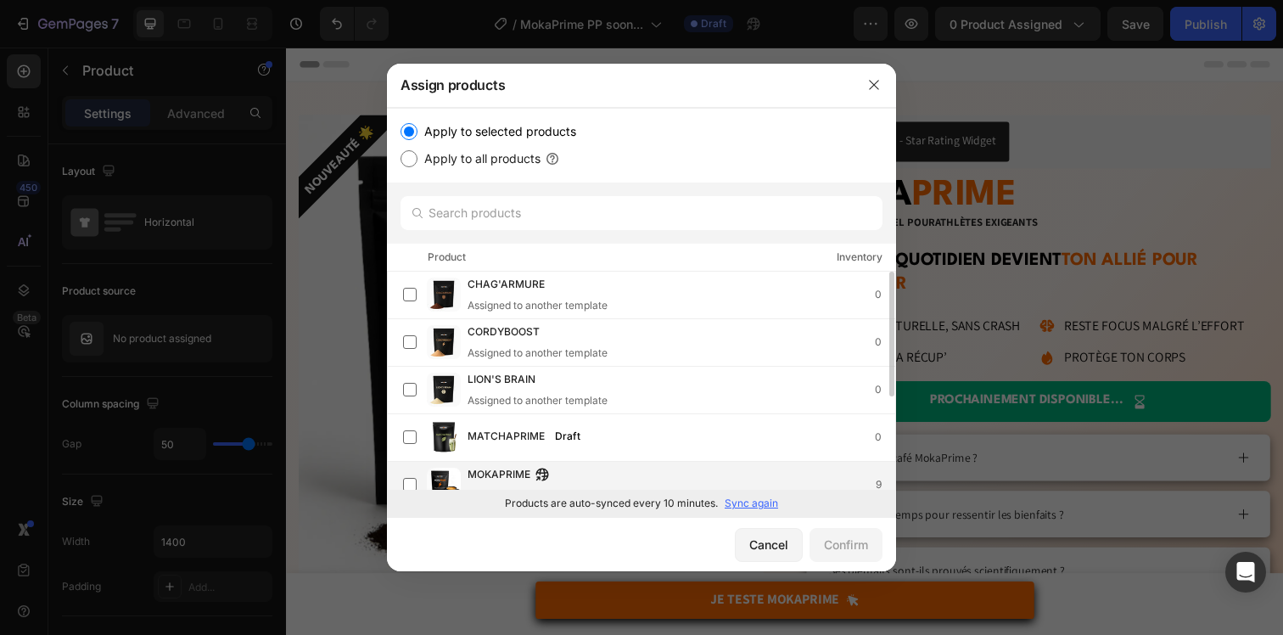
click at [493, 467] on span "MOKAPRIME" at bounding box center [498, 475] width 63 height 19
click at [819, 539] on button "Confirm" at bounding box center [845, 545] width 73 height 34
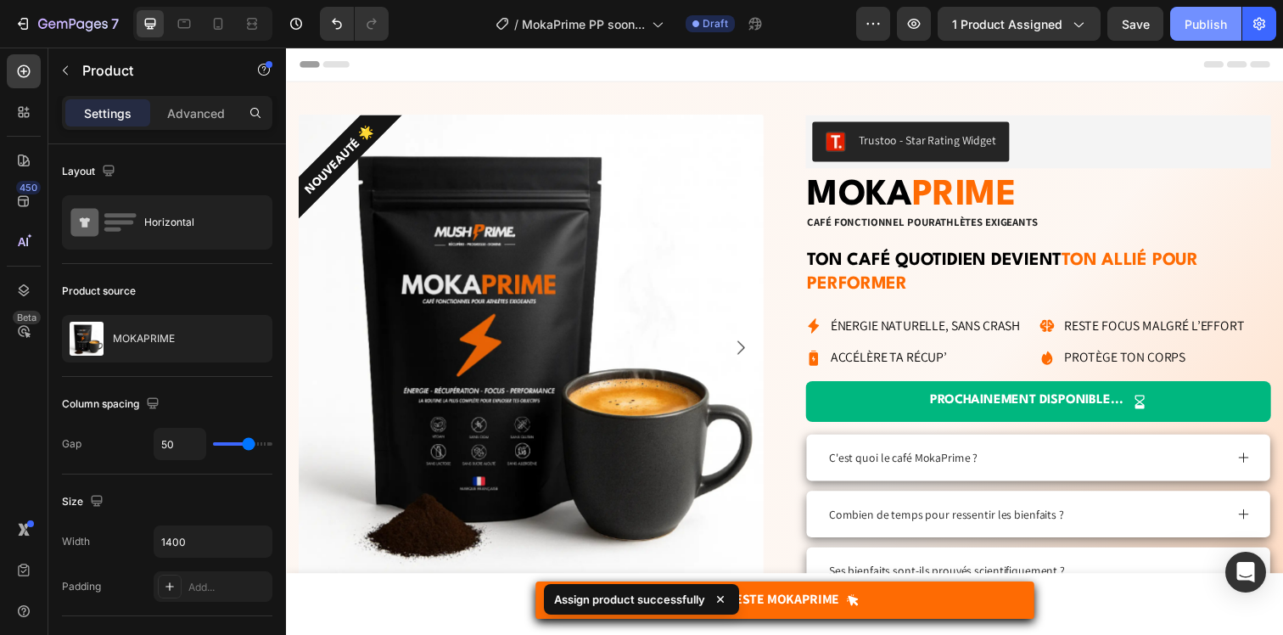
click at [1207, 22] on div "Publish" at bounding box center [1205, 24] width 42 height 18
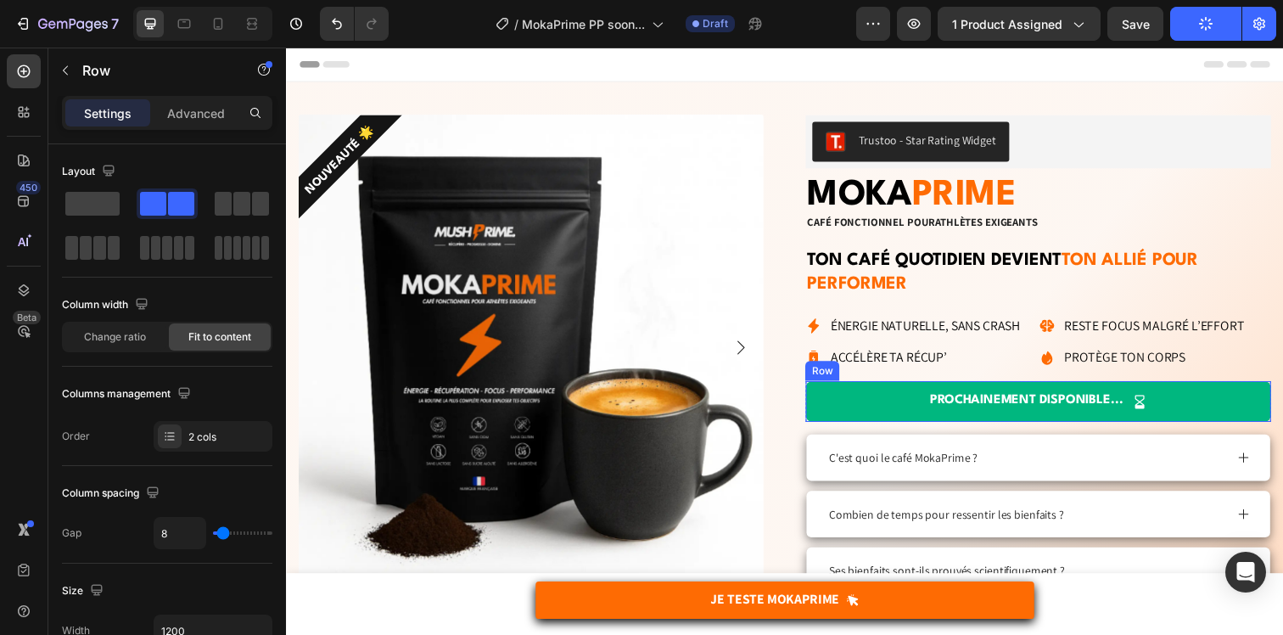
click at [894, 405] on div "PROCHAINEMENT DISPONIBLE... Text Block Icon Row" at bounding box center [1053, 409] width 475 height 42
click at [187, 106] on p "Advanced" at bounding box center [196, 113] width 58 height 18
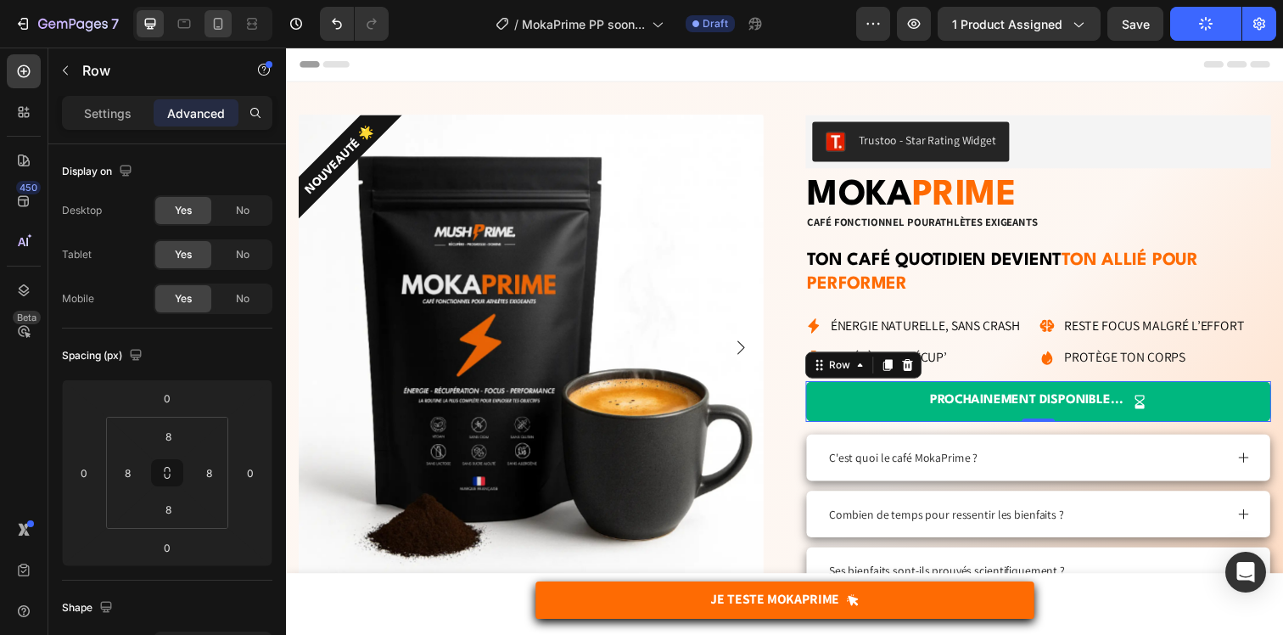
click at [214, 26] on icon at bounding box center [218, 24] width 9 height 12
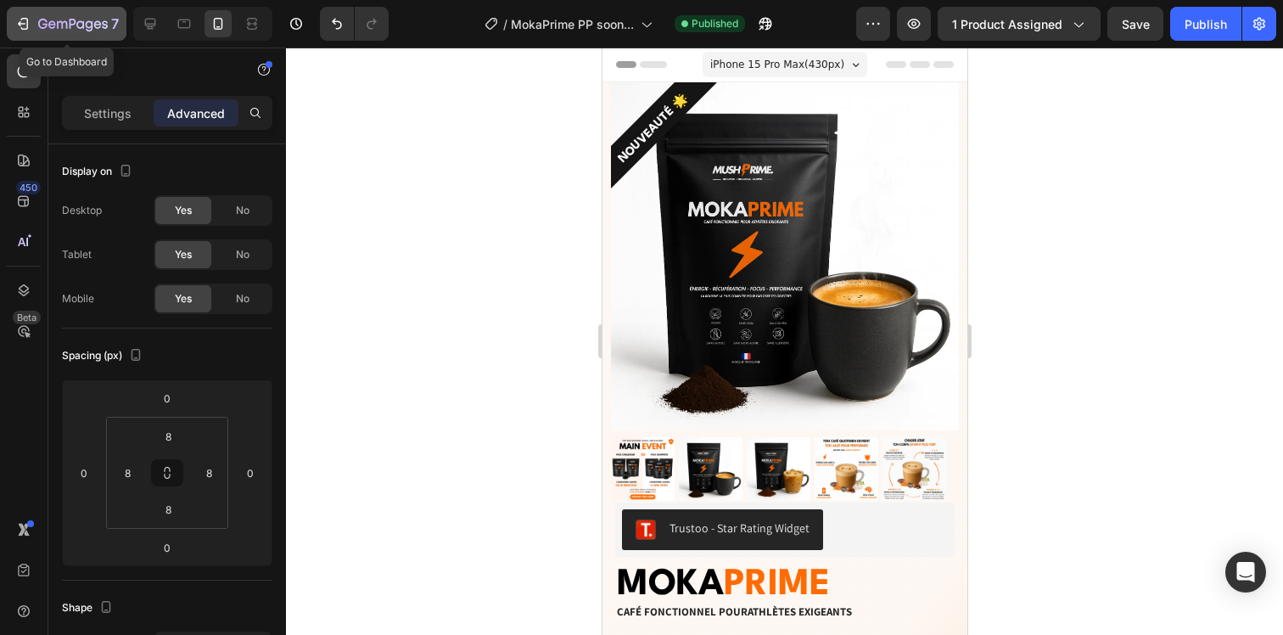
click at [37, 25] on div "7" at bounding box center [66, 24] width 104 height 20
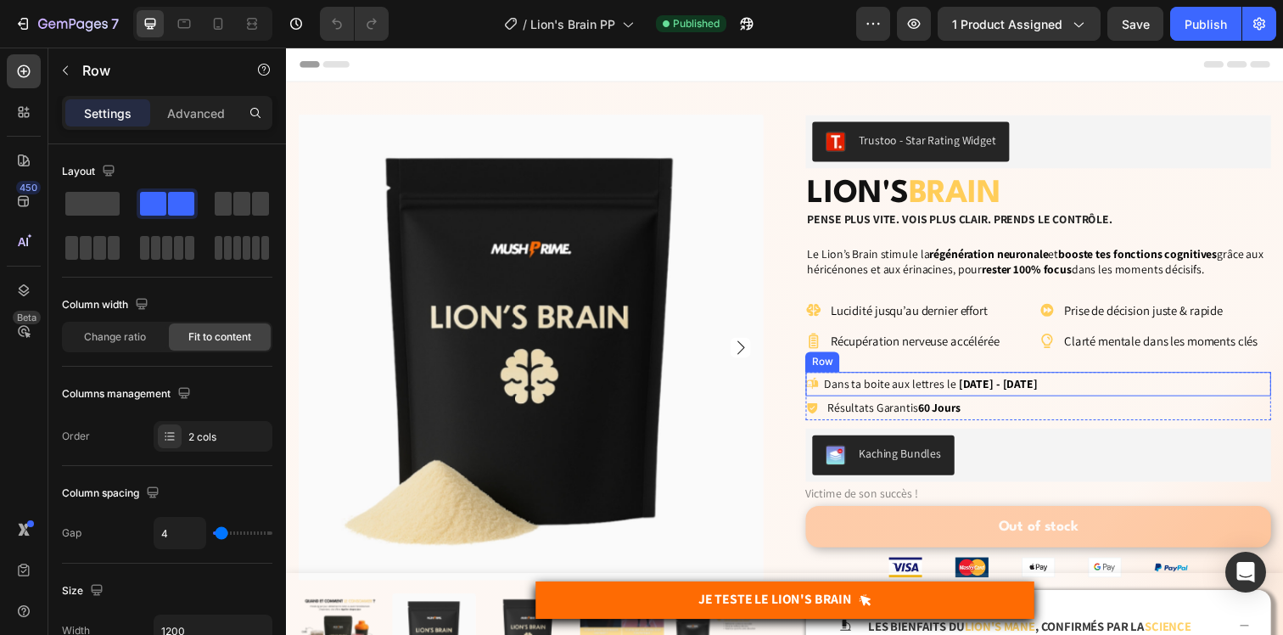
click at [1117, 390] on div "Icon Dans ta boite aux lettres le [DATE] - [DATE] Delivery Date Row" at bounding box center [1053, 390] width 475 height 25
click at [918, 360] on icon at bounding box center [921, 362] width 14 height 14
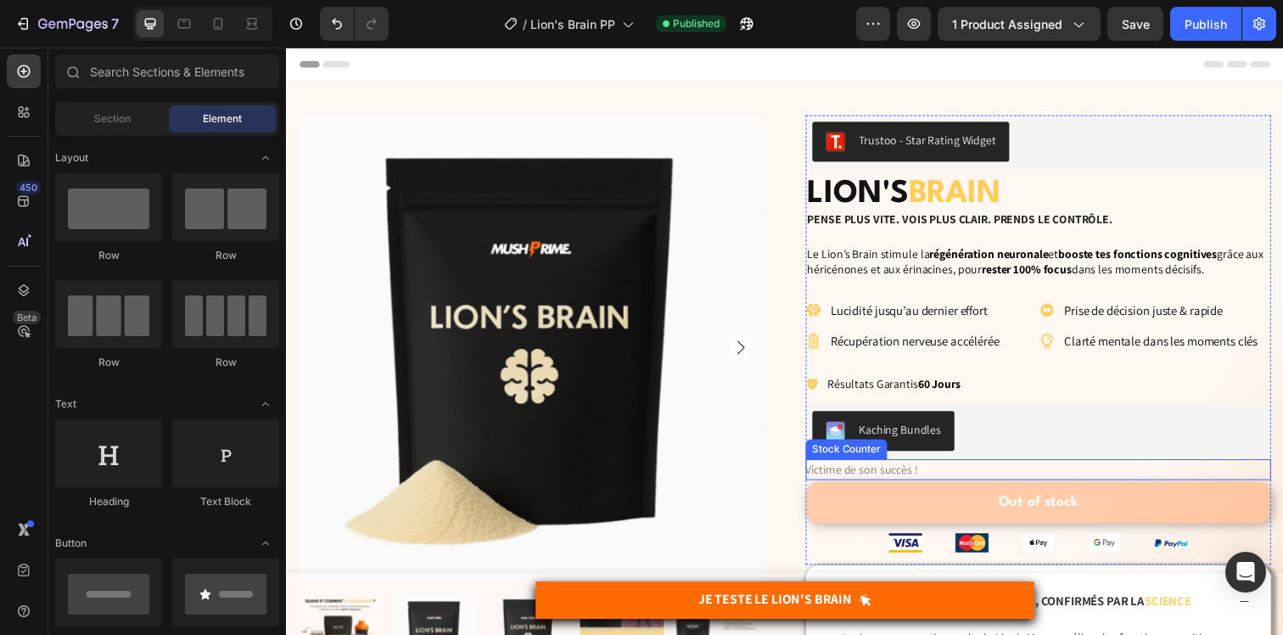
click at [915, 482] on p "Victime de son succès !" at bounding box center [873, 477] width 115 height 21
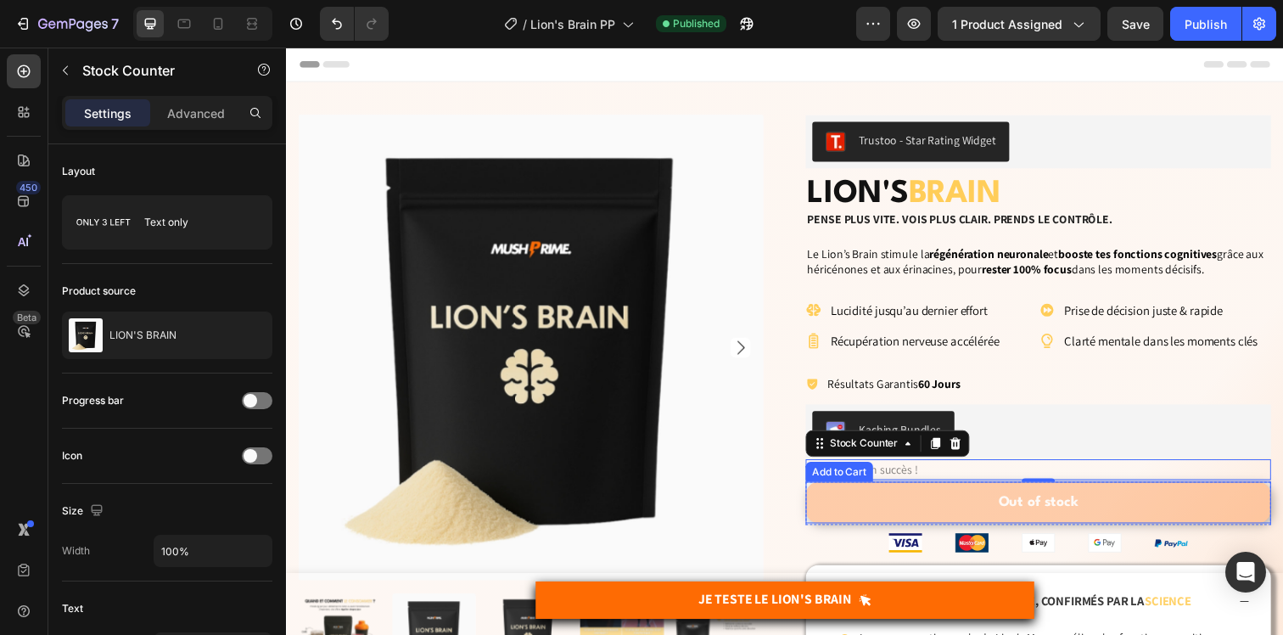
click at [981, 511] on button "Out of stock" at bounding box center [1053, 511] width 475 height 42
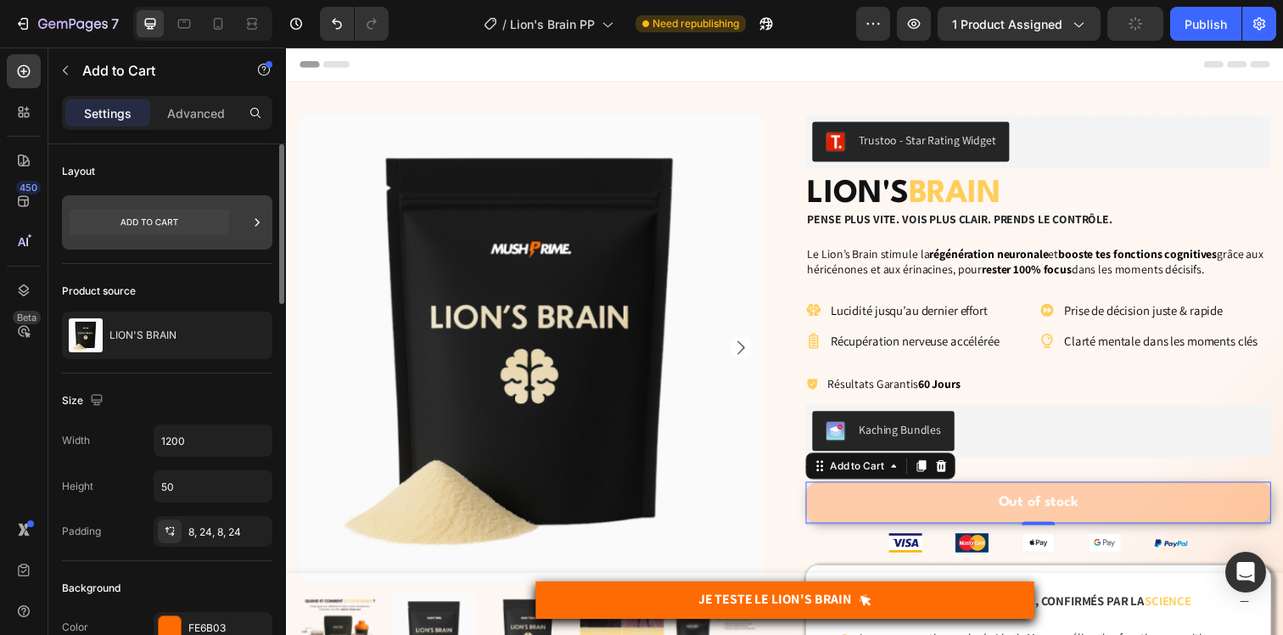
click at [175, 221] on icon at bounding box center [149, 222] width 58 height 7
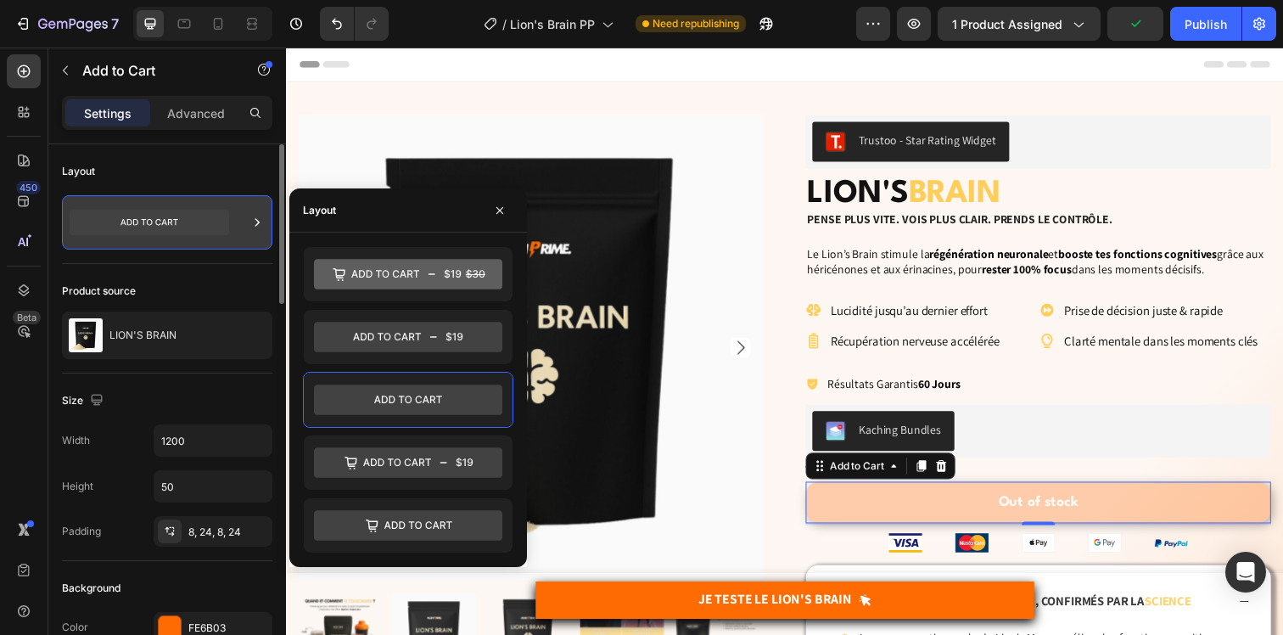
click at [176, 221] on icon at bounding box center [150, 222] width 160 height 25
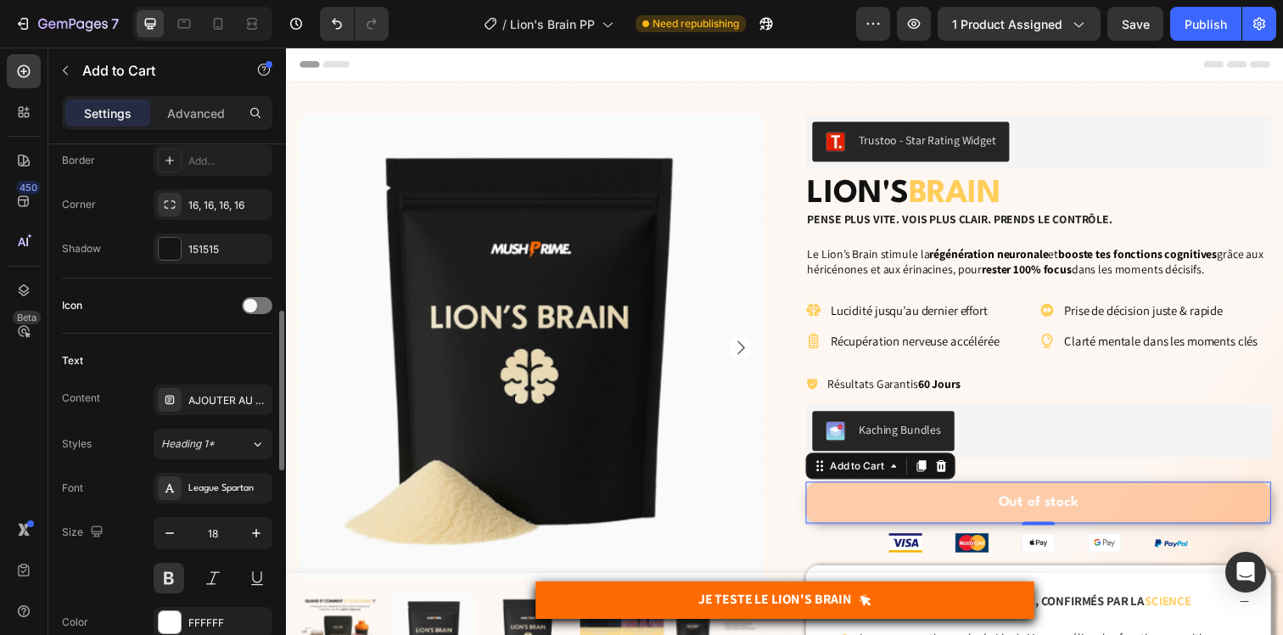
scroll to position [639, 0]
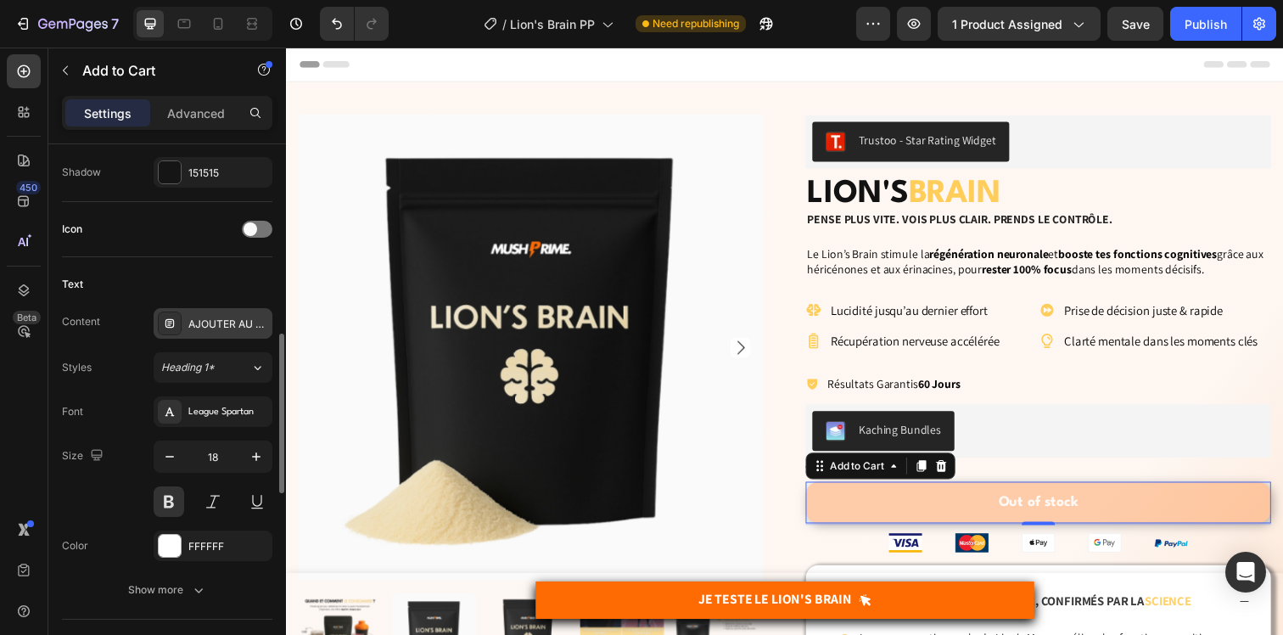
click at [215, 330] on div "AJOUTER AU PANIER" at bounding box center [228, 323] width 80 height 15
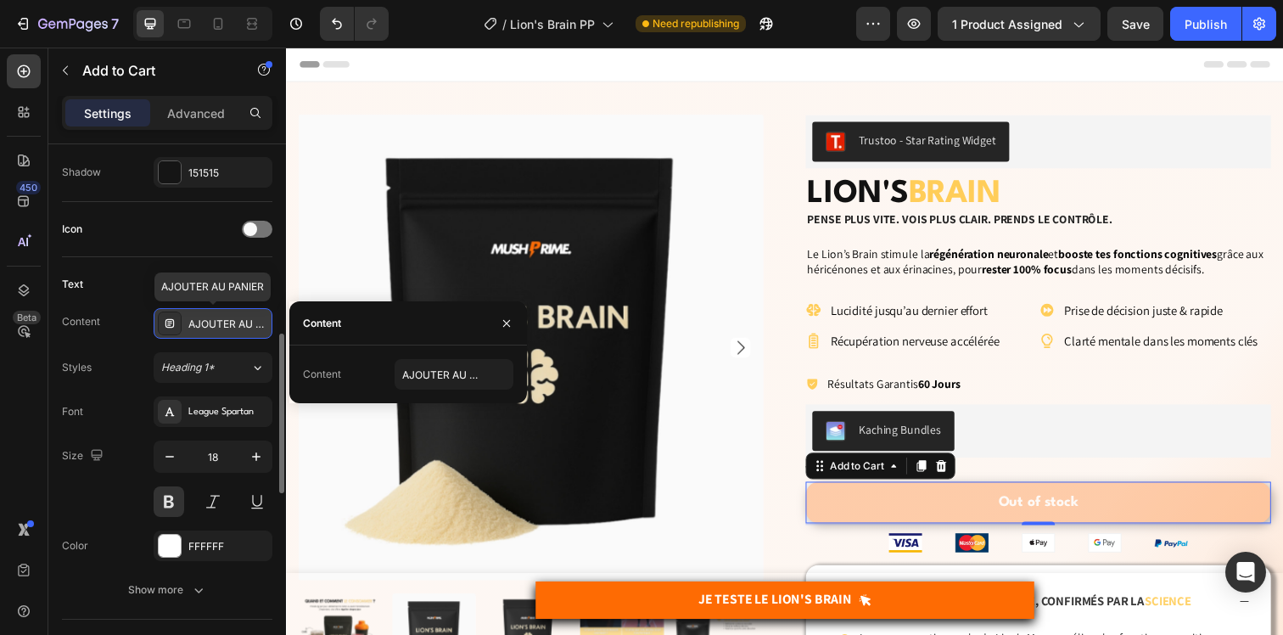
click at [215, 330] on div "AJOUTER AU PANIER" at bounding box center [228, 323] width 80 height 15
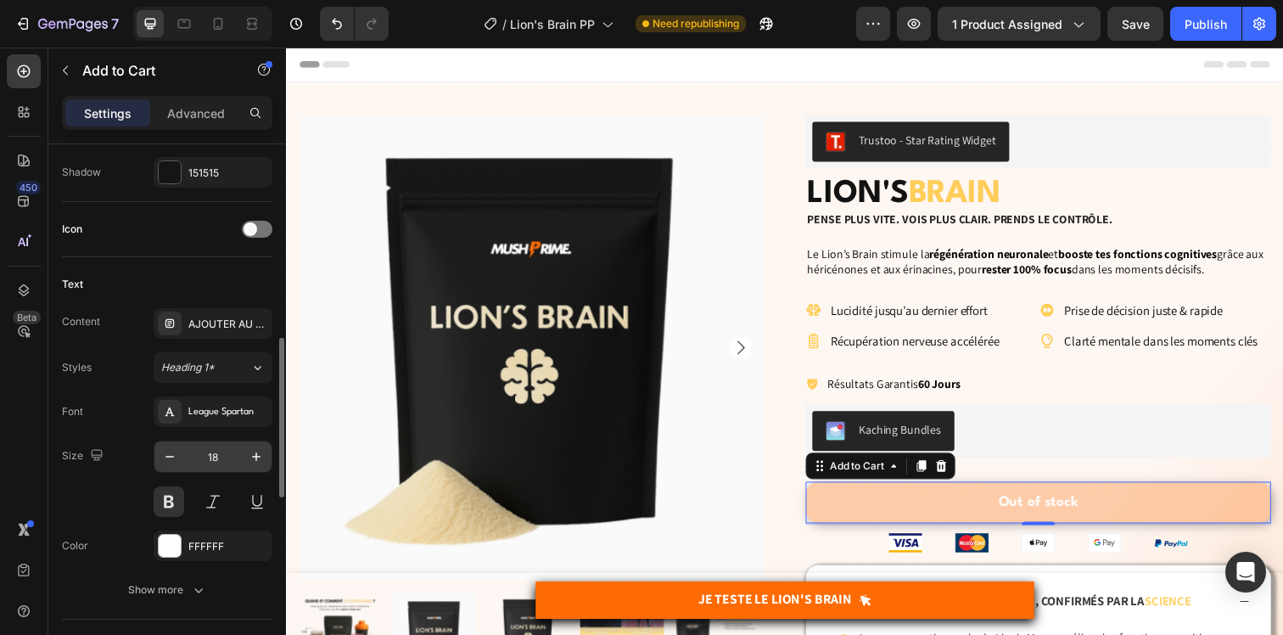
scroll to position [933, 0]
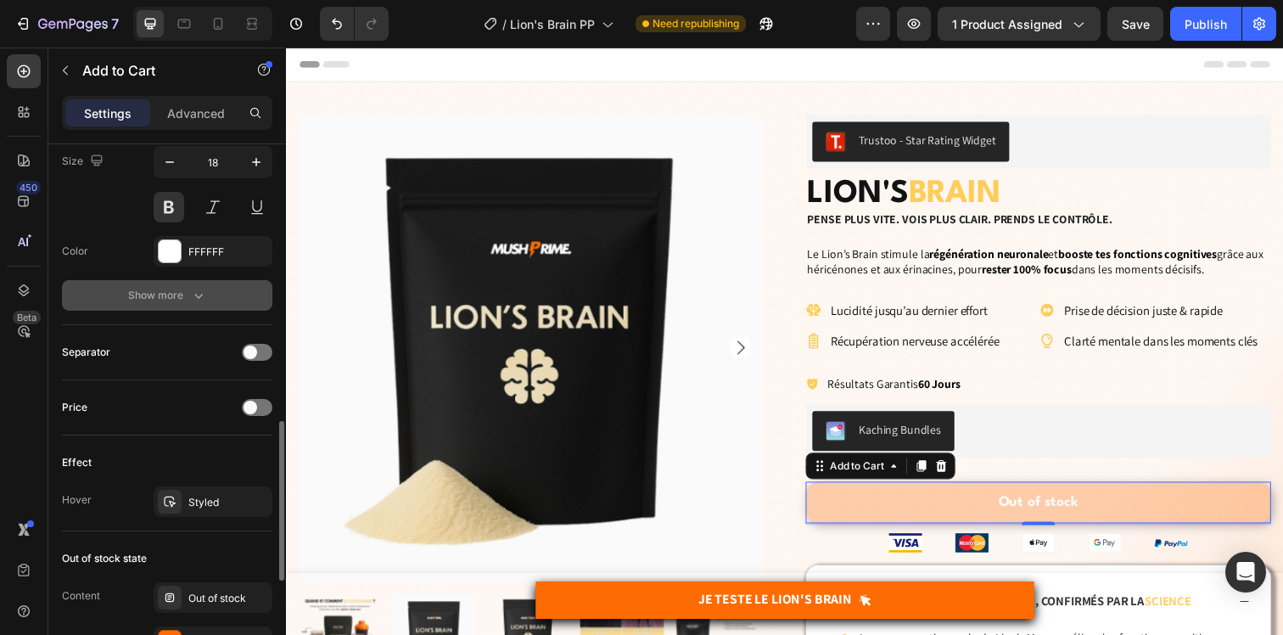
click at [187, 306] on button "Show more" at bounding box center [167, 295] width 210 height 31
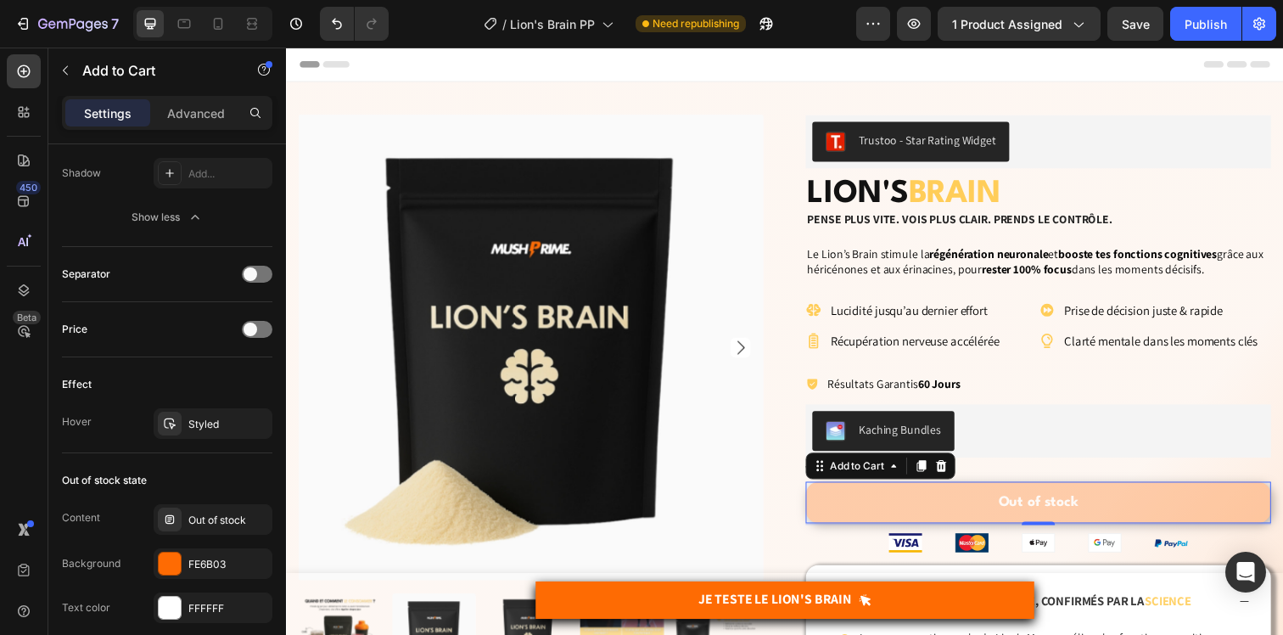
scroll to position [1413, 0]
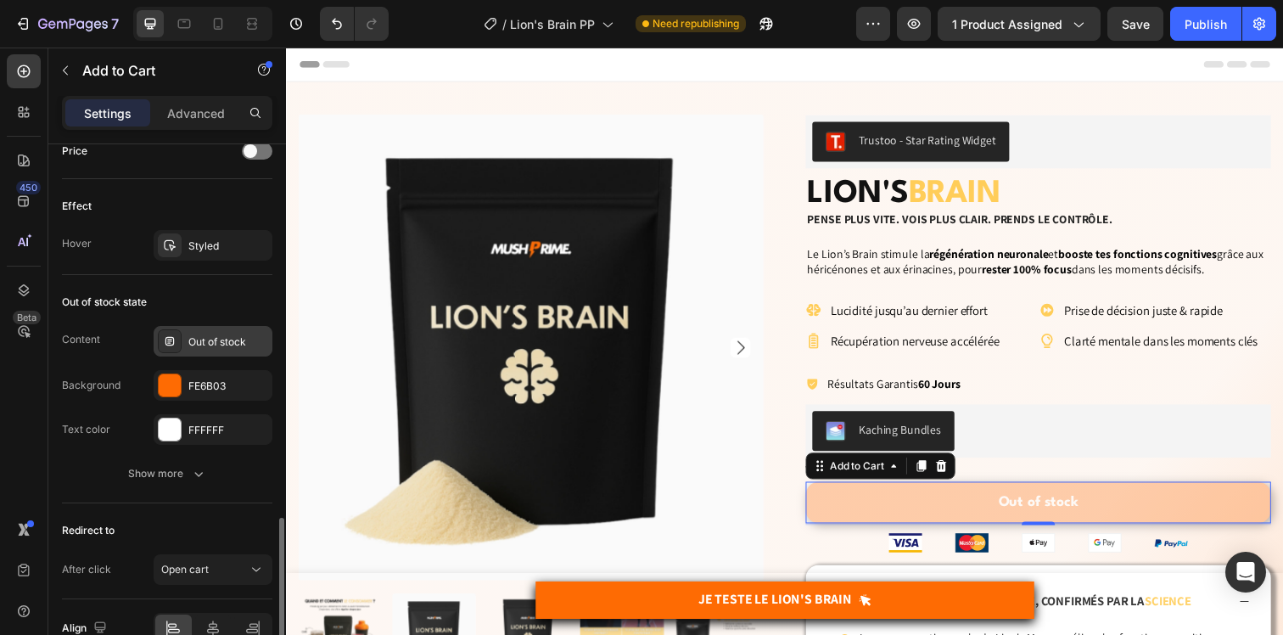
click at [201, 339] on div "Out of stock" at bounding box center [228, 341] width 80 height 15
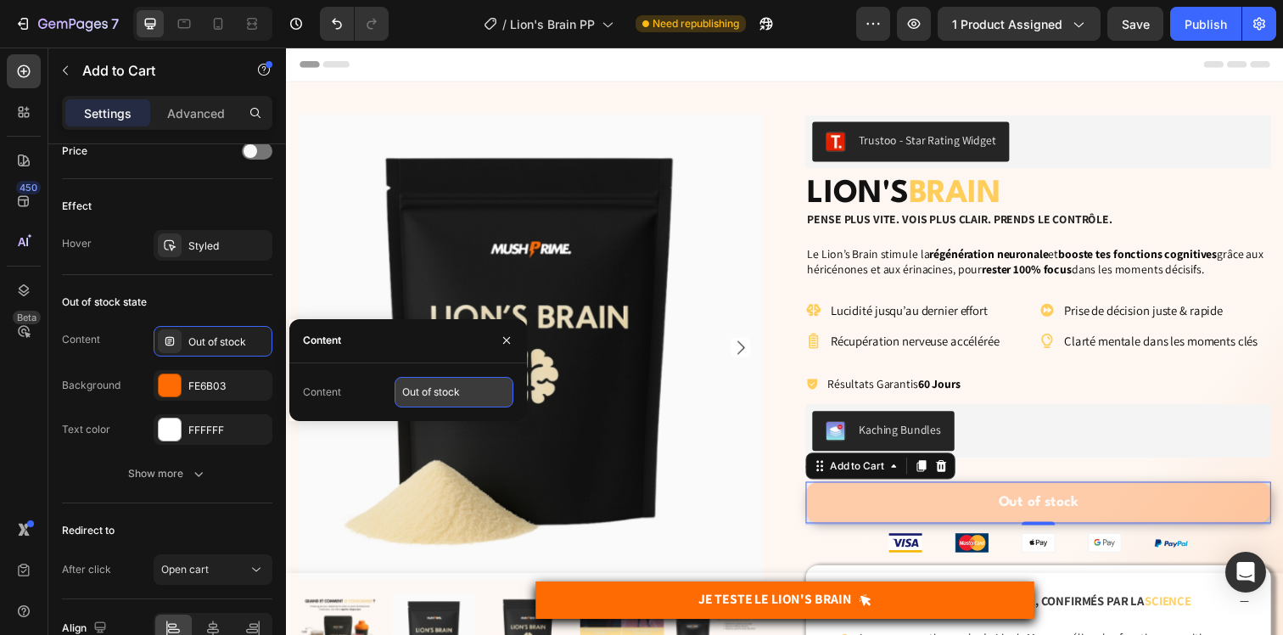
click at [446, 386] on input "Out of stock" at bounding box center [454, 392] width 119 height 31
type input "R"
type input "I"
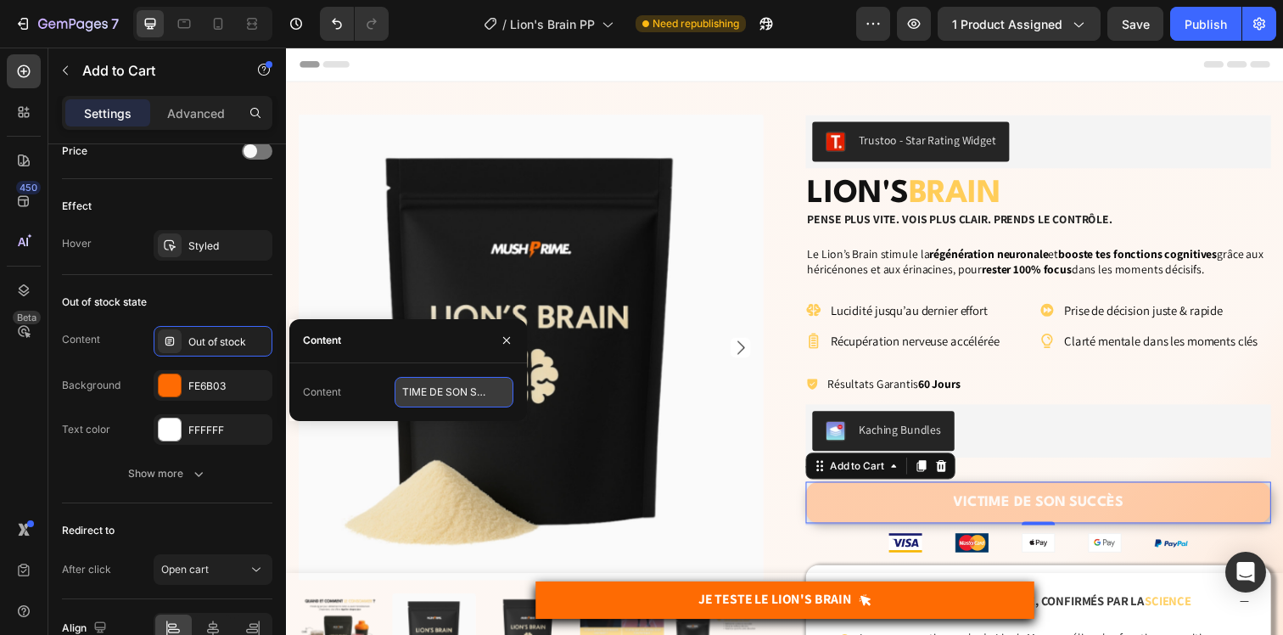
scroll to position [0, 24]
type input "VICTIME DE SON SUCCÈS"
click at [129, 357] on div "Content Out of stock Background FE6B03 Text color FFFFFF" at bounding box center [167, 385] width 210 height 119
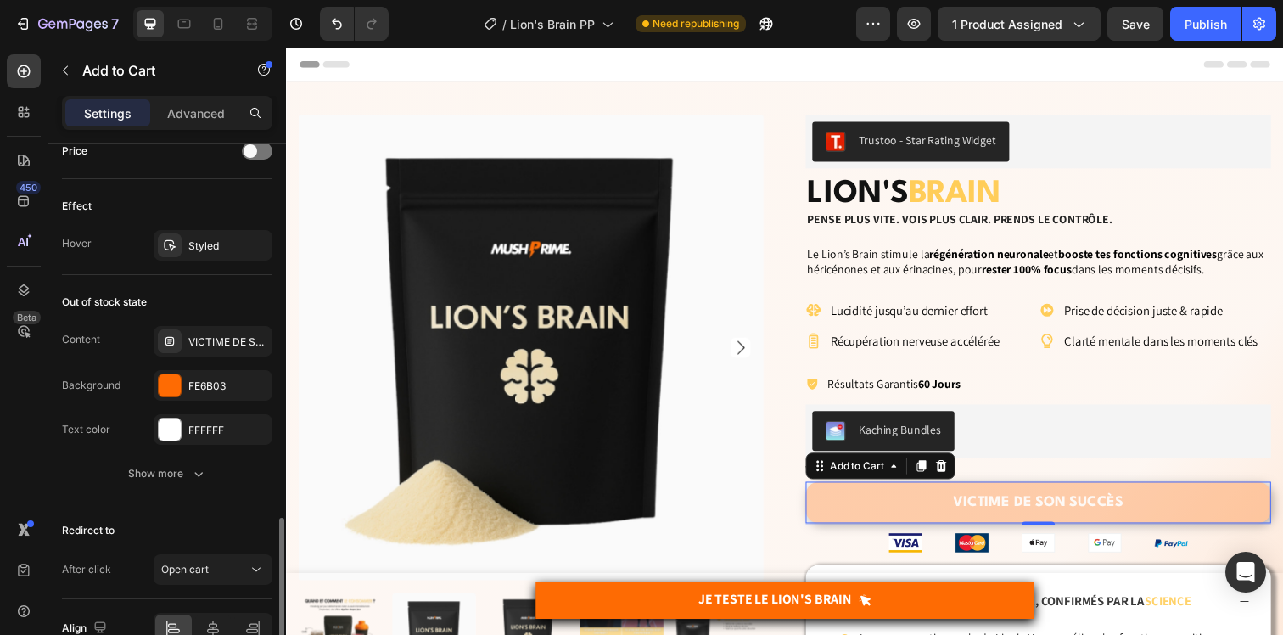
scroll to position [0, 0]
click at [175, 344] on icon at bounding box center [170, 341] width 14 height 14
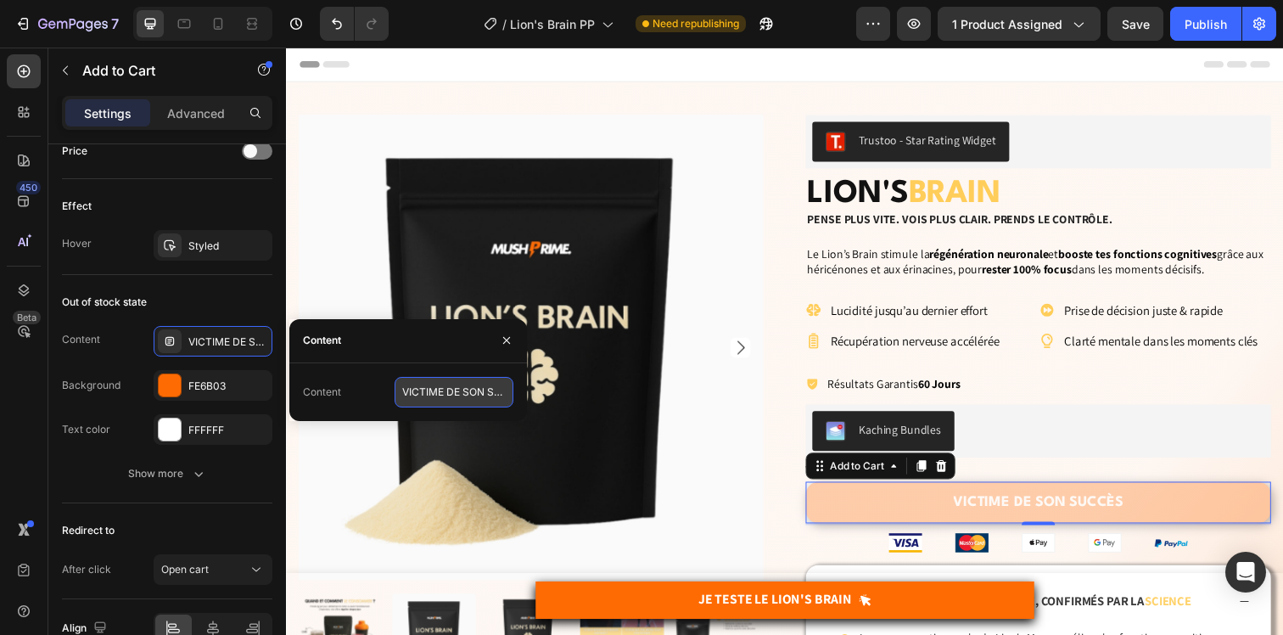
click at [434, 386] on input "VICTIME DE SON SUCCÈS" at bounding box center [454, 392] width 119 height 31
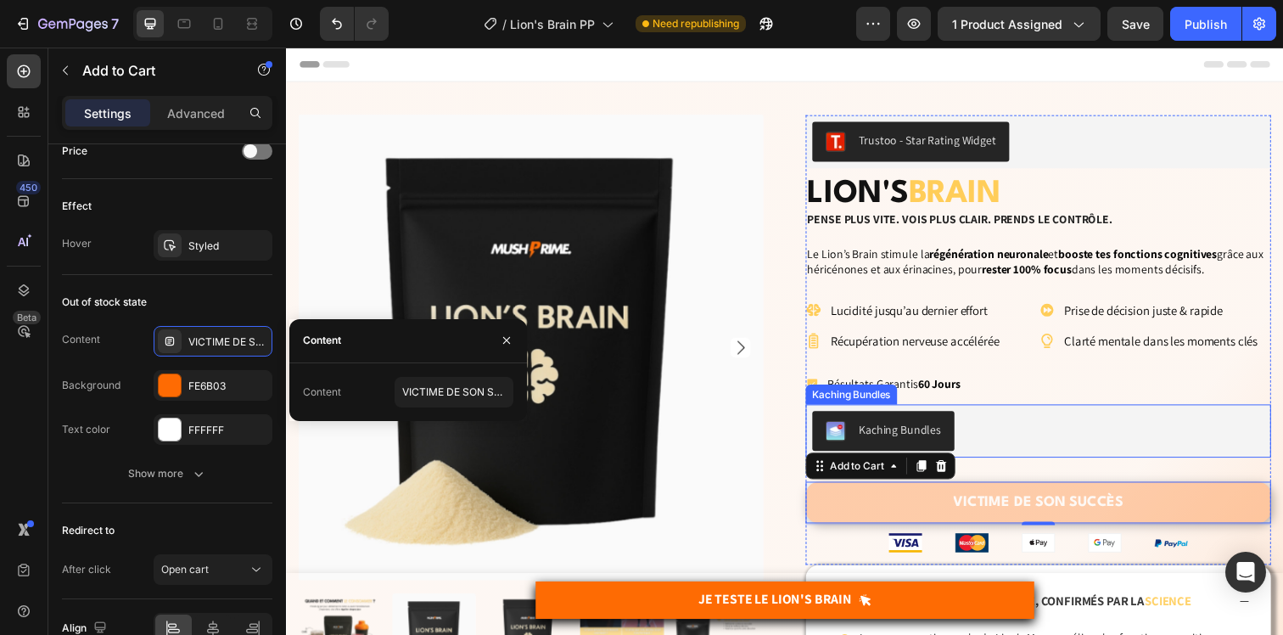
click at [1097, 450] on div "Kaching Bundles" at bounding box center [1054, 438] width 462 height 41
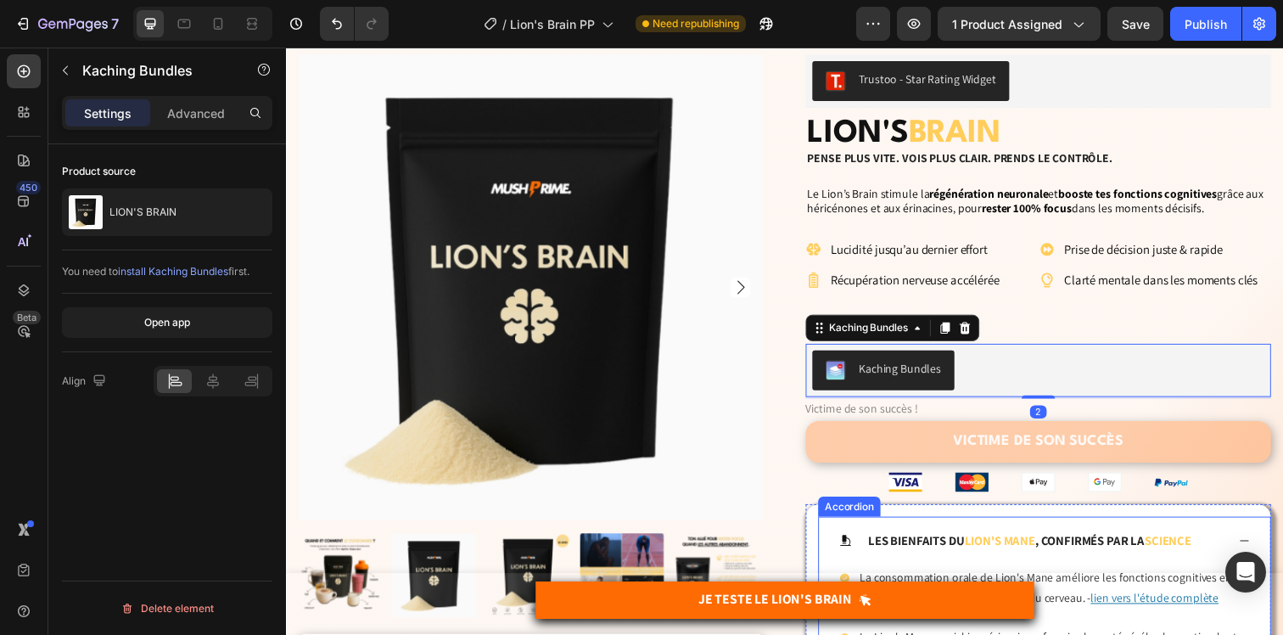
scroll to position [143, 0]
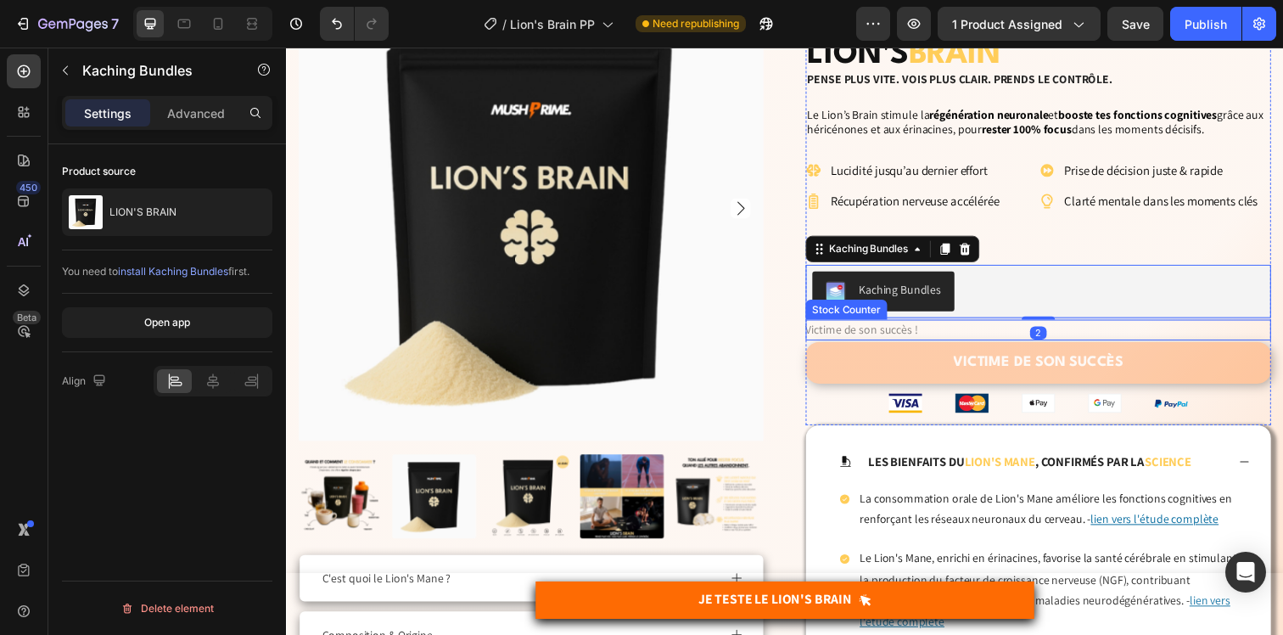
click at [893, 336] on p "Victime de son succès !" at bounding box center [873, 335] width 115 height 21
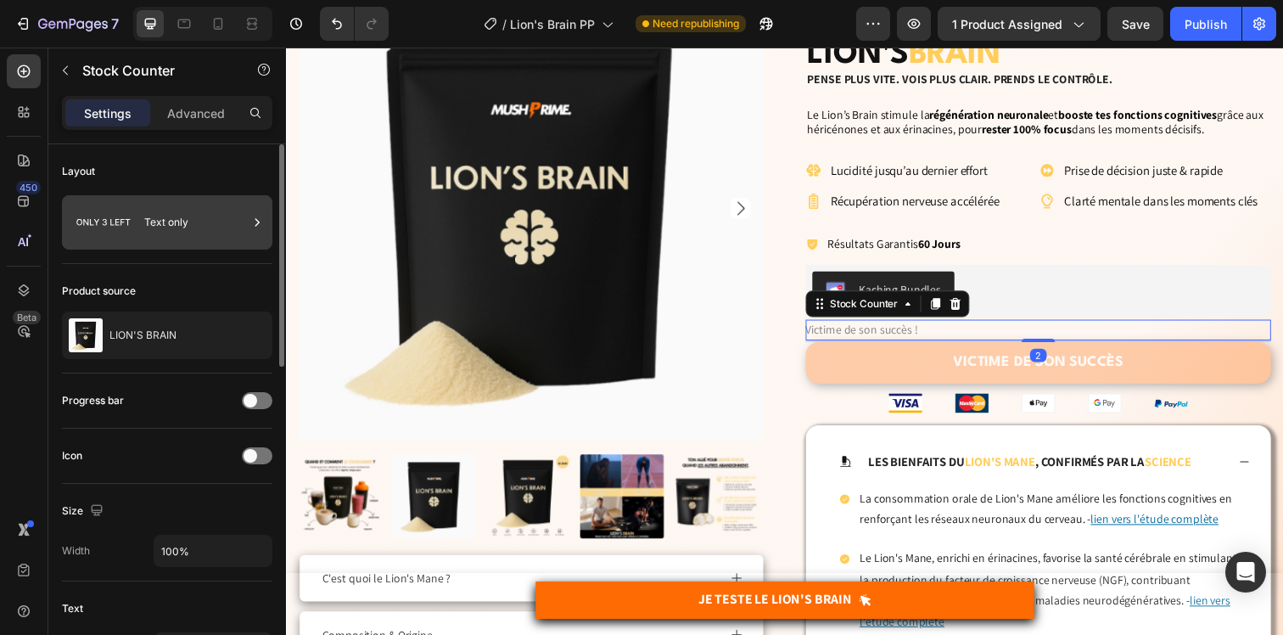
click at [131, 232] on icon at bounding box center [104, 222] width 68 height 39
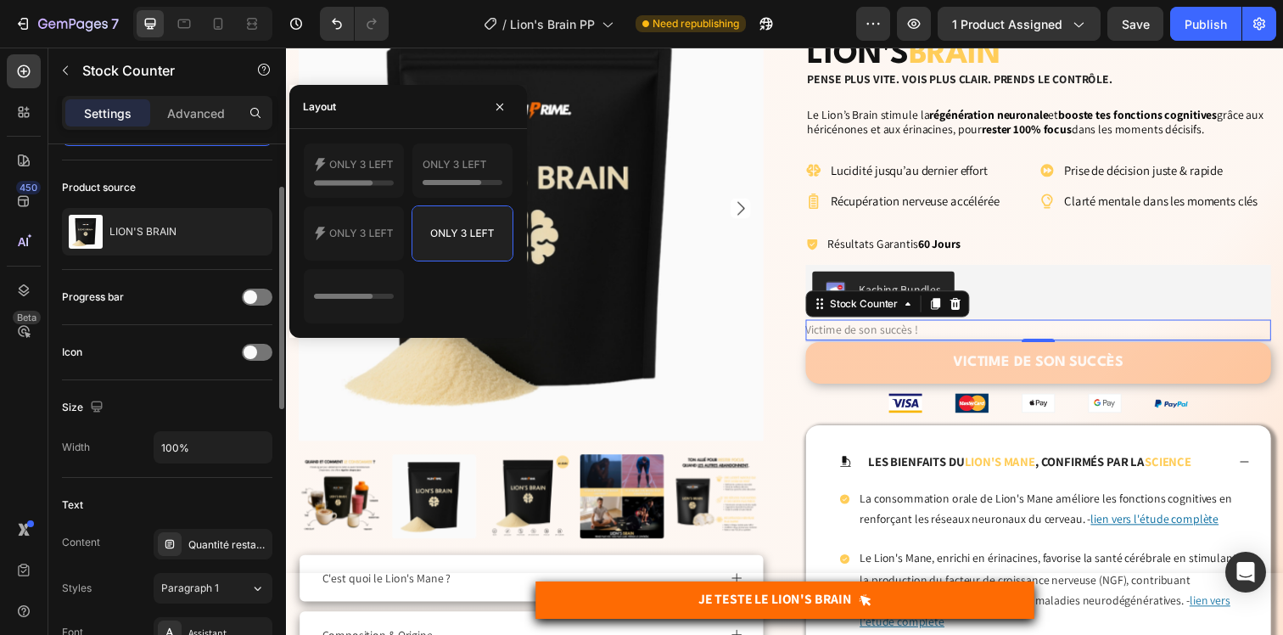
scroll to position [224, 0]
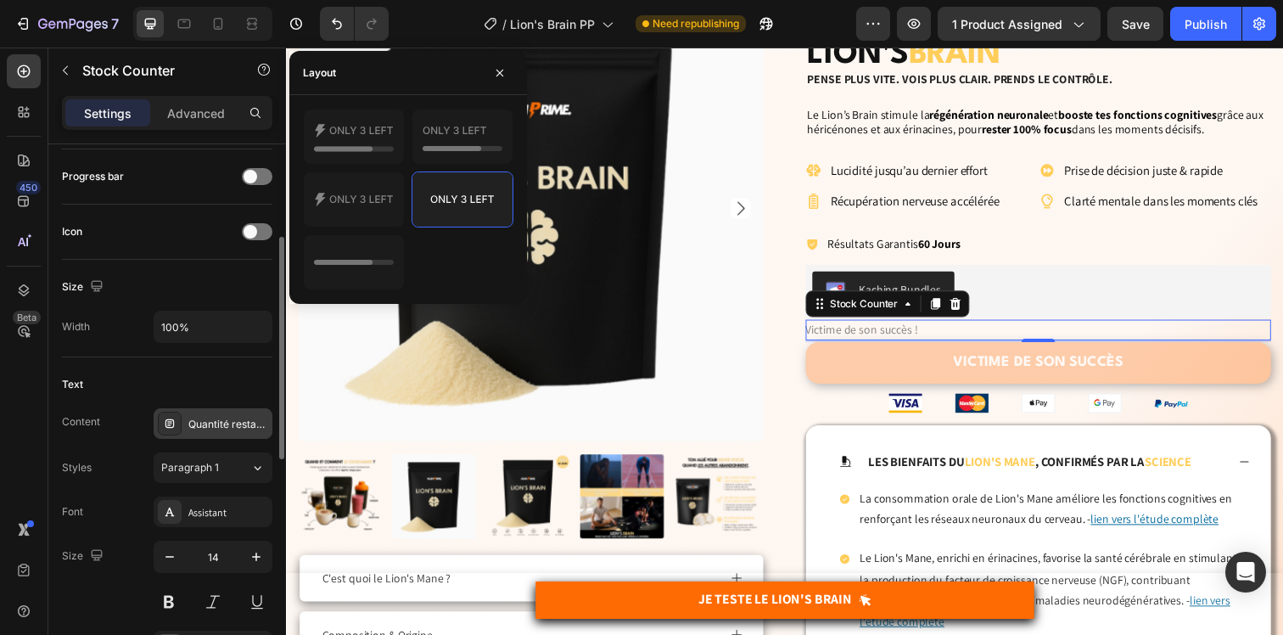
click at [238, 421] on div "Quantité restante : <strong>%number%</strong>" at bounding box center [228, 424] width 80 height 15
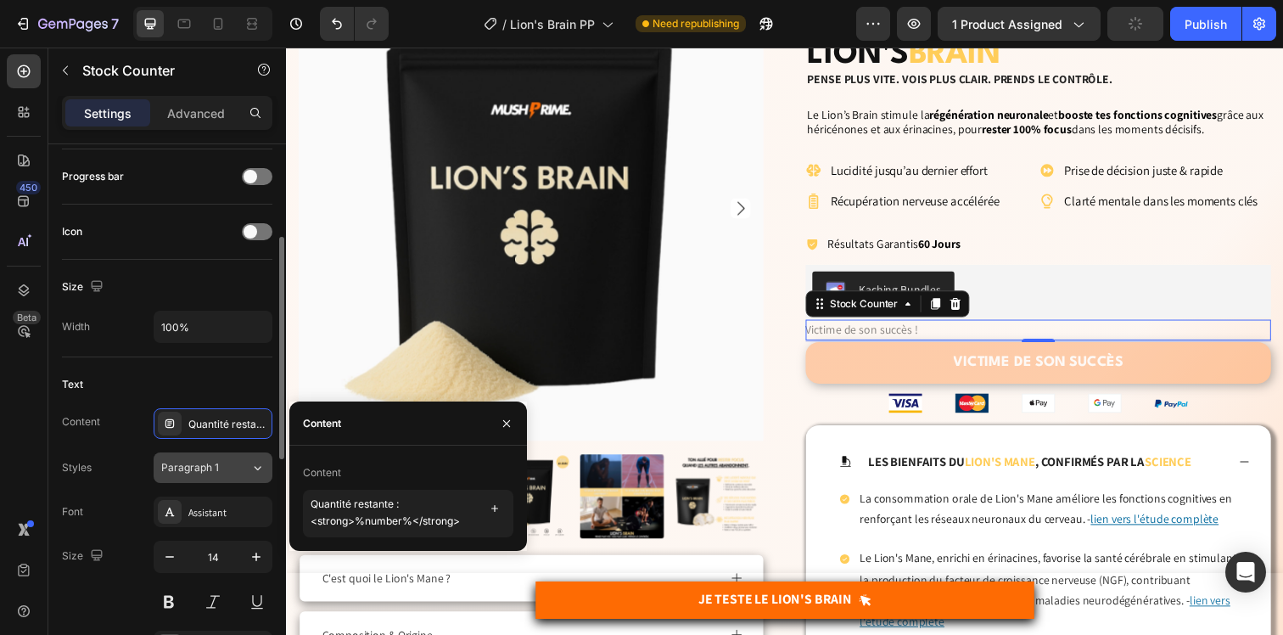
scroll to position [456, 0]
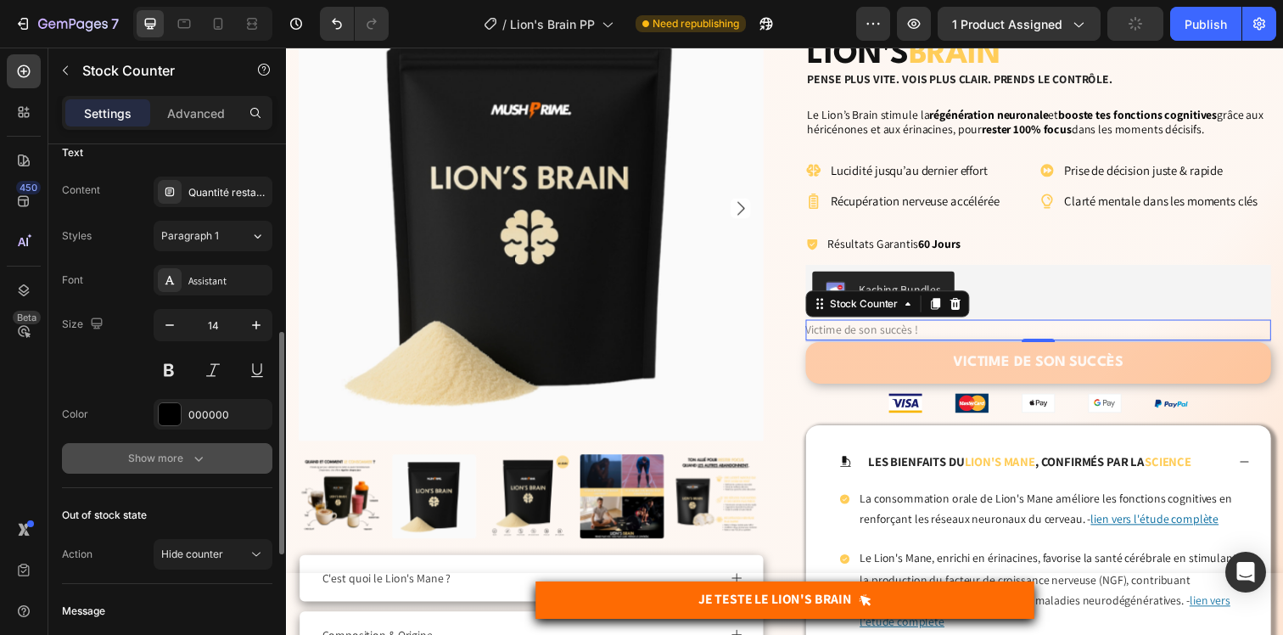
click at [155, 454] on div "Show more" at bounding box center [167, 458] width 79 height 17
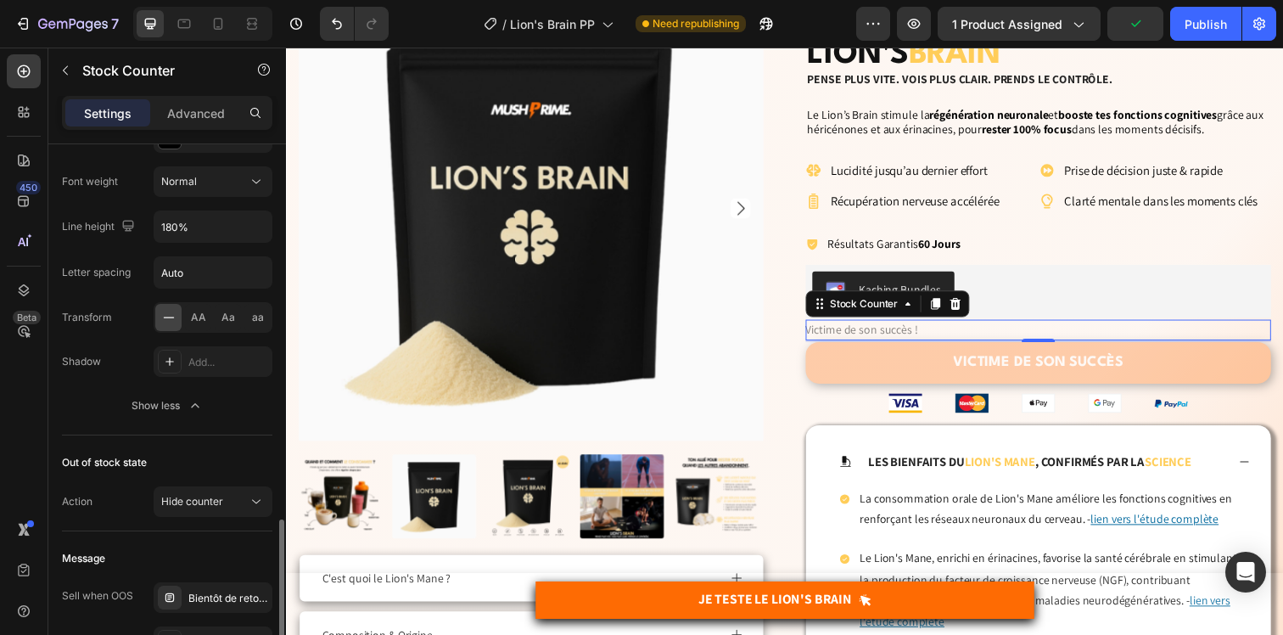
scroll to position [819, 0]
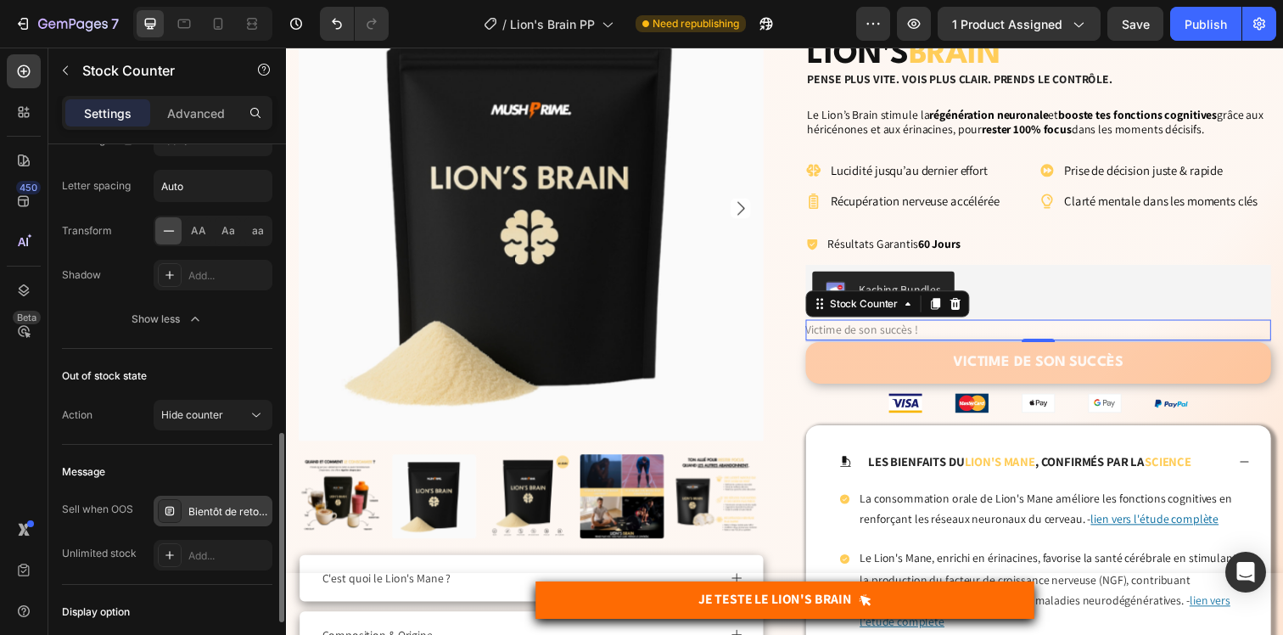
click at [210, 515] on div "Bientôt de retour..." at bounding box center [228, 511] width 80 height 15
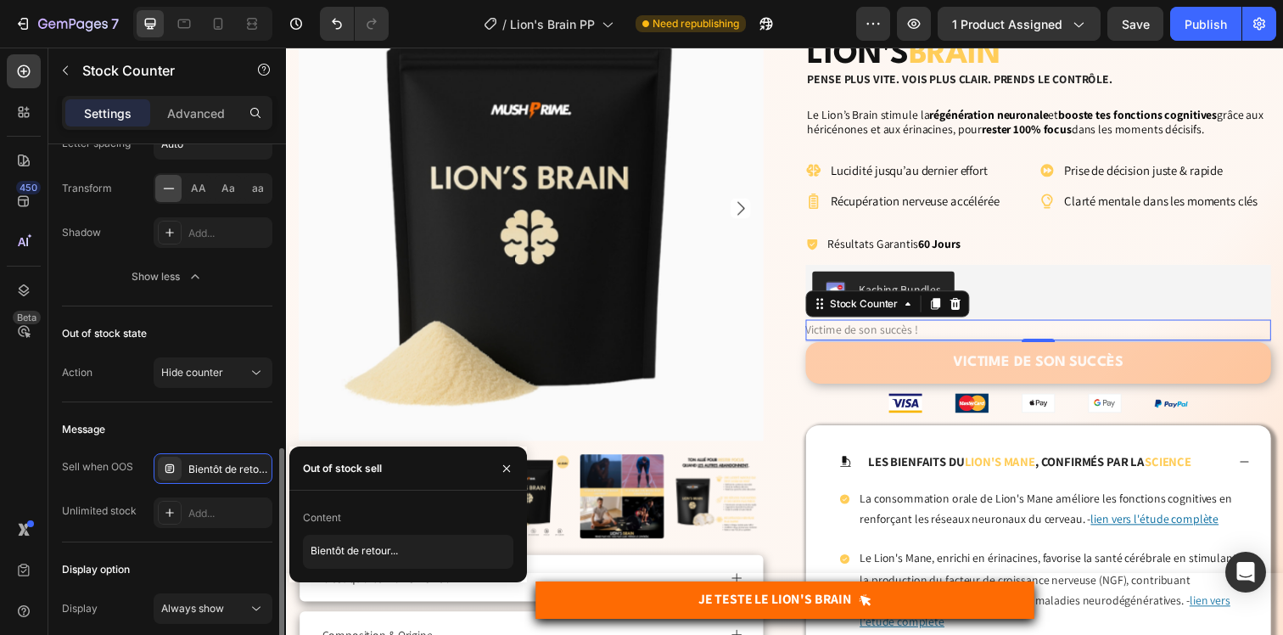
scroll to position [990, 0]
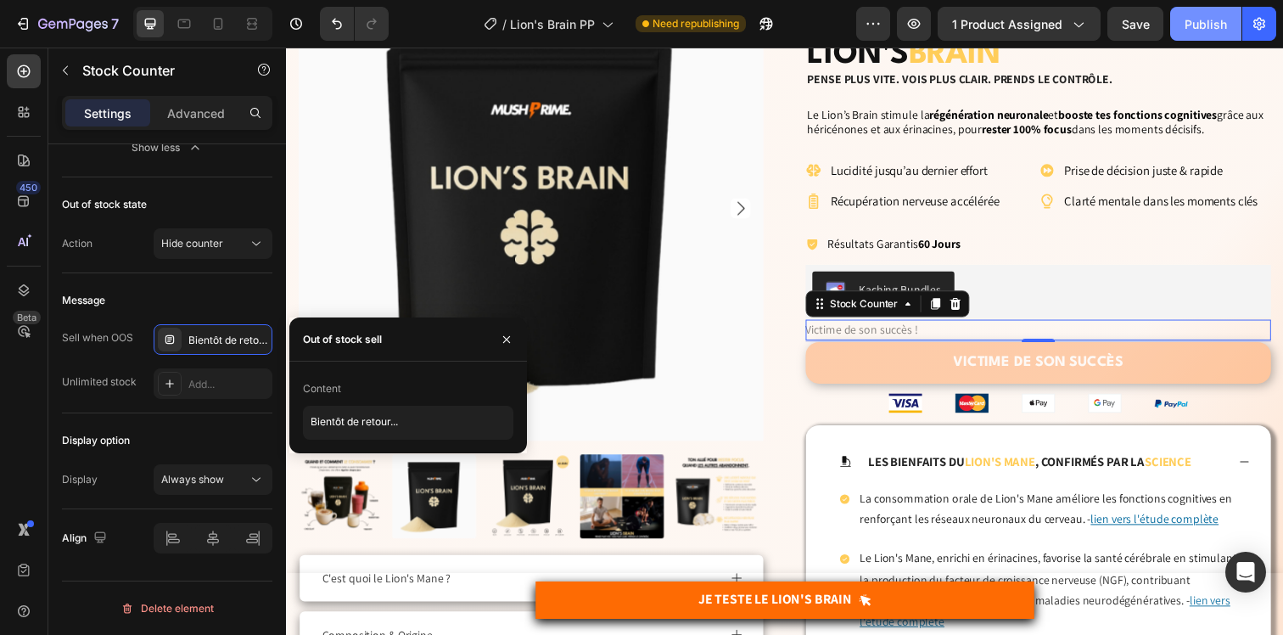
click at [1201, 31] on div "Publish" at bounding box center [1205, 24] width 42 height 18
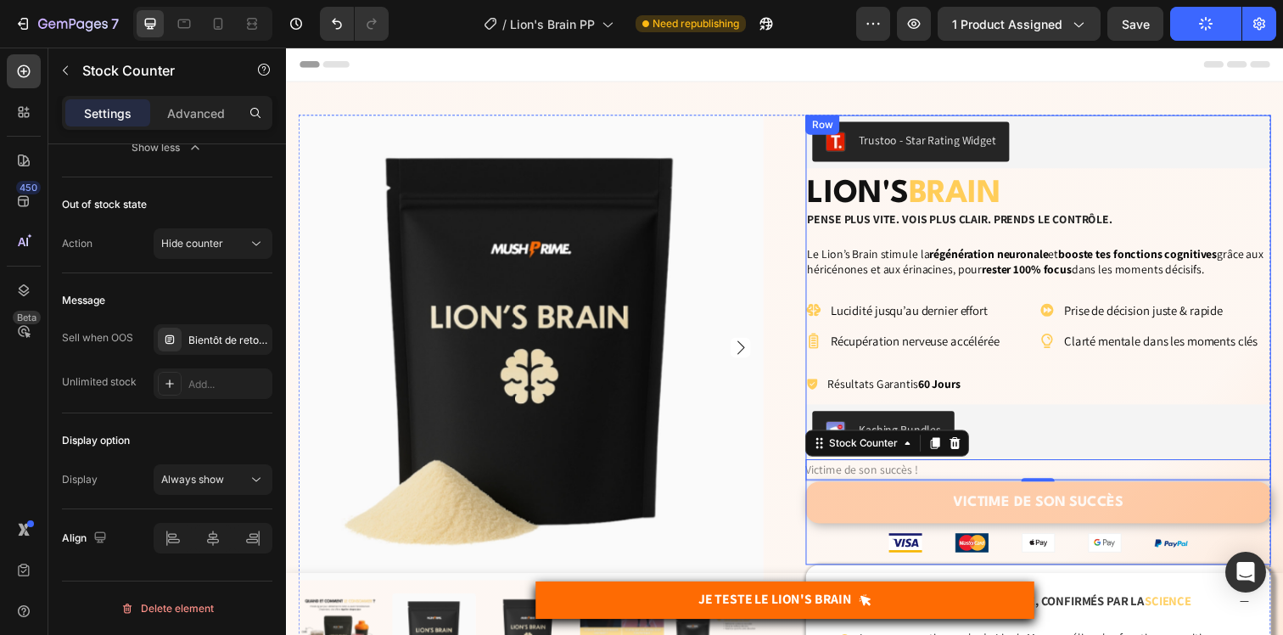
scroll to position [0, 0]
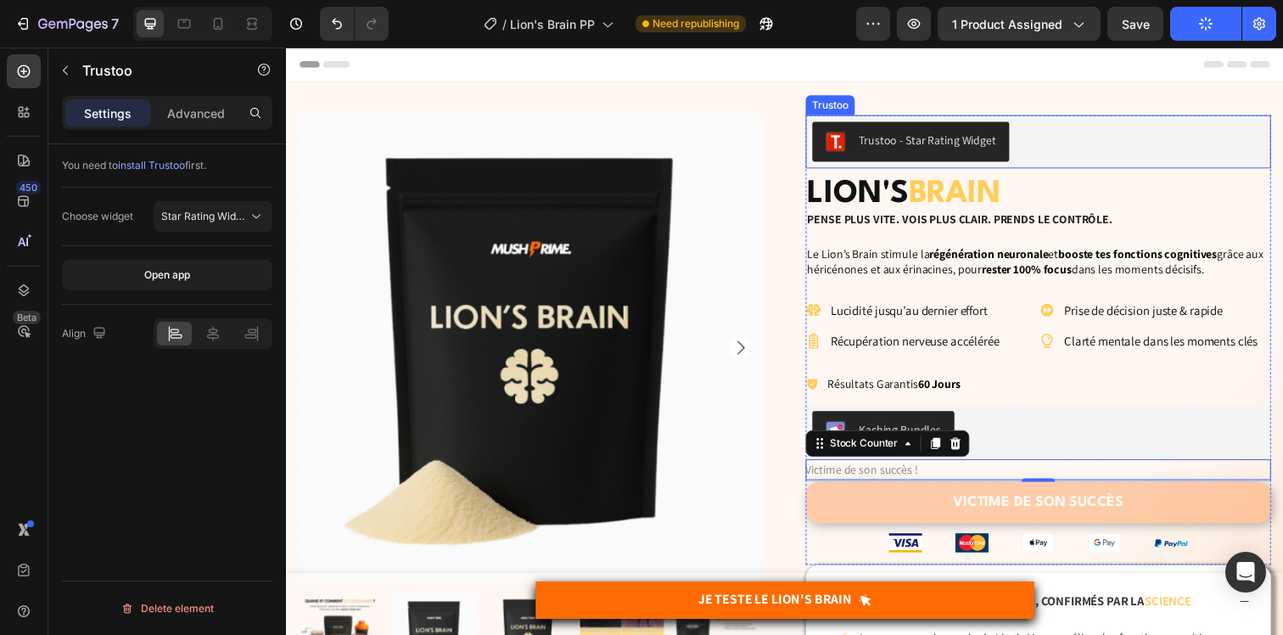
click at [1061, 141] on div "Trustoo - Star Rating Widget" at bounding box center [1054, 143] width 462 height 41
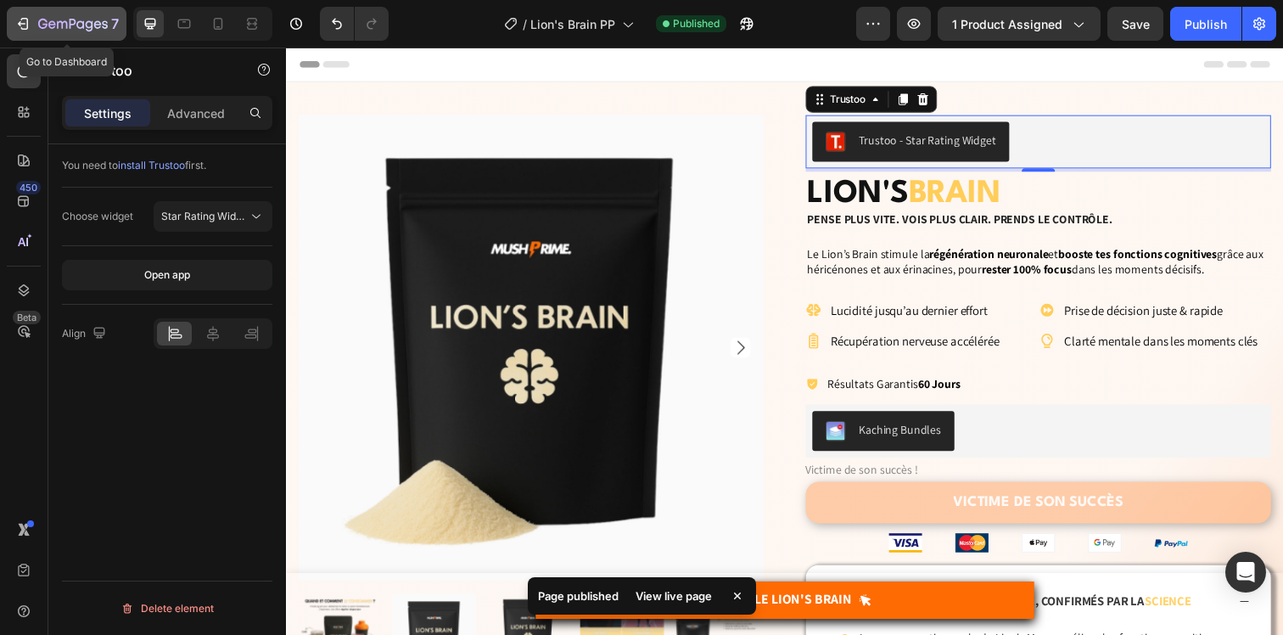
click at [24, 20] on icon "button" at bounding box center [22, 23] width 17 height 17
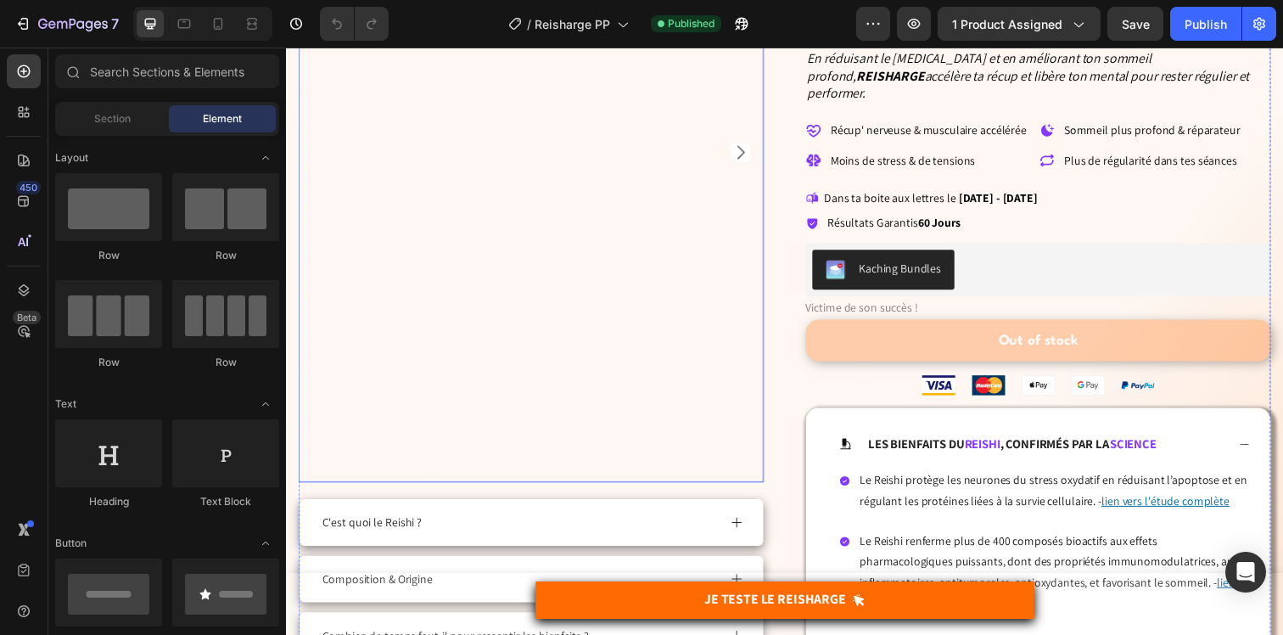
scroll to position [205, 0]
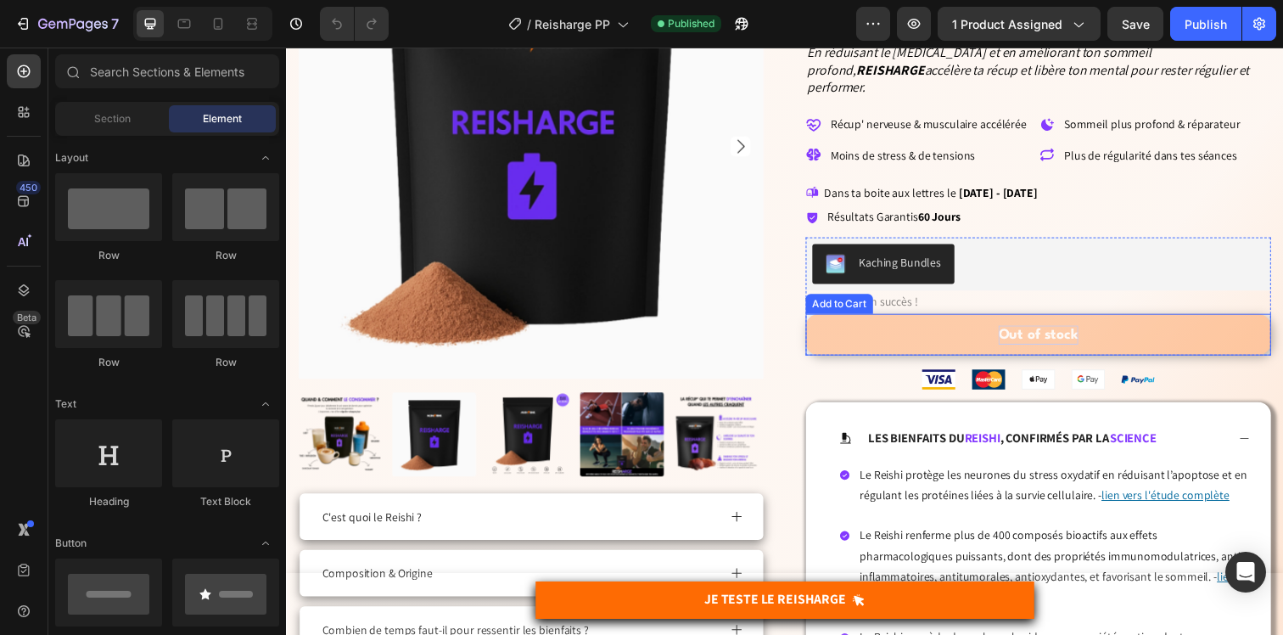
click at [1043, 331] on div "Out of stock" at bounding box center [1053, 341] width 81 height 20
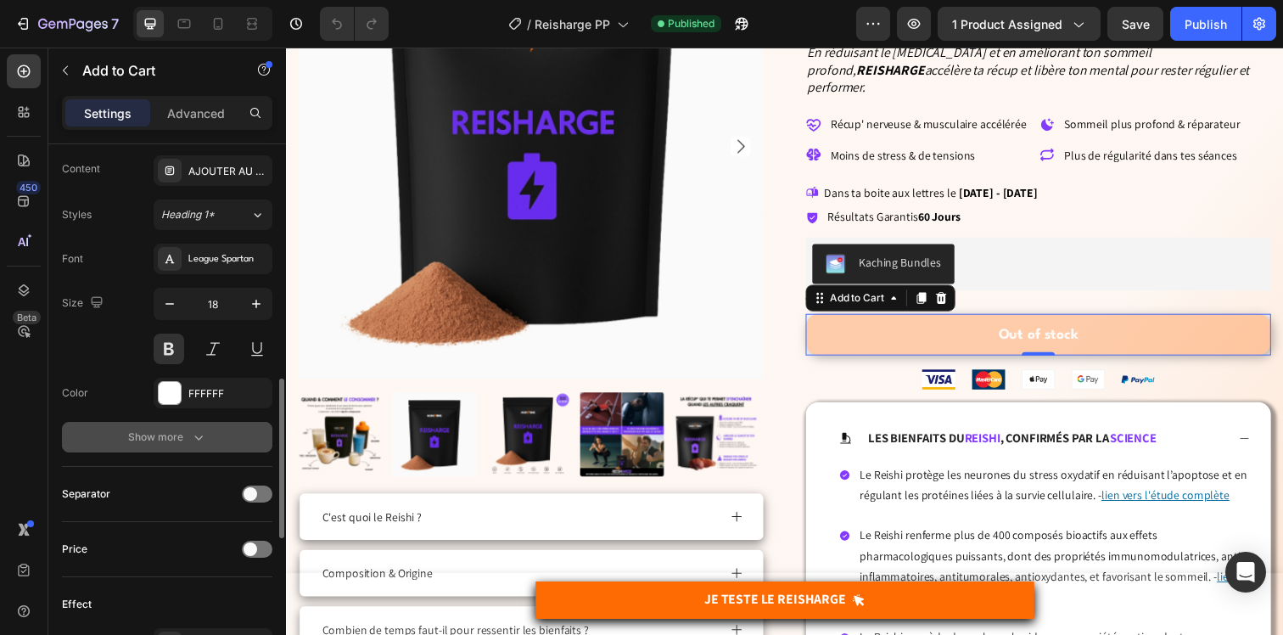
click at [178, 437] on div "Show more" at bounding box center [167, 436] width 79 height 17
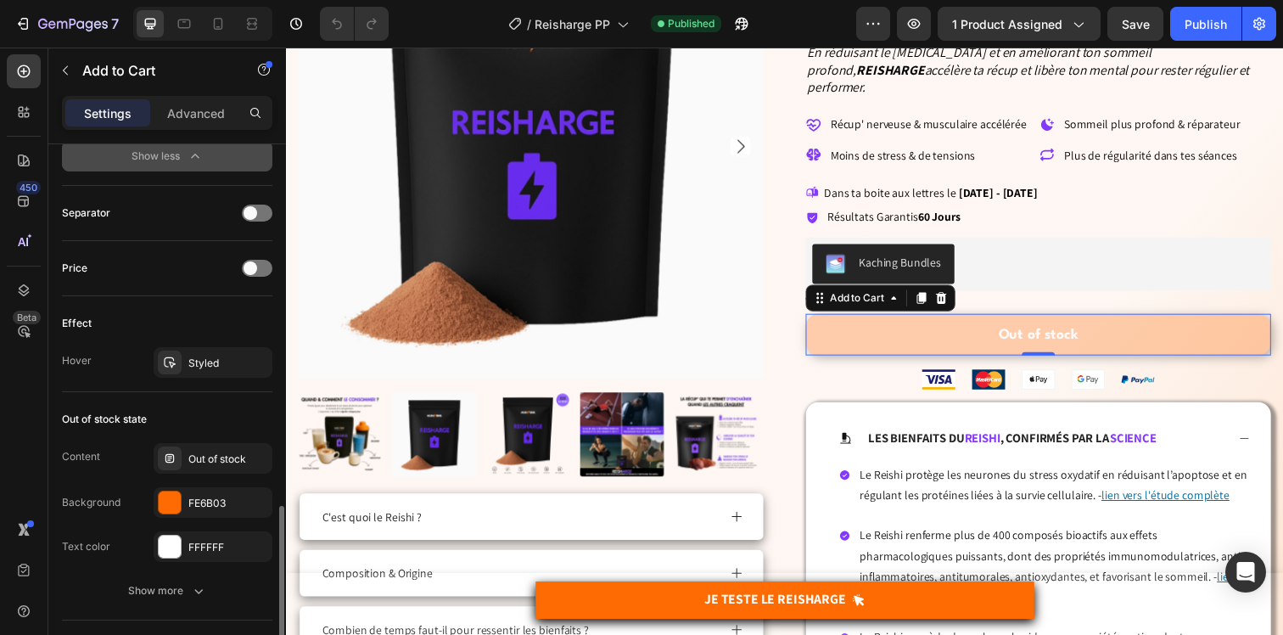
scroll to position [1322, 0]
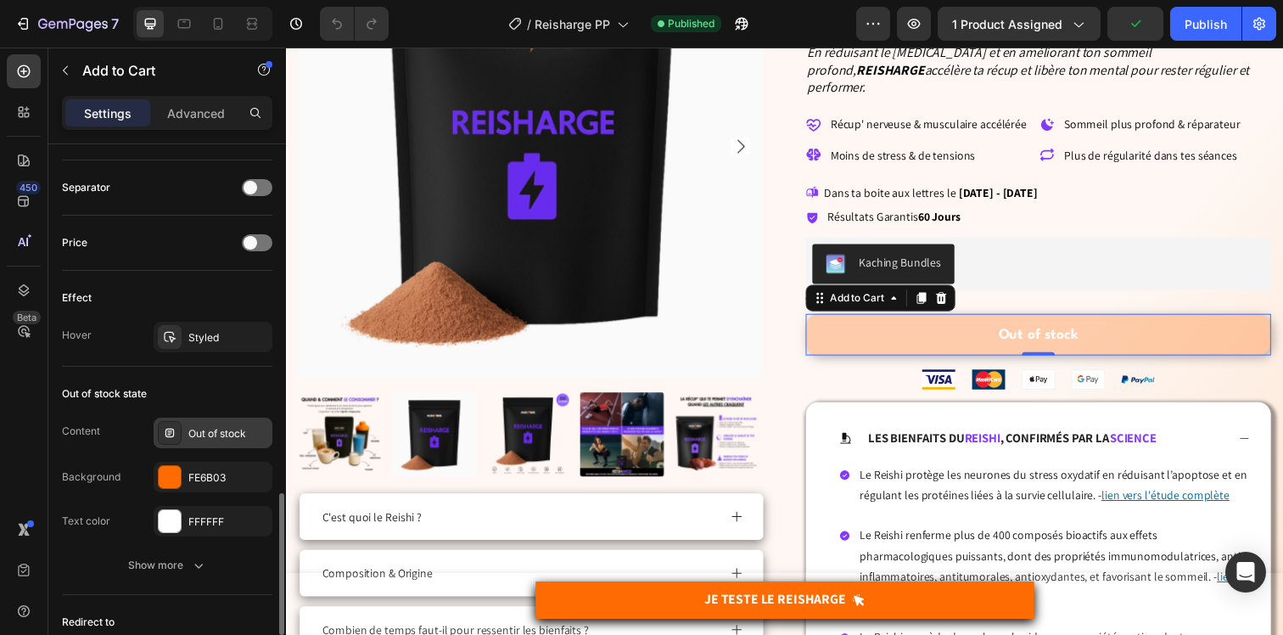
click at [209, 435] on div "Out of stock" at bounding box center [228, 433] width 80 height 15
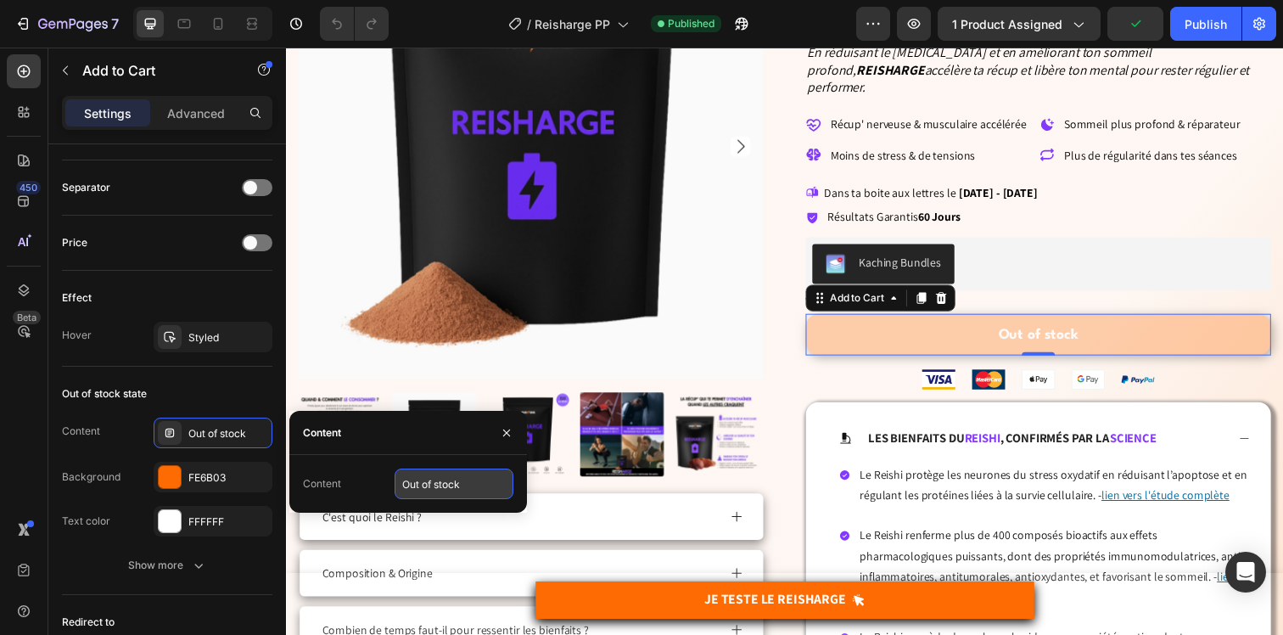
click at [460, 479] on input "Out of stock" at bounding box center [454, 483] width 119 height 31
paste input "VICTIME DE SON SUCCÈS"
type input "VICTIME DE SON SUCCÈS"
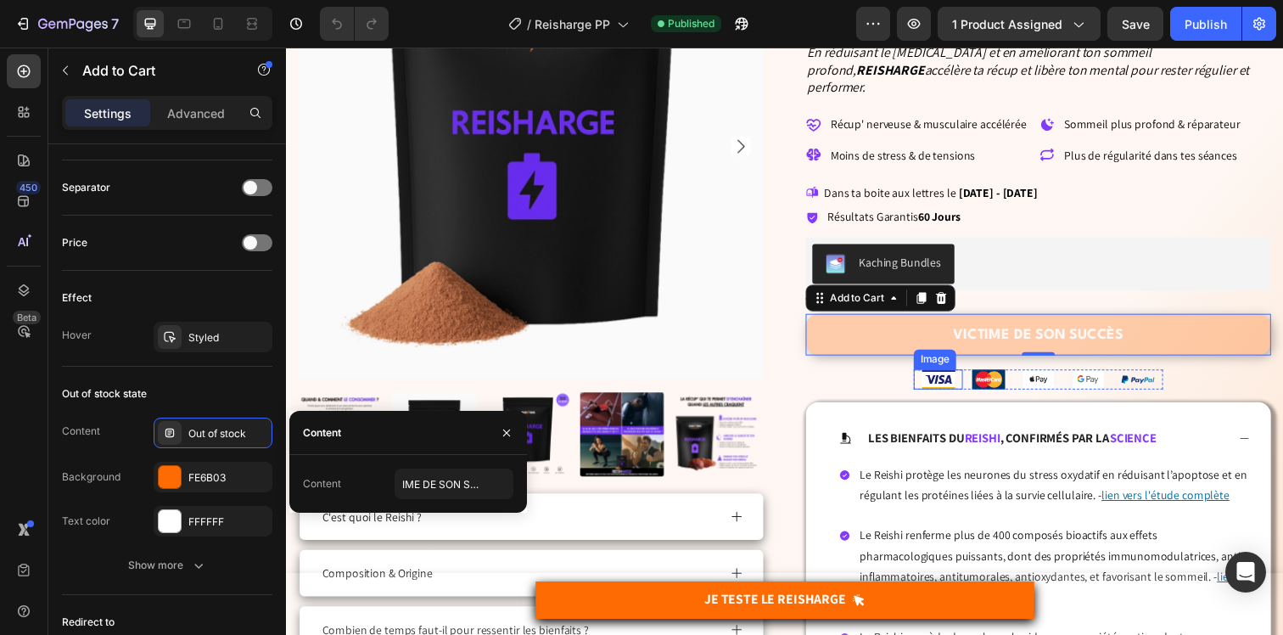
click at [1083, 208] on div "Icon Résultats Garantis 60 Jours Text Block Row" at bounding box center [1053, 220] width 475 height 25
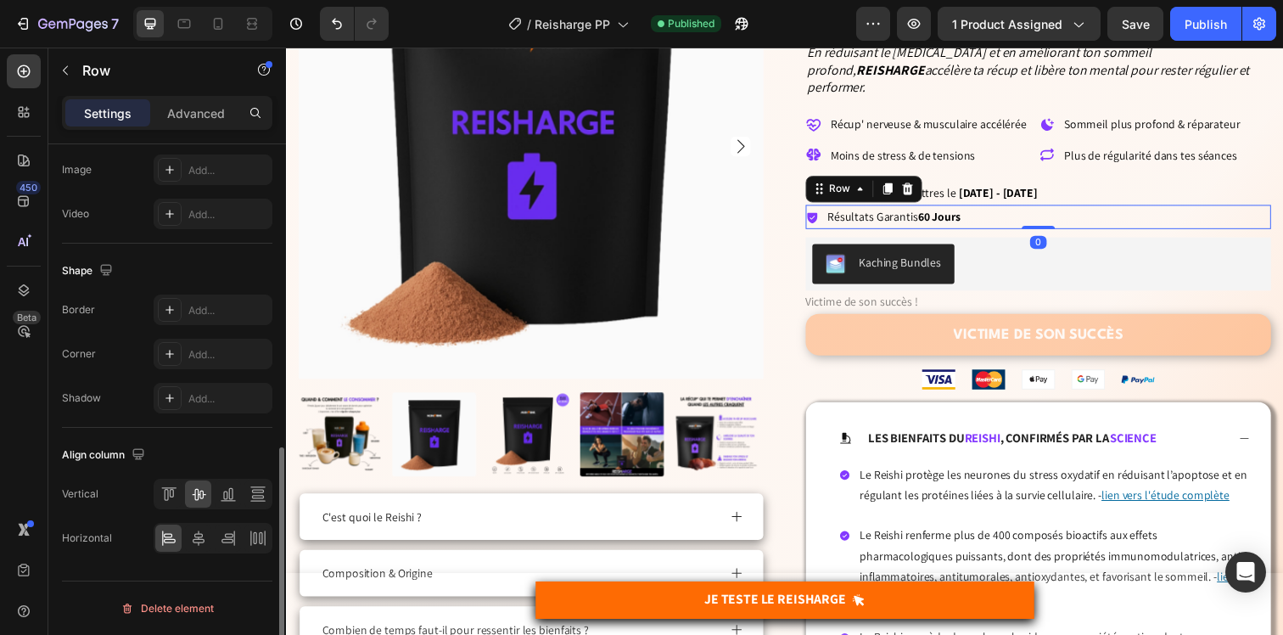
scroll to position [0, 0]
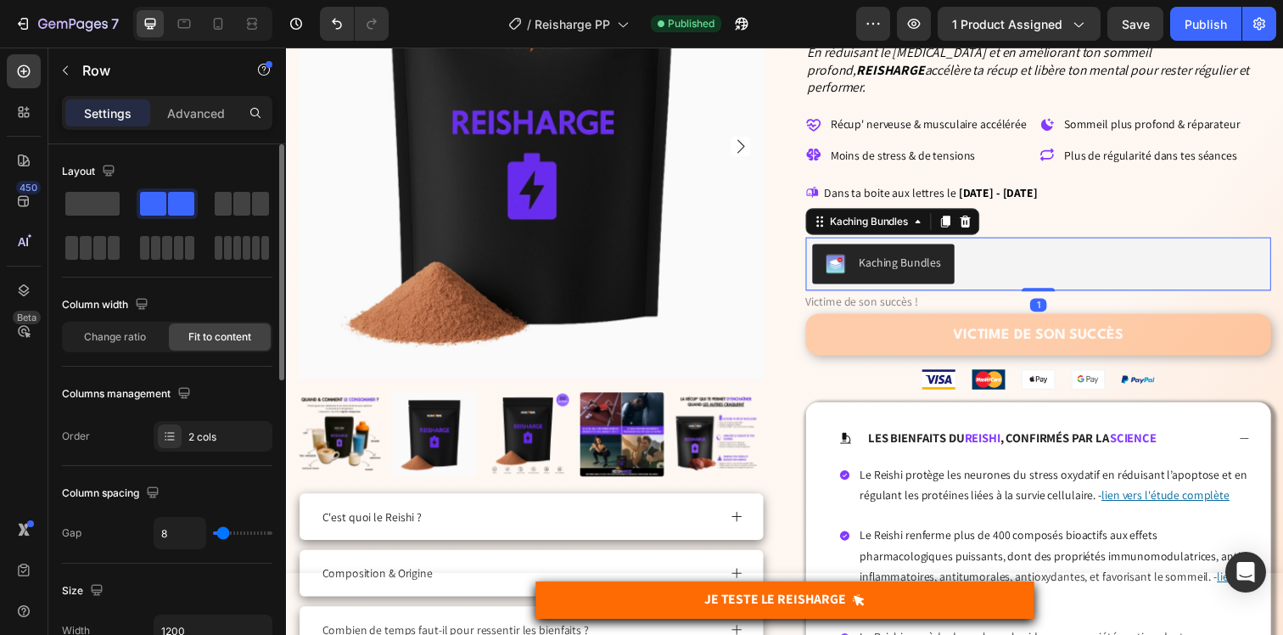
click at [1018, 250] on div "Kaching Bundles" at bounding box center [1054, 268] width 462 height 41
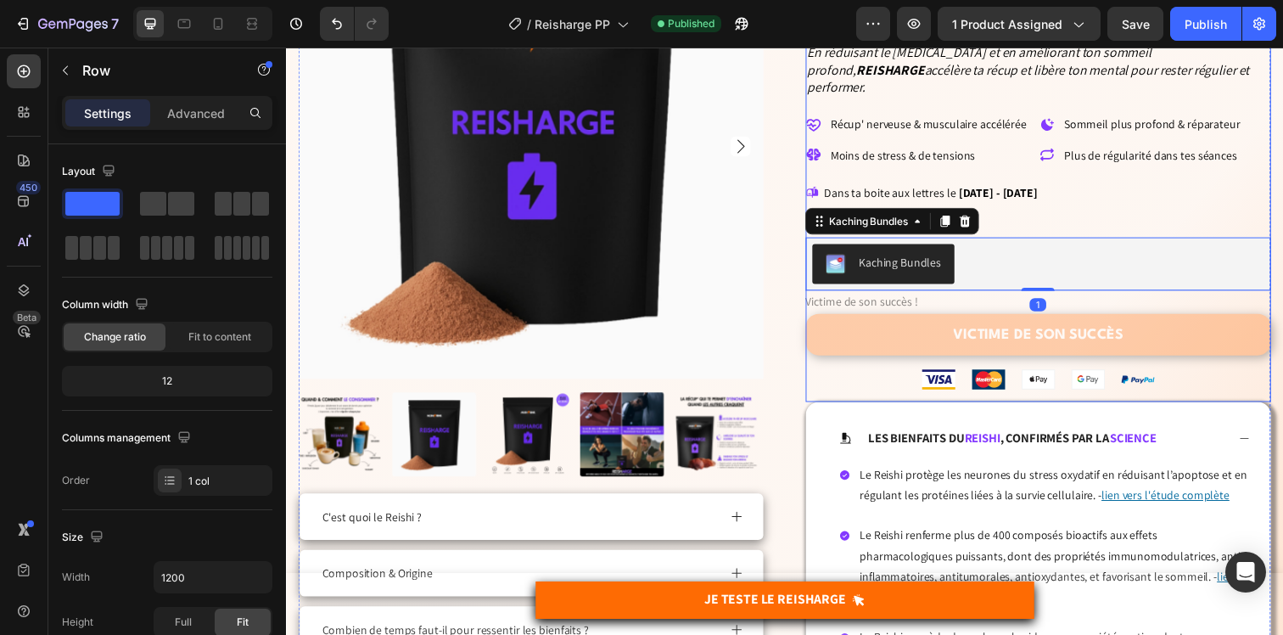
click at [873, 378] on div "Trustoo - Star Rating Widget Trustoo REISH ARGE Heading Récupère mieux et plus …" at bounding box center [1053, 160] width 475 height 498
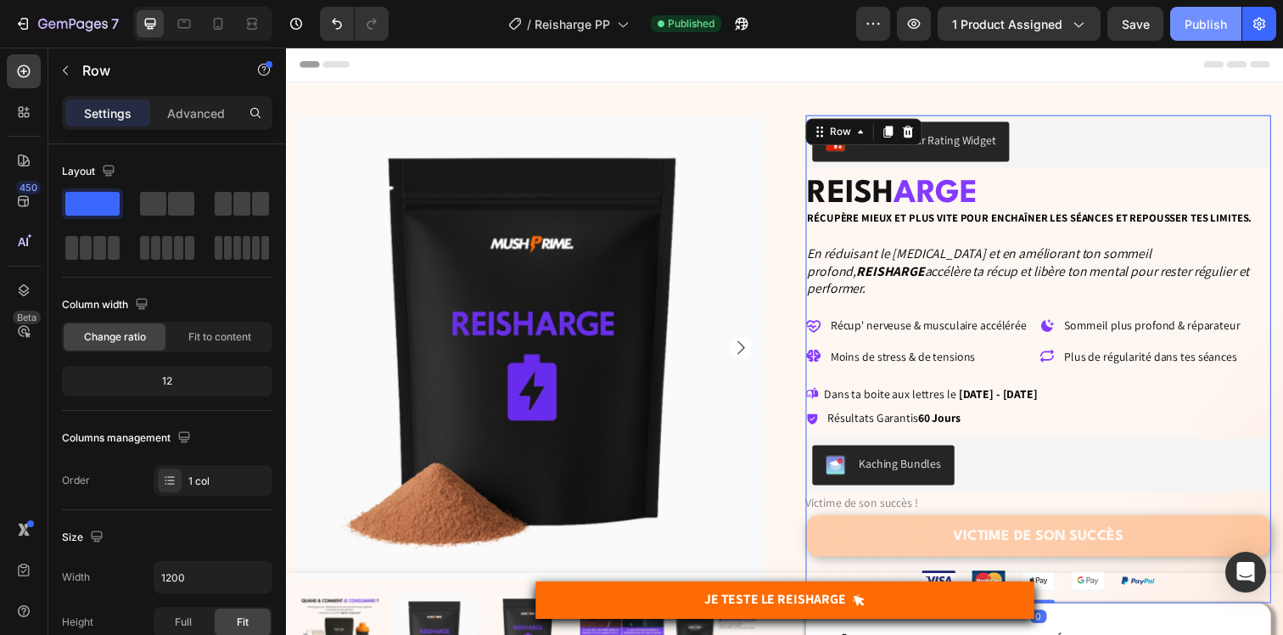
click at [1195, 25] on div "Publish" at bounding box center [1205, 24] width 42 height 18
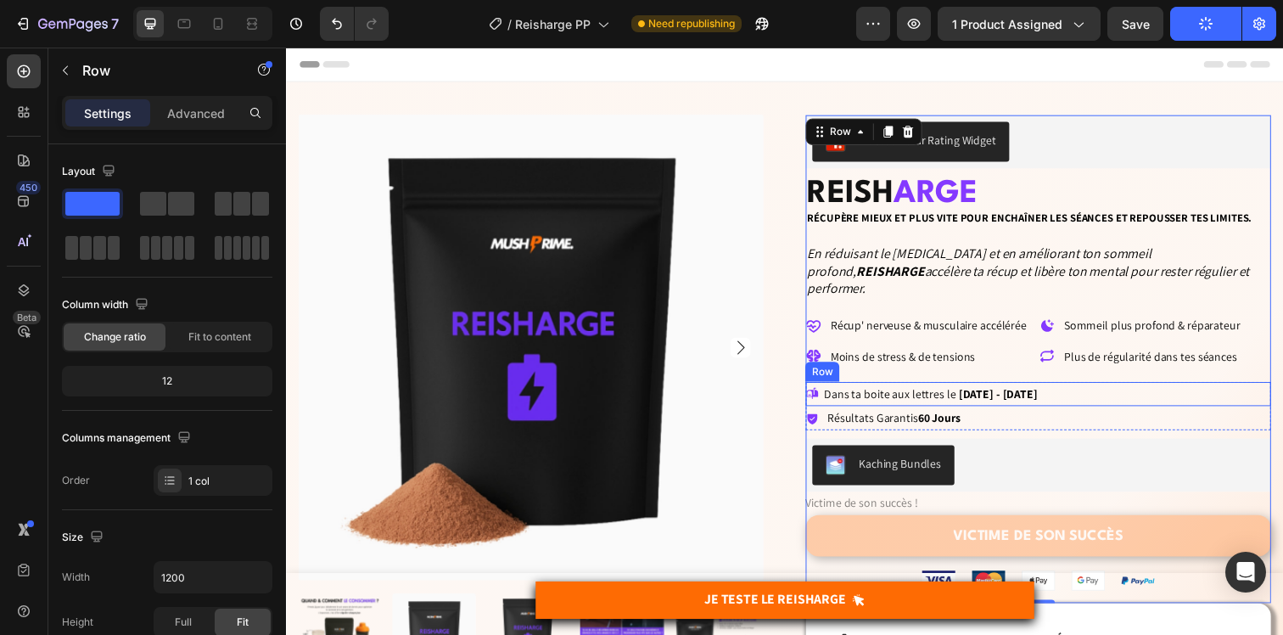
click at [1095, 389] on div "Icon Dans ta boite aux lettres le 29/08/2025 - 30/08/2025 Delivery Date Row" at bounding box center [1053, 401] width 475 height 25
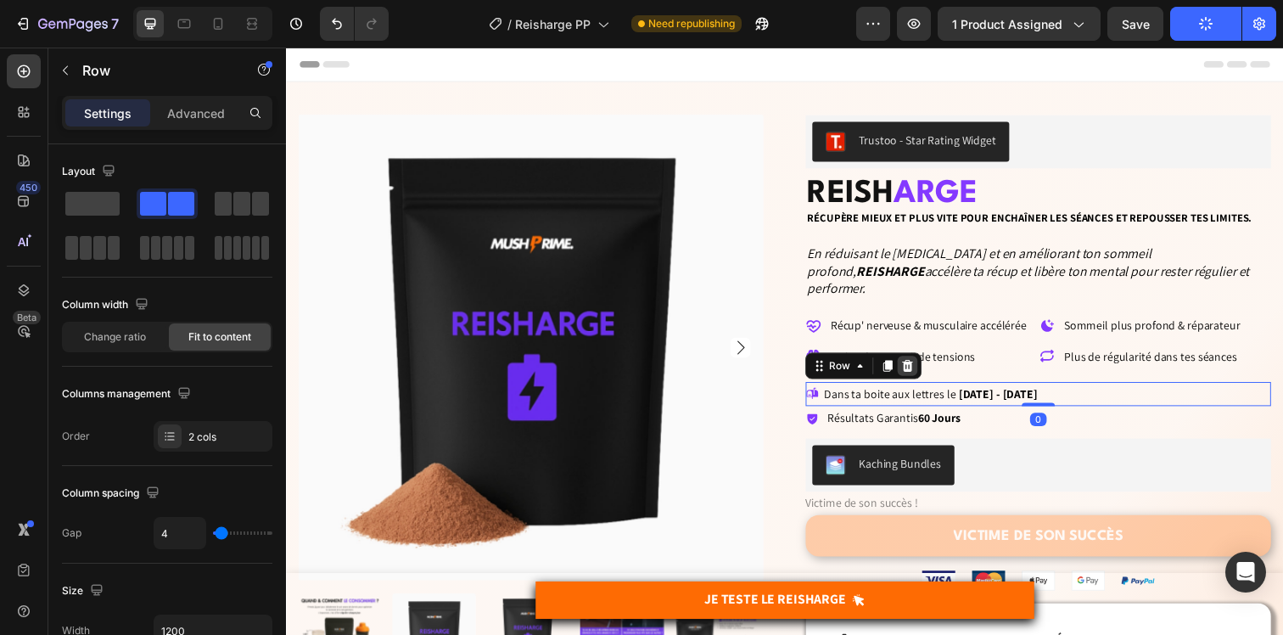
click at [910, 362] on div at bounding box center [920, 372] width 20 height 20
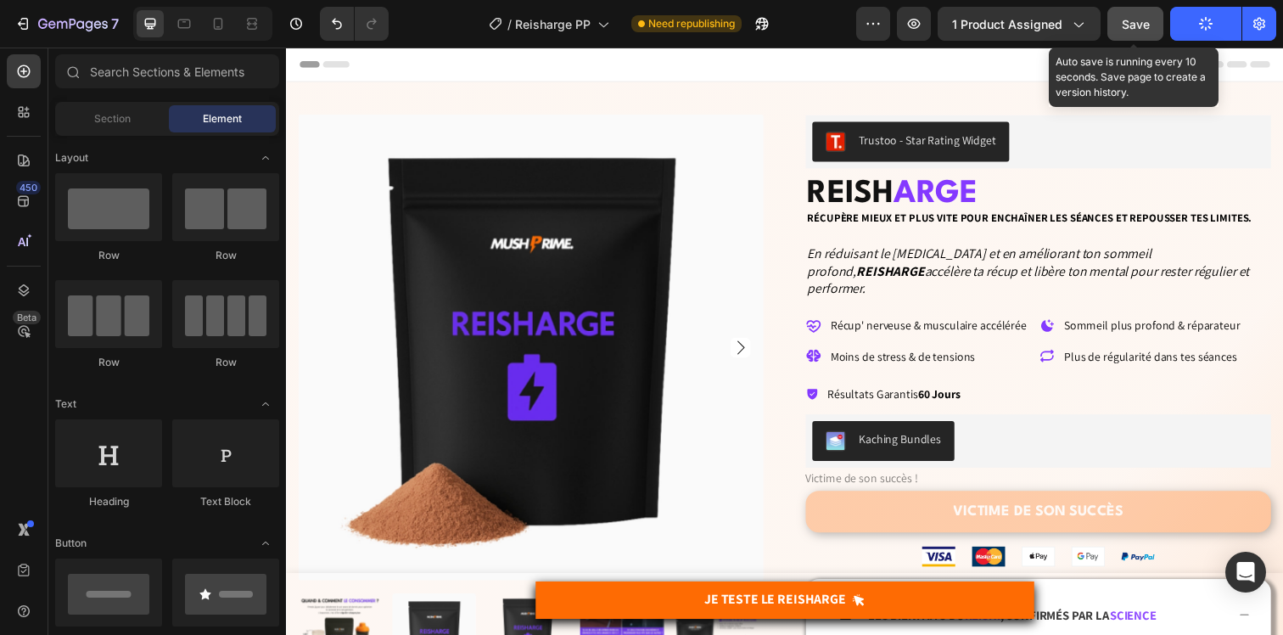
click at [1146, 18] on span "Save" at bounding box center [1136, 24] width 28 height 14
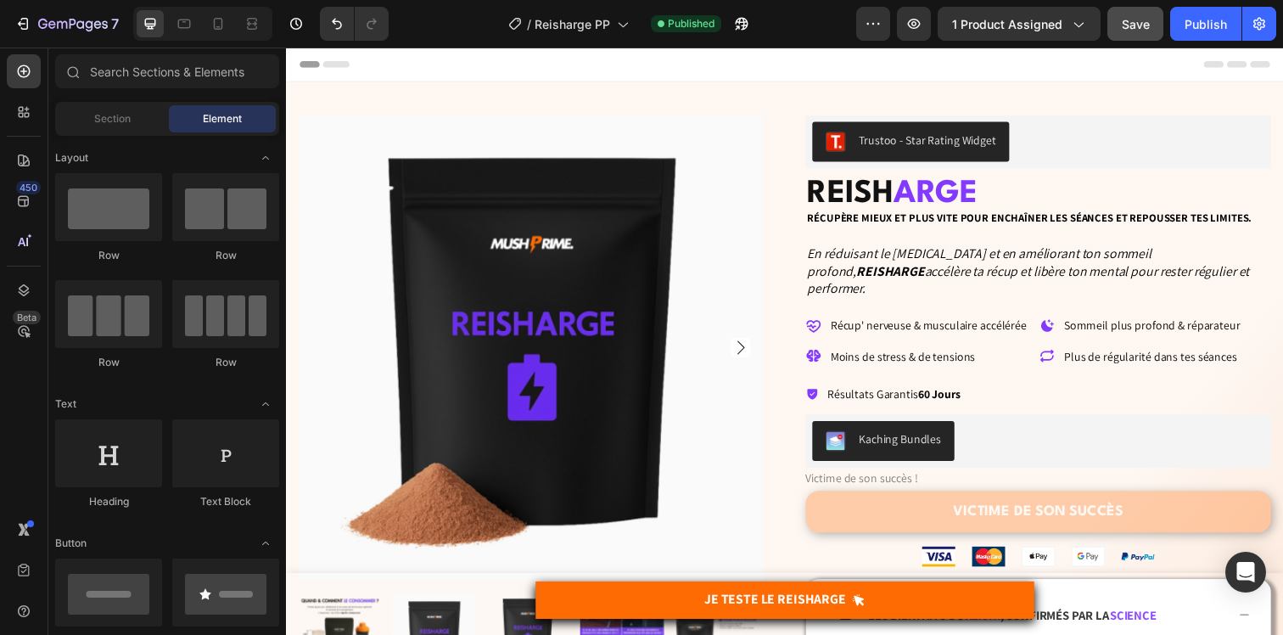
click at [214, 9] on div at bounding box center [202, 24] width 139 height 34
click at [215, 21] on icon at bounding box center [218, 23] width 17 height 17
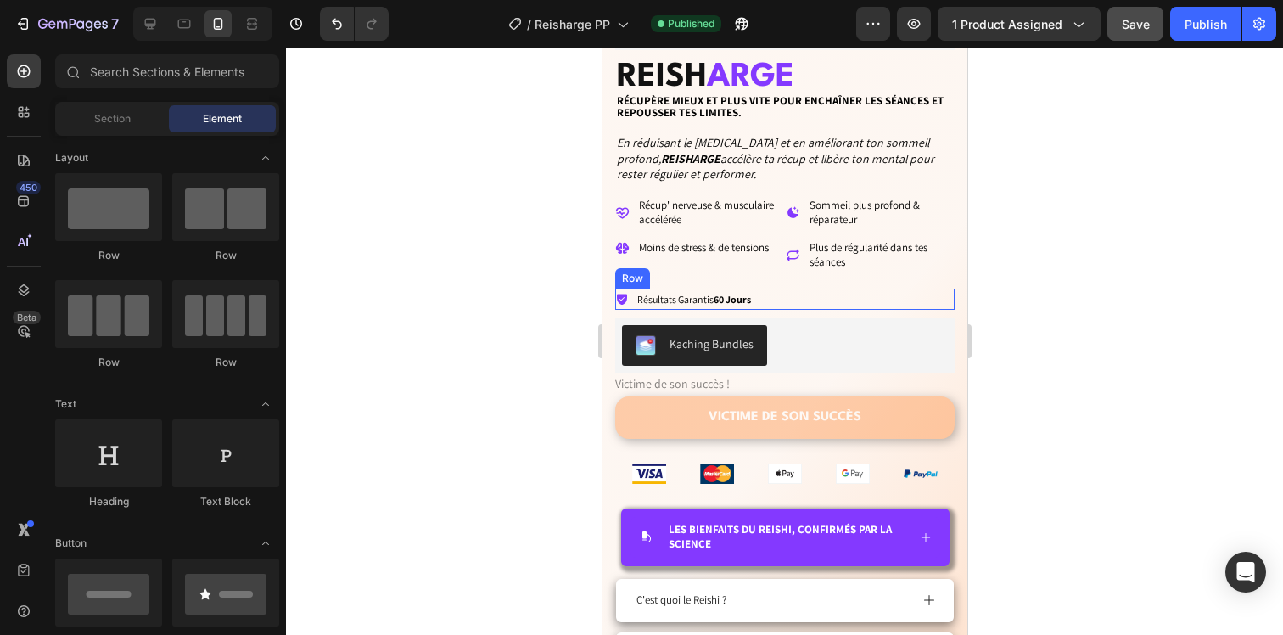
scroll to position [549, 0]
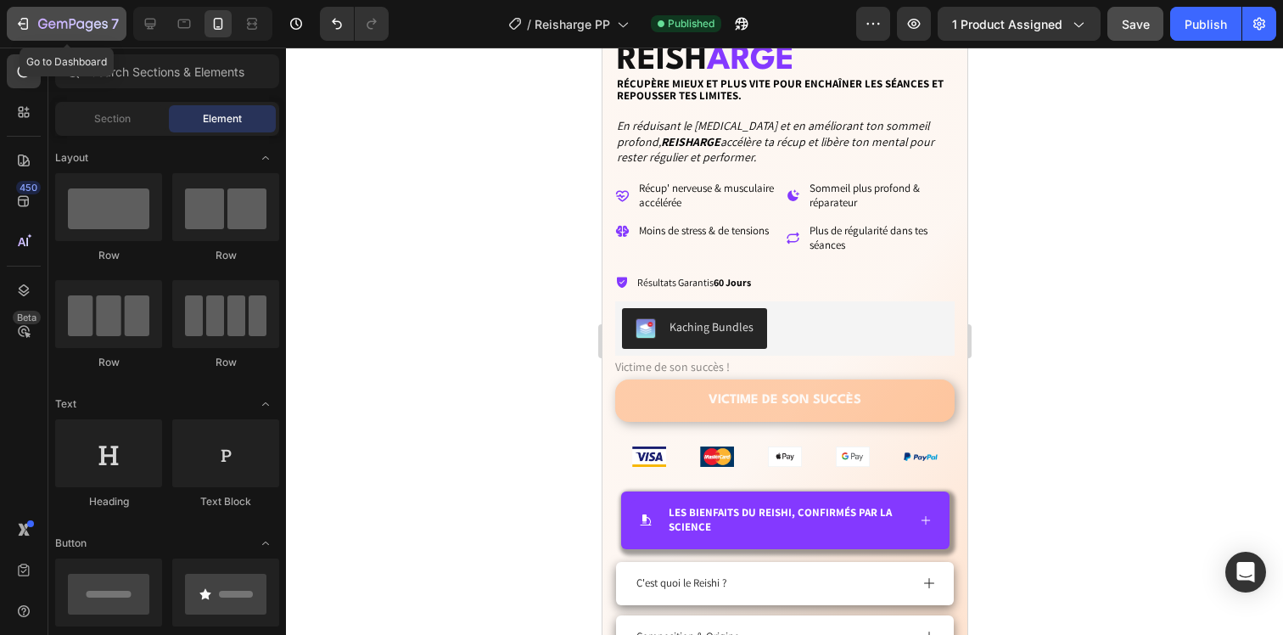
click at [21, 28] on icon "button" at bounding box center [25, 24] width 8 height 12
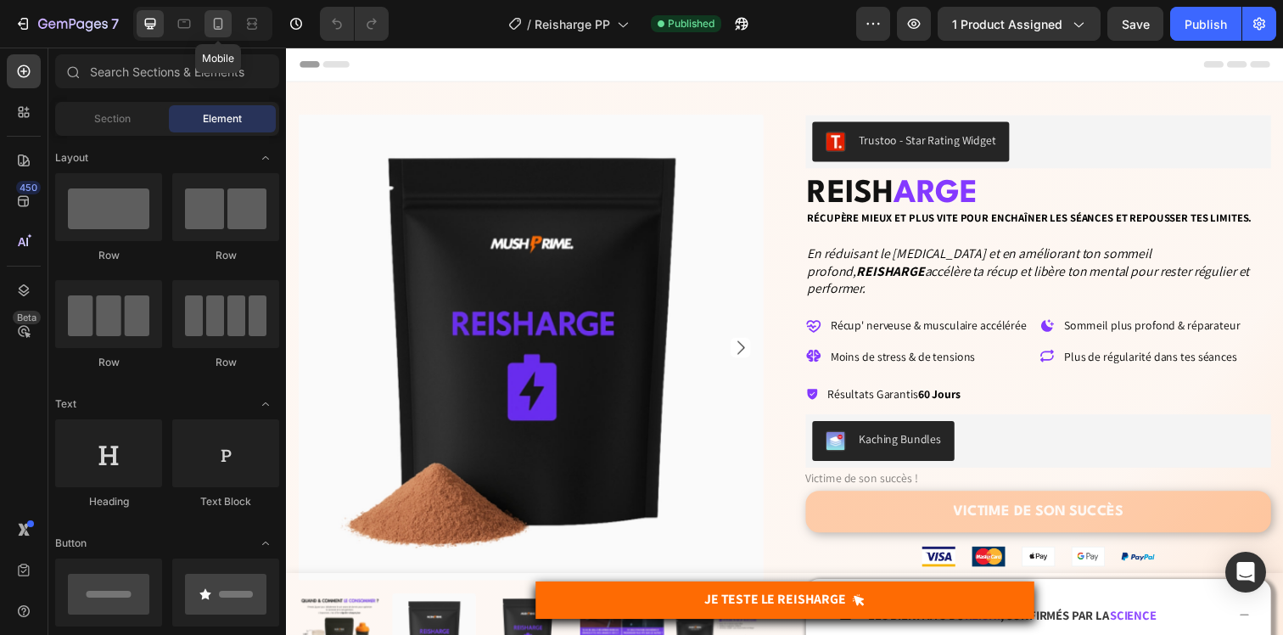
click at [222, 14] on div at bounding box center [217, 23] width 27 height 27
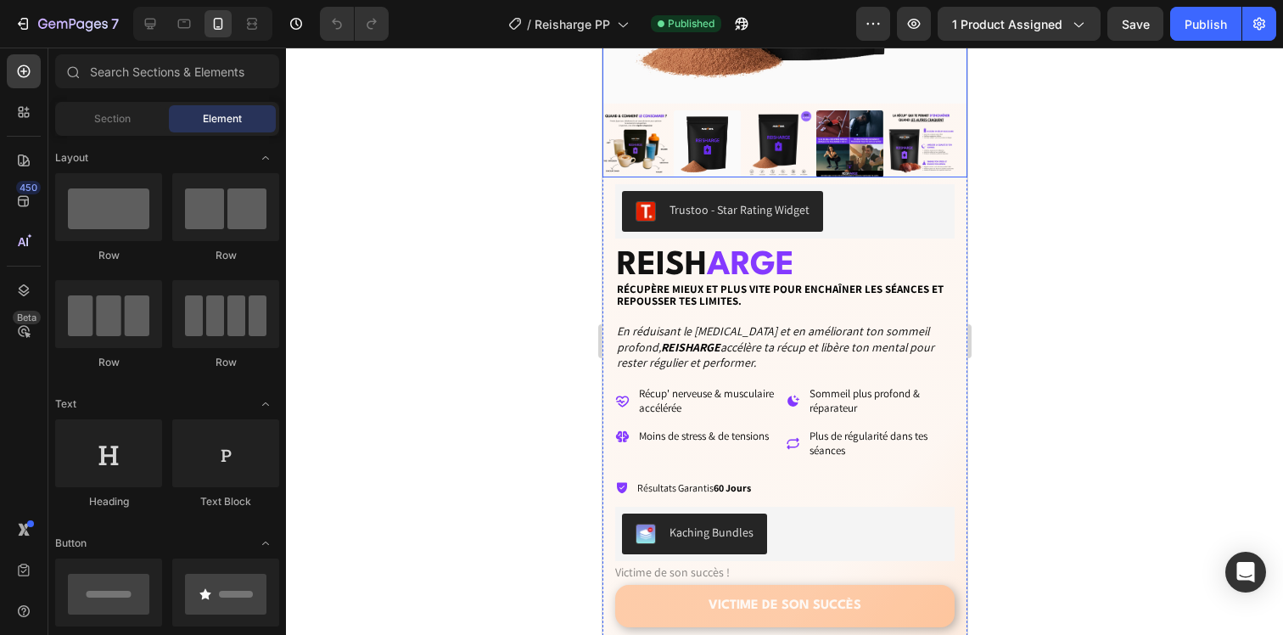
scroll to position [368, 0]
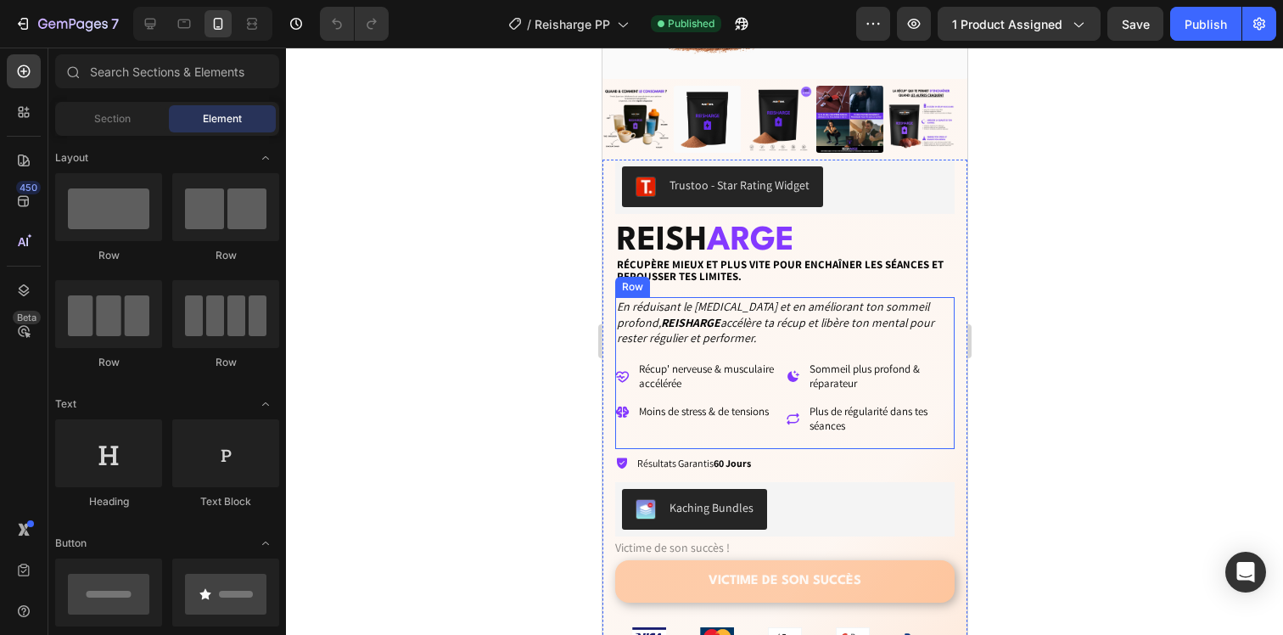
click at [636, 432] on div "En réduisant le cortisol et en améliorant ton sommeil profond, REISHARGE accélè…" at bounding box center [783, 372] width 339 height 151
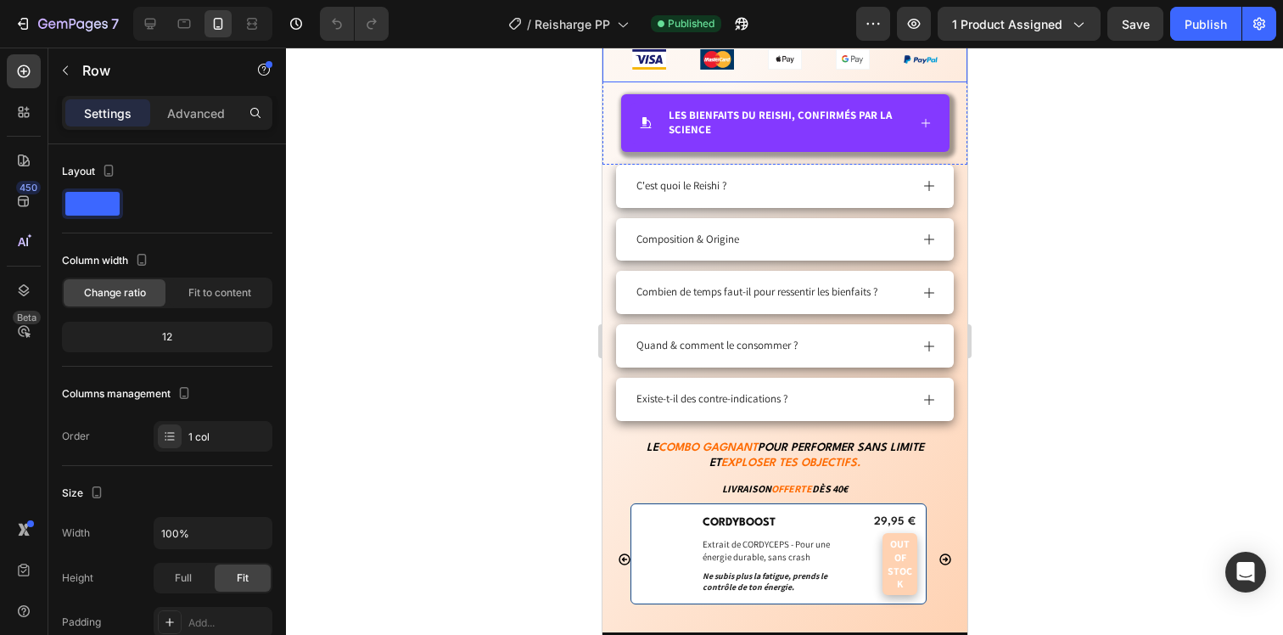
scroll to position [1094, 0]
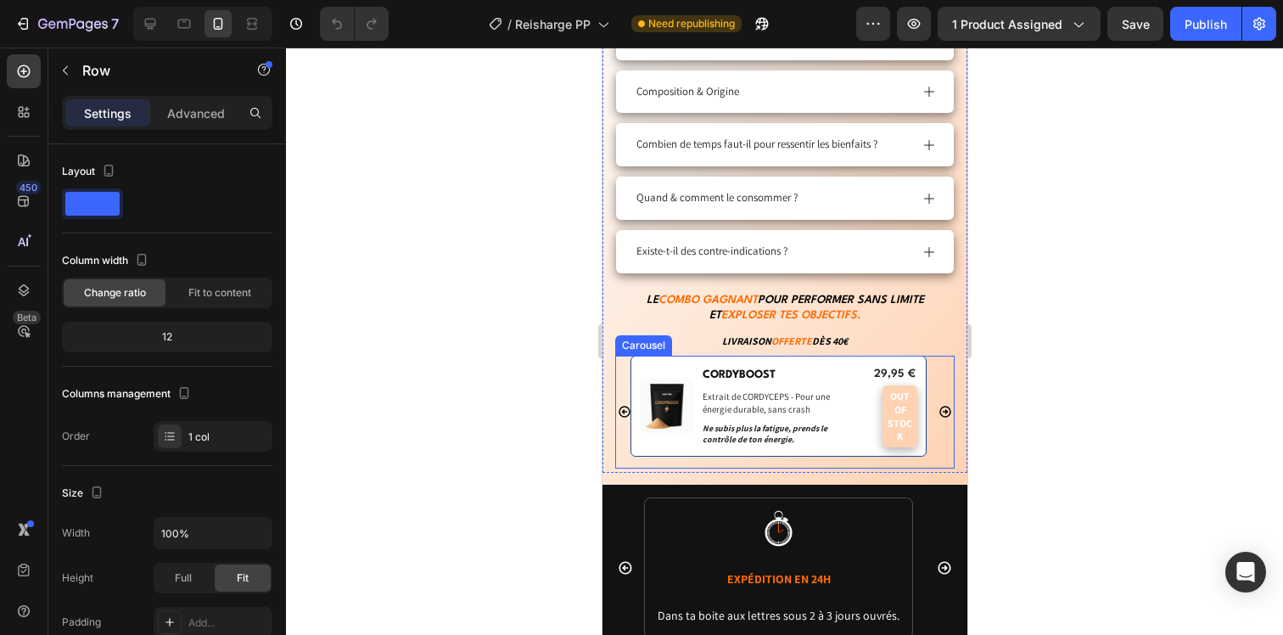
click at [628, 449] on div "Product Images CORDYBOOST Product Title Extrait de CORDYCEPS - Pour une énergie…" at bounding box center [783, 411] width 339 height 113
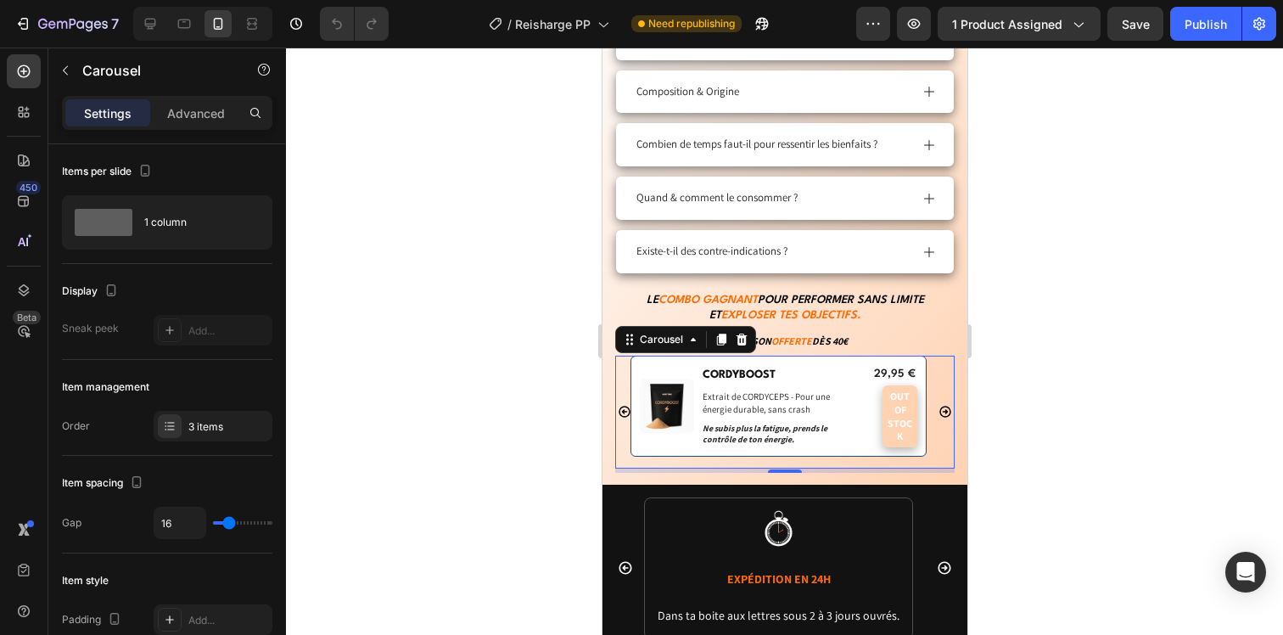
click at [617, 453] on div "Product Images CORDYBOOST Product Title Extrait de CORDYCEPS - Pour une énergie…" at bounding box center [783, 411] width 339 height 113
click at [45, 19] on icon "button" at bounding box center [42, 24] width 9 height 10
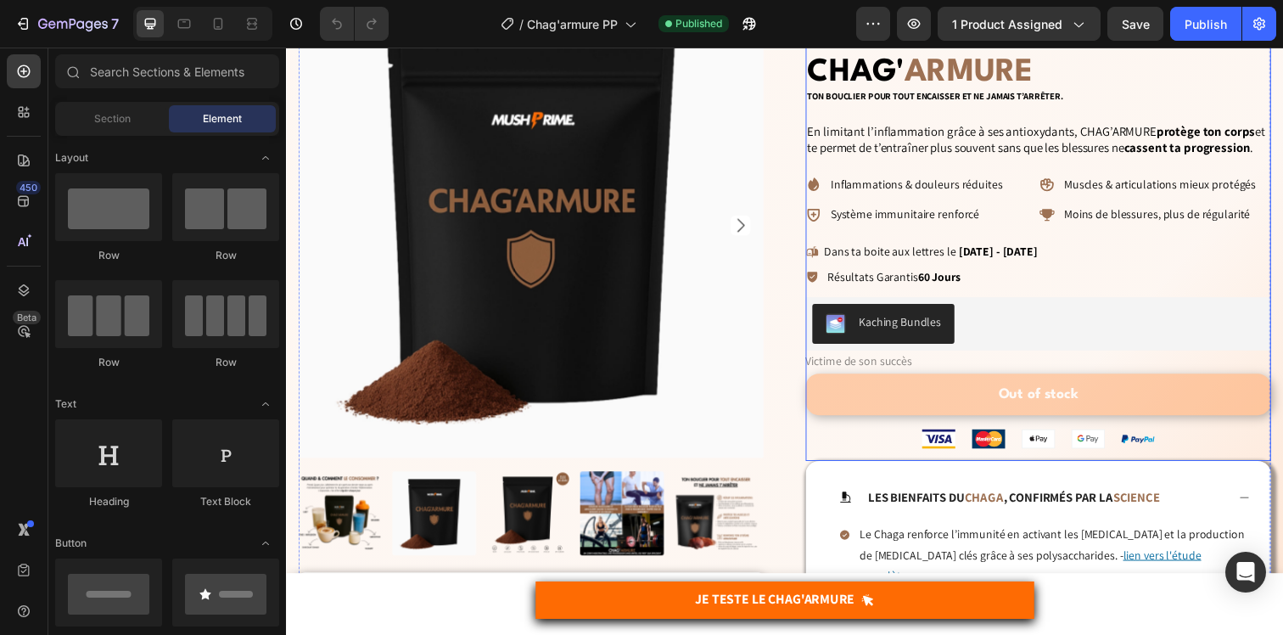
scroll to position [156, 0]
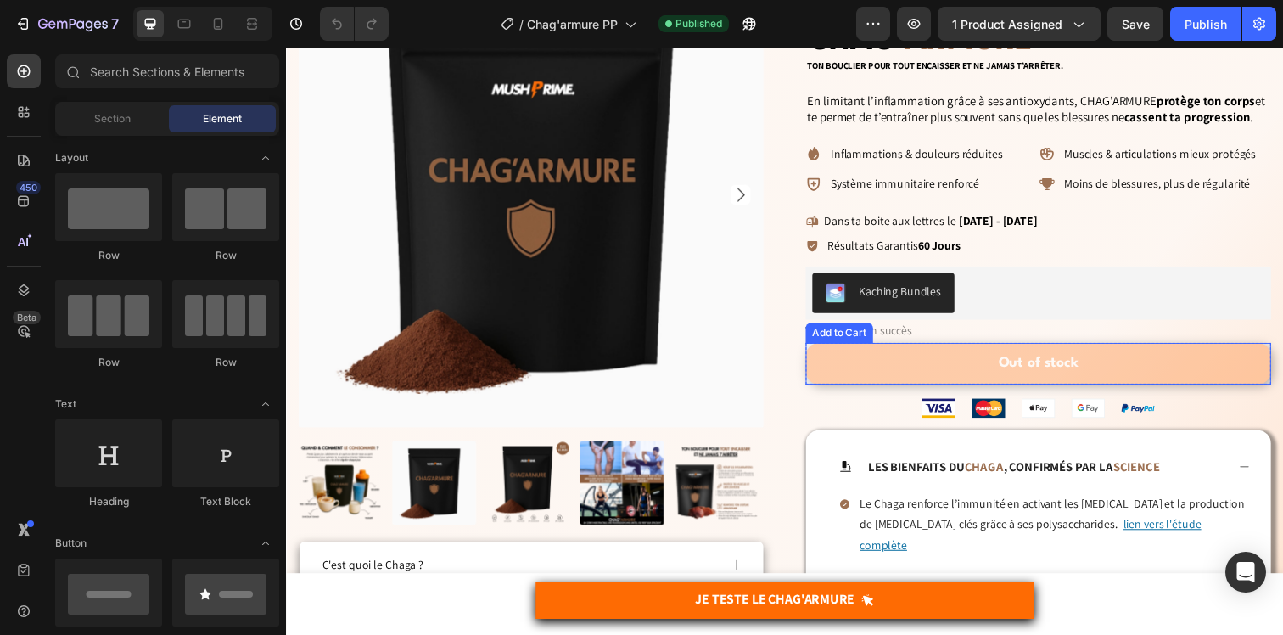
click at [991, 379] on button "Out of stock" at bounding box center [1053, 370] width 475 height 42
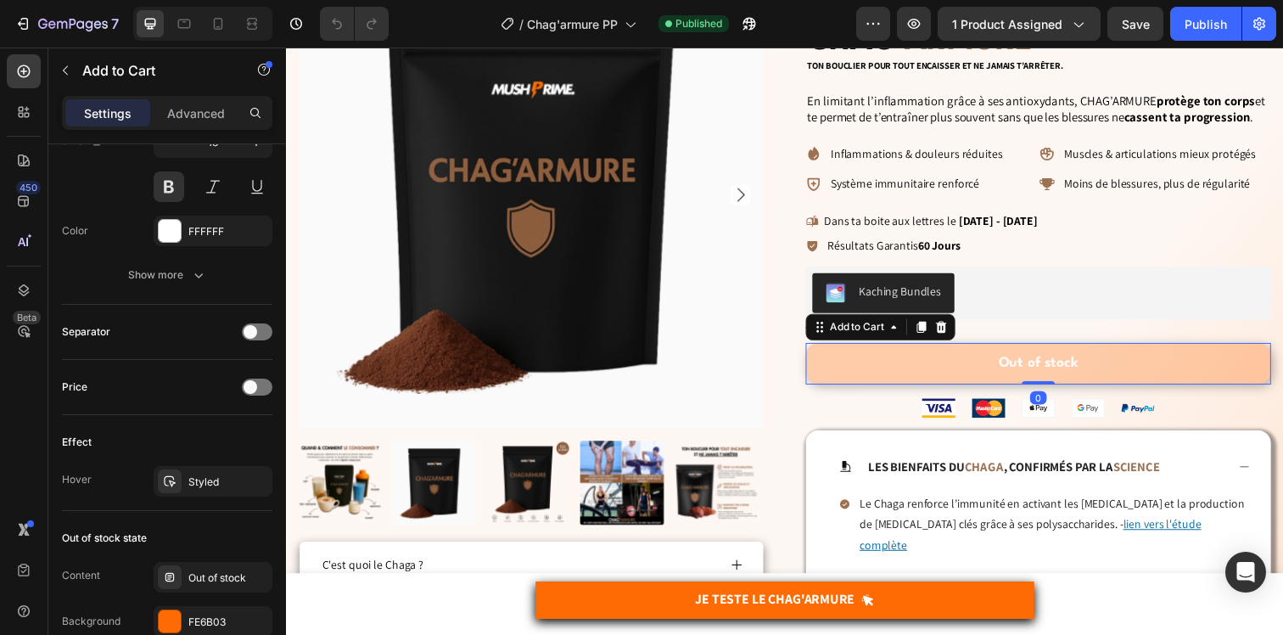
scroll to position [1279, 0]
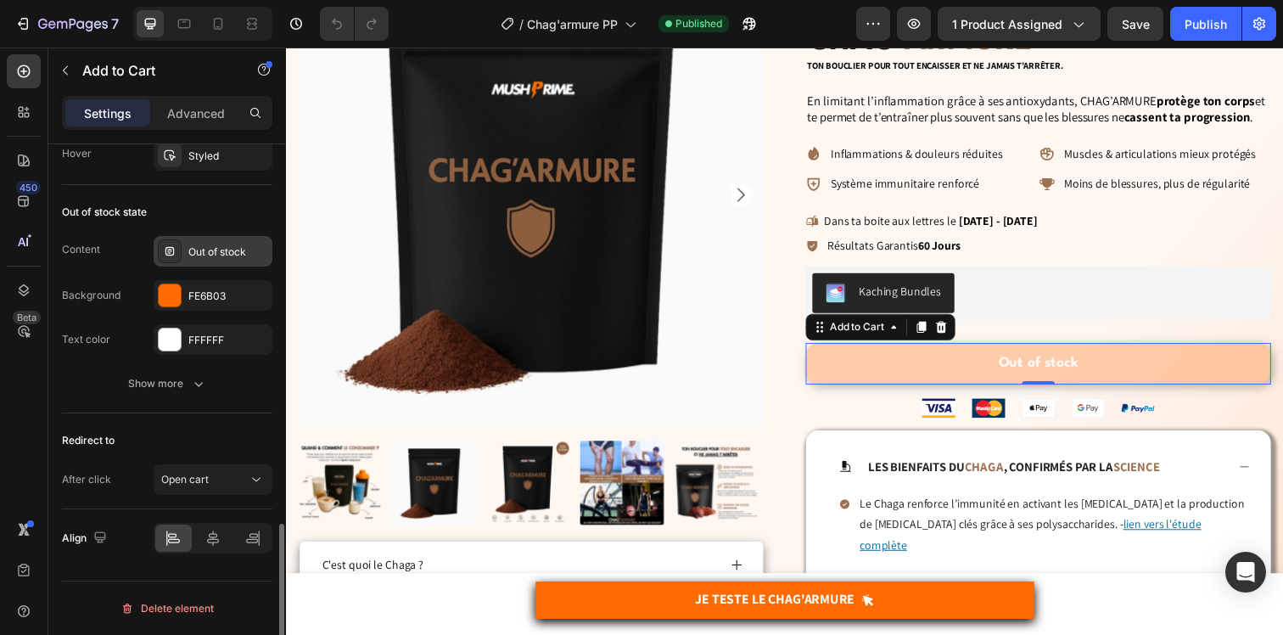
click at [221, 256] on div "Out of stock" at bounding box center [228, 251] width 80 height 15
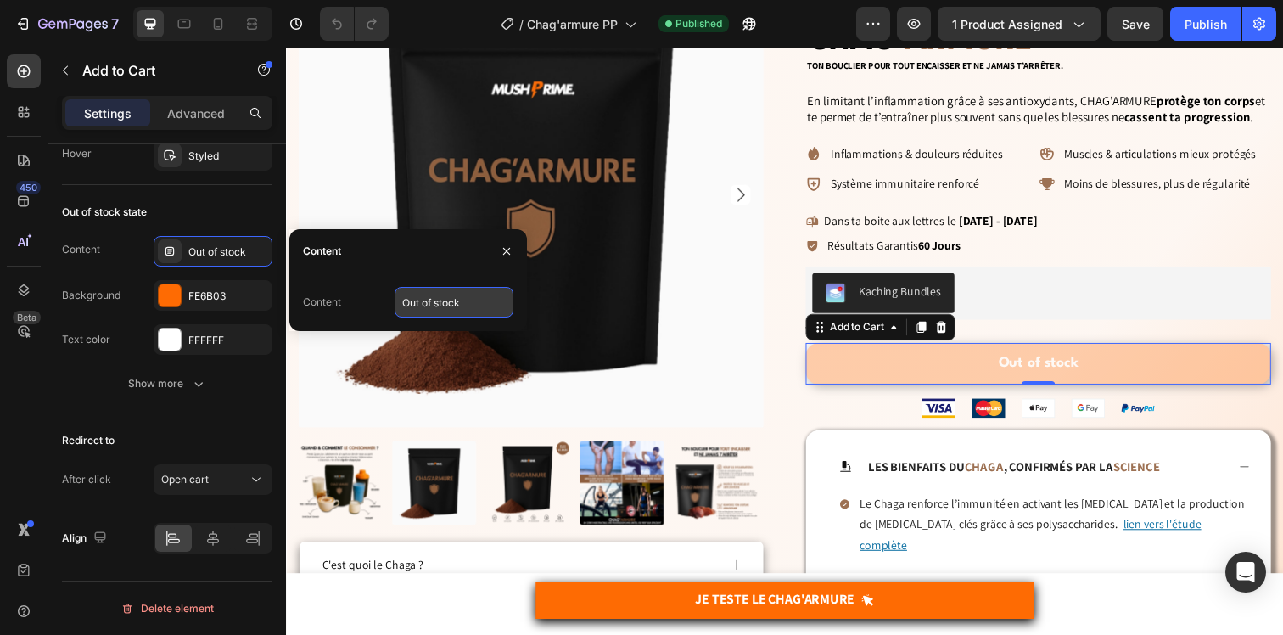
click at [445, 308] on input "Out of stock" at bounding box center [454, 302] width 119 height 31
paste input "VICTIME DE SON SUCCÈS"
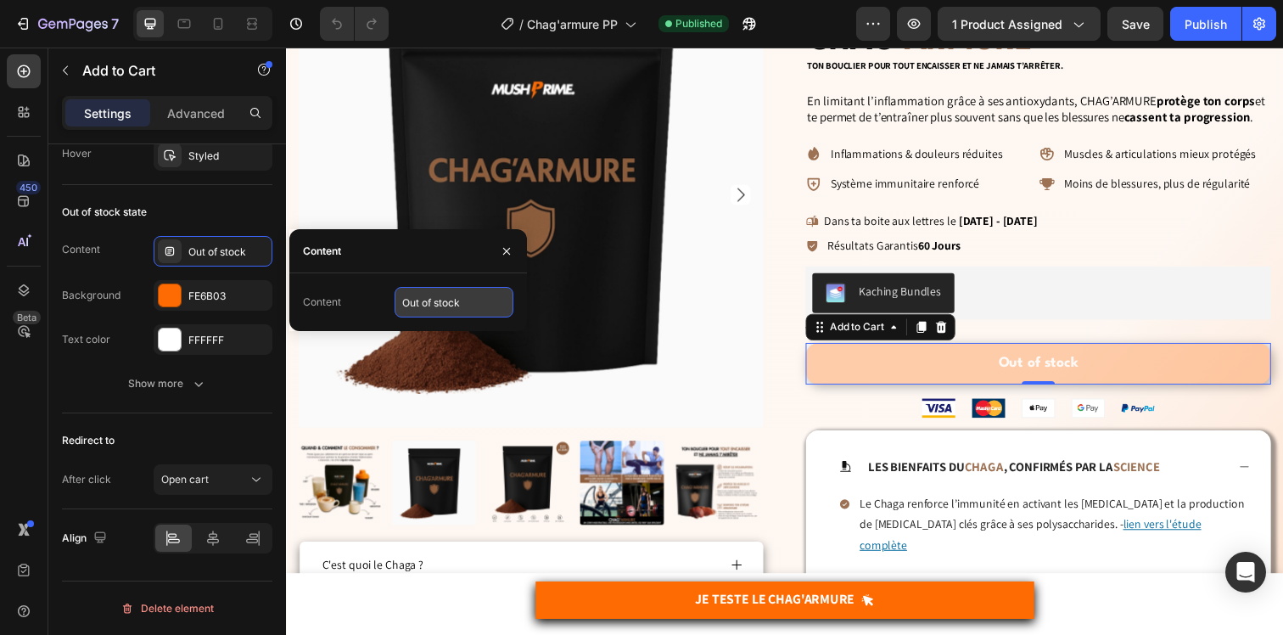
type input "VICTIME DE SON SUCCÈS"
click at [1216, 42] on div "7 Version history / Chag'armure PP Published Preview 1 product assigned Save Pu…" at bounding box center [641, 24] width 1283 height 48
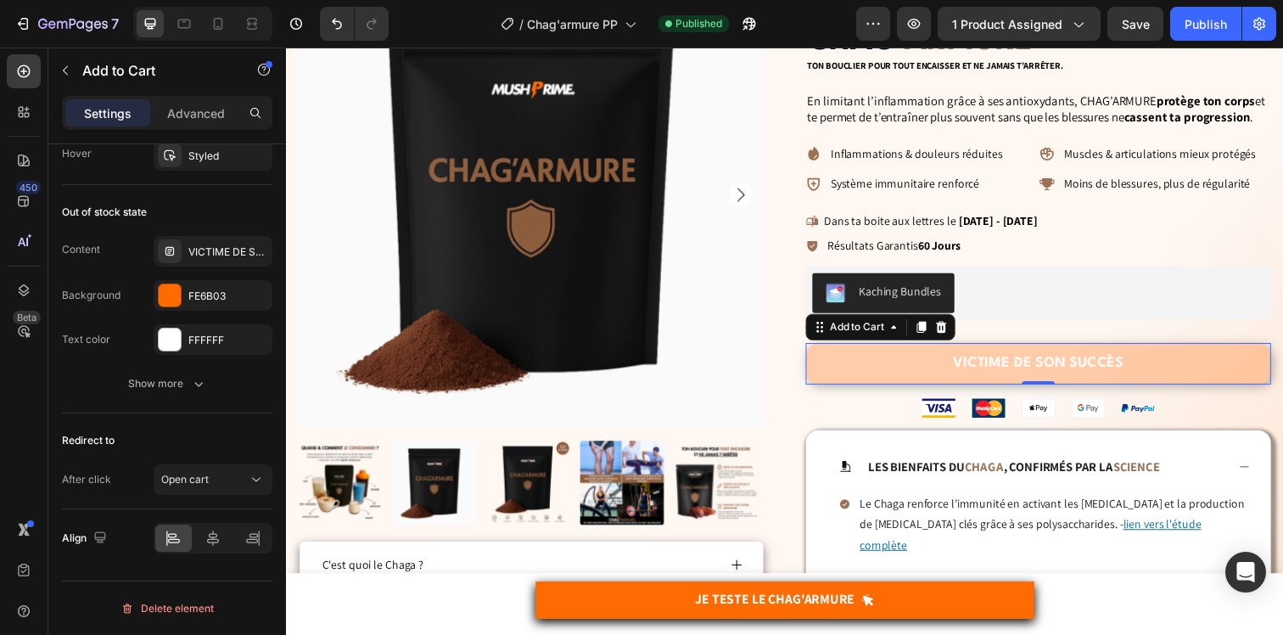
scroll to position [0, 0]
click at [1208, 34] on button "Publish" at bounding box center [1205, 24] width 71 height 34
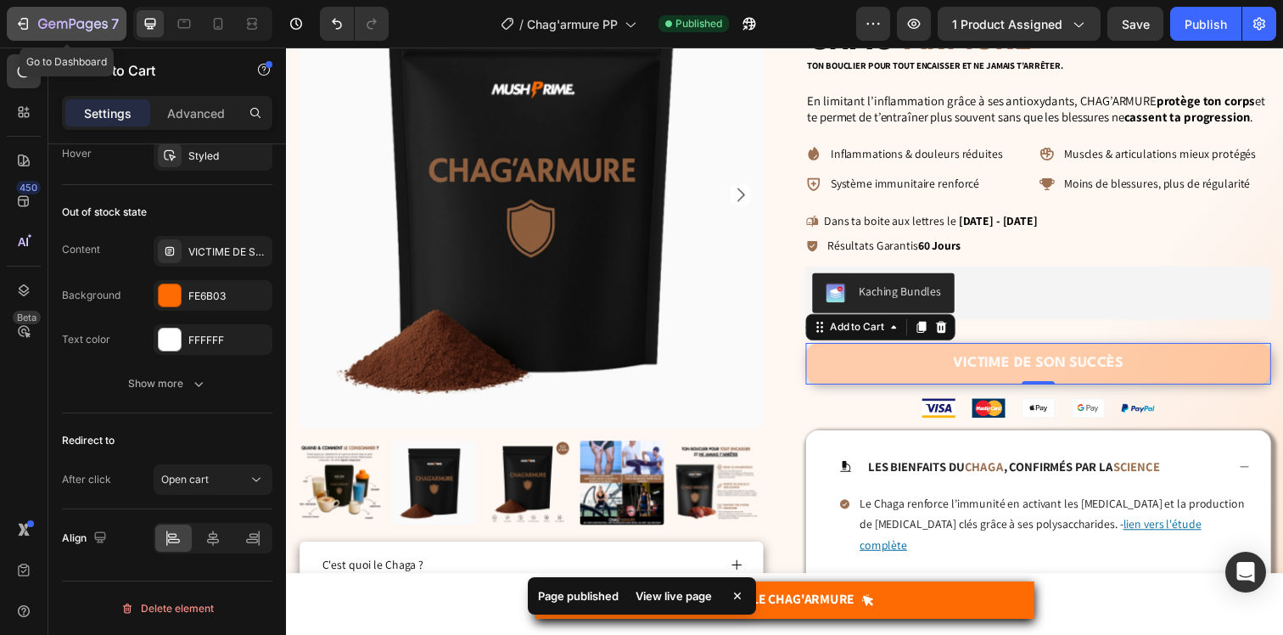
click at [34, 26] on div "7" at bounding box center [66, 24] width 104 height 20
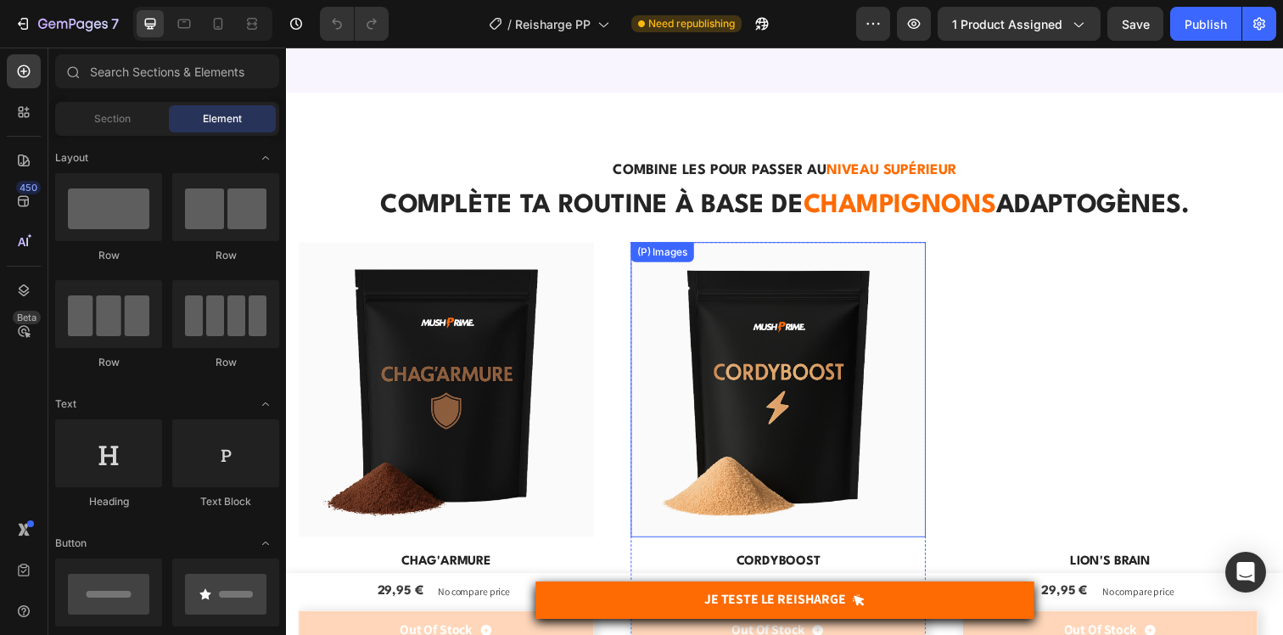
scroll to position [6484, 0]
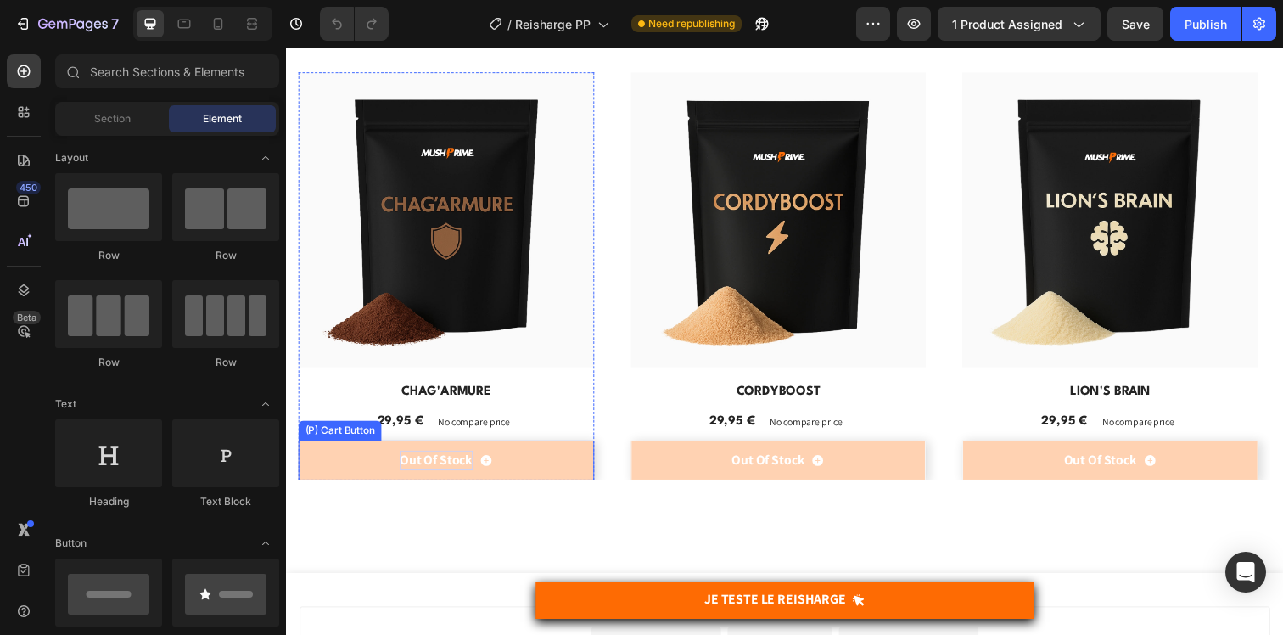
click at [456, 458] on div "Out Of Stock" at bounding box center [439, 468] width 75 height 20
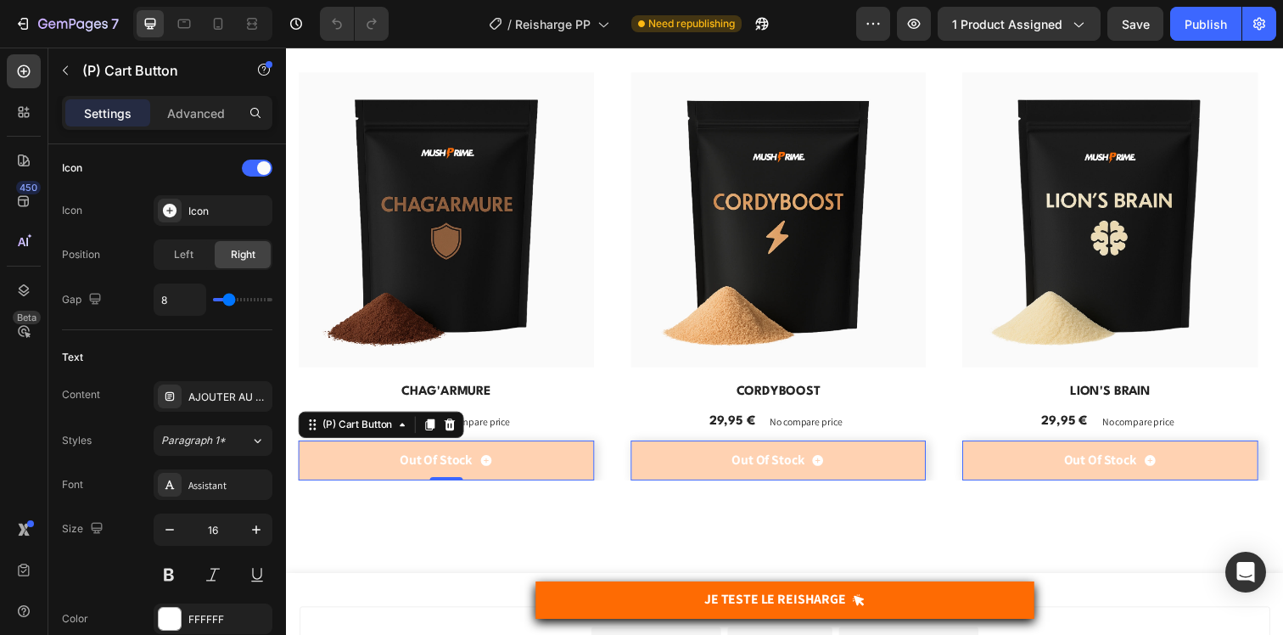
scroll to position [1413, 0]
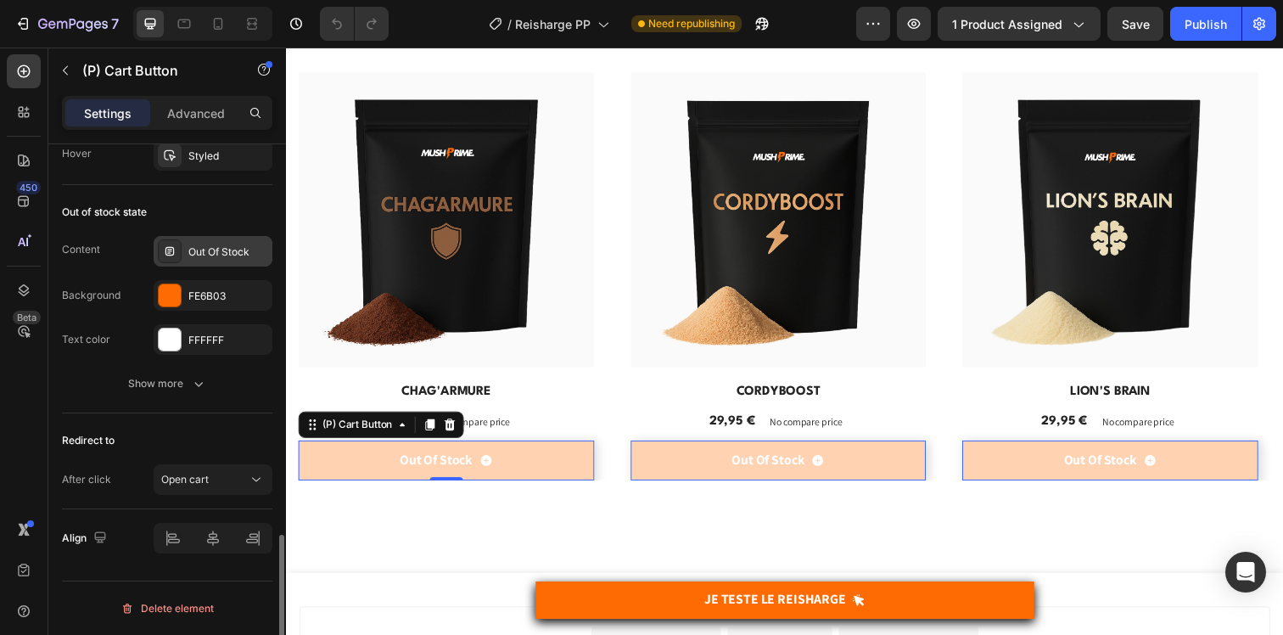
click at [206, 260] on div "Out Of Stock" at bounding box center [213, 251] width 119 height 31
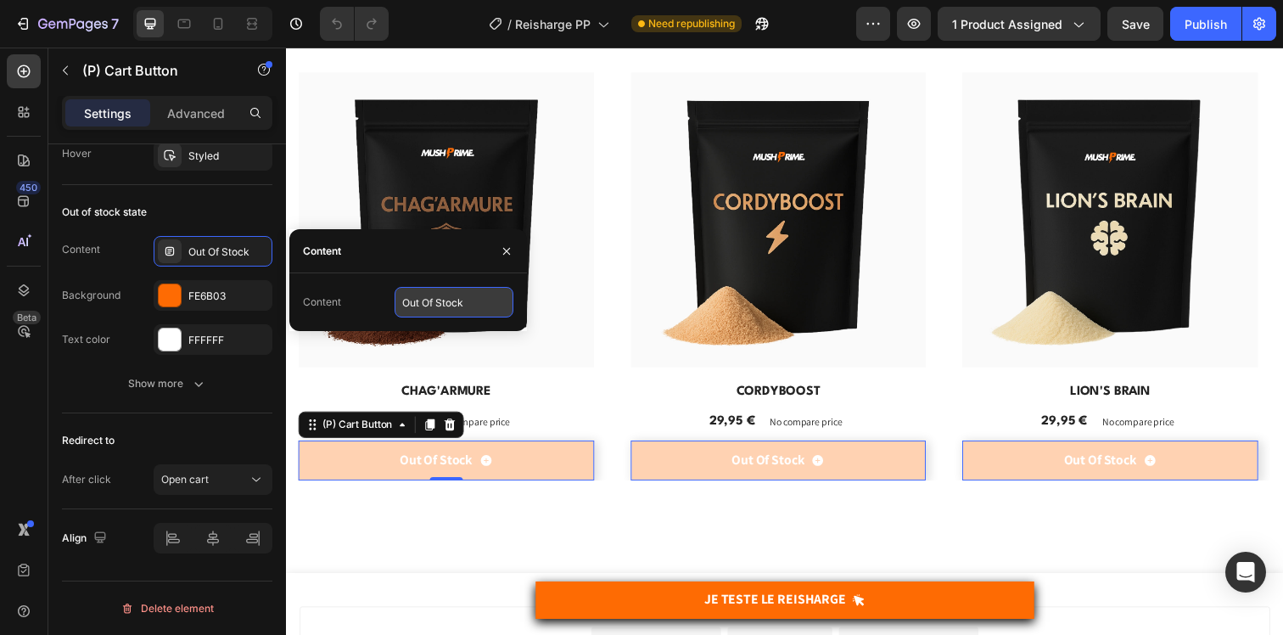
click at [434, 301] on input "Out Of Stock" at bounding box center [454, 302] width 119 height 31
paste input "VICTIME DE SON SUCCÈS"
type input "VICTIME DE SON SUCCÈS"
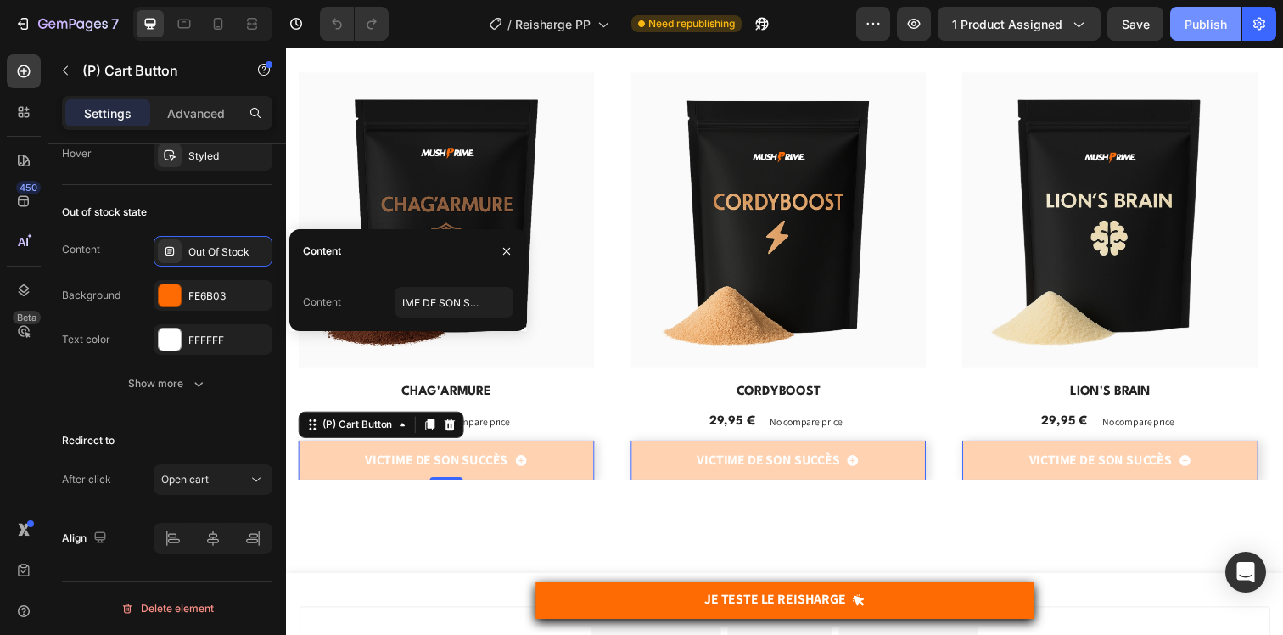
click at [1199, 36] on button "Publish" at bounding box center [1205, 24] width 71 height 34
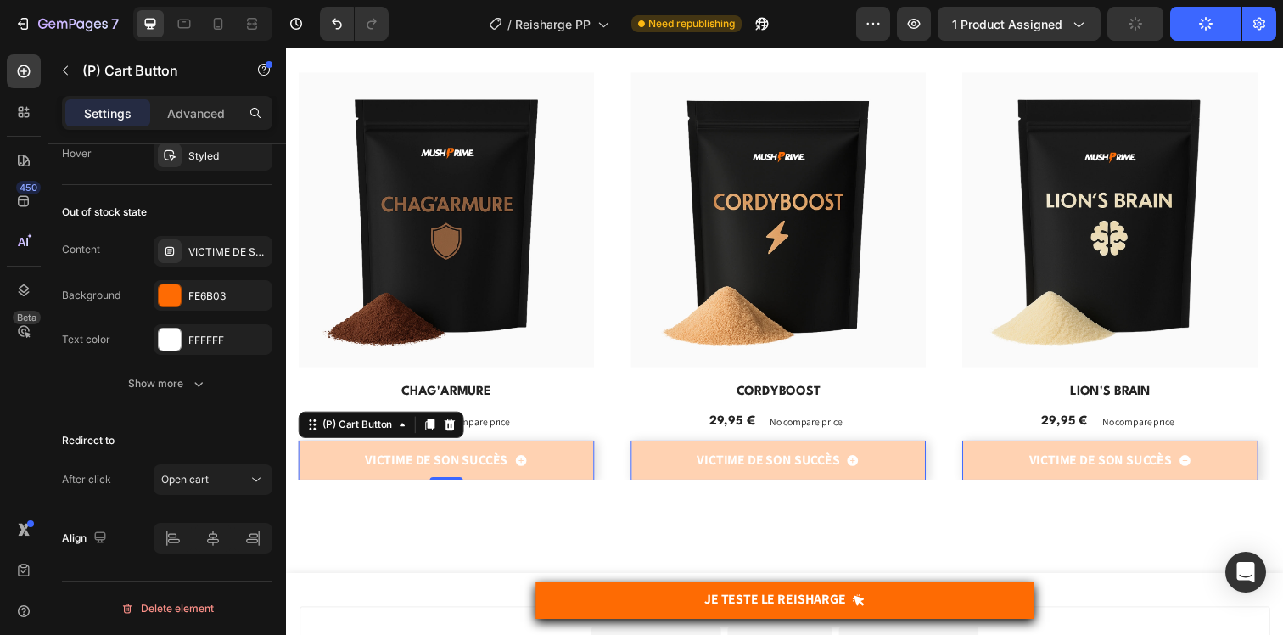
scroll to position [0, 0]
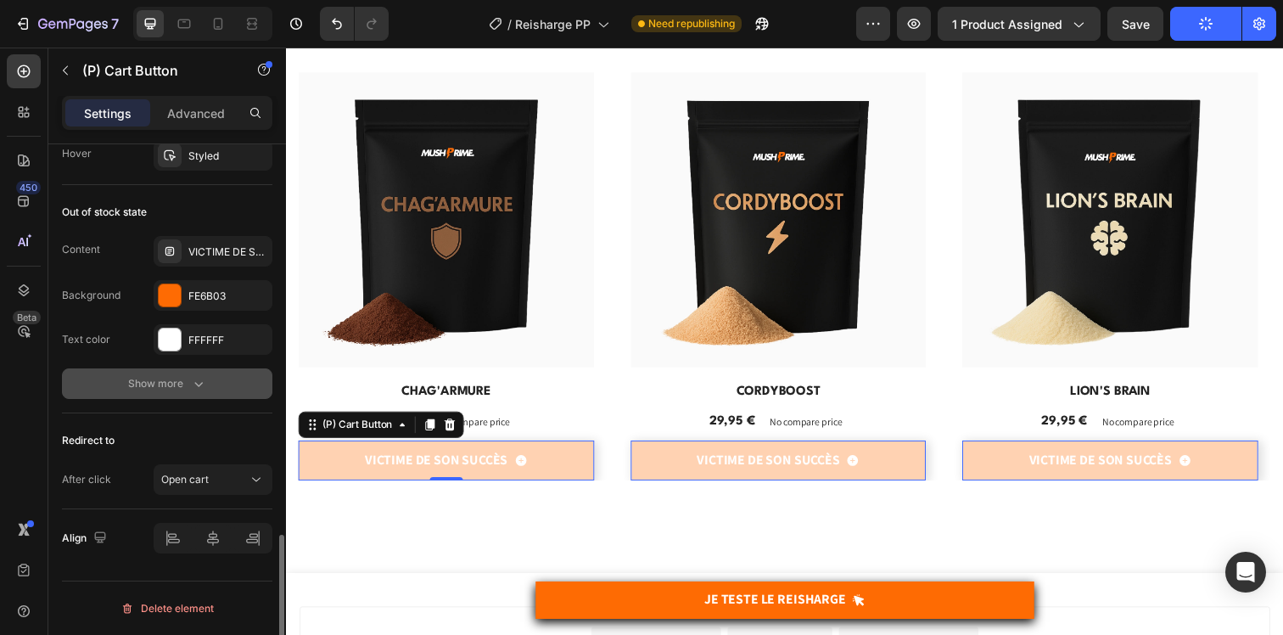
click at [165, 387] on div "Show more" at bounding box center [167, 383] width 79 height 17
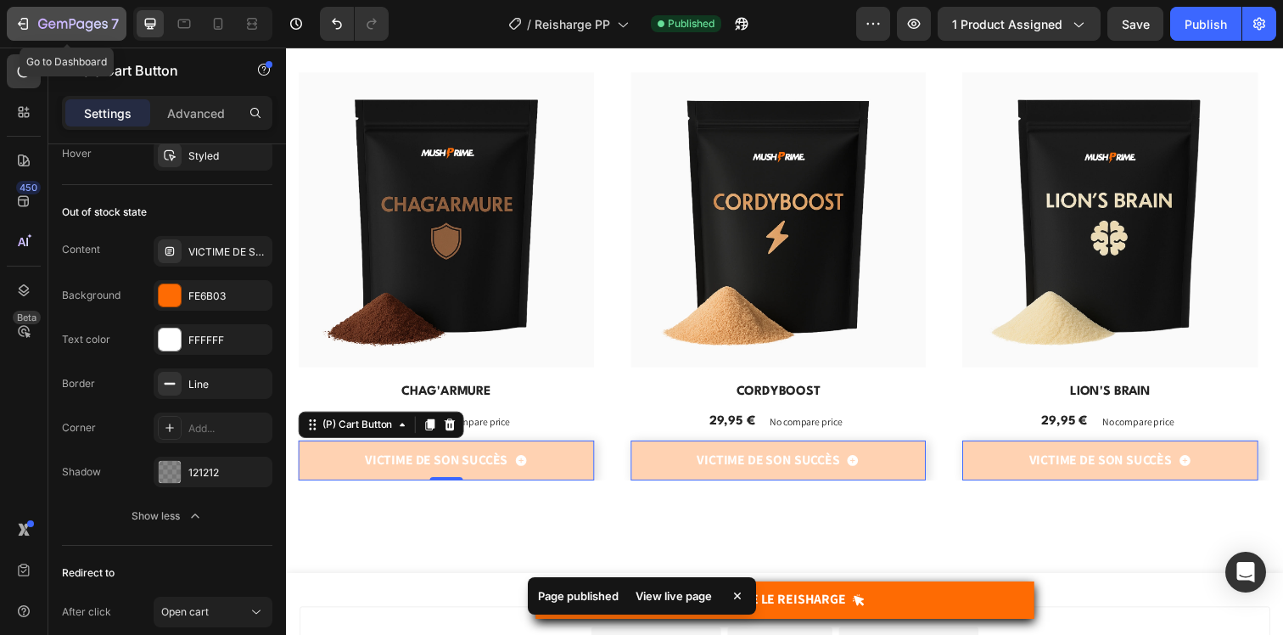
click at [79, 24] on icon "button" at bounding box center [73, 25] width 70 height 14
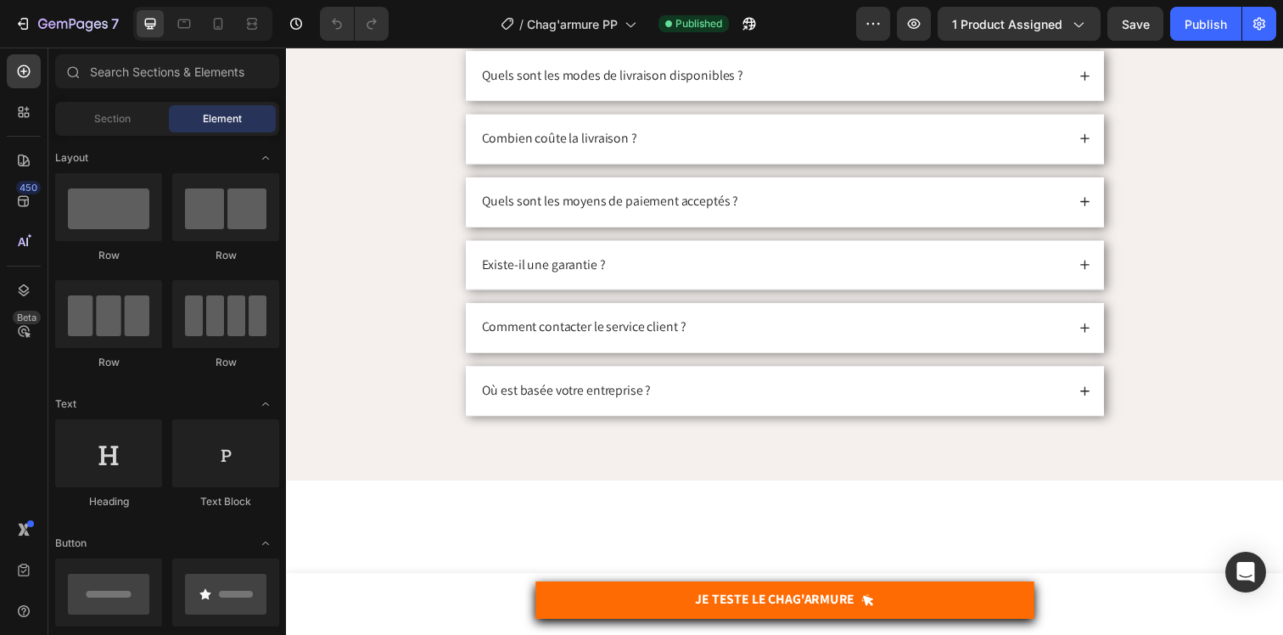
scroll to position [6383, 0]
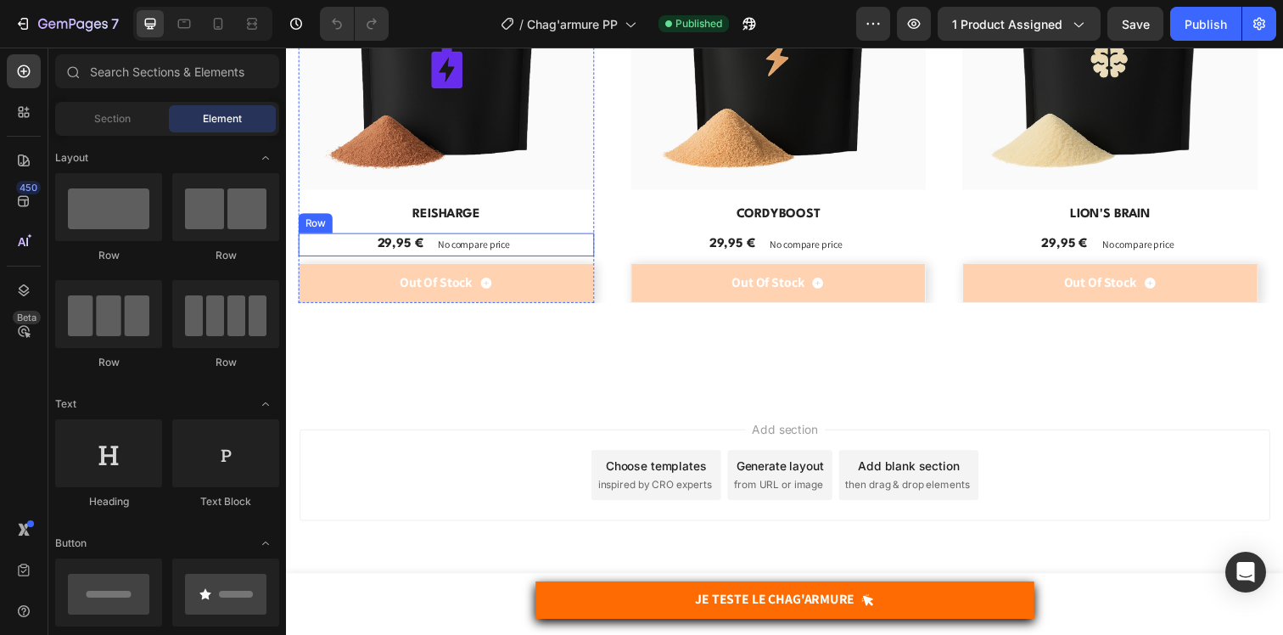
click at [513, 287] on button "Out Of Stock" at bounding box center [450, 287] width 302 height 41
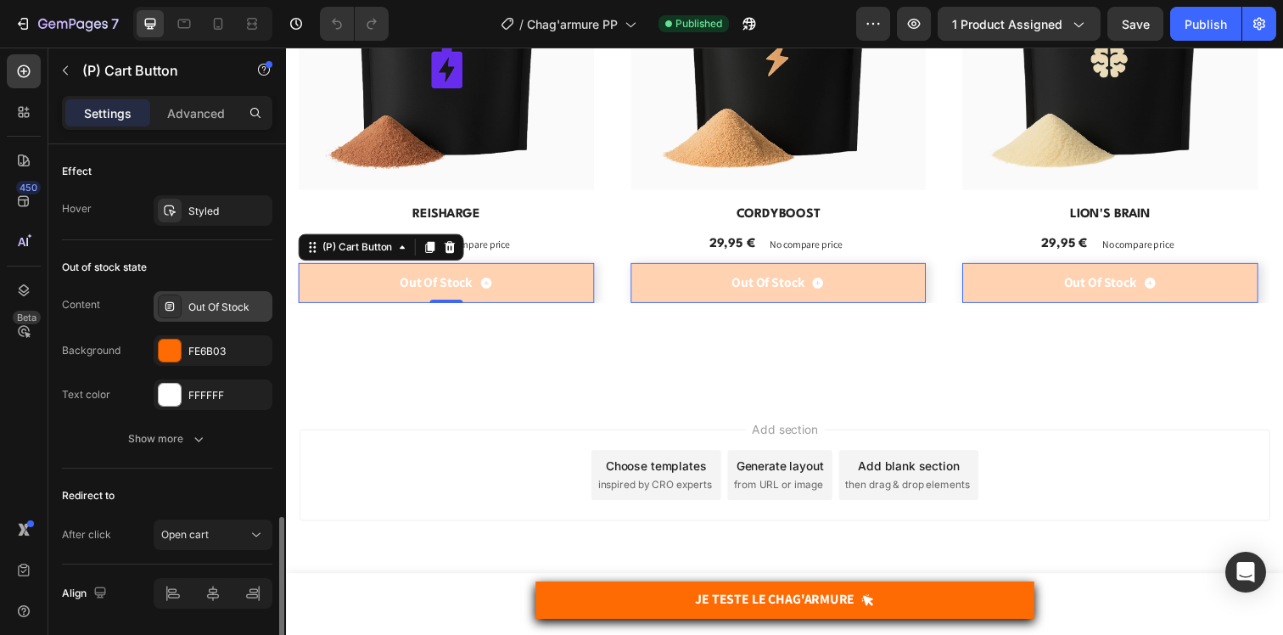
scroll to position [1357, 0]
click at [203, 311] on div "Out Of Stock" at bounding box center [228, 308] width 80 height 15
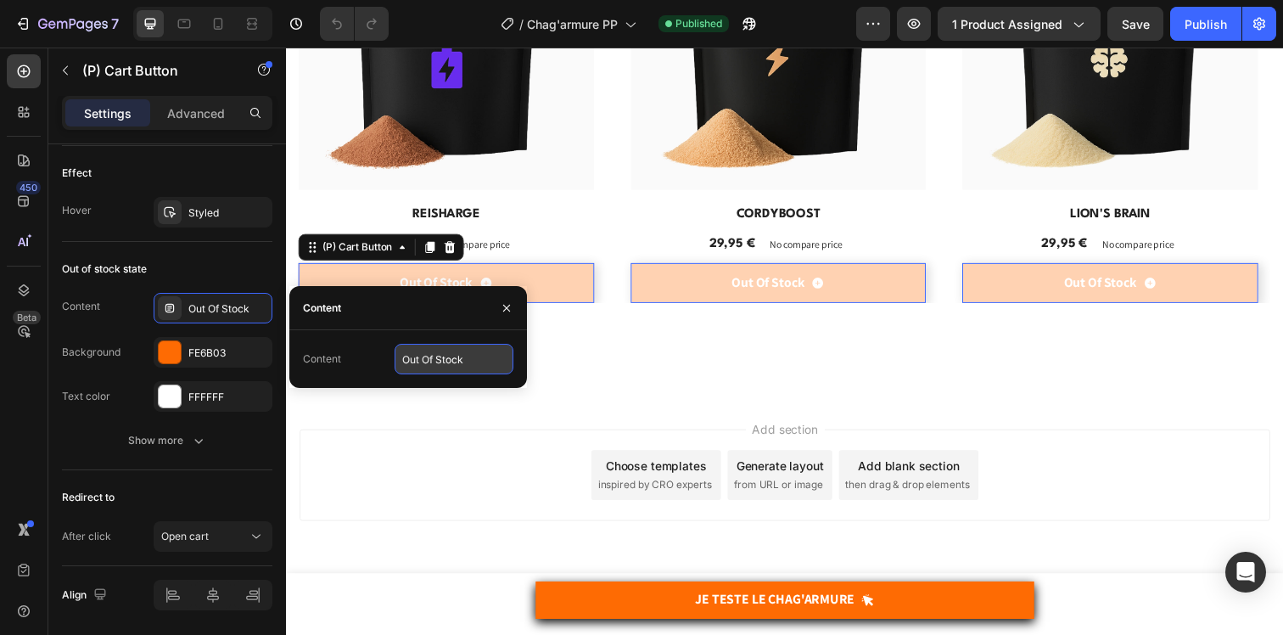
click at [447, 355] on input "Out Of Stock" at bounding box center [454, 359] width 119 height 31
paste input "VICTIME DE SON SUCCÈS"
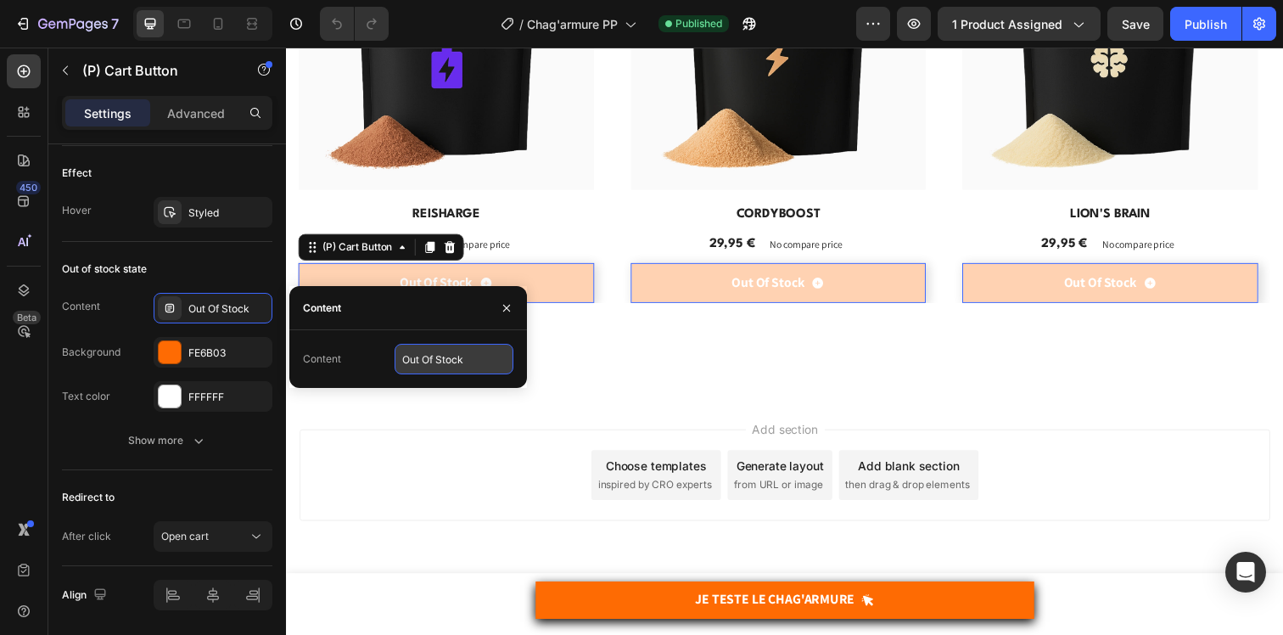
type input "VICTIME DE SON SUCCÈS"
click at [484, 439] on div "Add section Choose templates inspired by CRO experts Generate layout from URL o…" at bounding box center [794, 483] width 991 height 93
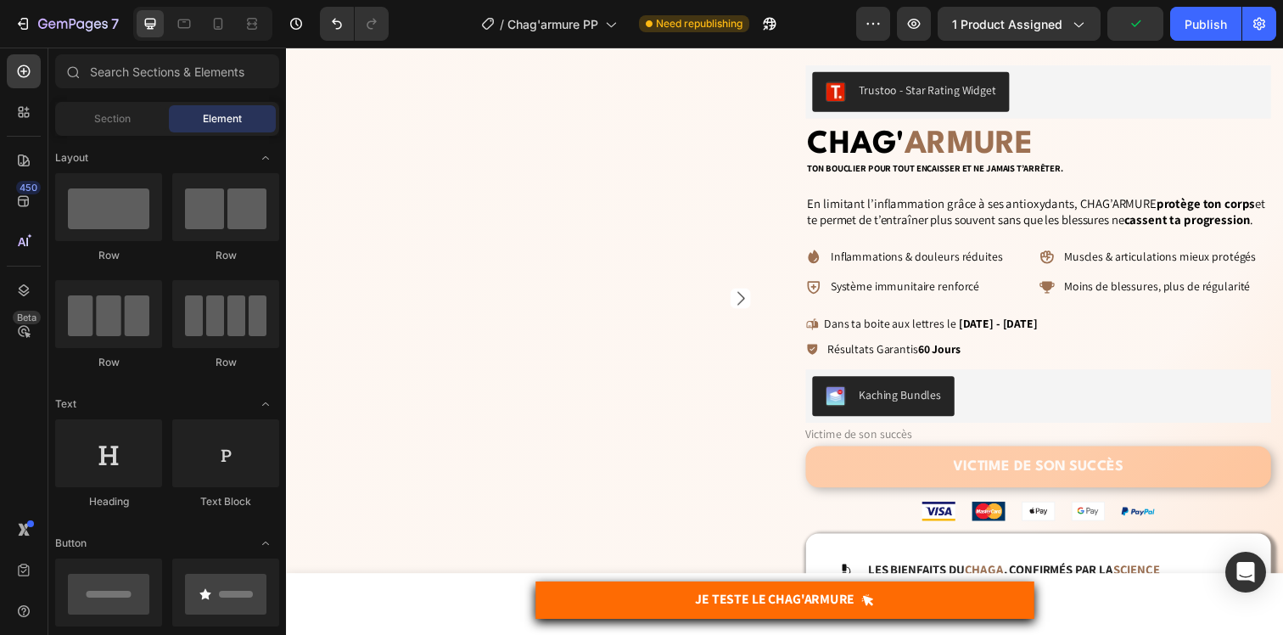
scroll to position [86, 0]
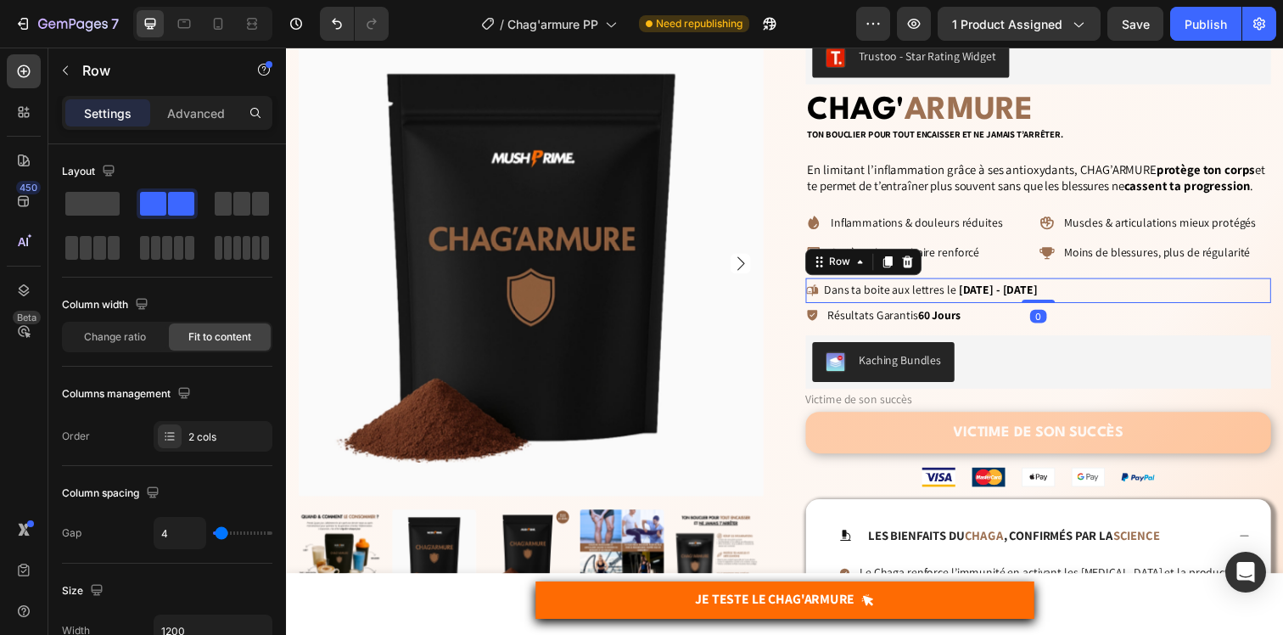
click at [1152, 289] on div "Icon Dans ta boite aux lettres le 29/08/2025 - 30/08/2025 Delivery Date Row 0" at bounding box center [1053, 295] width 475 height 25
click at [915, 271] on icon at bounding box center [921, 267] width 14 height 14
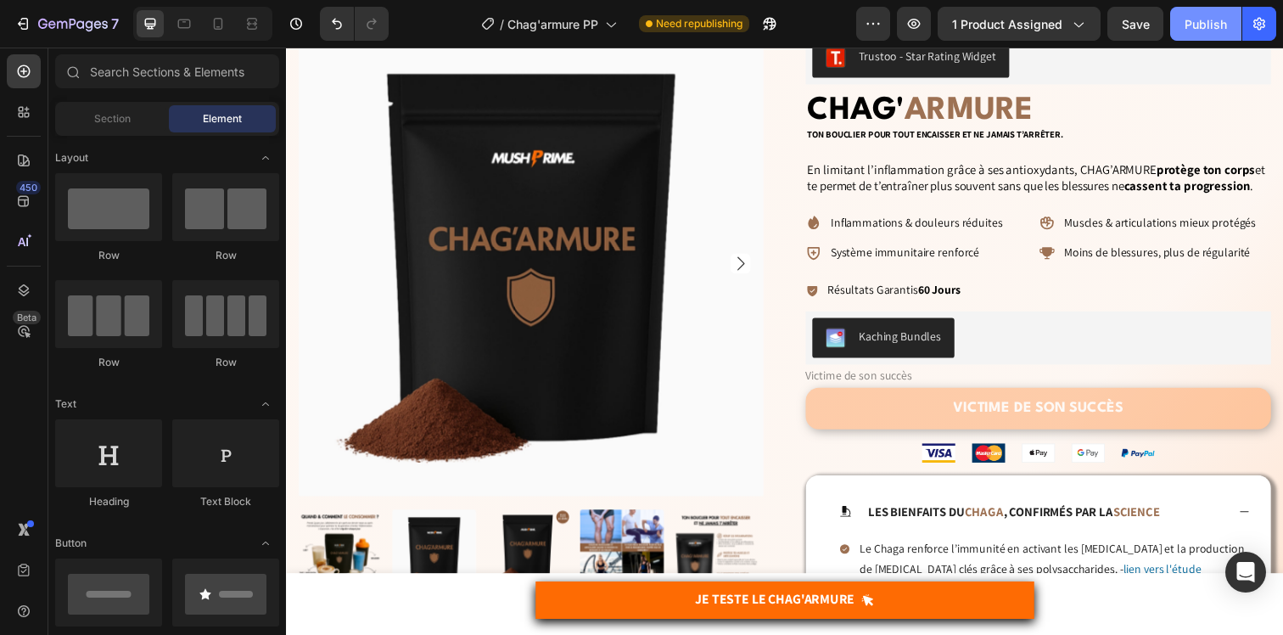
click at [1205, 32] on div "Publish" at bounding box center [1205, 24] width 42 height 18
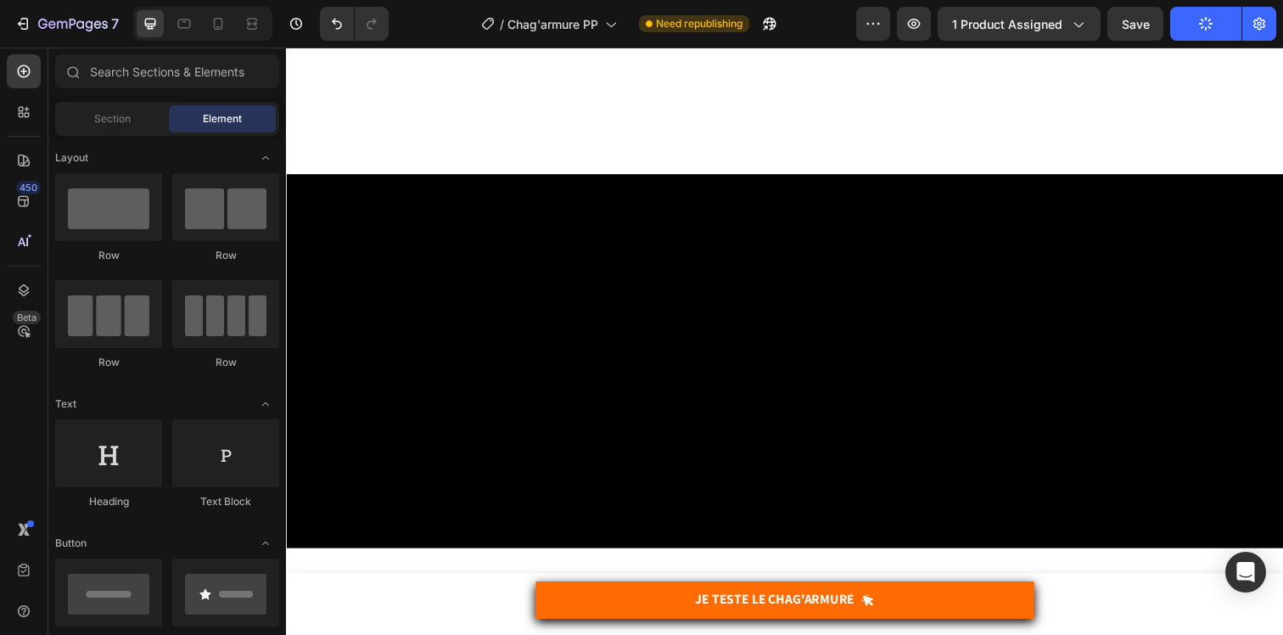
scroll to position [0, 0]
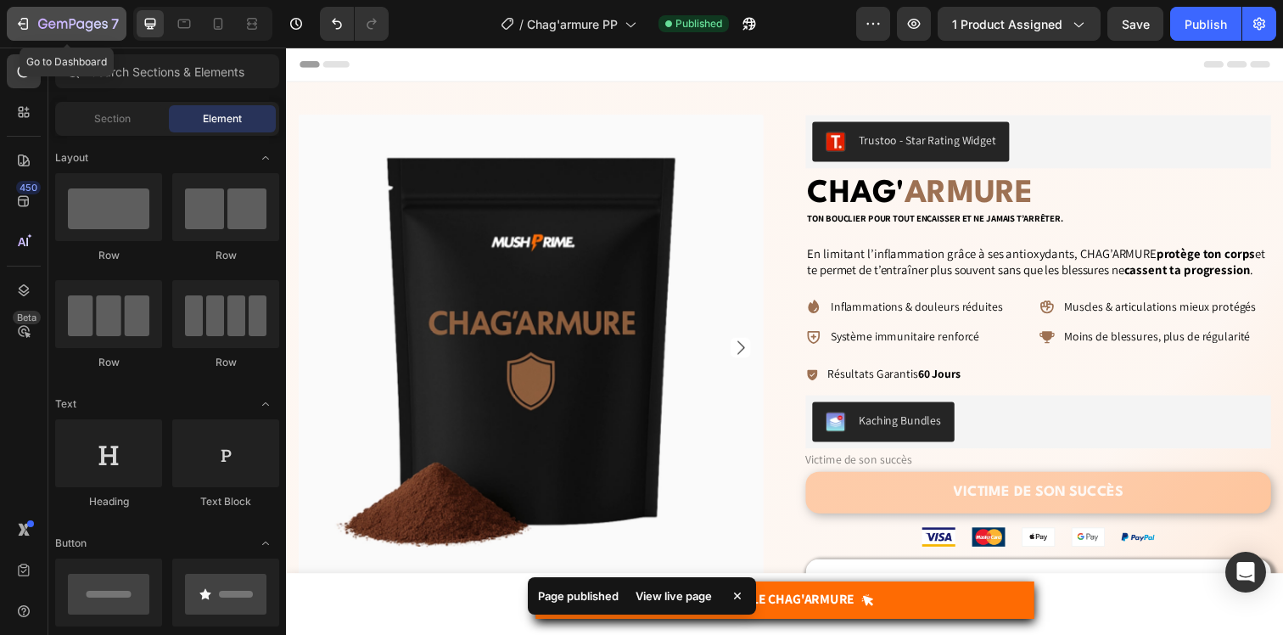
click at [25, 15] on icon "button" at bounding box center [22, 23] width 17 height 17
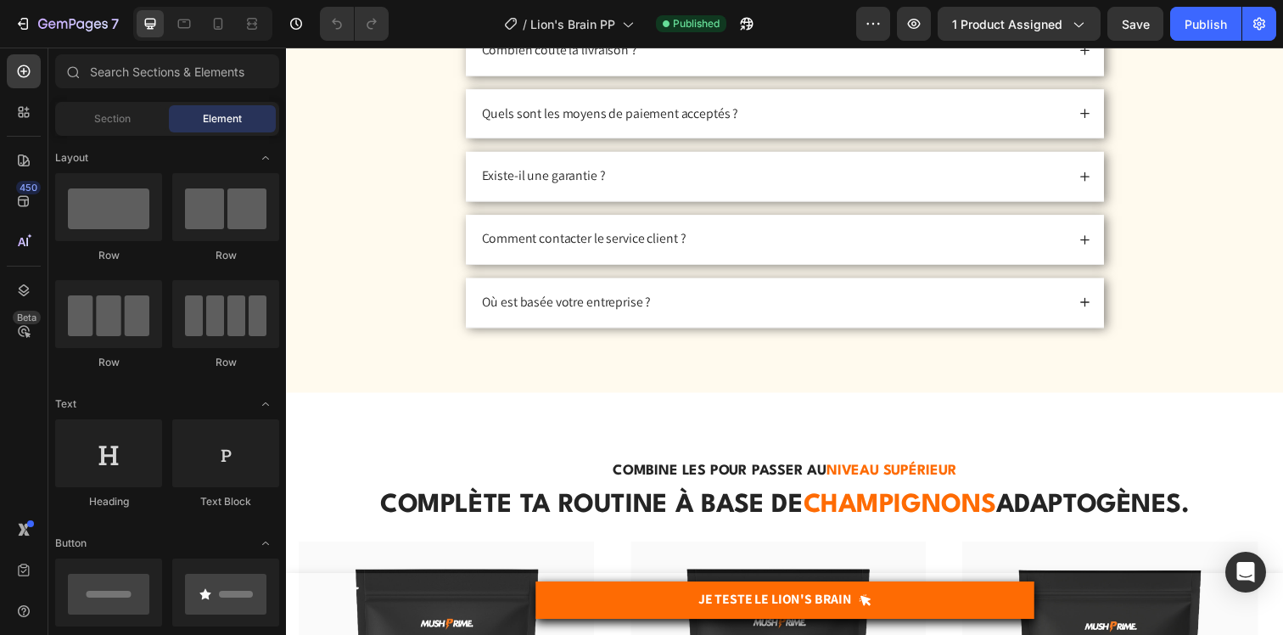
scroll to position [6466, 0]
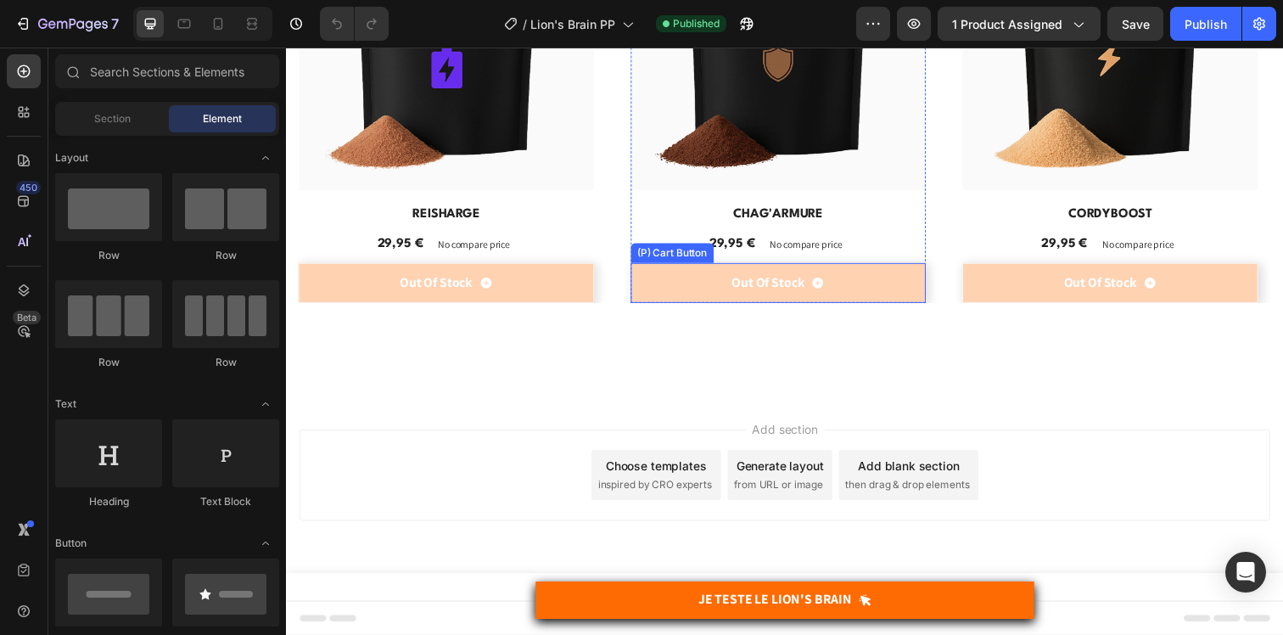
click at [601, 283] on button "Out Of Stock" at bounding box center [450, 287] width 302 height 41
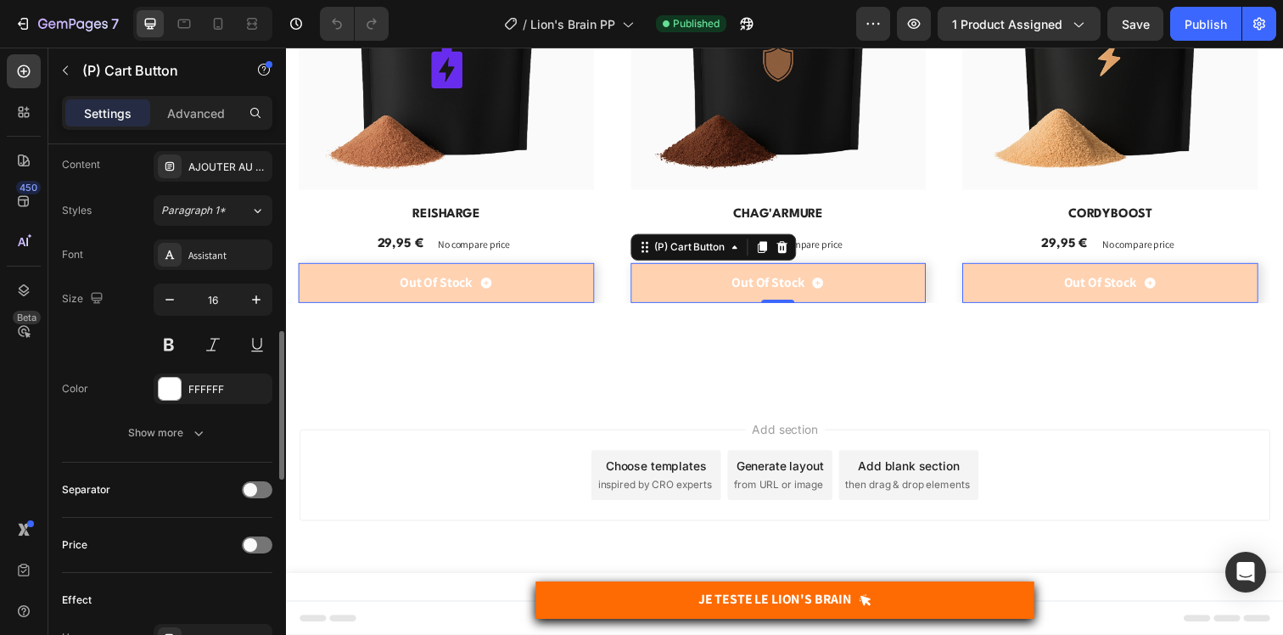
scroll to position [1413, 0]
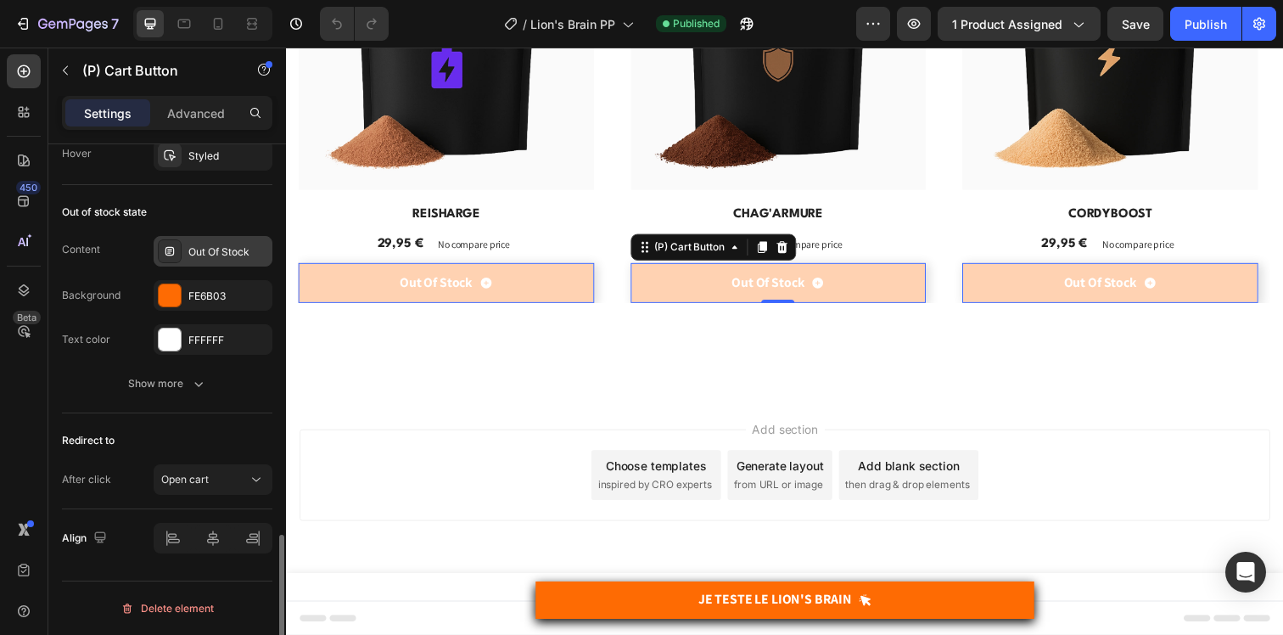
click at [204, 262] on div "Out Of Stock" at bounding box center [213, 251] width 119 height 31
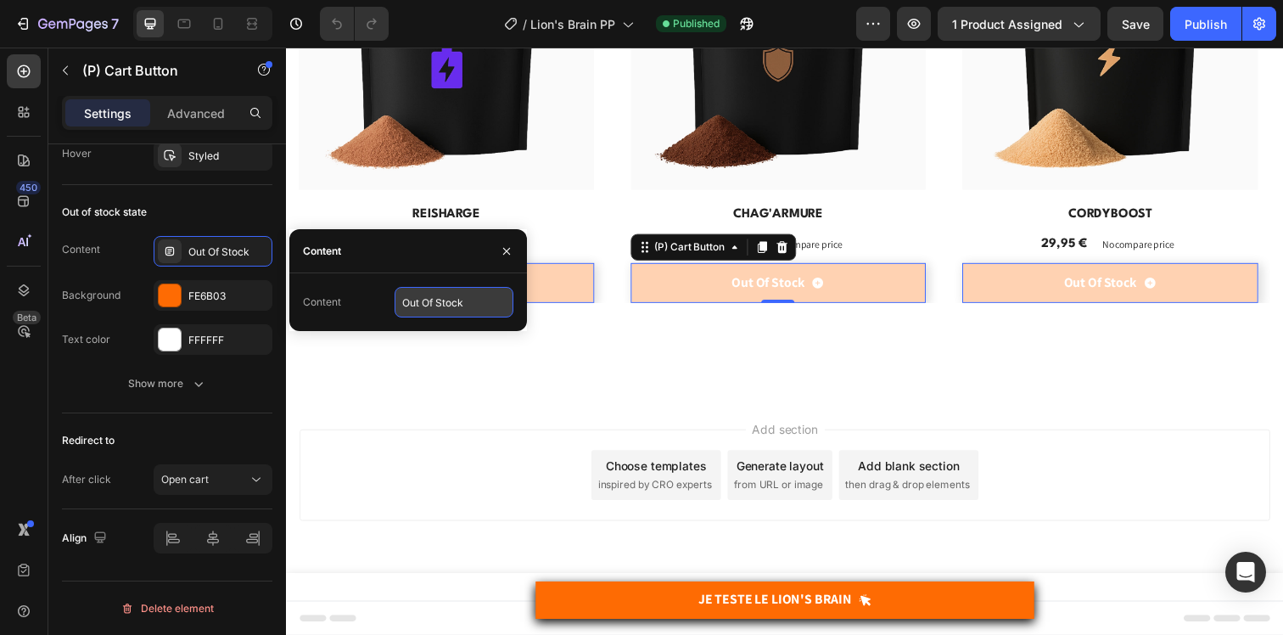
click at [441, 311] on input "Out Of Stock" at bounding box center [454, 302] width 119 height 31
paste input "VICTIME DE SON SUCCÈS"
type input "VICTIME DE SON SUCCÈS"
click at [1226, 24] on div "Publish" at bounding box center [1205, 24] width 42 height 18
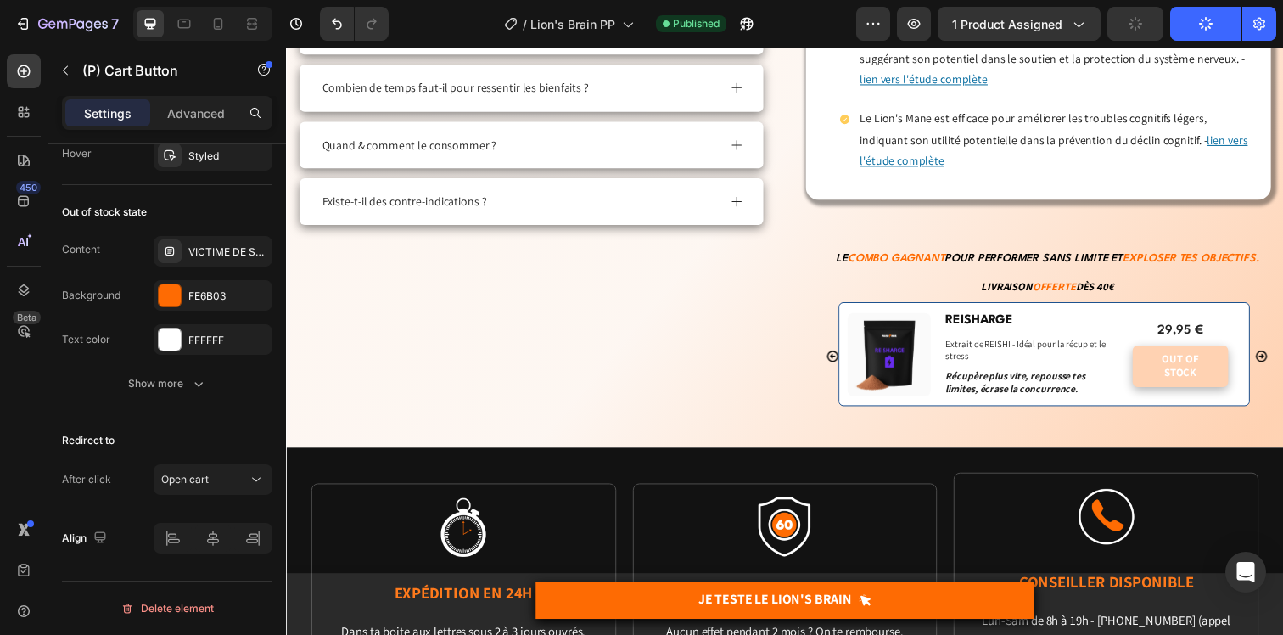
scroll to position [760, 0]
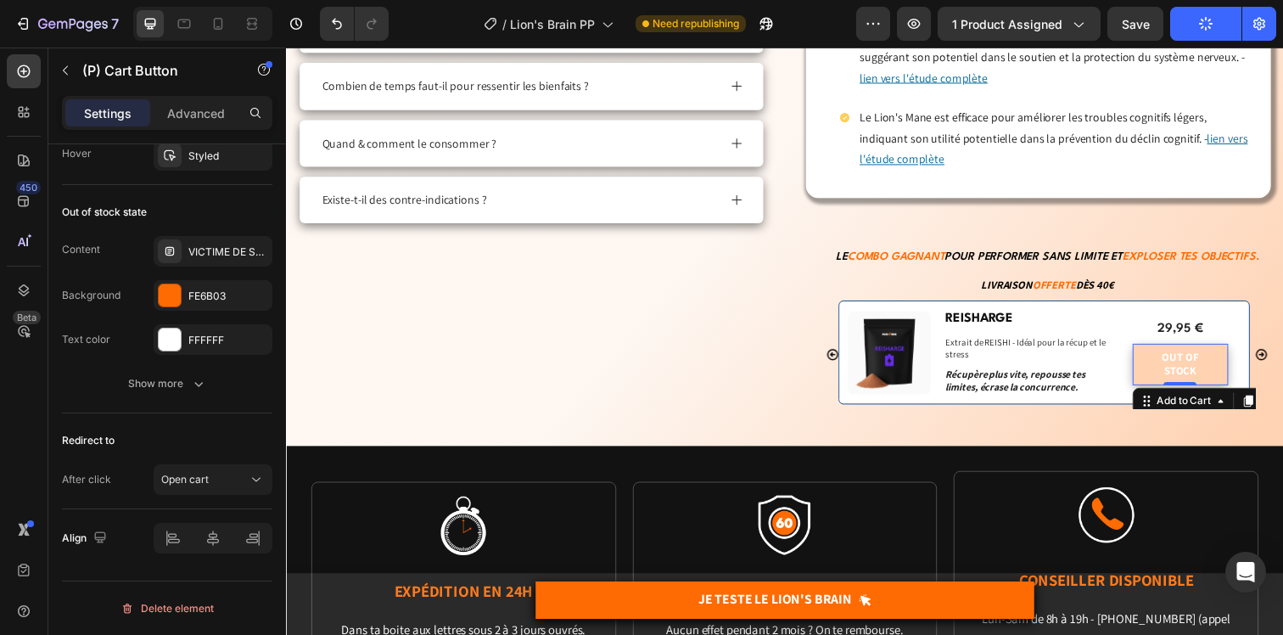
click at [1198, 388] on div "Out of stock Add to Cart 0" at bounding box center [1198, 371] width 97 height 42
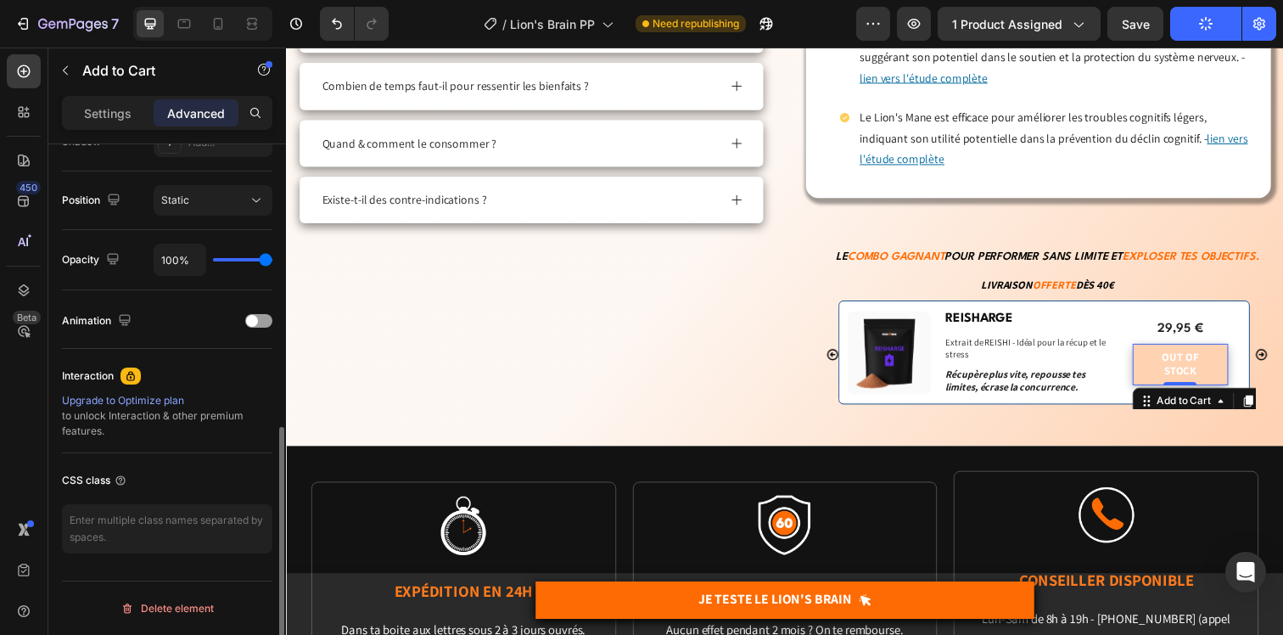
scroll to position [593, 0]
click at [1189, 372] on div "Out of stock" at bounding box center [1199, 370] width 56 height 29
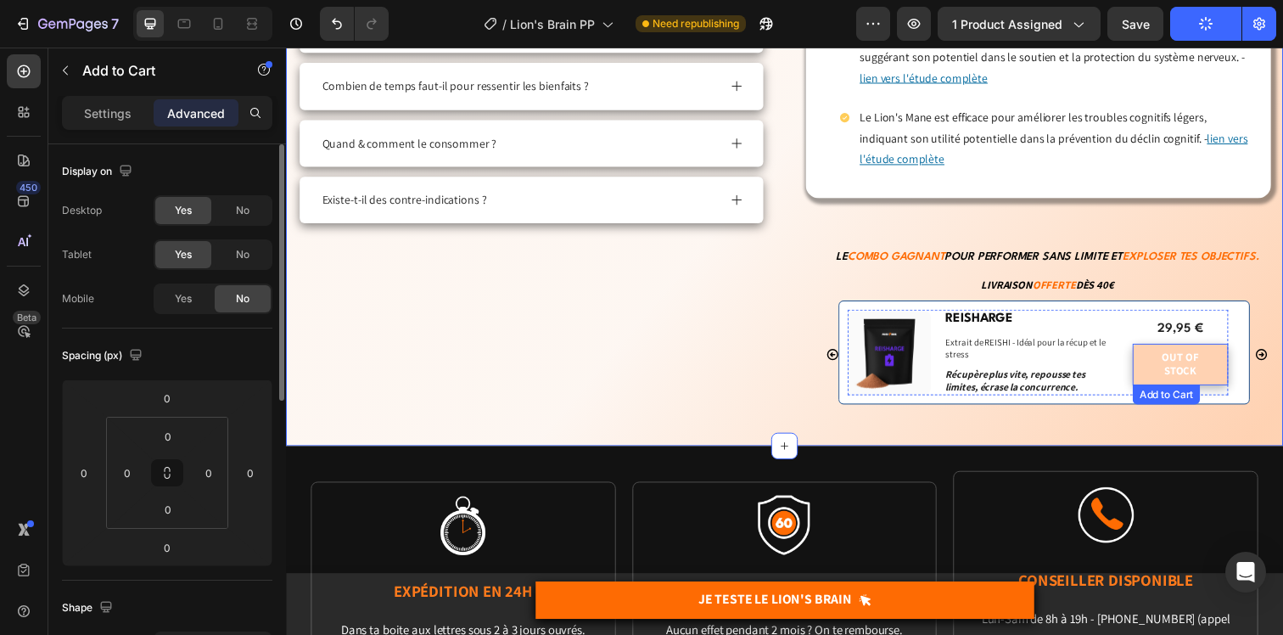
click at [1158, 363] on button "Out of stock" at bounding box center [1198, 371] width 97 height 42
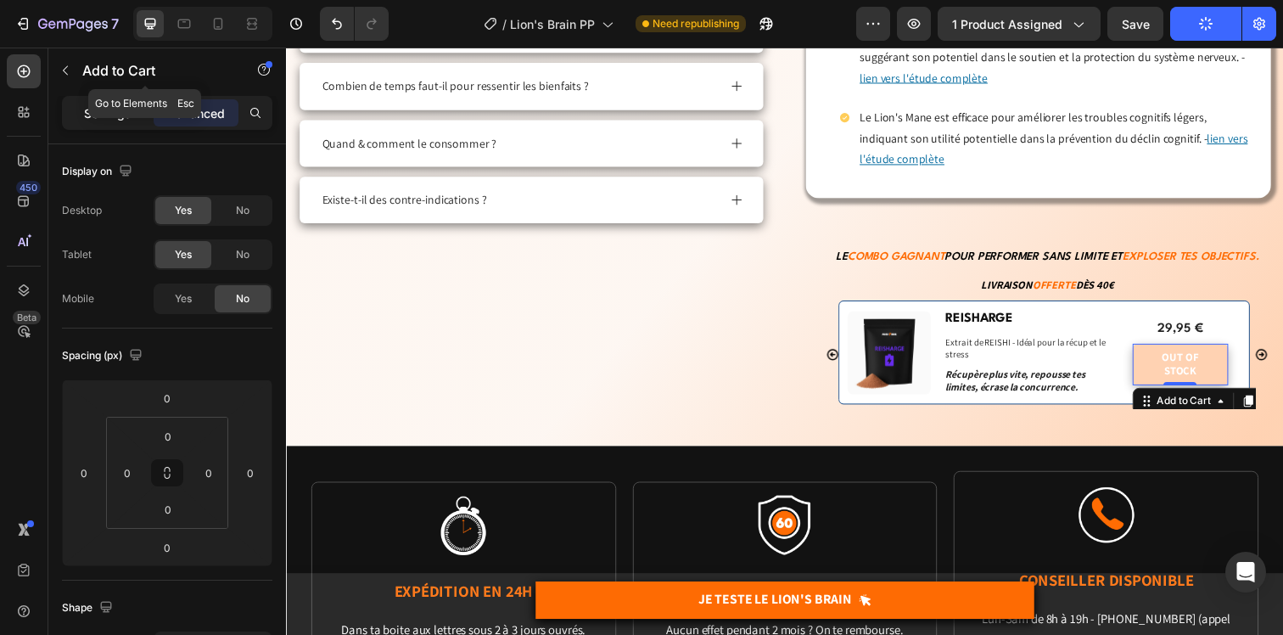
click at [117, 107] on p "Settings" at bounding box center [108, 113] width 48 height 18
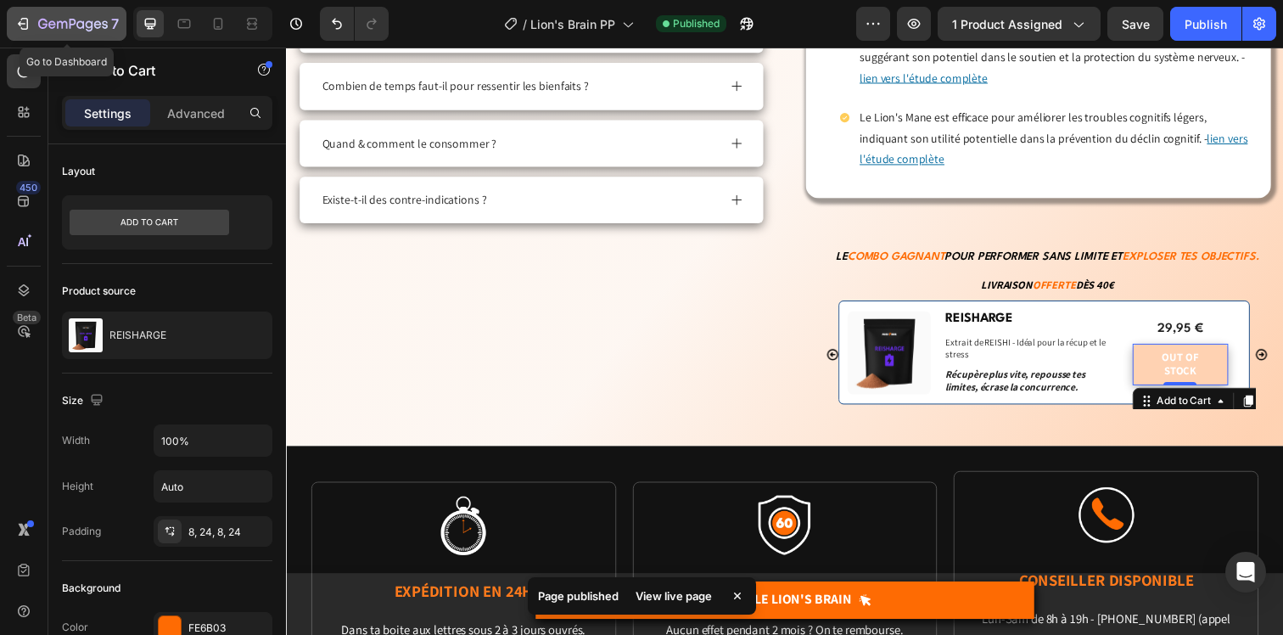
click at [69, 20] on icon "button" at bounding box center [73, 25] width 70 height 14
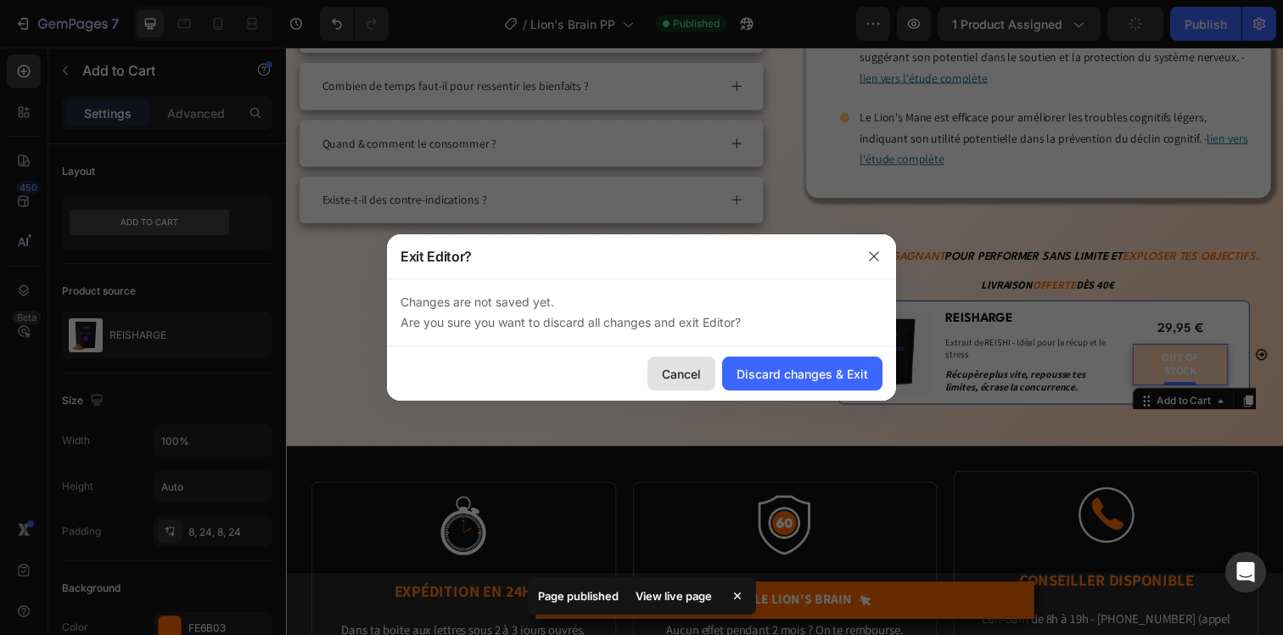
click at [673, 385] on button "Cancel" at bounding box center [681, 373] width 68 height 34
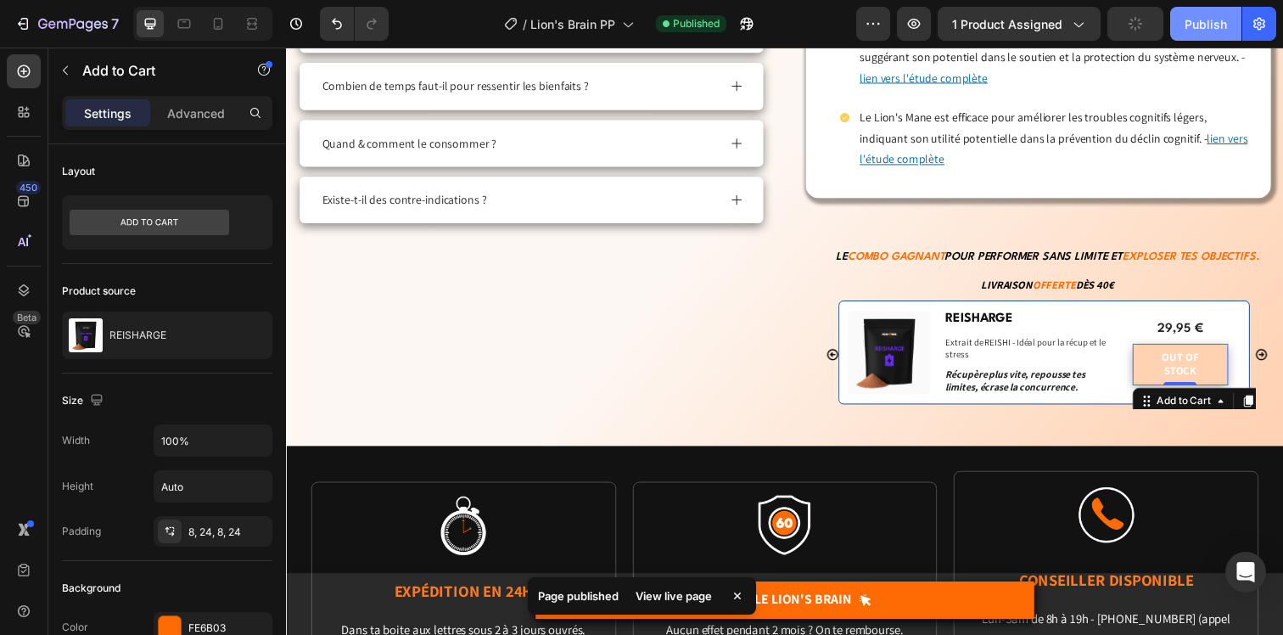
click at [1206, 19] on div "Publish" at bounding box center [1205, 24] width 42 height 18
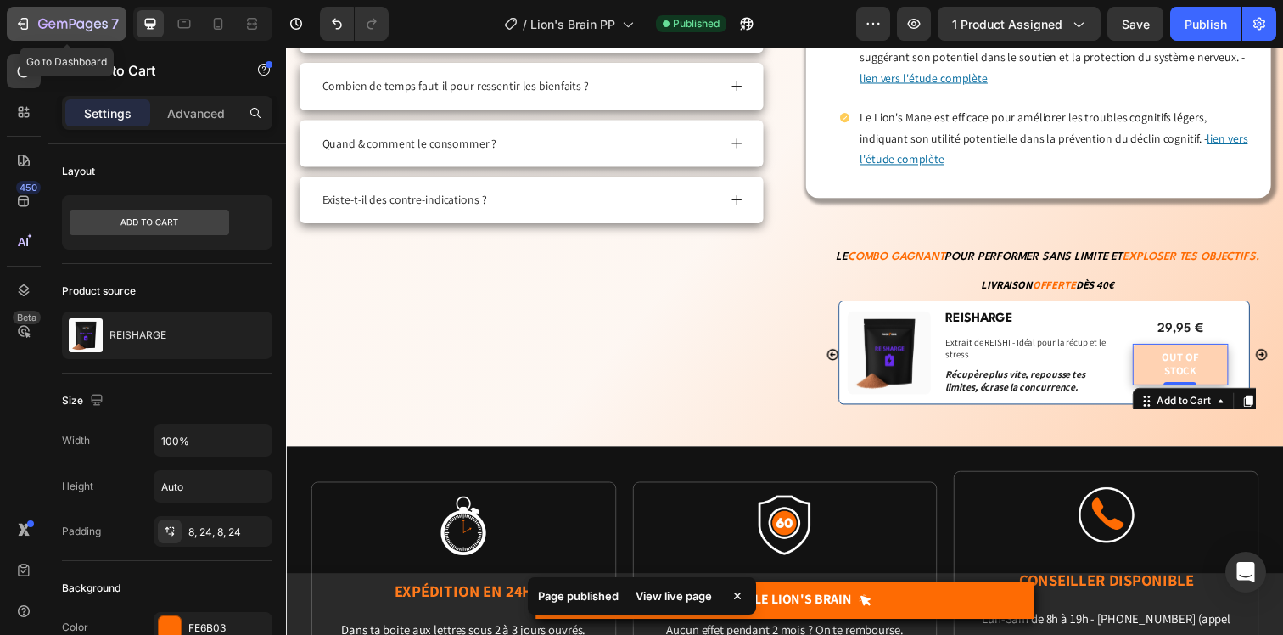
click at [48, 8] on button "7" at bounding box center [67, 24] width 120 height 34
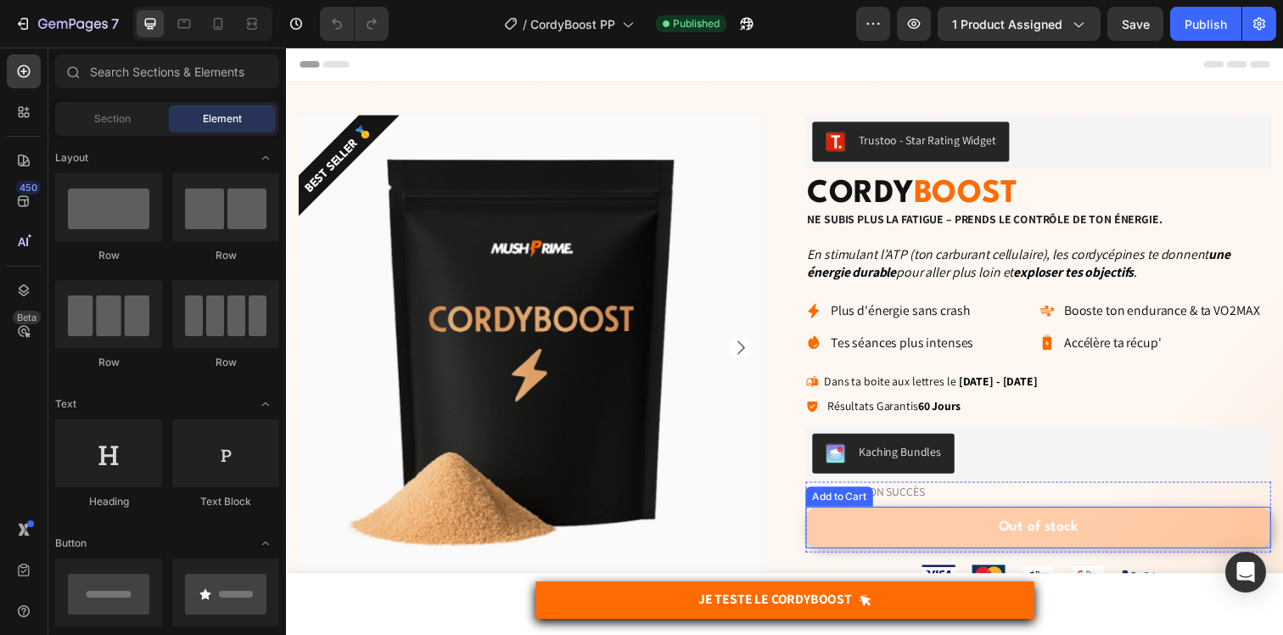
click at [966, 533] on button "Out of stock" at bounding box center [1053, 537] width 475 height 42
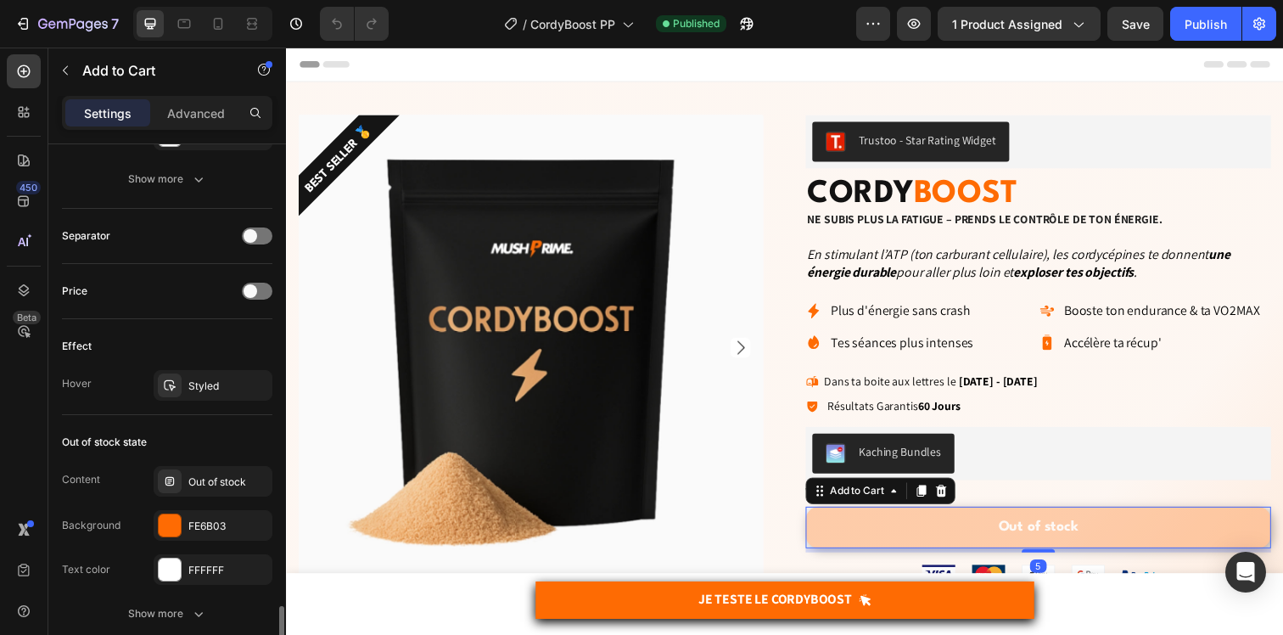
scroll to position [1279, 0]
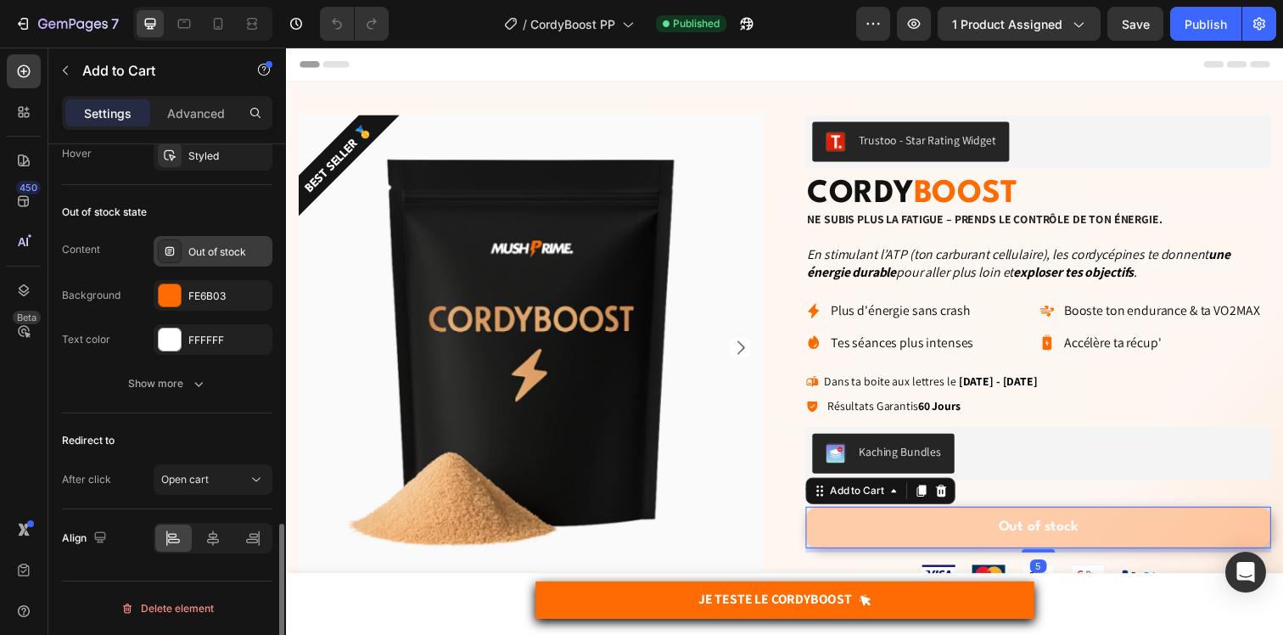
click at [230, 249] on div "Out of stock" at bounding box center [228, 251] width 80 height 15
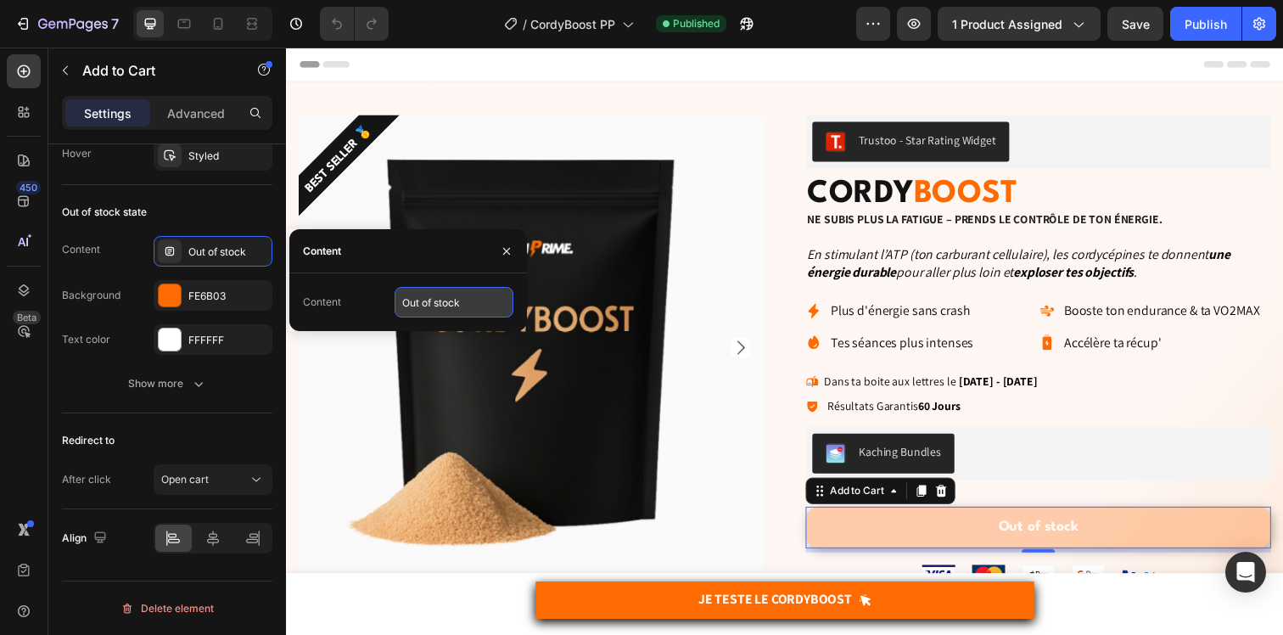
click at [450, 297] on input "Out of stock" at bounding box center [454, 302] width 119 height 31
paste input "VICTIME DE SON SUCCÈS"
type input "VICTIME DE SON SUCCÈS"
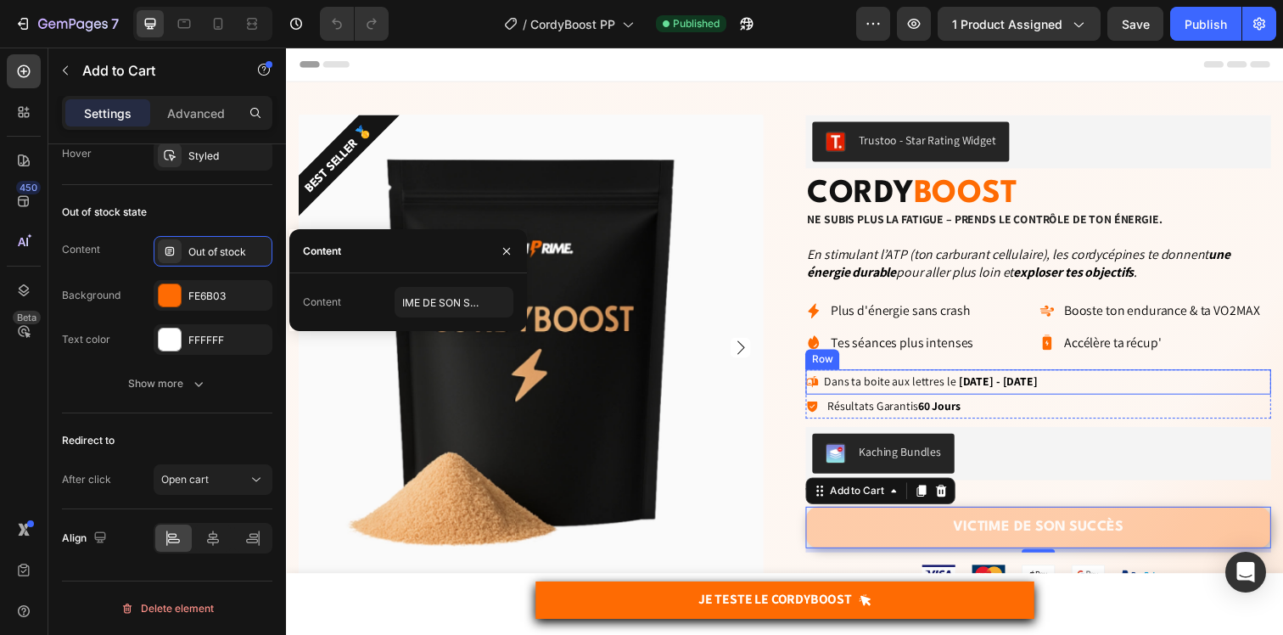
click at [1132, 398] on div "Icon Dans ta boite aux lettres le 29/08/2025 - 30/08/2025 Delivery Date Row" at bounding box center [1053, 388] width 475 height 25
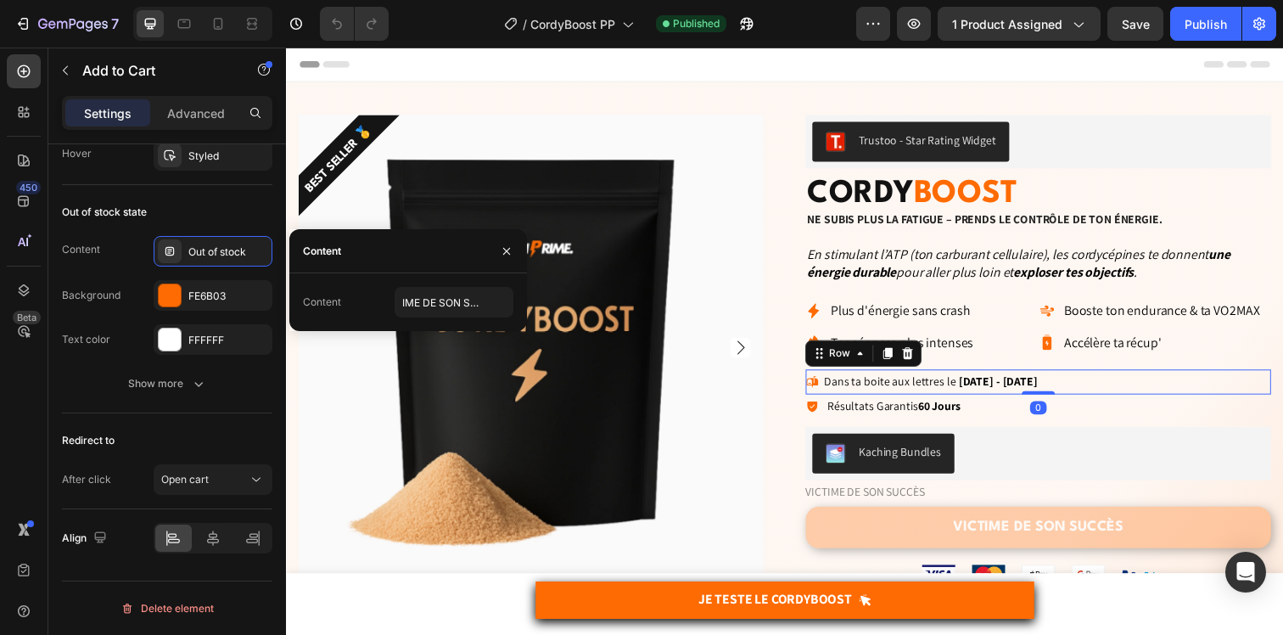
scroll to position [0, 0]
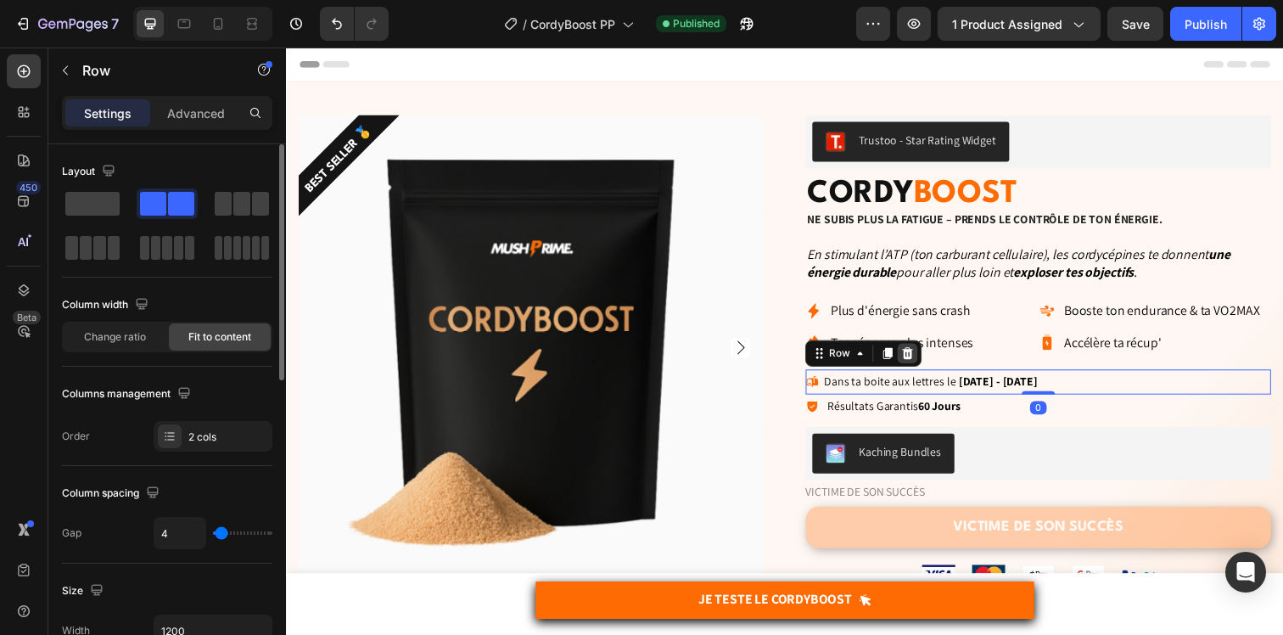
click at [921, 355] on div at bounding box center [920, 360] width 20 height 20
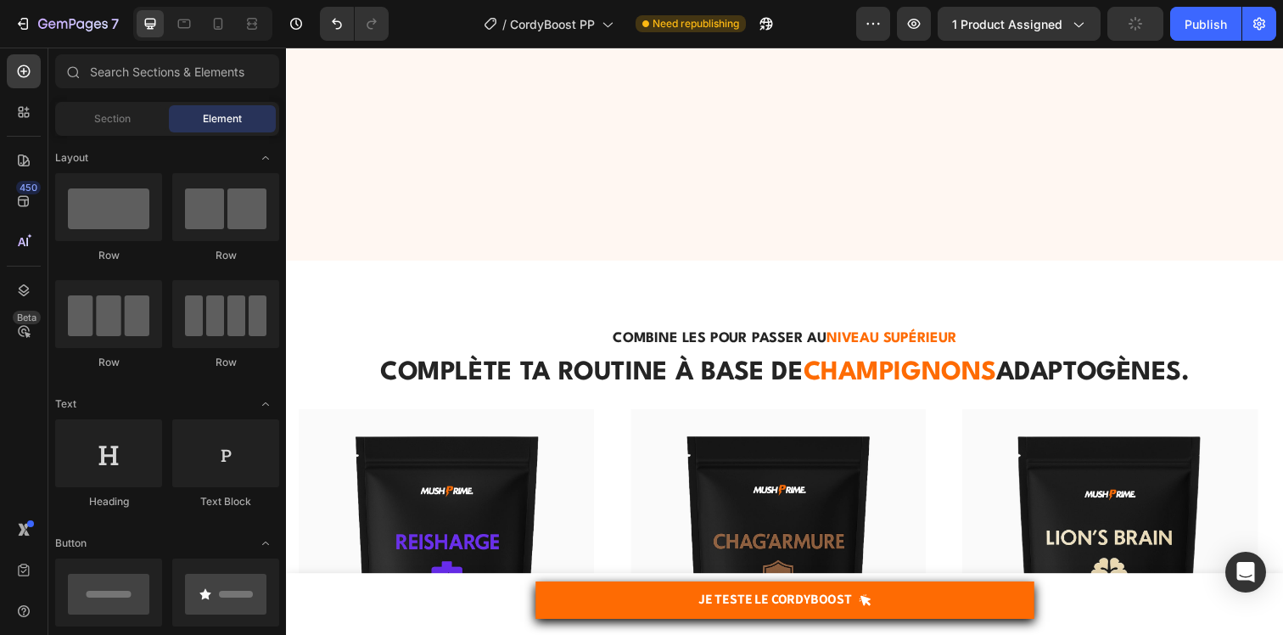
scroll to position [6474, 0]
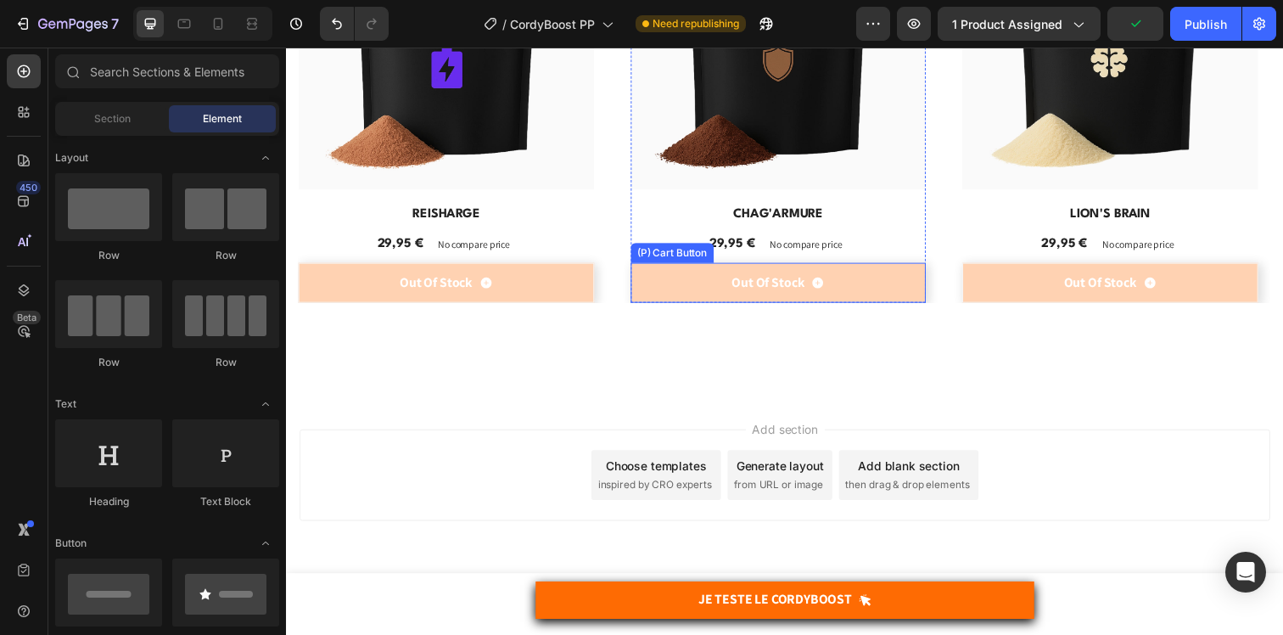
click at [601, 283] on button "Out Of Stock" at bounding box center [450, 287] width 302 height 41
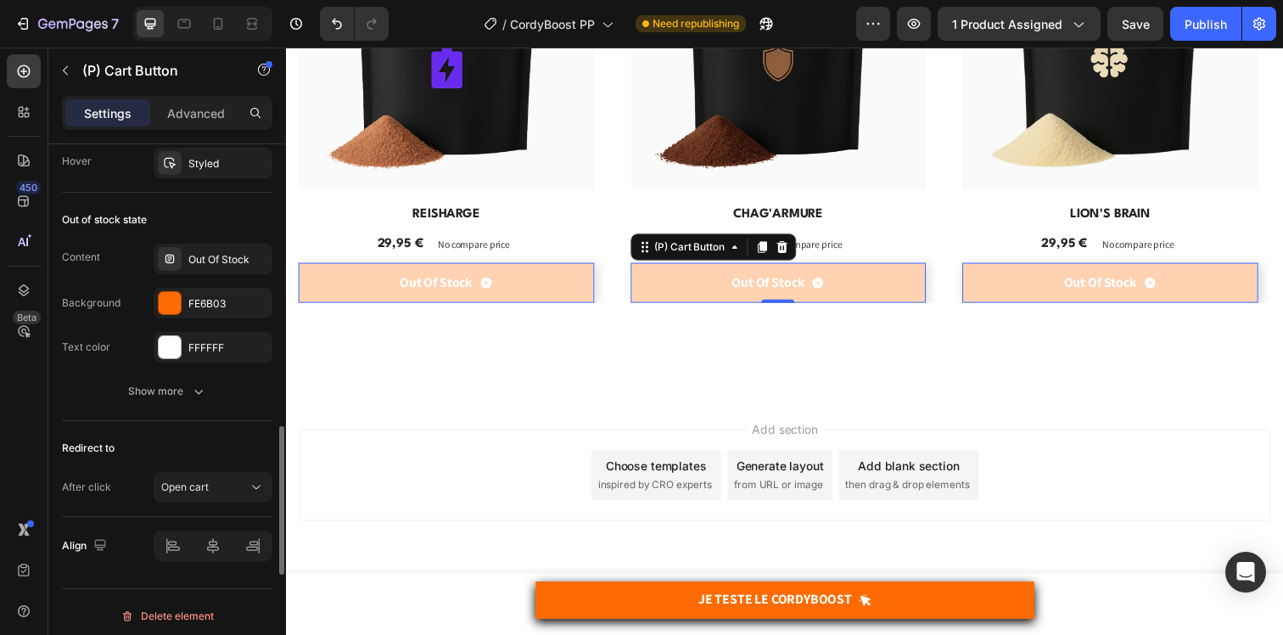
scroll to position [1413, 0]
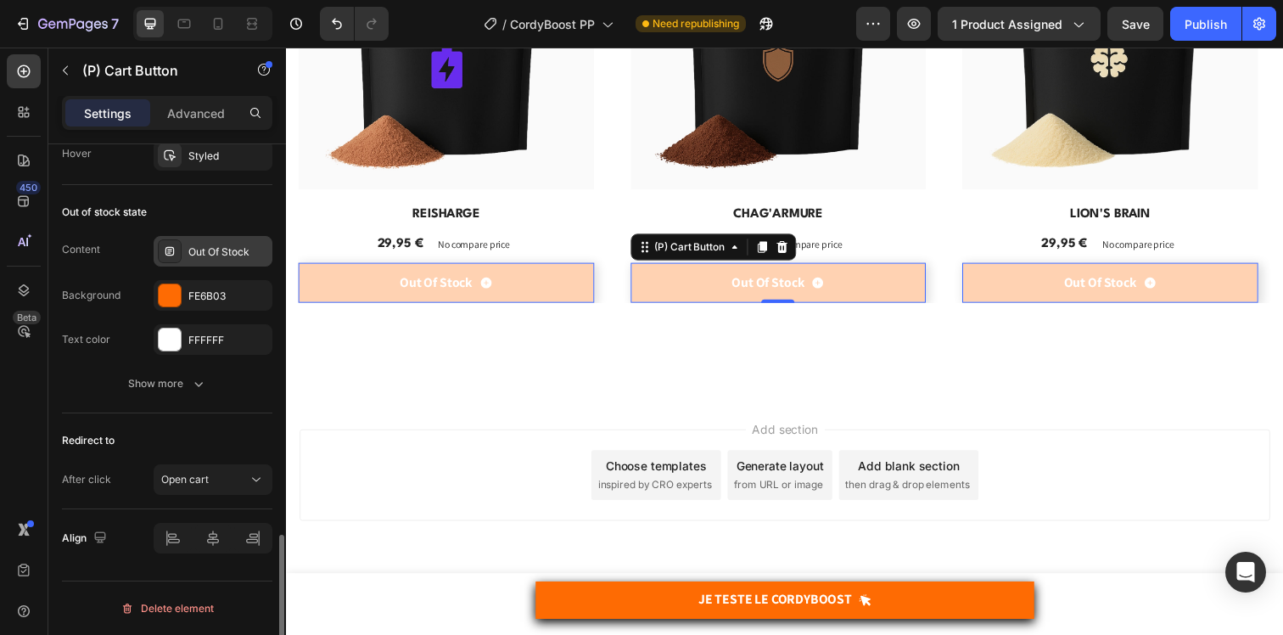
click at [210, 245] on div "Out Of Stock" at bounding box center [228, 251] width 80 height 15
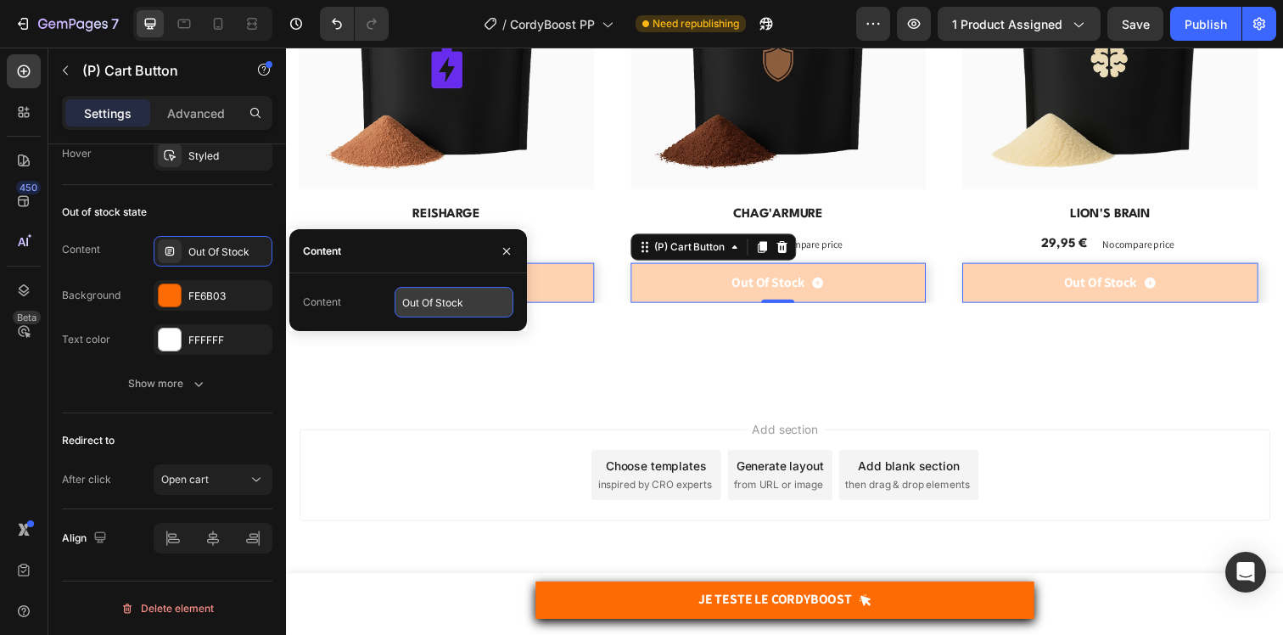
click at [434, 299] on input "Out Of Stock" at bounding box center [454, 302] width 119 height 31
paste input "VICTIME DE SON SUCCÈS"
type input "VICTIME DE SON SUCCÈS"
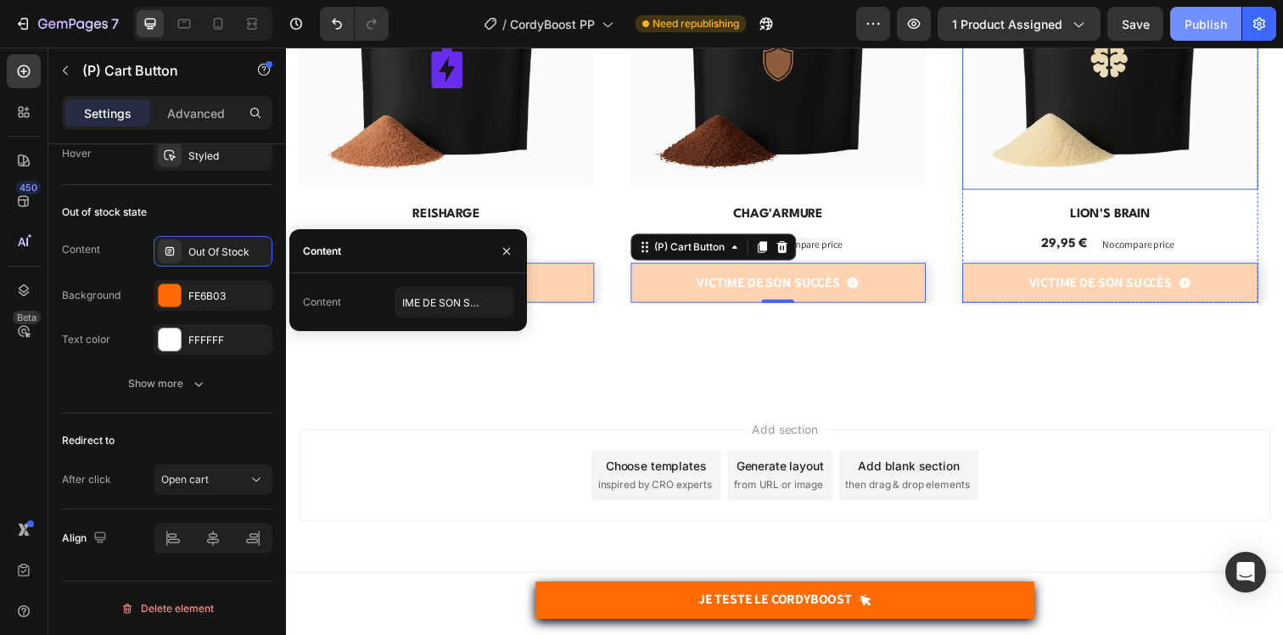
click at [1215, 35] on button "Publish" at bounding box center [1205, 24] width 71 height 34
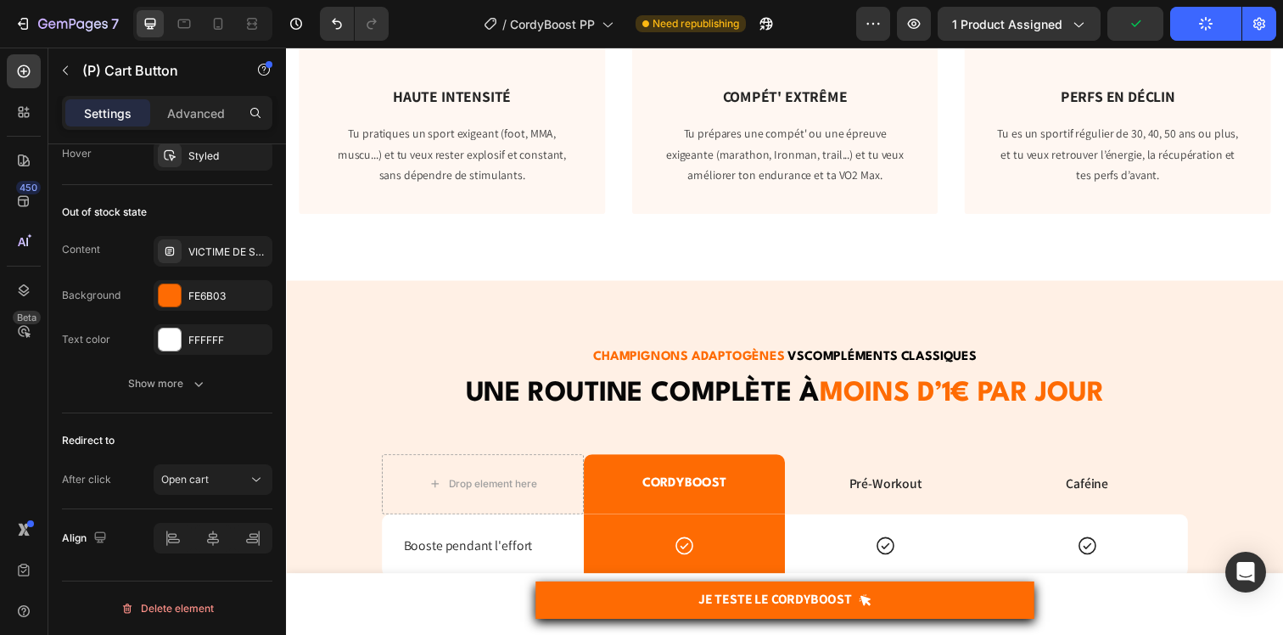
scroll to position [2132, 0]
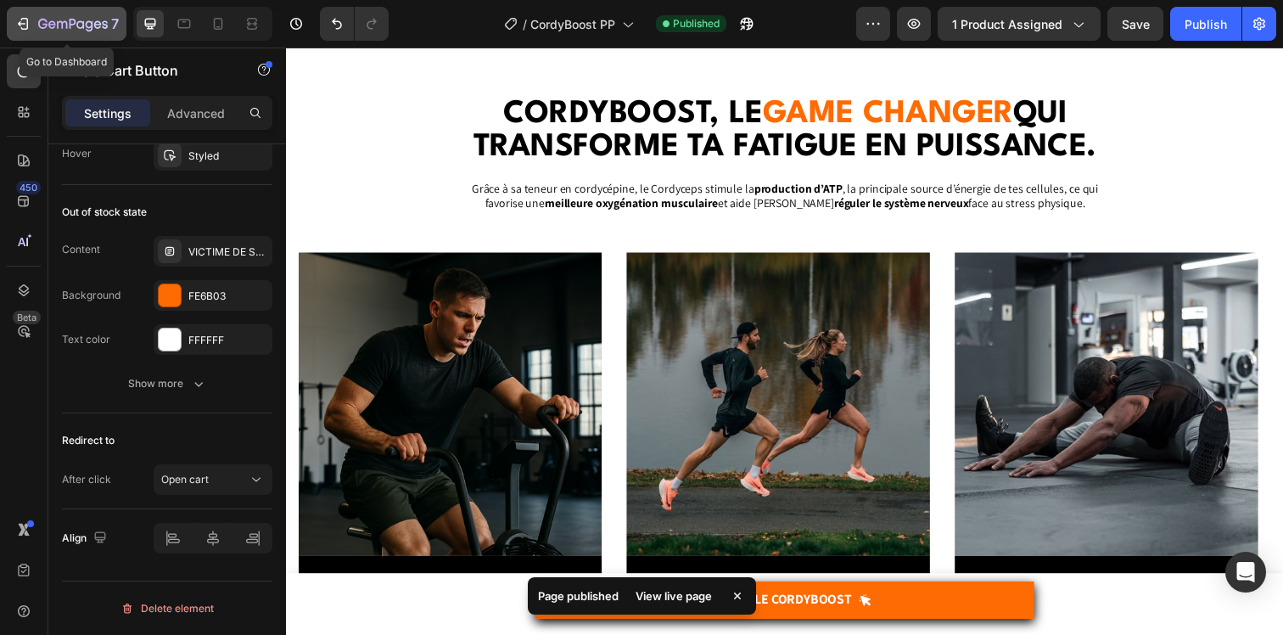
click at [33, 30] on div "7" at bounding box center [66, 24] width 104 height 20
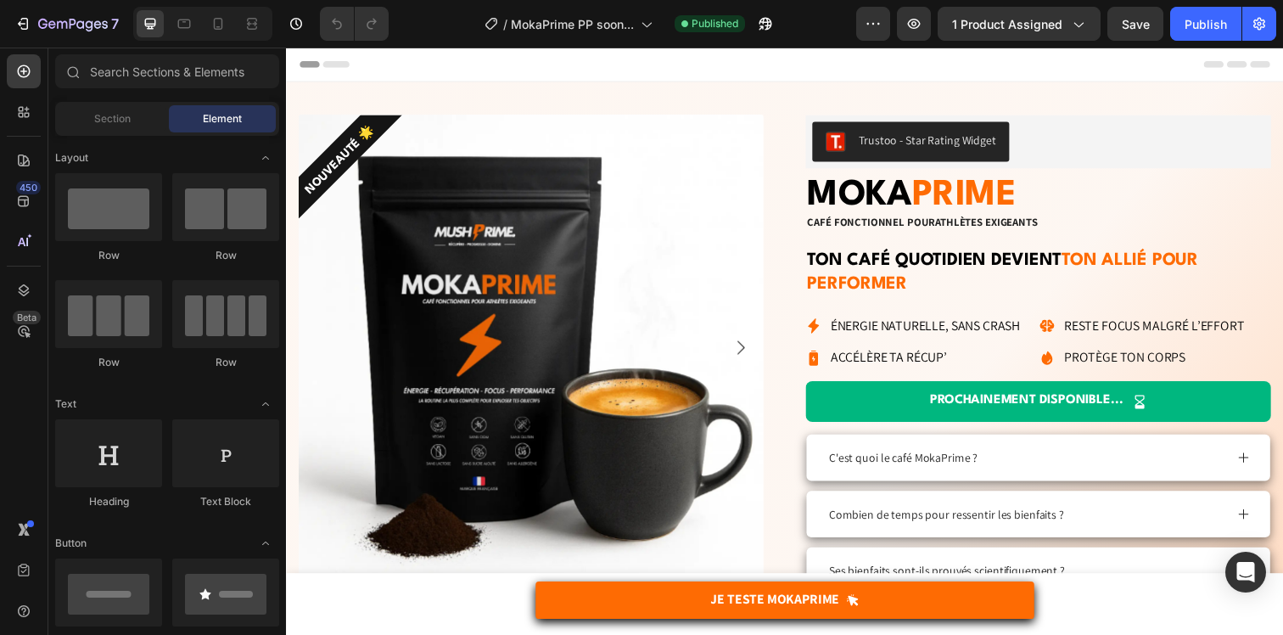
click at [41, 0] on div "7 Version history / MokaPrime PP soon... Published Preview 1 product assigned S…" at bounding box center [641, 24] width 1283 height 48
click at [47, 15] on div "7" at bounding box center [78, 24] width 81 height 20
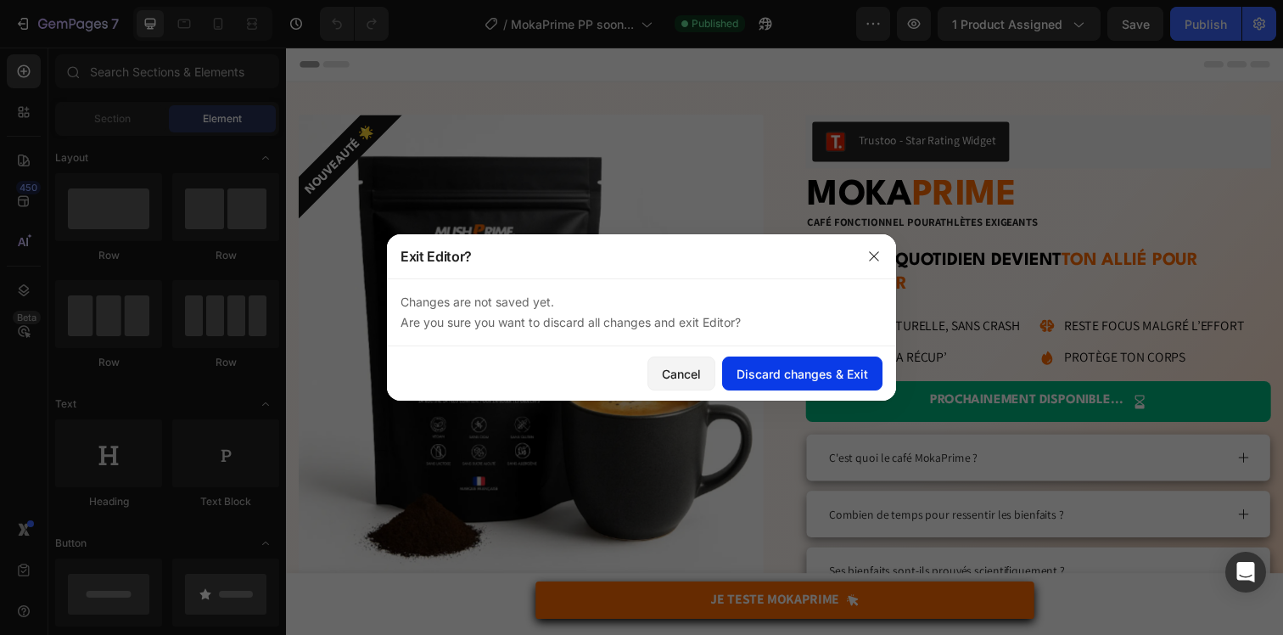
click at [823, 378] on div "Discard changes & Exit" at bounding box center [802, 374] width 132 height 18
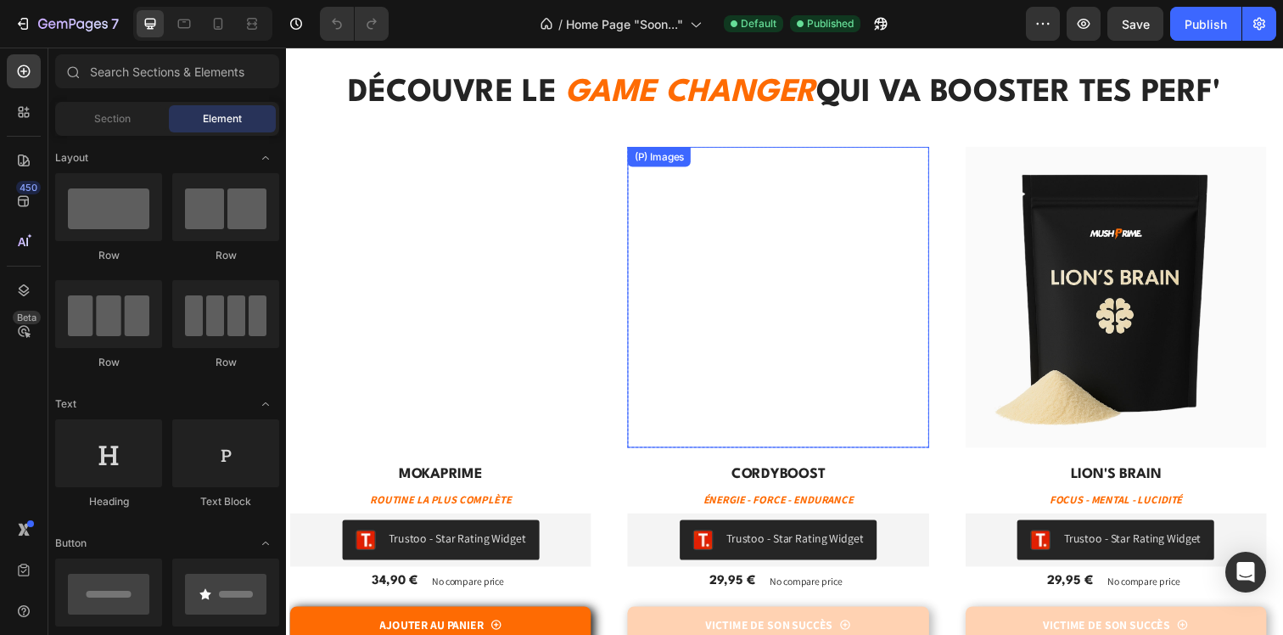
scroll to position [887, 0]
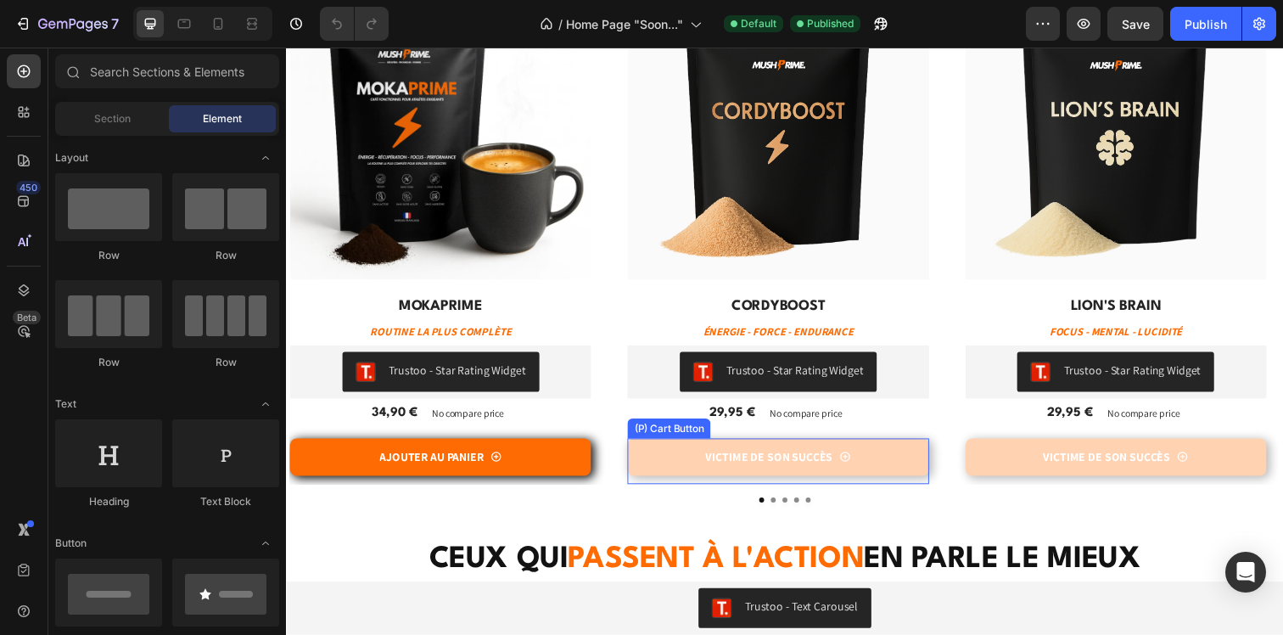
click at [679, 467] on button "VICTIME DE SON SUCCÈS" at bounding box center [788, 465] width 307 height 38
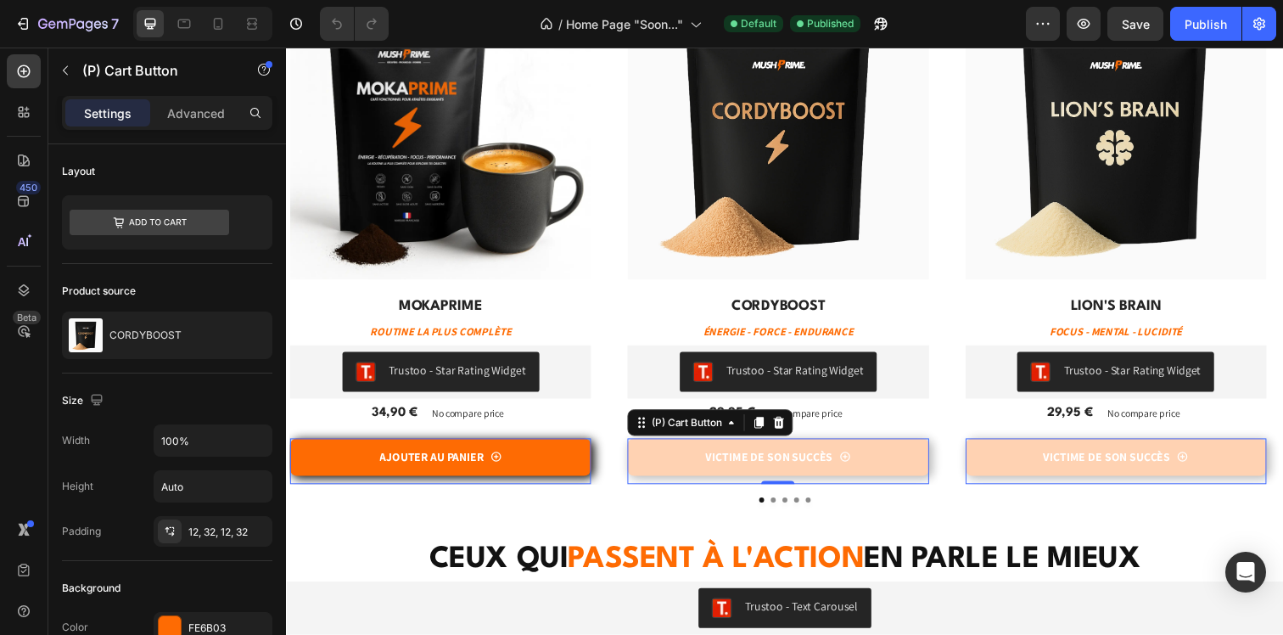
click at [617, 476] on div "(P) Images Row MOKAPRIME (P) Title ROUTINE LA PLUS COMPLÈTE Product Description…" at bounding box center [795, 235] width 1010 height 516
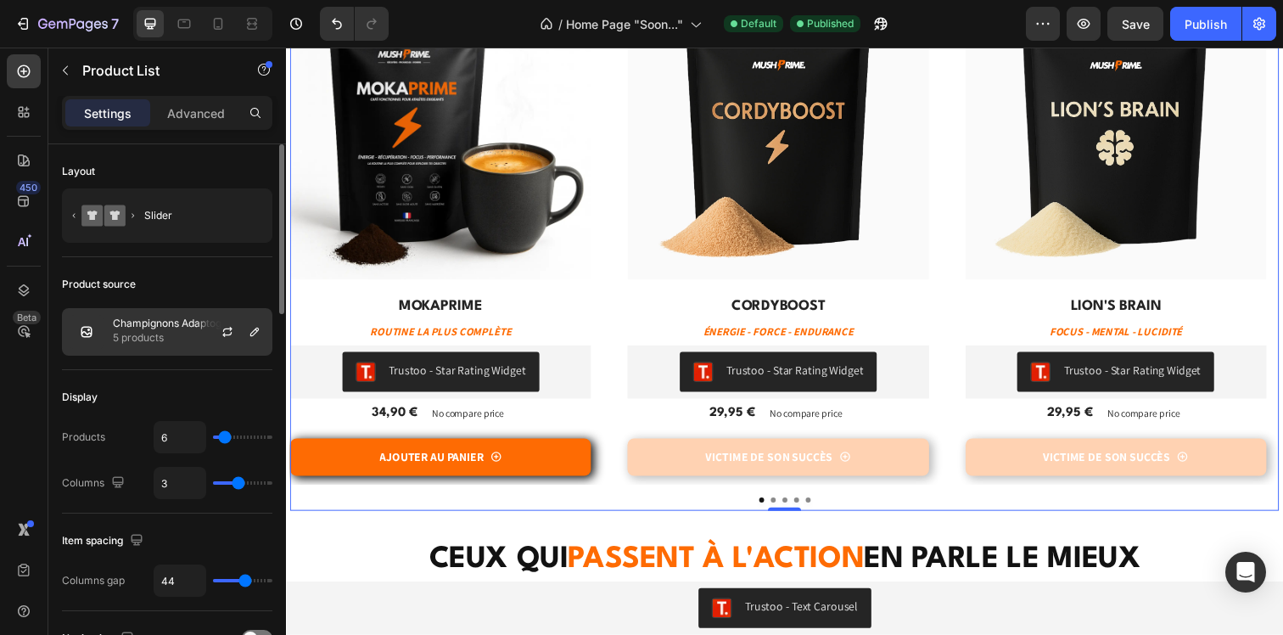
click at [150, 321] on p "Champignons Adaptogènes" at bounding box center [179, 323] width 132 height 12
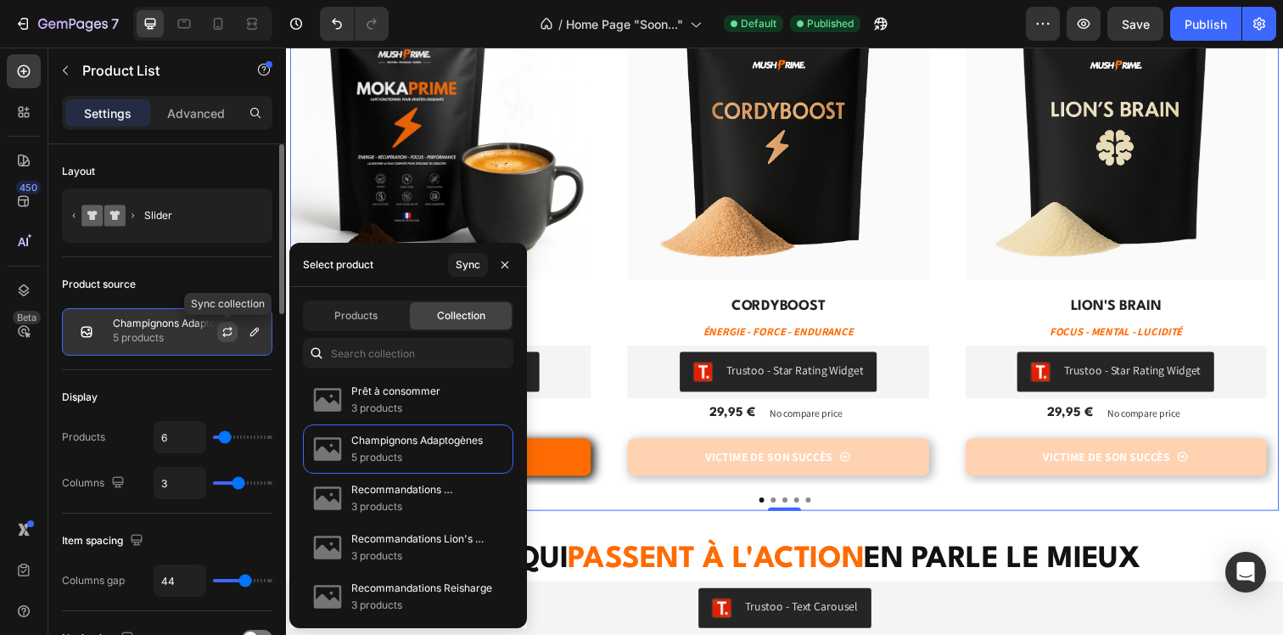
click at [230, 329] on icon "button" at bounding box center [227, 329] width 9 height 5
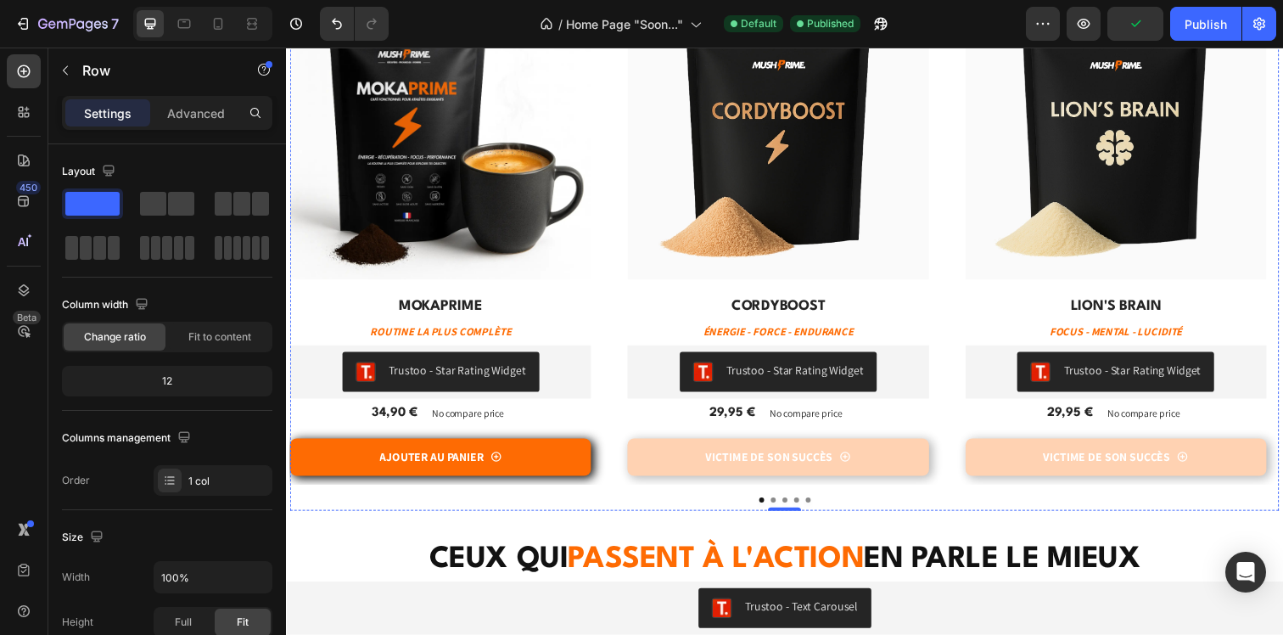
click at [575, 435] on div "(P) Images Row MOKAPRIME (P) Title ROUTINE LA PLUS COMPLÈTE Product Description…" at bounding box center [443, 235] width 307 height 516
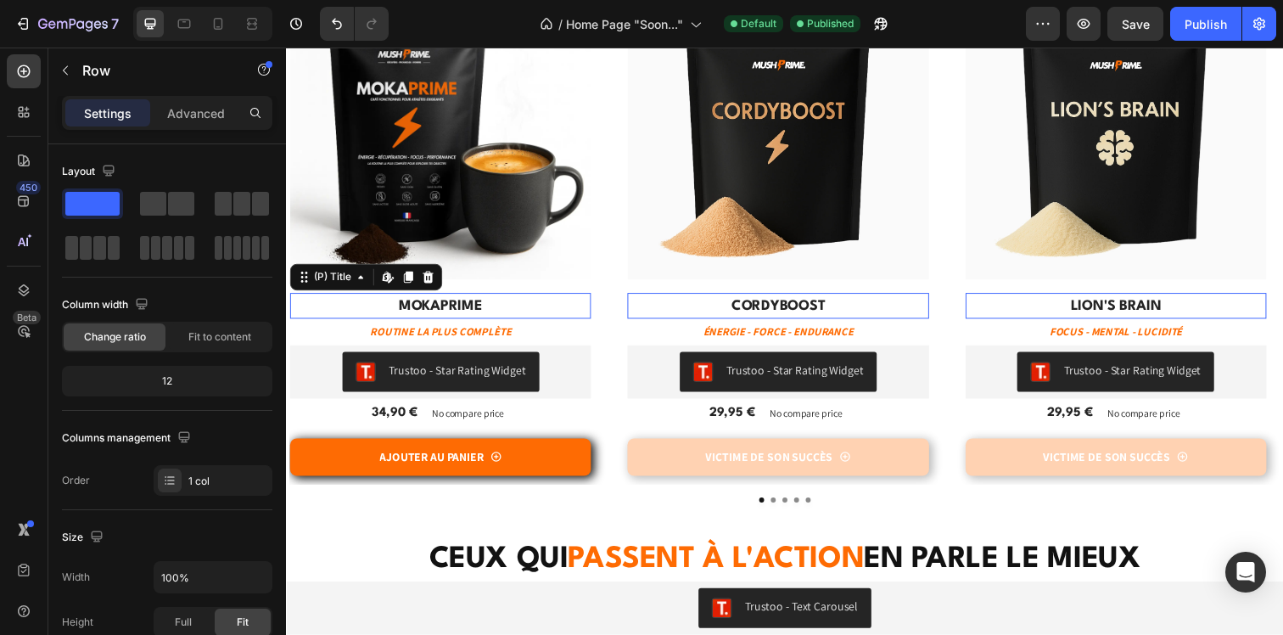
click at [326, 304] on h2 "MOKAPRIME" at bounding box center [443, 311] width 307 height 26
click at [557, 289] on div "(P) Images Row MOKAPRIME (P) Title Edit content in Shopify 4 ROUTINE LA PLUS CO…" at bounding box center [443, 235] width 307 height 516
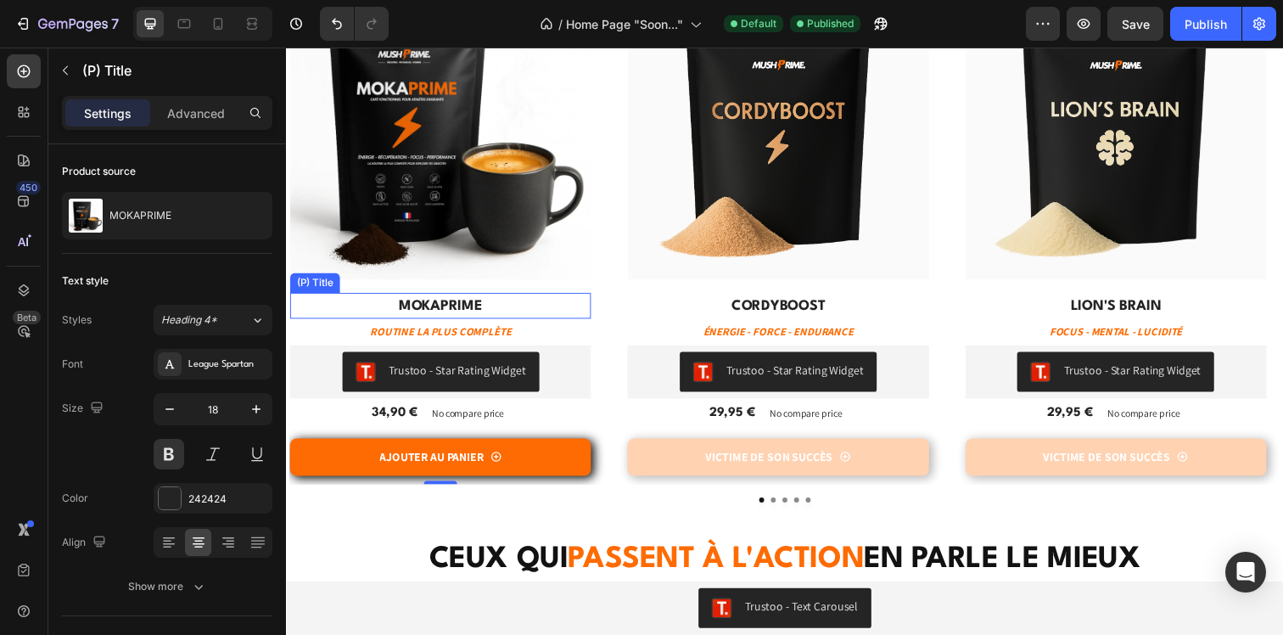
click at [556, 316] on h2 "MOKAPRIME" at bounding box center [443, 311] width 307 height 26
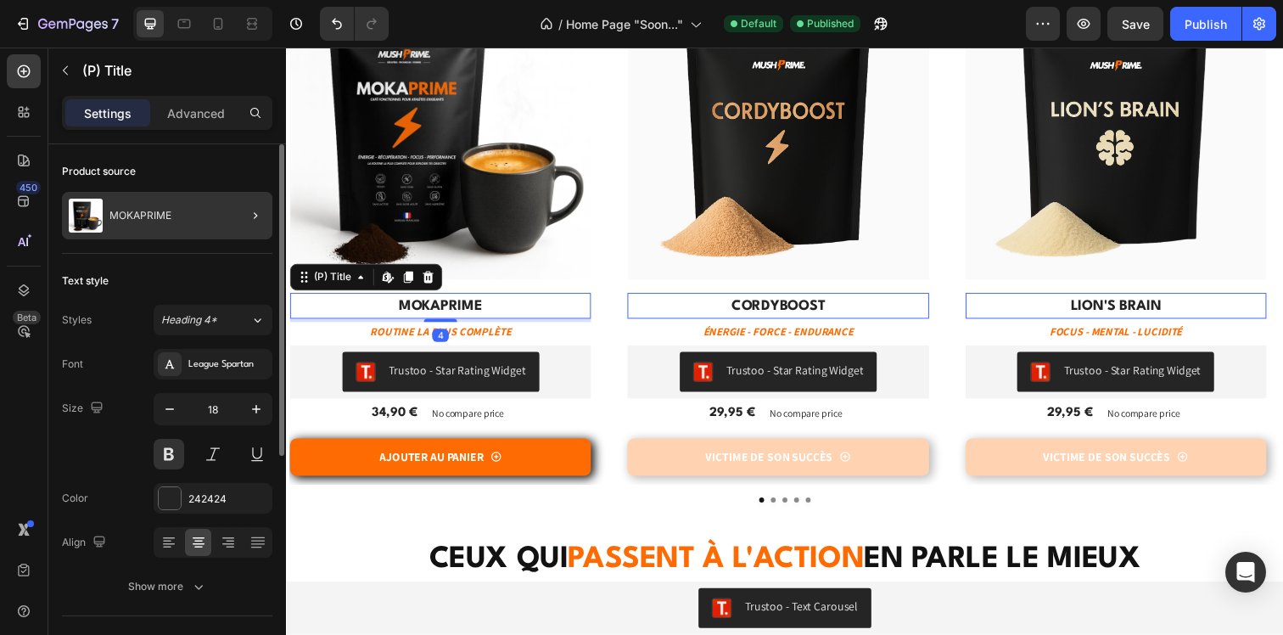
click at [213, 221] on div "MOKAPRIME" at bounding box center [167, 216] width 210 height 48
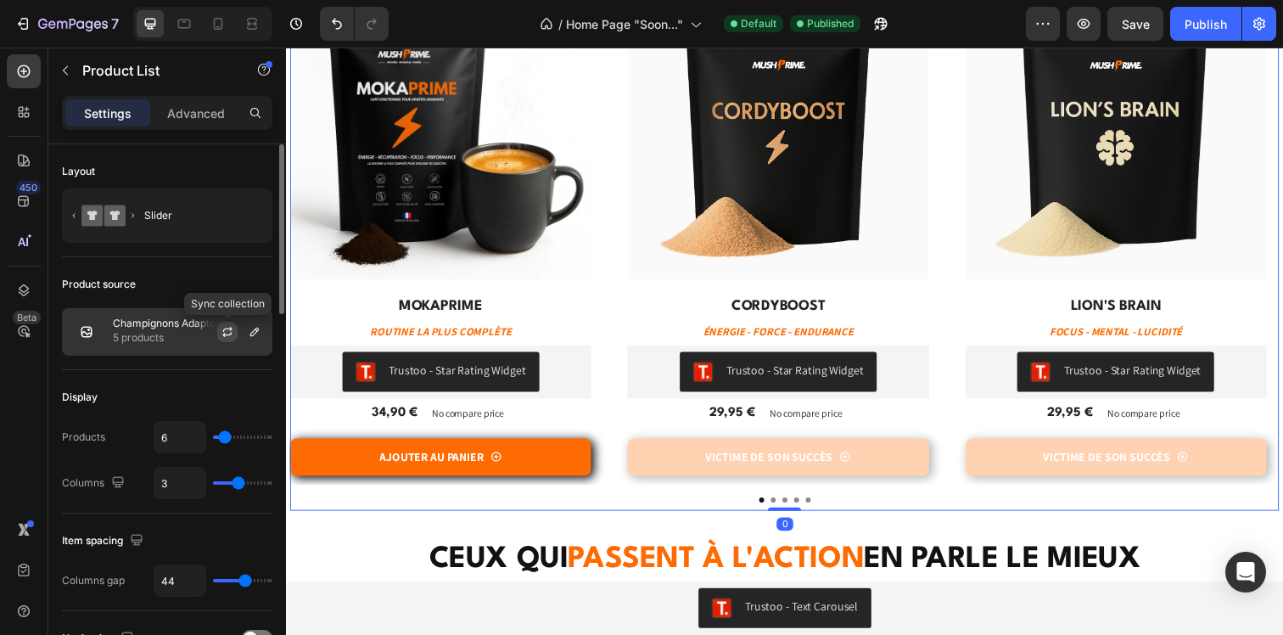
click at [231, 331] on icon "button" at bounding box center [228, 332] width 14 height 14
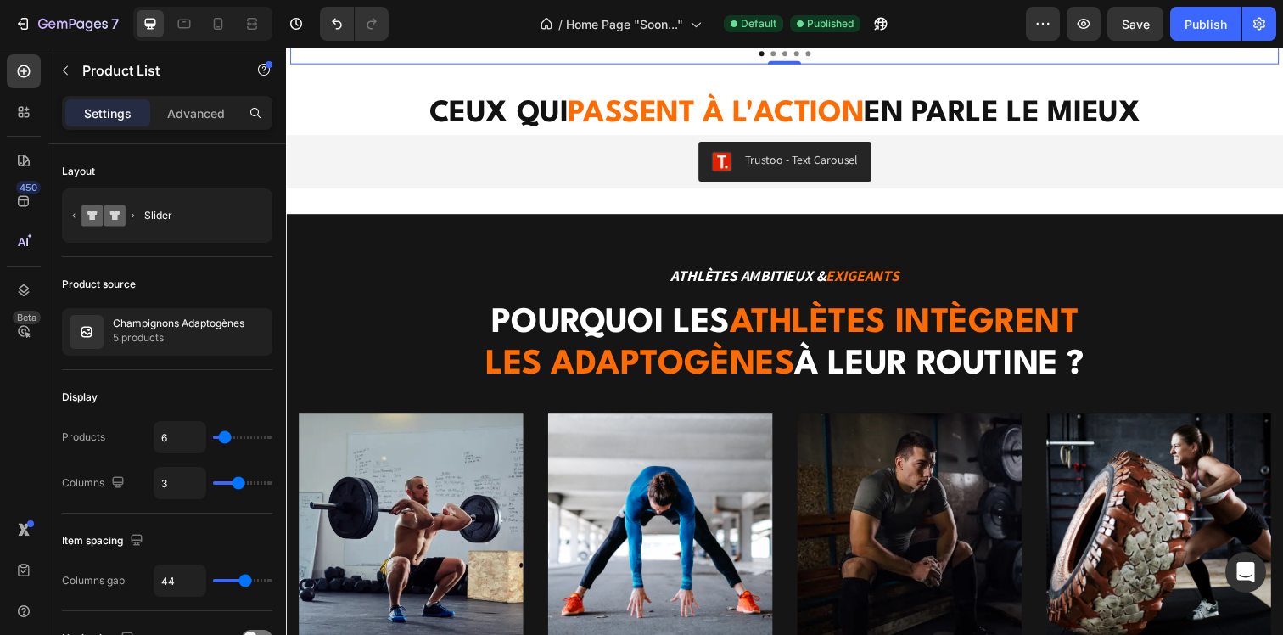
scroll to position [1370, 0]
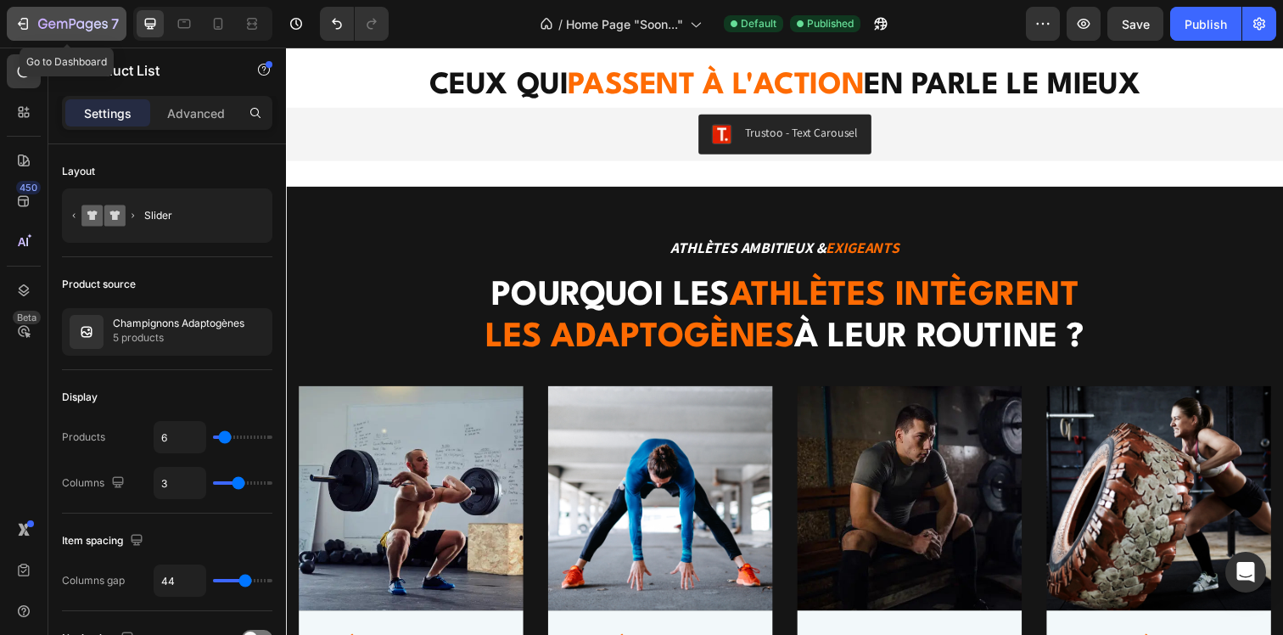
click at [27, 21] on icon "button" at bounding box center [25, 24] width 8 height 12
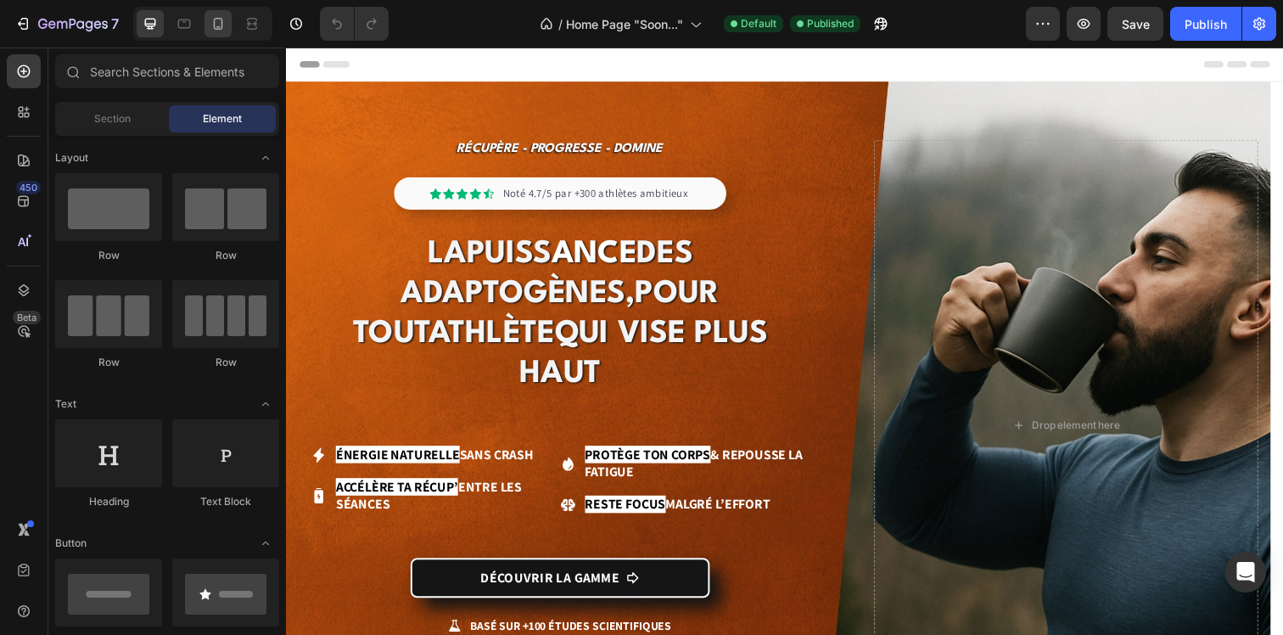
click at [210, 27] on icon at bounding box center [218, 23] width 17 height 17
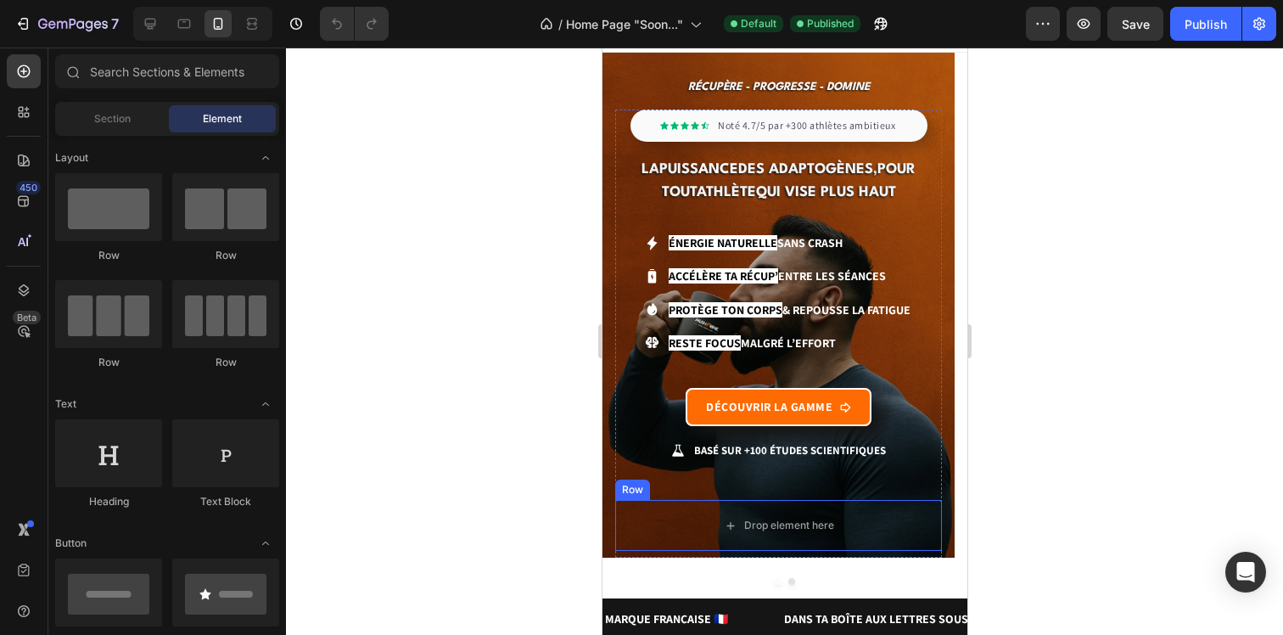
scroll to position [137, 0]
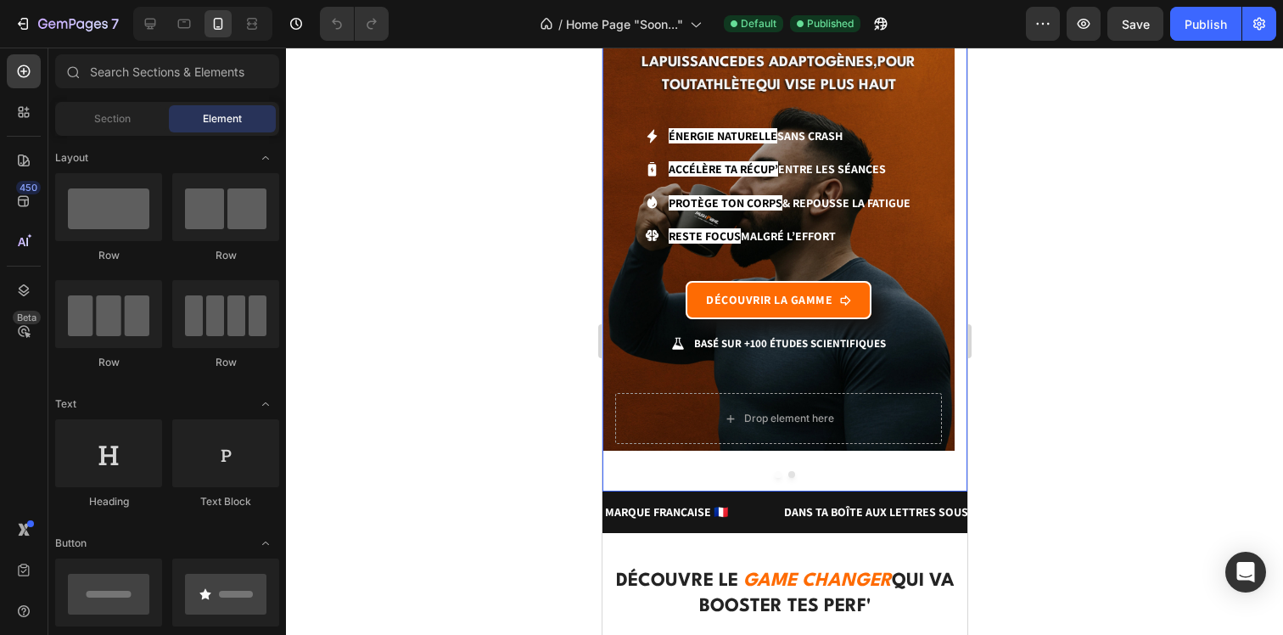
click at [787, 474] on button "Dot" at bounding box center [790, 474] width 7 height 7
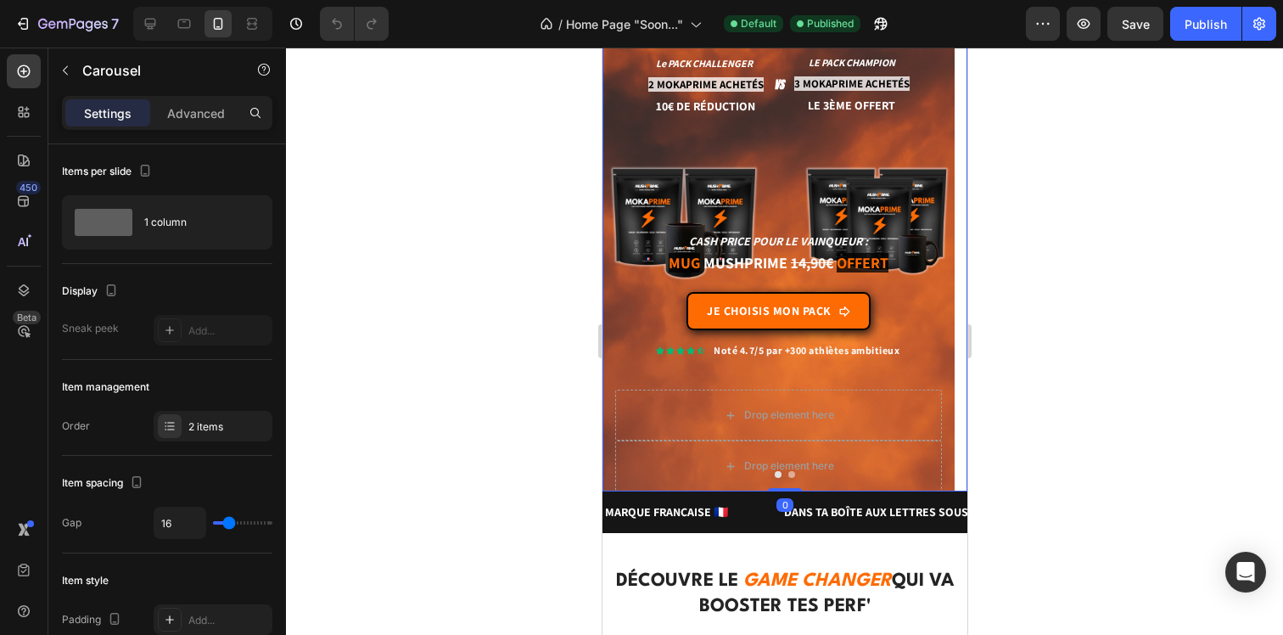
click at [606, 476] on div at bounding box center [784, 474] width 365 height 7
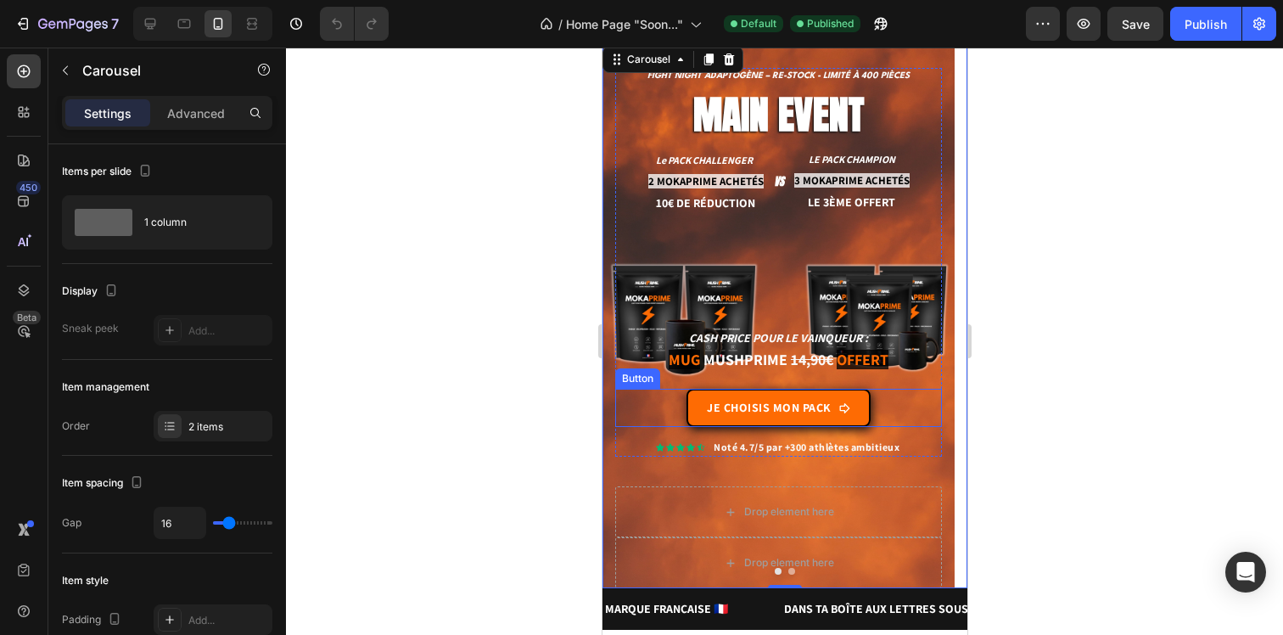
scroll to position [0, 0]
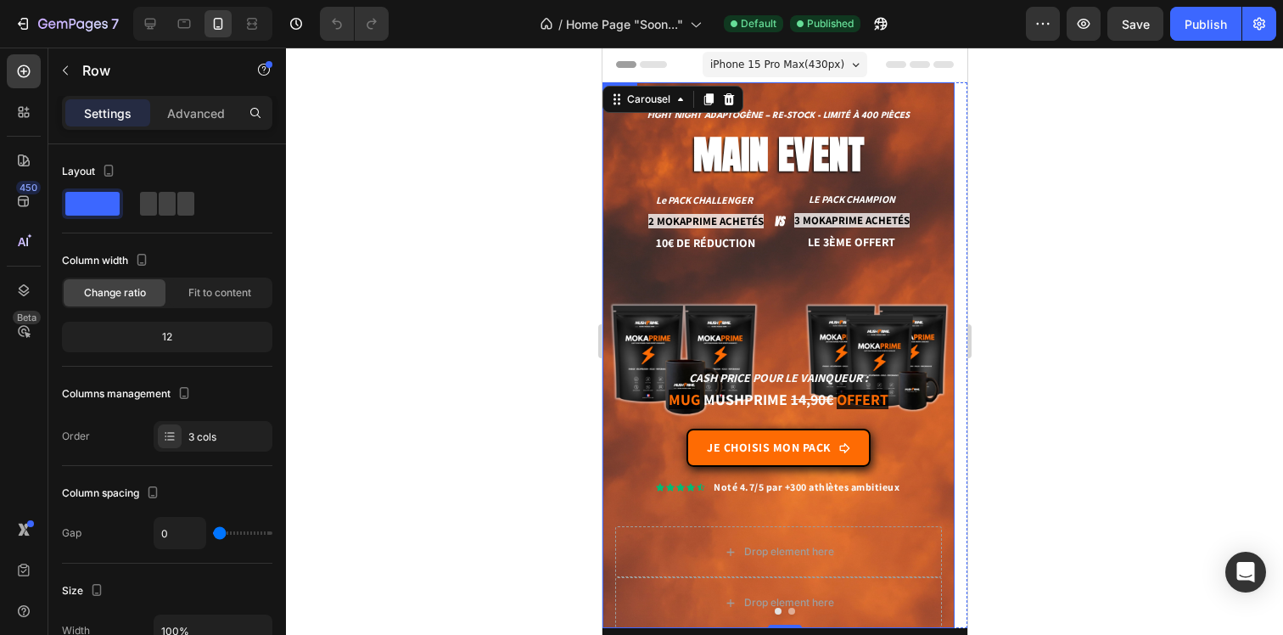
click at [613, 119] on div "Drop element here Fight Night Adaptogène – re-stock - limité à 400 pièces Headi…" at bounding box center [778, 355] width 352 height 546
click at [613, 97] on icon at bounding box center [616, 99] width 14 height 14
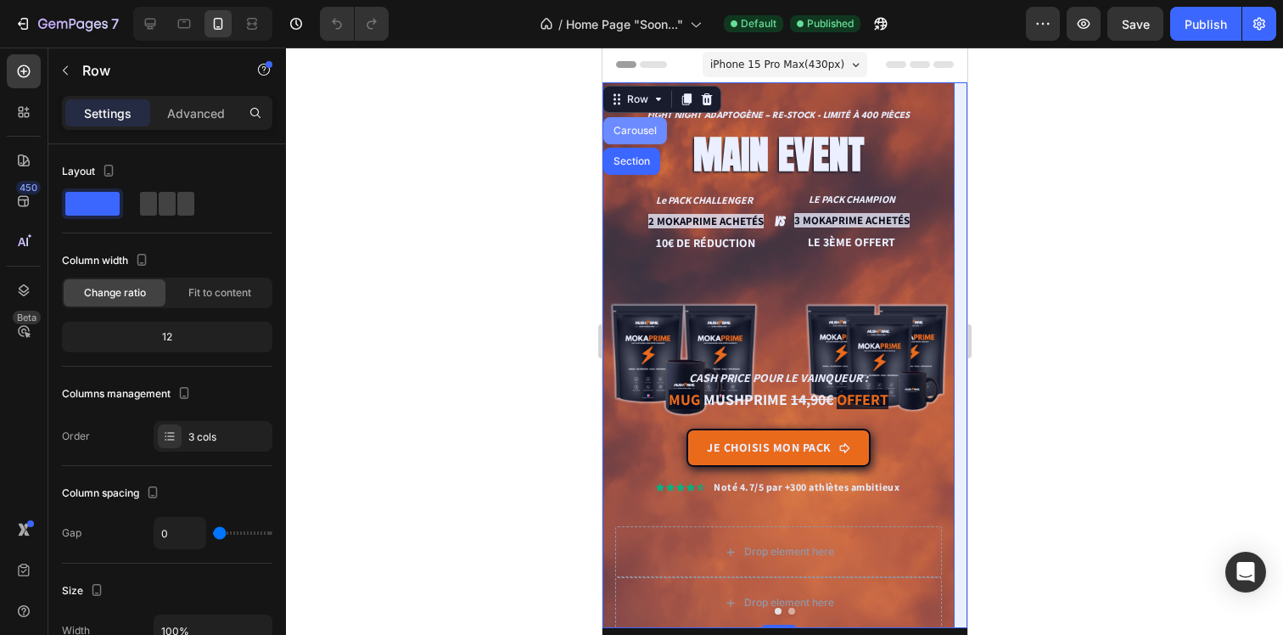
click at [615, 130] on div "Carousel" at bounding box center [634, 131] width 50 height 10
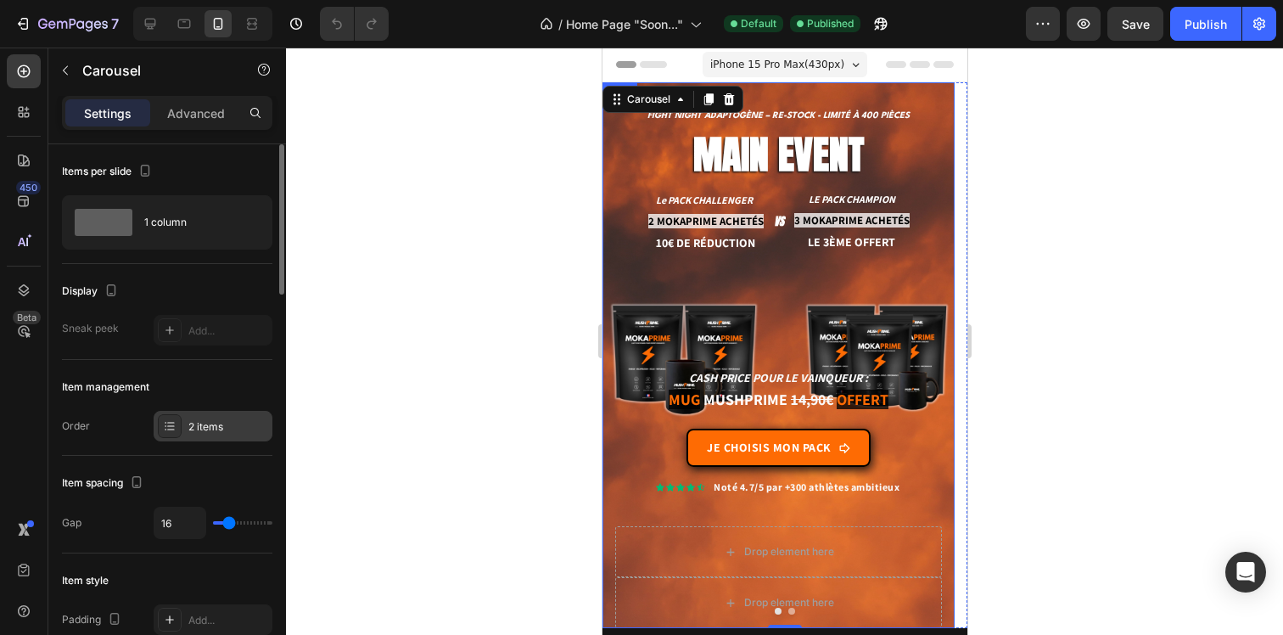
click at [213, 430] on div "2 items" at bounding box center [228, 426] width 80 height 15
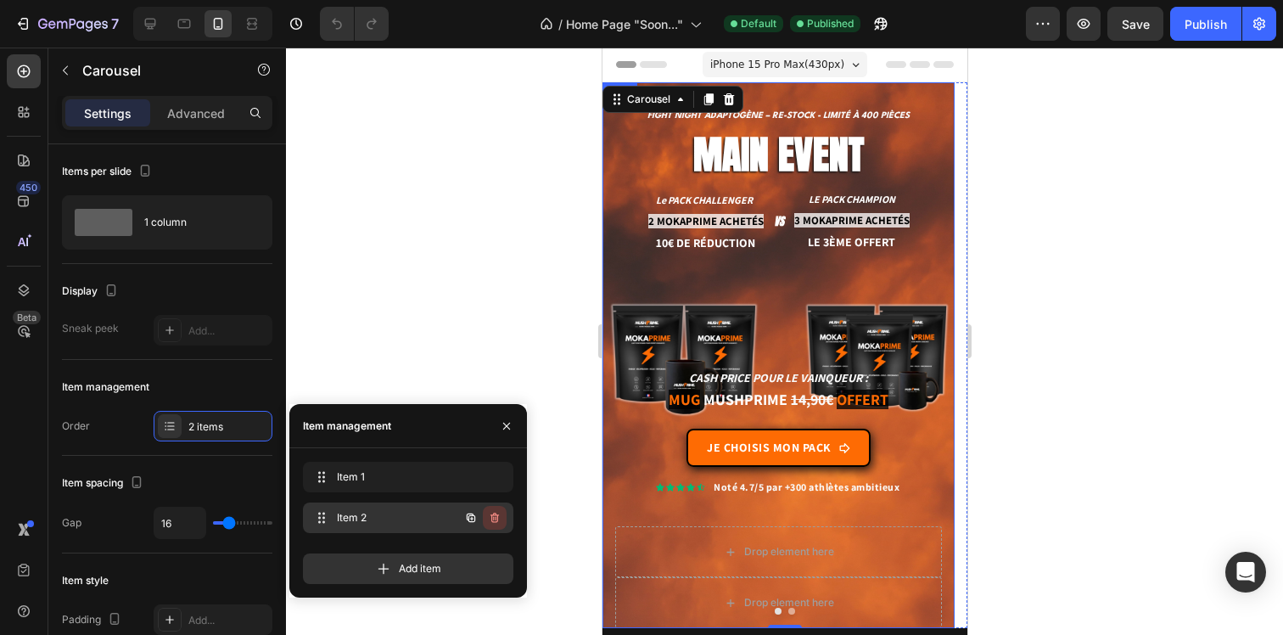
click at [494, 518] on icon "button" at bounding box center [495, 518] width 14 height 14
click at [488, 518] on div "Delete" at bounding box center [482, 517] width 31 height 15
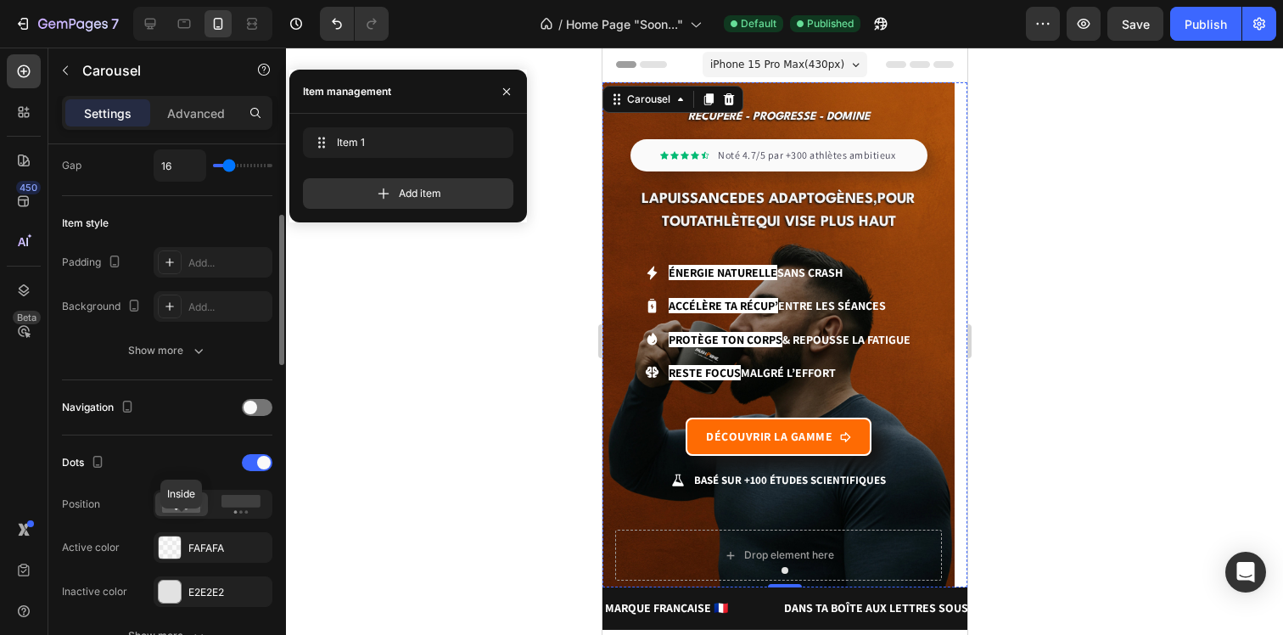
scroll to position [439, 0]
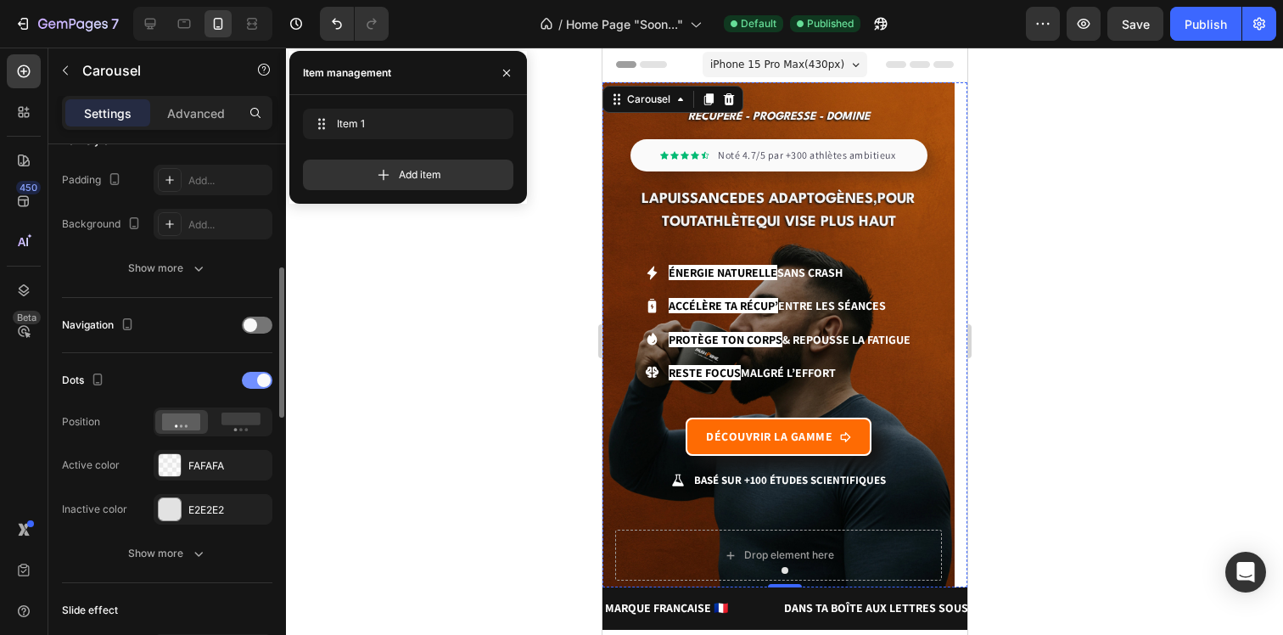
click at [257, 380] on span at bounding box center [264, 380] width 14 height 14
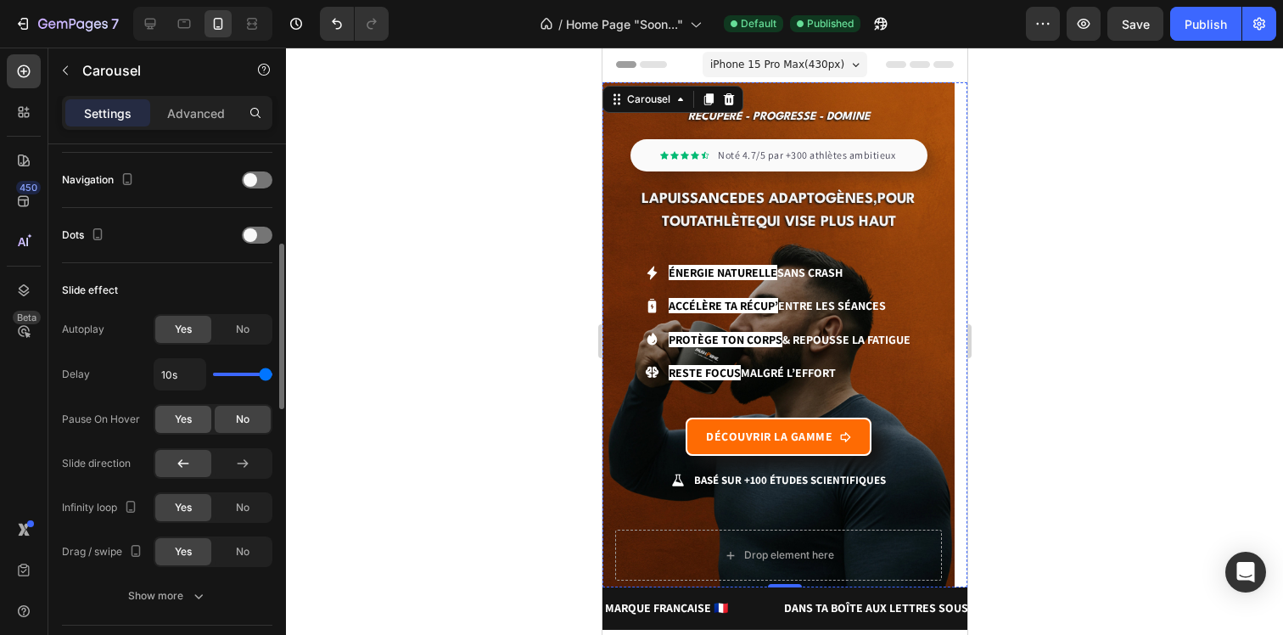
scroll to position [593, 0]
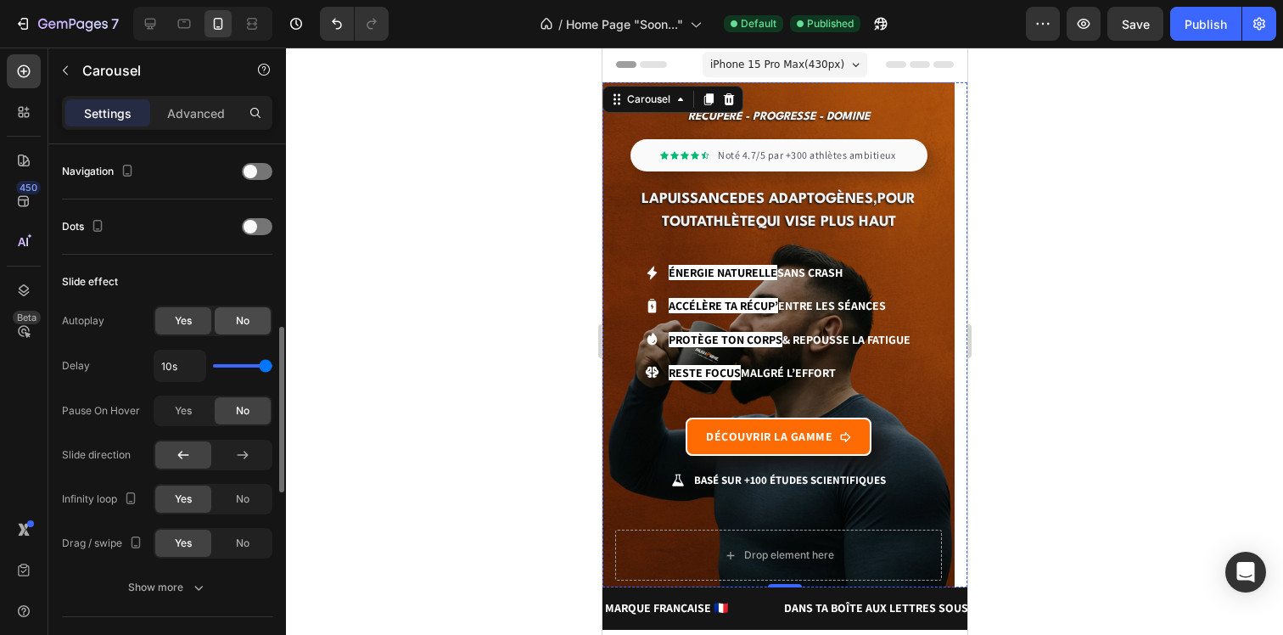
click at [227, 314] on div "No" at bounding box center [243, 320] width 56 height 27
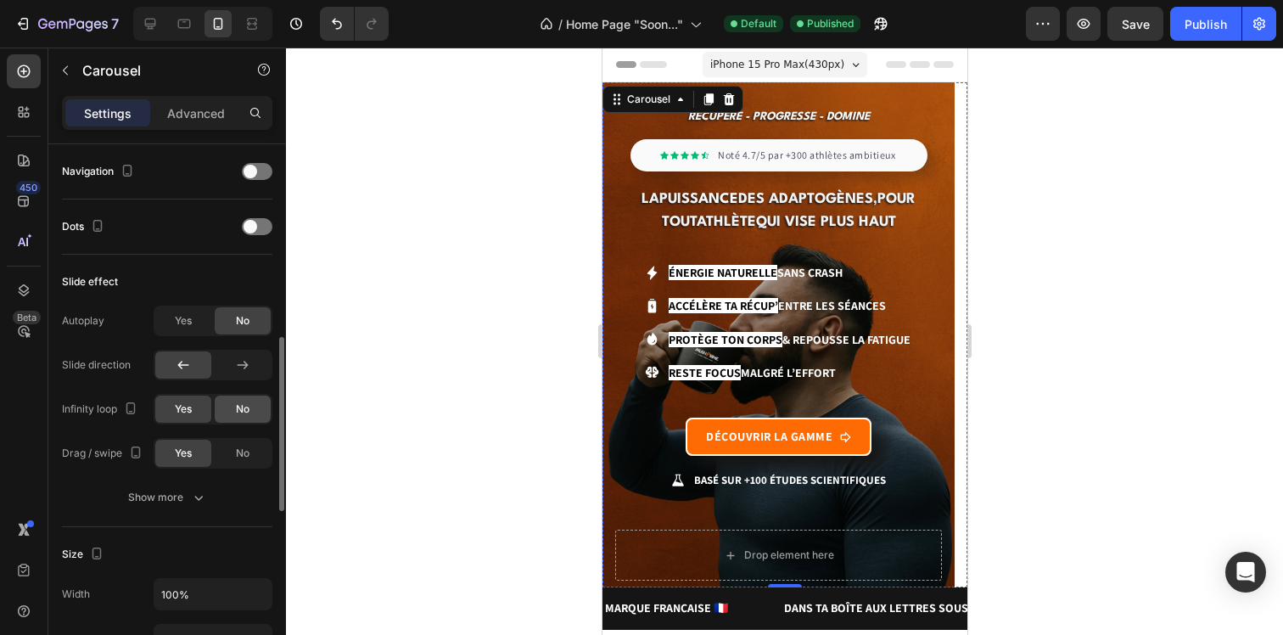
click at [226, 407] on div "No" at bounding box center [243, 408] width 56 height 27
click at [248, 456] on span "No" at bounding box center [243, 452] width 14 height 15
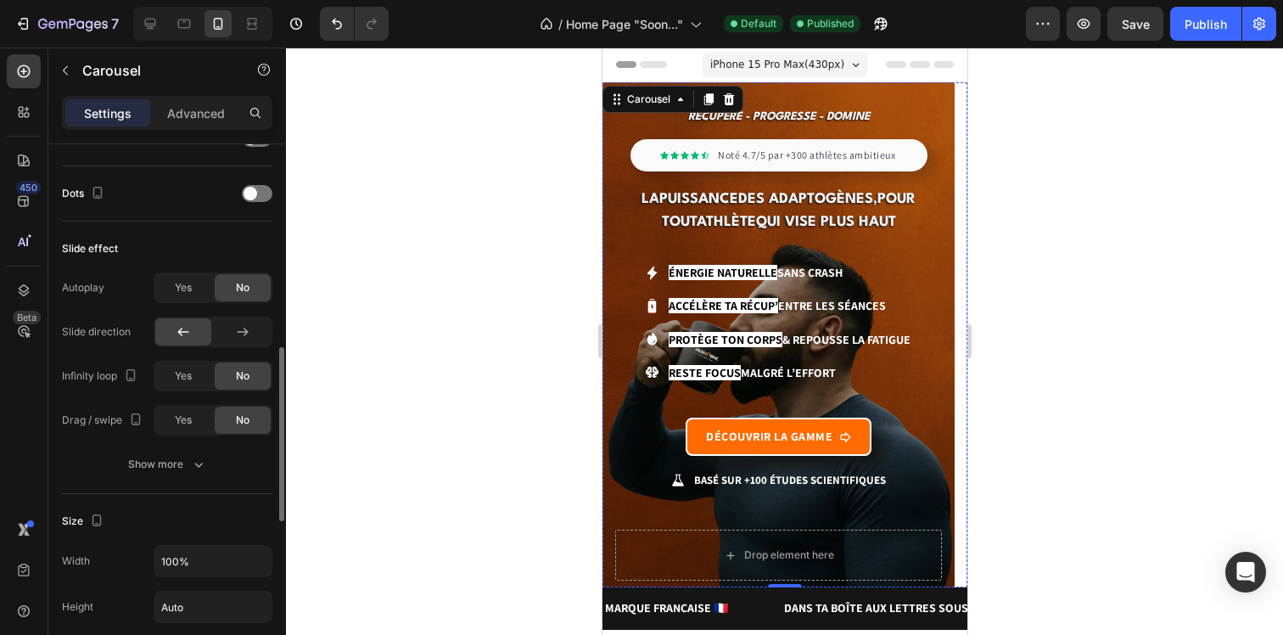
click at [213, 440] on div "Autoplay Yes No Slide direction Infinity loop Yes No Drag / swipe Yes No Show m…" at bounding box center [167, 375] width 210 height 207
click at [211, 457] on button "Show more" at bounding box center [167, 464] width 210 height 31
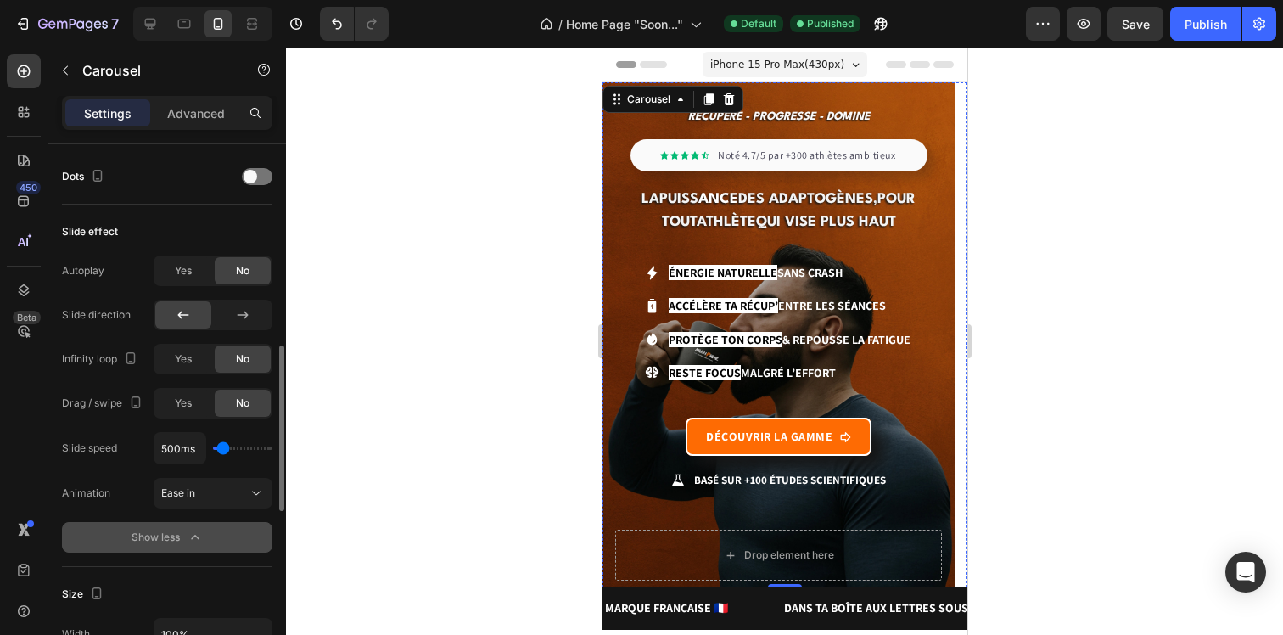
scroll to position [656, 0]
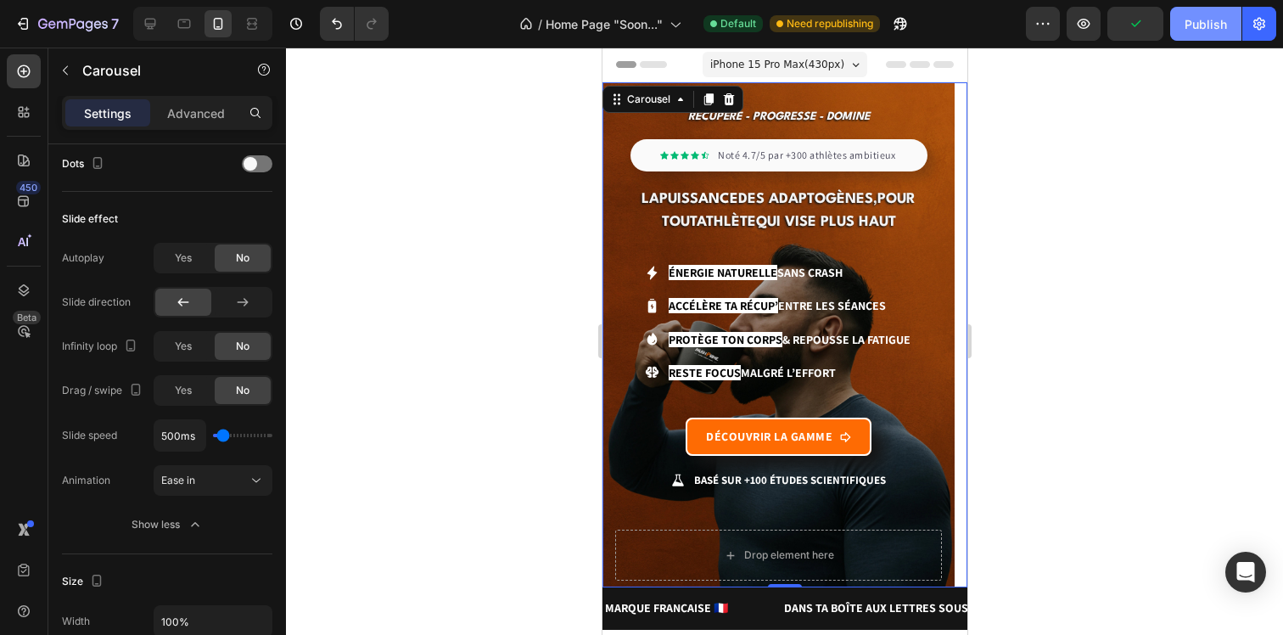
click at [1194, 26] on div "Publish" at bounding box center [1205, 24] width 42 height 18
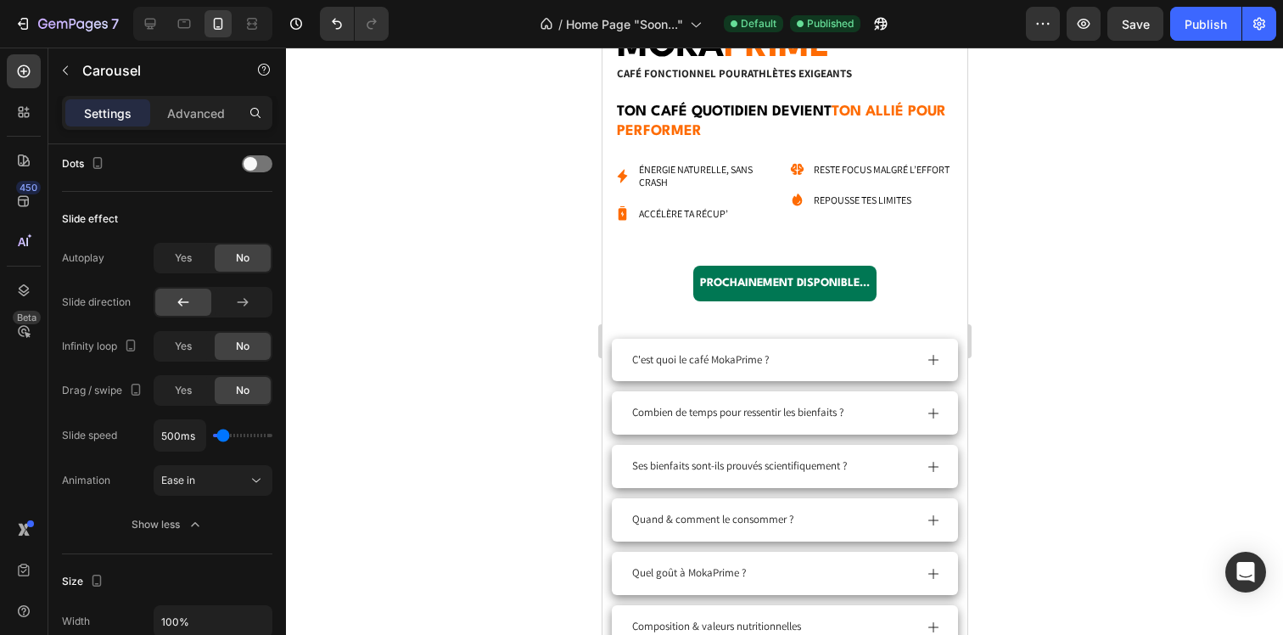
scroll to position [3865, 0]
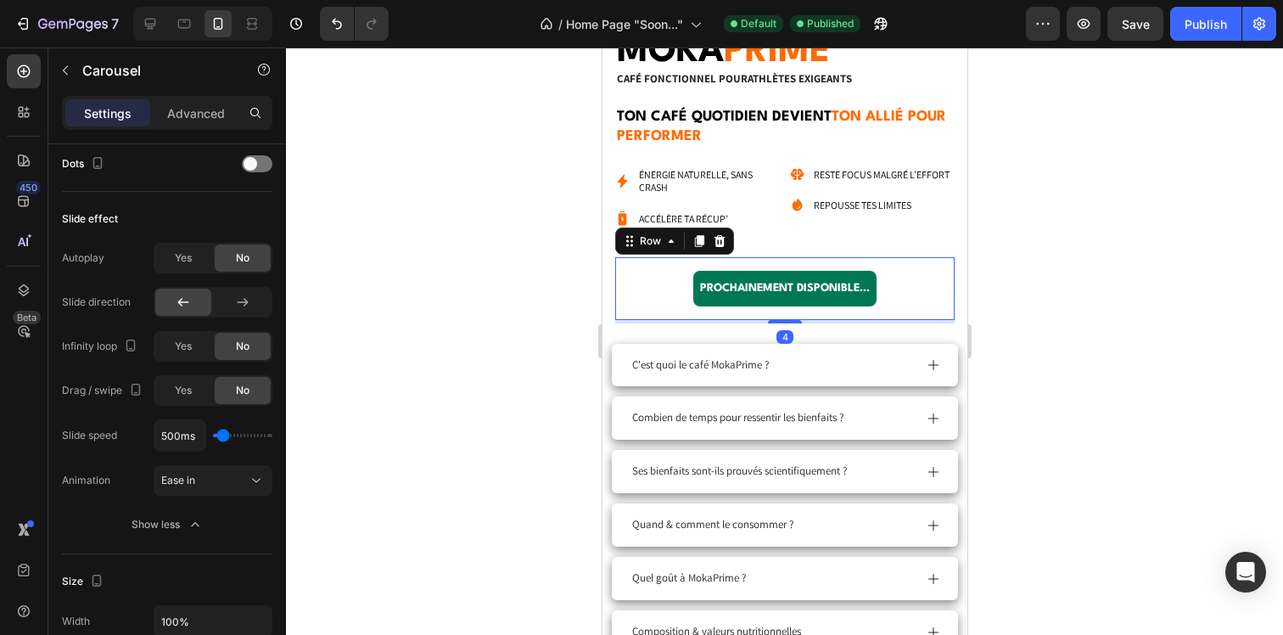
click at [659, 274] on div "PROCHAINEMENT DISPONIBLE... Text Block Row Row 4" at bounding box center [783, 288] width 339 height 62
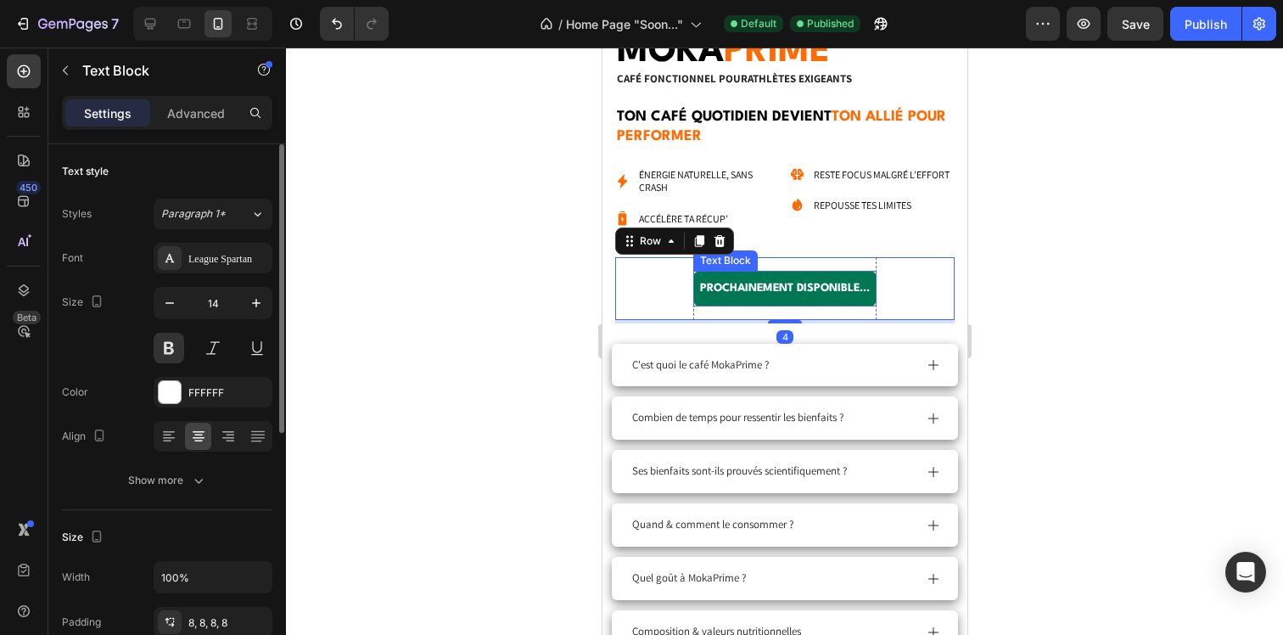
click at [692, 278] on div "PROCHAINEMENT DISPONIBLE..." at bounding box center [783, 288] width 183 height 35
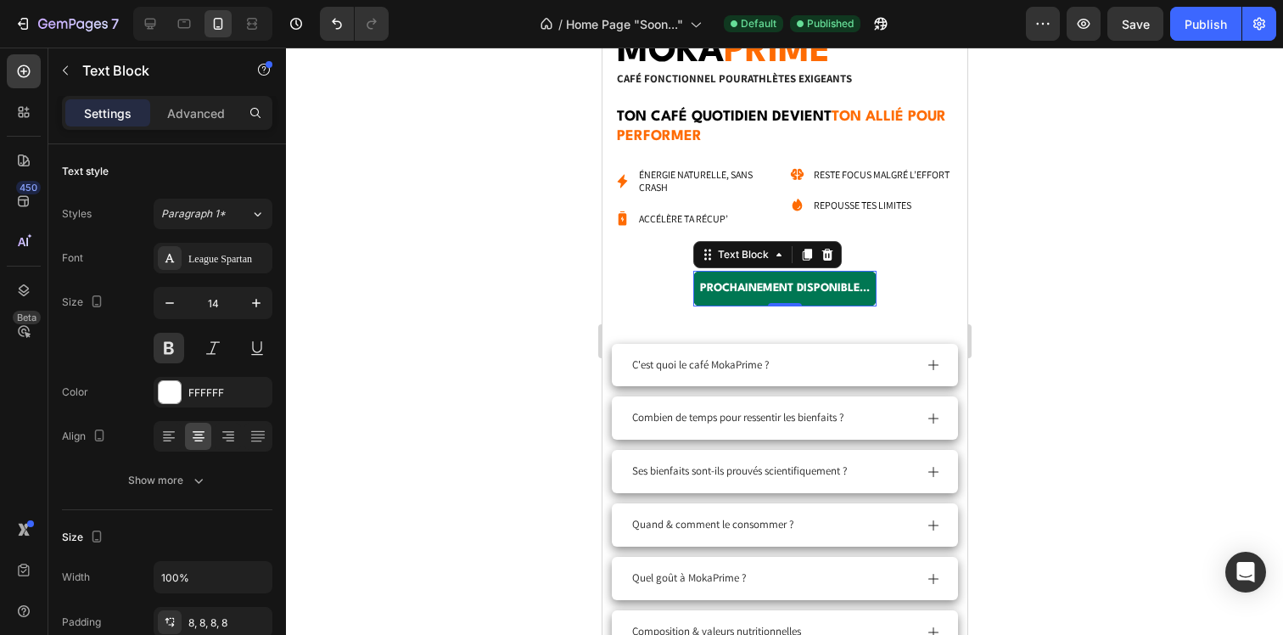
click at [181, 133] on div "Settings Advanced" at bounding box center [167, 120] width 238 height 48
click at [177, 116] on p "Advanced" at bounding box center [196, 113] width 58 height 18
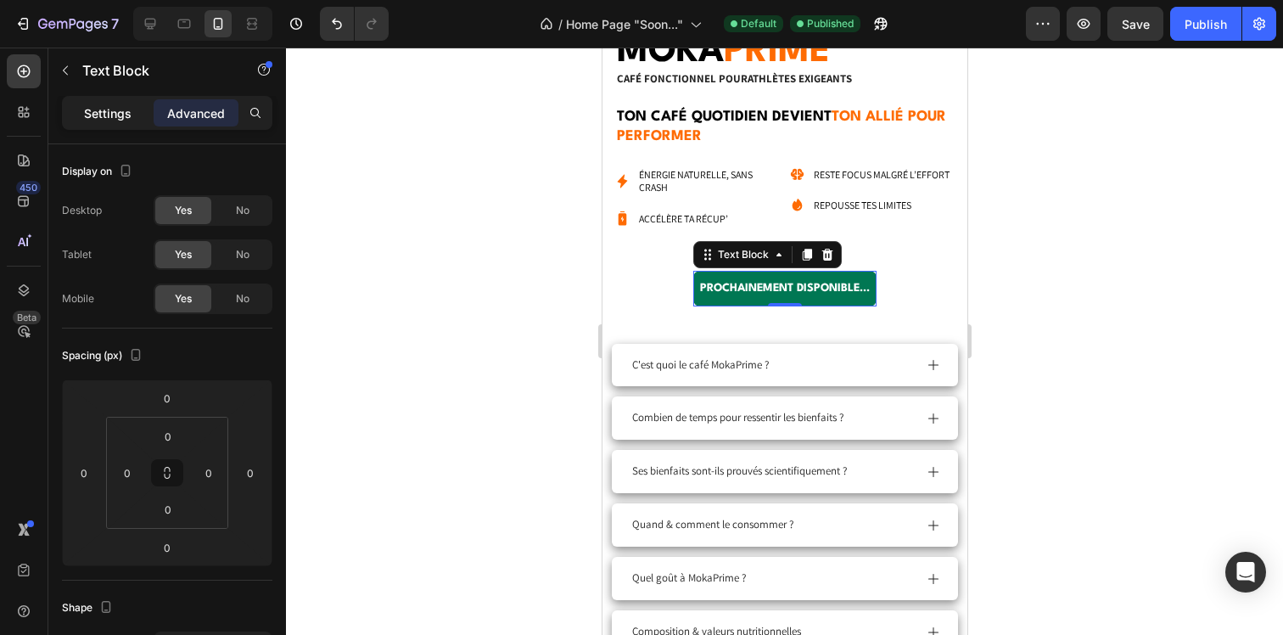
click at [106, 109] on p "Settings" at bounding box center [108, 113] width 48 height 18
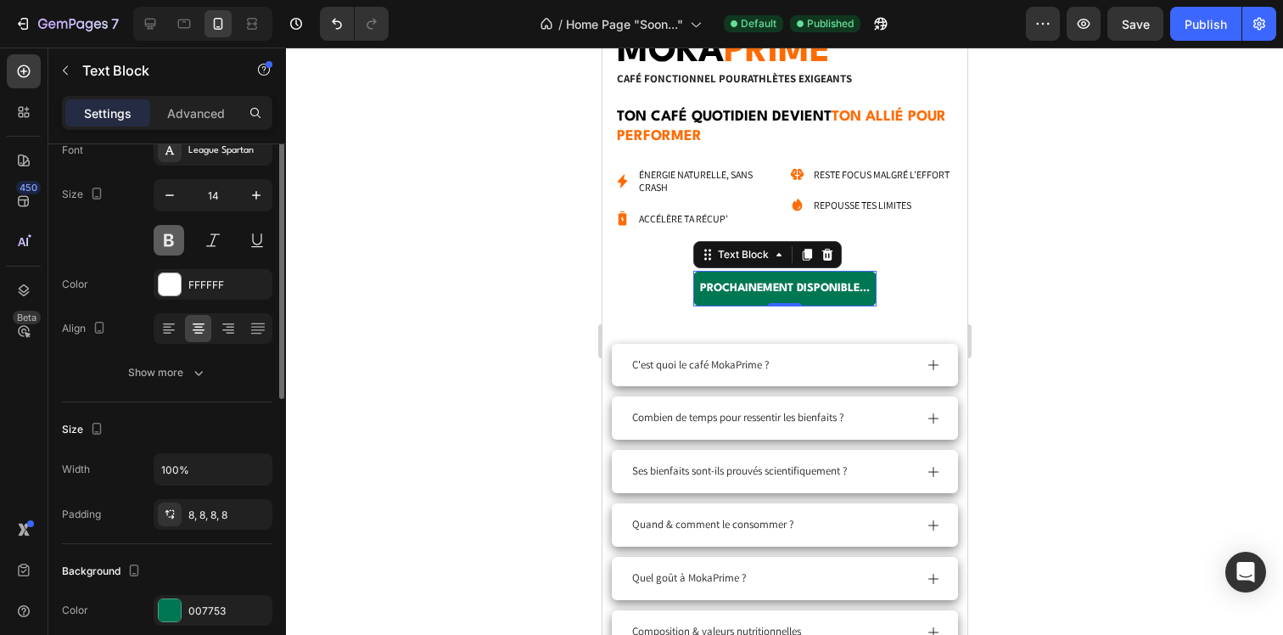
scroll to position [249, 0]
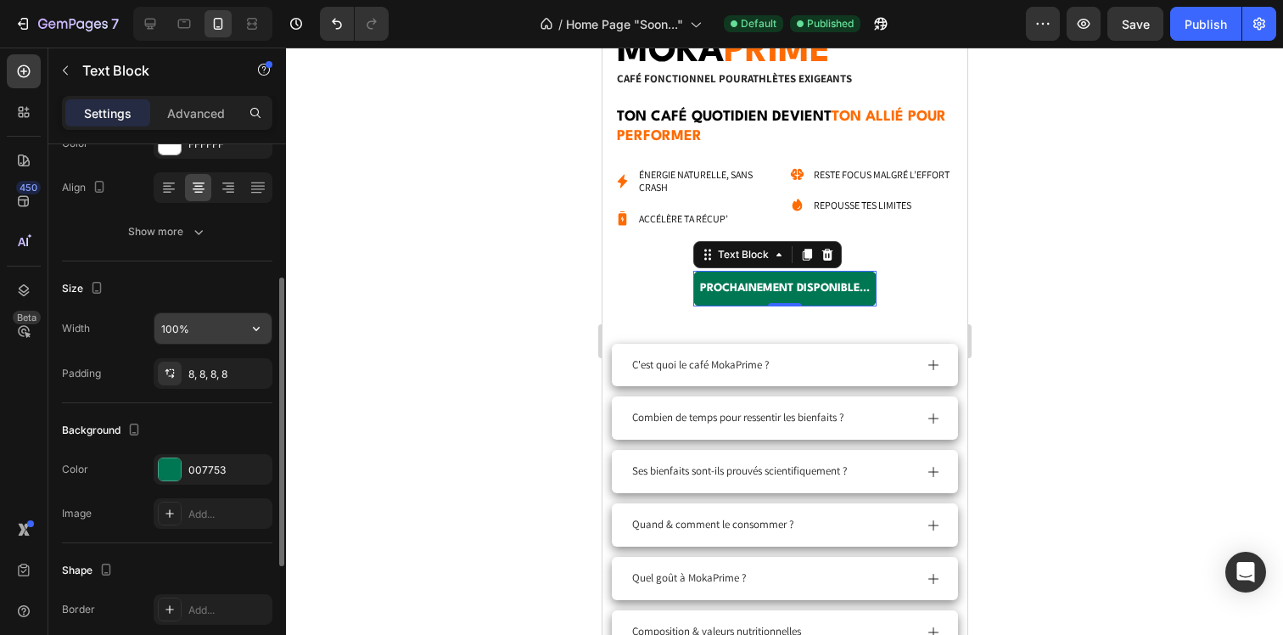
click at [191, 338] on input "100%" at bounding box center [212, 328] width 117 height 31
click at [248, 331] on icon "button" at bounding box center [256, 328] width 17 height 17
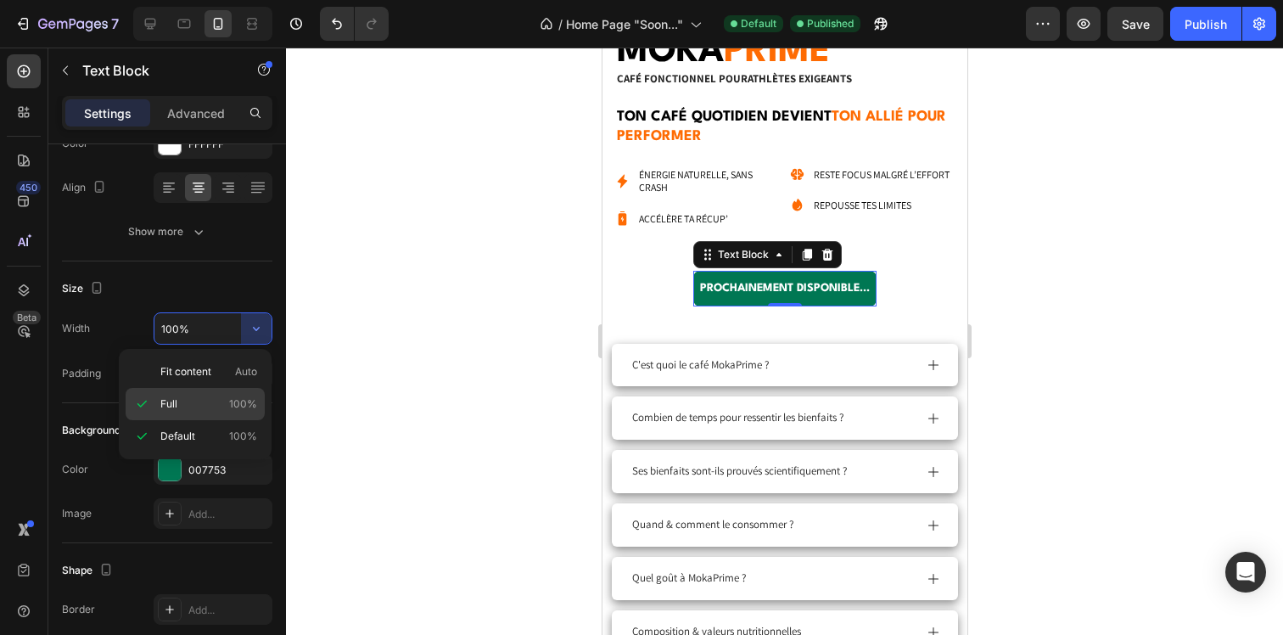
click at [204, 400] on p "Full 100%" at bounding box center [208, 403] width 97 height 15
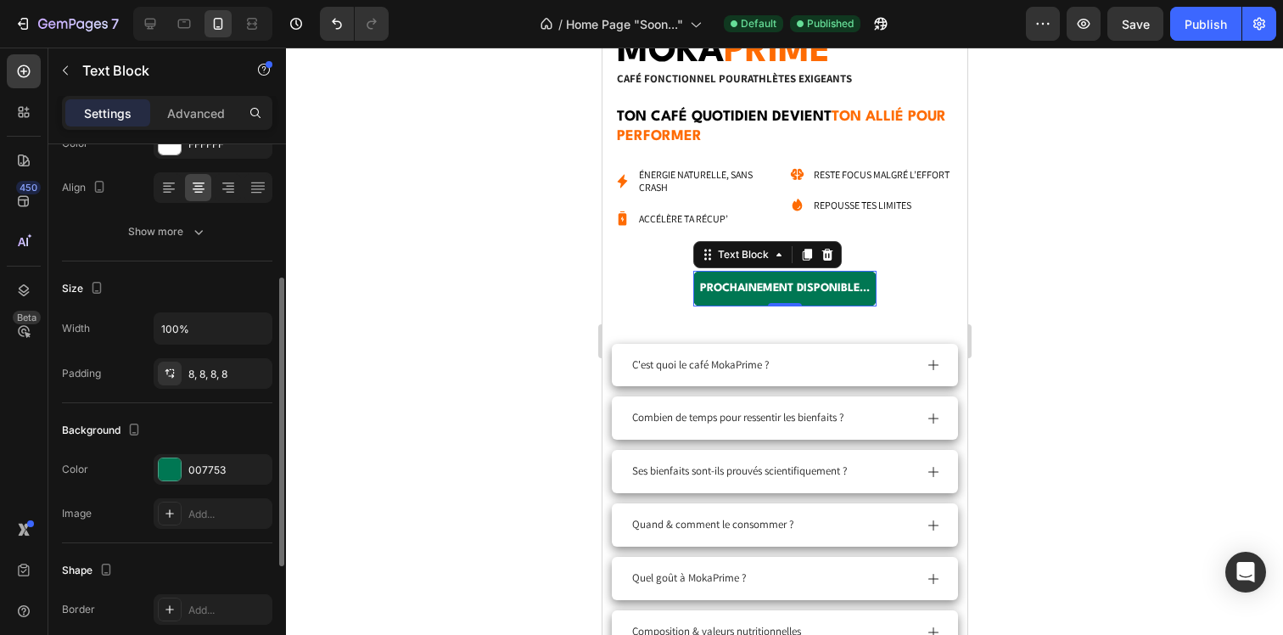
click at [209, 349] on div "Width 100% Padding 8, 8, 8, 8" at bounding box center [167, 350] width 210 height 76
click at [209, 329] on input "100%" at bounding box center [212, 328] width 117 height 31
click at [243, 327] on button "button" at bounding box center [256, 328] width 31 height 31
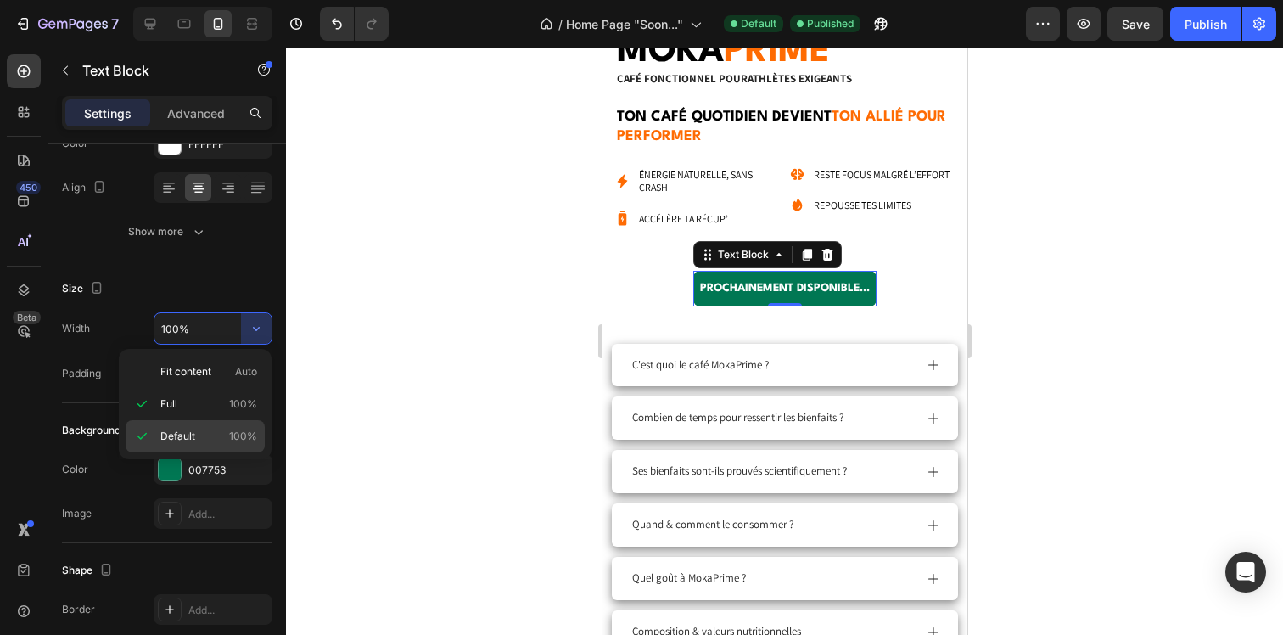
click at [201, 439] on p "Default 100%" at bounding box center [208, 435] width 97 height 15
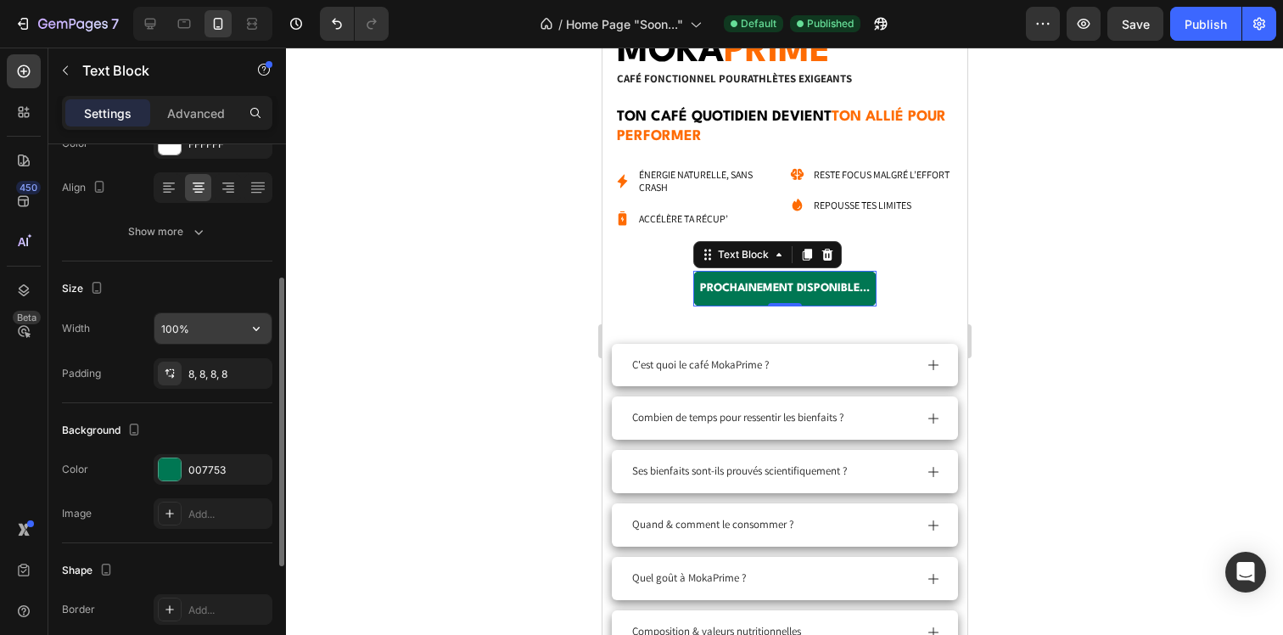
click at [224, 336] on input "100%" at bounding box center [212, 328] width 117 height 31
click at [252, 327] on icon "button" at bounding box center [256, 328] width 17 height 17
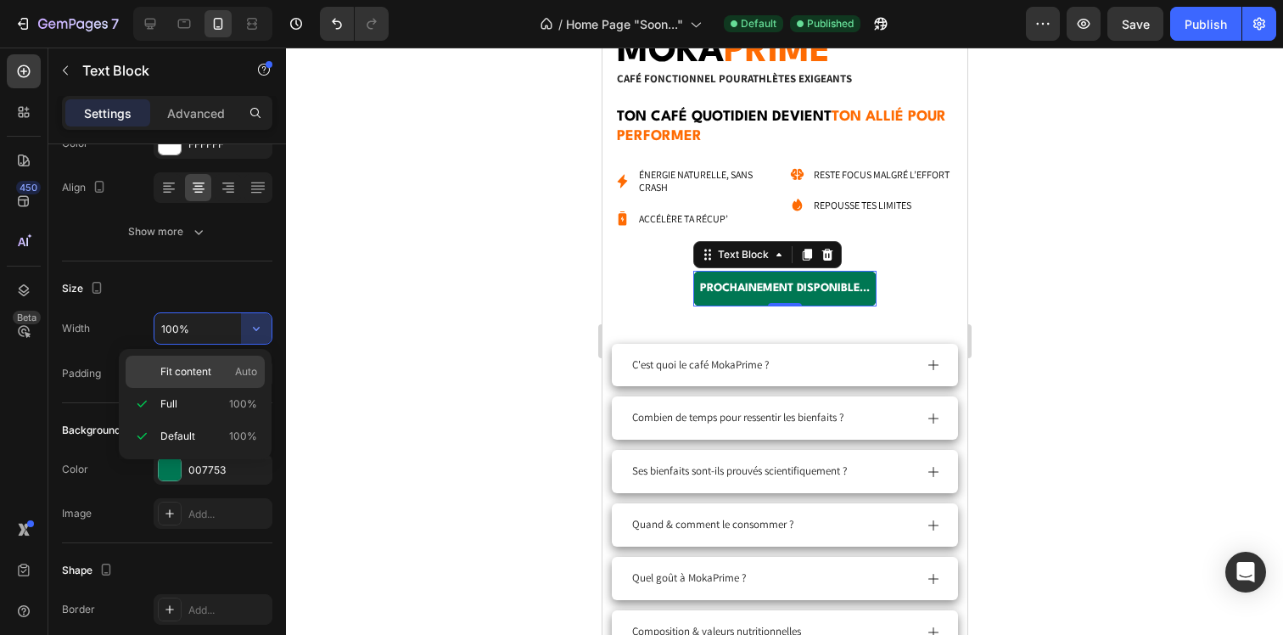
click at [213, 366] on p "Fit content Auto" at bounding box center [208, 371] width 97 height 15
type input "Auto"
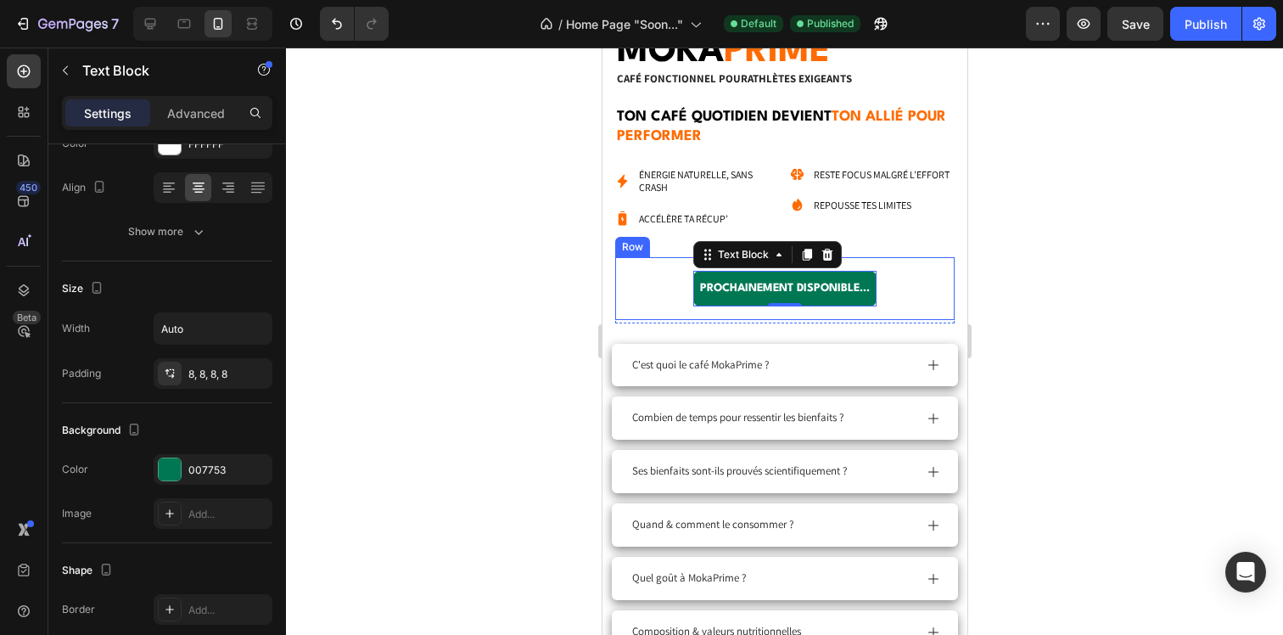
click at [658, 271] on div "PROCHAINEMENT DISPONIBLE... Text Block 0 Row Row" at bounding box center [783, 288] width 339 height 62
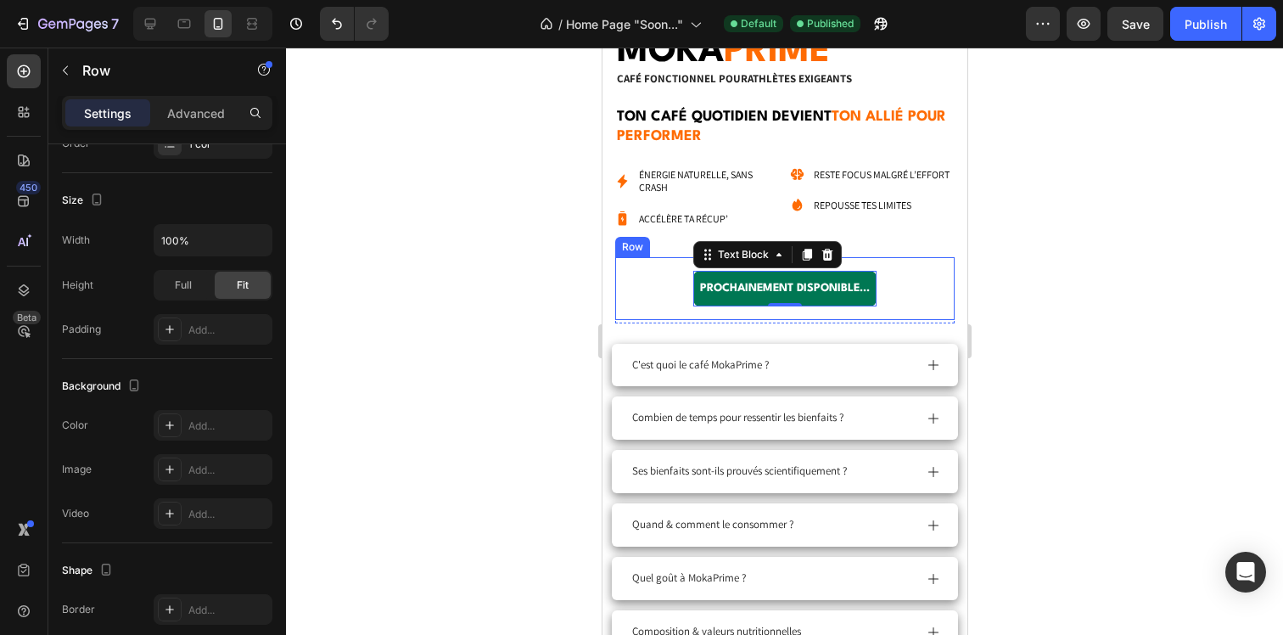
scroll to position [0, 0]
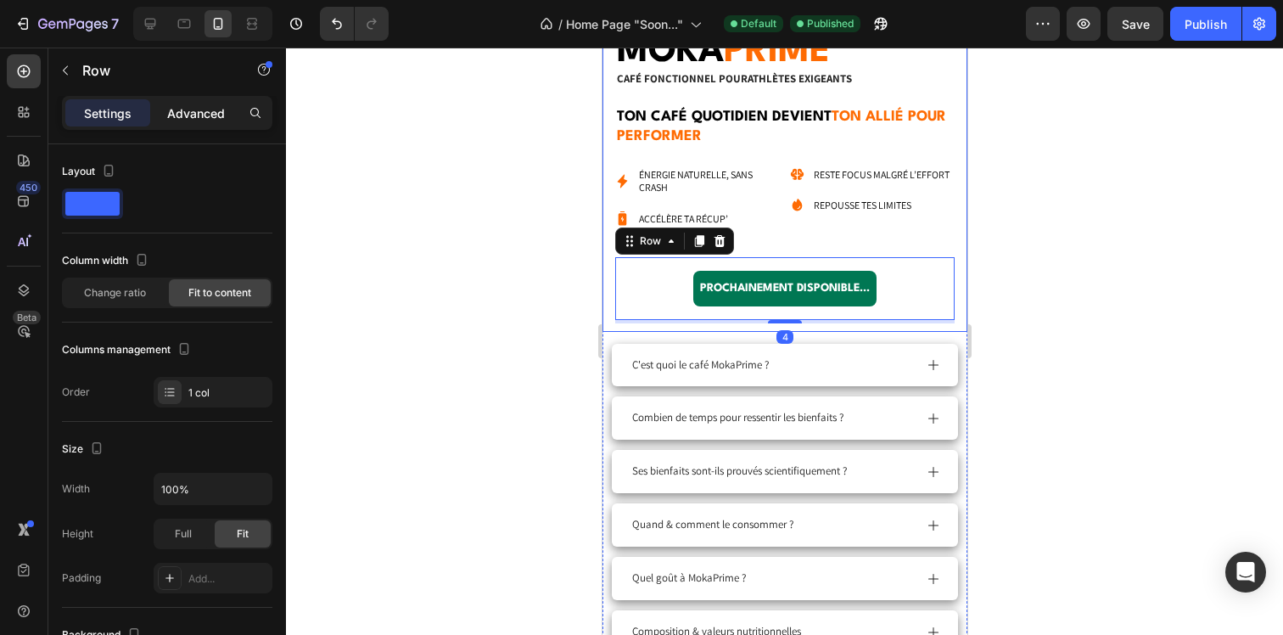
click at [173, 105] on p "Advanced" at bounding box center [196, 113] width 58 height 18
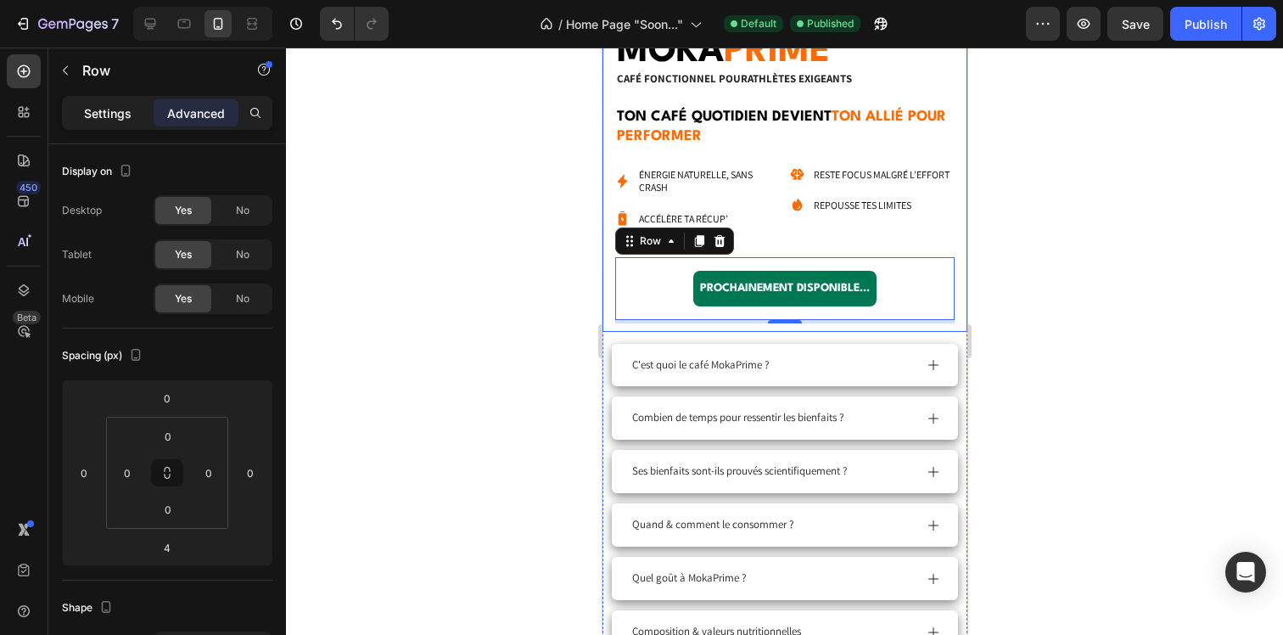
click at [122, 121] on p "Settings" at bounding box center [108, 113] width 48 height 18
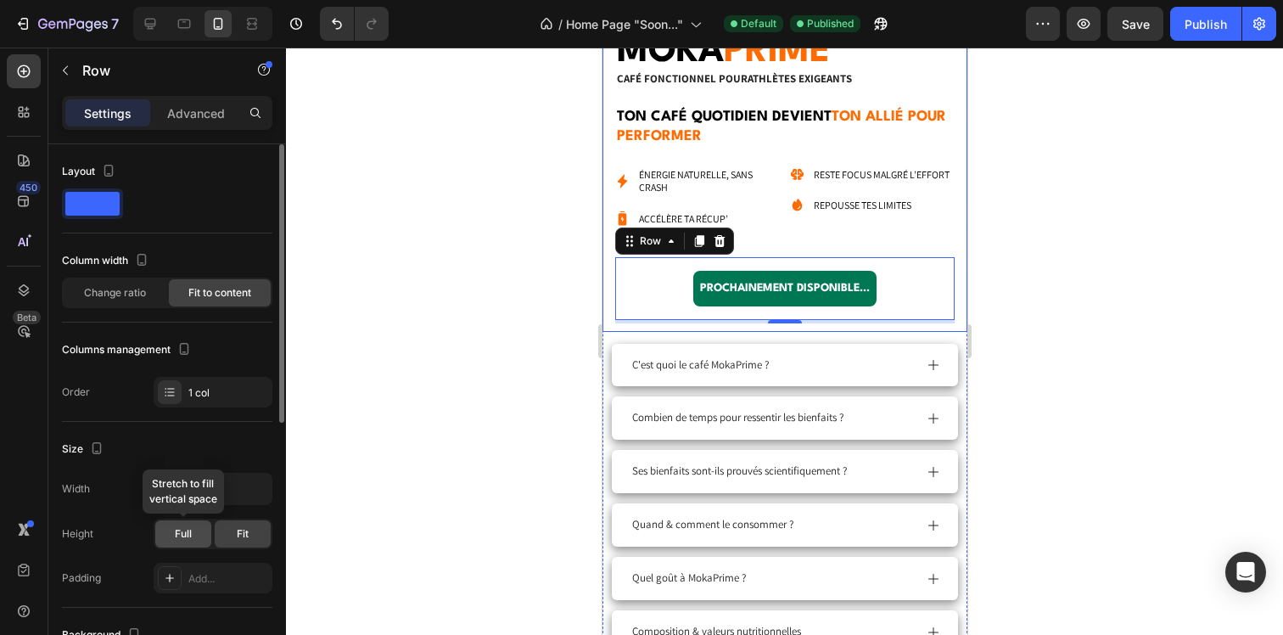
click at [174, 526] on div "Full" at bounding box center [183, 533] width 56 height 27
drag, startPoint x: 238, startPoint y: 479, endPoint x: 266, endPoint y: 495, distance: 32.0
click at [266, 495] on button "button" at bounding box center [256, 488] width 31 height 31
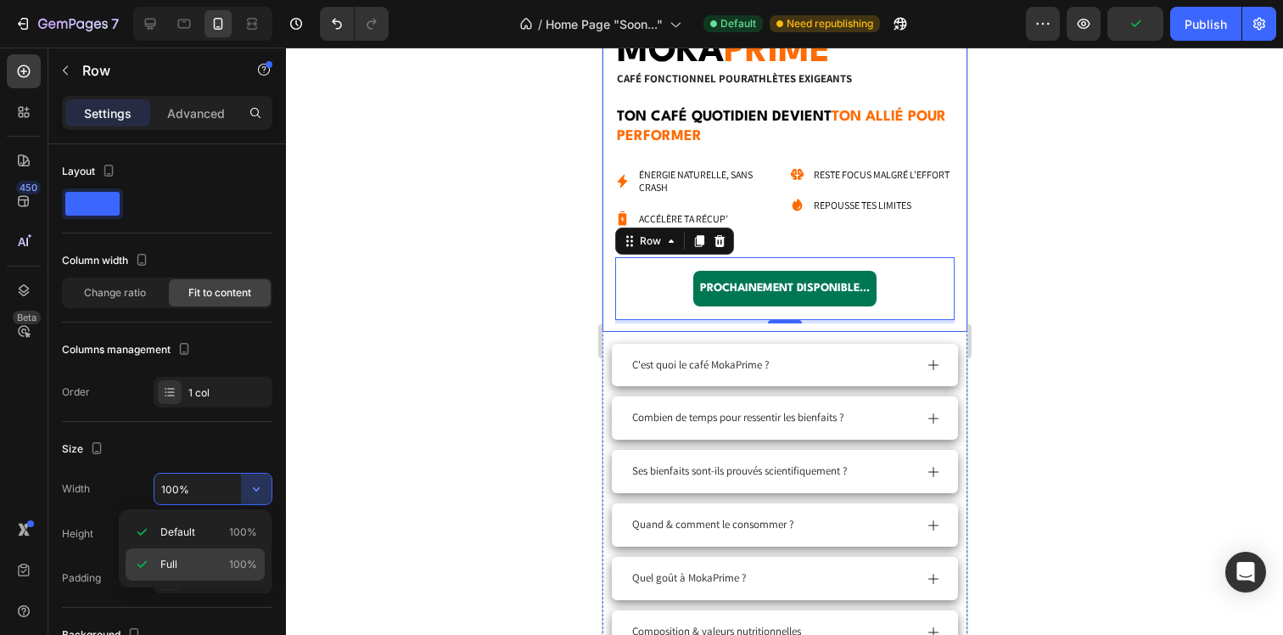
click at [215, 554] on div "Full 100%" at bounding box center [195, 564] width 139 height 32
click at [187, 109] on p "Advanced" at bounding box center [196, 113] width 58 height 18
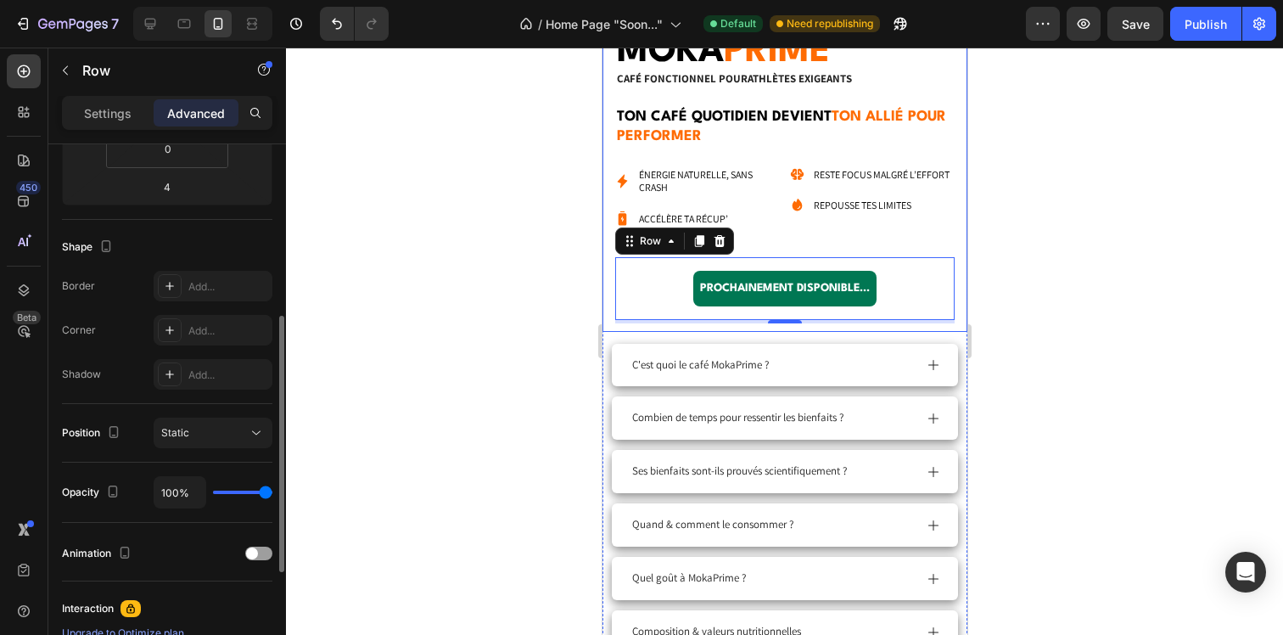
scroll to position [372, 0]
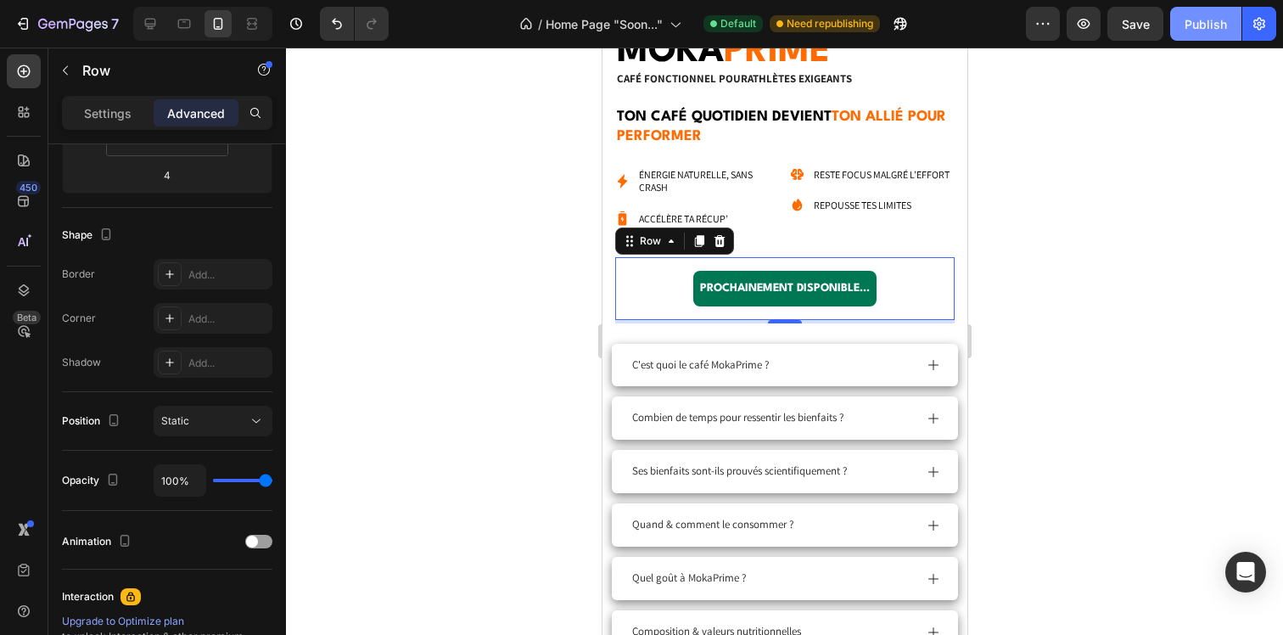
click at [1206, 30] on div "Publish" at bounding box center [1205, 24] width 42 height 18
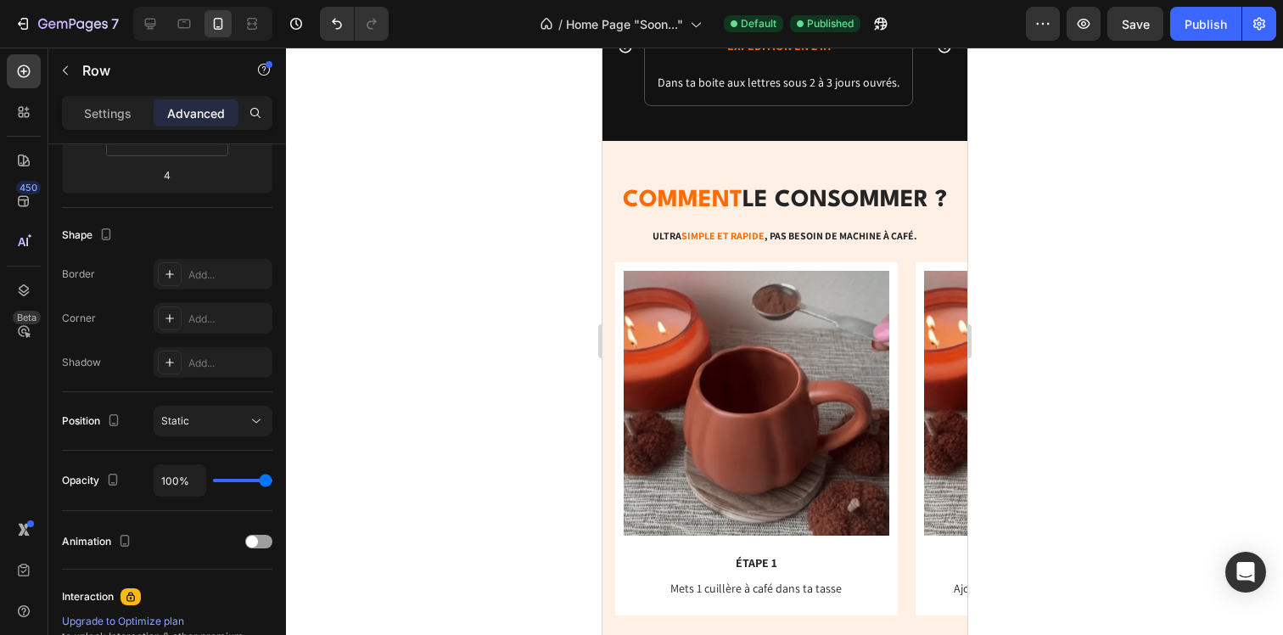
scroll to position [4572, 0]
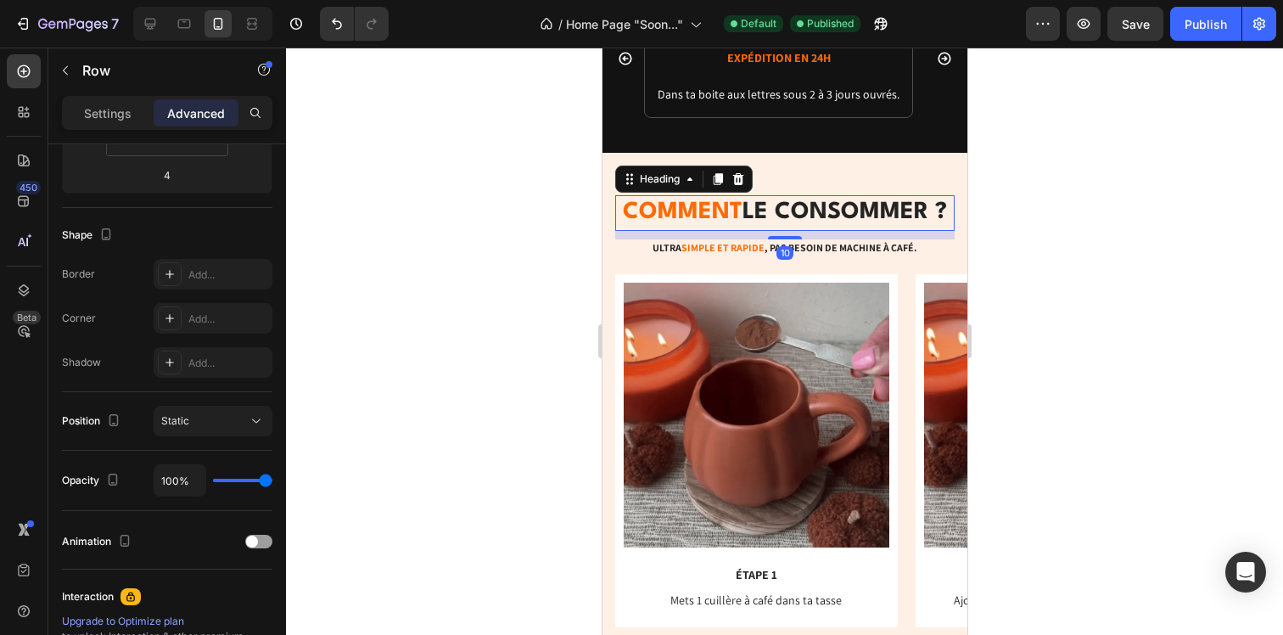
click at [789, 212] on h2 "comment le consommer ?" at bounding box center [783, 213] width 339 height 36
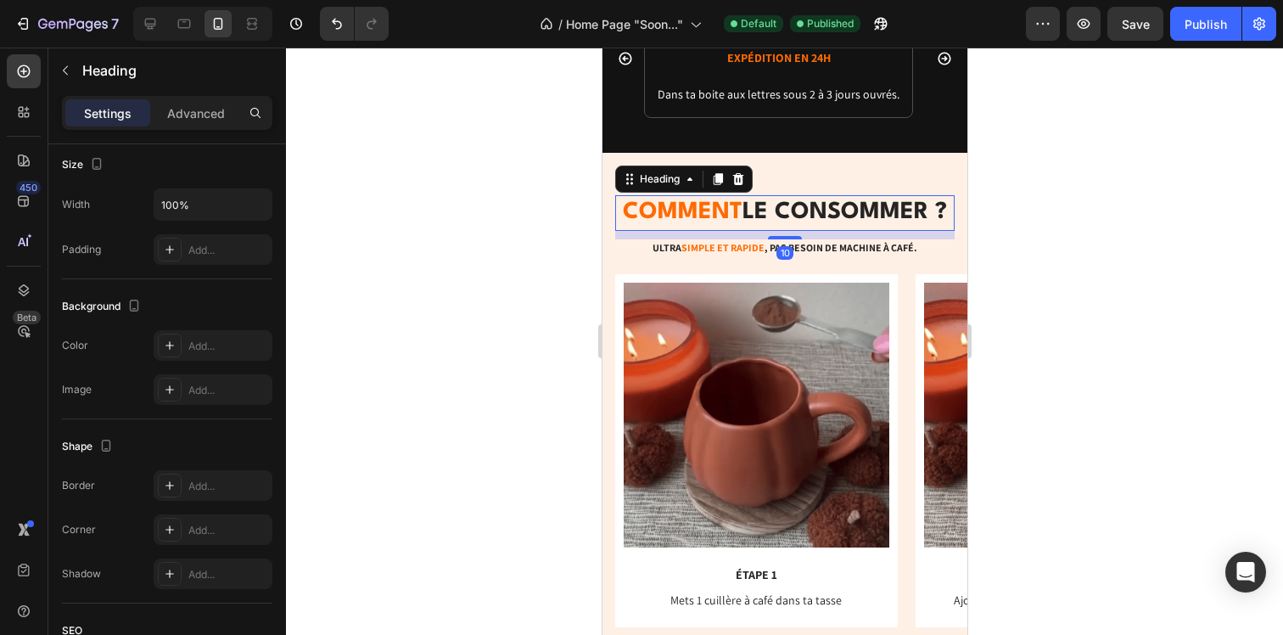
scroll to position [0, 0]
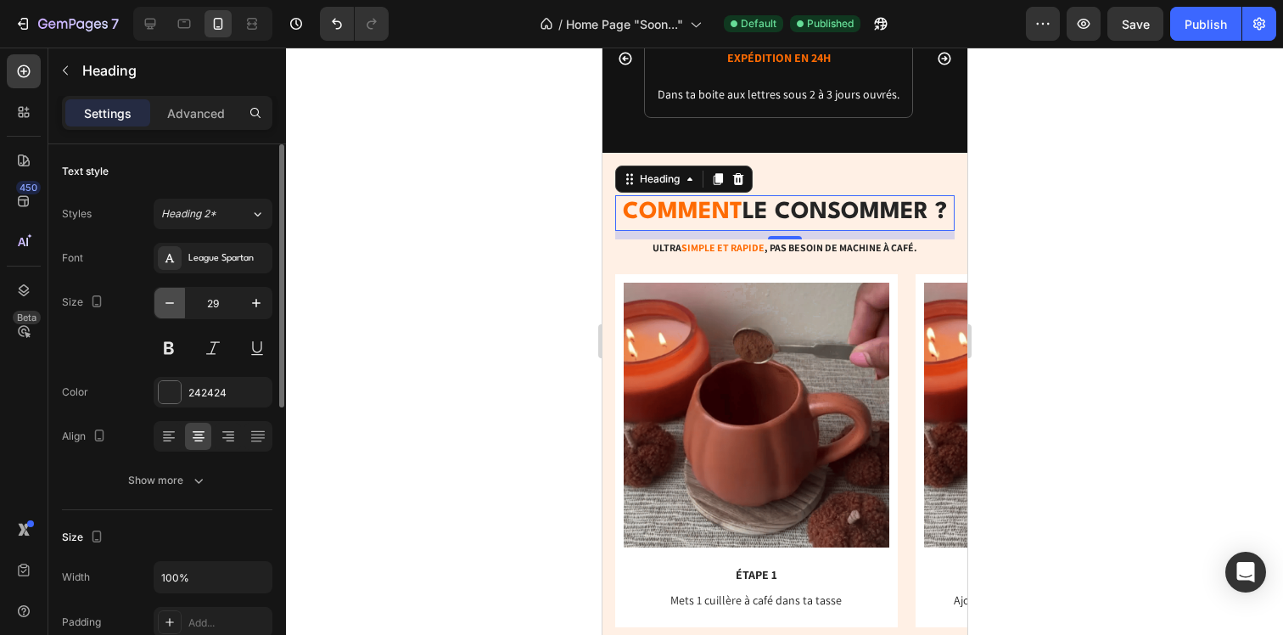
click at [168, 297] on icon "button" at bounding box center [169, 302] width 17 height 17
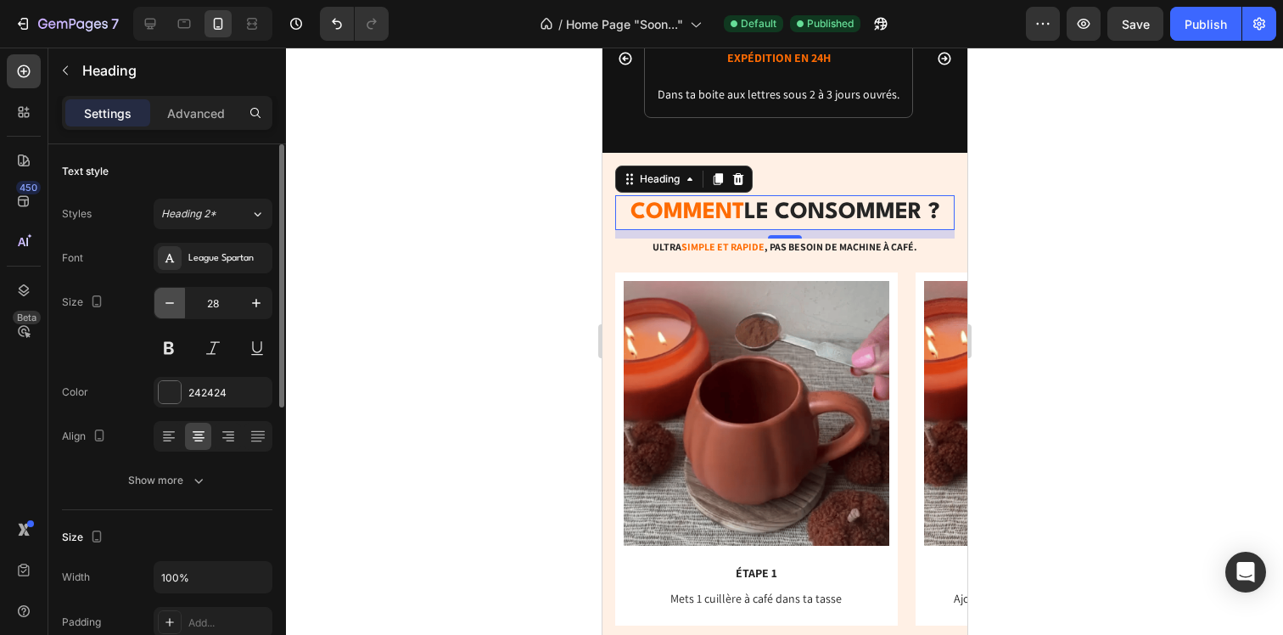
click at [168, 297] on icon "button" at bounding box center [169, 302] width 17 height 17
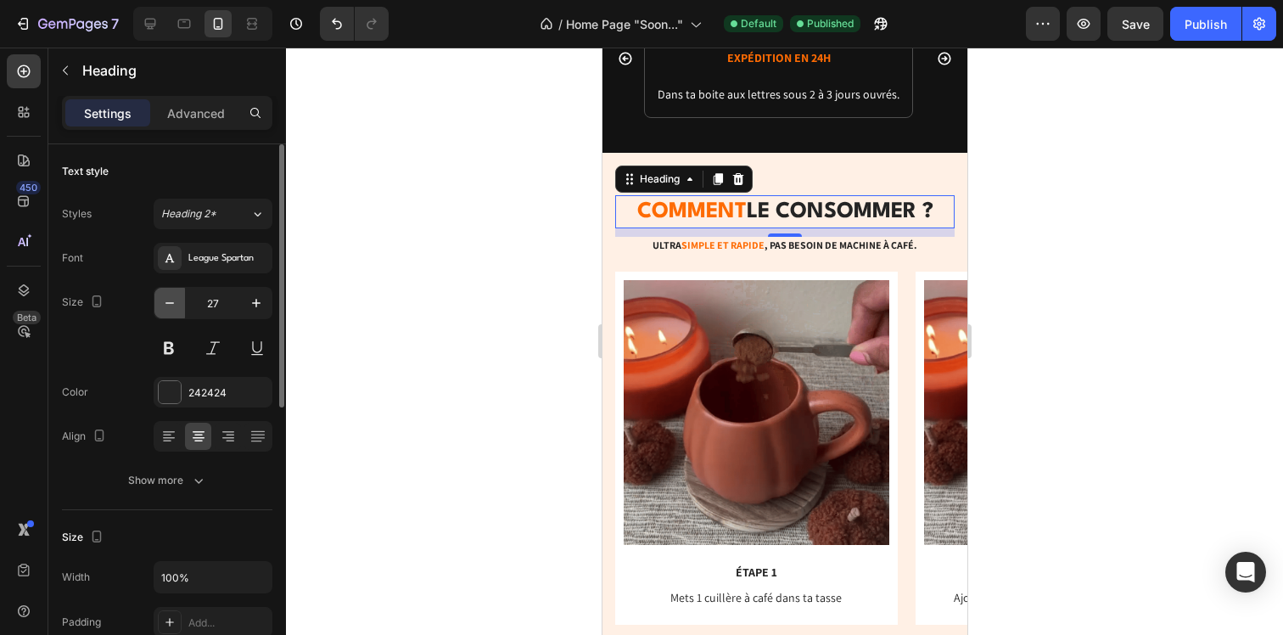
click at [168, 297] on icon "button" at bounding box center [169, 302] width 17 height 17
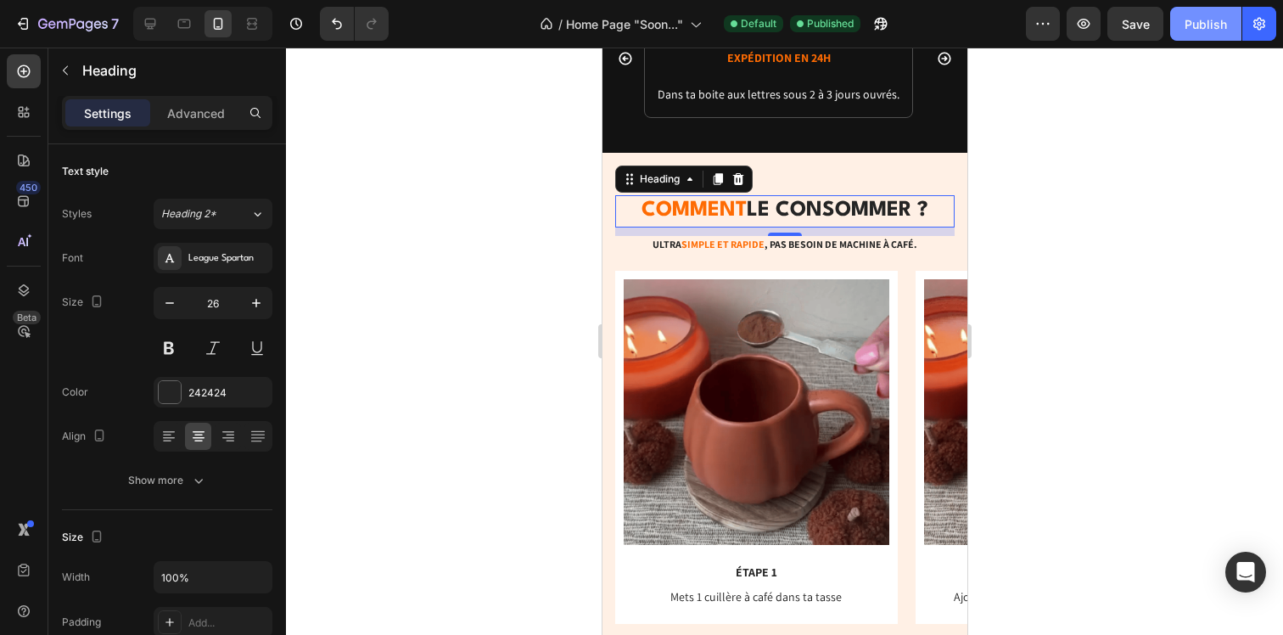
click at [1207, 18] on div "Publish" at bounding box center [1205, 24] width 42 height 18
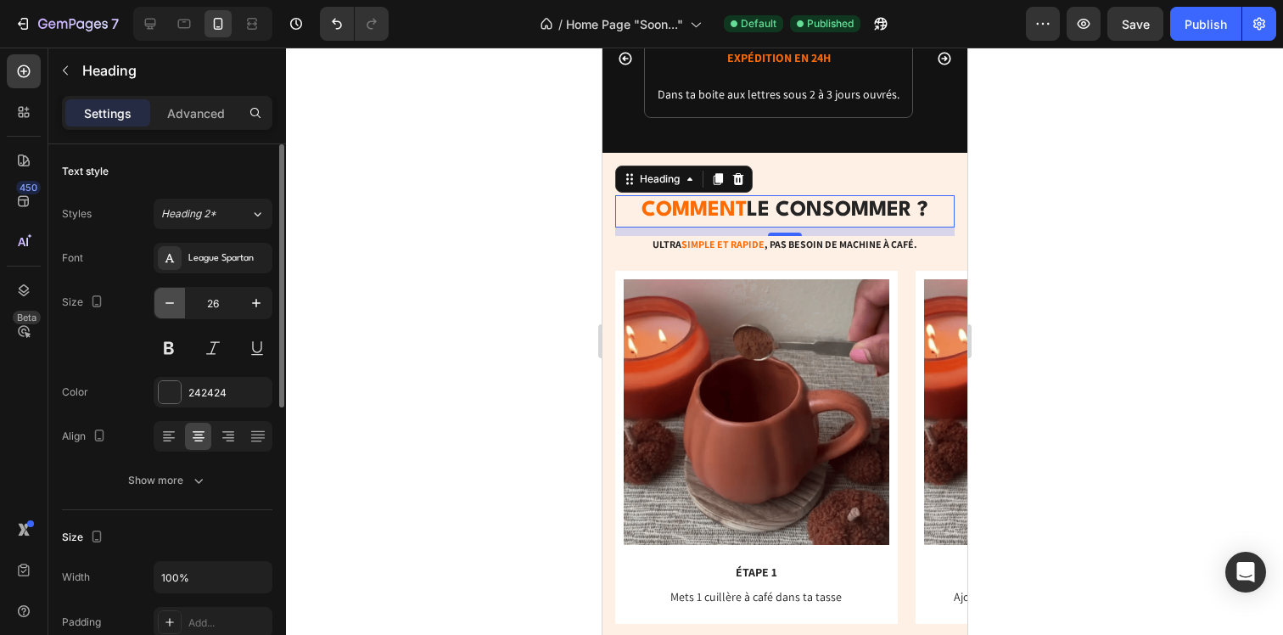
click at [160, 303] on button "button" at bounding box center [169, 303] width 31 height 31
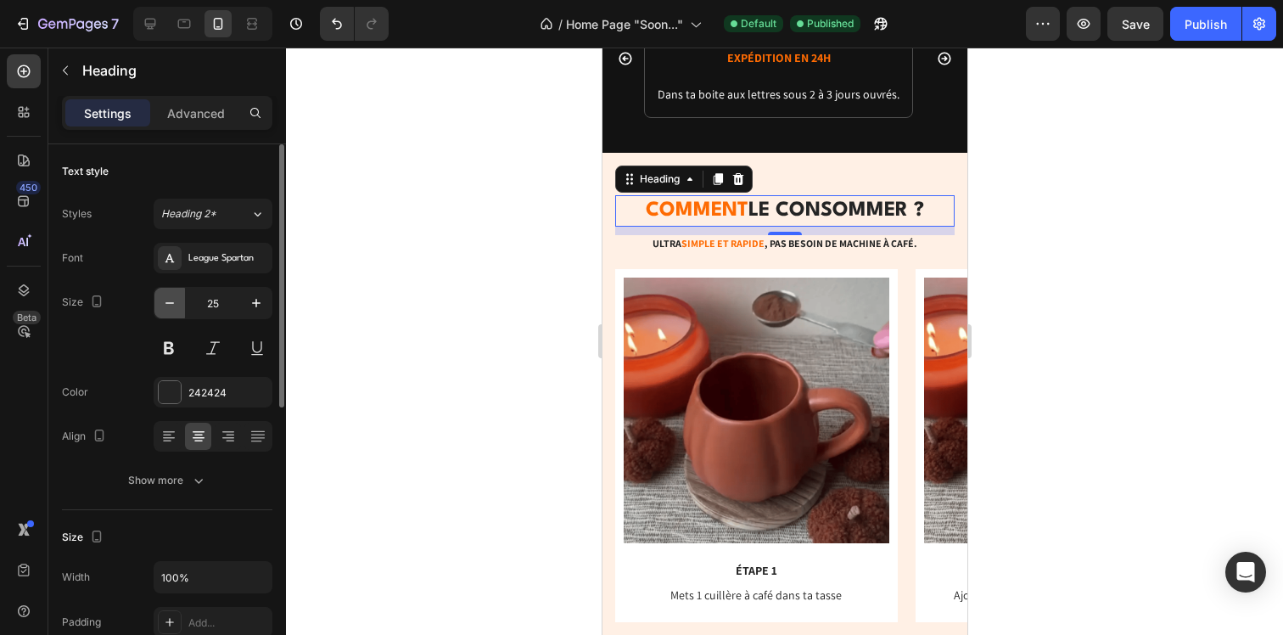
type input "24"
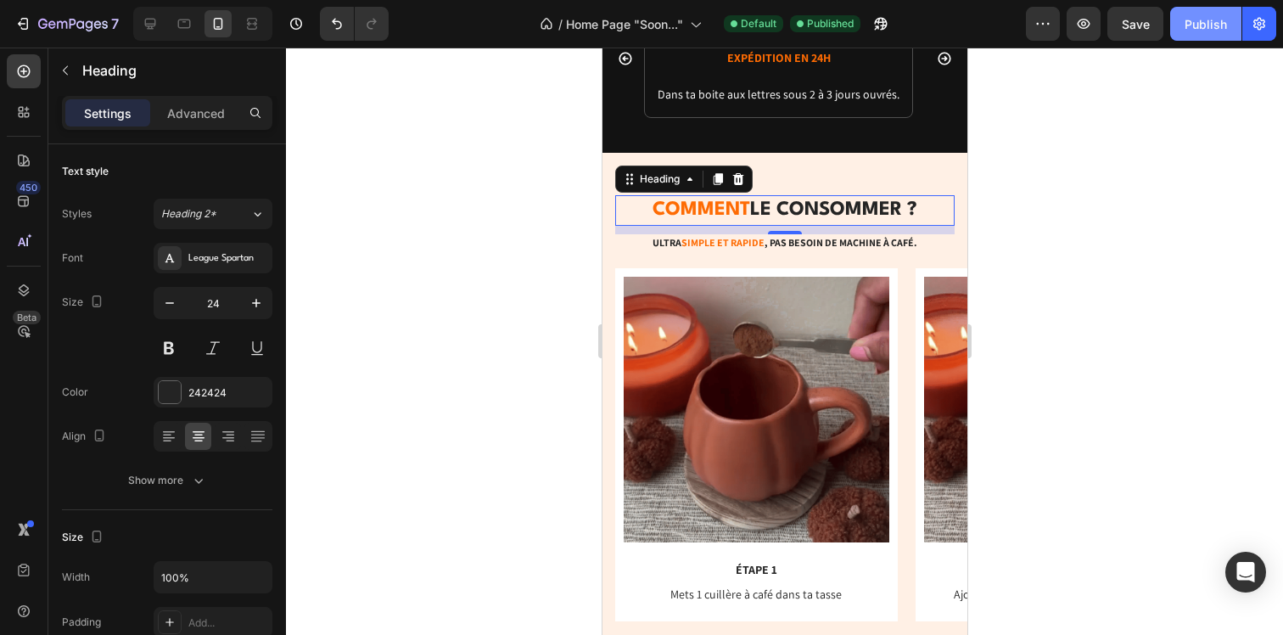
click at [1189, 24] on div "Publish" at bounding box center [1205, 24] width 42 height 18
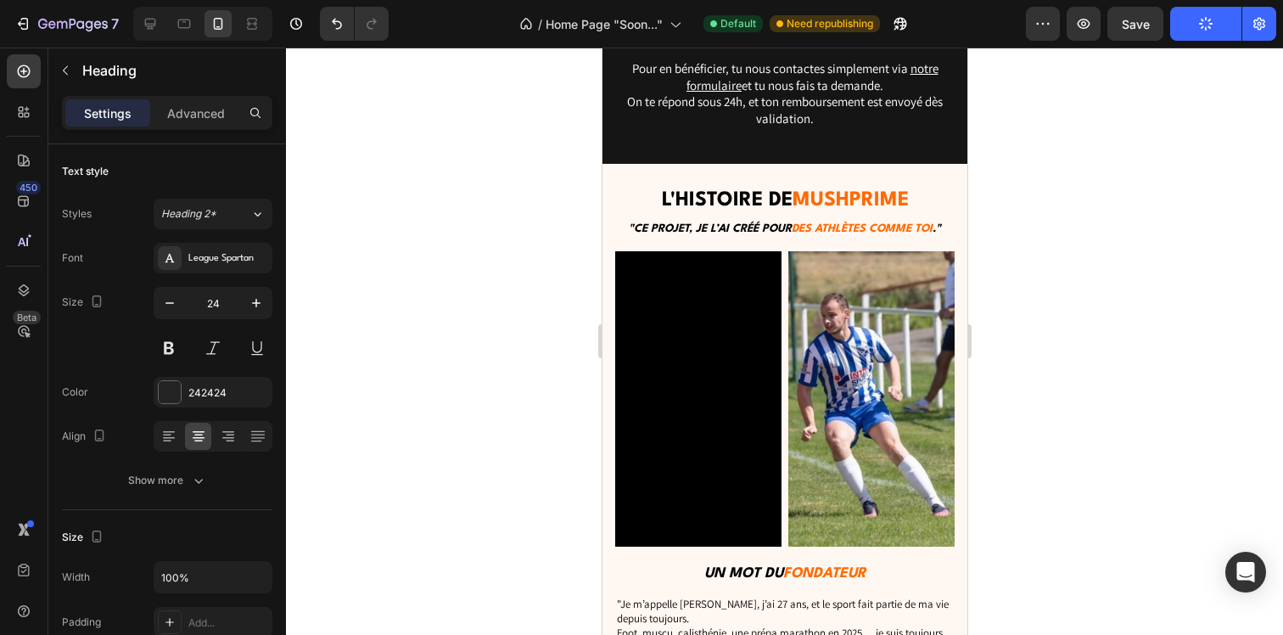
scroll to position [5532, 0]
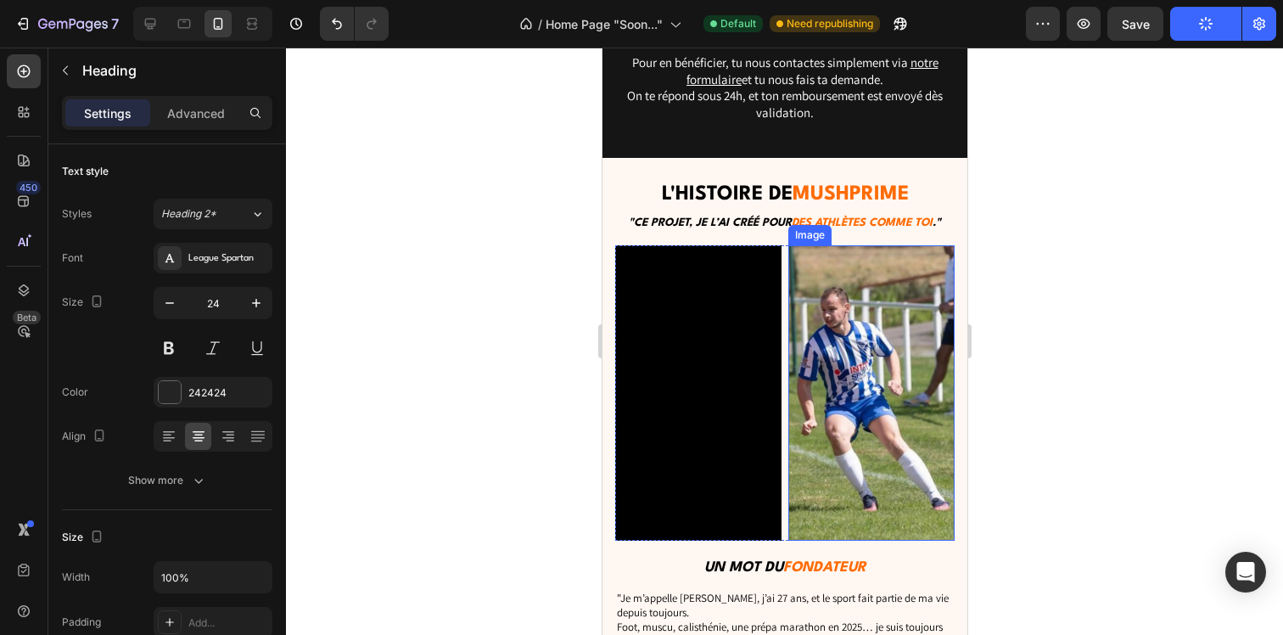
click at [791, 227] on div "Image" at bounding box center [809, 234] width 36 height 15
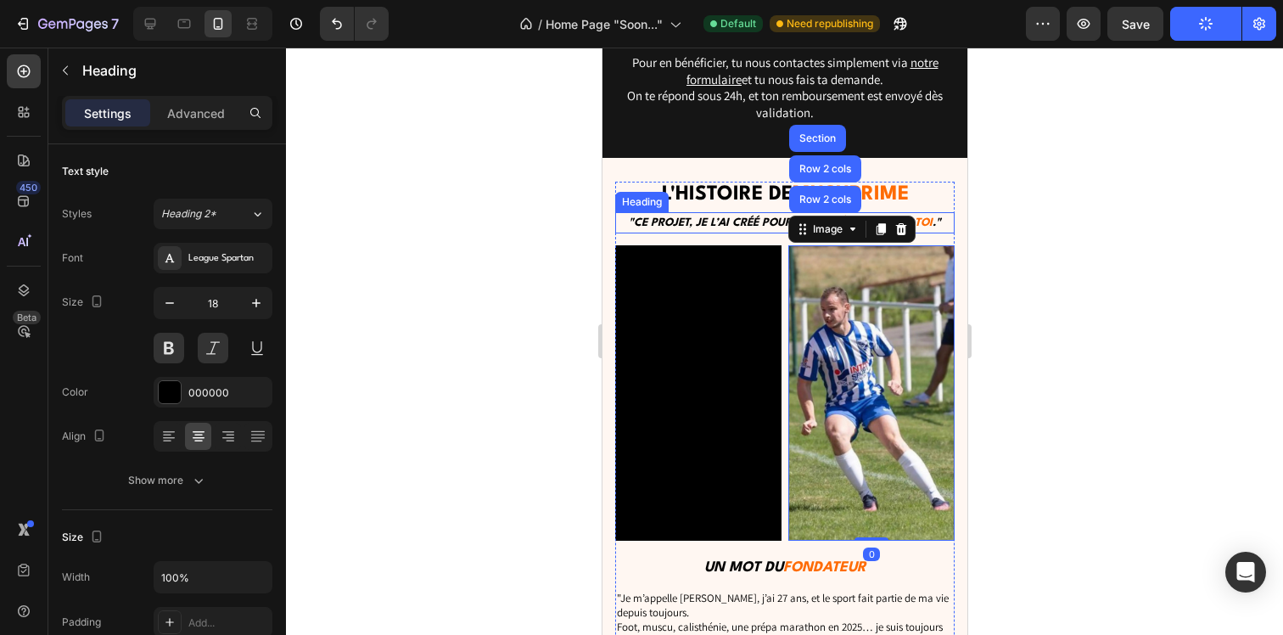
click at [725, 226] on span ""Ce projet, je l’ai créé pour" at bounding box center [709, 222] width 163 height 11
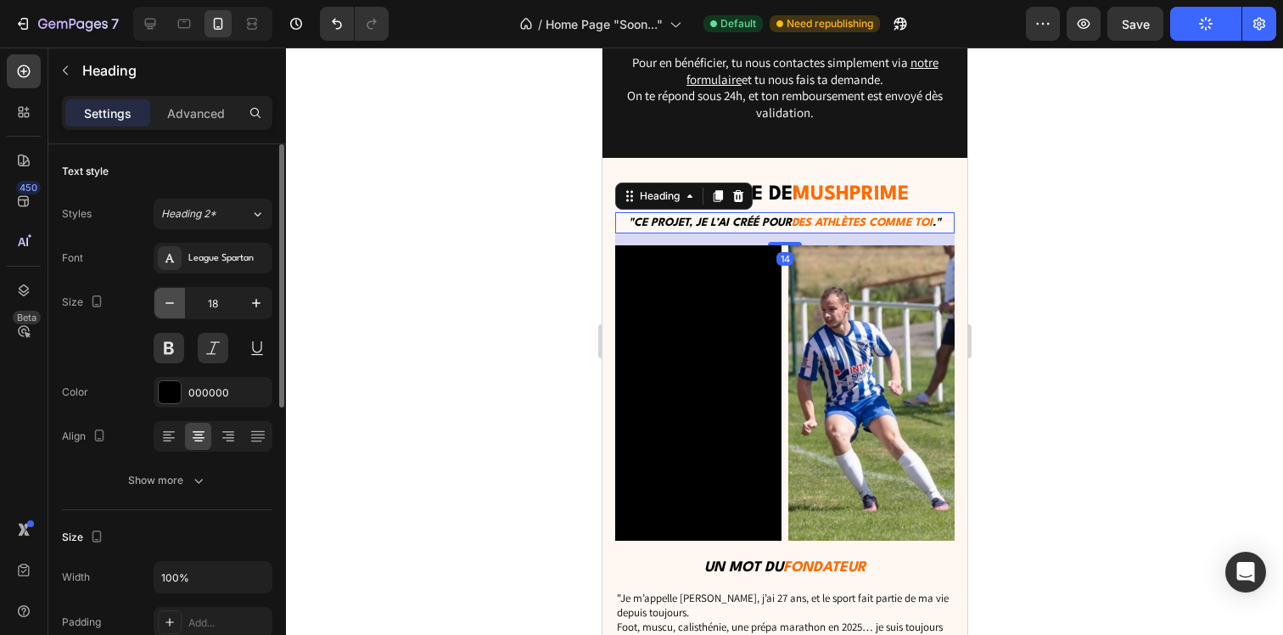
click at [173, 306] on icon "button" at bounding box center [169, 302] width 17 height 17
type input "15"
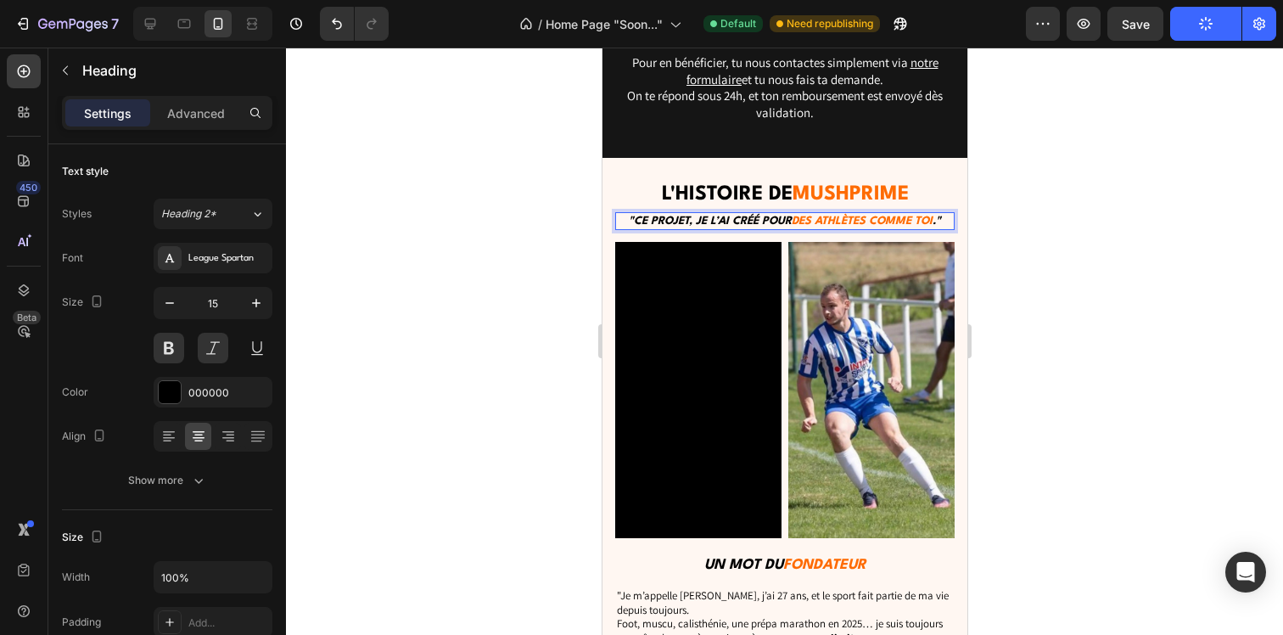
click at [757, 216] on span ""Ce projet, je l’ai créé pour" at bounding box center [709, 220] width 163 height 11
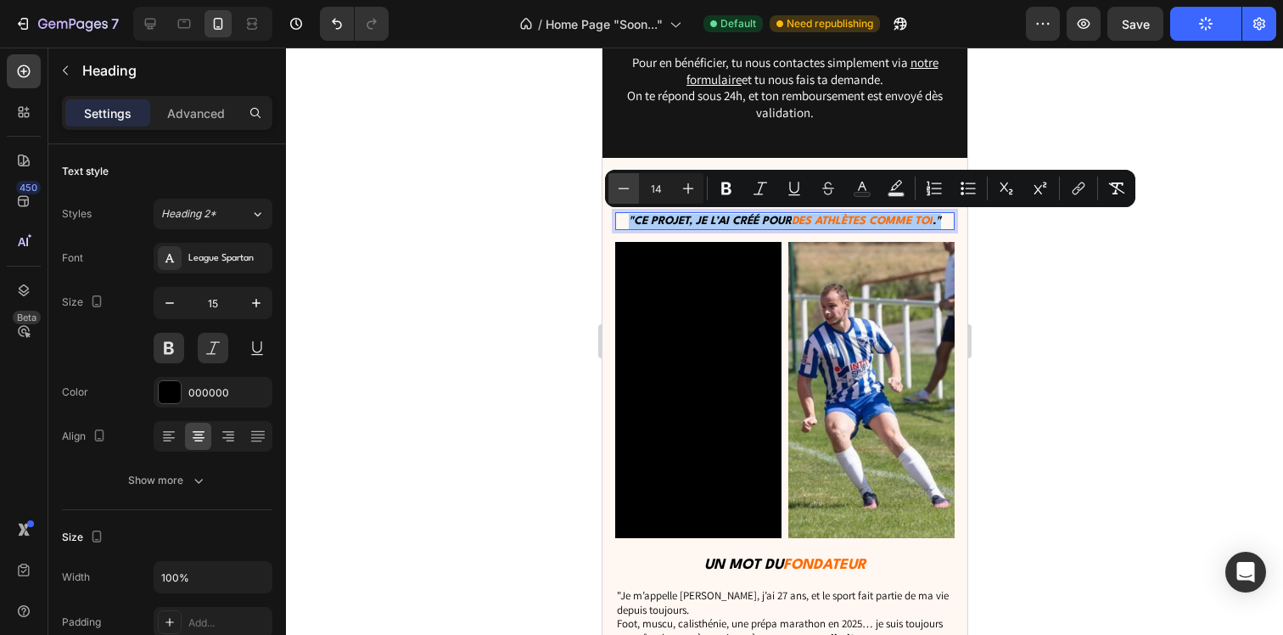
click at [619, 186] on icon "Editor contextual toolbar" at bounding box center [623, 188] width 17 height 17
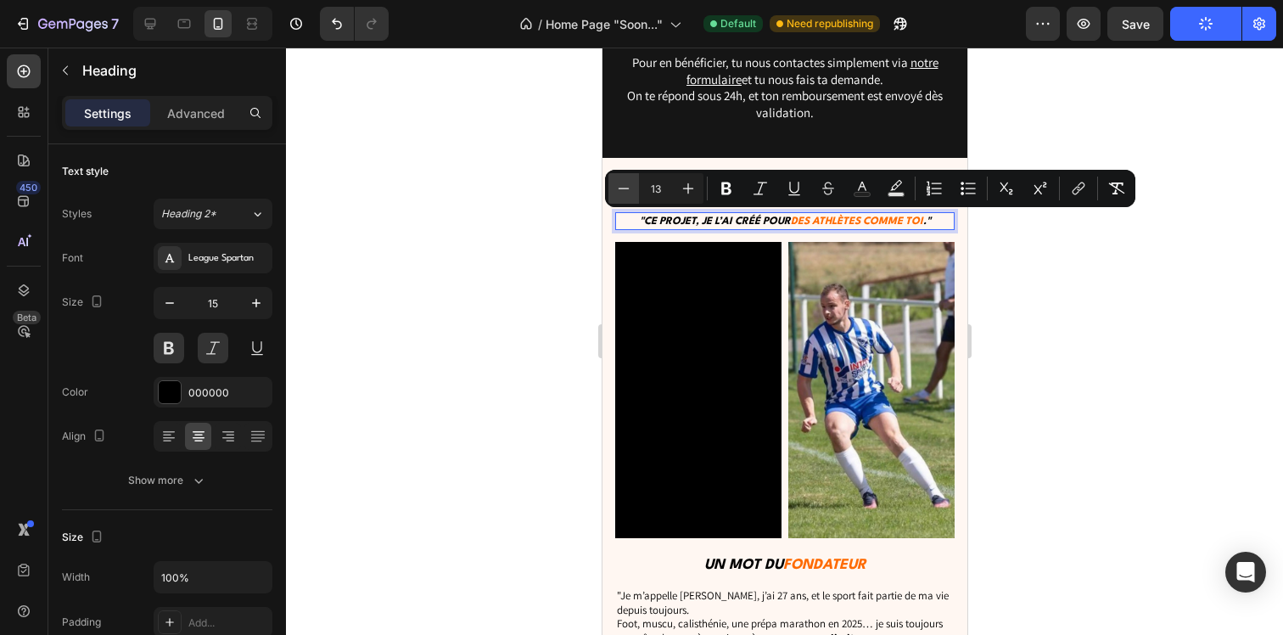
click at [619, 186] on icon "Editor contextual toolbar" at bounding box center [623, 188] width 17 height 17
type input "12"
click at [548, 224] on div at bounding box center [784, 341] width 997 height 587
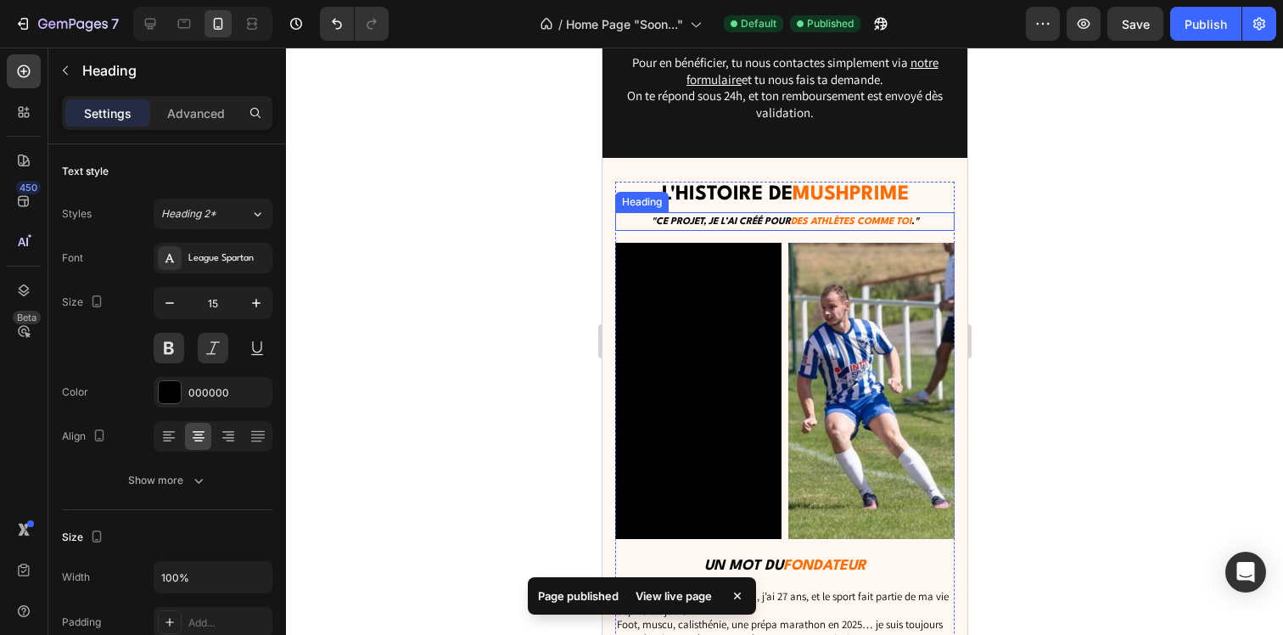
click at [691, 222] on span ""Ce projet, je l’ai créé pour" at bounding box center [720, 221] width 139 height 9
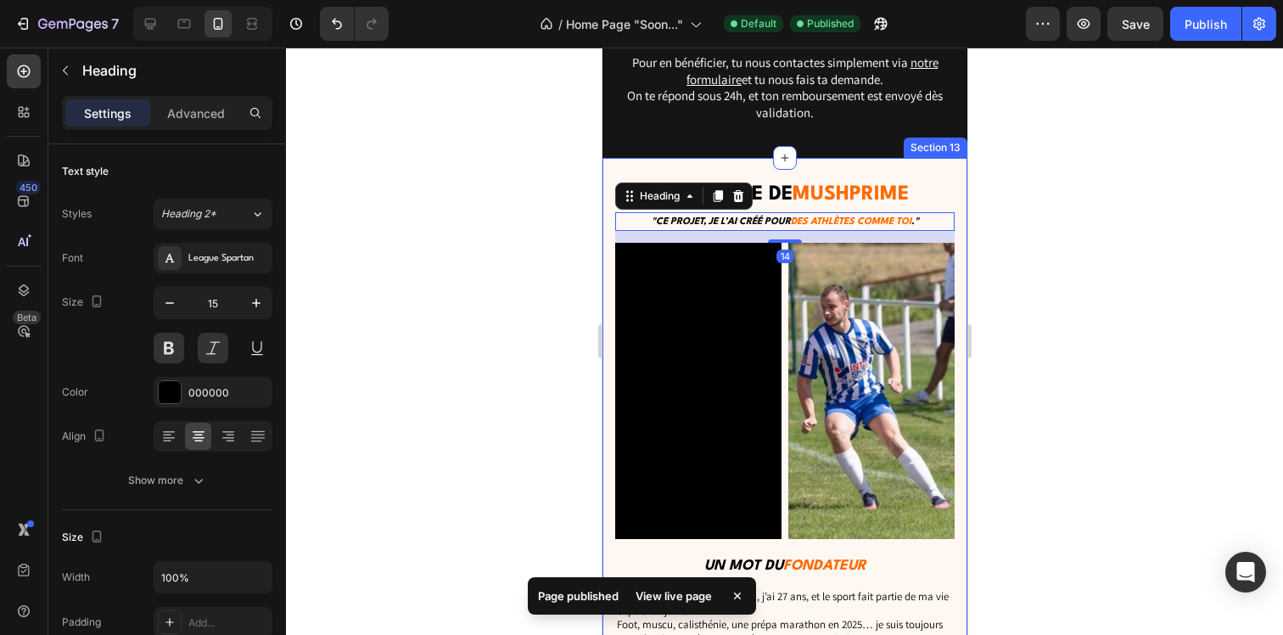
click at [543, 263] on div at bounding box center [784, 341] width 997 height 587
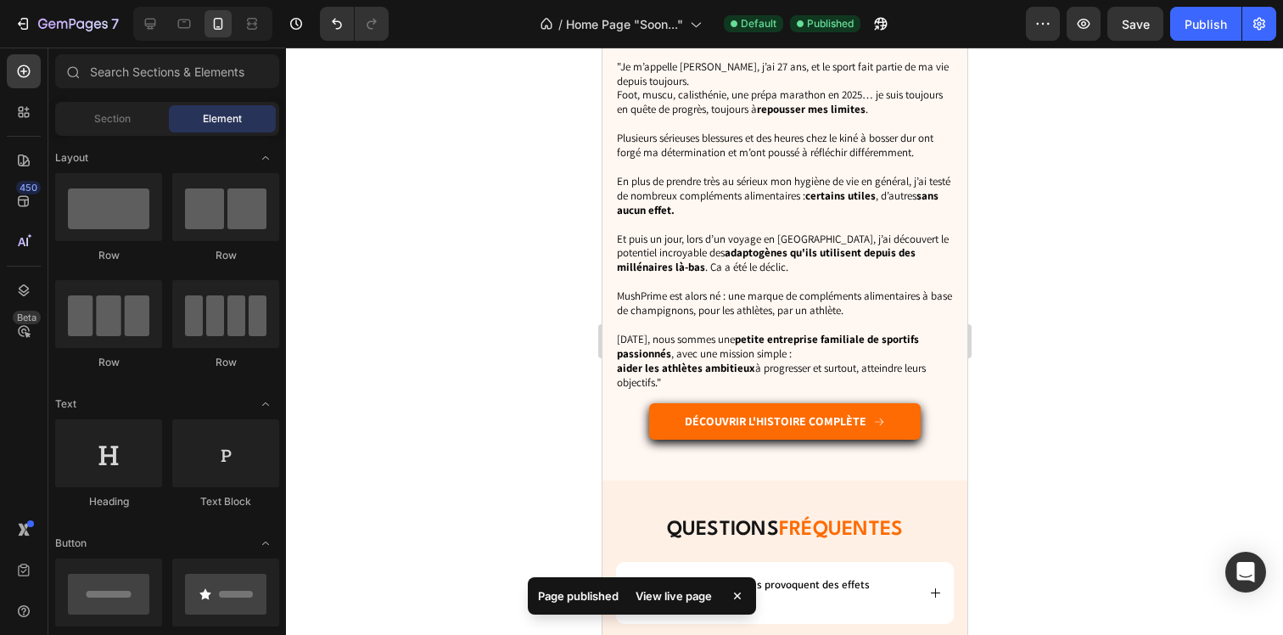
scroll to position [6080, 0]
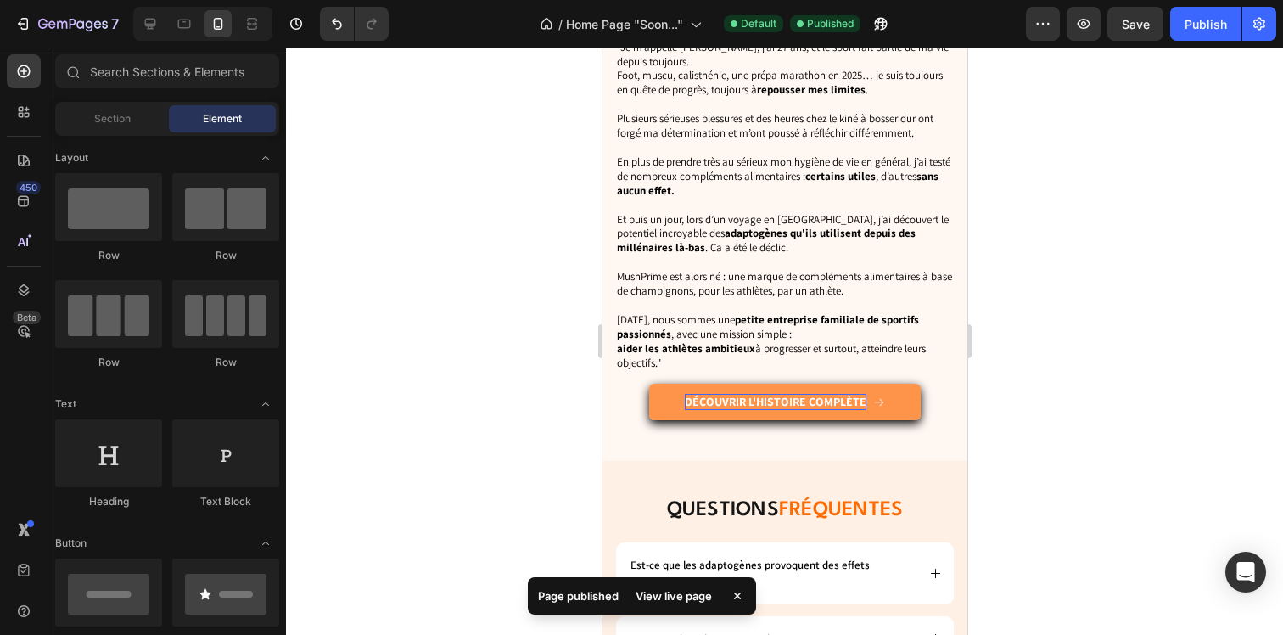
click at [695, 394] on p "Découvrir l'histoire complète" at bounding box center [775, 401] width 182 height 15
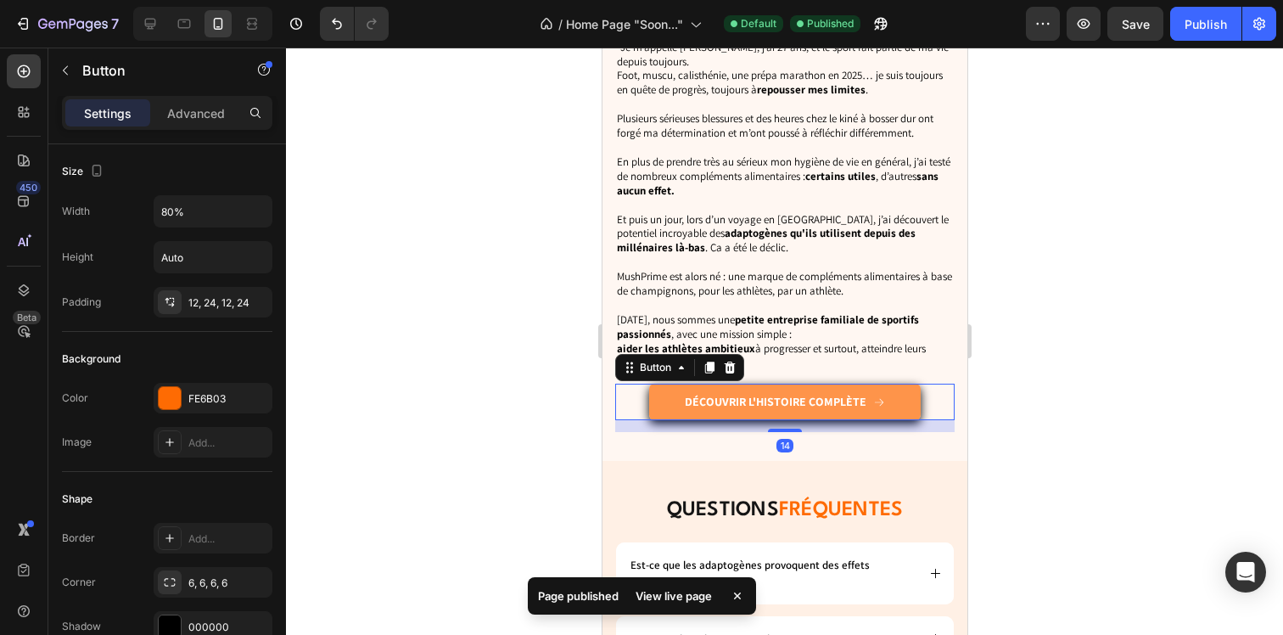
click at [663, 391] on link "Découvrir l'histoire complète" at bounding box center [783, 401] width 271 height 36
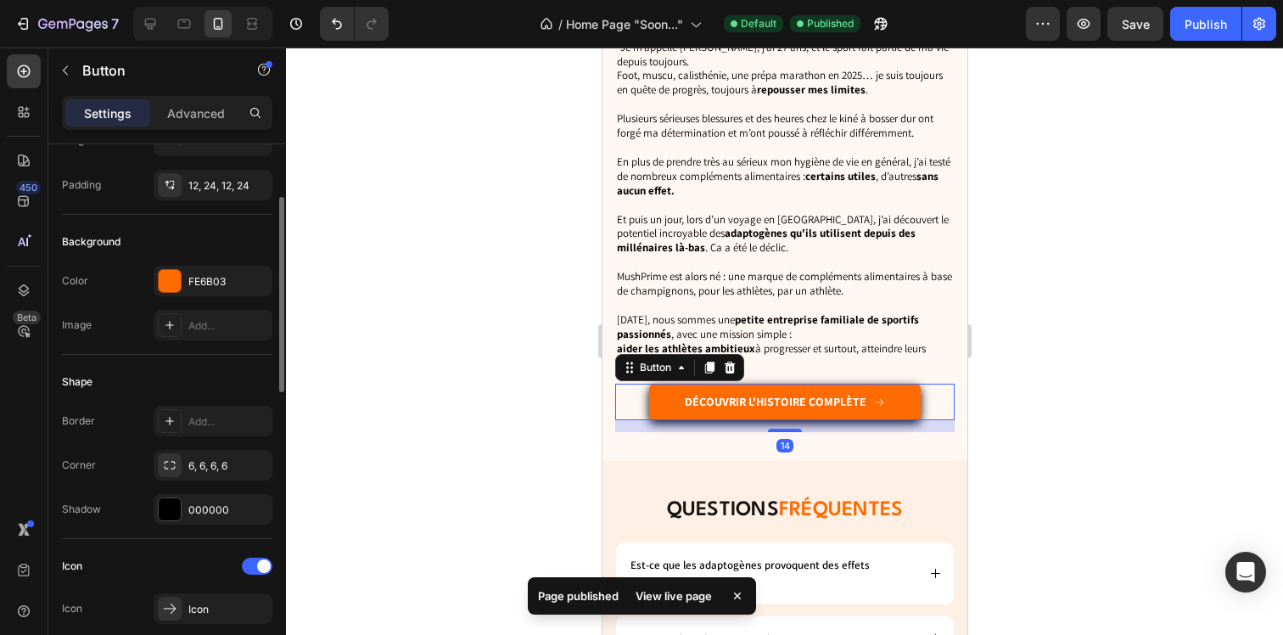
scroll to position [145, 0]
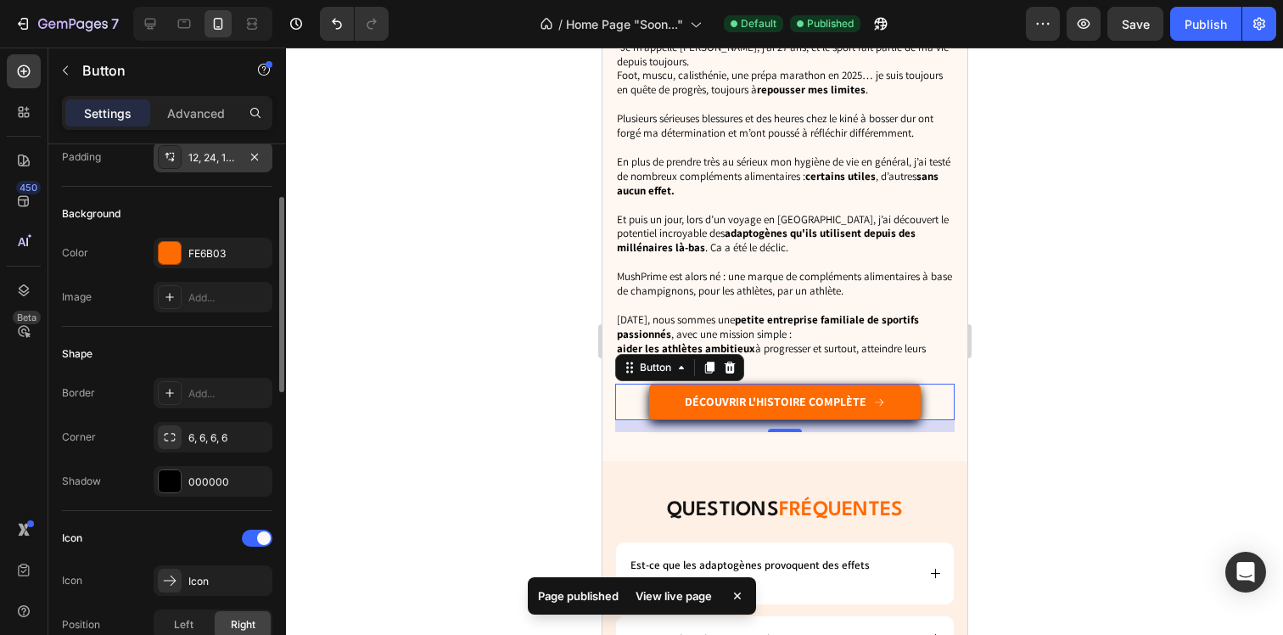
click at [200, 164] on div "12, 24, 12, 24" at bounding box center [212, 157] width 49 height 15
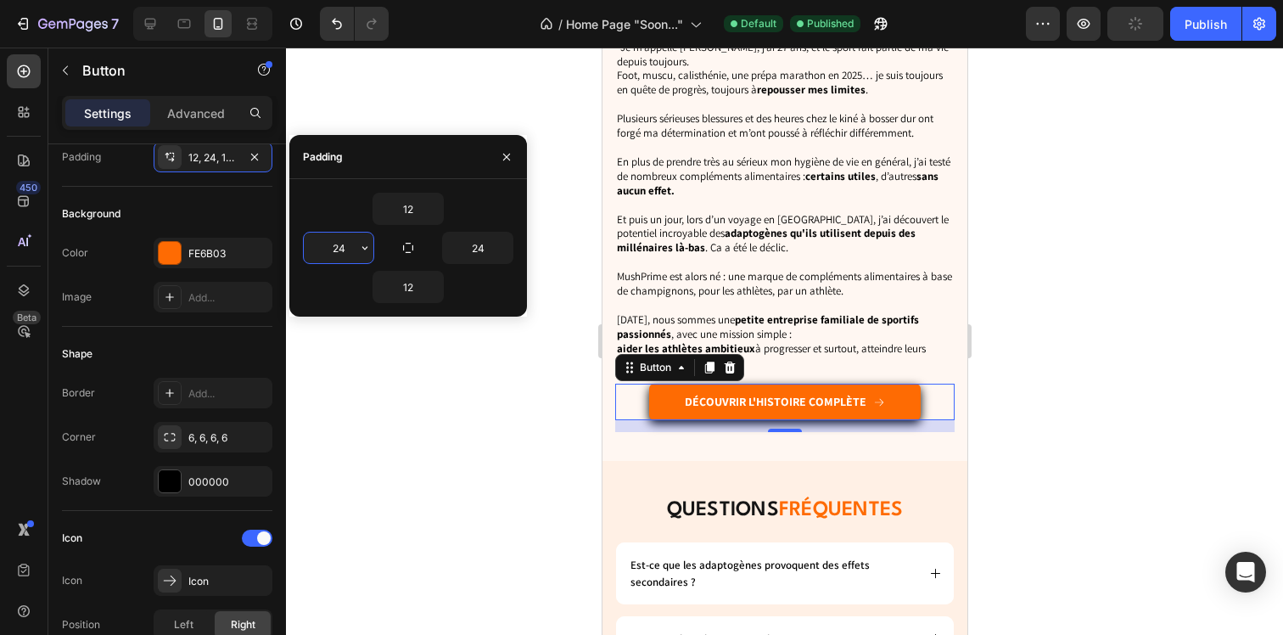
click at [343, 248] on input "24" at bounding box center [339, 247] width 70 height 31
type input "2"
type input "12"
click at [477, 247] on input "24" at bounding box center [478, 247] width 70 height 31
type input "12"
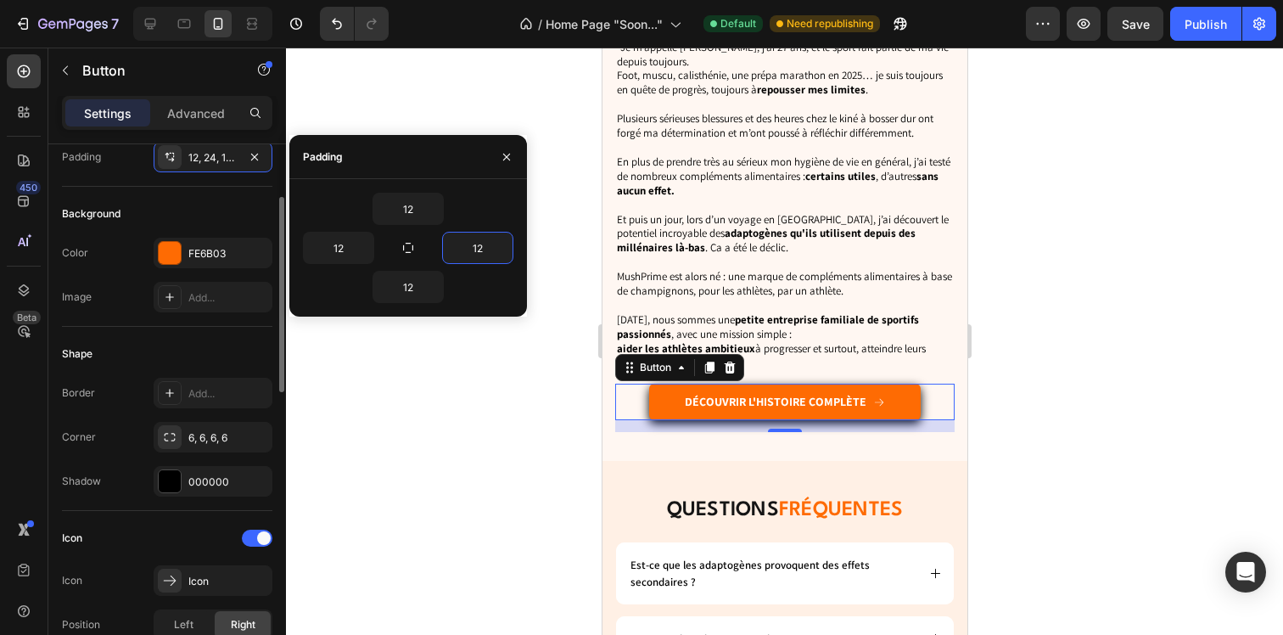
click at [216, 343] on div "Shape" at bounding box center [167, 353] width 210 height 27
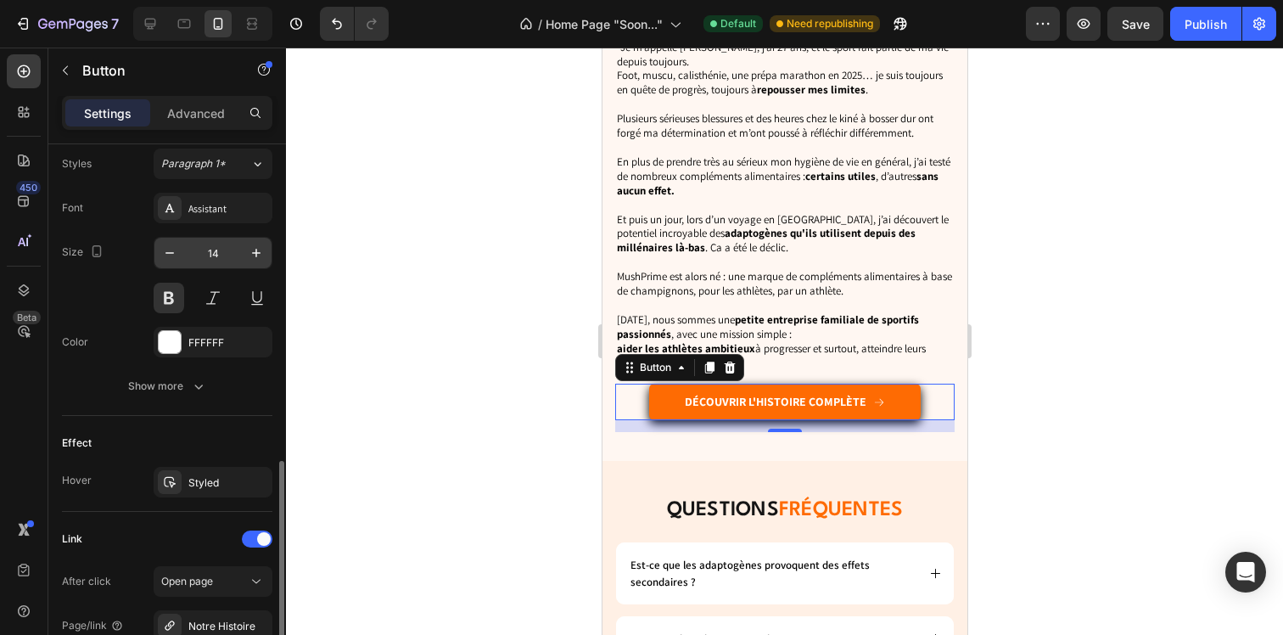
scroll to position [786, 0]
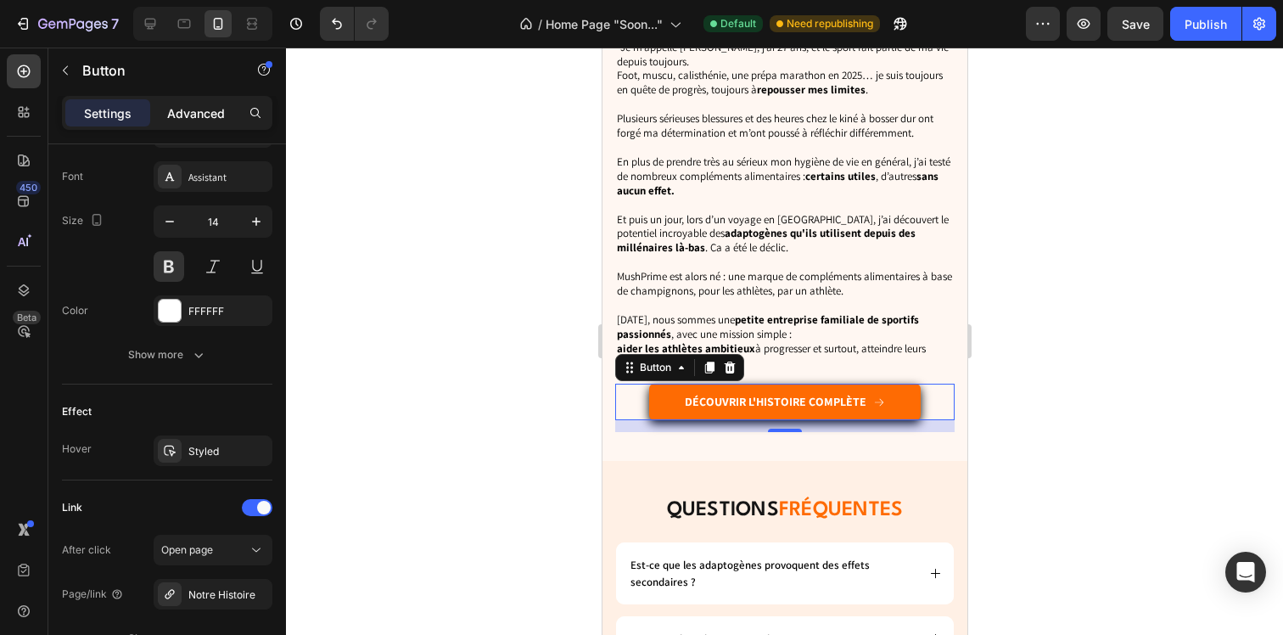
click at [199, 116] on p "Advanced" at bounding box center [196, 113] width 58 height 18
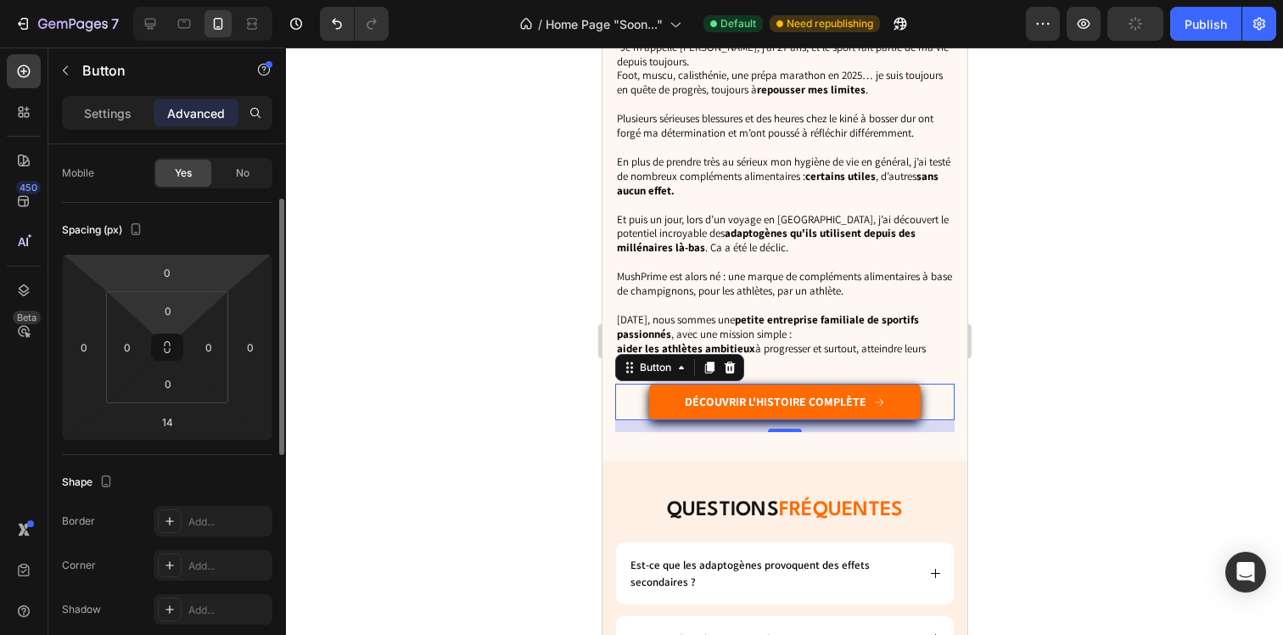
scroll to position [122, 0]
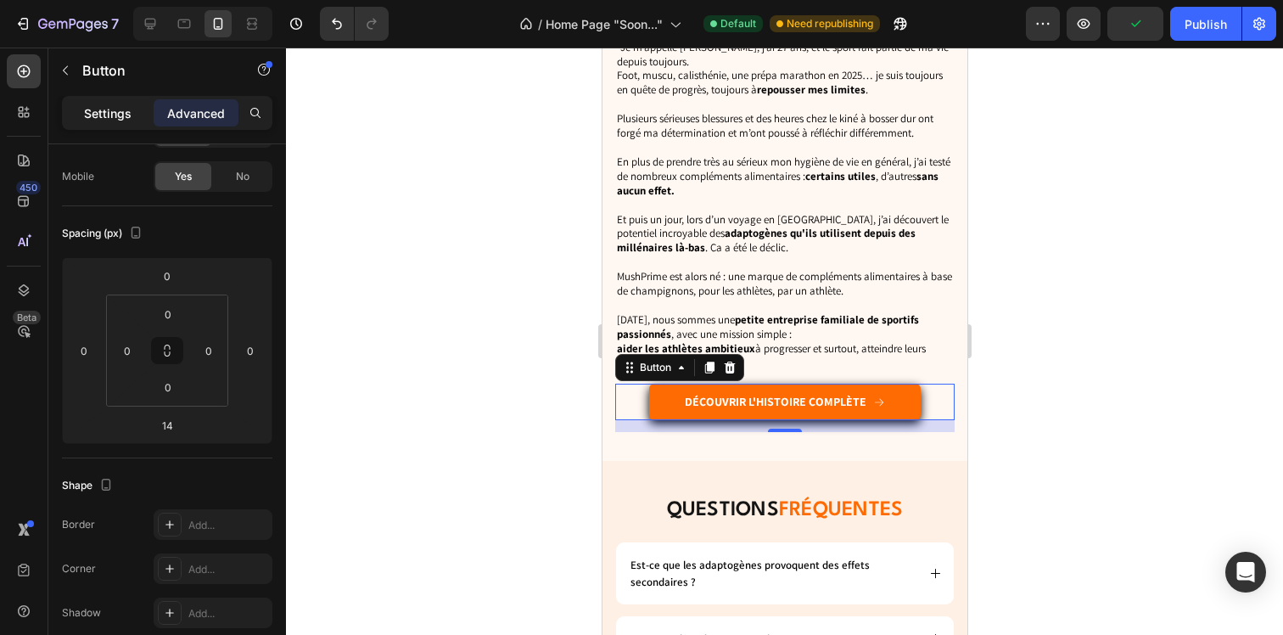
click at [105, 105] on p "Settings" at bounding box center [108, 113] width 48 height 18
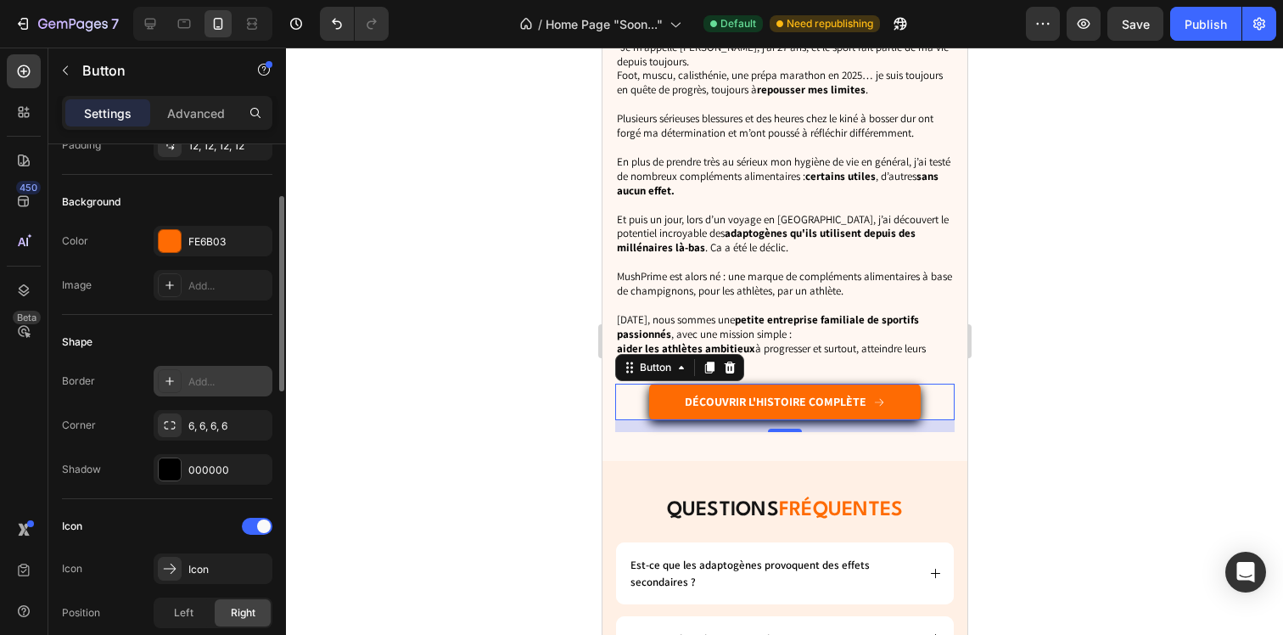
scroll to position [132, 0]
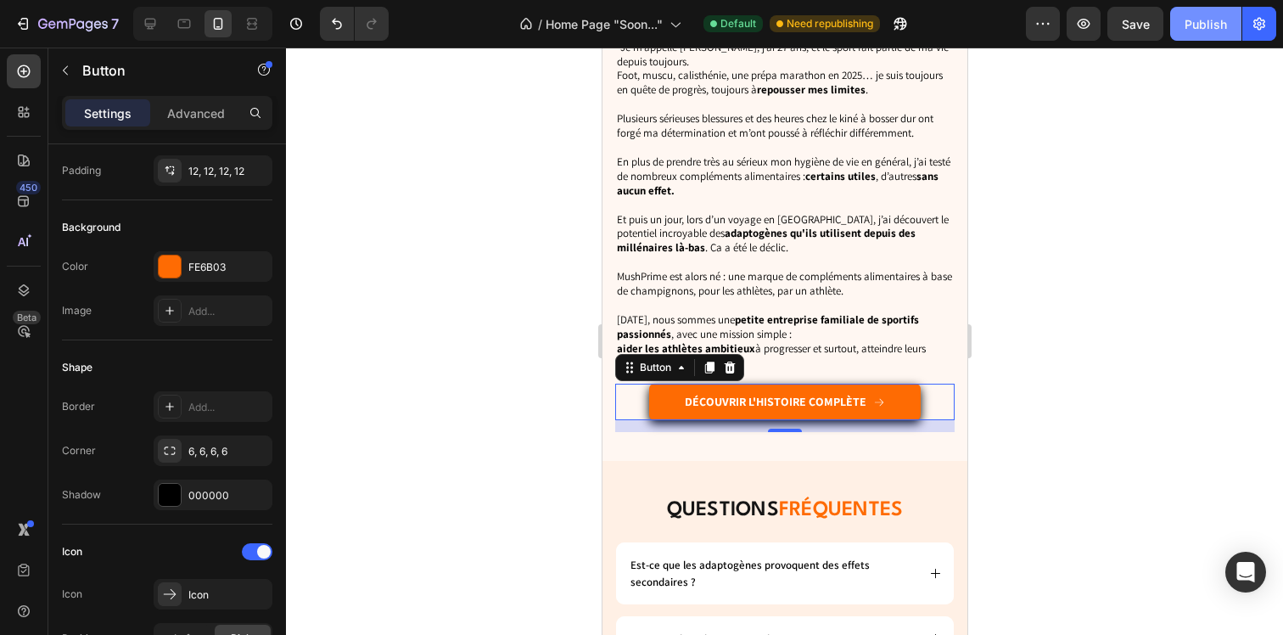
click at [1210, 29] on div "Publish" at bounding box center [1205, 24] width 42 height 18
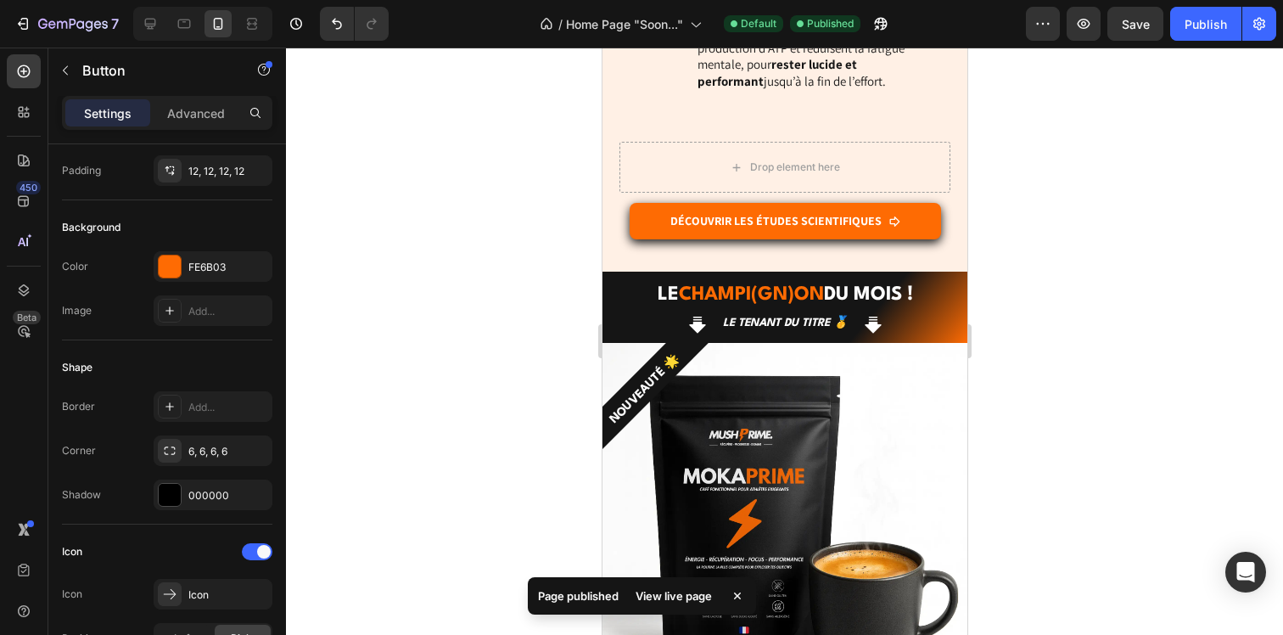
scroll to position [3068, 0]
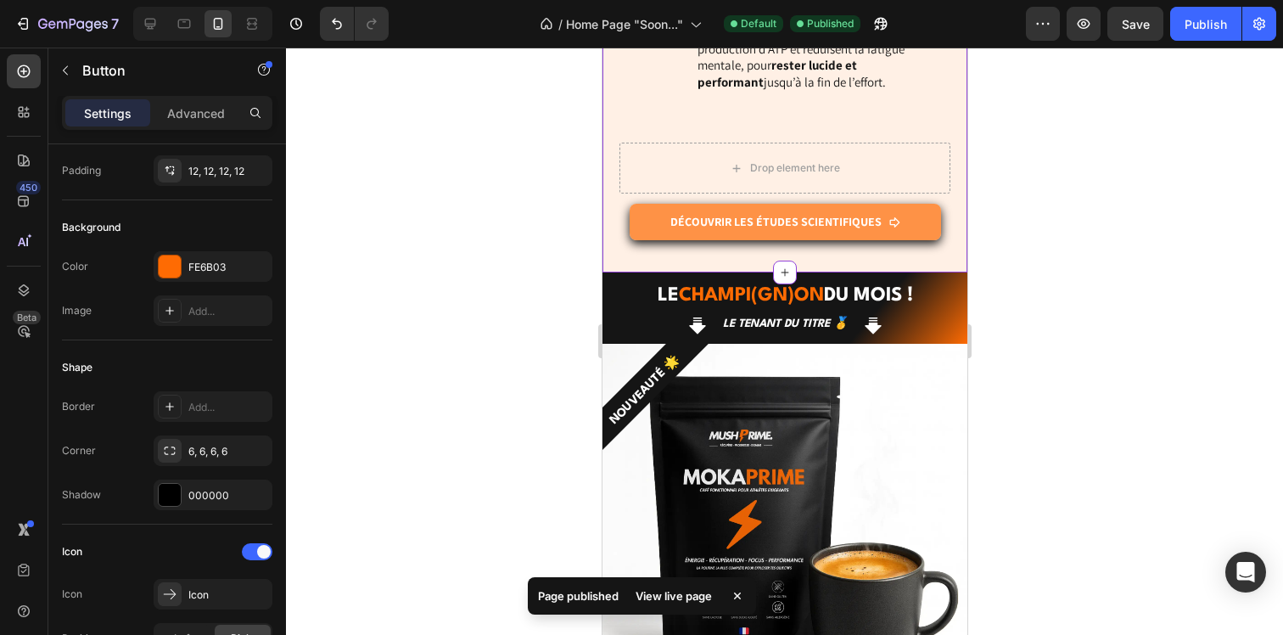
click at [818, 214] on p "DÉCOUVRIR LES ÉTUDES SCIENTIFIQUES" at bounding box center [774, 221] width 211 height 15
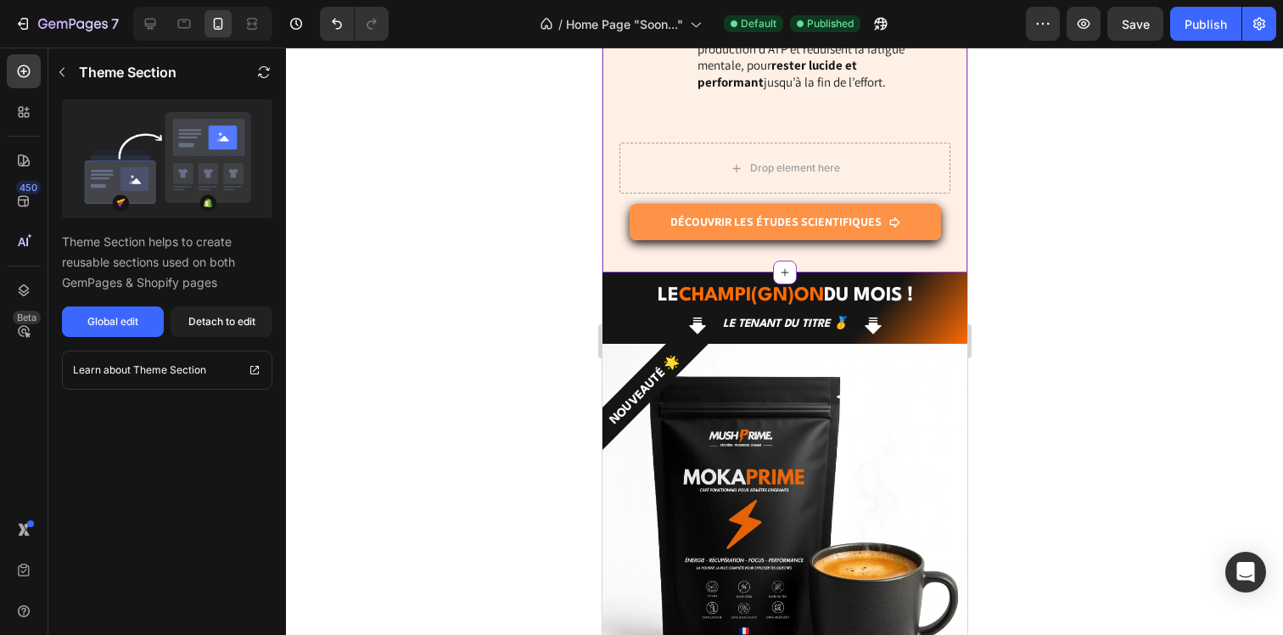
click at [827, 214] on p "DÉCOUVRIR LES ÉTUDES SCIENTIFIQUES" at bounding box center [774, 221] width 211 height 15
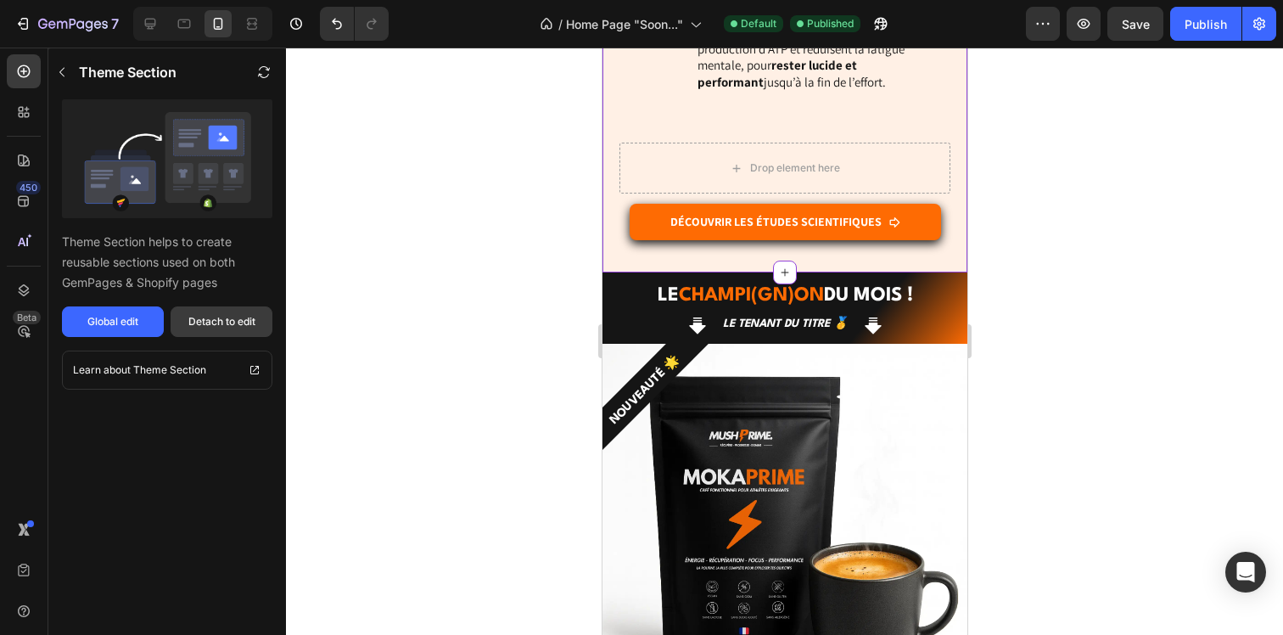
click at [195, 317] on div "Detach to edit" at bounding box center [221, 321] width 67 height 15
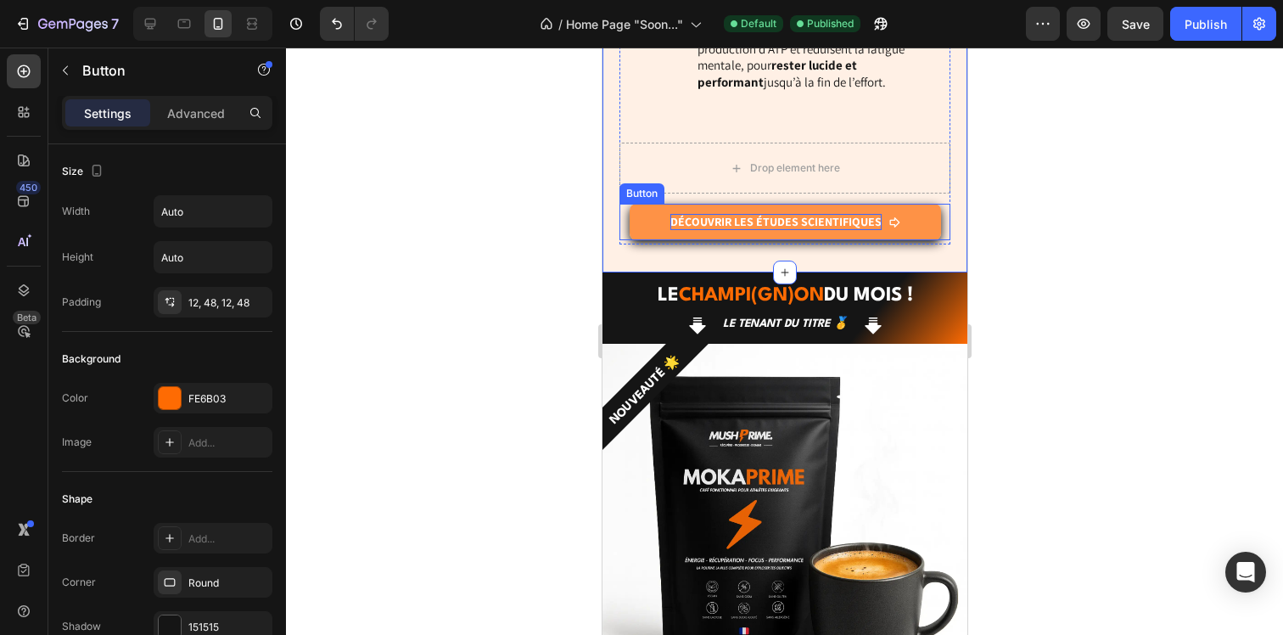
click at [842, 214] on p "DÉCOUVRIR LES ÉTUDES SCIENTIFIQUES" at bounding box center [774, 221] width 211 height 15
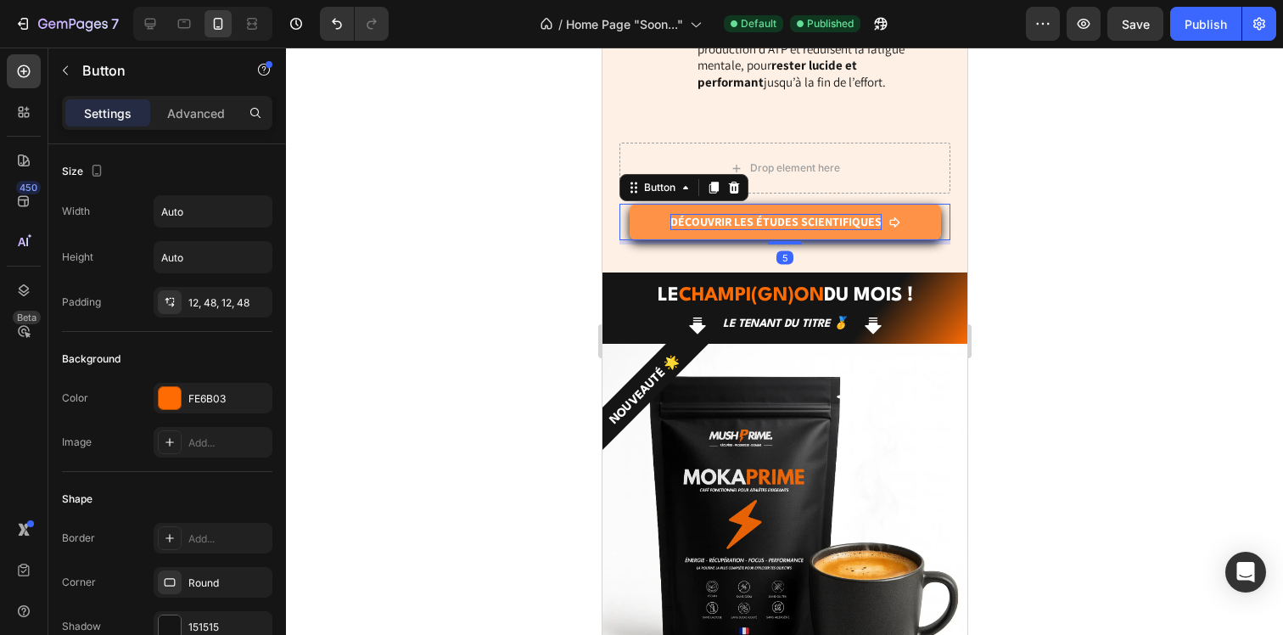
click at [842, 214] on p "DÉCOUVRIR LES ÉTUDES SCIENTIFIQUES" at bounding box center [774, 221] width 211 height 15
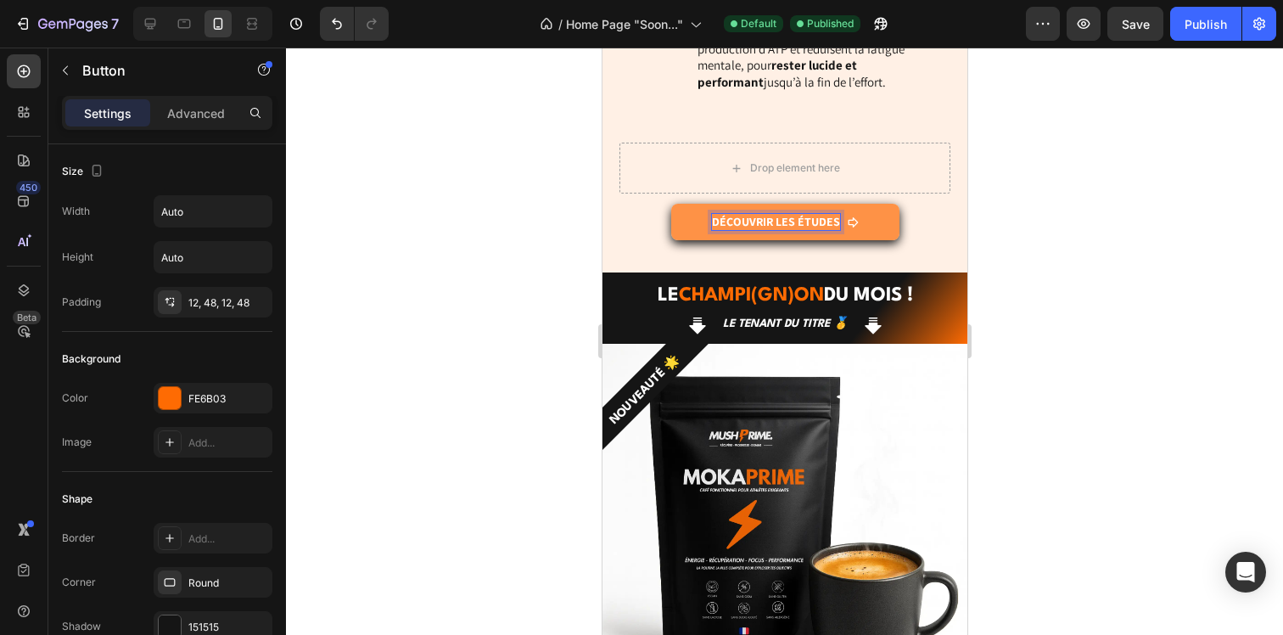
click at [1176, 2] on div "7 Version history / Home Page "Soon..." Default Published Preview Save Publish" at bounding box center [641, 24] width 1283 height 48
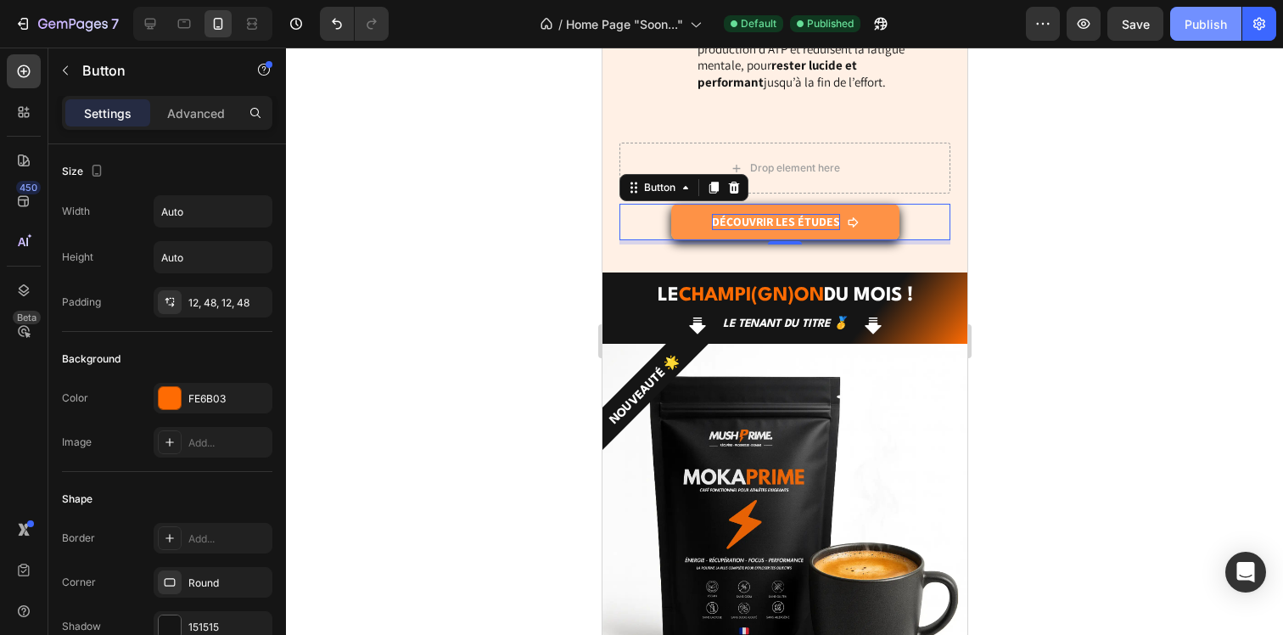
click at [1191, 21] on div "Publish" at bounding box center [1205, 24] width 42 height 18
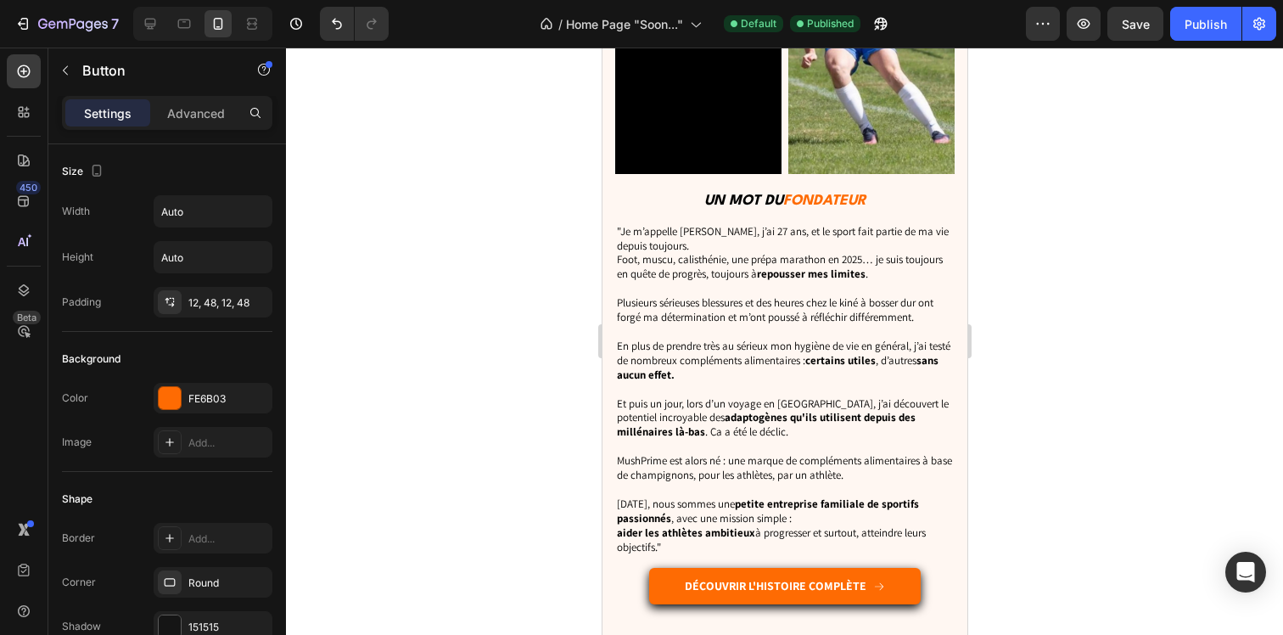
scroll to position [5957, 0]
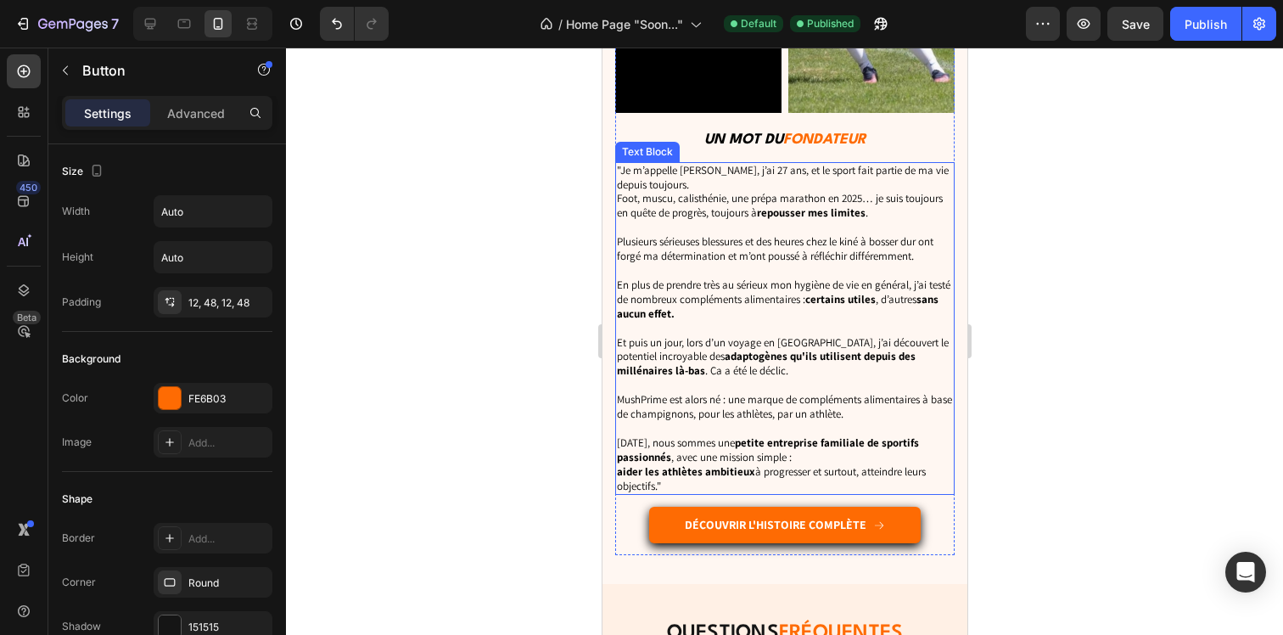
click at [783, 445] on p "Aujourd’hui, nous sommes une petite entreprise familiale de sportifs passionnés…" at bounding box center [784, 465] width 336 height 58
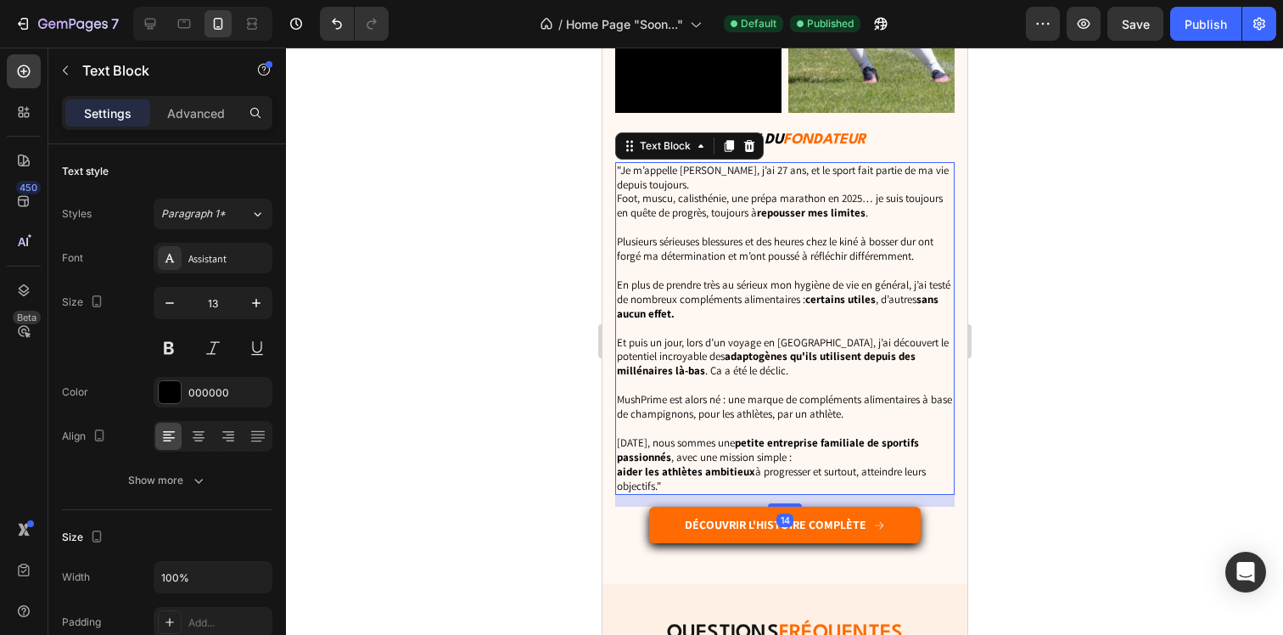
click at [821, 445] on p "Aujourd’hui, nous sommes une petite entreprise familiale de sportifs passionnés…" at bounding box center [784, 465] width 336 height 58
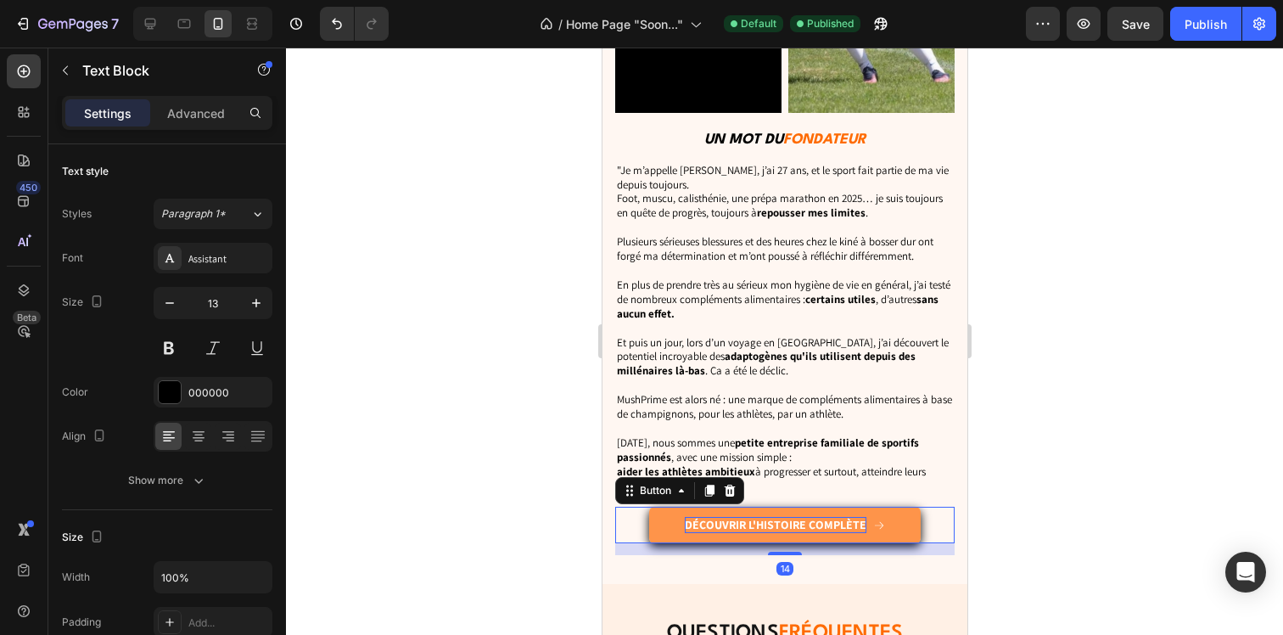
click at [745, 517] on p "Découvrir l'histoire complète" at bounding box center [775, 524] width 182 height 15
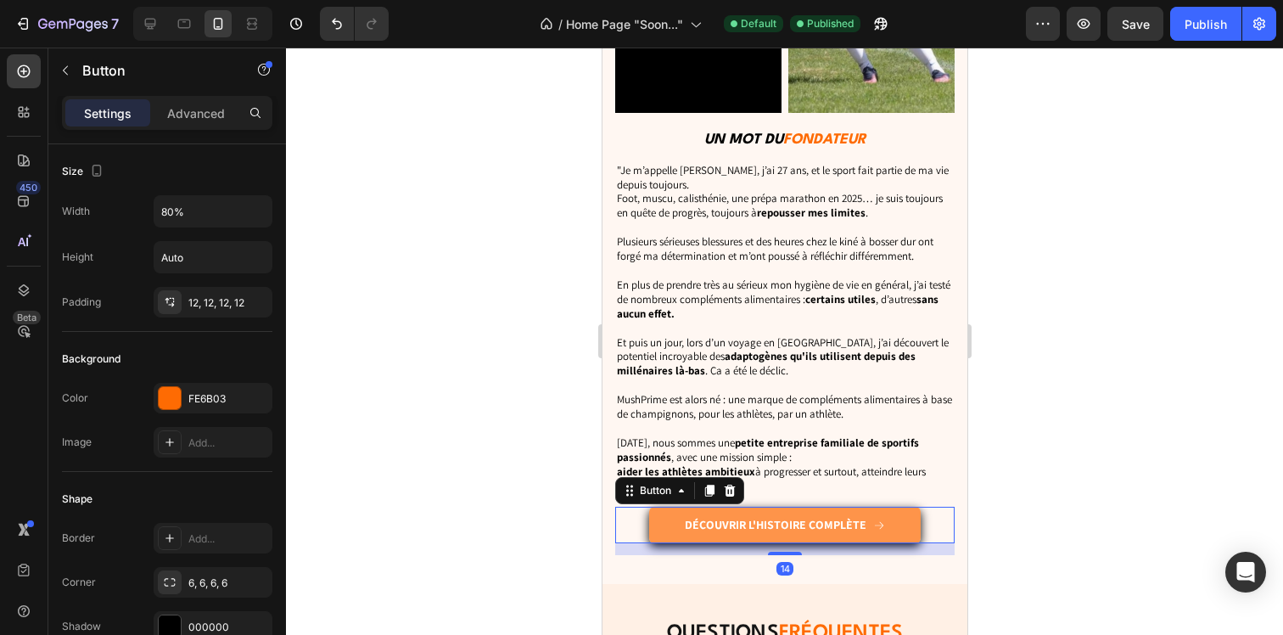
click at [900, 520] on link "Découvrir l'histoire complète" at bounding box center [783, 525] width 271 height 36
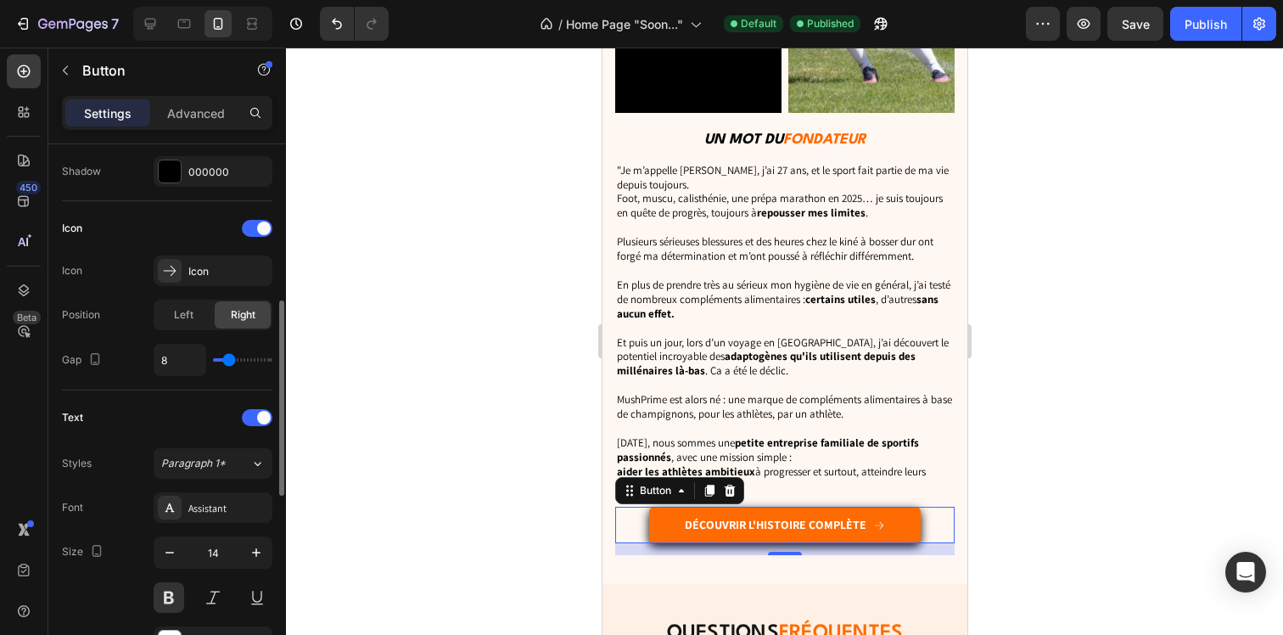
scroll to position [448, 0]
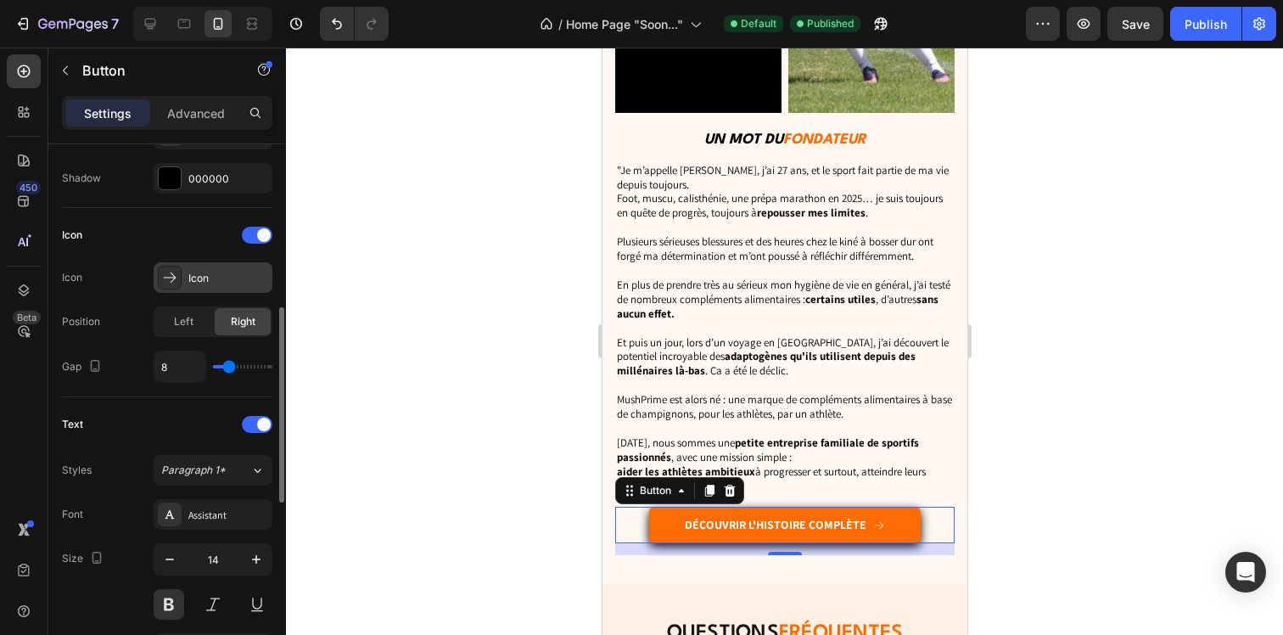
click at [195, 291] on div "Icon" at bounding box center [213, 277] width 119 height 31
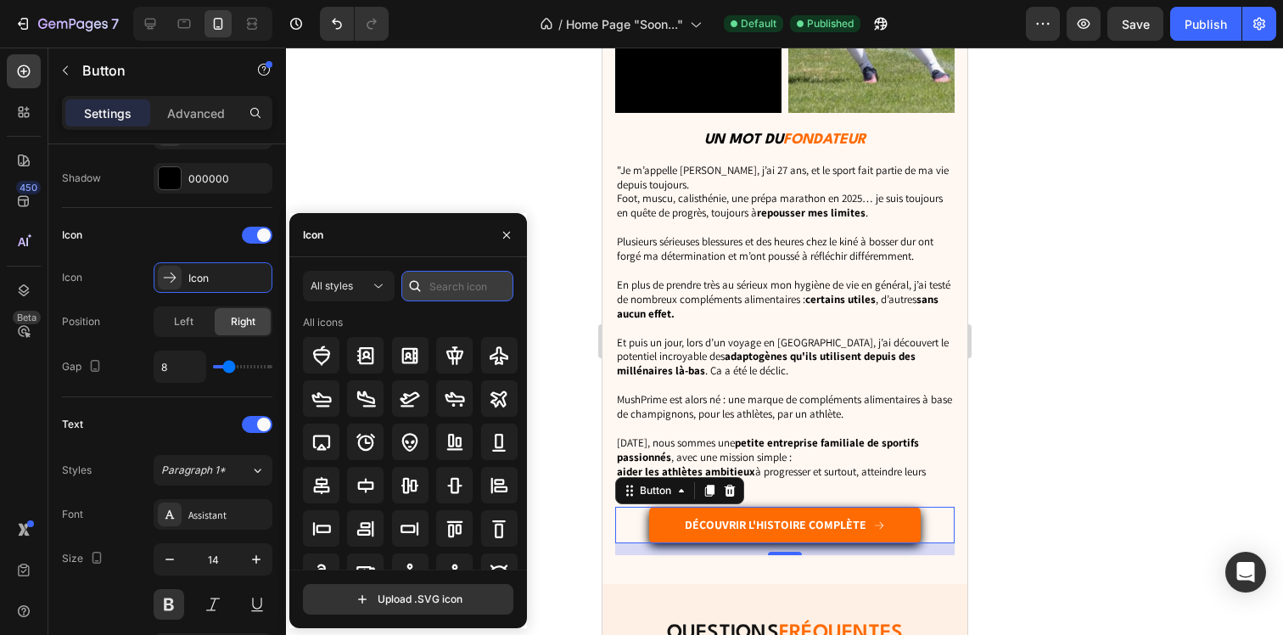
click at [451, 272] on input "text" at bounding box center [457, 286] width 112 height 31
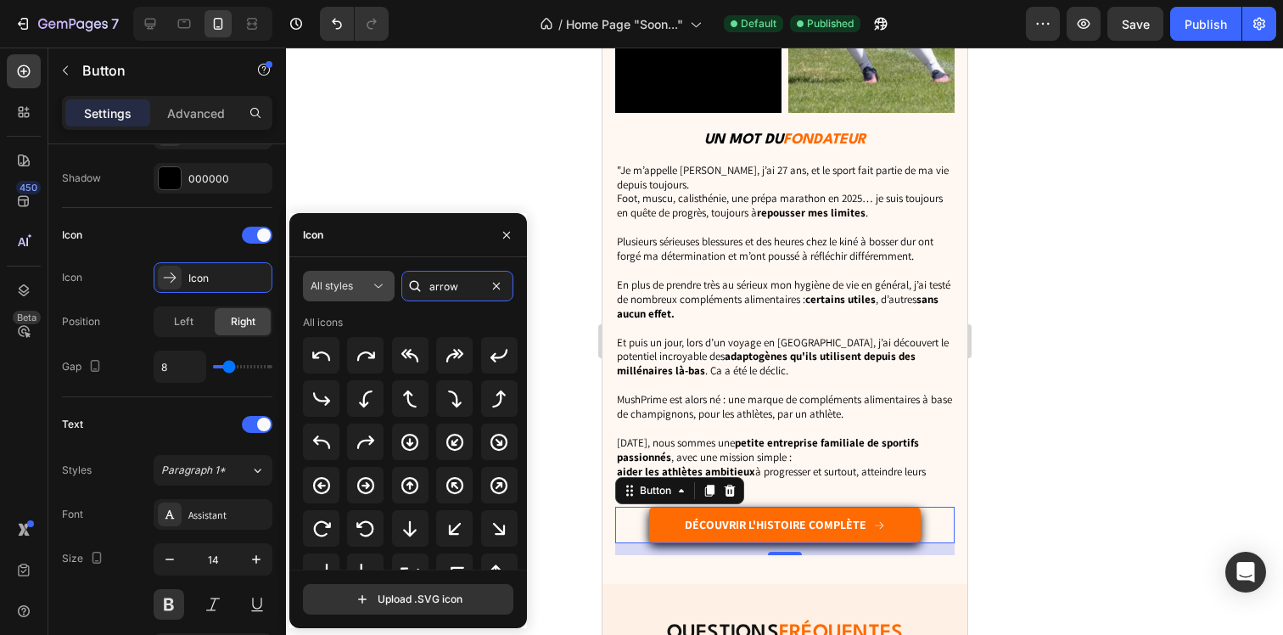
type input "arrow"
click at [311, 286] on span "All styles" at bounding box center [332, 285] width 42 height 13
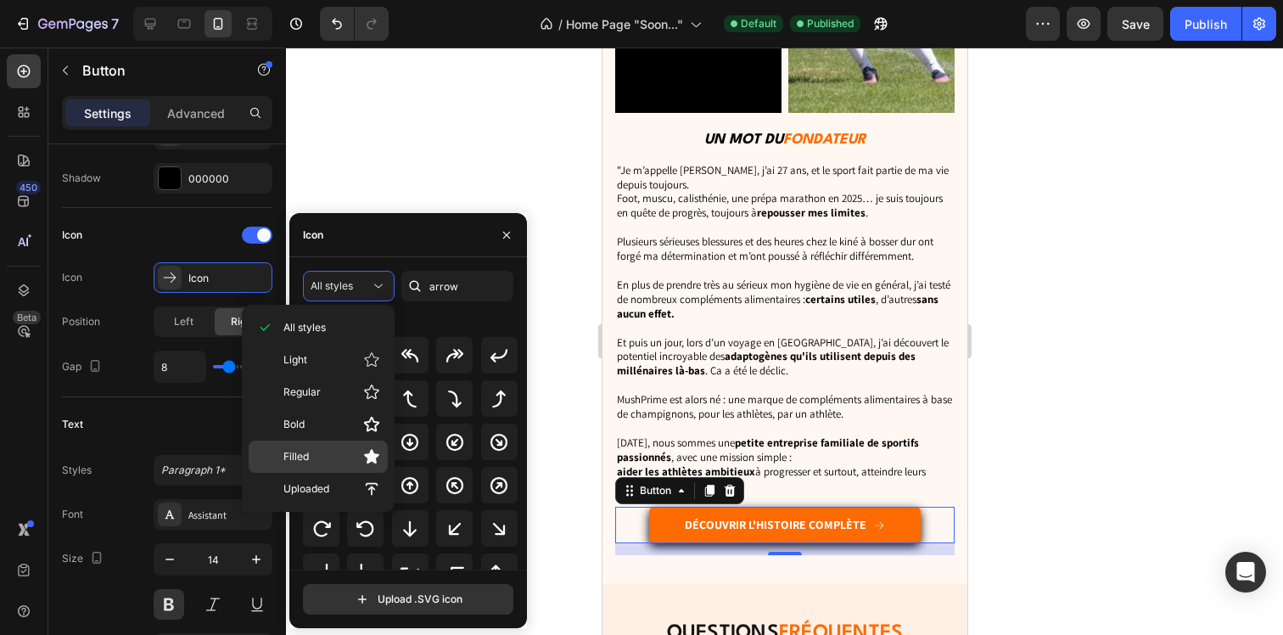
click at [334, 456] on p "Filled" at bounding box center [331, 456] width 97 height 17
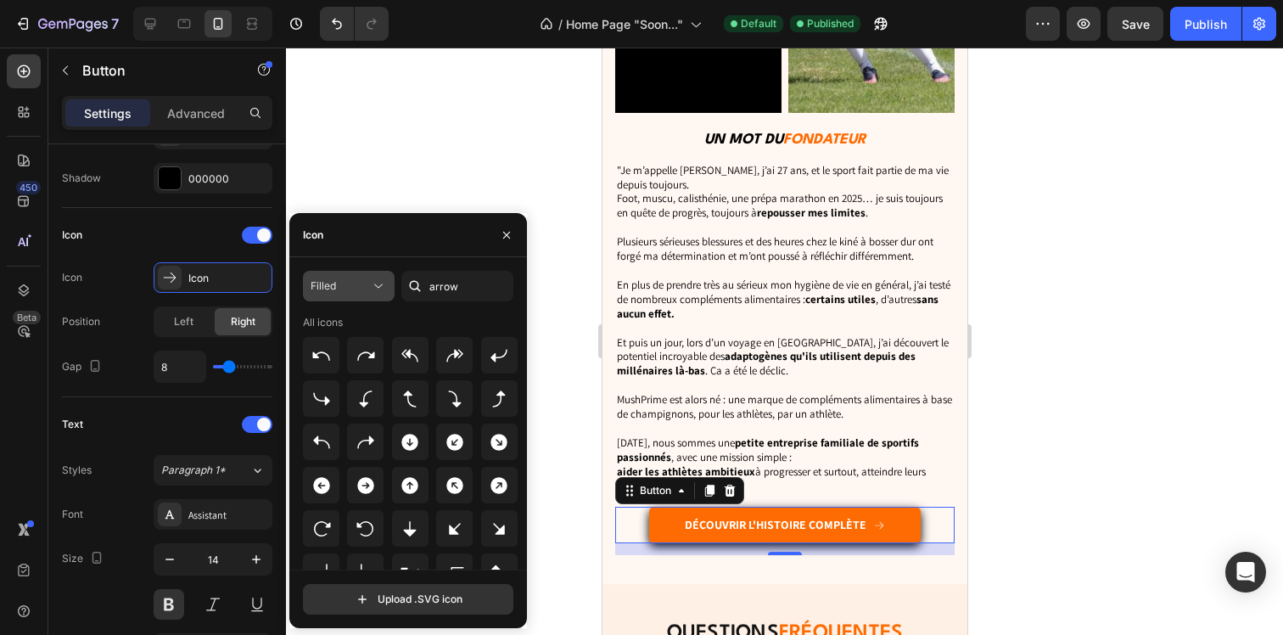
click at [368, 286] on div "Filled" at bounding box center [340, 285] width 59 height 15
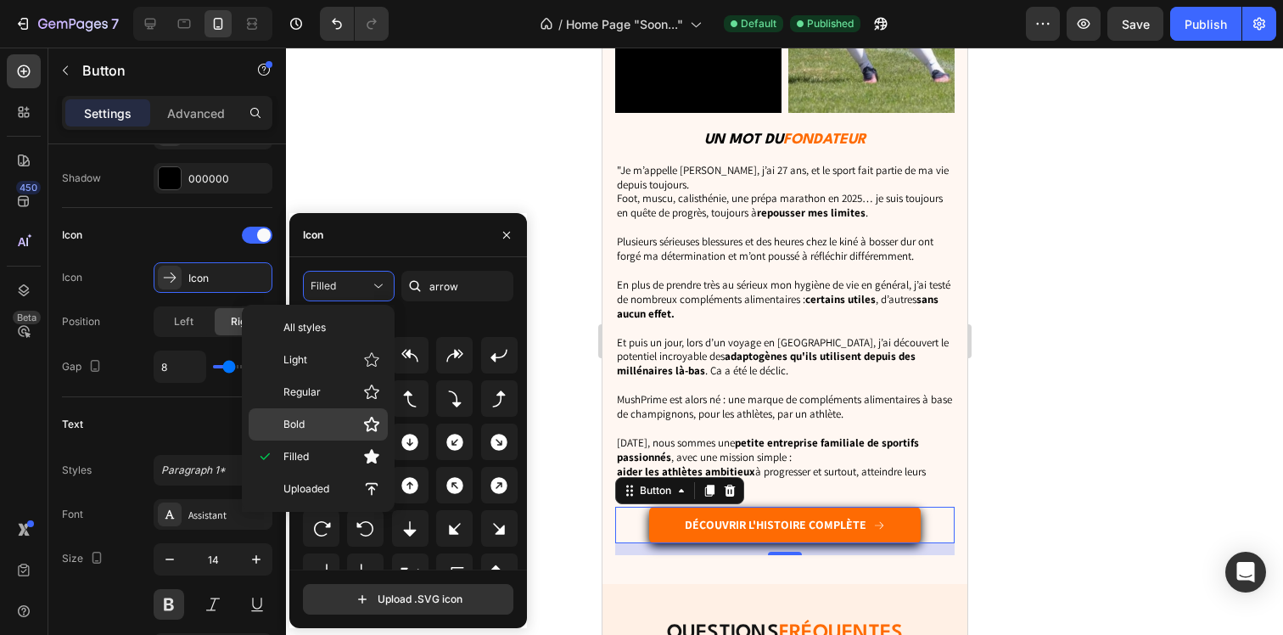
click at [344, 422] on p "Bold" at bounding box center [331, 424] width 97 height 17
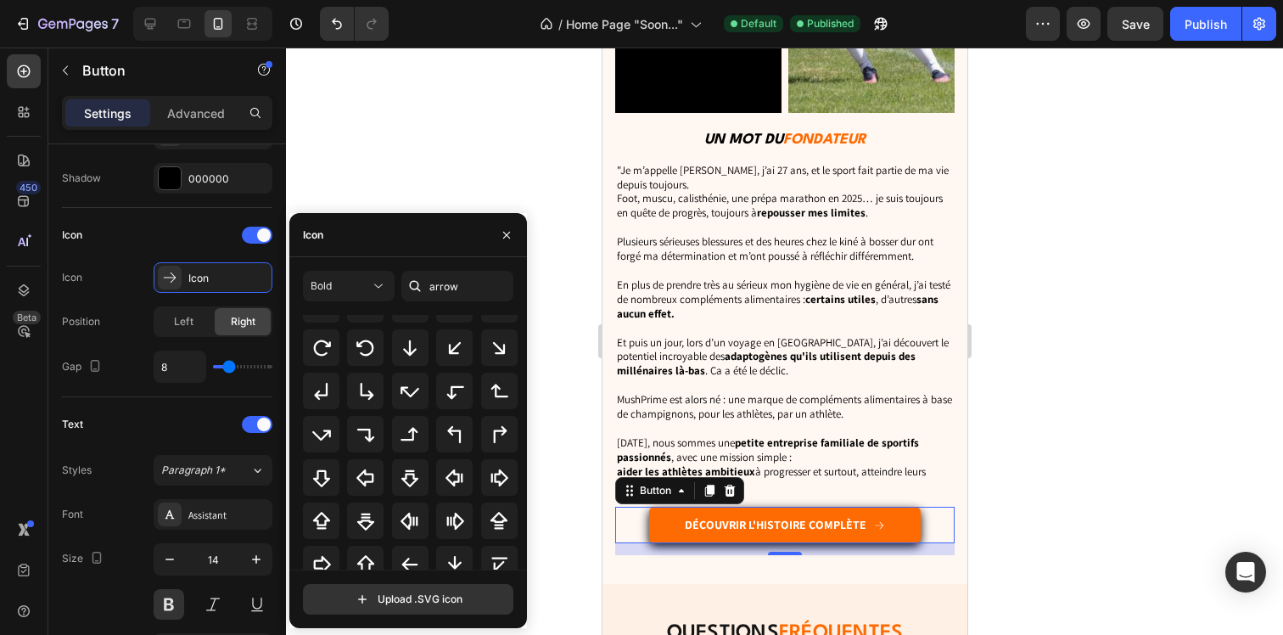
scroll to position [187, 0]
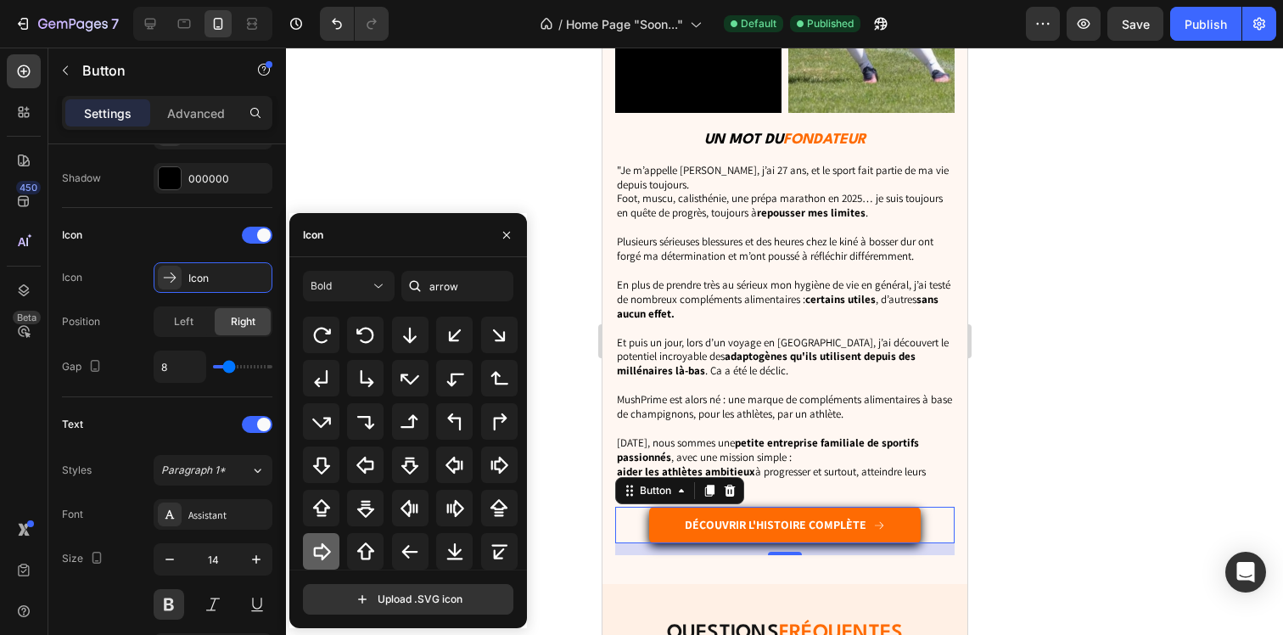
click at [322, 538] on div at bounding box center [321, 551] width 36 height 36
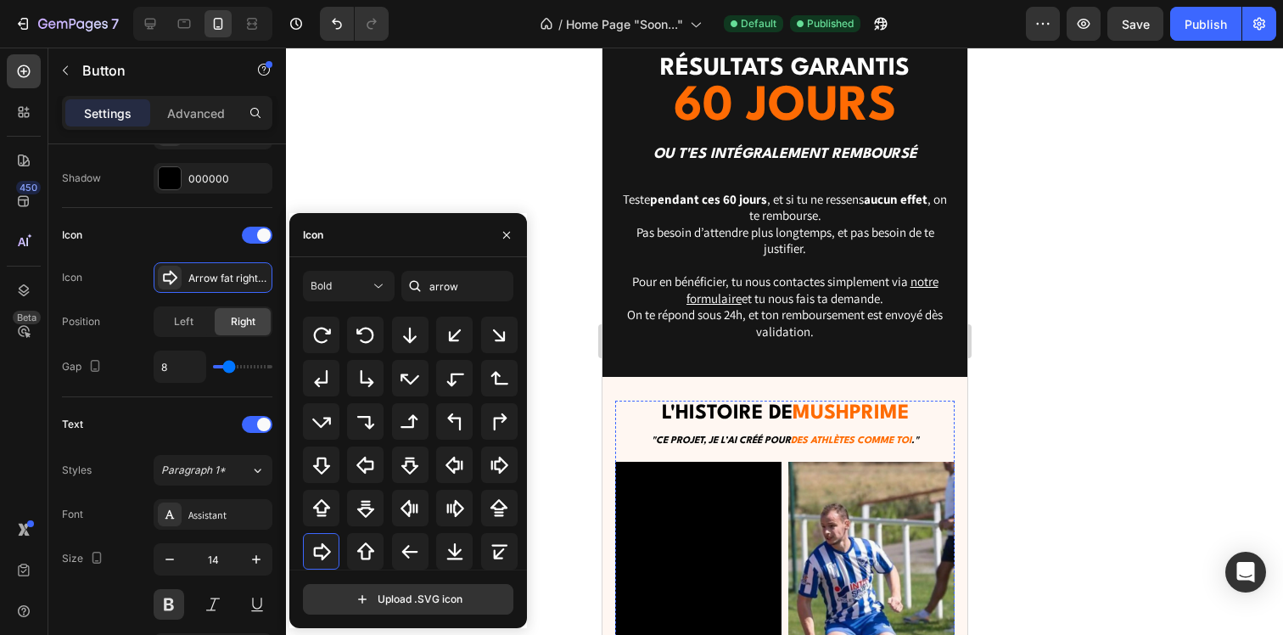
scroll to position [5268, 0]
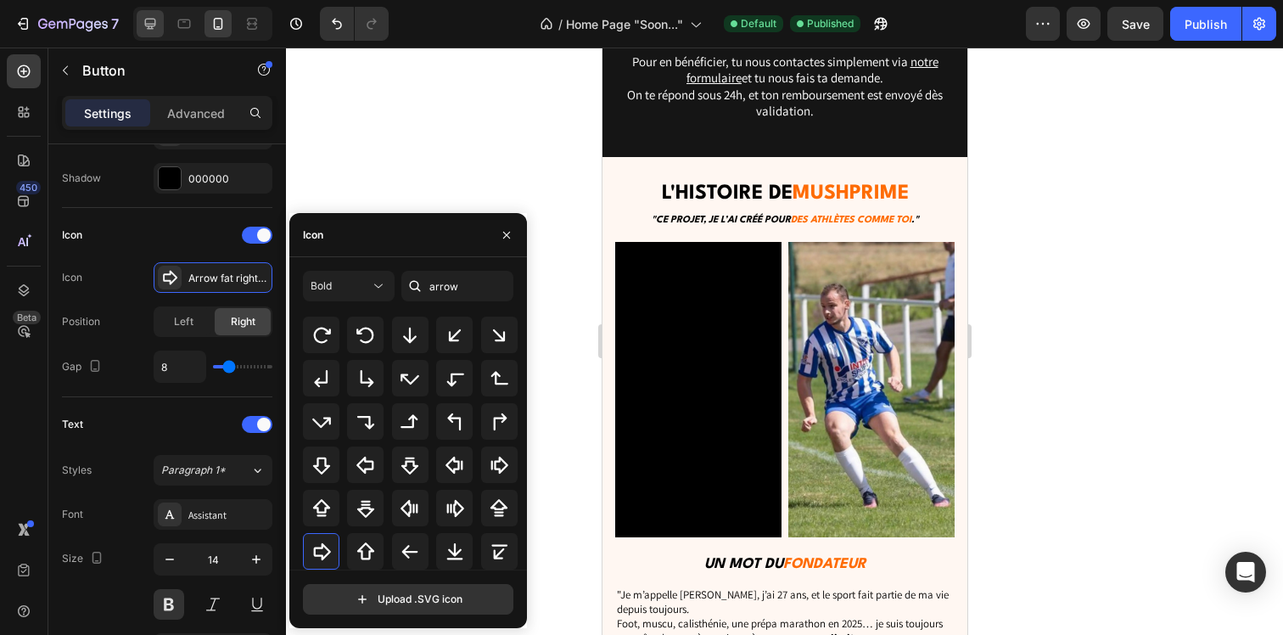
click at [149, 23] on icon at bounding box center [150, 24] width 11 height 11
type input "100%"
type input "16"
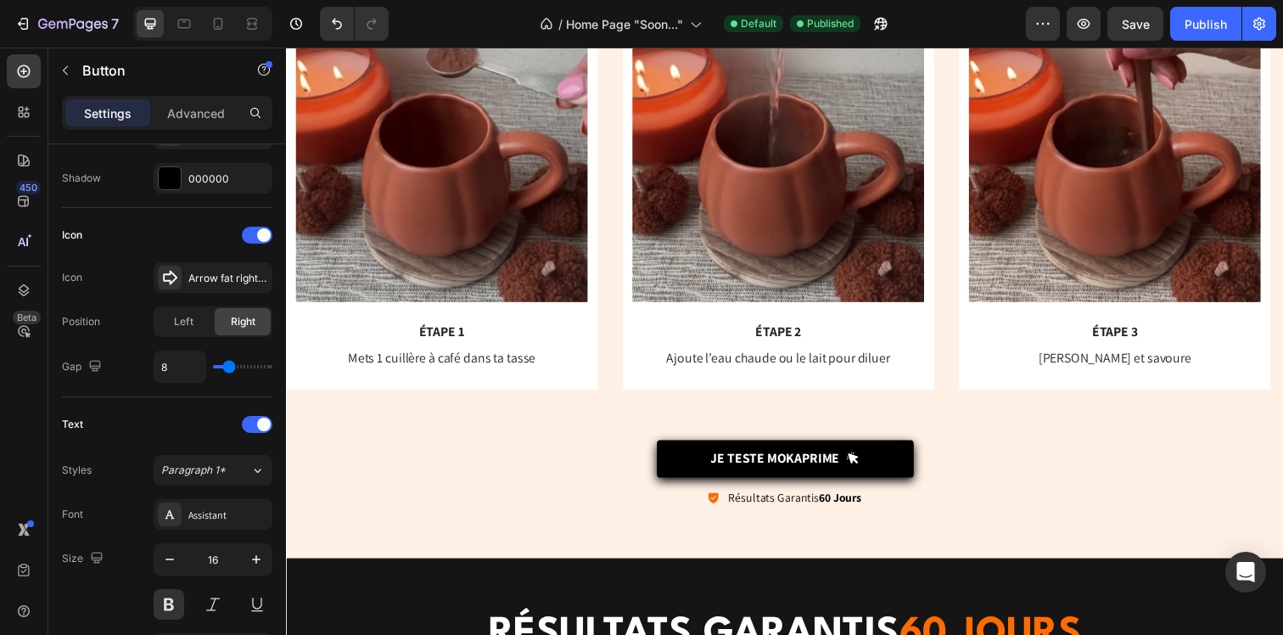
scroll to position [4872, 0]
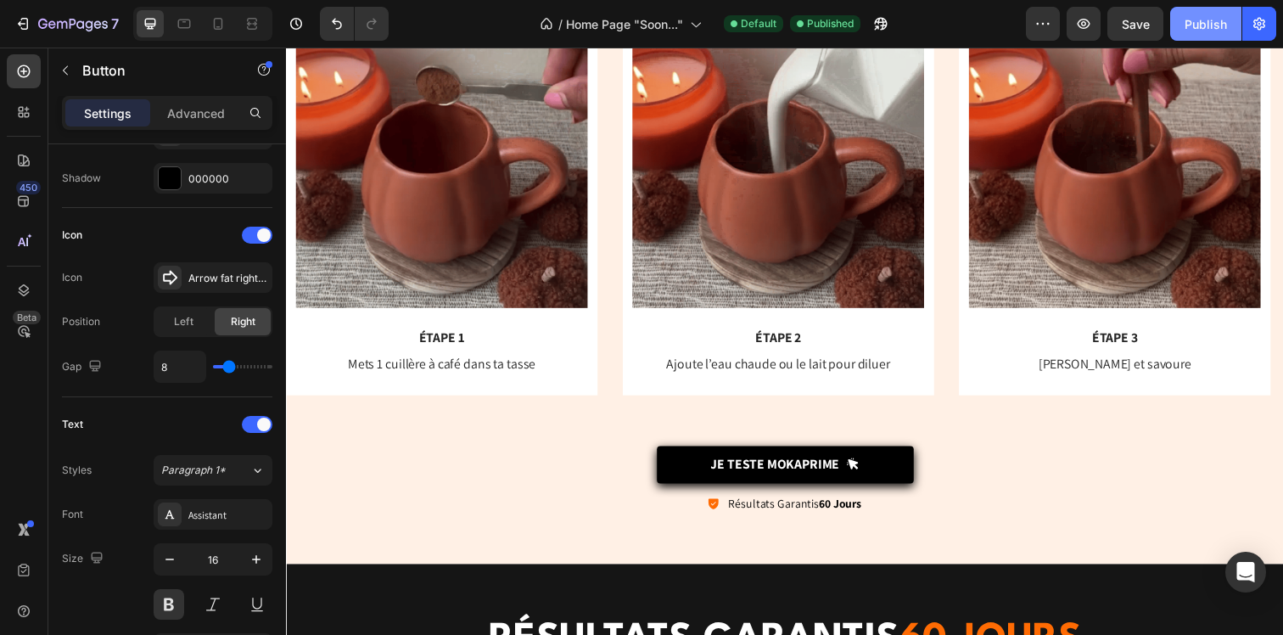
click at [1219, 18] on div "Publish" at bounding box center [1205, 24] width 42 height 18
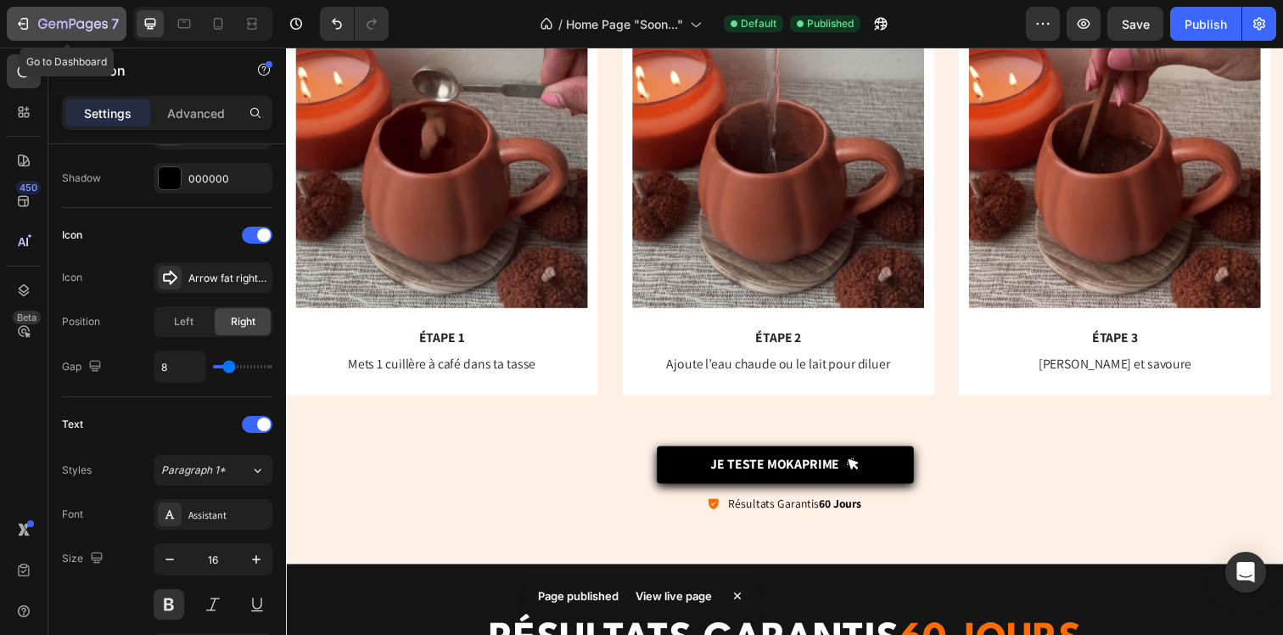
click at [28, 21] on icon "button" at bounding box center [22, 23] width 17 height 17
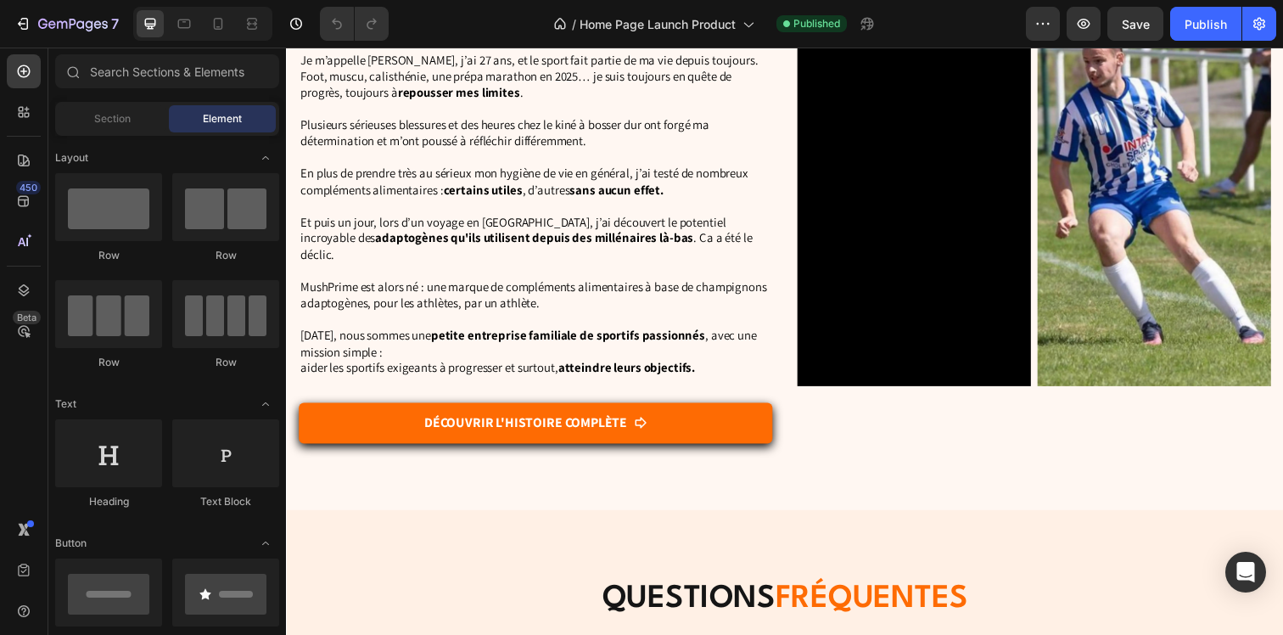
scroll to position [5745, 0]
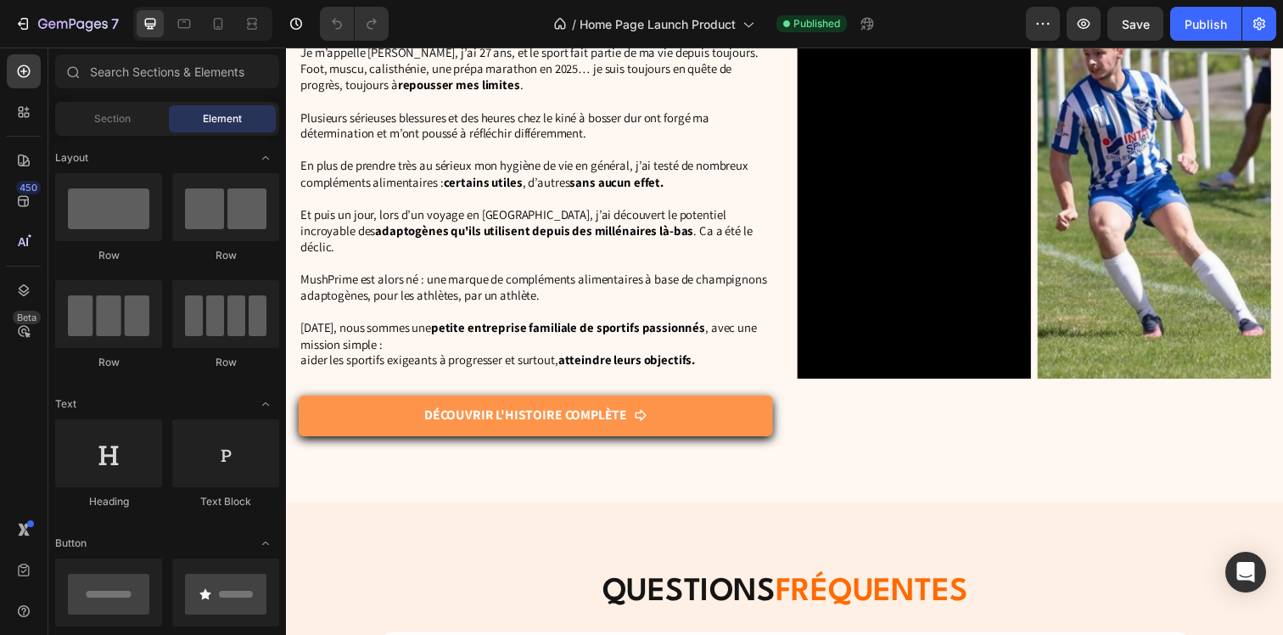
click at [706, 417] on link "Découvrir l'histoire complète" at bounding box center [541, 423] width 484 height 42
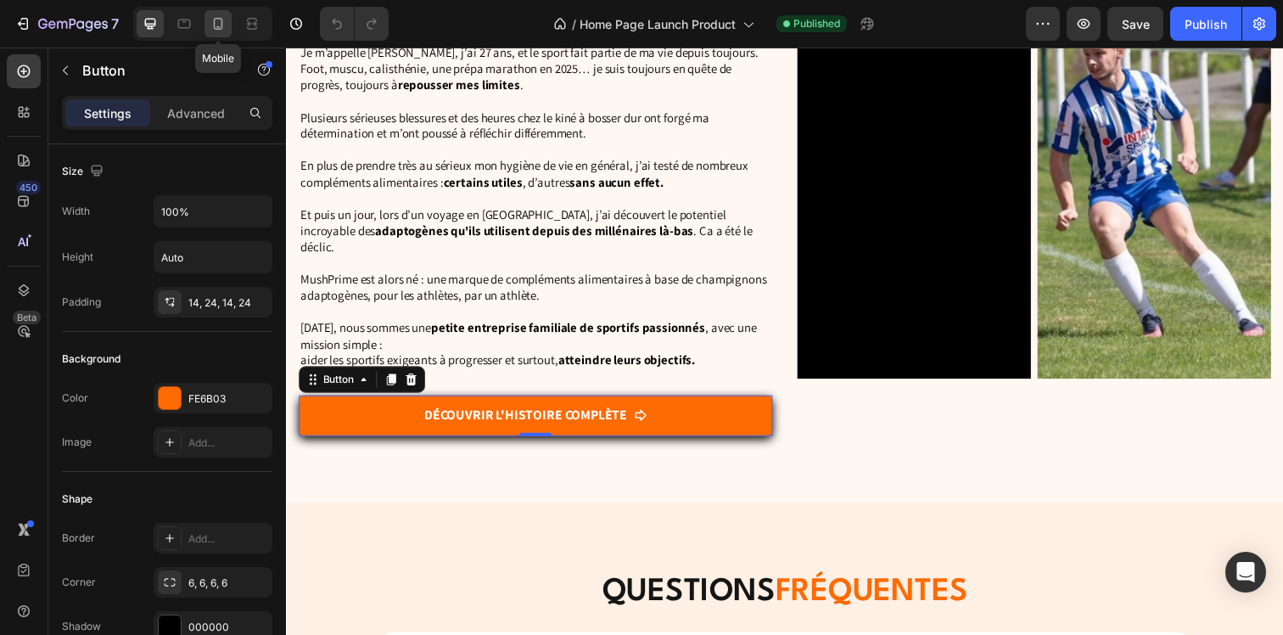
click at [217, 15] on icon at bounding box center [218, 23] width 17 height 17
type input "14"
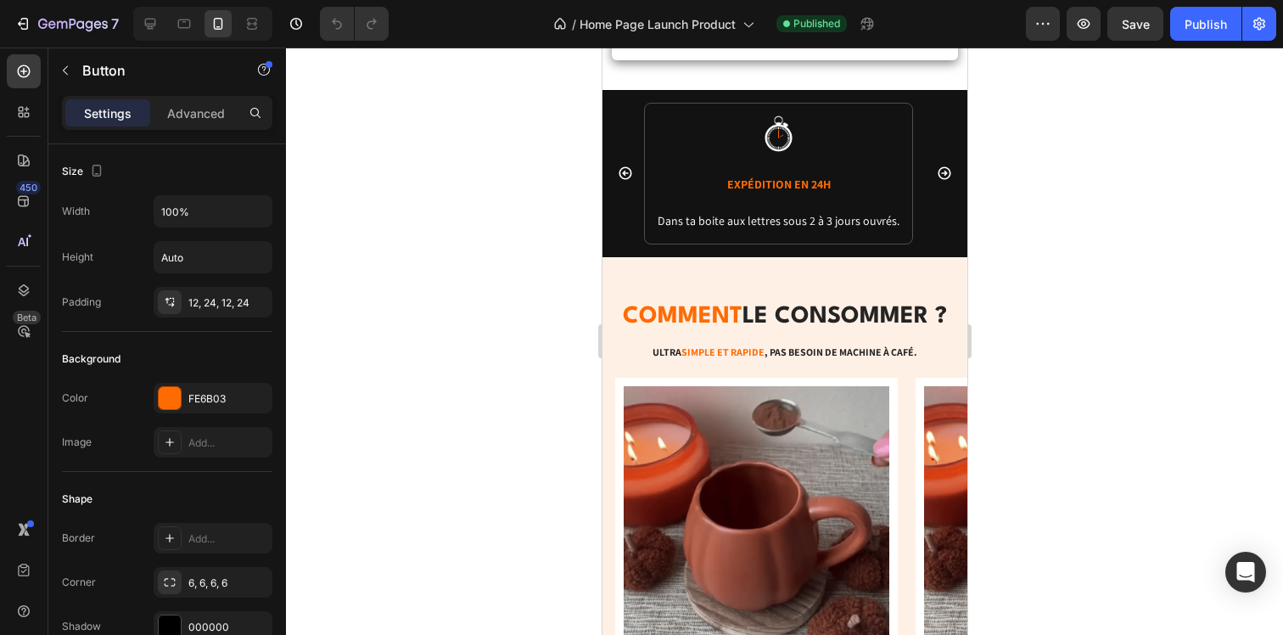
scroll to position [5286, 0]
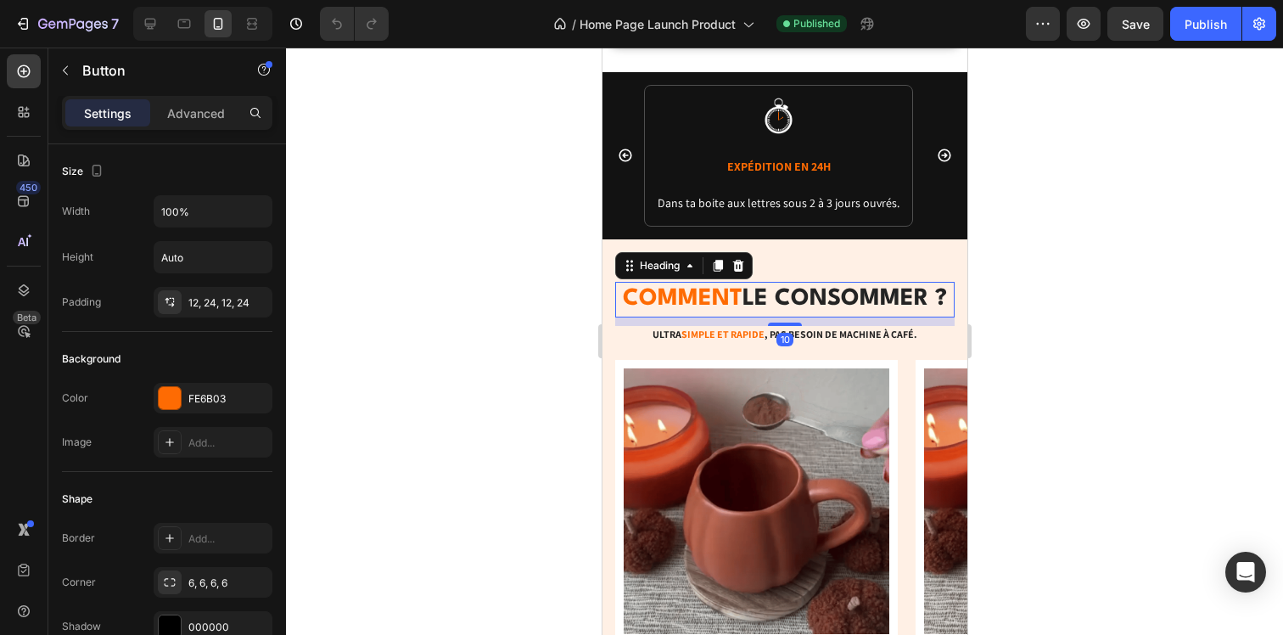
click at [704, 297] on strong "comment" at bounding box center [682, 299] width 120 height 22
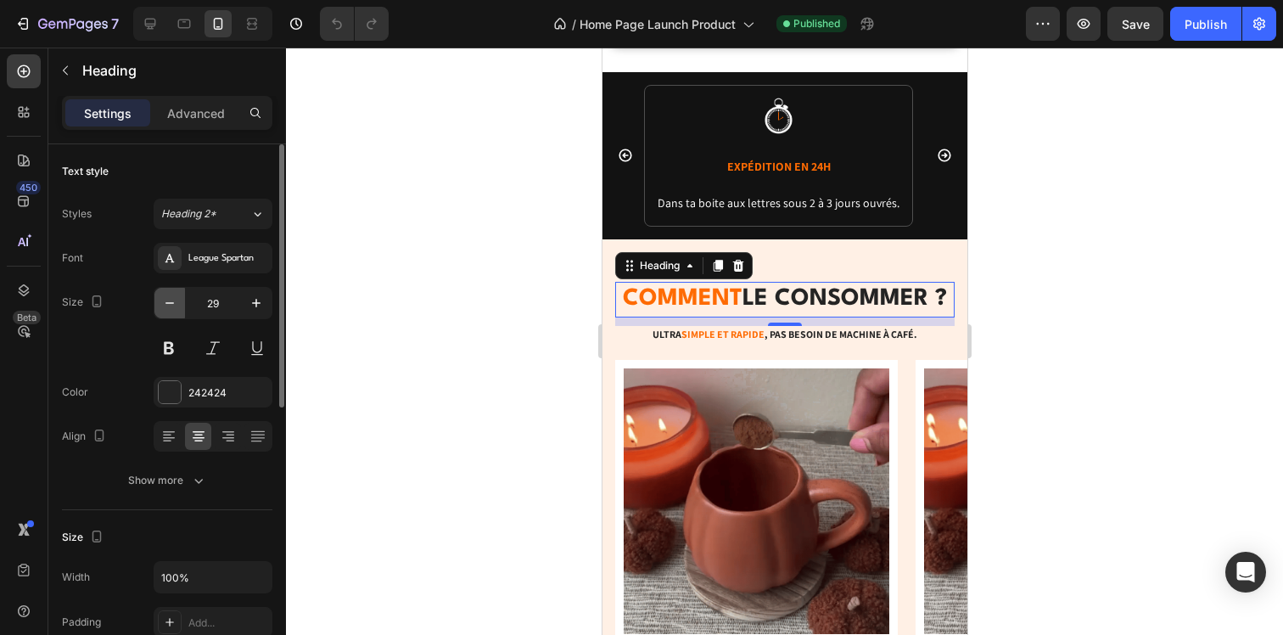
click at [171, 305] on icon "button" at bounding box center [169, 302] width 17 height 17
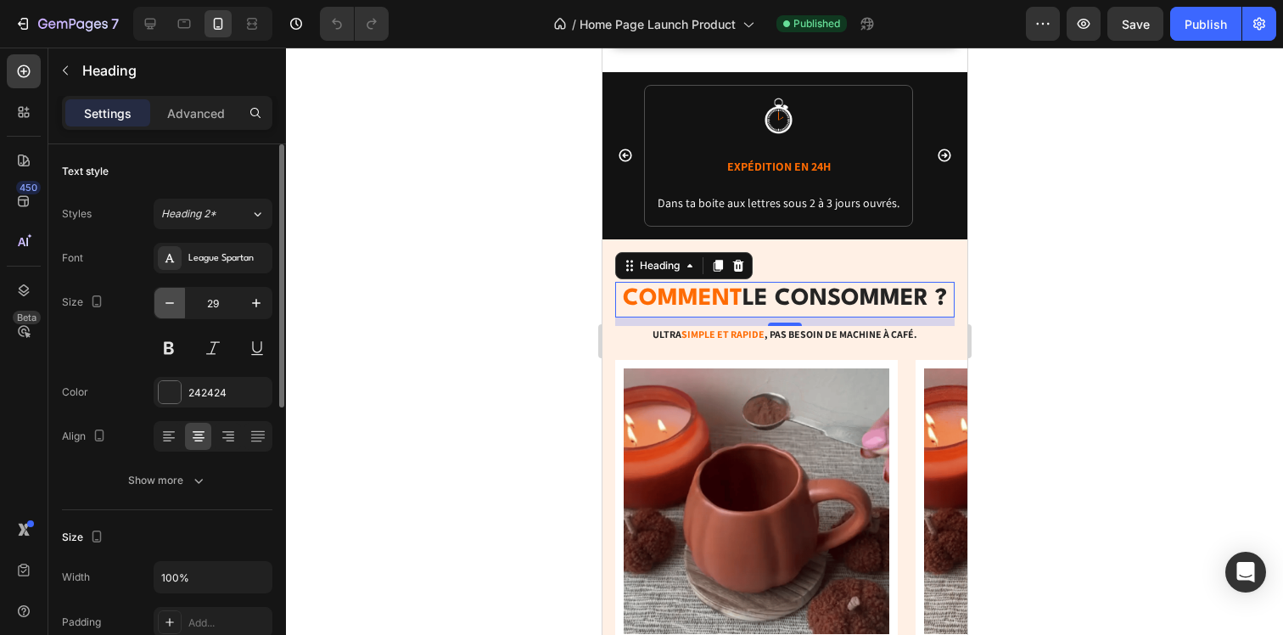
click at [171, 305] on icon "button" at bounding box center [169, 302] width 17 height 17
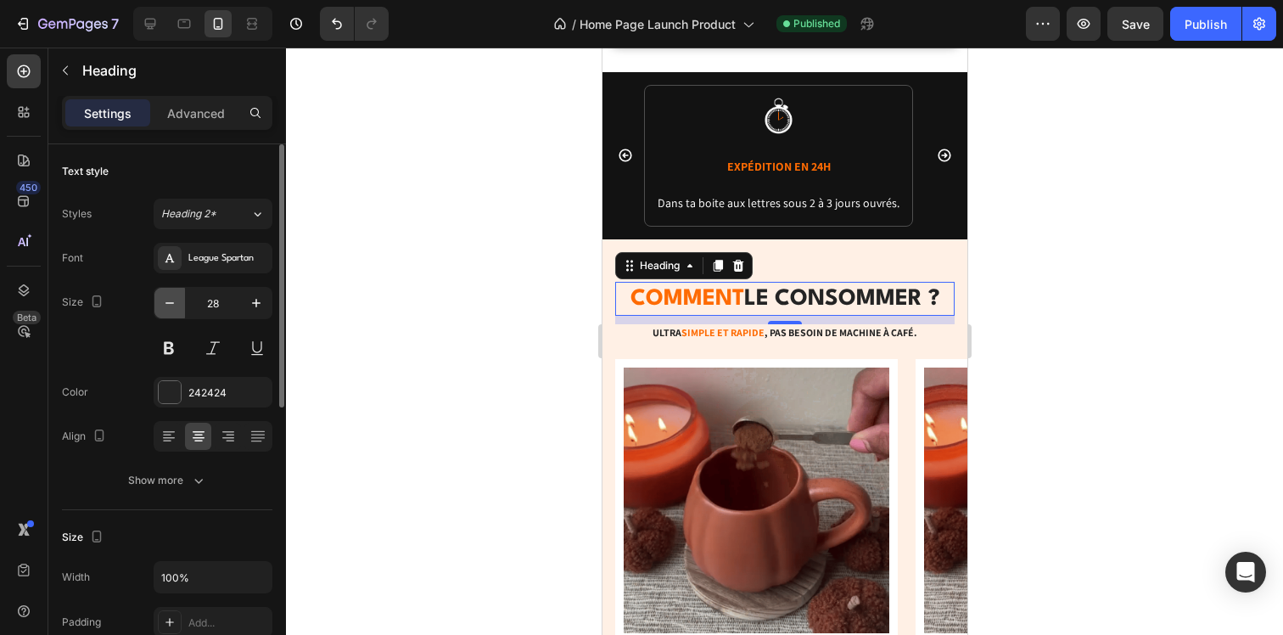
click at [171, 305] on icon "button" at bounding box center [169, 302] width 17 height 17
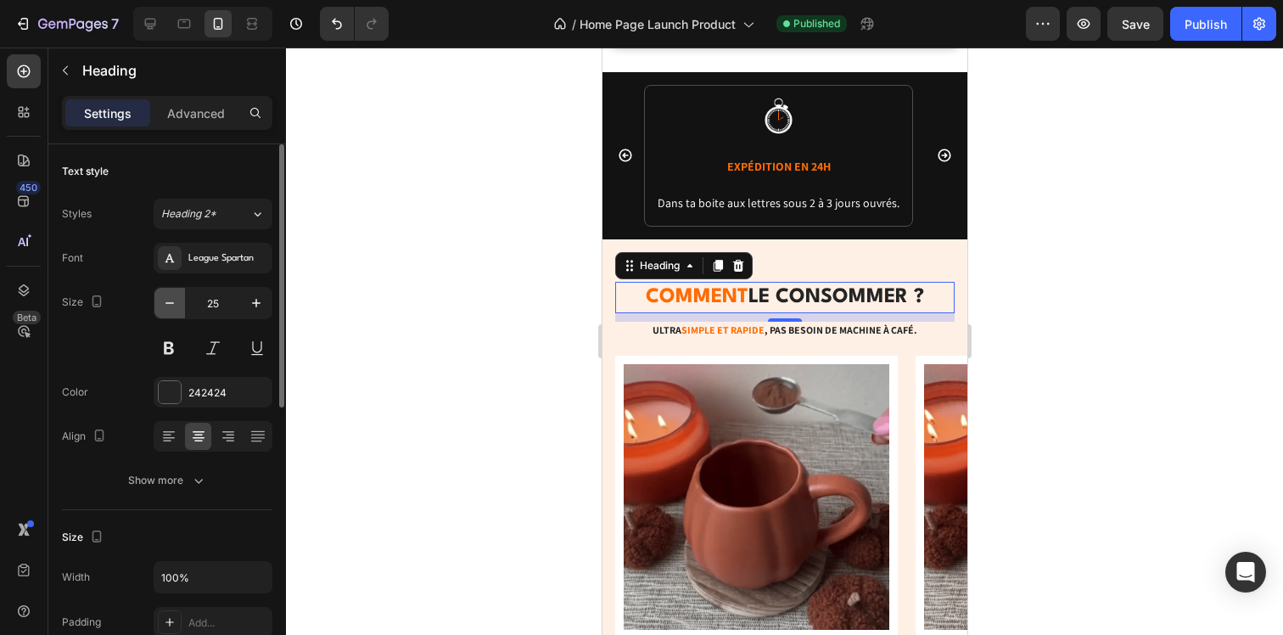
click at [171, 305] on icon "button" at bounding box center [169, 302] width 17 height 17
type input "24"
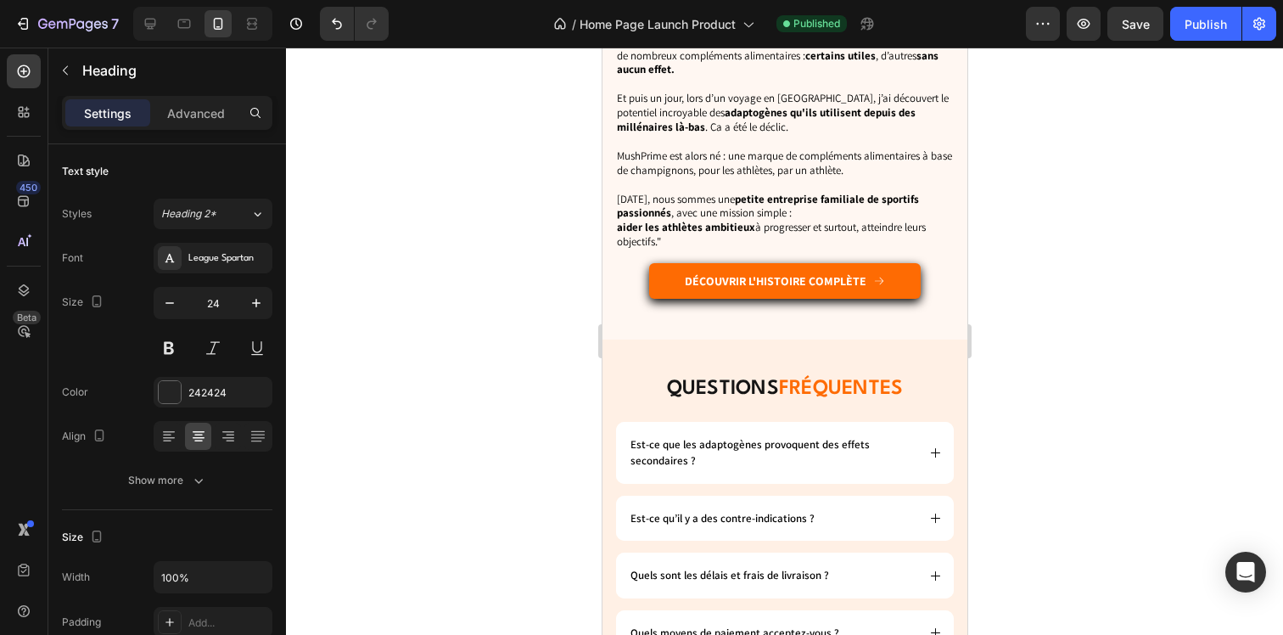
scroll to position [7006, 0]
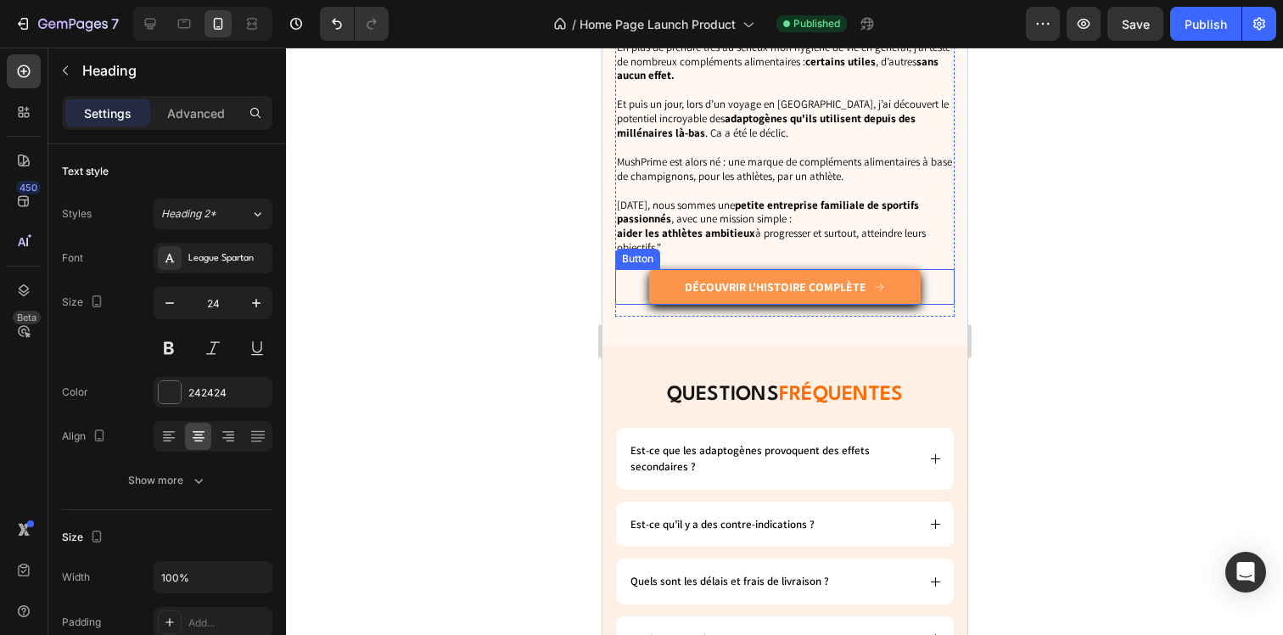
click at [894, 275] on link "Découvrir l'histoire complète" at bounding box center [783, 287] width 271 height 36
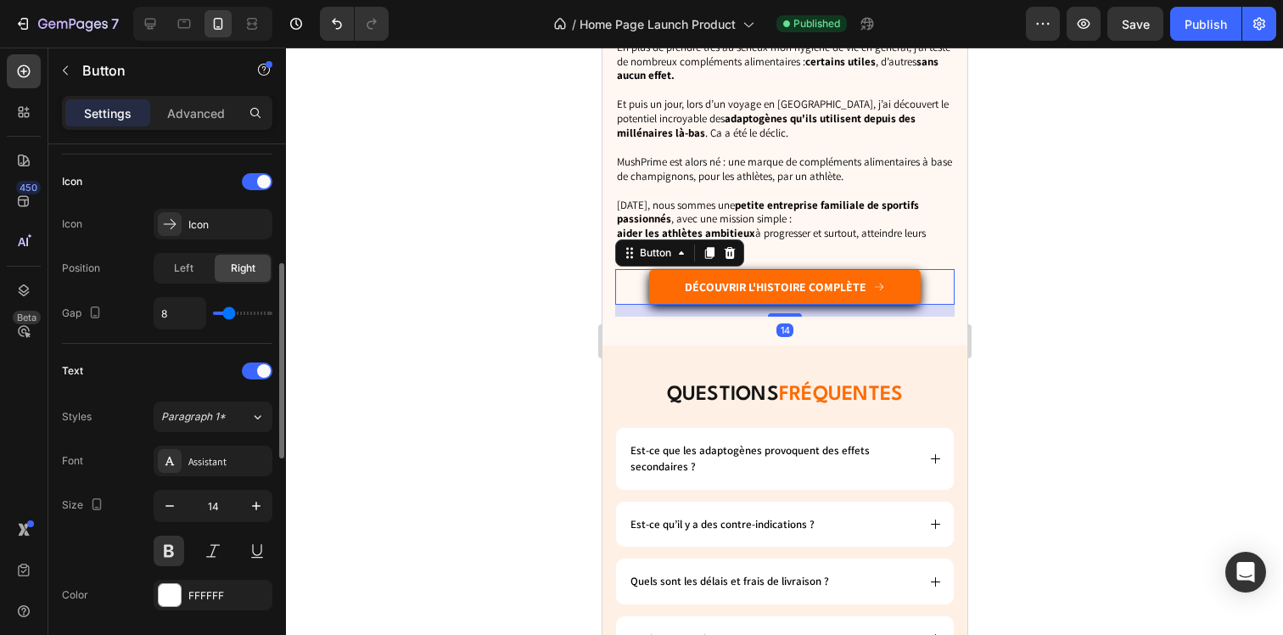
scroll to position [516, 0]
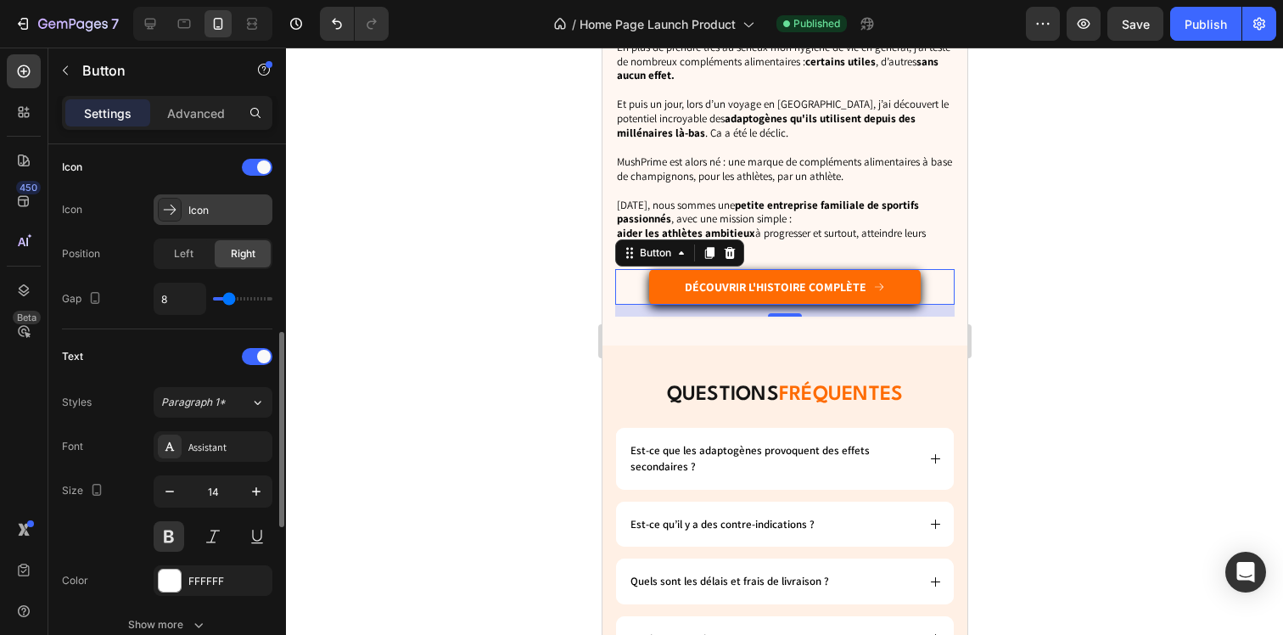
click at [208, 210] on div "Icon" at bounding box center [228, 210] width 80 height 15
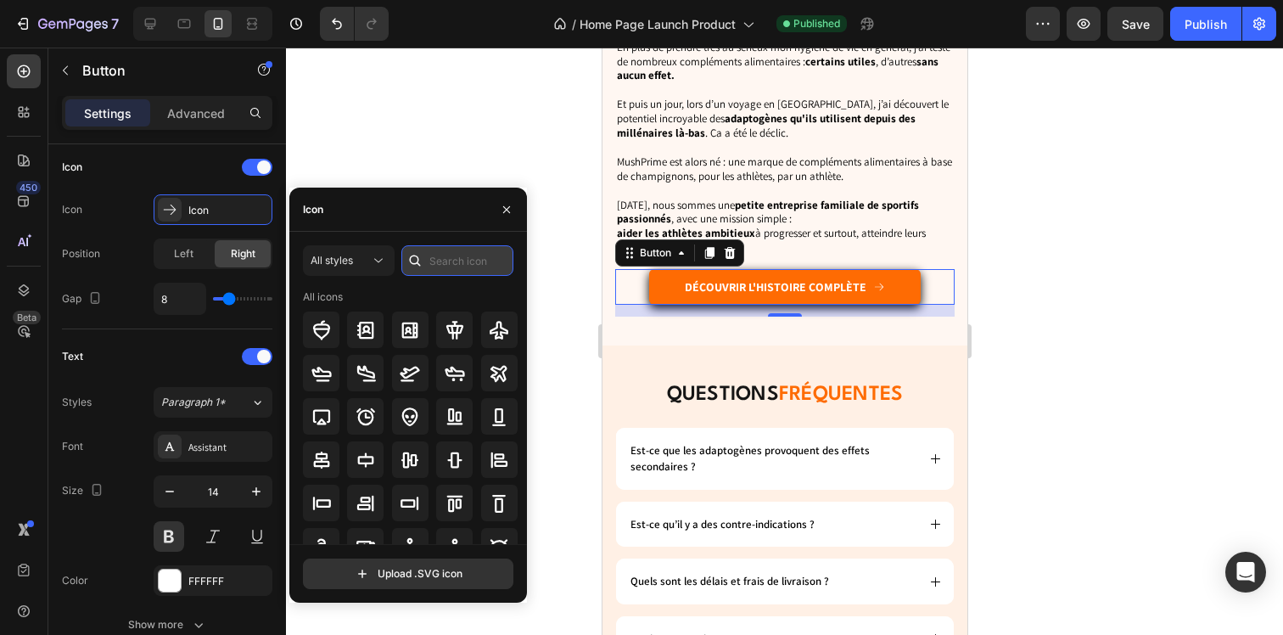
click at [464, 259] on input "text" at bounding box center [457, 260] width 112 height 31
type input "arrow"
click at [367, 268] on div "All styles" at bounding box center [349, 260] width 76 height 17
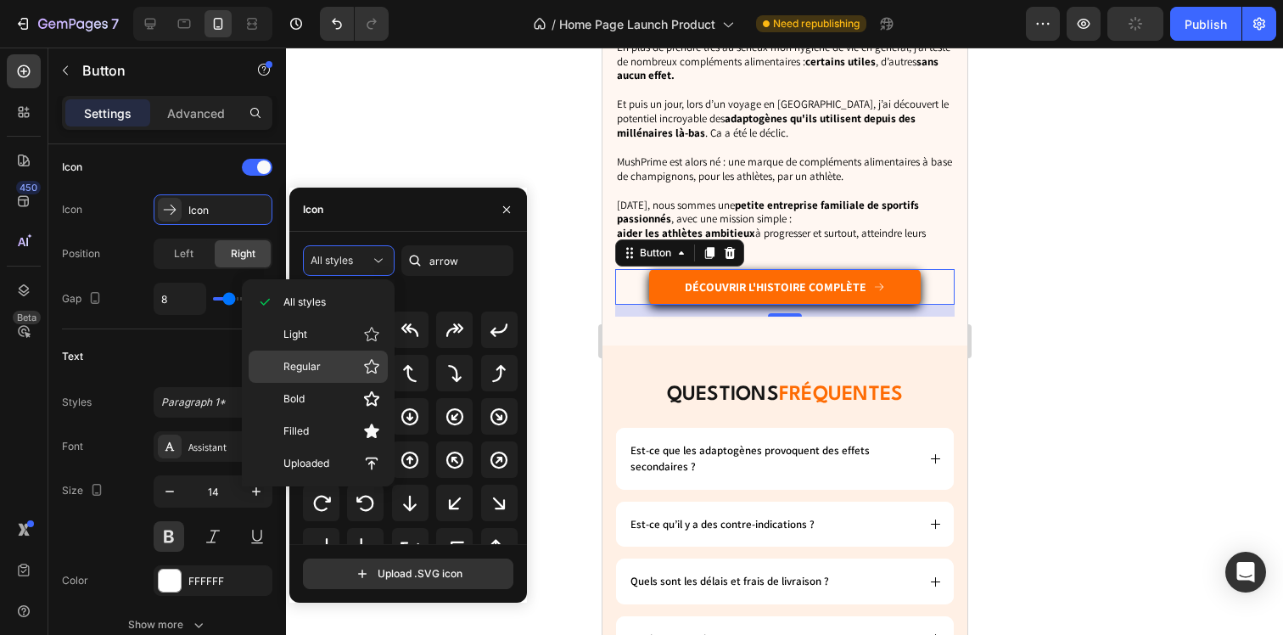
click at [325, 378] on div "Regular" at bounding box center [318, 366] width 139 height 32
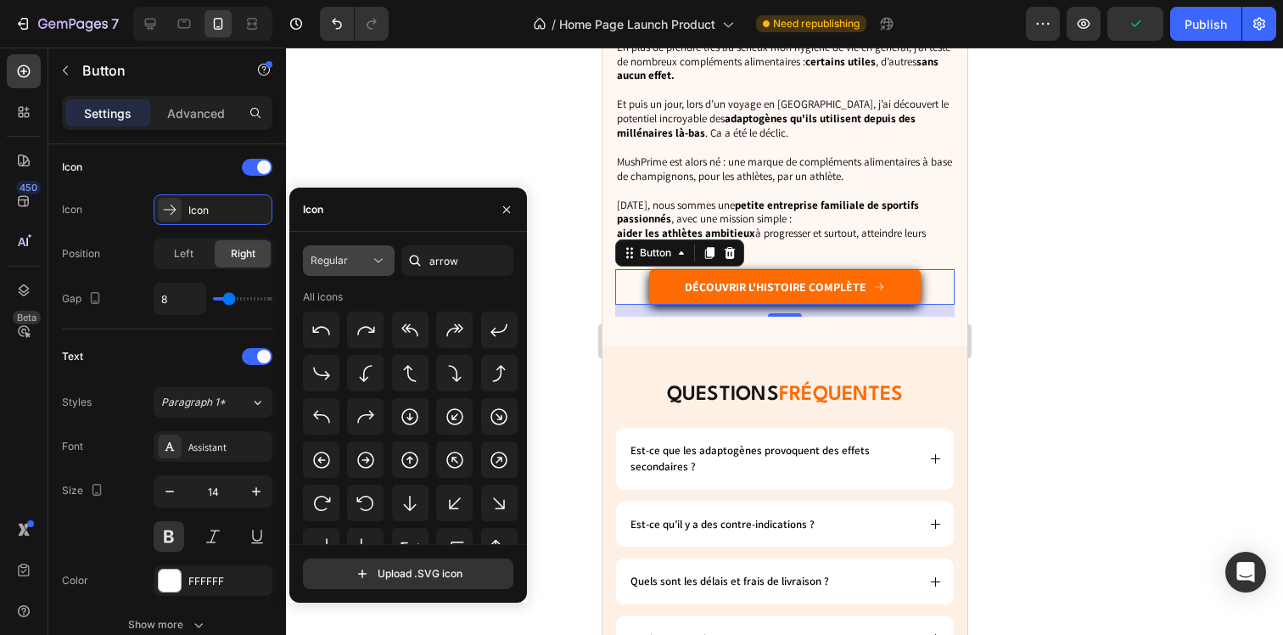
click at [361, 249] on button "Regular" at bounding box center [349, 260] width 92 height 31
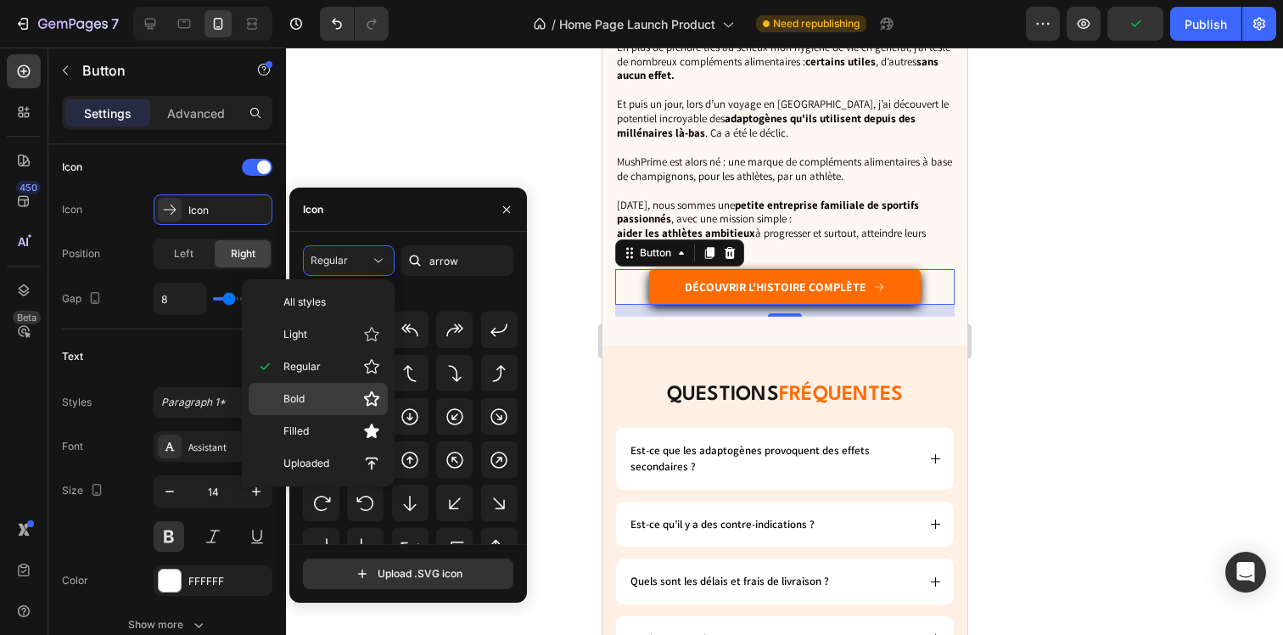
click at [345, 391] on p "Bold" at bounding box center [331, 398] width 97 height 17
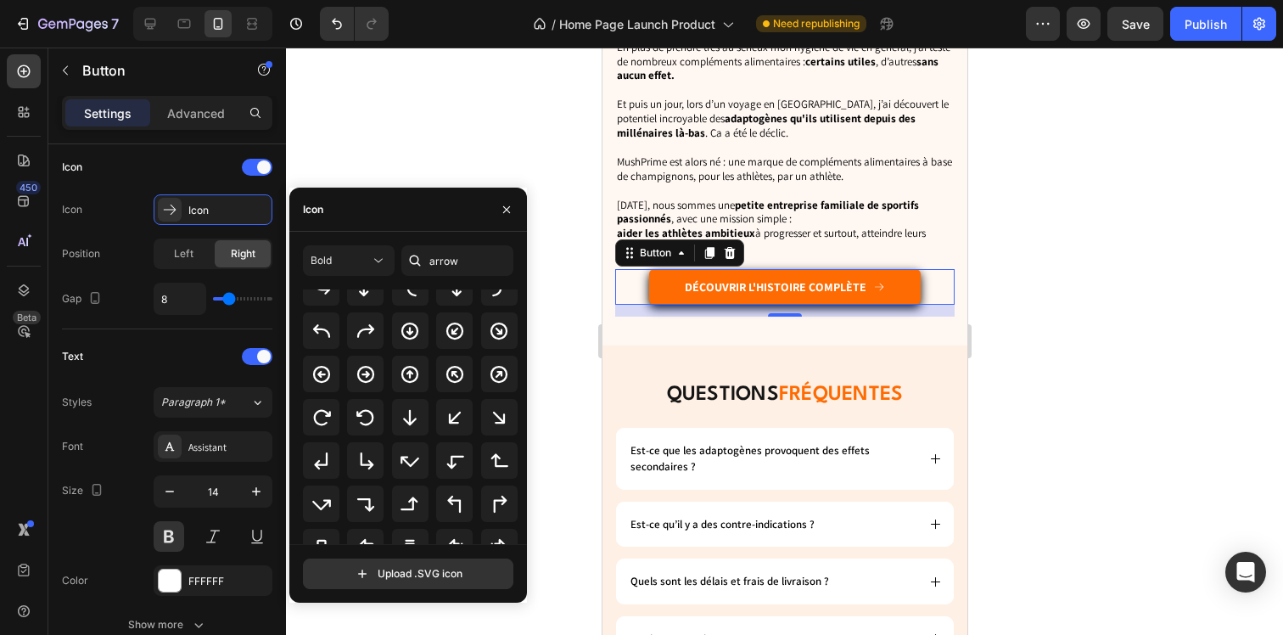
scroll to position [187, 0]
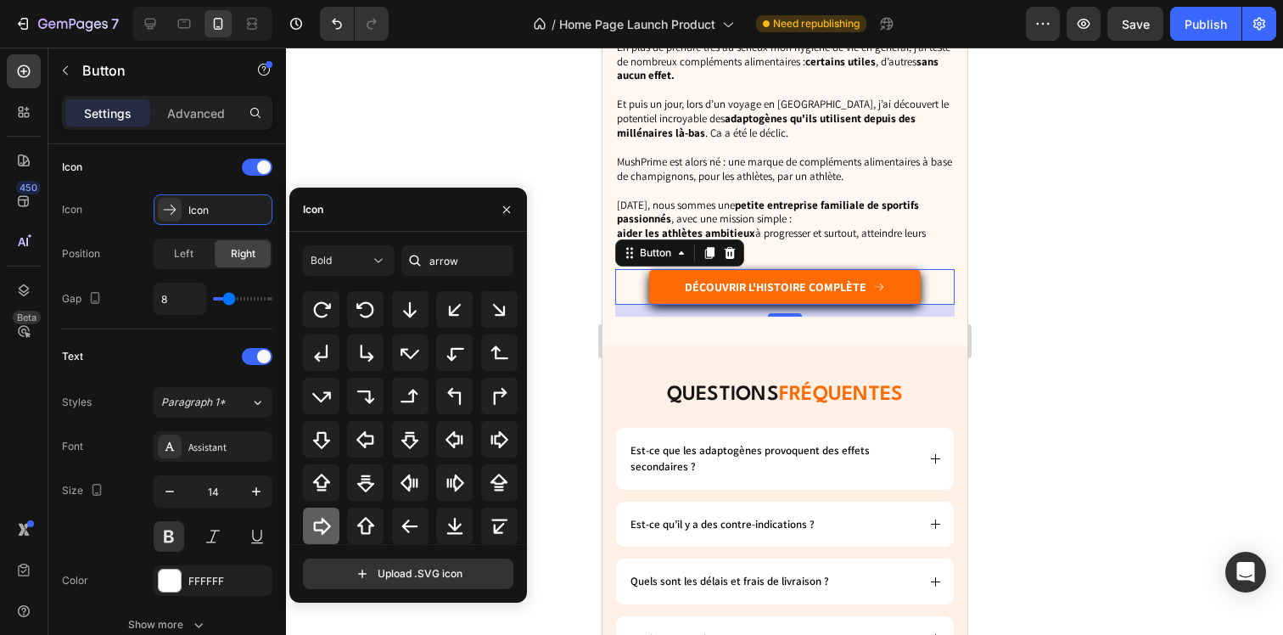
click at [333, 533] on div at bounding box center [321, 525] width 36 height 36
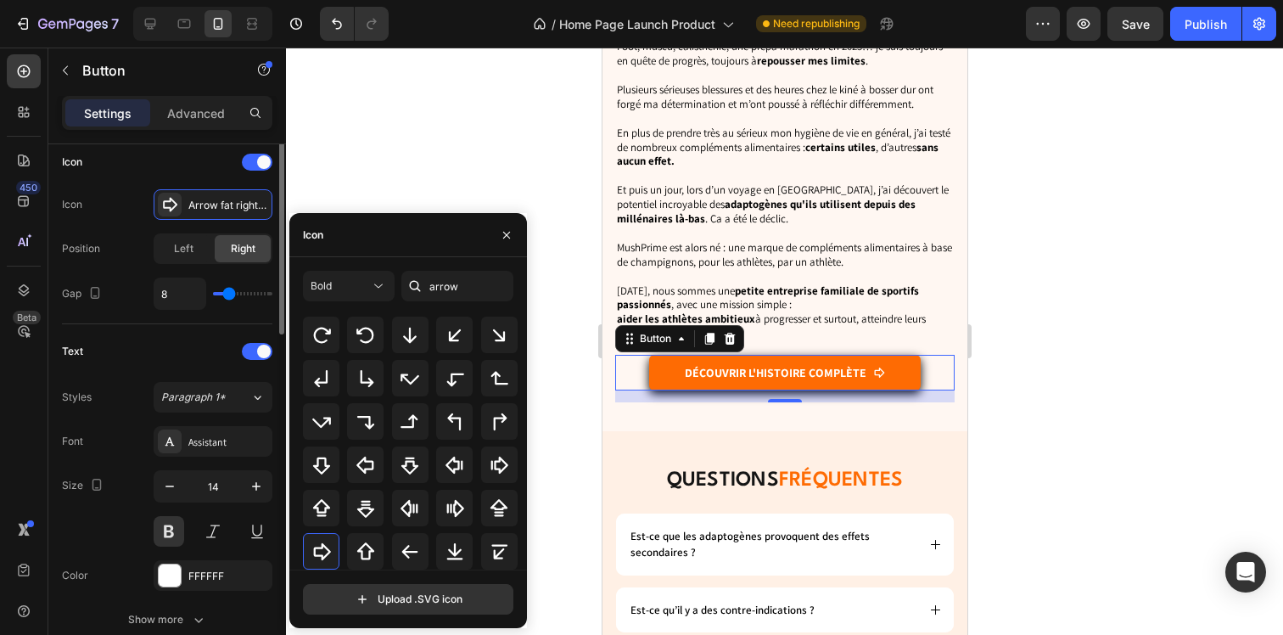
scroll to position [0, 0]
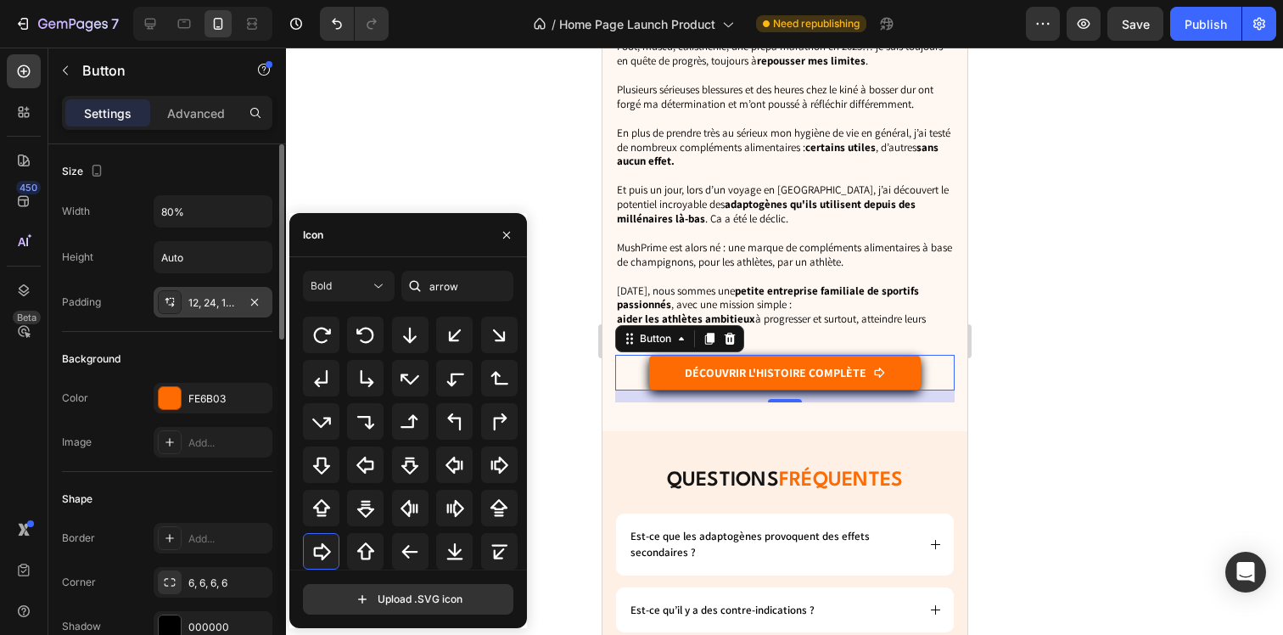
click at [202, 298] on div "12, 24, 12, 24" at bounding box center [212, 302] width 49 height 15
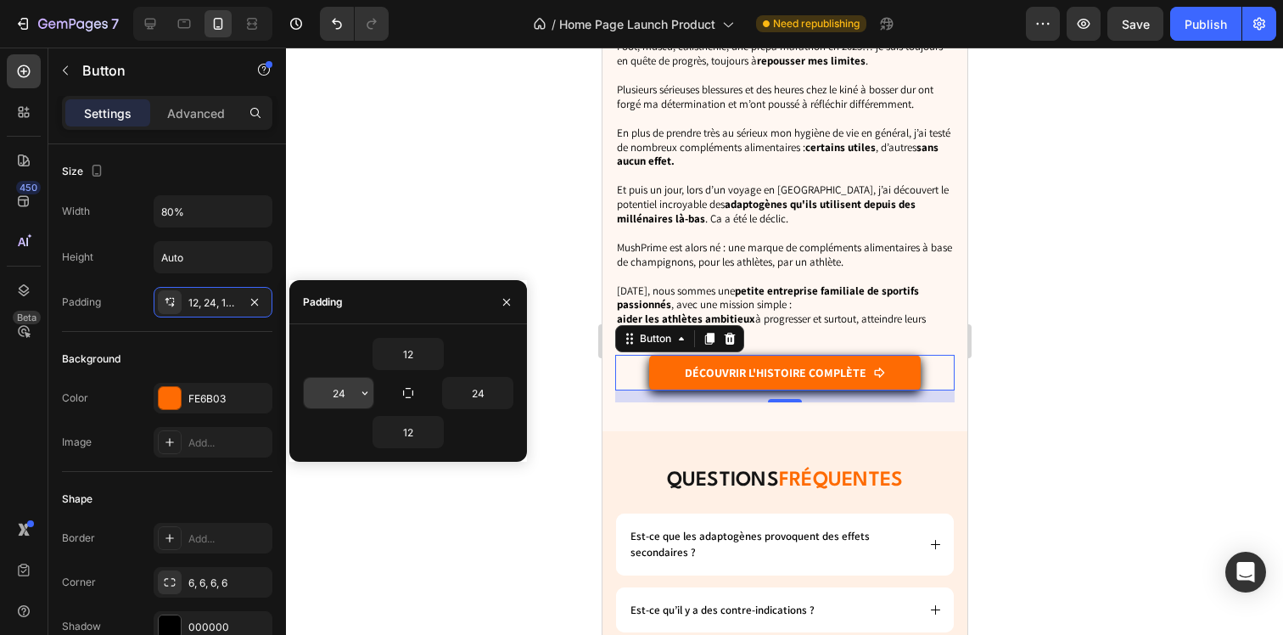
click at [348, 378] on input "24" at bounding box center [339, 393] width 70 height 31
type input "12"
click at [475, 389] on input "24" at bounding box center [478, 393] width 70 height 31
type input "12"
click at [671, 410] on div "L'histoire de mushprime Heading "Ce projet, je l’ai créé pour des ATHLÈTES comm…" at bounding box center [784, 5] width 365 height 854
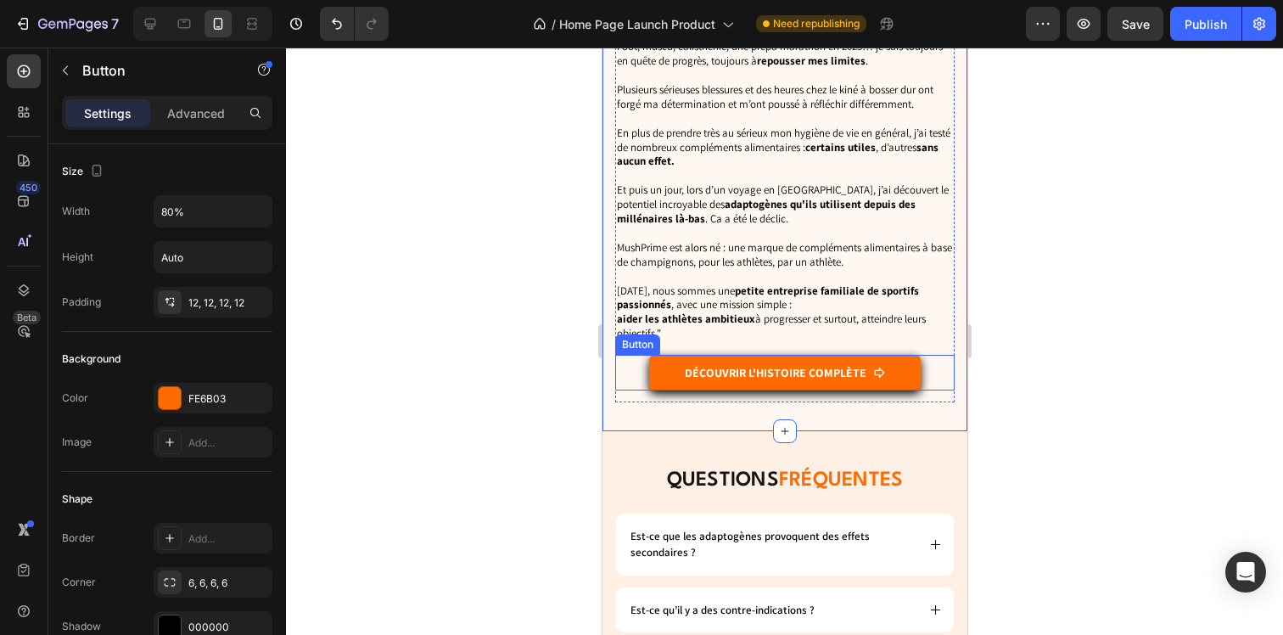
click at [635, 372] on div "Découvrir l'histoire complète Button" at bounding box center [783, 373] width 339 height 36
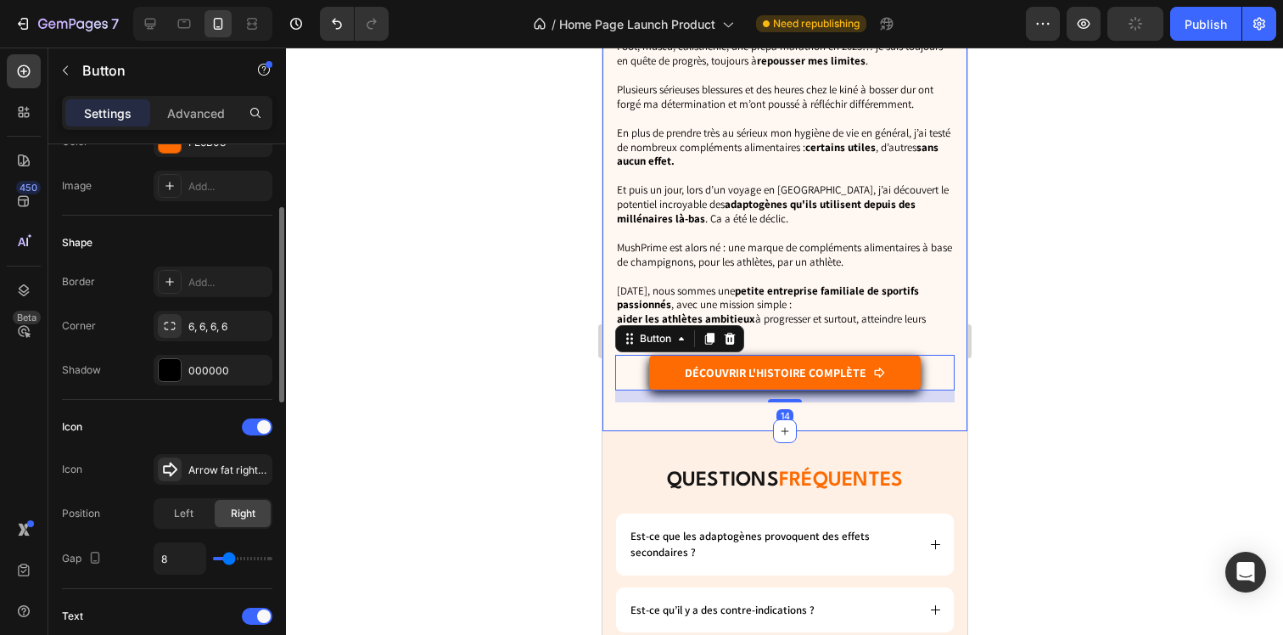
scroll to position [288, 0]
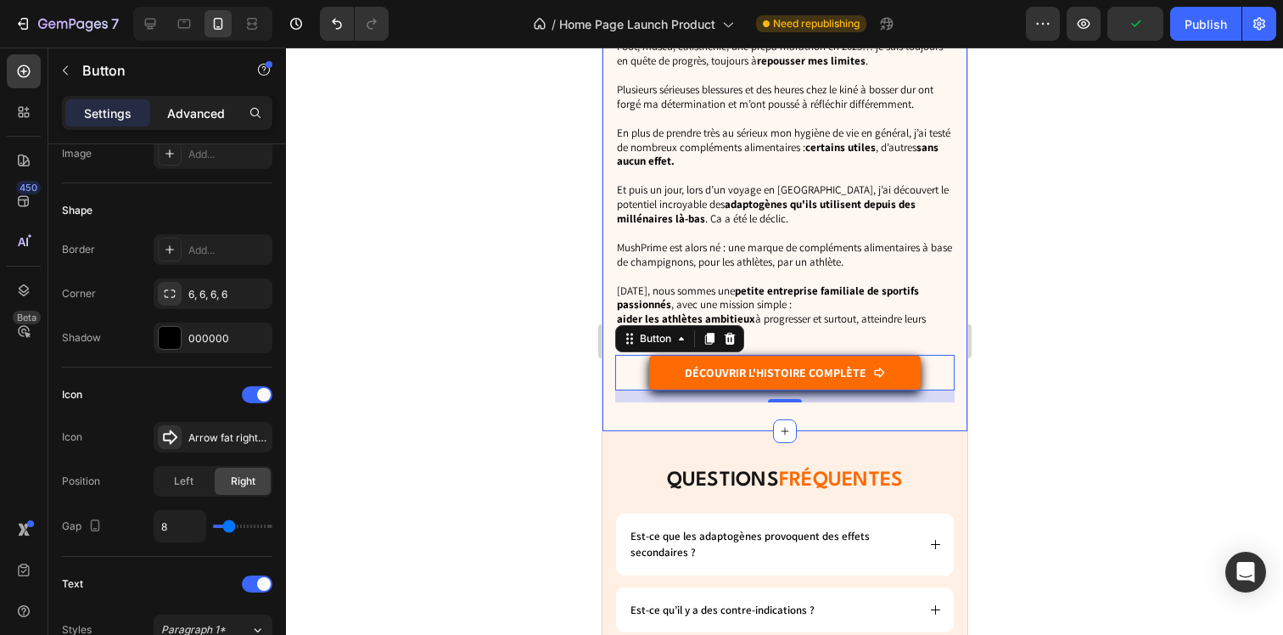
click at [188, 104] on p "Advanced" at bounding box center [196, 113] width 58 height 18
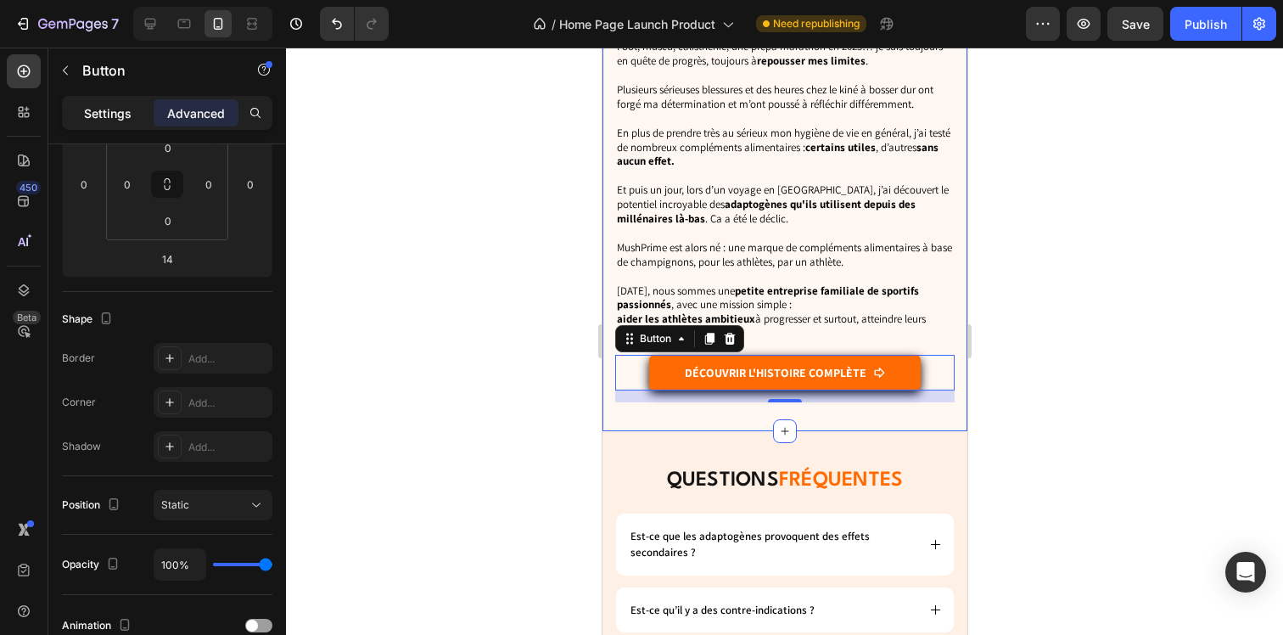
click at [126, 105] on p "Settings" at bounding box center [108, 113] width 48 height 18
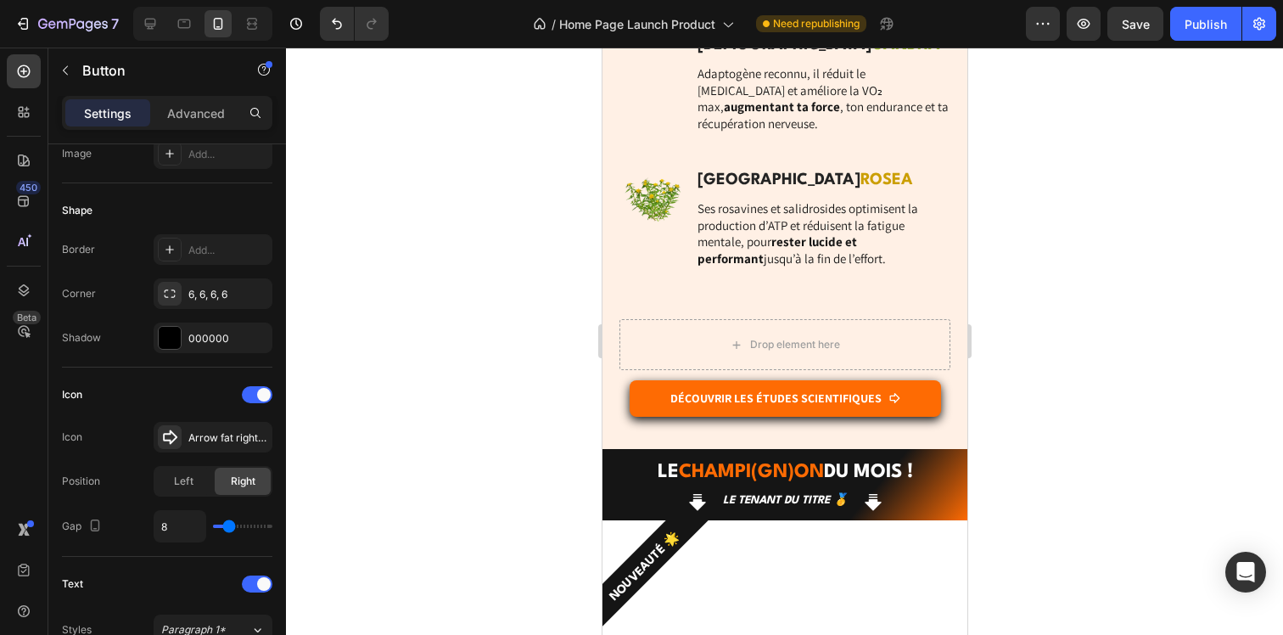
scroll to position [3559, 0]
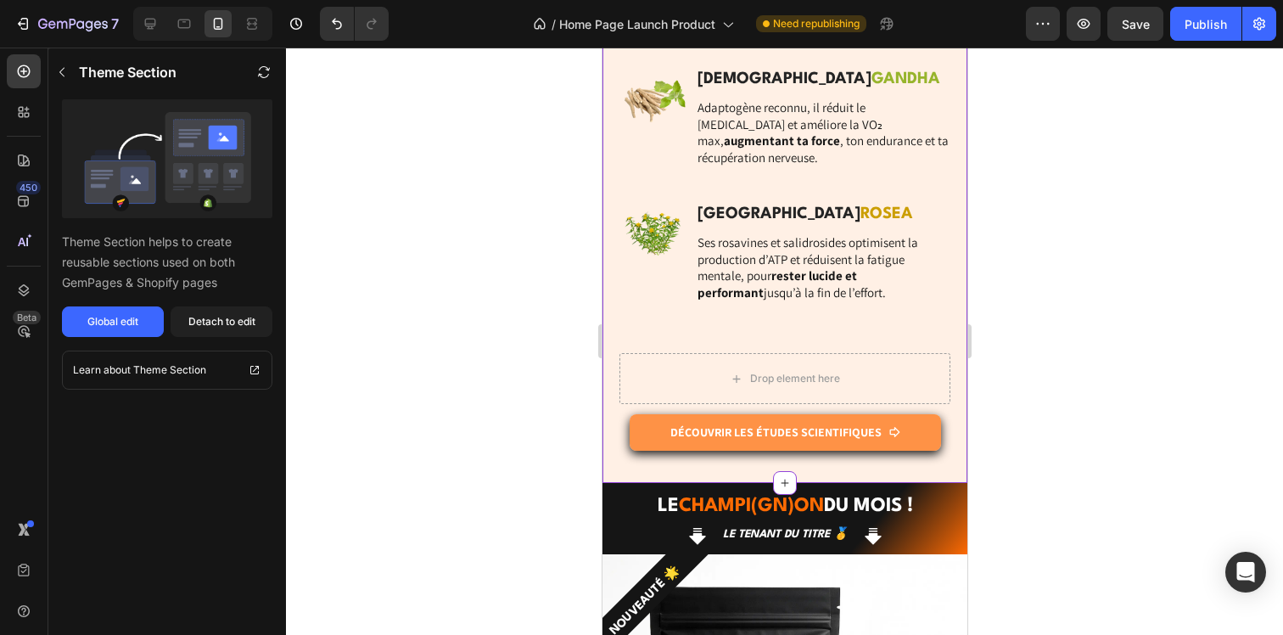
click at [816, 414] on link "DÉCOUVRIR LES ÉTUDES SCIENTIFIQUES" at bounding box center [784, 432] width 311 height 36
click at [816, 424] on p "DÉCOUVRIR LES ÉTUDES SCIENTIFIQUES" at bounding box center [774, 431] width 211 height 15
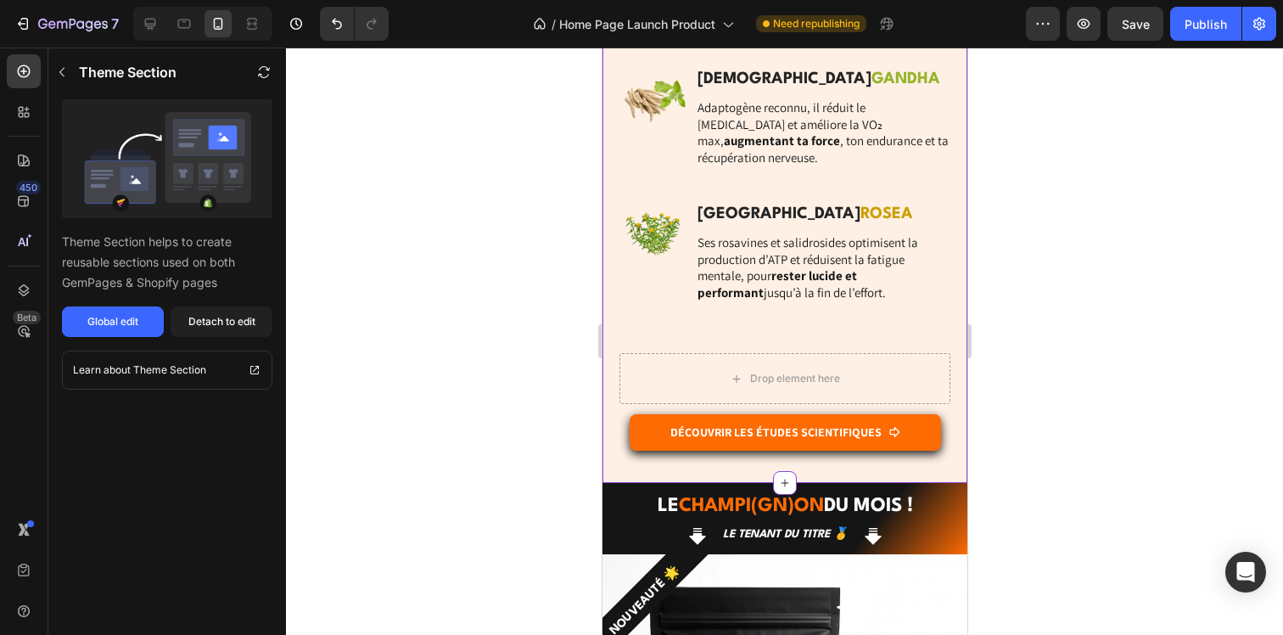
click at [235, 318] on div "Detach to edit" at bounding box center [221, 321] width 67 height 15
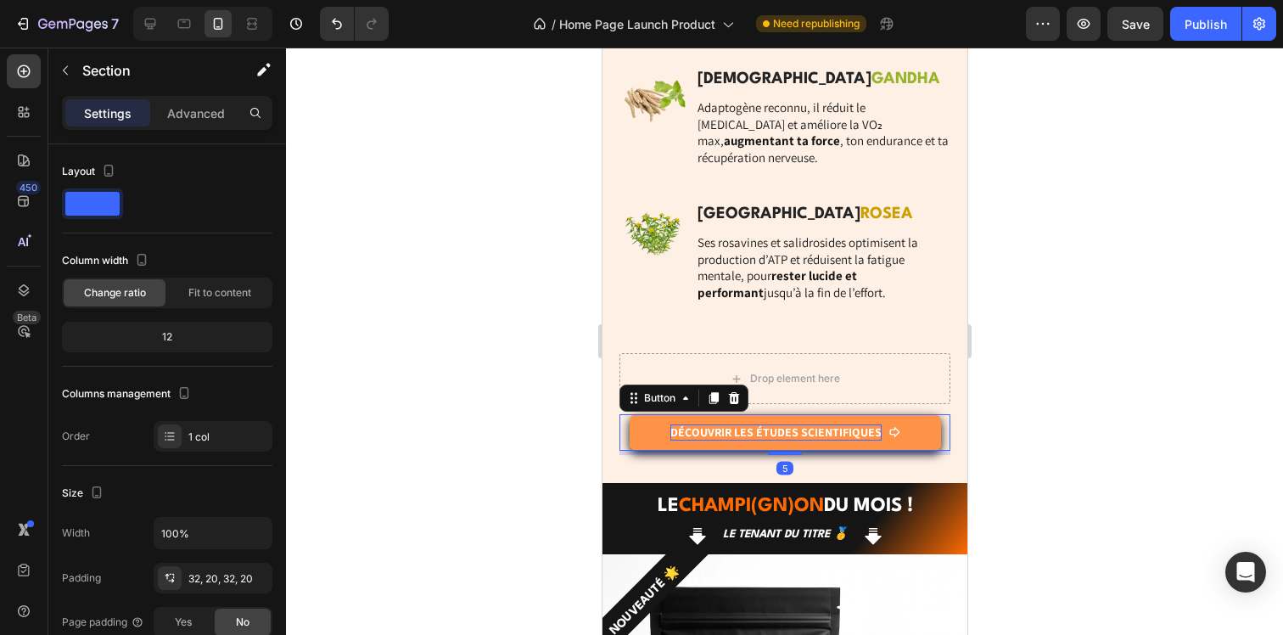
click at [819, 424] on p "DÉCOUVRIR LES ÉTUDES SCIENTIFIQUES" at bounding box center [774, 431] width 211 height 15
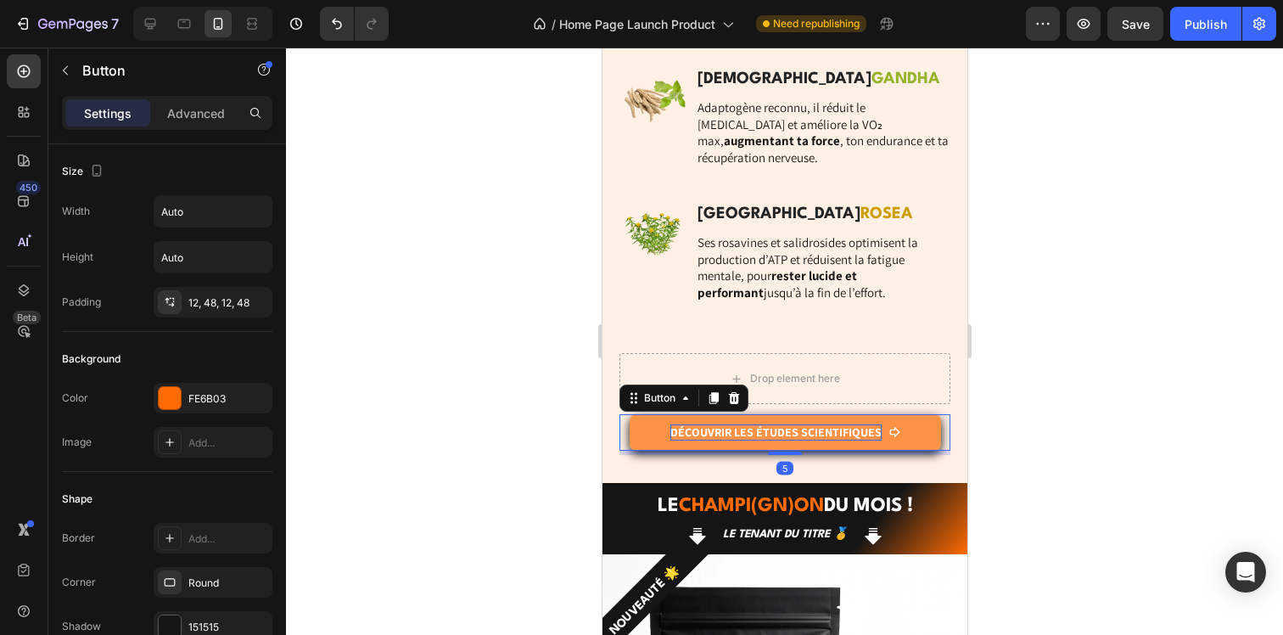
click at [819, 424] on p "DÉCOUVRIR LES ÉTUDES SCIENTIFIQUES" at bounding box center [774, 431] width 211 height 15
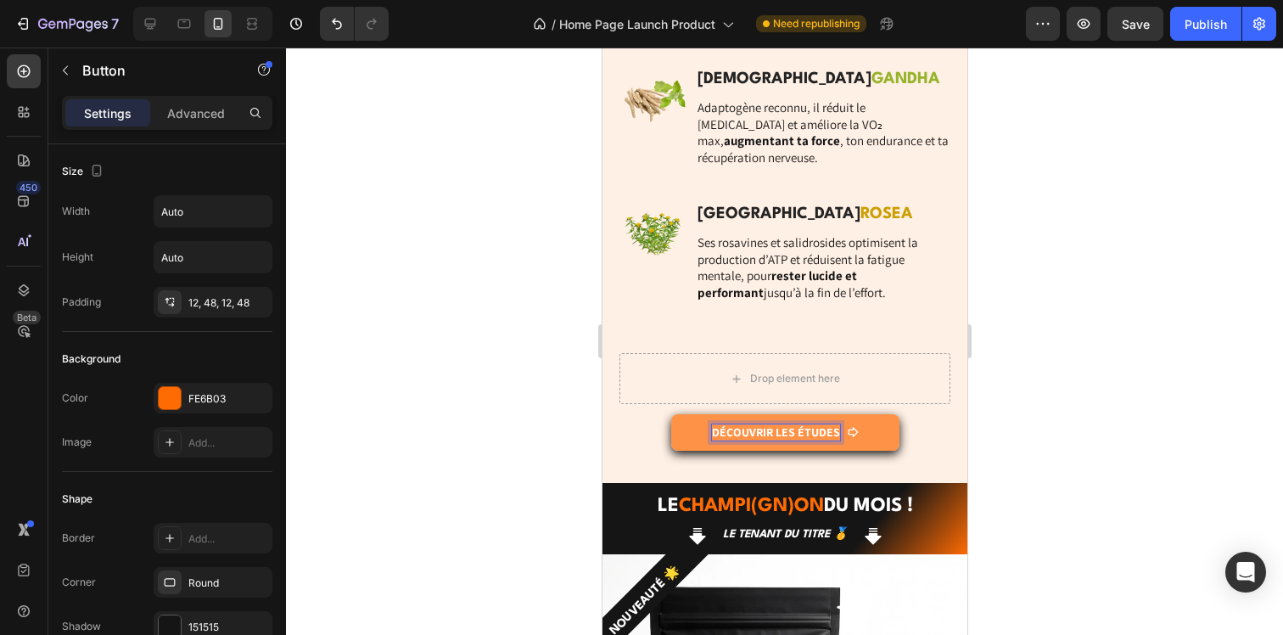
click at [1045, 417] on div at bounding box center [784, 341] width 997 height 587
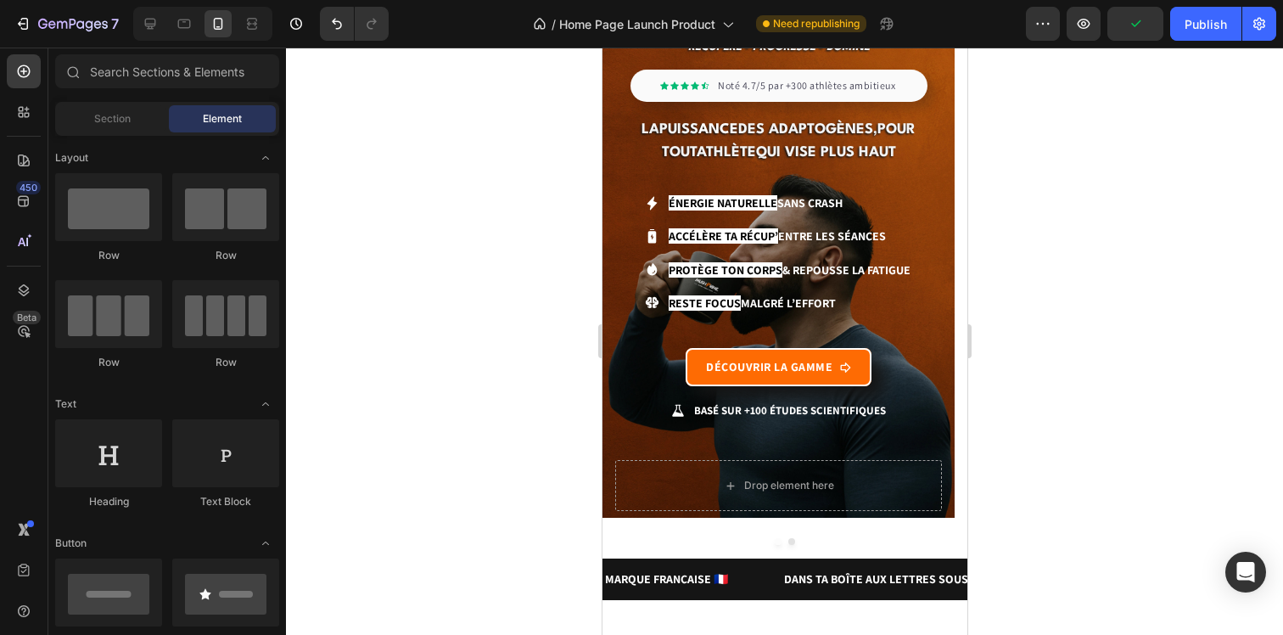
scroll to position [0, 0]
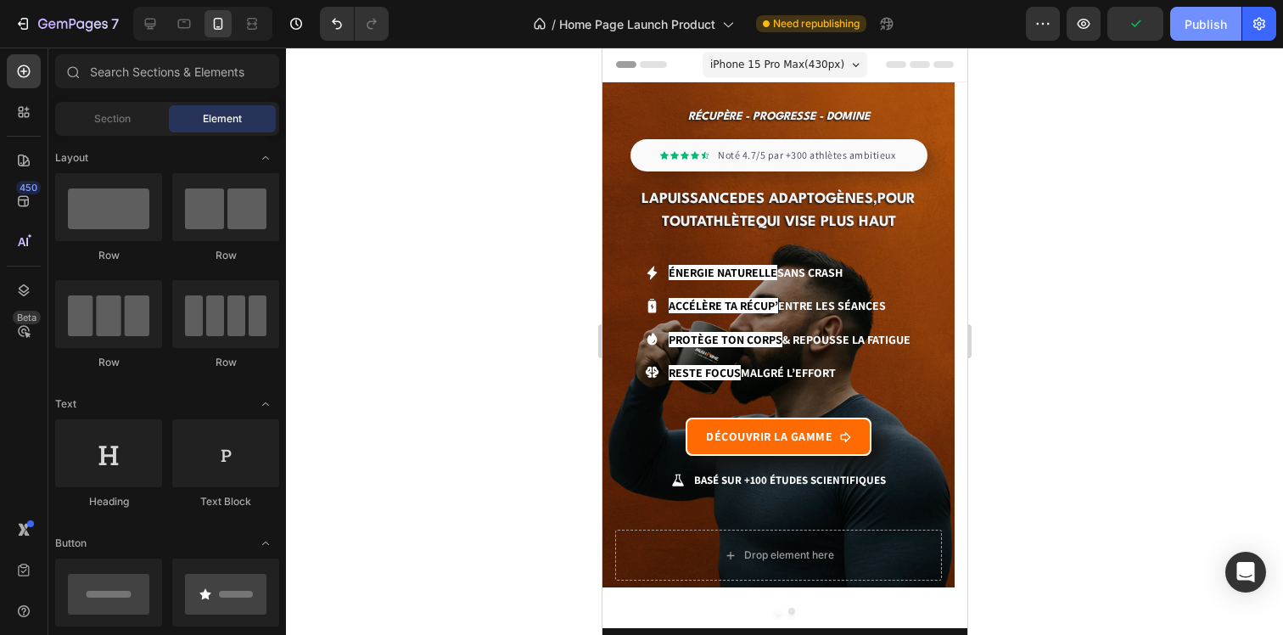
click at [1198, 25] on div "Publish" at bounding box center [1205, 24] width 42 height 18
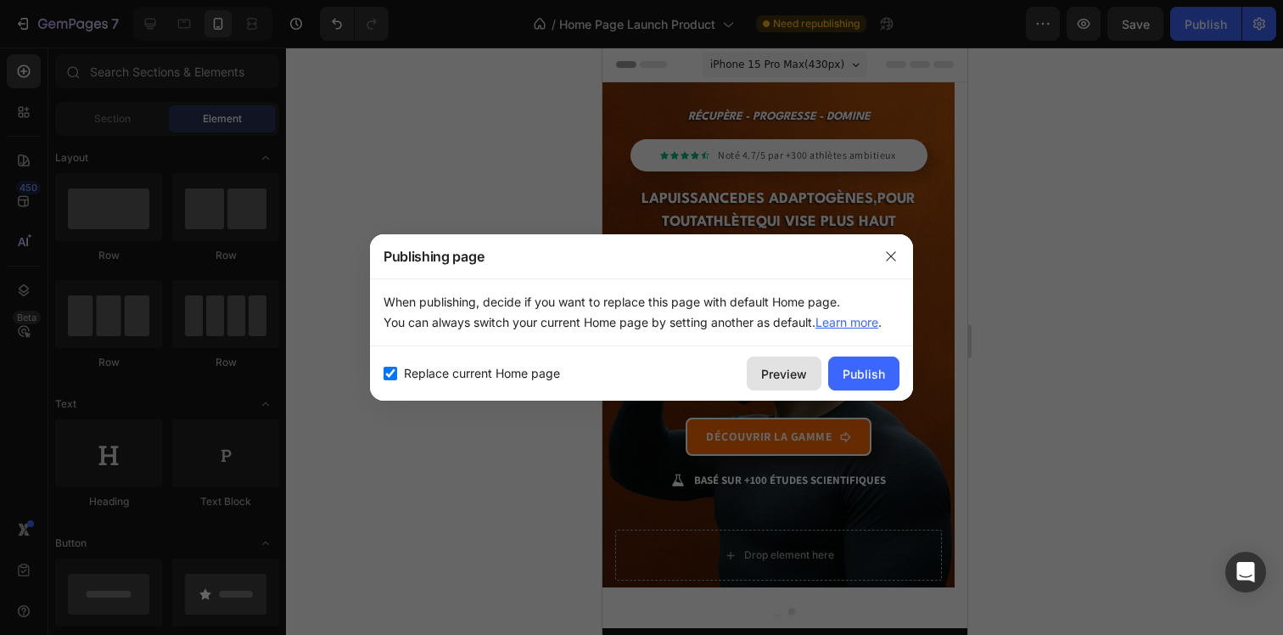
click at [778, 387] on button "Preview" at bounding box center [784, 373] width 75 height 34
click at [886, 248] on button "button" at bounding box center [890, 256] width 27 height 27
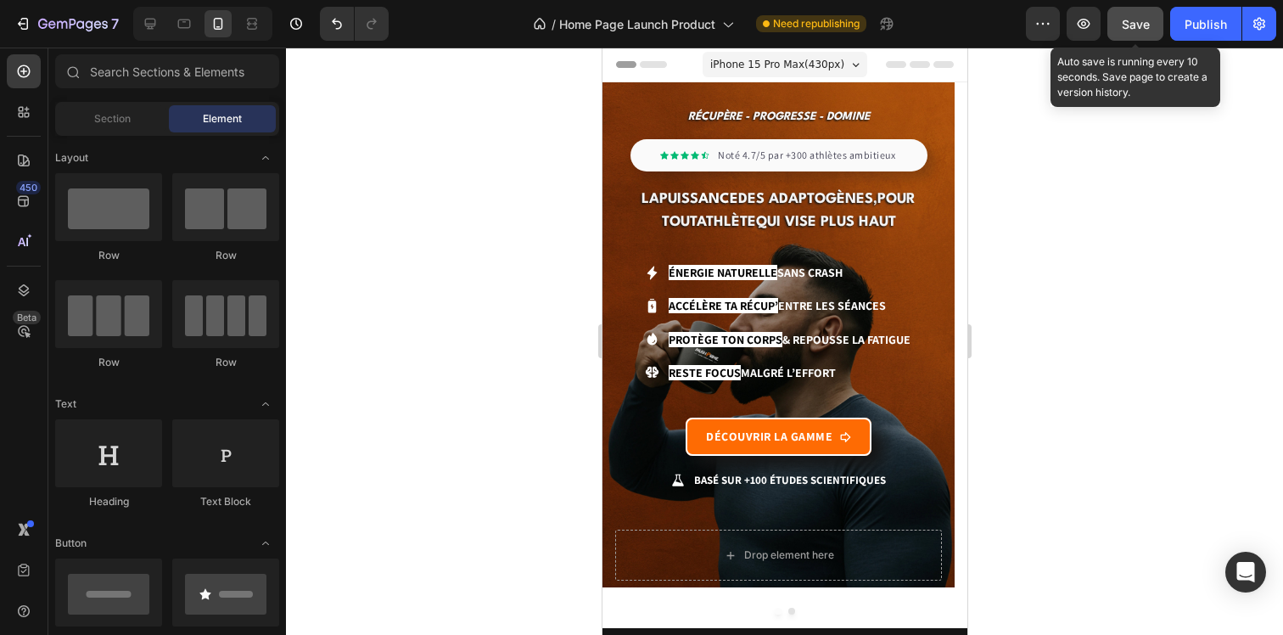
click at [1153, 20] on button "Save" at bounding box center [1135, 24] width 56 height 34
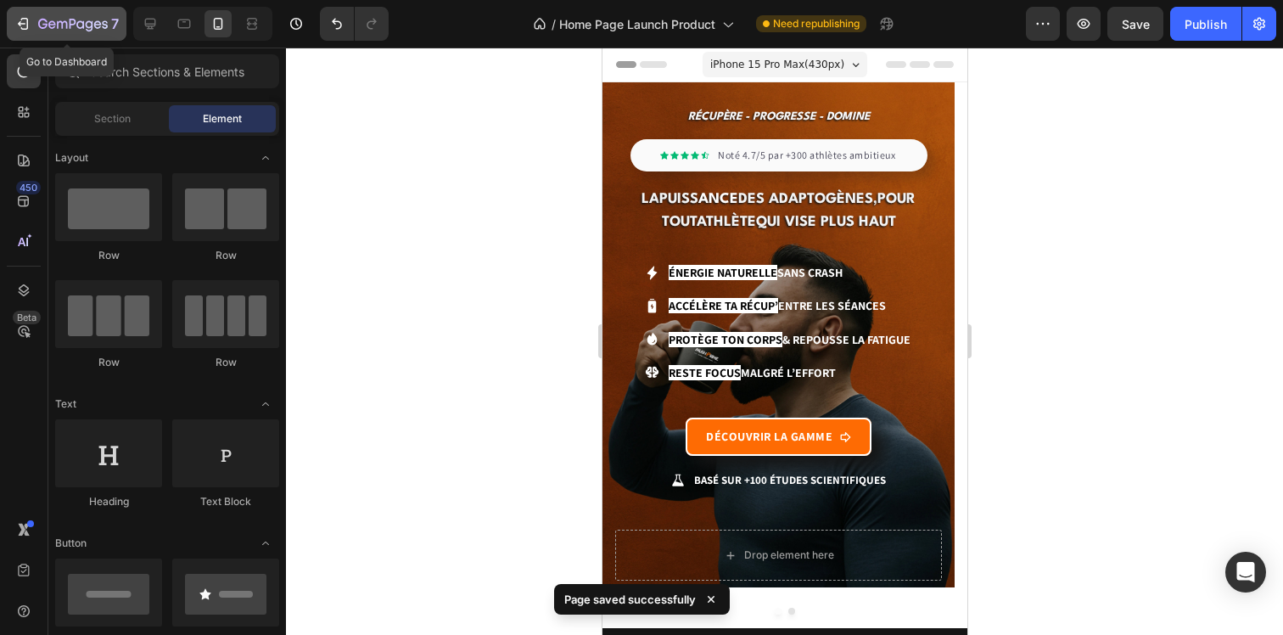
click at [53, 18] on icon "button" at bounding box center [73, 25] width 70 height 14
